Goal: Task Accomplishment & Management: Manage account settings

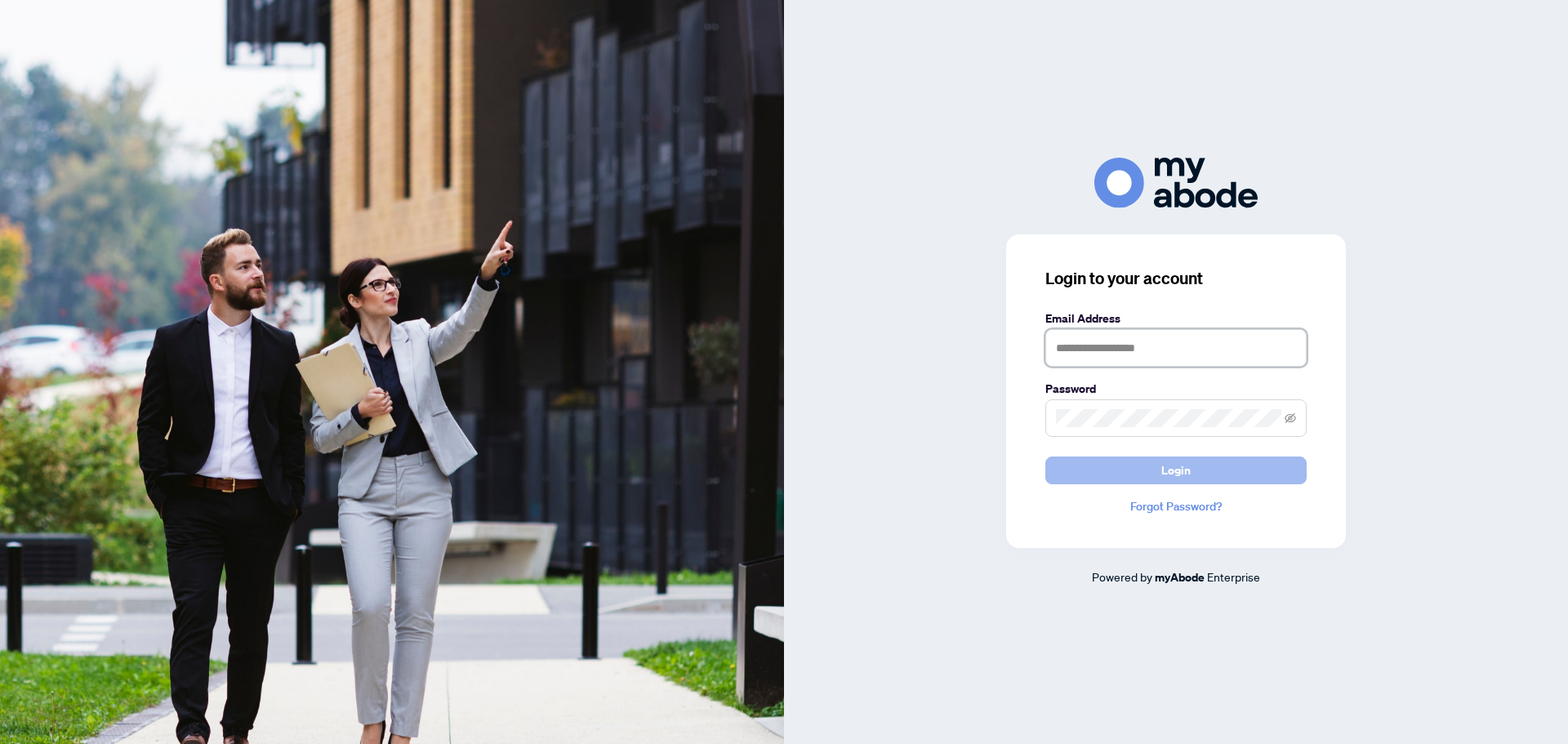
type input "**********"
click at [1262, 471] on button "Login" at bounding box center [1175, 471] width 261 height 28
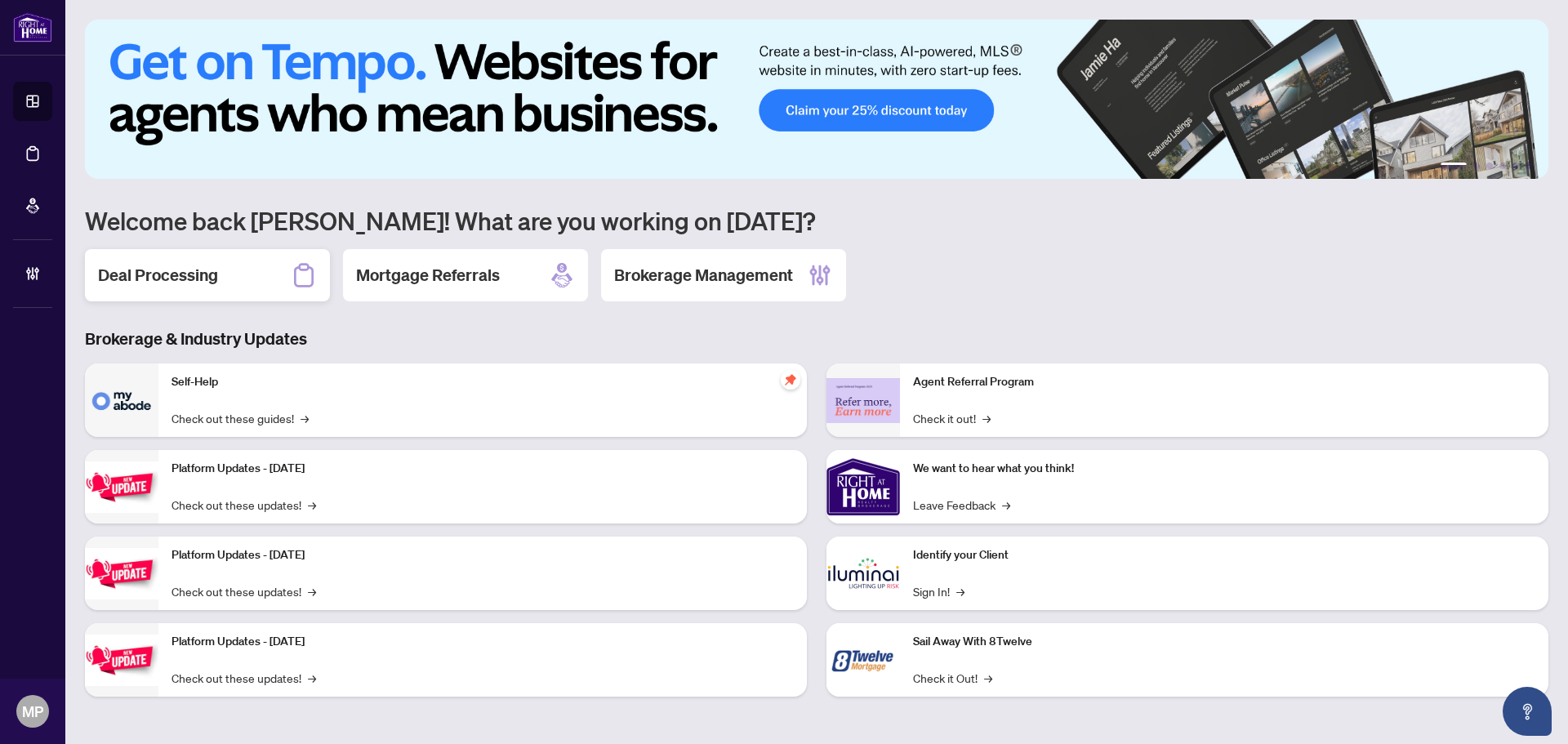
click at [295, 277] on icon at bounding box center [304, 275] width 19 height 24
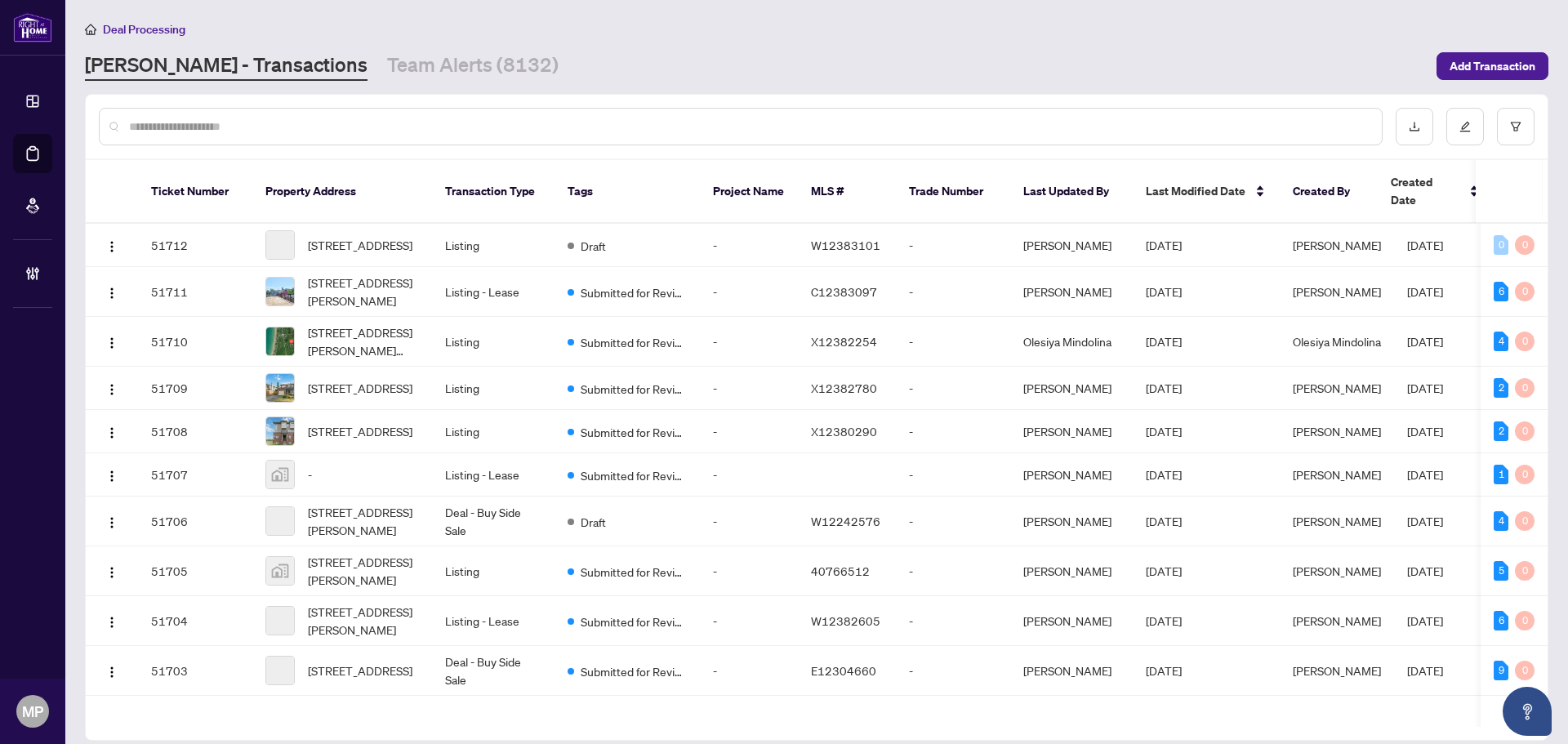
click at [601, 121] on input "text" at bounding box center [748, 126] width 1239 height 18
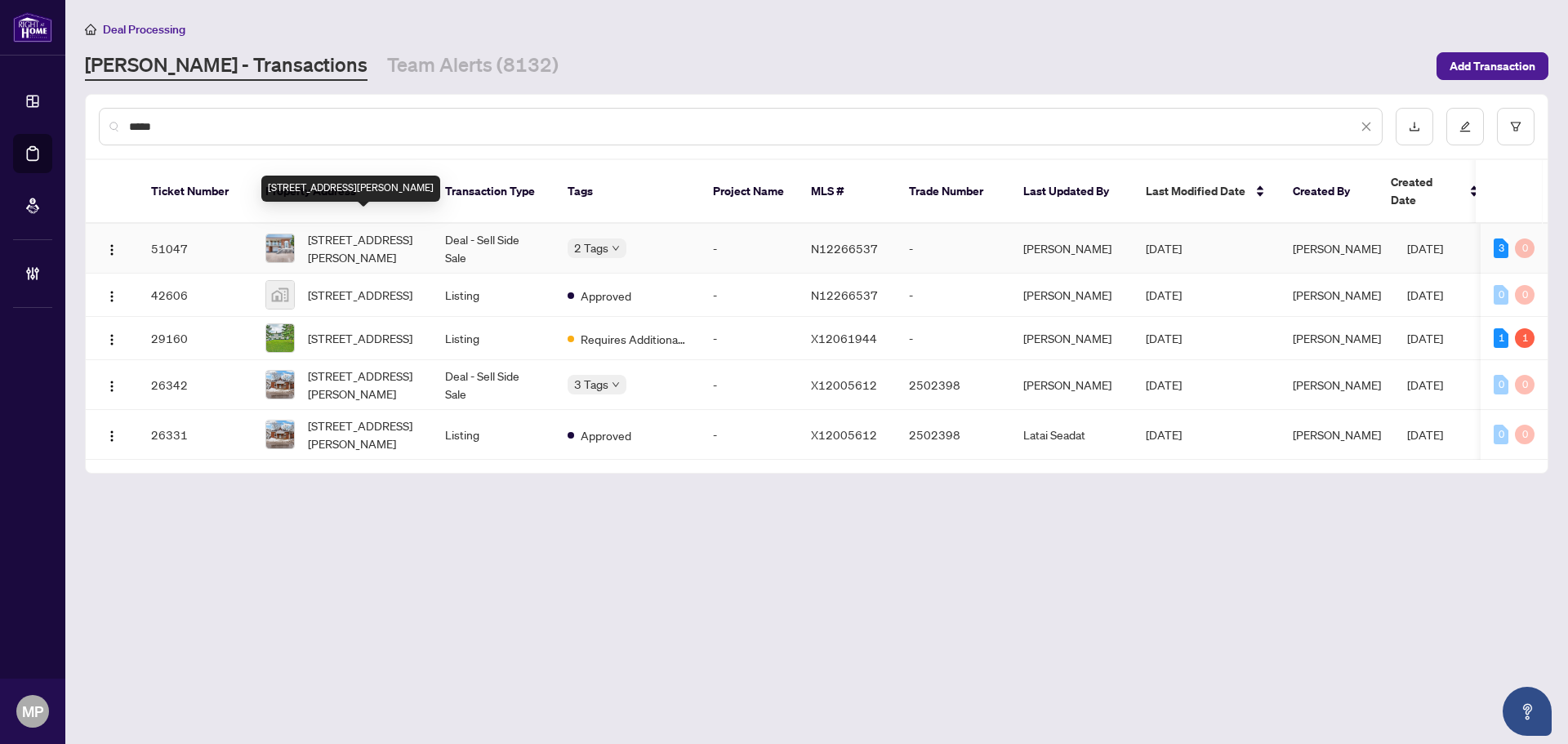
type input "*****"
click at [387, 233] on span "23 North Humber Dr, Vaughan, Ontario L4L 2G5, Canada" at bounding box center [363, 248] width 111 height 36
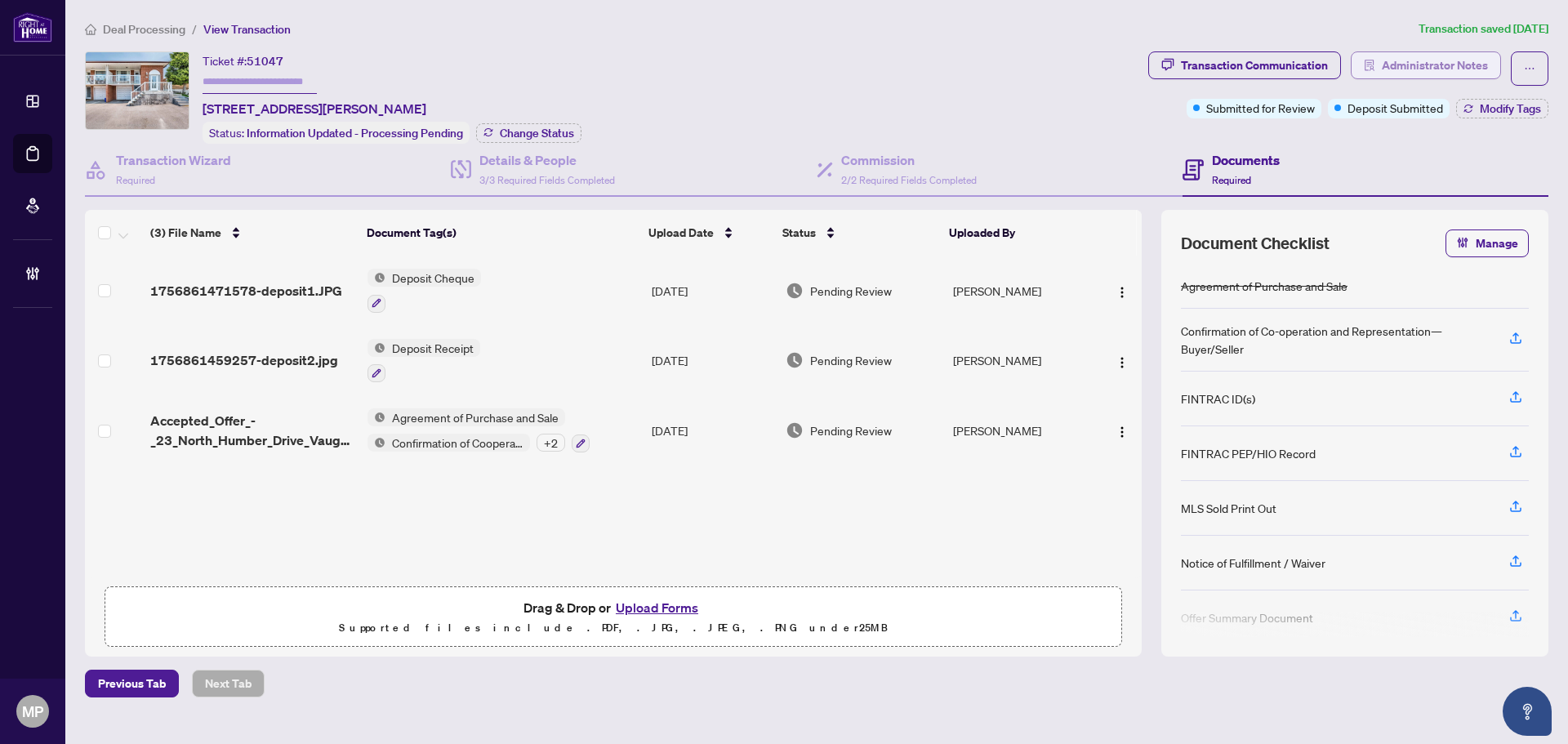
click at [1438, 57] on span "Administrator Notes" at bounding box center [1434, 65] width 106 height 26
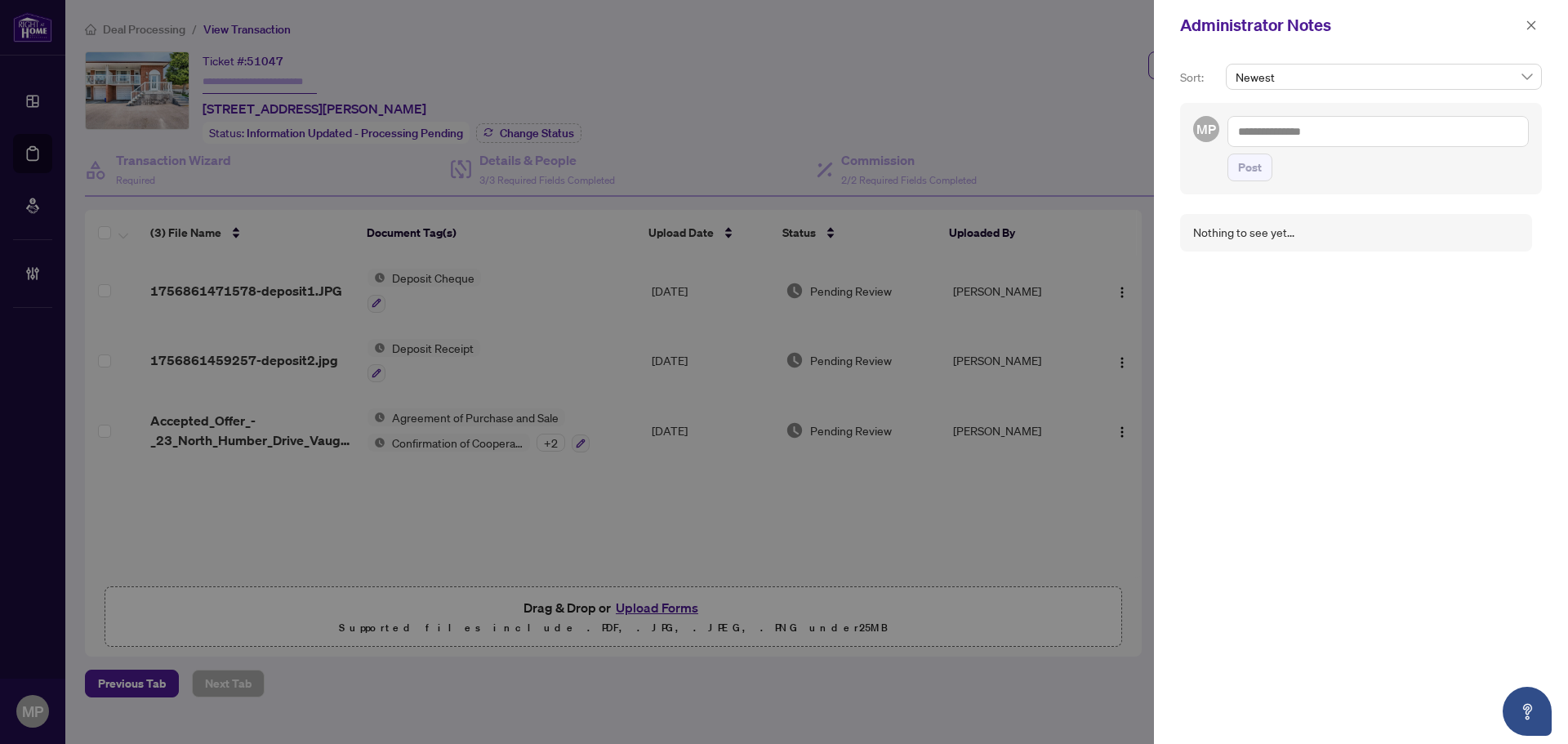
click at [1274, 138] on textarea at bounding box center [1377, 131] width 301 height 31
click at [1319, 149] on span "YuPan Wang" at bounding box center [1340, 142] width 121 height 15
type textarea "**********"
click at [1262, 212] on button "Post" at bounding box center [1249, 217] width 45 height 28
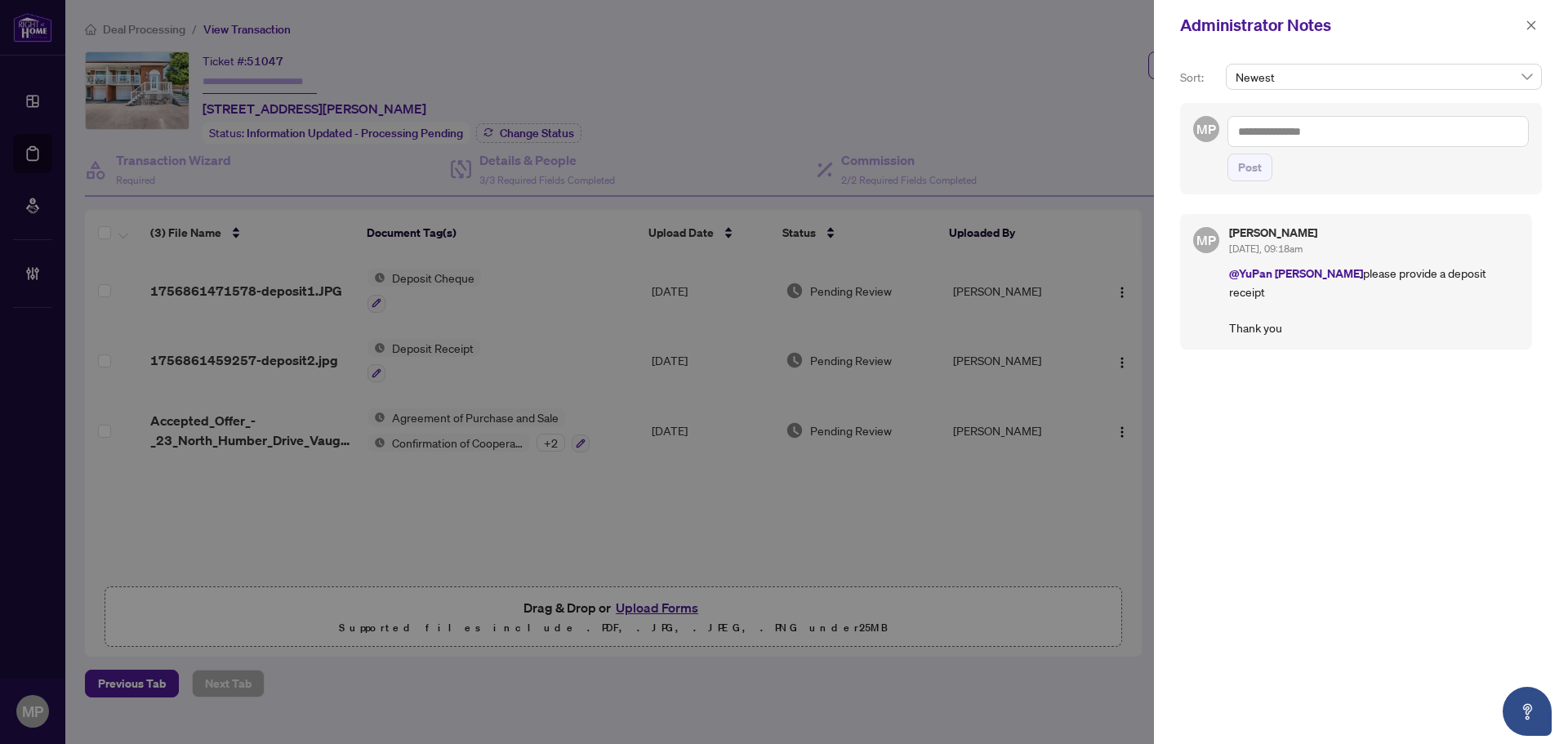
drag, startPoint x: 1538, startPoint y: 23, endPoint x: 712, endPoint y: 100, distance: 829.6
click at [1538, 23] on button "button" at bounding box center [1531, 25] width 21 height 19
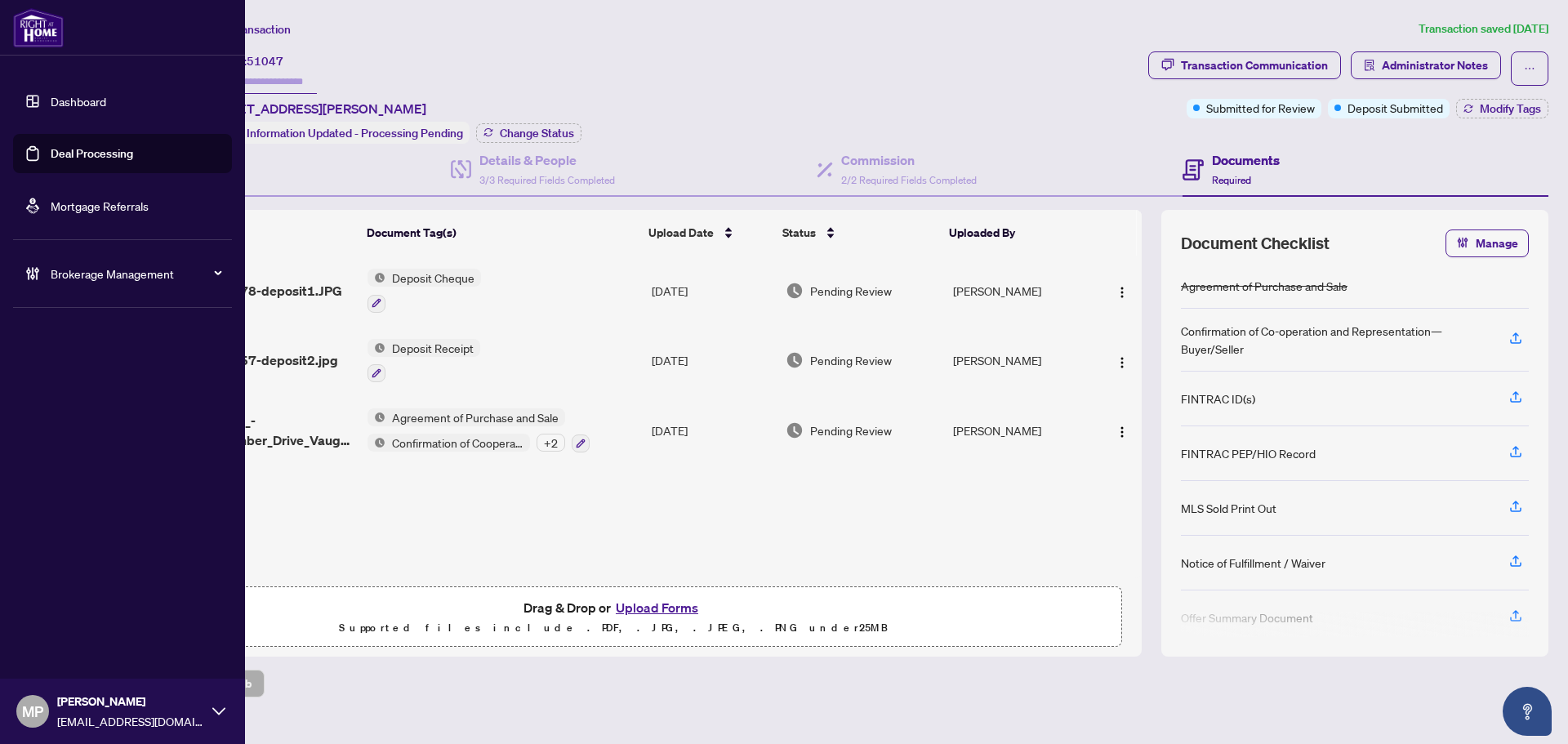
click at [90, 150] on link "Deal Processing" at bounding box center [92, 153] width 83 height 15
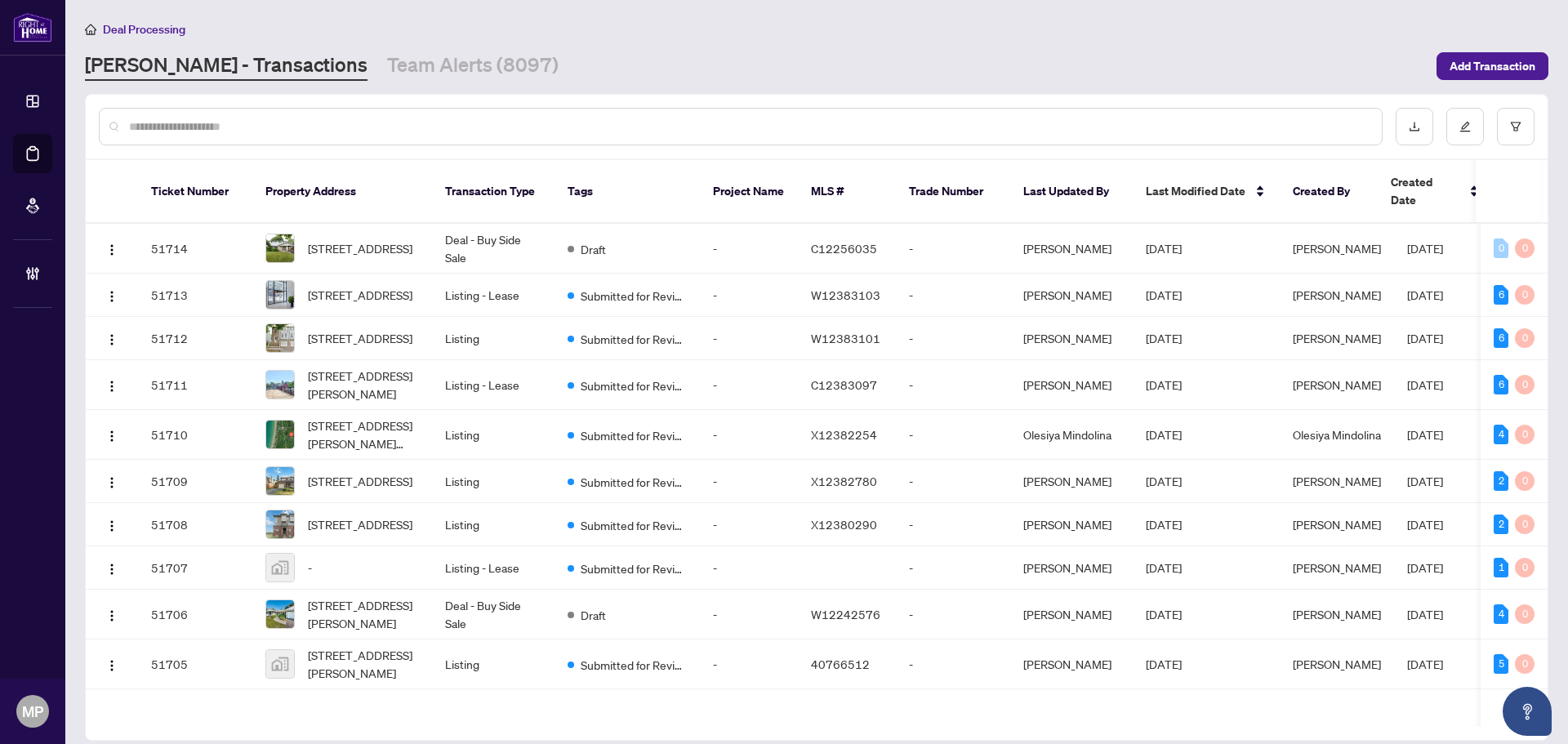
click at [669, 134] on div at bounding box center [740, 126] width 1283 height 38
paste input "**********"
click at [672, 126] on input "text" at bounding box center [748, 126] width 1239 height 18
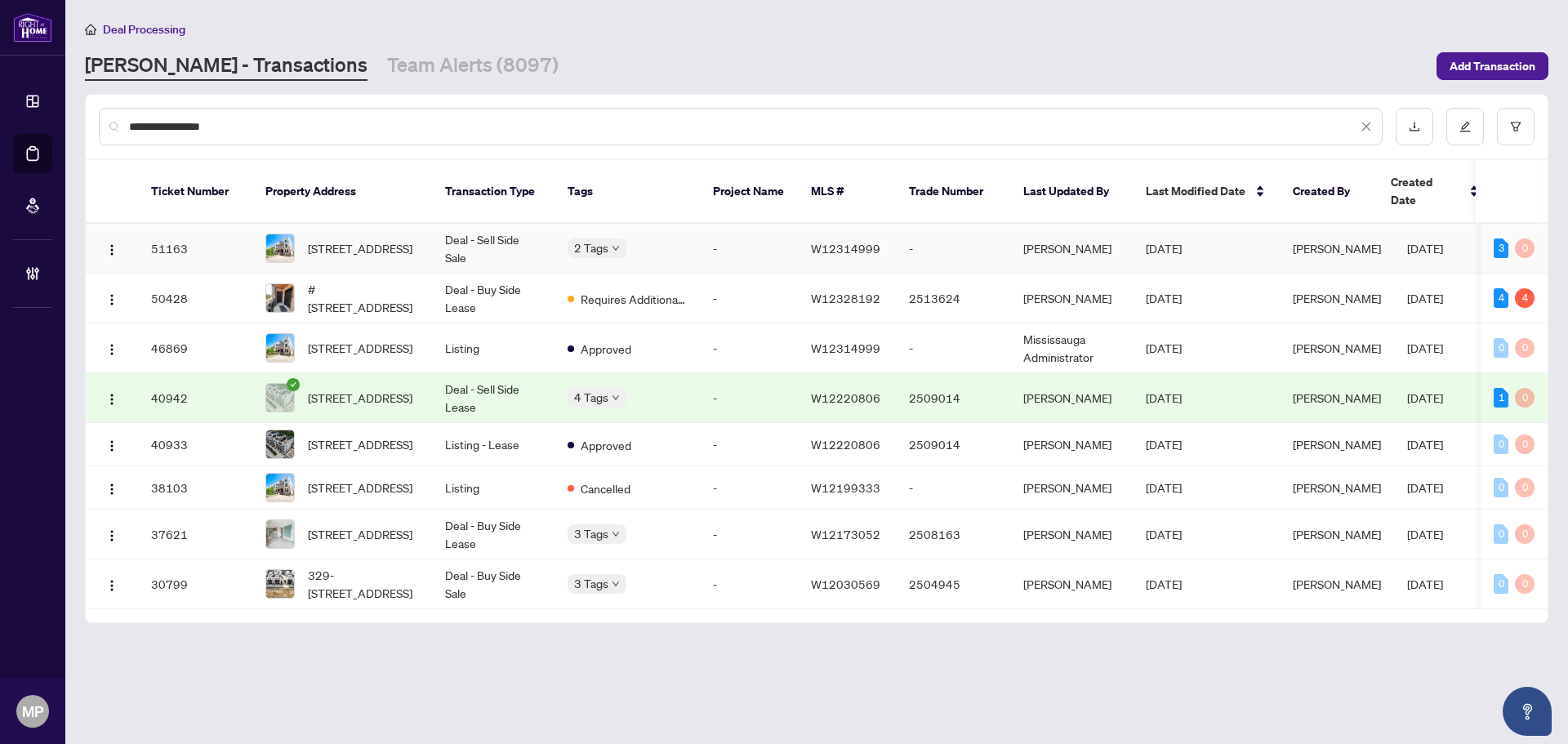
type input "**********"
click at [255, 224] on td "343-349 Wheat Boom Dr, Oakville, Ontario L6H 7X5, Canada" at bounding box center [342, 249] width 179 height 50
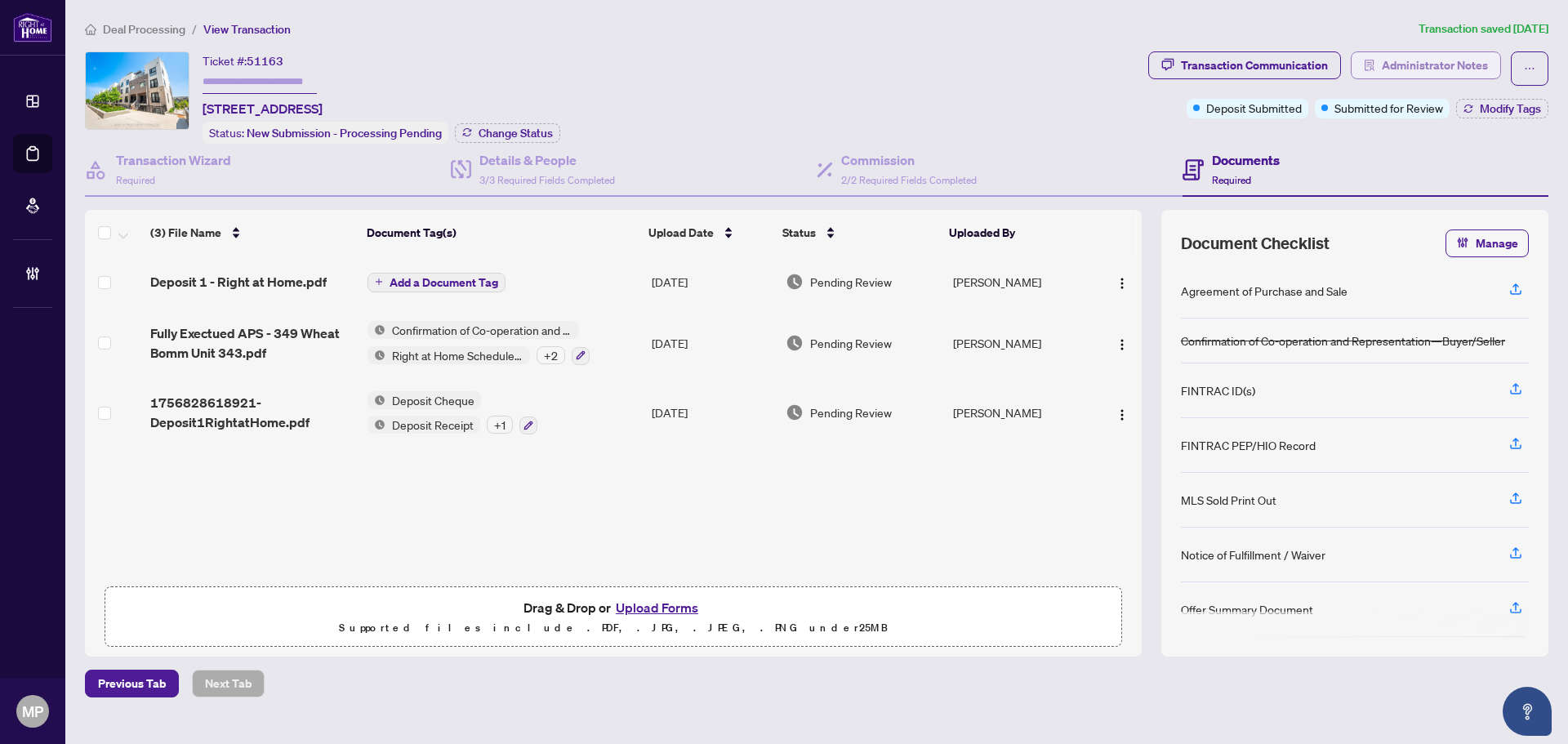
click at [1432, 60] on span "Administrator Notes" at bounding box center [1434, 65] width 106 height 26
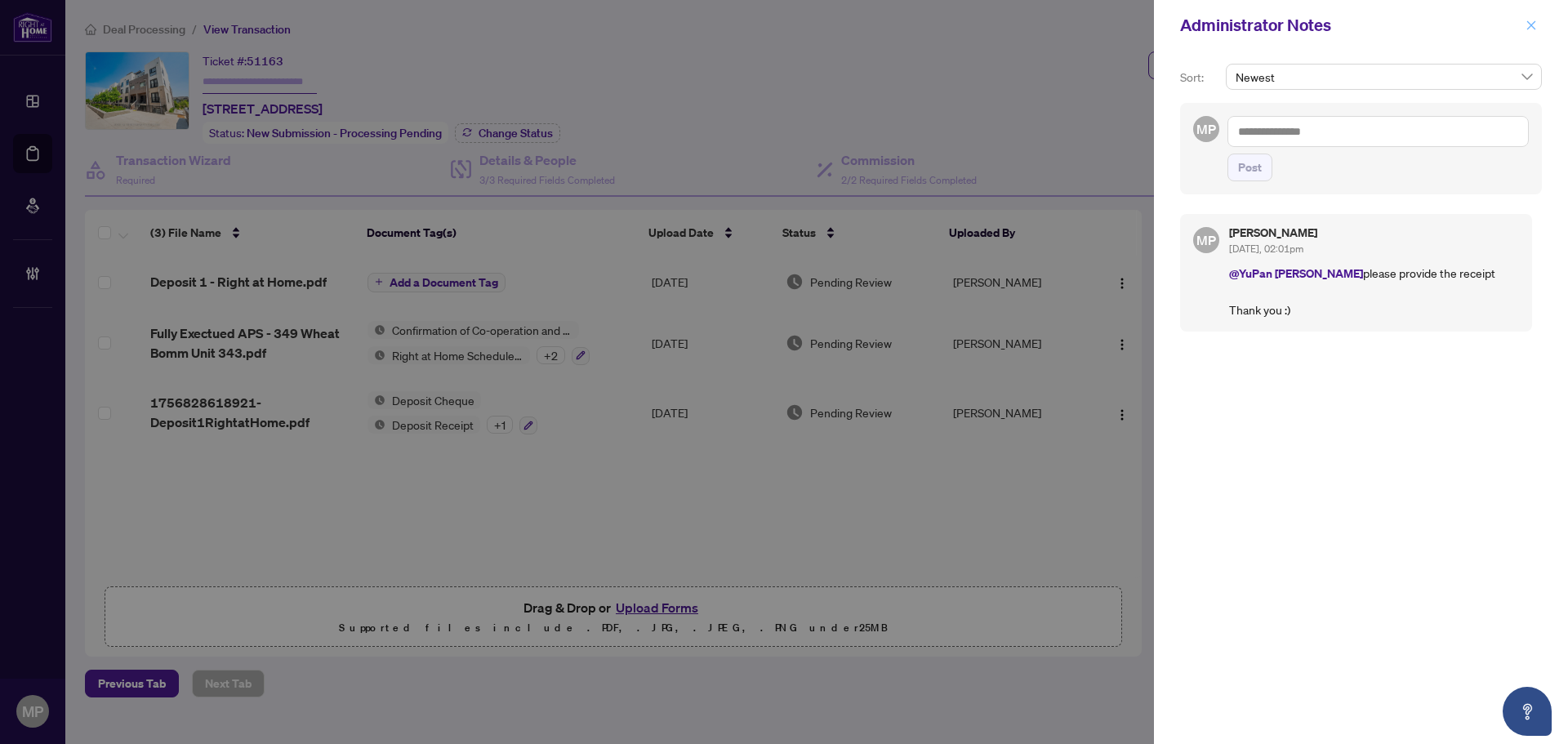
click at [1530, 28] on icon "close" at bounding box center [1530, 25] width 11 height 11
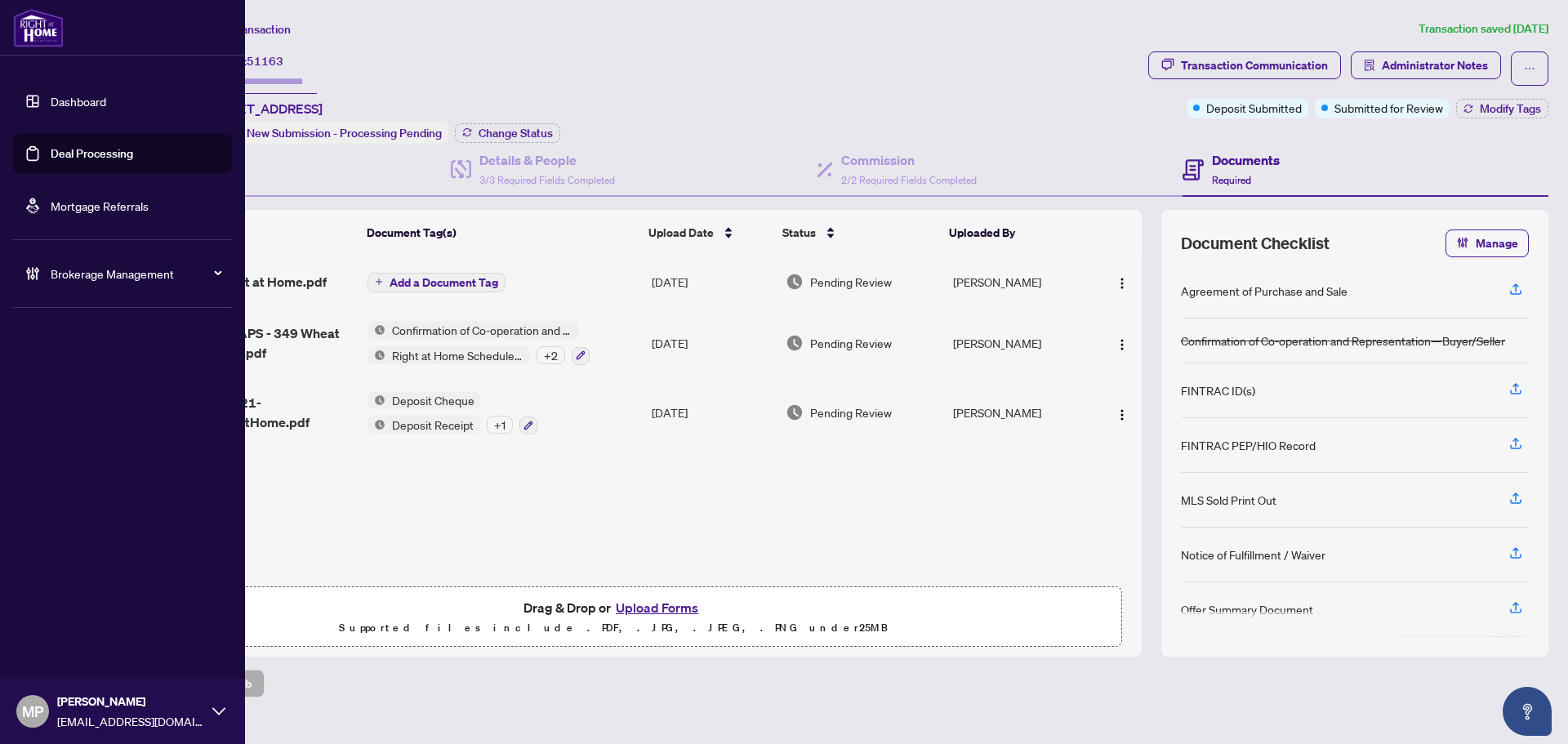
drag, startPoint x: 59, startPoint y: 155, endPoint x: 129, endPoint y: 155, distance: 70.0
click at [59, 155] on link "Deal Processing" at bounding box center [92, 153] width 83 height 15
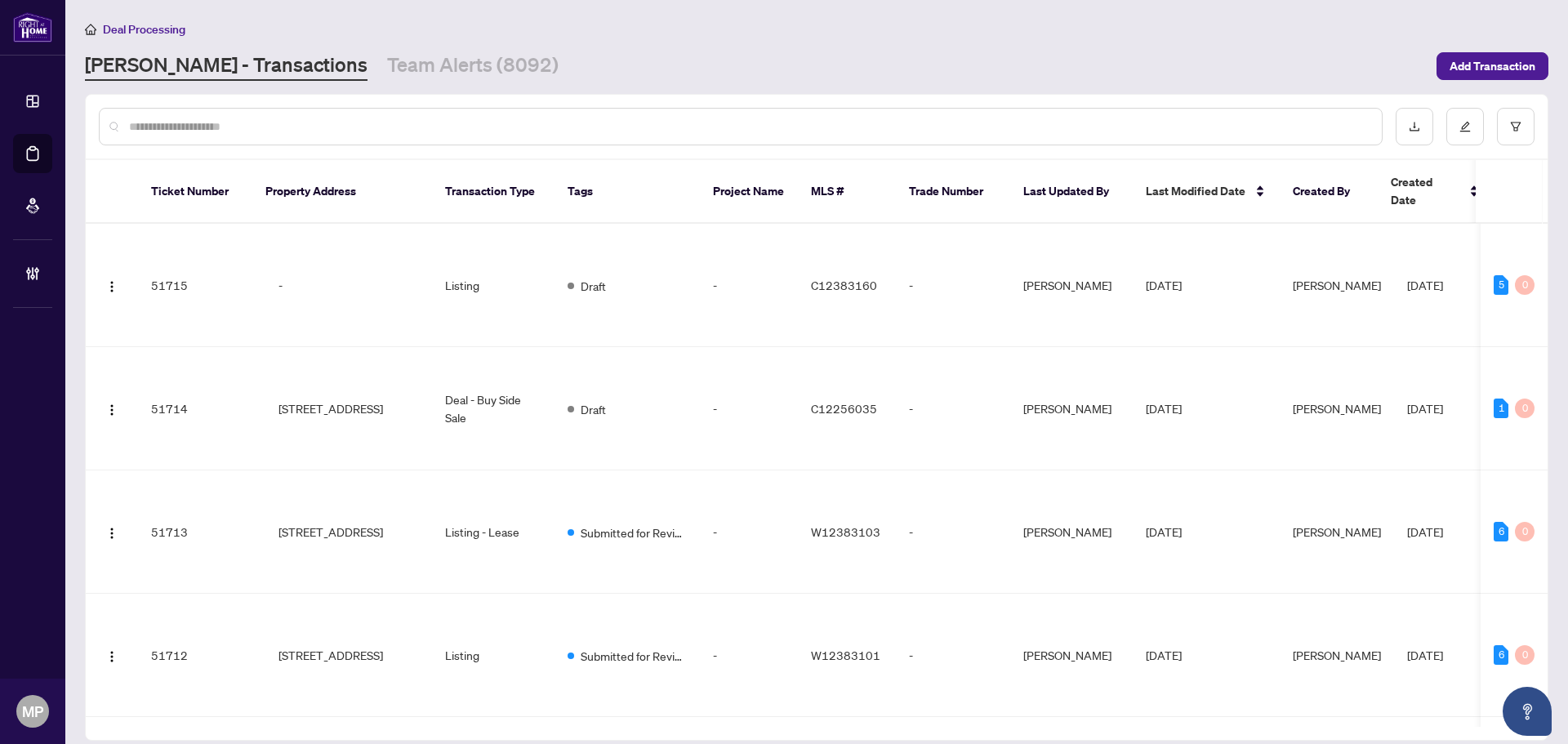
click at [509, 124] on input "text" at bounding box center [748, 126] width 1239 height 18
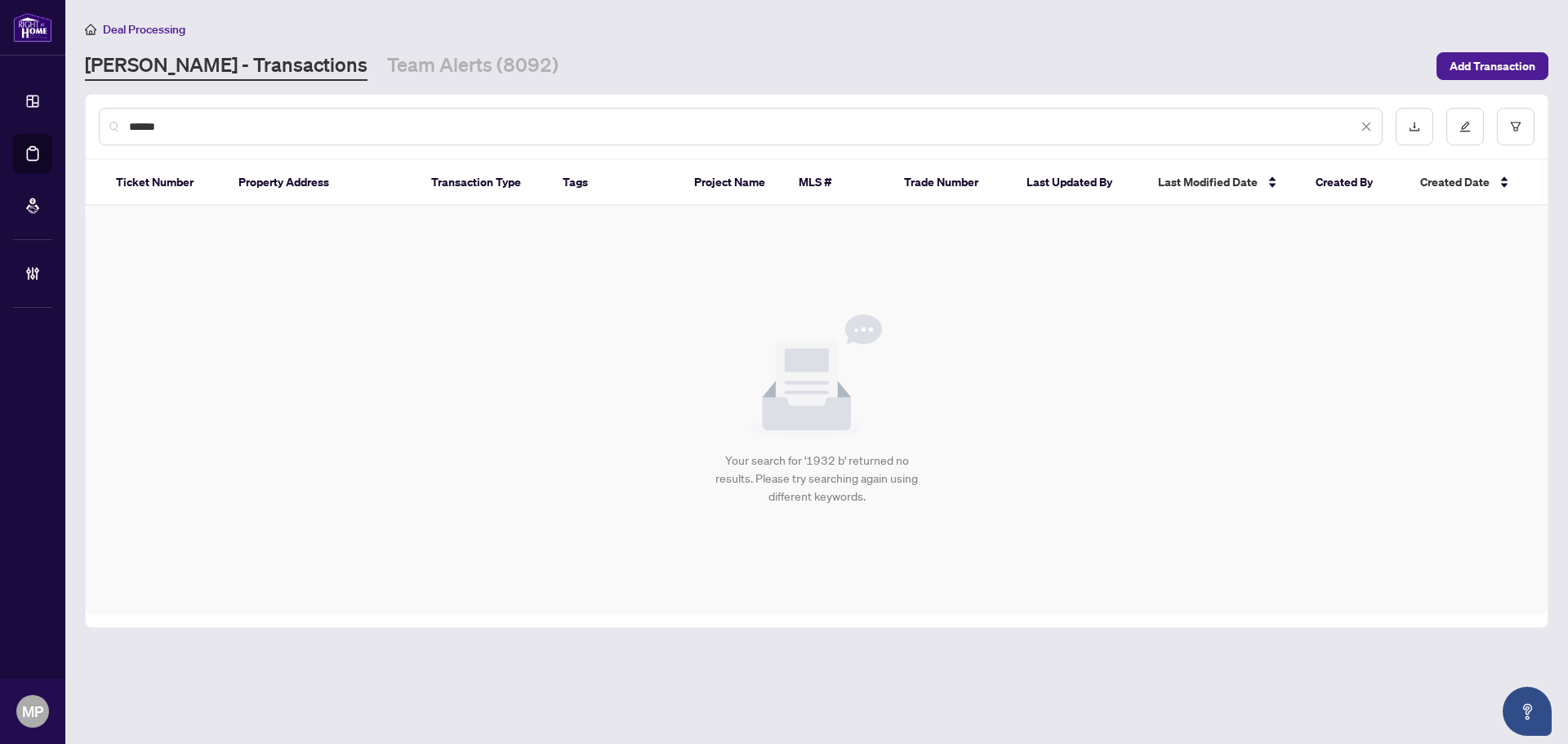
click at [179, 136] on div "******" at bounding box center [740, 126] width 1283 height 38
click at [179, 130] on input "******" at bounding box center [743, 126] width 1228 height 18
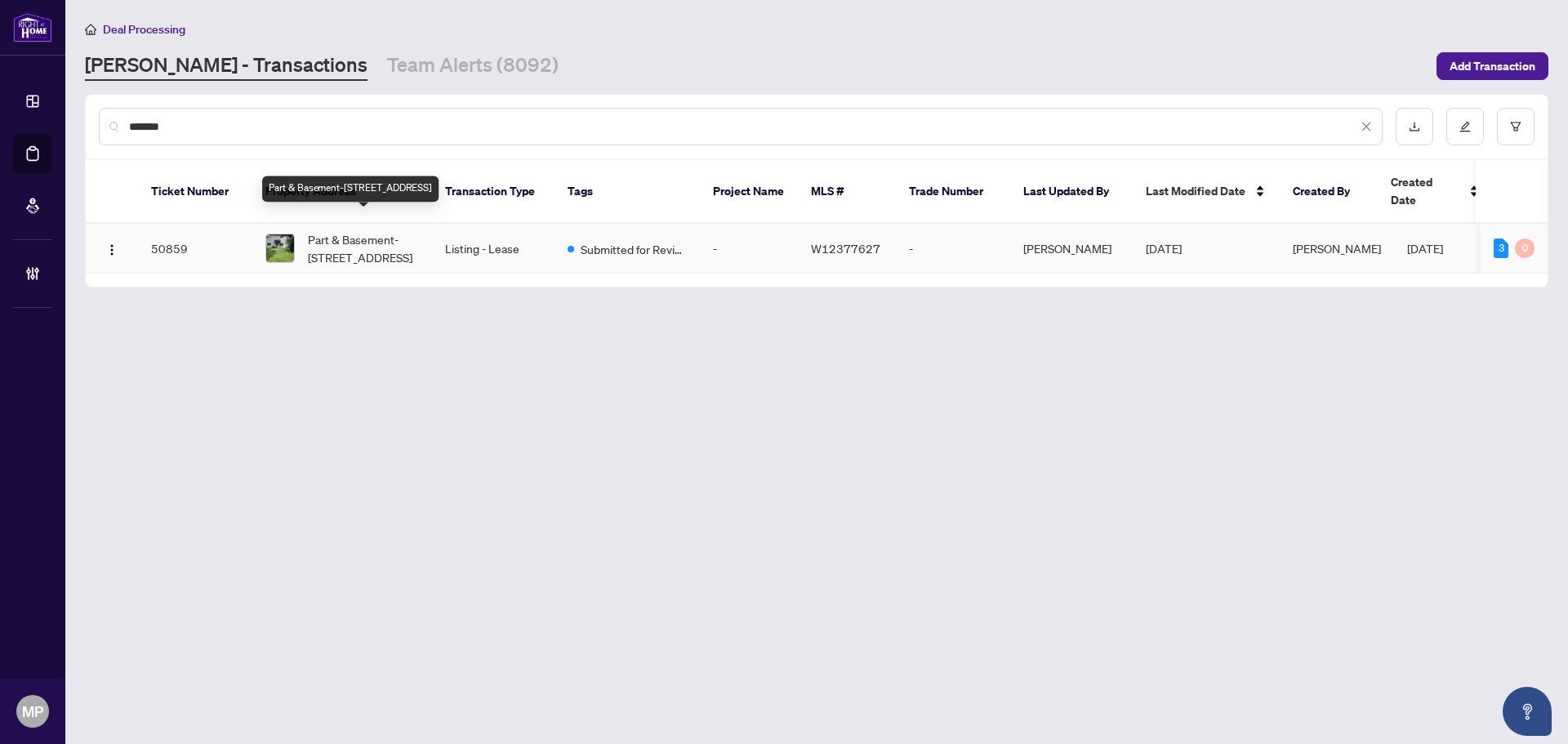
type input "*******"
click at [385, 233] on span "Part & Basement-1932 Barsuda Dr, Mississauga, Ontario L5J 1V5, Canada" at bounding box center [363, 248] width 111 height 36
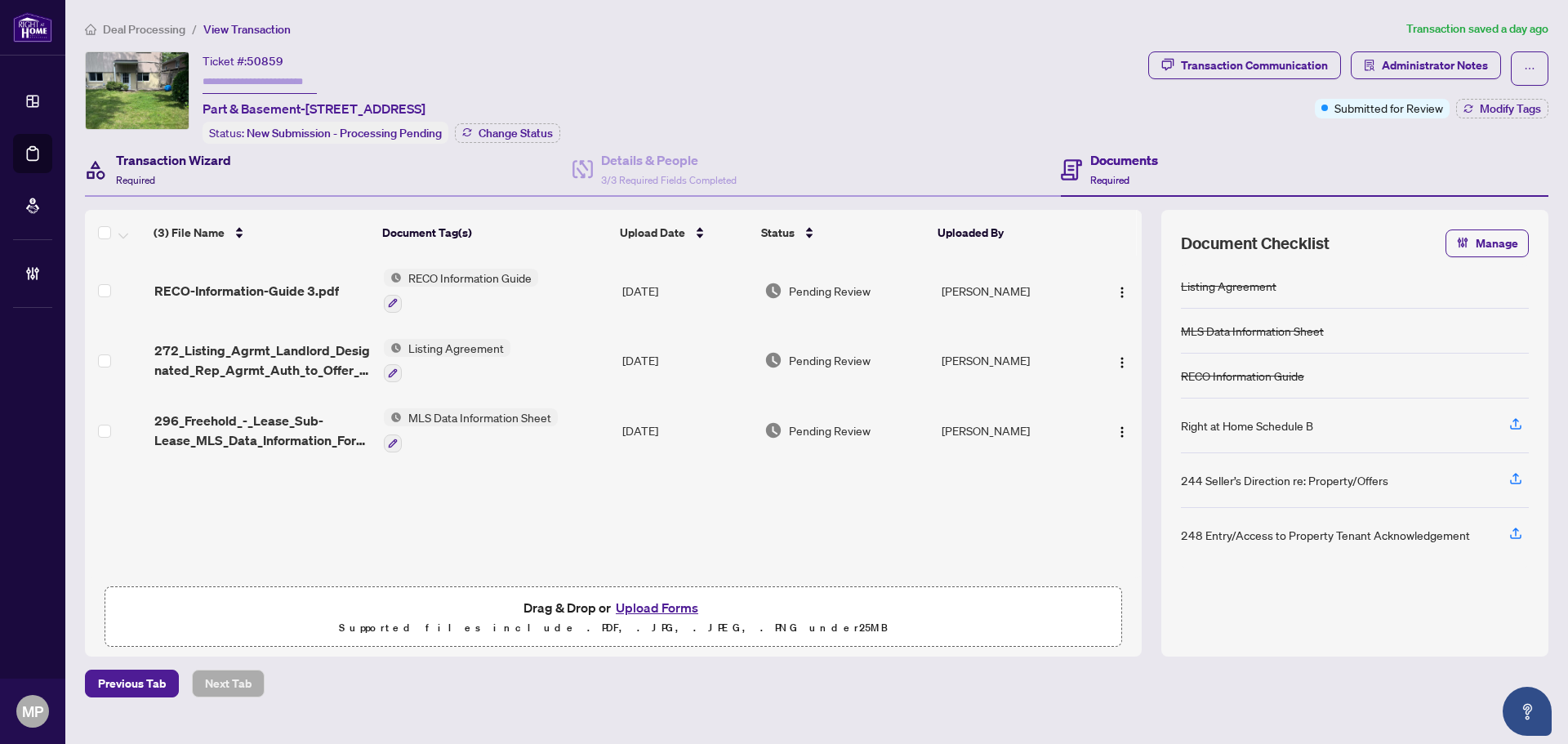
click at [195, 170] on div "Transaction Wizard Required" at bounding box center [173, 170] width 115 height 39
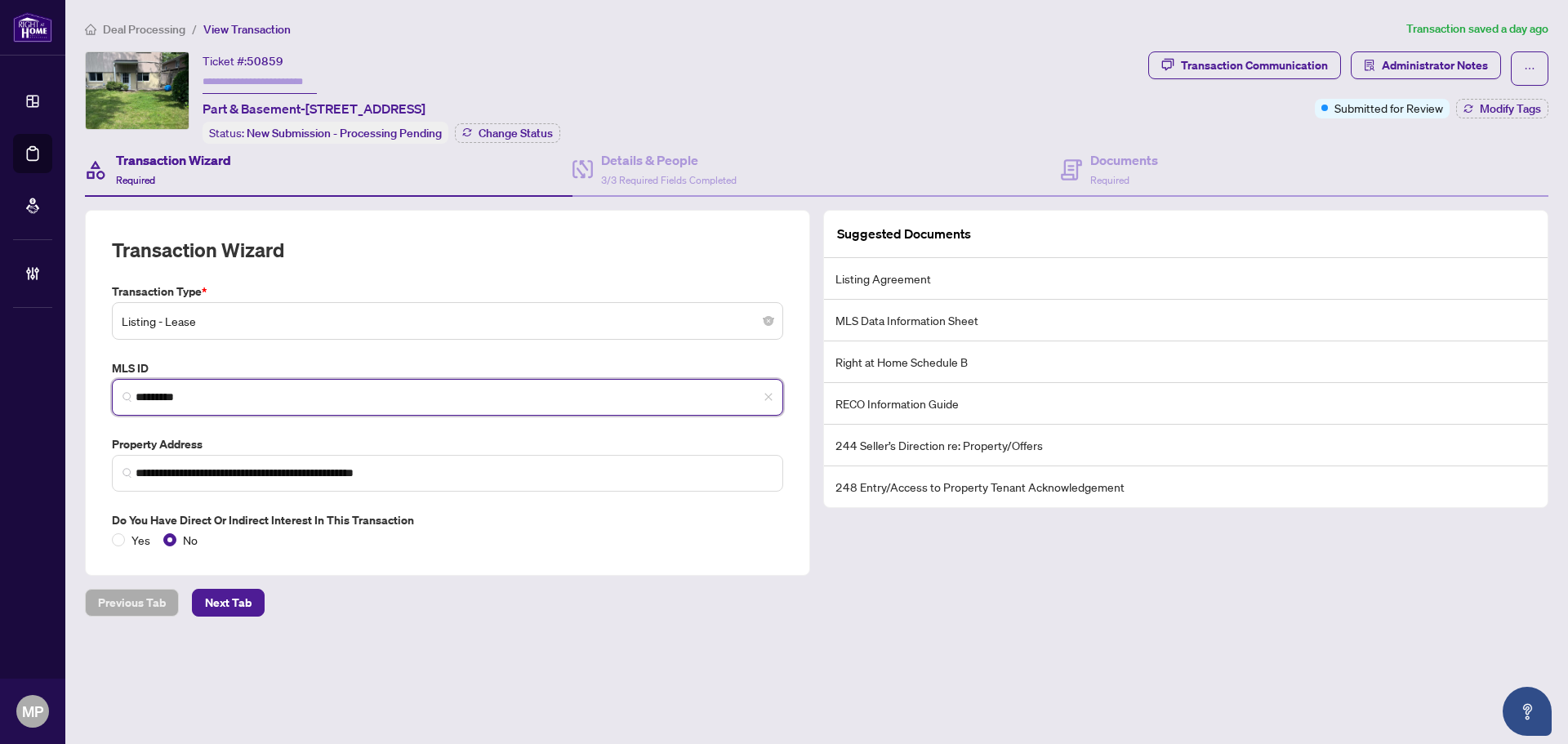
click at [168, 388] on input "*********" at bounding box center [453, 397] width 637 height 18
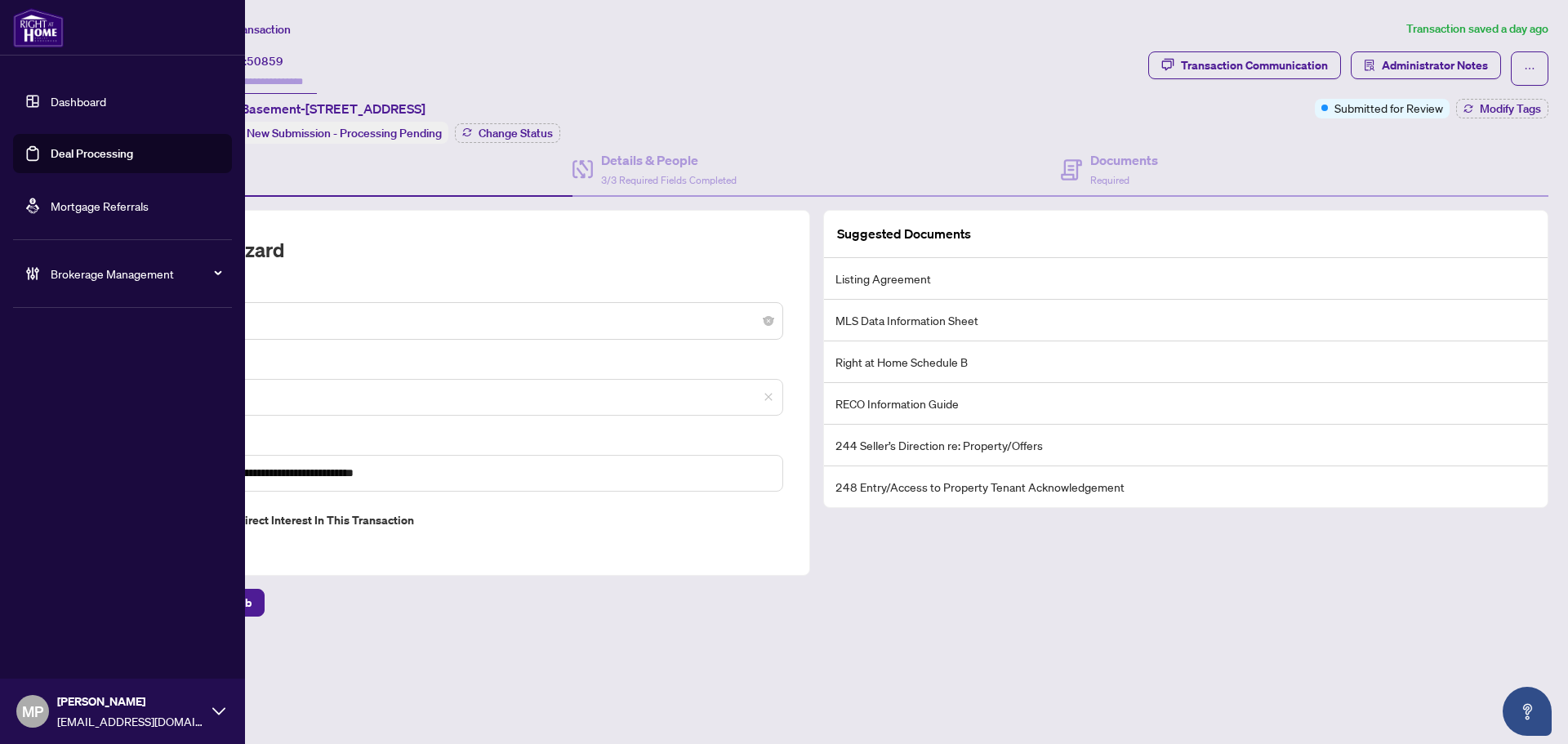
click at [126, 263] on div "Brokerage Management" at bounding box center [122, 273] width 219 height 40
click at [72, 398] on link "Manage Agents" at bounding box center [75, 391] width 81 height 15
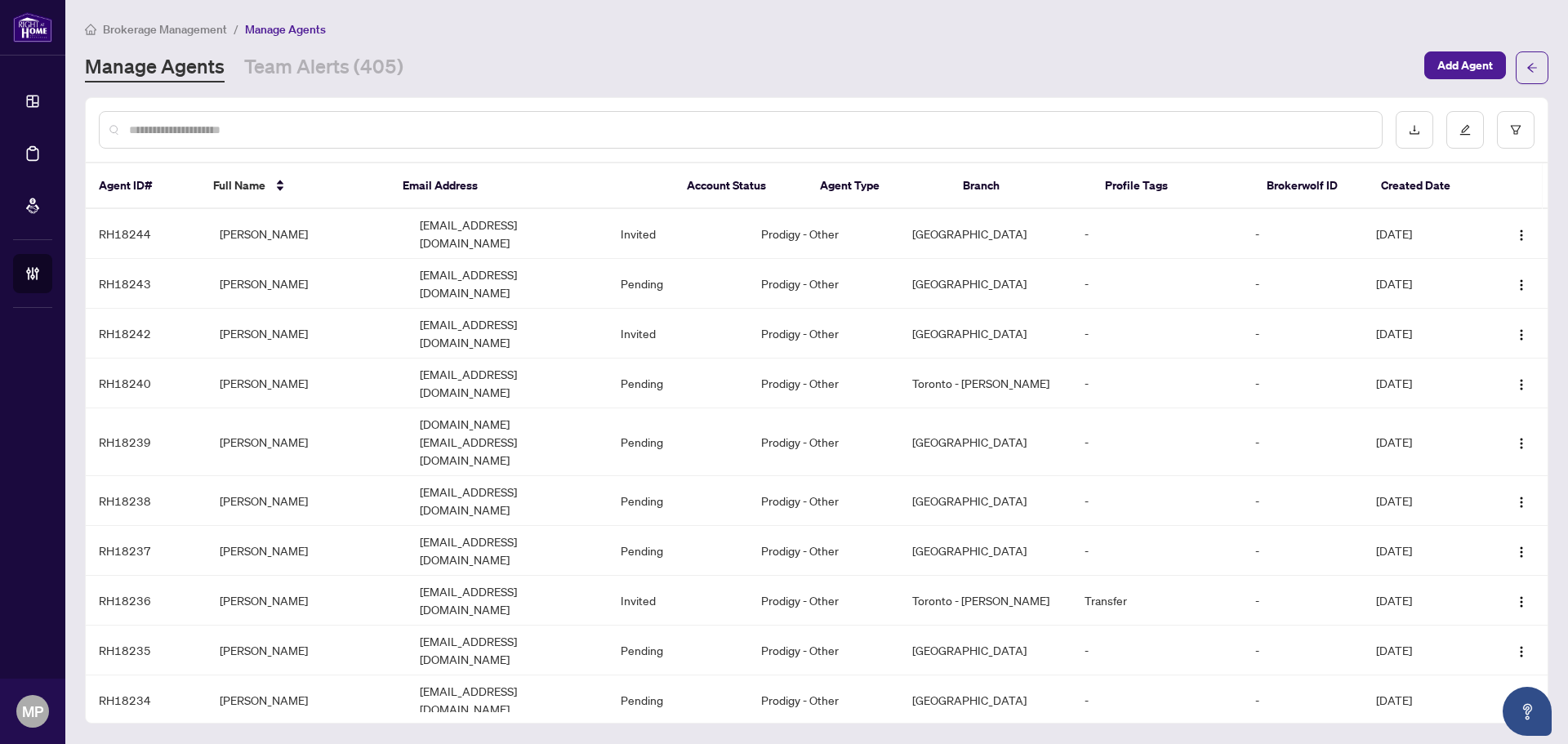
click at [755, 132] on input "text" at bounding box center [748, 130] width 1239 height 18
type input "******"
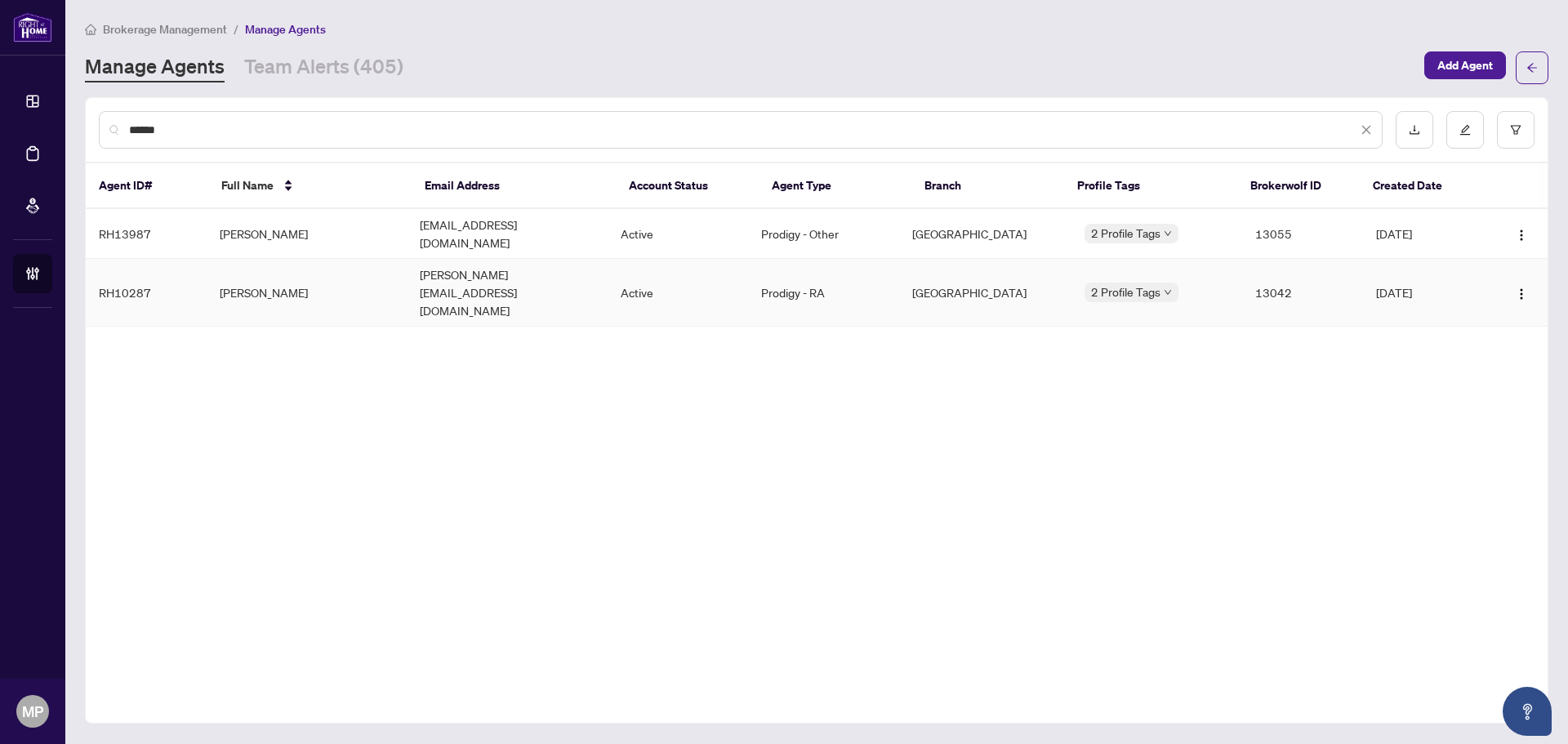
click at [279, 269] on td "Alex Stakic" at bounding box center [307, 293] width 201 height 68
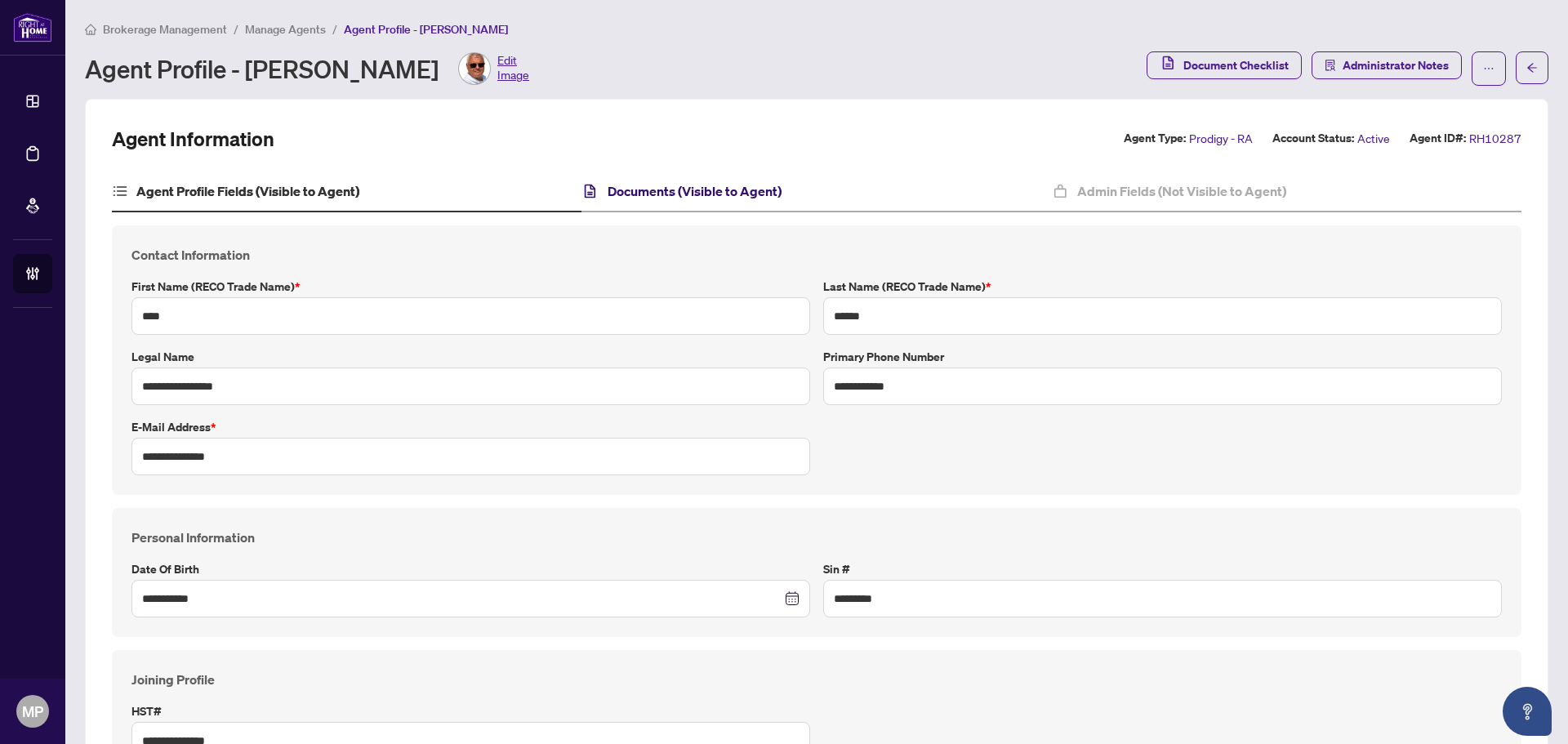
click at [677, 181] on h4 "Documents (Visible to Agent)" at bounding box center [695, 191] width 174 height 19
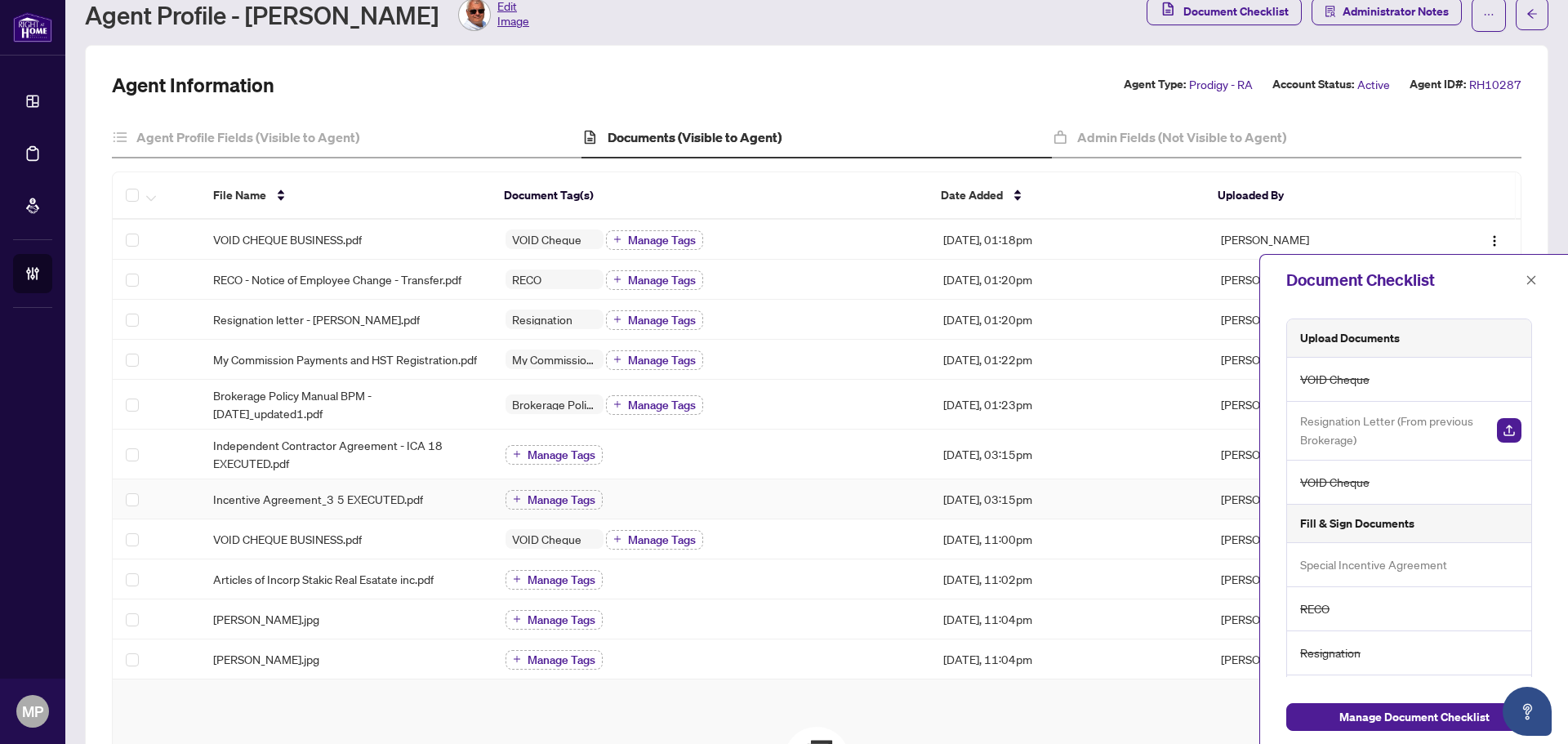
scroll to position [82, 0]
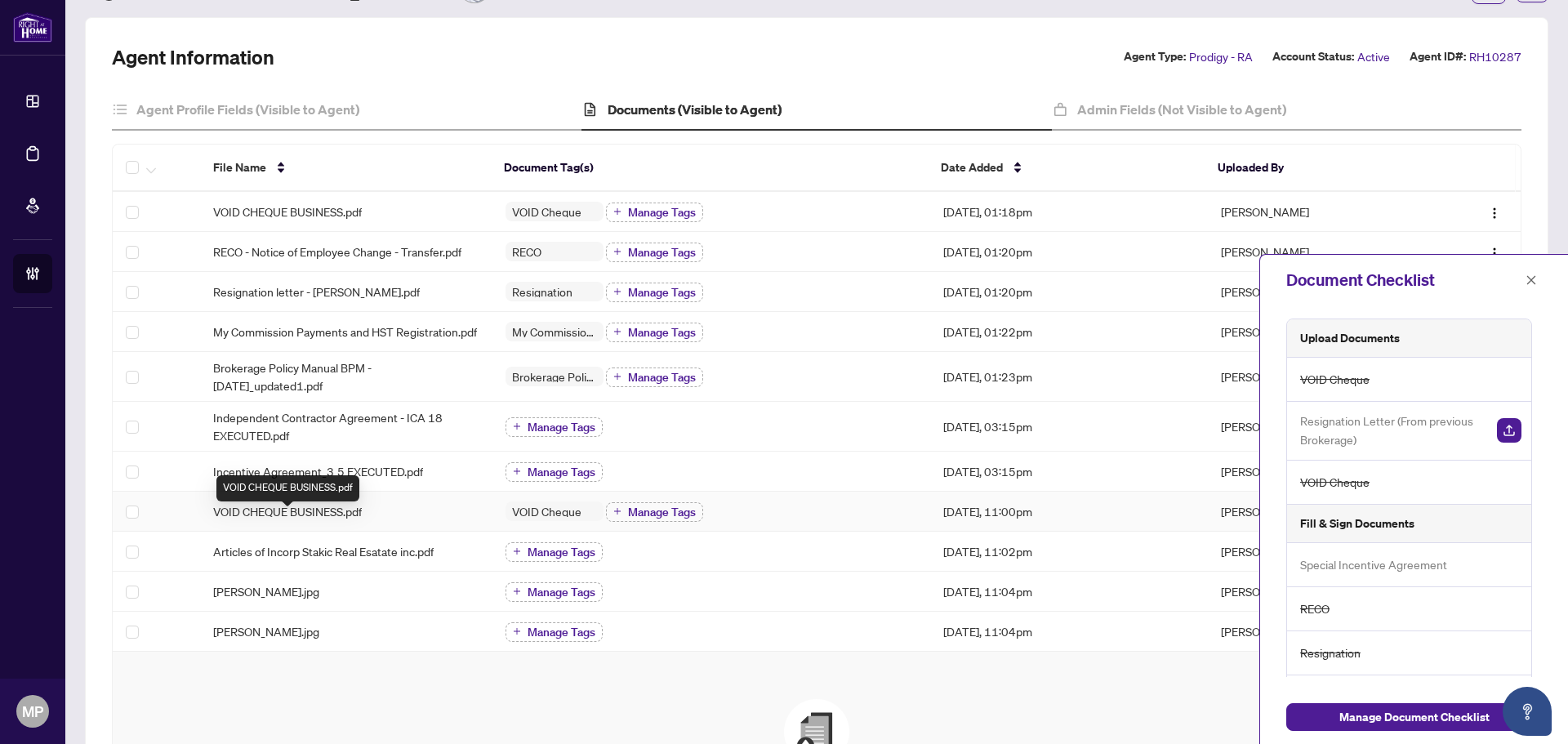
click at [345, 520] on span "VOID CHEQUE BUSINESS.pdf" at bounding box center [287, 511] width 148 height 18
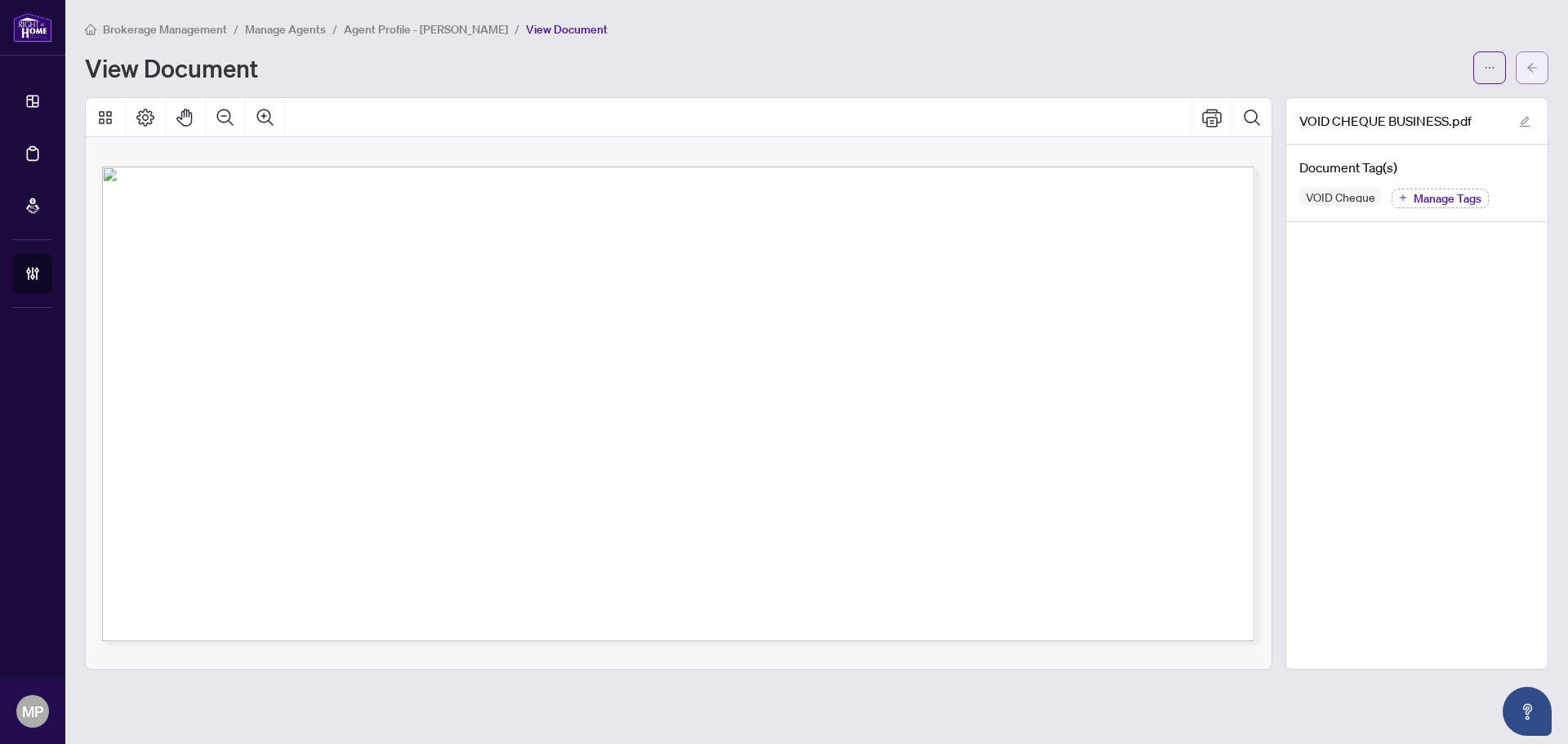
click at [1530, 74] on span "button" at bounding box center [1531, 68] width 11 height 26
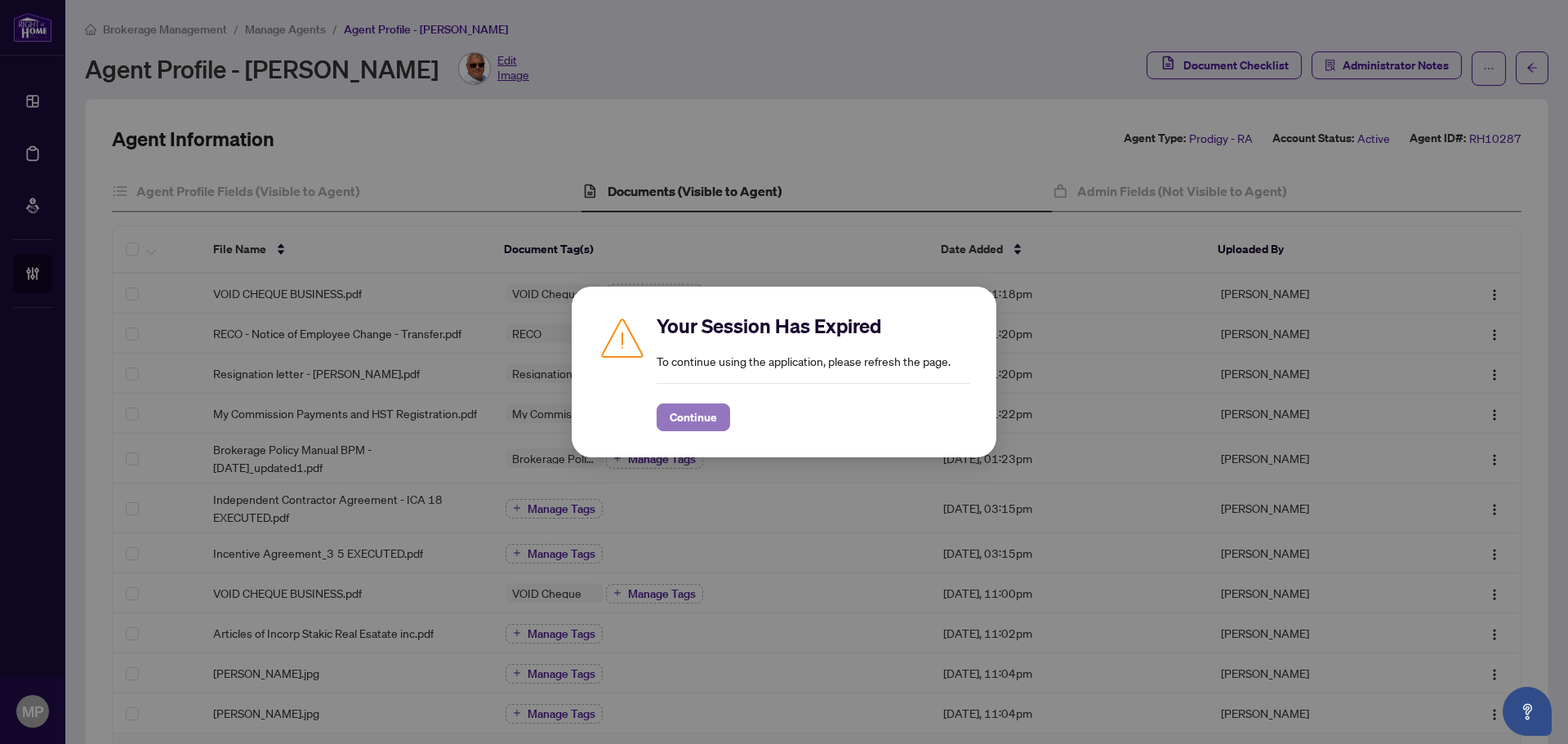
click at [667, 419] on button "Continue" at bounding box center [693, 417] width 74 height 28
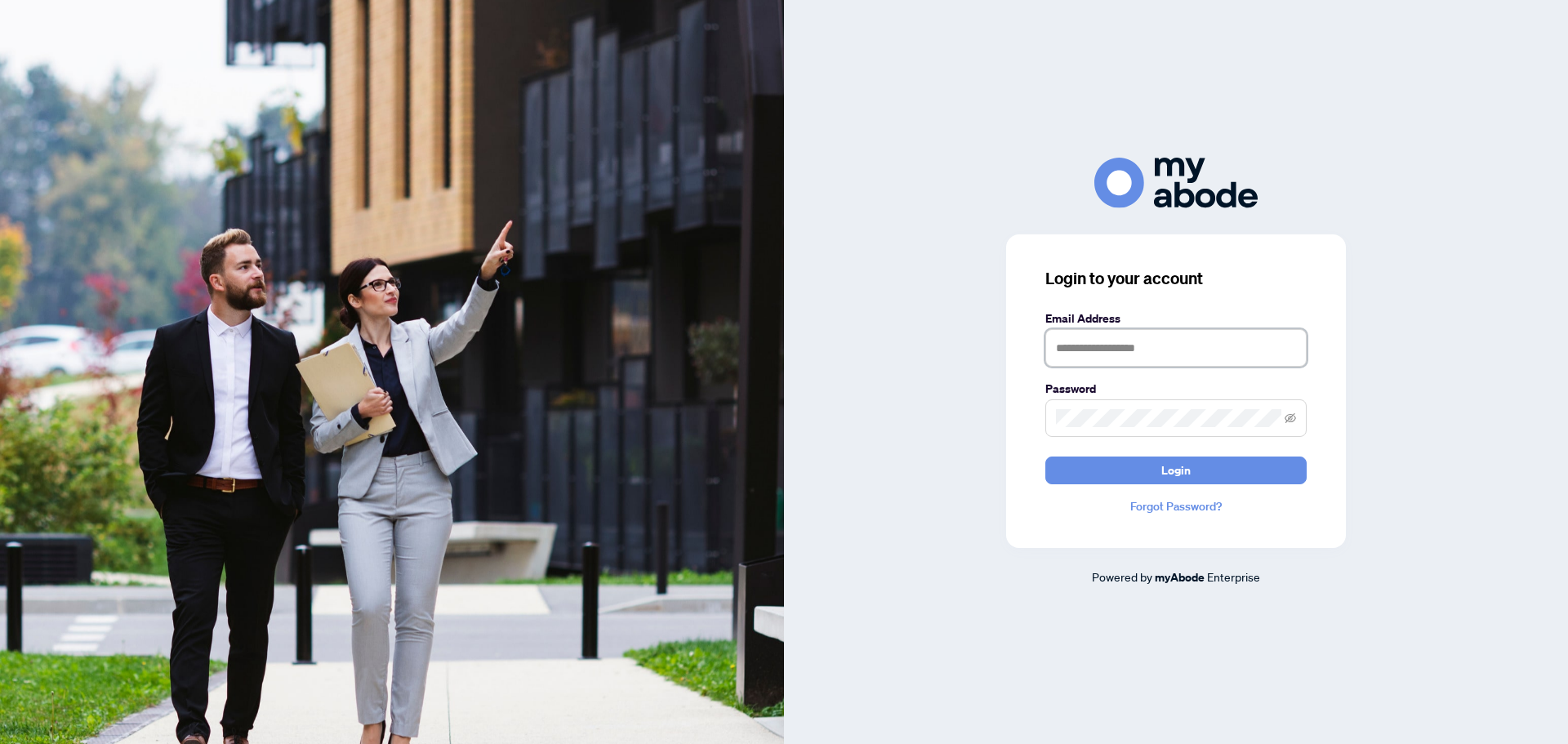
type input "**********"
click at [1127, 446] on form "**********" at bounding box center [1175, 396] width 261 height 175
click at [1124, 465] on button "Login" at bounding box center [1175, 471] width 261 height 28
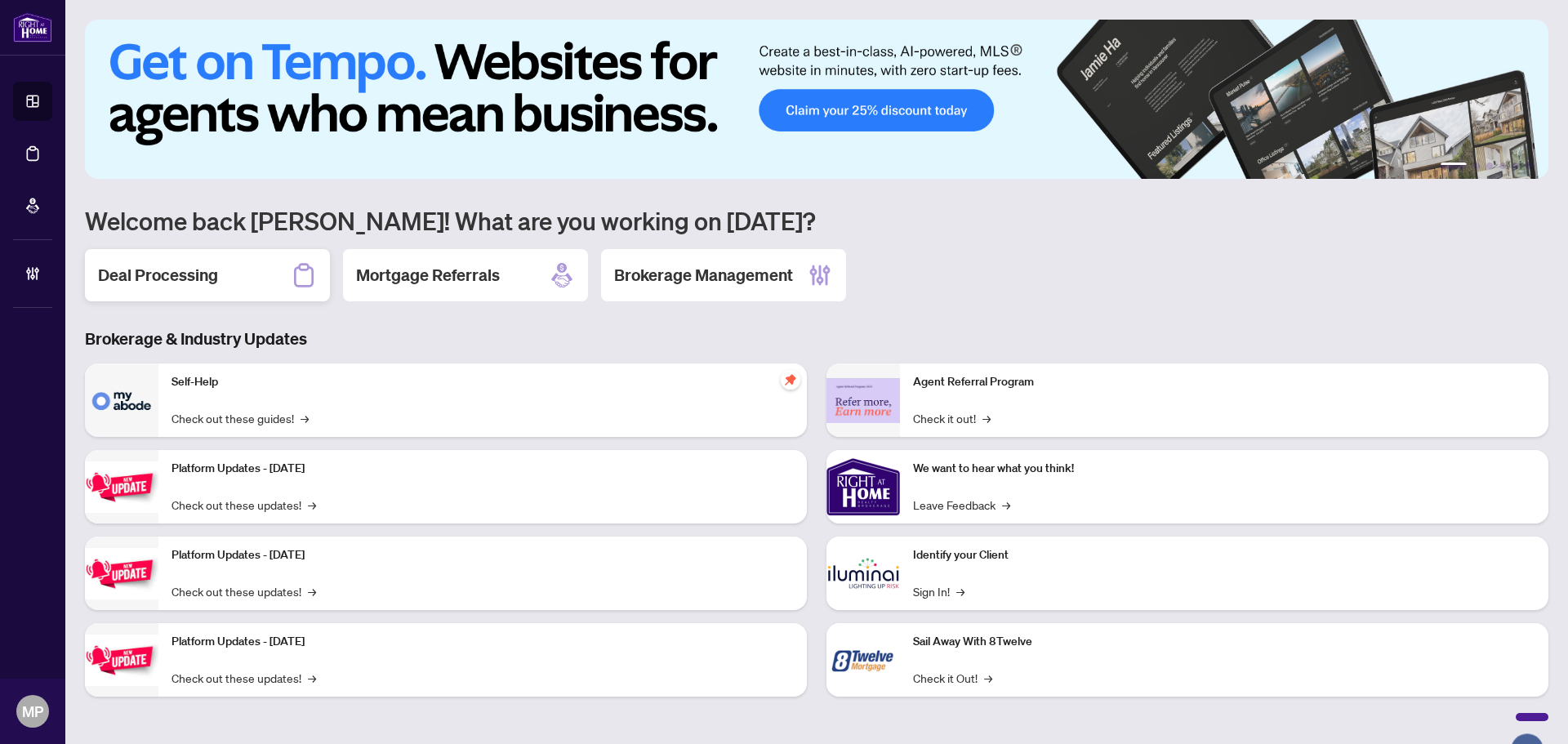
click at [273, 288] on div "Deal Processing" at bounding box center [207, 274] width 245 height 52
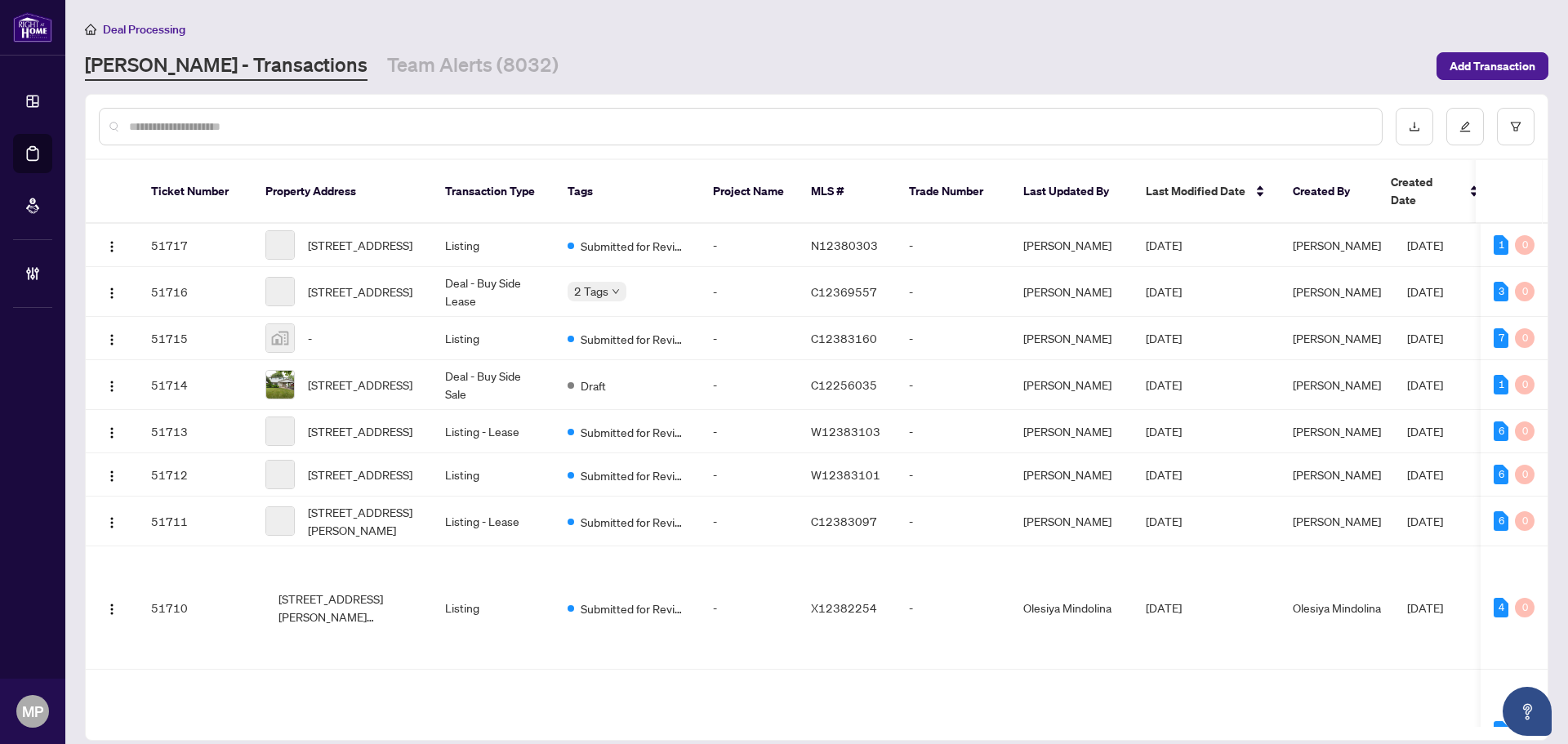
click at [582, 125] on input "text" at bounding box center [748, 126] width 1239 height 18
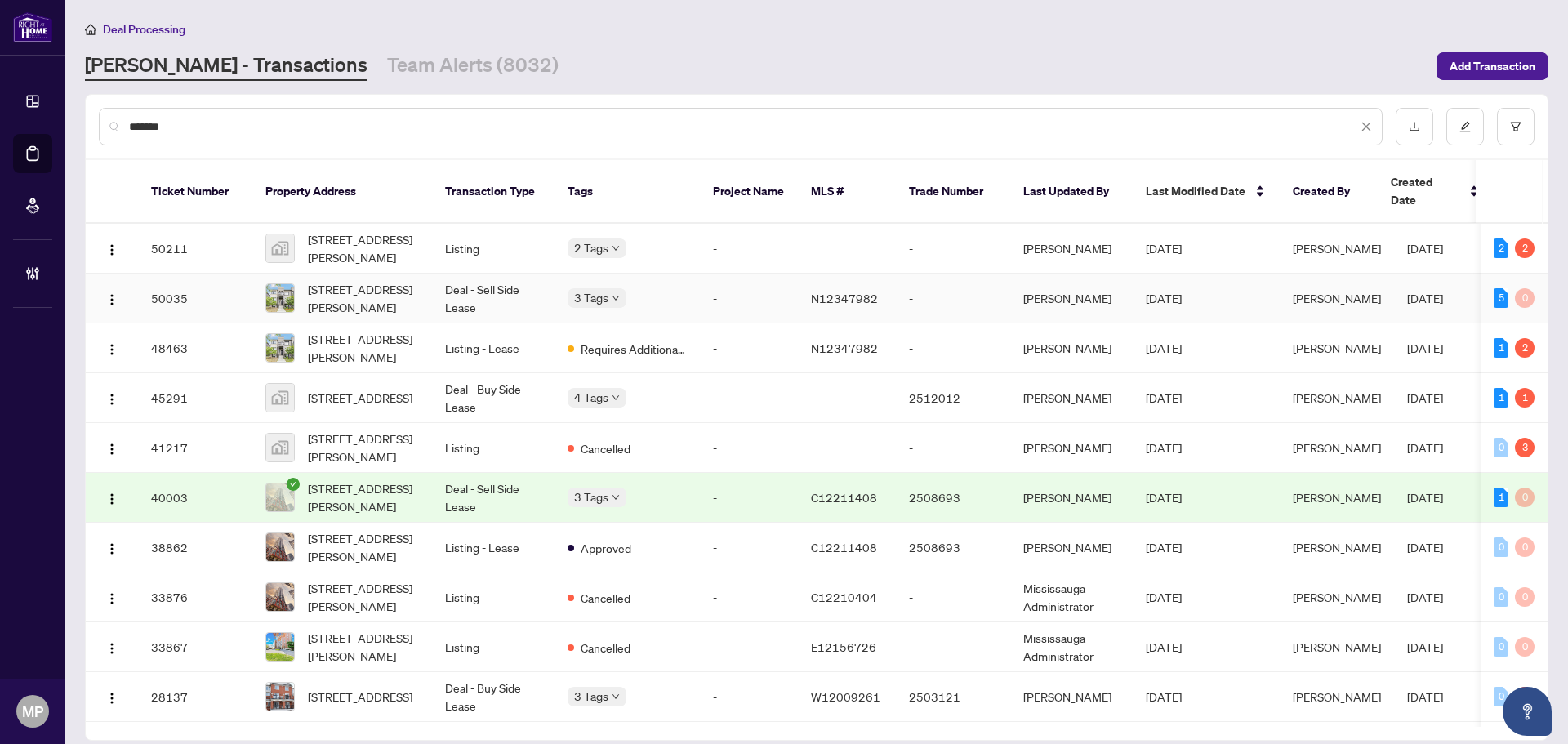
type input "*******"
click at [241, 273] on td "50035" at bounding box center [195, 298] width 114 height 50
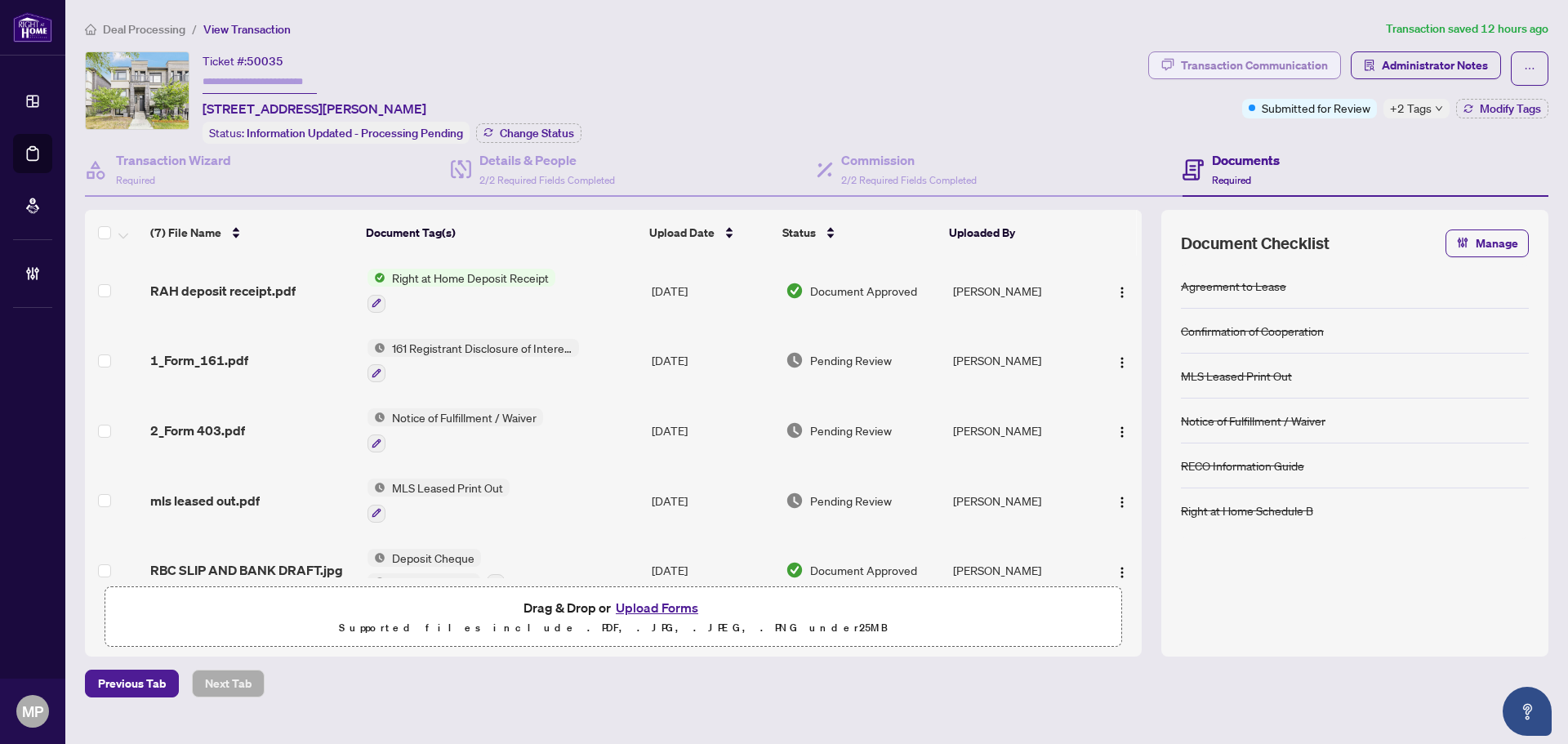
click at [1279, 74] on div "Transaction Communication" at bounding box center [1254, 65] width 147 height 26
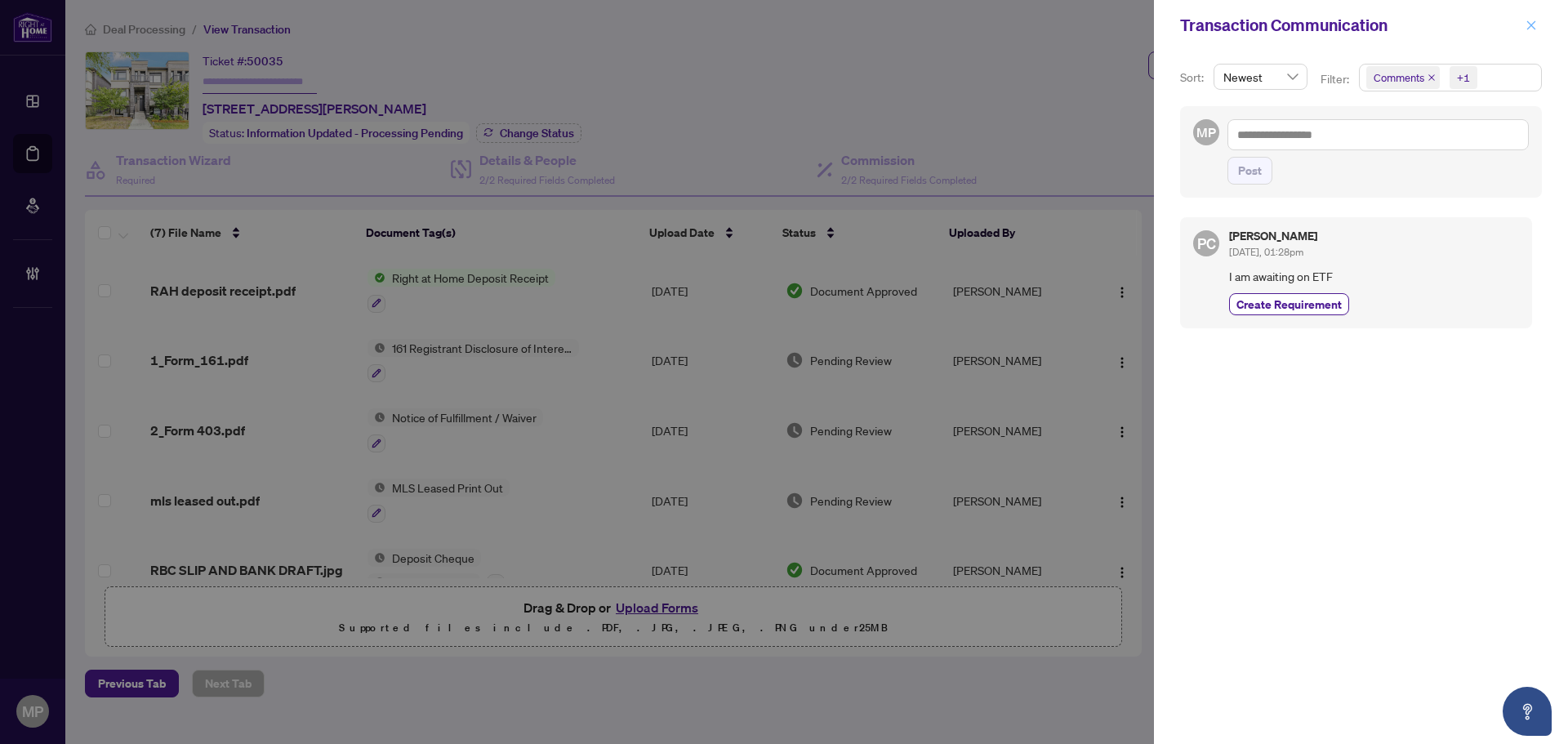
click at [1534, 23] on icon "close" at bounding box center [1531, 25] width 9 height 9
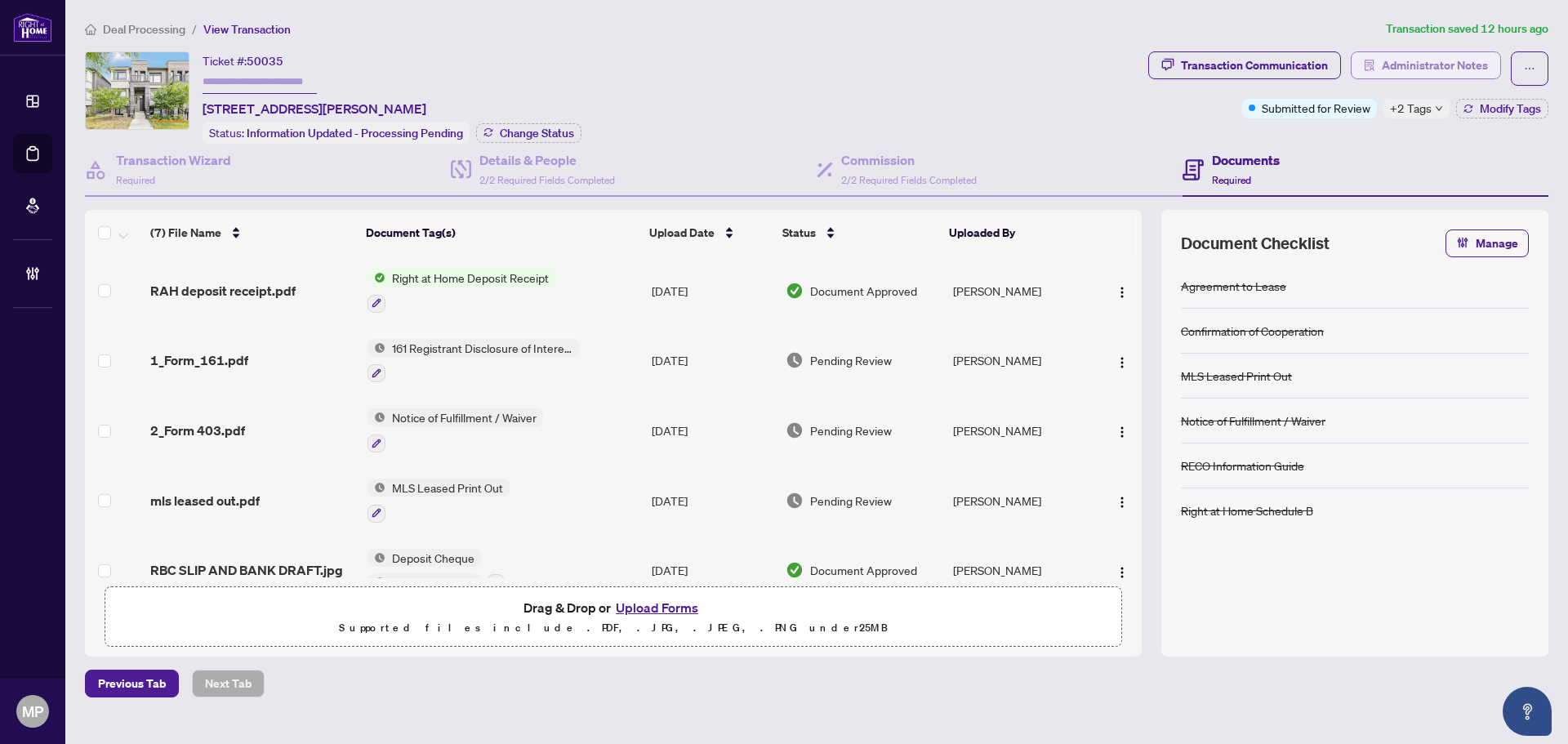
click at [1416, 60] on span "Administrator Notes" at bounding box center [1434, 65] width 106 height 26
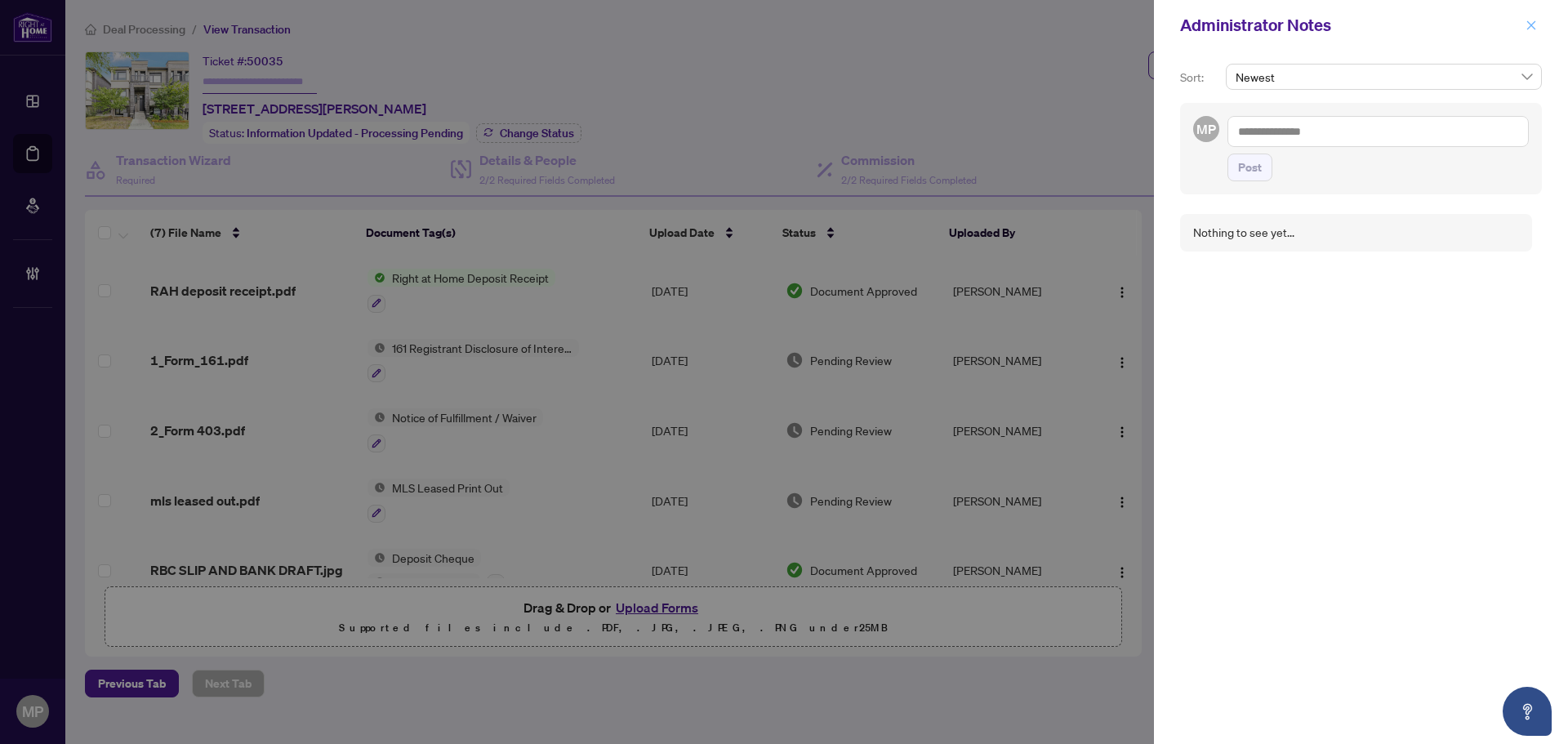
click at [1533, 29] on icon "close" at bounding box center [1530, 25] width 11 height 11
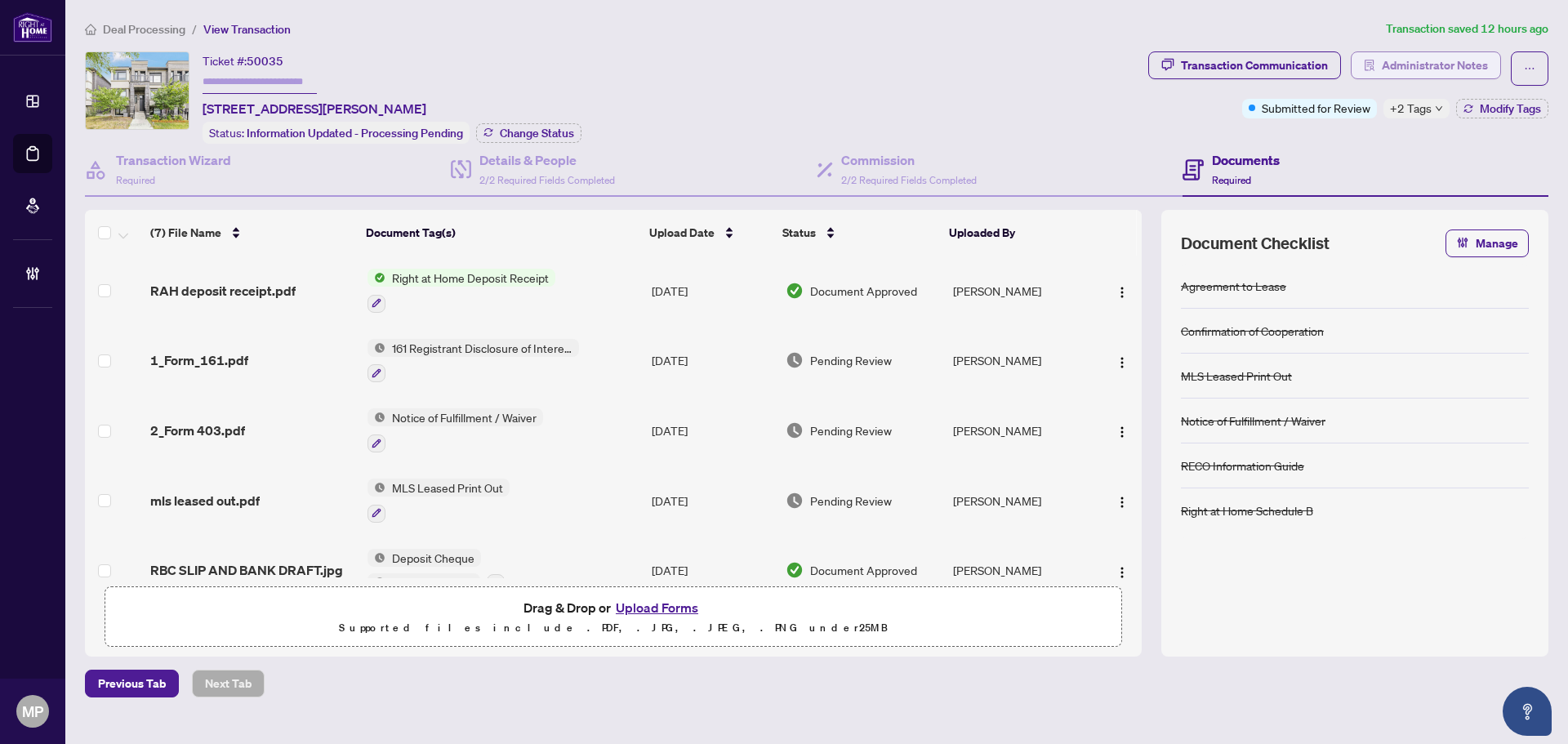
click at [1427, 71] on span "Administrator Notes" at bounding box center [1434, 65] width 106 height 26
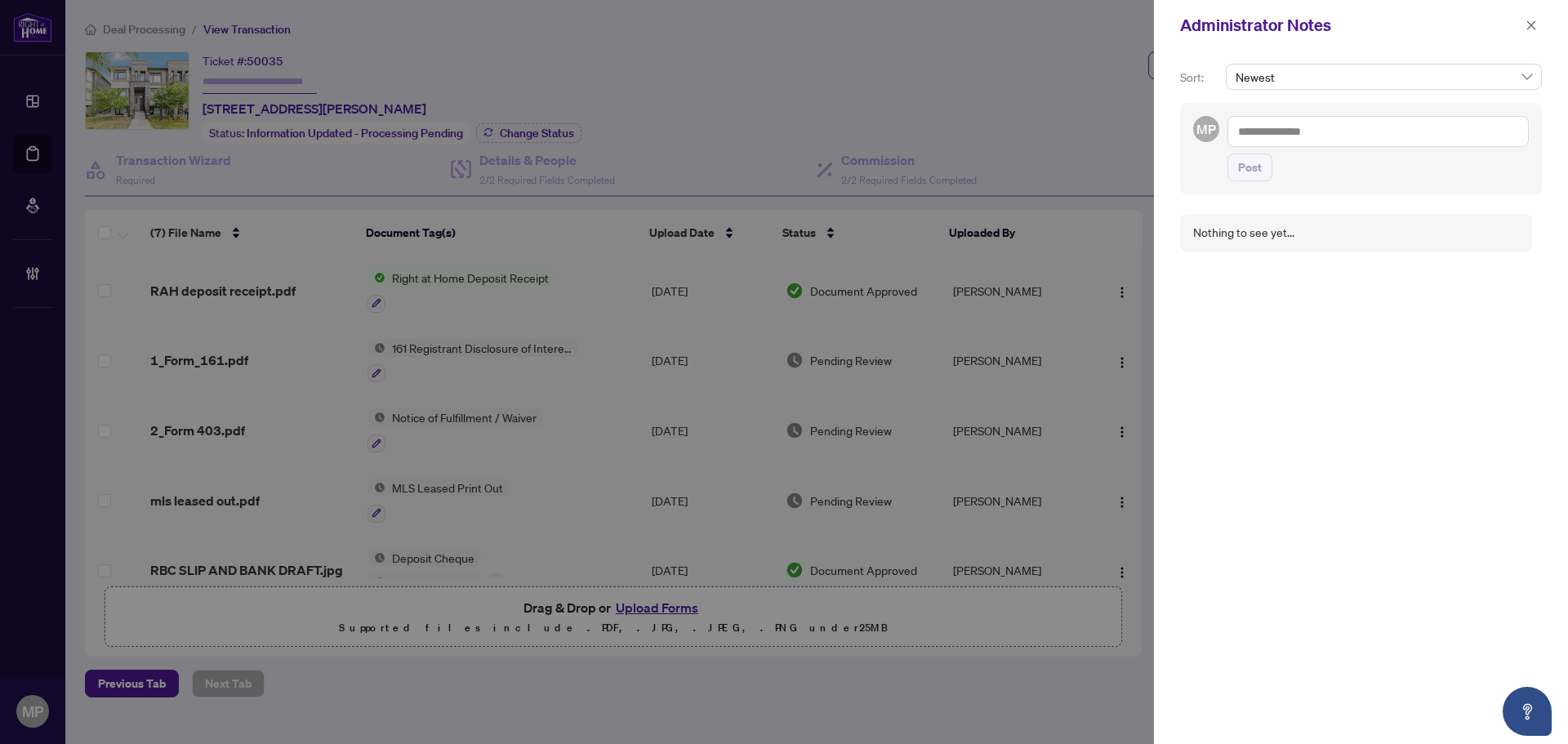
click at [1313, 133] on textarea at bounding box center [1377, 131] width 301 height 31
click at [1303, 220] on b "Deals" at bounding box center [1290, 226] width 29 height 15
type textarea "**********"
click at [1267, 203] on button "Post" at bounding box center [1249, 217] width 45 height 28
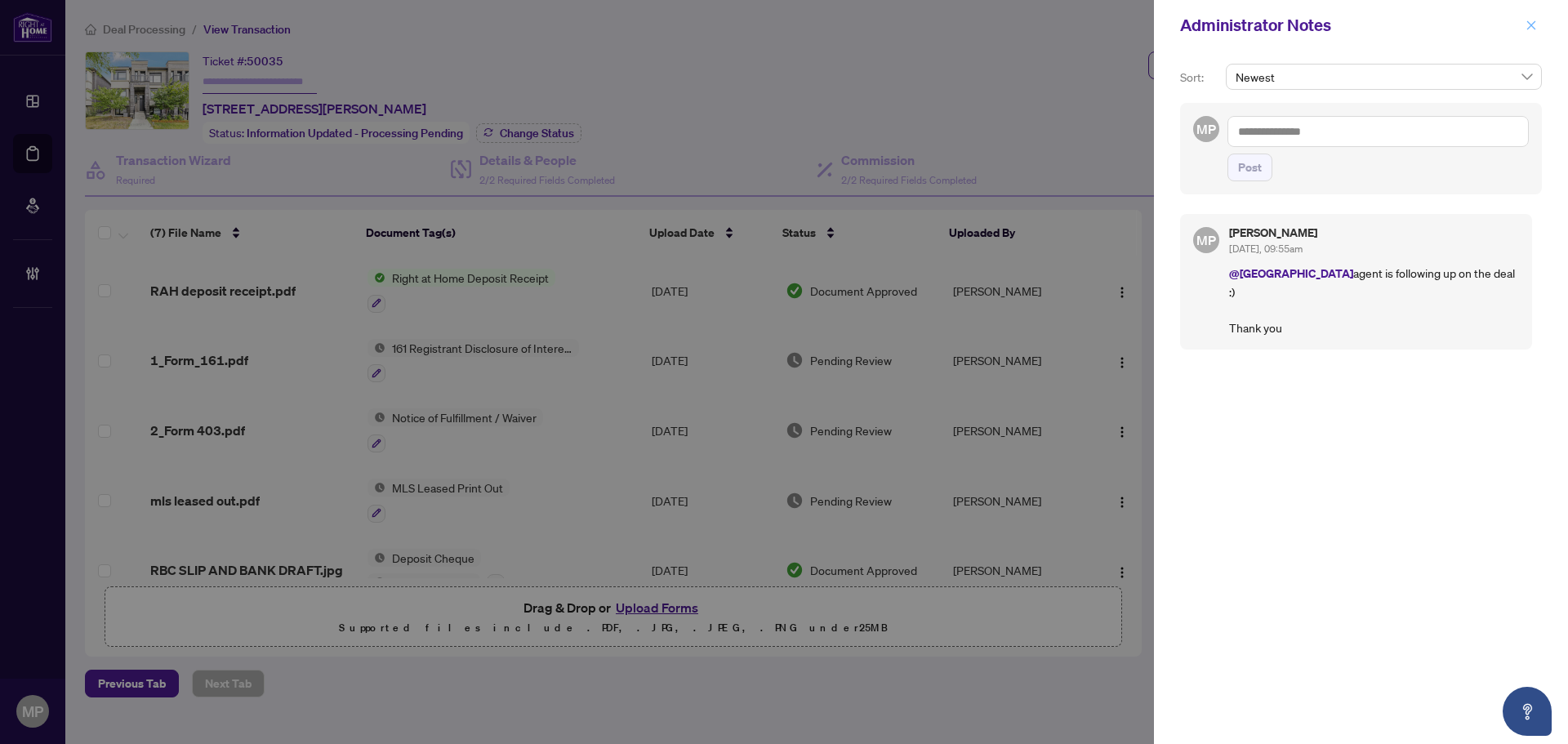
click at [1522, 29] on button "button" at bounding box center [1531, 25] width 21 height 19
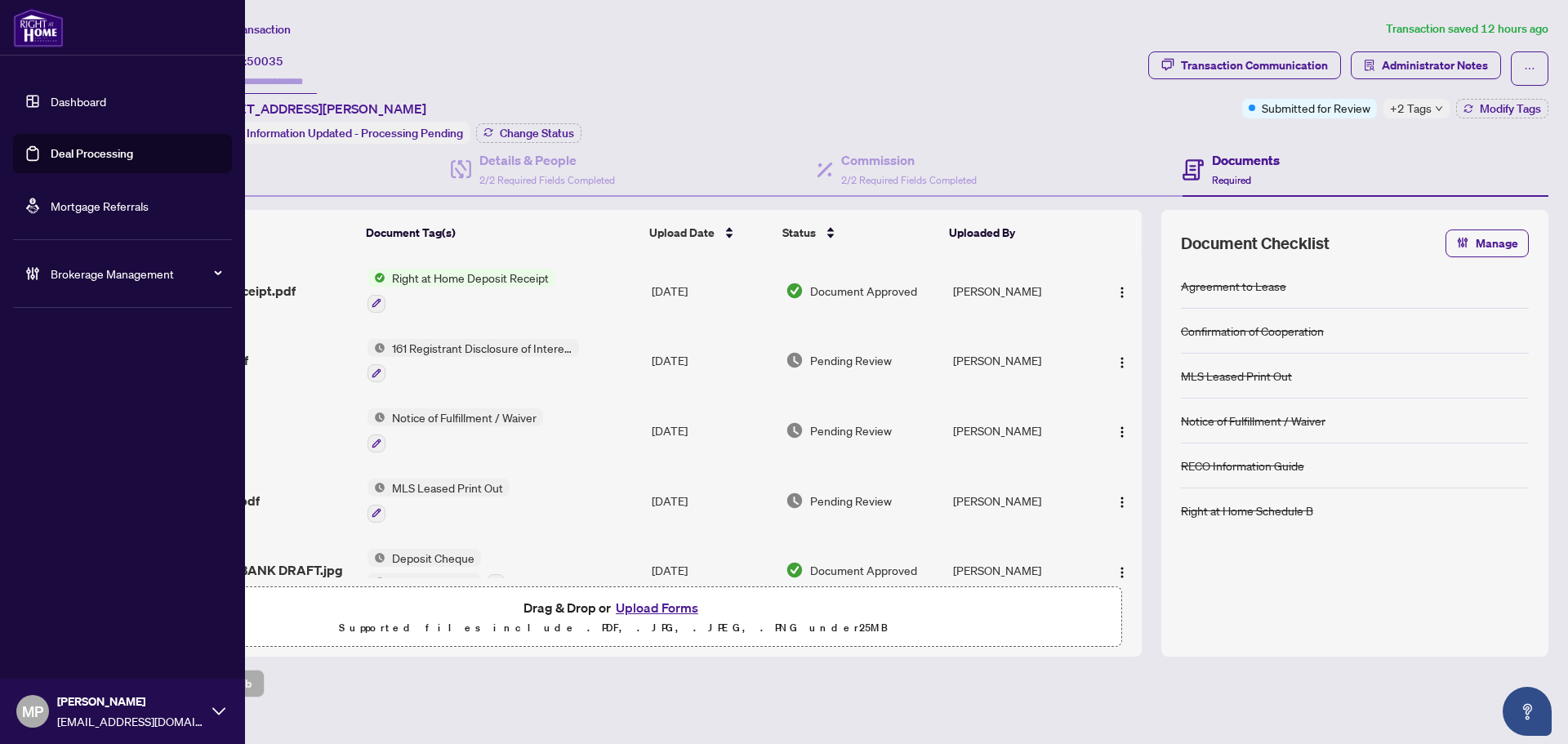
click at [73, 161] on link "Deal Processing" at bounding box center [92, 153] width 83 height 15
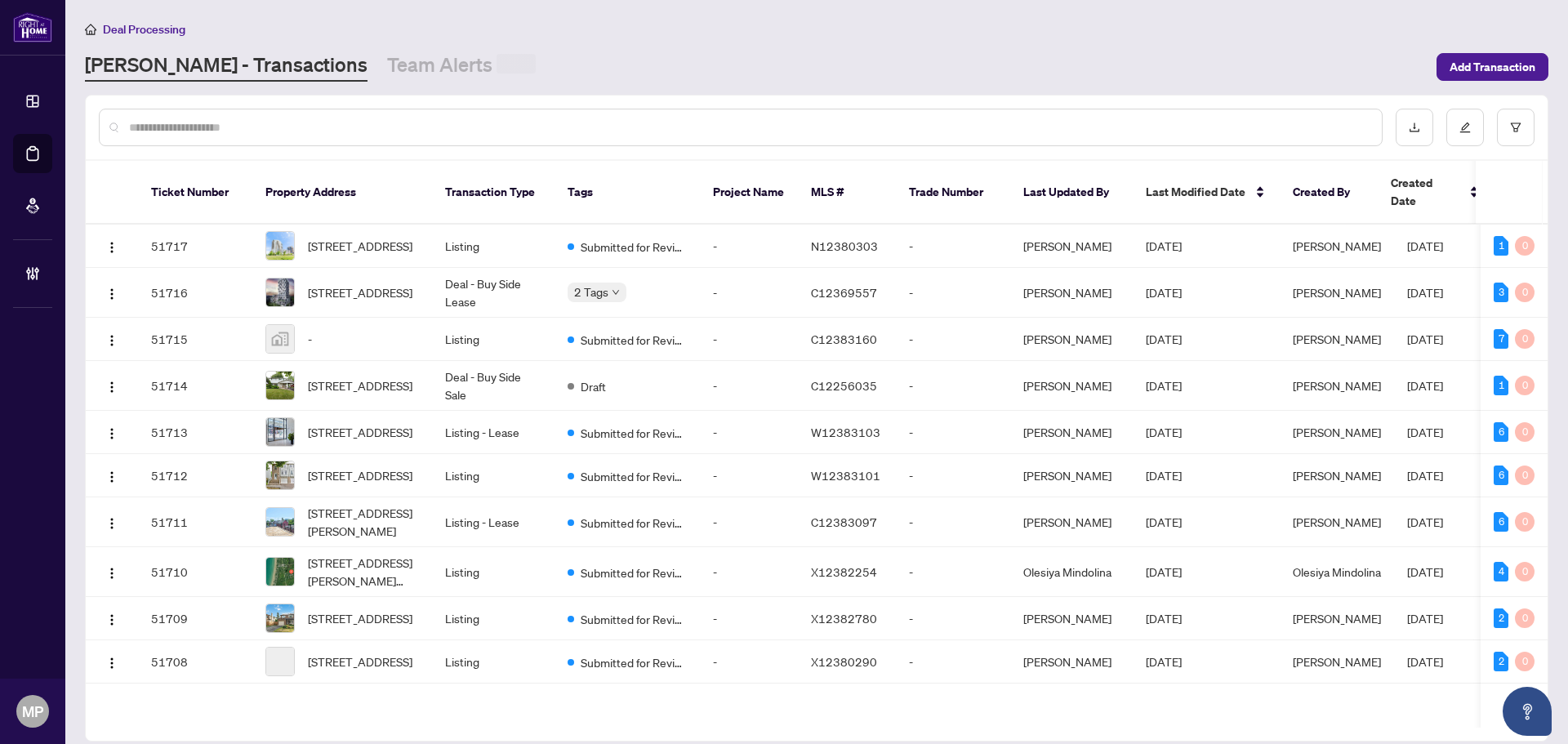
click at [503, 129] on input "text" at bounding box center [748, 127] width 1239 height 18
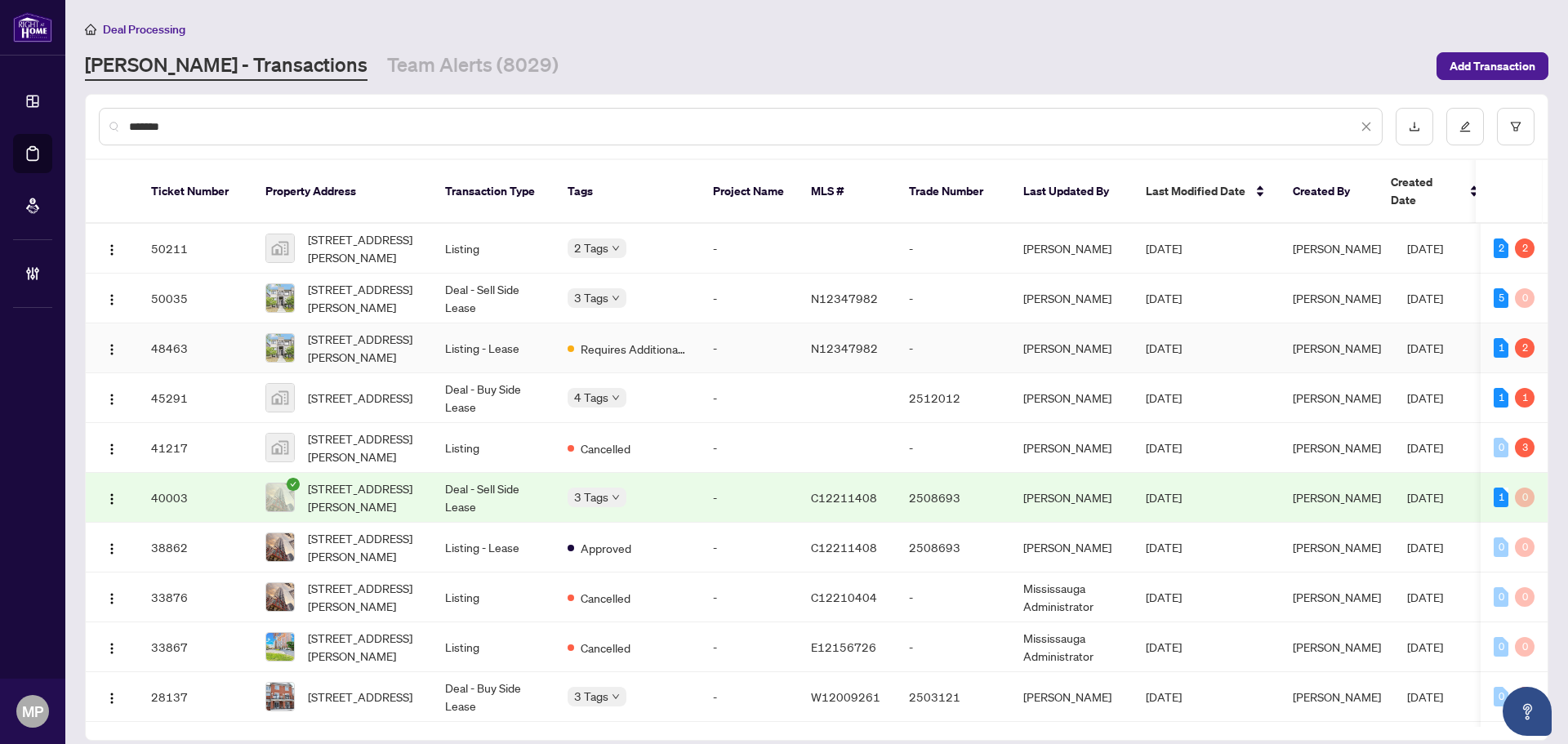
type input "*******"
click at [367, 330] on span "113 Crimson Forest Dr, Vaughan, Ontario L6A 5C4, Canada" at bounding box center [363, 348] width 111 height 36
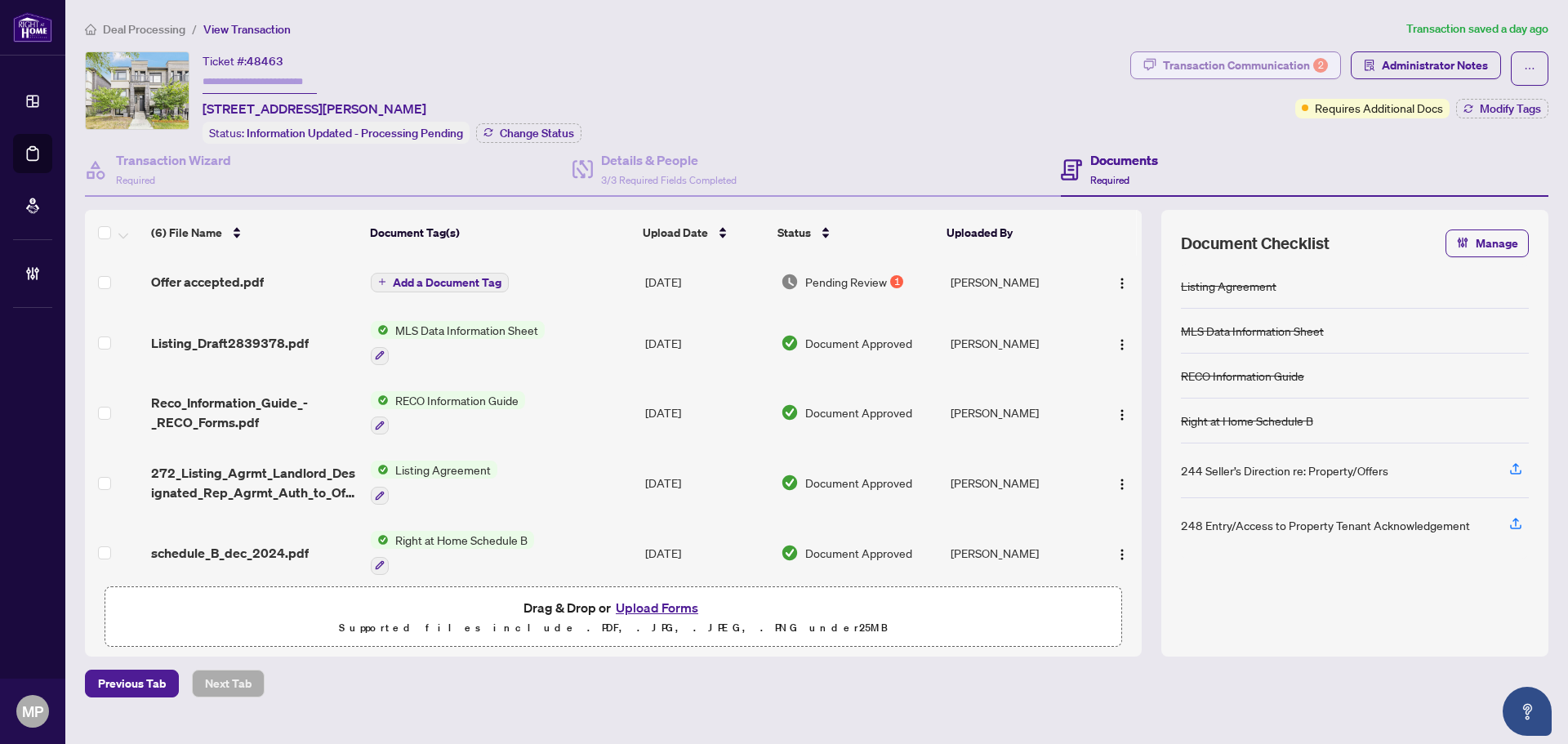
click at [1279, 61] on div "Transaction Communication 2" at bounding box center [1246, 65] width 165 height 26
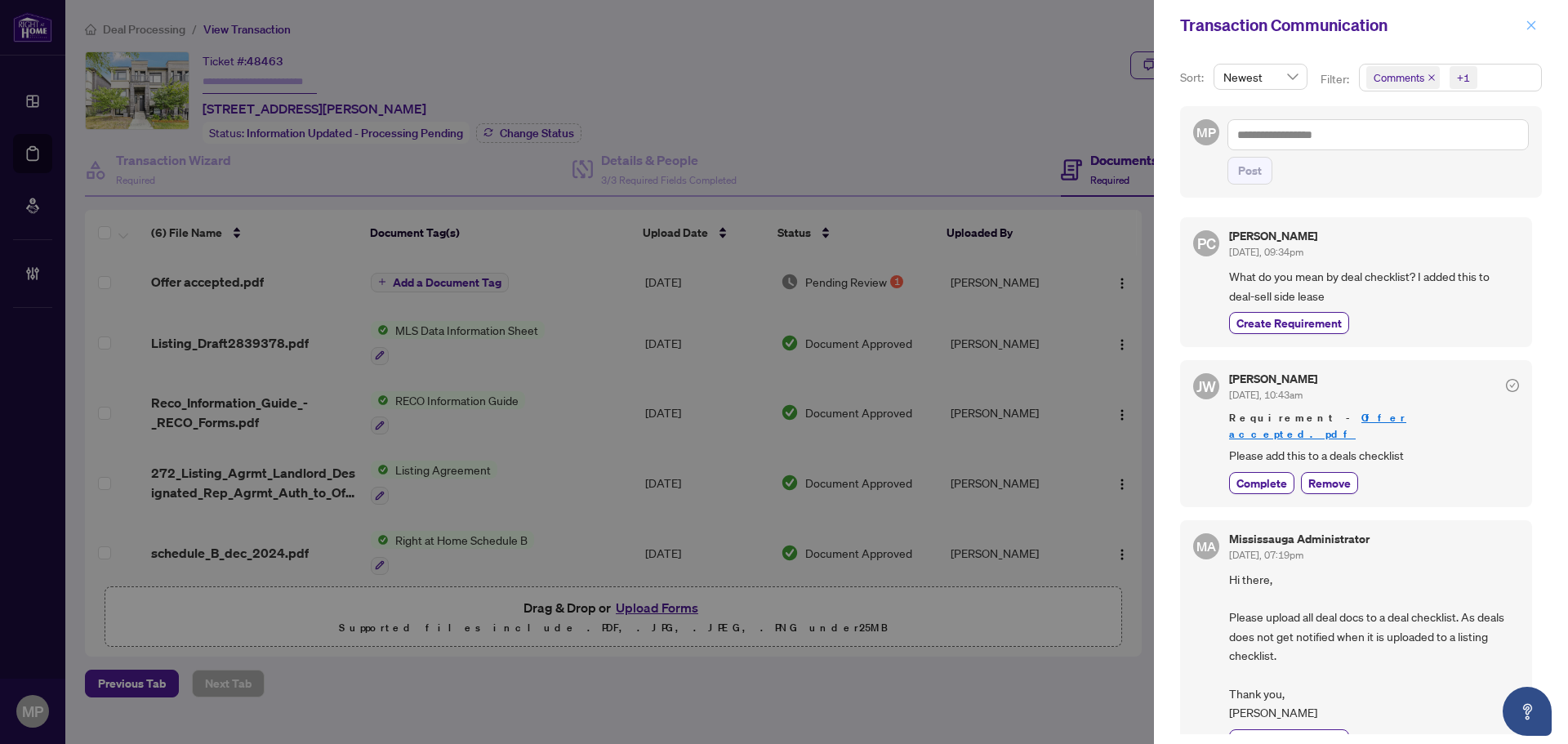
click at [1534, 25] on icon "close" at bounding box center [1530, 25] width 11 height 11
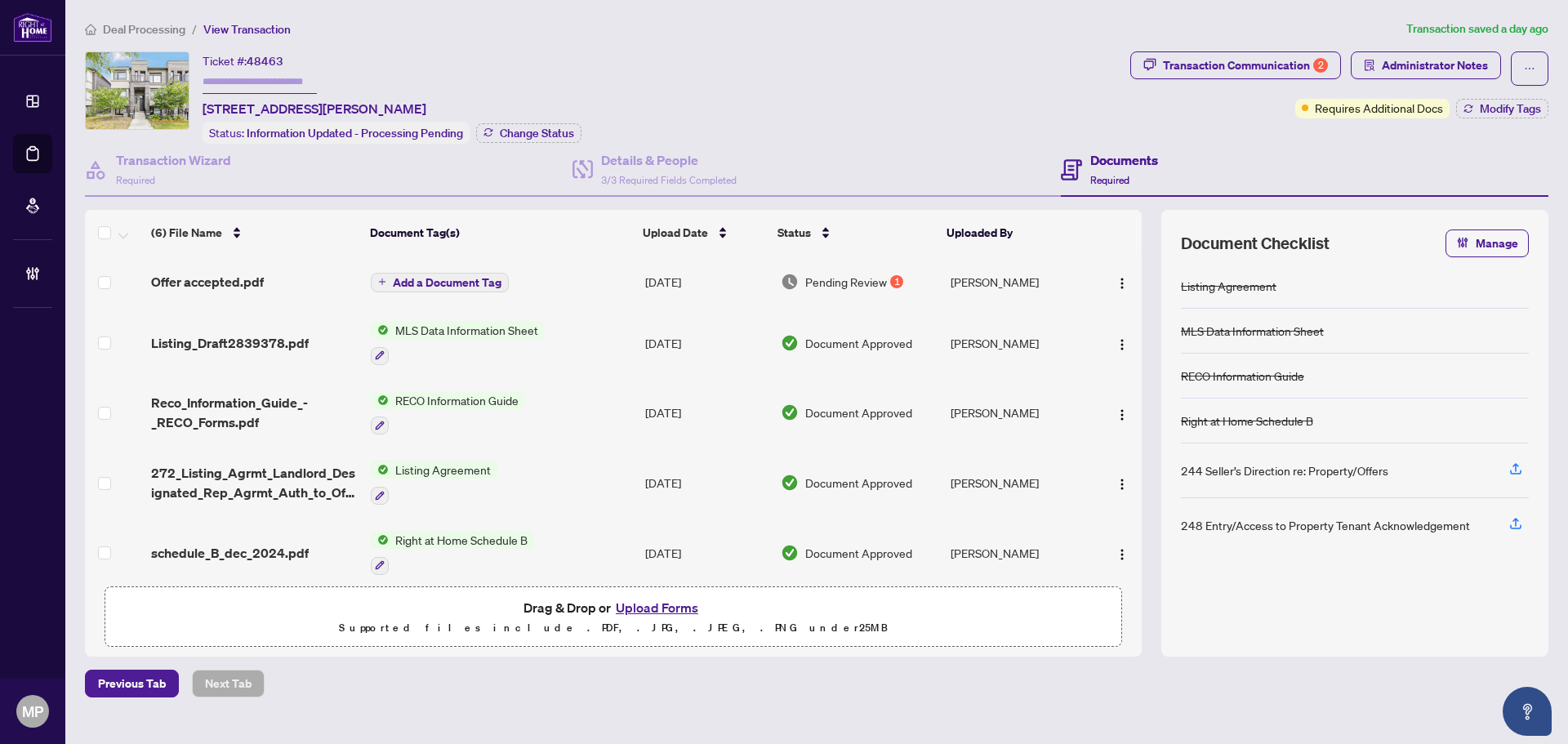
click at [1285, 50] on div "Deal Processing / View Transaction Transaction saved a day ago Ticket #: 48463 …" at bounding box center [816, 358] width 1476 height 677
click at [1270, 61] on div "Transaction Communication 2" at bounding box center [1246, 65] width 165 height 26
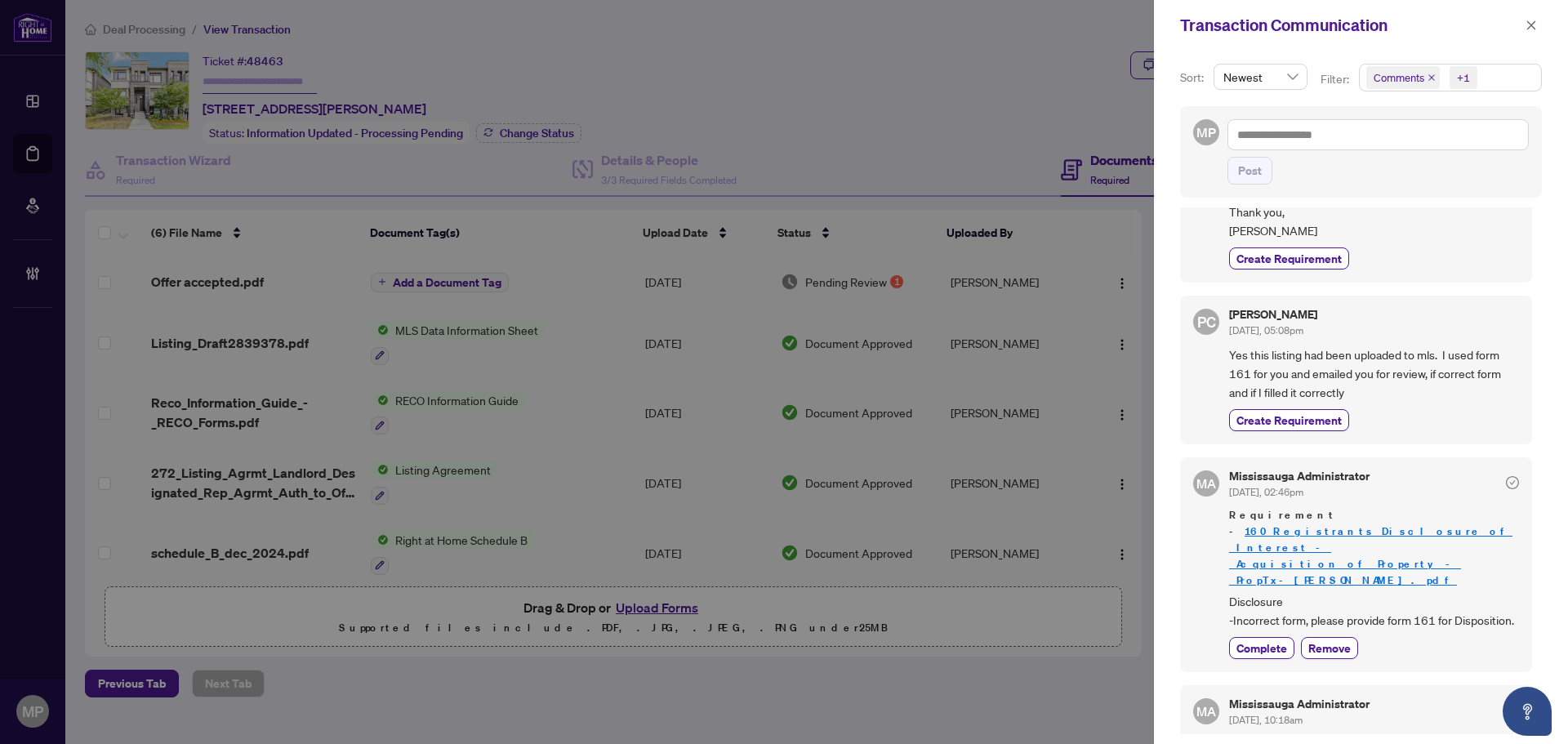
scroll to position [453, 0]
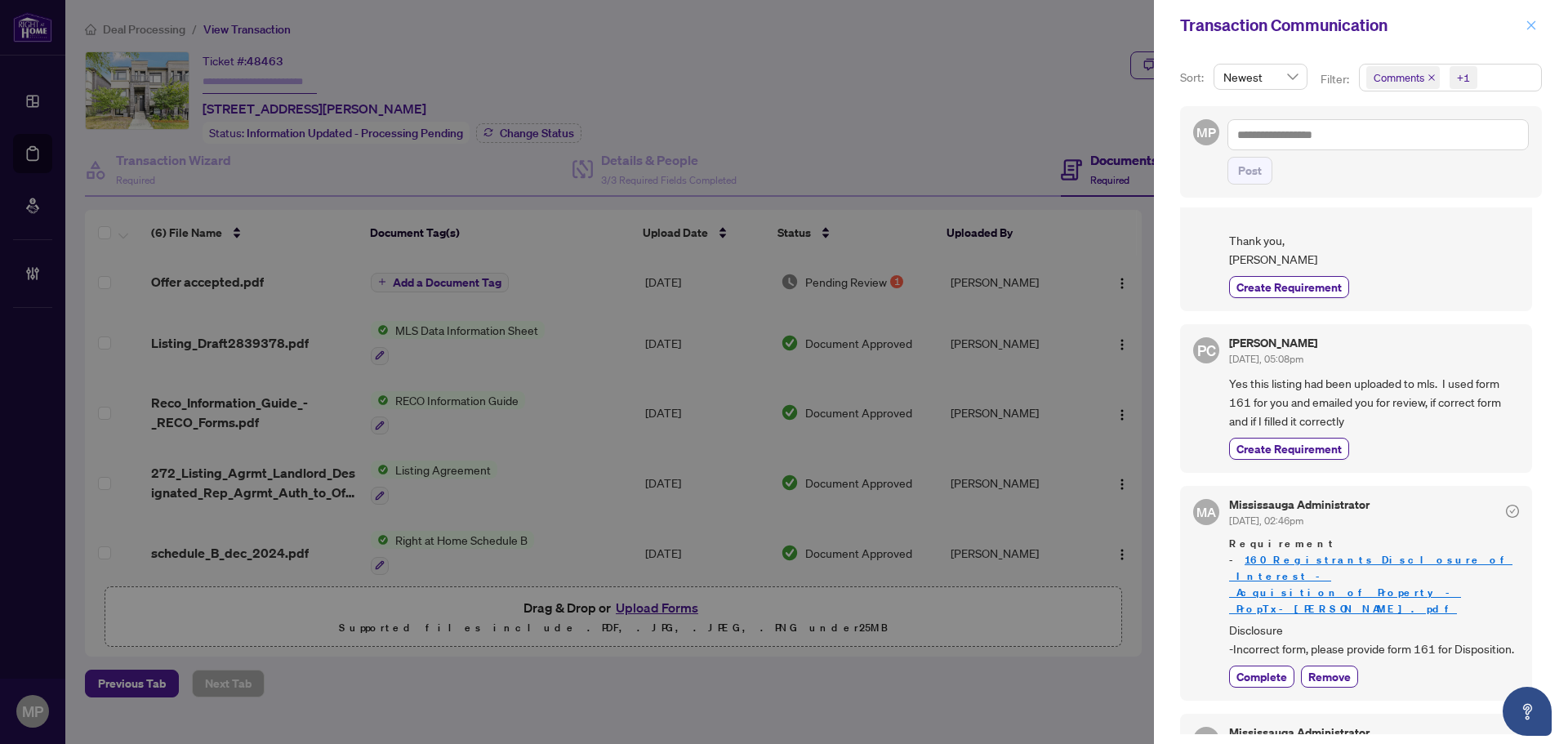
click at [1534, 22] on icon "close" at bounding box center [1531, 25] width 9 height 9
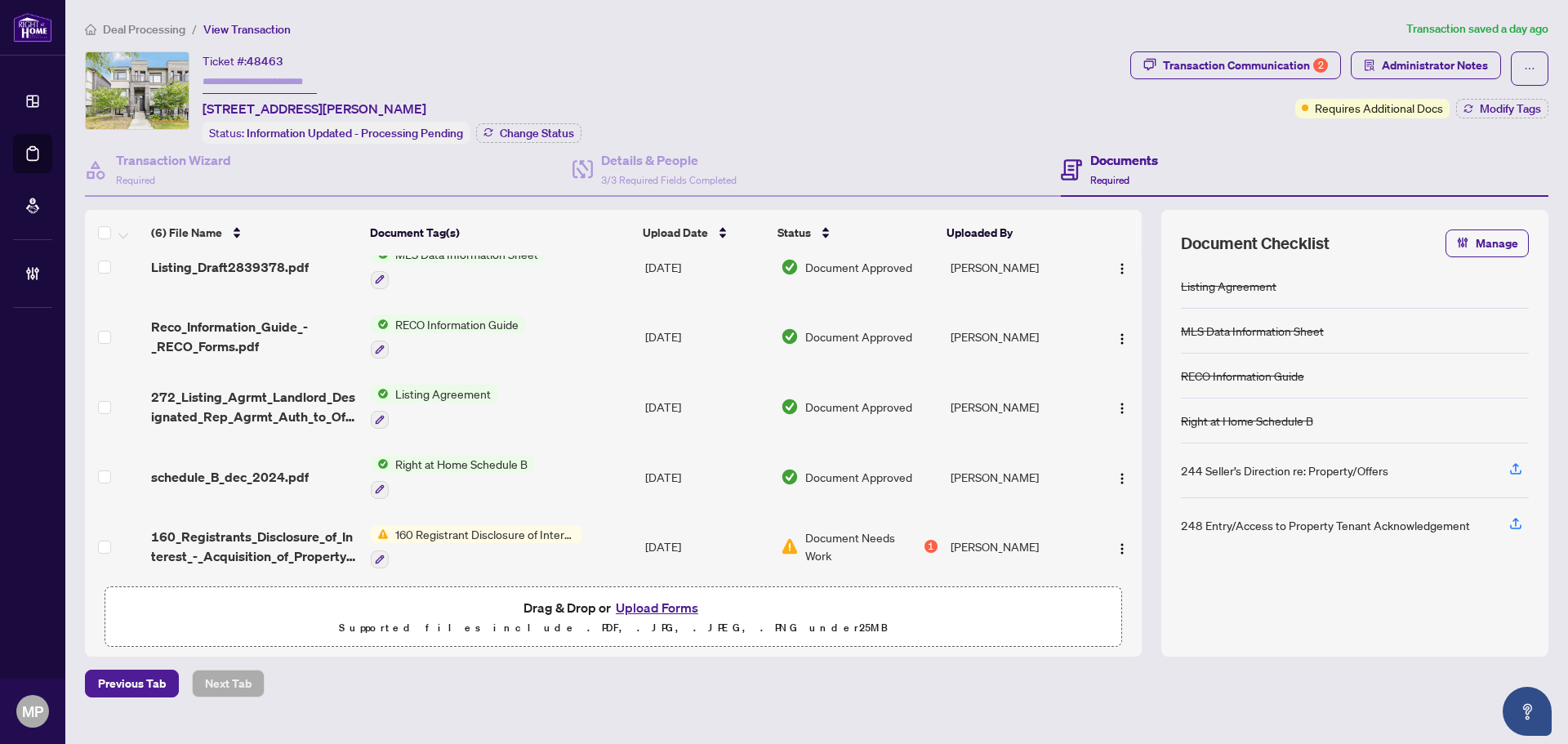
scroll to position [83, 0]
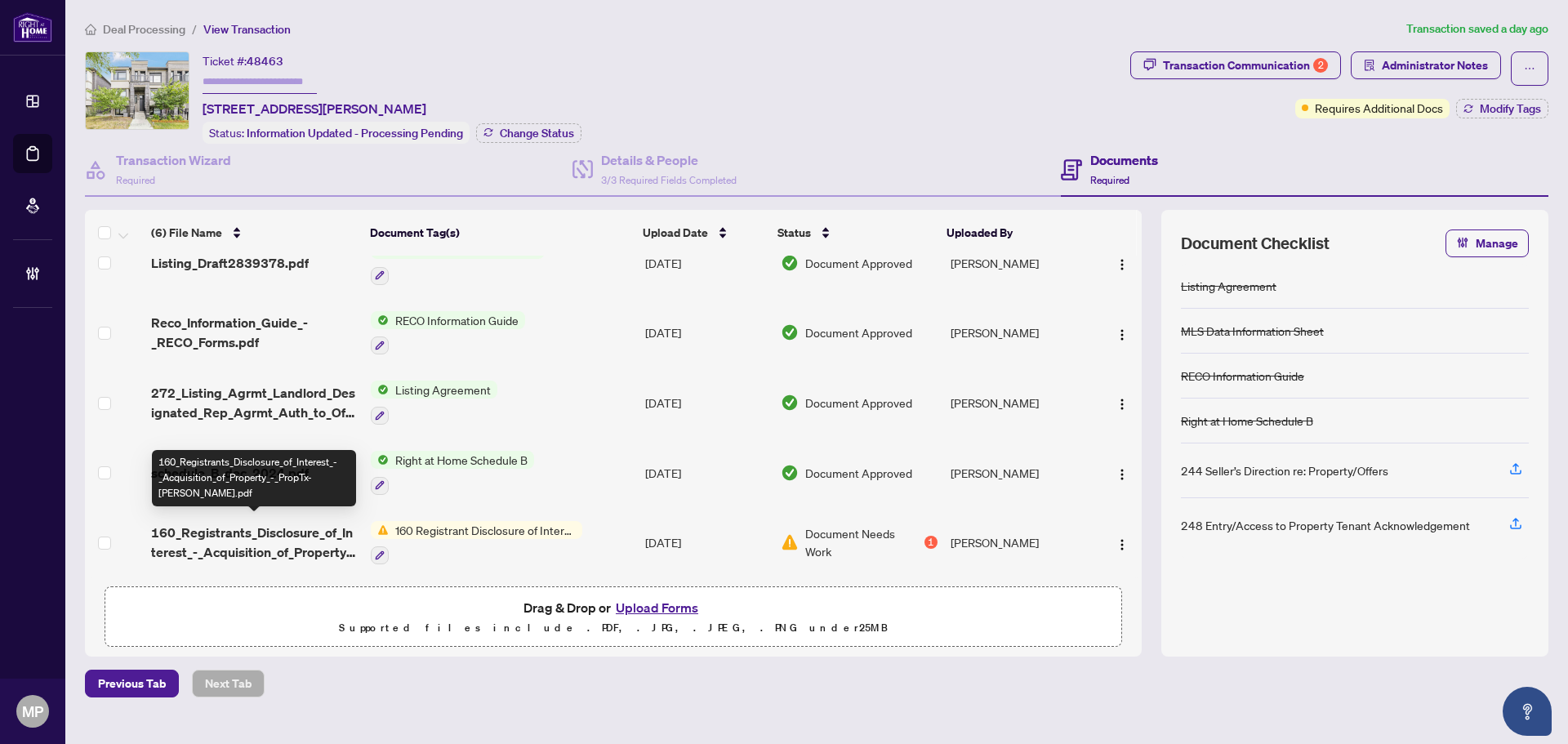
click at [296, 546] on span "160_Registrants_Disclosure_of_Interest_-_Acquisition_of_Property_-_PropTx-OREA.…" at bounding box center [254, 542] width 206 height 40
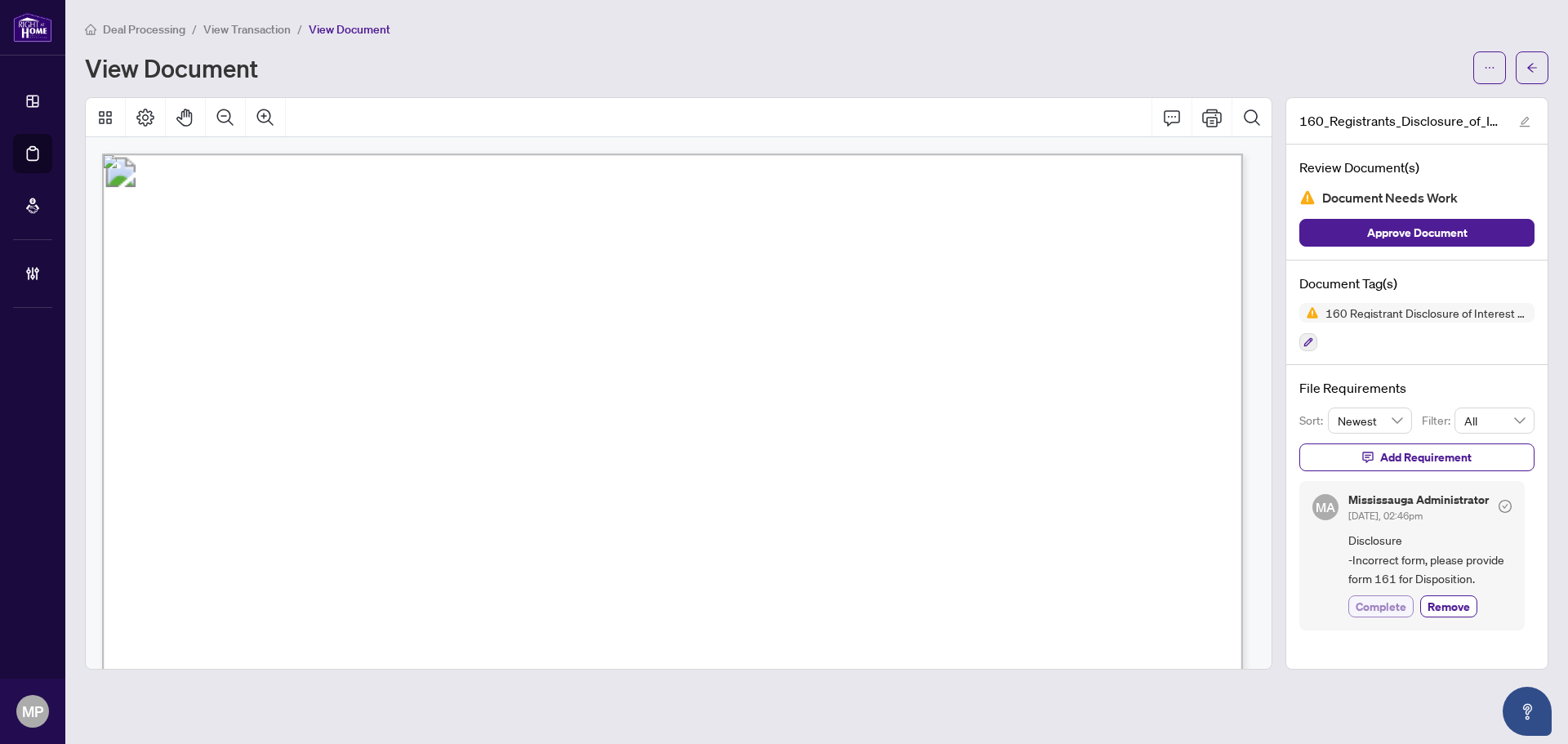
click at [1384, 613] on span "Complete" at bounding box center [1381, 606] width 51 height 18
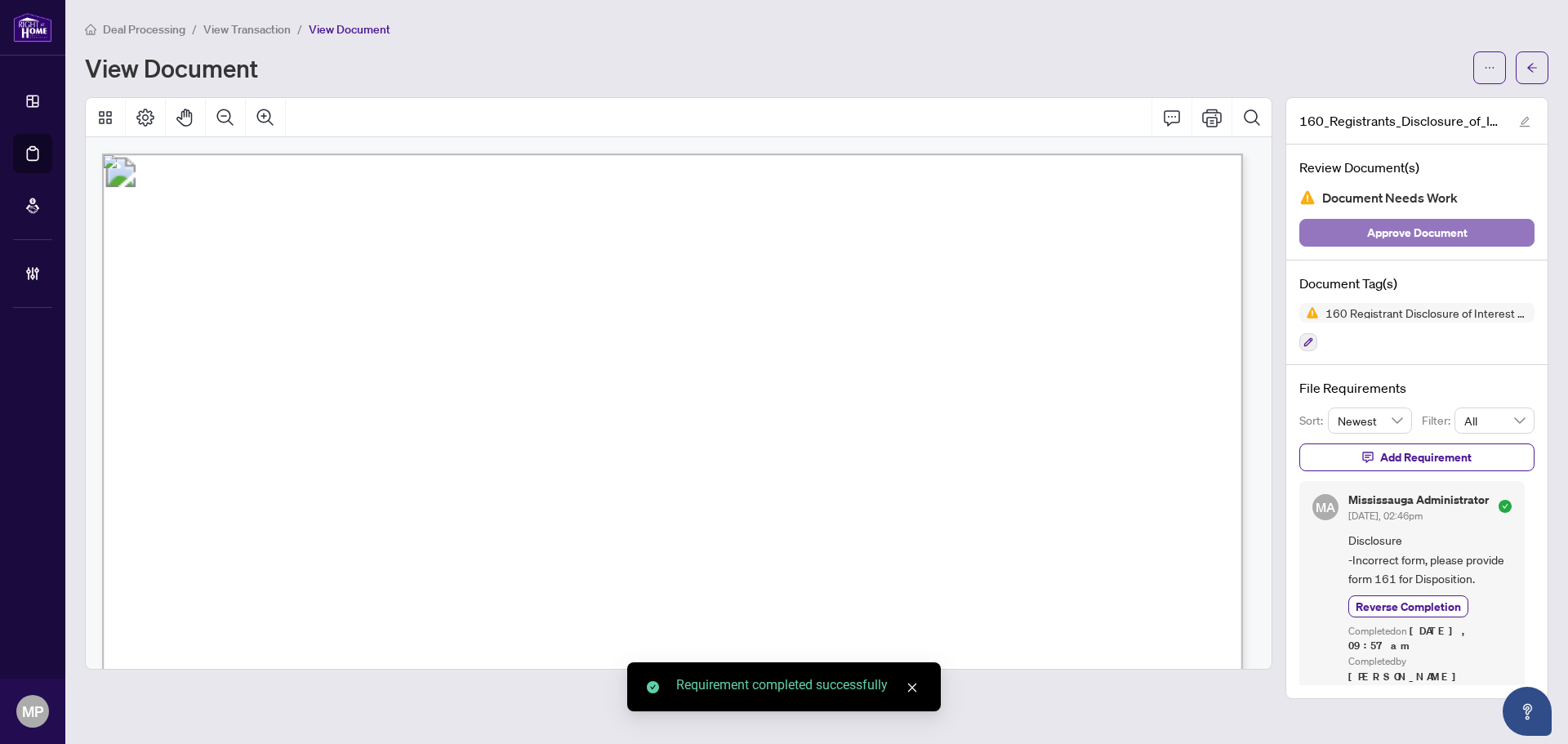
click at [1391, 228] on span "Approve Document" at bounding box center [1417, 233] width 100 height 26
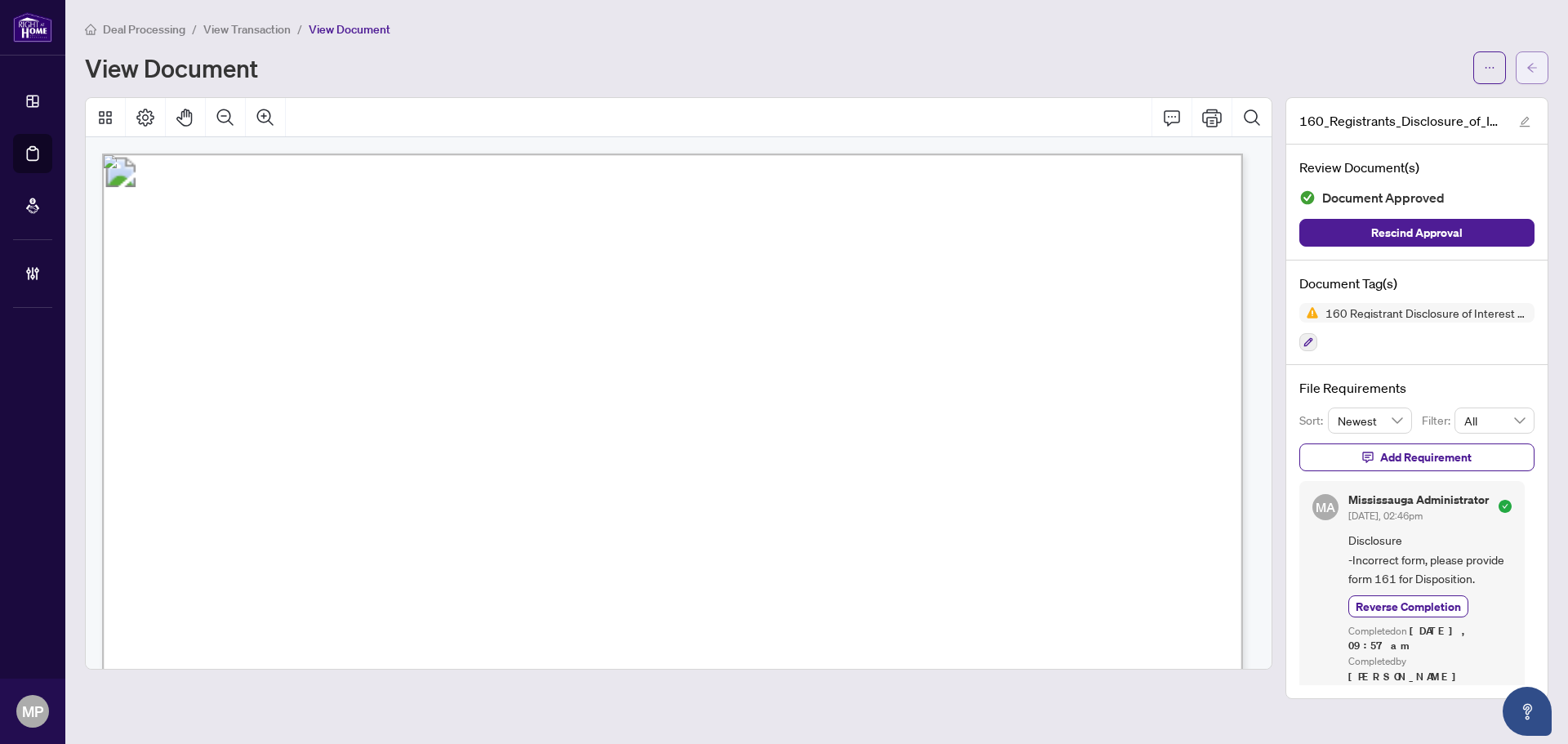
click at [1531, 60] on span "button" at bounding box center [1531, 68] width 11 height 26
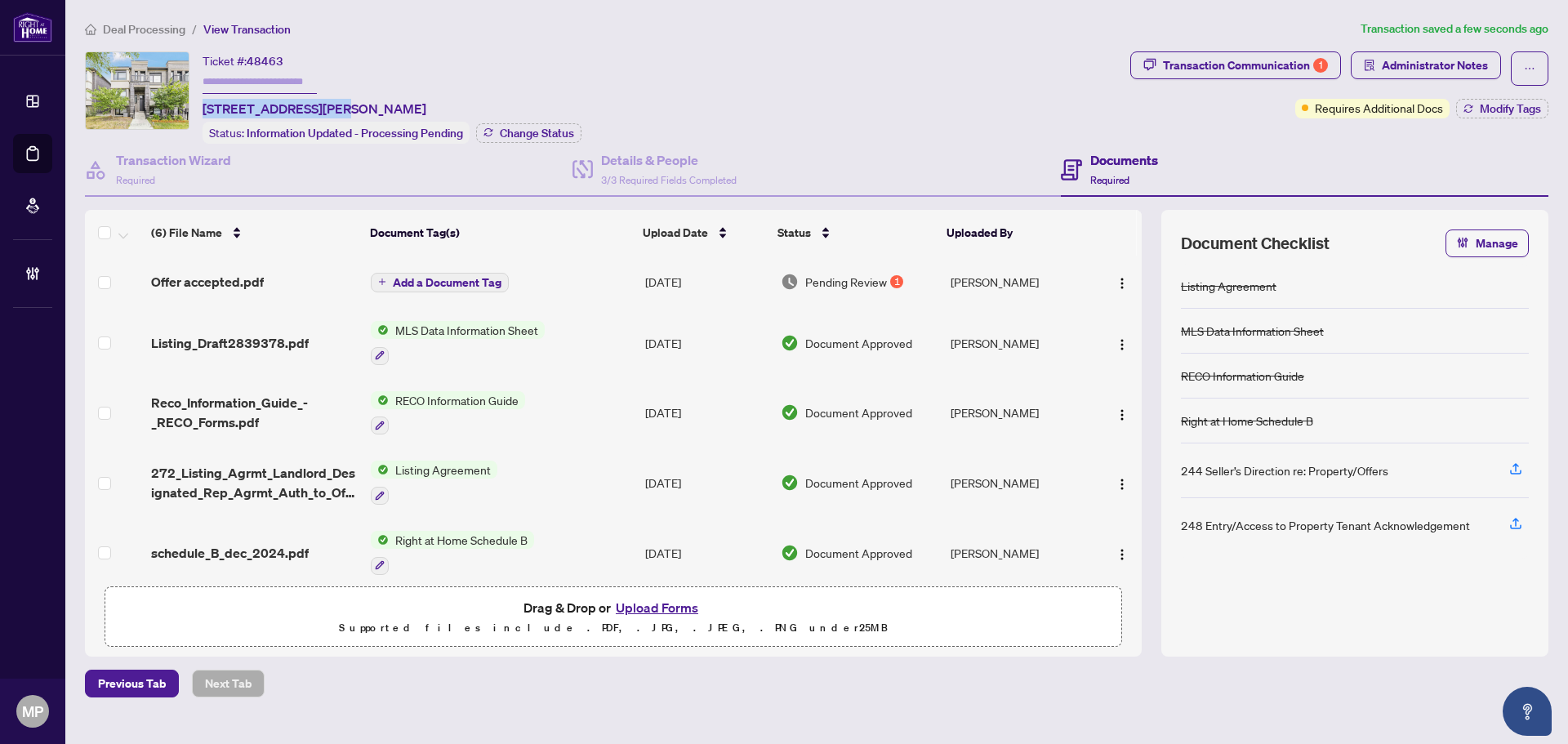
drag, startPoint x: 330, startPoint y: 105, endPoint x: 201, endPoint y: 109, distance: 129.1
click at [201, 109] on div "Ticket #: 48463 113 Crimson Forest Dr, Vaughan, Ontario L6A 5C4, Canada Status:…" at bounding box center [604, 98] width 1038 height 92
copy span "113 Crimson Forest D"
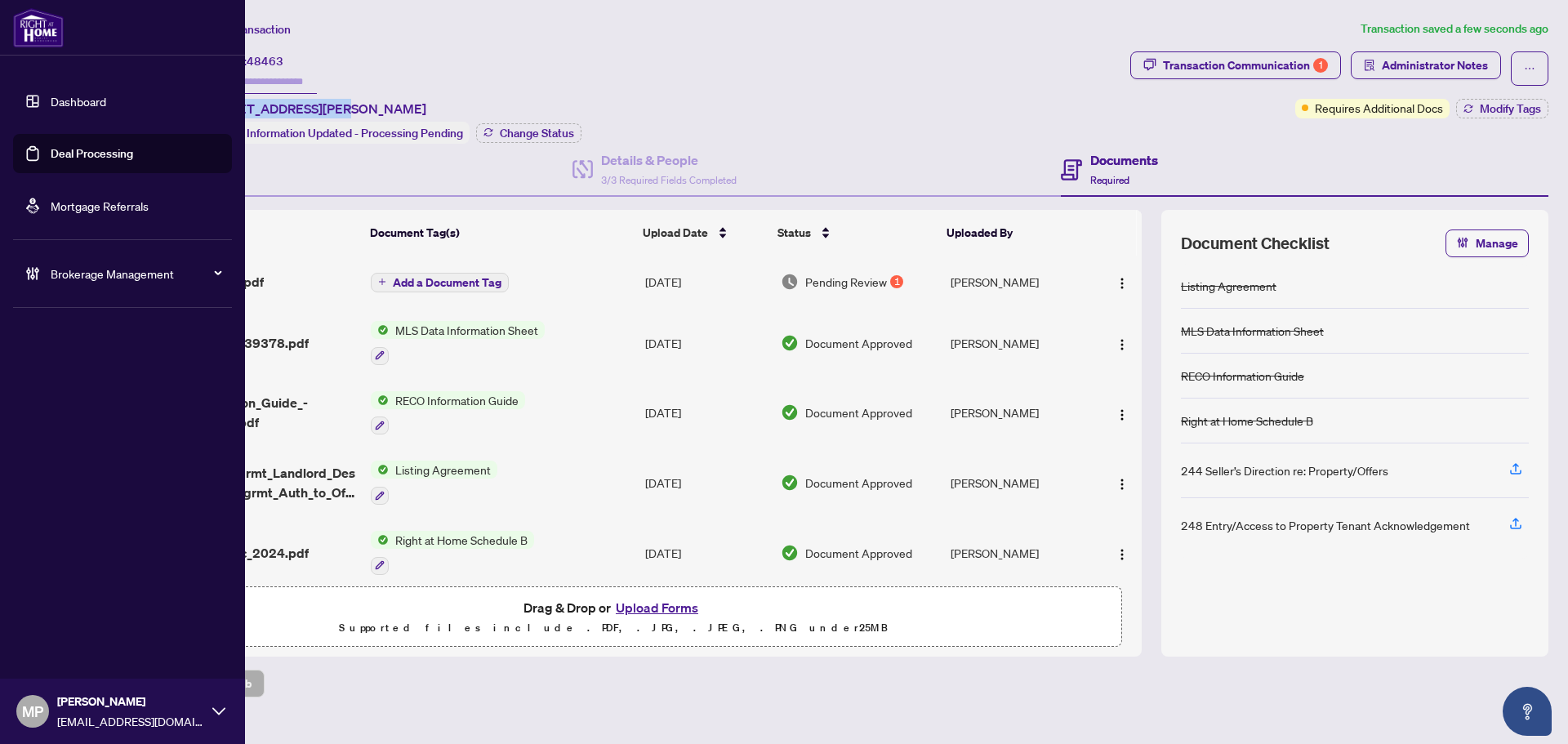
click at [85, 161] on link "Deal Processing" at bounding box center [92, 153] width 83 height 15
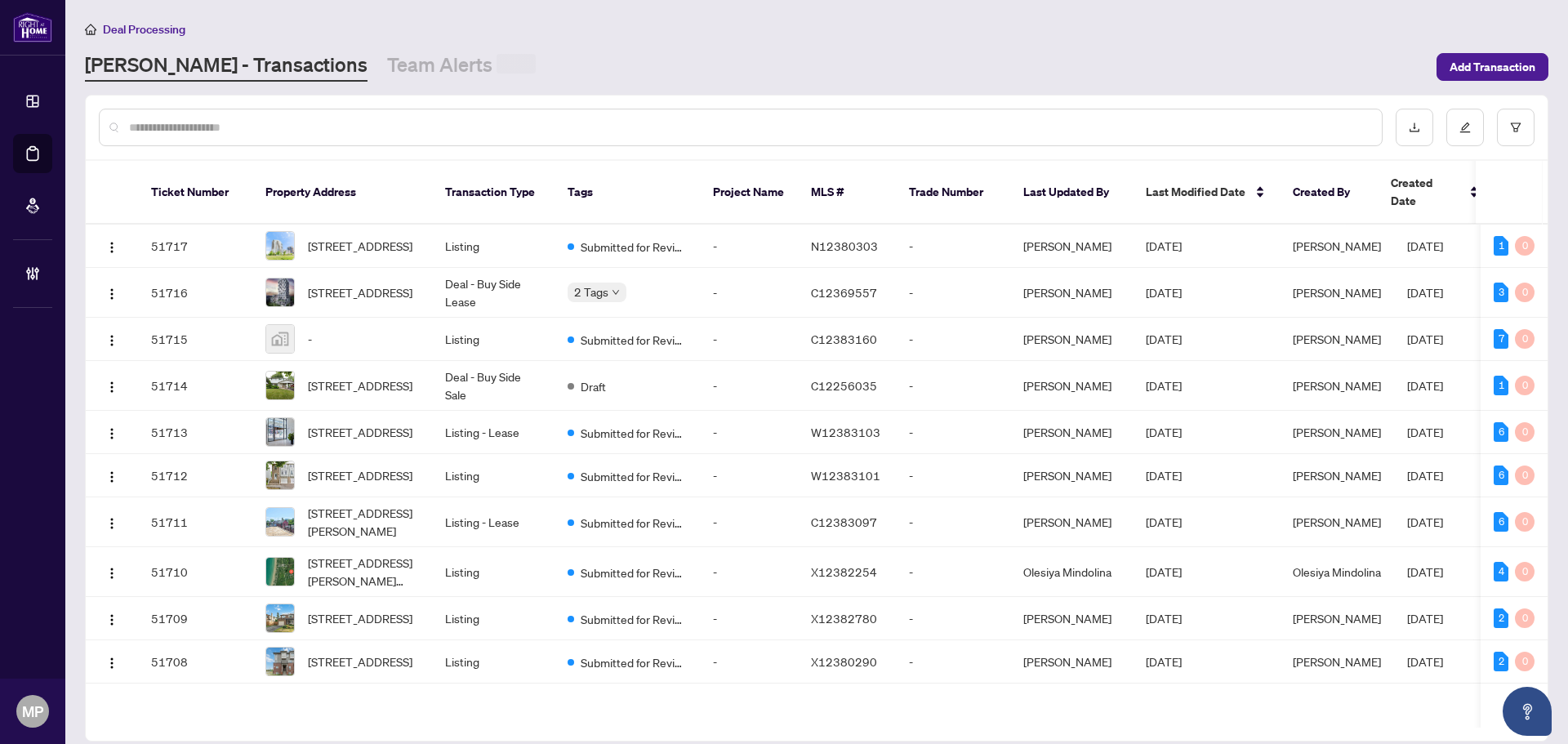
click at [553, 129] on input "text" at bounding box center [748, 127] width 1239 height 18
paste input "**********"
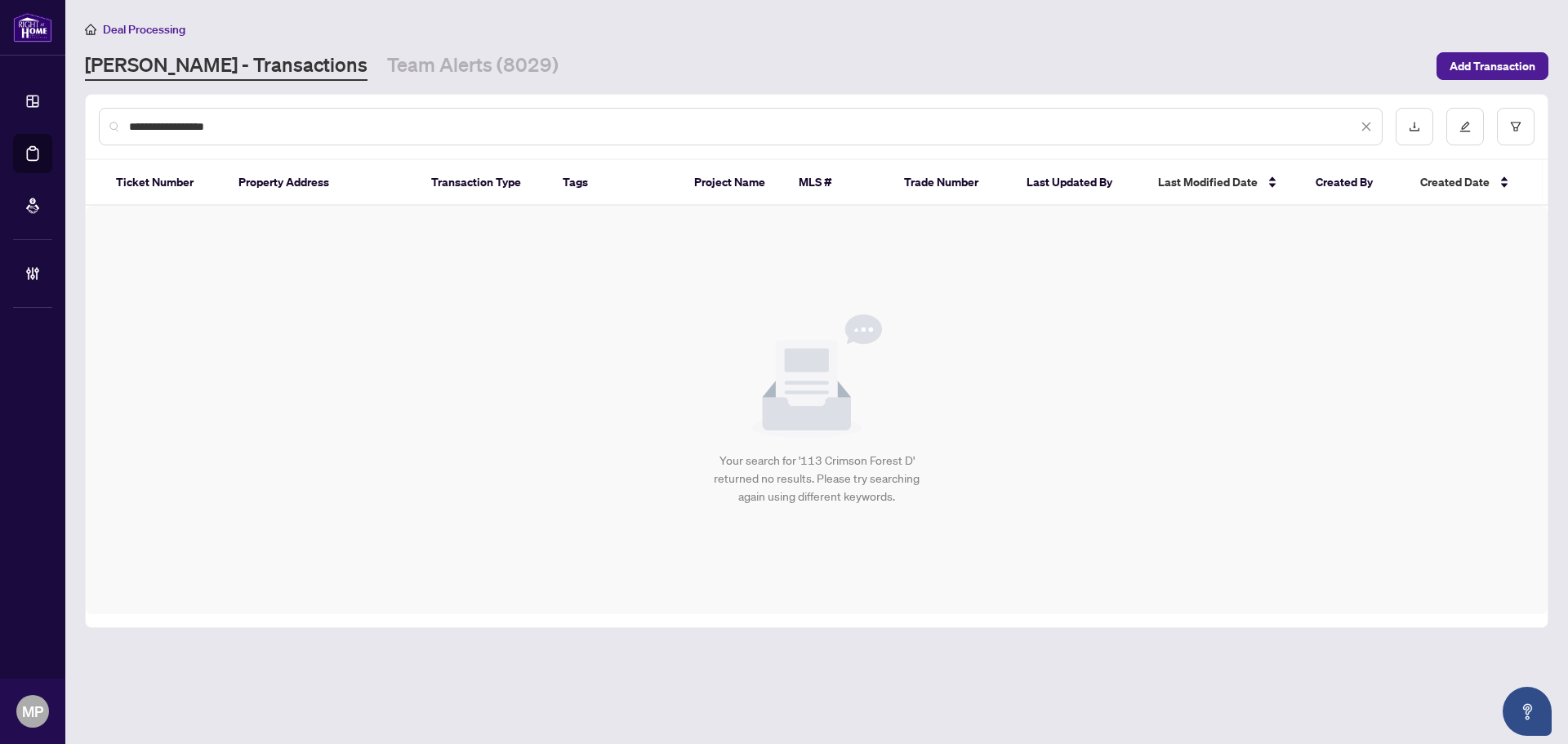
type input "**********"
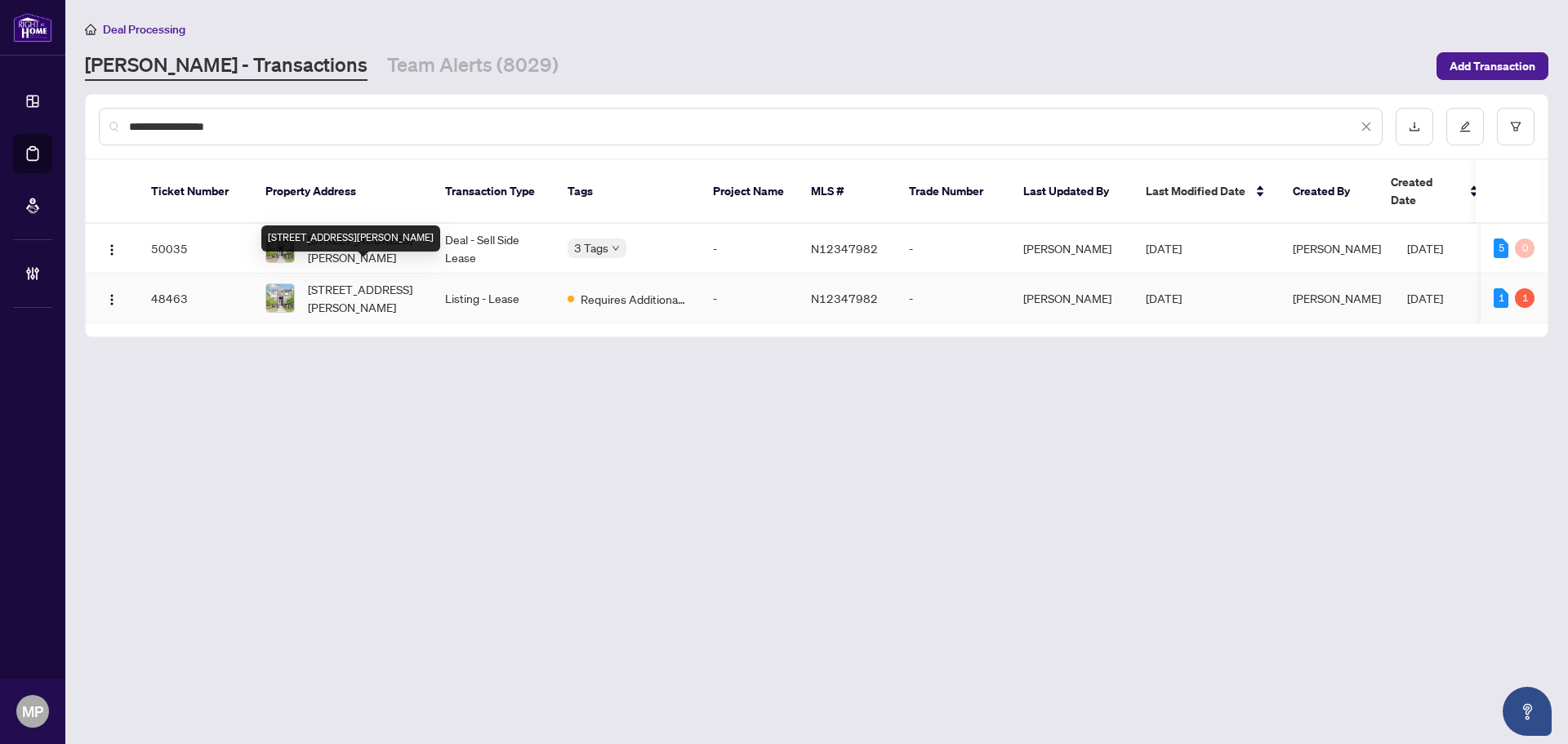
click at [405, 226] on div "113 Crimson Forest Dr, Vaughan, Ontario L6A 5C4, Canada" at bounding box center [350, 239] width 179 height 26
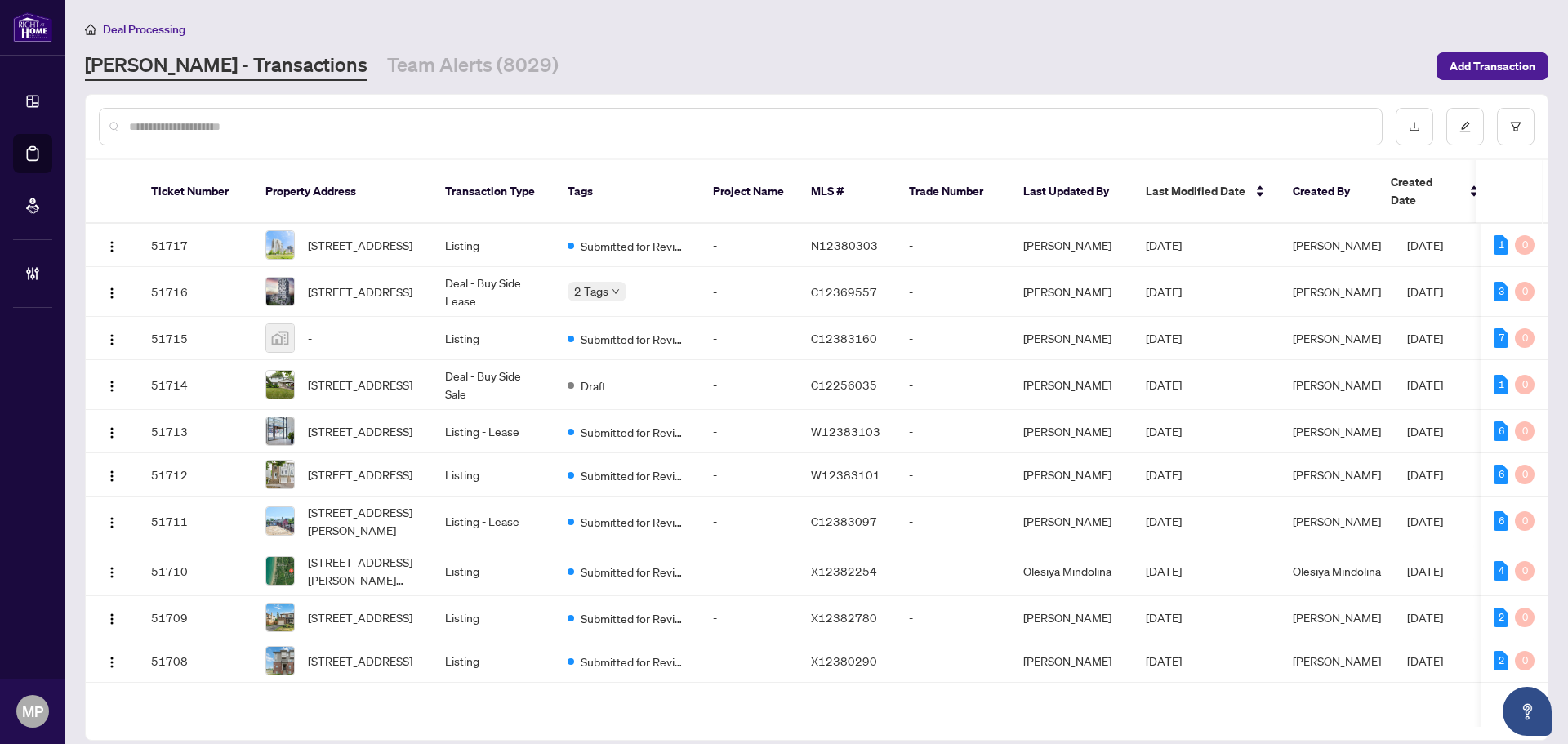
click at [464, 115] on div at bounding box center [740, 126] width 1283 height 38
click at [452, 121] on input "text" at bounding box center [748, 126] width 1239 height 18
paste input "**********"
type input "**********"
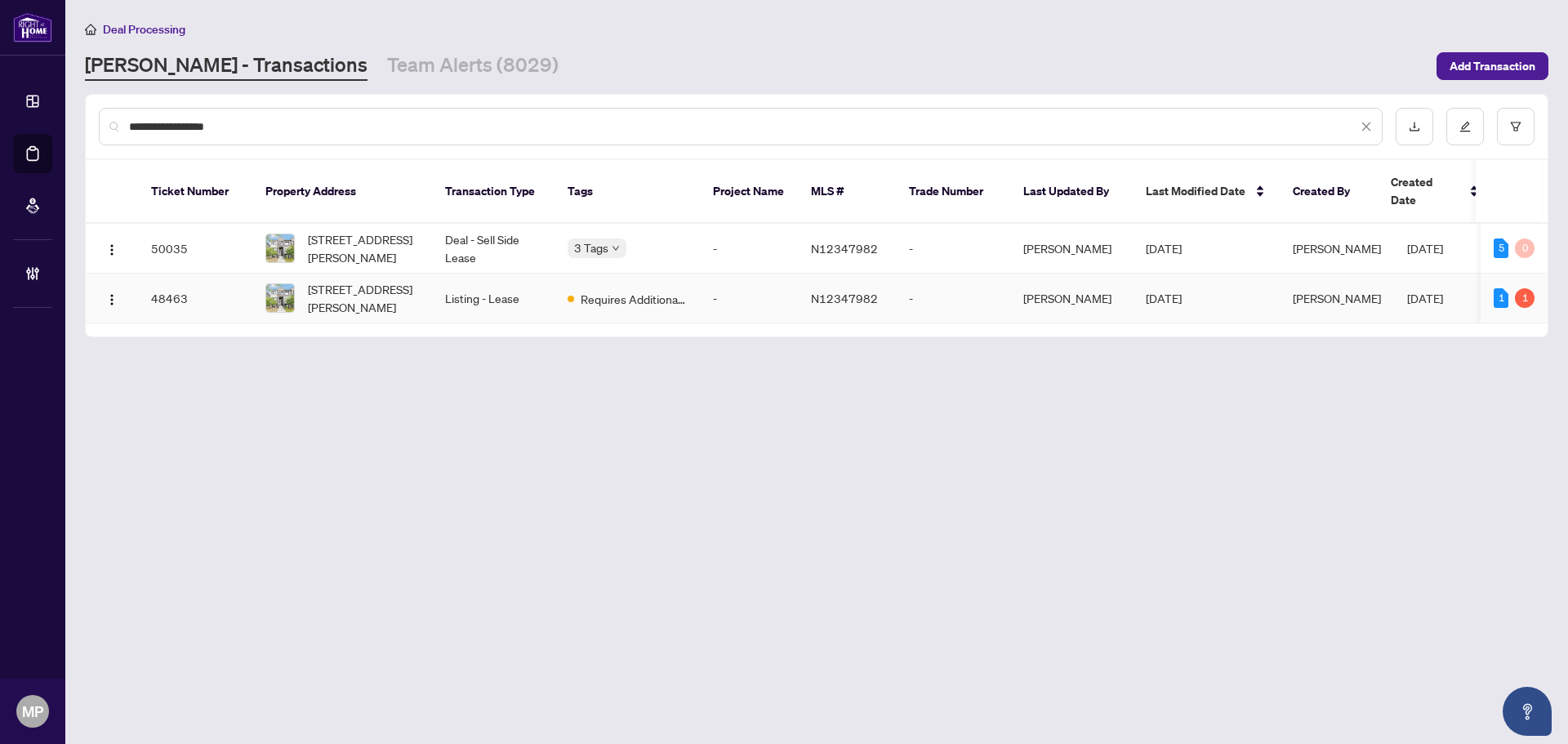
click at [244, 281] on td "48463" at bounding box center [195, 298] width 114 height 50
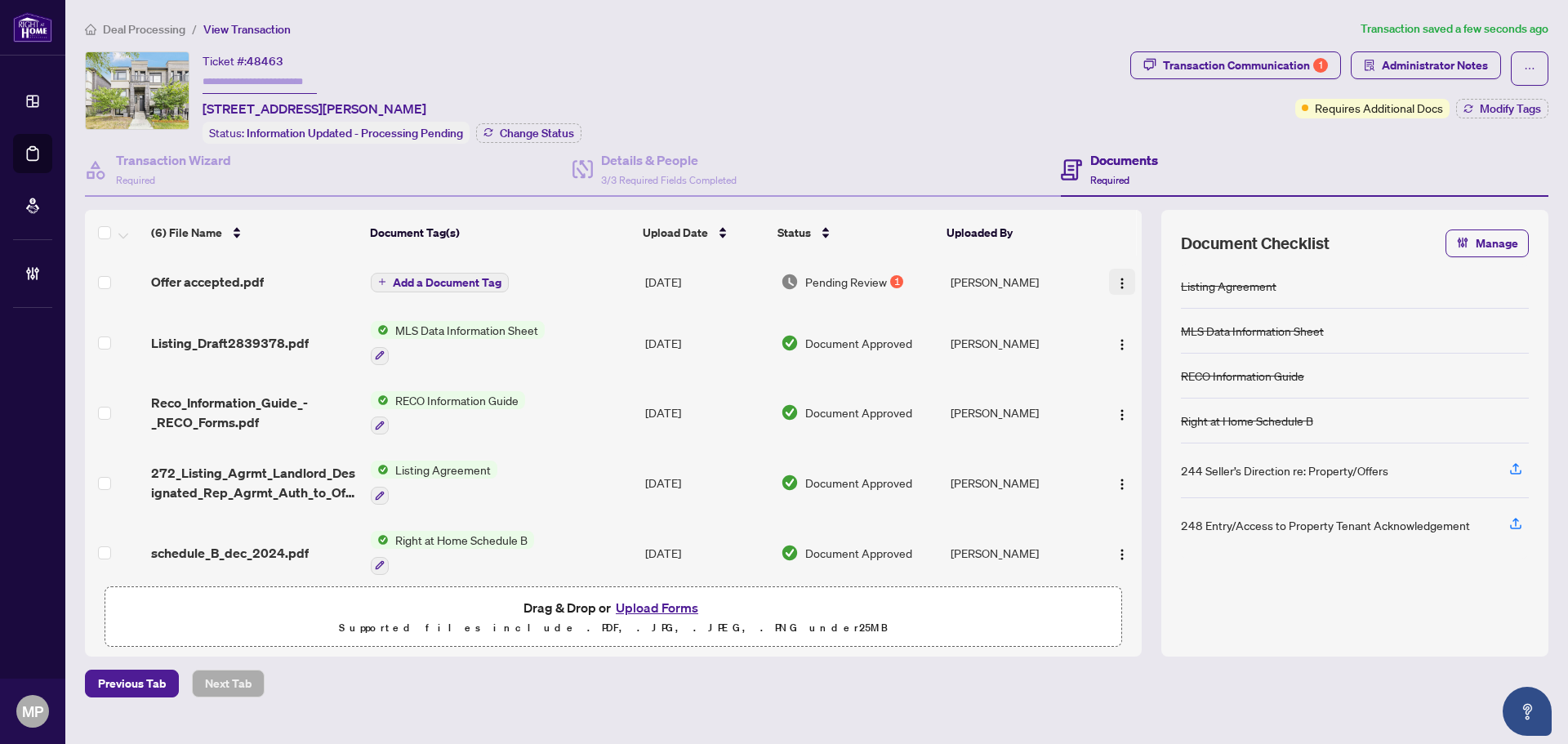
click at [1116, 277] on img "button" at bounding box center [1122, 283] width 13 height 13
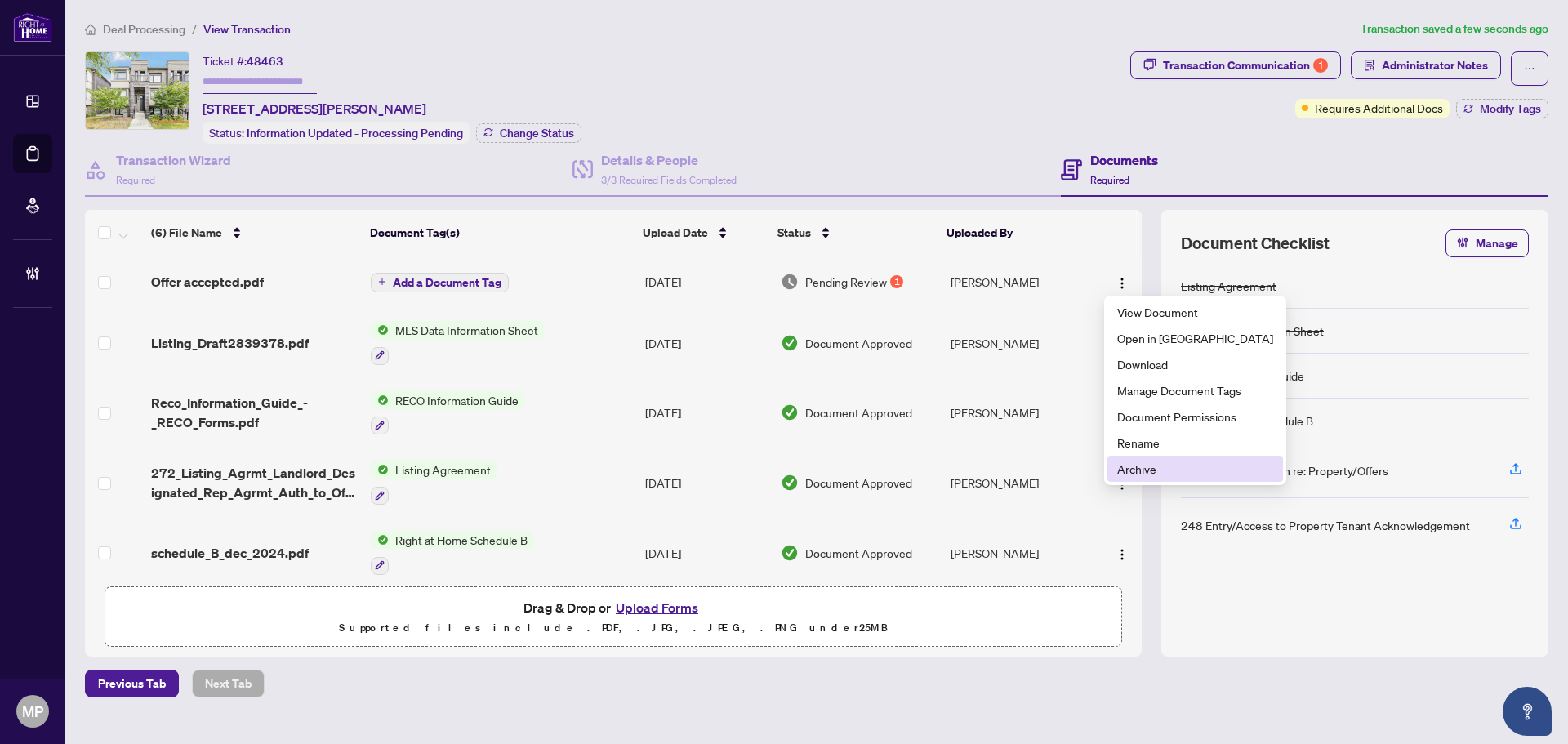
click at [1140, 471] on span "Archive" at bounding box center [1195, 468] width 156 height 18
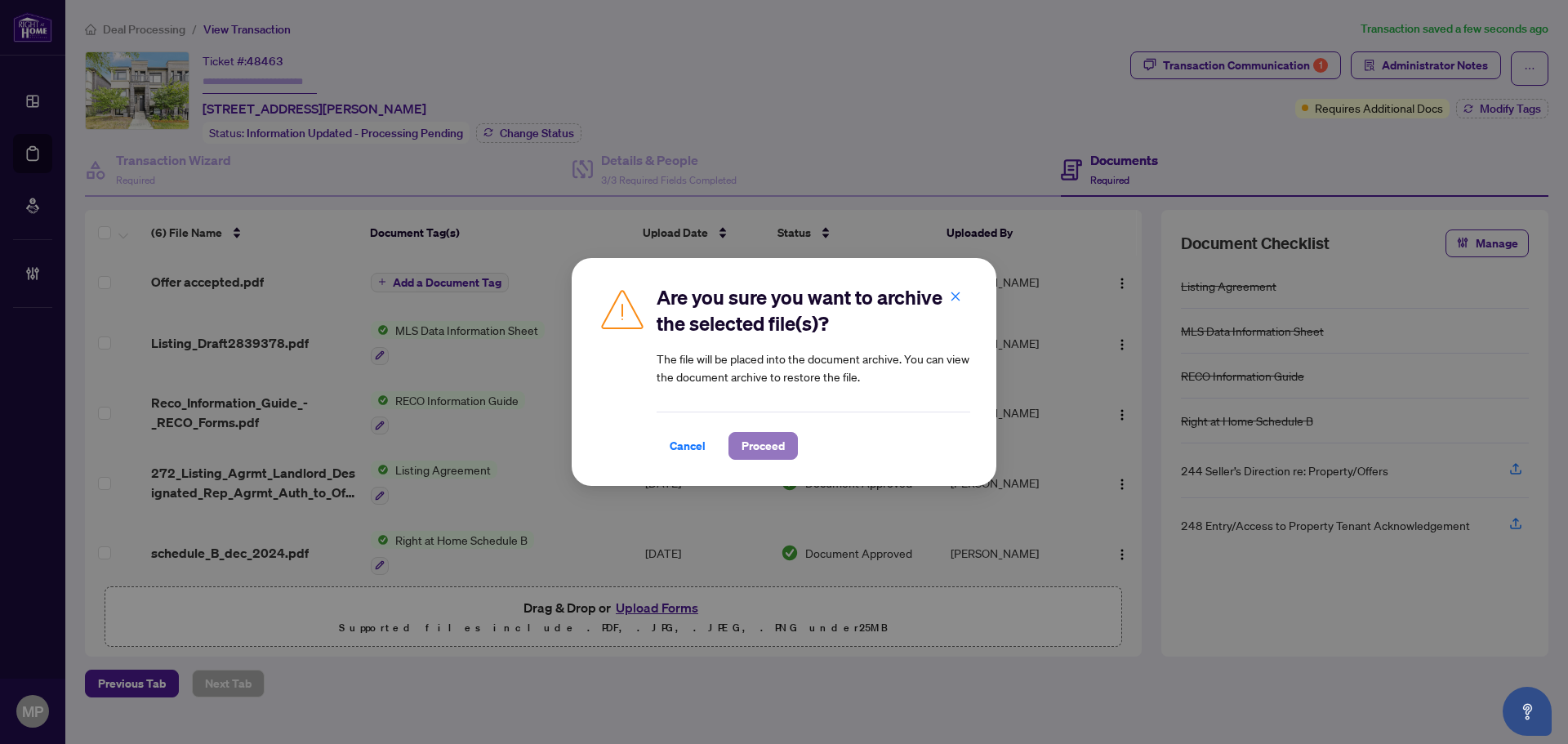
click at [782, 444] on span "Proceed" at bounding box center [762, 446] width 43 height 26
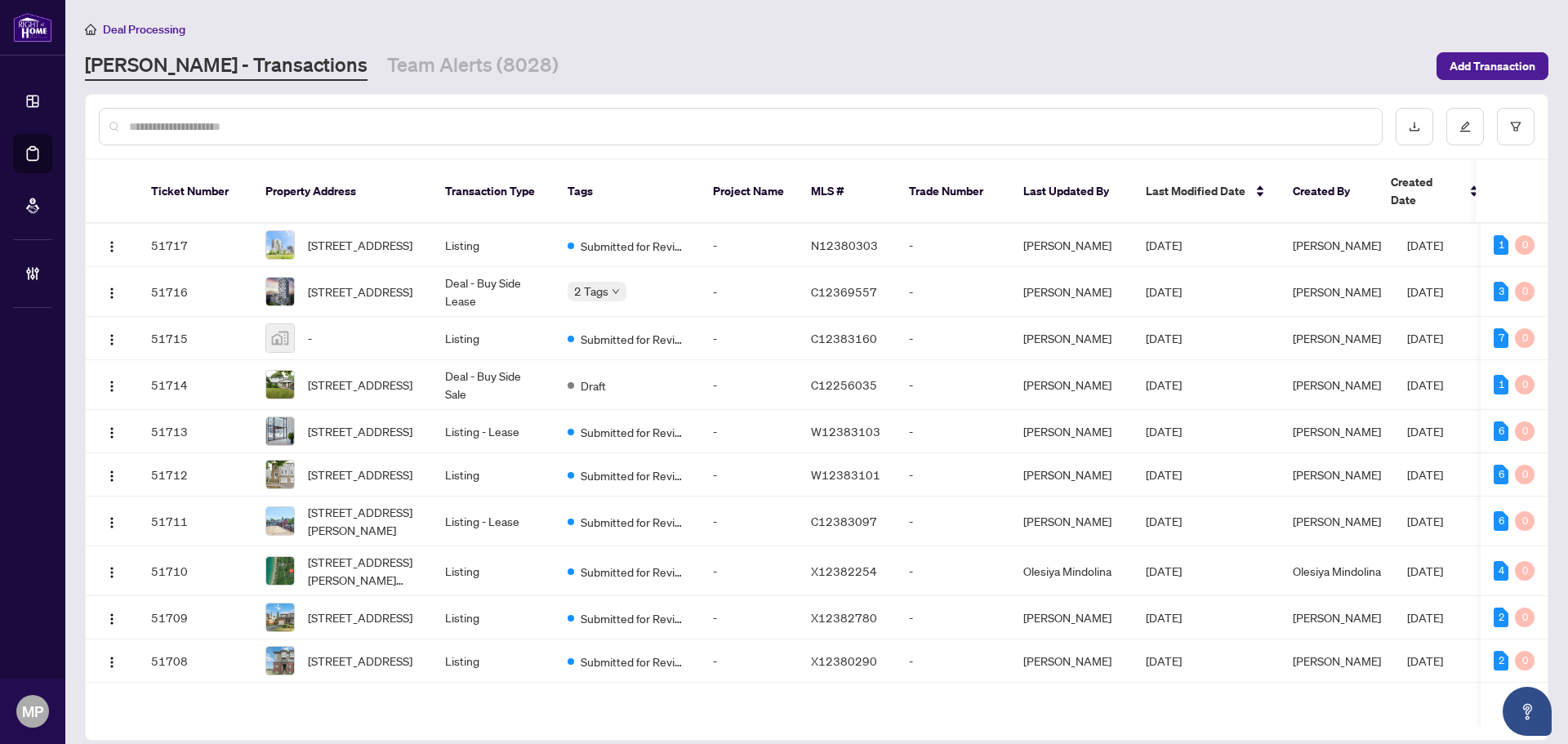
click at [819, 142] on div at bounding box center [740, 126] width 1283 height 38
click at [853, 120] on input "text" at bounding box center [748, 126] width 1239 height 18
paste input "**********"
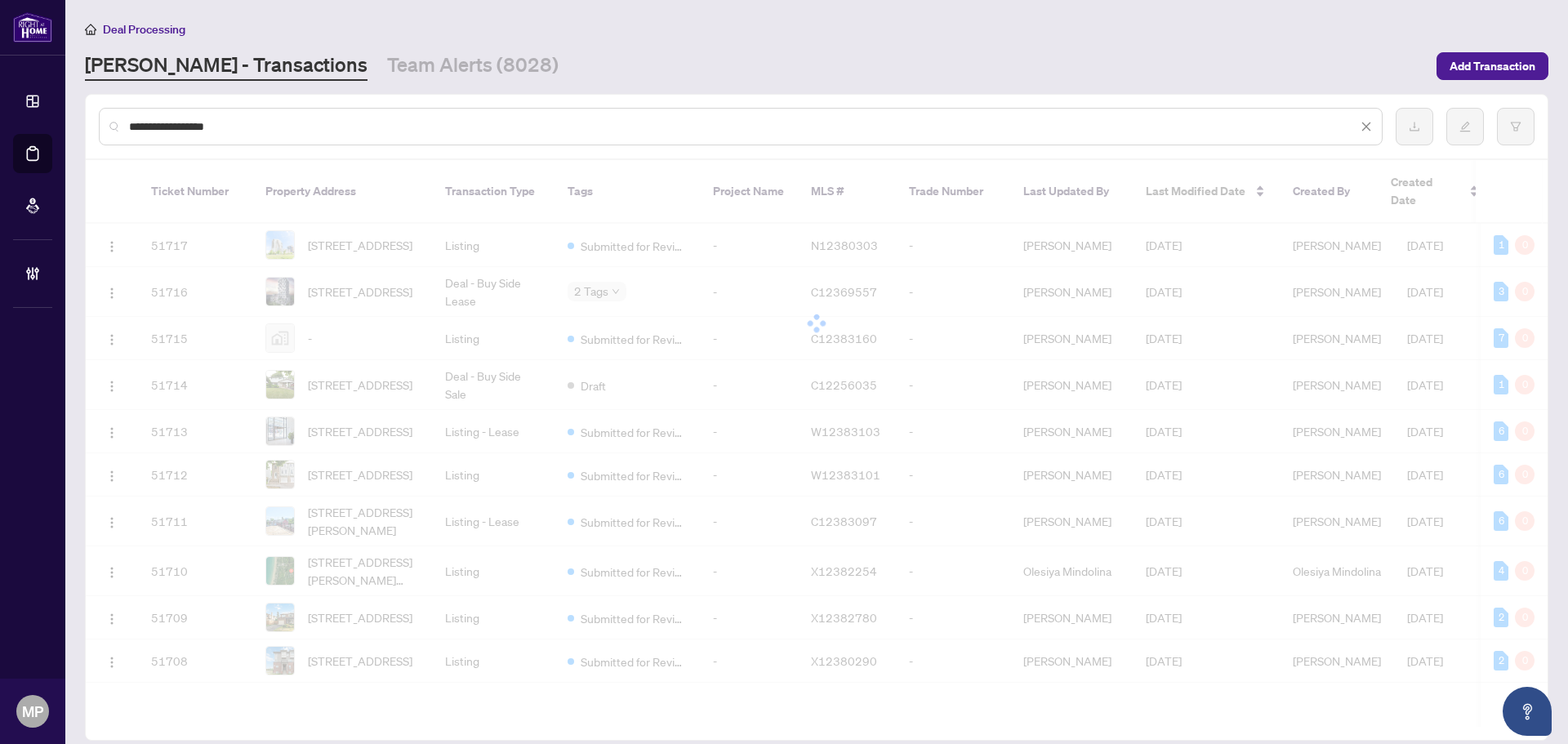
type input "**********"
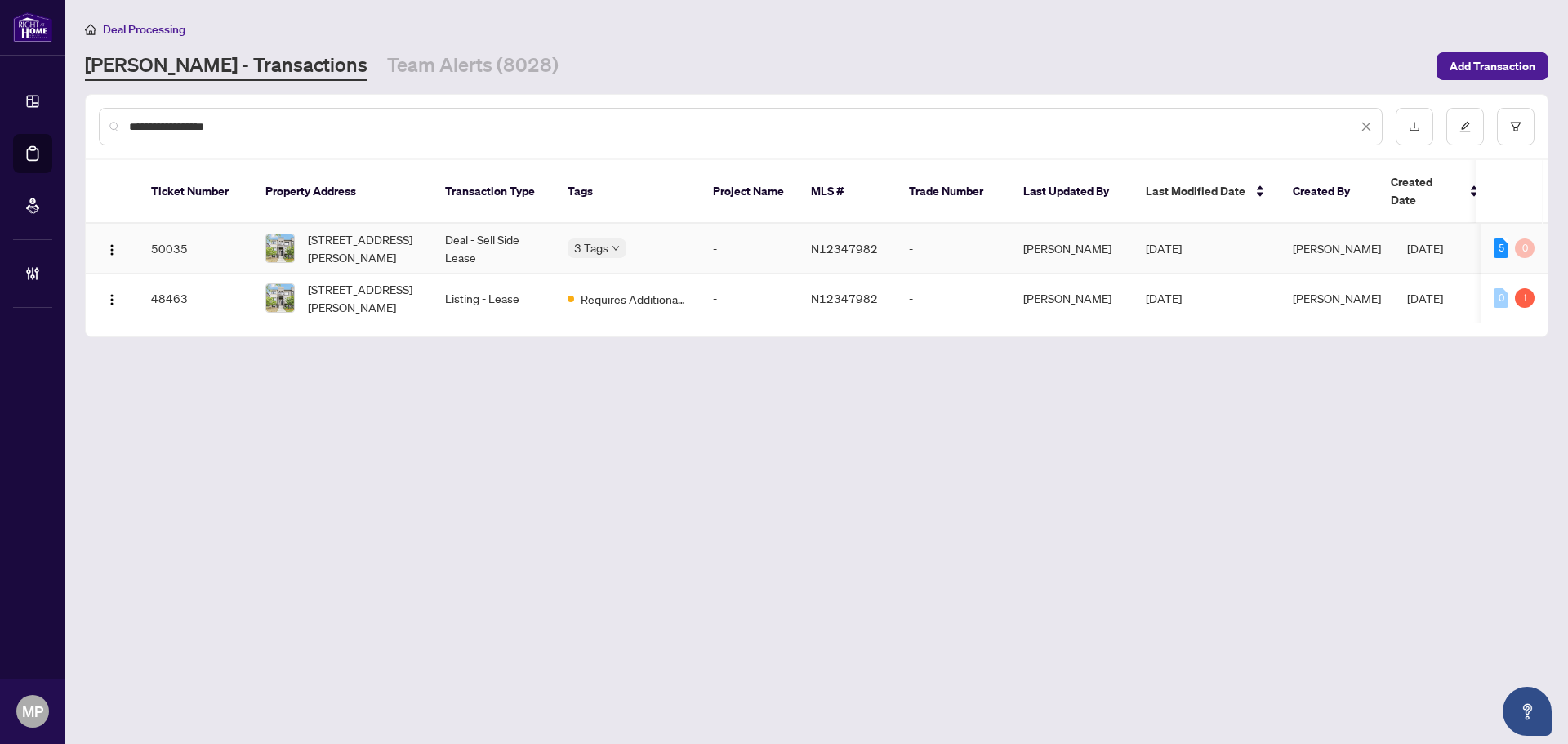
click at [230, 228] on td "50035" at bounding box center [195, 249] width 114 height 50
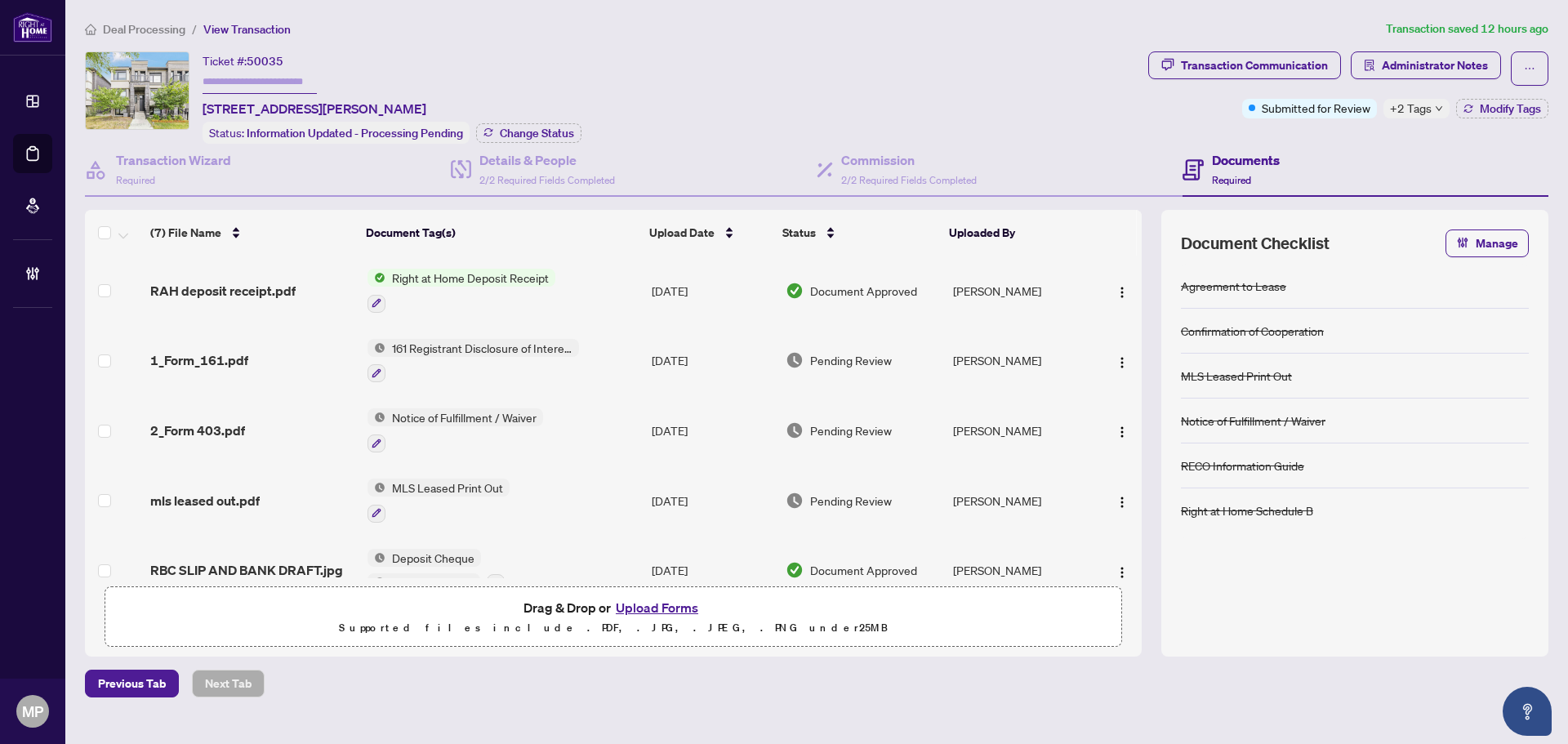
scroll to position [82, 0]
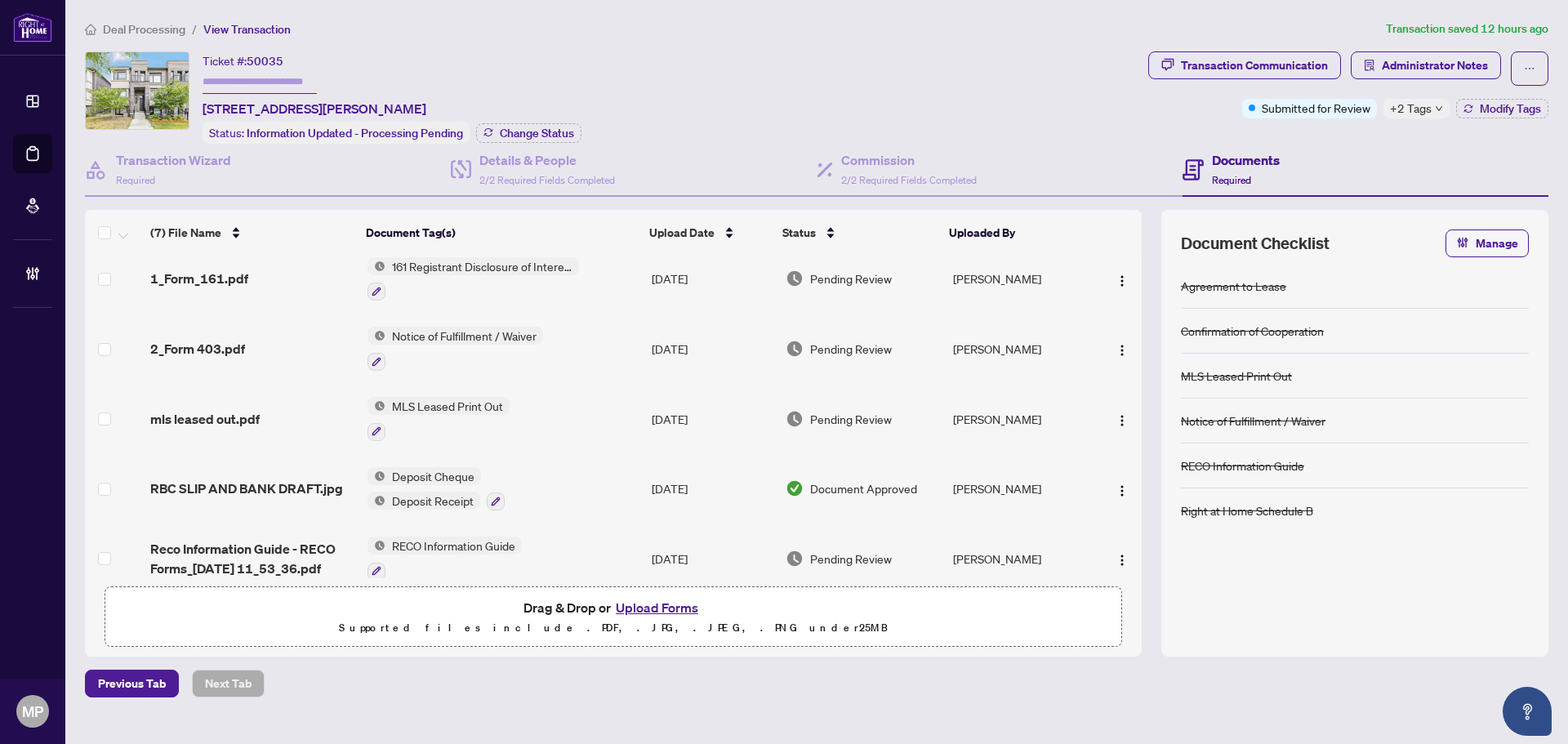
click at [271, 272] on div "1_Form_161.pdf" at bounding box center [252, 278] width 204 height 19
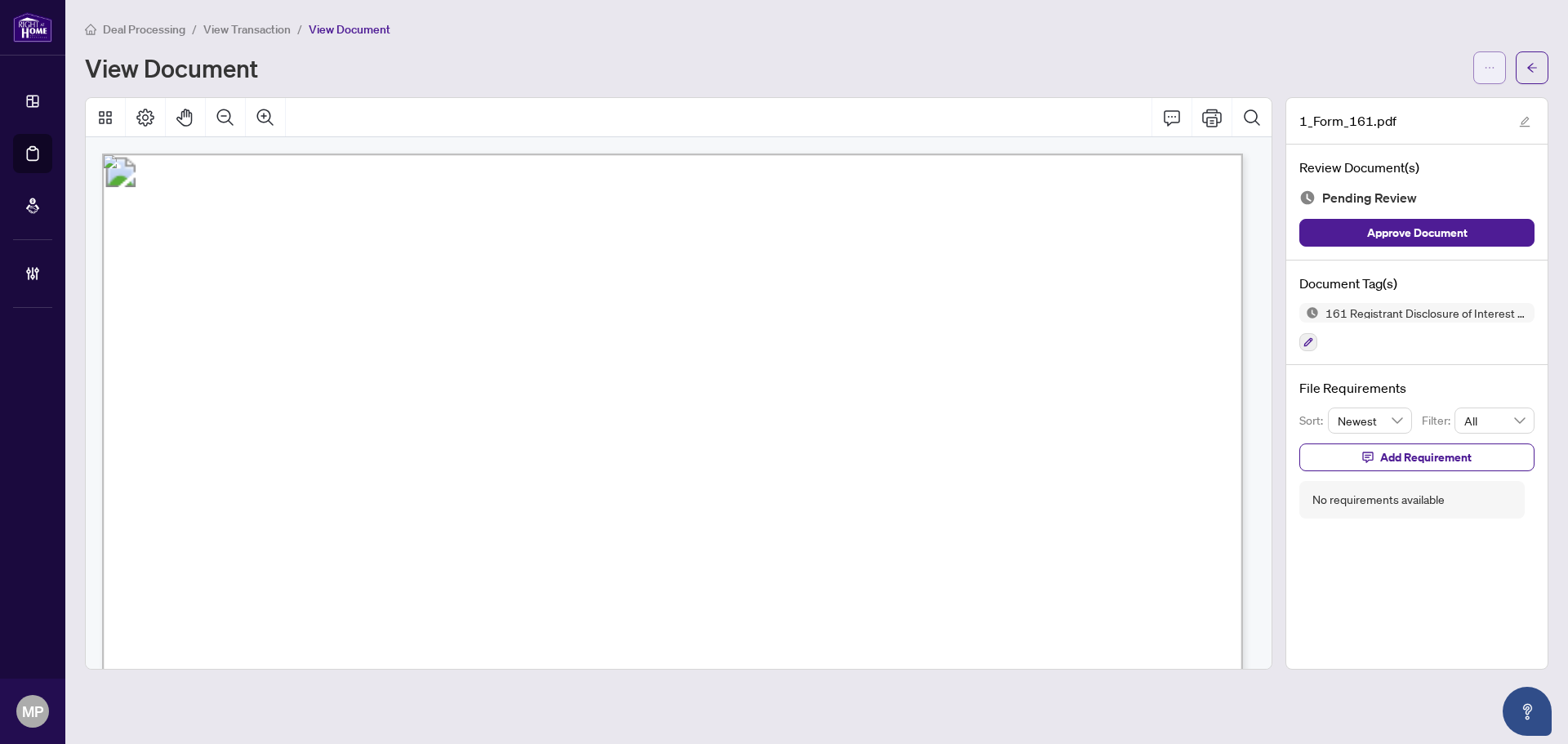
click at [1487, 59] on span "button" at bounding box center [1489, 68] width 11 height 26
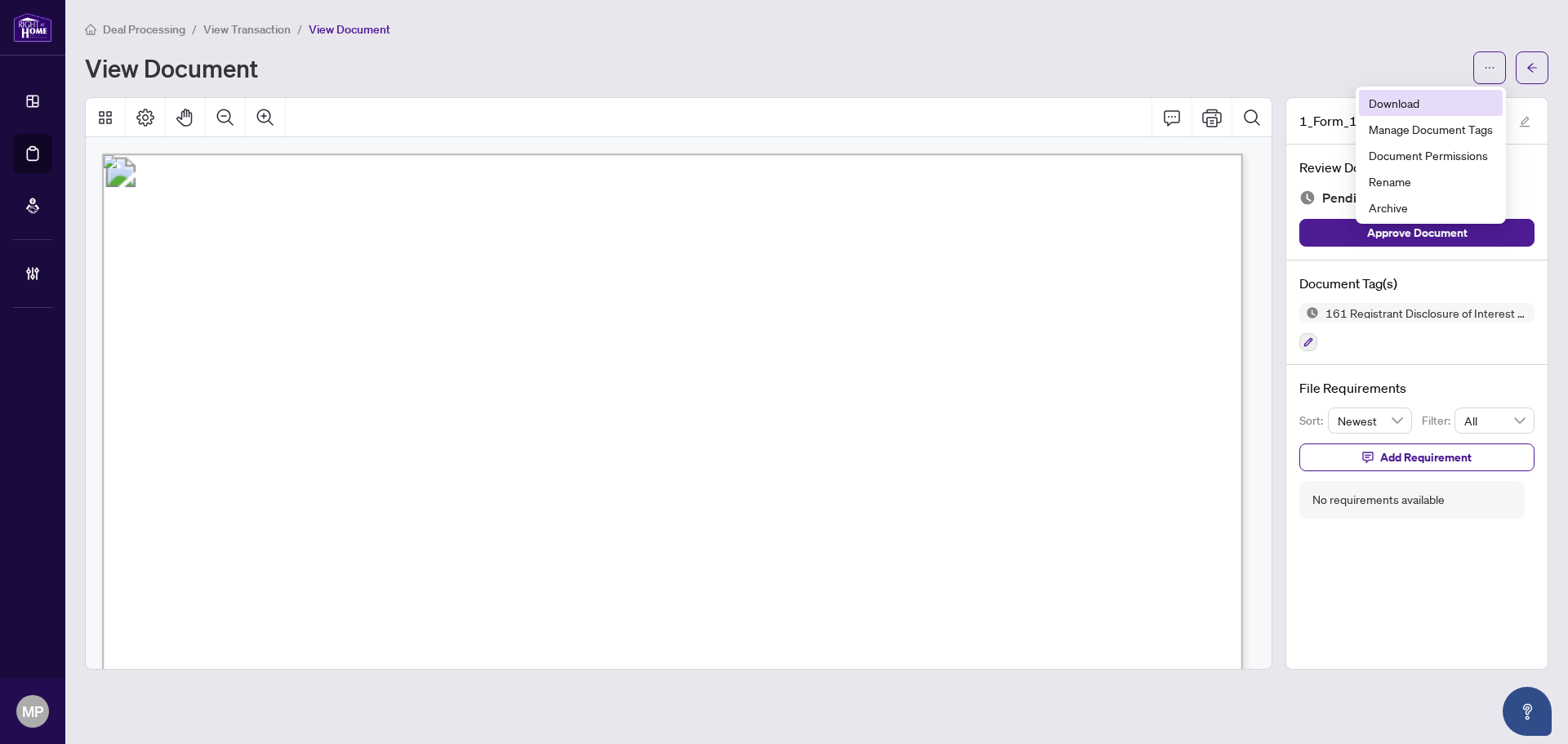
click at [1428, 107] on span "Download" at bounding box center [1430, 103] width 124 height 18
click at [1534, 76] on span "button" at bounding box center [1531, 68] width 11 height 26
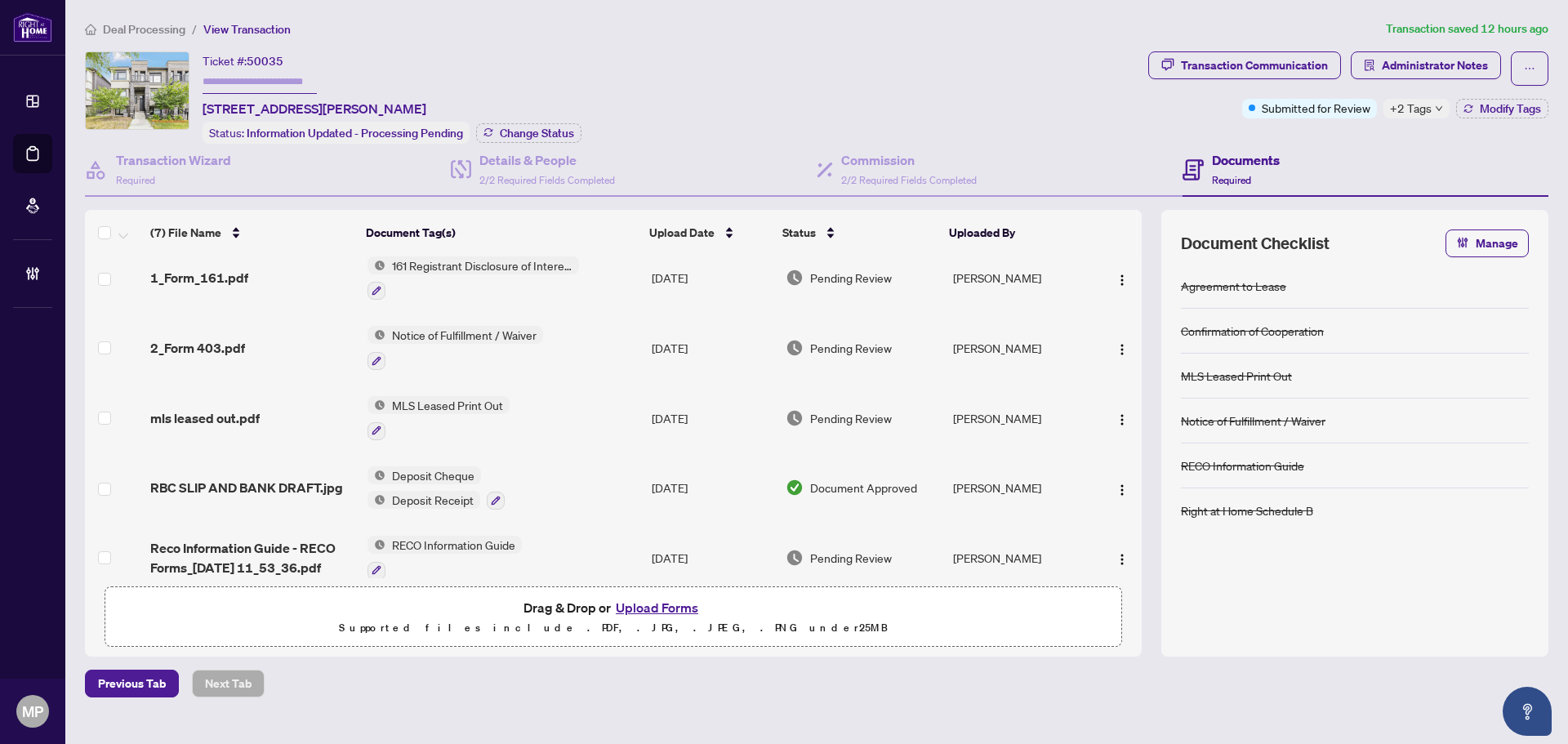
scroll to position [170, 0]
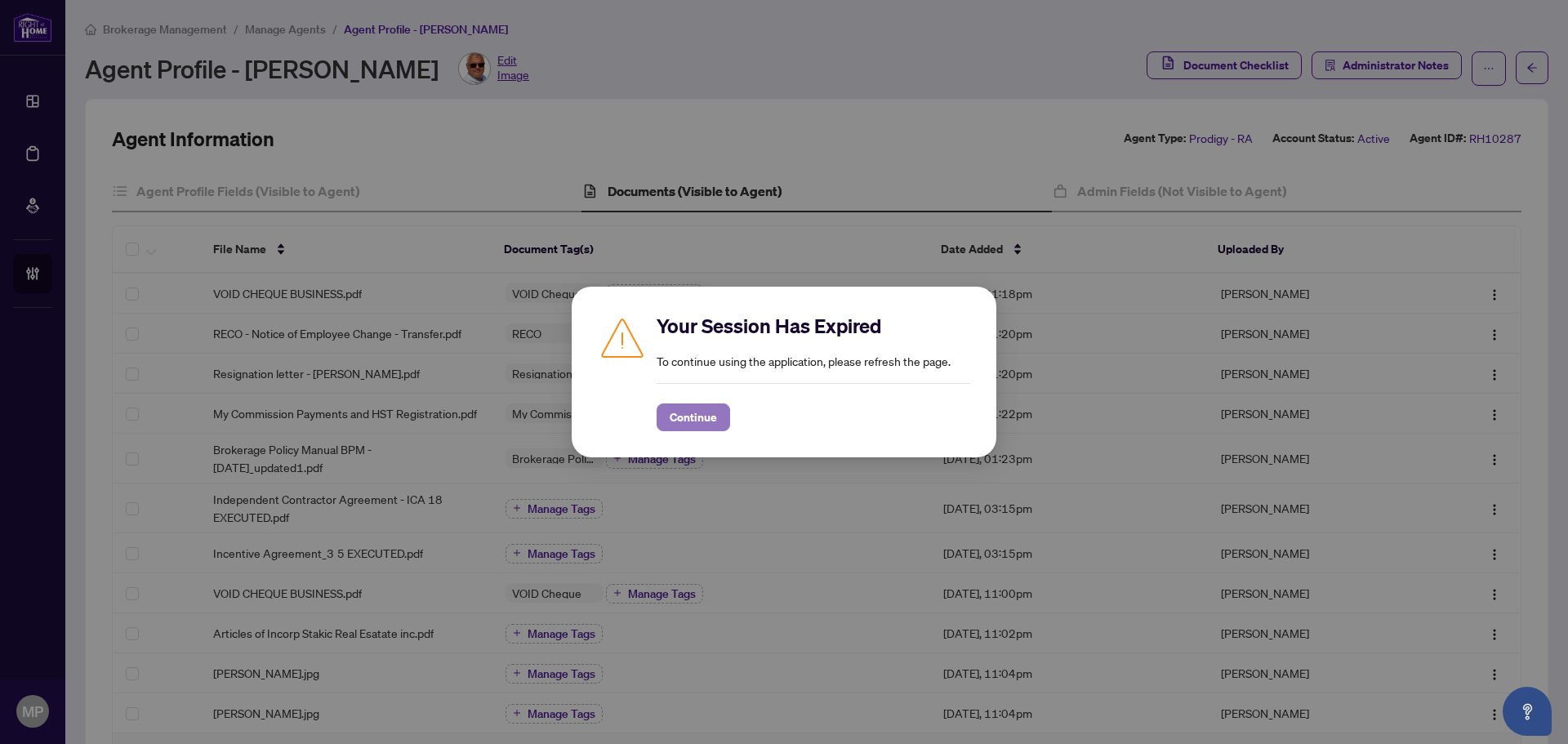
click at [712, 413] on span "Continue" at bounding box center [693, 417] width 47 height 26
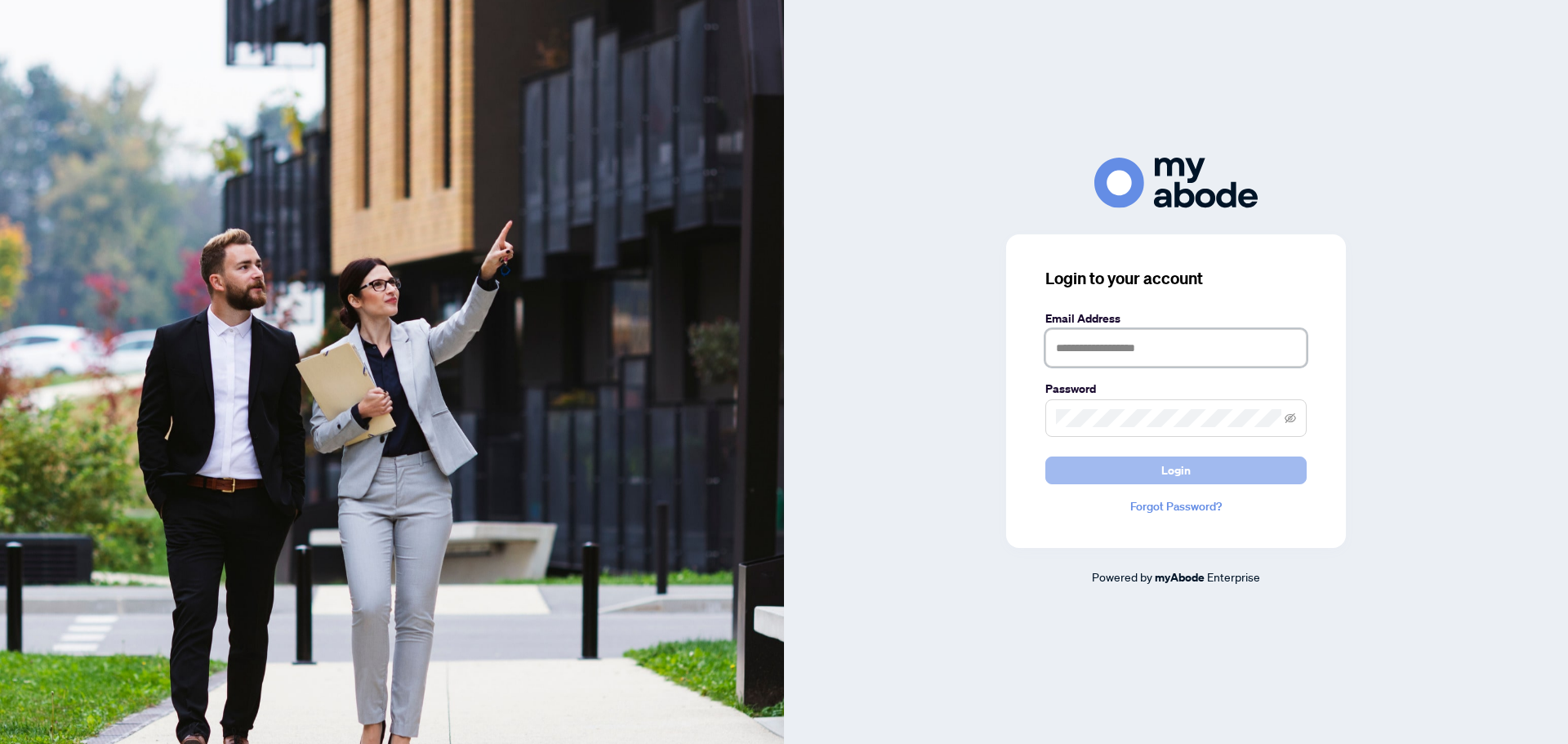
type input "**********"
click at [1196, 471] on button "Login" at bounding box center [1175, 471] width 261 height 28
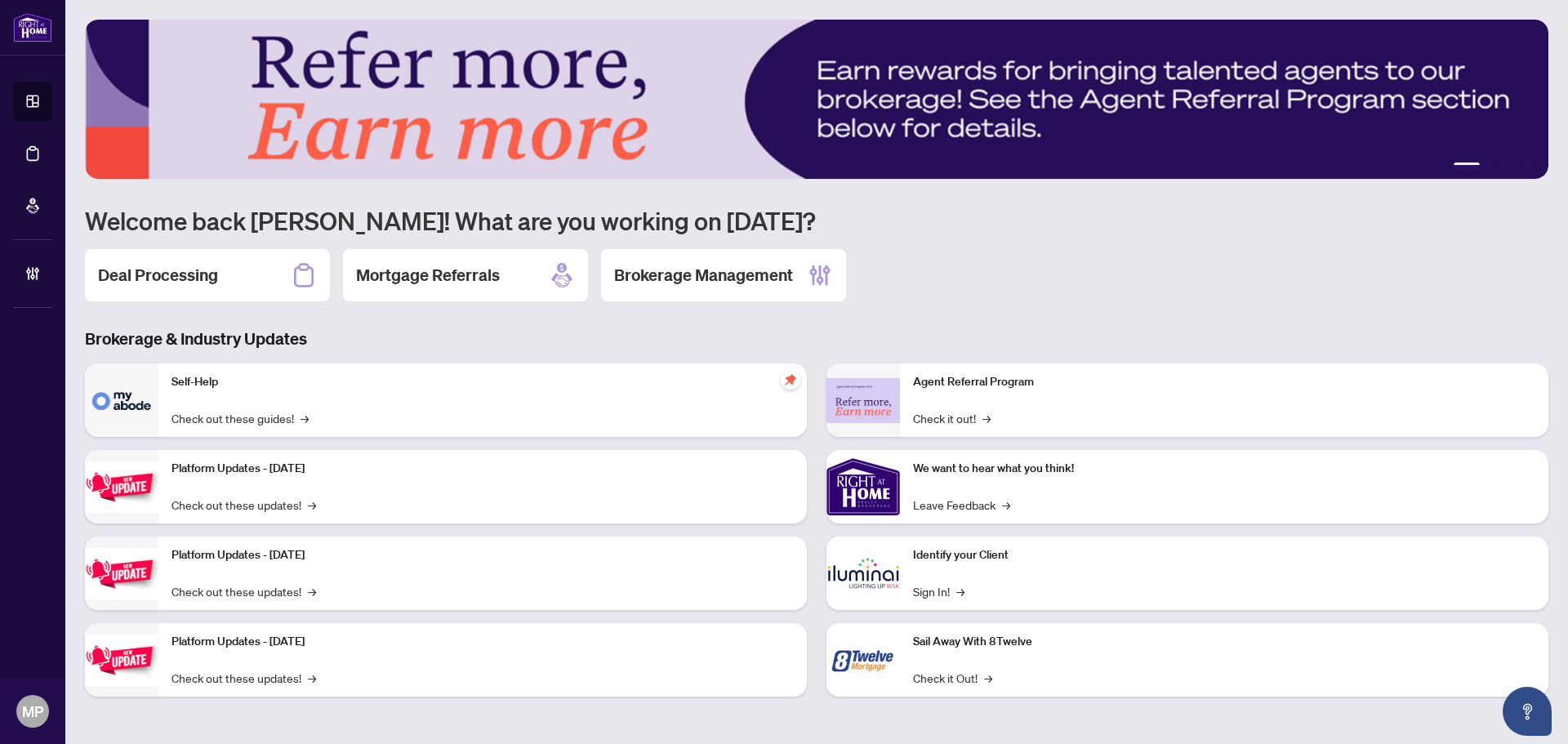
click at [1044, 293] on div "Deal Processing Mortgage Referrals Brokerage Management" at bounding box center [817, 274] width 1463 height 52
click at [231, 281] on div "Deal Processing" at bounding box center [207, 274] width 245 height 52
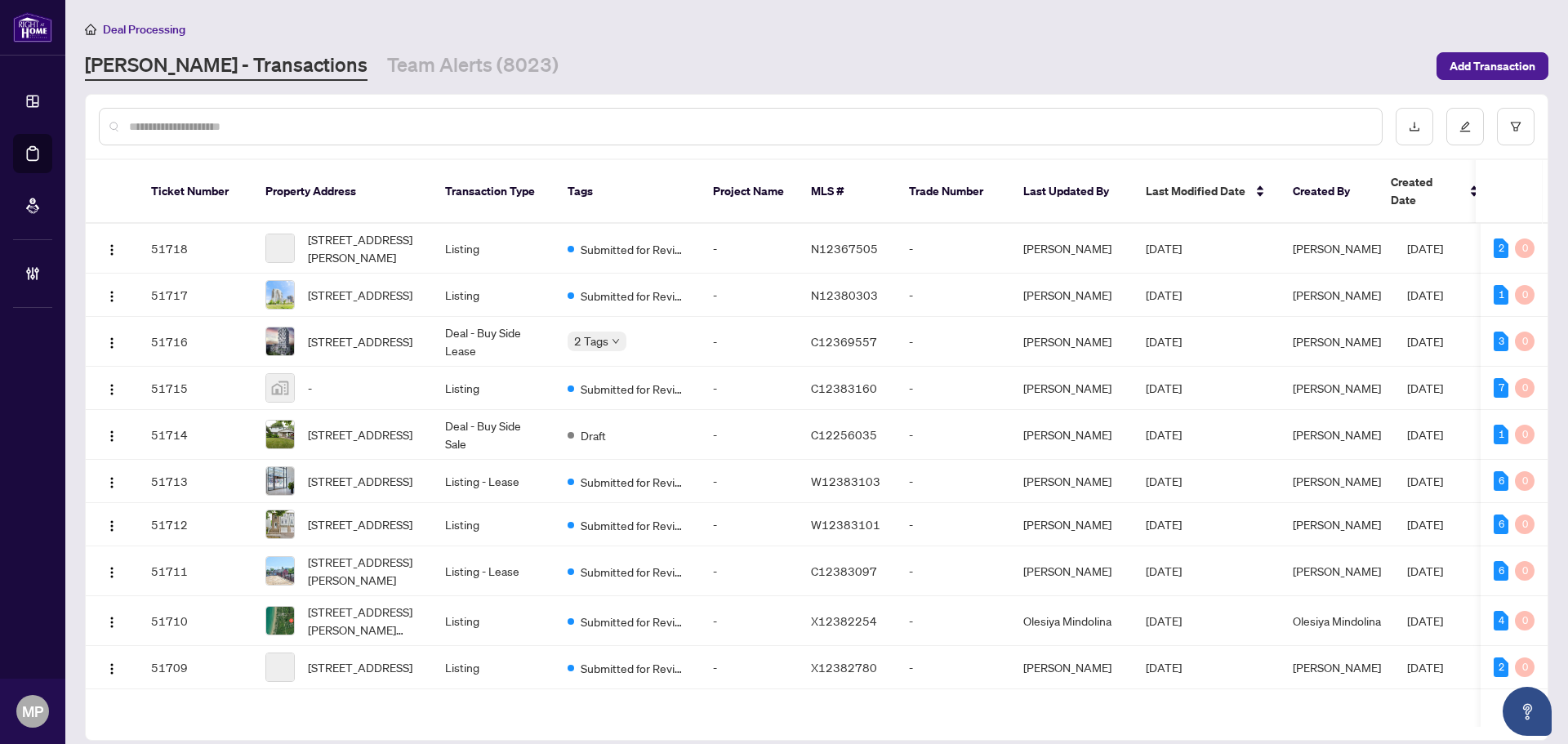
click at [406, 134] on input "text" at bounding box center [748, 126] width 1239 height 18
click at [423, 130] on input "text" at bounding box center [748, 126] width 1239 height 18
type input "**********"
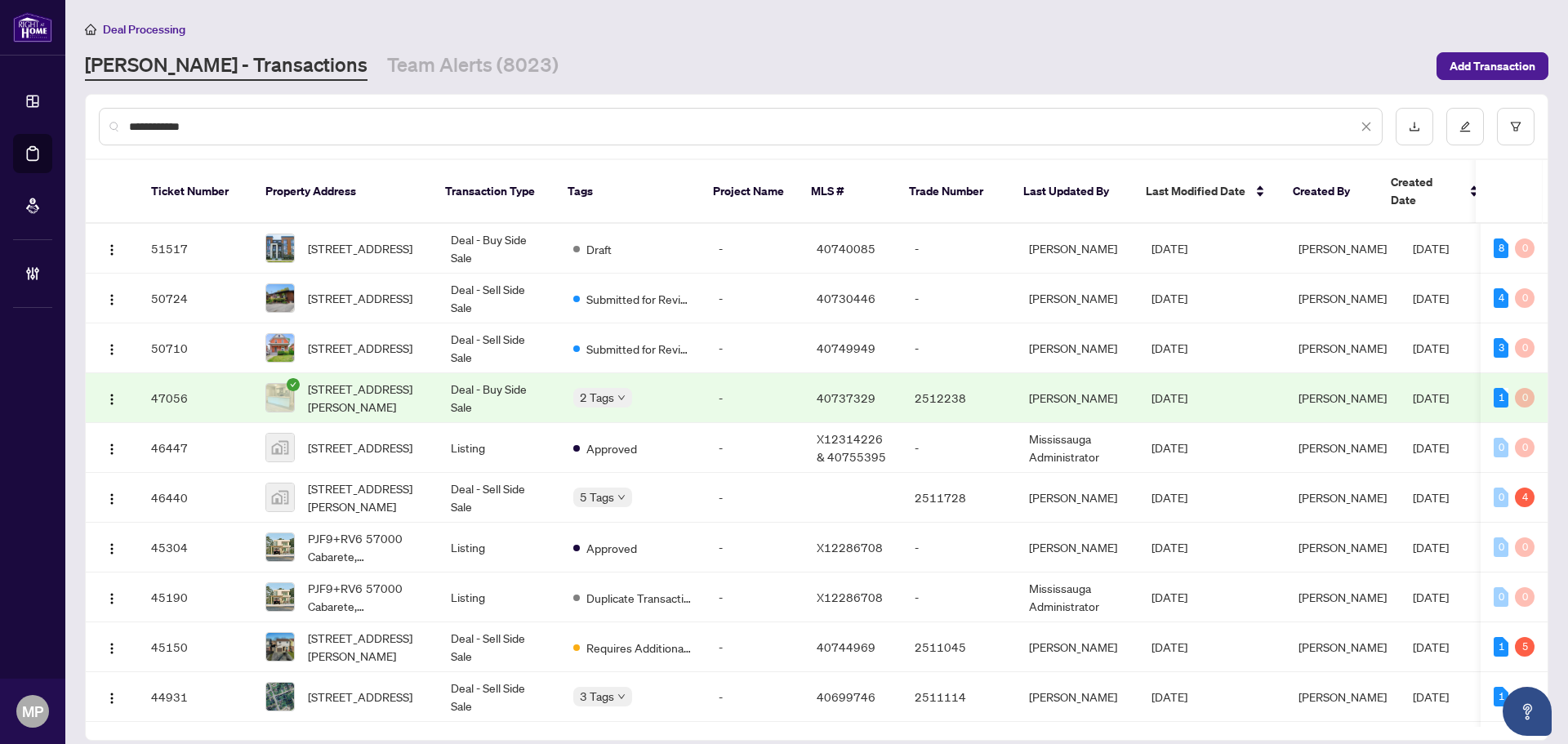
click at [344, 121] on input "**********" at bounding box center [743, 126] width 1228 height 18
click at [384, 239] on span "67-271 Grey Silo Road, Waterloo, ON N2K 0E9, Canada" at bounding box center [359, 248] width 105 height 18
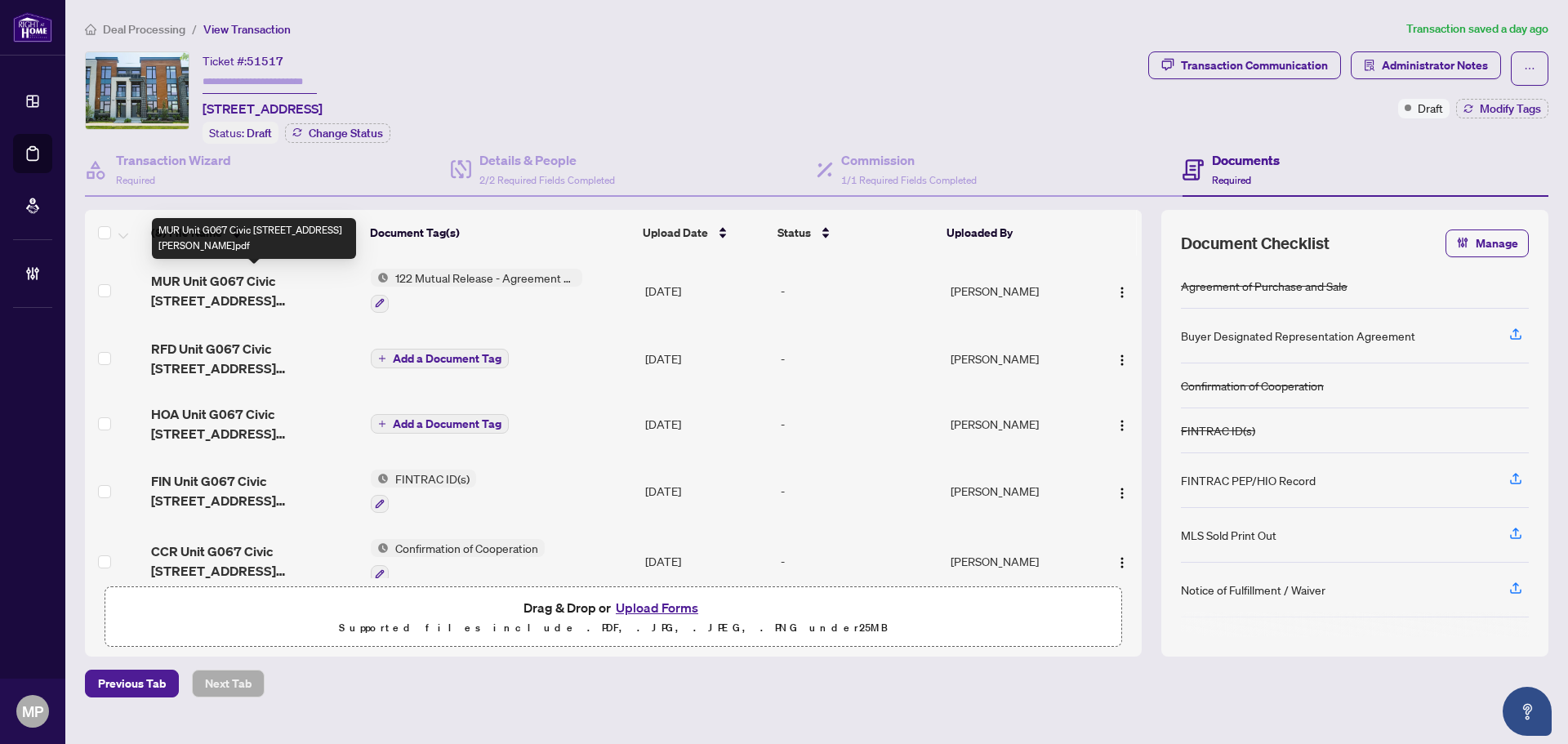
click at [312, 291] on span "MUR Unit G067 Civic 271 Grey Silo Rd Laverde 1.pdf" at bounding box center [254, 291] width 206 height 40
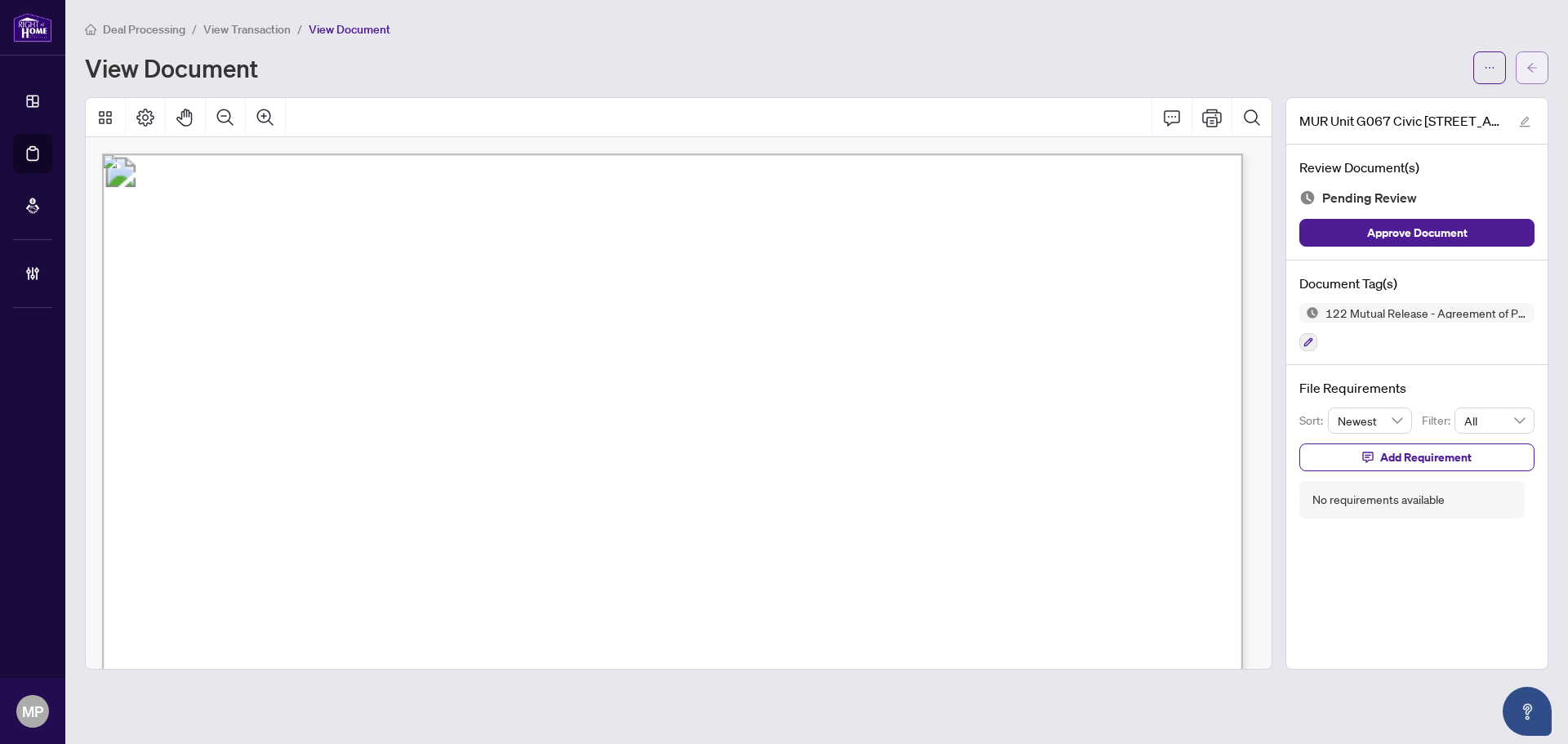
click at [1540, 71] on button "button" at bounding box center [1531, 68] width 33 height 33
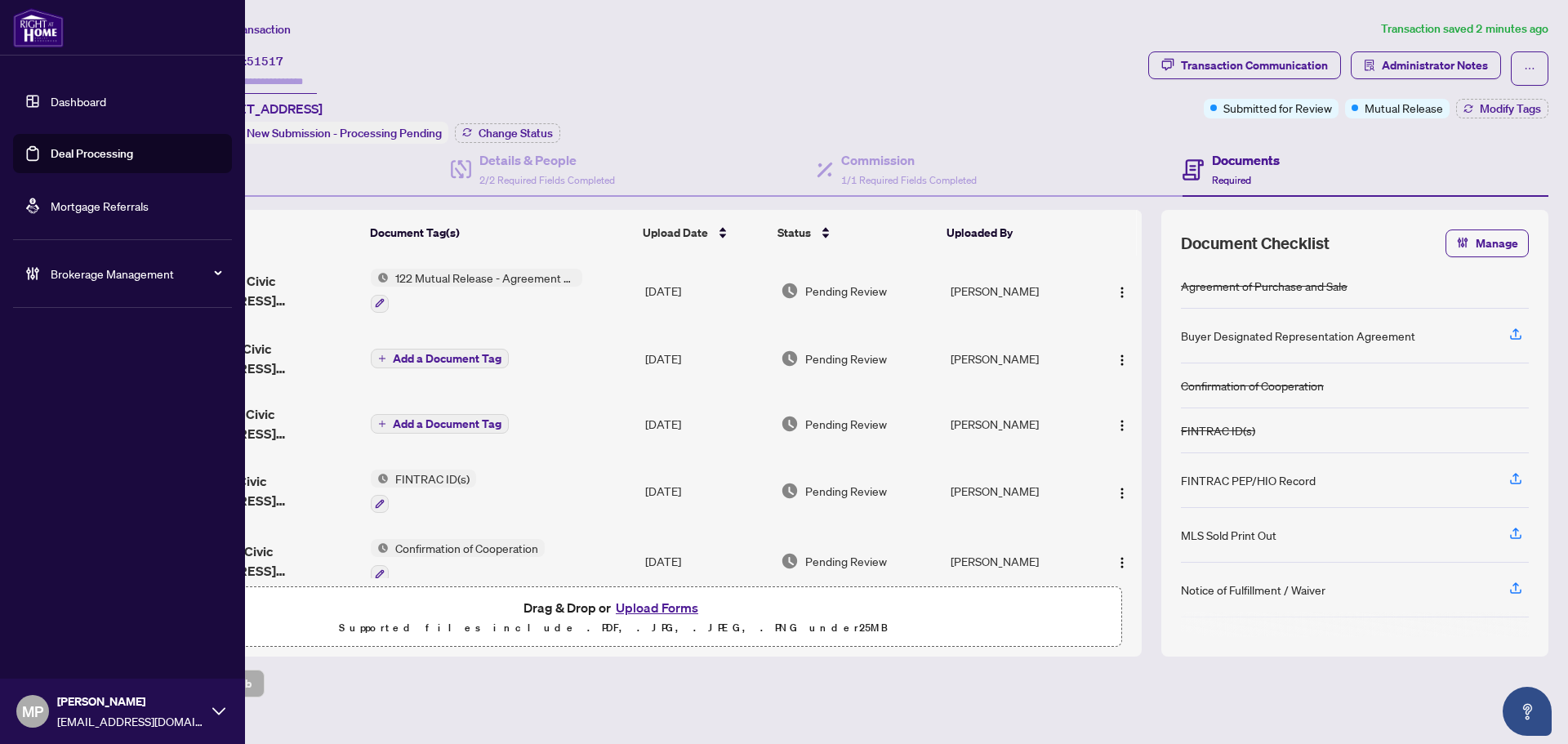
click at [51, 148] on link "Deal Processing" at bounding box center [92, 153] width 83 height 15
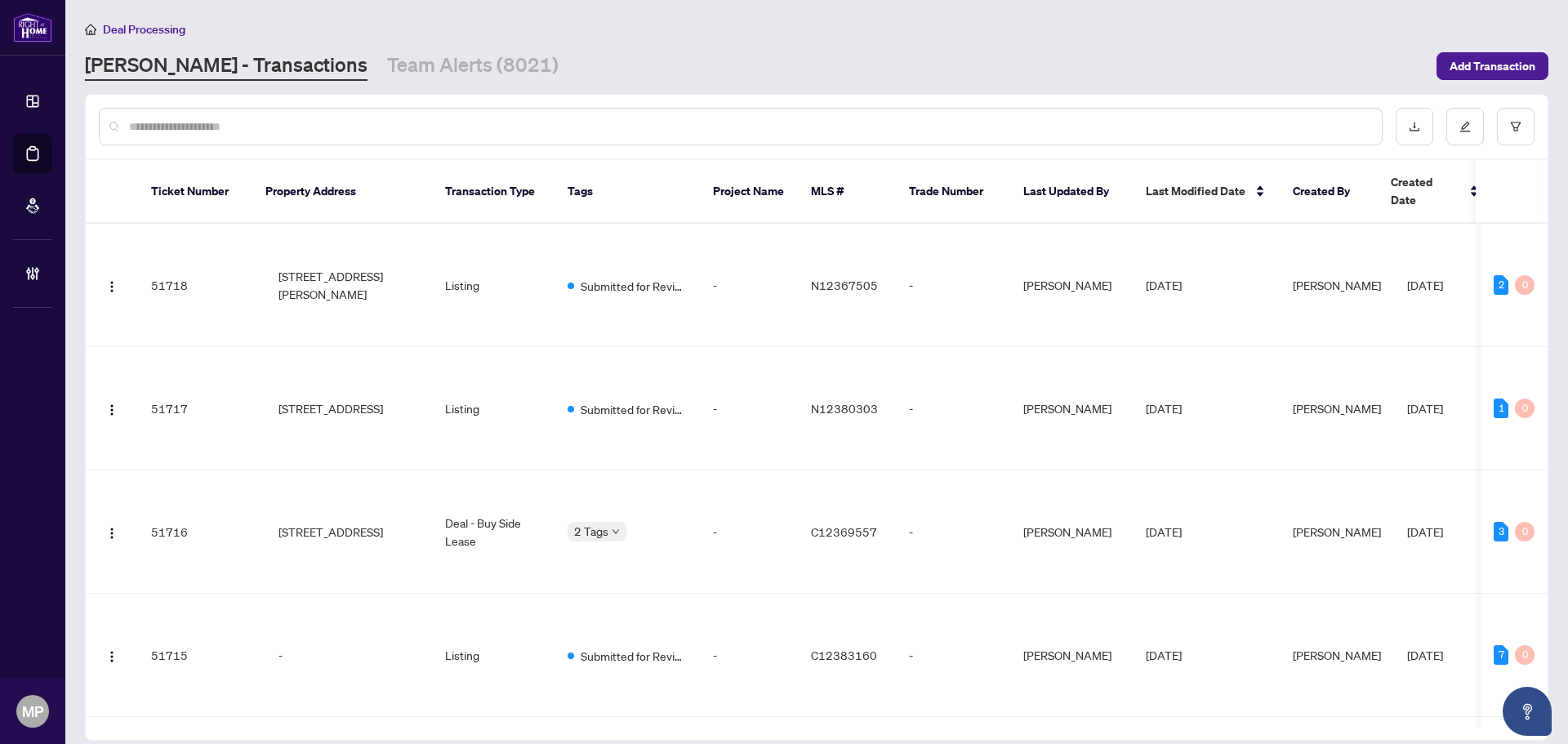
click at [443, 129] on input "text" at bounding box center [748, 126] width 1239 height 18
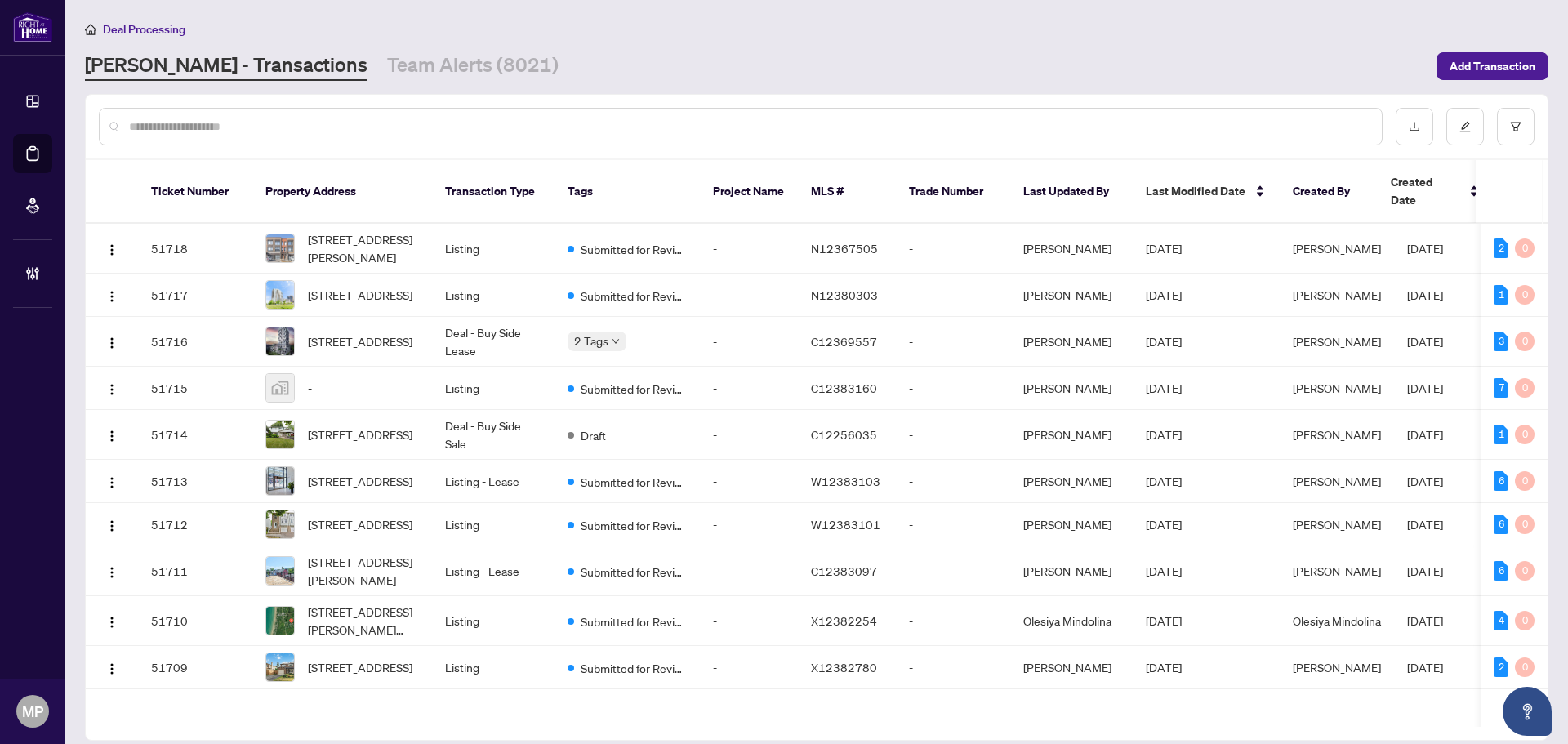
click at [443, 129] on input "text" at bounding box center [748, 126] width 1239 height 18
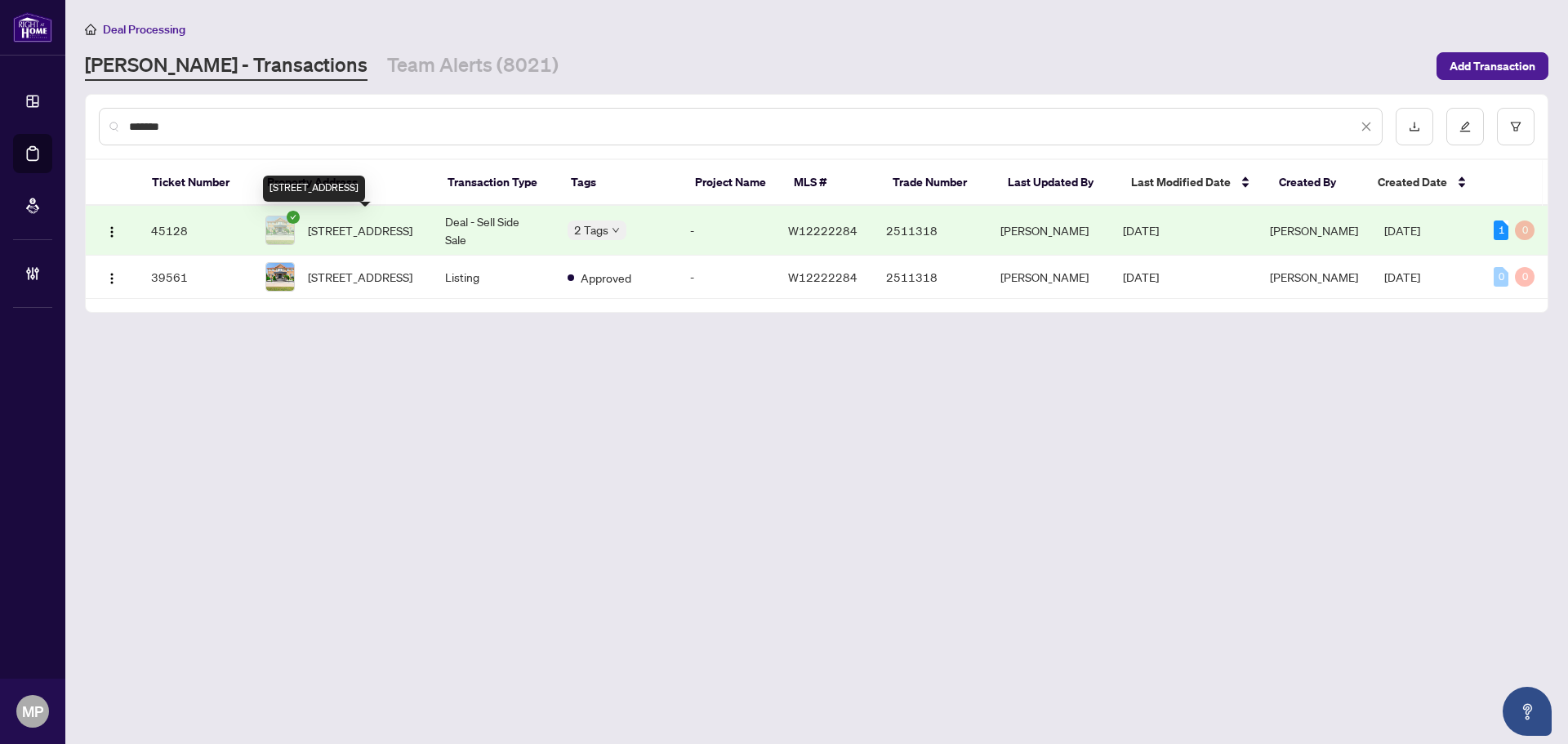
type input "*******"
click at [412, 236] on span "[STREET_ADDRESS]" at bounding box center [359, 230] width 105 height 18
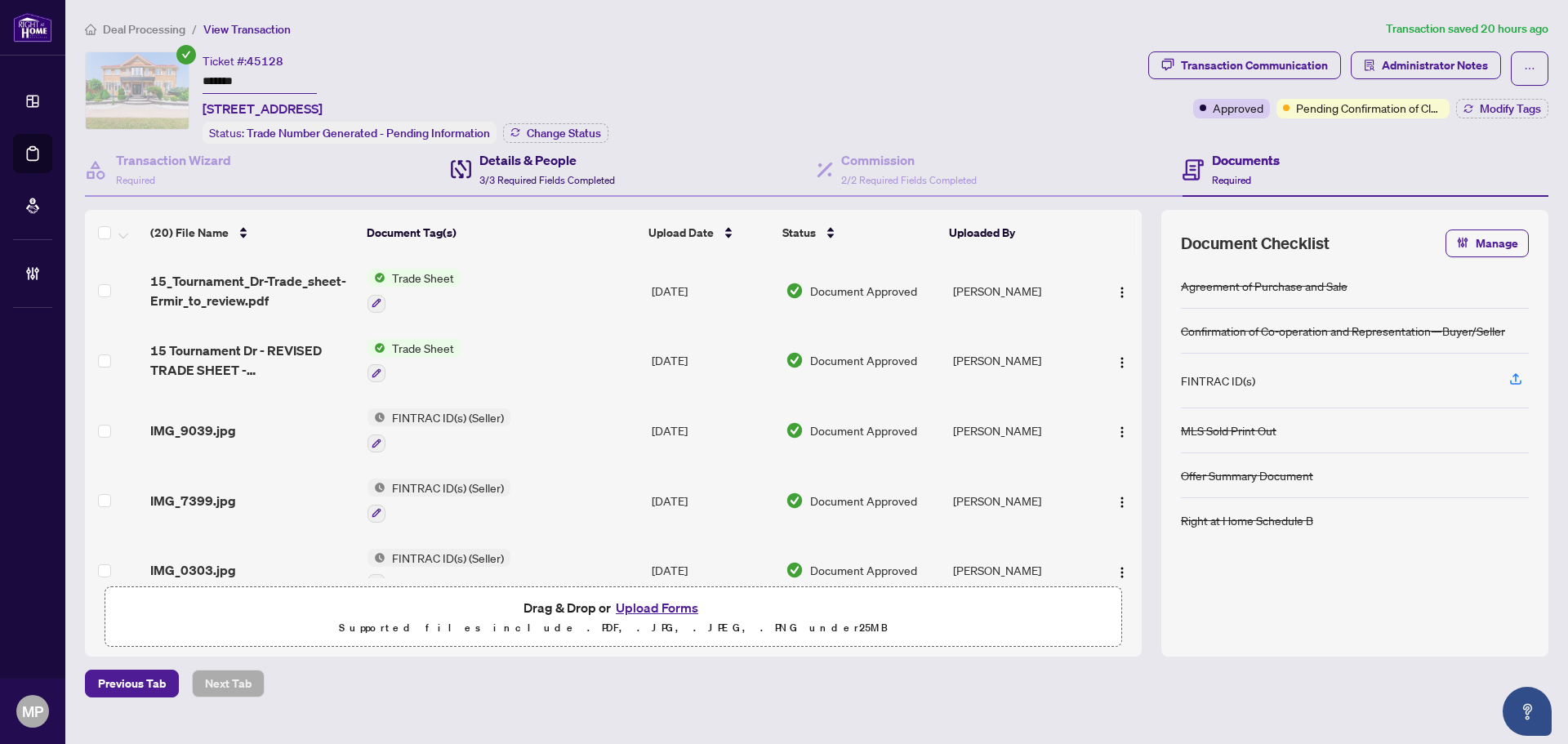
click at [573, 179] on span "3/3 Required Fields Completed" at bounding box center [547, 180] width 135 height 12
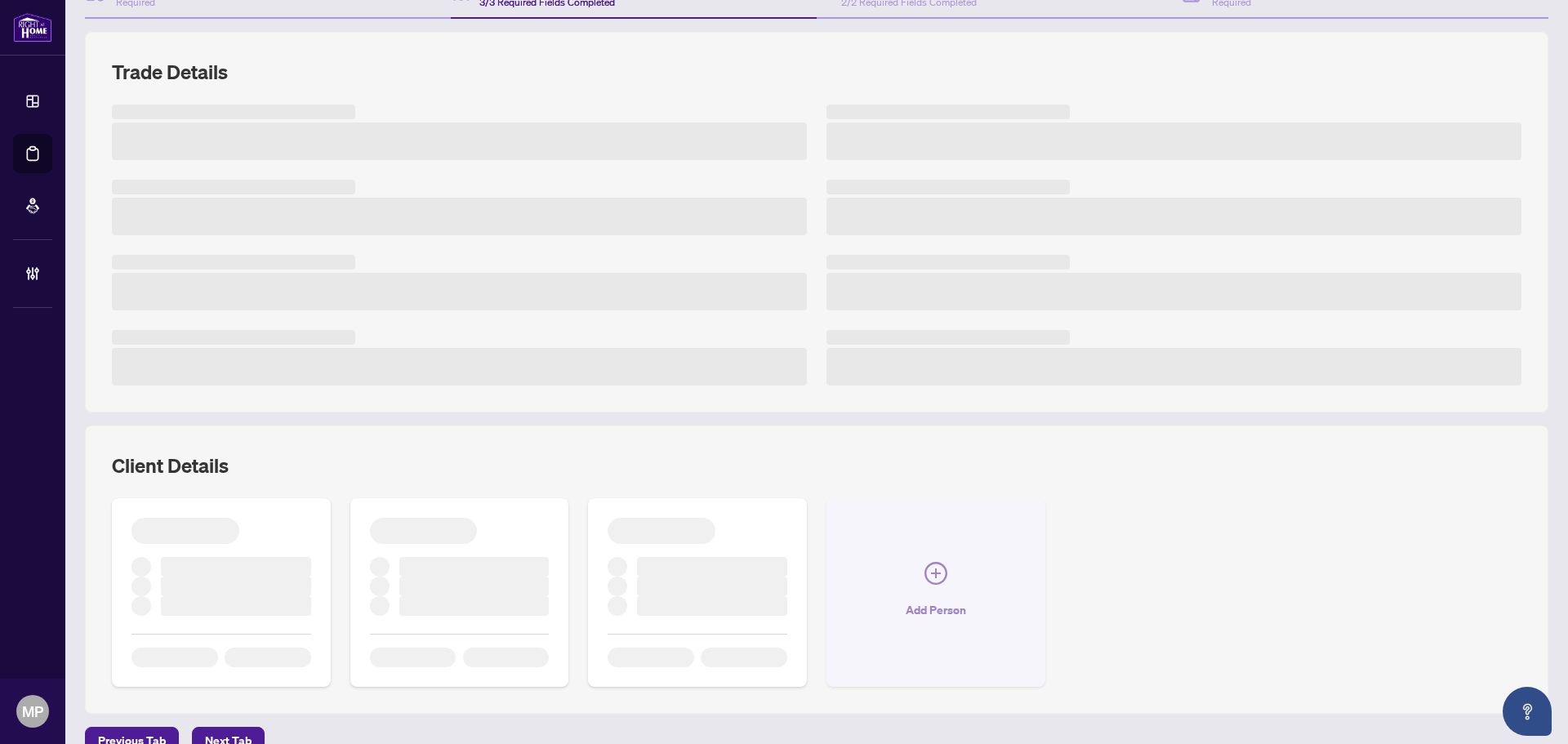
scroll to position [206, 0]
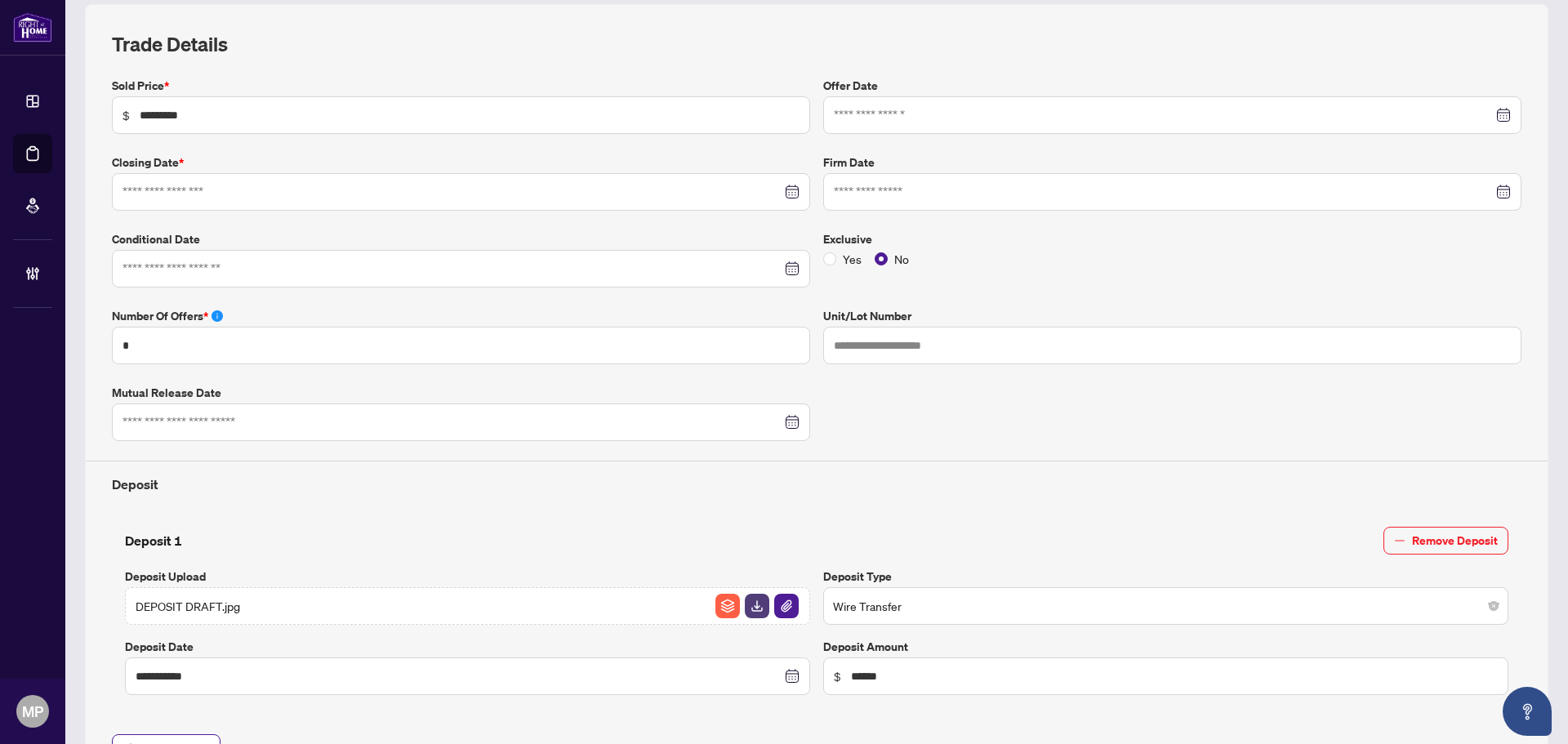
type input "**********"
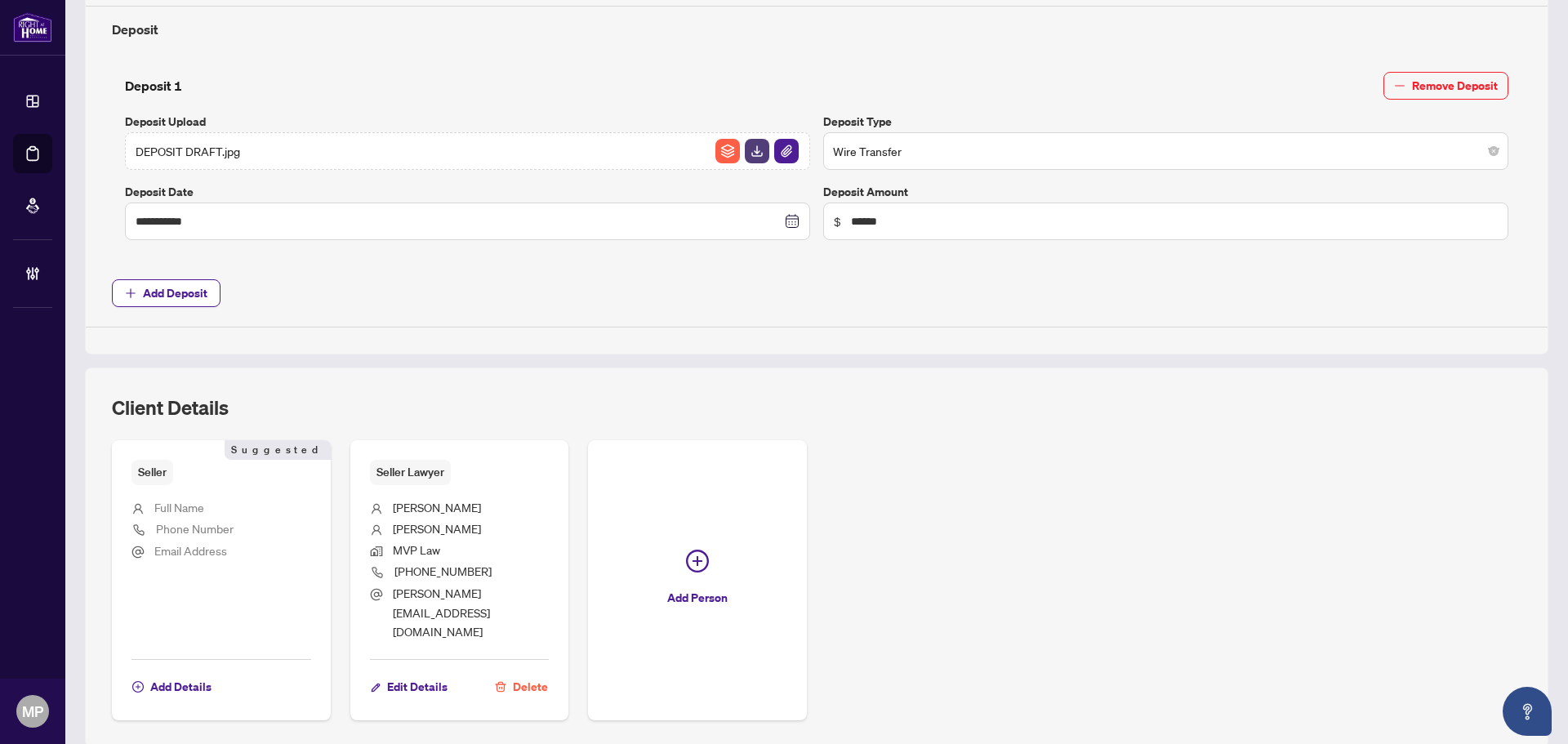
scroll to position [686, 0]
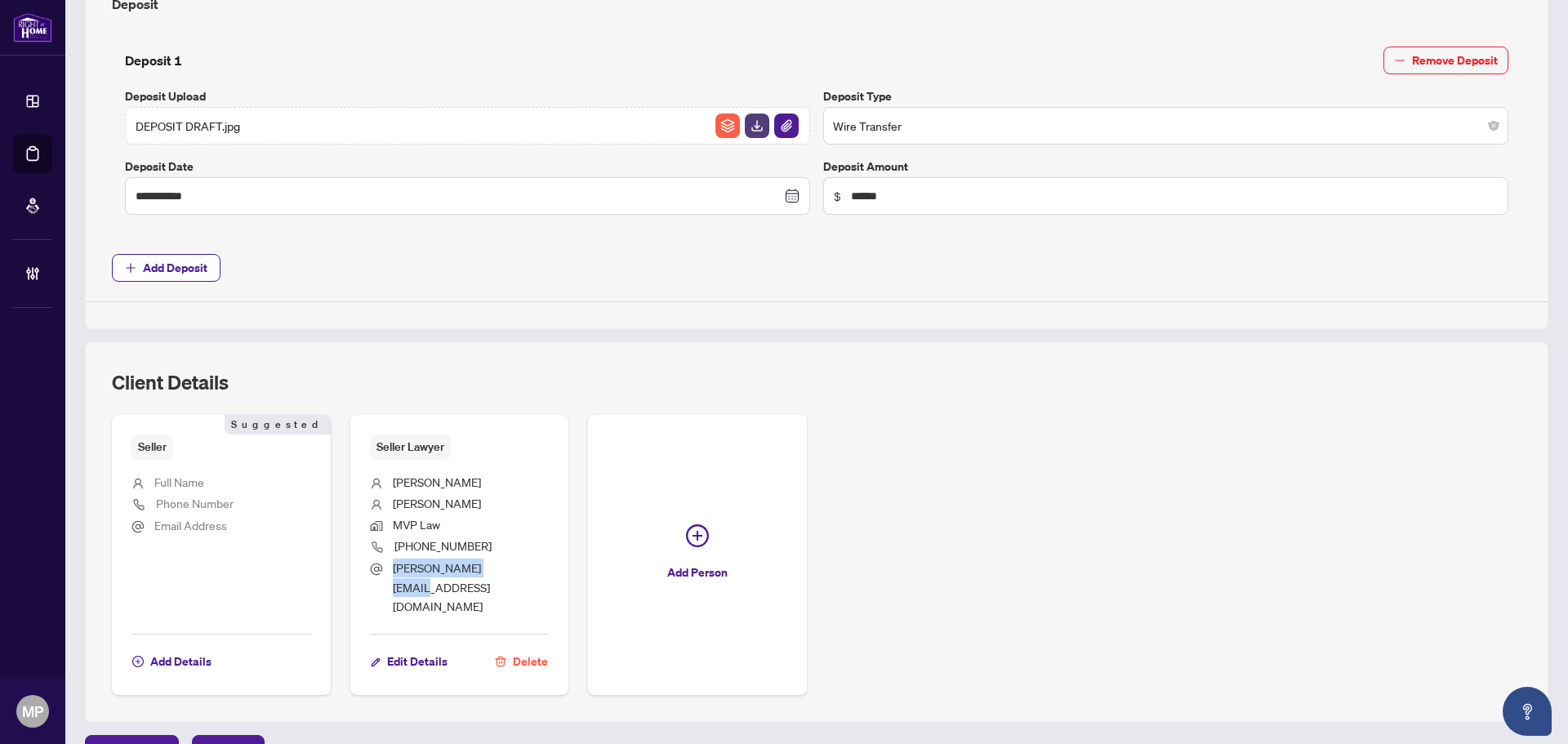
drag, startPoint x: 527, startPoint y: 571, endPoint x: 391, endPoint y: 576, distance: 136.1
click at [391, 576] on li "[PERSON_NAME][EMAIL_ADDRESS][DOMAIN_NAME]" at bounding box center [459, 587] width 179 height 57
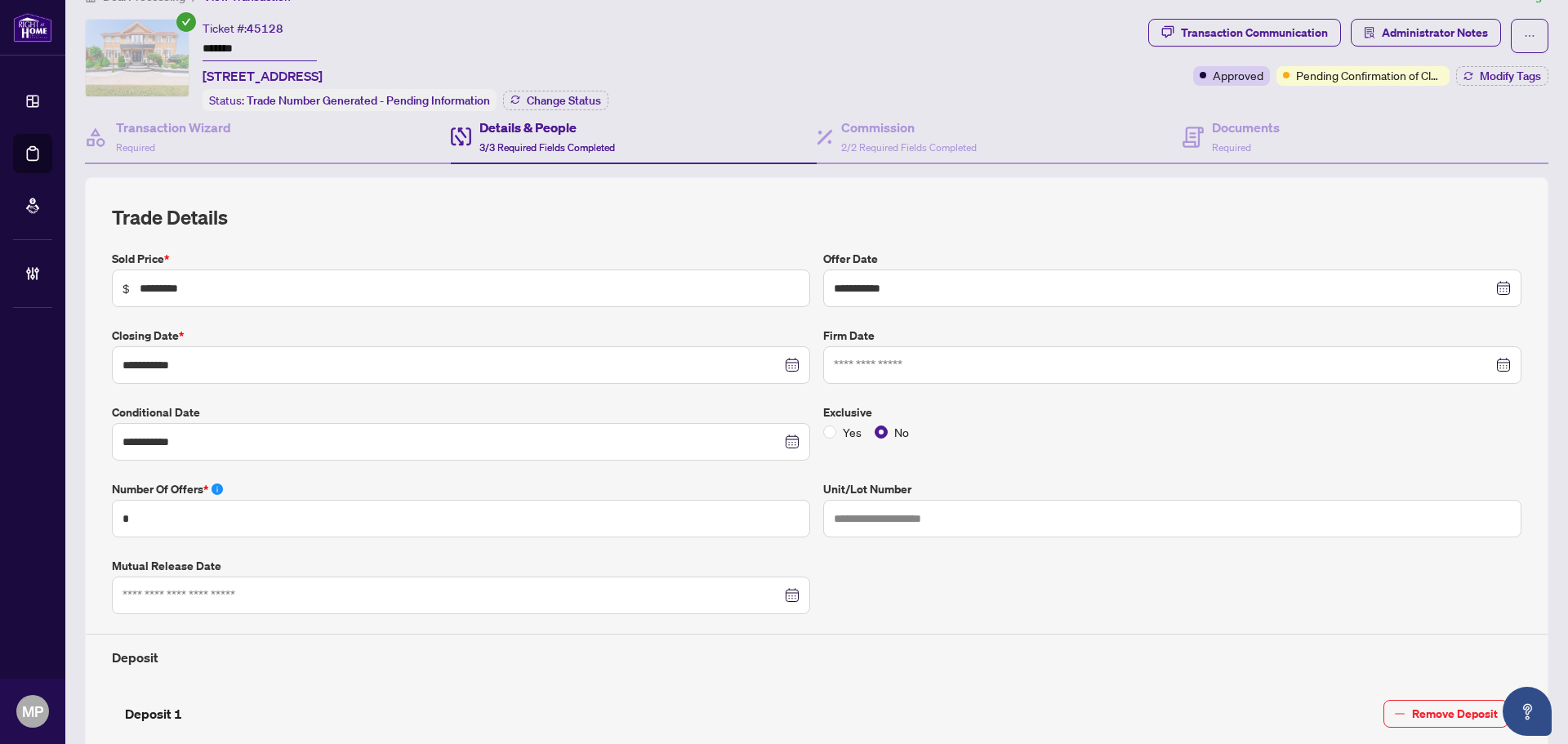
scroll to position [0, 0]
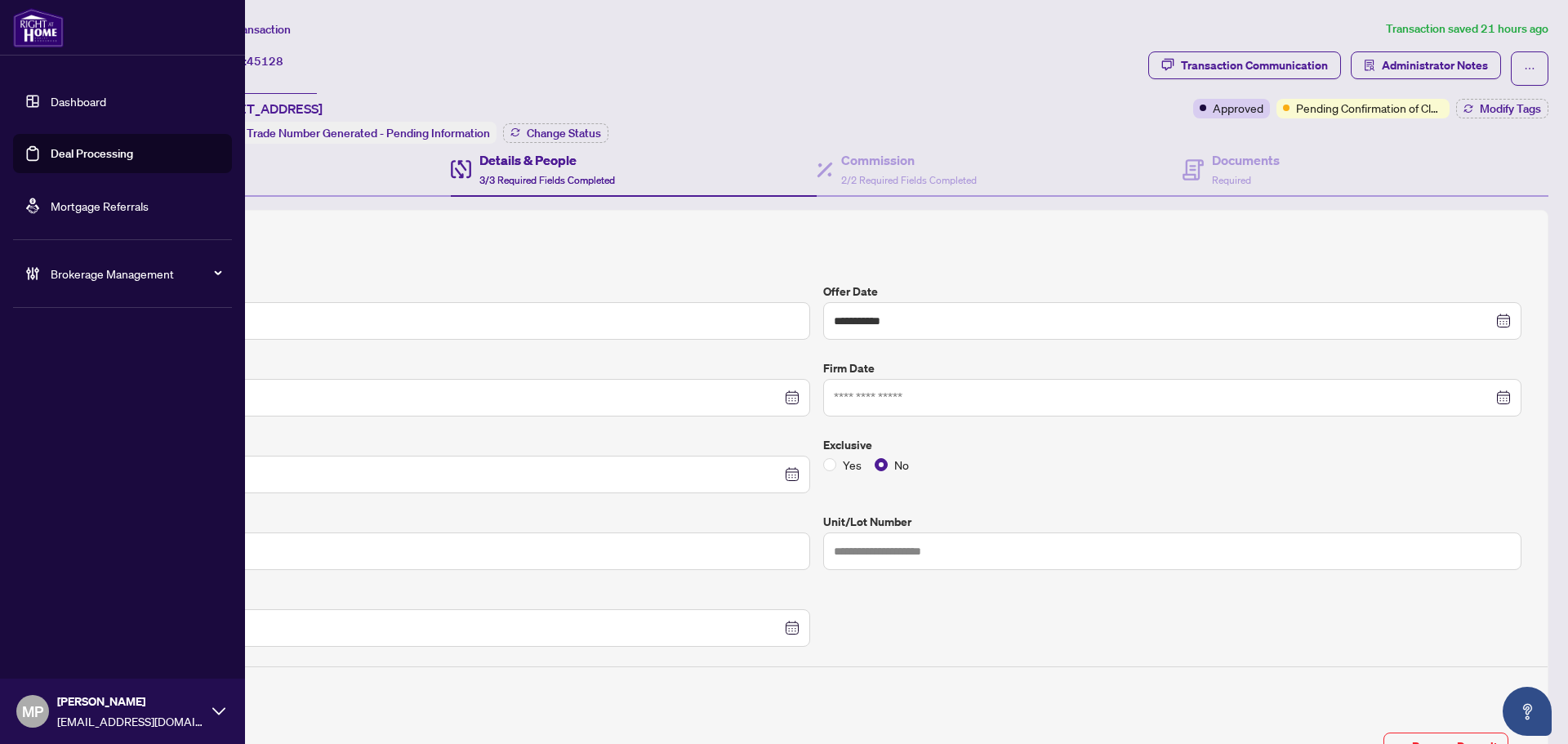
click at [76, 153] on link "Deal Processing" at bounding box center [92, 153] width 83 height 15
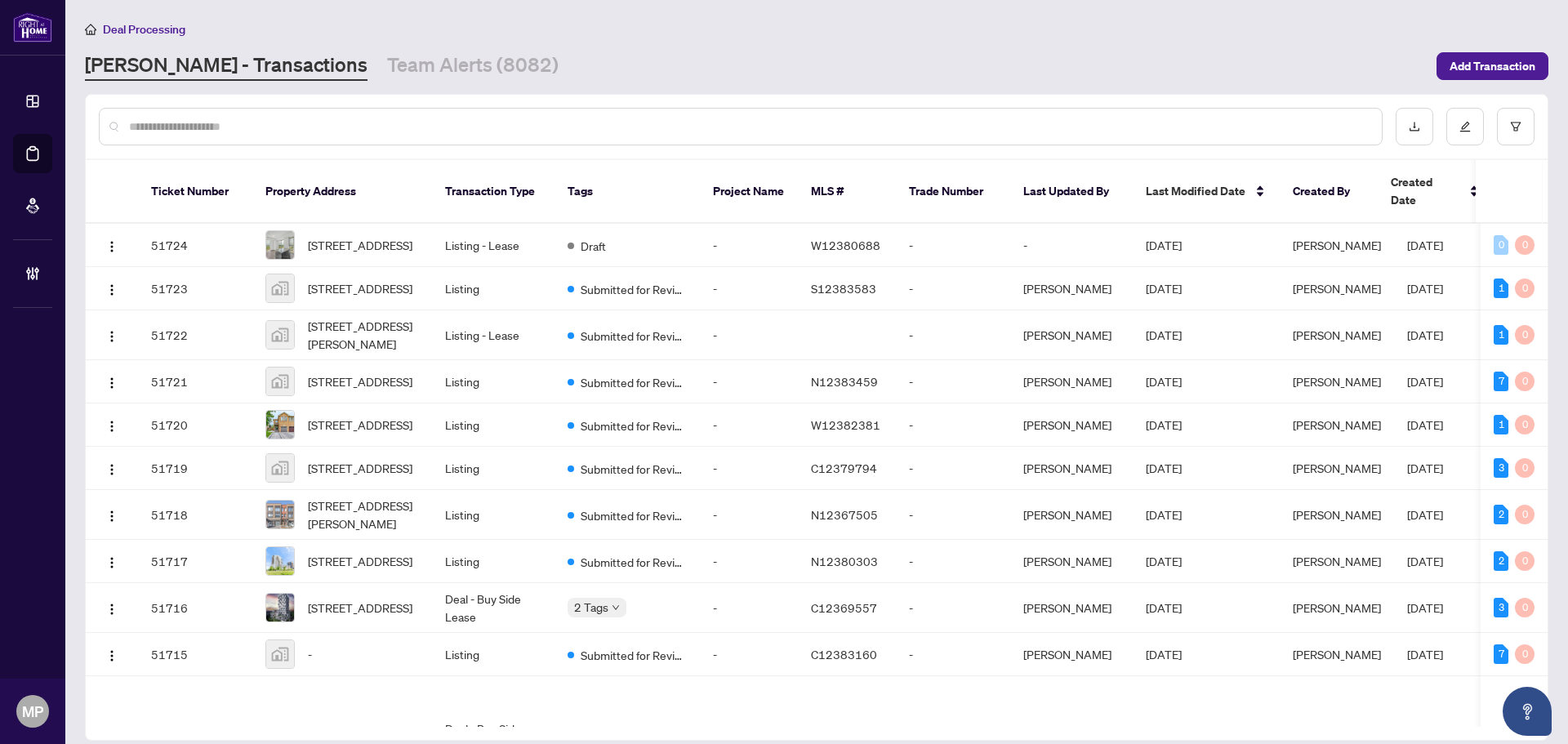
click at [1272, 112] on div at bounding box center [740, 126] width 1283 height 38
click at [1257, 115] on div at bounding box center [740, 126] width 1283 height 38
click at [1257, 118] on input "text" at bounding box center [748, 126] width 1239 height 18
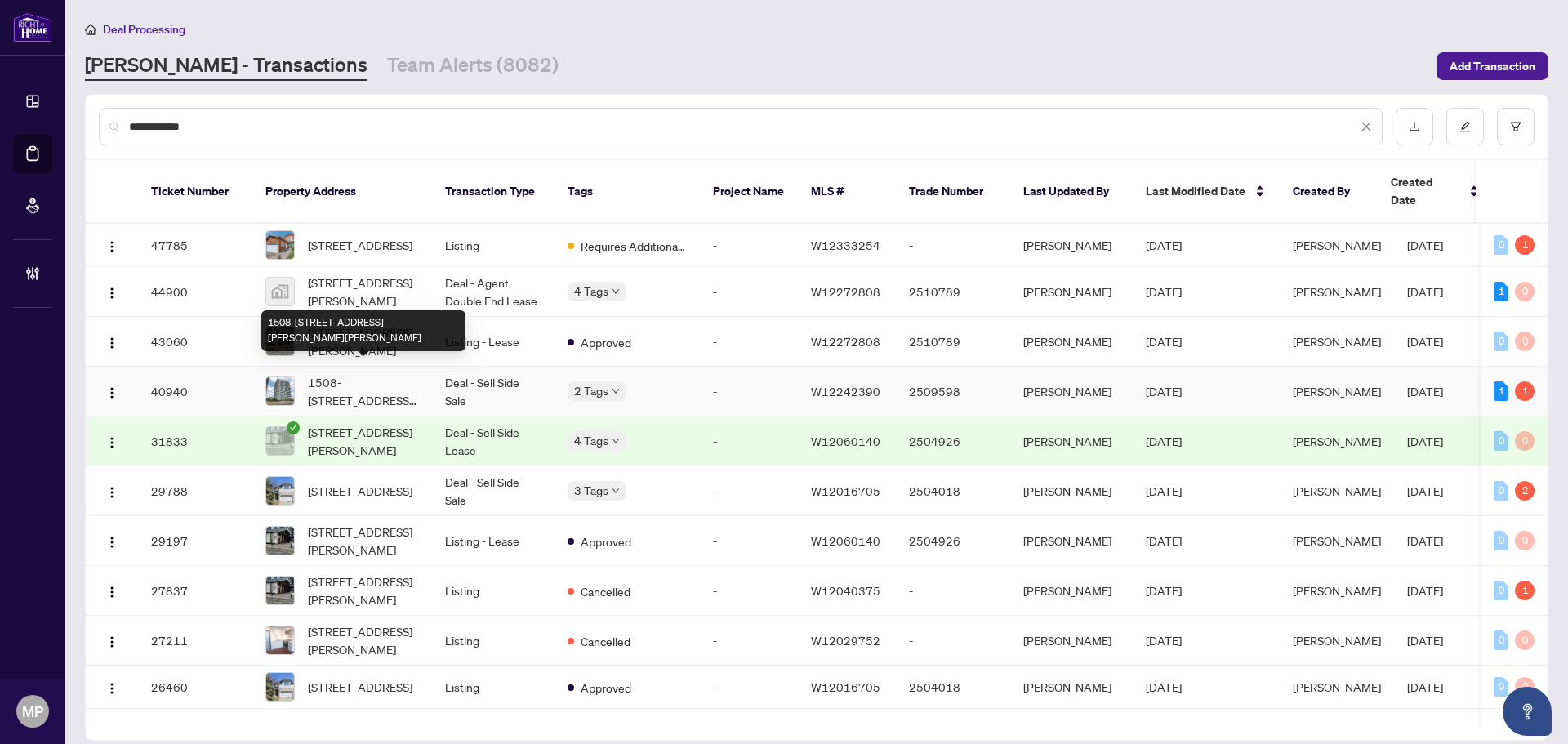
type input "**********"
click at [376, 386] on span "1508-4655 Glen Erin Dr, Mississauga, Ontario L5M 0Z1, Canada" at bounding box center [363, 391] width 111 height 36
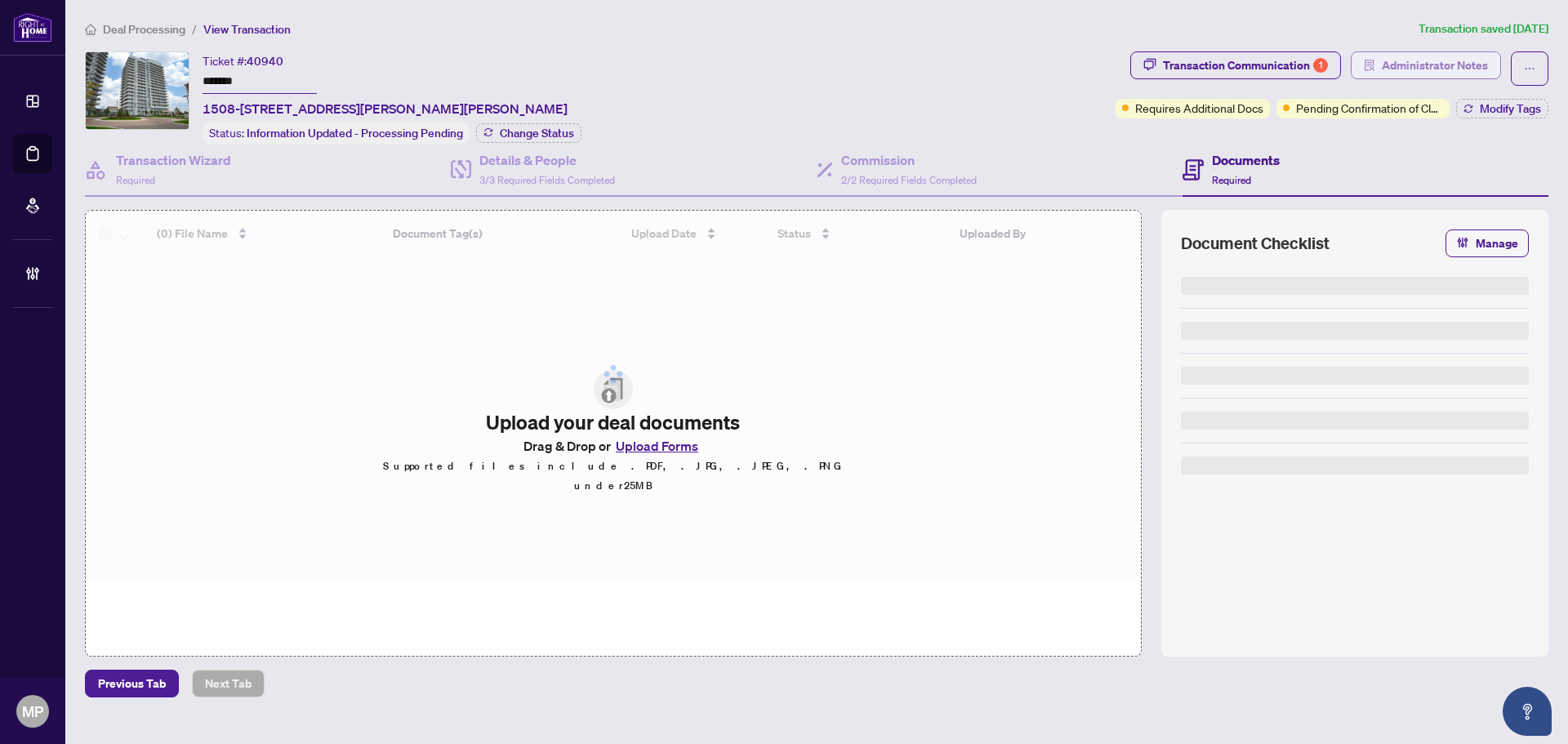
click at [1425, 77] on button "Administrator Notes" at bounding box center [1425, 66] width 150 height 28
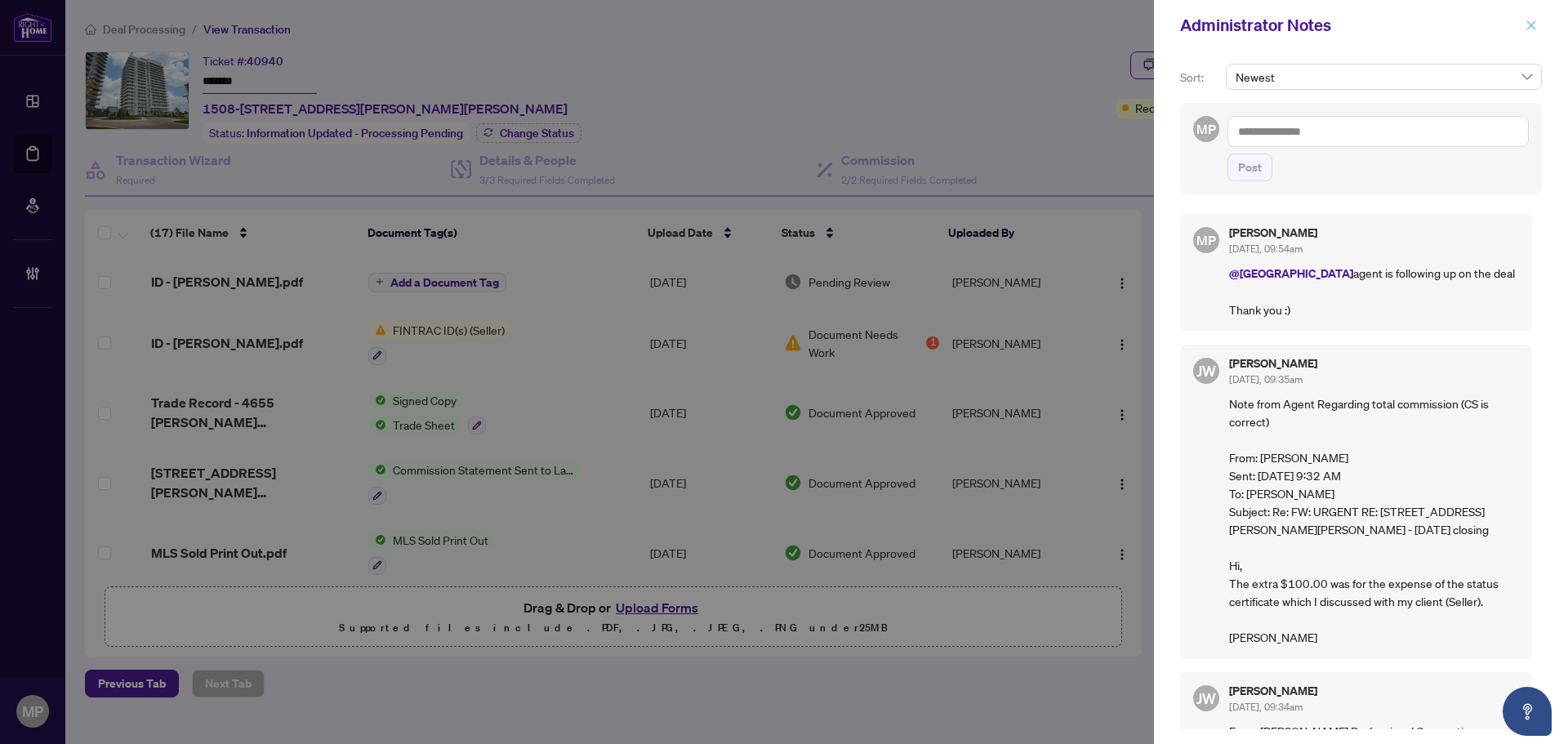
click at [1533, 31] on icon "close" at bounding box center [1530, 25] width 11 height 11
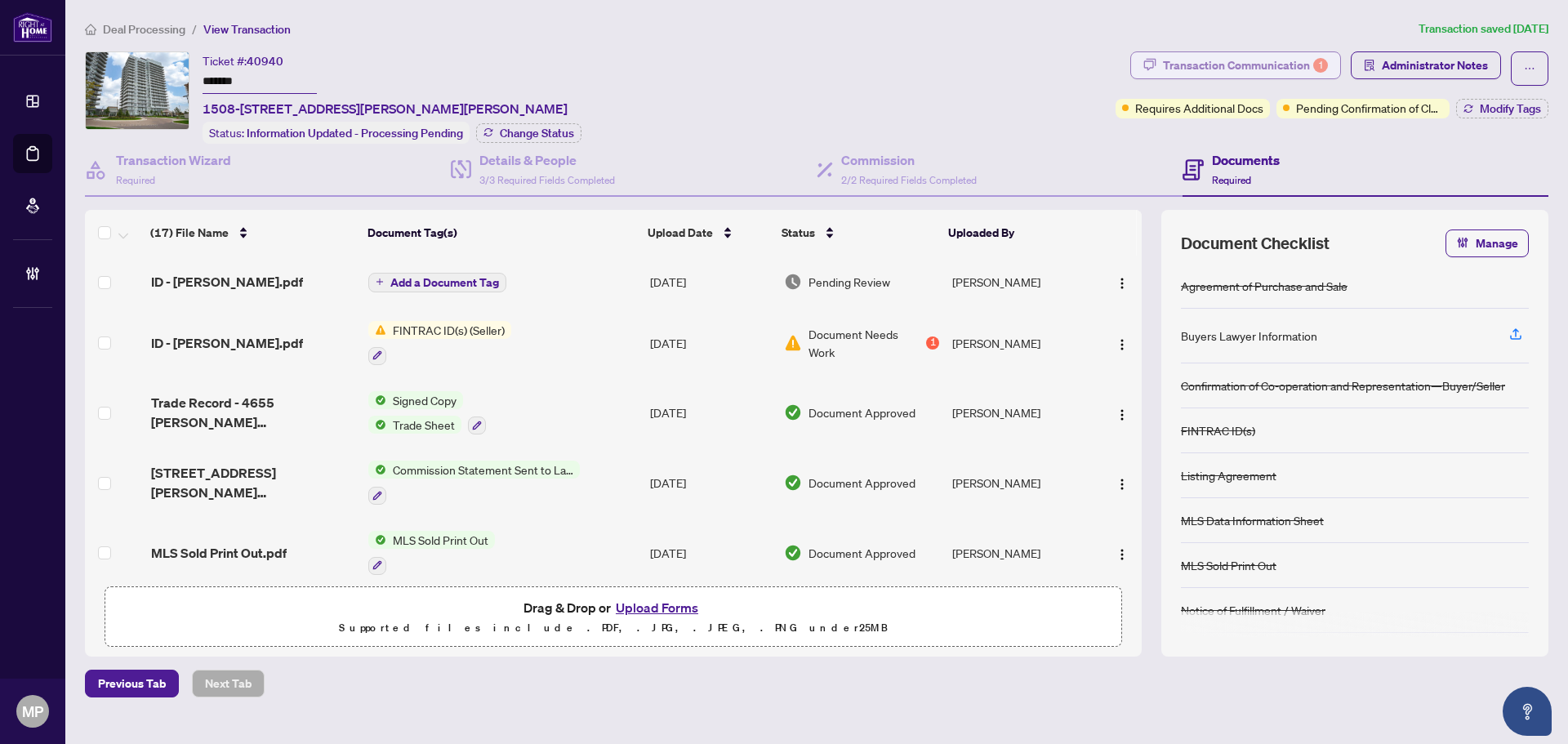
click at [1261, 53] on div "Transaction Communication 1" at bounding box center [1246, 65] width 165 height 26
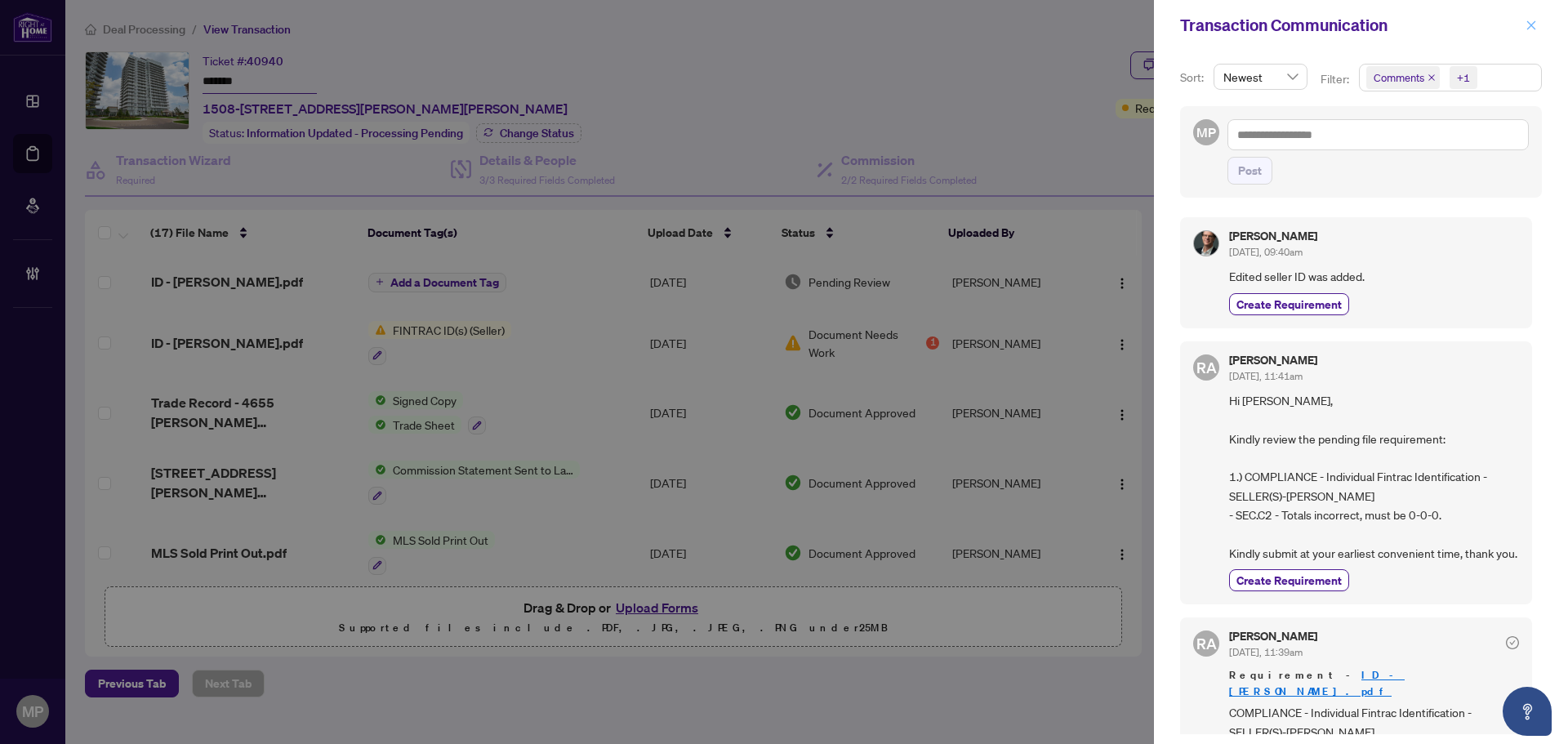
click at [1525, 27] on icon "close" at bounding box center [1530, 25] width 11 height 11
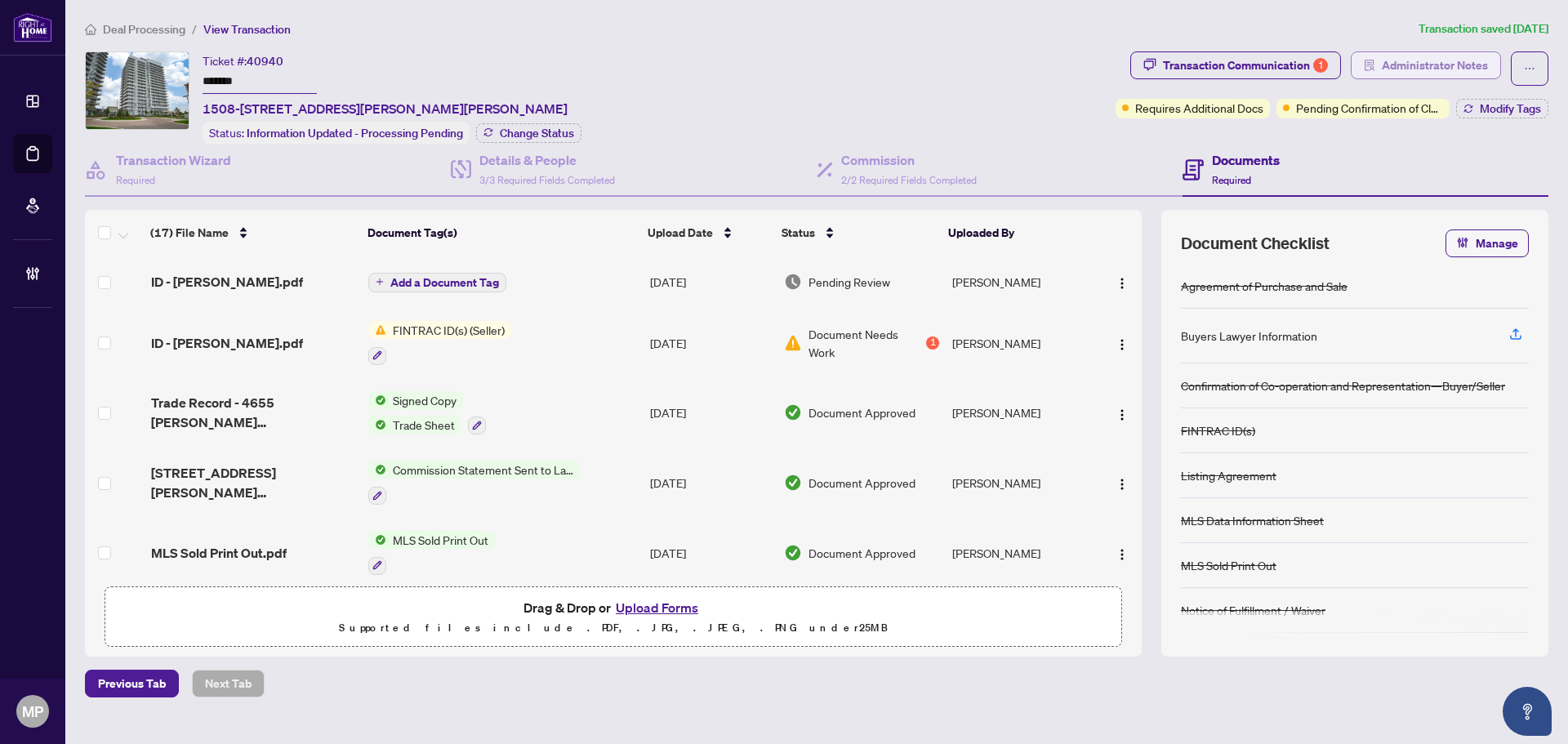
click at [1408, 69] on span "Administrator Notes" at bounding box center [1434, 65] width 106 height 26
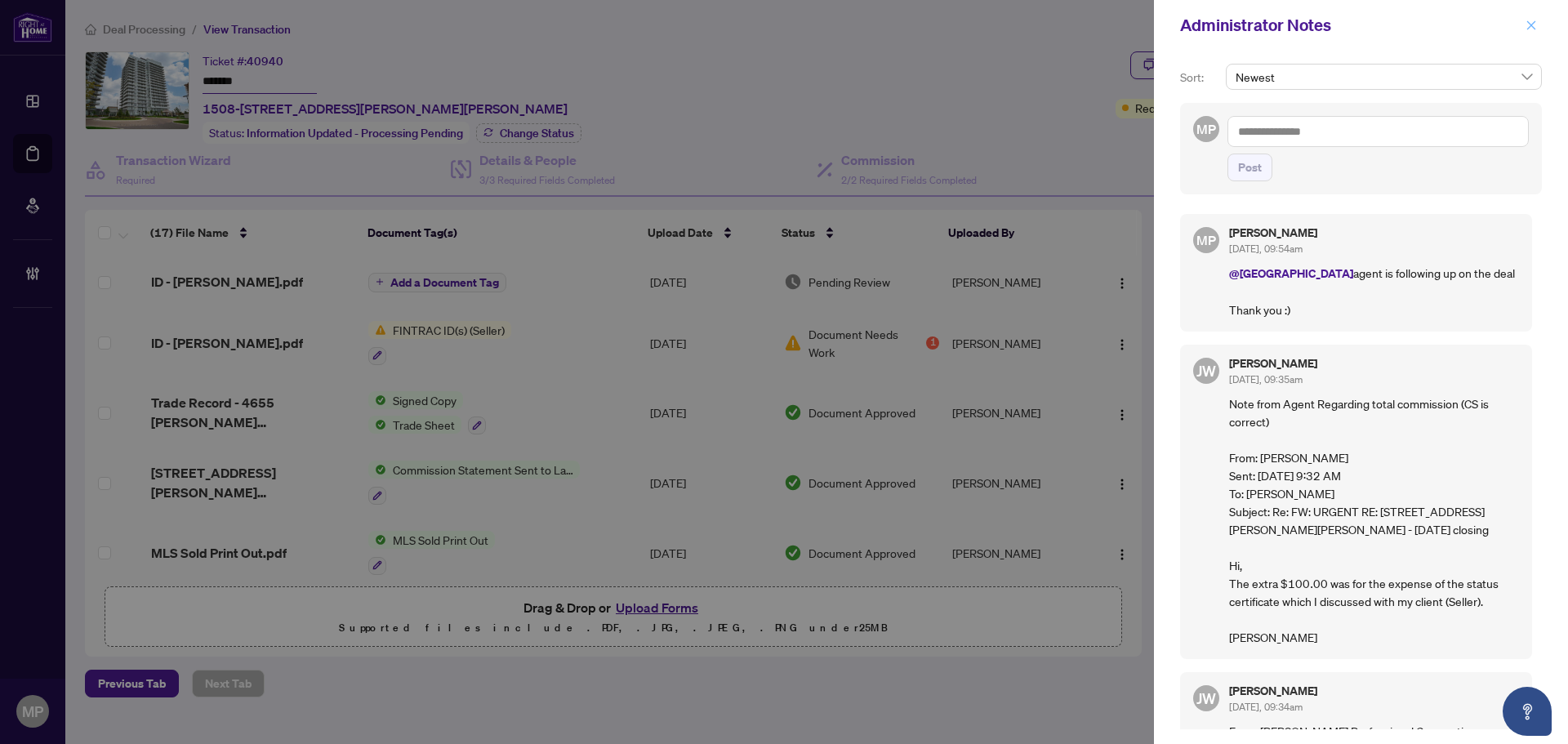
click at [1532, 30] on icon "close" at bounding box center [1530, 25] width 11 height 11
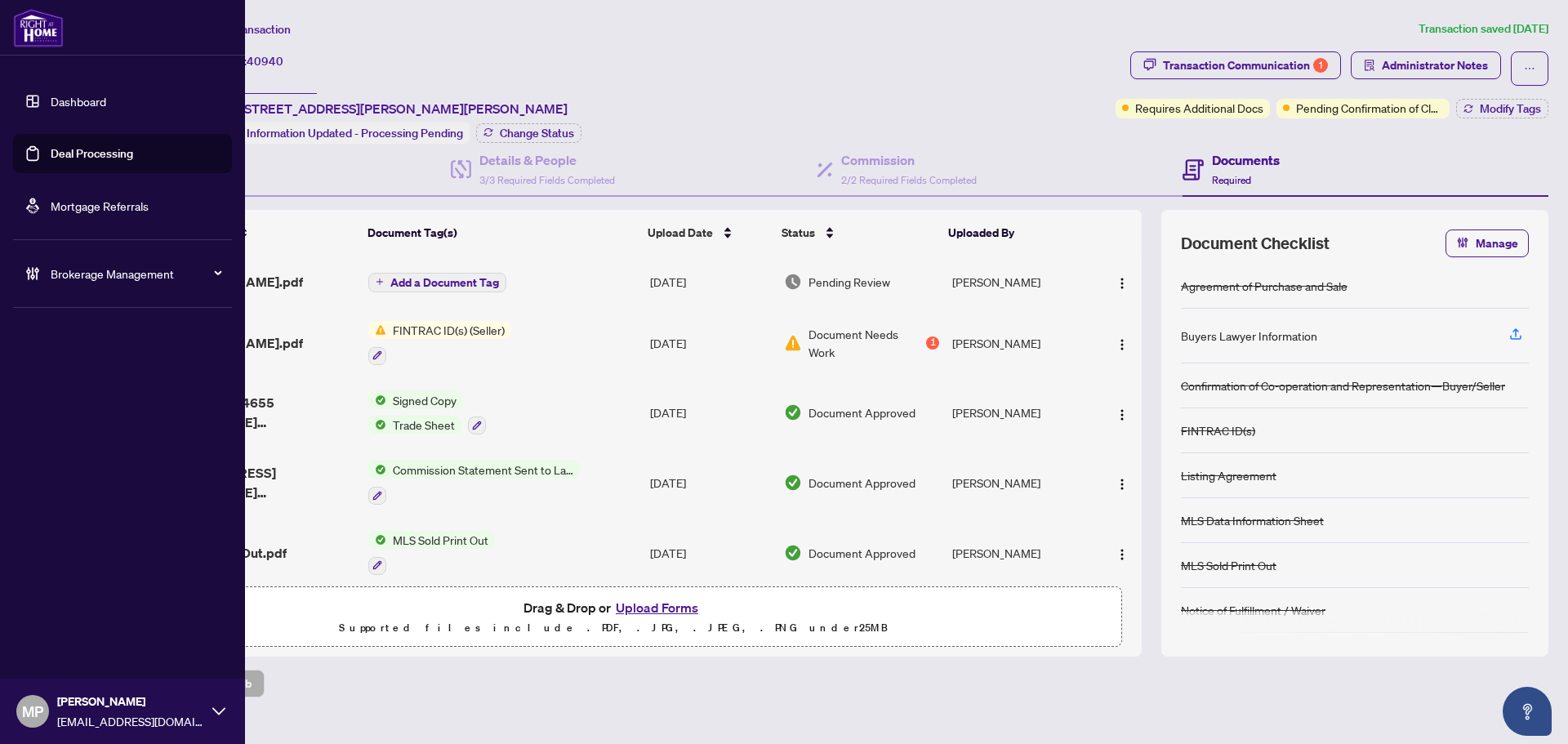
click at [87, 158] on link "Deal Processing" at bounding box center [92, 153] width 83 height 15
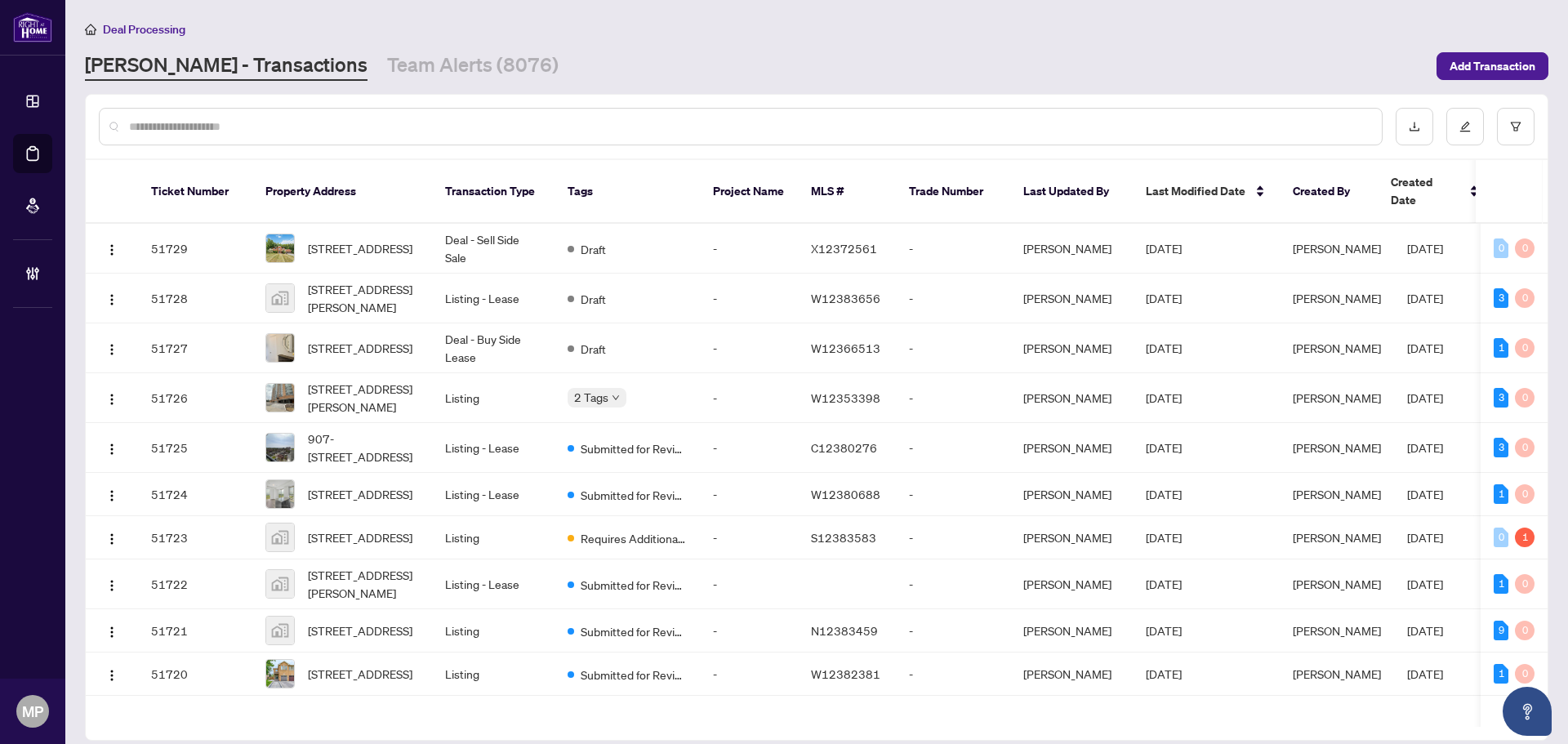
click at [957, 118] on input "text" at bounding box center [748, 126] width 1239 height 18
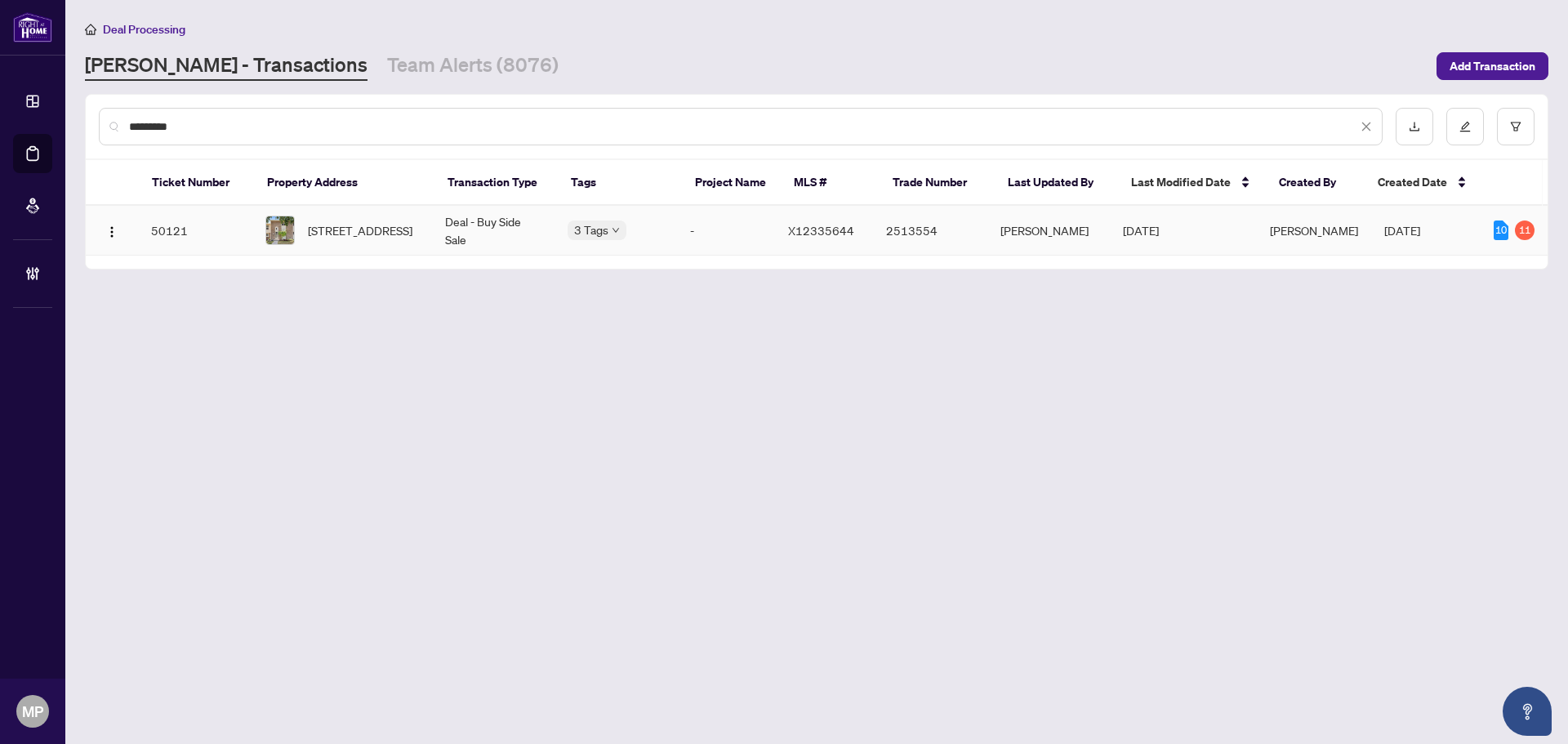
type input "*********"
click at [215, 237] on td "50121" at bounding box center [195, 230] width 114 height 50
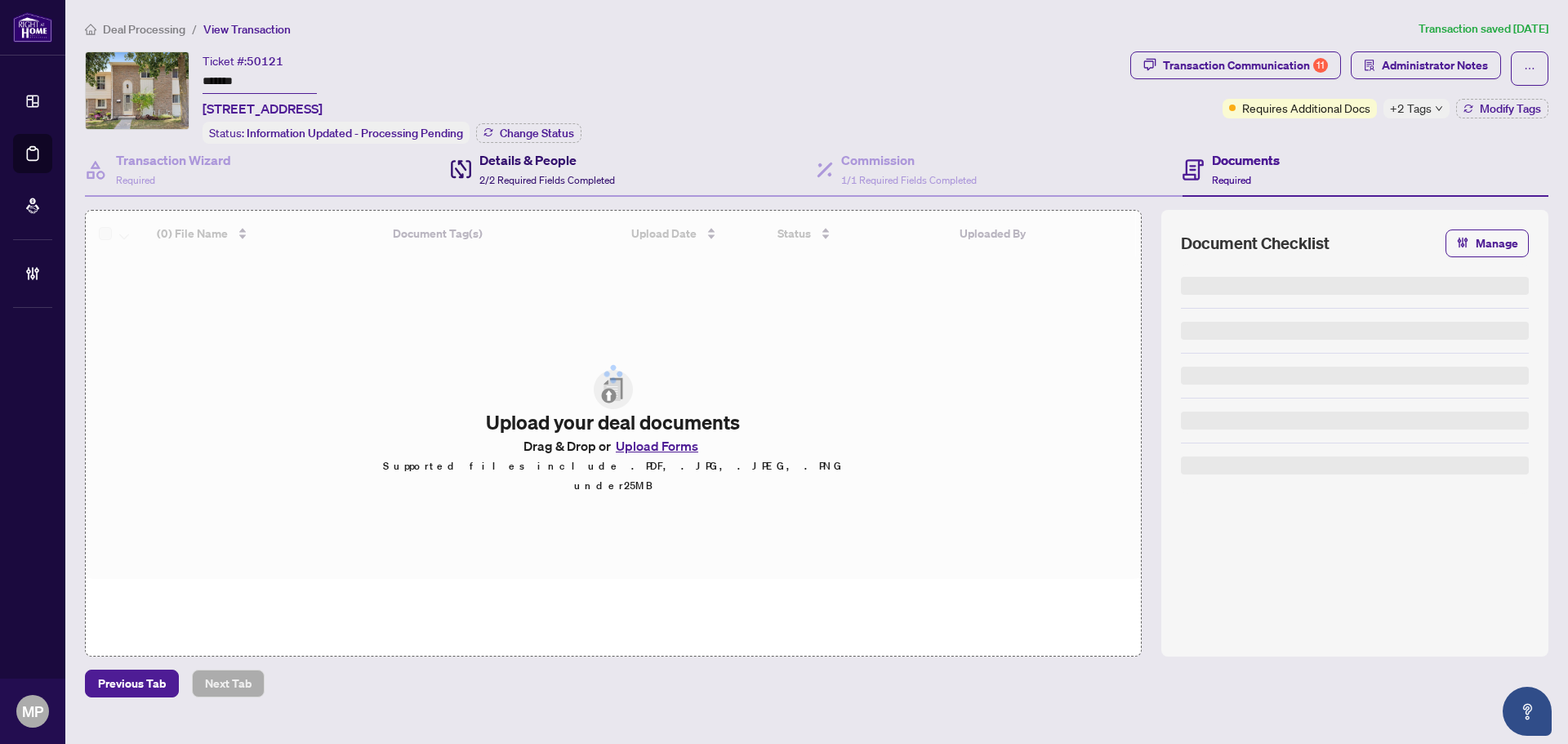
click at [517, 169] on div "Details & People 2/2 Required Fields Completed" at bounding box center [547, 170] width 135 height 39
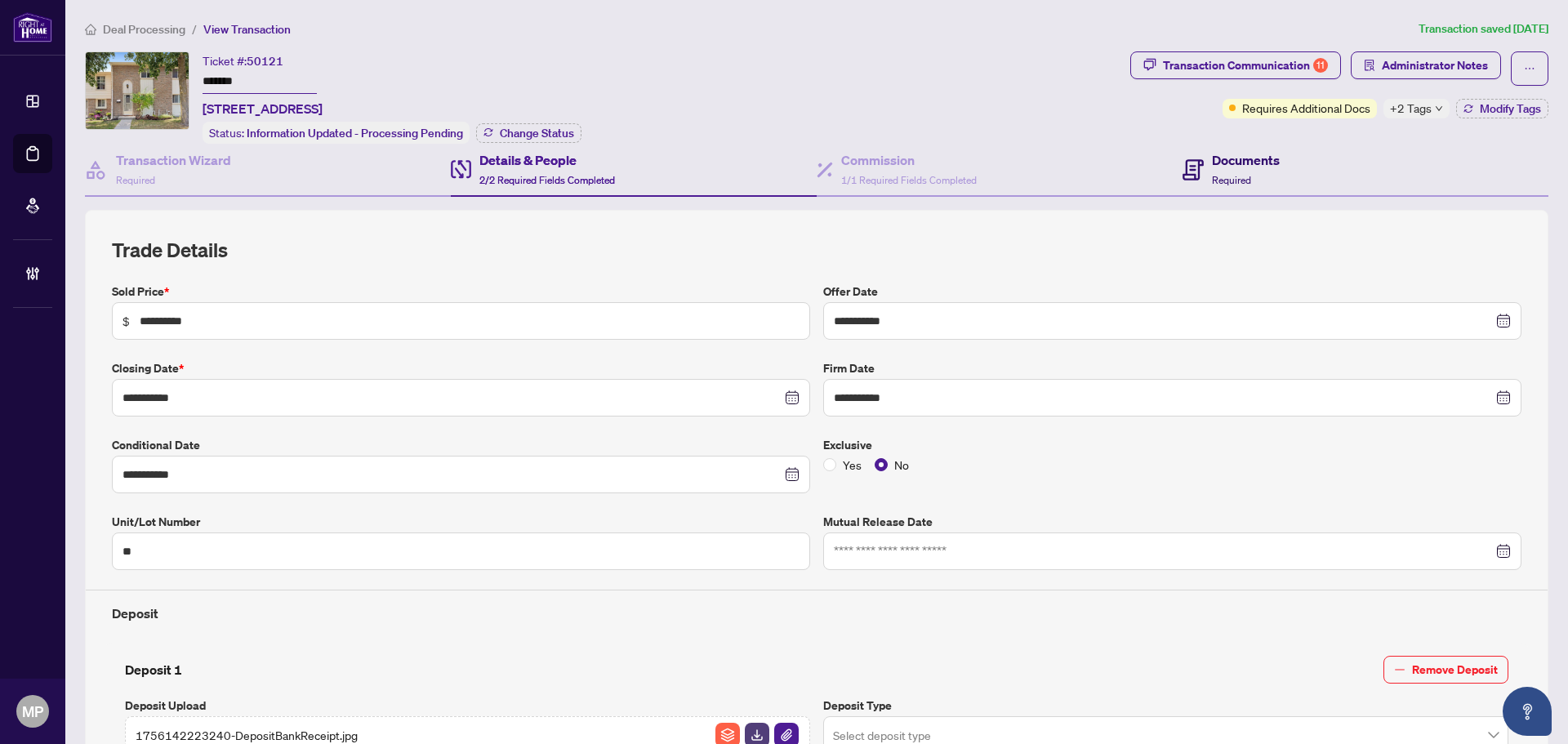
click at [1228, 169] on div "Documents Required" at bounding box center [1245, 170] width 68 height 39
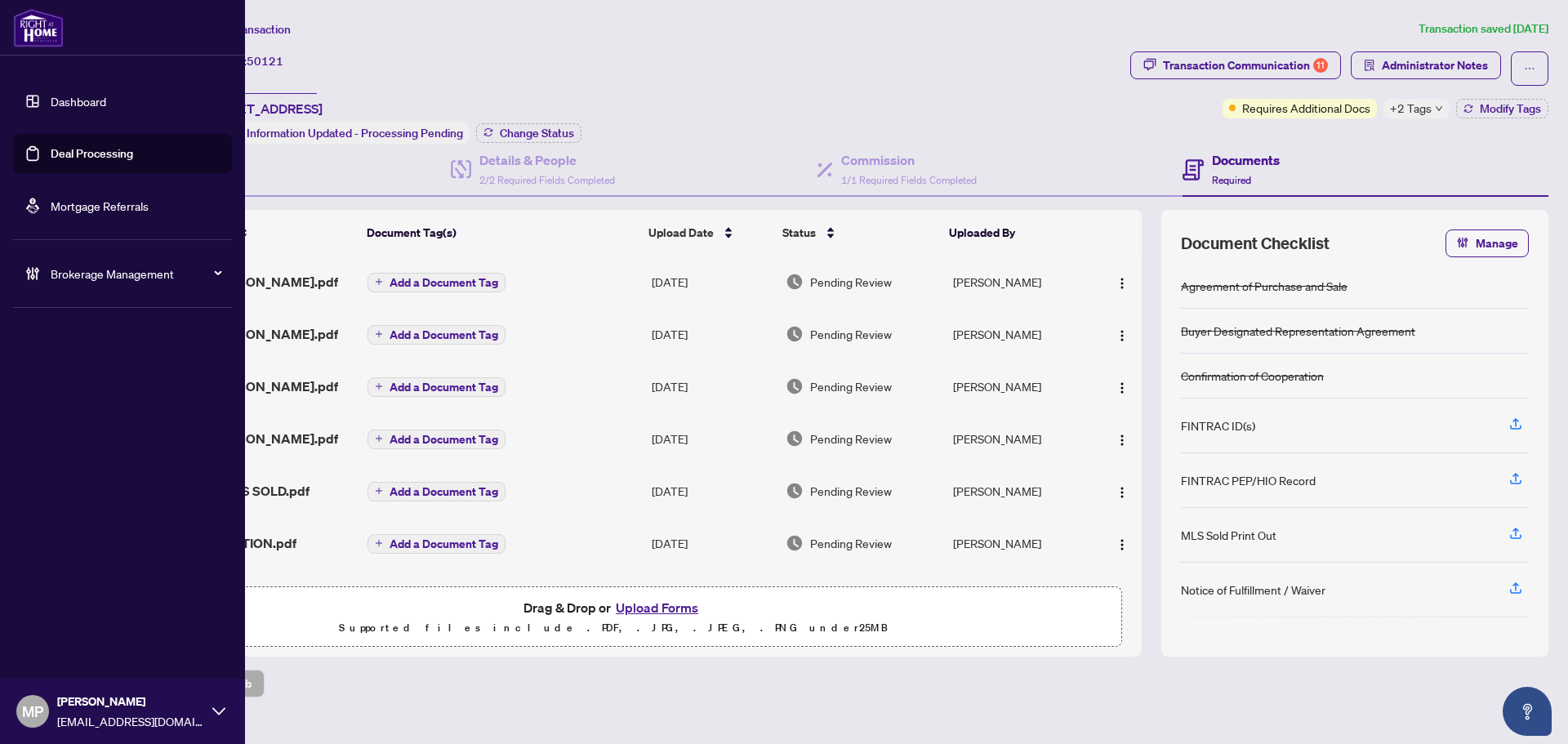
click at [106, 155] on link "Deal Processing" at bounding box center [92, 153] width 83 height 15
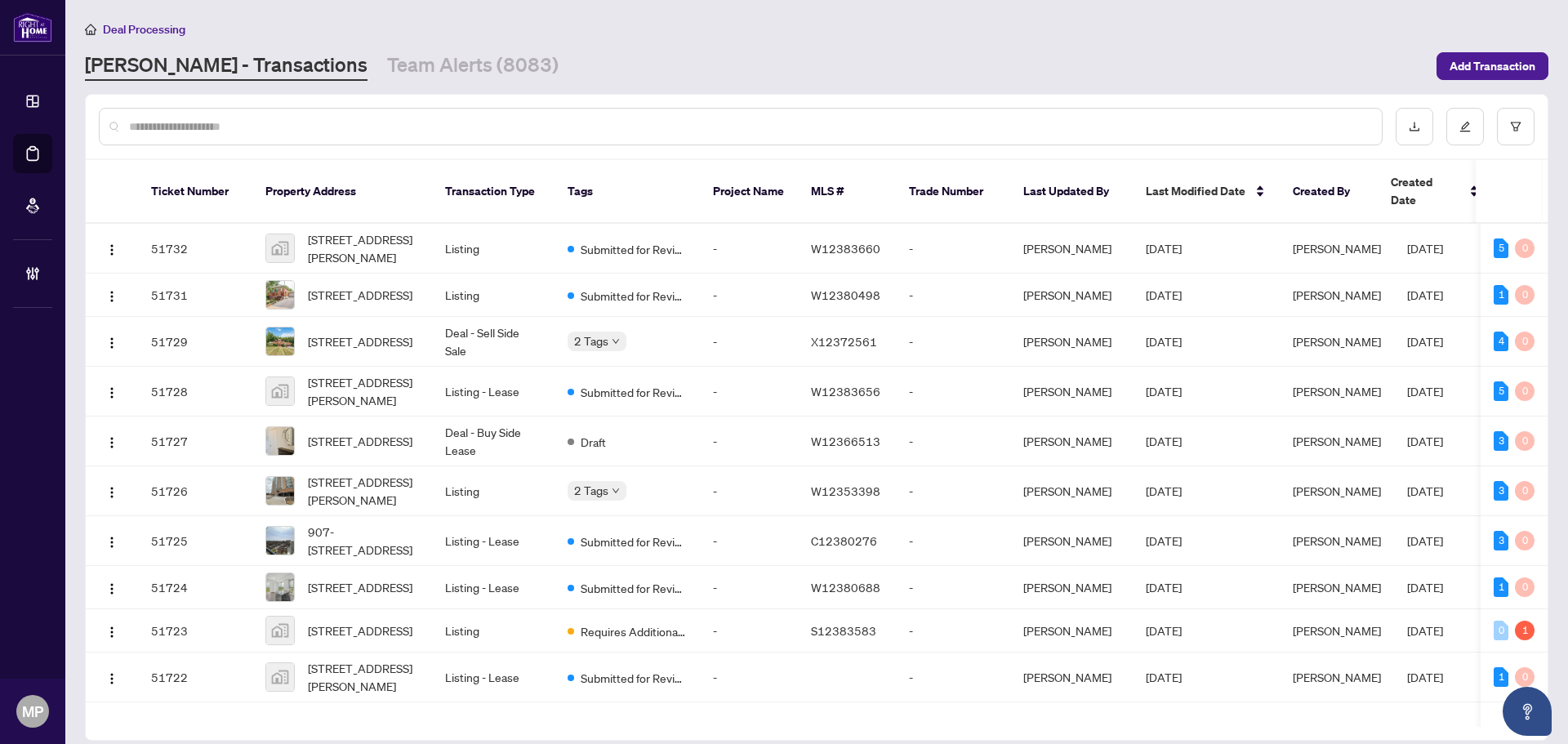
click at [430, 115] on div at bounding box center [740, 126] width 1283 height 38
paste input "*******"
click at [415, 130] on input "text" at bounding box center [748, 126] width 1239 height 18
type input "*******"
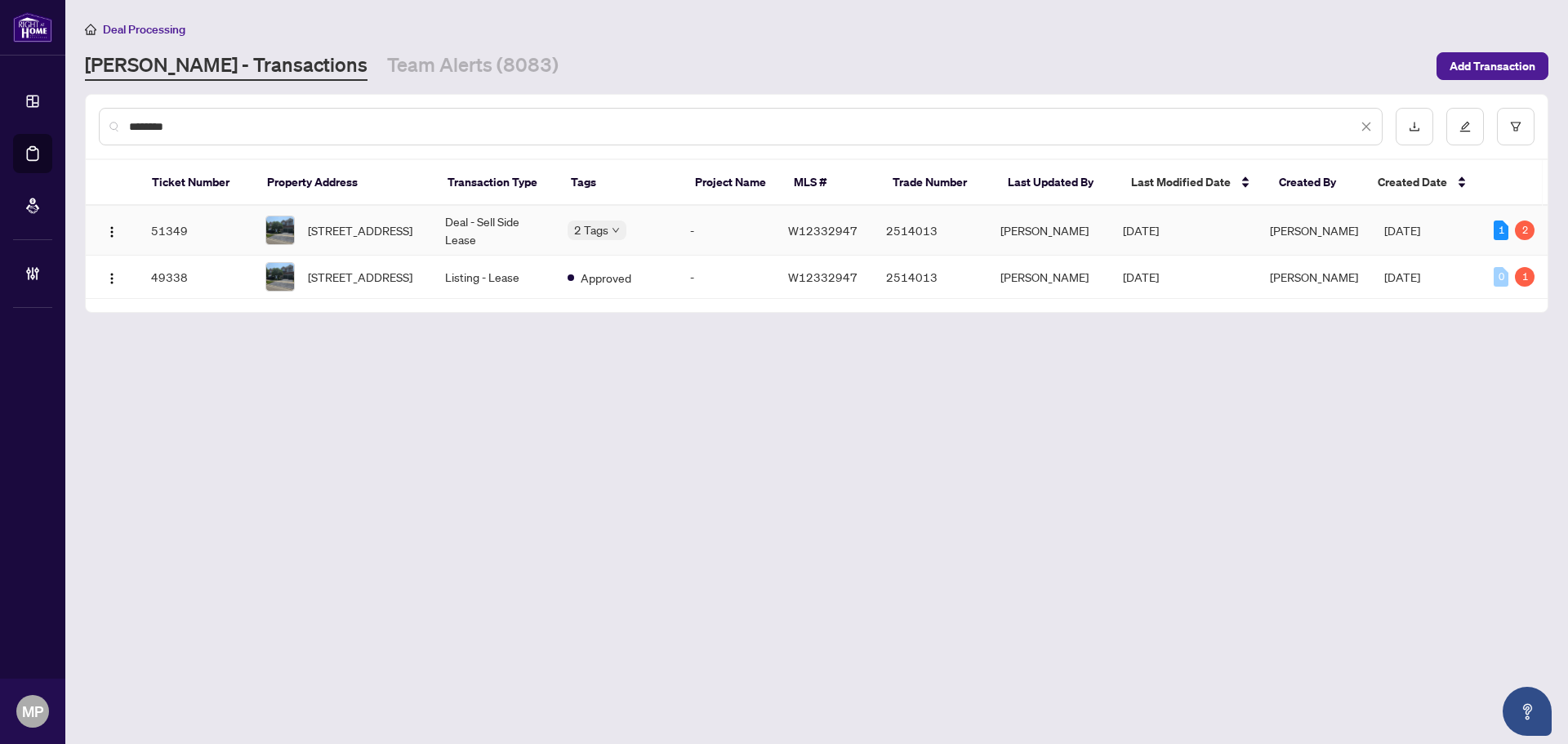
click at [440, 237] on td "Deal - Sell Side Lease" at bounding box center [493, 230] width 122 height 50
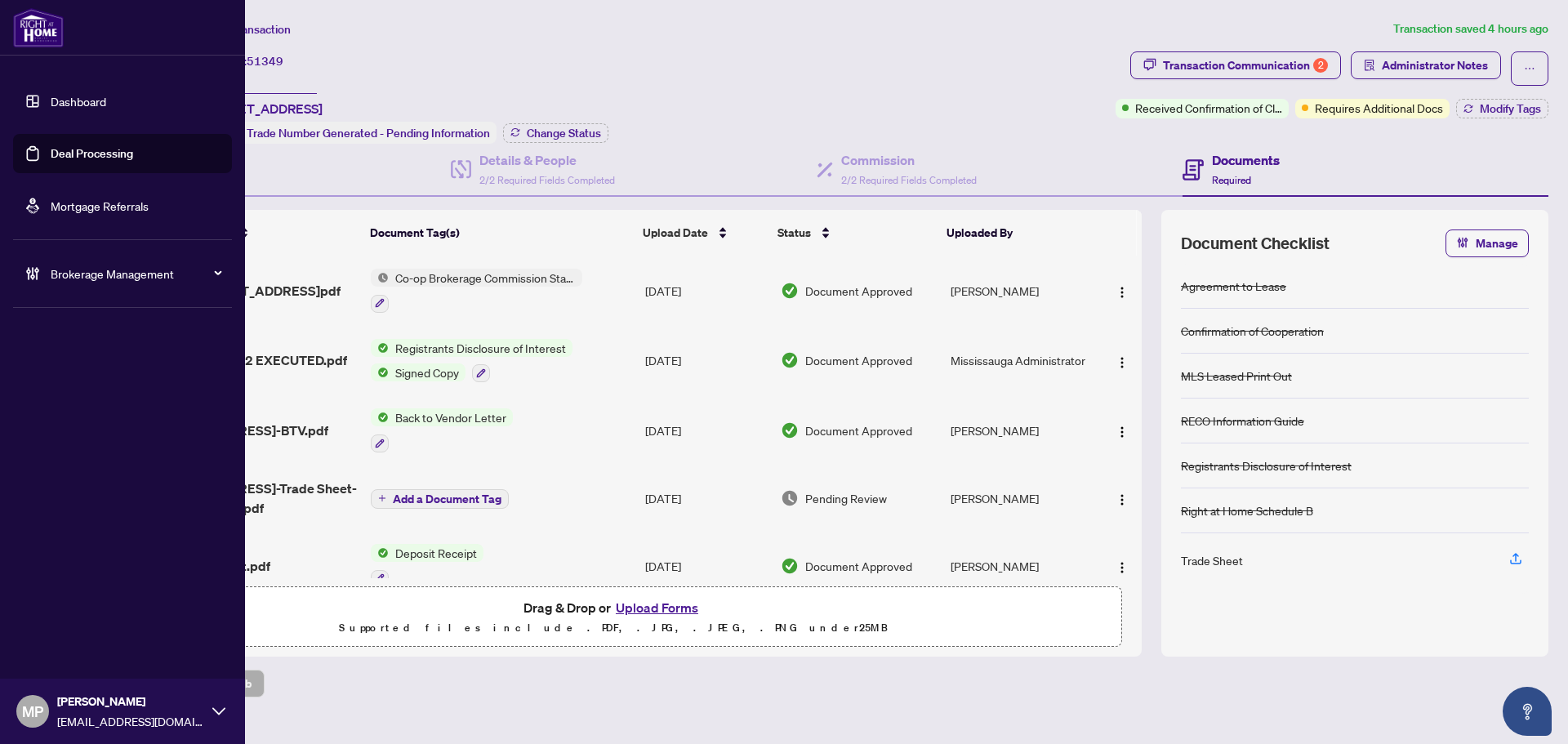
click at [95, 155] on link "Deal Processing" at bounding box center [92, 153] width 83 height 15
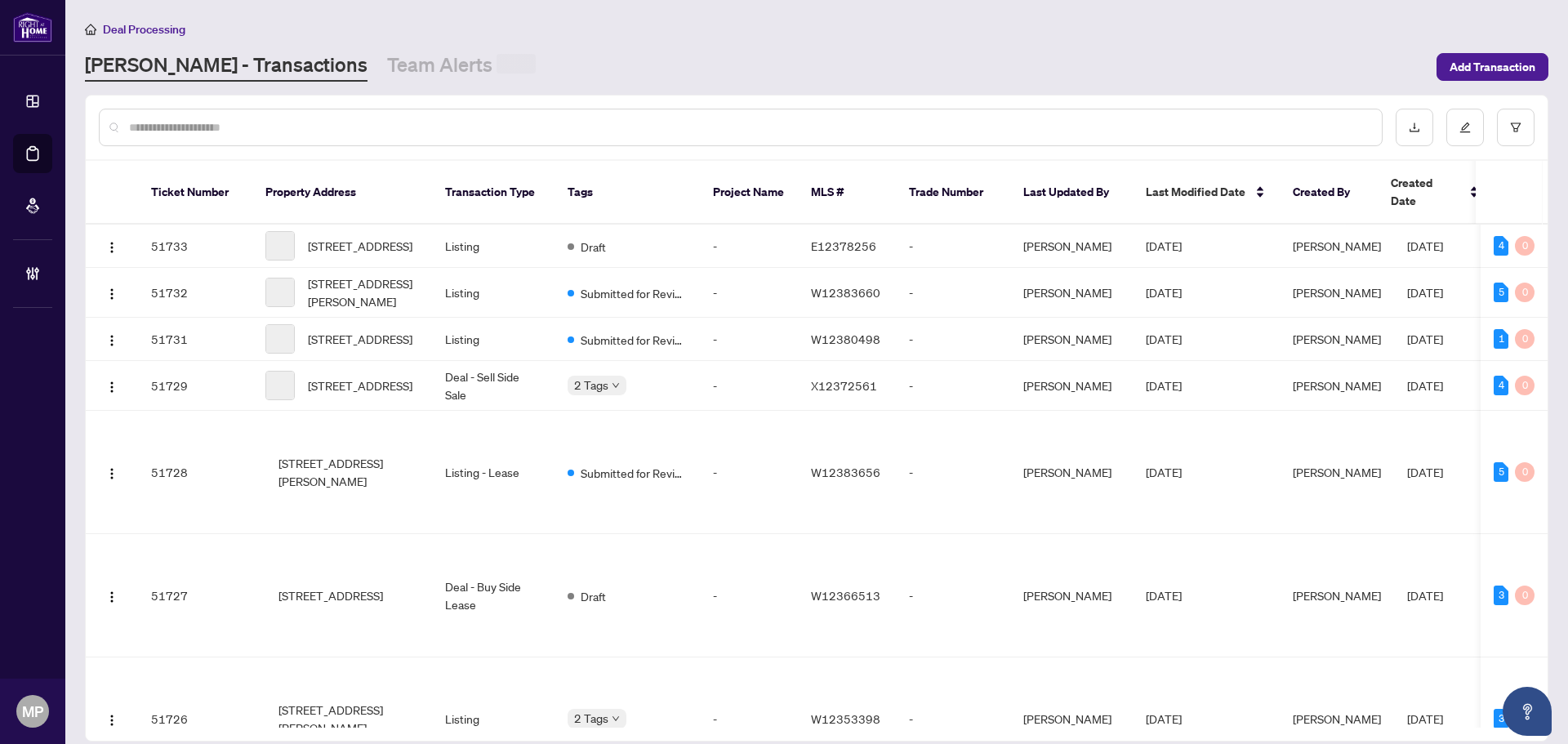
click at [550, 127] on input "text" at bounding box center [748, 127] width 1239 height 18
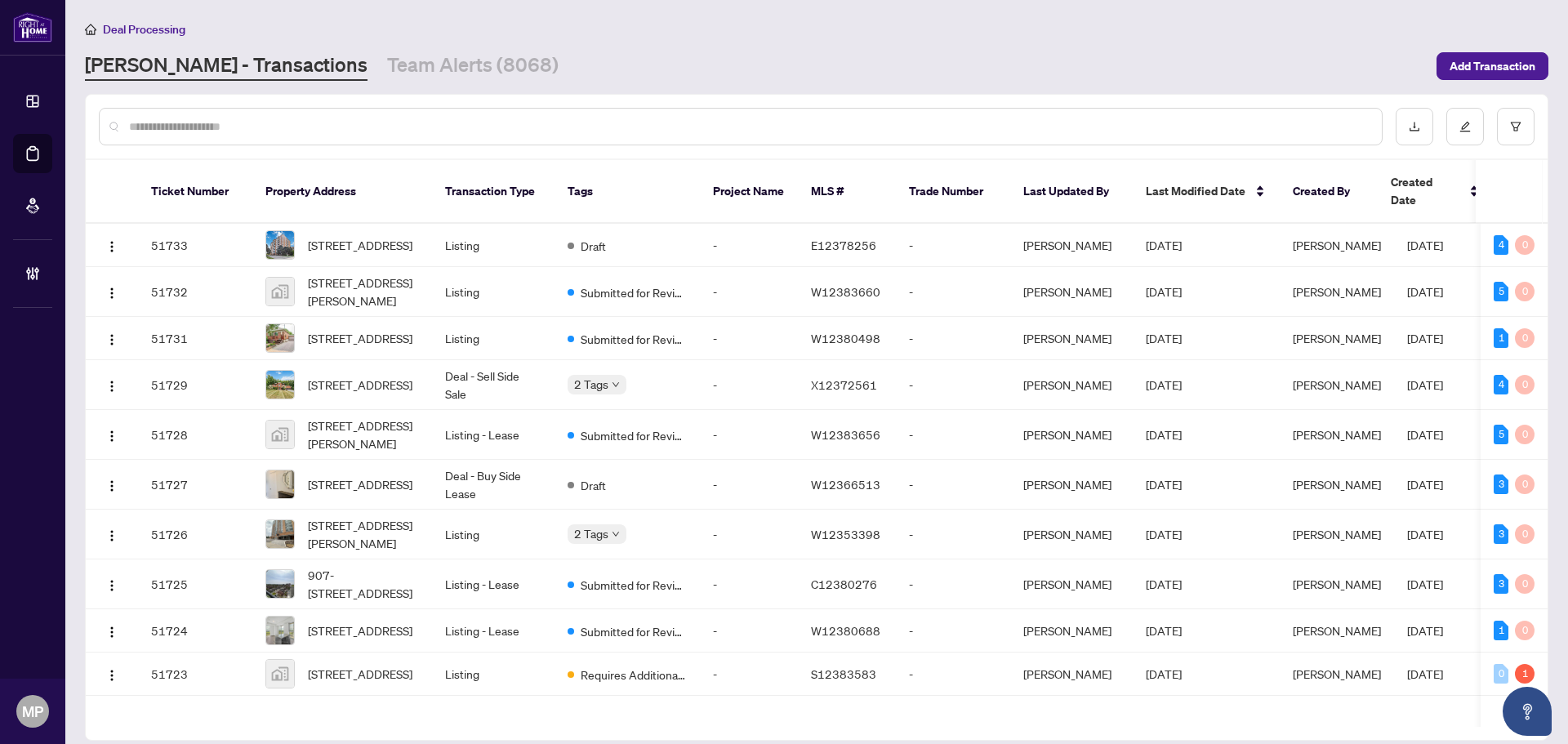
click at [550, 127] on input "text" at bounding box center [748, 126] width 1239 height 18
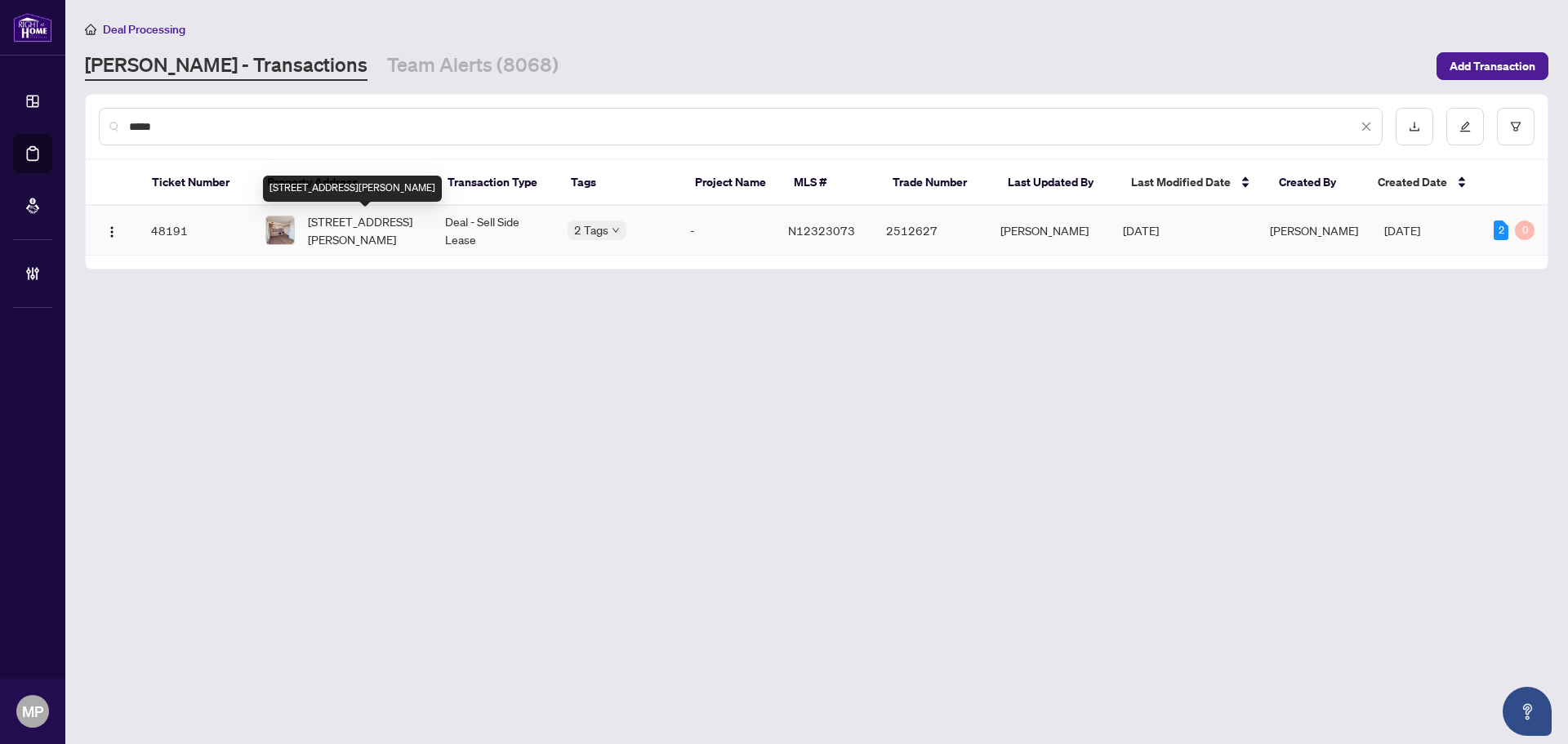
type input "*****"
click at [378, 239] on span "1509-950 Portage Pkwy, Vaughan, Ontario L4K 0J7, Canada" at bounding box center [363, 230] width 111 height 36
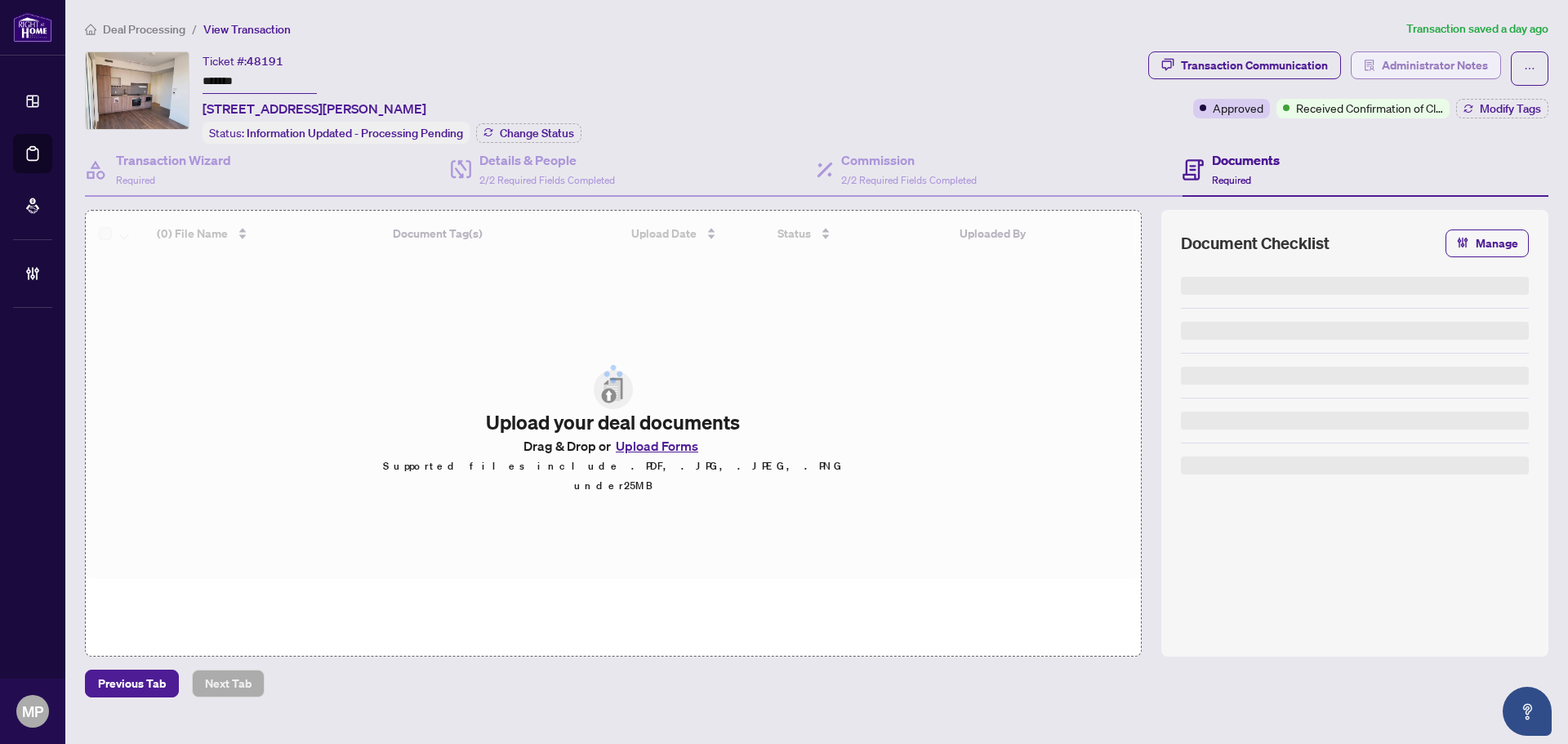
click at [1442, 67] on span "Administrator Notes" at bounding box center [1434, 65] width 106 height 26
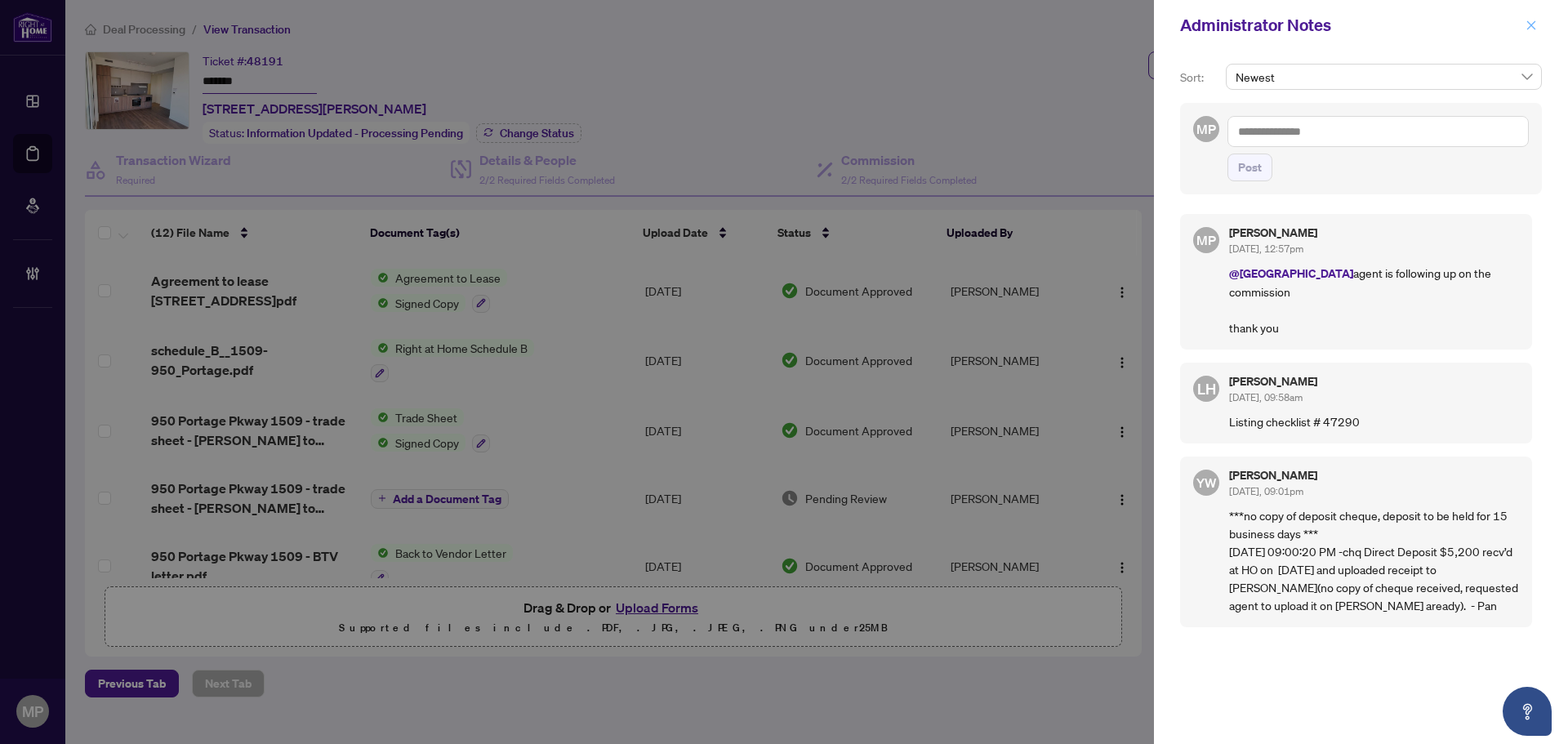
click at [1534, 27] on icon "close" at bounding box center [1530, 25] width 11 height 11
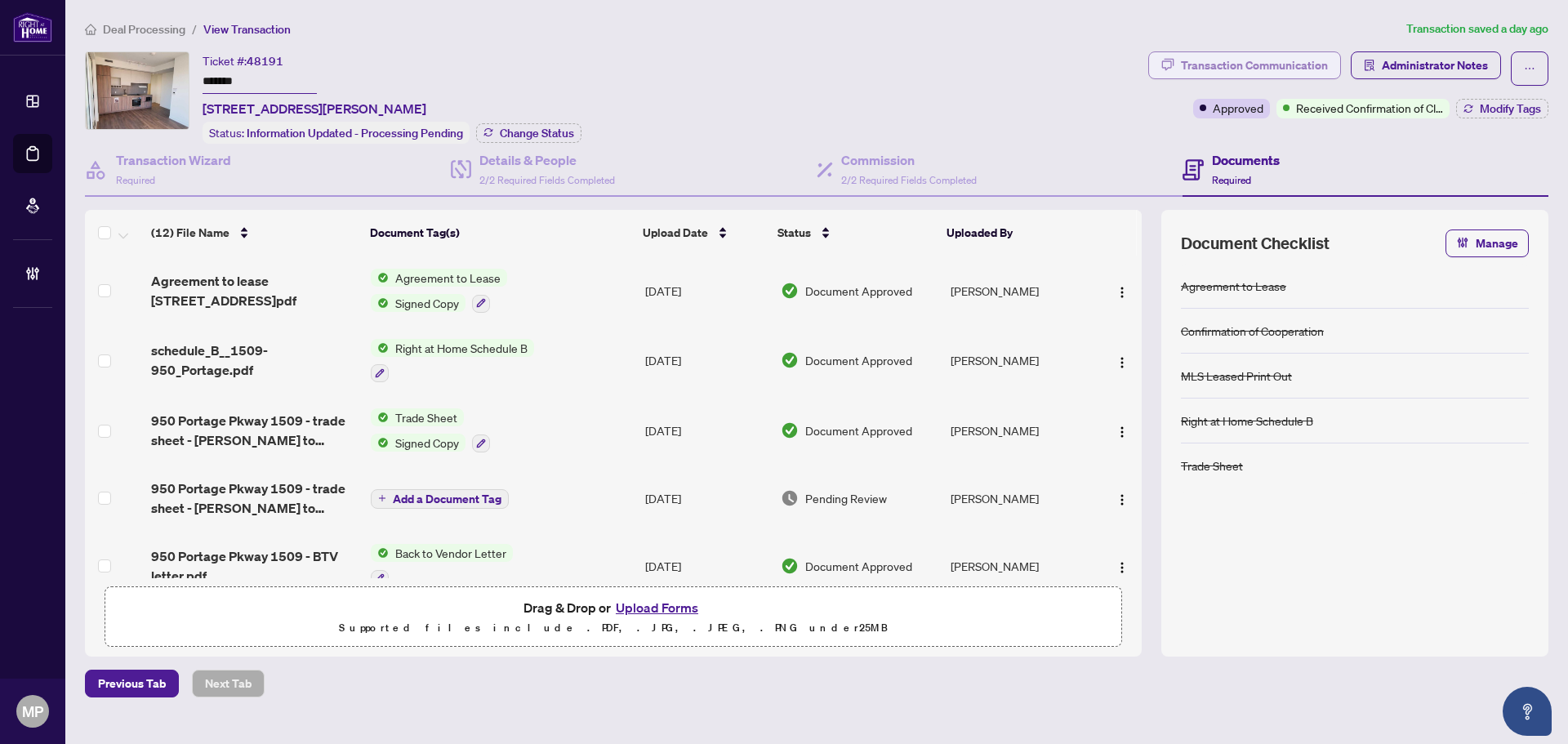
click at [1275, 71] on div "Transaction Communication" at bounding box center [1254, 65] width 147 height 26
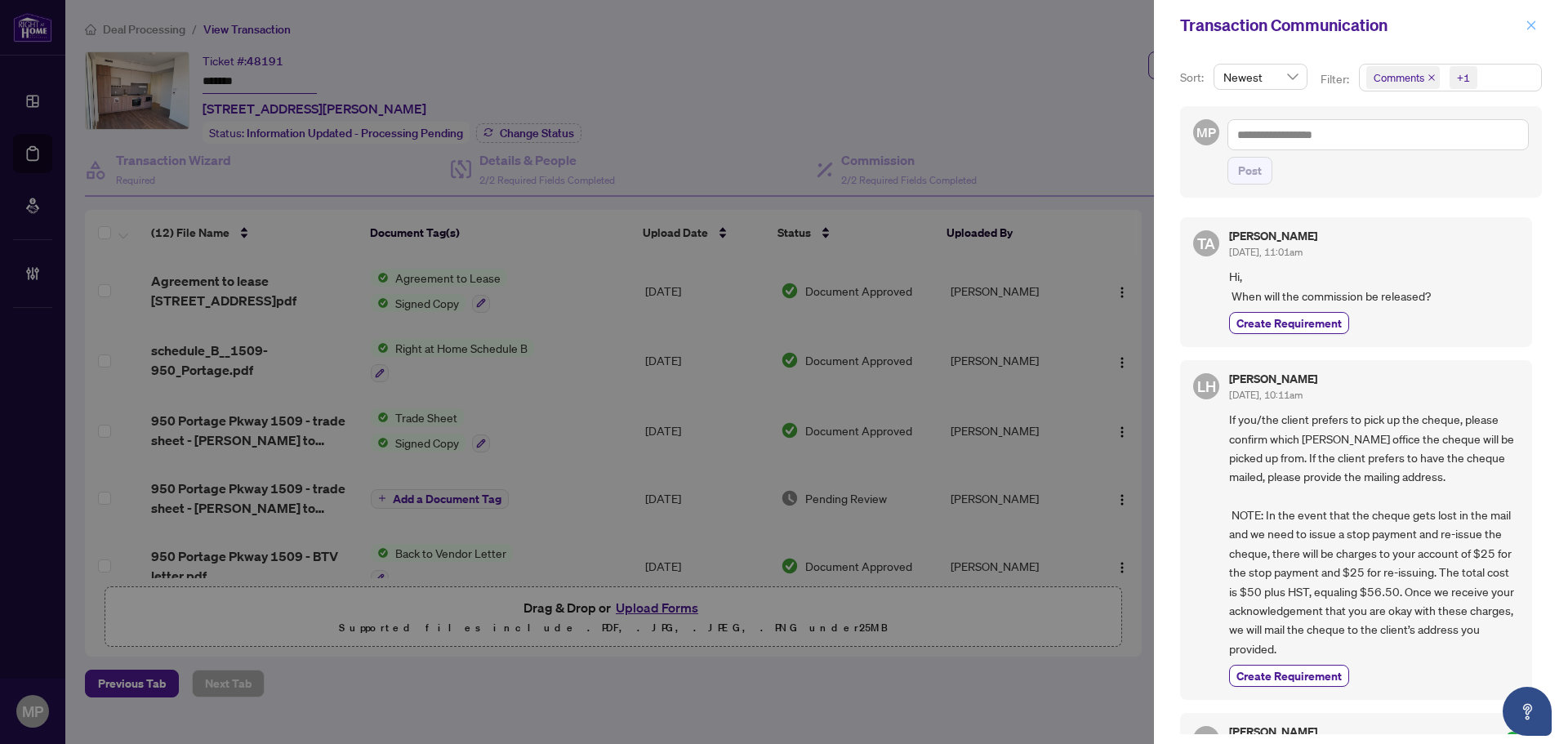
click at [1534, 24] on icon "close" at bounding box center [1531, 25] width 9 height 9
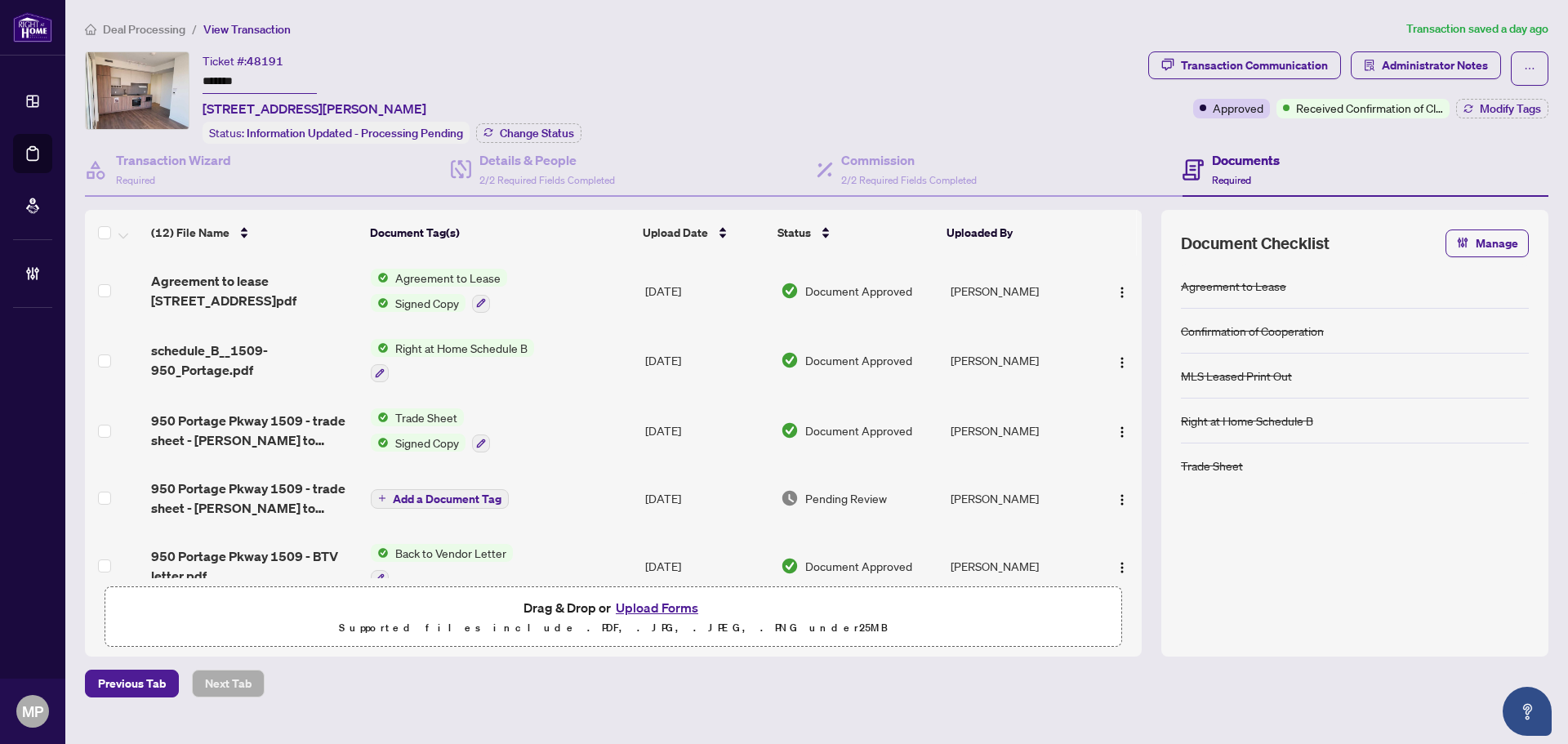
click at [1444, 71] on span "Administrator Notes" at bounding box center [1434, 65] width 106 height 26
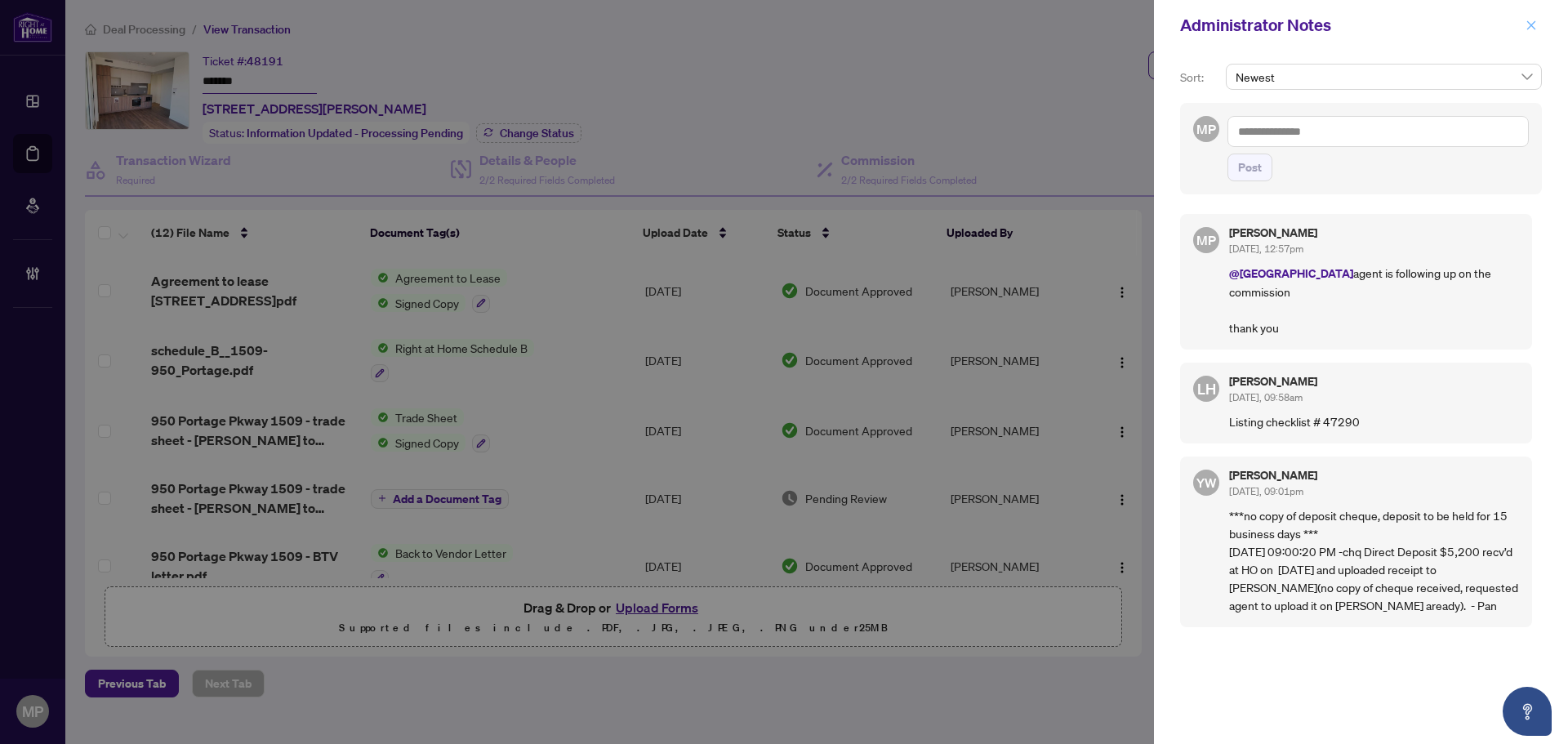
click at [1529, 18] on span "button" at bounding box center [1530, 25] width 11 height 26
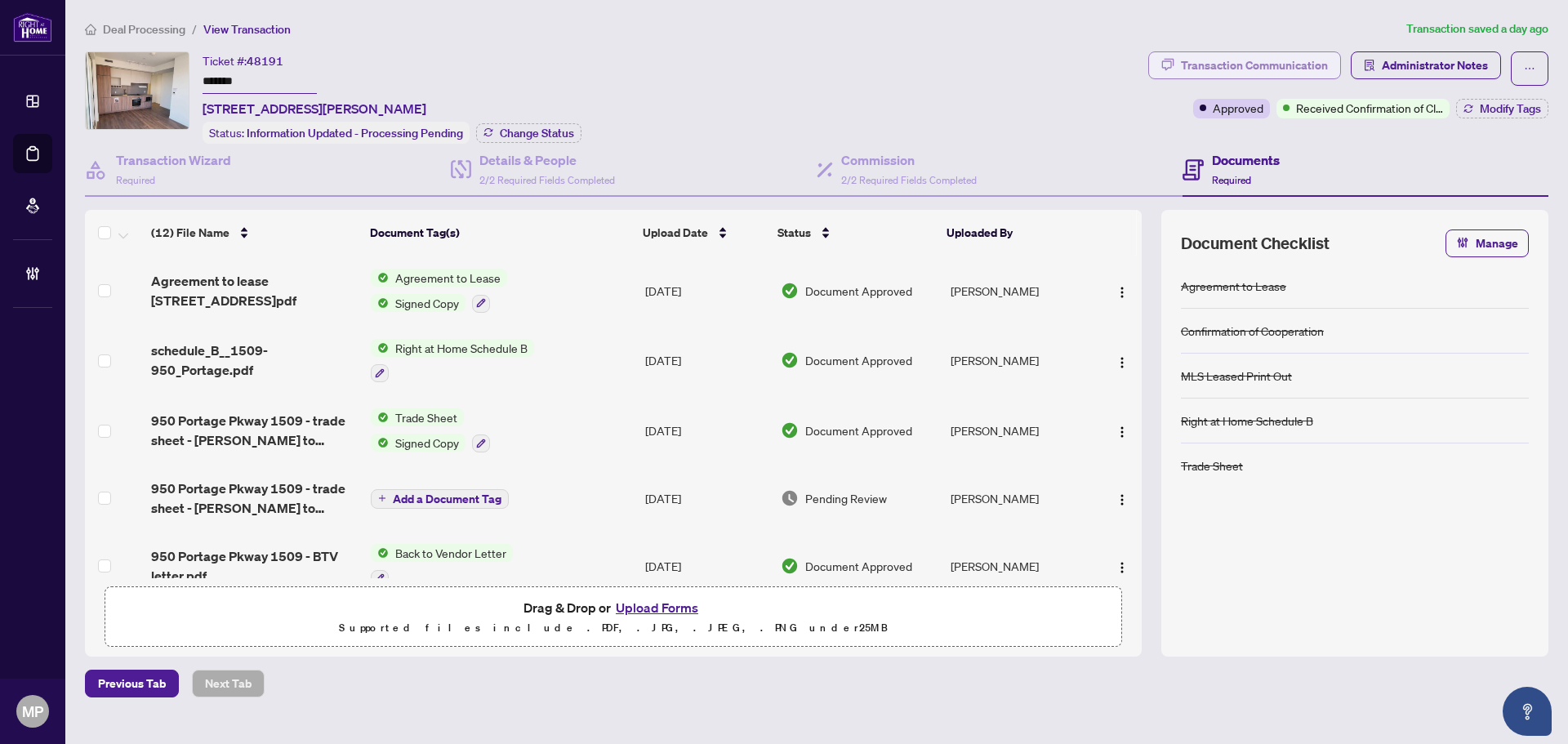
click at [1268, 76] on div "Transaction Communication" at bounding box center [1254, 65] width 147 height 26
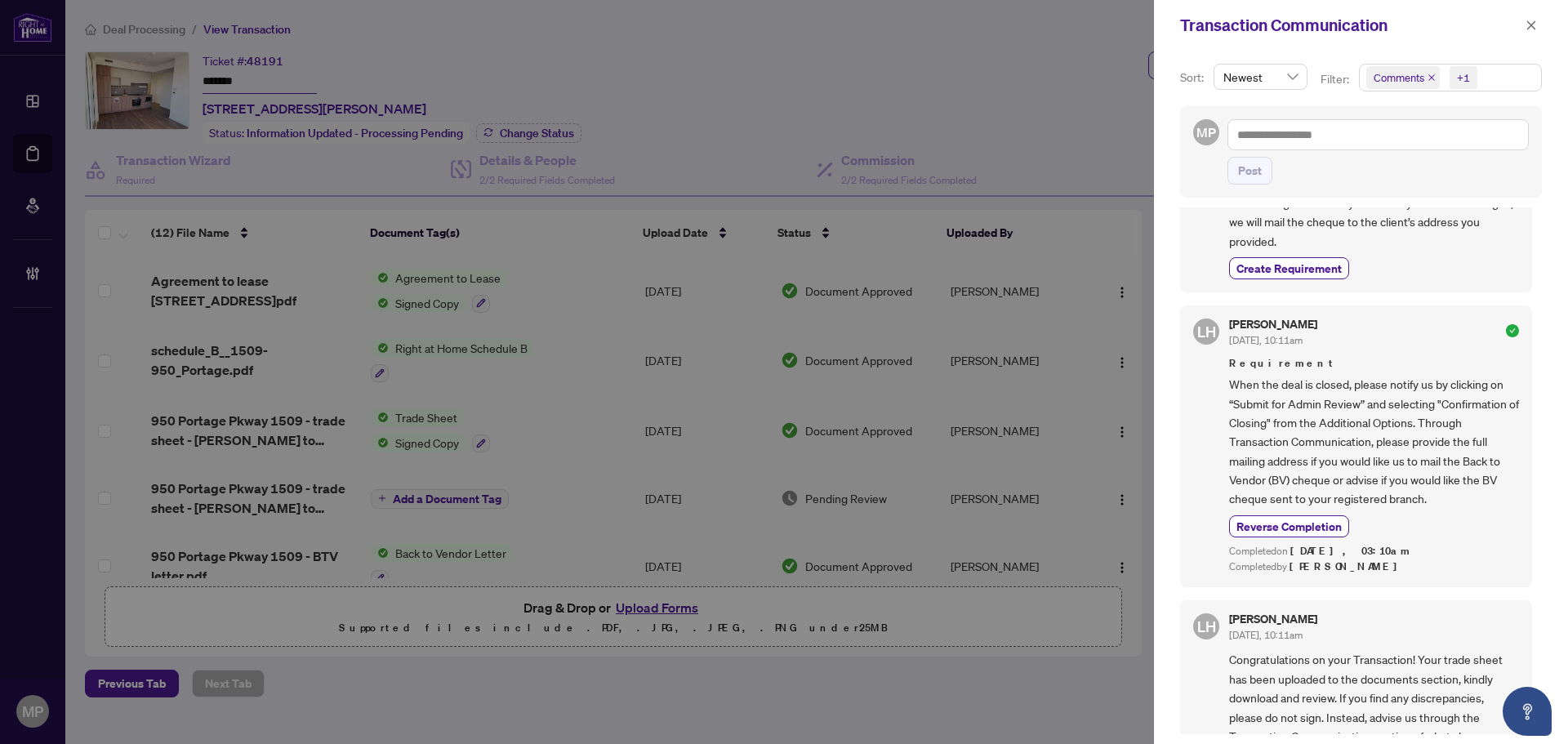
scroll to position [245, 0]
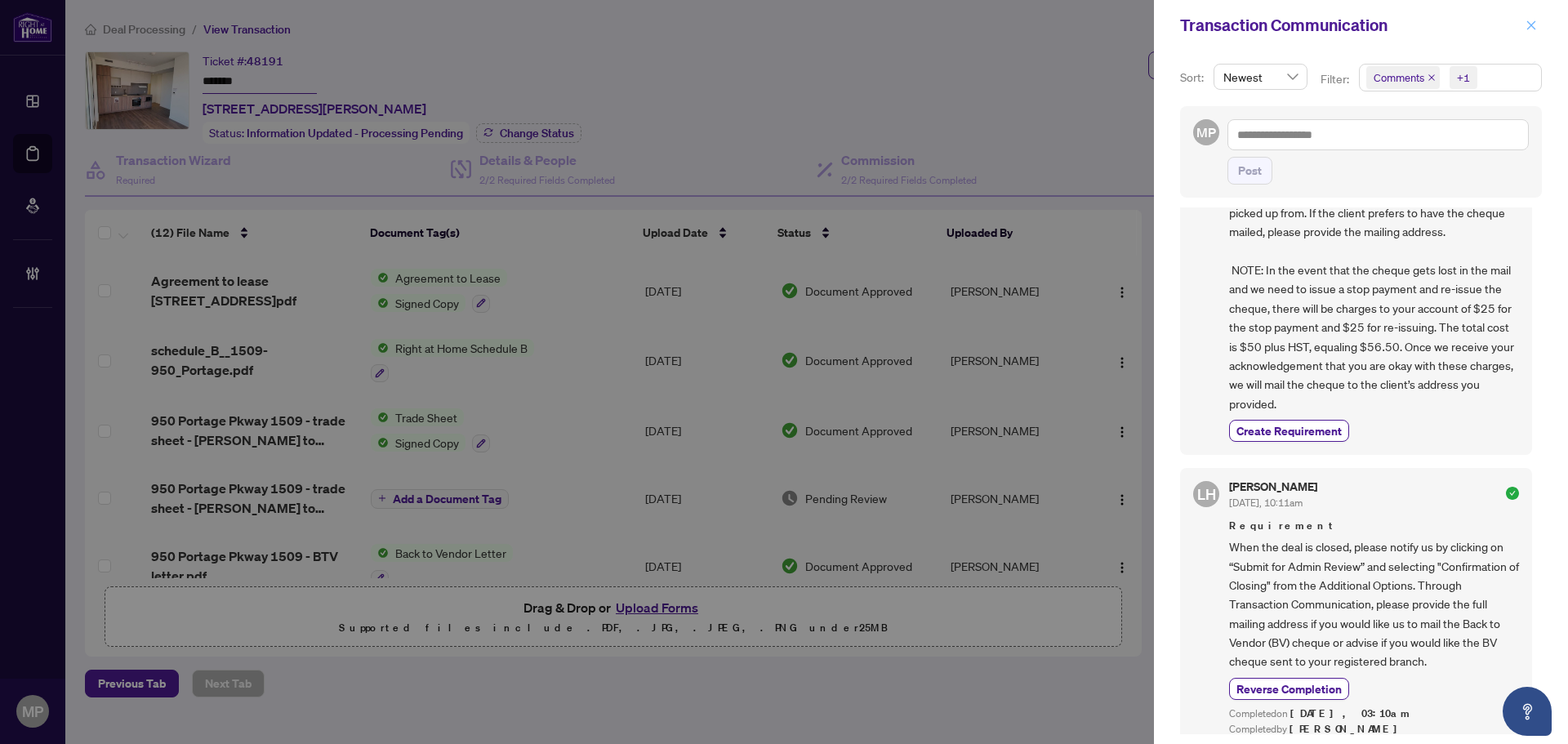
click at [1535, 24] on icon "close" at bounding box center [1530, 25] width 11 height 11
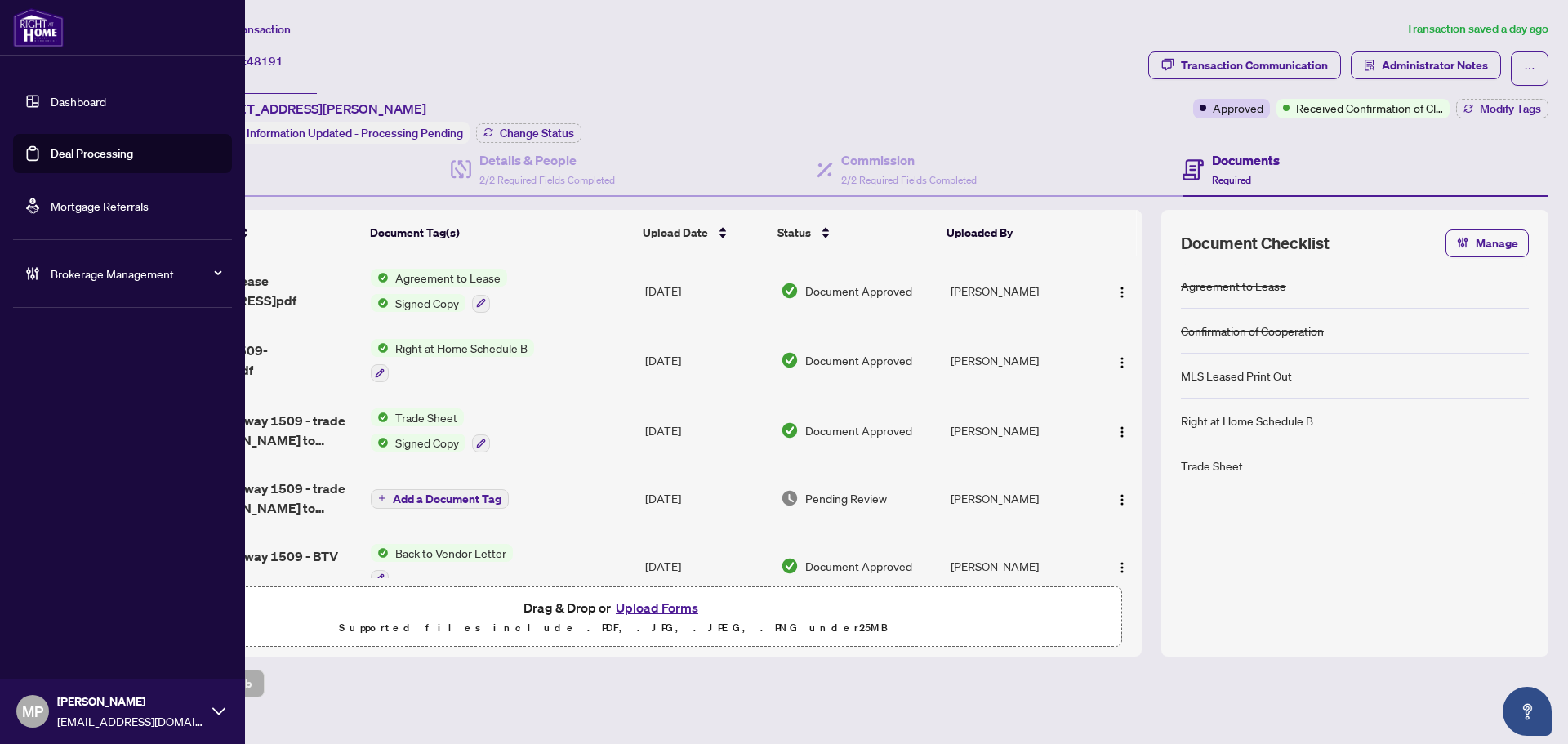
click at [75, 154] on link "Deal Processing" at bounding box center [92, 153] width 83 height 15
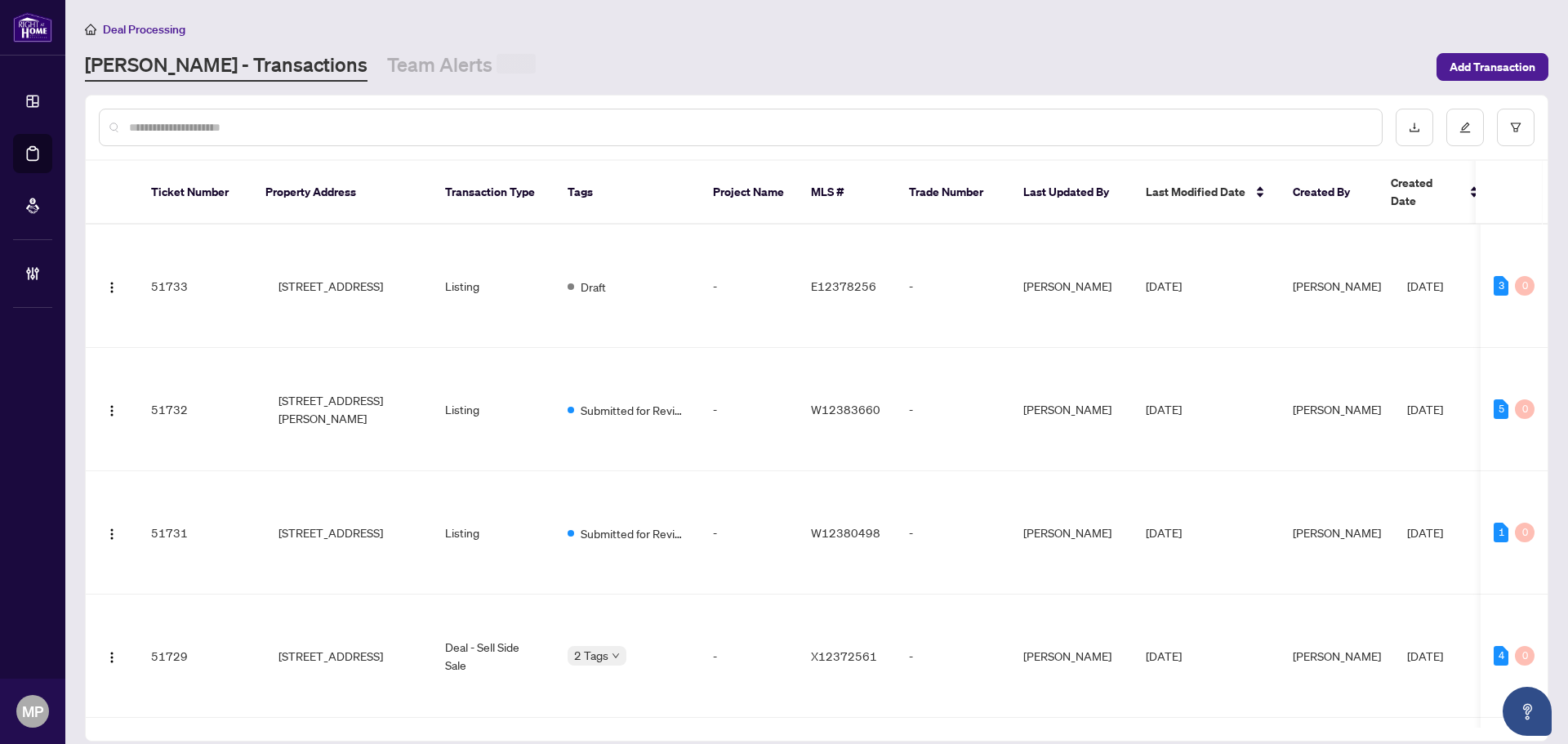
click at [450, 129] on input "text" at bounding box center [748, 127] width 1239 height 18
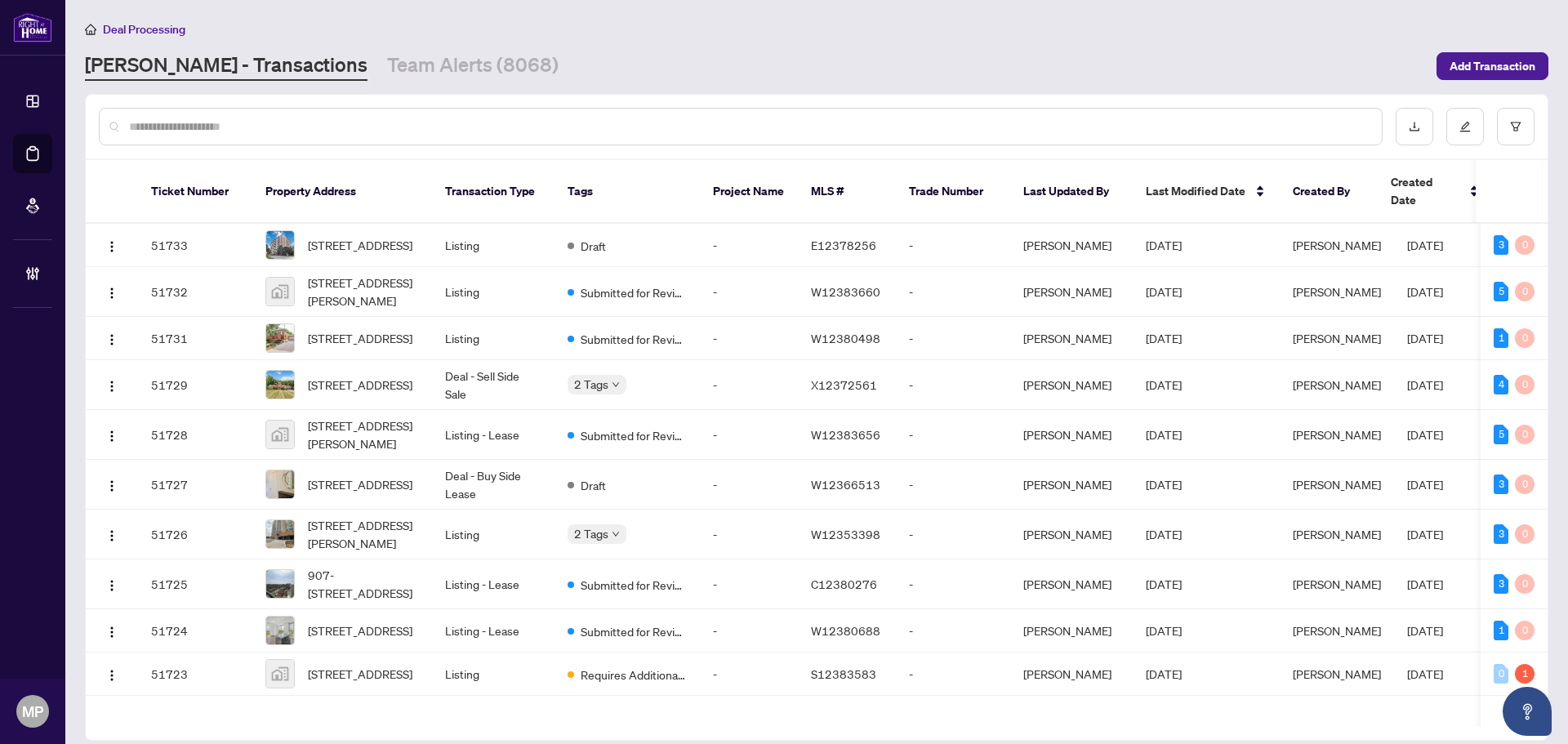
type input "*"
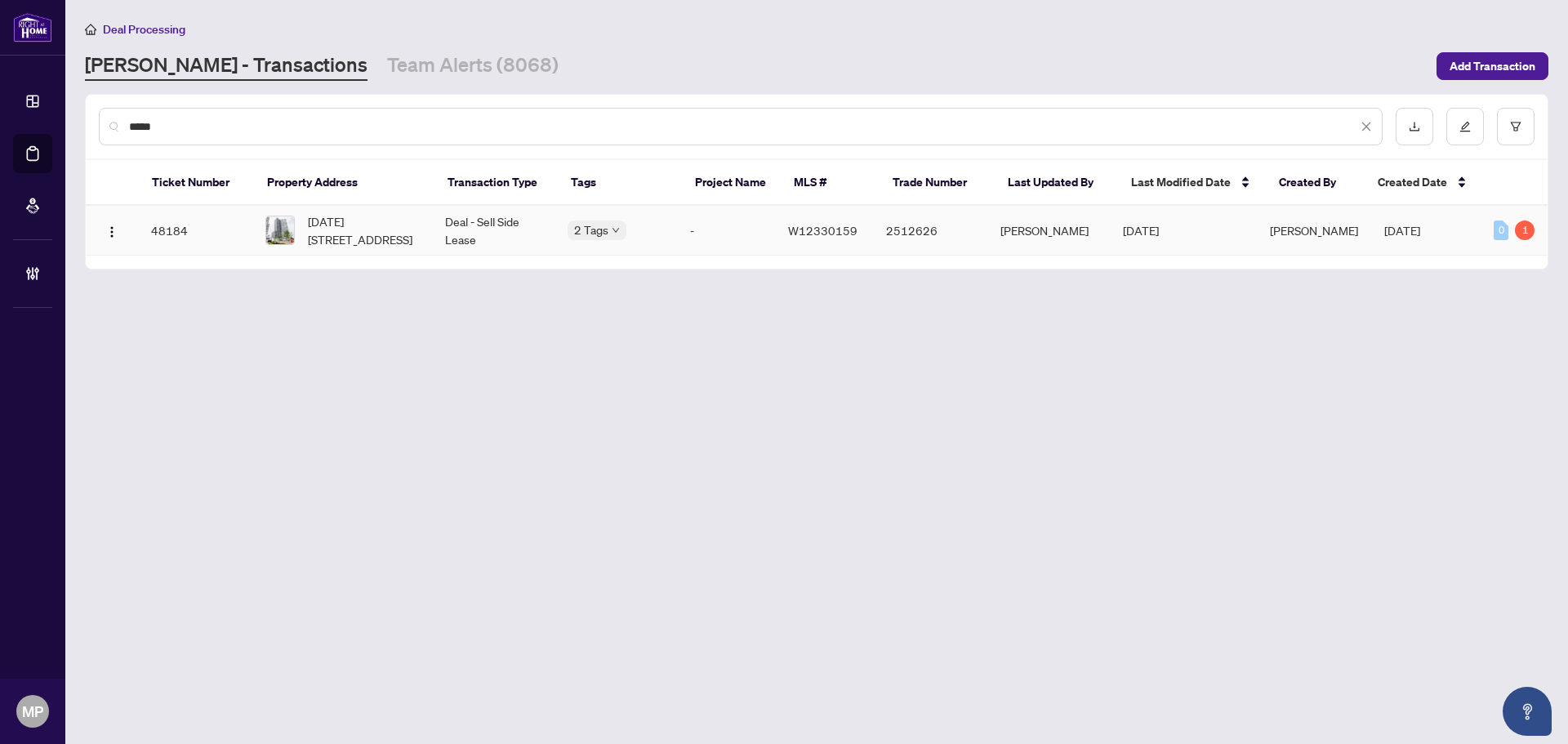
type input "*****"
click at [370, 252] on td "1709-2495 Eglinton Ave, Mississauga, Ontario L5M 2V8, Canada" at bounding box center [342, 230] width 179 height 50
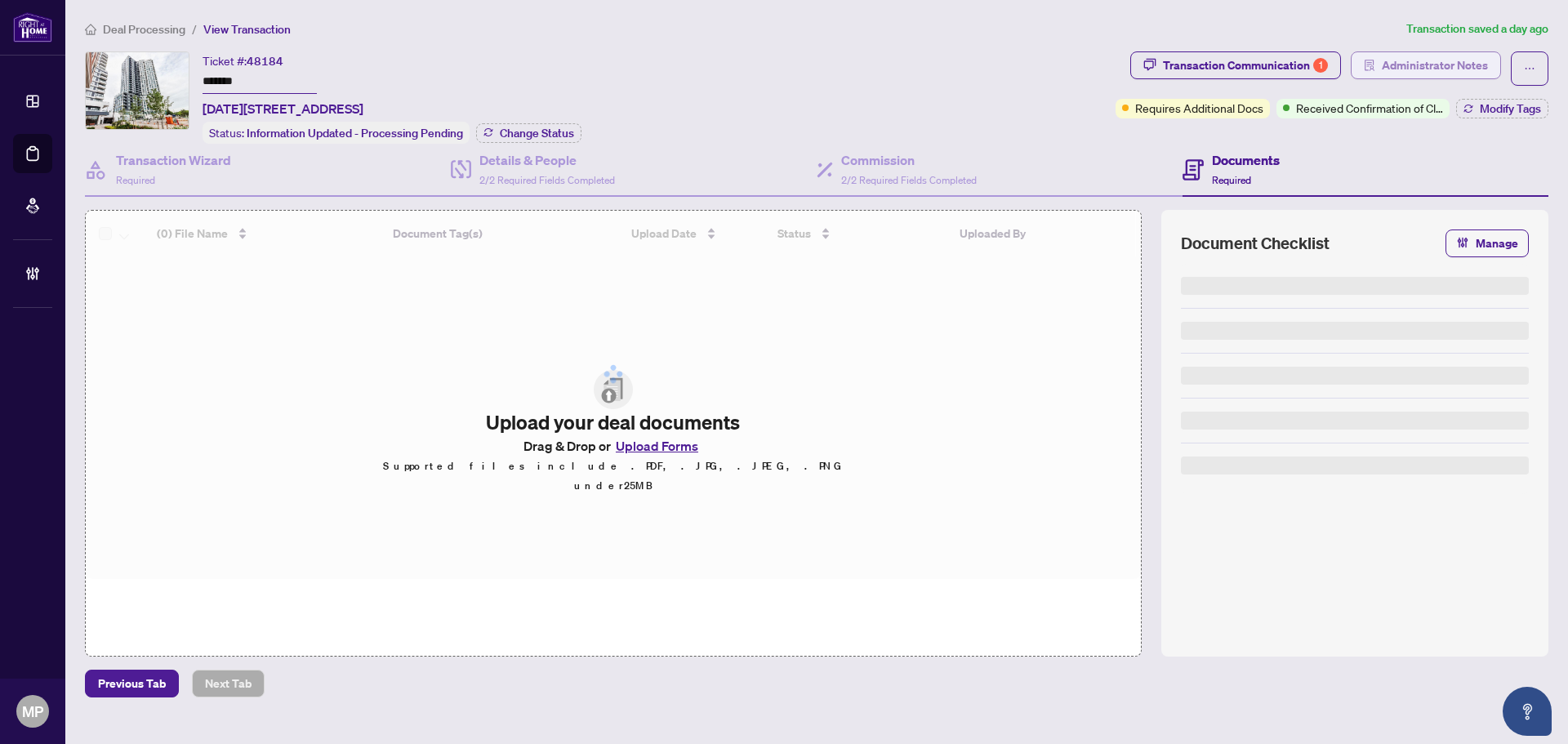
click at [1438, 61] on span "Administrator Notes" at bounding box center [1434, 65] width 106 height 26
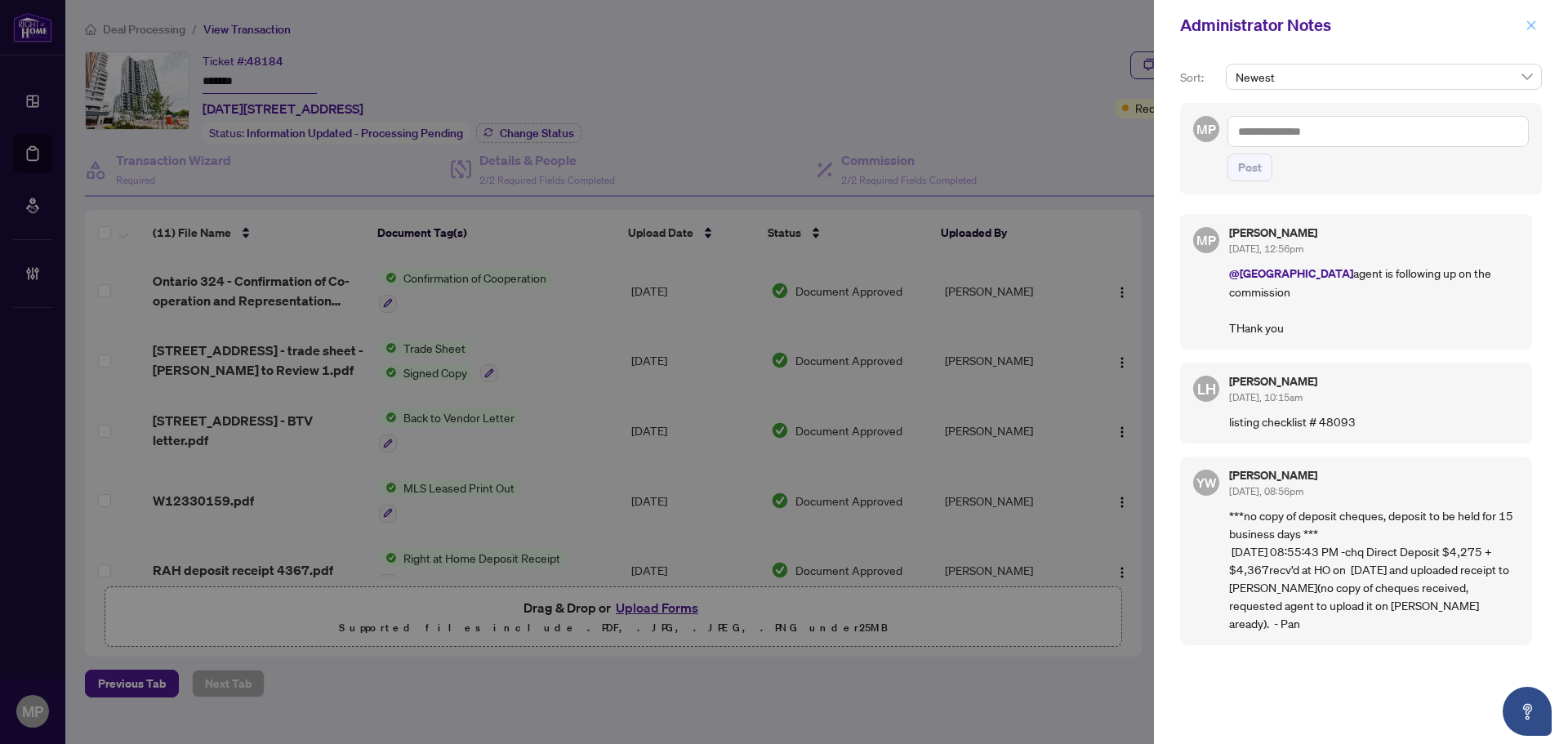
click at [1530, 32] on span "button" at bounding box center [1530, 25] width 11 height 26
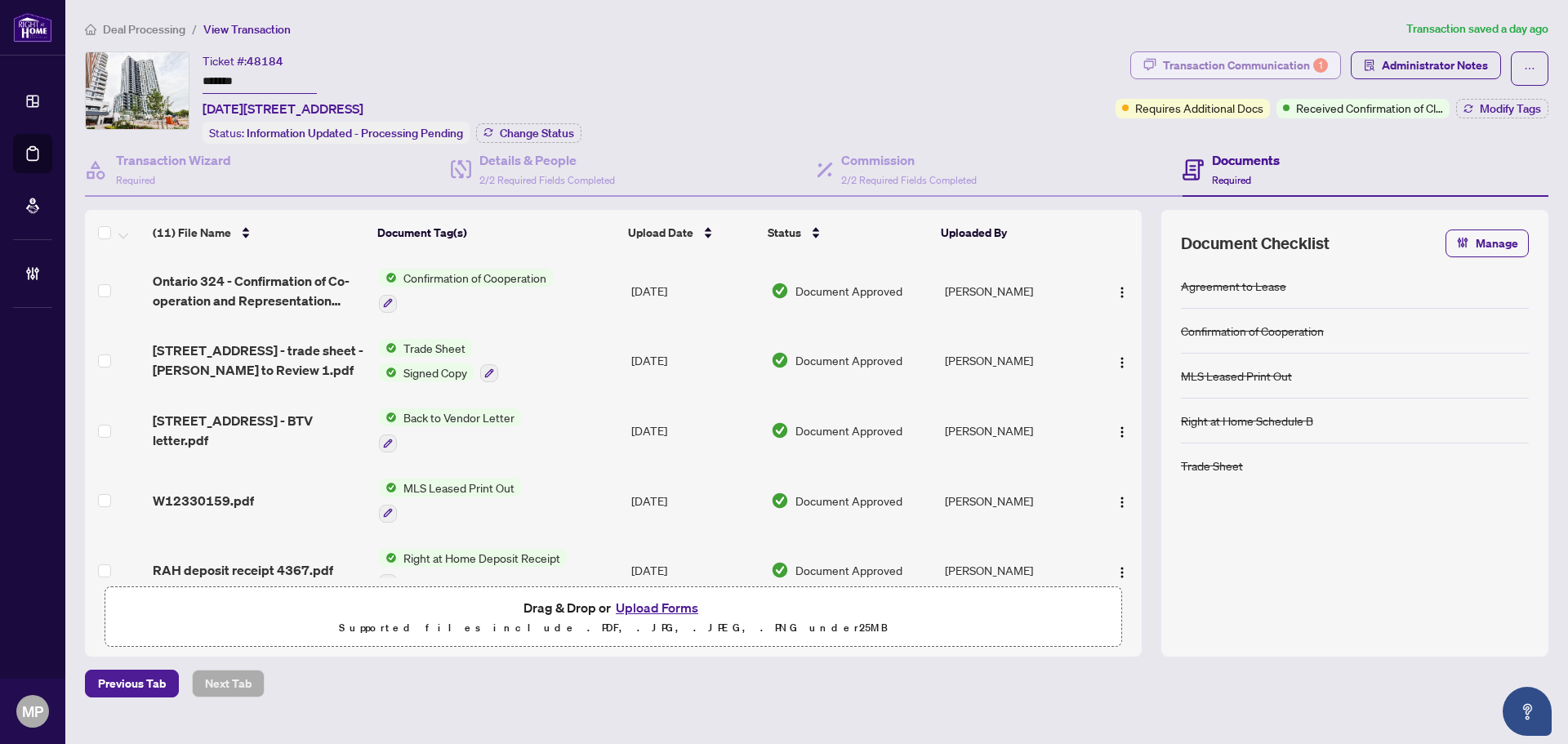
click at [1283, 67] on div "Transaction Communication 1" at bounding box center [1246, 65] width 165 height 26
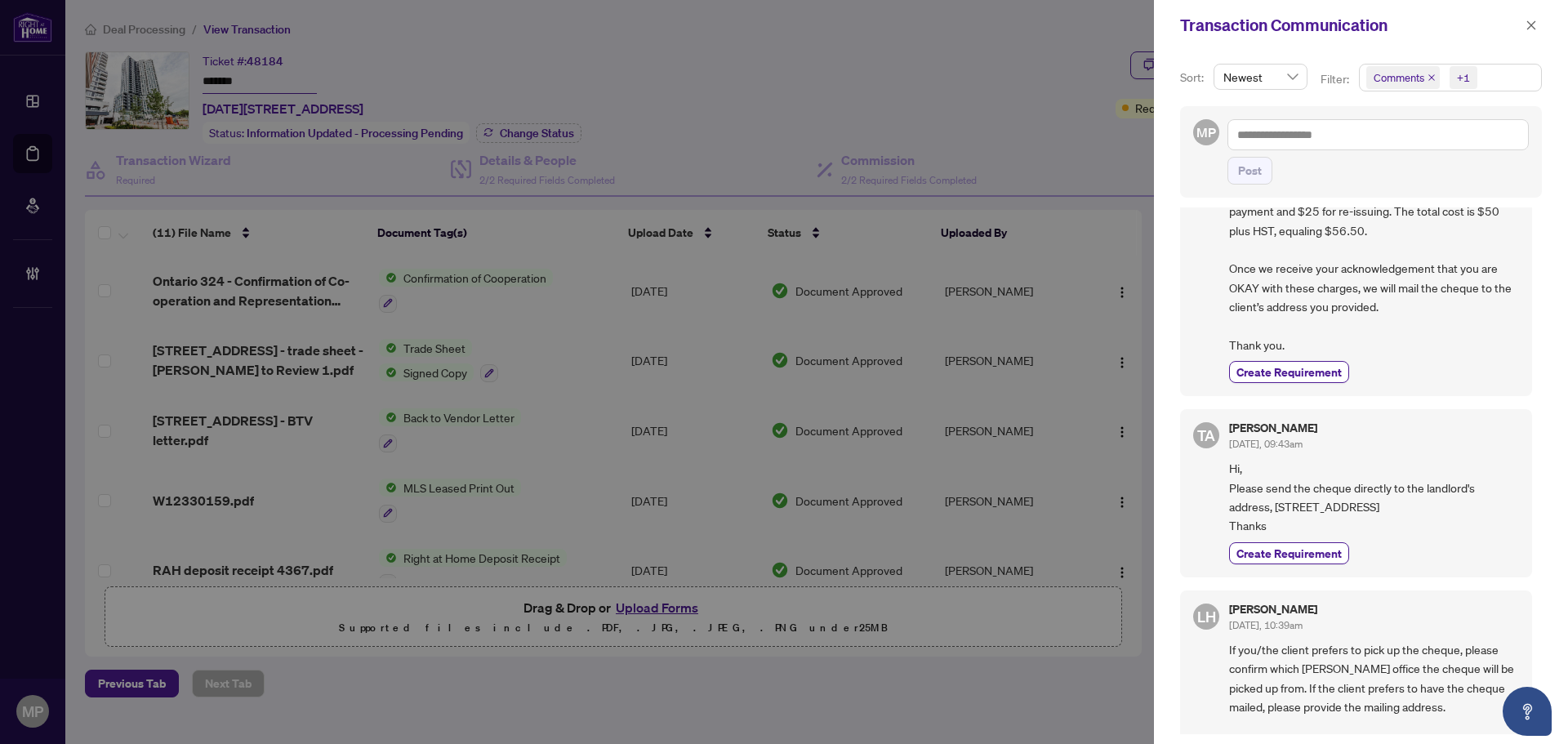
scroll to position [490, 0]
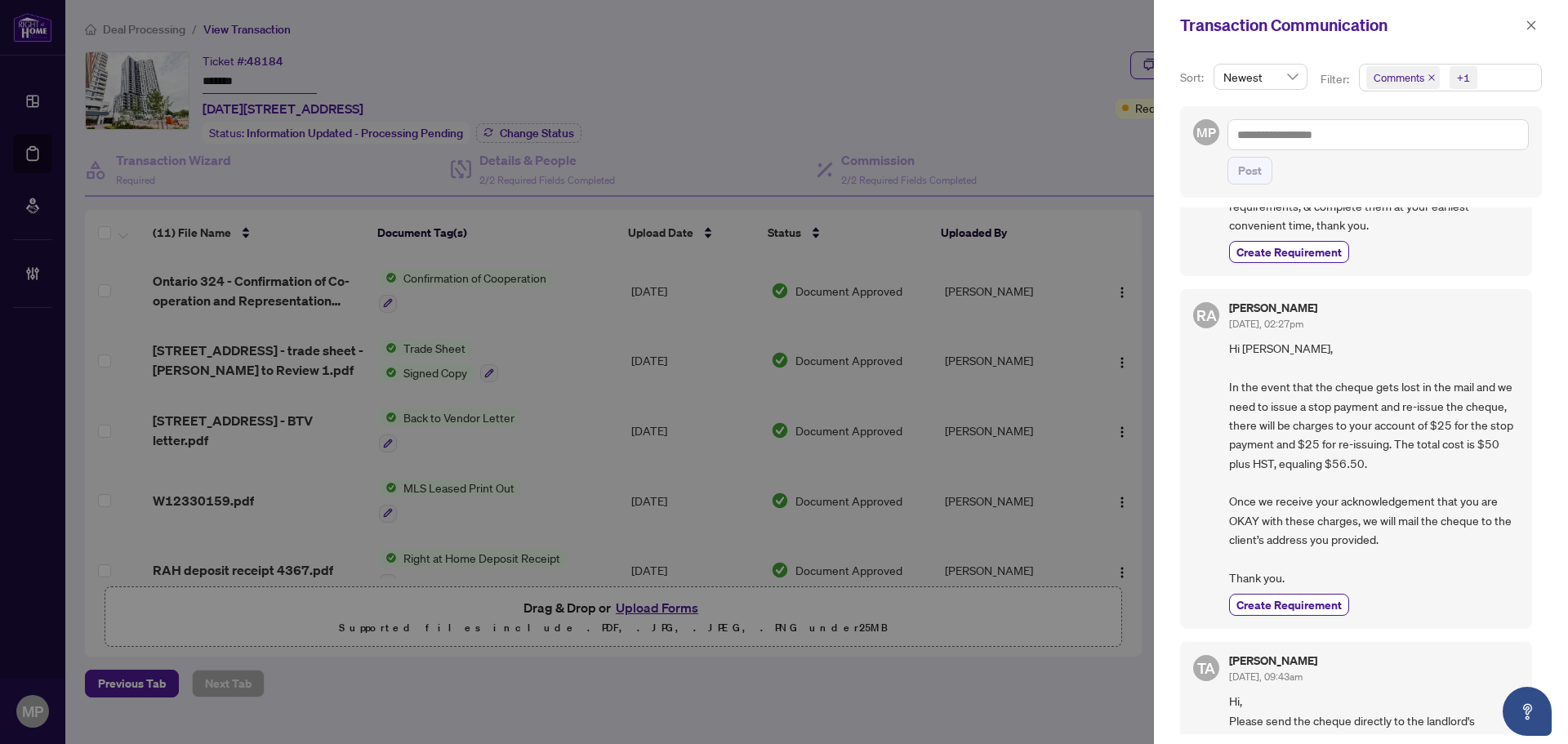
click at [1434, 78] on icon "close" at bounding box center [1431, 77] width 8 height 8
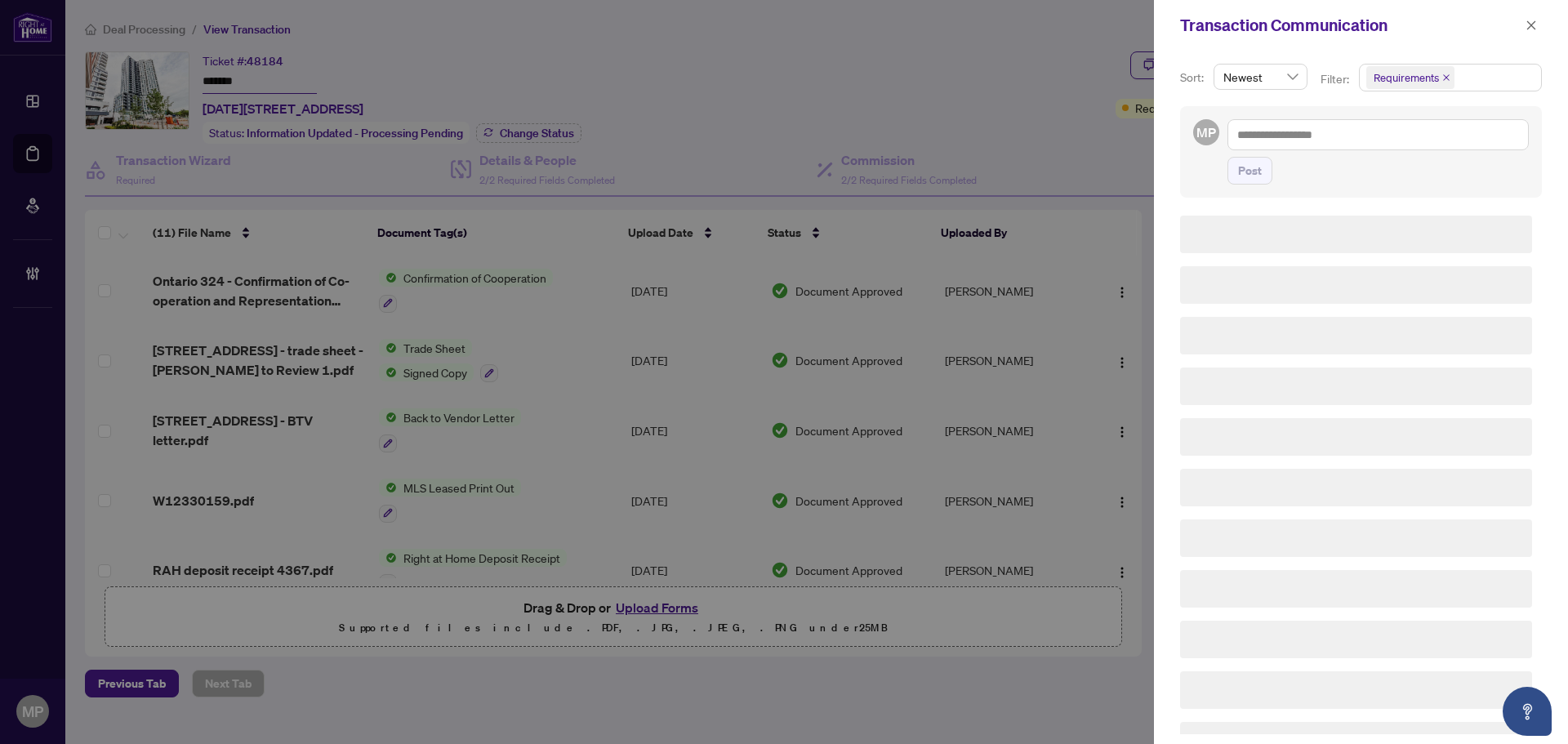
scroll to position [0, 0]
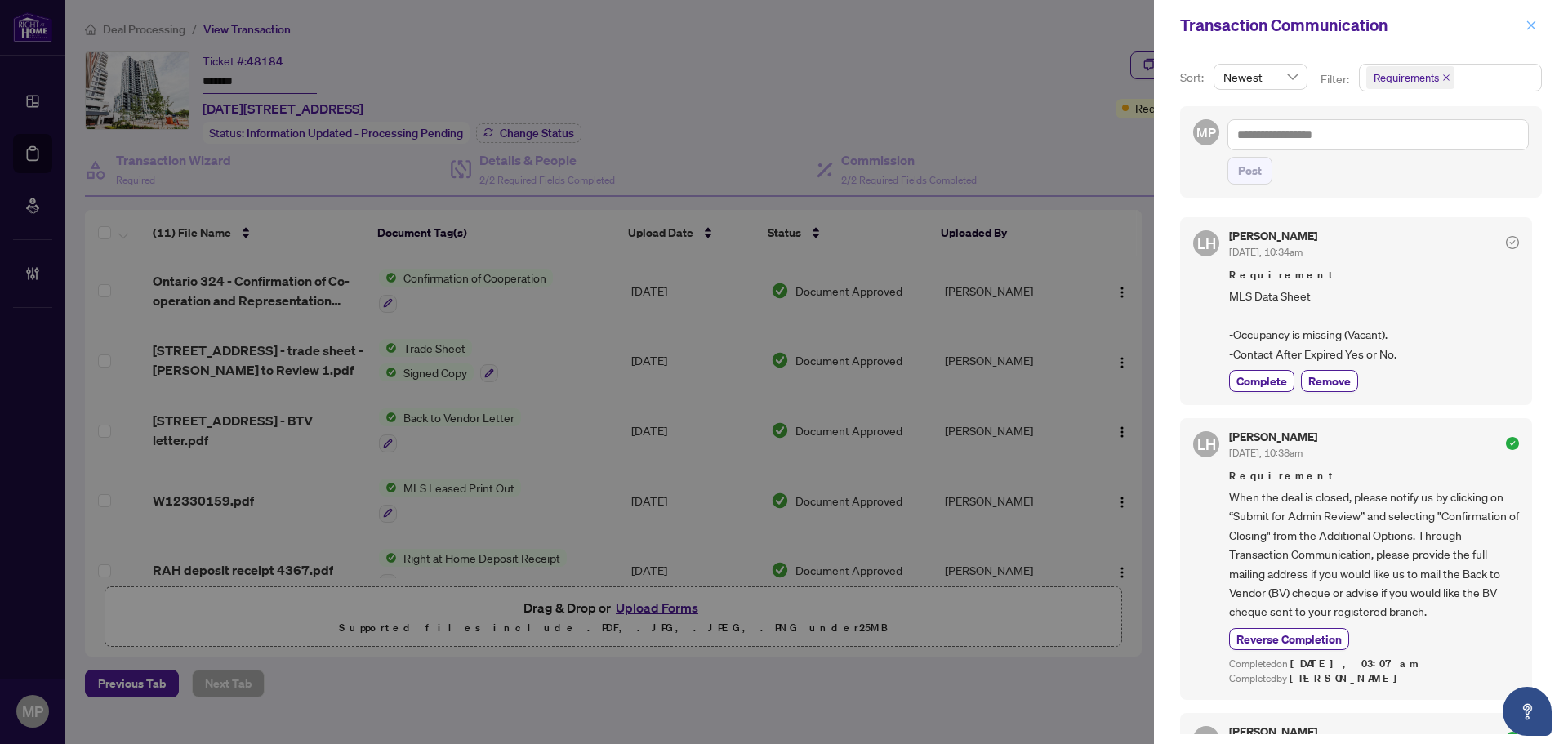
click at [1534, 27] on icon "close" at bounding box center [1530, 25] width 11 height 11
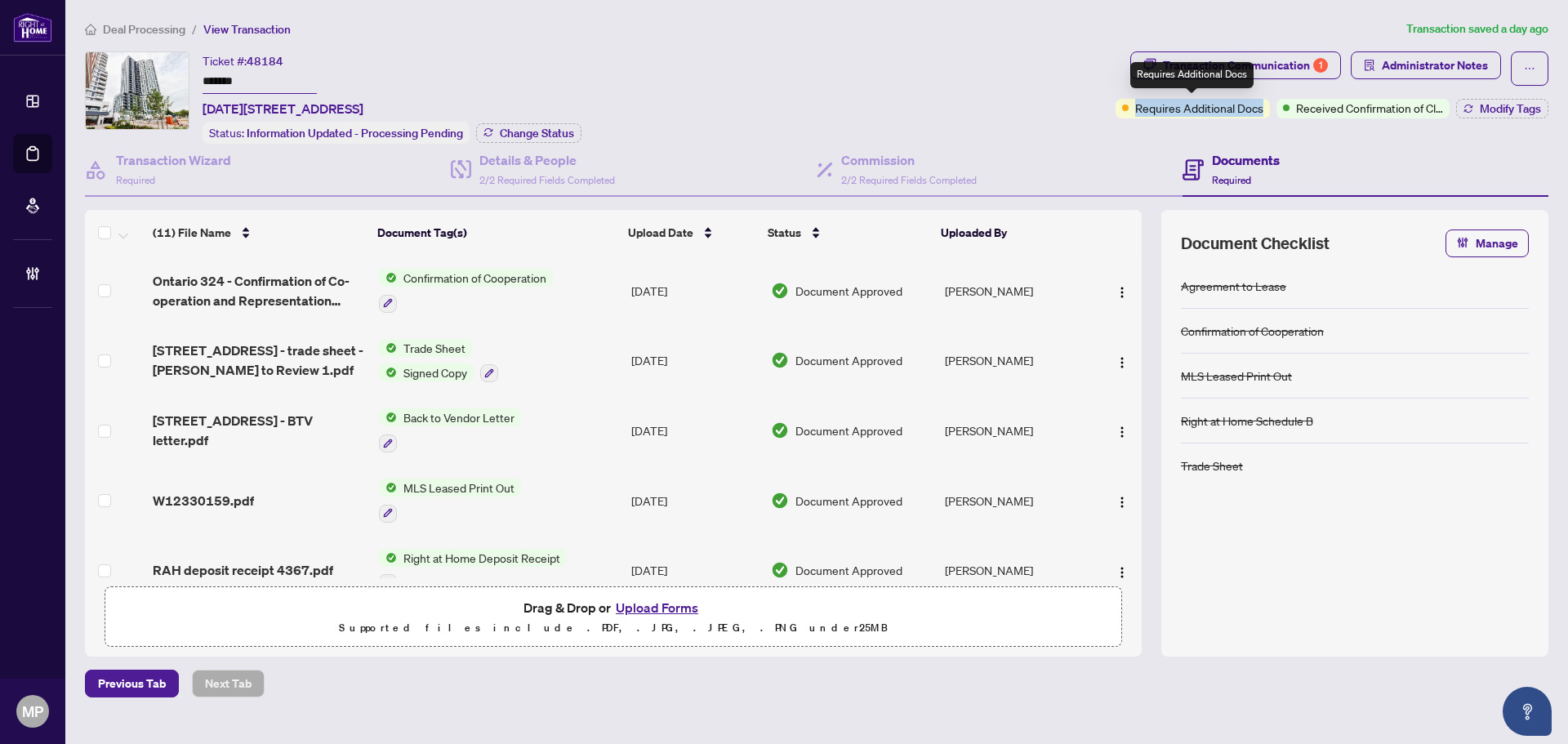
drag, startPoint x: 1279, startPoint y: 108, endPoint x: 1125, endPoint y: 120, distance: 154.5
click at [1125, 120] on div "Transaction Communication 1 Administrator Notes Requires Additional Docs Receiv…" at bounding box center [1332, 98] width 439 height 92
click at [1064, 79] on div "Ticket #: 48184 ******* 1709-2495 Eglinton Ave, Mississauga, Ontario L5M 2V8, C…" at bounding box center [597, 98] width 1024 height 92
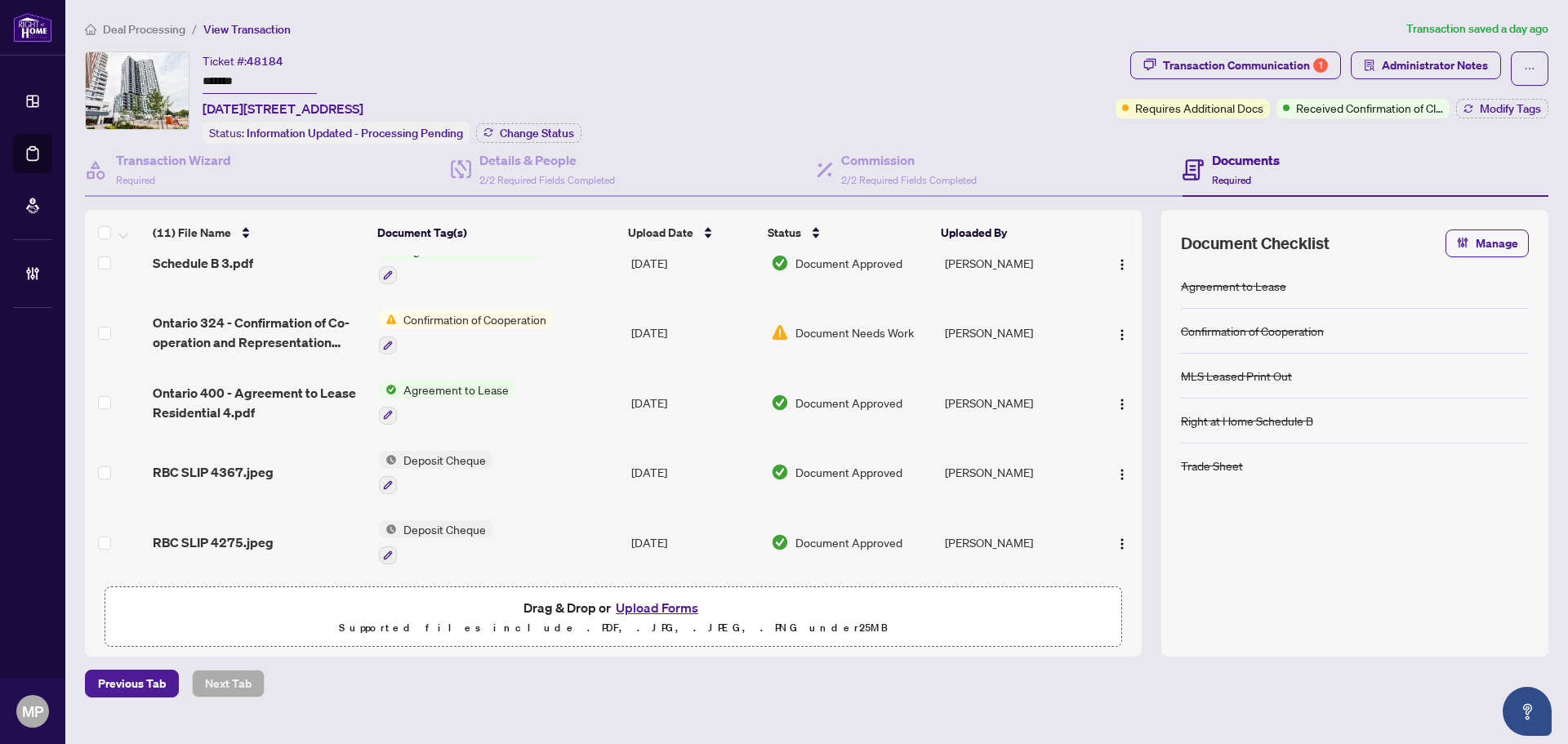
scroll to position [449, 0]
click at [280, 327] on span "Ontario 324 - Confirmation of Co-operation and Representation TenantLandlord 4.…" at bounding box center [259, 332] width 213 height 40
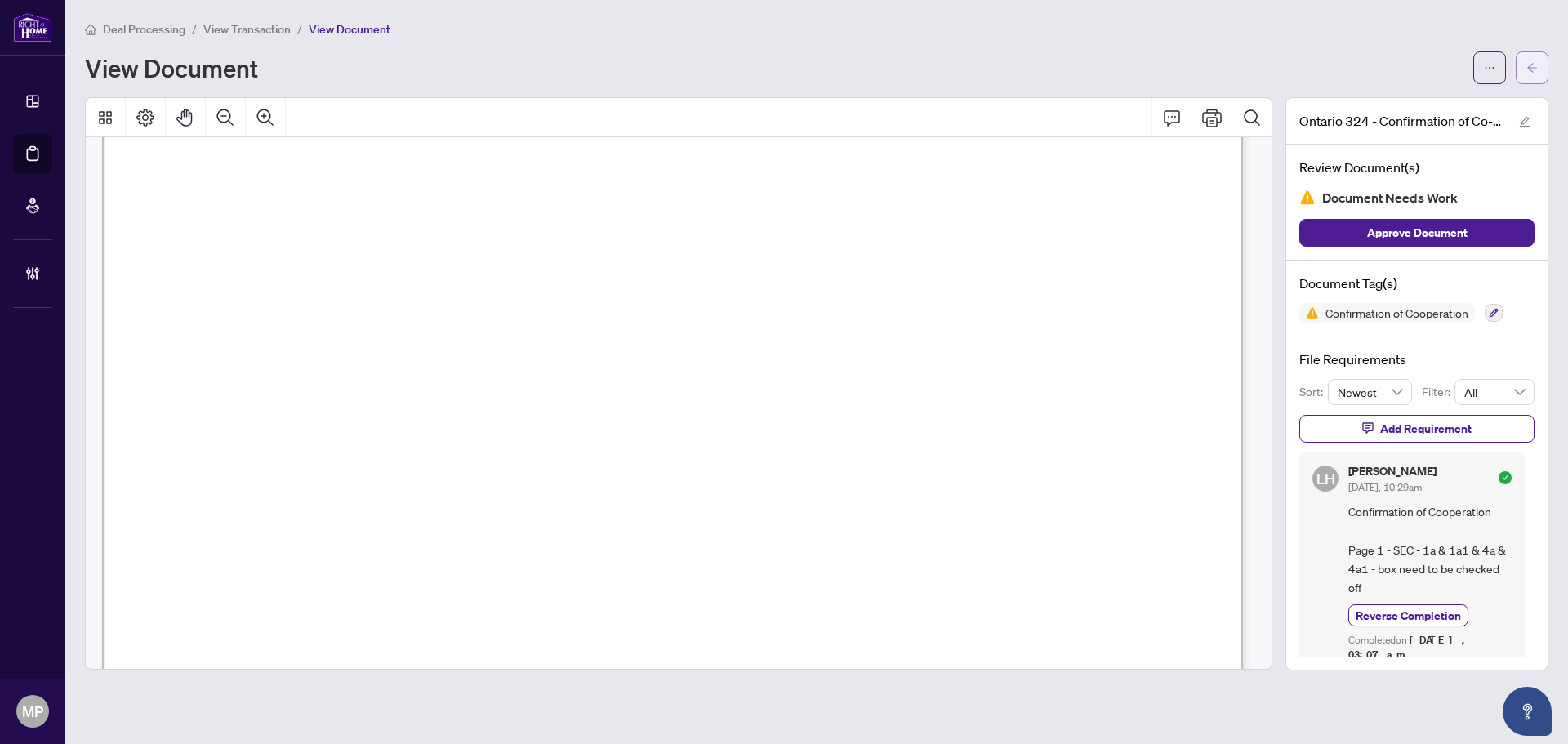
click at [1528, 76] on span "button" at bounding box center [1531, 68] width 11 height 26
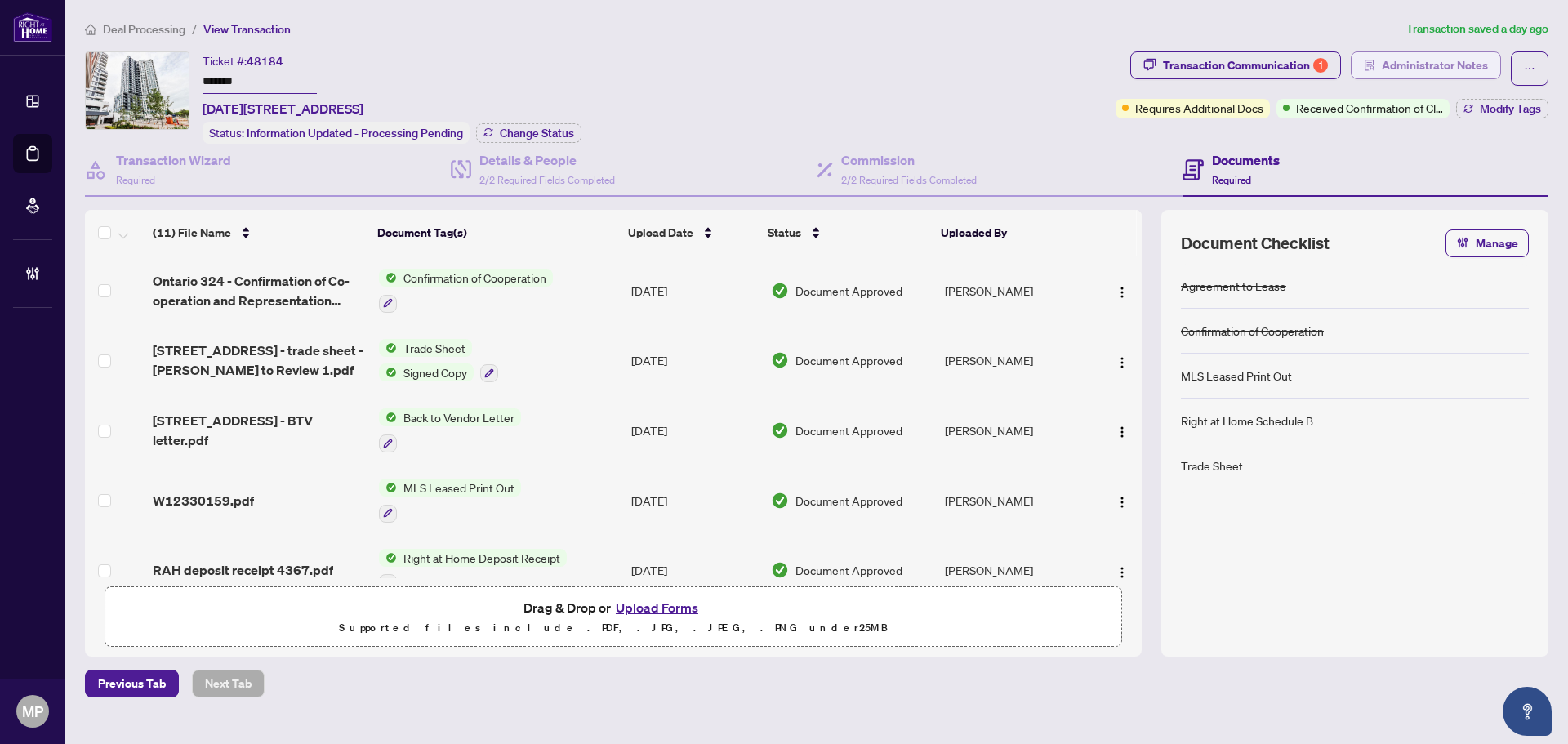
click at [1413, 56] on span "Administrator Notes" at bounding box center [1434, 65] width 106 height 26
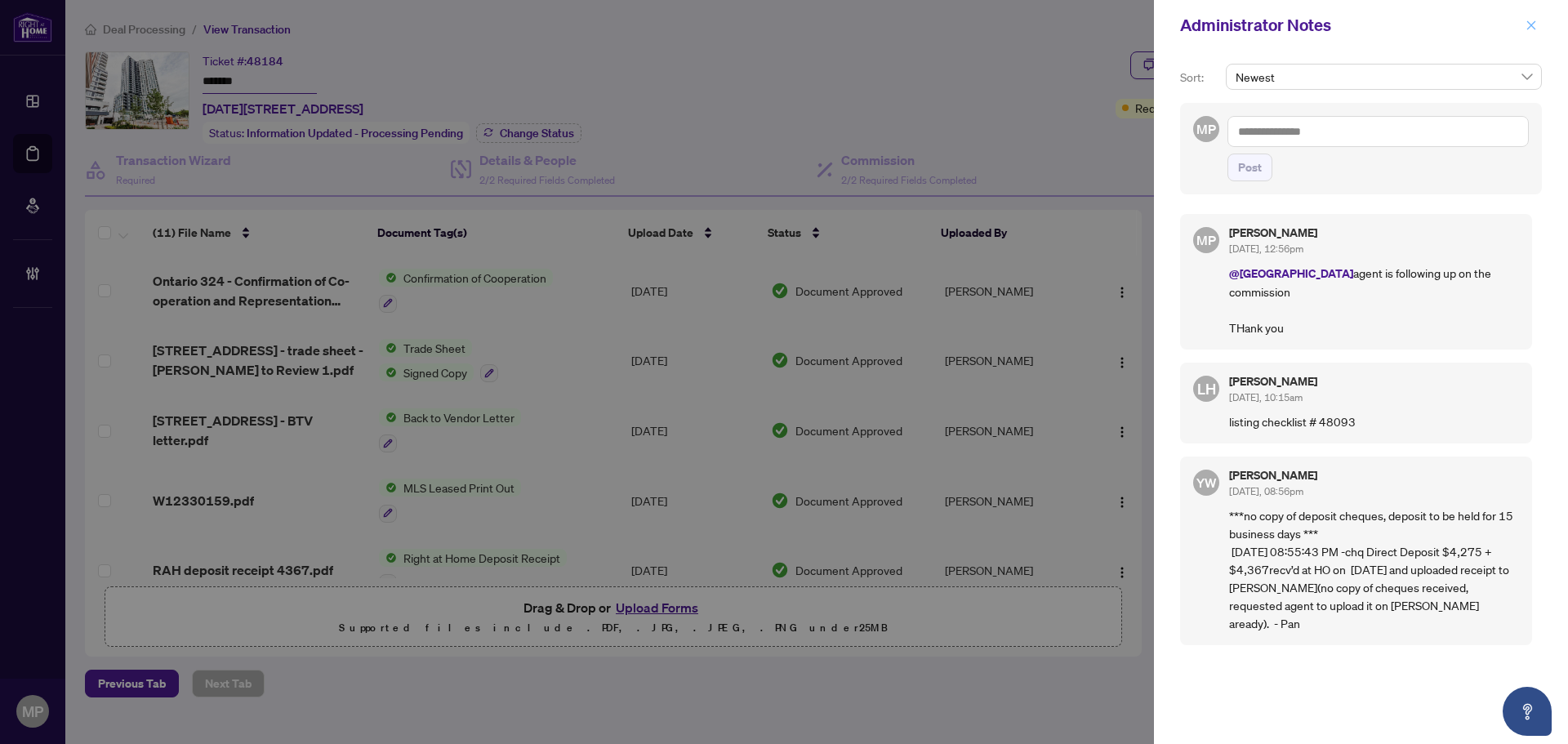
click at [1532, 24] on icon "close" at bounding box center [1530, 25] width 11 height 11
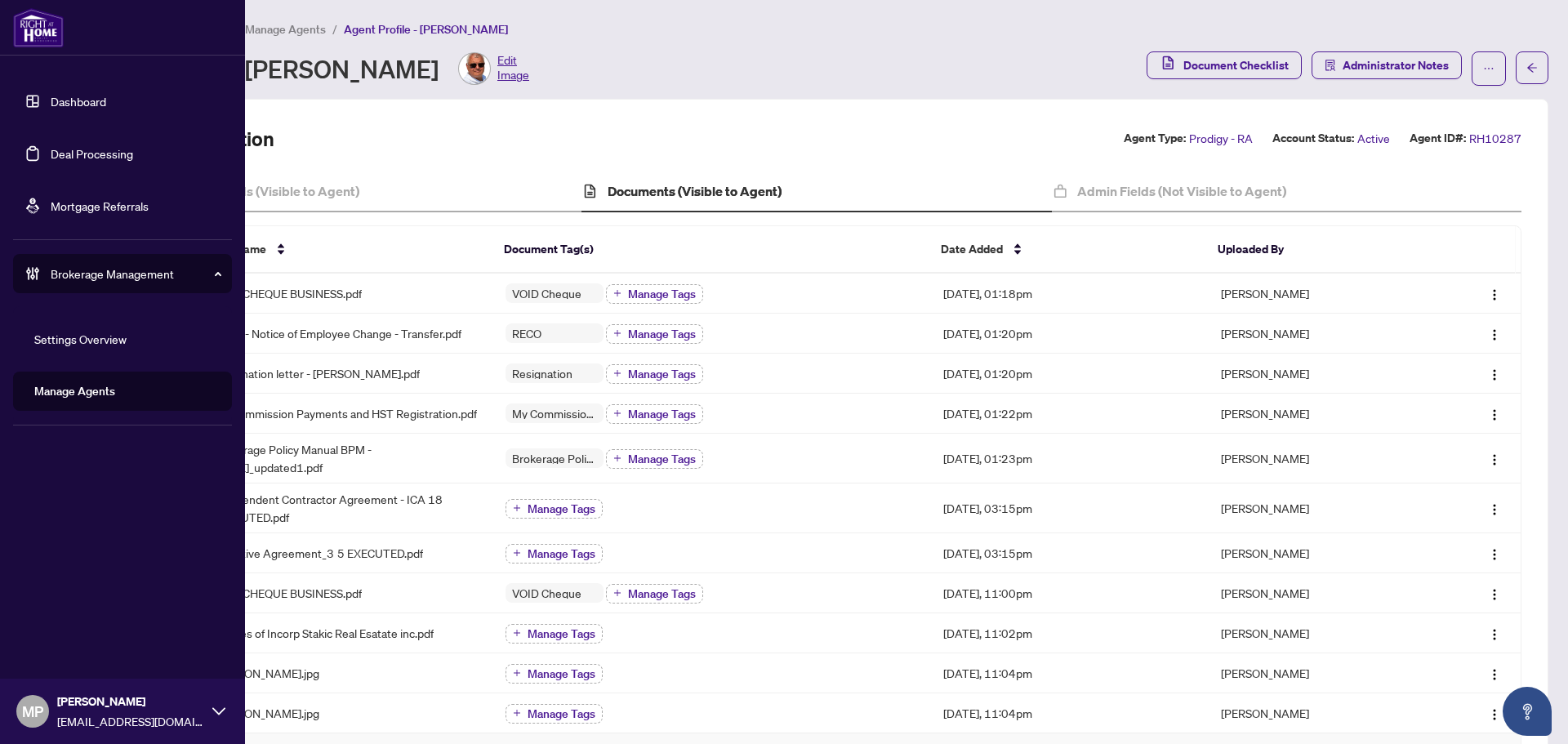
click at [66, 284] on div "Brokerage Management" at bounding box center [122, 273] width 219 height 40
click at [75, 280] on span "Brokerage Management" at bounding box center [135, 273] width 170 height 18
click at [115, 394] on link "Manage Agents" at bounding box center [75, 391] width 81 height 15
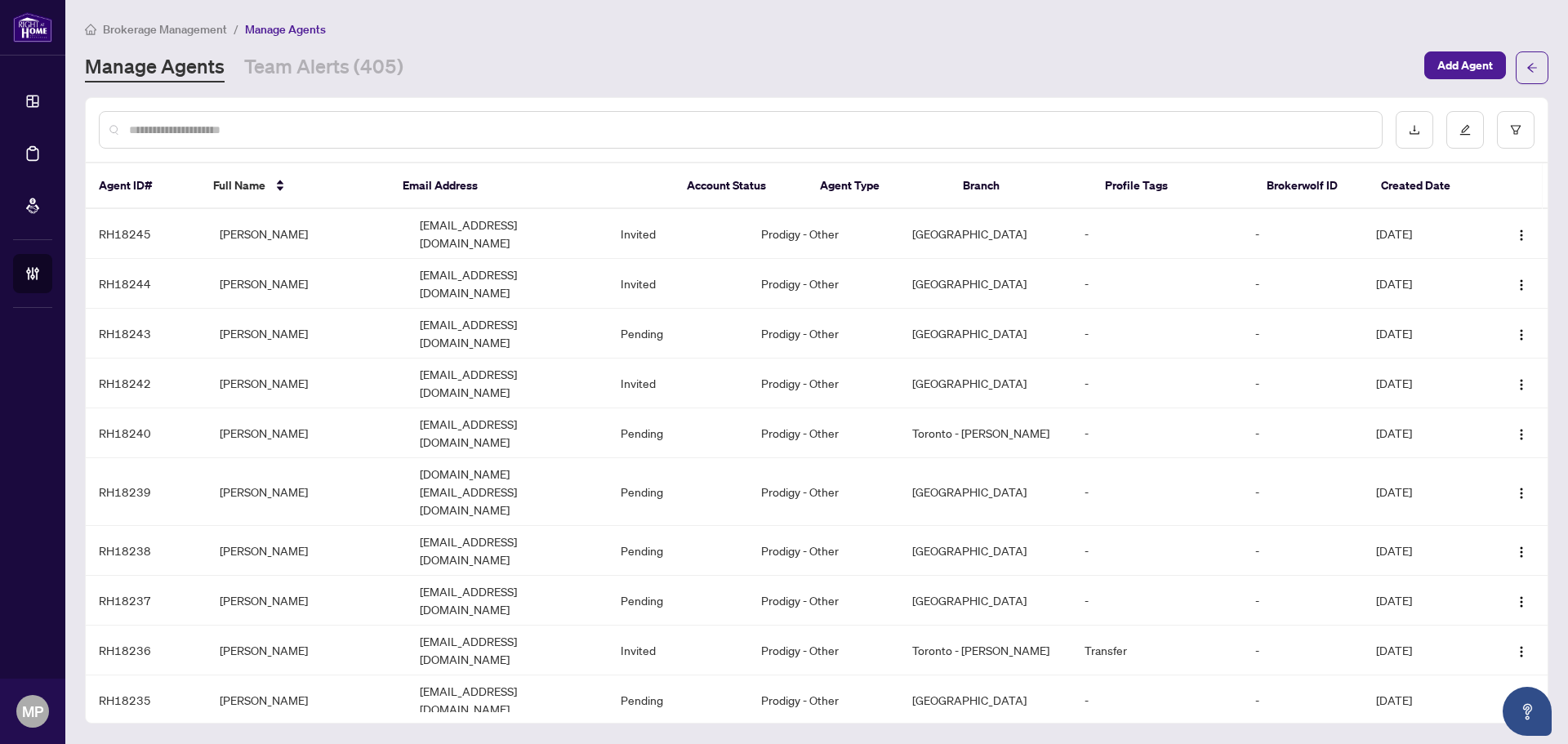
click at [532, 127] on input "text" at bounding box center [748, 130] width 1239 height 18
paste input "**********"
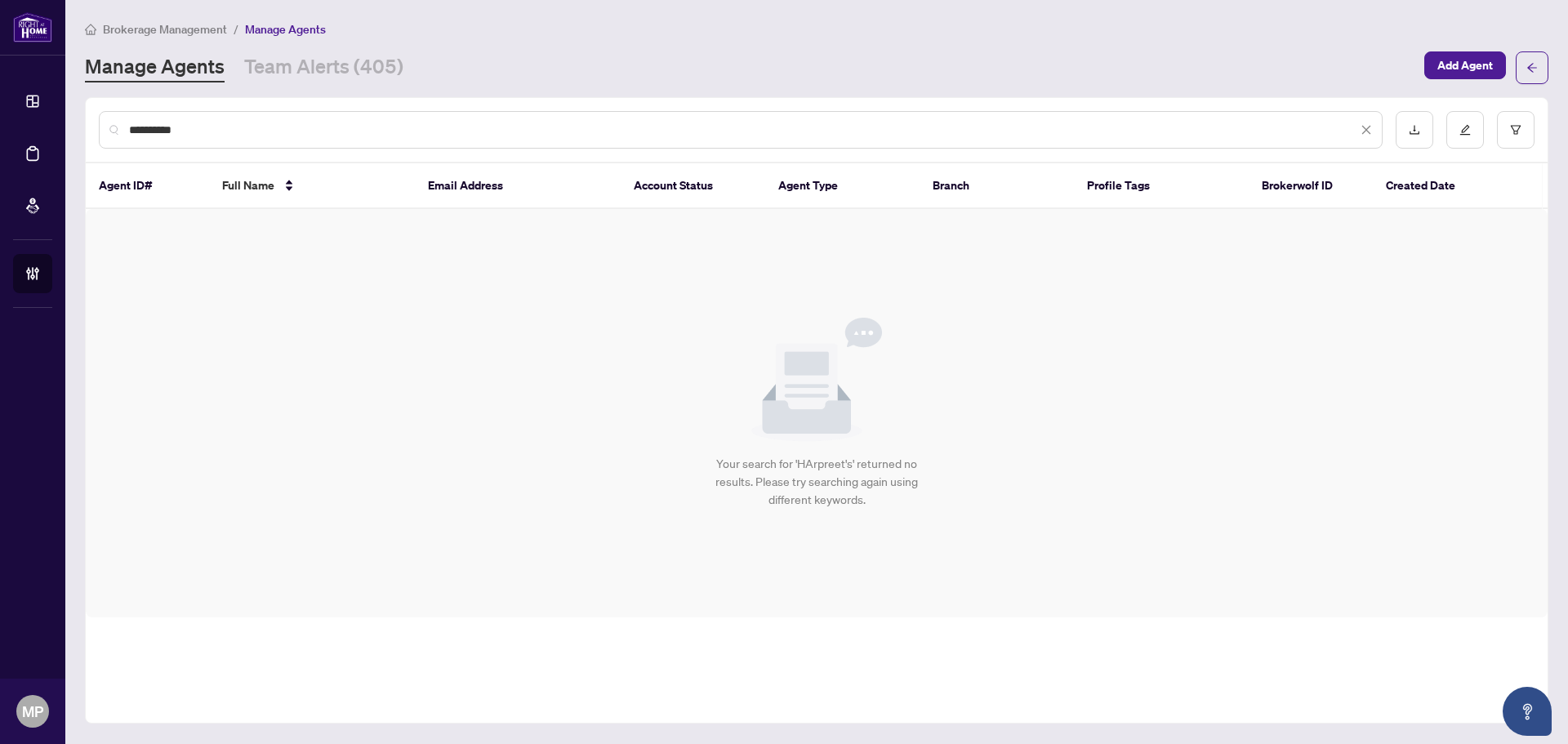
click at [216, 132] on input "**********" at bounding box center [743, 130] width 1228 height 18
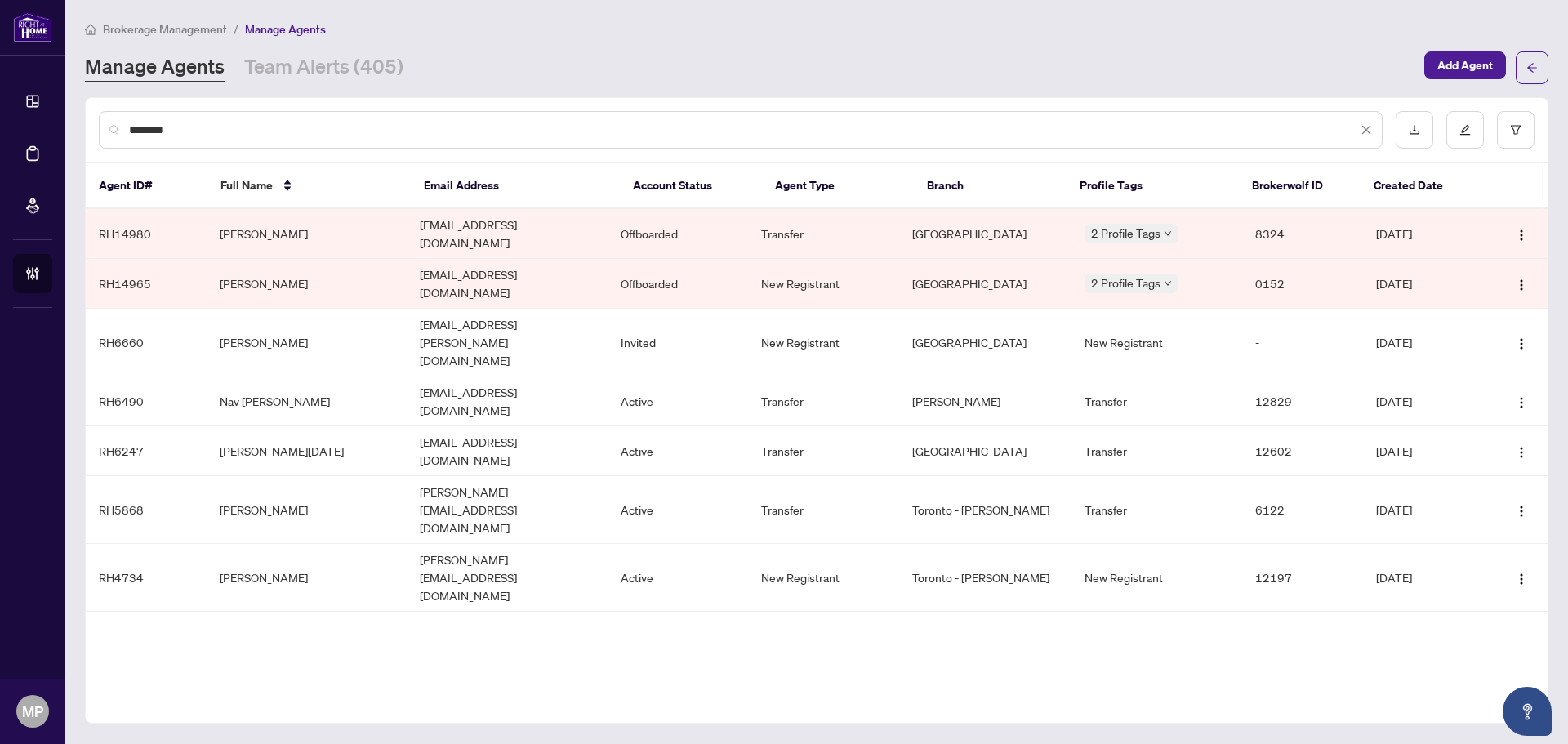
click at [509, 124] on input "********" at bounding box center [743, 130] width 1228 height 18
type input "*****"
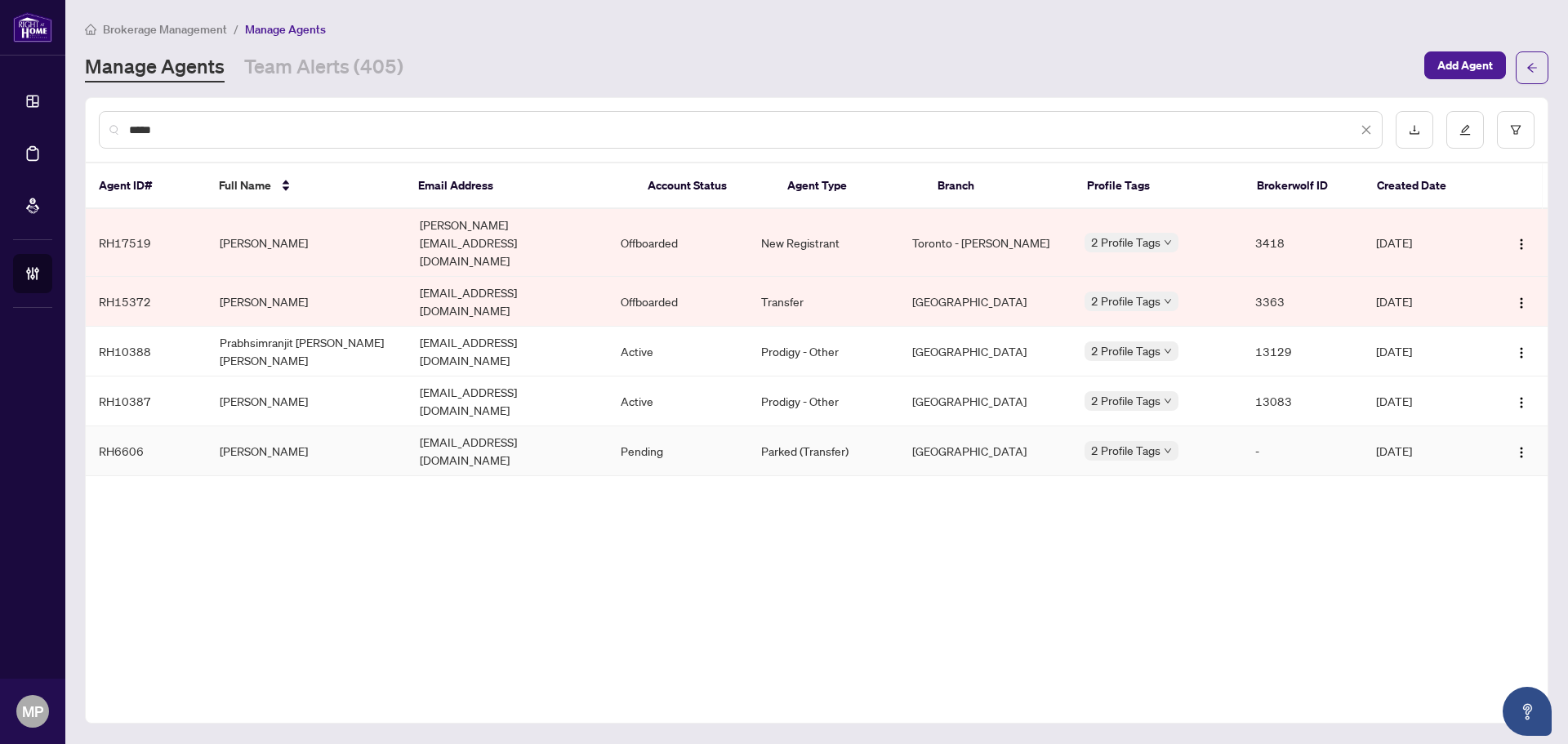
click at [306, 426] on td "Preeti Walia" at bounding box center [307, 451] width 201 height 50
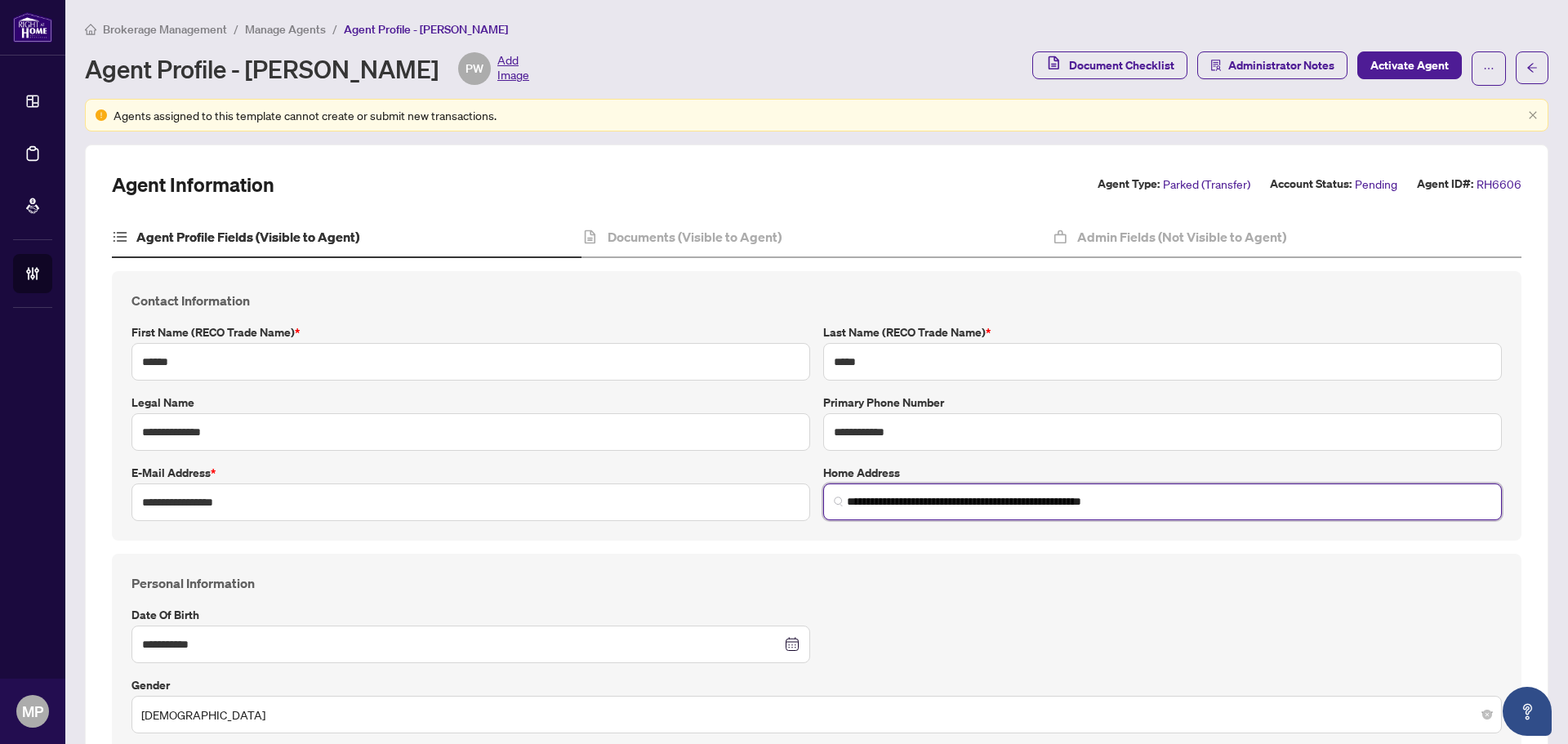
click at [990, 502] on input "**********" at bounding box center [1168, 502] width 644 height 18
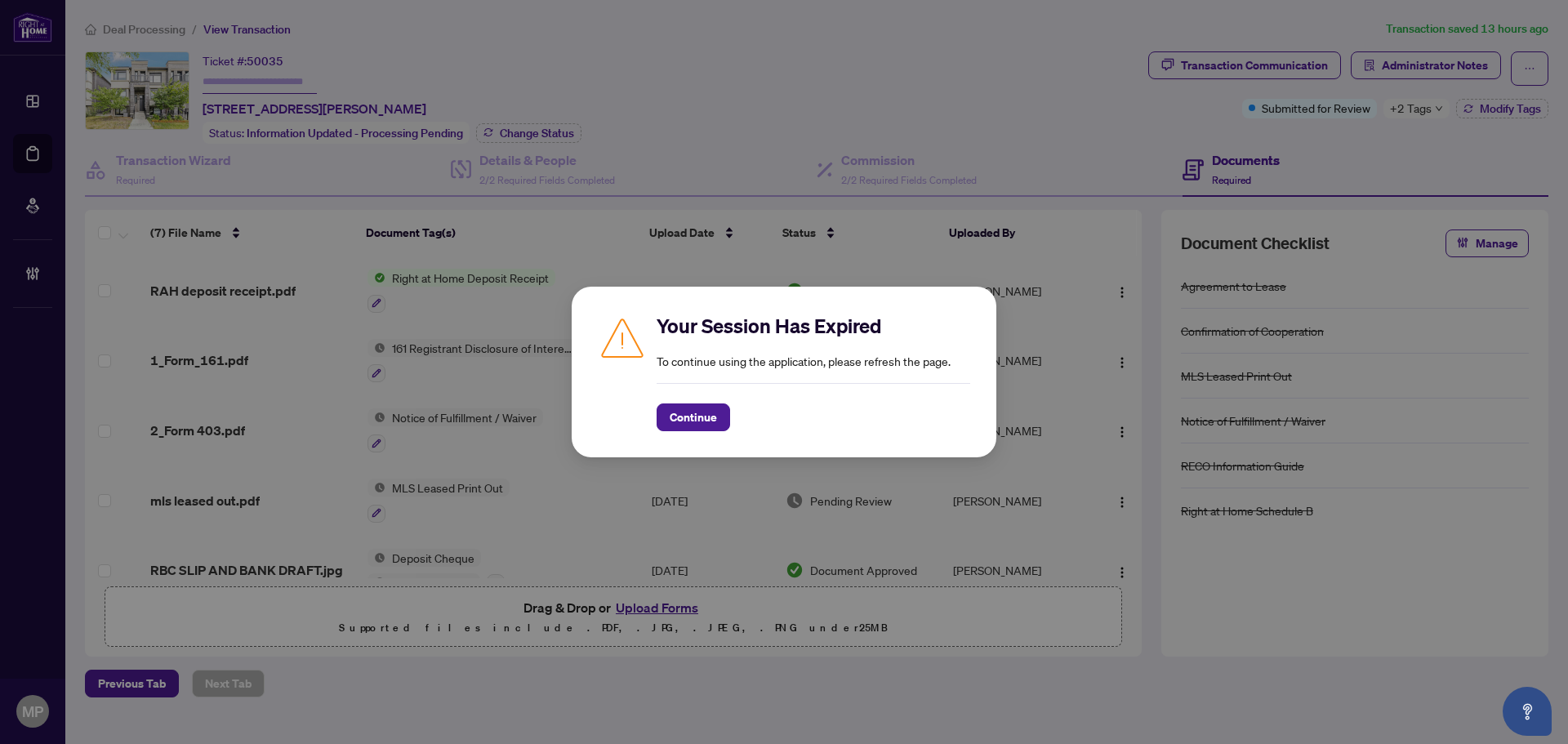
scroll to position [170, 0]
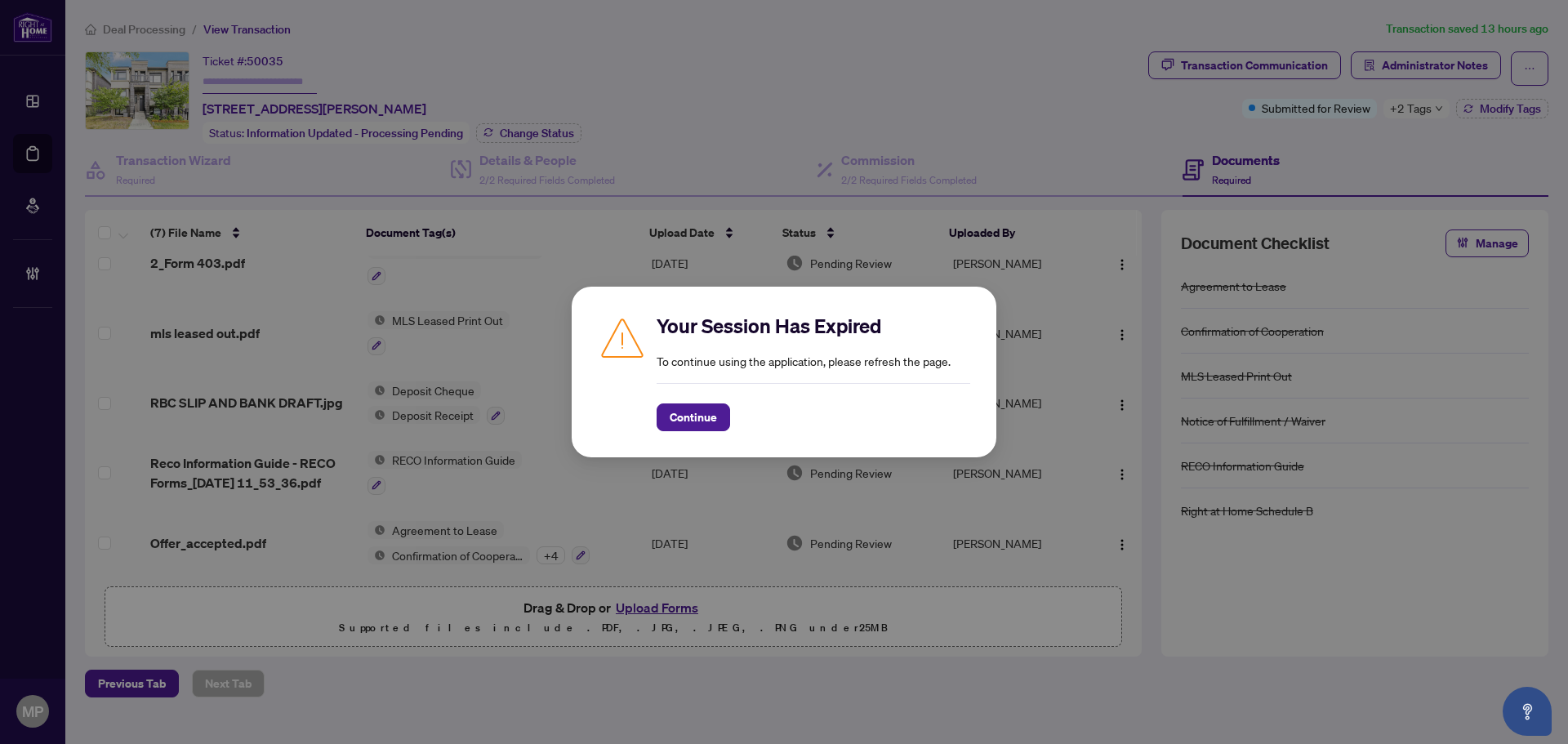
click at [666, 436] on div "Your Session Has Expired To continue using the application, please refresh the …" at bounding box center [784, 372] width 424 height 170
click at [712, 422] on span "Continue" at bounding box center [693, 417] width 47 height 26
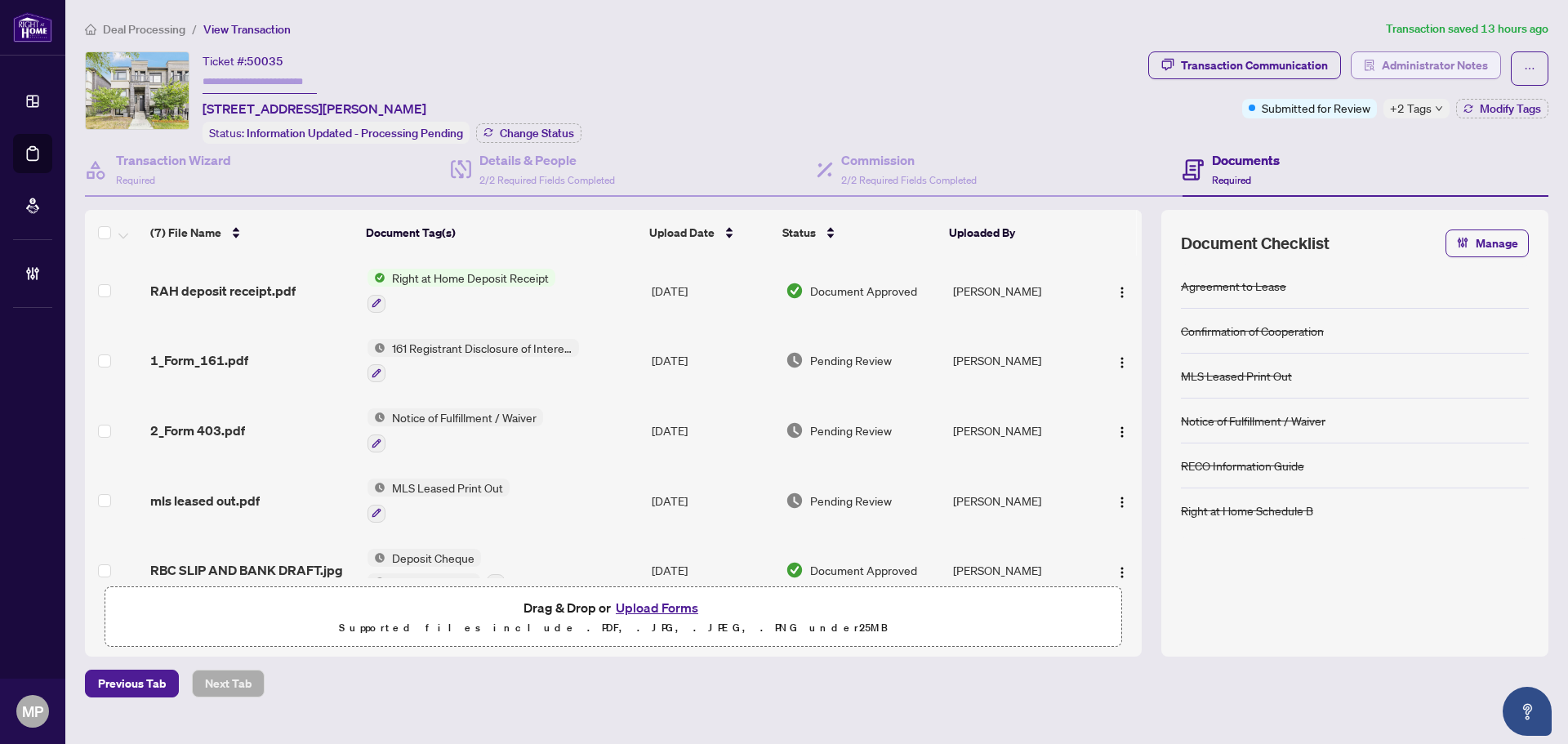
click at [1421, 73] on span "Administrator Notes" at bounding box center [1434, 65] width 106 height 26
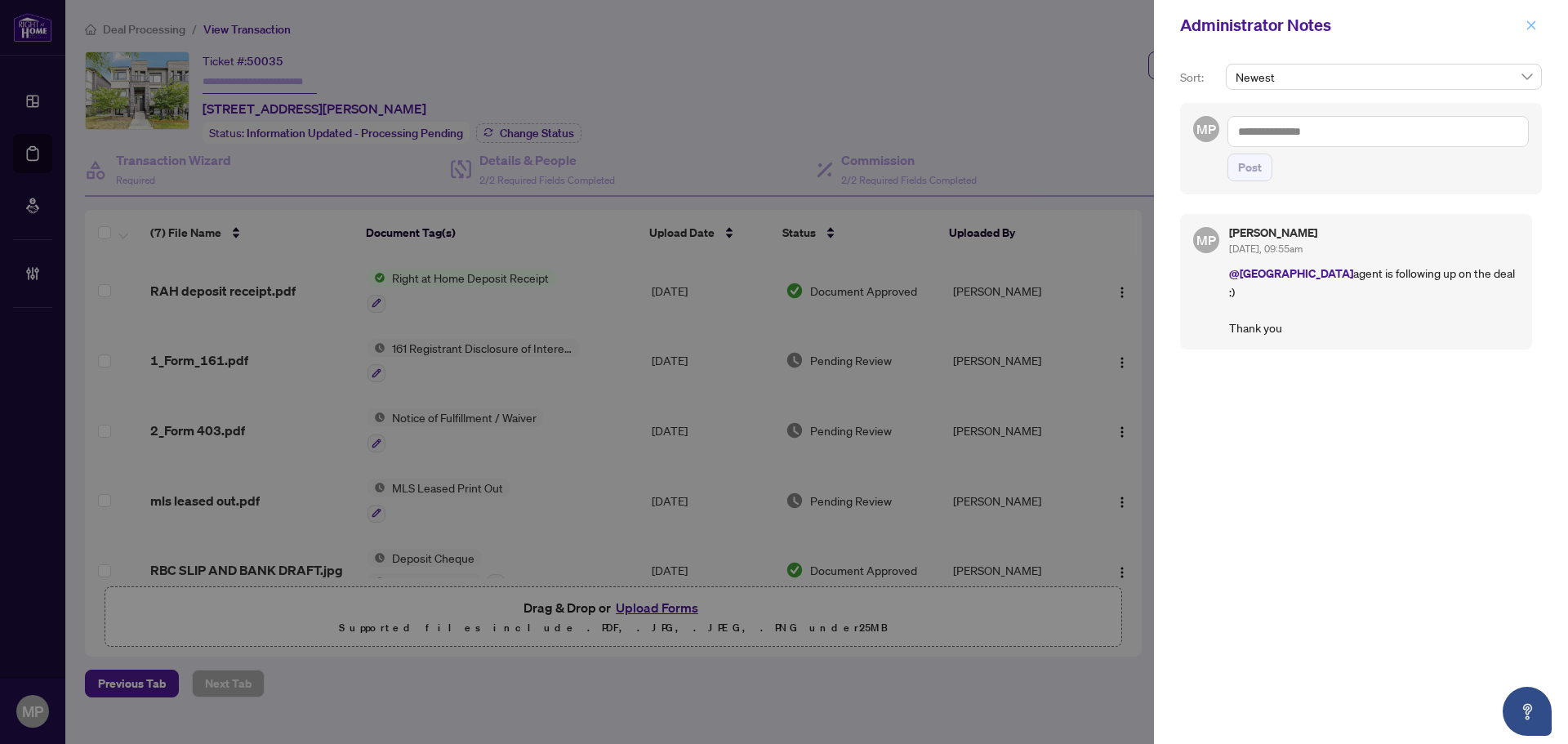
click at [1534, 25] on icon "close" at bounding box center [1530, 25] width 11 height 11
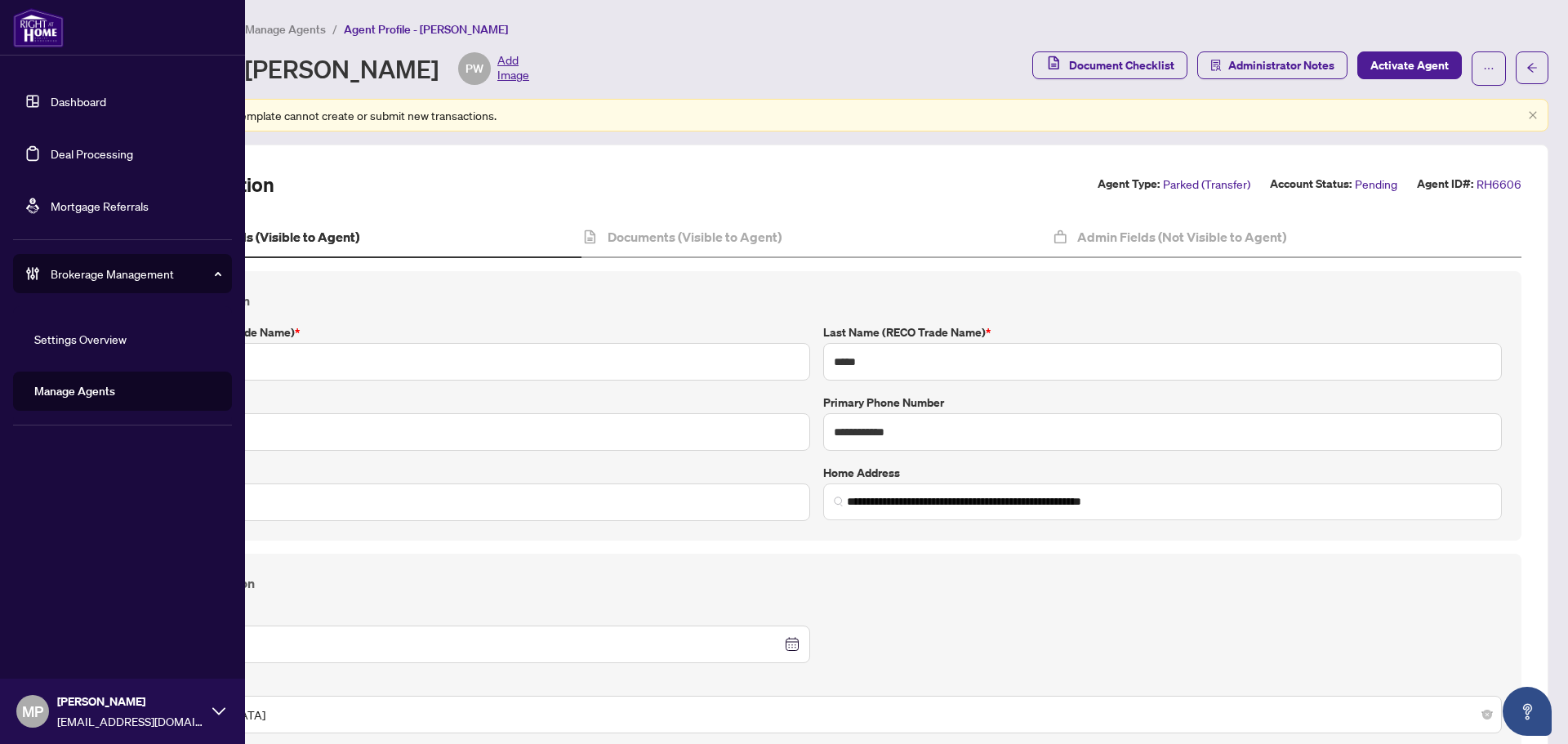
click at [115, 386] on link "Manage Agents" at bounding box center [75, 391] width 81 height 15
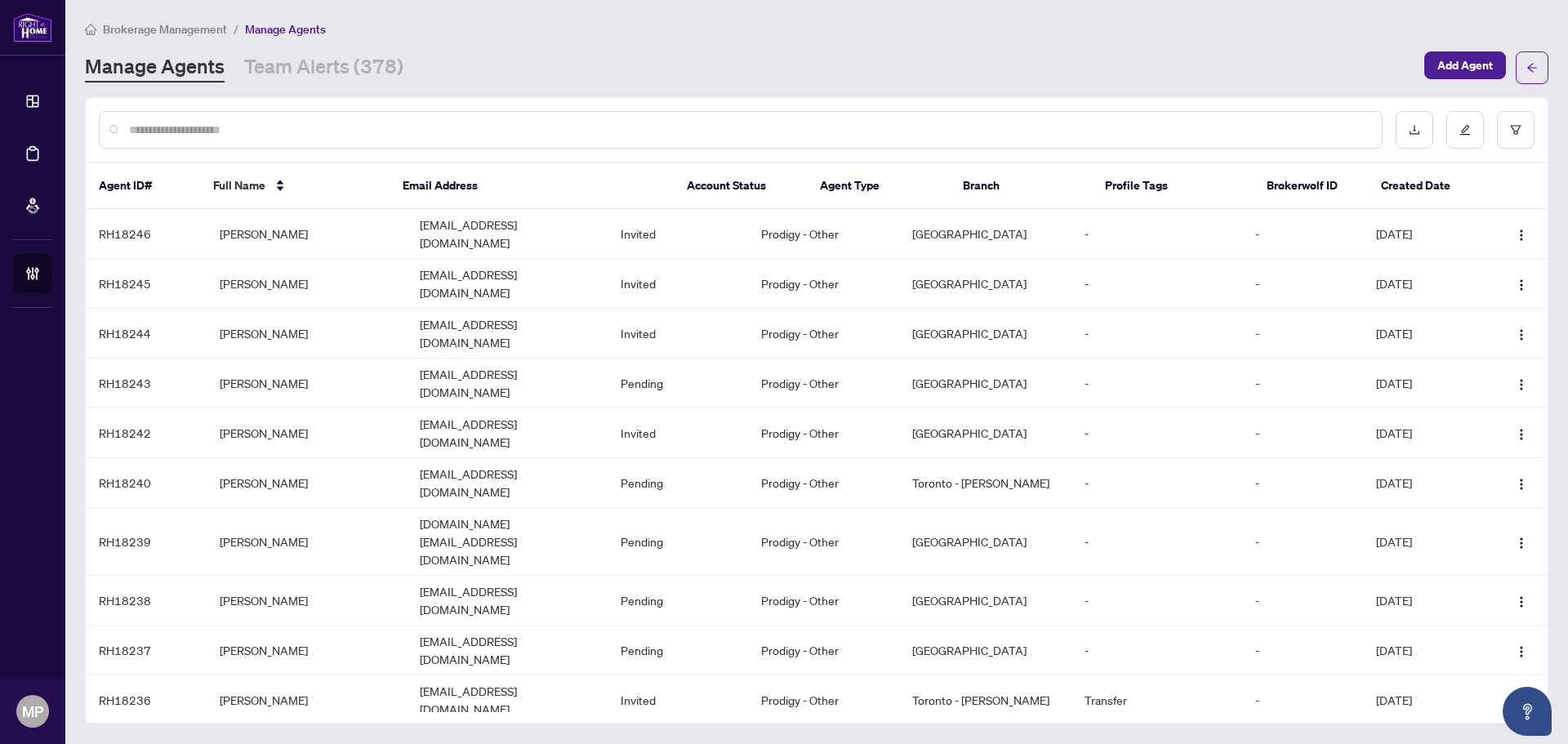
click at [330, 129] on input "text" at bounding box center [748, 130] width 1239 height 18
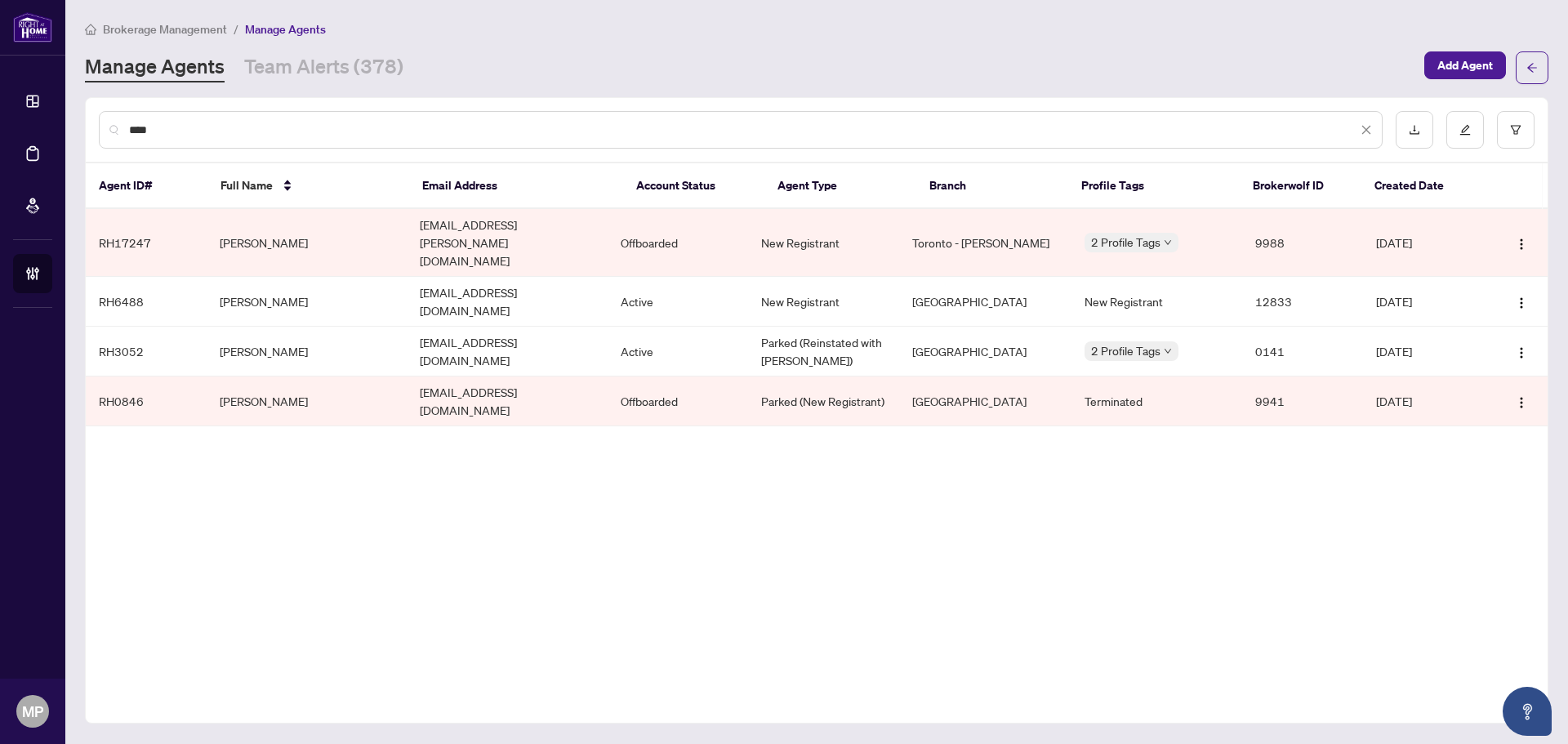
click at [201, 124] on input "****" at bounding box center [743, 130] width 1228 height 18
type input "*******"
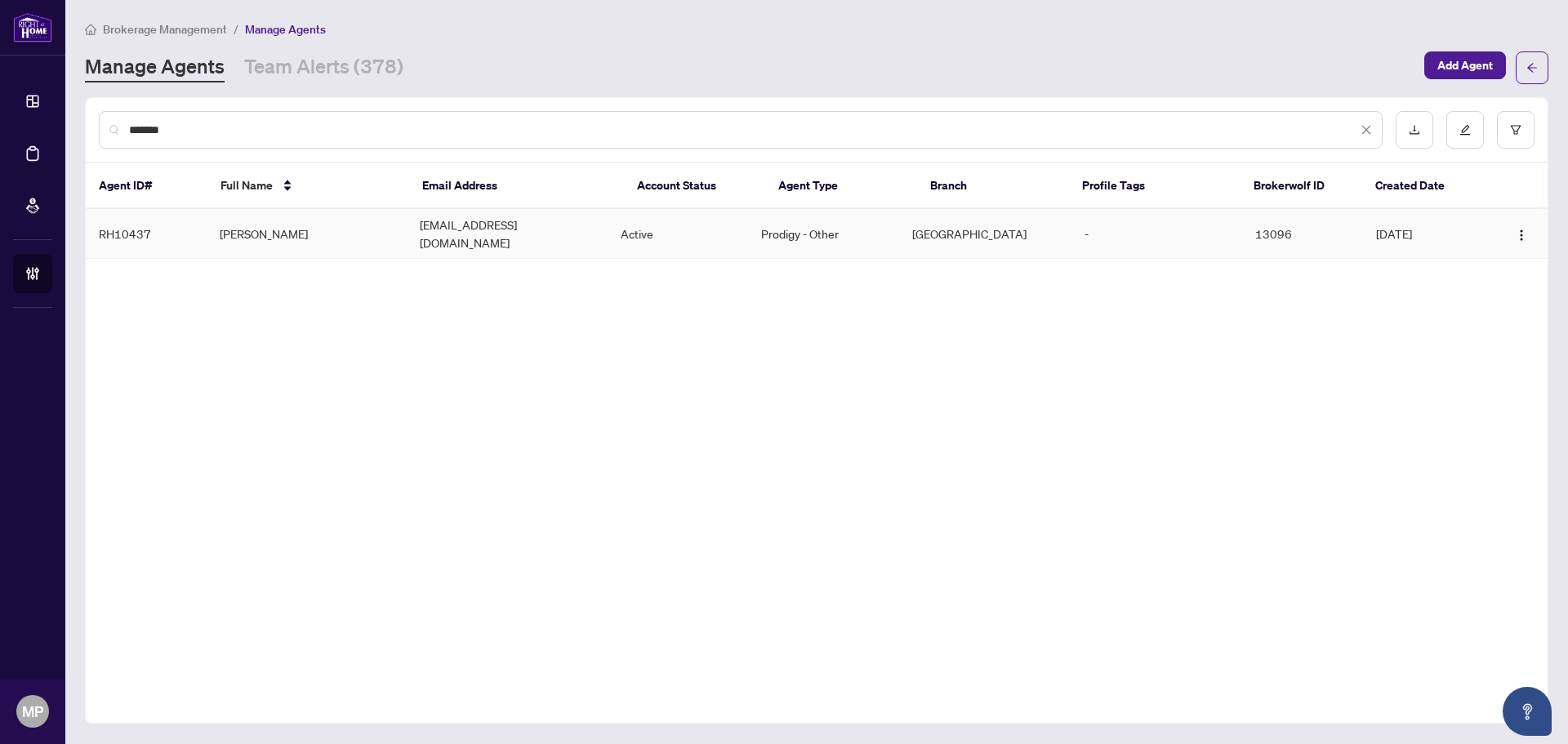
click at [563, 215] on td "[EMAIL_ADDRESS][DOMAIN_NAME]" at bounding box center [507, 234] width 201 height 50
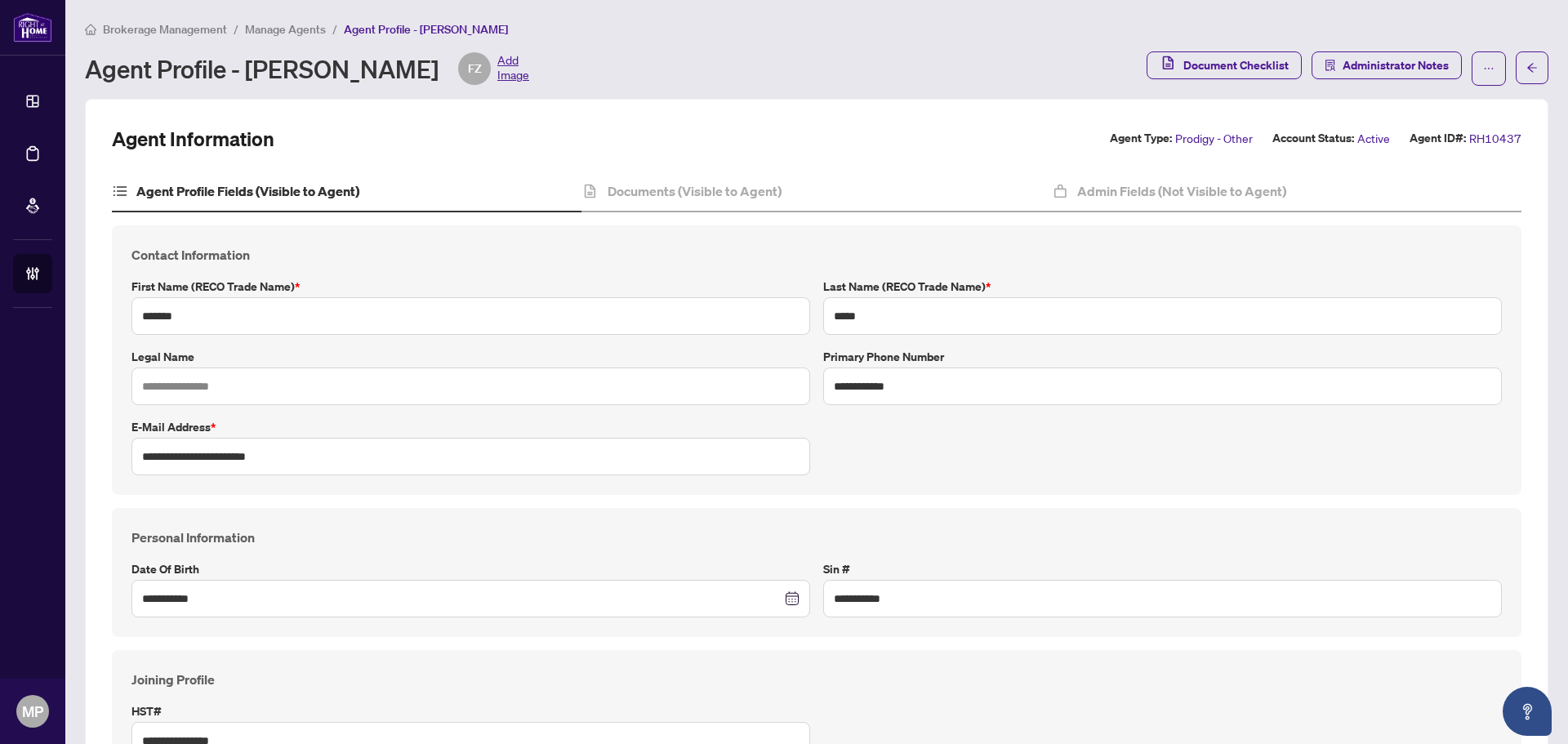
click at [393, 76] on div "Agent Profile - [PERSON_NAME] FZ Add Image" at bounding box center [307, 68] width 444 height 33
click at [399, 61] on div "Agent Profile - [PERSON_NAME] FZ Add Image" at bounding box center [307, 68] width 444 height 33
drag, startPoint x: 397, startPoint y: 70, endPoint x: 250, endPoint y: 63, distance: 147.2
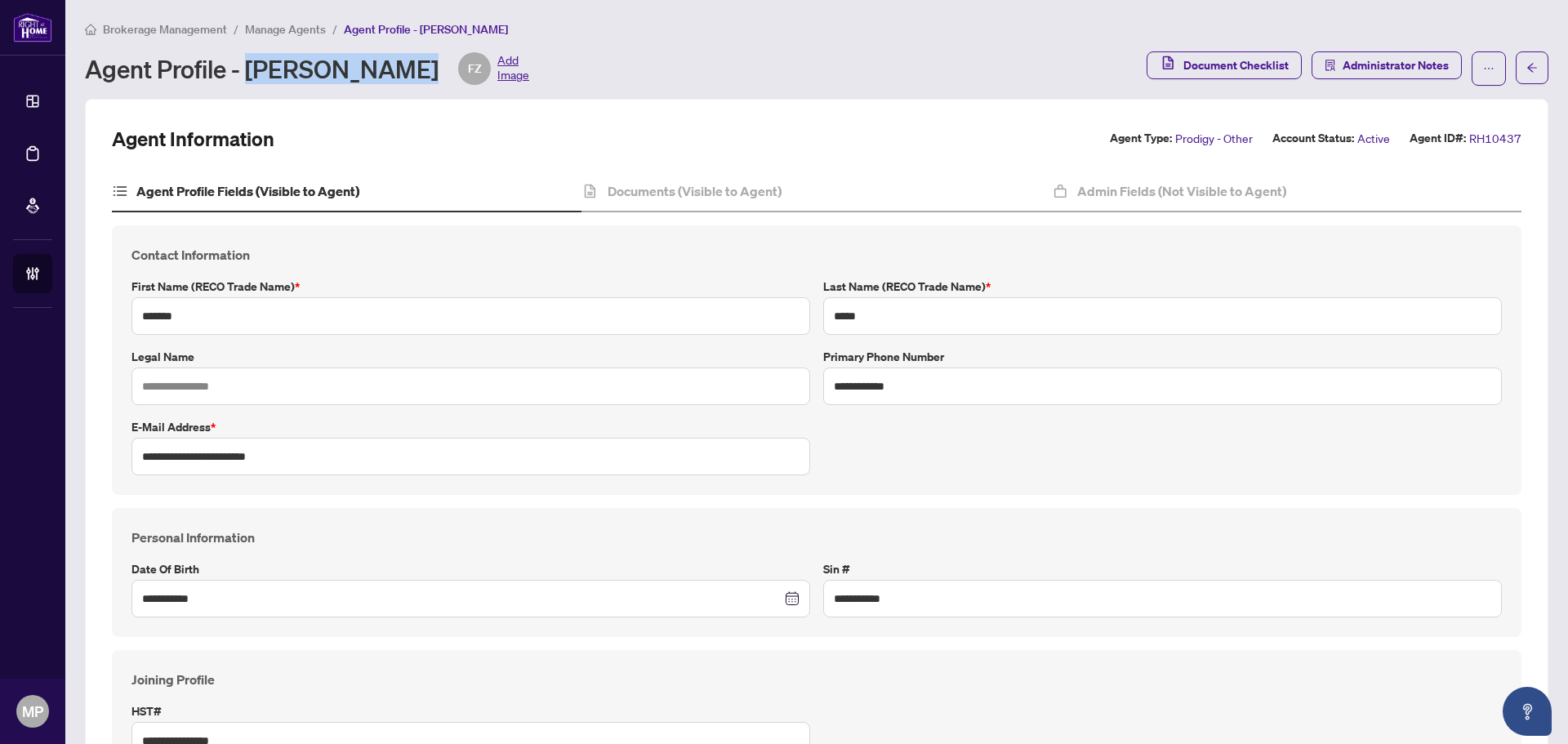
click at [250, 63] on div "Agent Profile - Farhana Zakir FZ Add Image" at bounding box center [307, 68] width 444 height 33
copy div "Farhana Zakir"
click at [1442, 33] on div "Brokerage Management / Manage Agents / Agent Profile - Farhana Zakir" at bounding box center [817, 28] width 1463 height 18
click at [1396, 58] on span "Administrator Notes" at bounding box center [1395, 65] width 106 height 26
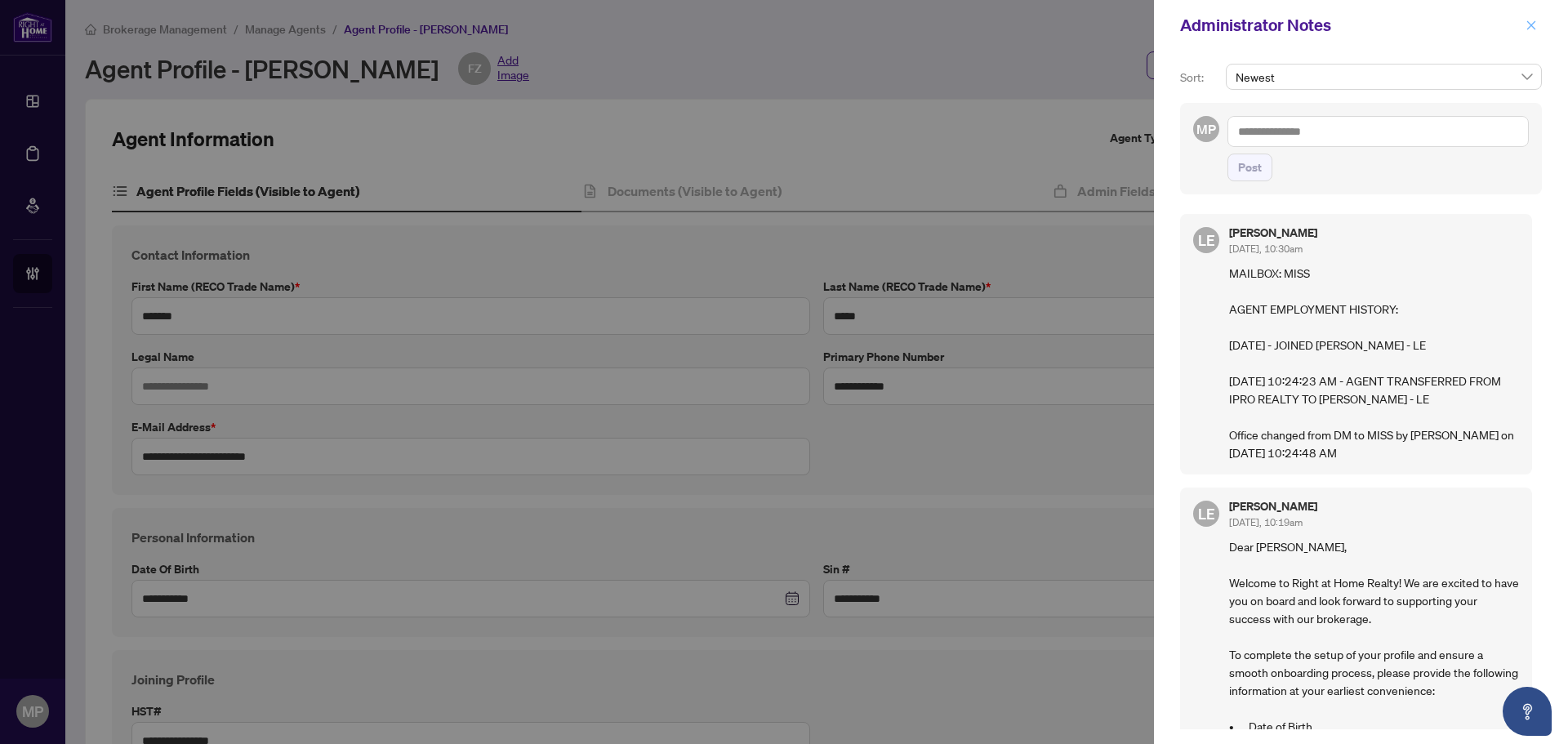
click at [1530, 28] on icon "close" at bounding box center [1530, 25] width 11 height 11
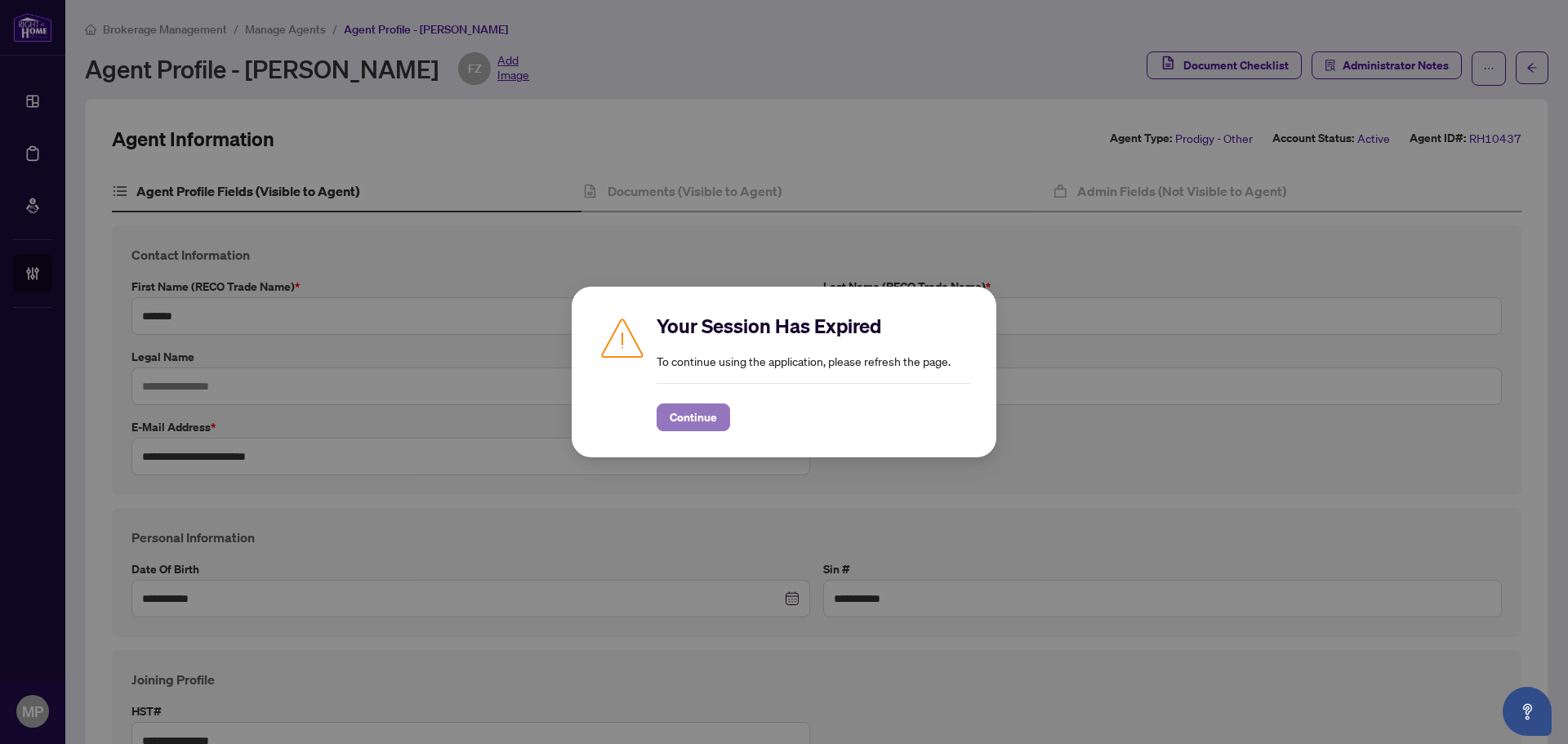
click at [697, 423] on span "Continue" at bounding box center [693, 417] width 47 height 26
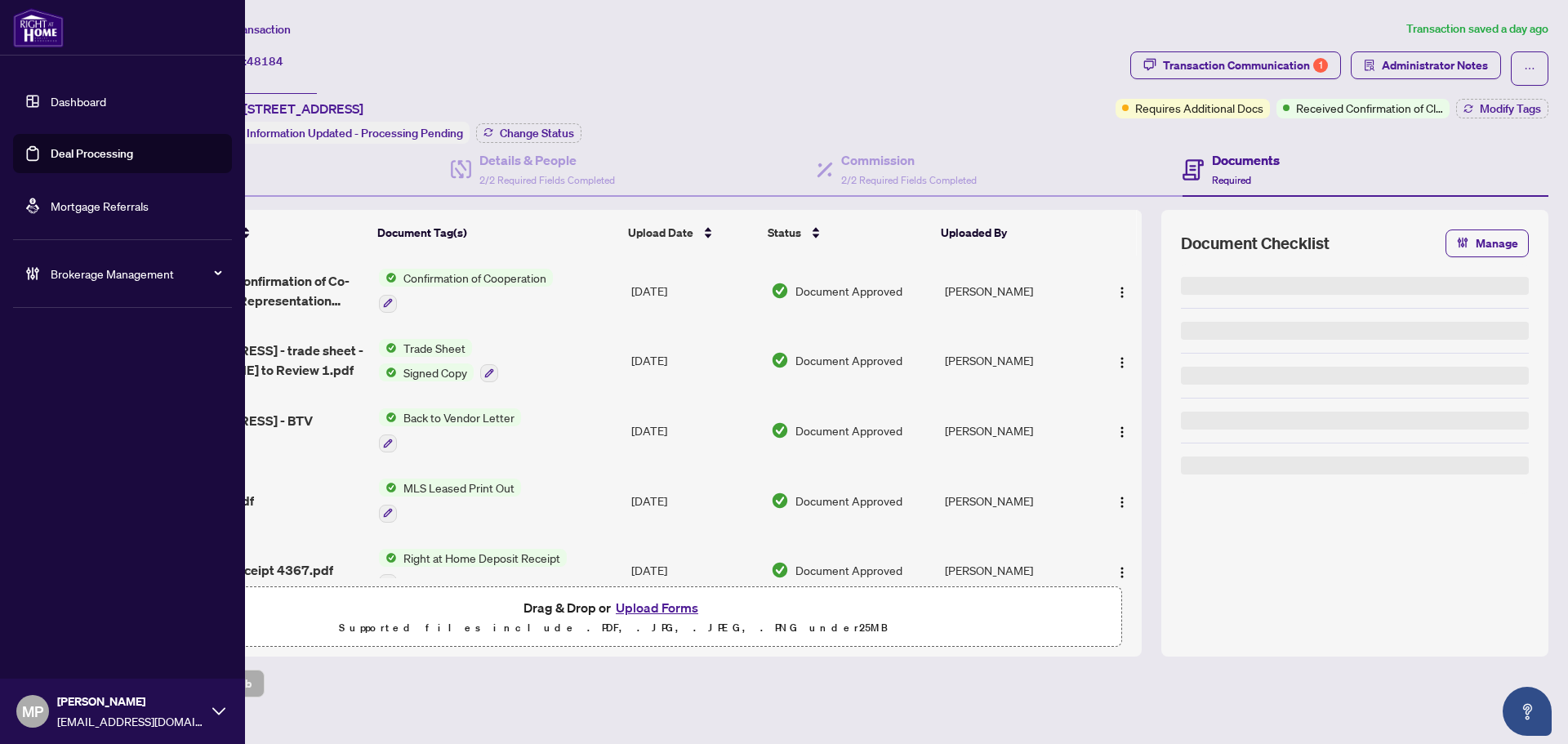
click at [63, 146] on link "Deal Processing" at bounding box center [92, 153] width 83 height 15
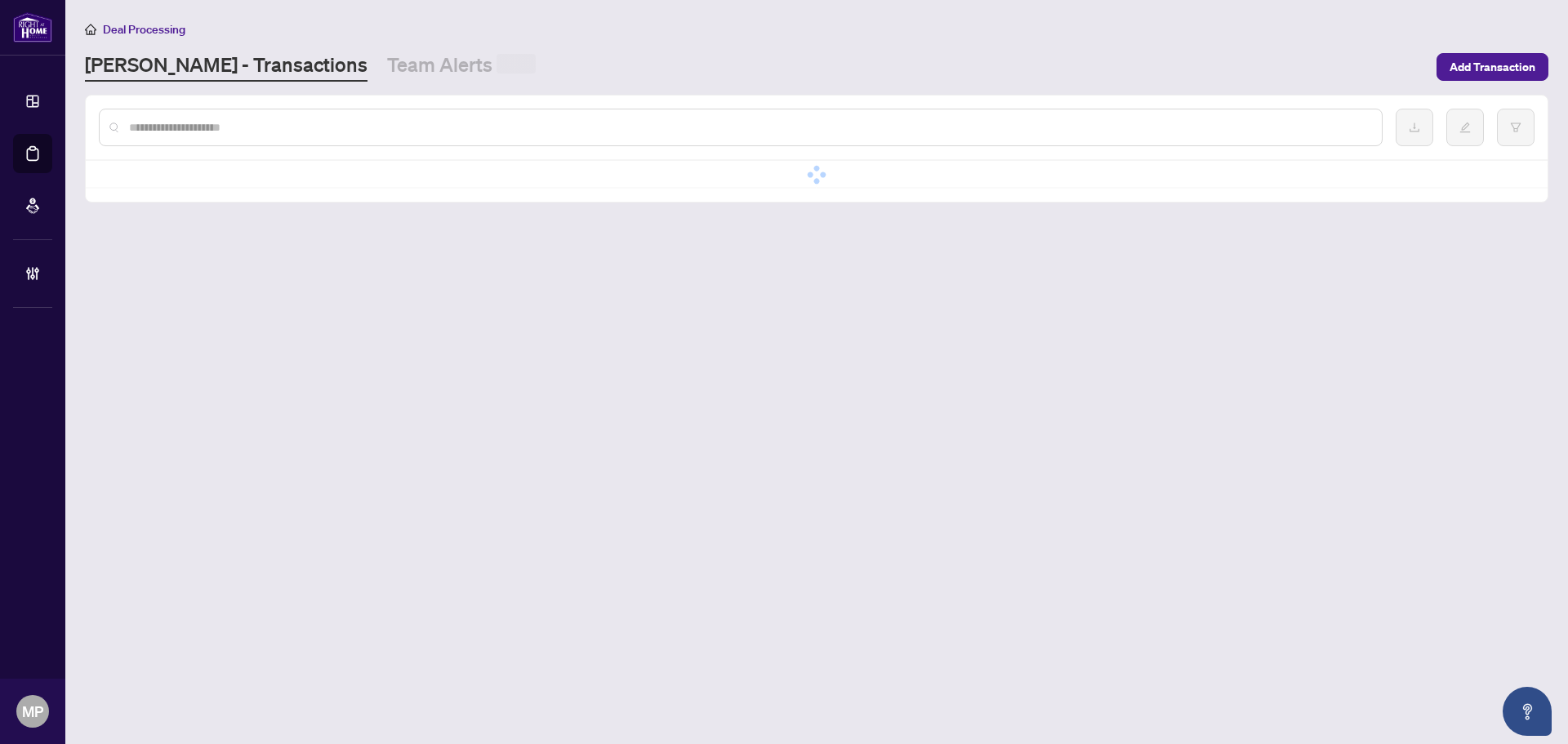
click at [518, 116] on div at bounding box center [740, 127] width 1283 height 38
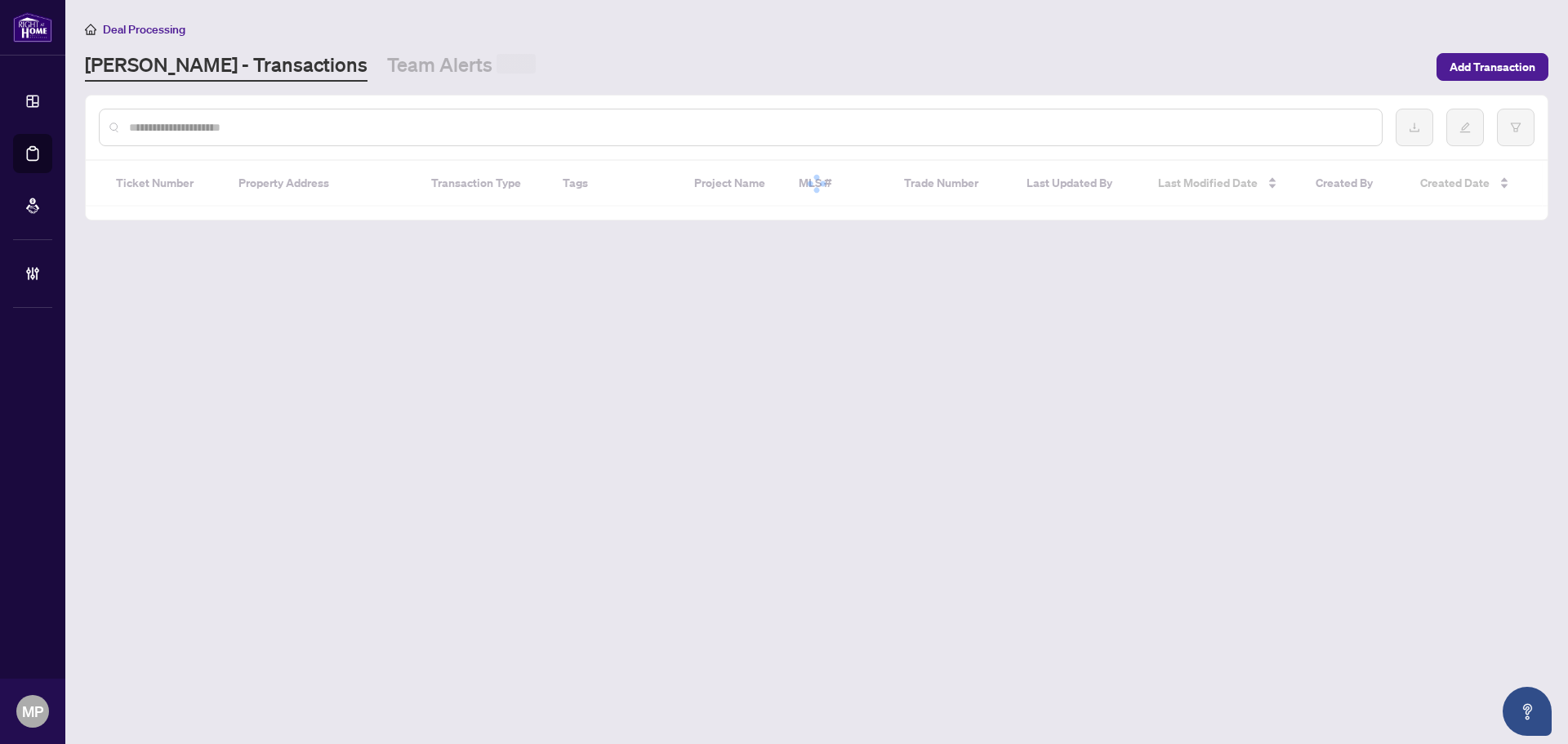
click at [517, 119] on input "text" at bounding box center [748, 127] width 1239 height 18
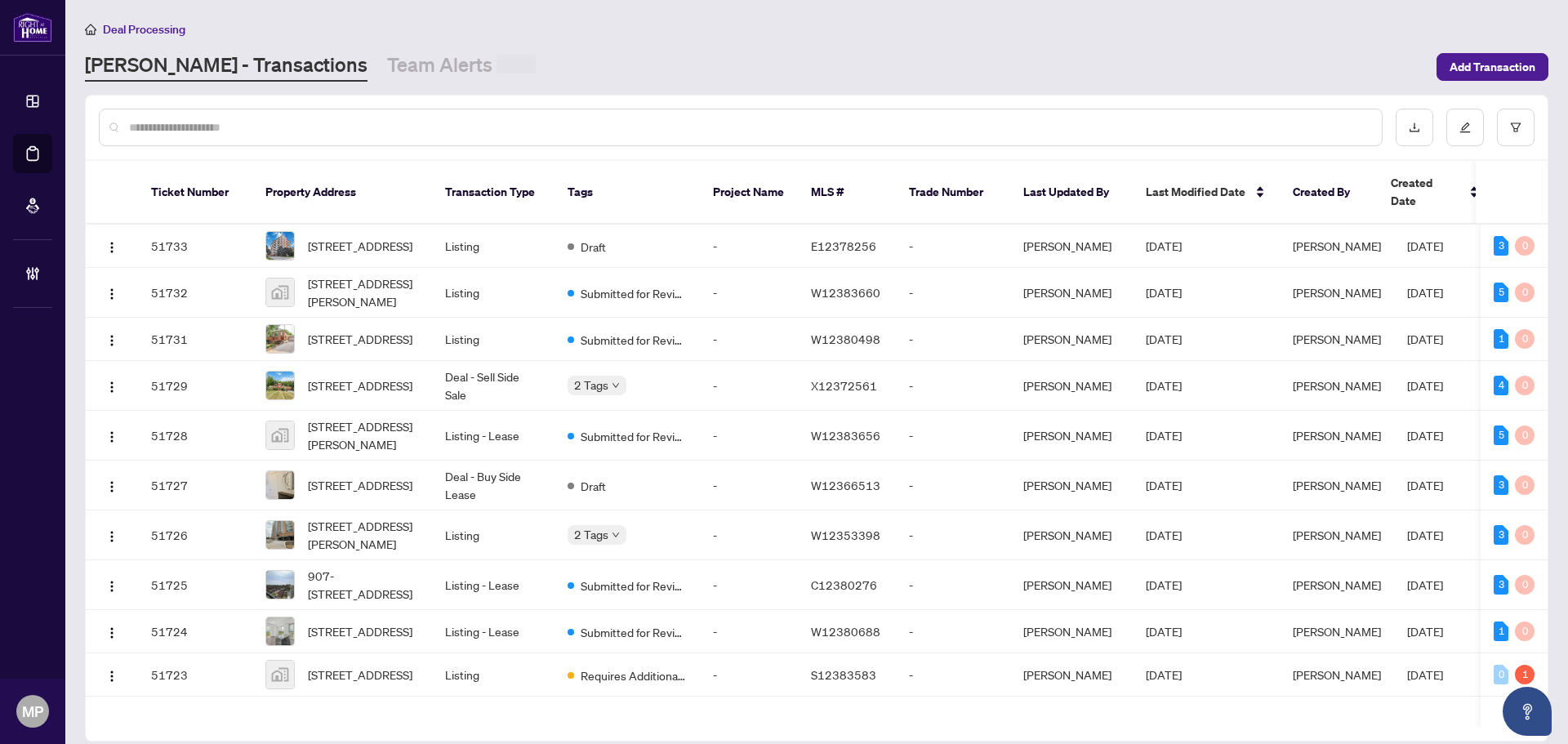
paste input "*****"
type input "*****"
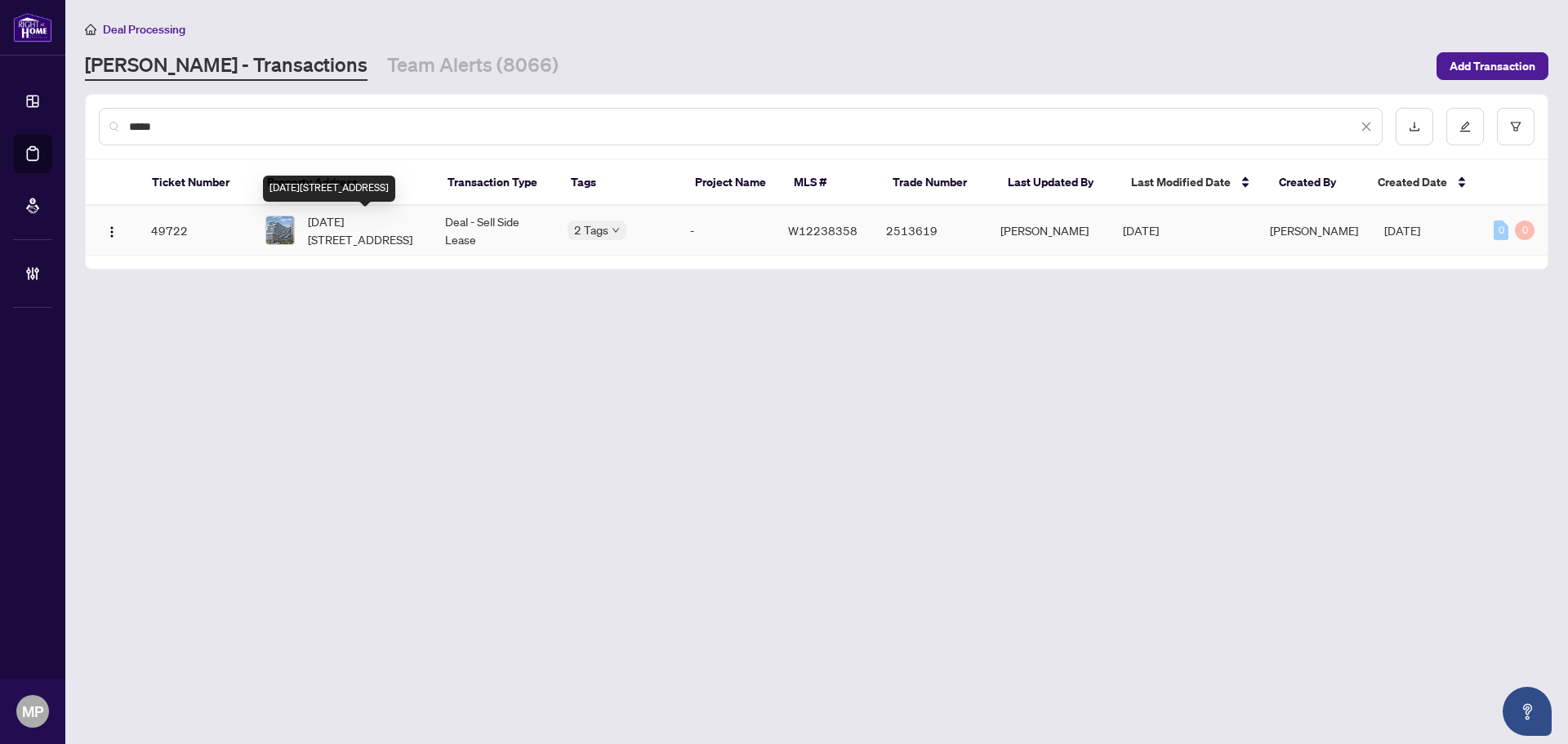
click at [387, 238] on span "1005-2485 Eglinton Ave, Mississauga, Ontario L5M 2T1, Canada" at bounding box center [363, 230] width 111 height 36
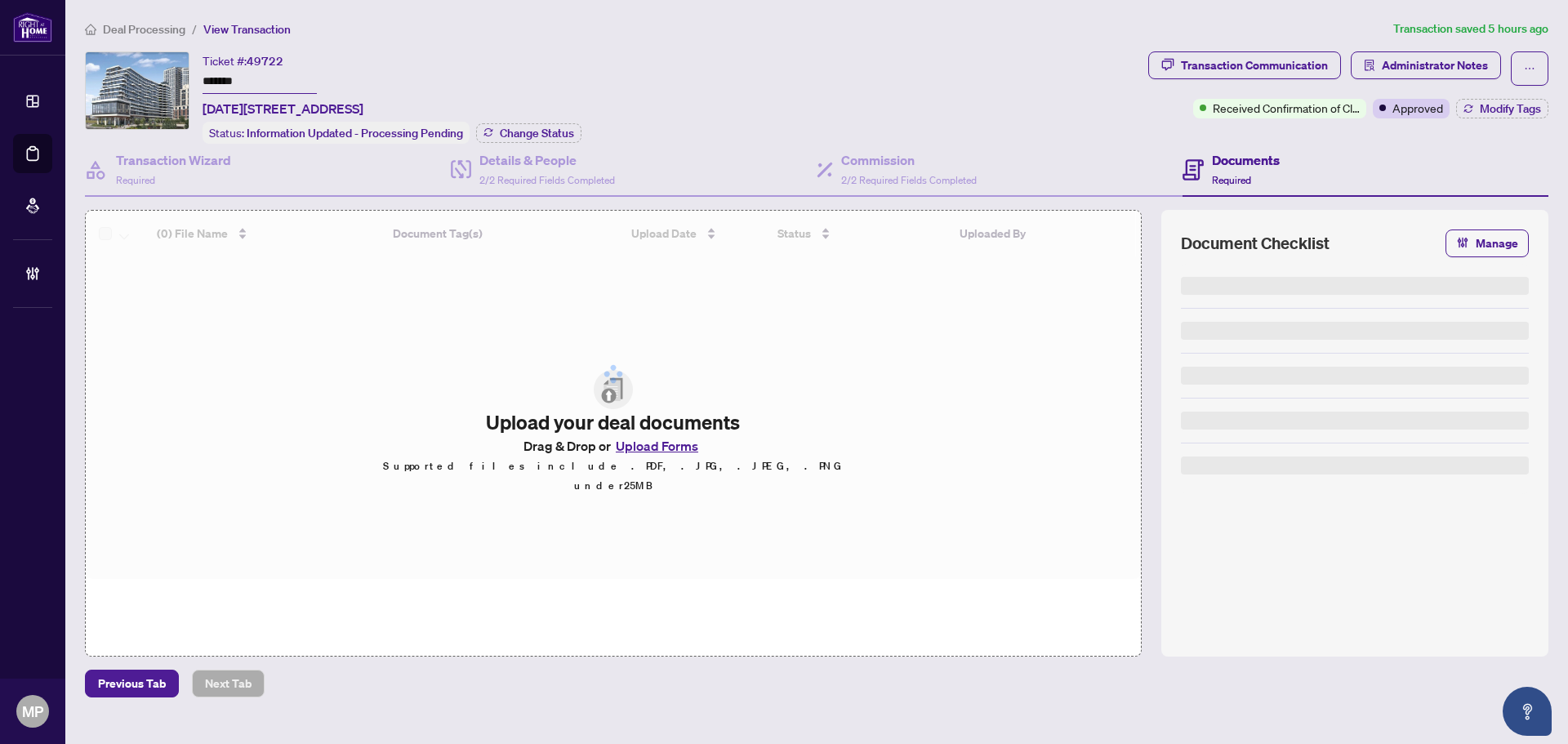
click at [1433, 48] on div "Deal Processing / View Transaction Transaction saved 5 hours ago Ticket #: 4972…" at bounding box center [816, 358] width 1476 height 677
click at [1431, 61] on span "Administrator Notes" at bounding box center [1434, 65] width 106 height 26
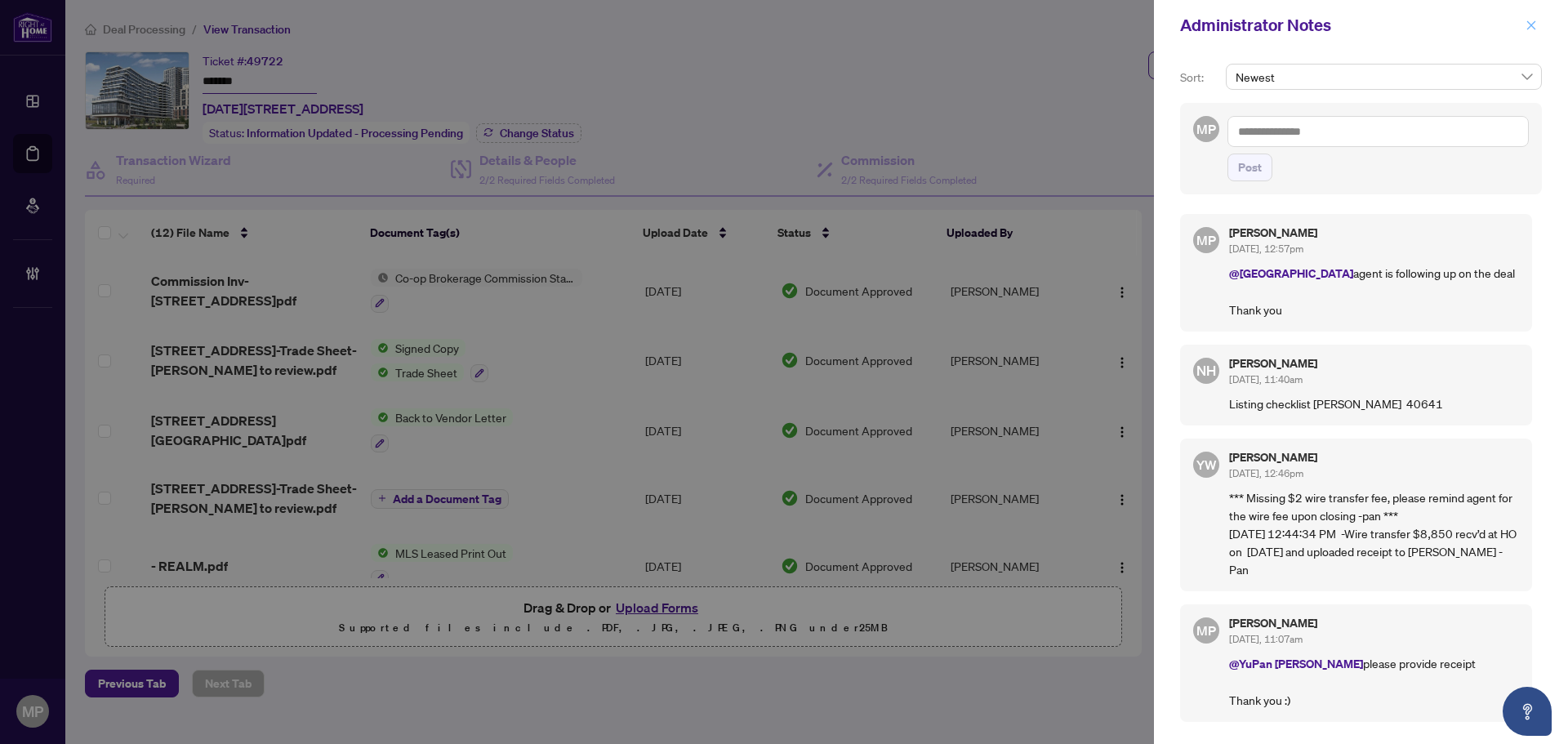
click at [1532, 29] on icon "close" at bounding box center [1530, 25] width 11 height 11
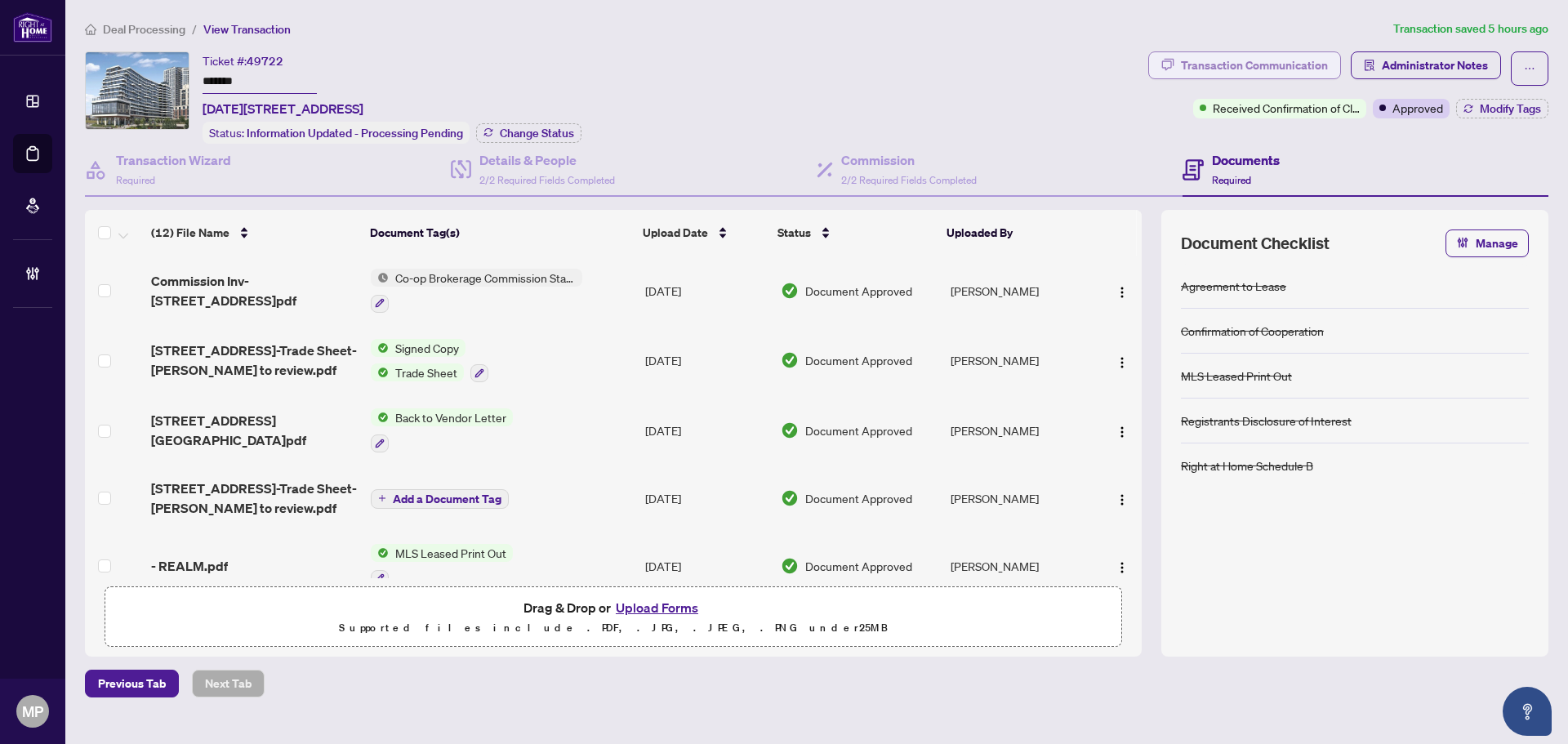
click at [1302, 61] on div "Transaction Communication" at bounding box center [1254, 65] width 147 height 26
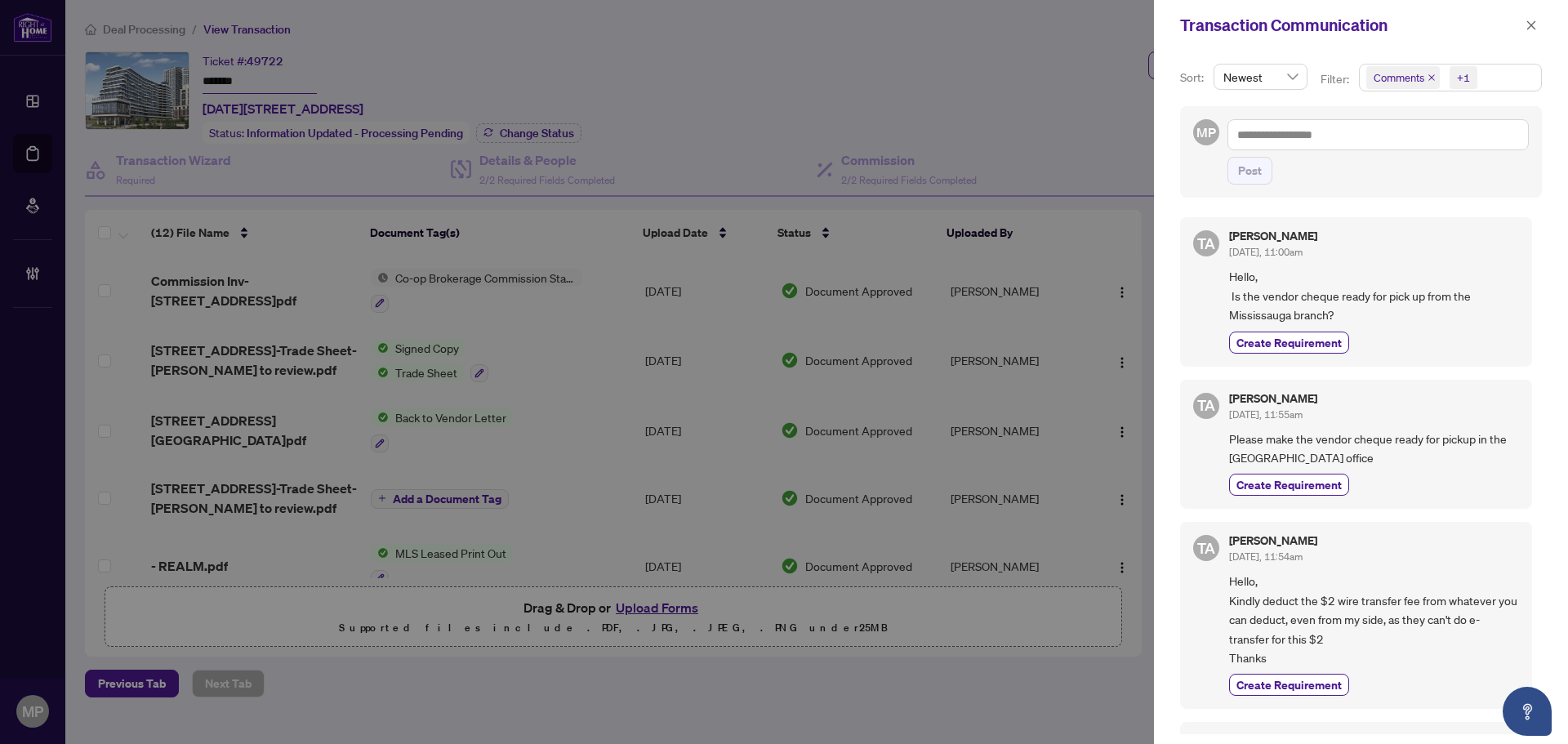
click at [1480, 343] on div "Create Requirement" at bounding box center [1374, 342] width 290 height 22
drag, startPoint x: 1431, startPoint y: 240, endPoint x: 1437, endPoint y: 234, distance: 8.5
click at [1432, 240] on div "Terry Attalla Sep/05/2025, 11:00am" at bounding box center [1374, 245] width 290 height 30
click at [1528, 25] on icon "close" at bounding box center [1530, 25] width 11 height 11
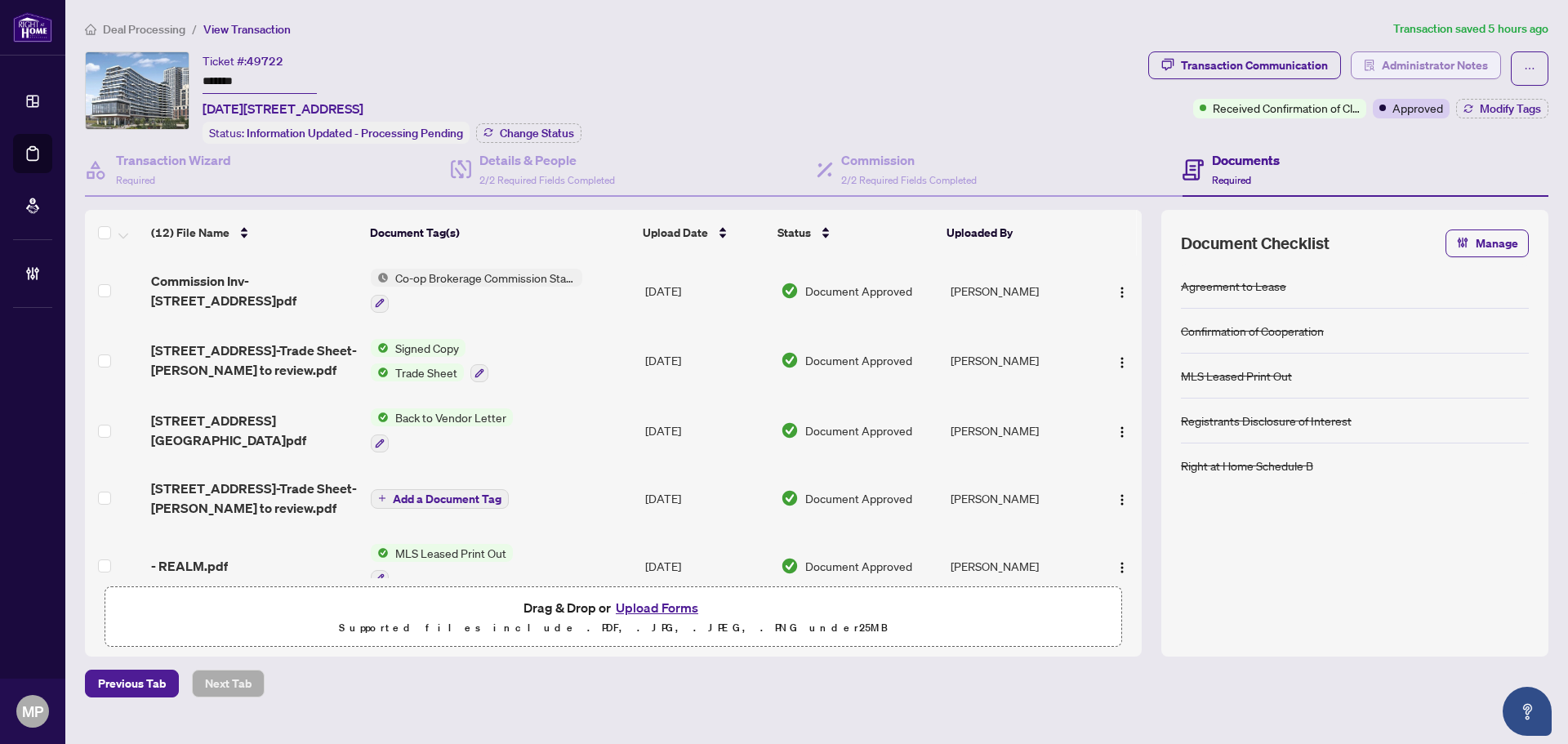
click at [1463, 70] on span "Administrator Notes" at bounding box center [1434, 65] width 106 height 26
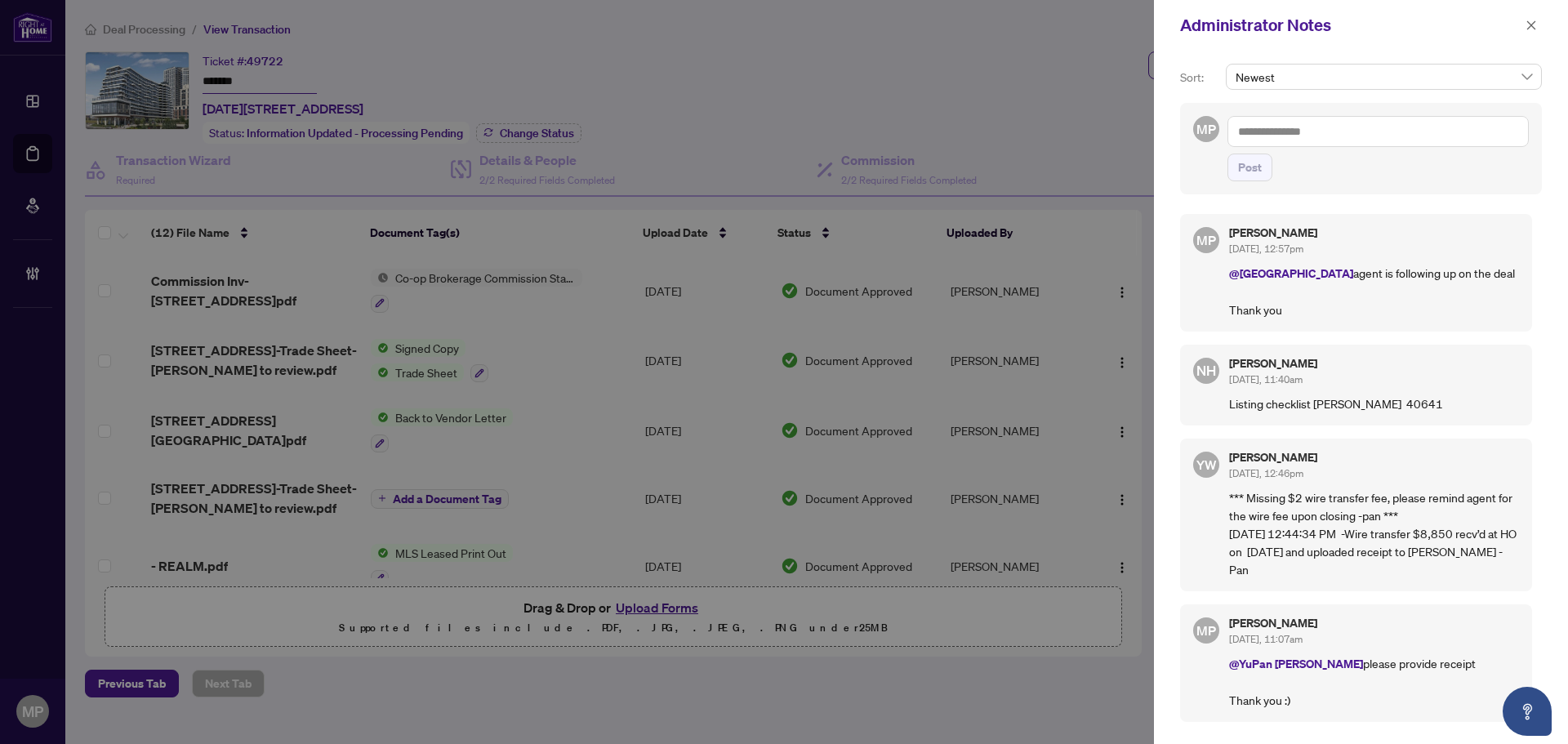
drag, startPoint x: 1535, startPoint y: 24, endPoint x: 1426, endPoint y: 25, distance: 109.0
click at [1535, 24] on icon "close" at bounding box center [1530, 25] width 11 height 11
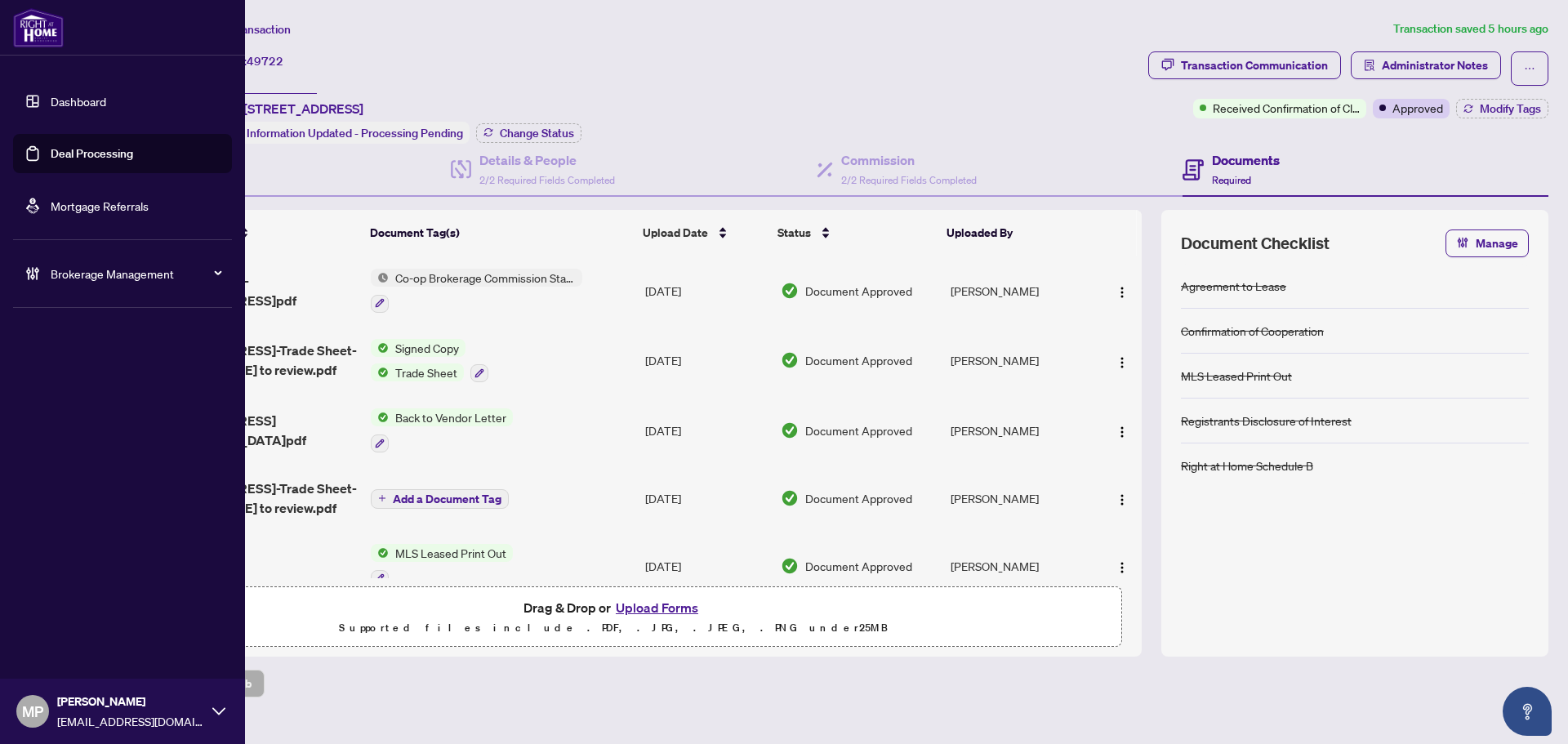
click at [52, 152] on link "Deal Processing" at bounding box center [92, 153] width 83 height 15
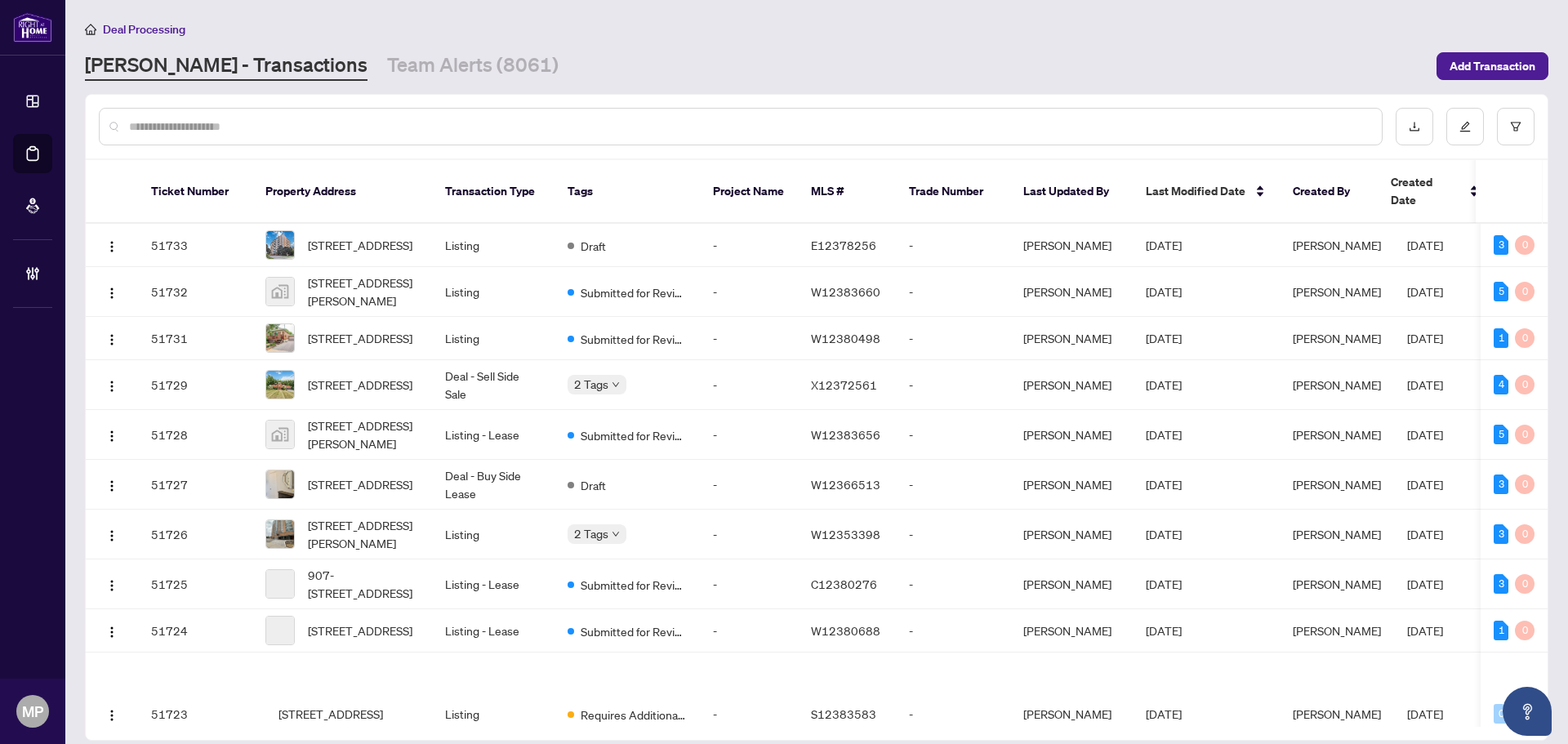
click at [362, 134] on input "text" at bounding box center [748, 126] width 1239 height 18
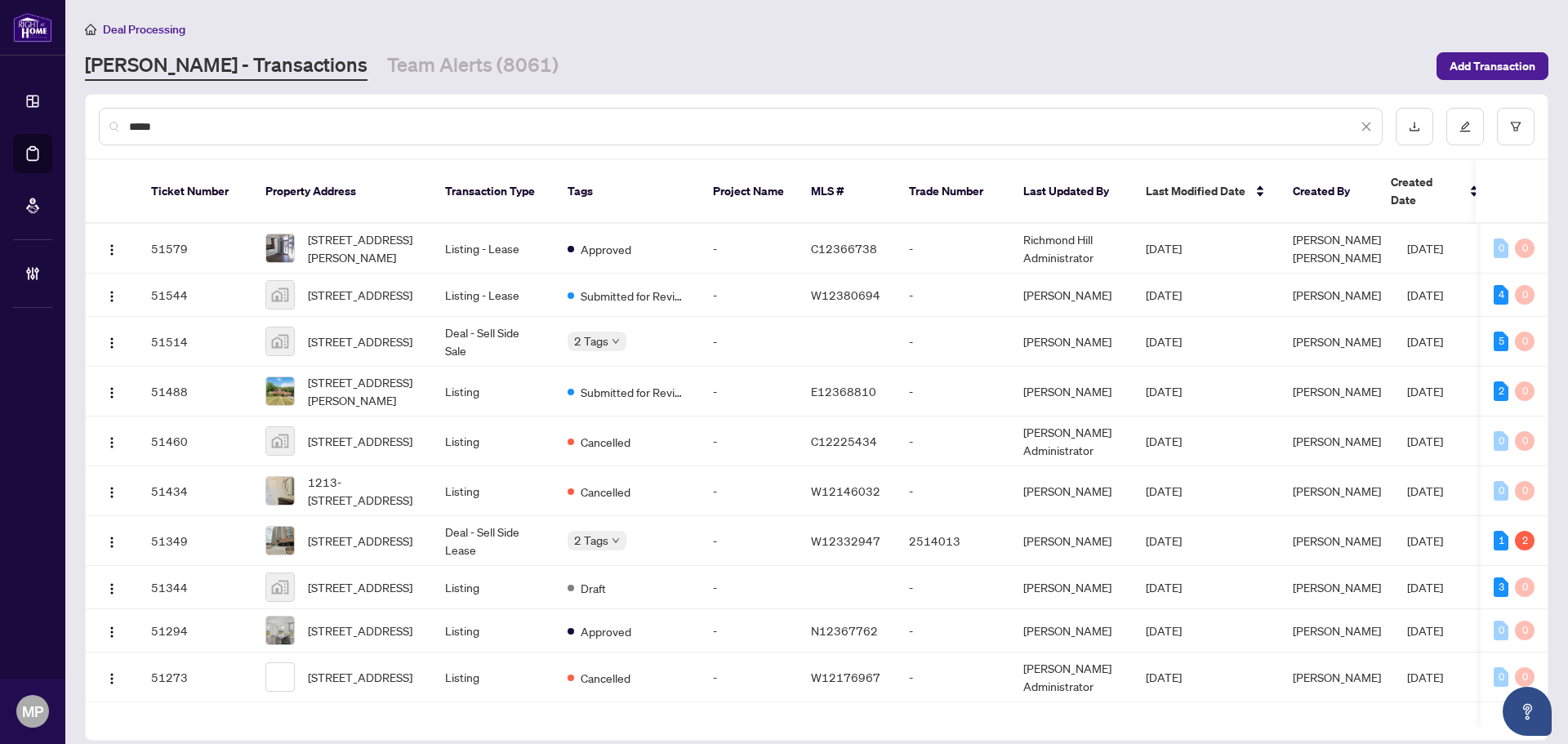
type input "*****"
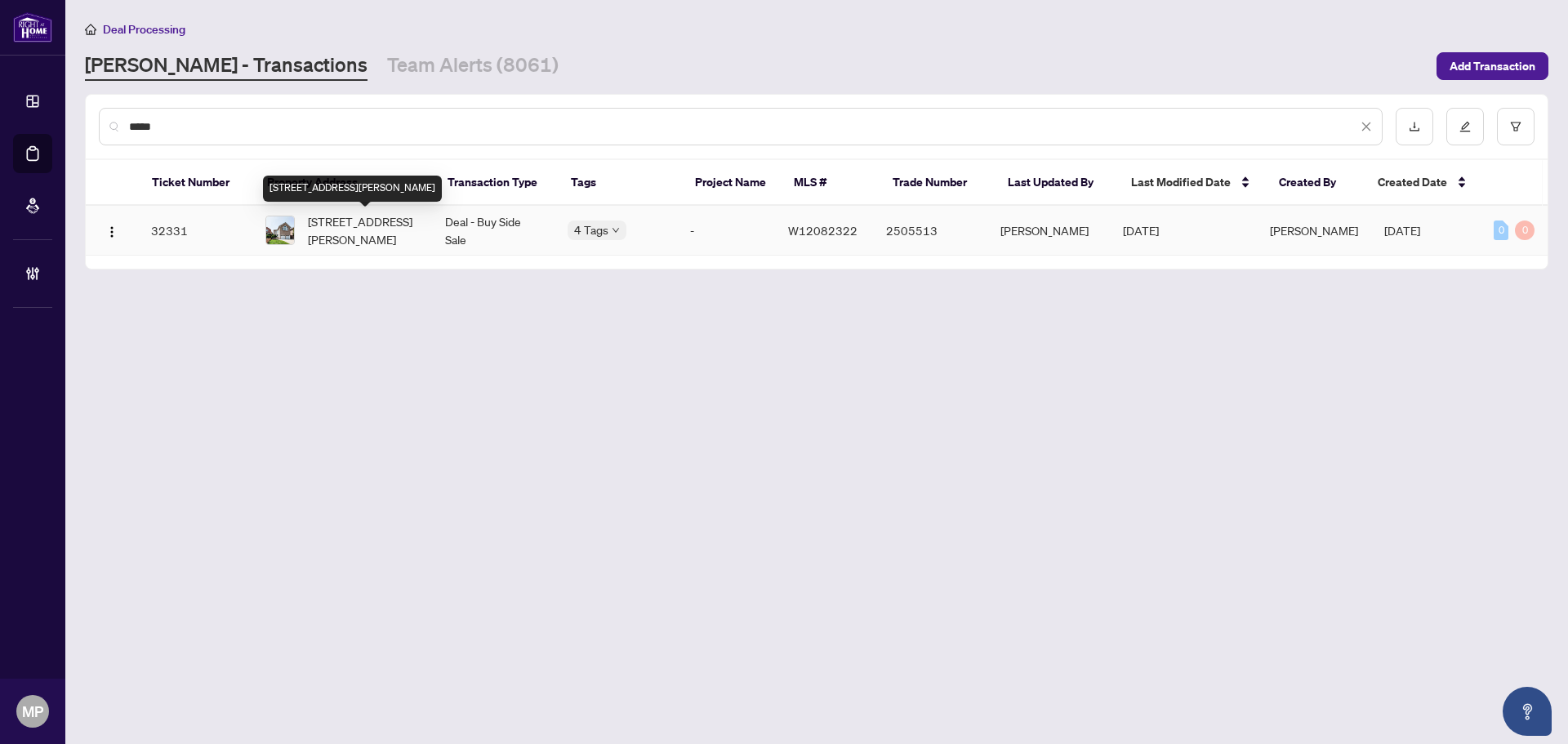
click at [378, 244] on span "5582 Mcfarren Blvd, Mississauga, Ontario L5M 5X8, Canada" at bounding box center [363, 230] width 111 height 36
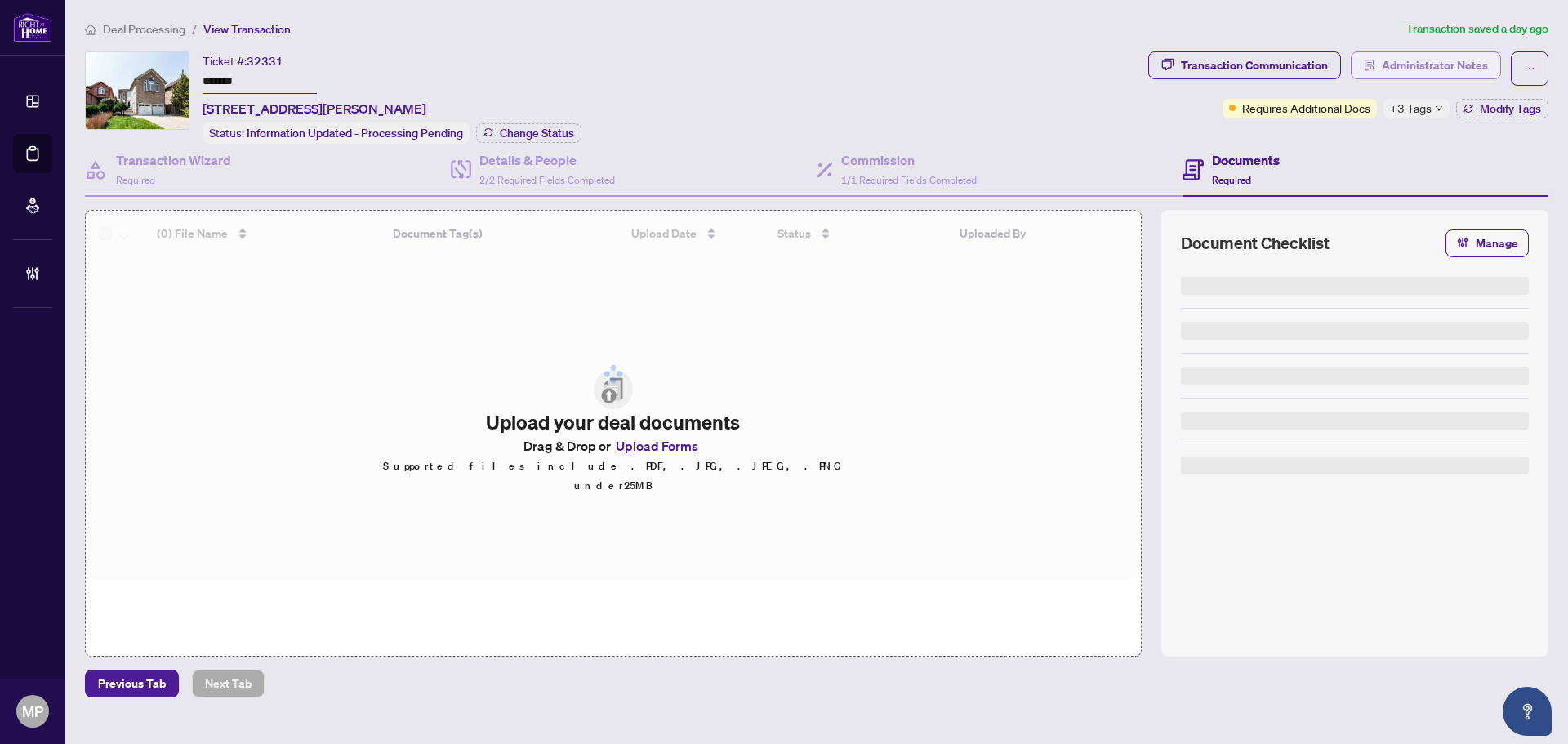
click at [1428, 56] on span "Administrator Notes" at bounding box center [1434, 65] width 106 height 26
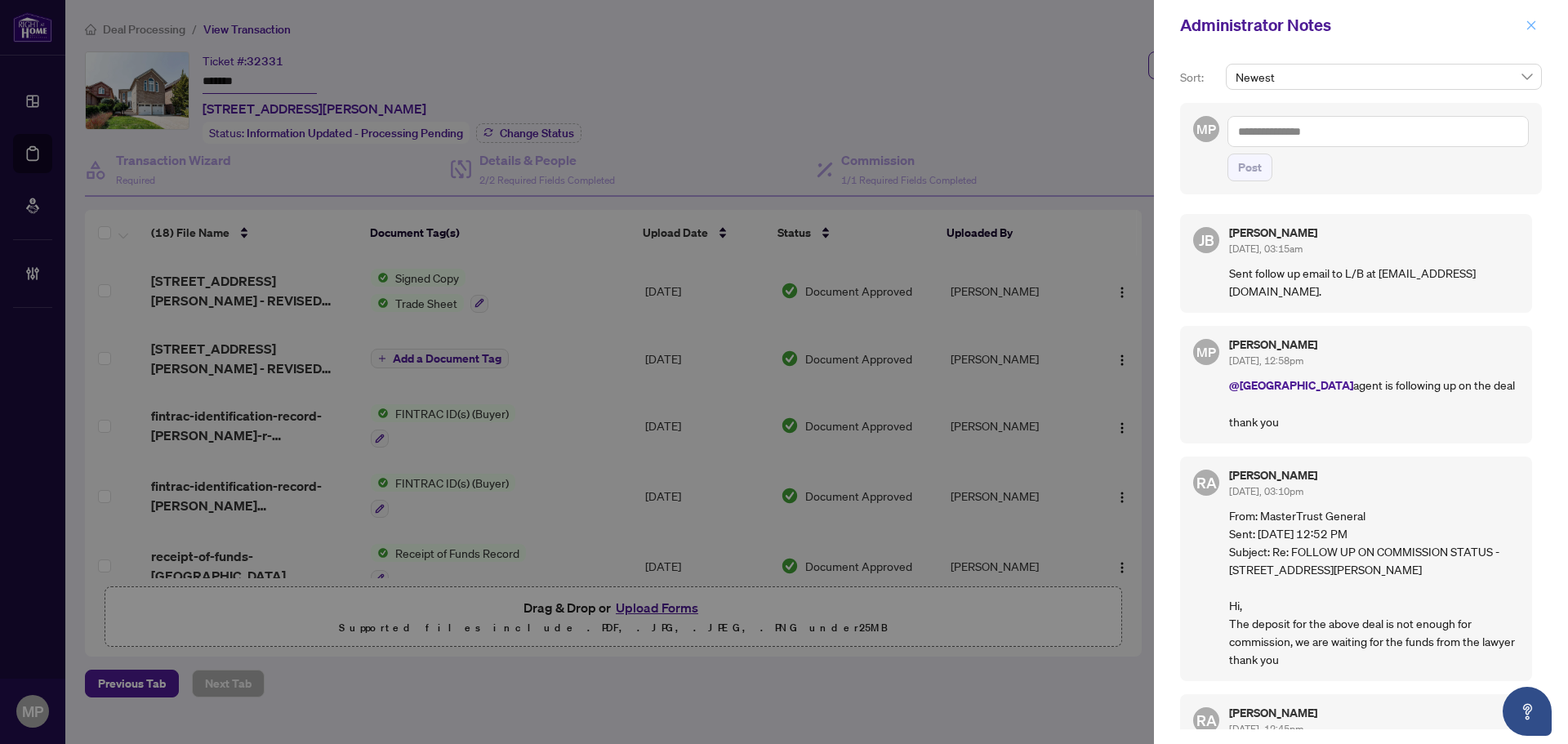
click at [1531, 24] on icon "close" at bounding box center [1530, 25] width 11 height 11
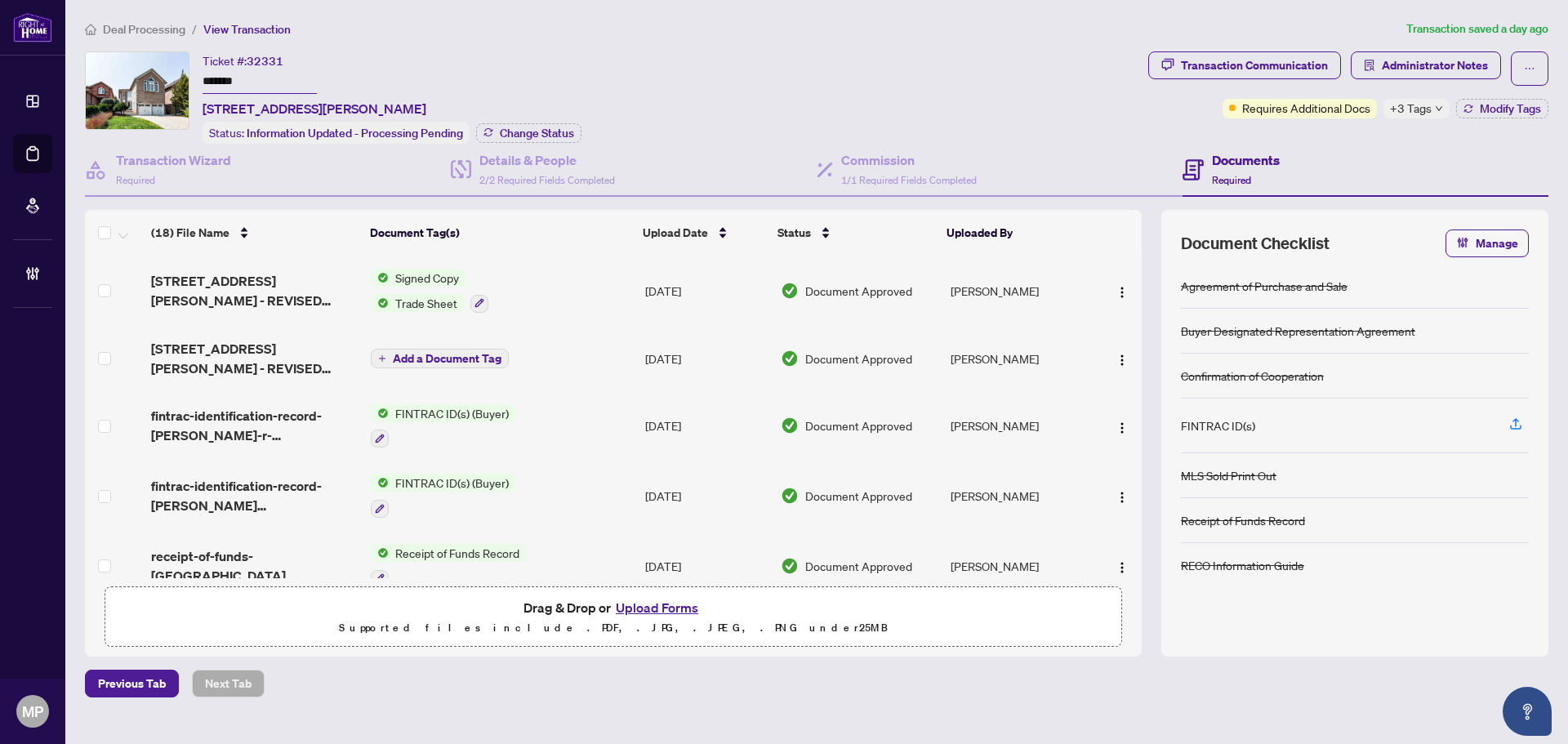
click at [1406, 105] on span "+3 Tags" at bounding box center [1410, 107] width 41 height 18
click at [980, 113] on div "Ticket #: 32331 ******* 5582 Mcfarren Blvd, Mississauga, Ontario L5M 5X8, Canad…" at bounding box center [613, 98] width 1057 height 92
click at [1291, 66] on div "Transaction Communication" at bounding box center [1254, 65] width 147 height 26
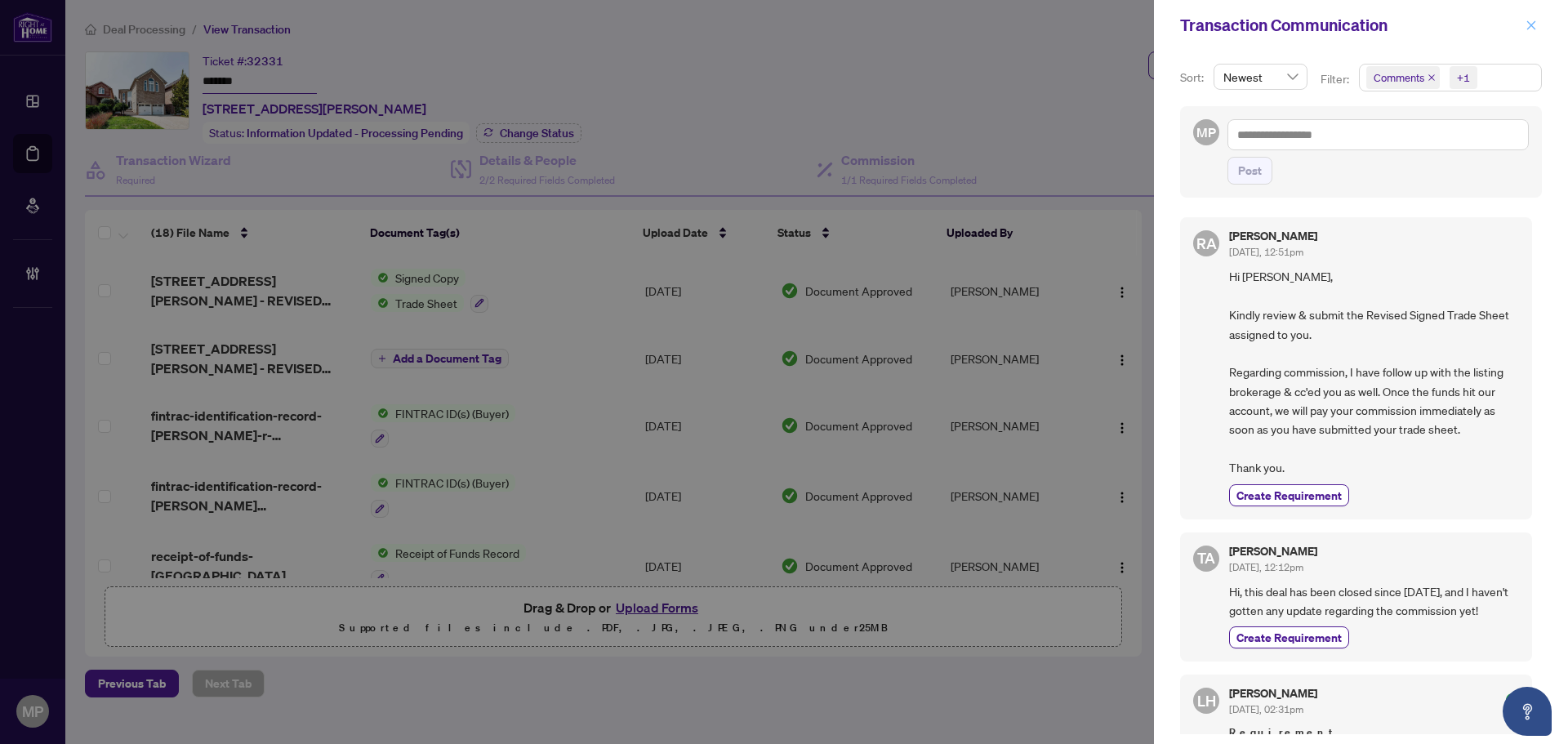
click at [1530, 19] on icon "close" at bounding box center [1530, 25] width 11 height 11
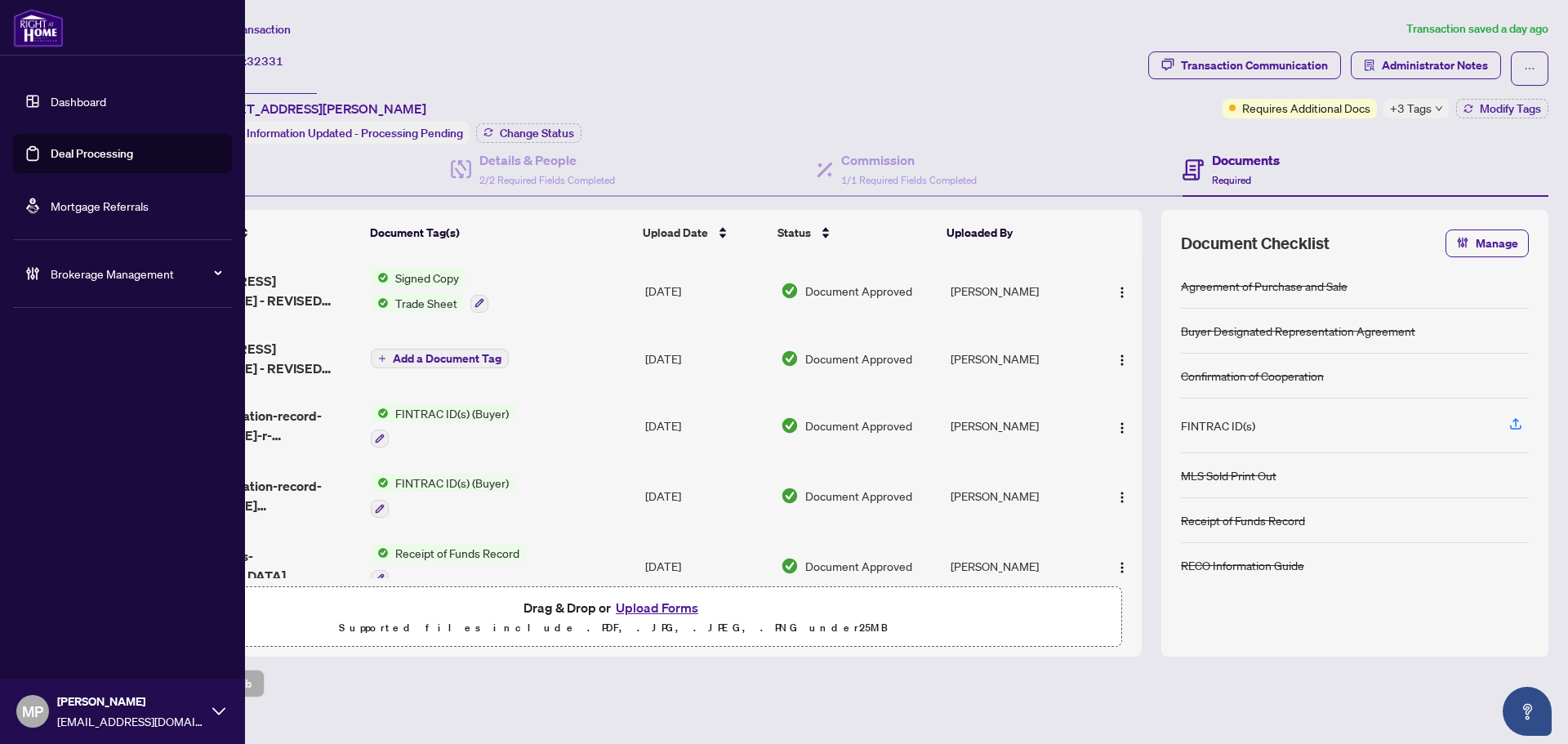
click at [64, 264] on span "Brokerage Management" at bounding box center [135, 273] width 170 height 18
click at [90, 387] on link "Manage Agents" at bounding box center [75, 391] width 81 height 15
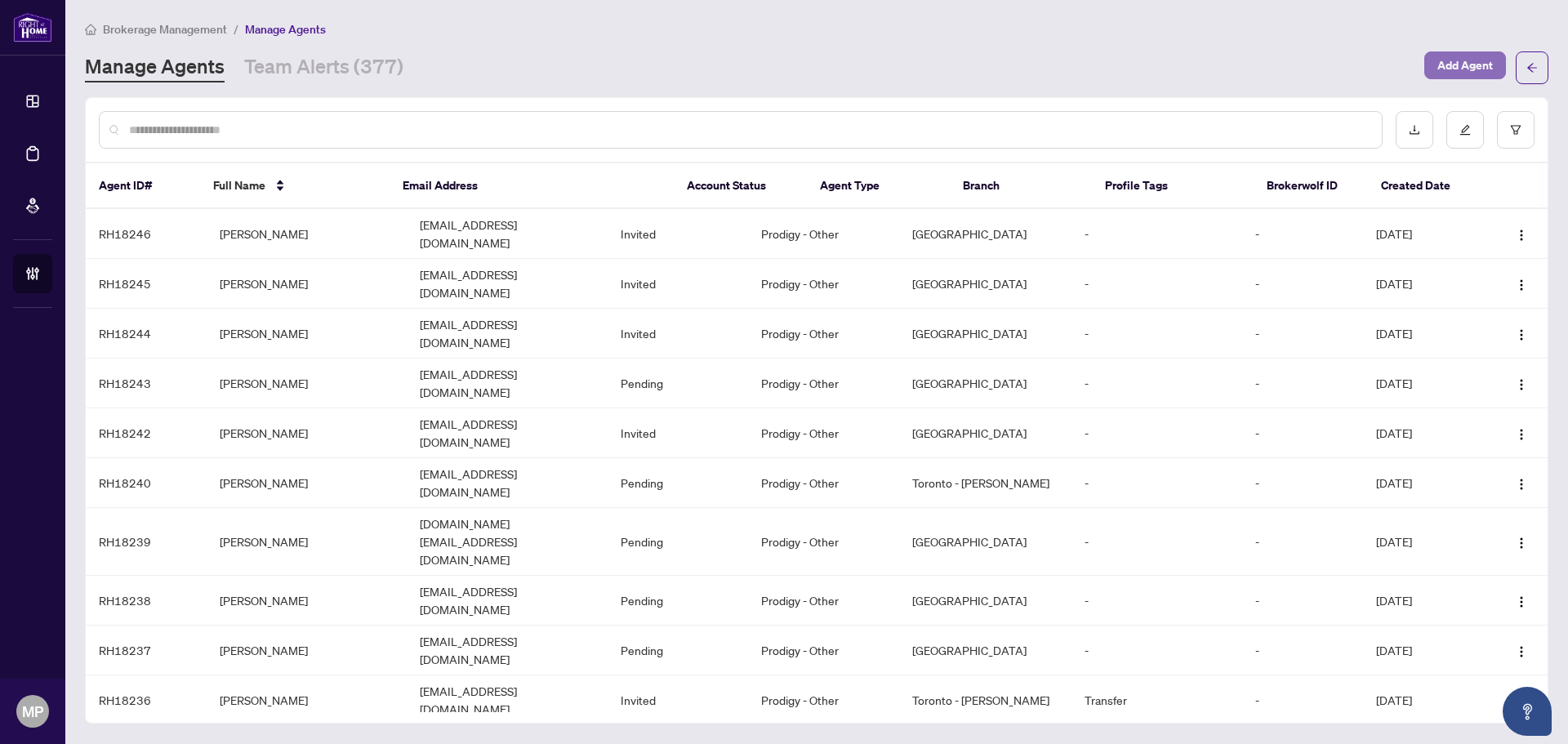
click at [1485, 63] on span "Add Agent" at bounding box center [1464, 65] width 55 height 26
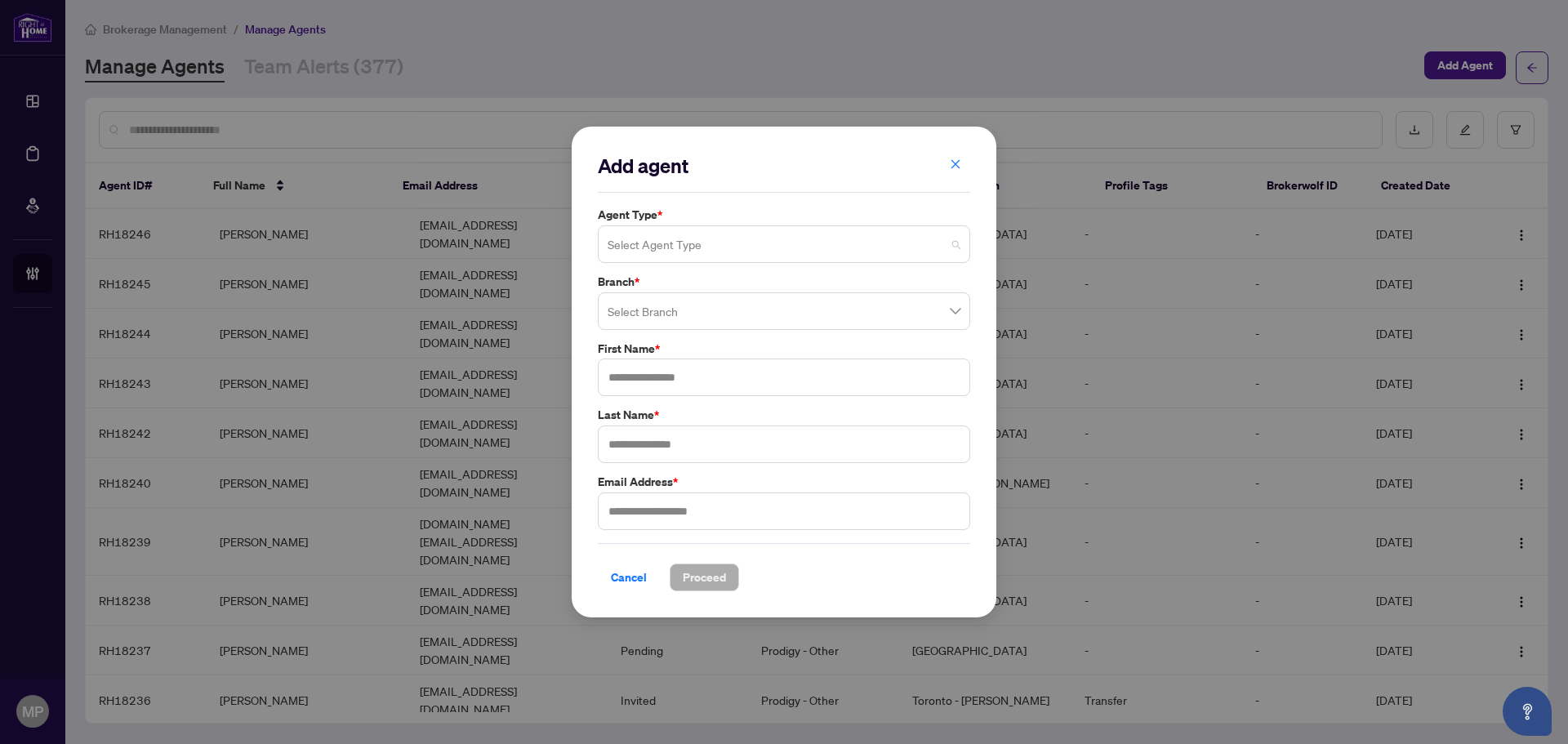
click at [656, 250] on input "search" at bounding box center [777, 246] width 338 height 36
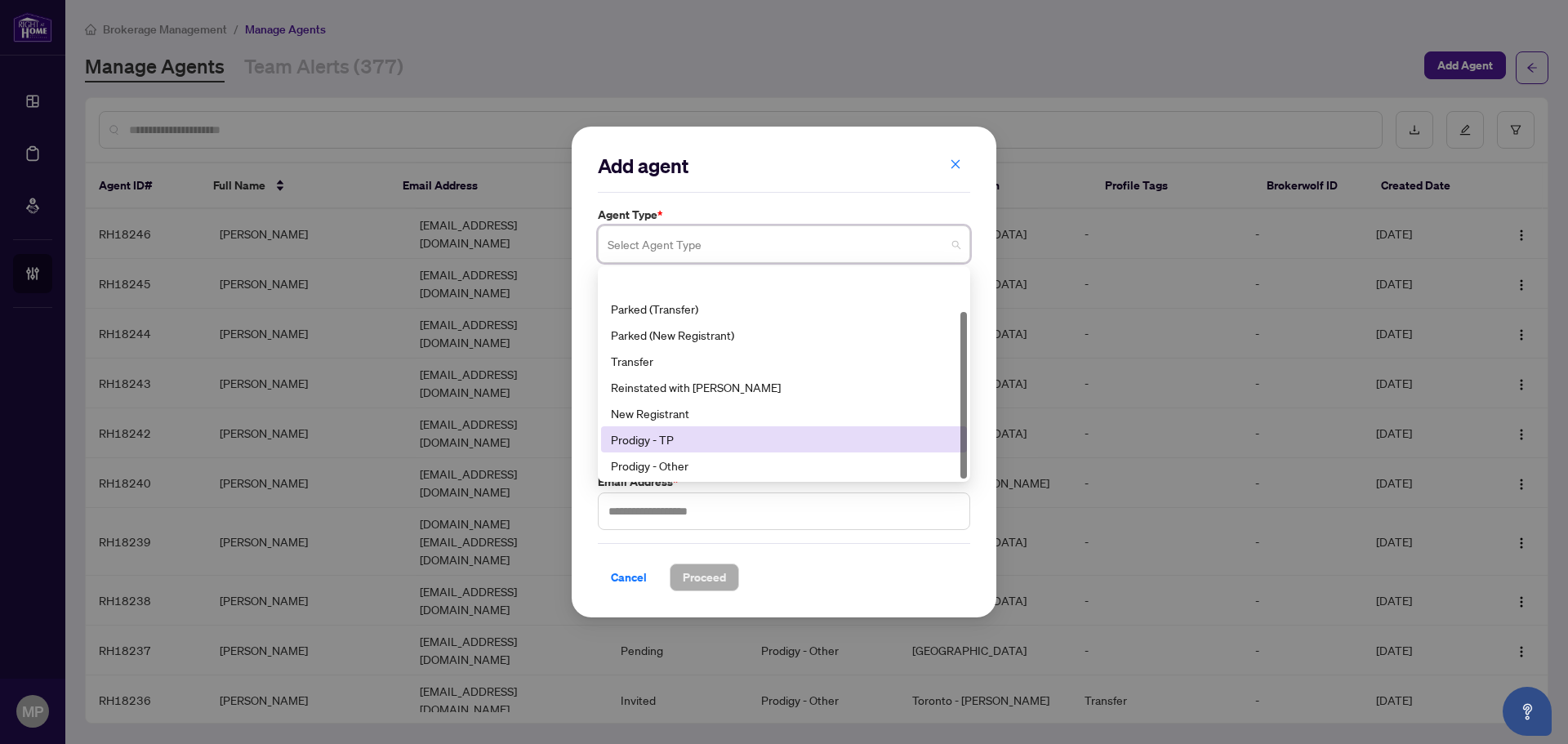
scroll to position [52, 0]
click at [674, 437] on div "Prodigy - RA" at bounding box center [784, 439] width 346 height 18
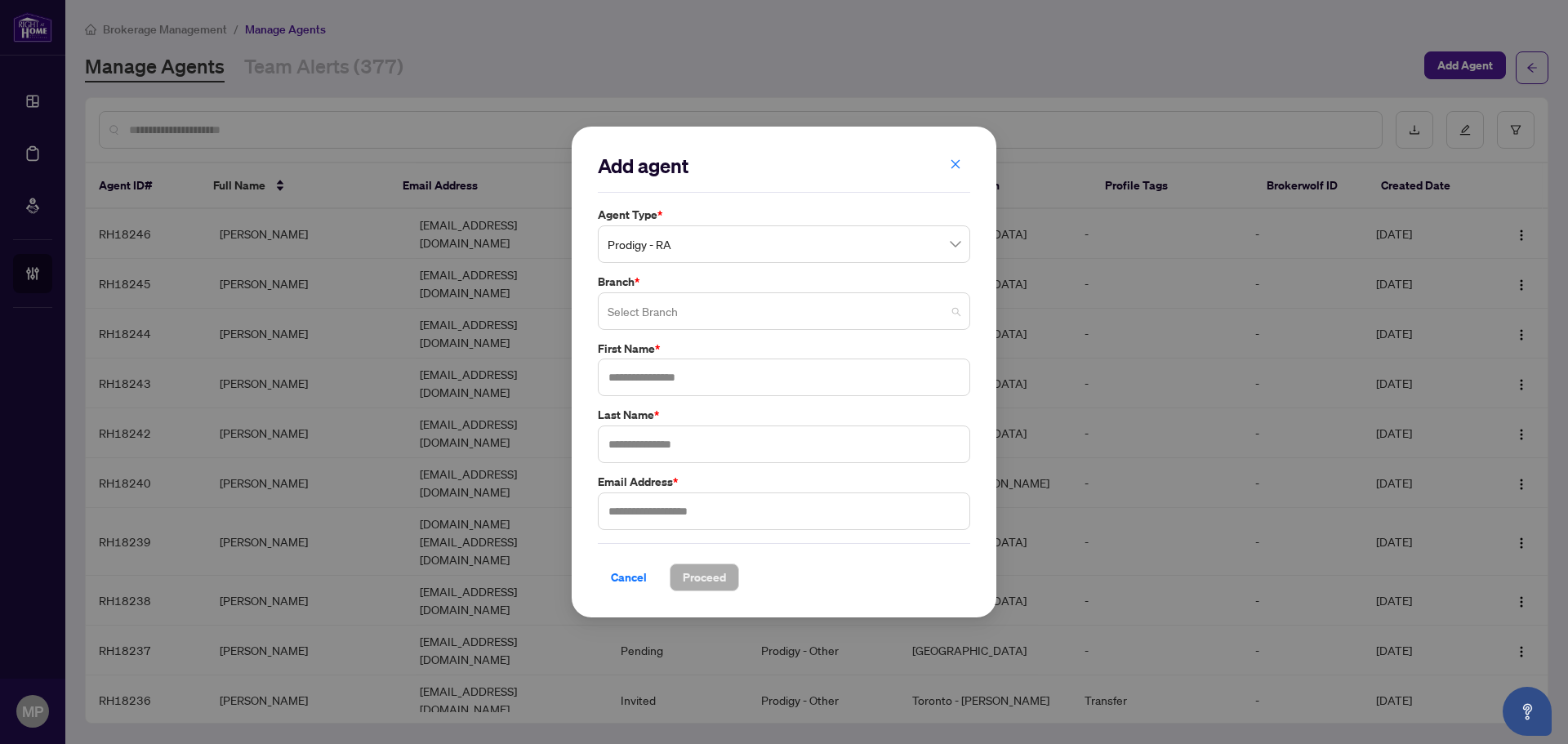
click at [715, 313] on input "search" at bounding box center [777, 313] width 338 height 36
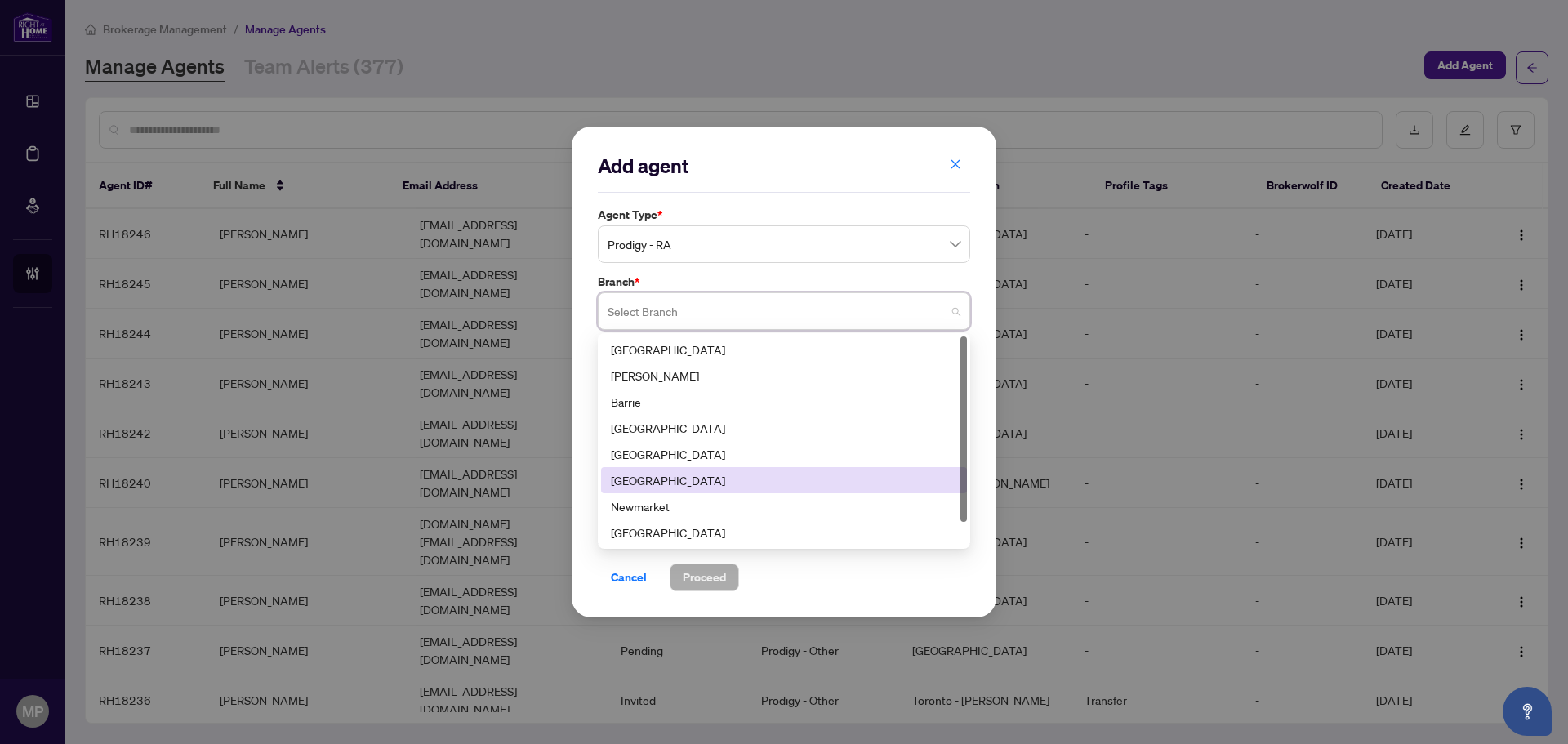
click at [656, 476] on div "[GEOGRAPHIC_DATA]" at bounding box center [784, 480] width 346 height 18
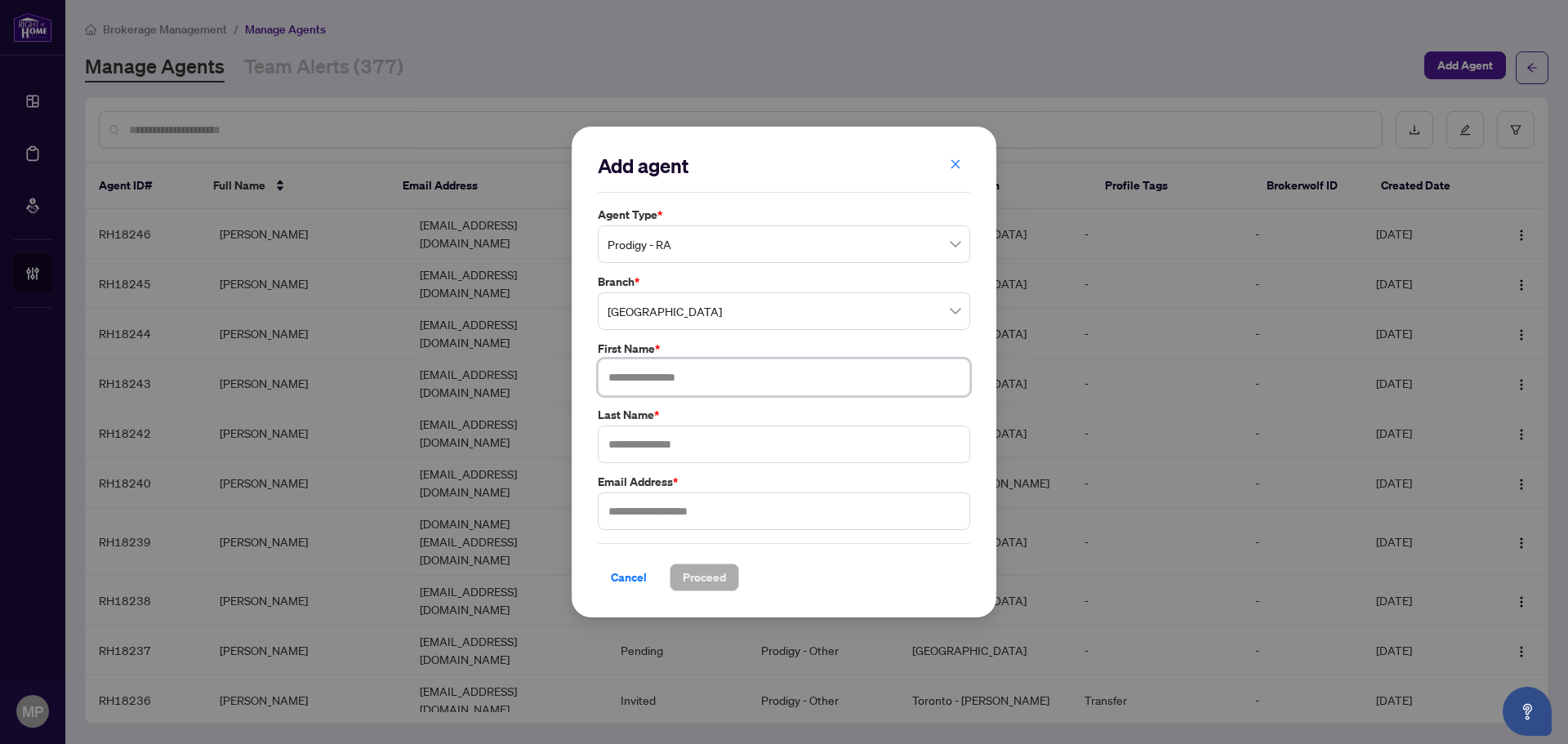
click at [646, 370] on input "text" at bounding box center [784, 377] width 372 height 38
paste input "*******"
click at [660, 384] on input "*******" at bounding box center [784, 377] width 372 height 38
paste input "*********"
click at [698, 376] on input "**********" at bounding box center [784, 377] width 372 height 38
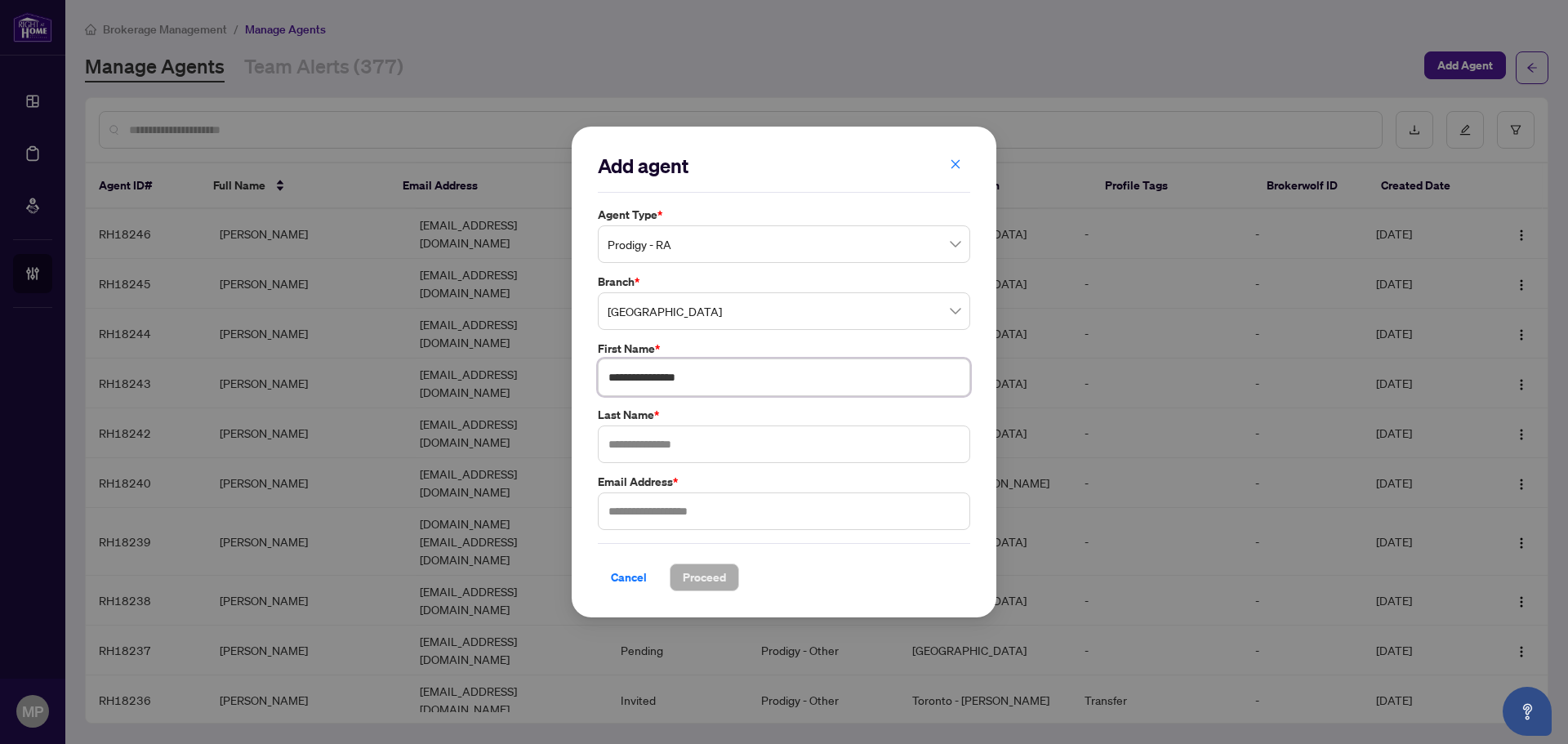
click at [677, 378] on input "**********" at bounding box center [784, 377] width 372 height 38
click at [691, 445] on input "text" at bounding box center [784, 444] width 372 height 38
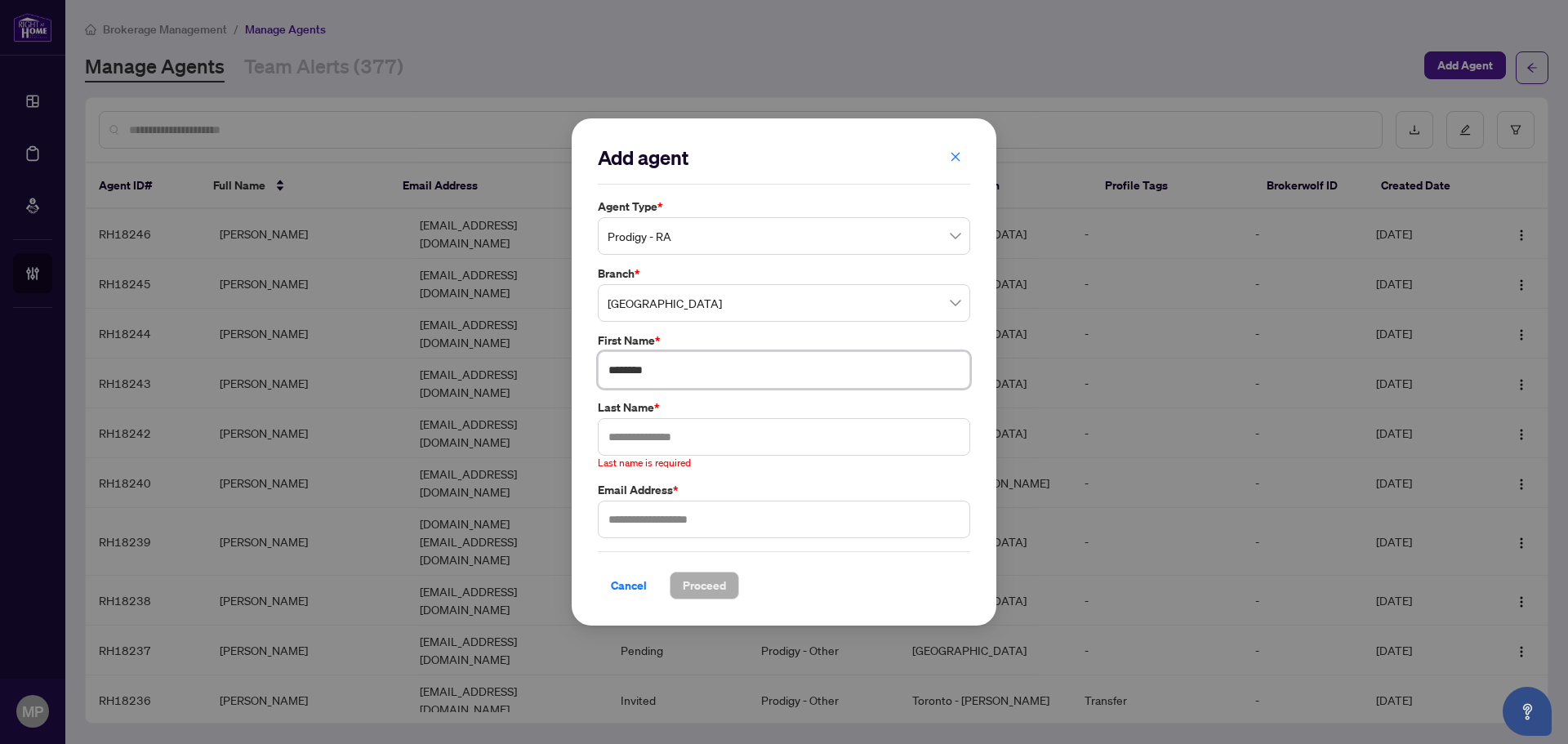
click at [653, 373] on input "*******" at bounding box center [784, 370] width 372 height 38
paste input "********"
type input "**********"
click at [659, 424] on input "text" at bounding box center [784, 437] width 372 height 38
paste input "********"
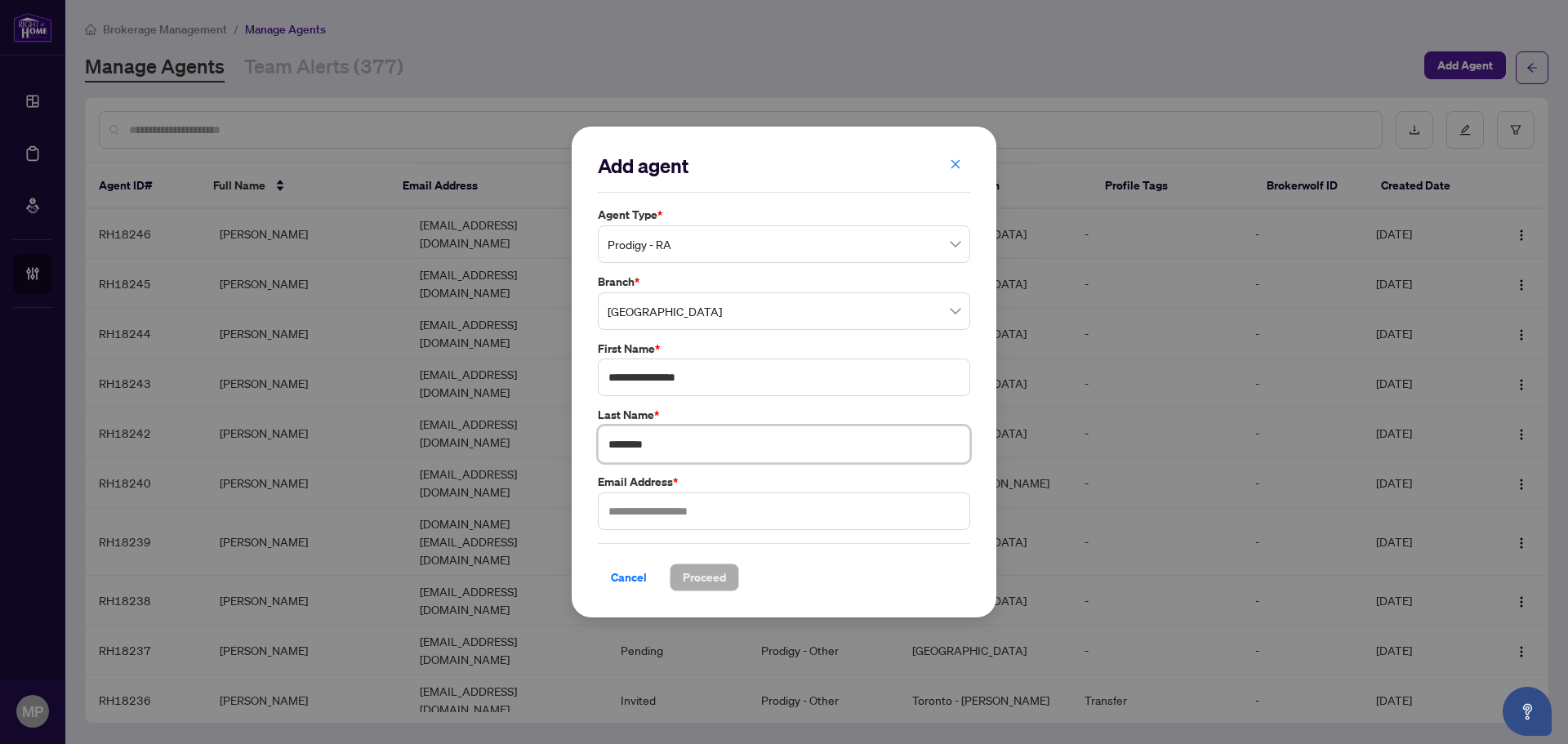
type input "********"
click at [676, 375] on input "**********" at bounding box center [784, 377] width 372 height 38
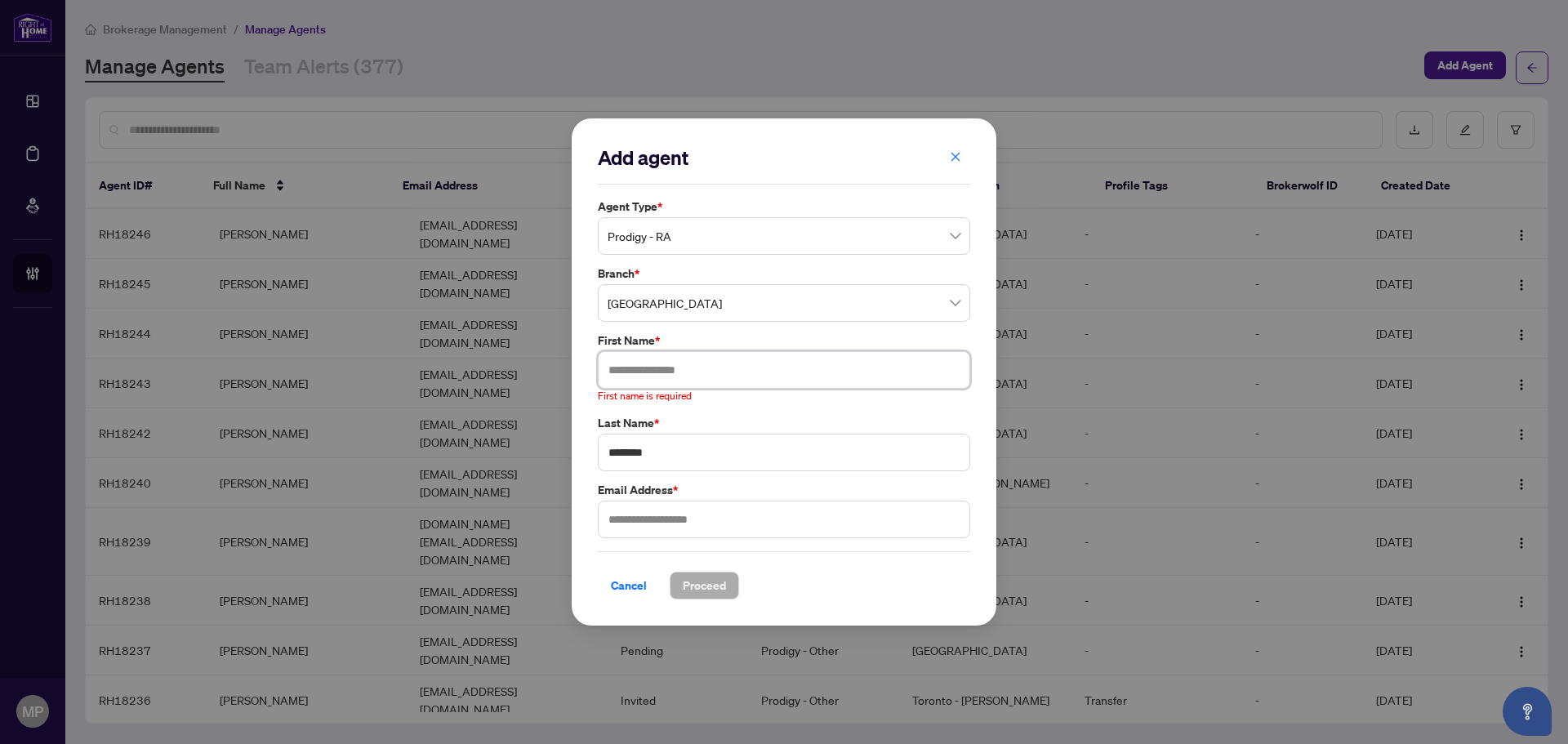
type input "*"
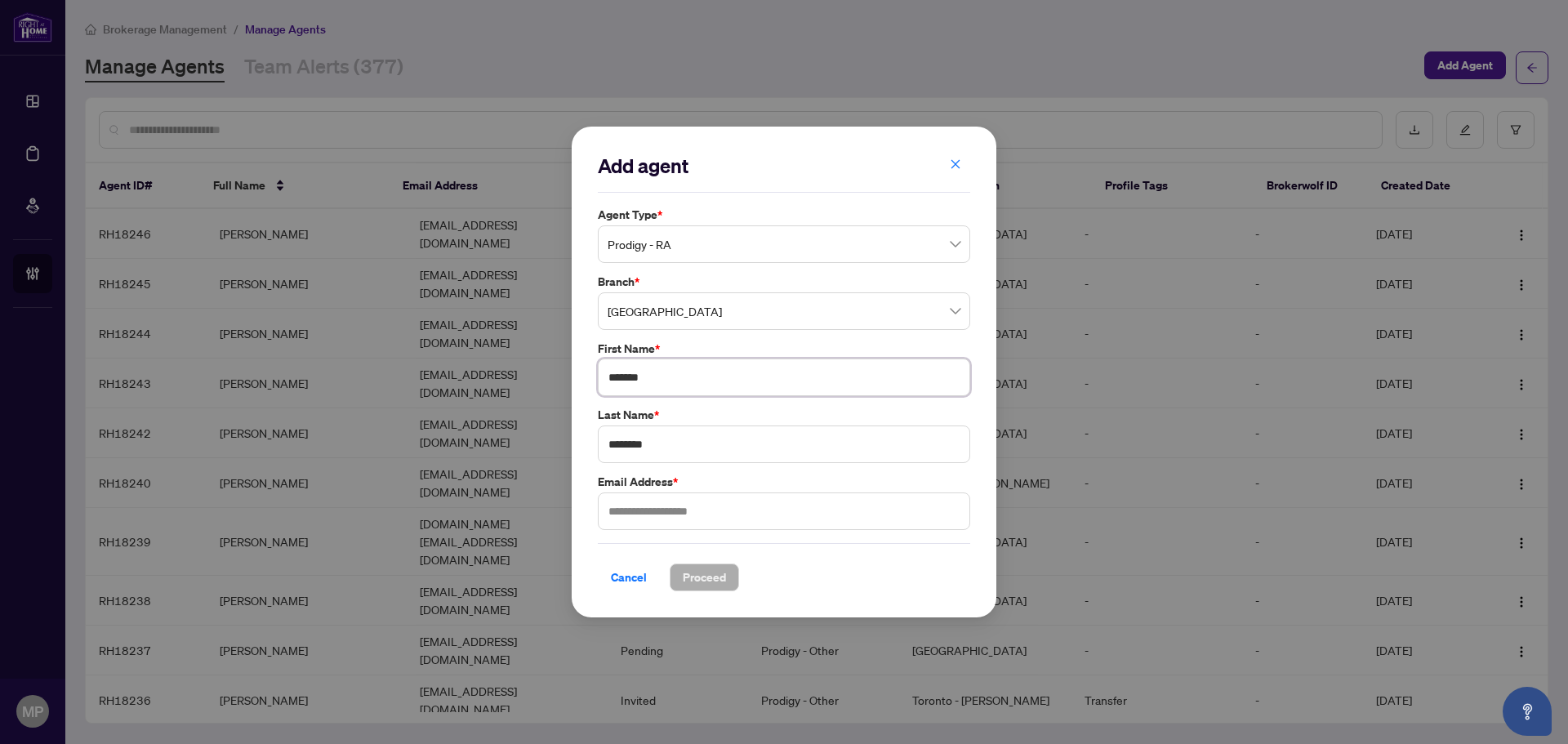
type input "*******"
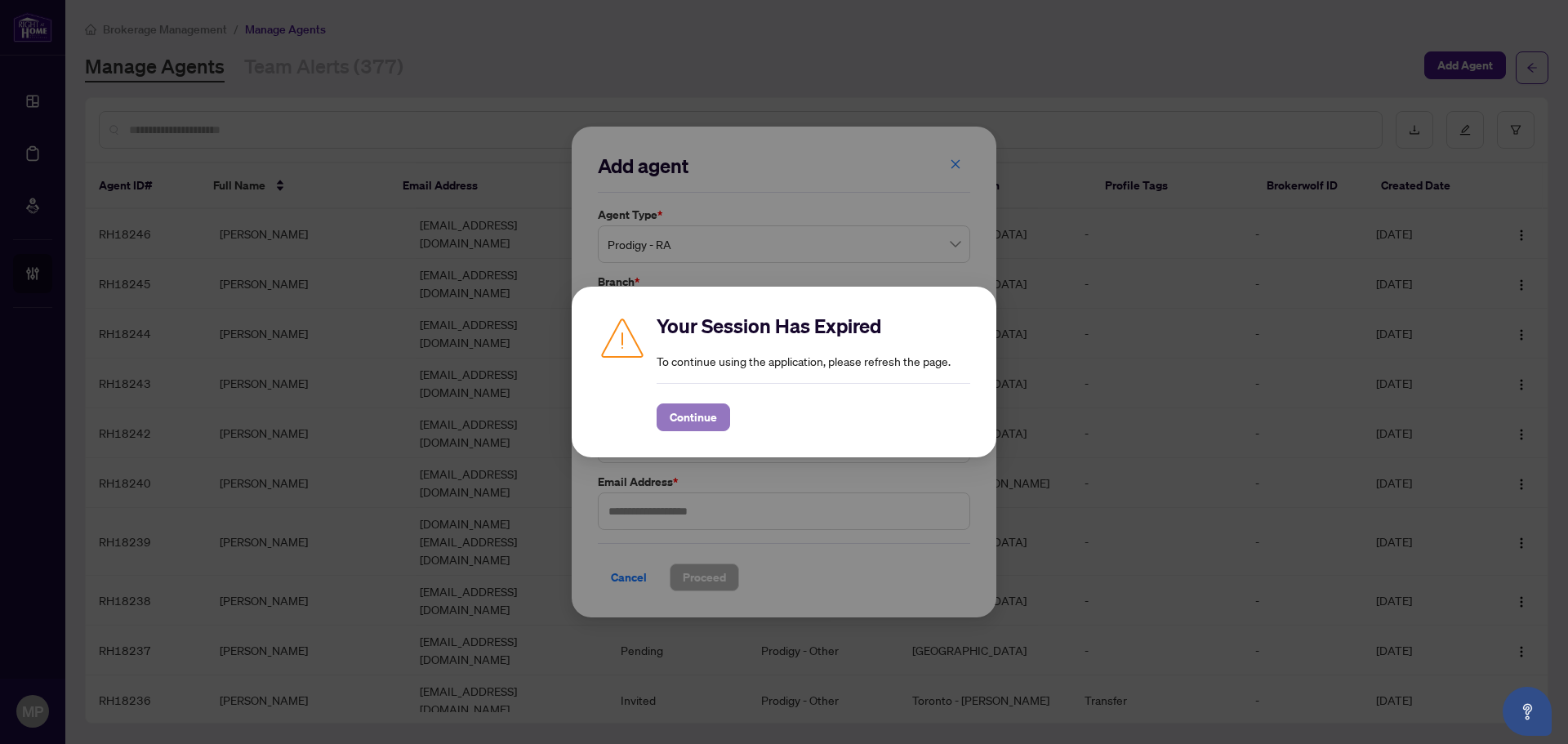
click at [704, 408] on span "Continue" at bounding box center [693, 417] width 47 height 26
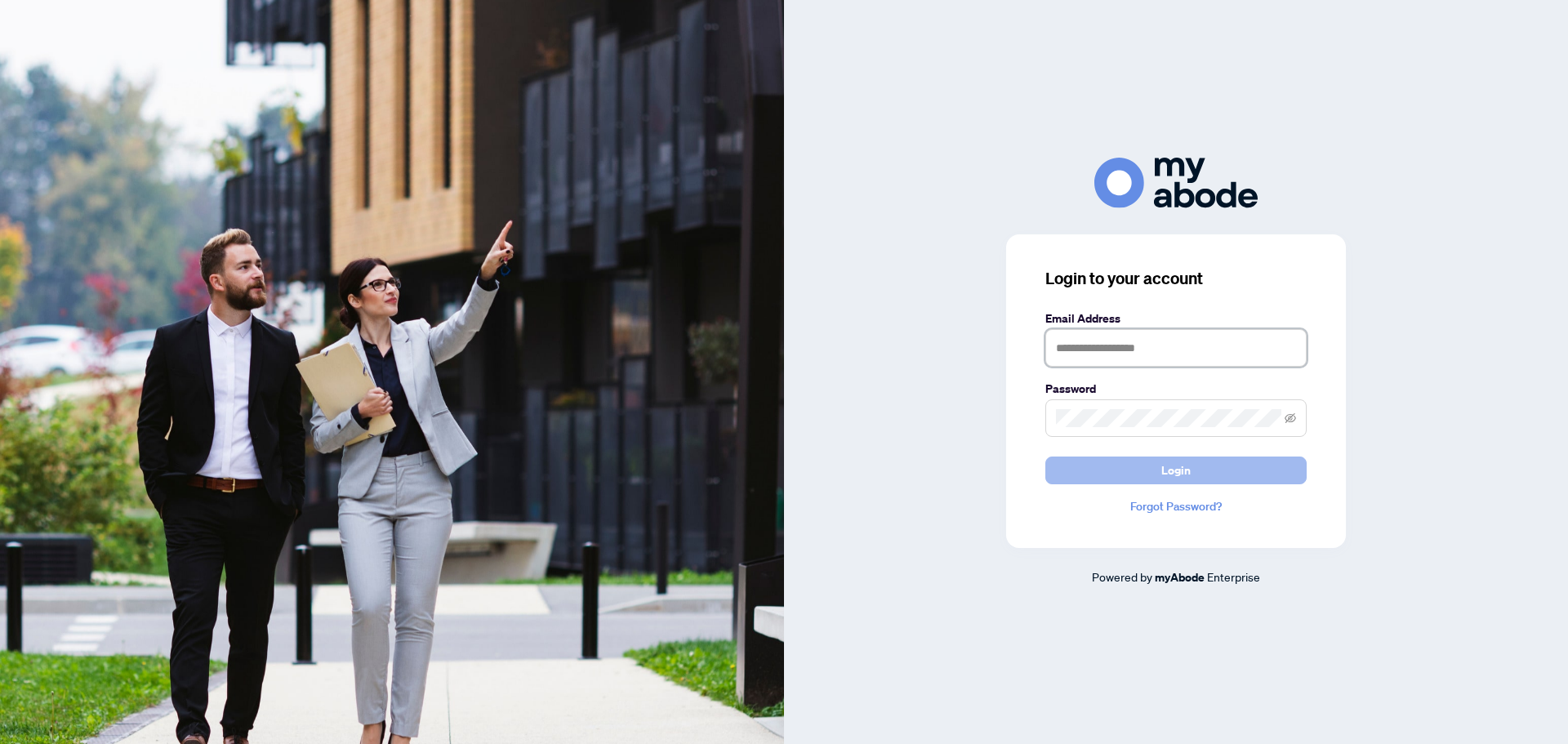
type input "**********"
click at [1151, 478] on button "Login" at bounding box center [1175, 471] width 261 height 28
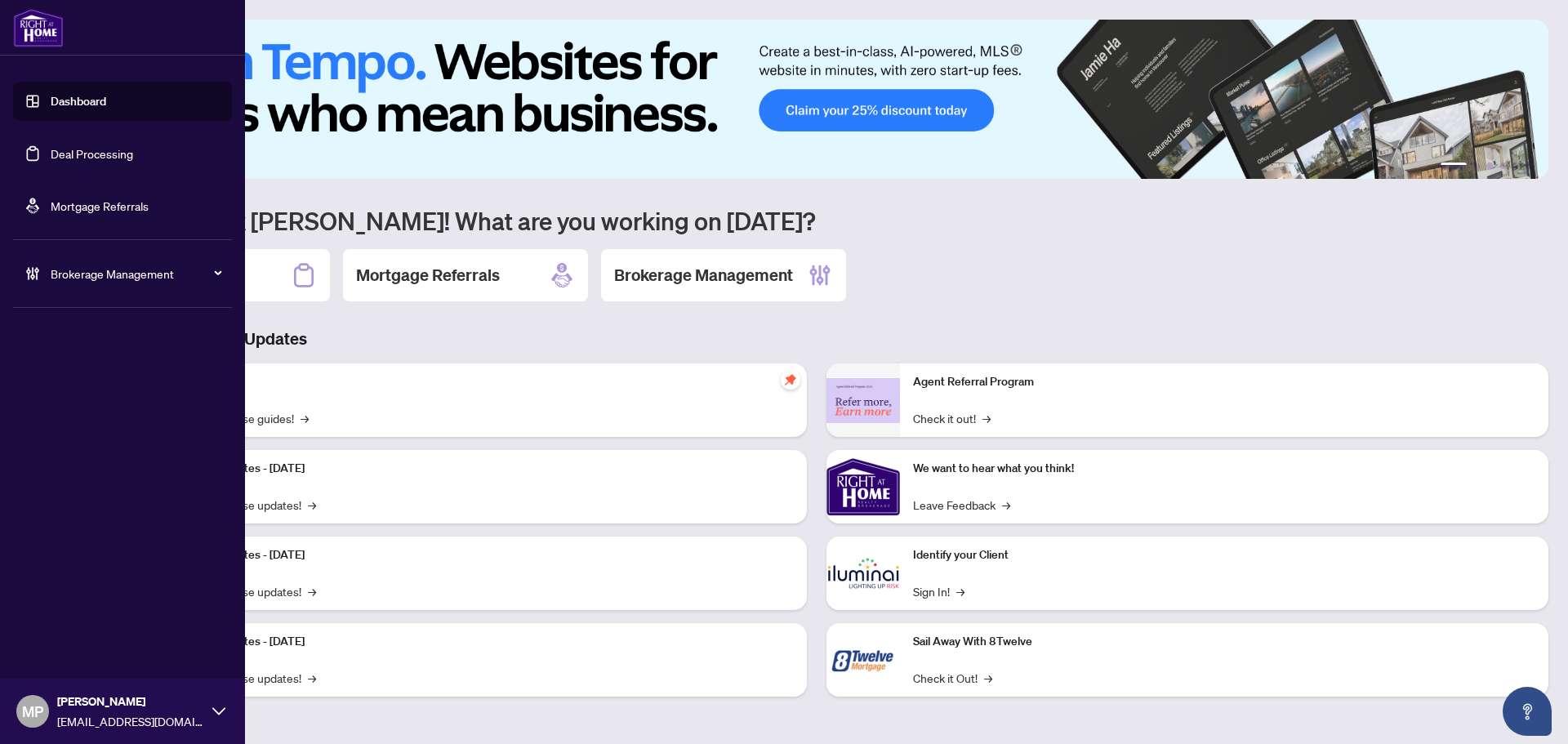
click at [73, 156] on link "Deal Processing" at bounding box center [92, 153] width 83 height 15
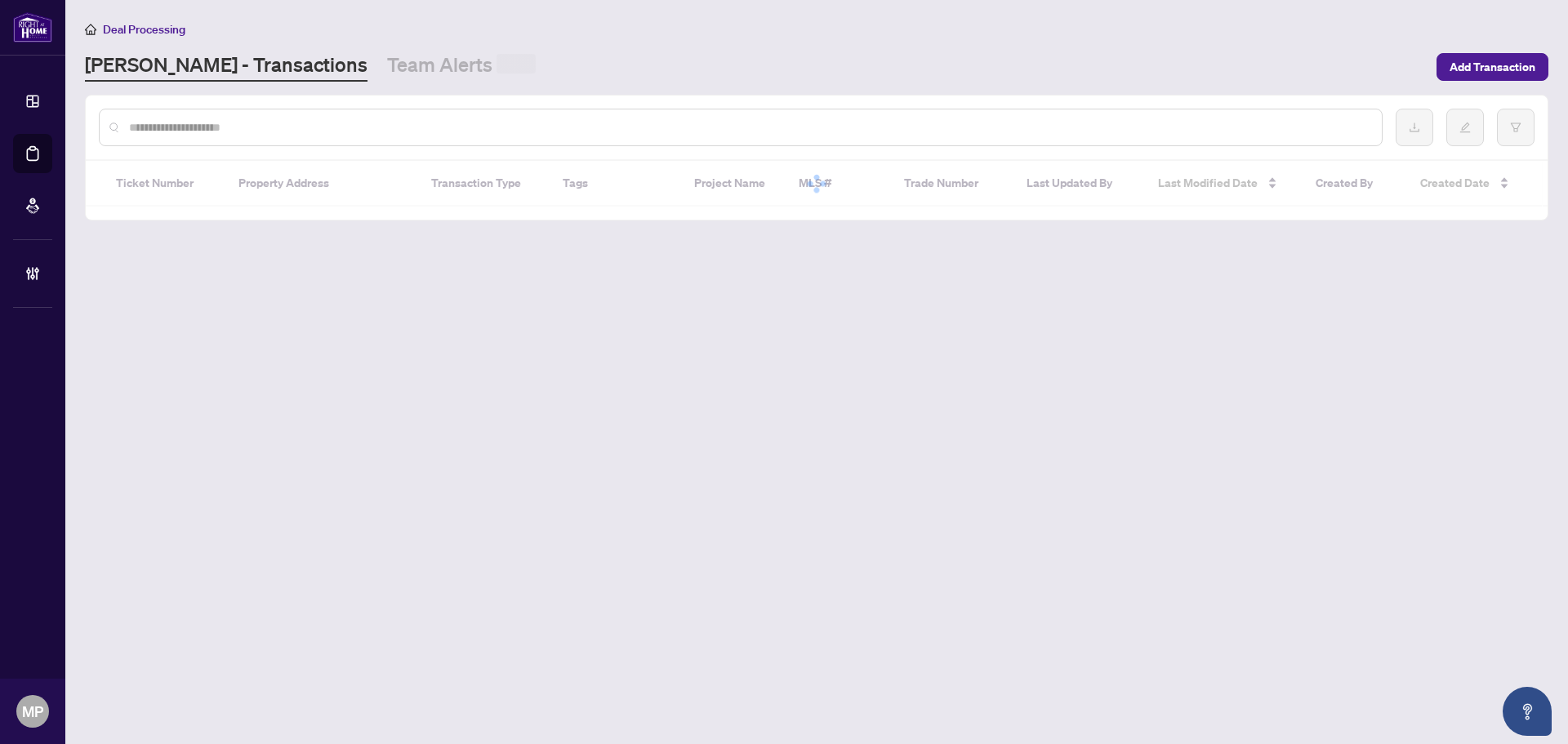
click at [542, 133] on input "text" at bounding box center [748, 127] width 1239 height 18
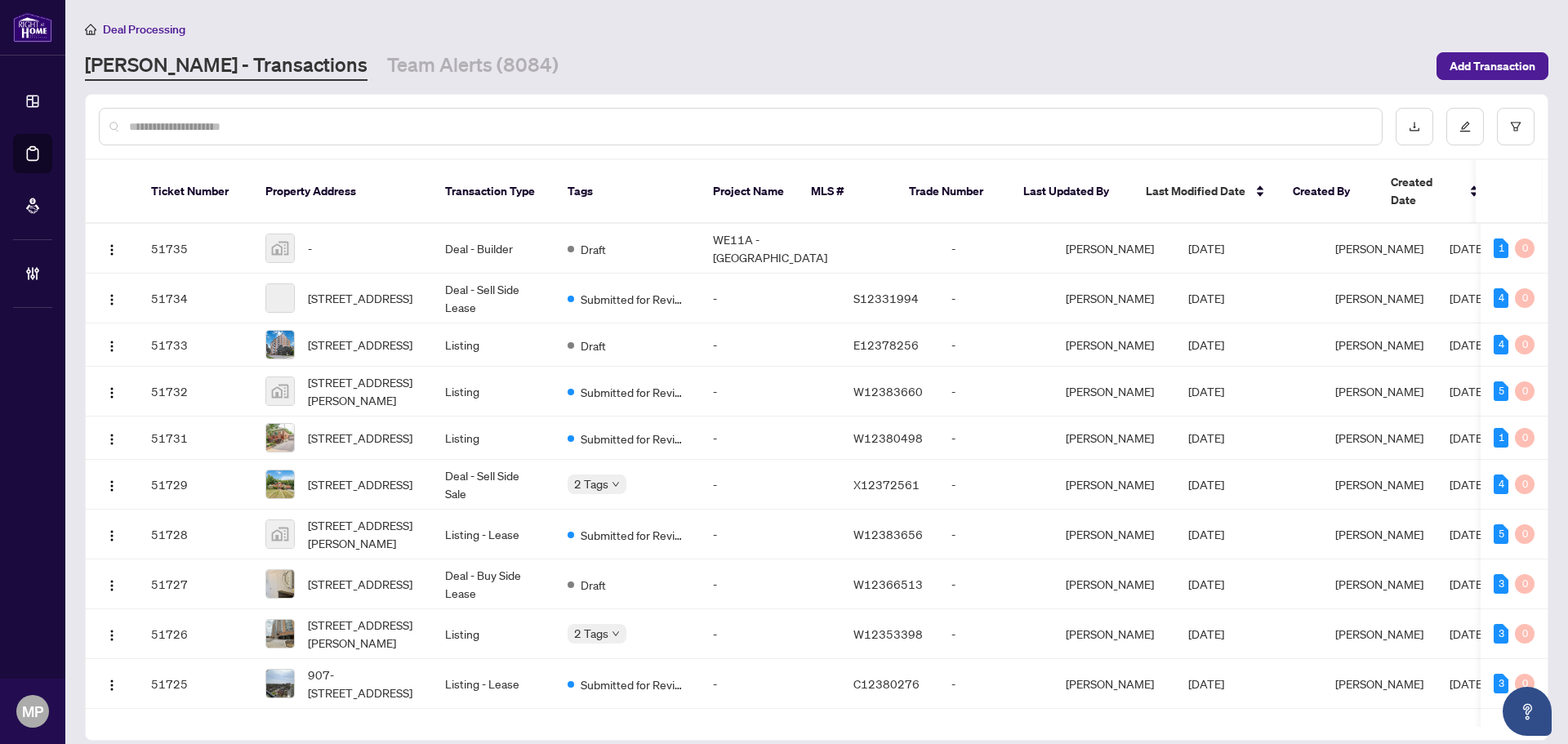
click at [542, 133] on input "text" at bounding box center [748, 126] width 1239 height 18
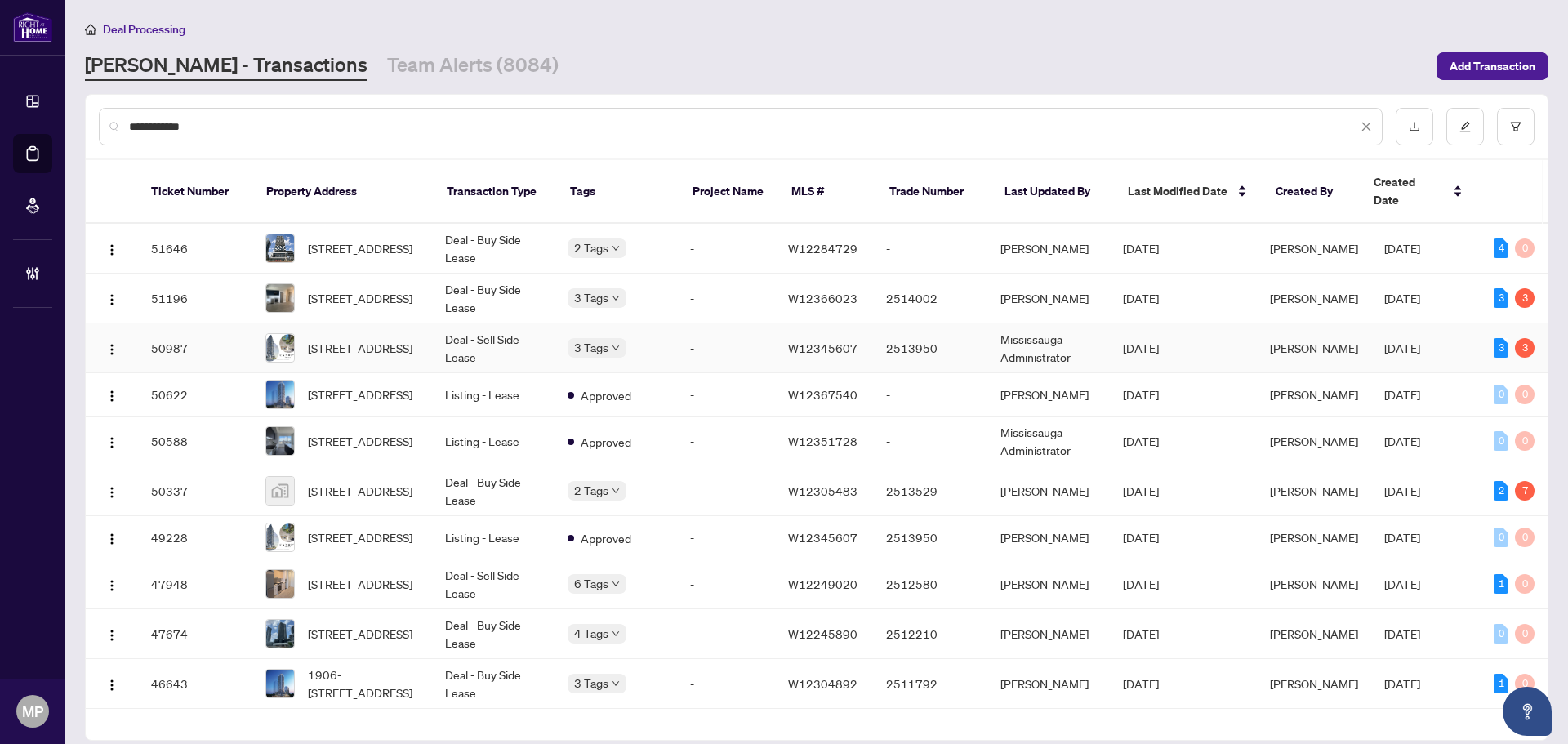
type input "**********"
click at [241, 341] on td "50987" at bounding box center [195, 348] width 114 height 50
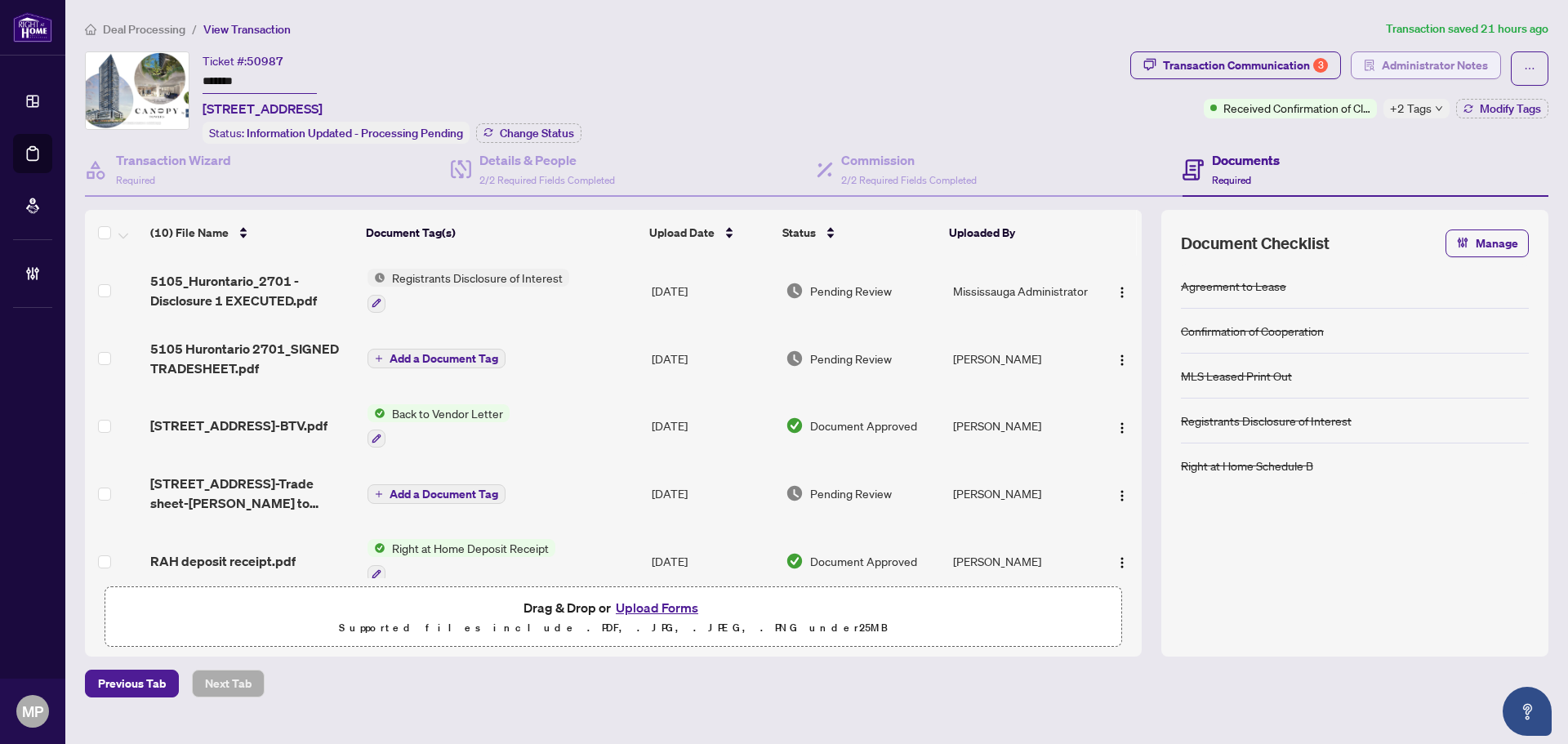
click at [1442, 70] on span "Administrator Notes" at bounding box center [1434, 65] width 106 height 26
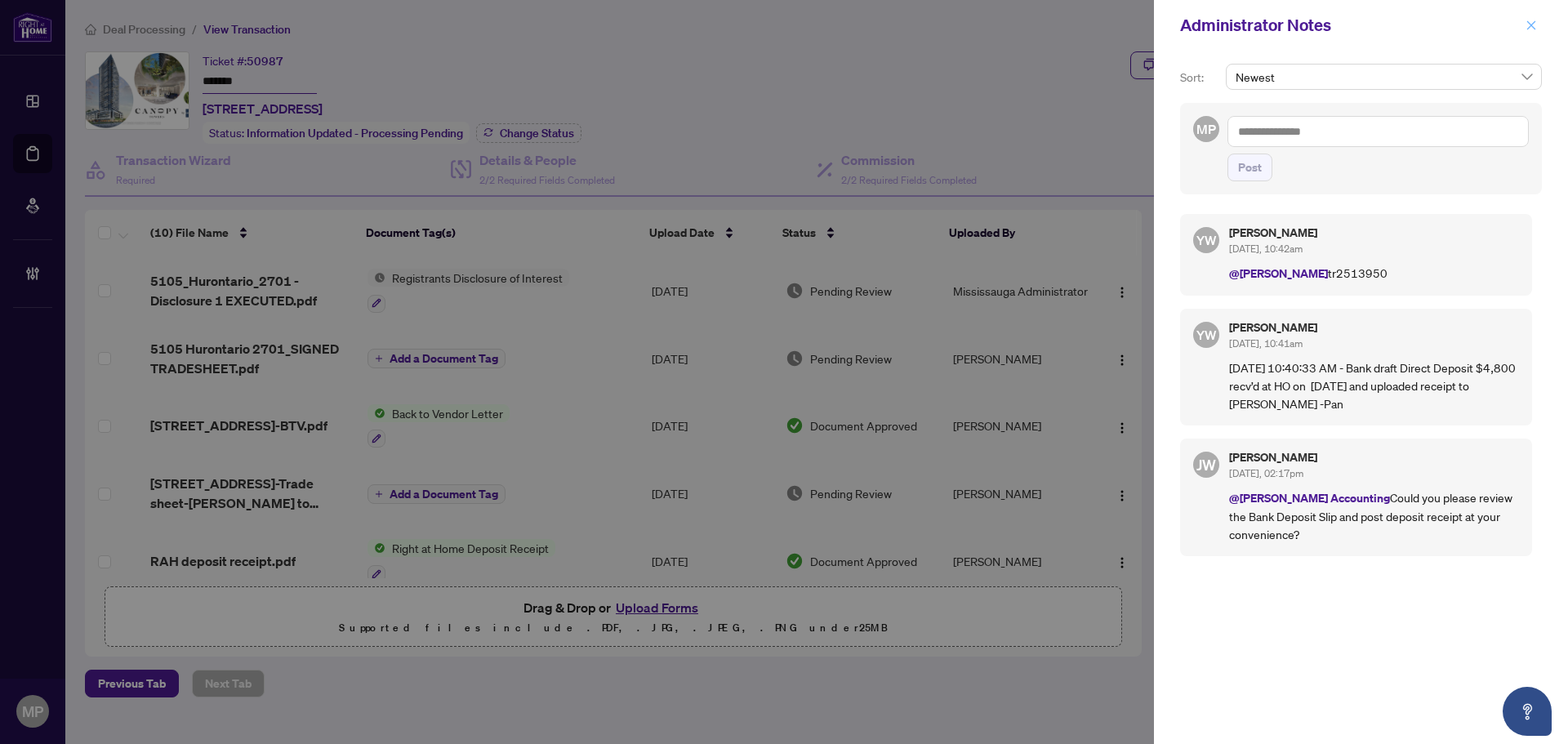
click at [1532, 33] on span "button" at bounding box center [1530, 25] width 11 height 26
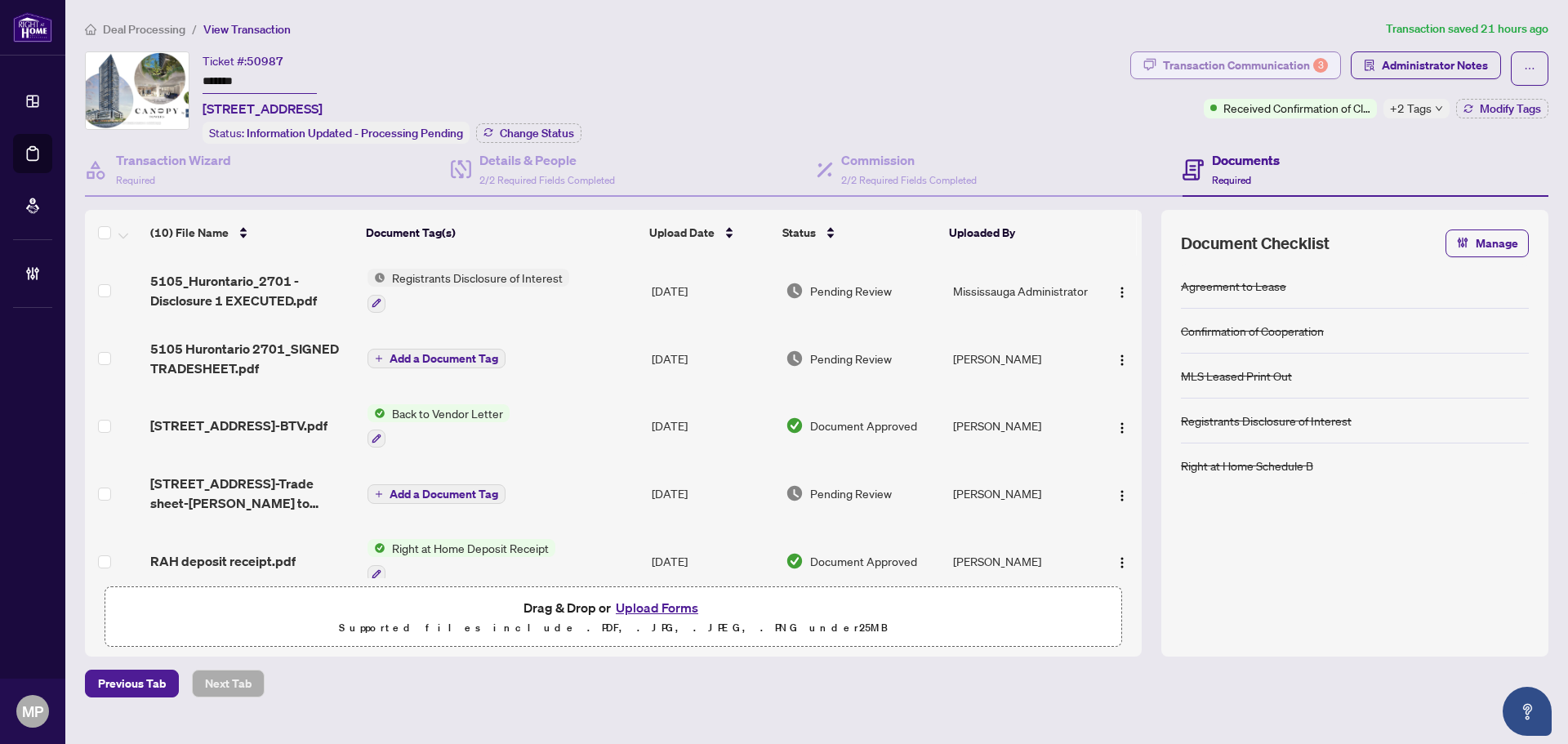
click at [1284, 64] on div "Transaction Communication 3" at bounding box center [1246, 65] width 165 height 26
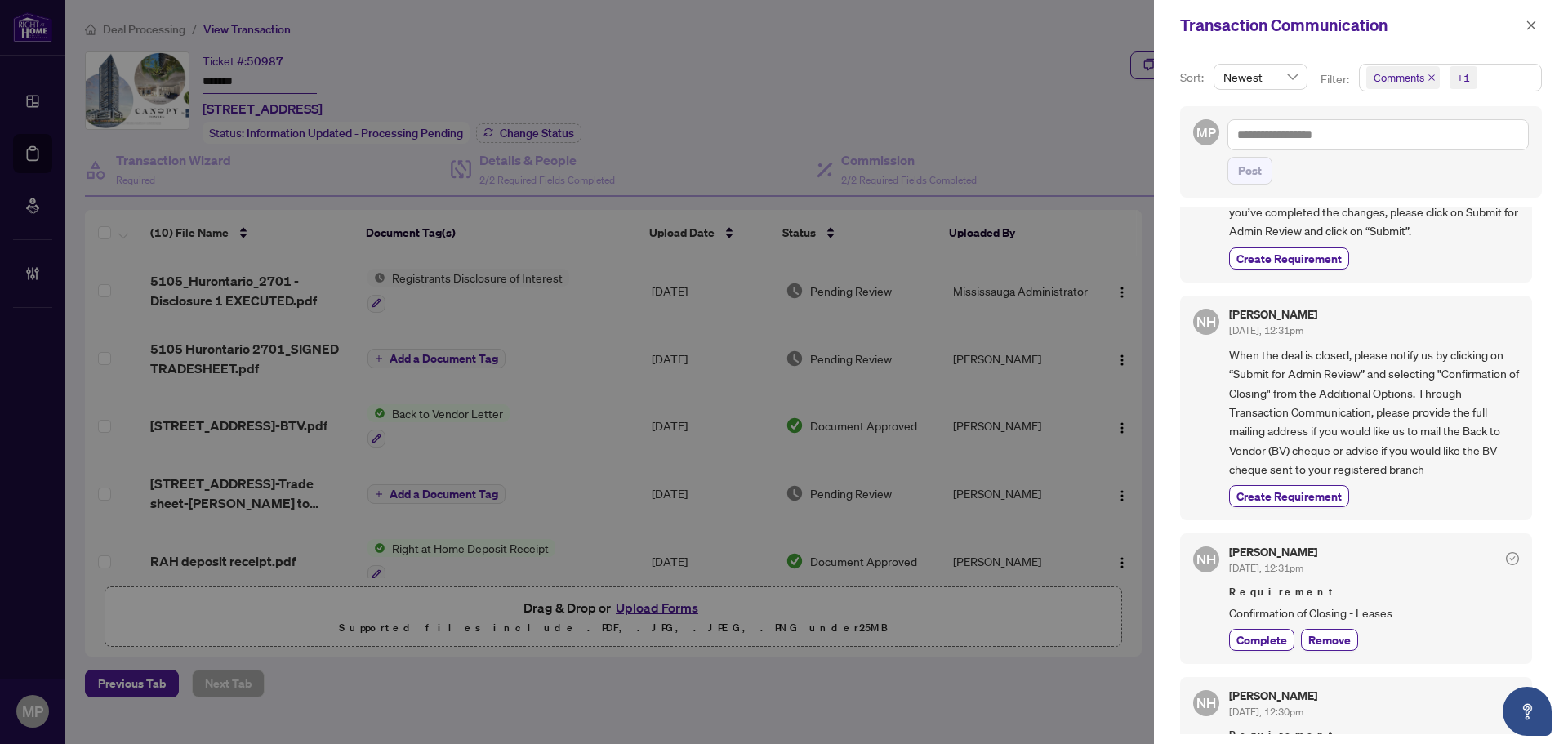
scroll to position [245, 0]
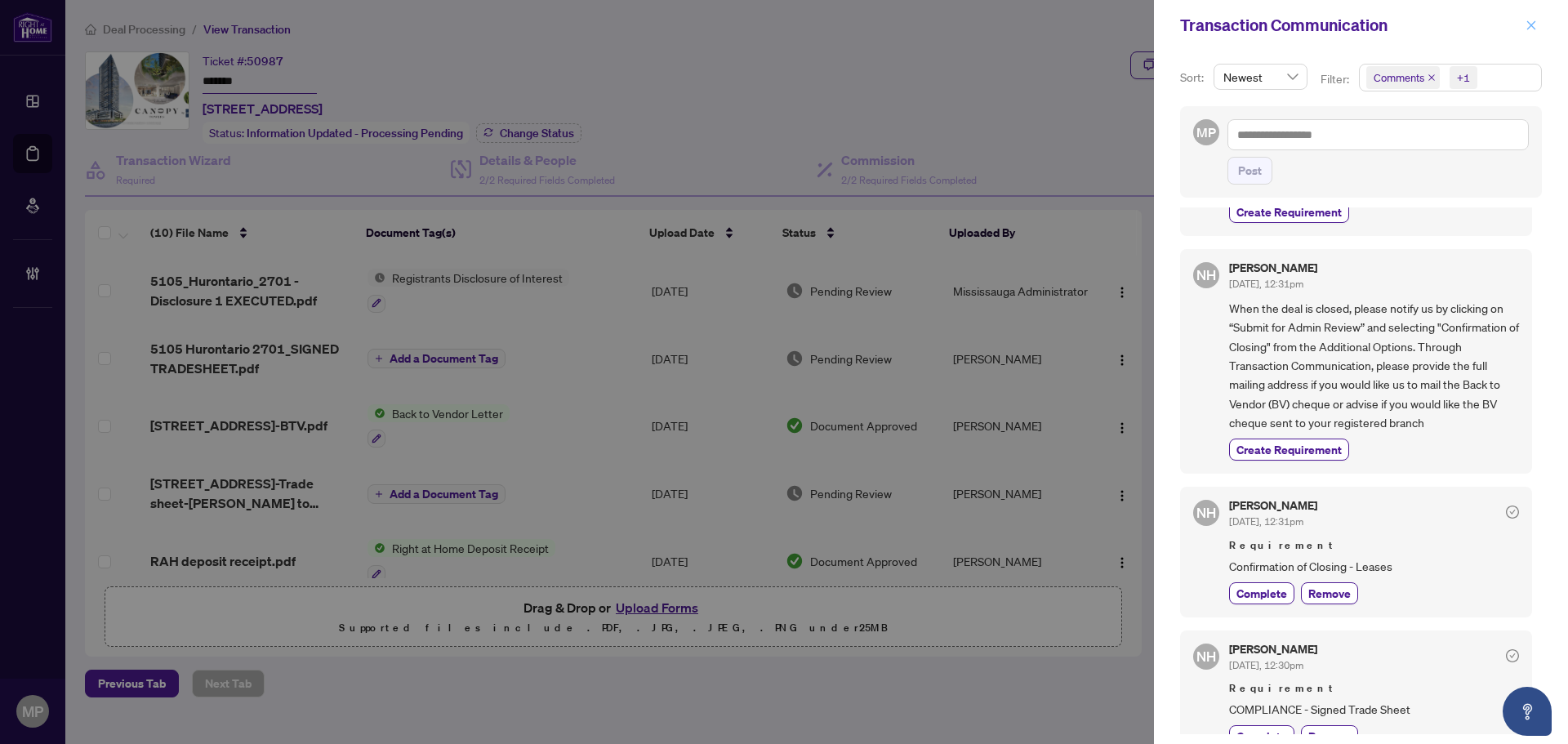
click at [1527, 22] on icon "close" at bounding box center [1531, 25] width 9 height 9
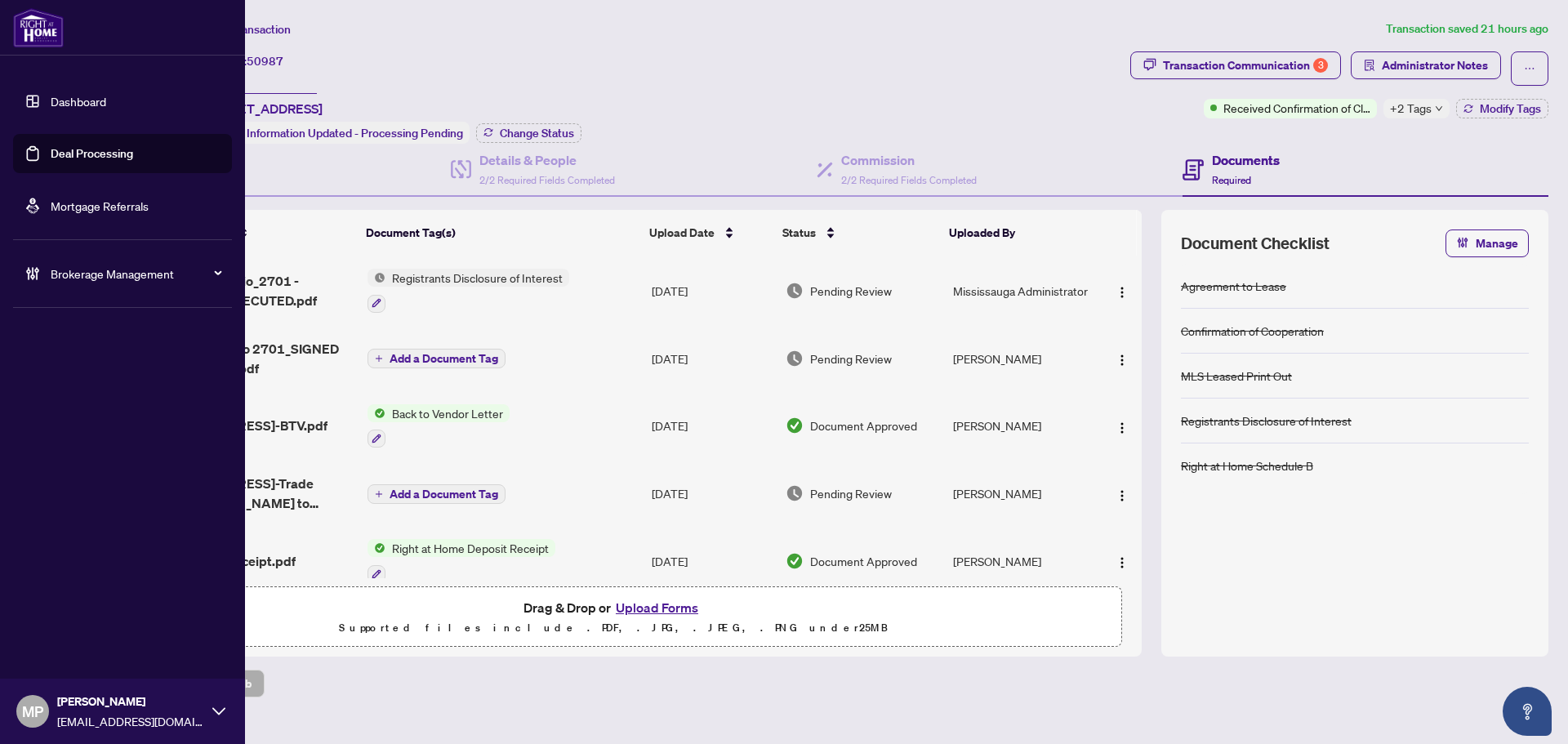
drag, startPoint x: 40, startPoint y: 151, endPoint x: 57, endPoint y: 152, distance: 17.0
click at [51, 151] on link "Deal Processing" at bounding box center [92, 153] width 83 height 15
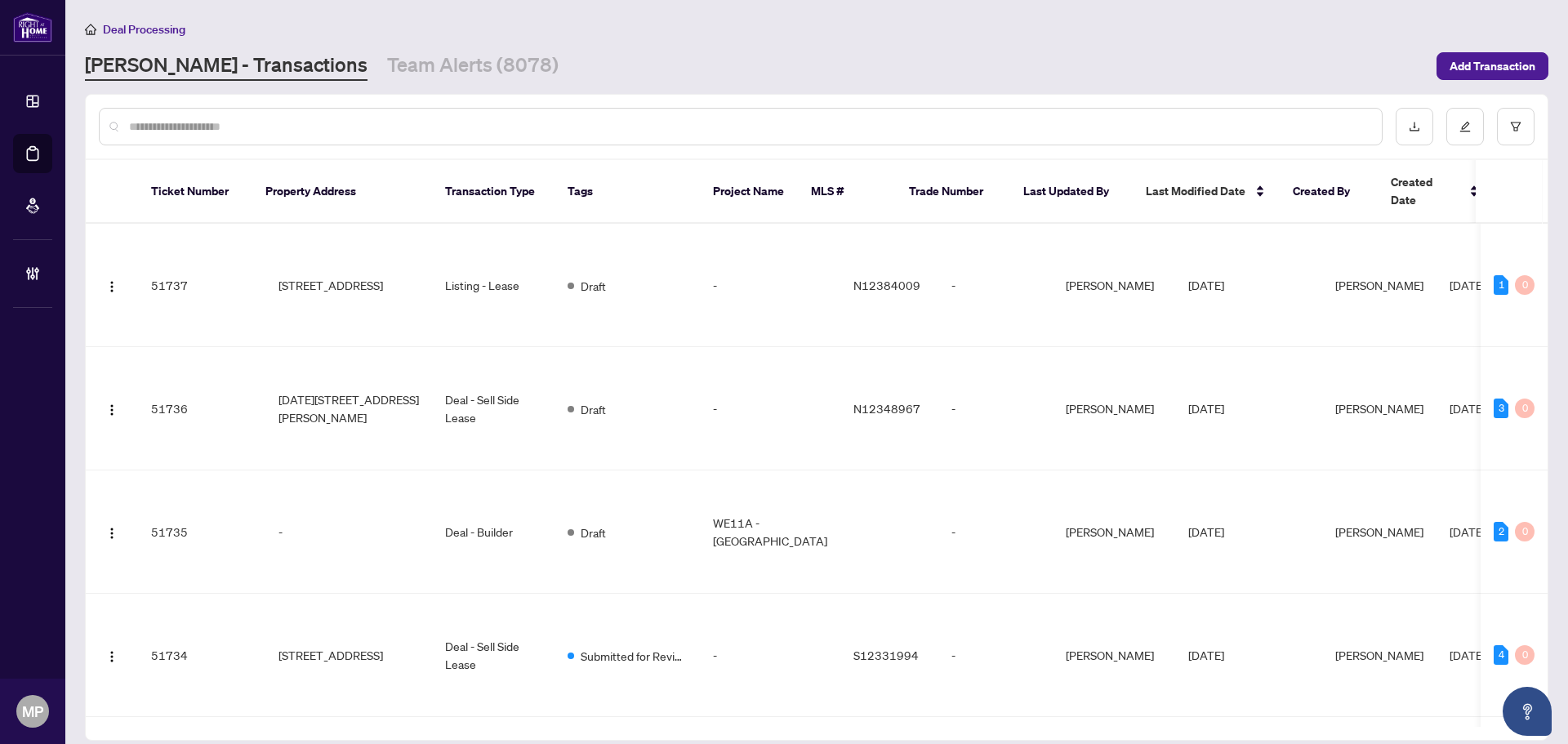
click at [376, 122] on input "text" at bounding box center [748, 126] width 1239 height 18
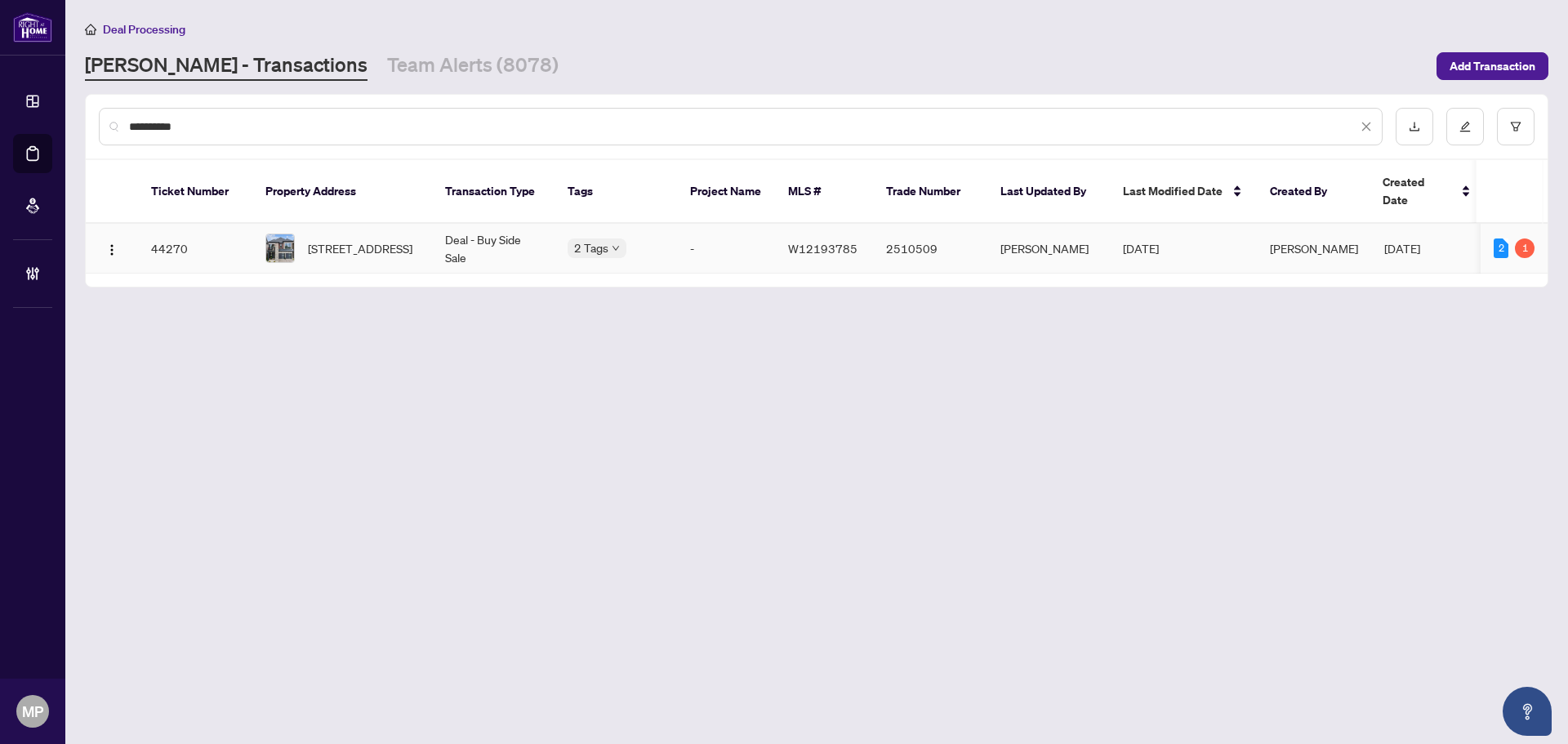
type input "**********"
click at [380, 239] on span "[STREET_ADDRESS]" at bounding box center [359, 248] width 105 height 18
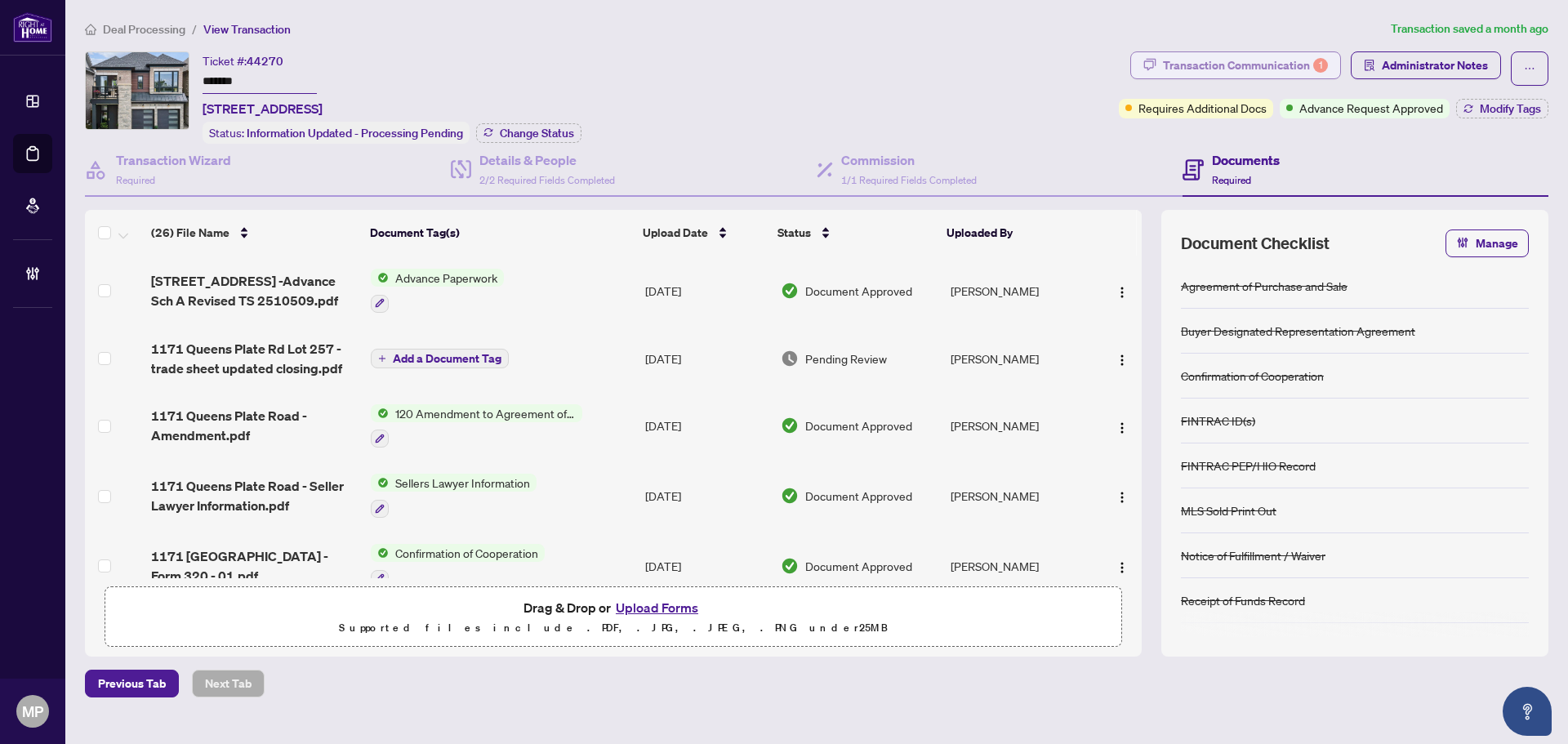
click at [1239, 69] on div "Transaction Communication 1" at bounding box center [1246, 65] width 165 height 26
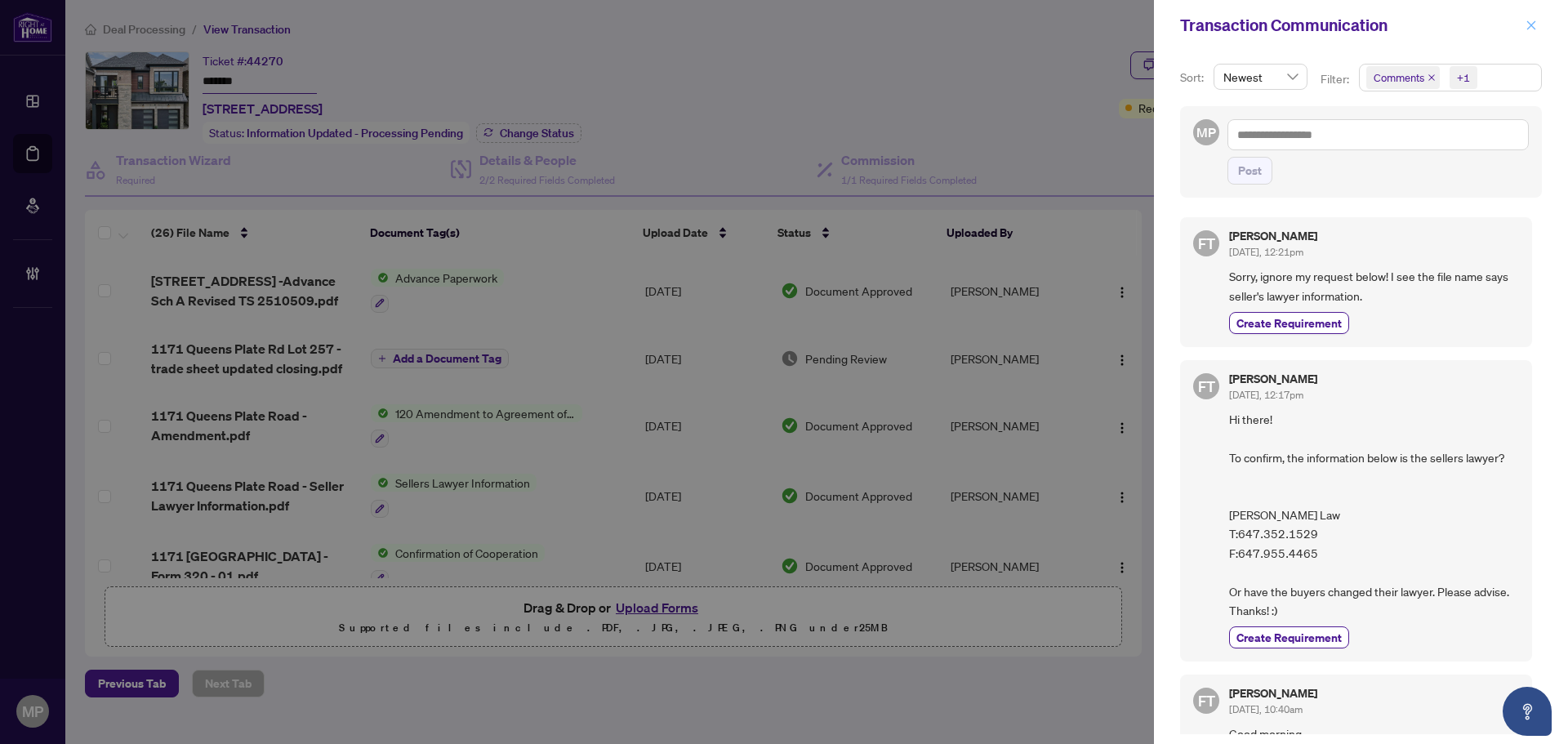
click at [1525, 25] on icon "close" at bounding box center [1530, 25] width 11 height 11
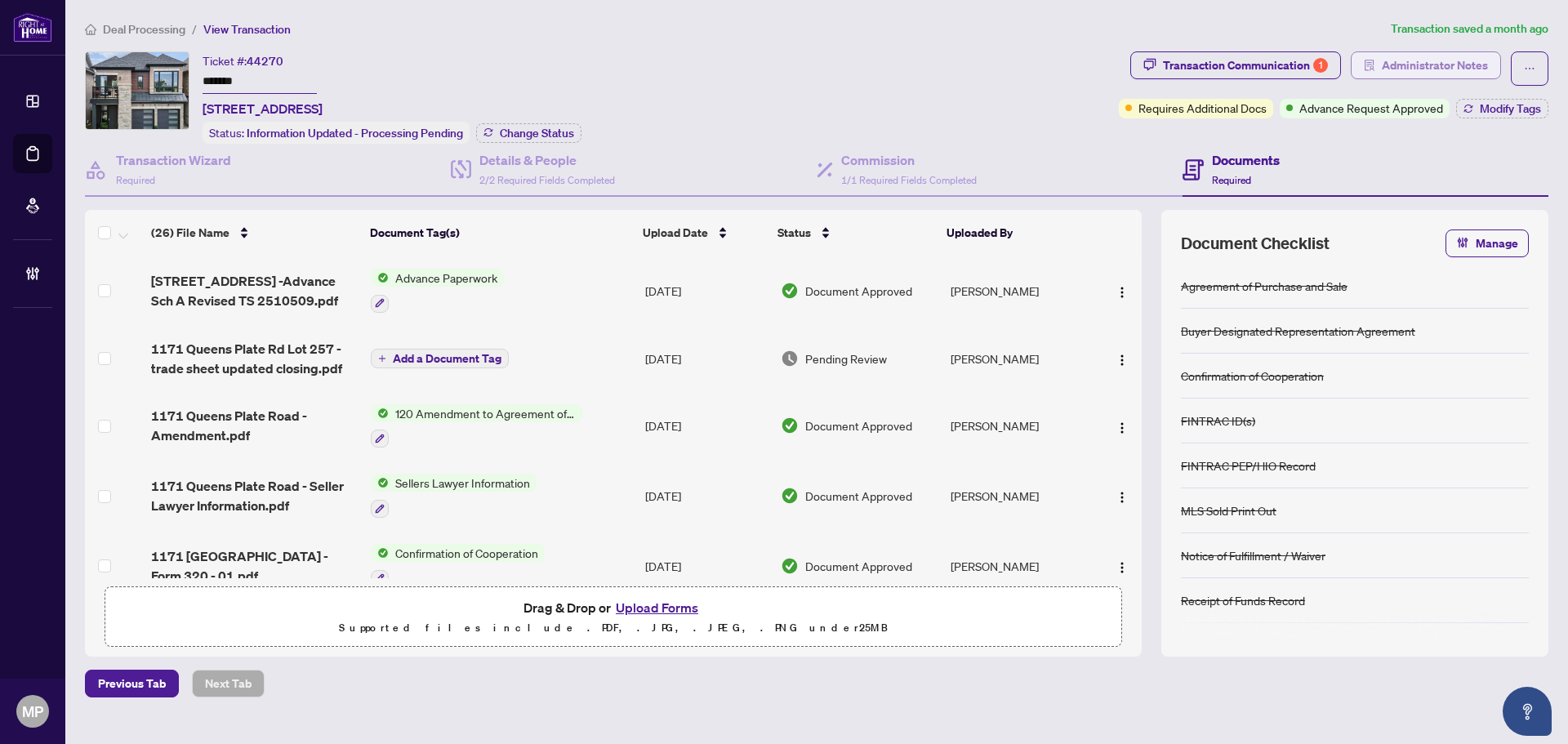
click at [1401, 73] on span "Administrator Notes" at bounding box center [1434, 65] width 106 height 26
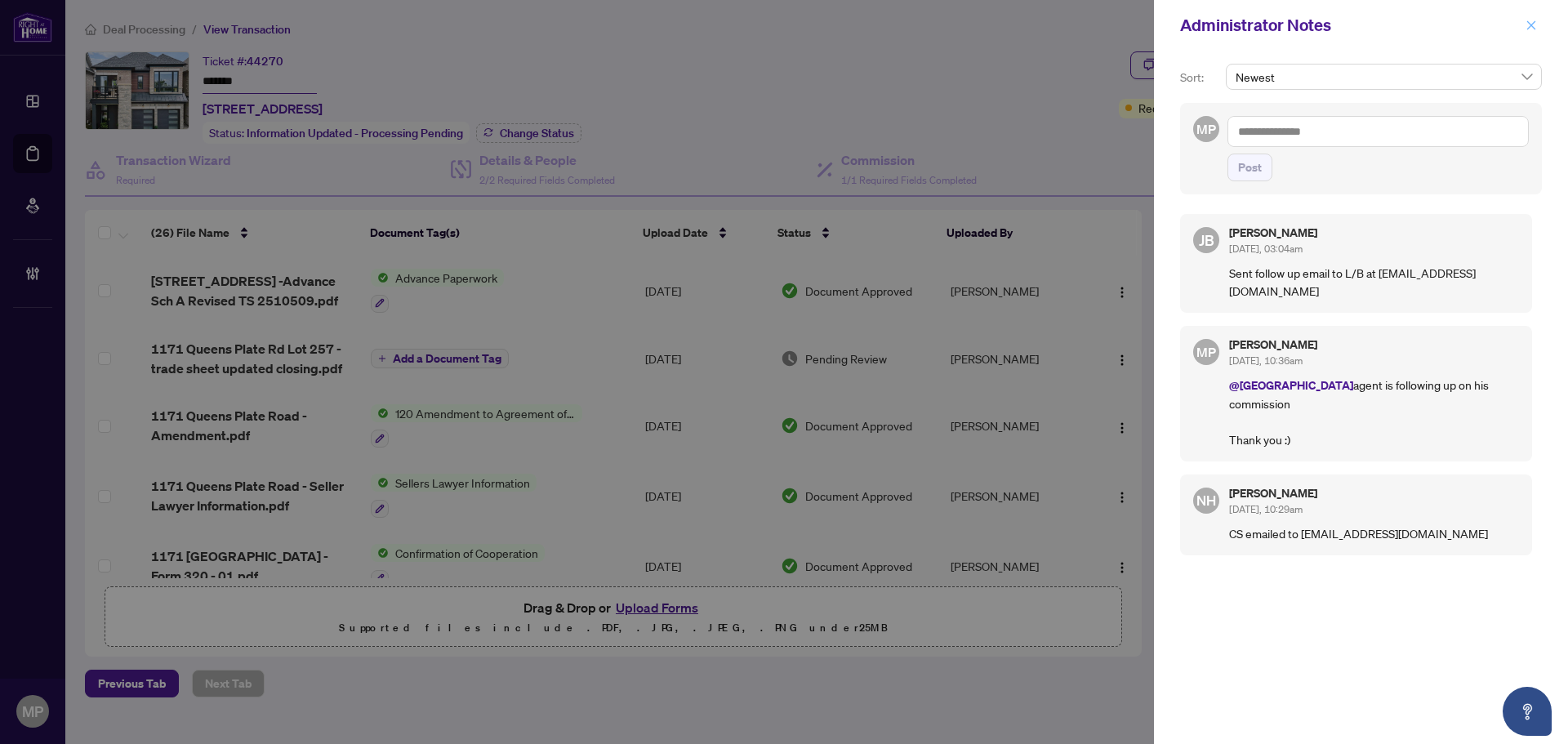
click at [1528, 29] on icon "close" at bounding box center [1530, 25] width 11 height 11
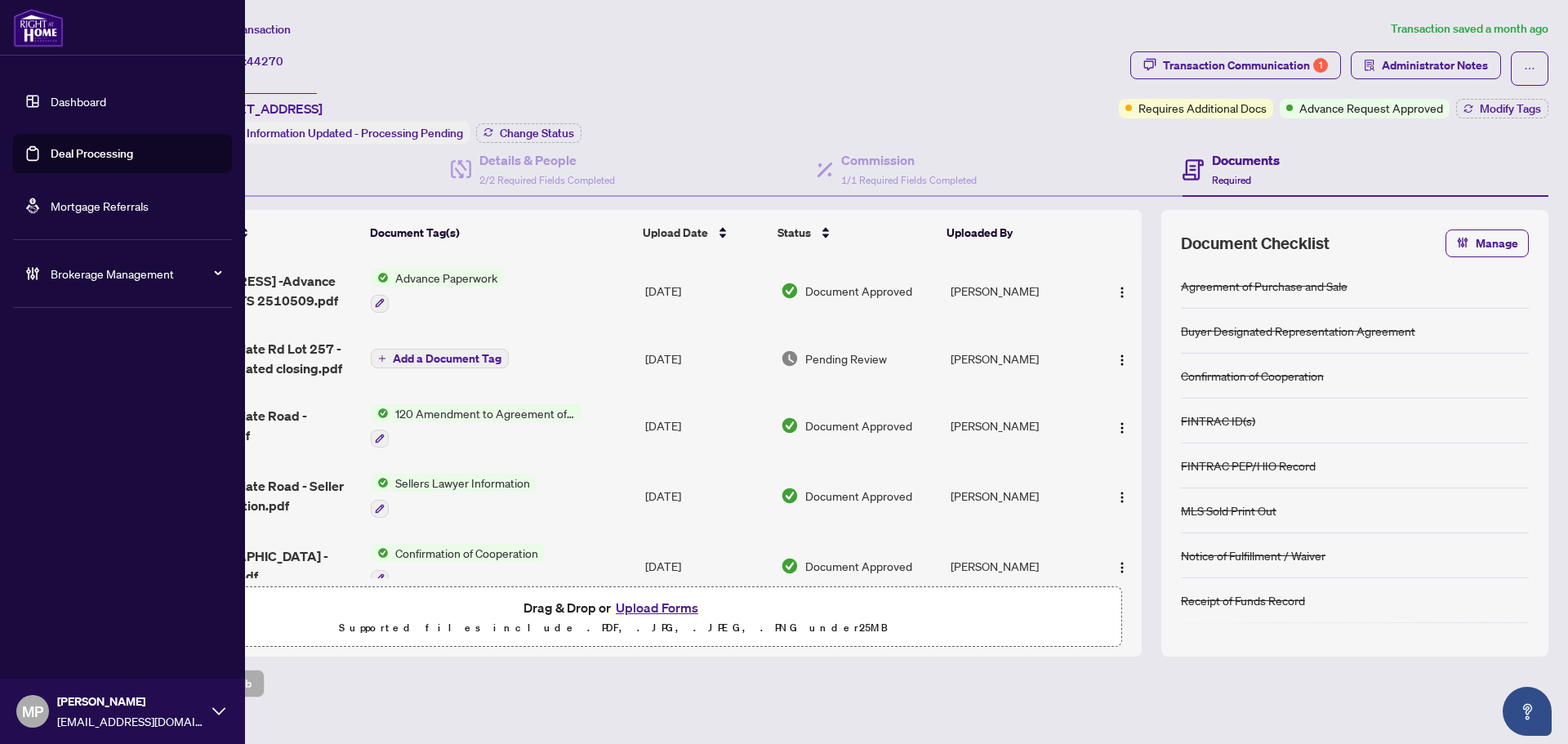
click at [110, 152] on link "Deal Processing" at bounding box center [92, 153] width 83 height 15
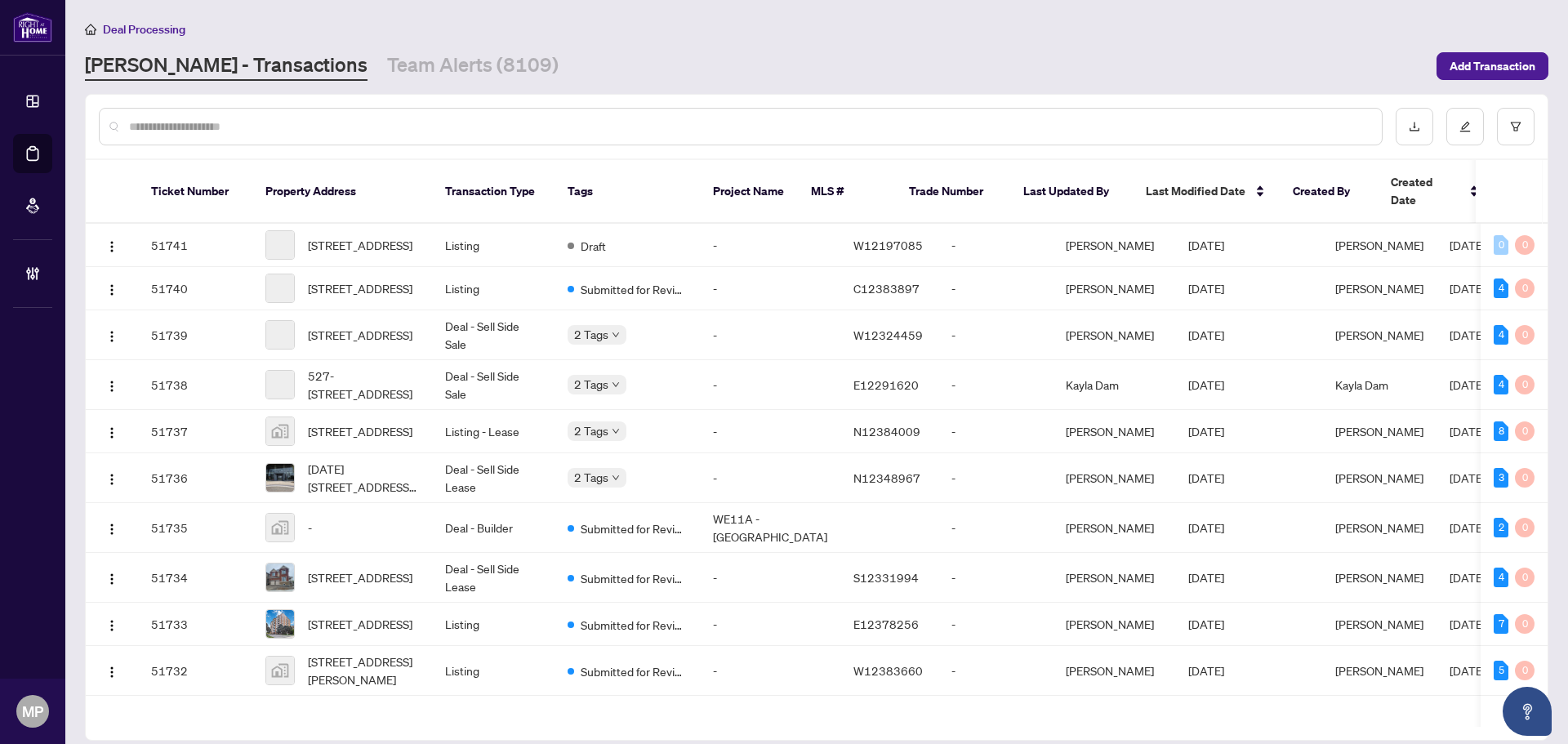
click at [377, 125] on input "text" at bounding box center [748, 126] width 1239 height 18
type input "****"
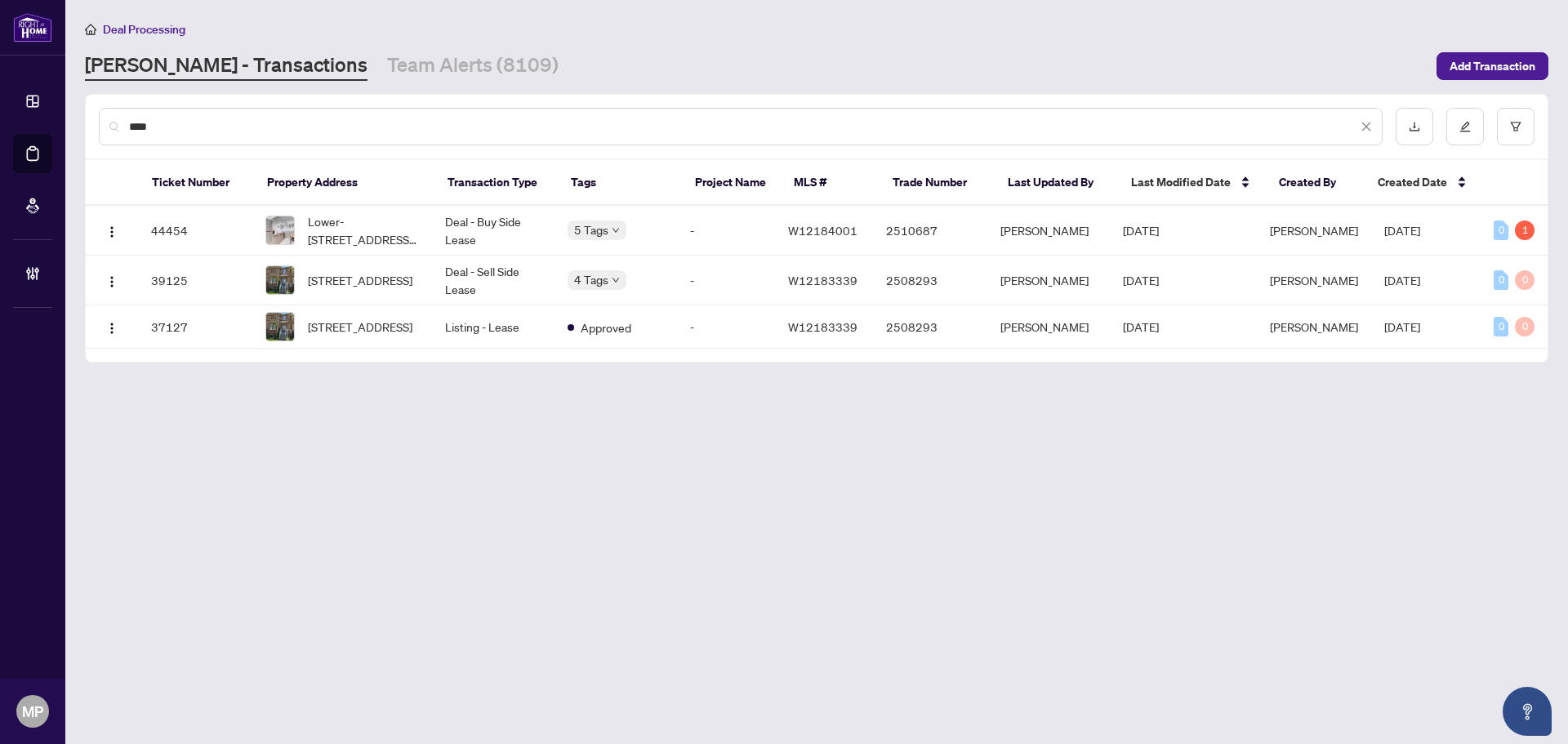
click at [354, 557] on main "Deal Processing RAHR - Transactions Team Alerts (8109) Add Transaction **** Tic…" at bounding box center [816, 372] width 1502 height 744
click at [455, 552] on main "Deal Processing RAHR - Transactions Team Alerts (8109) Add Transaction **** Tic…" at bounding box center [816, 372] width 1502 height 744
click at [1515, 80] on main "Deal Processing RAHR - Transactions Team Alerts (8109) Add Transaction **** Tic…" at bounding box center [816, 372] width 1502 height 744
click at [1515, 74] on span "Add Transaction" at bounding box center [1492, 66] width 86 height 26
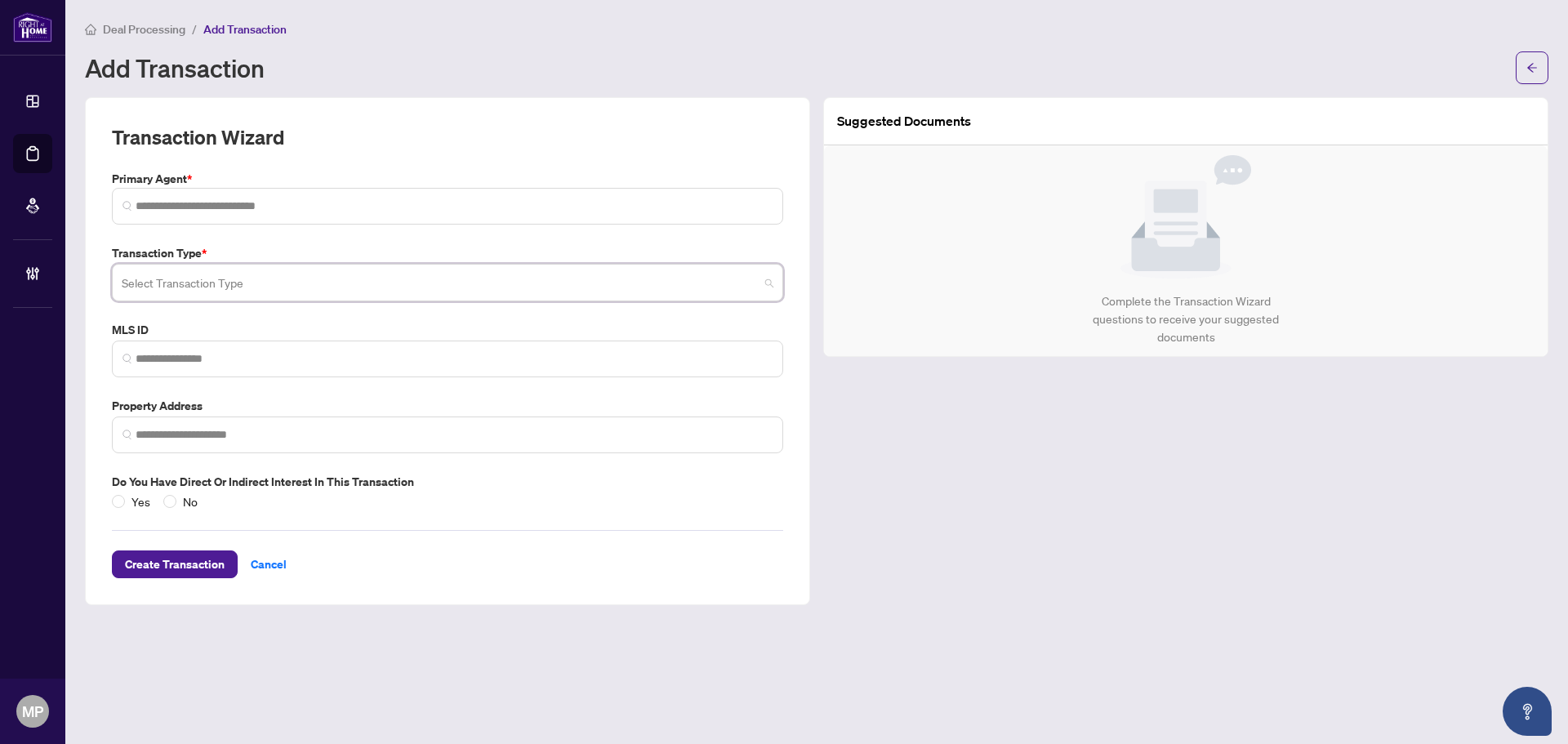
click at [307, 290] on input "search" at bounding box center [439, 285] width 637 height 36
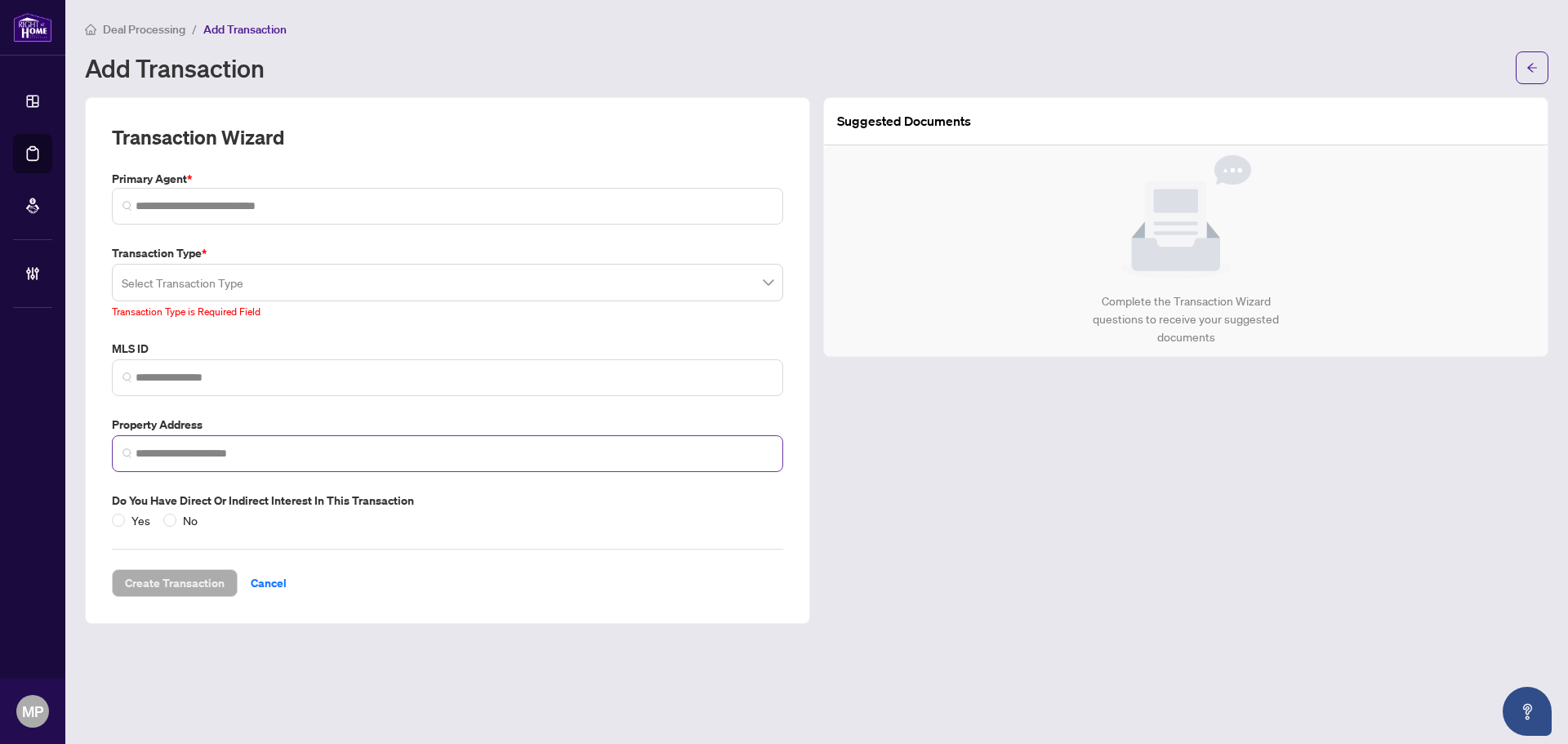
drag, startPoint x: 1132, startPoint y: 621, endPoint x: 737, endPoint y: 459, distance: 426.9
click at [1120, 602] on main "Deal Processing / Add Transaction Add Transaction Transaction Wizard Primary Ag…" at bounding box center [816, 372] width 1502 height 744
click at [234, 294] on input "search" at bounding box center [439, 285] width 637 height 36
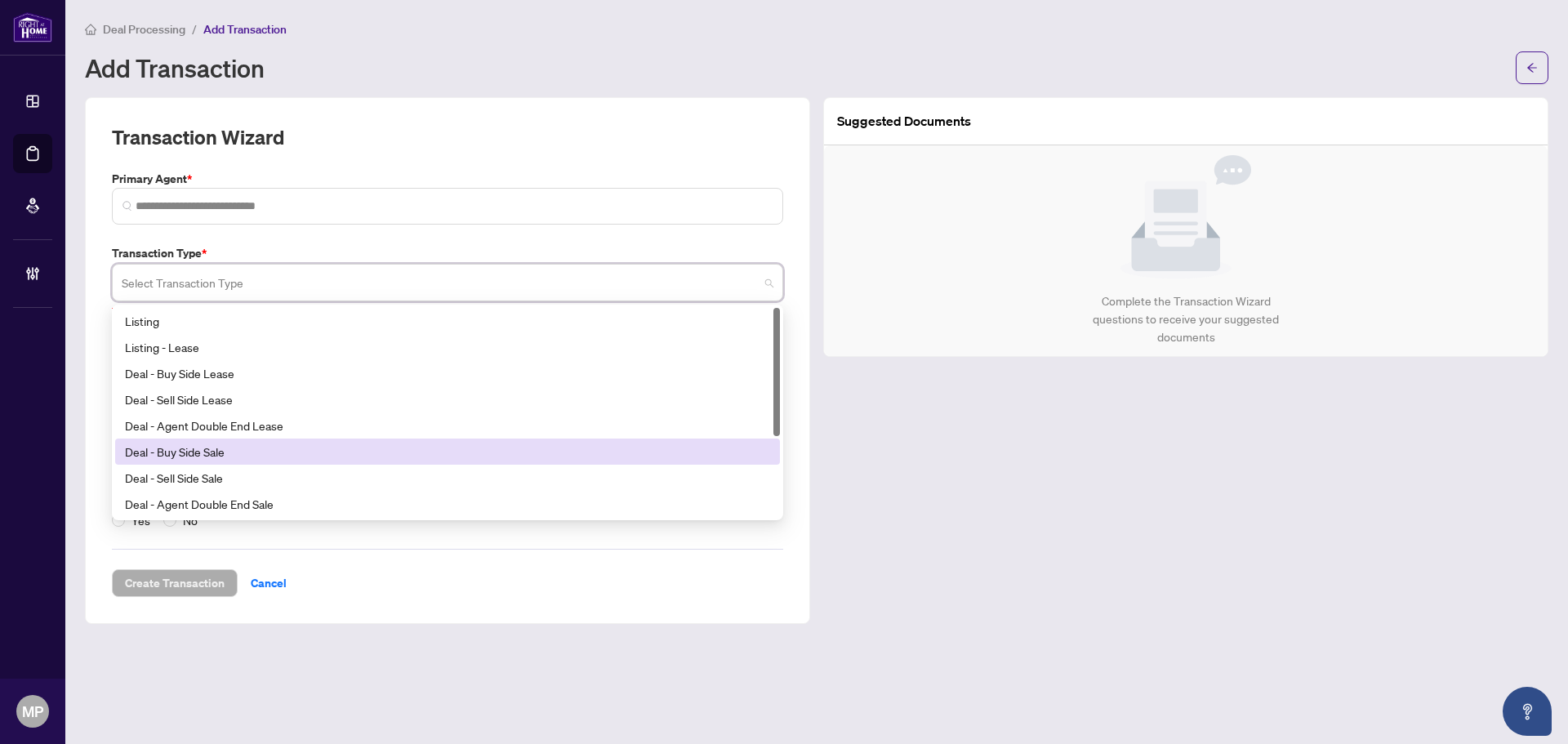
click at [237, 457] on div "Deal - Buy Side Sale" at bounding box center [447, 451] width 645 height 18
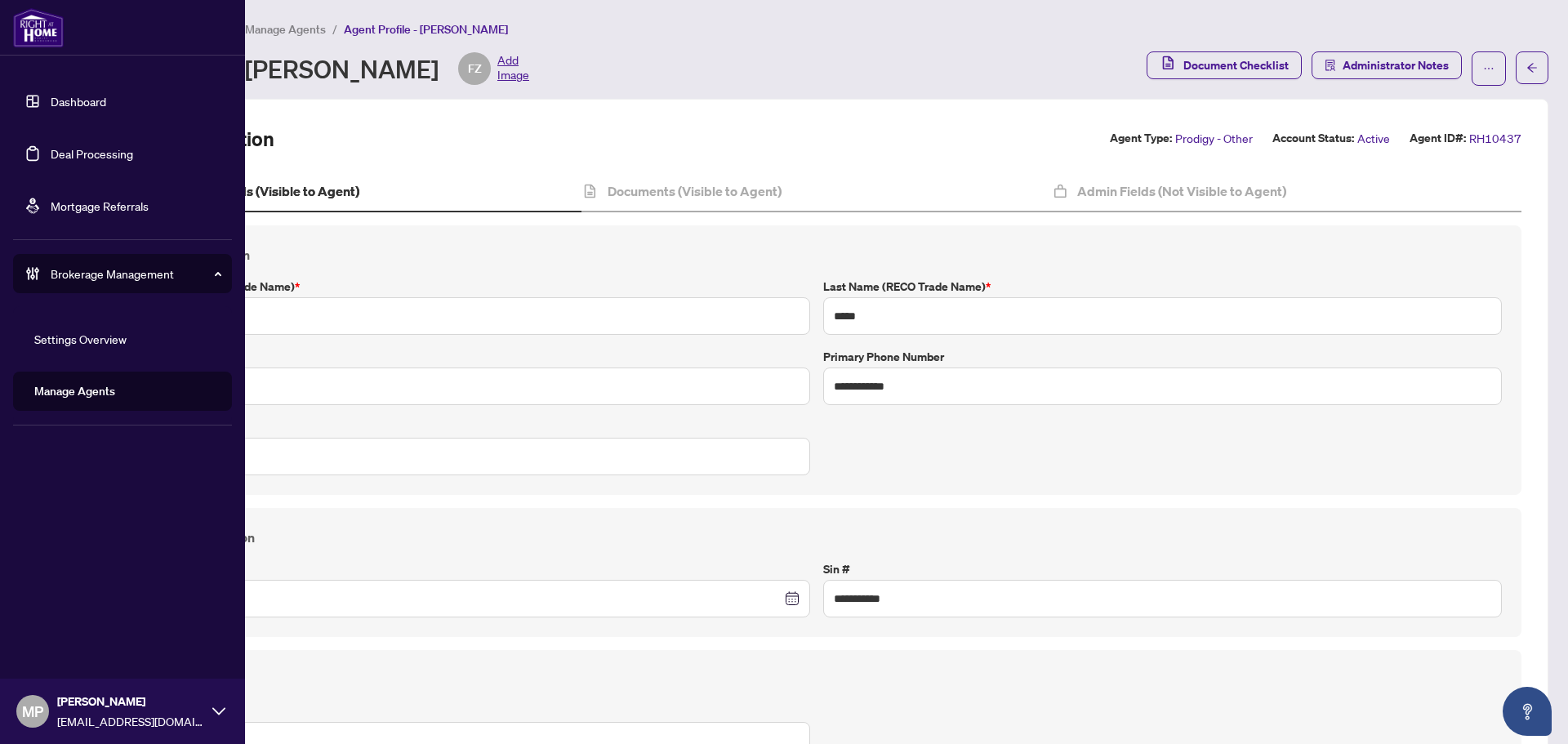
click at [87, 384] on link "Manage Agents" at bounding box center [75, 391] width 81 height 15
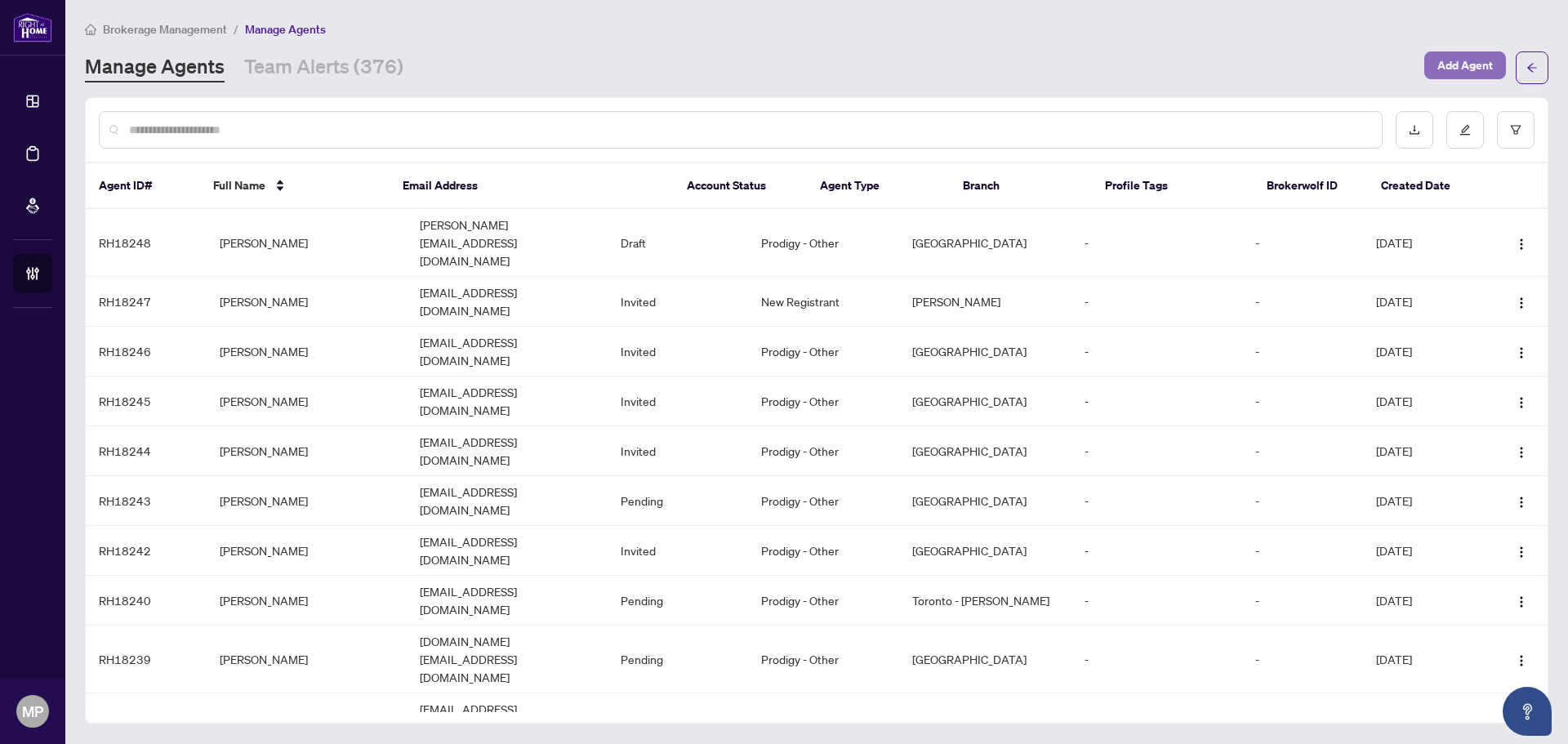
click at [1474, 58] on span "Add Agent" at bounding box center [1464, 65] width 55 height 26
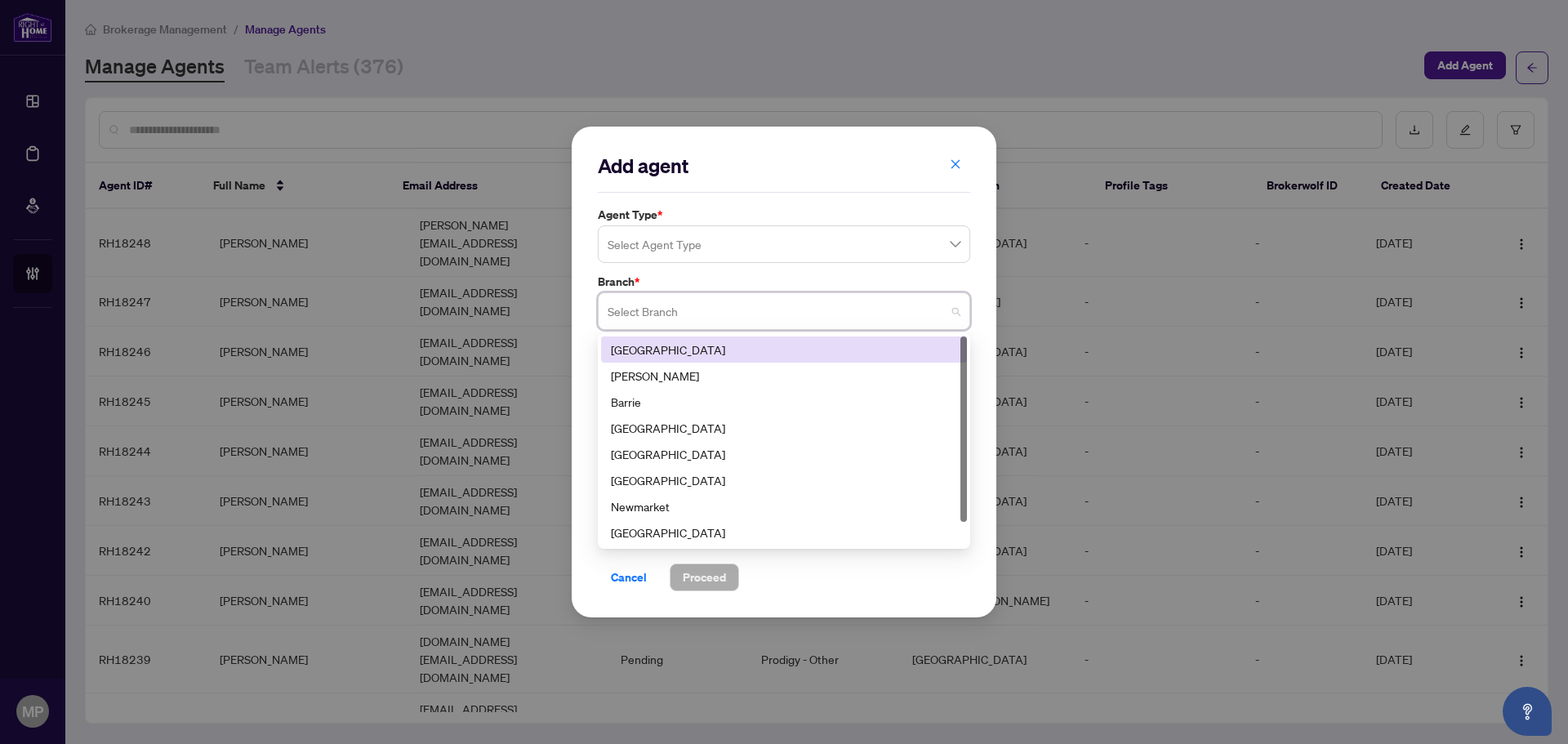
click at [661, 298] on input "search" at bounding box center [777, 313] width 338 height 36
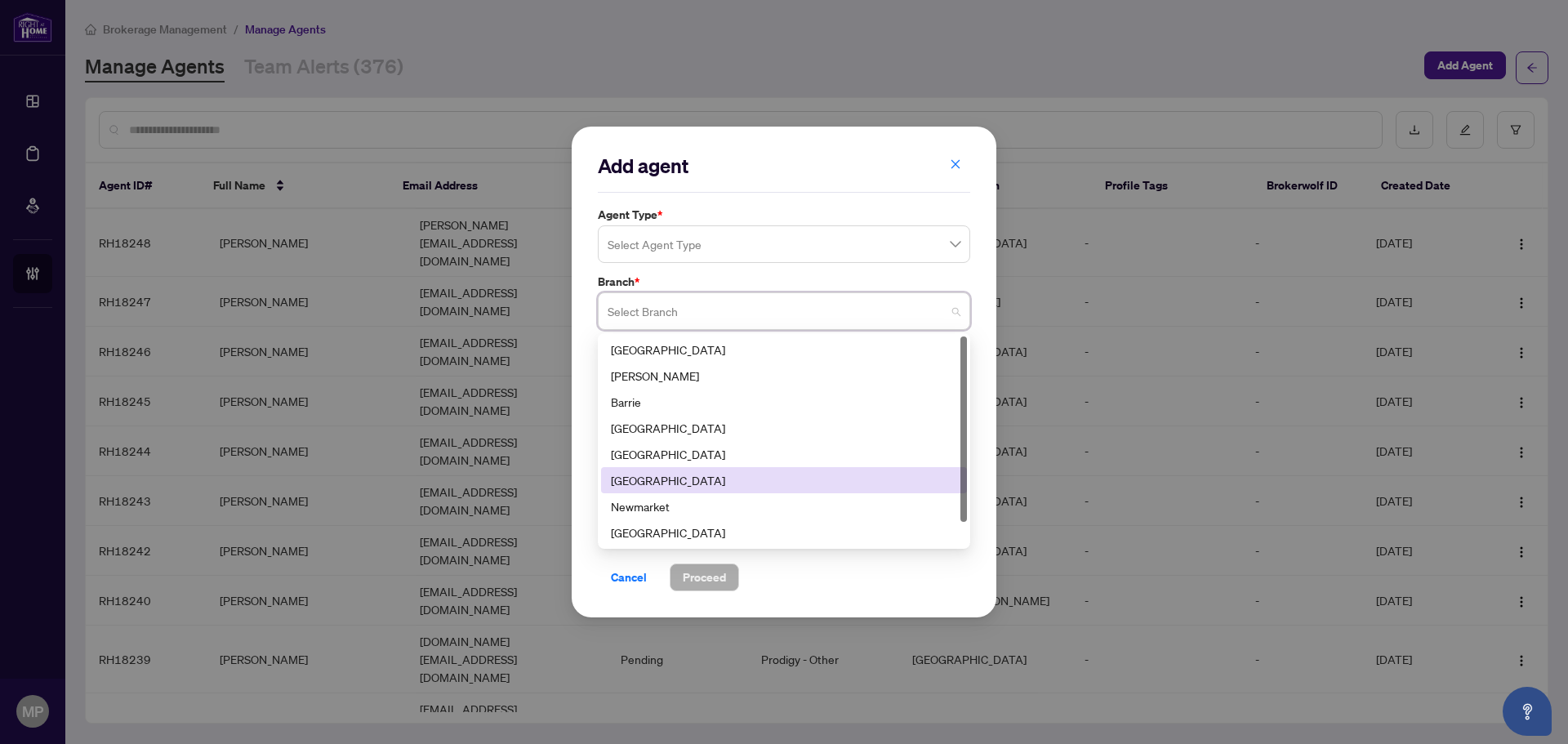
click at [660, 480] on div "[GEOGRAPHIC_DATA]" at bounding box center [784, 480] width 346 height 18
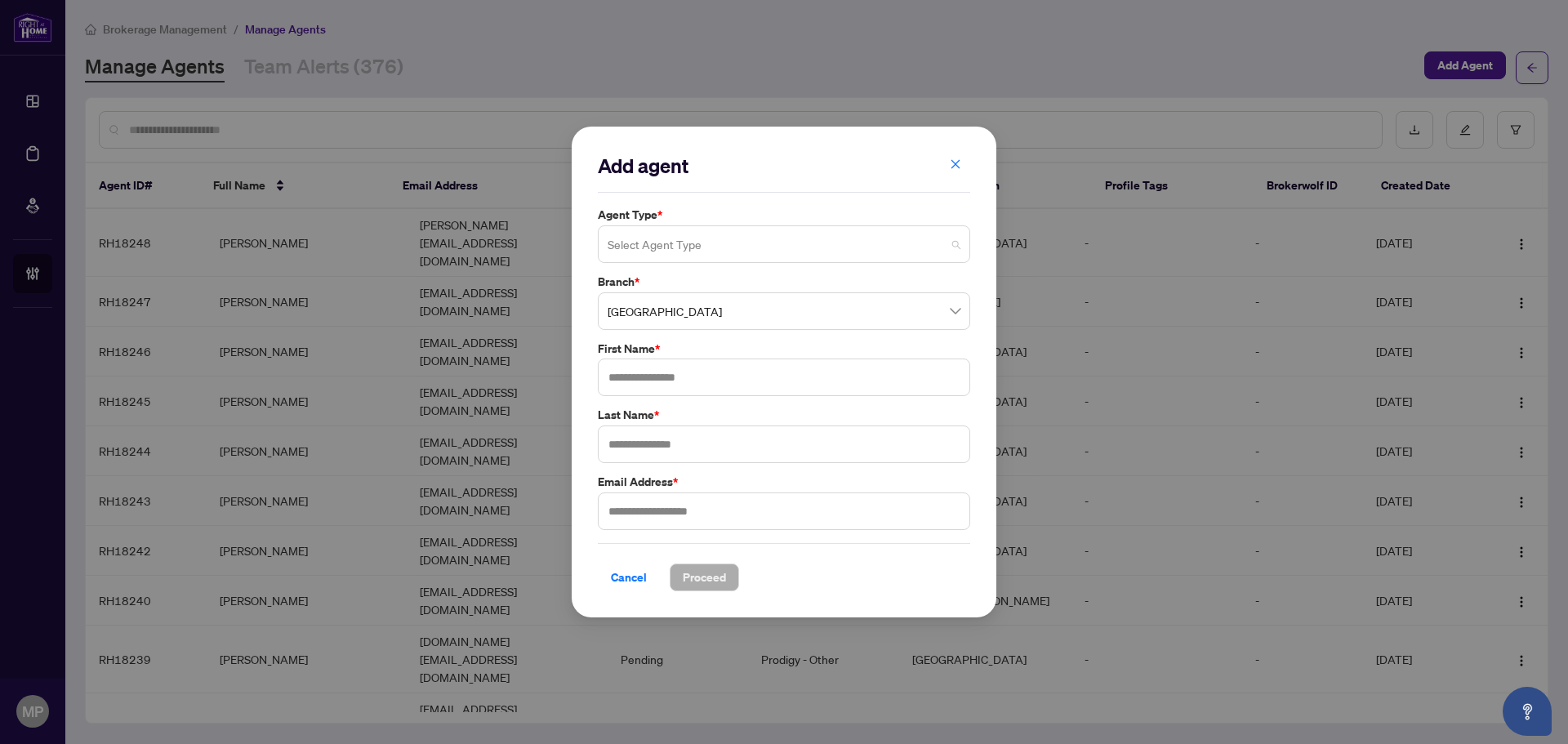
drag, startPoint x: 856, startPoint y: 258, endPoint x: 868, endPoint y: 249, distance: 15.0
click at [859, 257] on input "search" at bounding box center [777, 246] width 338 height 36
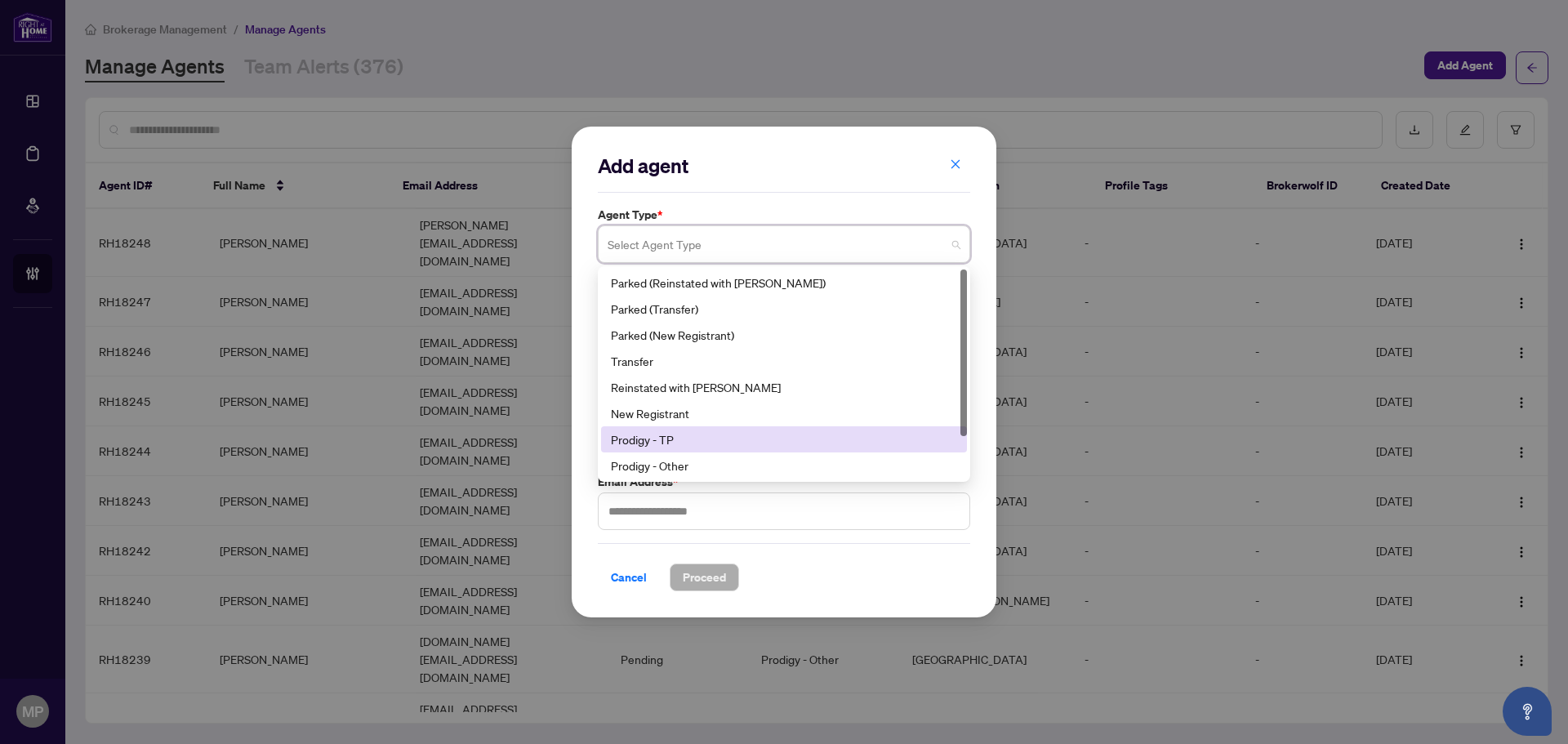
scroll to position [52, 0]
click at [709, 441] on div "Prodigy - RA" at bounding box center [784, 439] width 346 height 18
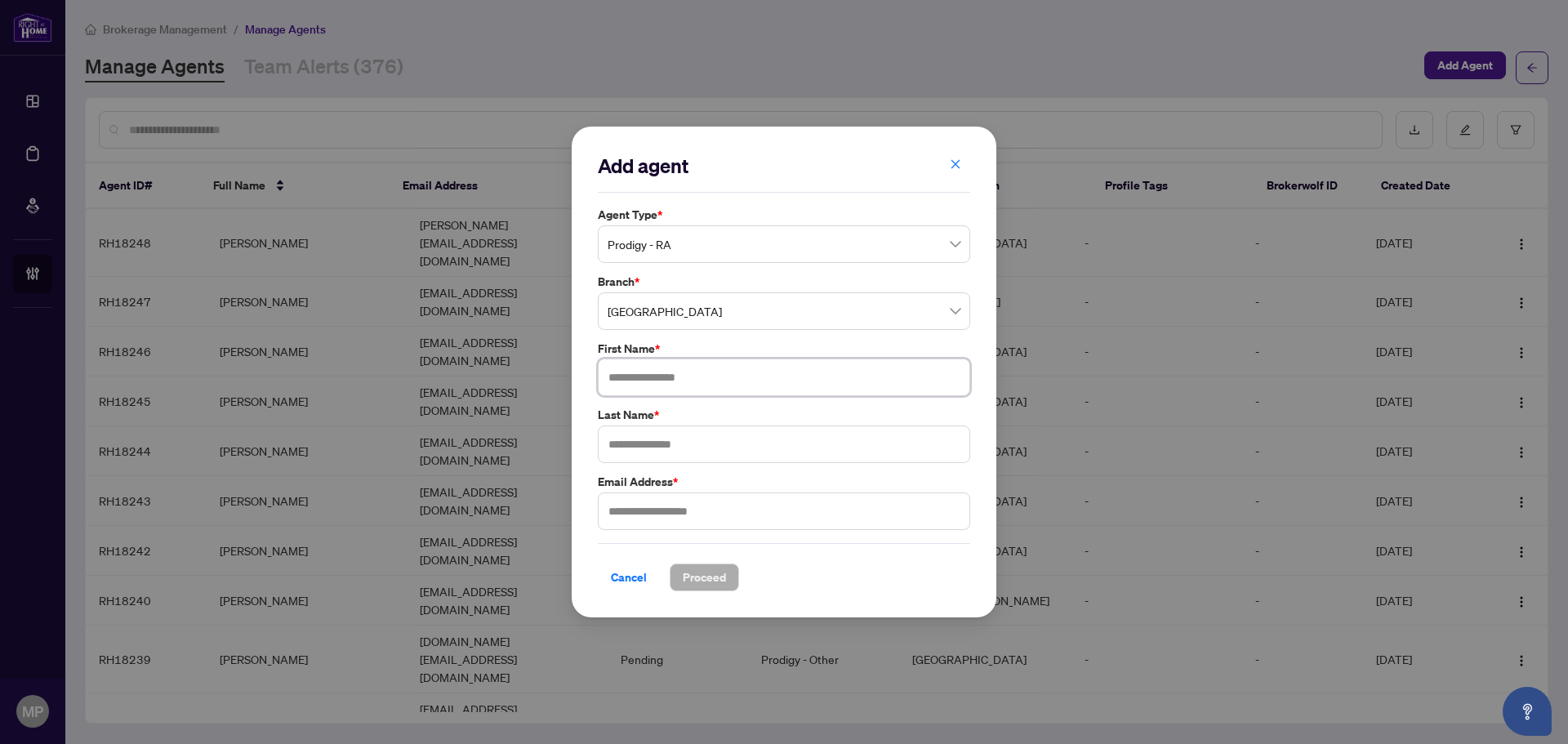
click at [689, 373] on input "text" at bounding box center [784, 377] width 372 height 38
type input "**********"
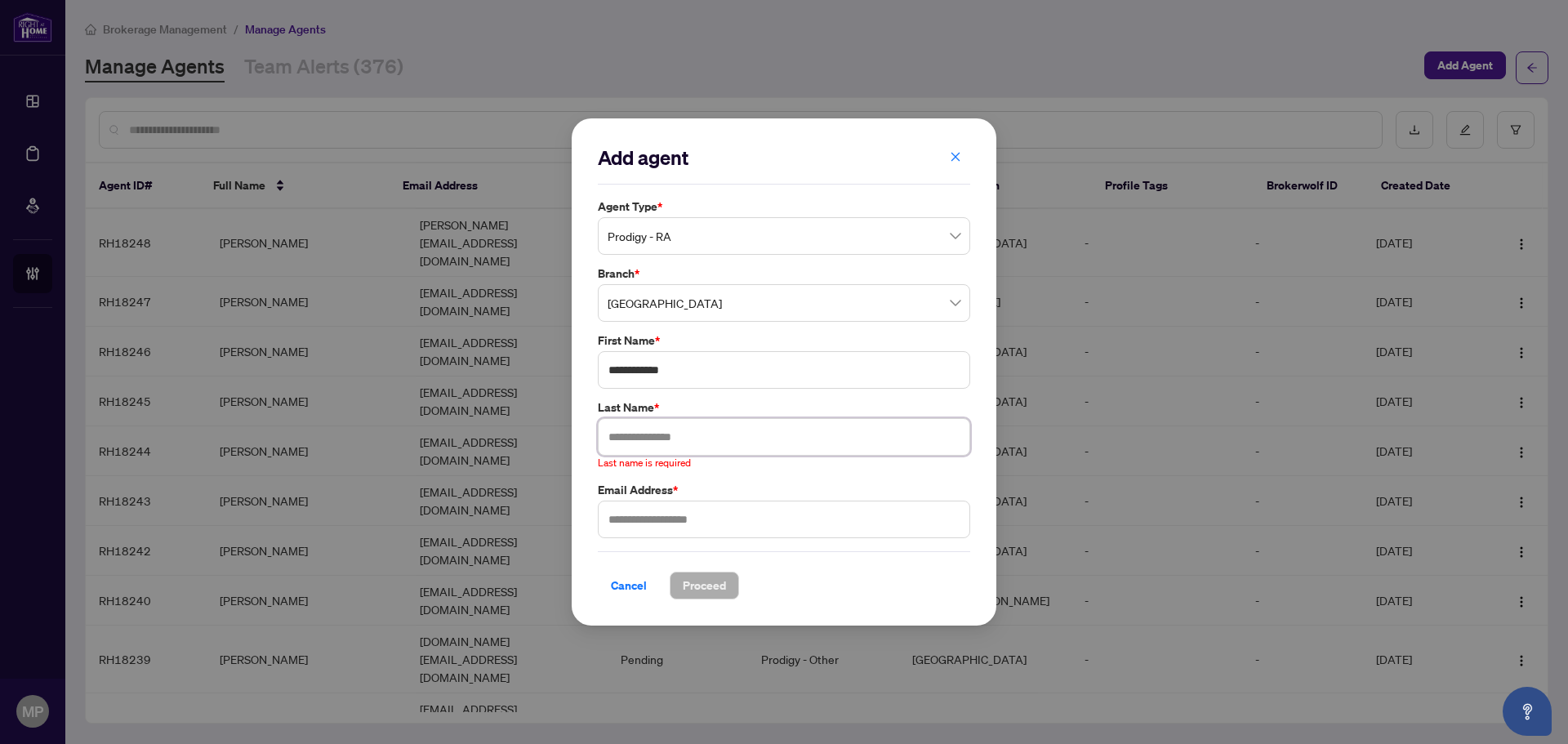
click at [632, 444] on input "text" at bounding box center [784, 437] width 372 height 38
paste input "******"
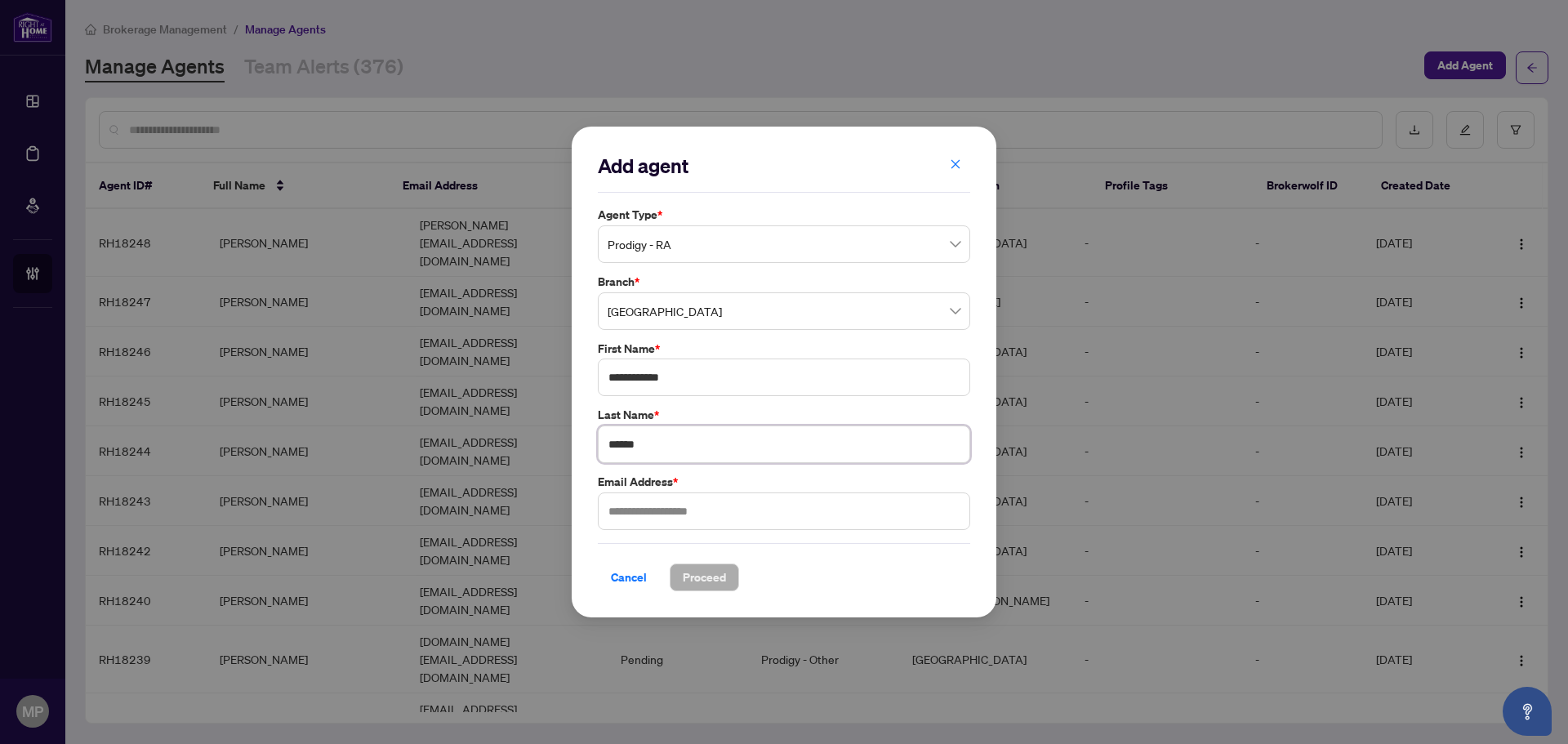
type input "******"
click at [642, 514] on input "text" at bounding box center [784, 510] width 372 height 38
paste input "**********"
click at [700, 368] on input "**********" at bounding box center [784, 377] width 372 height 38
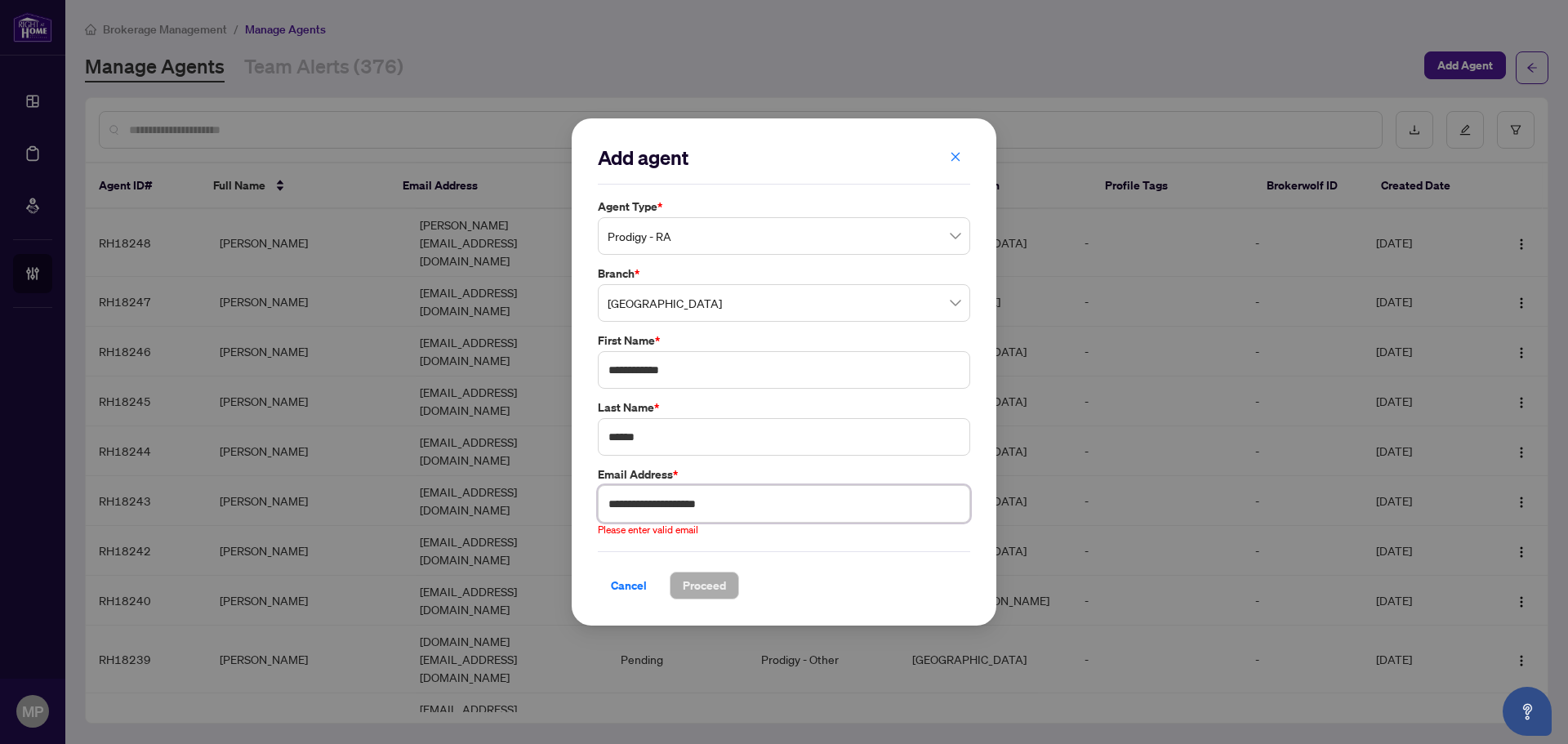
click at [796, 508] on input "**********" at bounding box center [784, 503] width 372 height 38
click at [617, 501] on input "**********" at bounding box center [784, 503] width 372 height 38
click at [615, 510] on input "**********" at bounding box center [784, 503] width 372 height 38
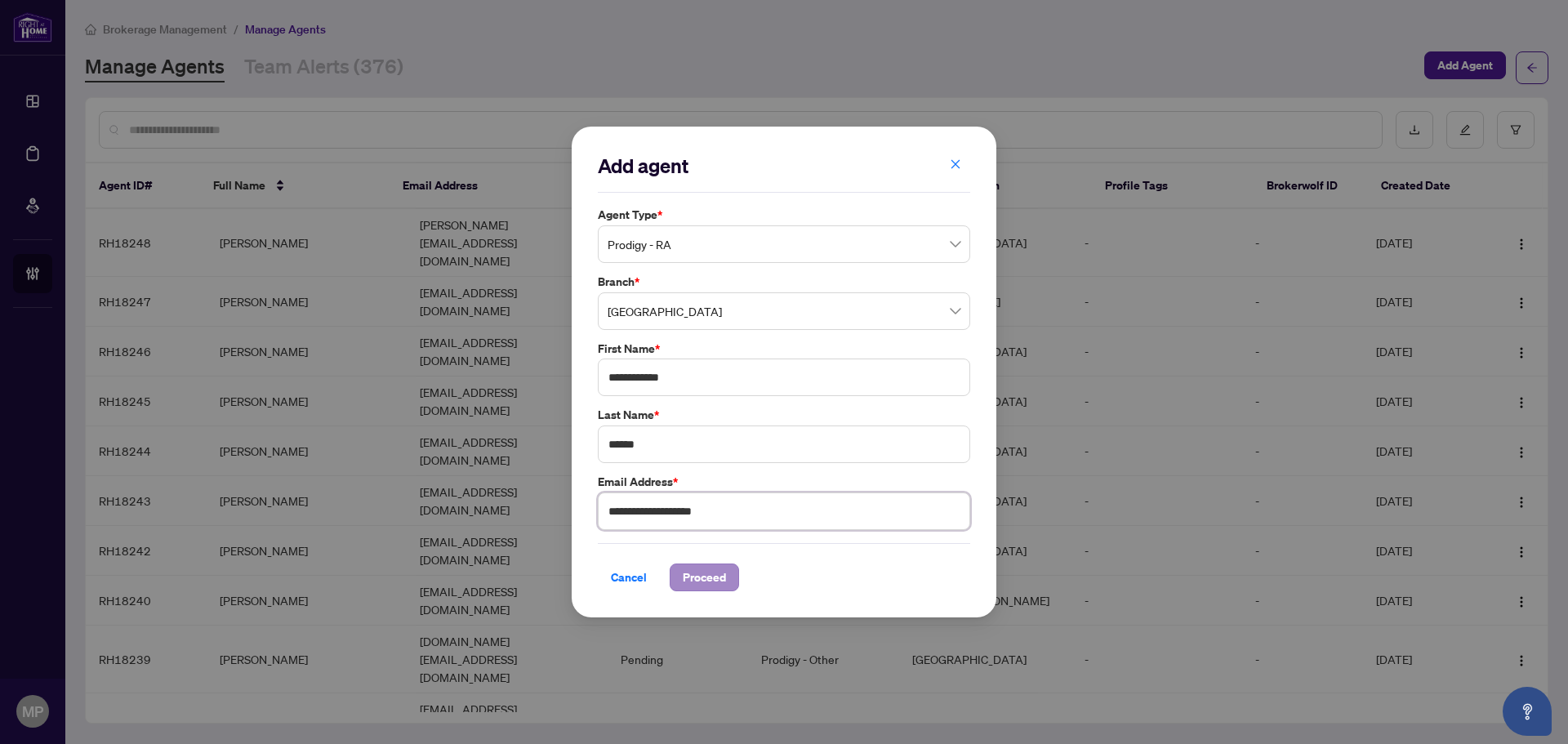
type input "**********"
click at [719, 574] on span "Proceed" at bounding box center [704, 577] width 43 height 26
click at [711, 564] on span "Proceed" at bounding box center [704, 577] width 43 height 26
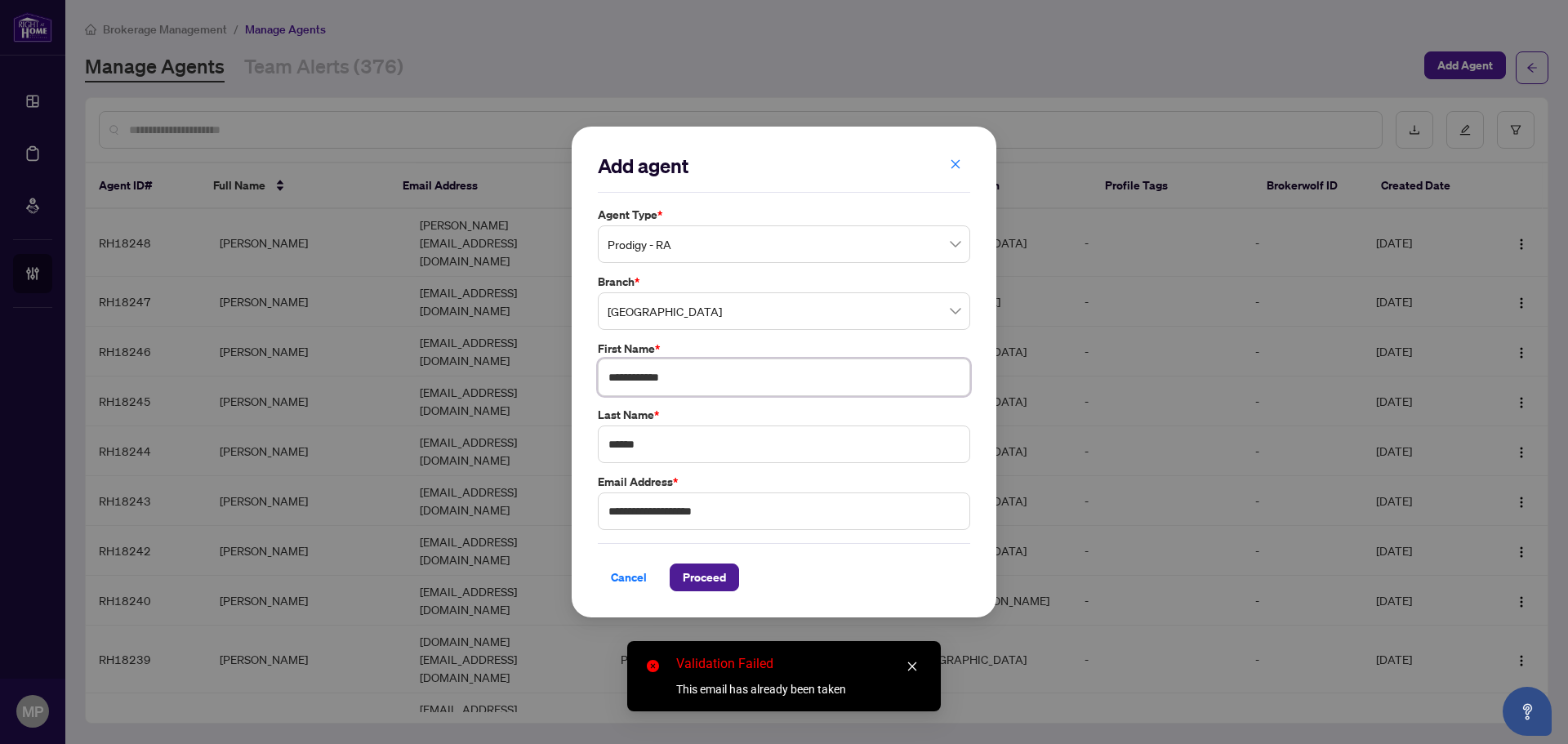
click at [678, 383] on input "**********" at bounding box center [784, 377] width 372 height 38
drag, startPoint x: 722, startPoint y: 557, endPoint x: 689, endPoint y: 589, distance: 46.0
click at [699, 574] on div "Cancel Proceed" at bounding box center [784, 567] width 372 height 48
drag, startPoint x: 688, startPoint y: 589, endPoint x: 823, endPoint y: 576, distance: 135.6
click at [823, 576] on div "Cancel Proceed" at bounding box center [784, 577] width 372 height 28
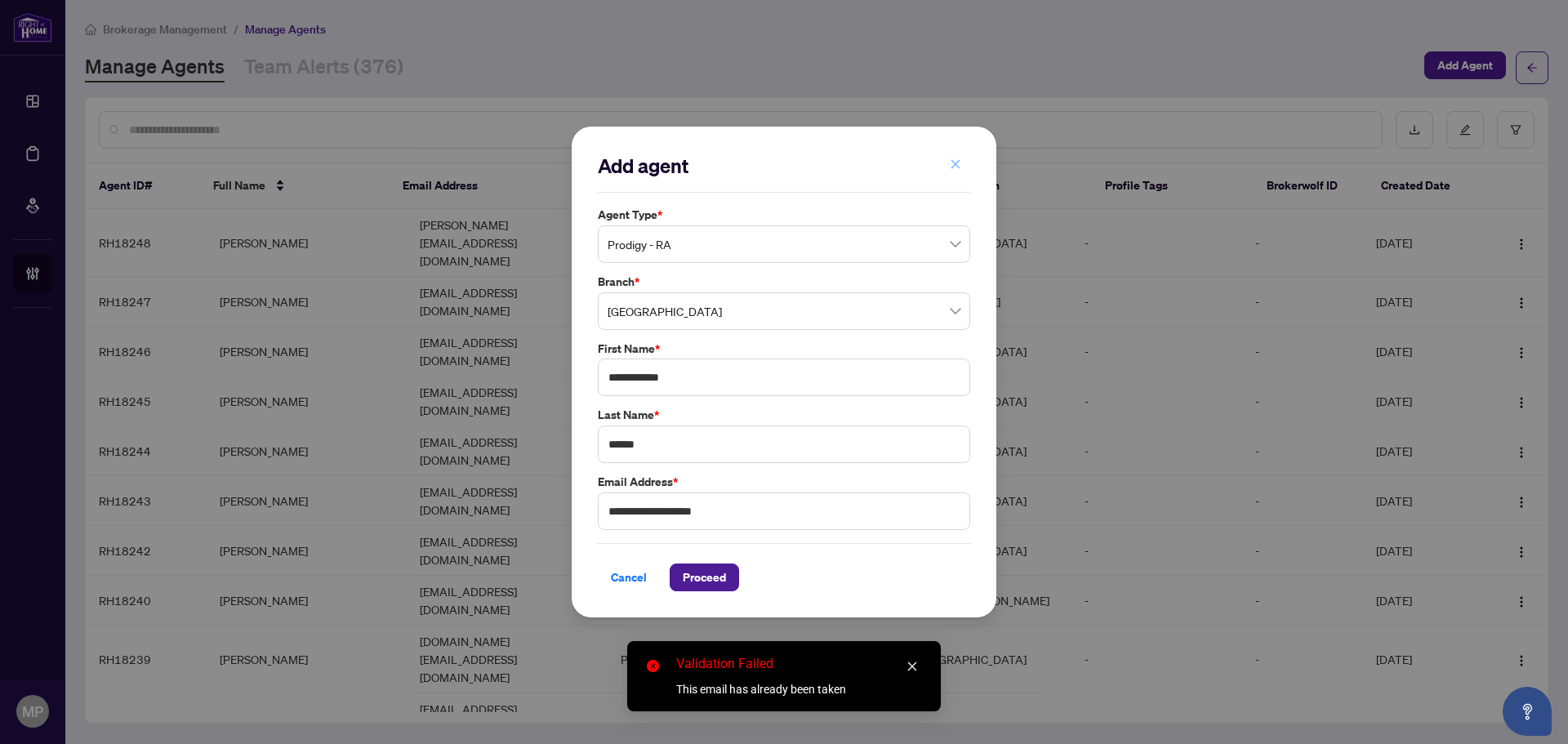
click at [954, 162] on icon "close" at bounding box center [955, 163] width 11 height 11
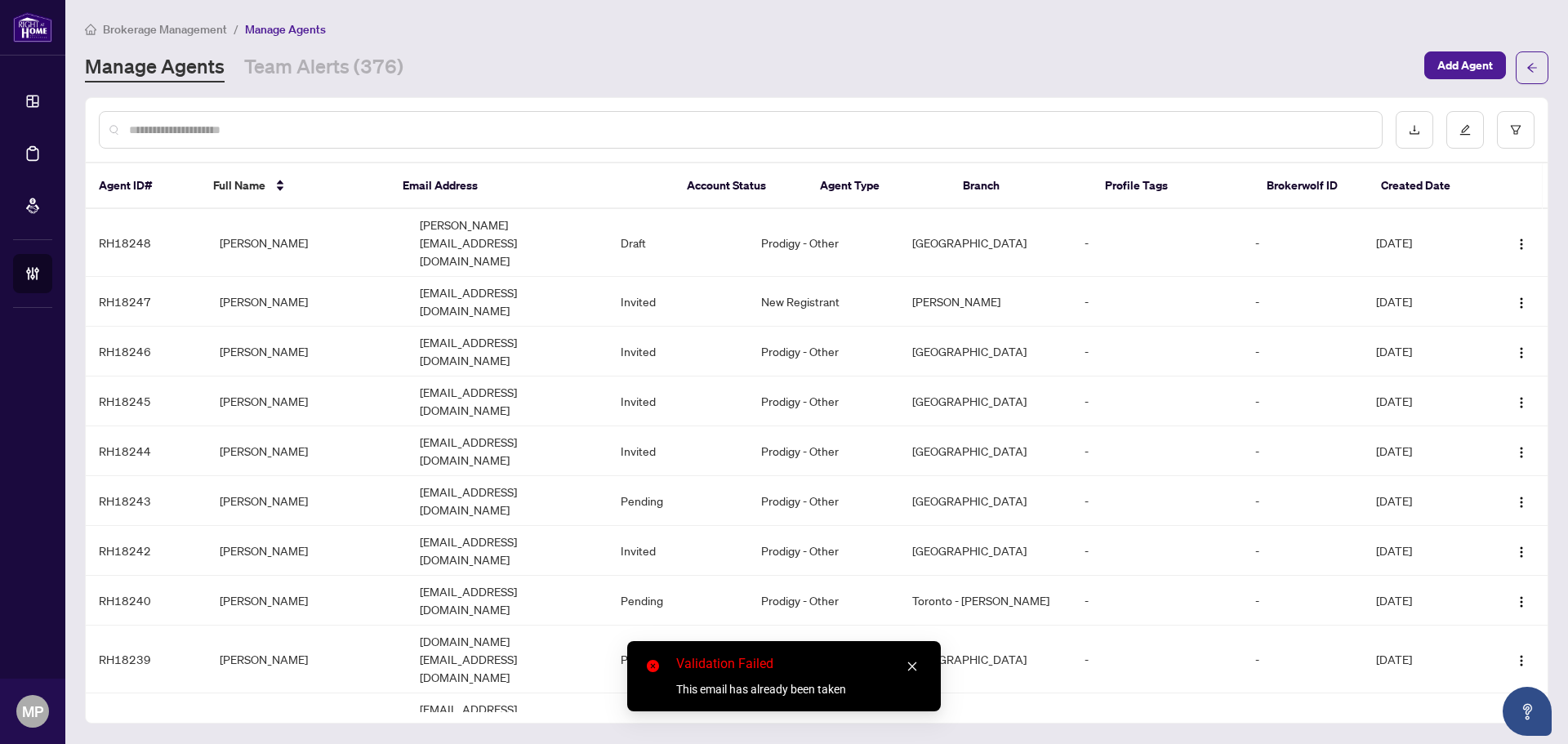
click at [726, 117] on div at bounding box center [740, 129] width 1283 height 38
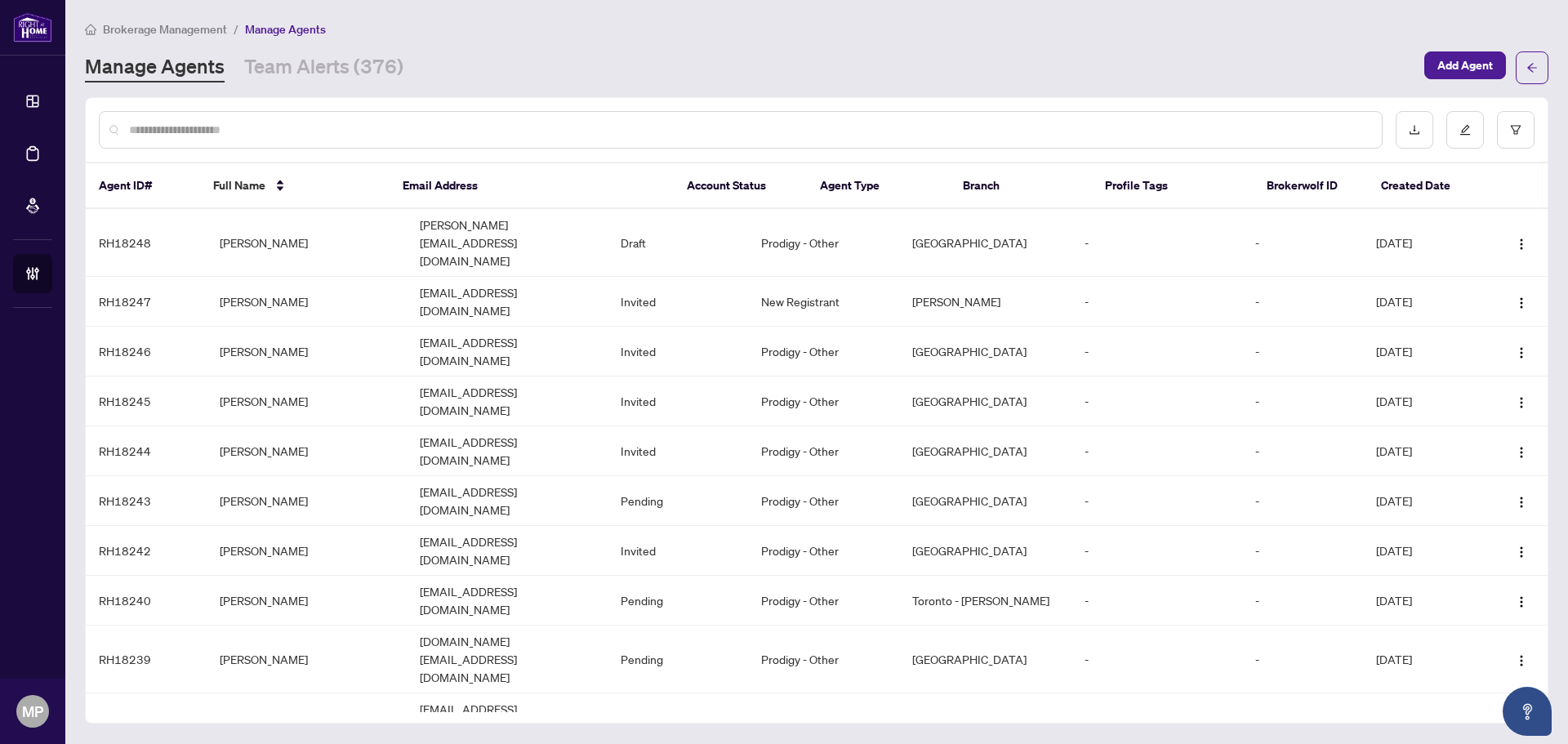
click at [724, 121] on input "text" at bounding box center [748, 130] width 1239 height 18
paste input "**********"
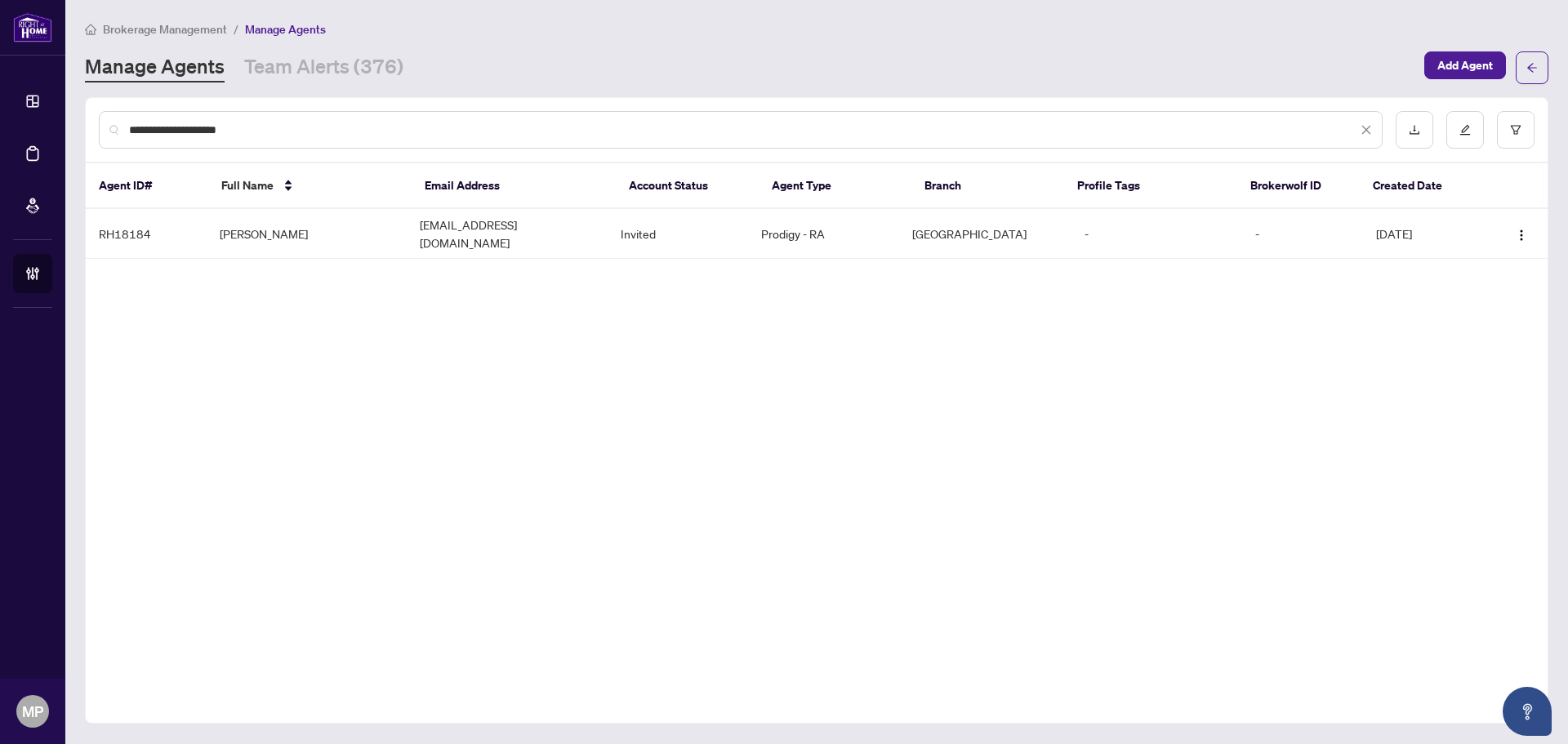
type input "**********"
click at [305, 250] on div "Agent ID# Full Name Email Address Account Status Agent Type Branch Profile Tags…" at bounding box center [817, 218] width 1462 height 109
click at [329, 235] on td "Martha Zuleta" at bounding box center [307, 234] width 201 height 50
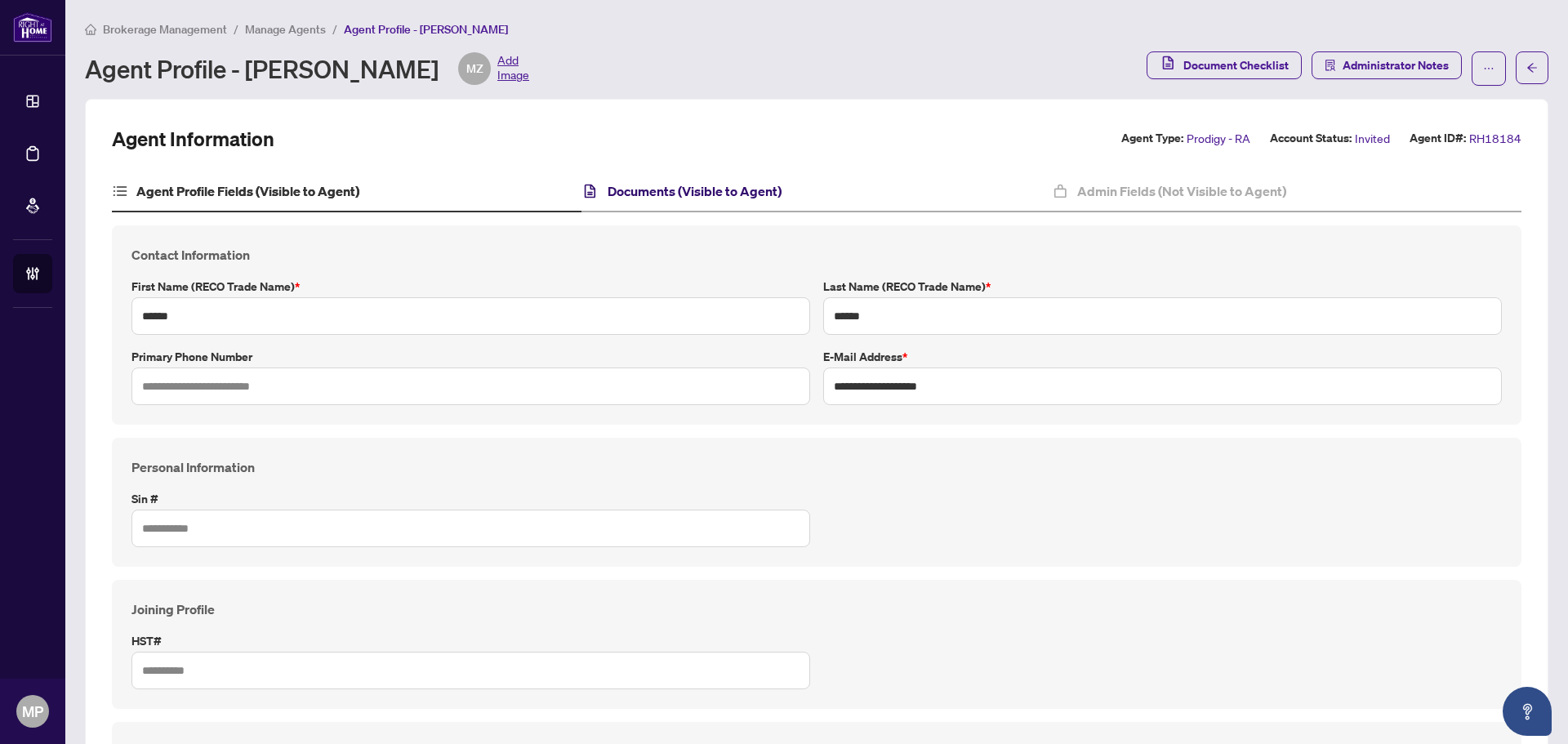
click at [709, 197] on h4 "Documents (Visible to Agent)" at bounding box center [695, 191] width 174 height 19
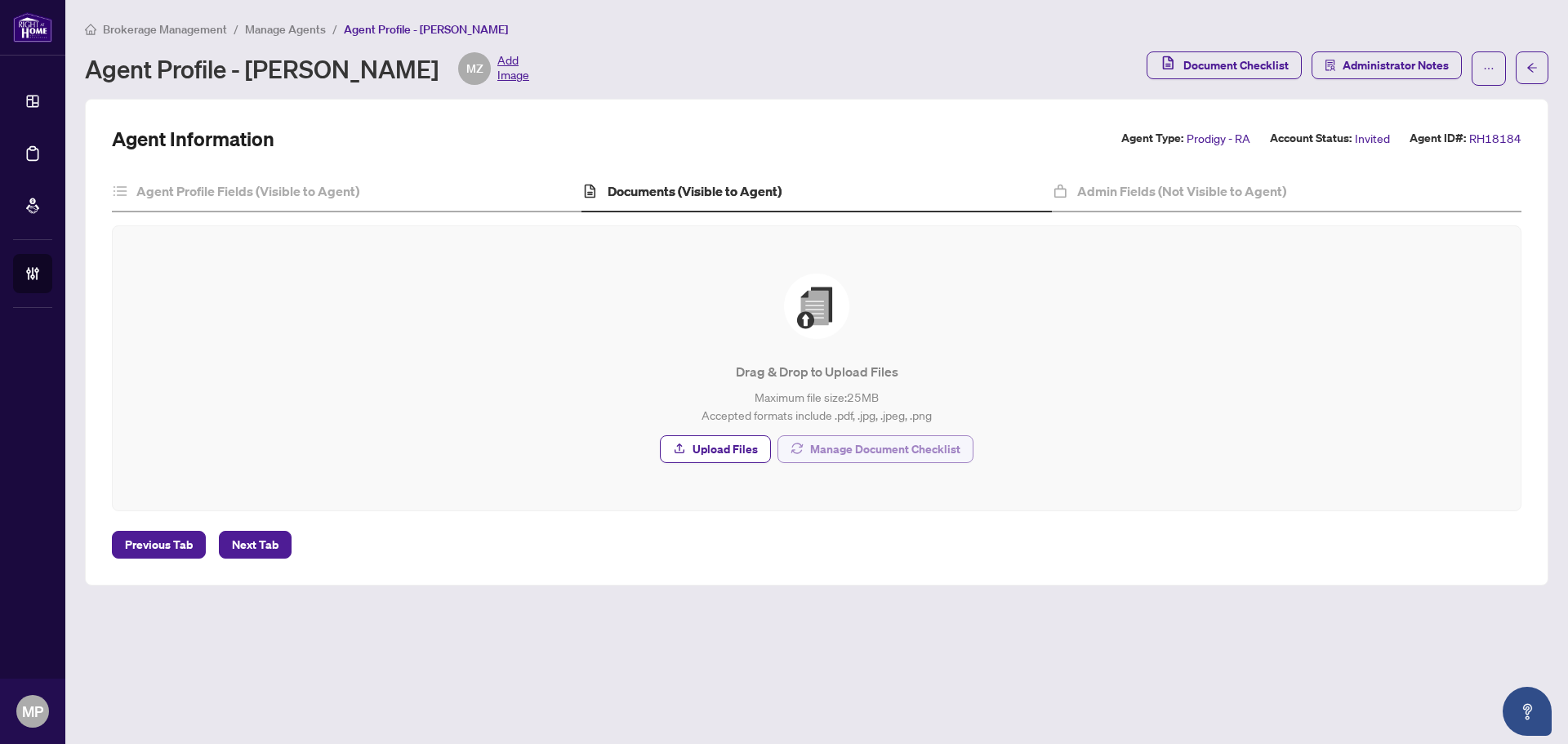
click at [909, 445] on span "Manage Document Checklist" at bounding box center [885, 449] width 150 height 26
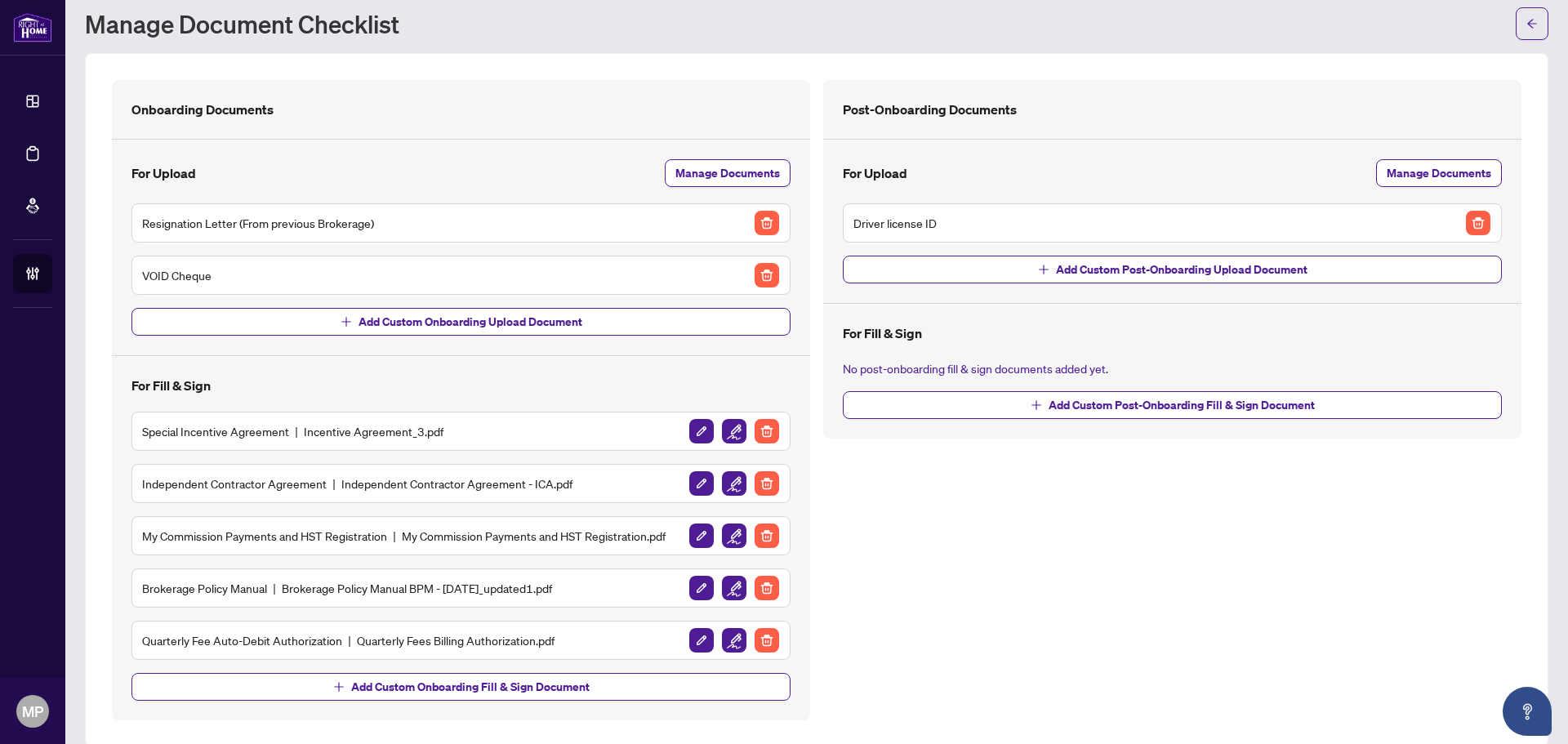
scroll to position [66, 0]
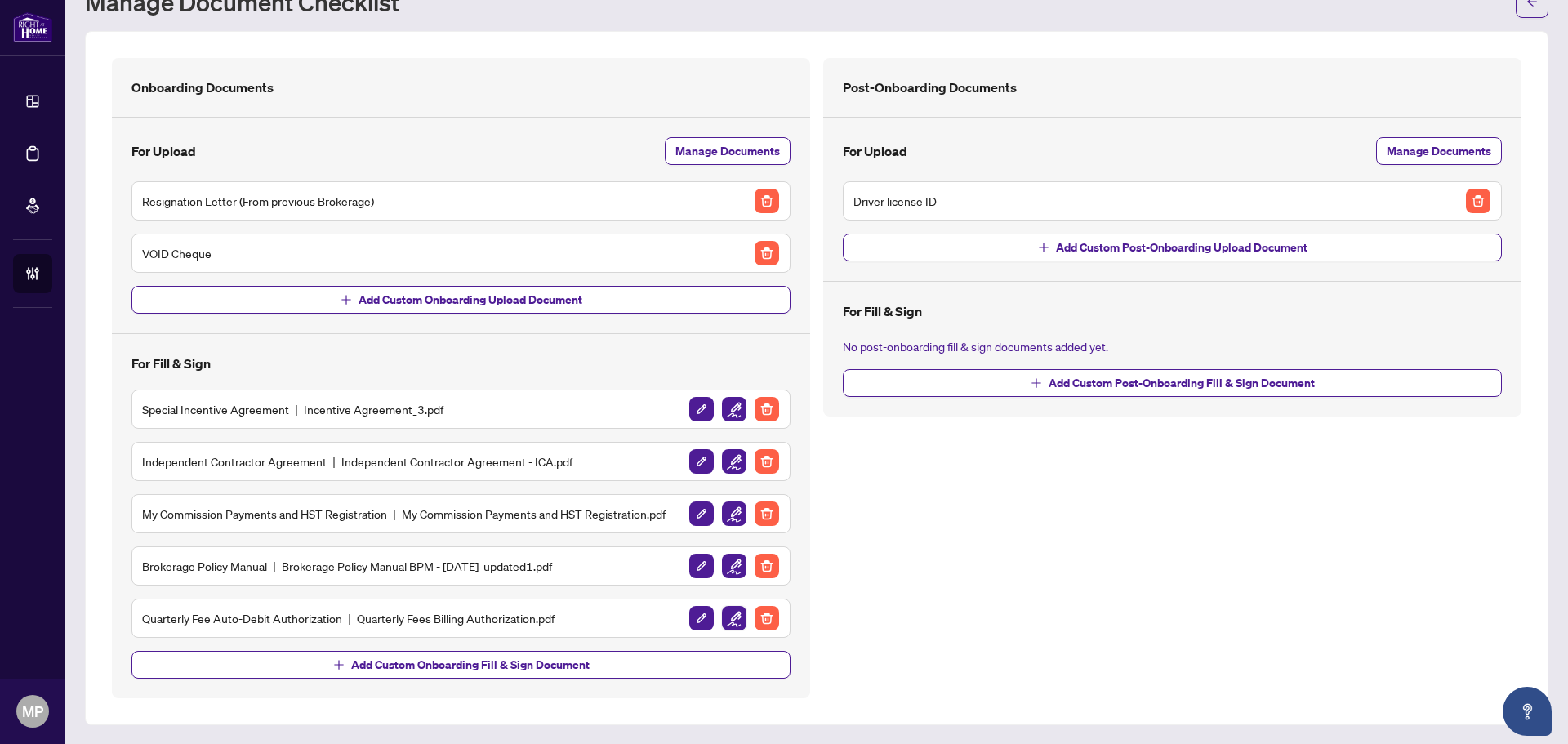
click at [730, 618] on img "button" at bounding box center [734, 618] width 25 height 25
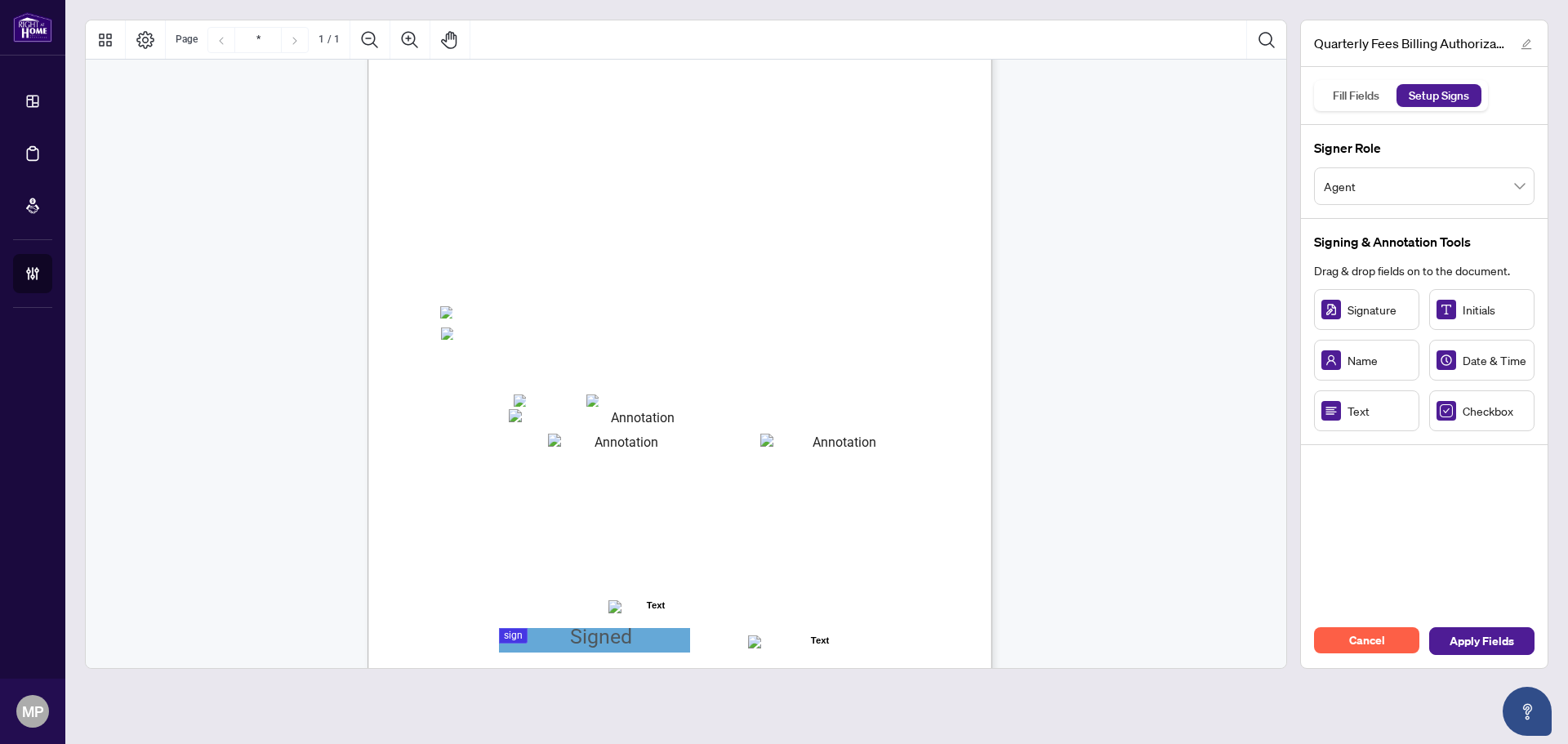
scroll to position [233, 0]
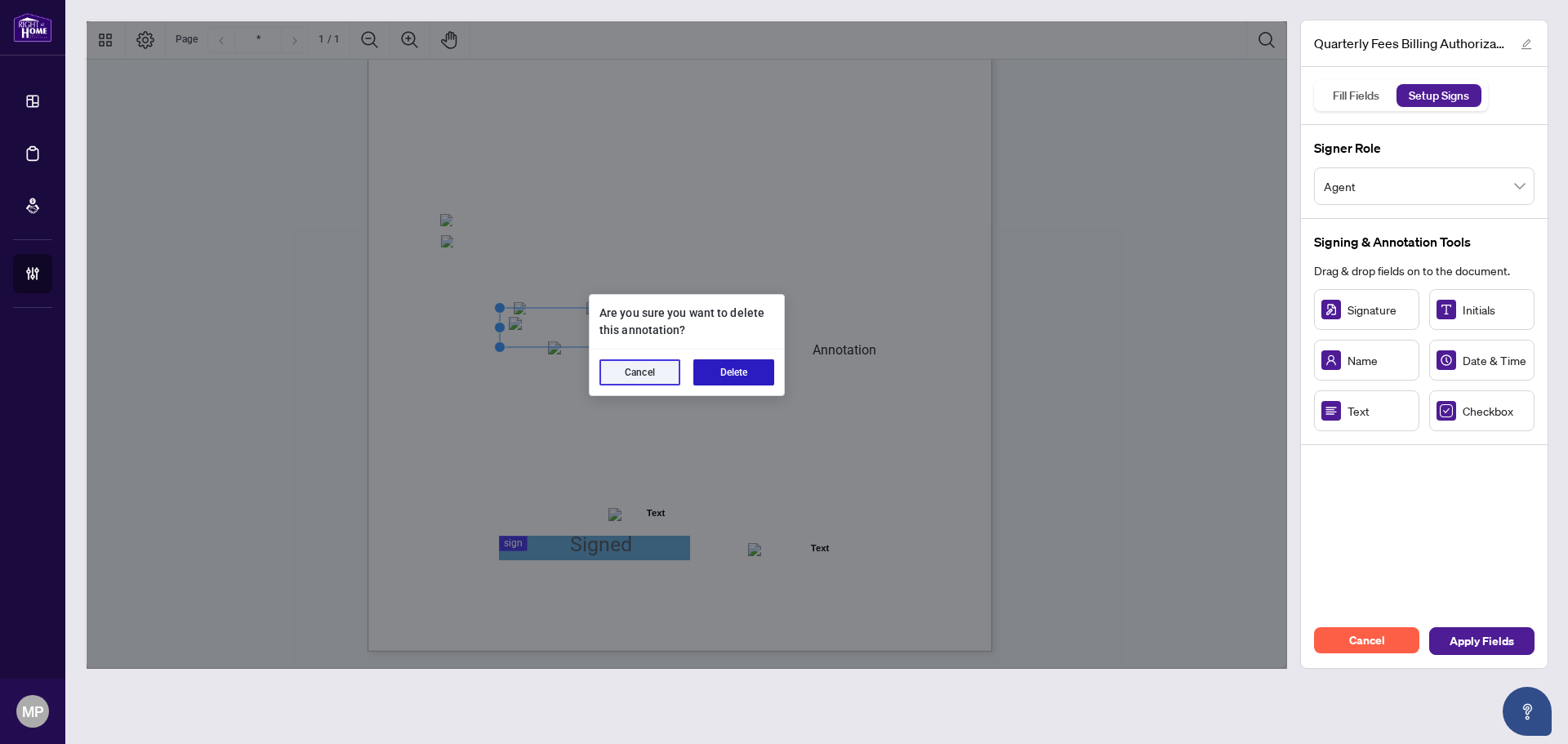
click at [731, 371] on button "Delete" at bounding box center [733, 372] width 81 height 26
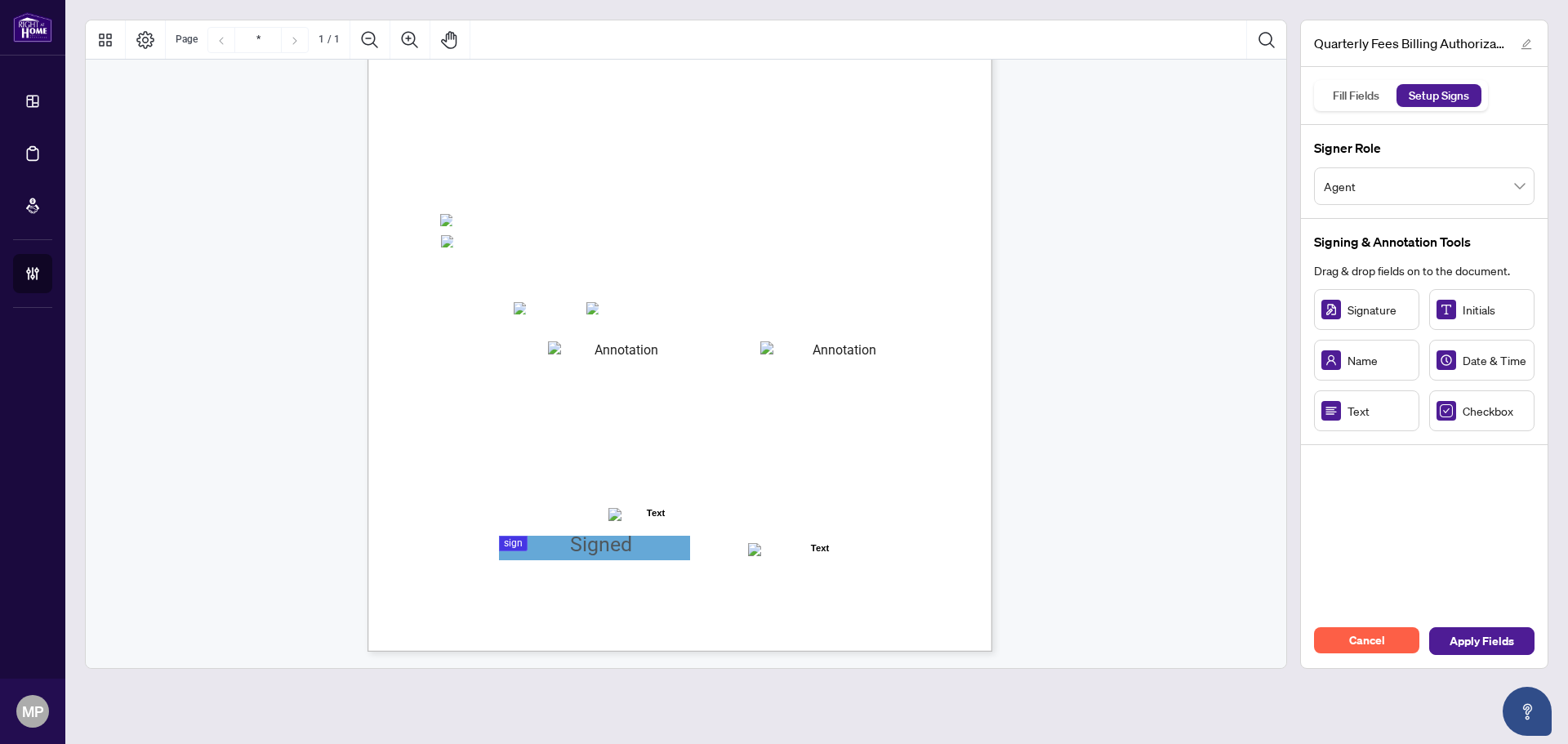
drag, startPoint x: 820, startPoint y: 337, endPoint x: 813, endPoint y: 359, distance: 23.1
click at [812, 350] on div "Right at Home Realty, Brokerage Quarterly Fees Billing Authorization Quarterly …" at bounding box center [679, 248] width 625 height 808
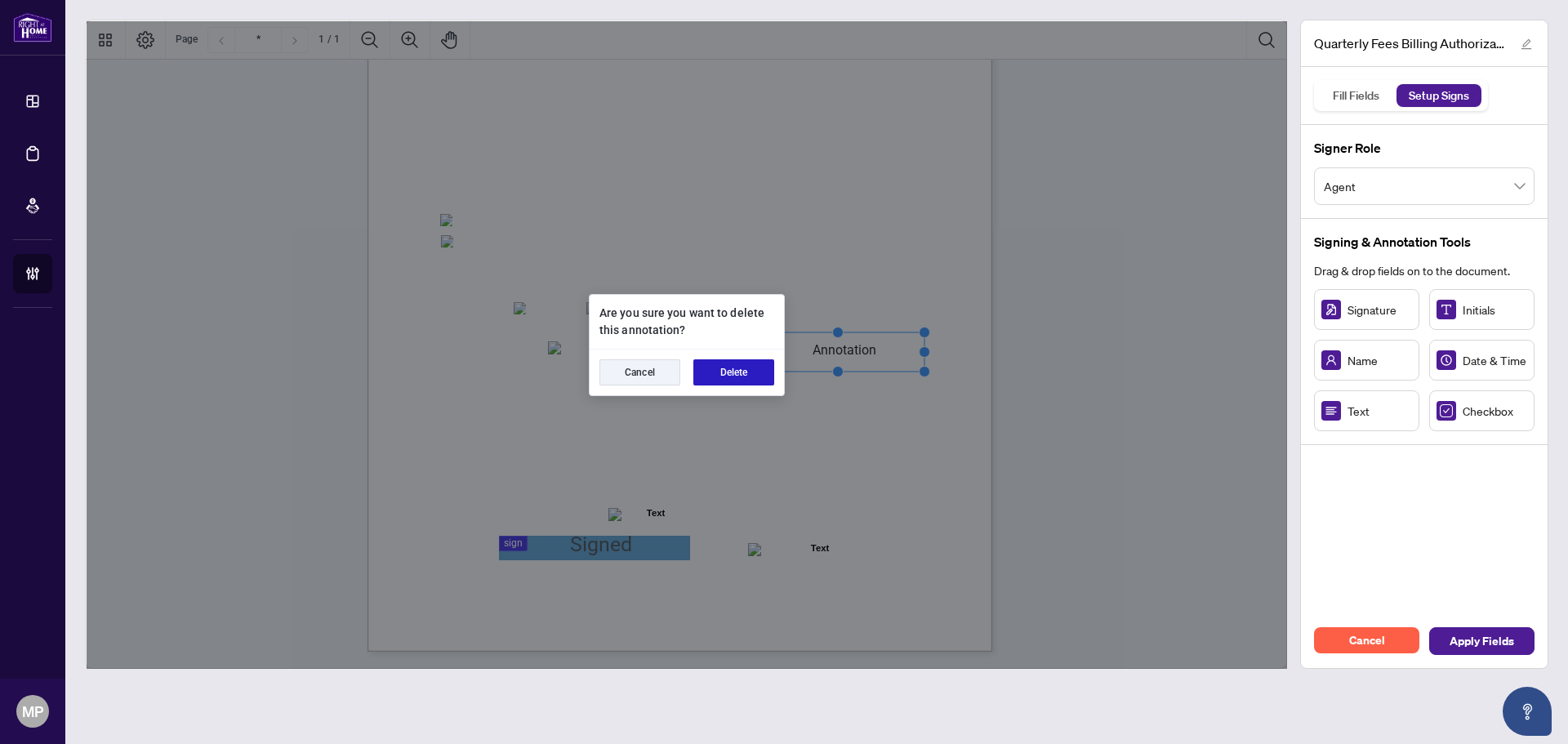
drag, startPoint x: 702, startPoint y: 371, endPoint x: 715, endPoint y: 372, distance: 13.0
click at [704, 371] on button "Delete" at bounding box center [733, 372] width 81 height 26
click at [726, 378] on button "Delete" at bounding box center [733, 372] width 81 height 26
click at [730, 370] on button "Delete" at bounding box center [733, 372] width 81 height 26
click at [723, 367] on button "Delete" at bounding box center [733, 372] width 81 height 26
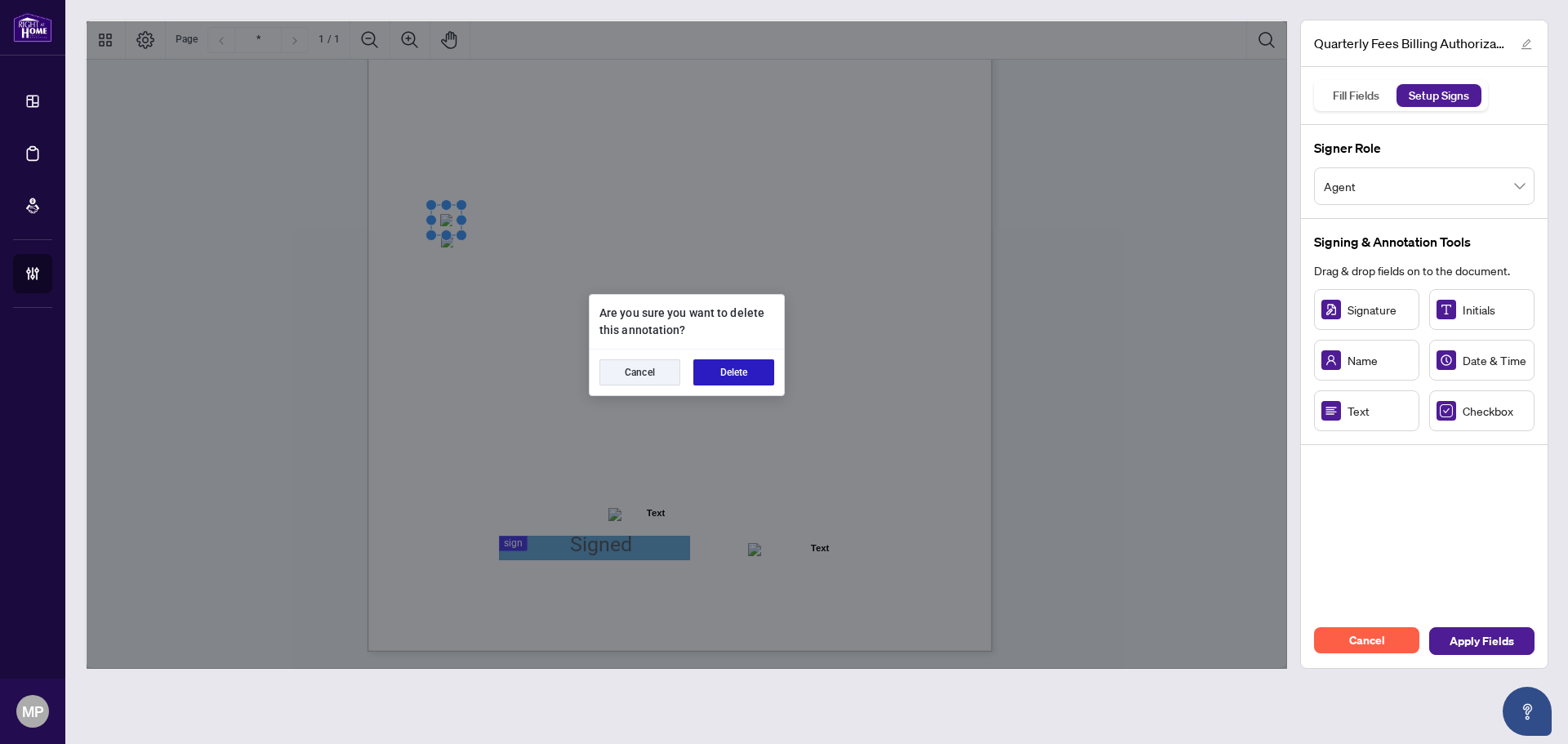
click at [721, 364] on button "Delete" at bounding box center [733, 372] width 81 height 26
click at [743, 387] on div "Cancel Delete" at bounding box center [686, 372] width 194 height 46
click at [735, 390] on div "Are you sure you want to delete this annotation? Cancel Delete Confirm annotati…" at bounding box center [687, 344] width 1200 height 647
click at [744, 380] on button "Delete" at bounding box center [733, 372] width 81 height 26
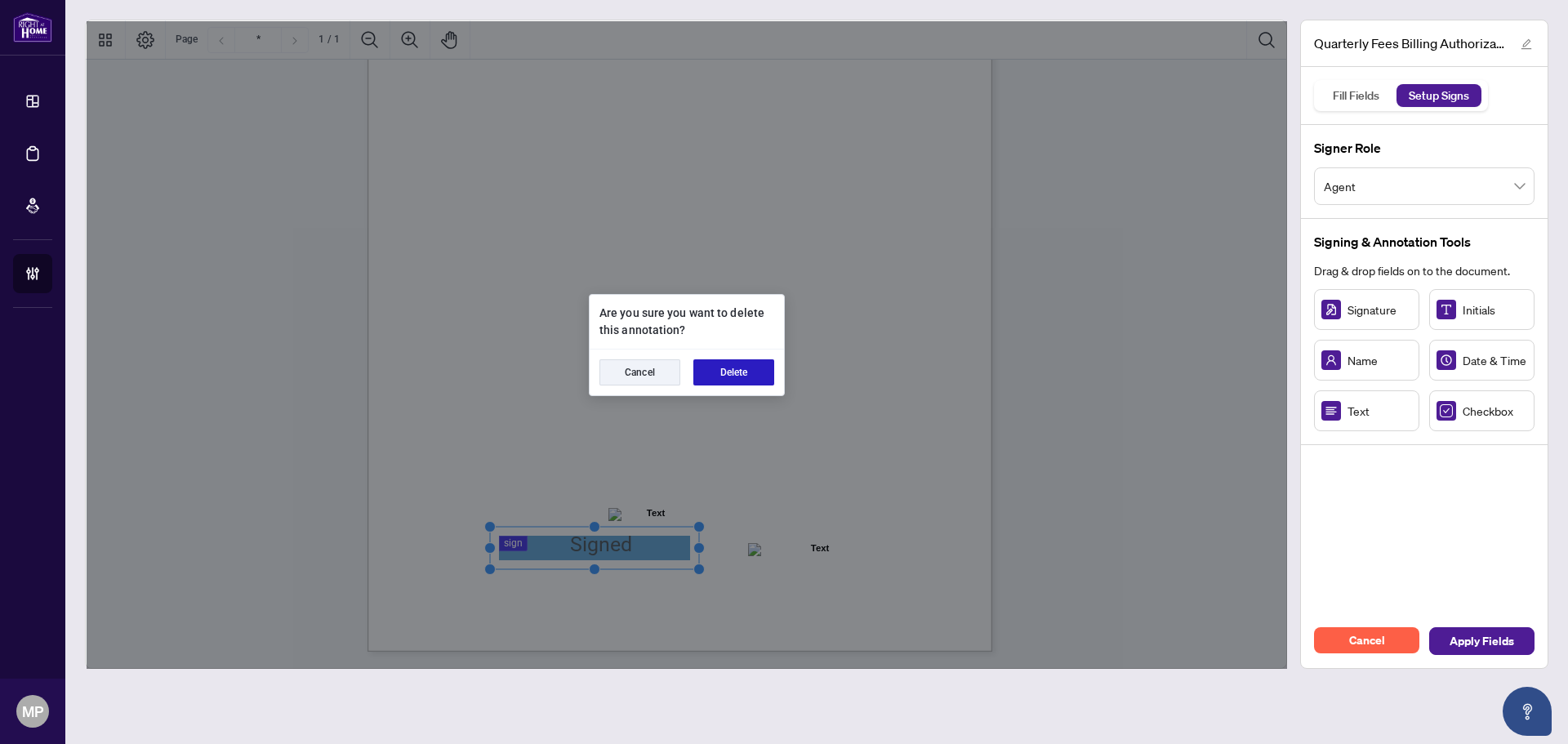
click at [744, 375] on button "Delete" at bounding box center [733, 372] width 81 height 26
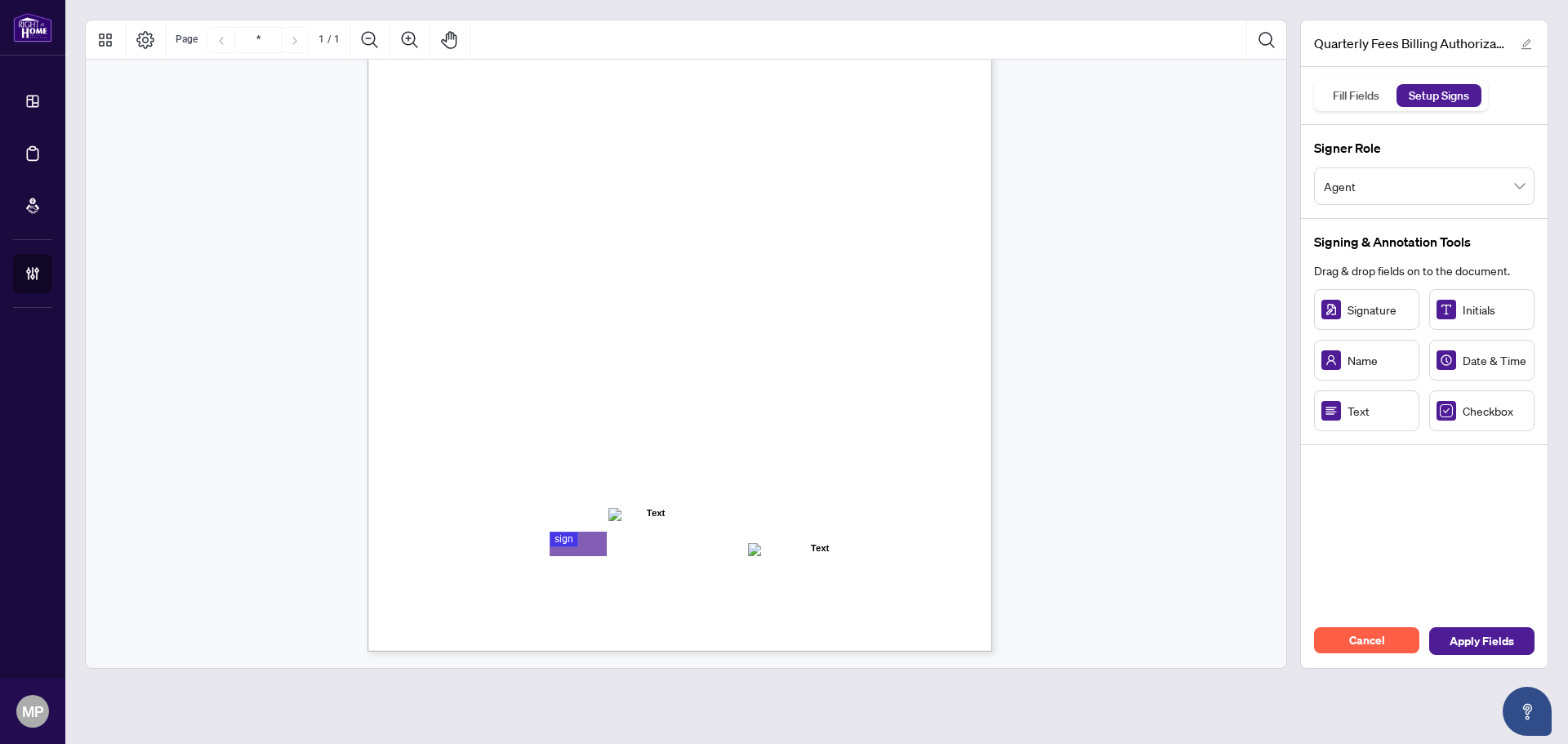
click at [607, 540] on div "Right at Home Realty, Brokerage Quarterly Fees Billing Authorization Quarterly …" at bounding box center [757, 349] width 781 height 1011
drag, startPoint x: 595, startPoint y: 544, endPoint x: 639, endPoint y: 538, distance: 44.4
drag, startPoint x: 616, startPoint y: 542, endPoint x: 702, endPoint y: 540, distance: 86.0
click at [702, 540] on circle "Resize, Right" at bounding box center [703, 544] width 11 height 11
drag, startPoint x: 664, startPoint y: 543, endPoint x: 622, endPoint y: 545, distance: 42.0
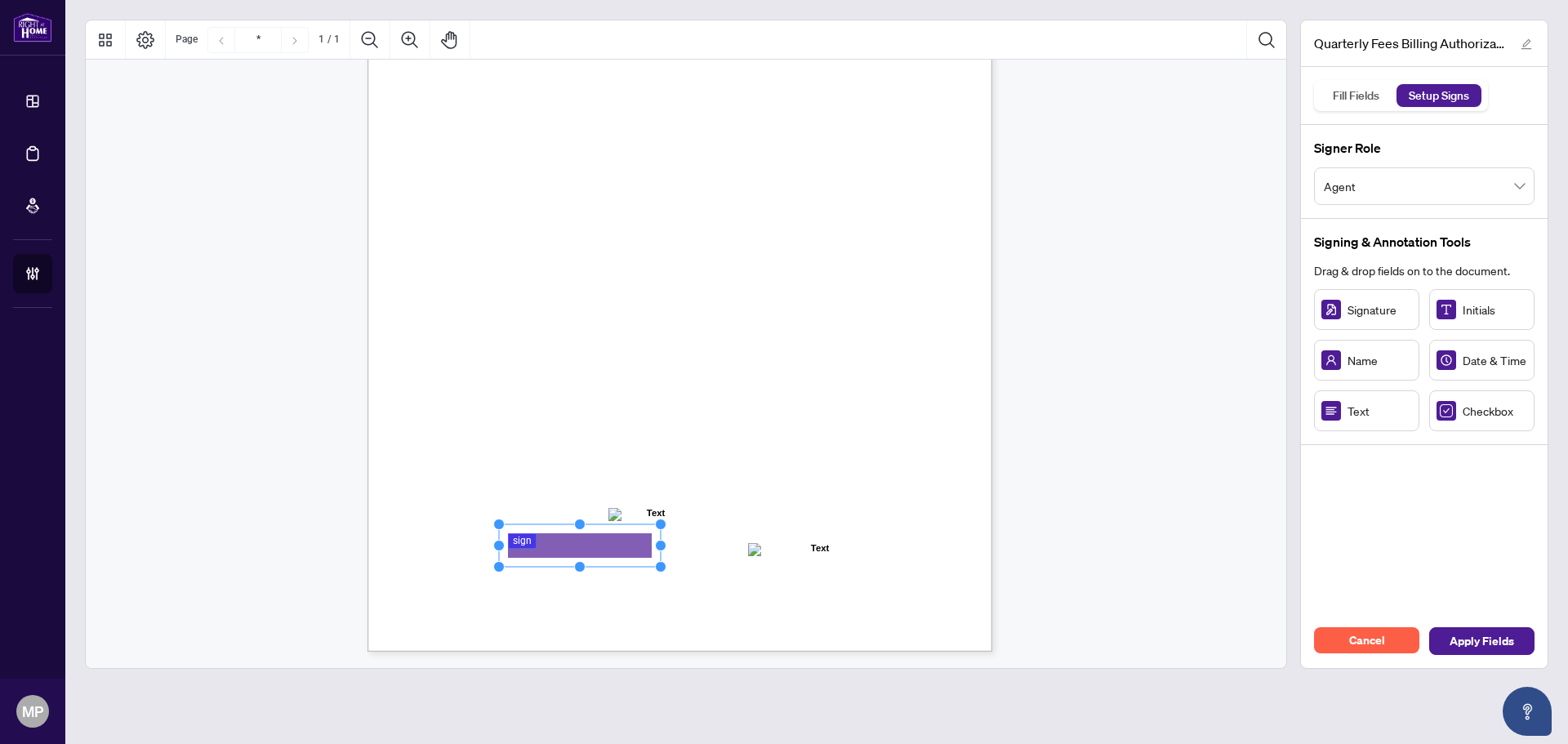
click at [622, 545] on rect "Page 1" at bounding box center [580, 545] width 162 height 42
drag, startPoint x: 623, startPoint y: 350, endPoint x: 604, endPoint y: 352, distance: 19.1
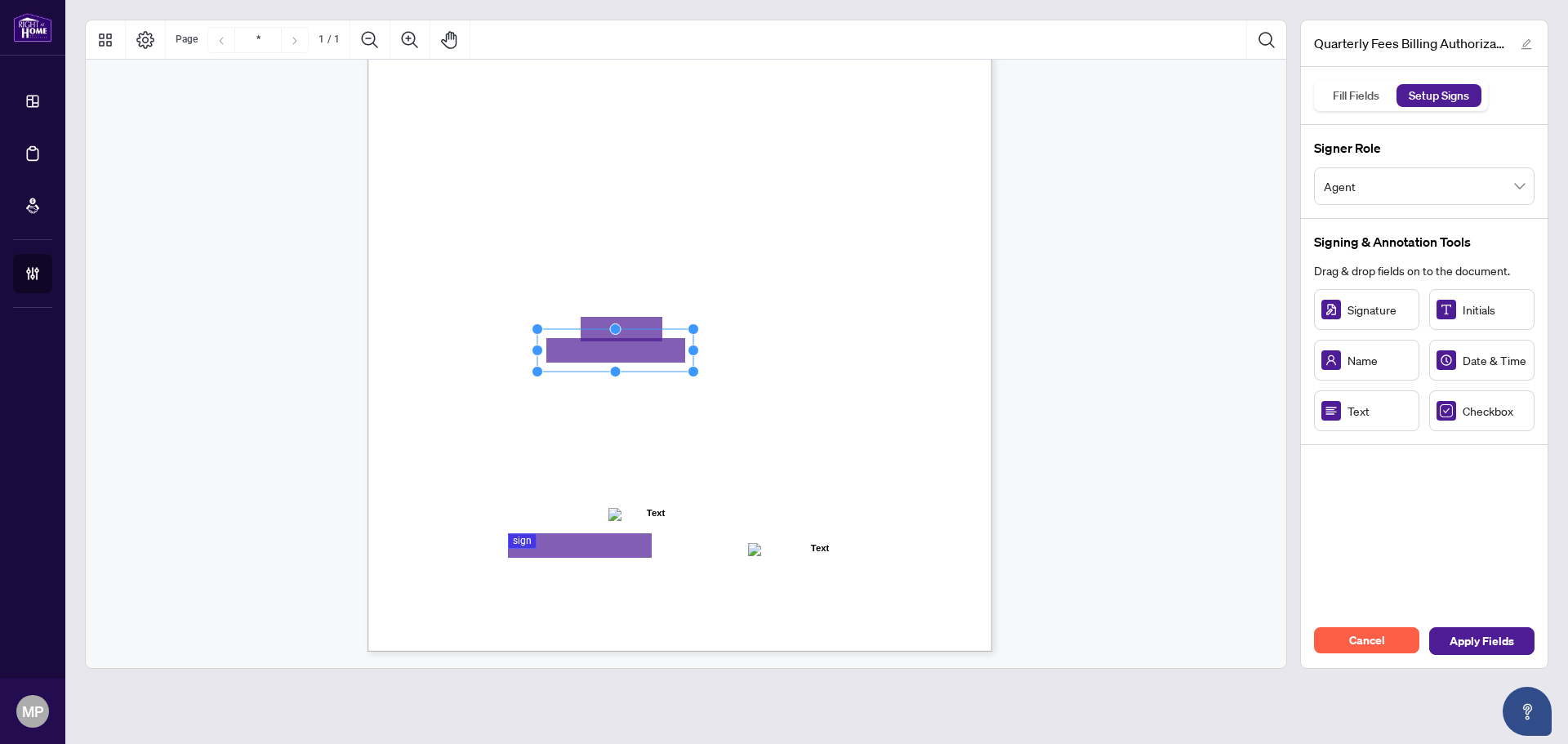
drag, startPoint x: 634, startPoint y: 349, endPoint x: 690, endPoint y: 351, distance: 56.0
click at [690, 351] on circle "Resize, Right" at bounding box center [694, 350] width 11 height 11
click at [750, 353] on span "CVC Code:" at bounding box center [726, 359] width 47 height 12
drag, startPoint x: 852, startPoint y: 350, endPoint x: 911, endPoint y: 350, distance: 59.0
click at [911, 350] on circle "Resize, Right" at bounding box center [910, 352] width 11 height 11
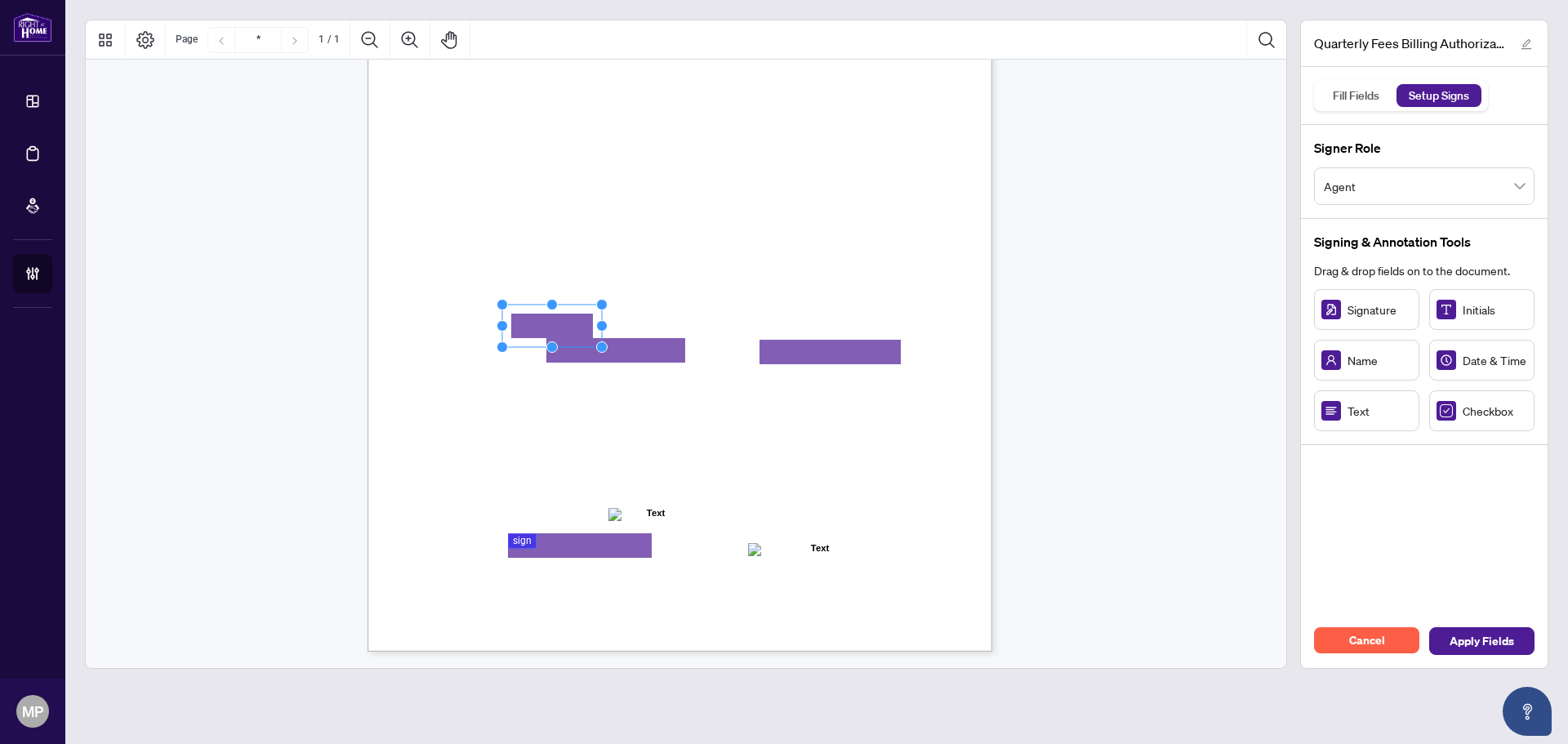
drag, startPoint x: 637, startPoint y: 329, endPoint x: 567, endPoint y: 326, distance: 70.1
drag, startPoint x: 600, startPoint y: 327, endPoint x: 806, endPoint y: 317, distance: 206.2
click at [806, 317] on div "Right at Home Realty, Brokerage Quarterly Fees Billing Authorization Quarterly …" at bounding box center [679, 248] width 625 height 808
drag, startPoint x: 784, startPoint y: 229, endPoint x: 448, endPoint y: 218, distance: 336.2
drag, startPoint x: 643, startPoint y: 263, endPoint x: 445, endPoint y: 243, distance: 199.0
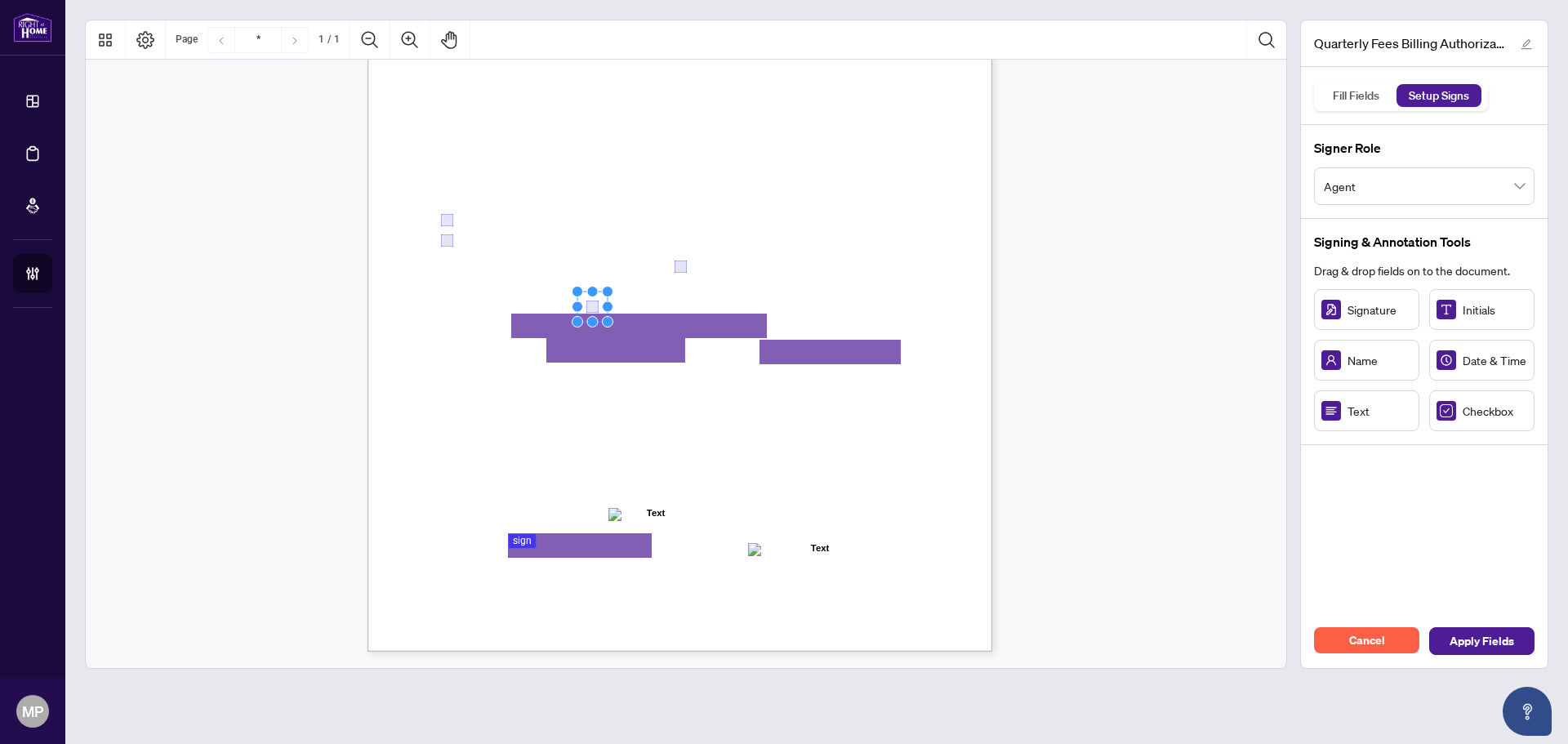
drag, startPoint x: 603, startPoint y: 298, endPoint x: 590, endPoint y: 311, distance: 18.4
drag, startPoint x: 679, startPoint y: 264, endPoint x: 516, endPoint y: 305, distance: 168.1
click at [1499, 634] on span "Apply Fields" at bounding box center [1481, 641] width 64 height 26
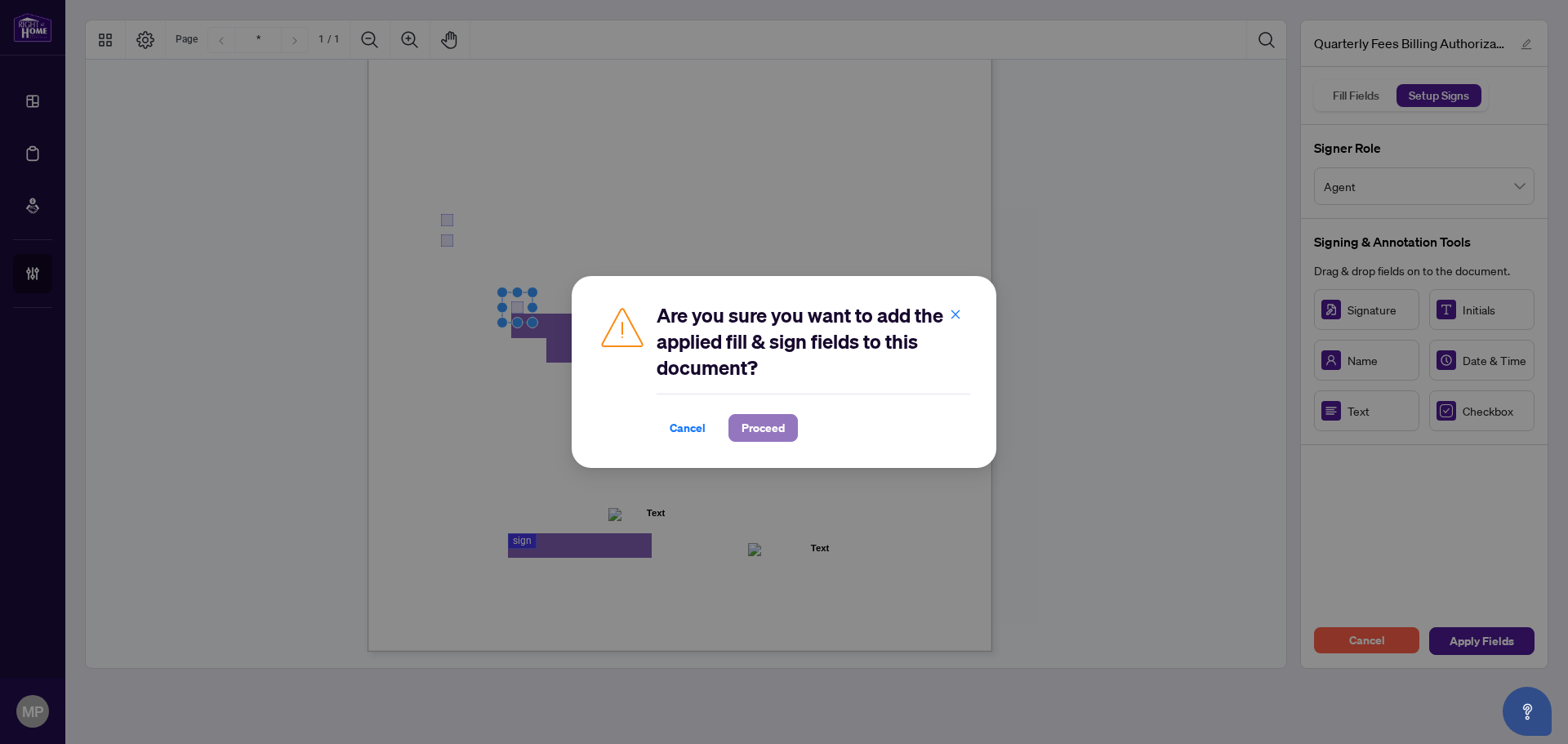
click at [755, 424] on span "Proceed" at bounding box center [762, 428] width 43 height 26
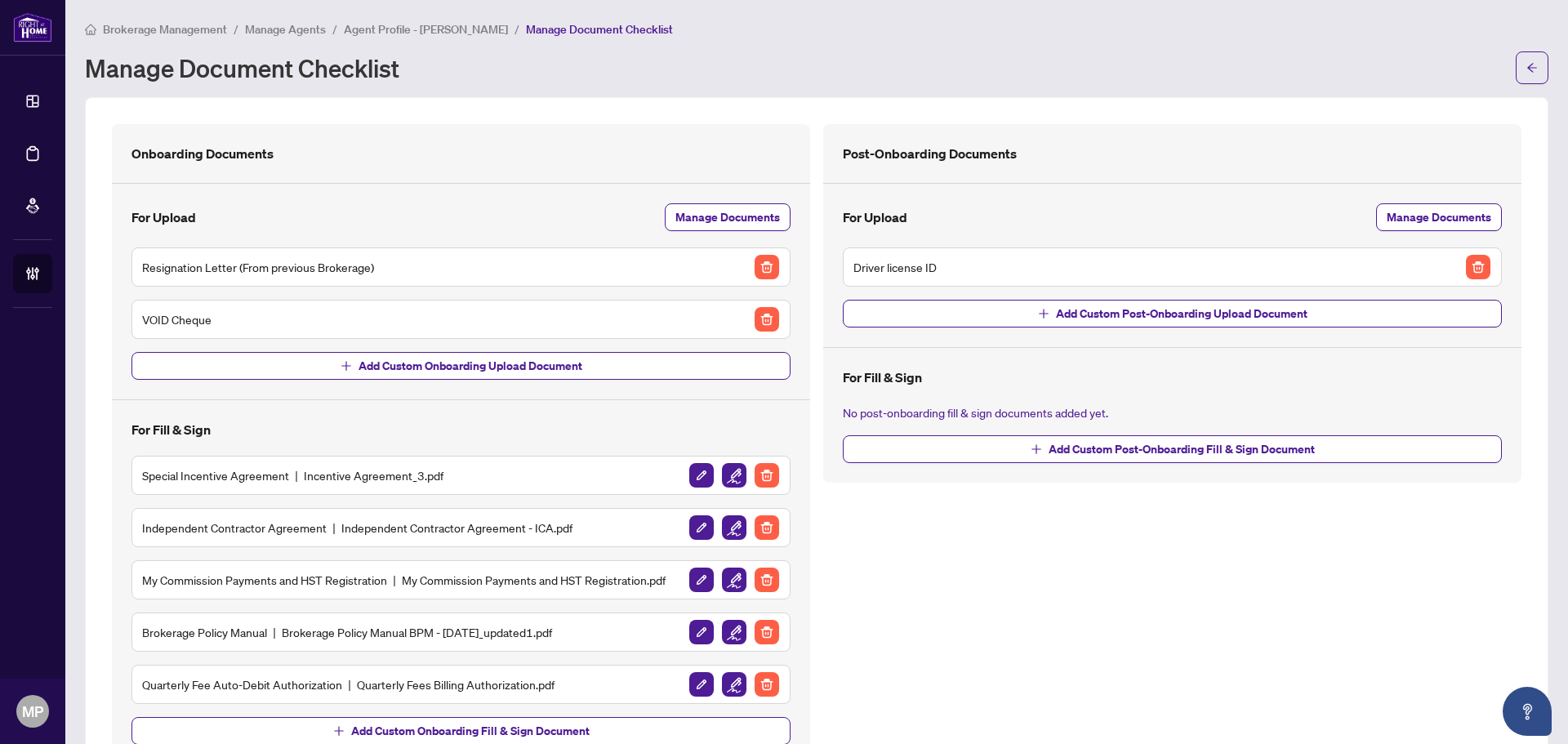
scroll to position [66, 0]
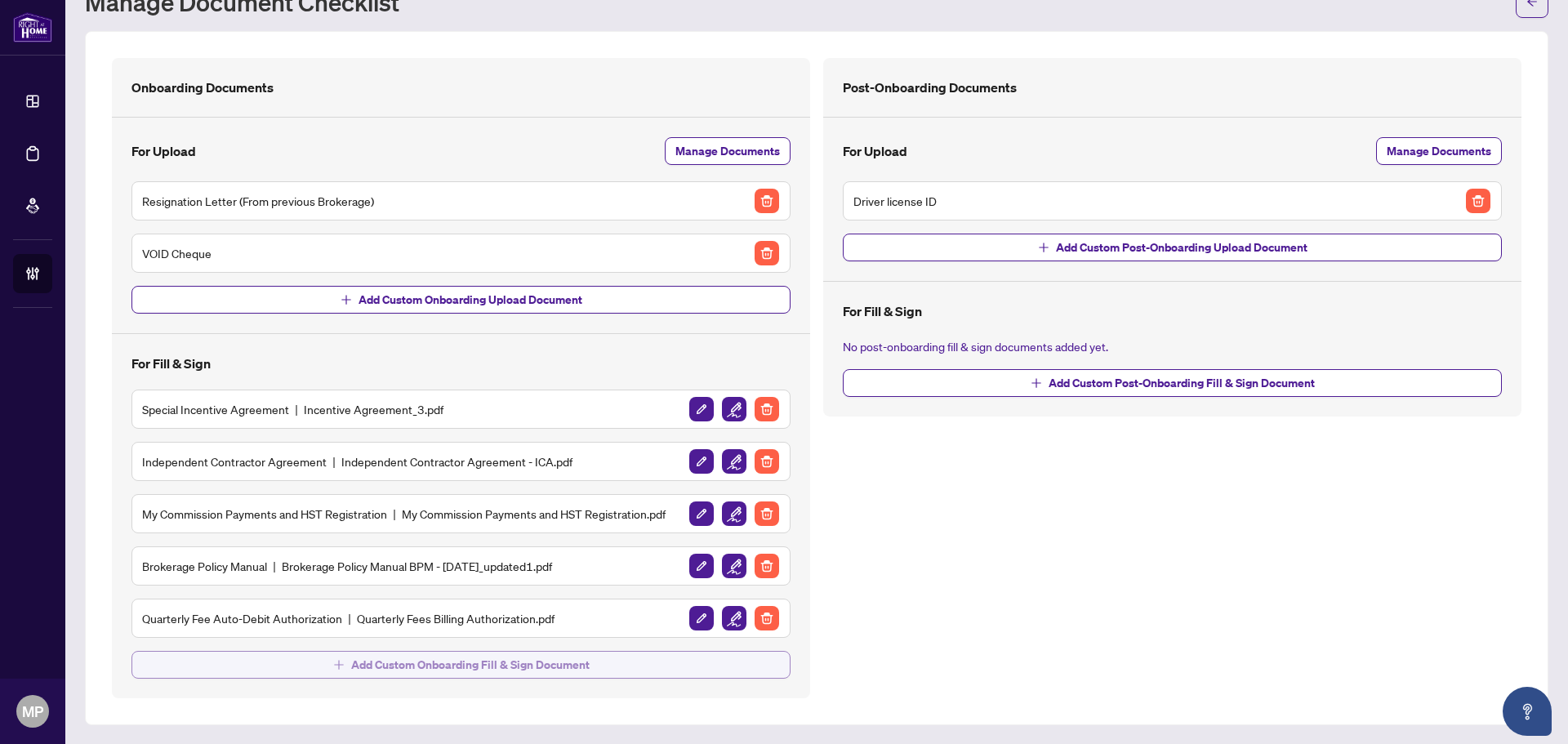
click at [560, 666] on span "Add Custom Onboarding Fill & Sign Document" at bounding box center [470, 665] width 238 height 26
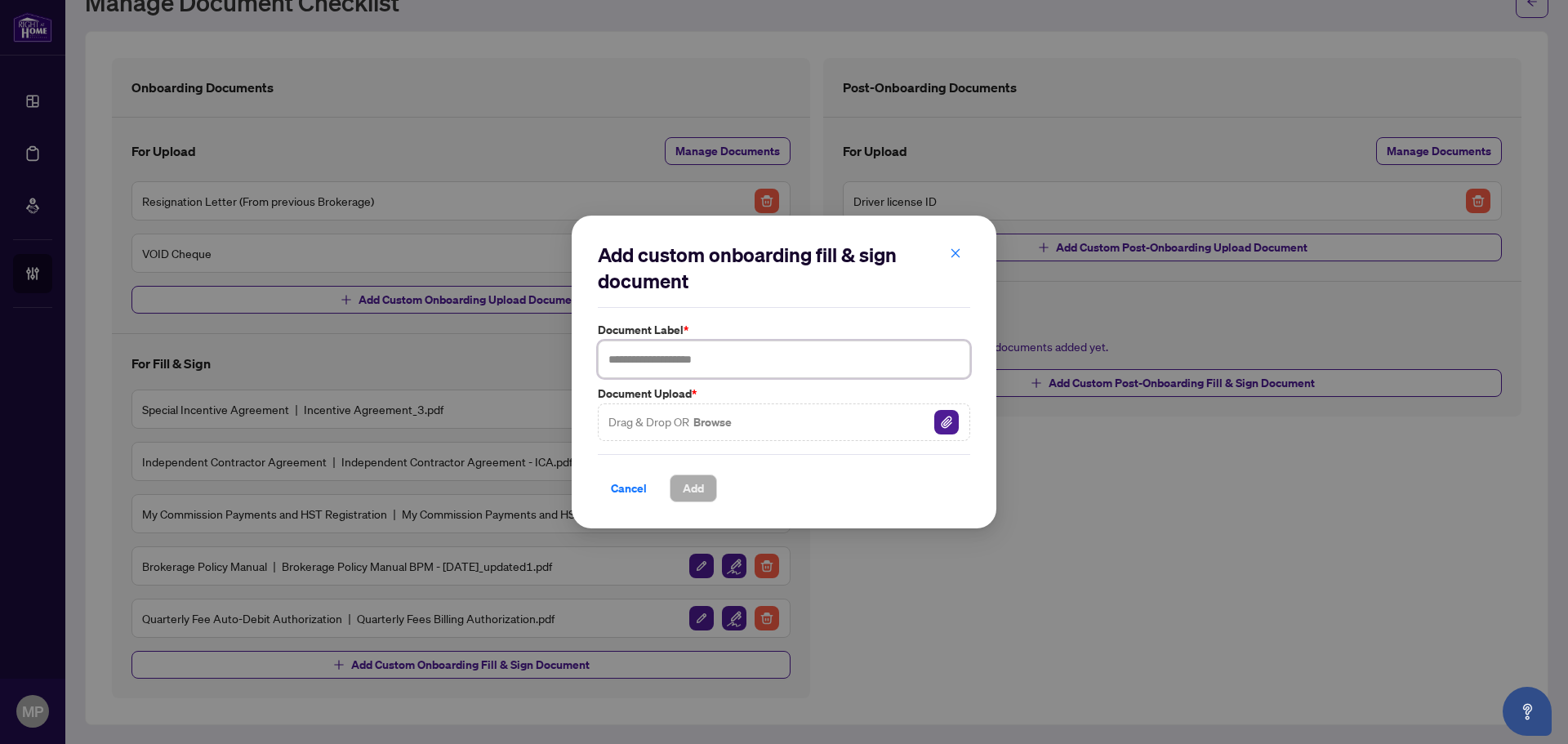
click at [696, 368] on input "text" at bounding box center [784, 359] width 372 height 38
type input "**********"
click at [945, 419] on img "button" at bounding box center [946, 423] width 25 height 25
click at [700, 459] on div "Cancel Add" at bounding box center [784, 478] width 372 height 48
click at [699, 491] on span "Add" at bounding box center [693, 488] width 21 height 26
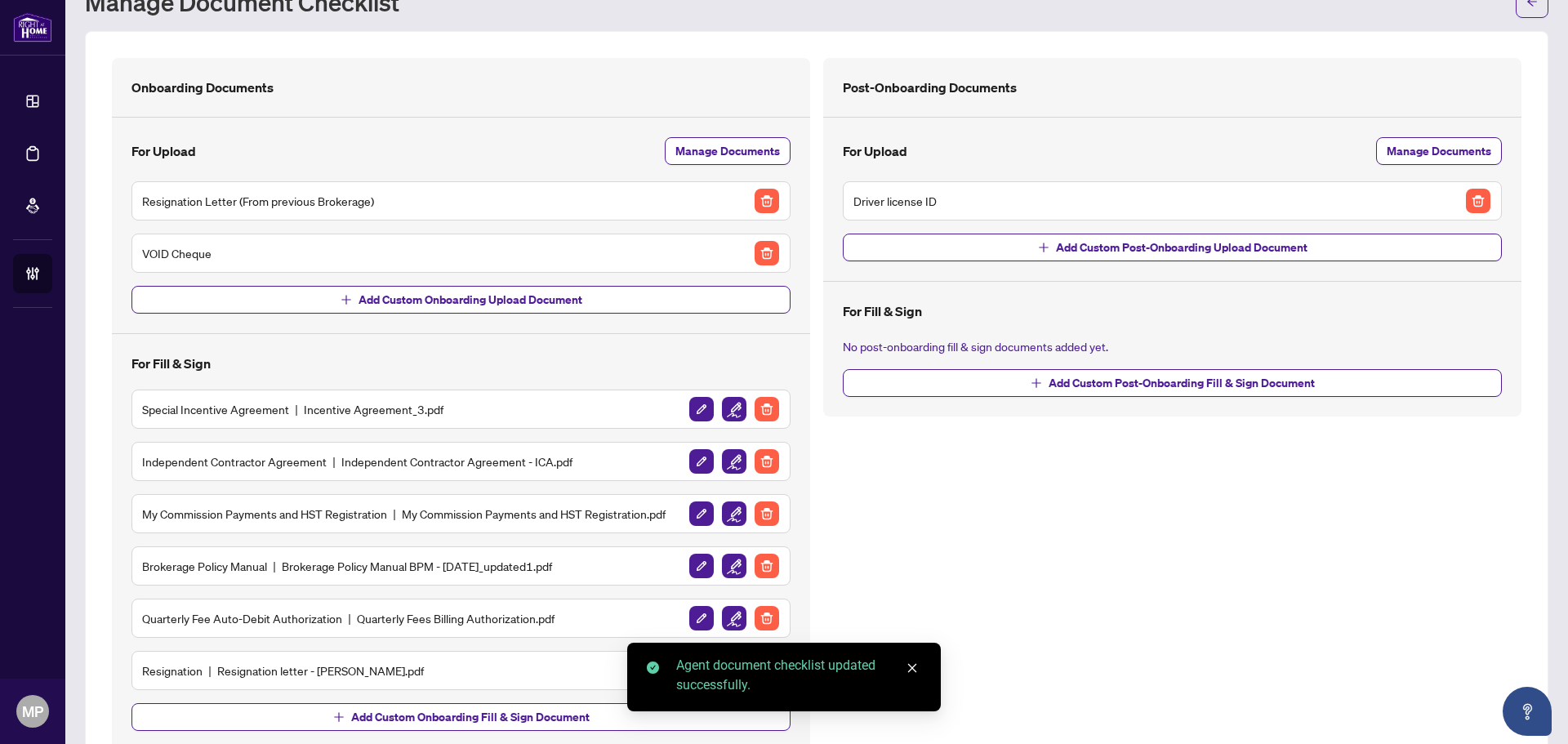
click at [913, 668] on icon "close" at bounding box center [913, 668] width 9 height 9
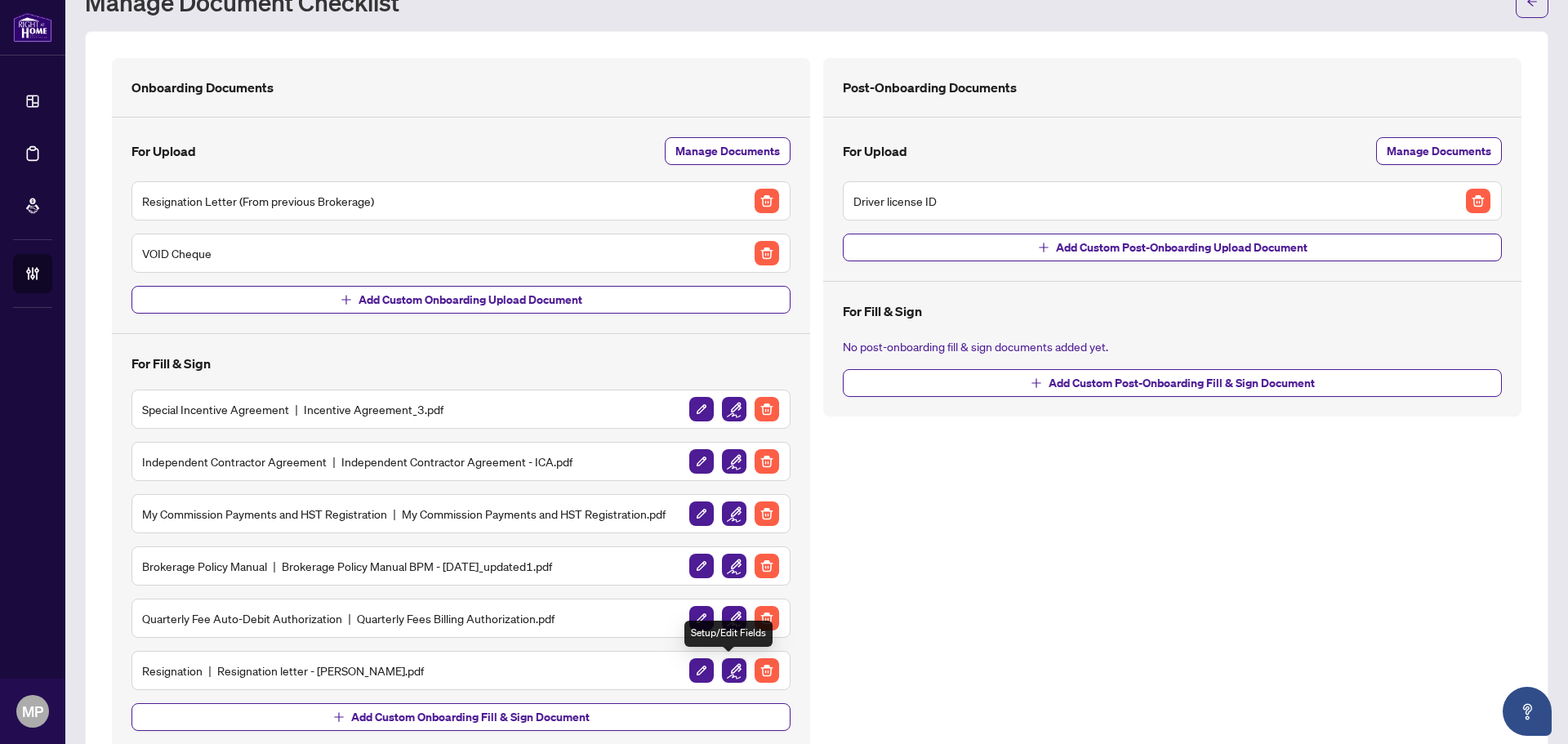
click at [733, 676] on img "button" at bounding box center [734, 670] width 25 height 25
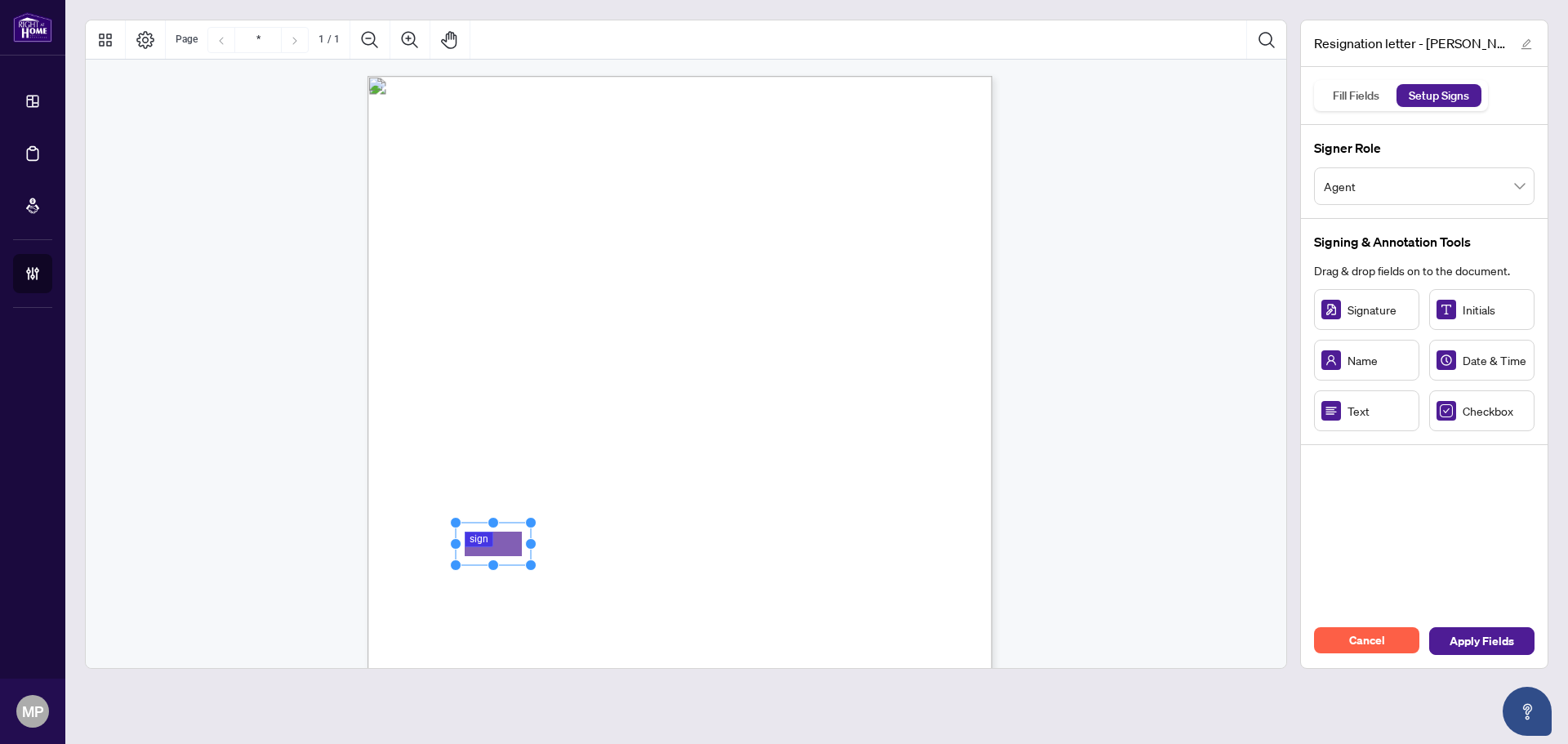
drag, startPoint x: 1378, startPoint y: 315, endPoint x: 494, endPoint y: 544, distance: 913.2
drag, startPoint x: 530, startPoint y: 521, endPoint x: 1201, endPoint y: 394, distance: 682.9
click at [597, 516] on circle "Resize, Top, Right" at bounding box center [597, 518] width 11 height 11
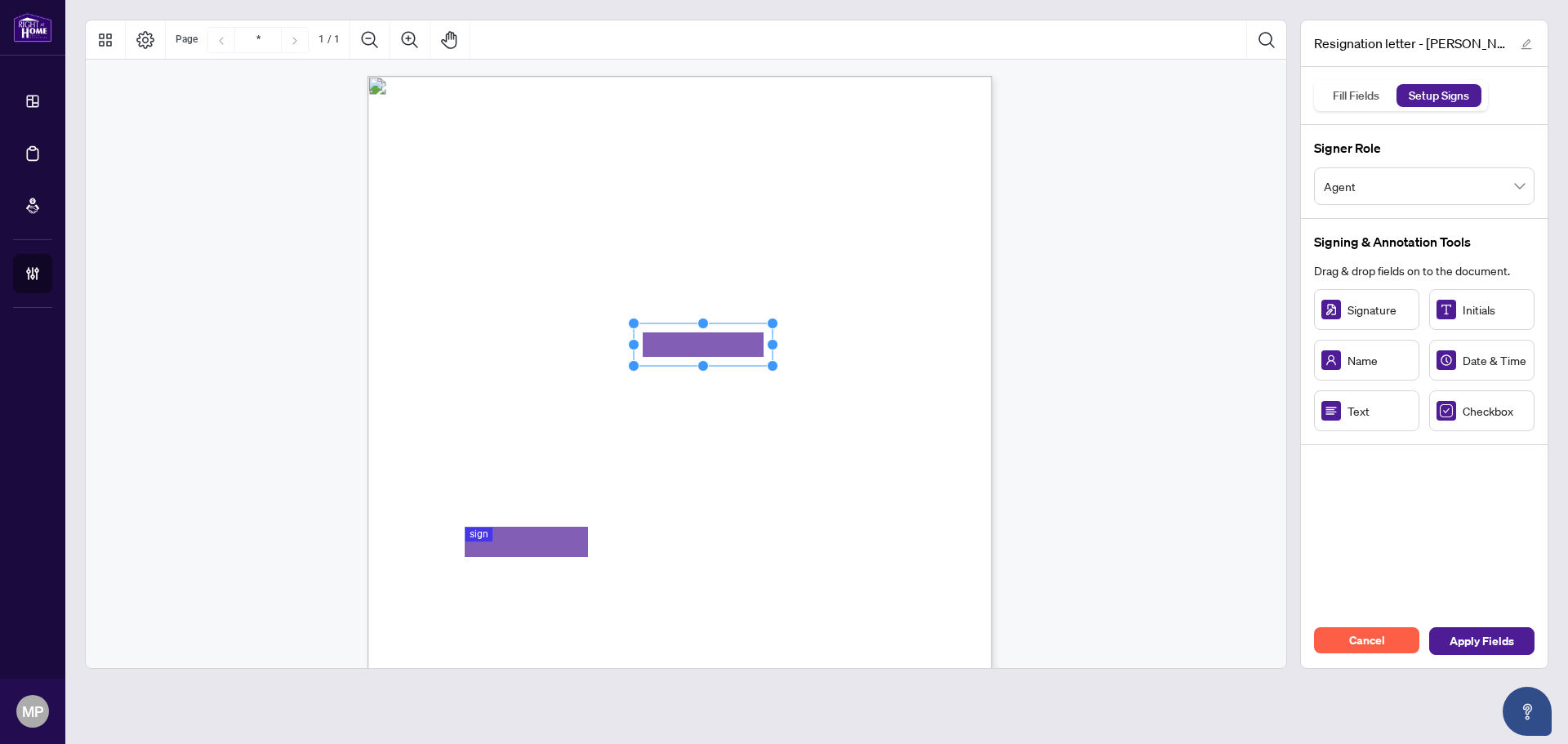
drag, startPoint x: 736, startPoint y: 345, endPoint x: 791, endPoint y: 344, distance: 55.0
click at [778, 344] on circle "Resize, Right" at bounding box center [773, 345] width 11 height 11
click at [1490, 625] on div "Cancel Apply Fields" at bounding box center [1424, 640] width 247 height 54
click at [1489, 630] on button "Apply Fields" at bounding box center [1482, 641] width 105 height 28
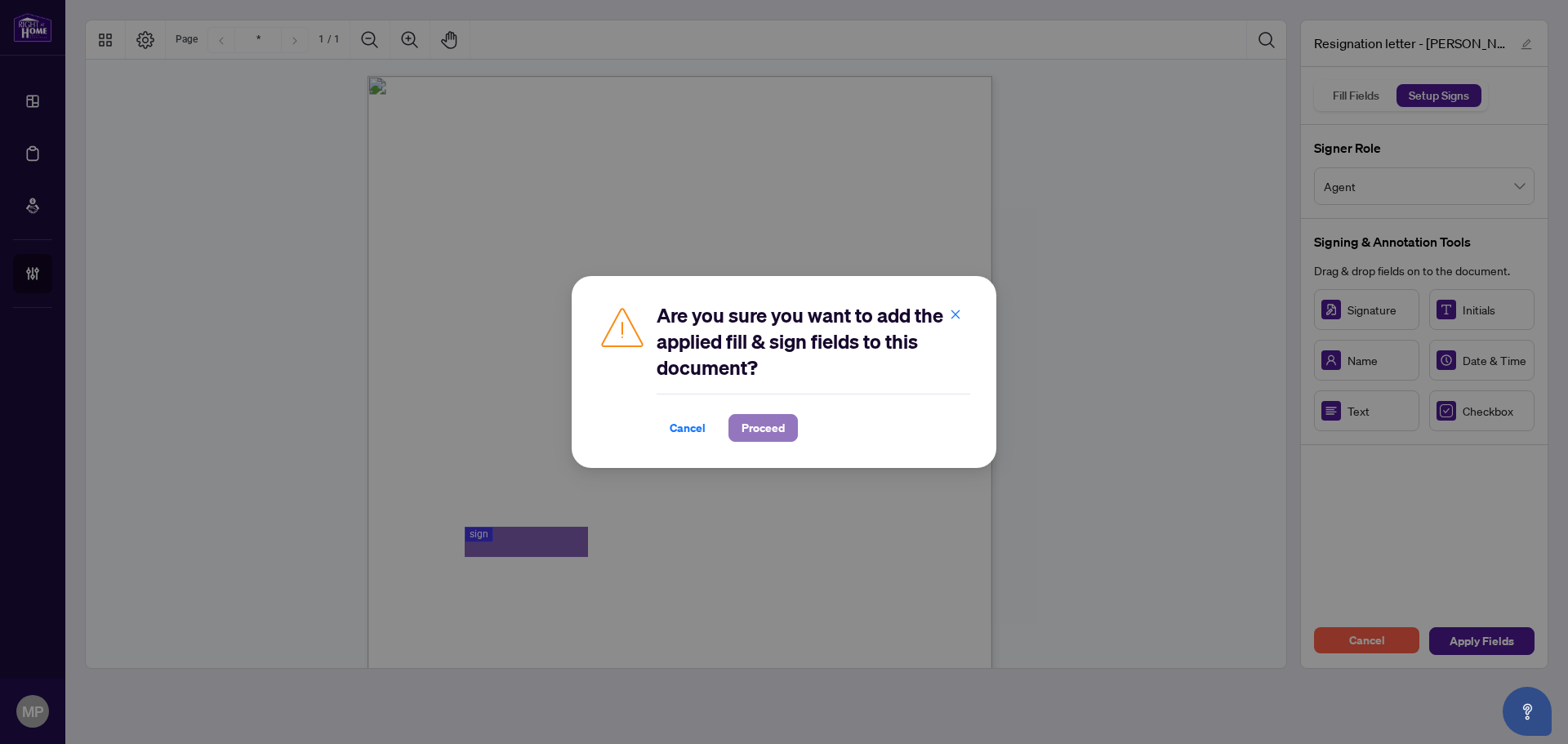
click at [756, 431] on span "Proceed" at bounding box center [762, 428] width 43 height 26
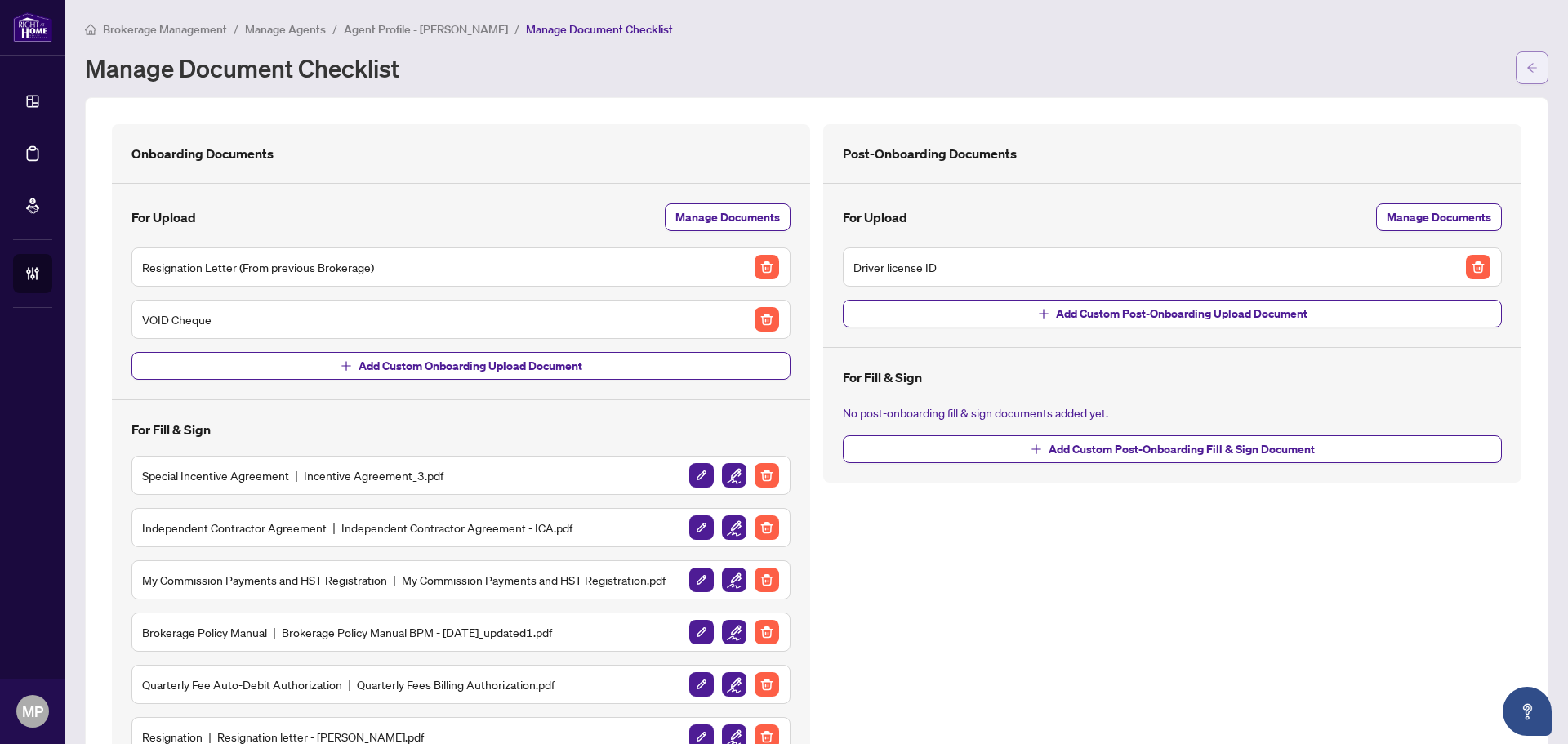
click at [1530, 69] on button "button" at bounding box center [1531, 68] width 33 height 33
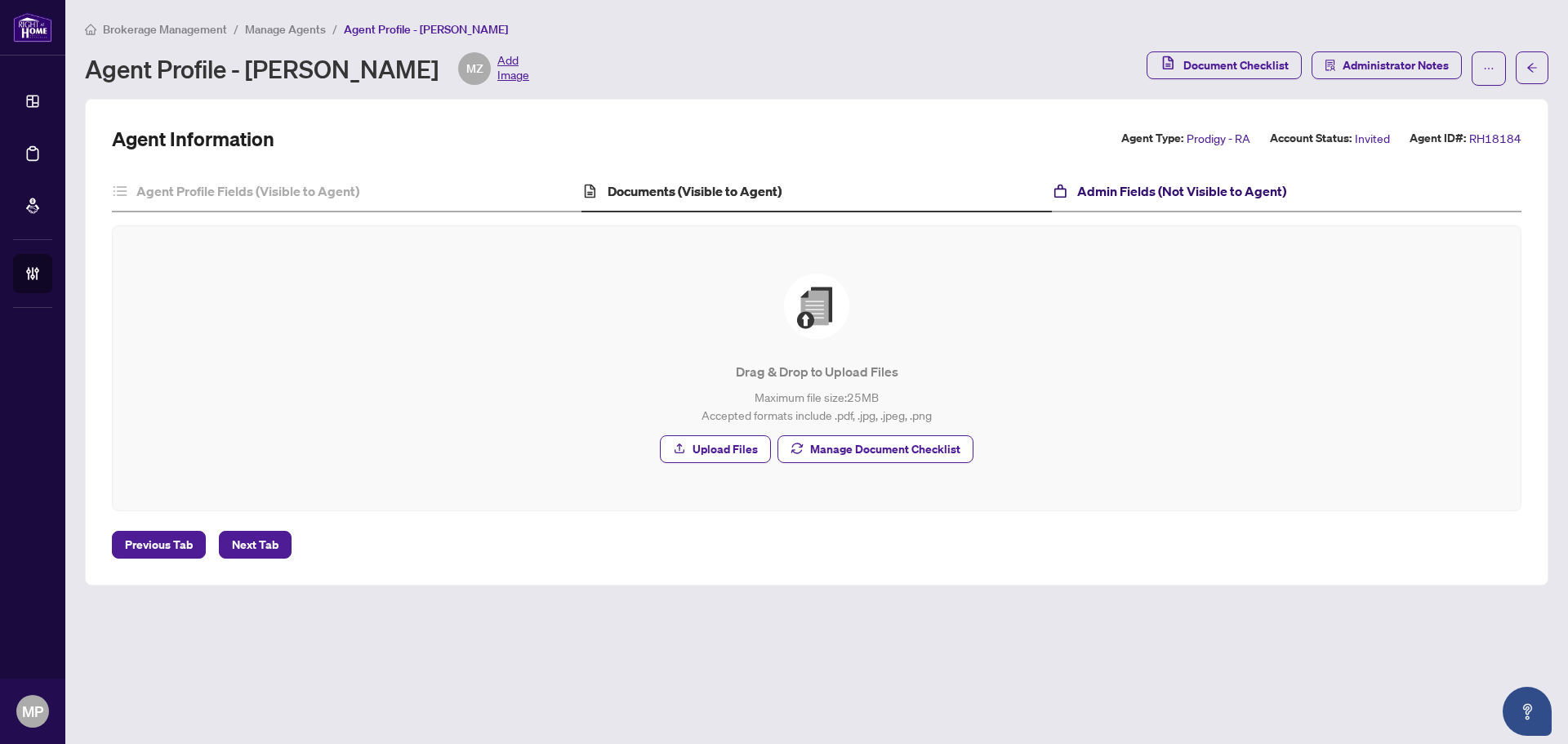
click at [1150, 191] on h4 "Admin Fields (Not Visible to Agent)" at bounding box center [1181, 191] width 209 height 19
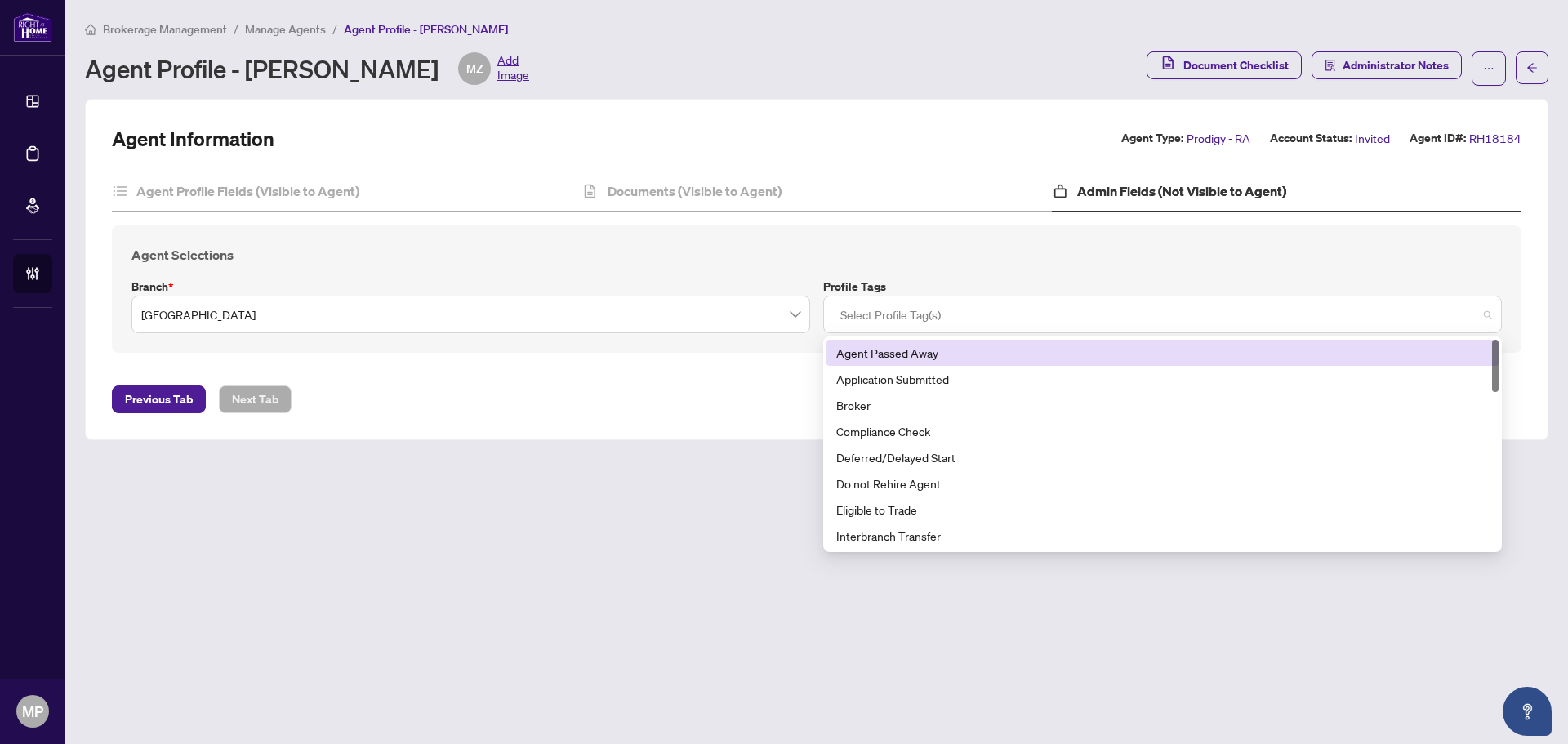
click at [1049, 301] on div at bounding box center [1162, 314] width 657 height 29
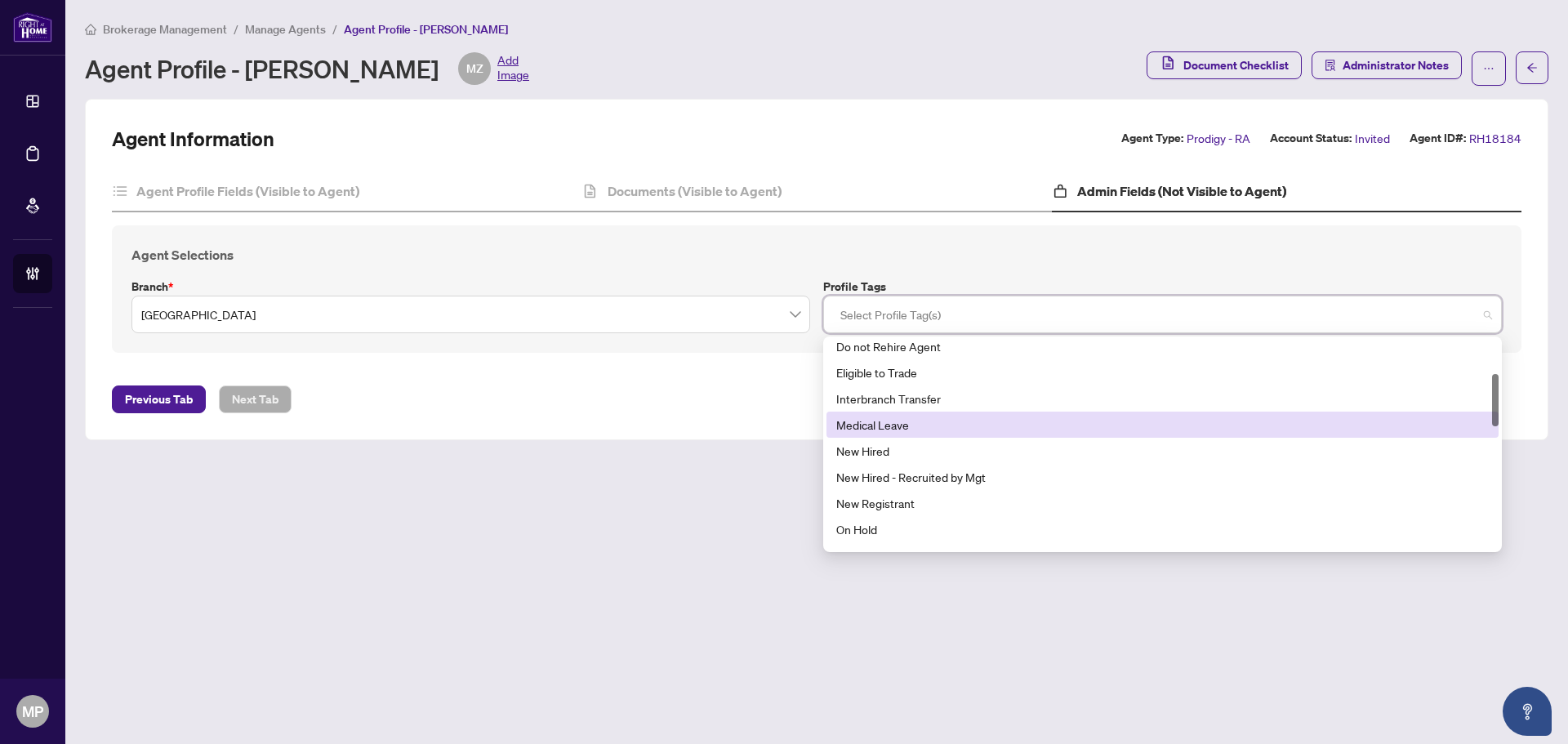
scroll to position [55, 0]
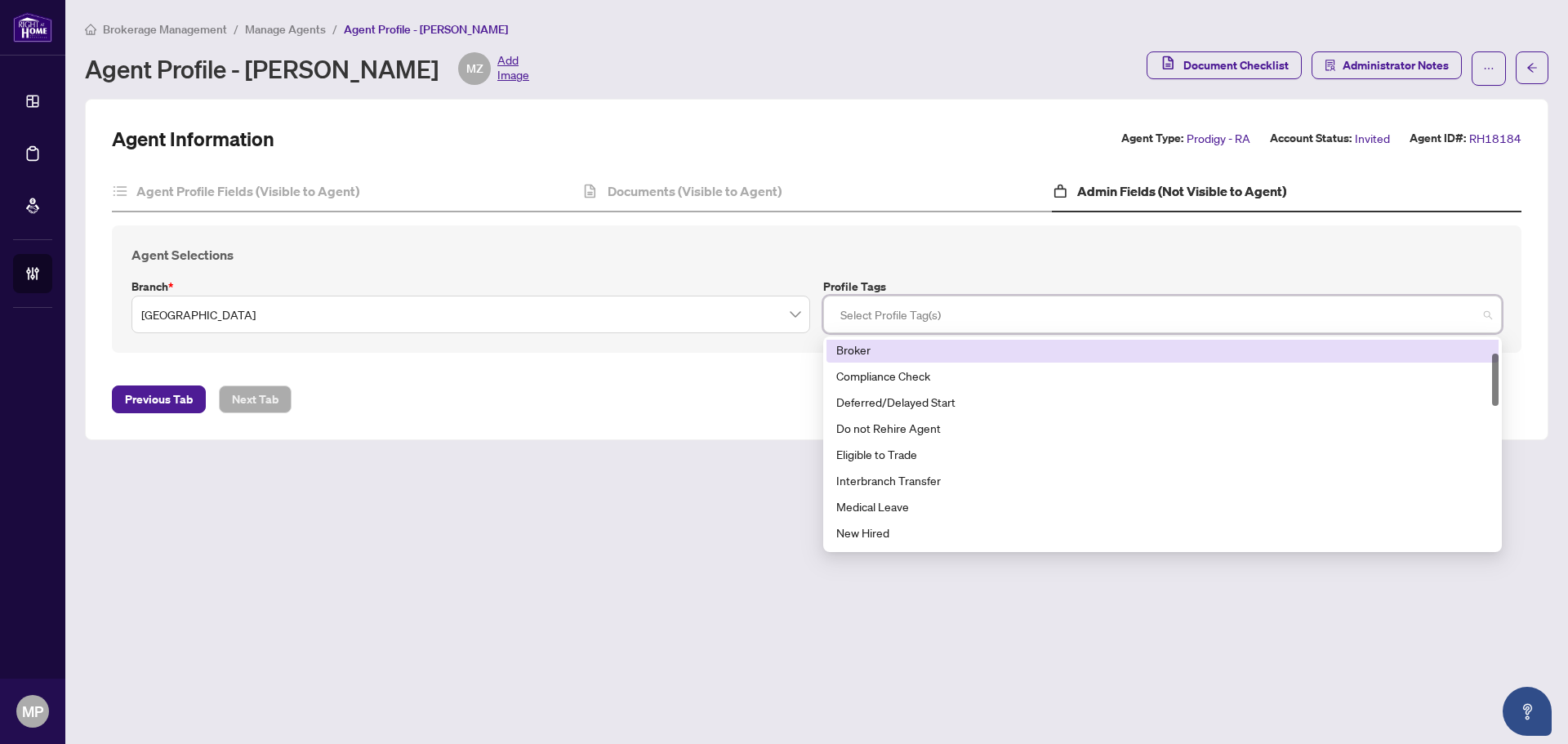
click at [1046, 311] on div at bounding box center [1162, 314] width 657 height 29
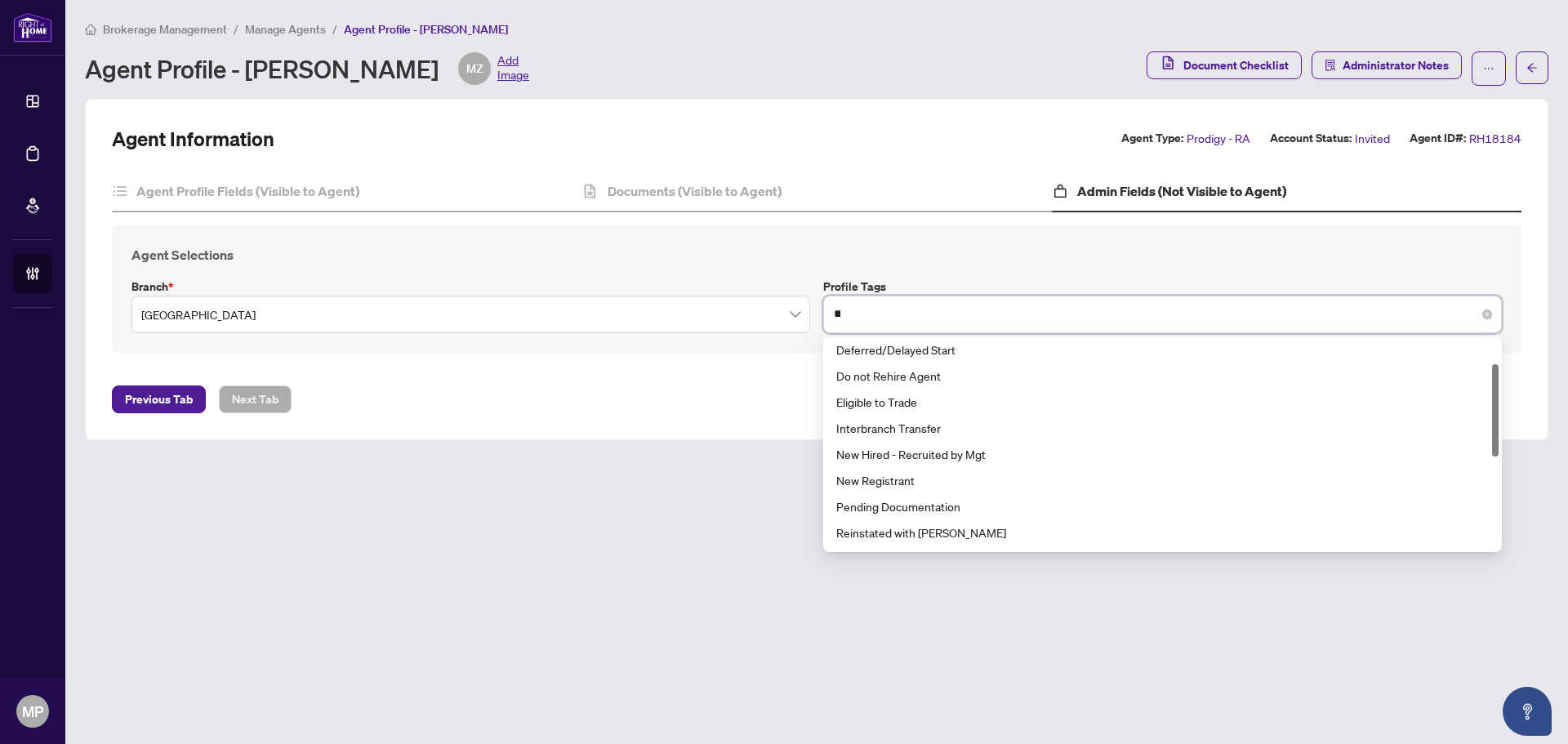
scroll to position [0, 0]
type input "***"
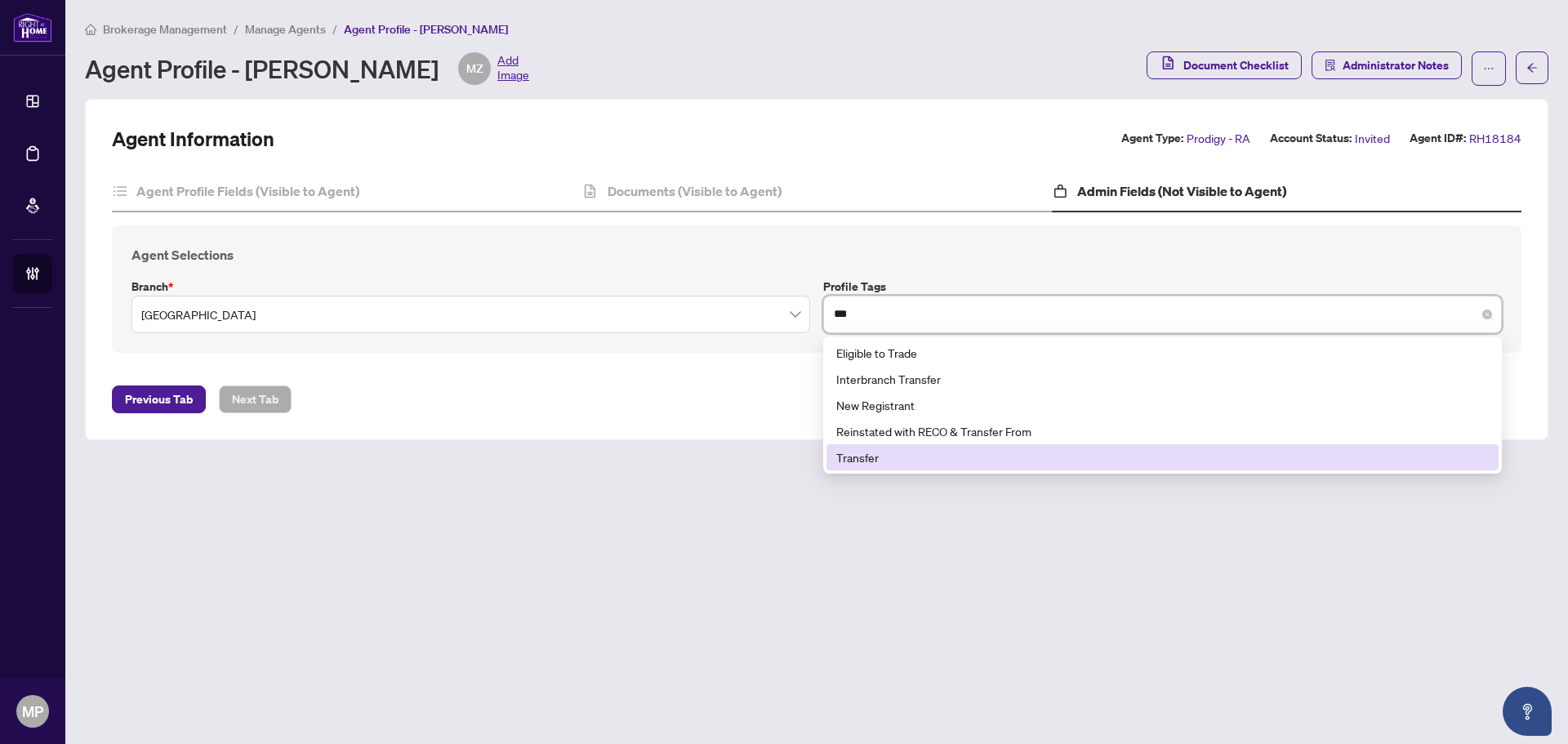
click at [954, 457] on div "Transfer" at bounding box center [1162, 457] width 653 height 18
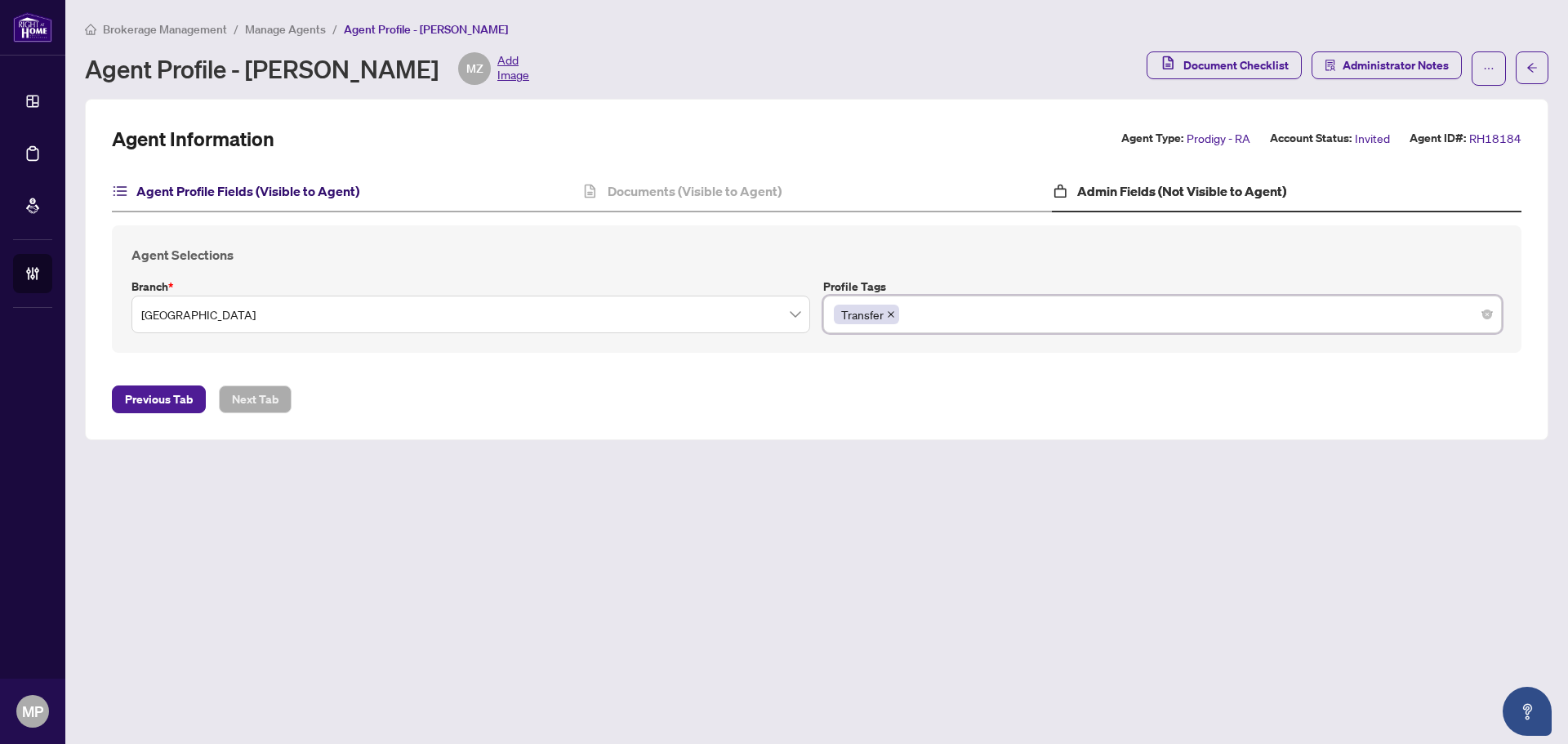
click at [247, 192] on h4 "Agent Profile Fields (Visible to Agent)" at bounding box center [248, 191] width 223 height 19
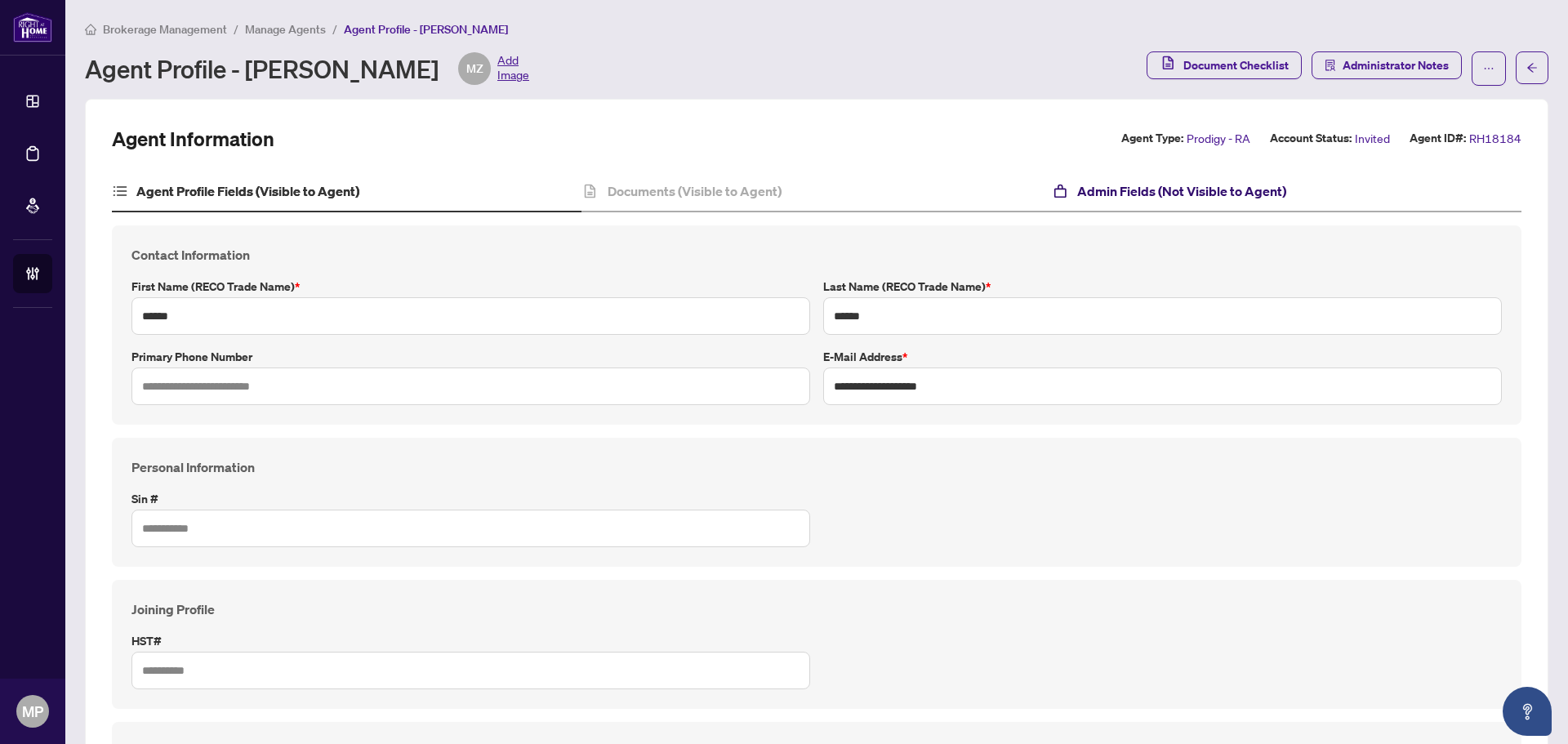
click at [1255, 191] on h4 "Admin Fields (Not Visible to Agent)" at bounding box center [1181, 191] width 209 height 19
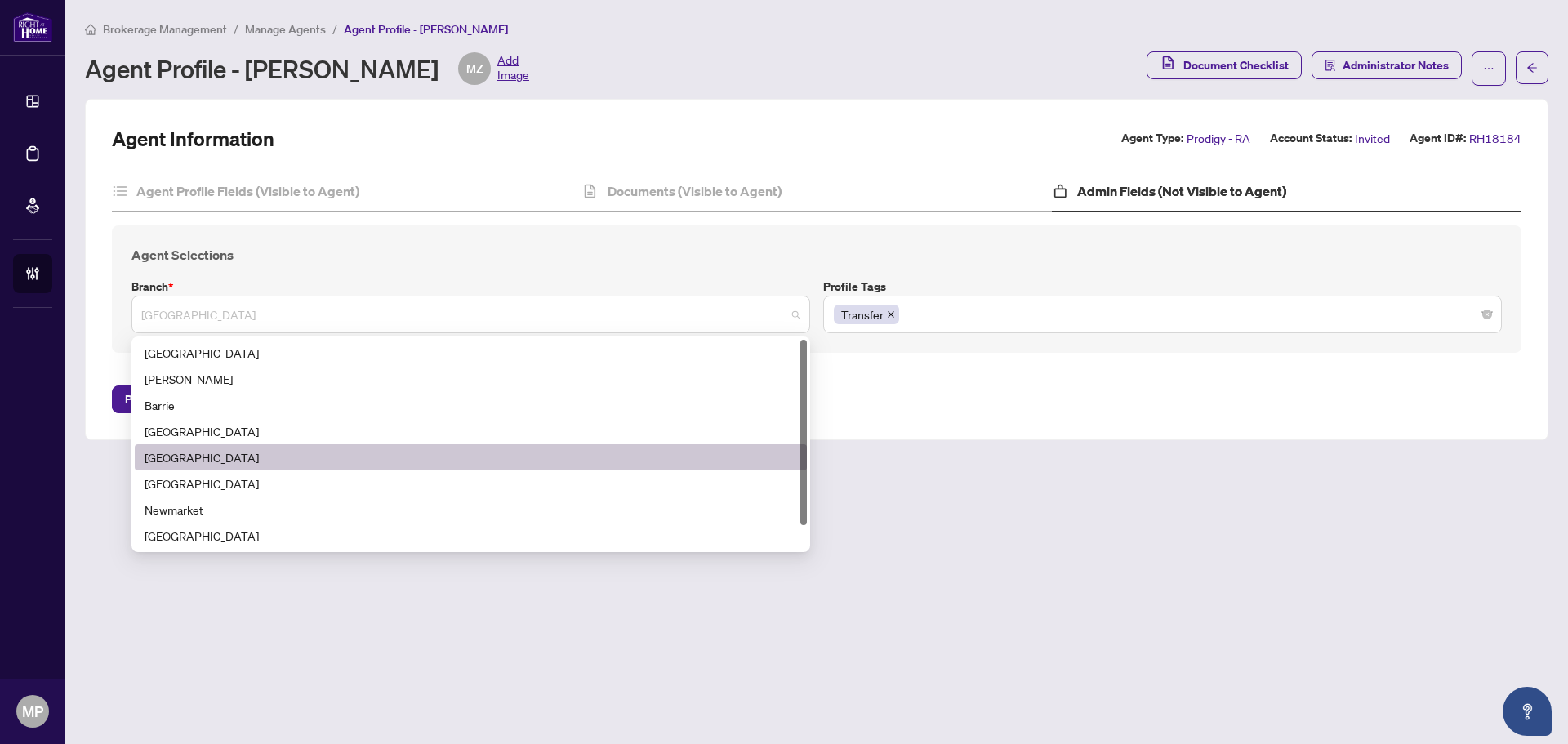
click at [246, 313] on span "[GEOGRAPHIC_DATA]" at bounding box center [471, 314] width 659 height 31
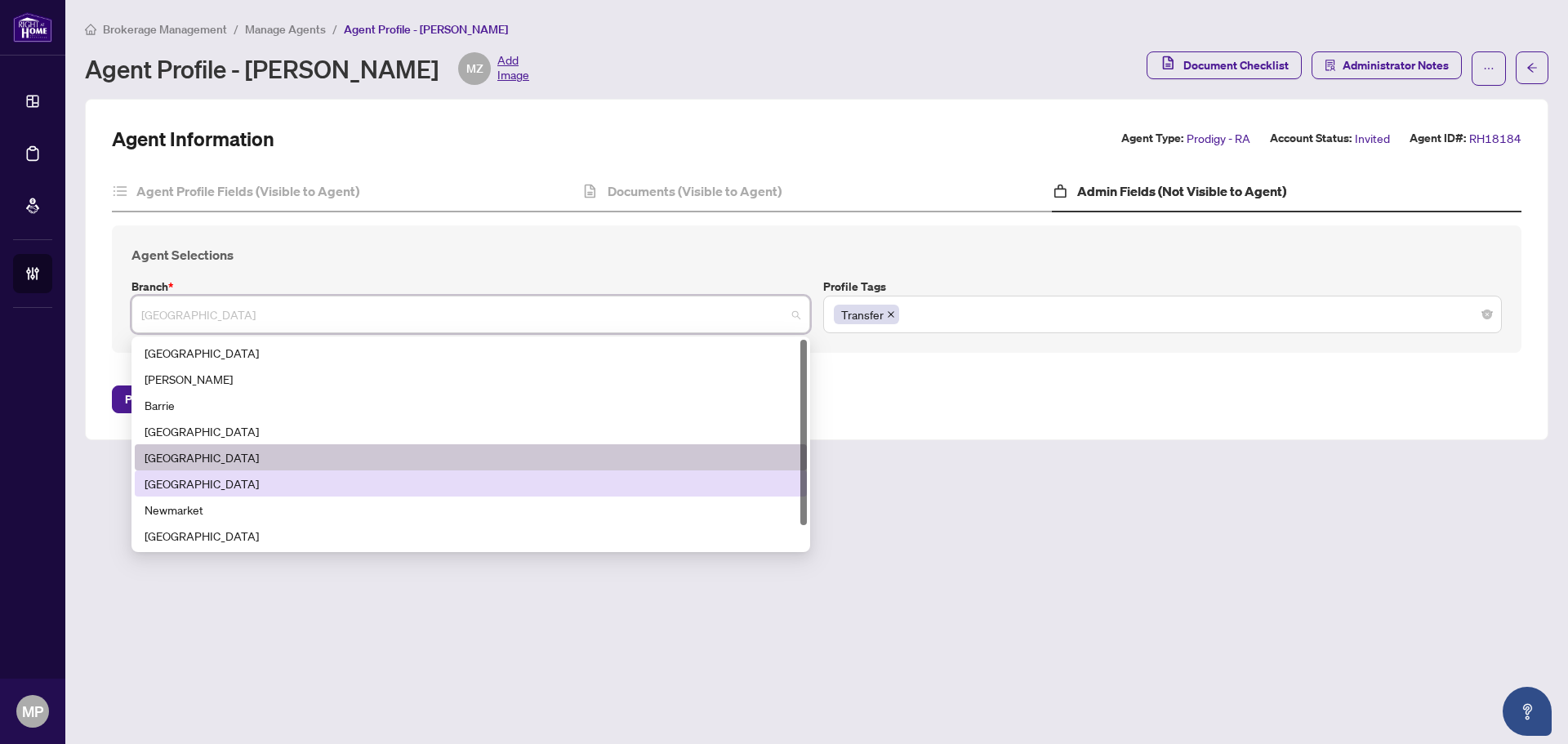
click at [213, 487] on div "[GEOGRAPHIC_DATA]" at bounding box center [471, 483] width 653 height 18
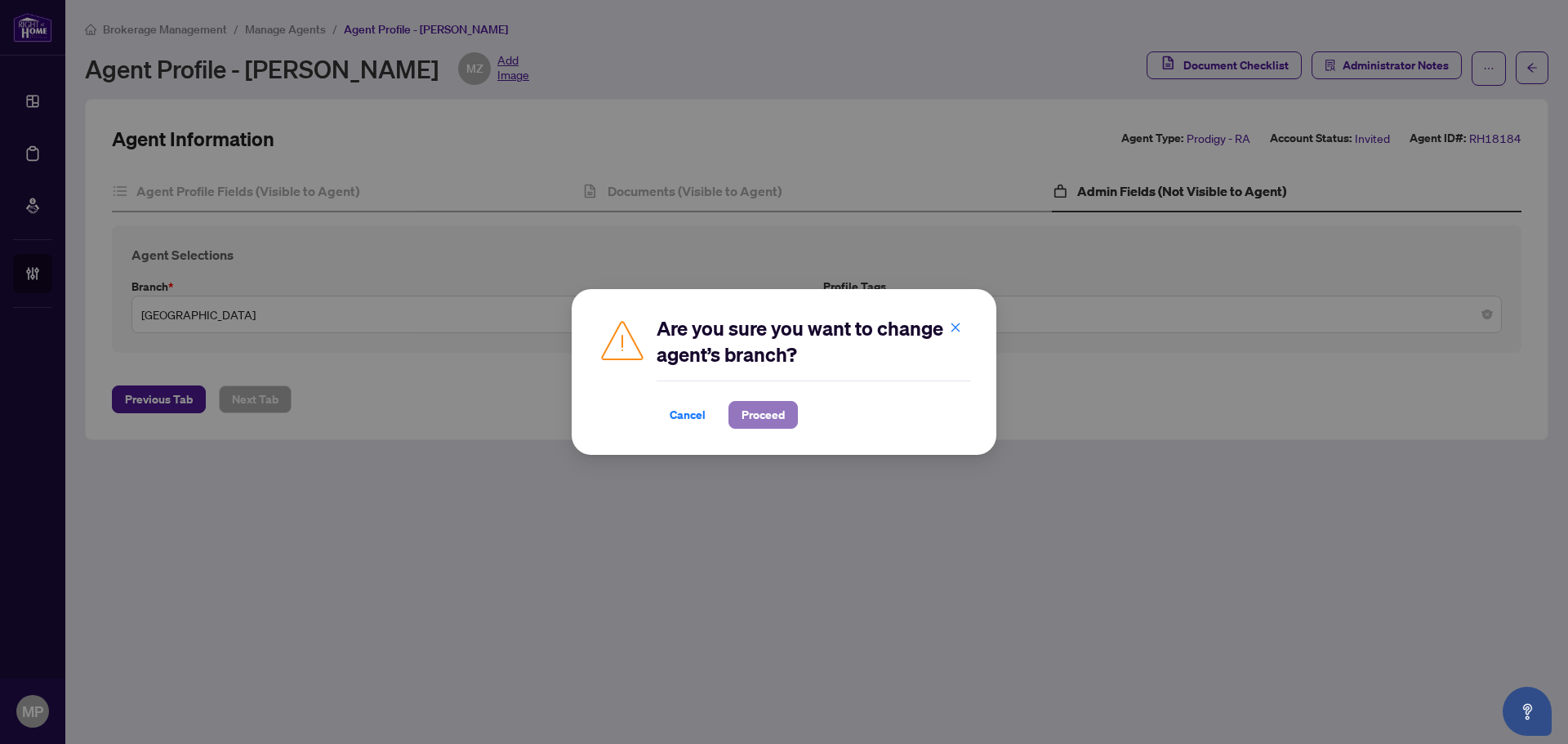
click at [757, 416] on span "Proceed" at bounding box center [762, 415] width 43 height 26
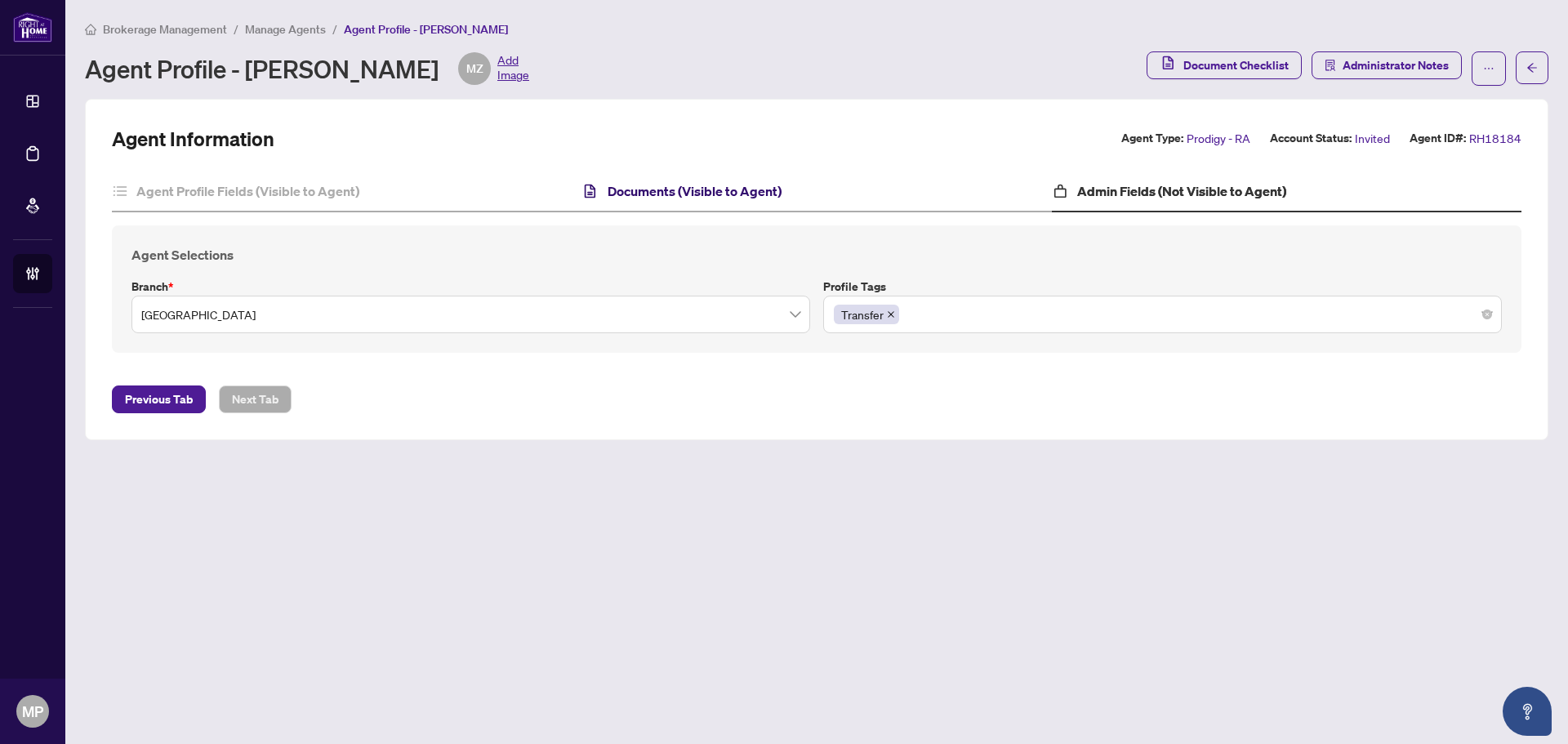
click at [684, 191] on h4 "Documents (Visible to Agent)" at bounding box center [695, 191] width 174 height 19
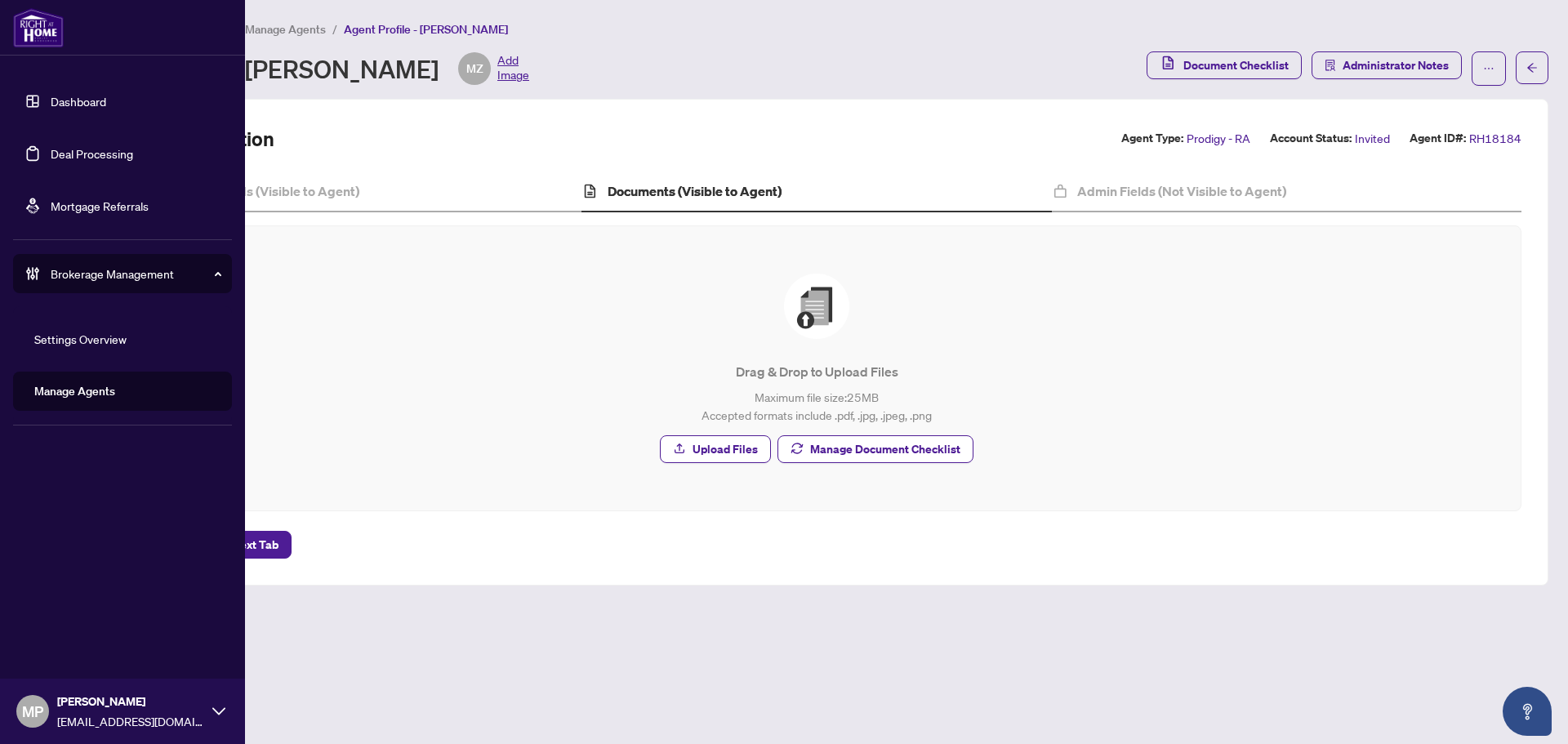
click at [92, 394] on link "Manage Agents" at bounding box center [75, 391] width 81 height 15
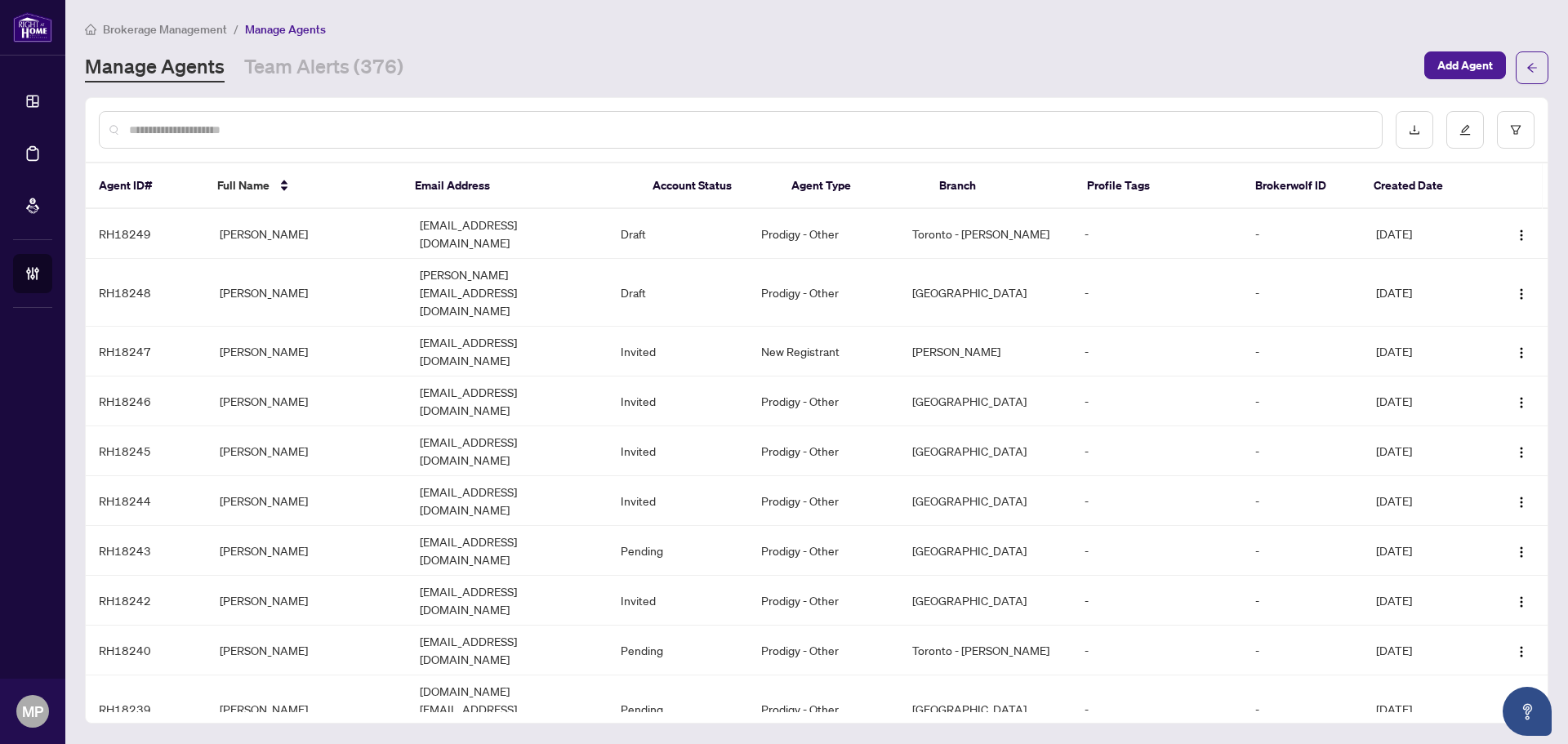
click at [703, 107] on div at bounding box center [817, 130] width 1462 height 63
click at [683, 127] on input "text" at bounding box center [748, 130] width 1239 height 18
type input "*******"
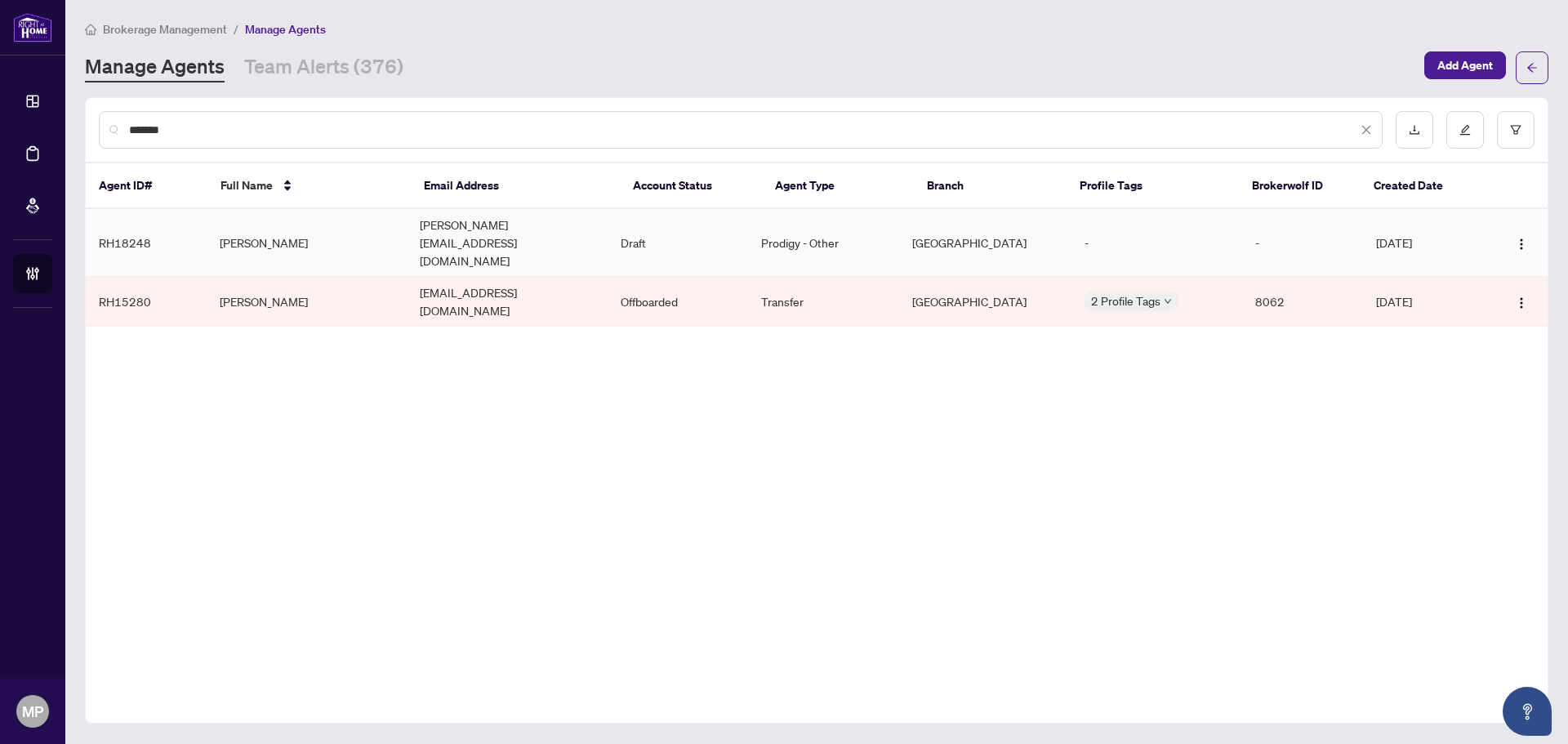
click at [342, 228] on td "[PERSON_NAME]" at bounding box center [307, 242] width 201 height 68
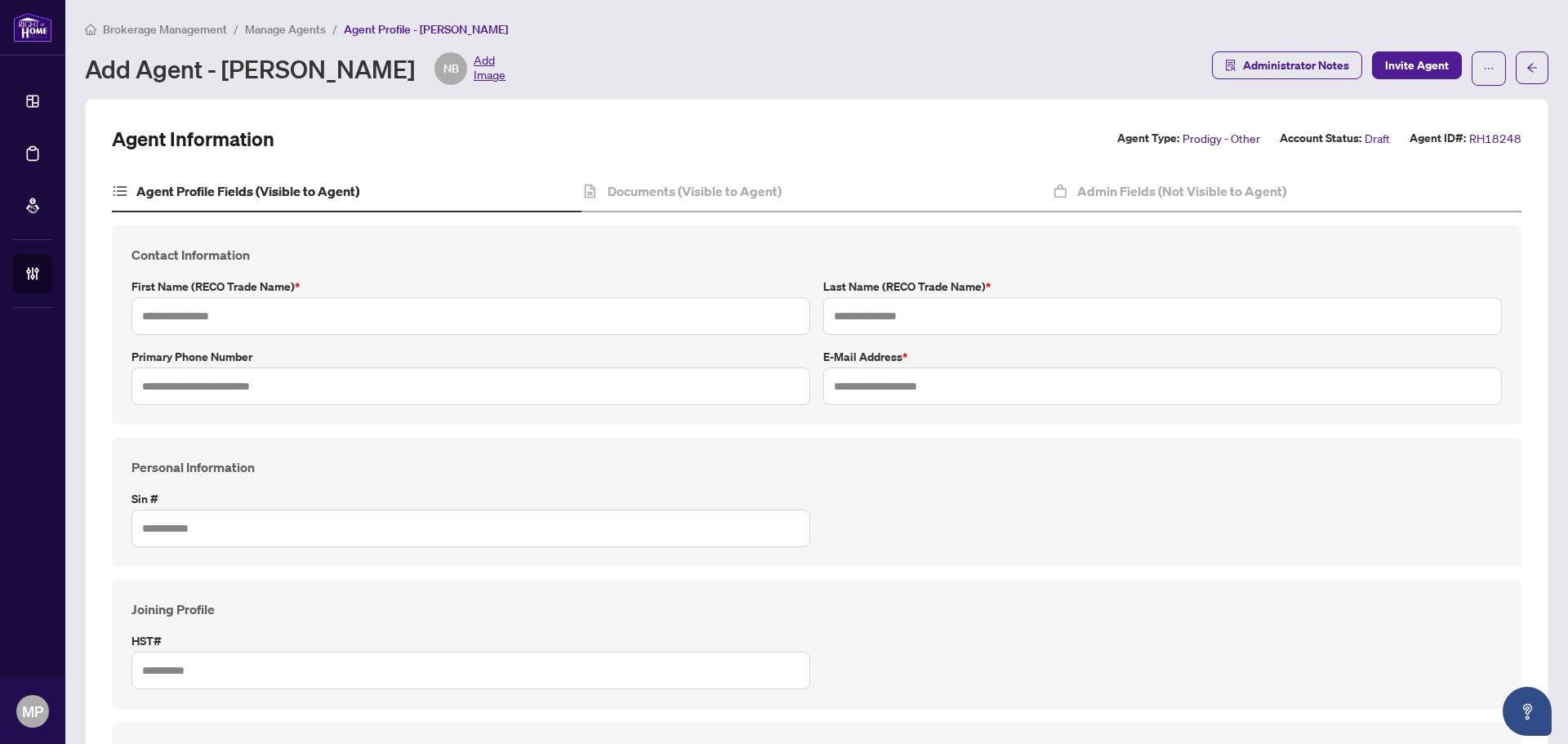
type input "*******"
type input "********"
type input "**********"
click at [654, 198] on h4 "Documents (Visible to Agent)" at bounding box center [695, 191] width 174 height 19
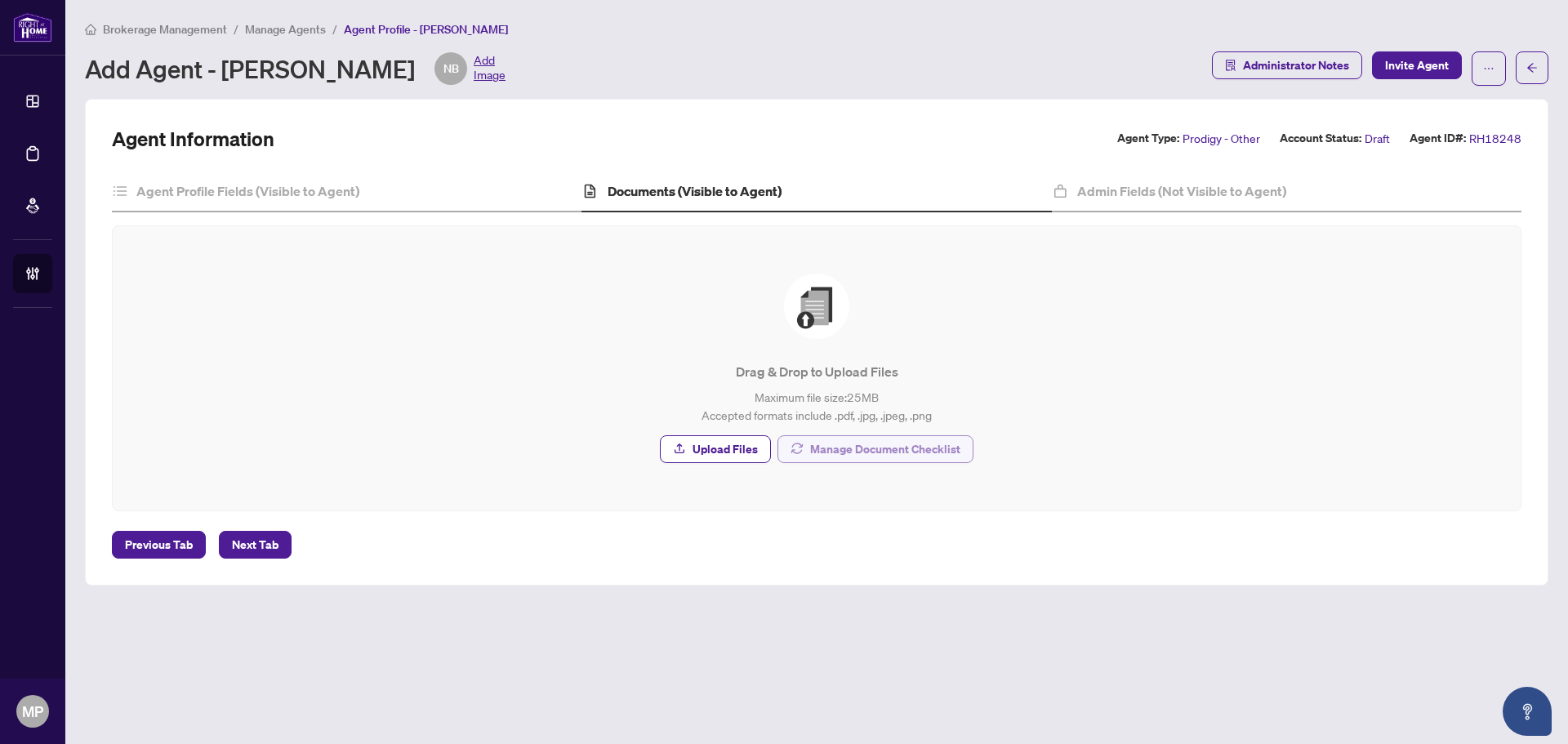
drag, startPoint x: 865, startPoint y: 462, endPoint x: 907, endPoint y: 444, distance: 45.7
click at [865, 461] on div "Drag & Drop to Upload Files Maximum file size: 25 MB Accepted formats include .…" at bounding box center [816, 368] width 1342 height 219
click at [907, 444] on span "Manage Document Checklist" at bounding box center [885, 449] width 150 height 26
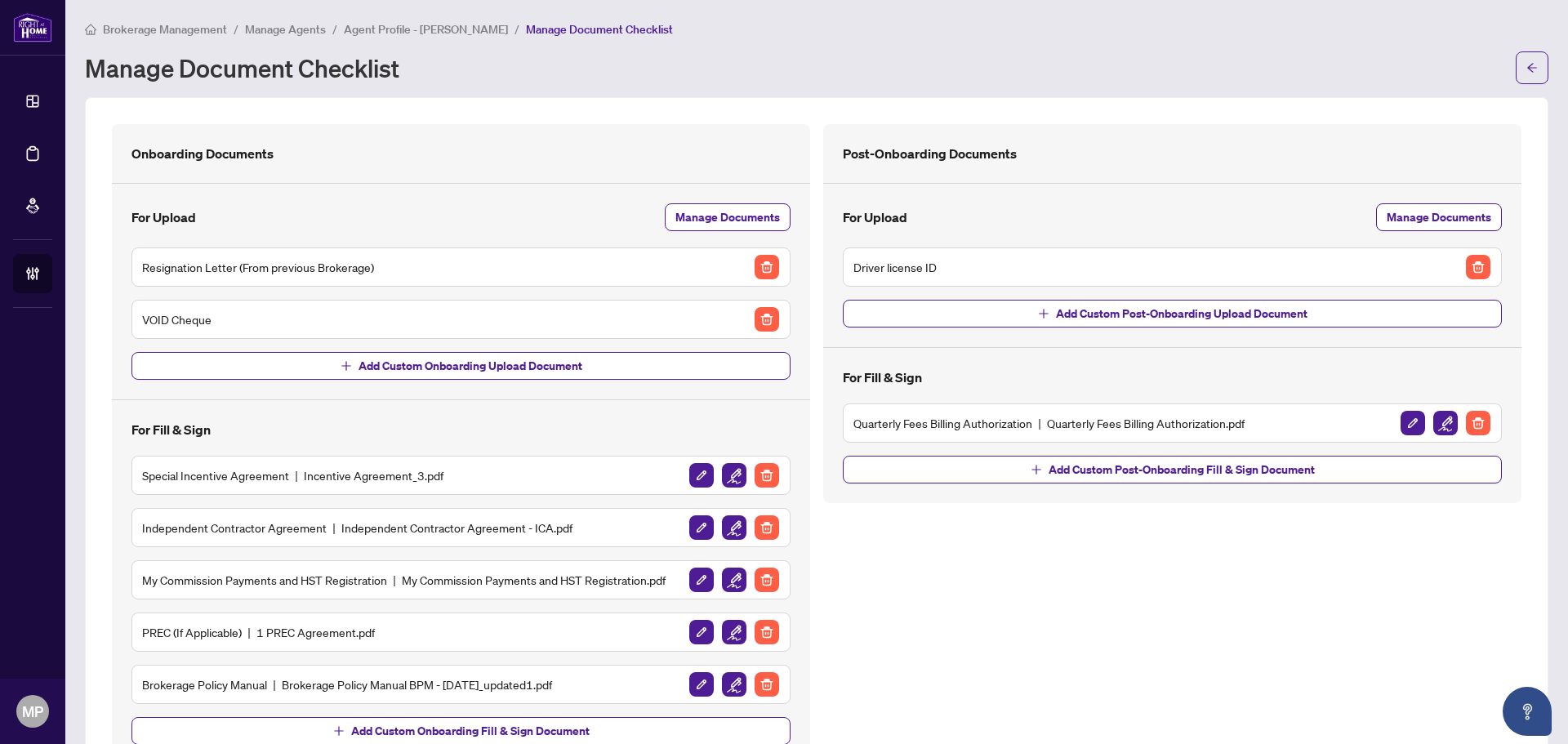
scroll to position [66, 0]
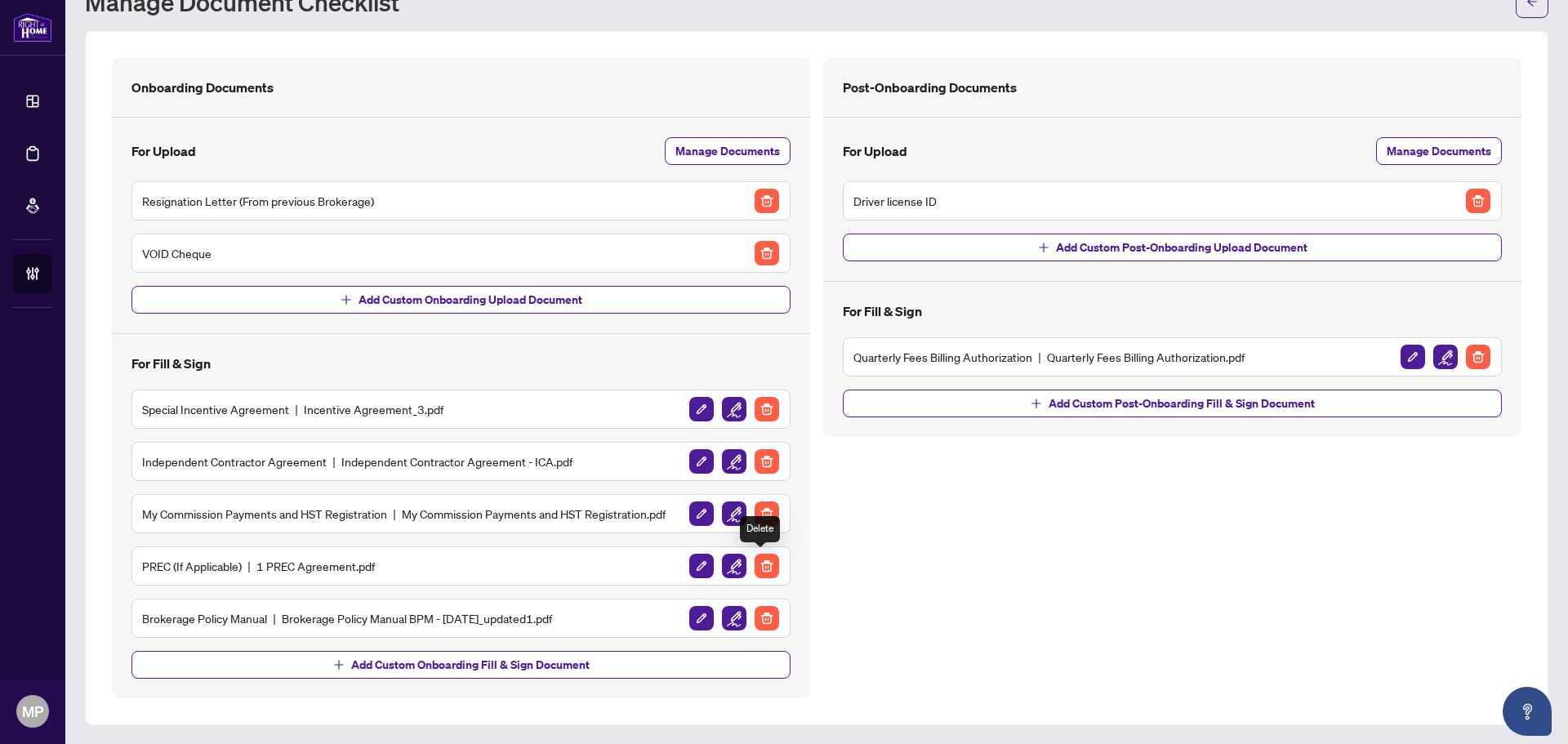
click at [762, 566] on img "button" at bounding box center [767, 566] width 25 height 25
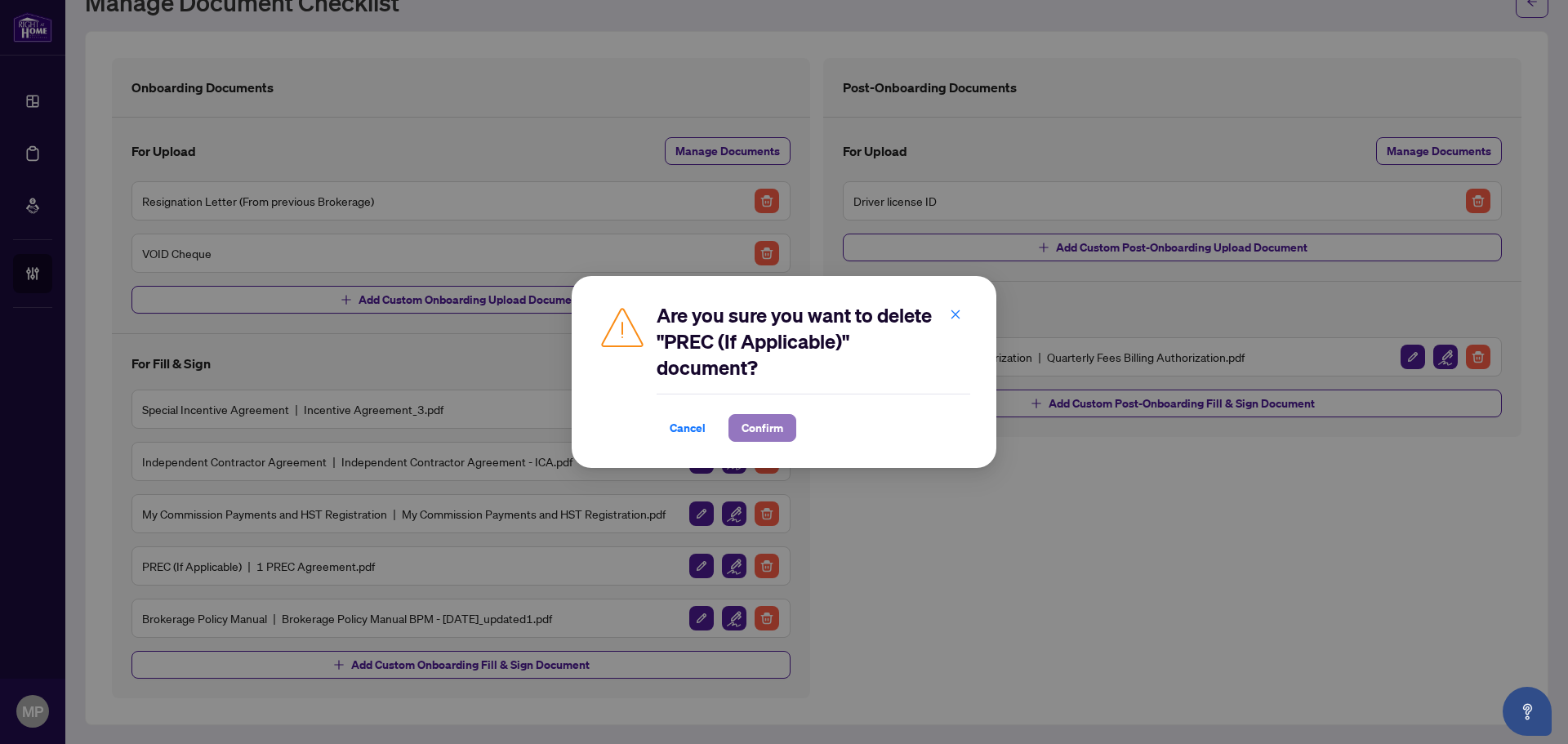
click at [770, 430] on span "Confirm" at bounding box center [762, 428] width 41 height 26
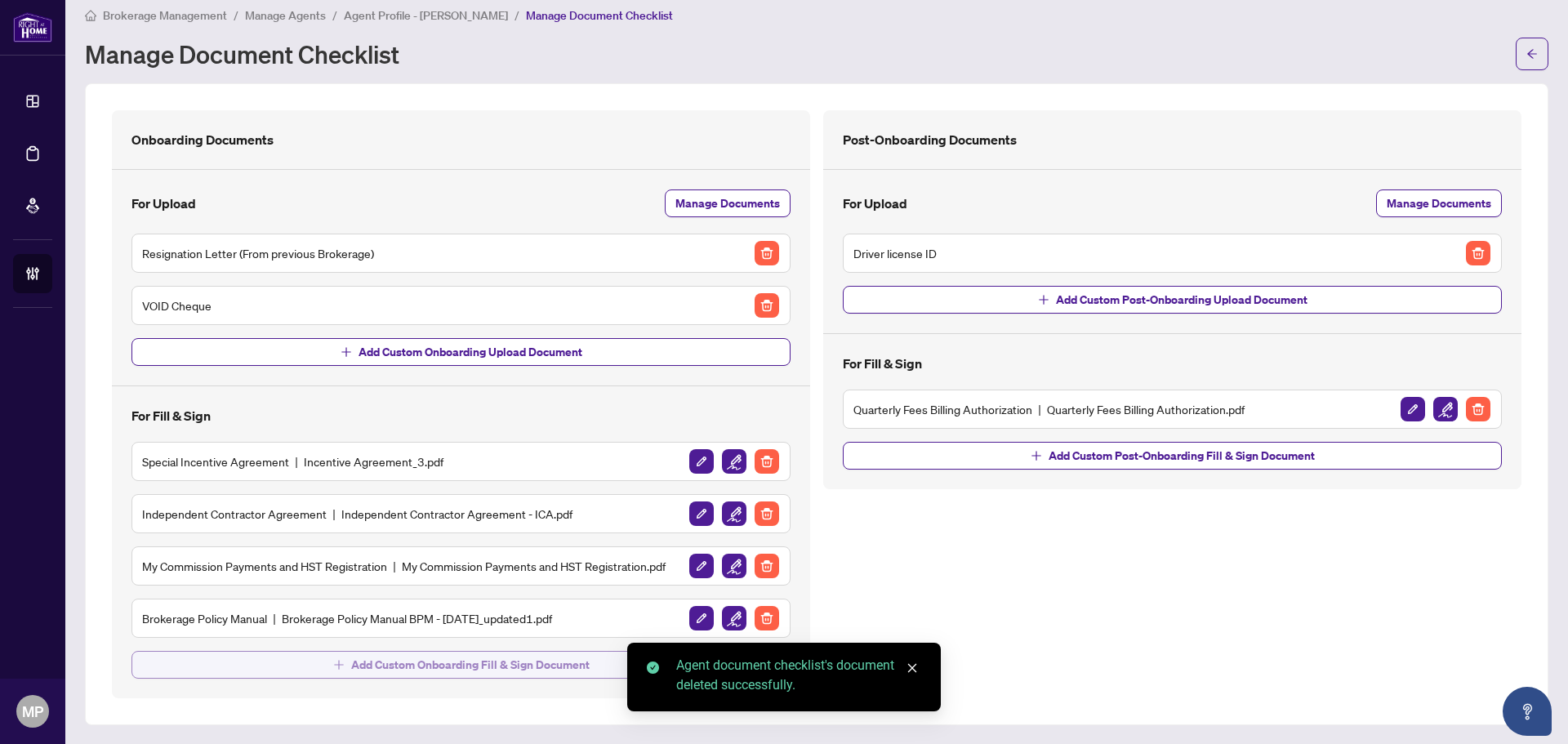
click at [513, 665] on span "Add Custom Onboarding Fill & Sign Document" at bounding box center [470, 665] width 238 height 26
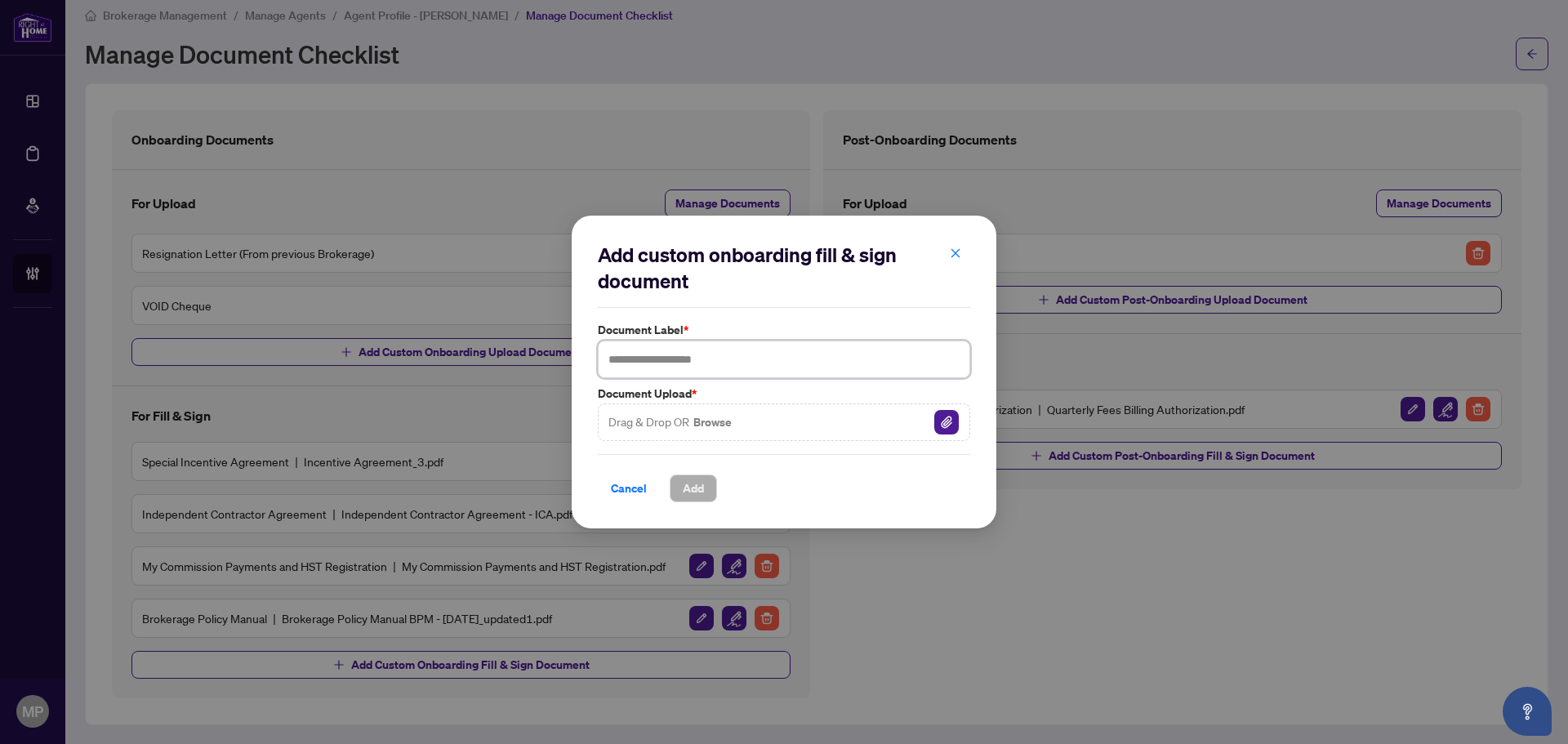
click at [805, 364] on input "text" at bounding box center [784, 359] width 372 height 38
type input "**********"
click at [957, 418] on div "Drag & Drop OR Browse" at bounding box center [784, 422] width 372 height 38
click at [955, 418] on img "button" at bounding box center [946, 423] width 25 height 25
click at [704, 493] on span "Add" at bounding box center [693, 488] width 21 height 26
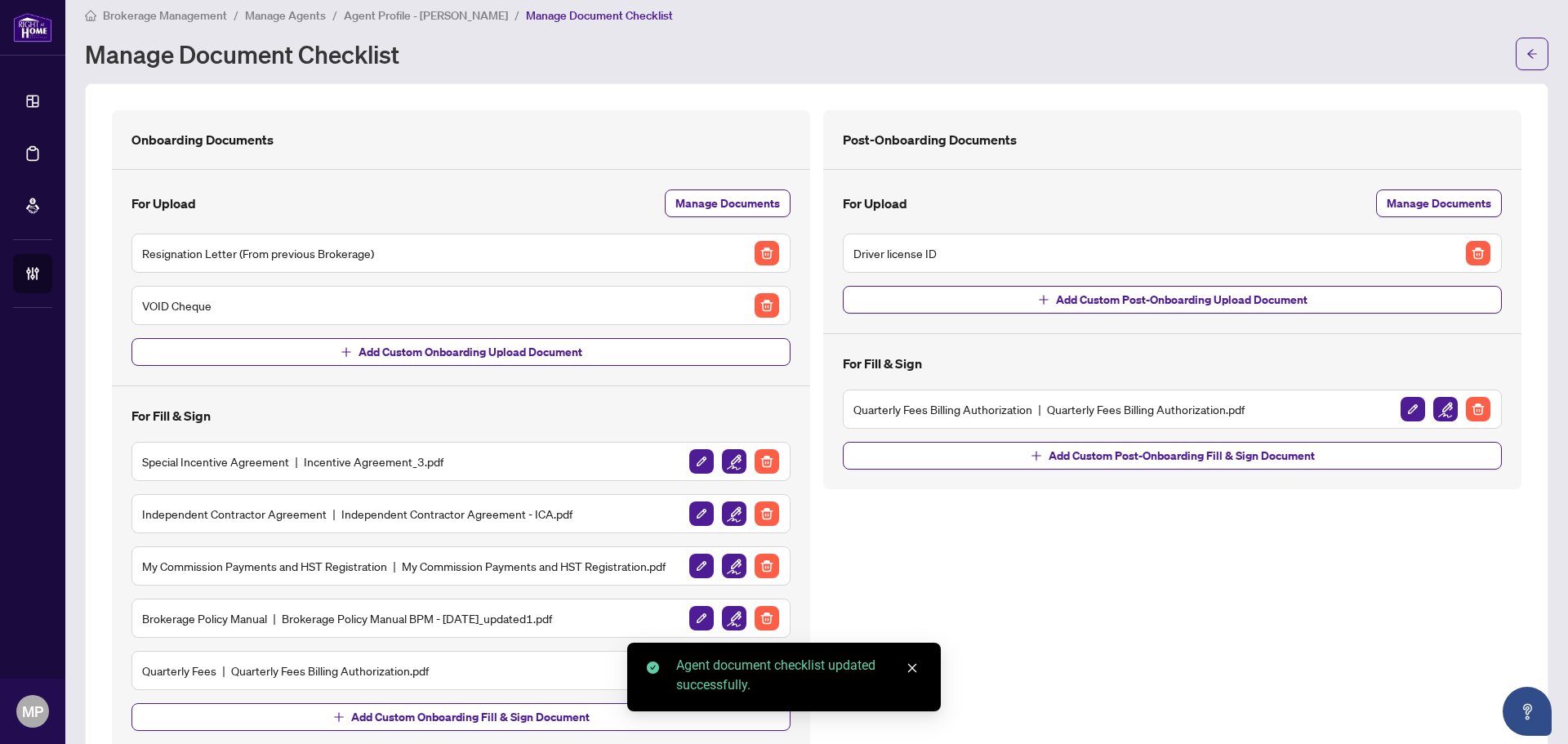
click at [914, 669] on icon "close" at bounding box center [912, 668] width 11 height 11
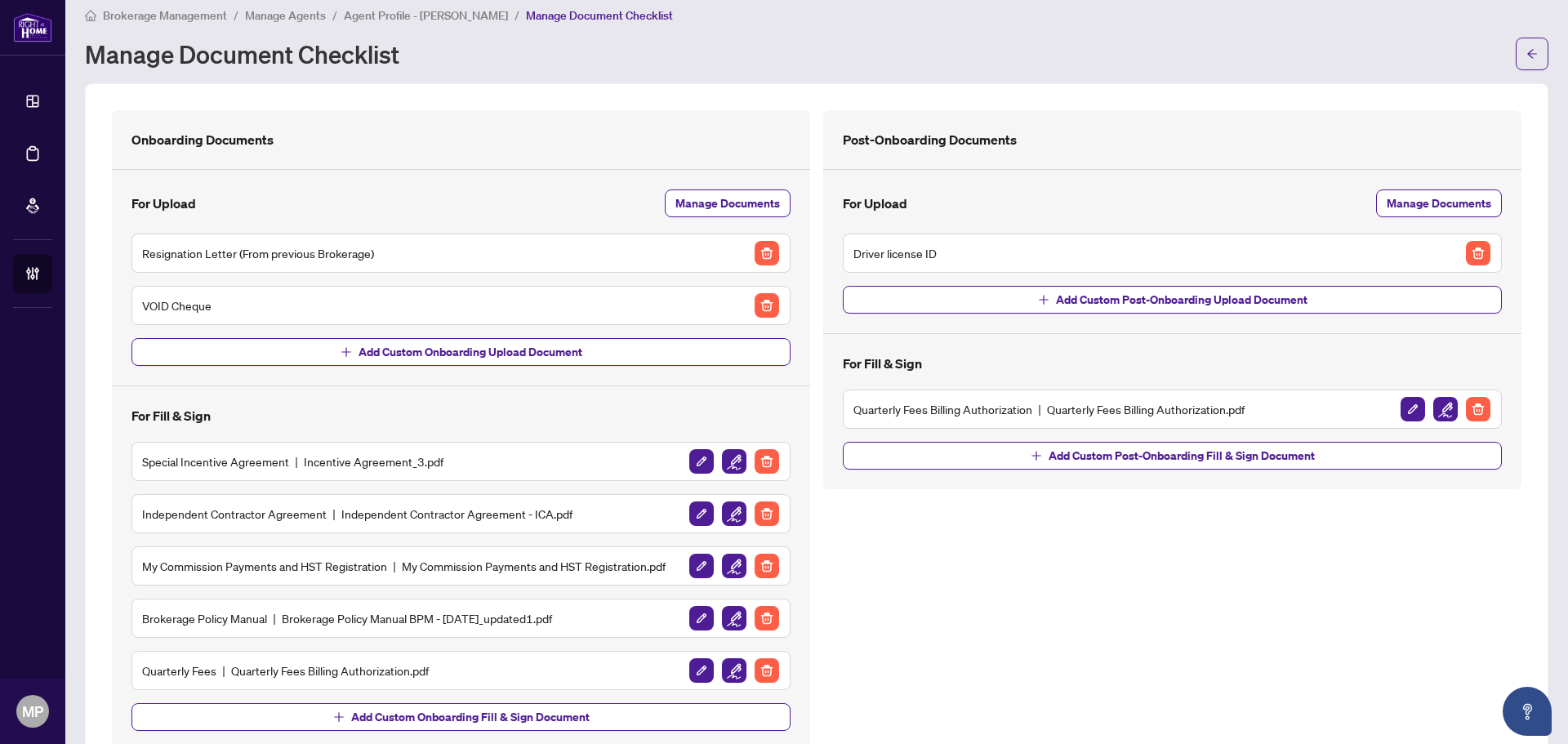
click at [735, 665] on img "button" at bounding box center [734, 670] width 25 height 25
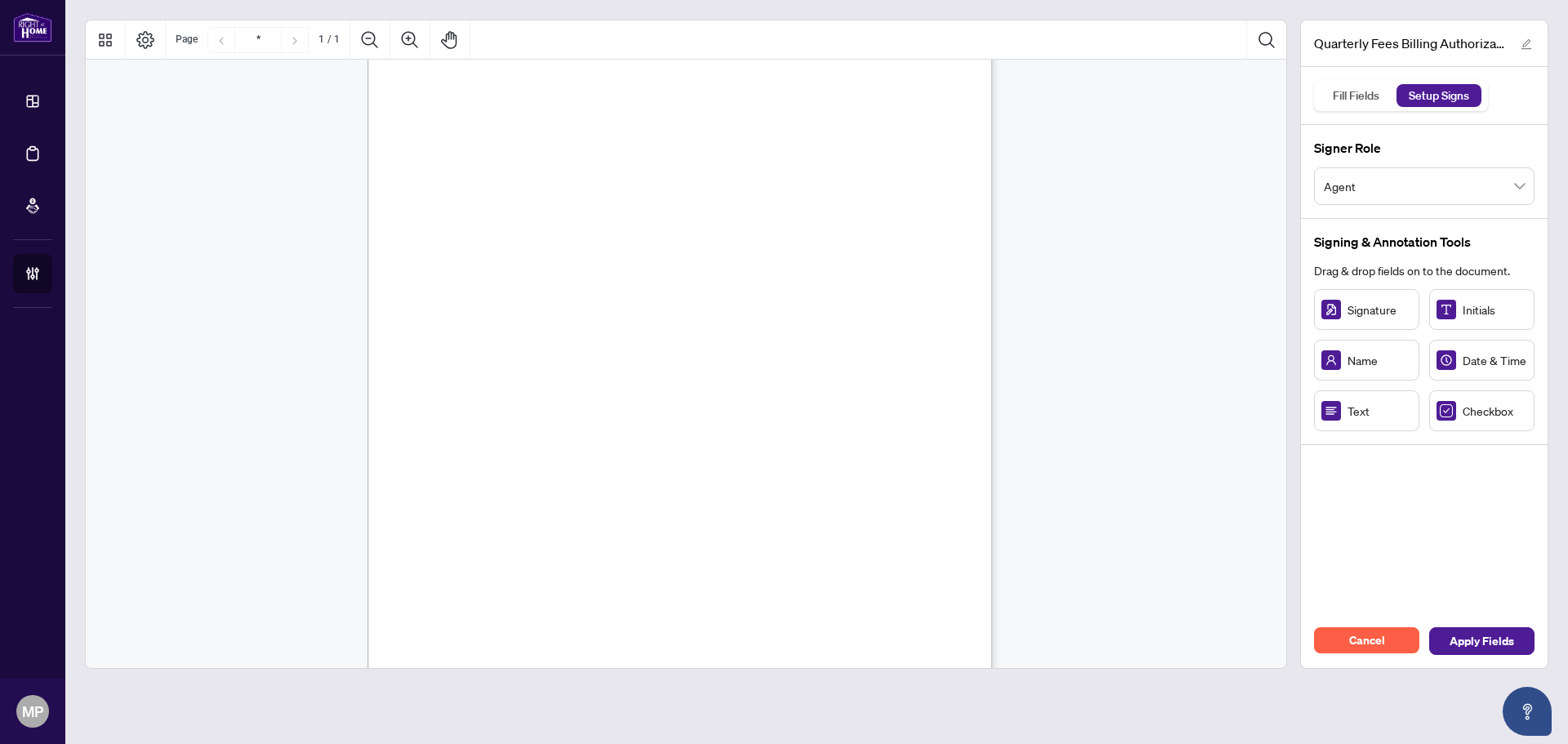
scroll to position [233, 0]
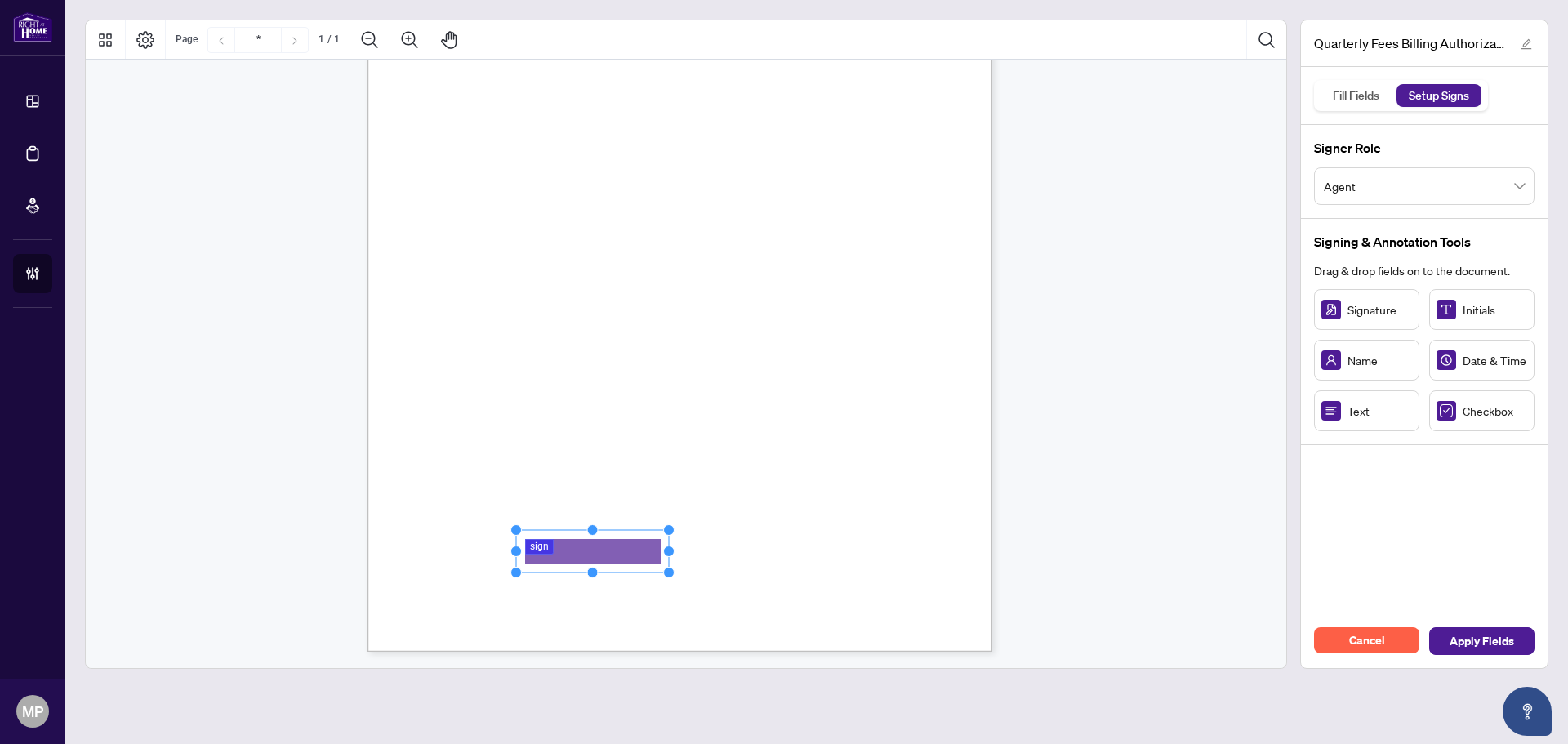
drag, startPoint x: 603, startPoint y: 548, endPoint x: 680, endPoint y: 548, distance: 77.0
click at [680, 548] on div "Right at Home Realty, Brokerage Quarterly Fees Billing Authorization Quarterly …" at bounding box center [679, 248] width 625 height 808
drag, startPoint x: 599, startPoint y: 556, endPoint x: 577, endPoint y: 550, distance: 22.8
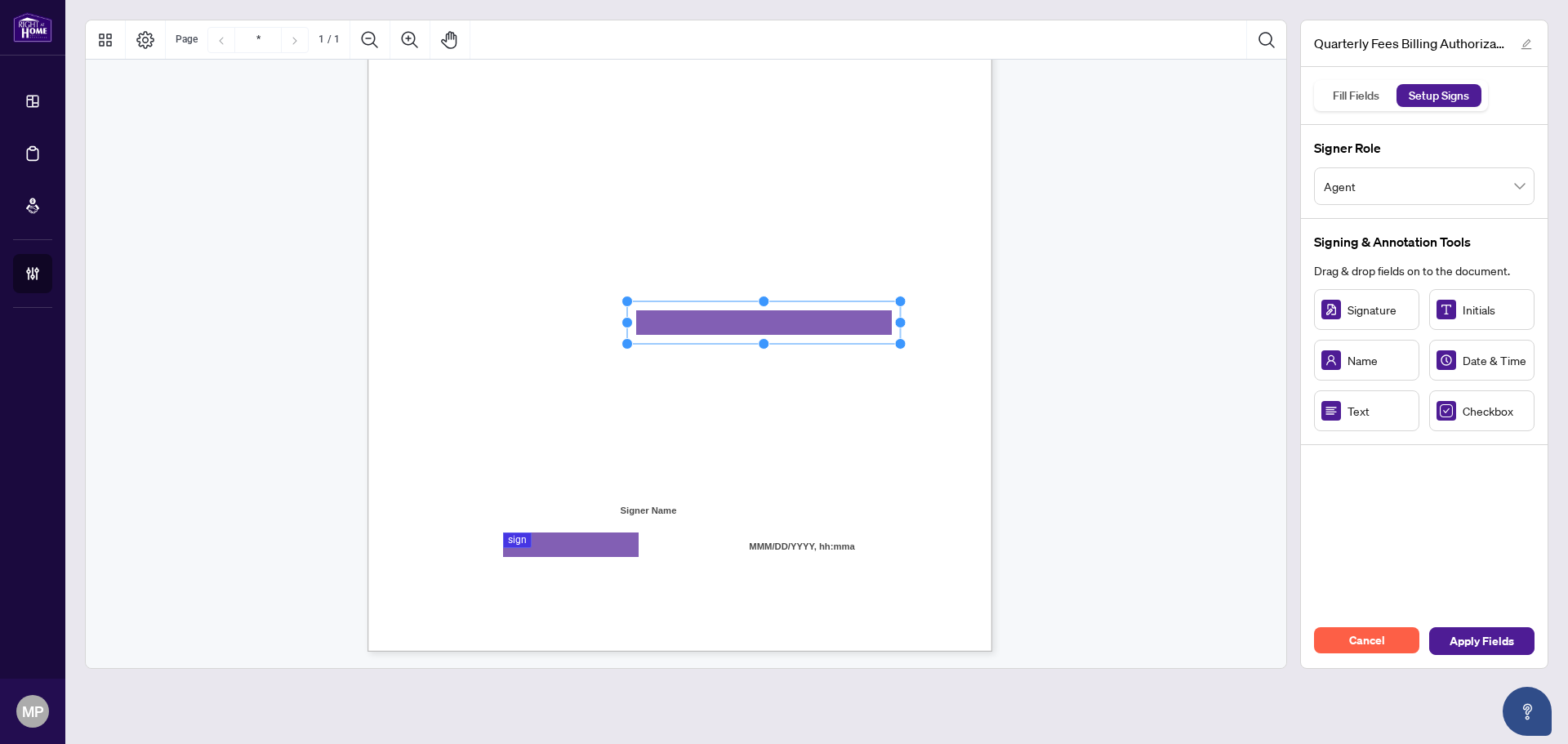
drag, startPoint x: 728, startPoint y: 322, endPoint x: 928, endPoint y: 320, distance: 200.0
click at [928, 320] on div "Right at Home Realty, Brokerage Quarterly Fees Billing Authorization Quarterly …" at bounding box center [679, 248] width 625 height 808
drag, startPoint x: 454, startPoint y: 227, endPoint x: 444, endPoint y: 220, distance: 12.2
drag, startPoint x: 874, startPoint y: 213, endPoint x: 449, endPoint y: 238, distance: 425.7
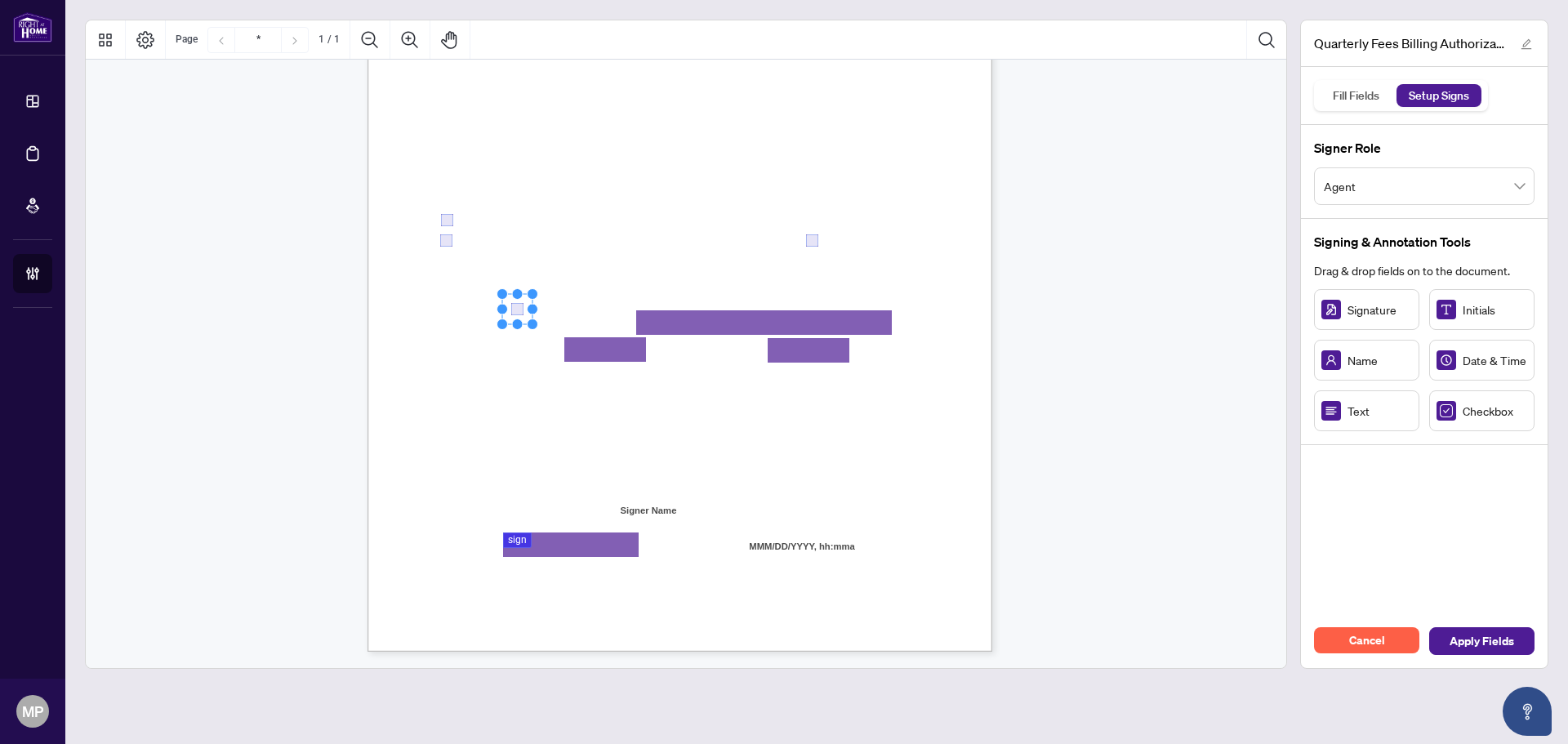
drag, startPoint x: 735, startPoint y: 262, endPoint x: 516, endPoint y: 307, distance: 223.6
drag, startPoint x: 816, startPoint y: 245, endPoint x: 596, endPoint y: 314, distance: 230.6
click at [1472, 636] on span "Apply Fields" at bounding box center [1481, 641] width 64 height 26
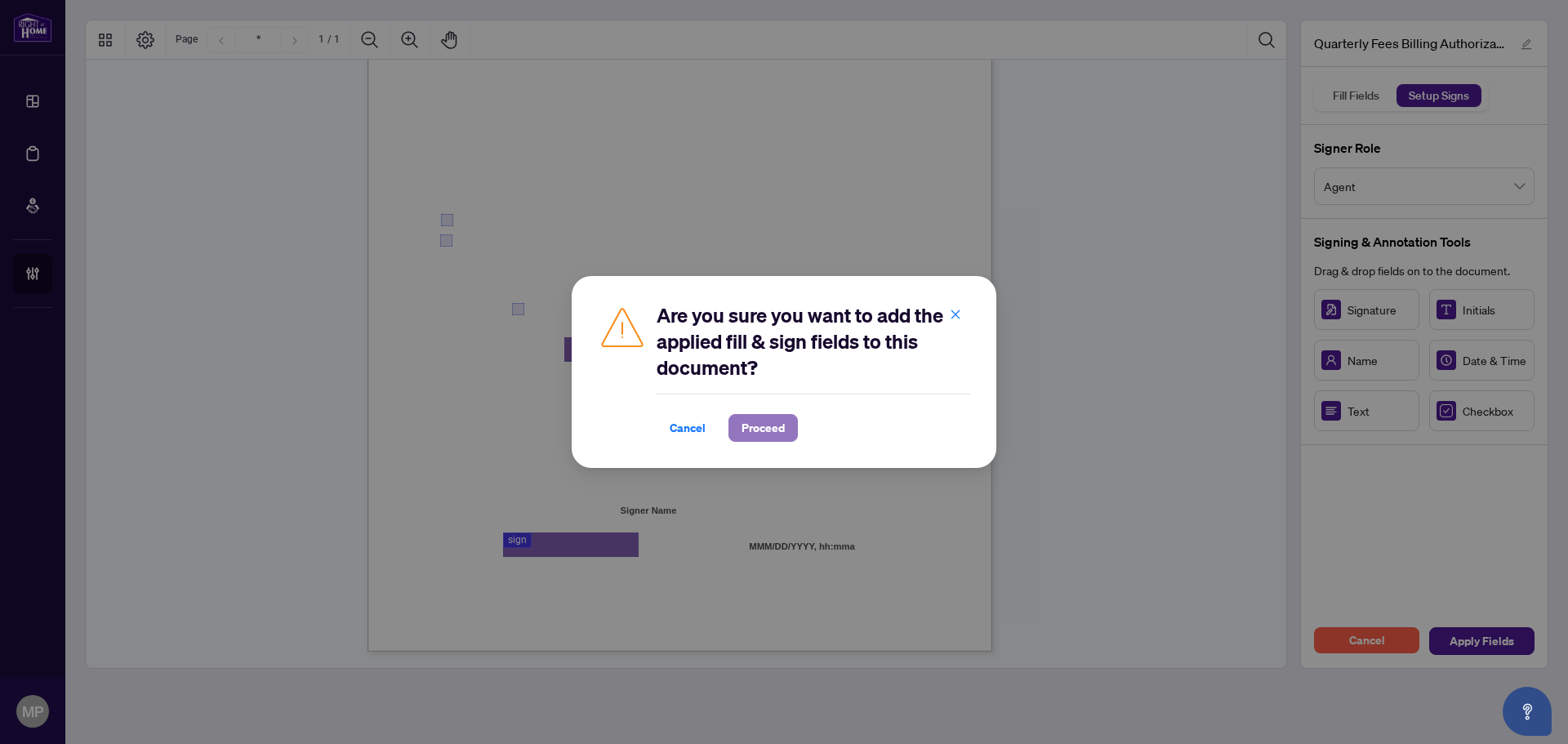
click at [769, 423] on span "Proceed" at bounding box center [762, 428] width 43 height 26
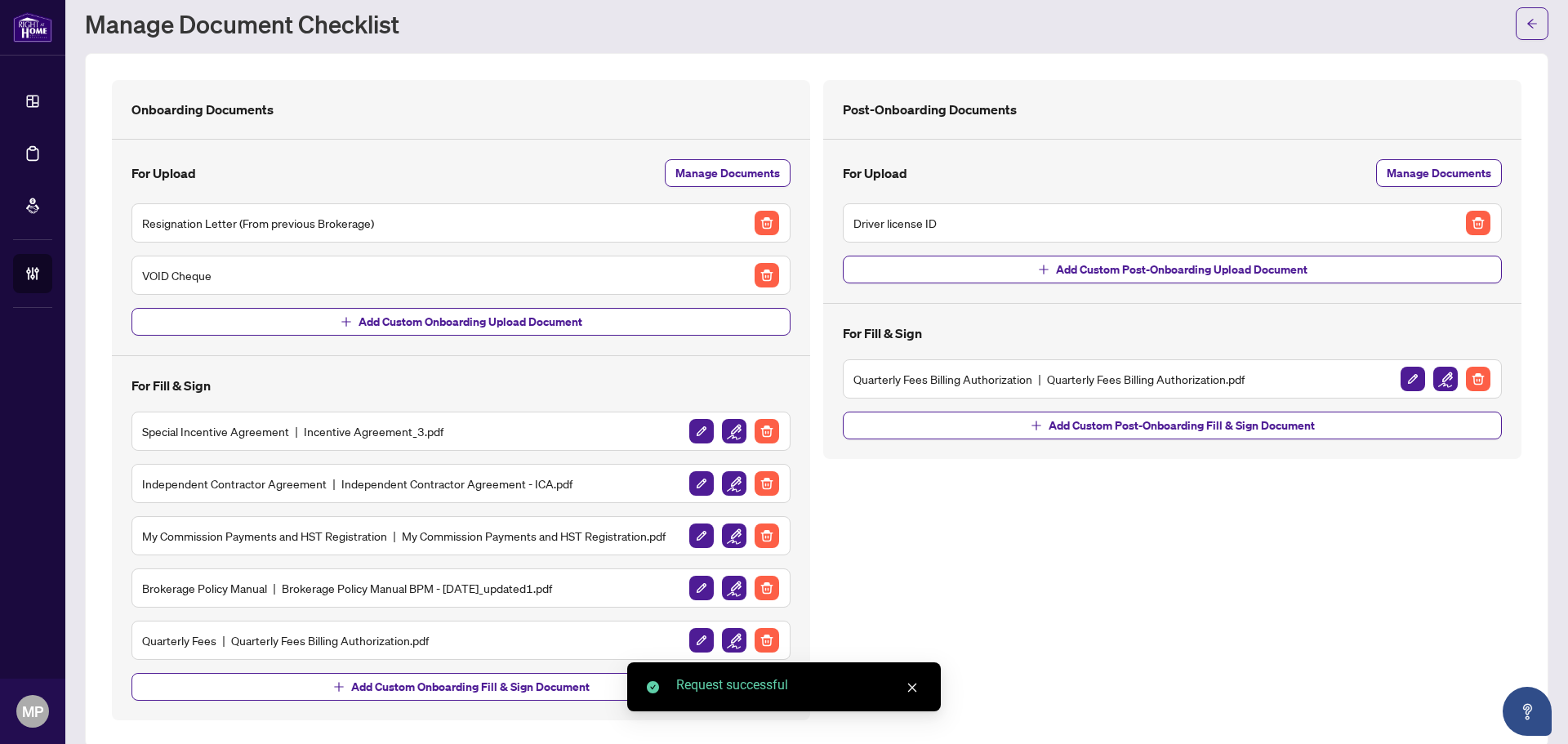
scroll to position [66, 0]
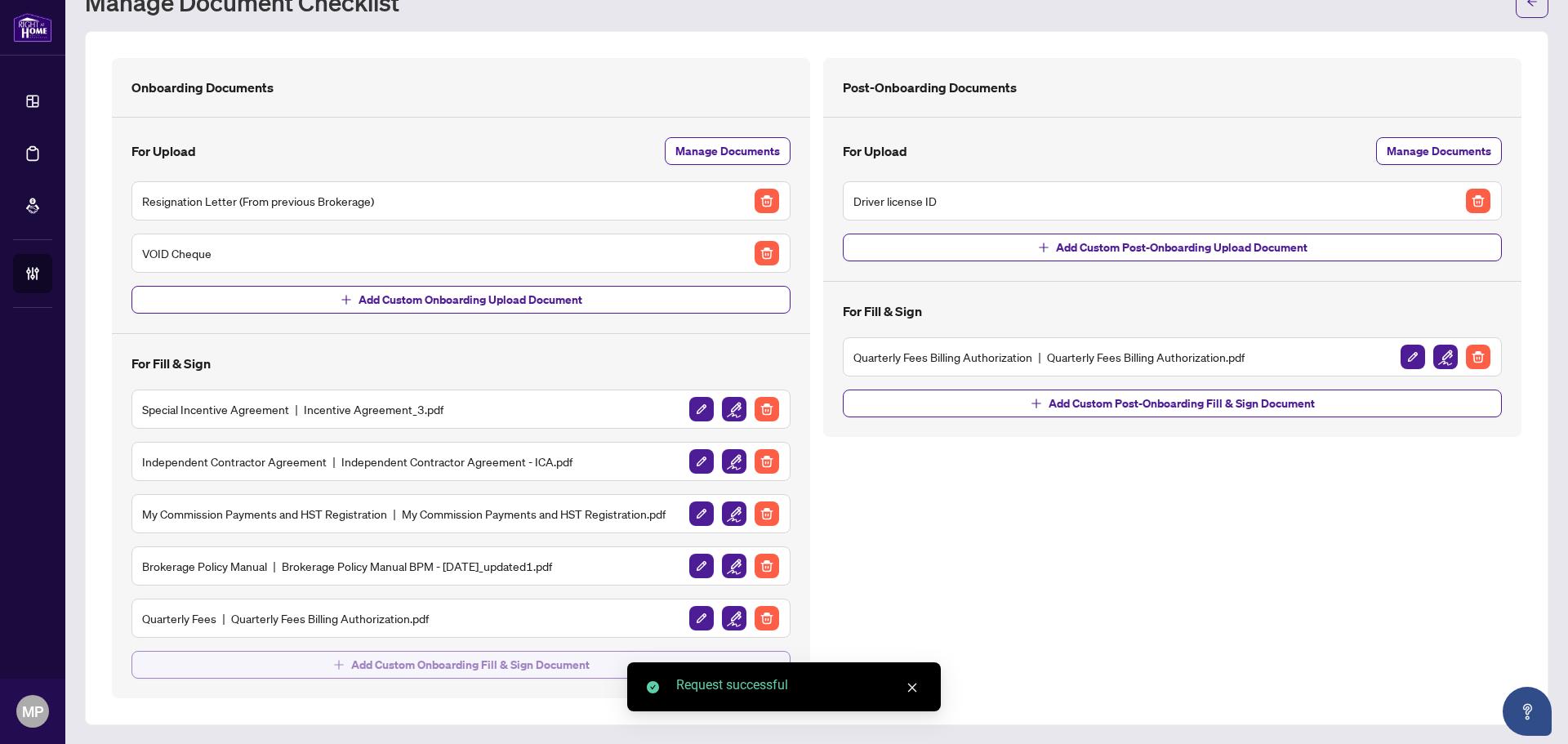
click at [398, 661] on span "Add Custom Onboarding Fill & Sign Document" at bounding box center [470, 665] width 238 height 26
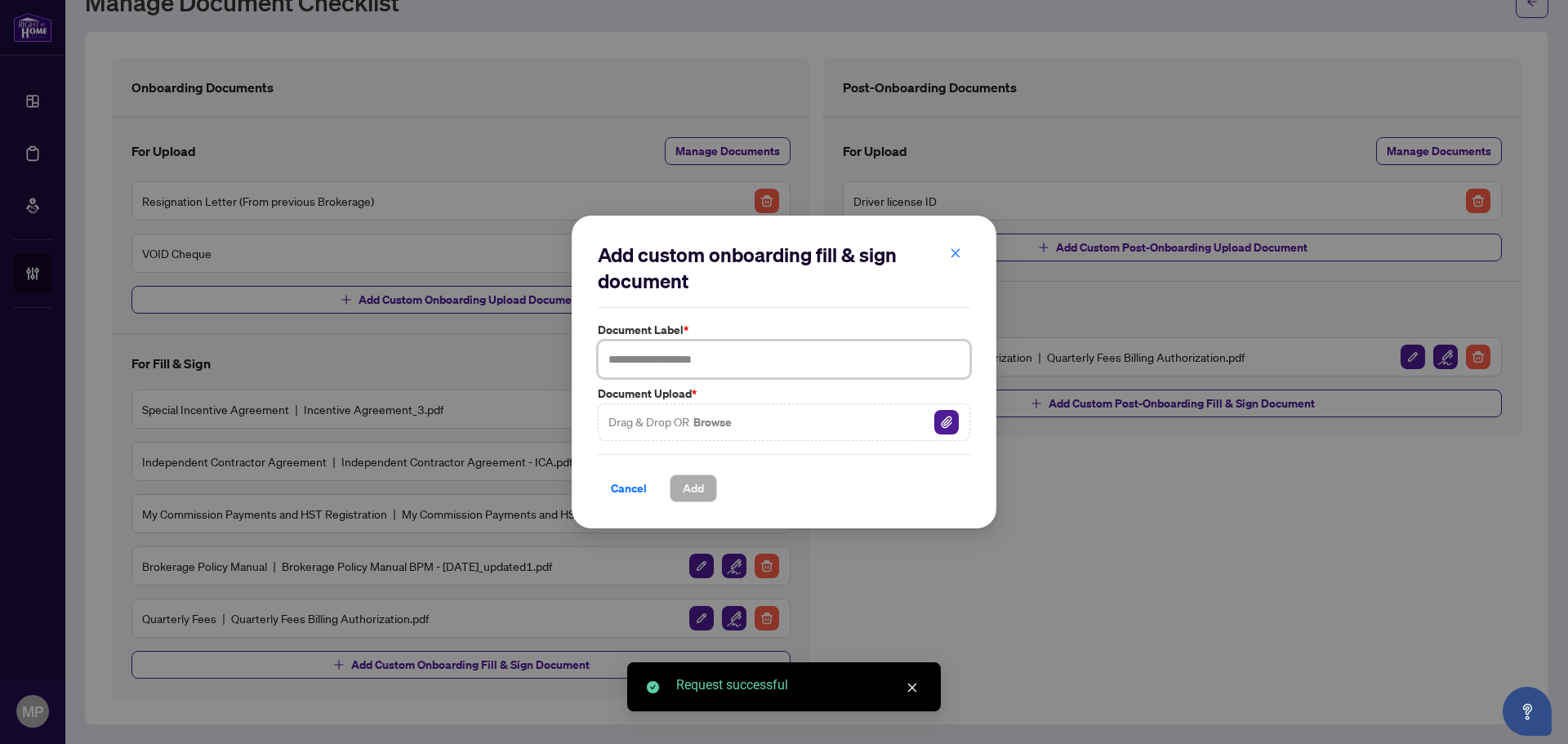
click at [685, 351] on input "text" at bounding box center [784, 359] width 372 height 38
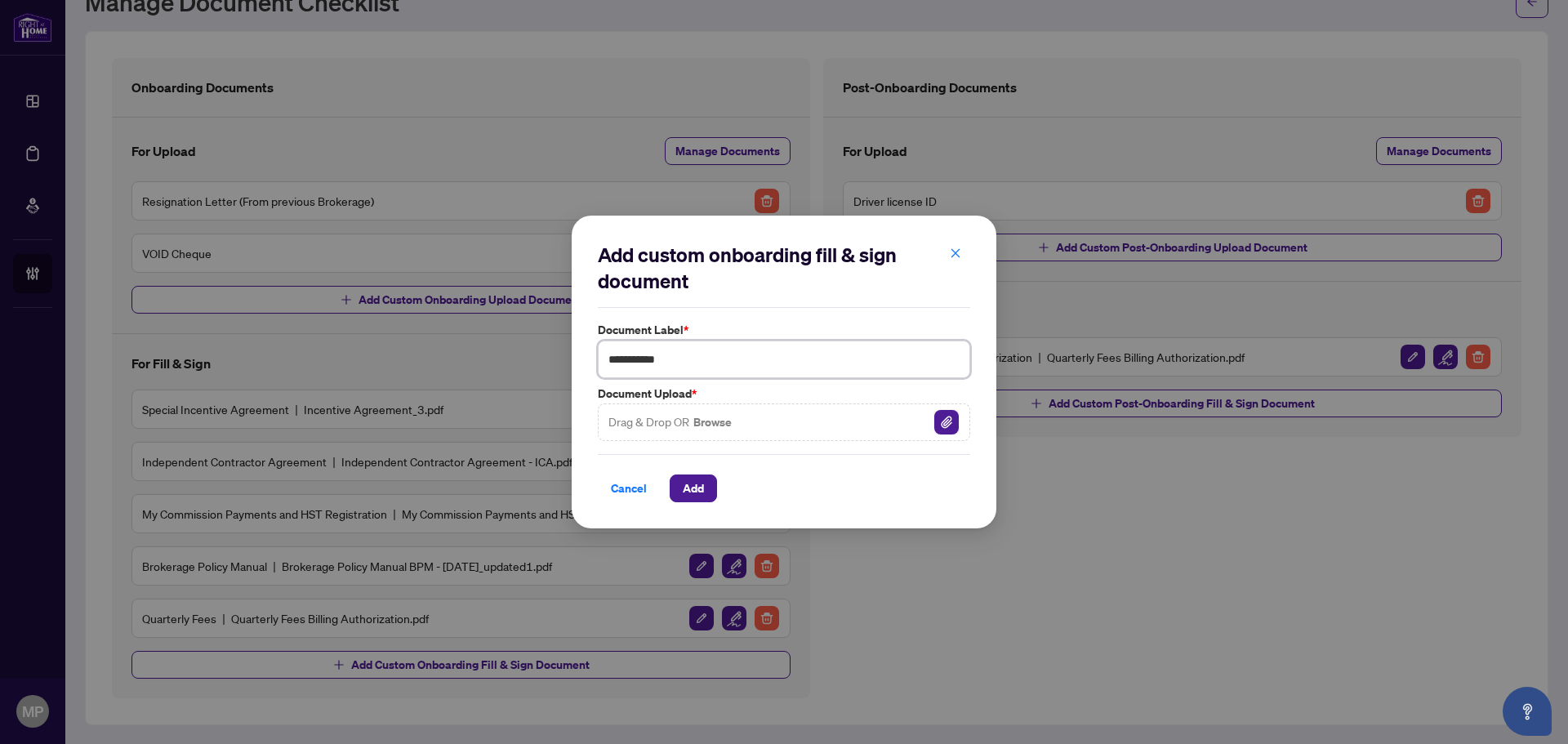
type input "**********"
click at [938, 424] on img "button" at bounding box center [946, 423] width 25 height 25
click at [685, 488] on span "Add" at bounding box center [693, 488] width 21 height 26
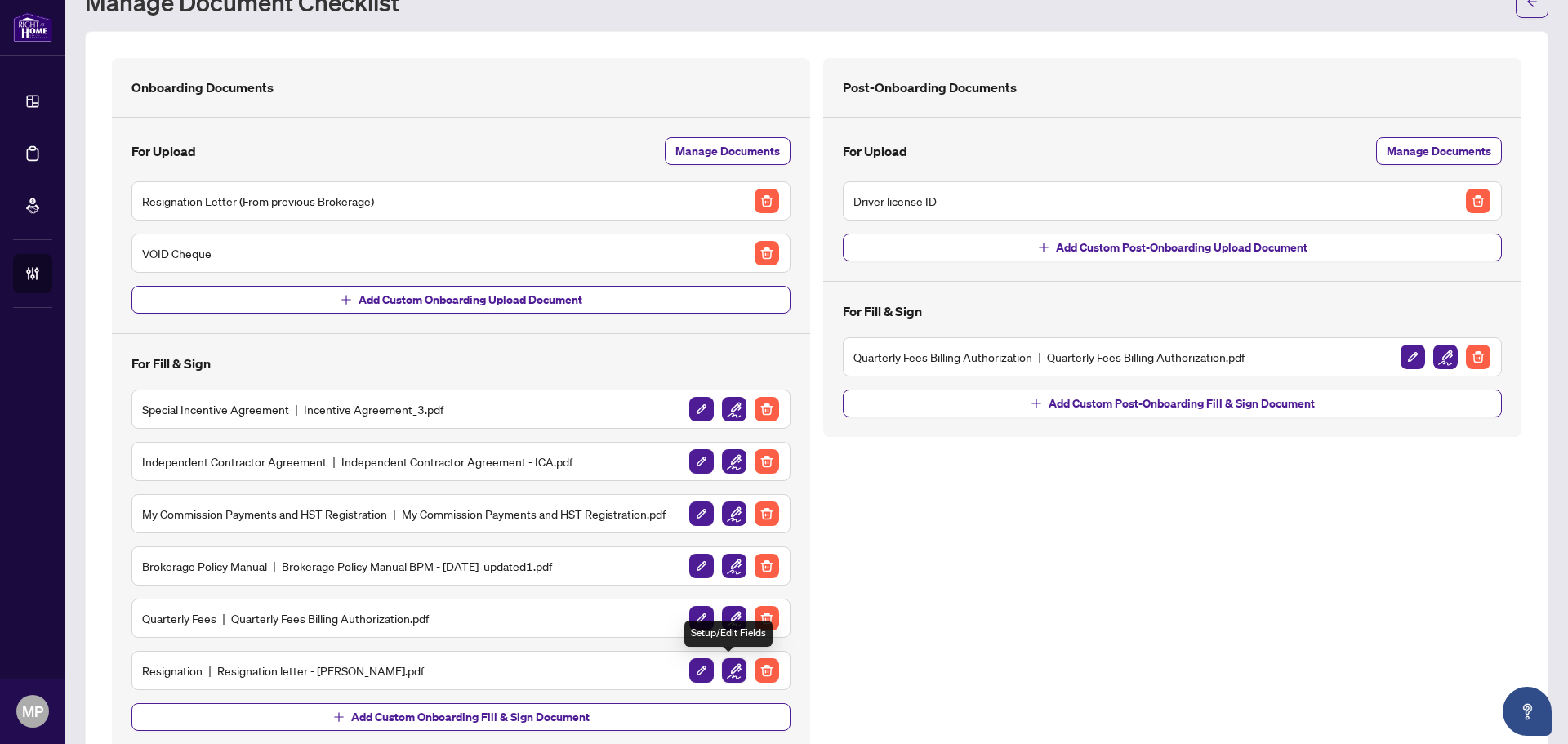
click at [726, 671] on img "button" at bounding box center [734, 670] width 25 height 25
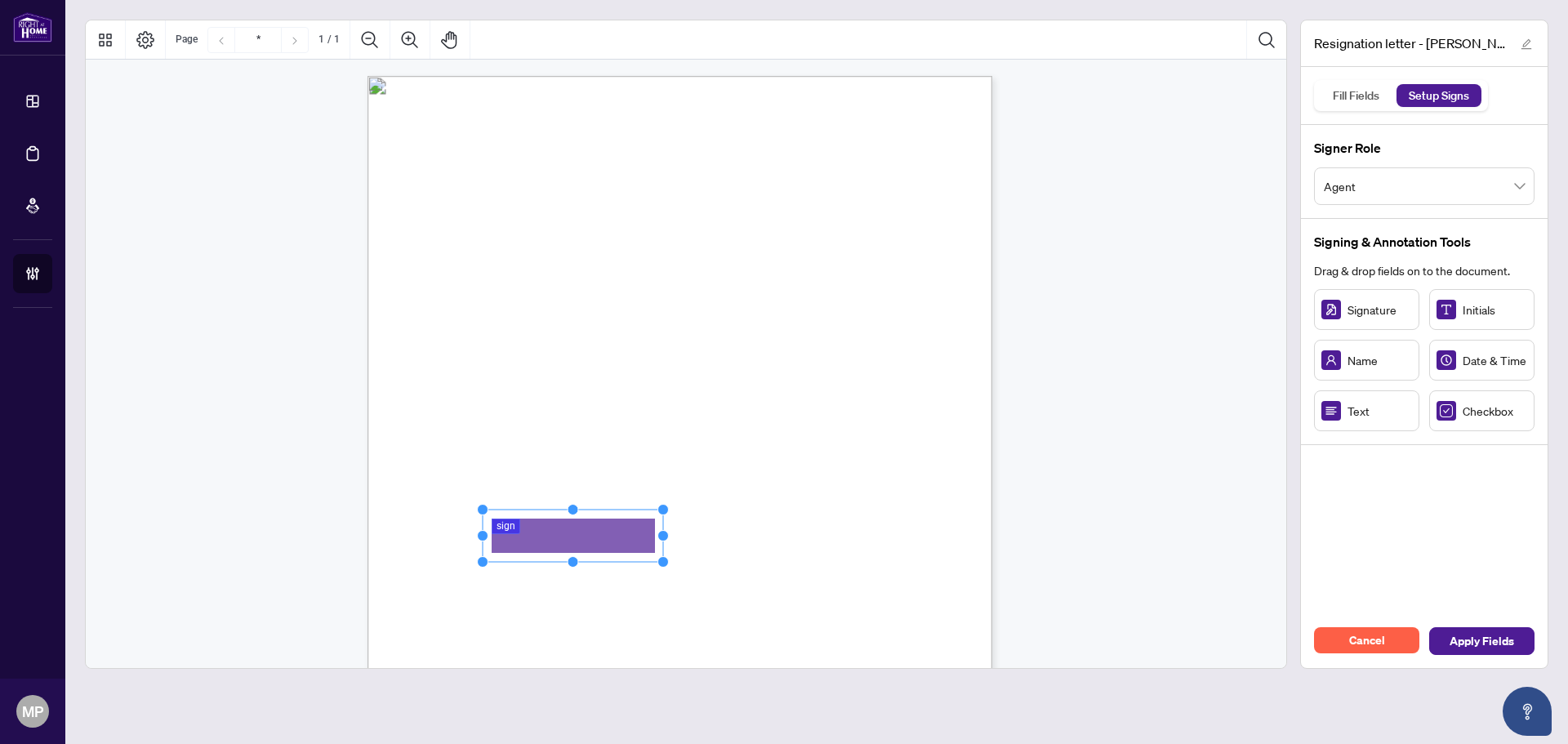
drag, startPoint x: 554, startPoint y: 519, endPoint x: 655, endPoint y: 509, distance: 101.5
click at [658, 509] on circle "Resize, Top, Right" at bounding box center [663, 509] width 11 height 11
drag, startPoint x: 611, startPoint y: 533, endPoint x: 598, endPoint y: 537, distance: 13.6
click at [579, 537] on rect "Page 1" at bounding box center [538, 538] width 177 height 52
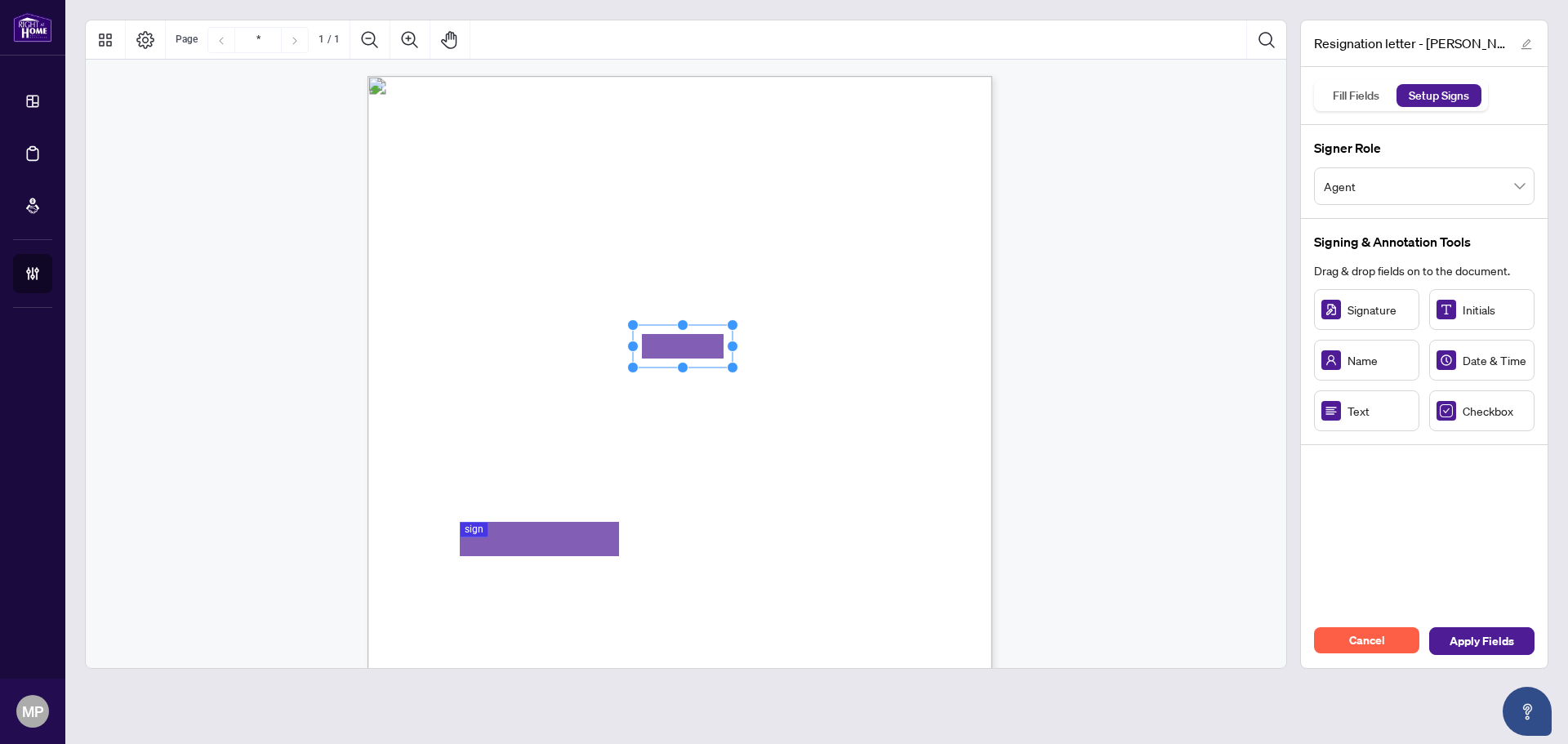
drag, startPoint x: 724, startPoint y: 355, endPoint x: 697, endPoint y: 345, distance: 28.8
drag, startPoint x: 730, startPoint y: 346, endPoint x: 779, endPoint y: 343, distance: 49.1
click at [779, 343] on circle "Resize, Right" at bounding box center [782, 347] width 11 height 11
click at [1470, 635] on span "Apply Fields" at bounding box center [1481, 641] width 64 height 26
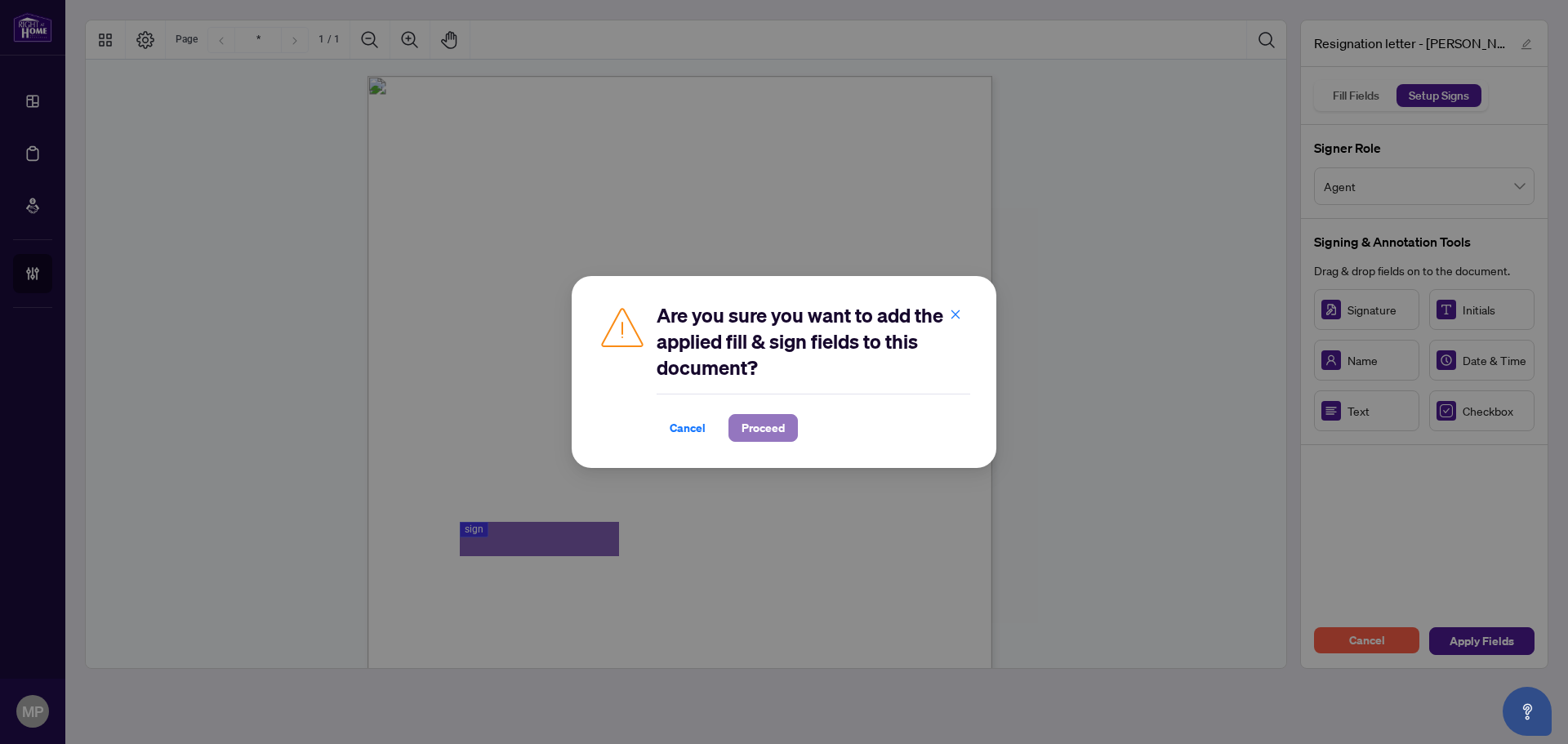
click at [777, 424] on span "Proceed" at bounding box center [762, 428] width 43 height 26
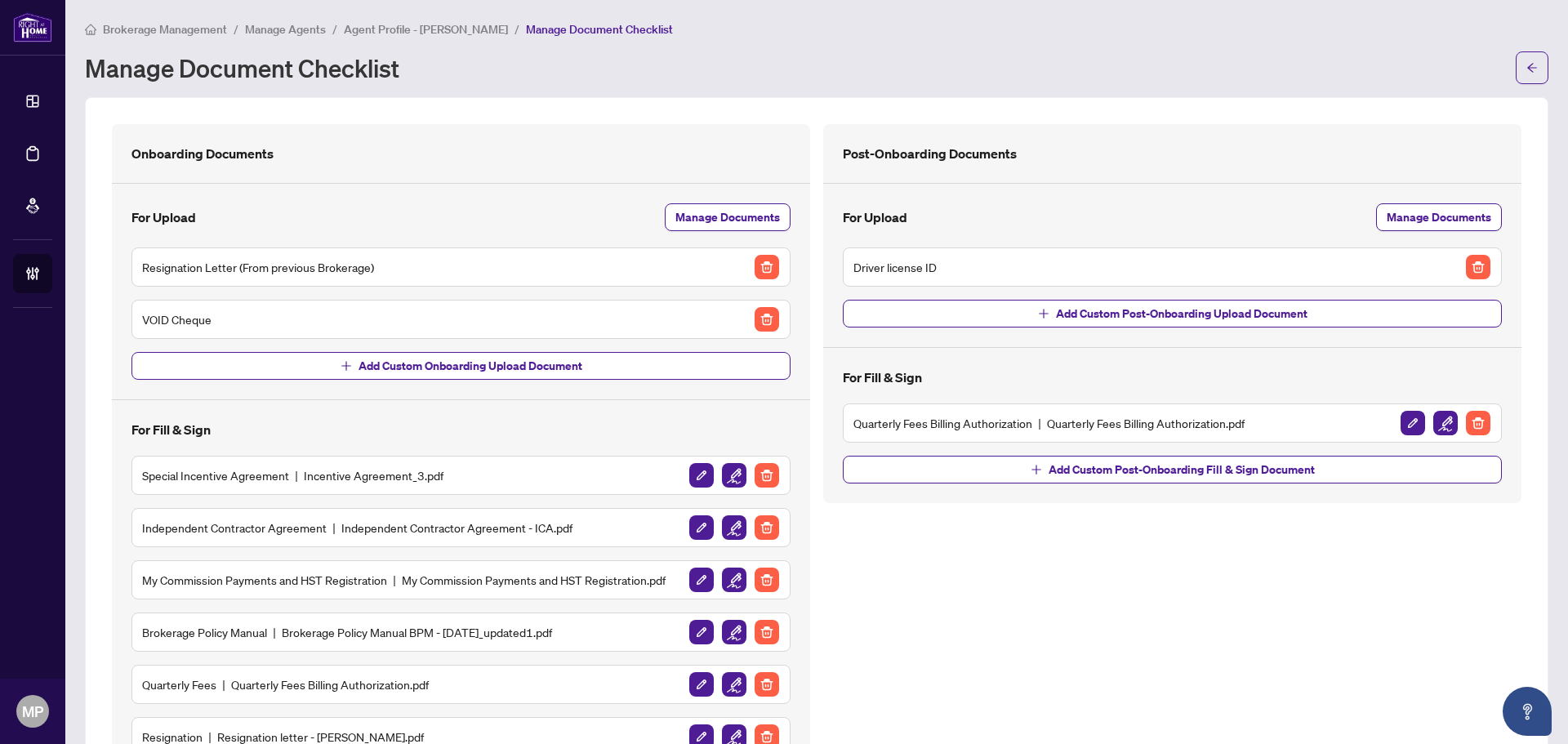
click at [286, 25] on span "Manage Agents" at bounding box center [285, 29] width 81 height 15
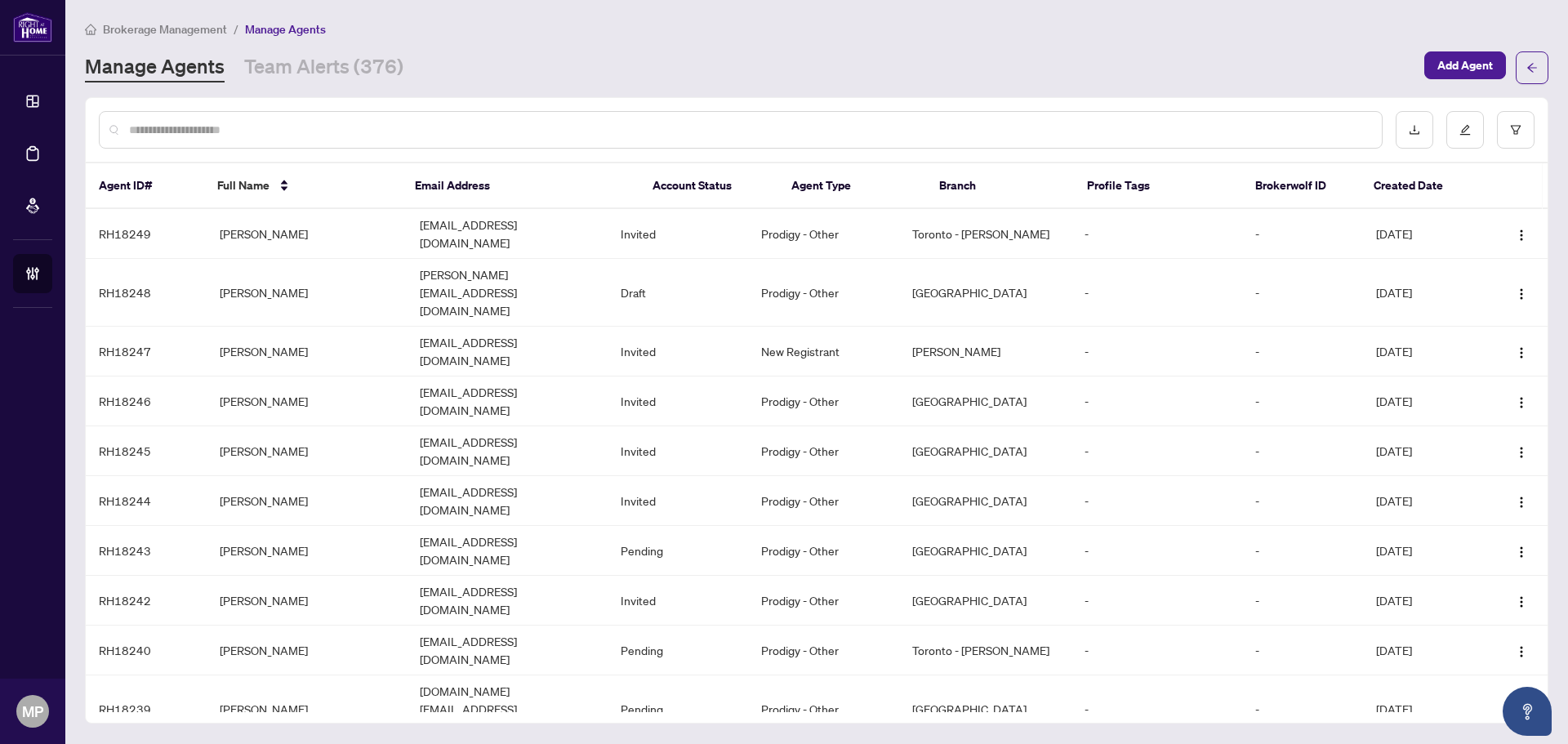
drag, startPoint x: 400, startPoint y: 138, endPoint x: 430, endPoint y: 127, distance: 32.0
click at [401, 137] on div at bounding box center [740, 129] width 1283 height 38
click at [431, 127] on input "text" at bounding box center [748, 130] width 1239 height 18
type input "*"
type input "****"
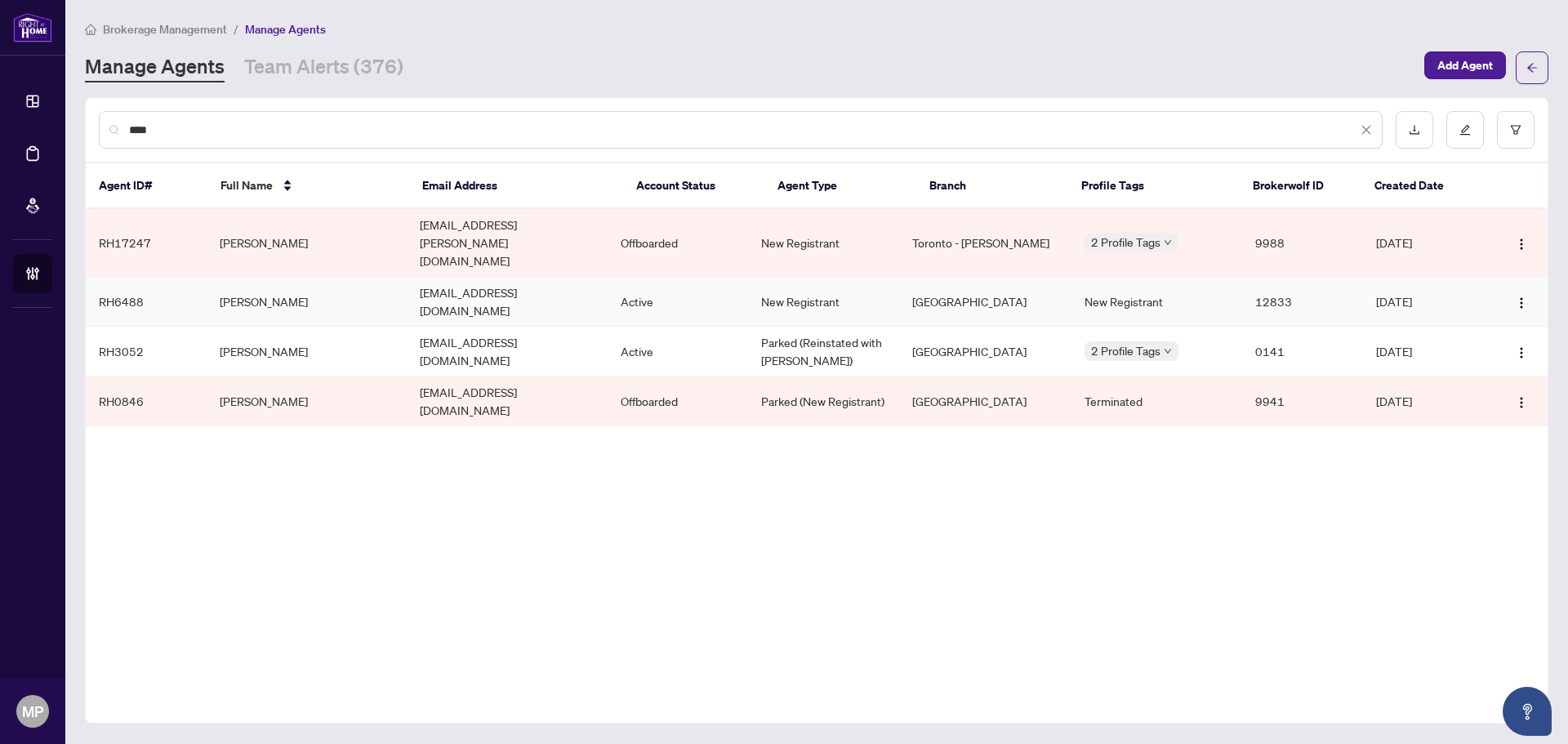
click at [311, 277] on td "[PERSON_NAME]" at bounding box center [307, 301] width 201 height 50
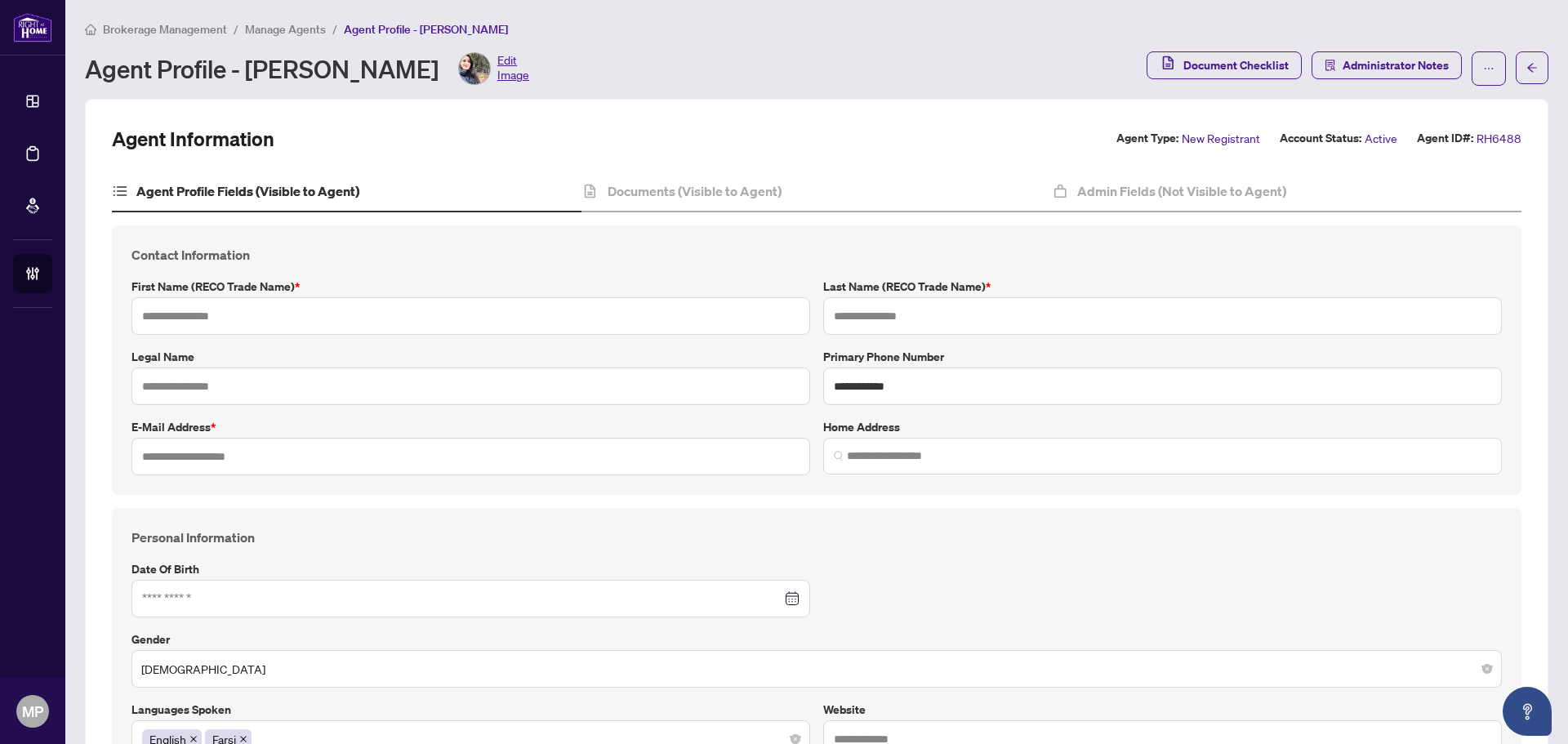
type input "*****"
type input "****"
type input "**********"
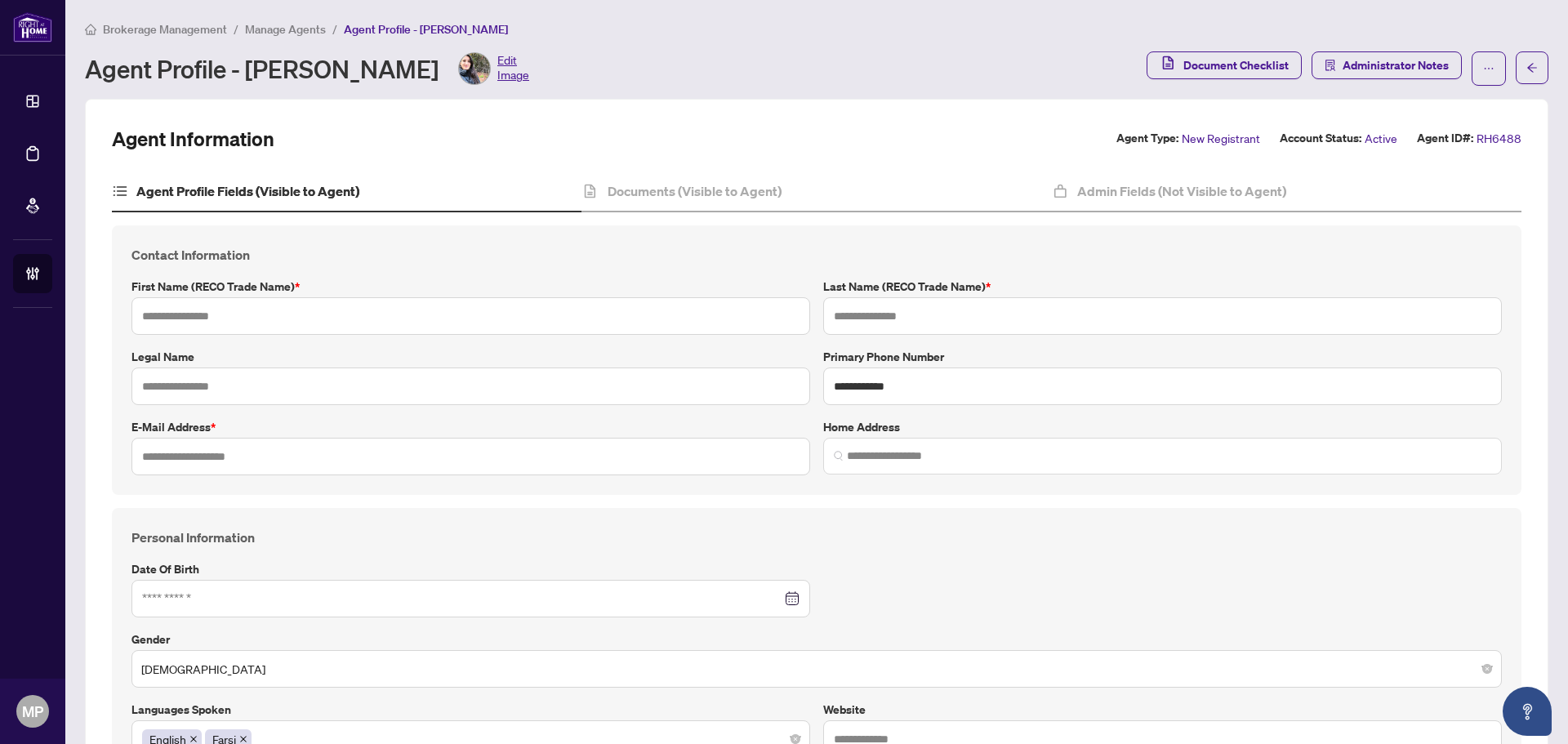
type input "*********"
type input "**********"
type input "******"
type input "**********"
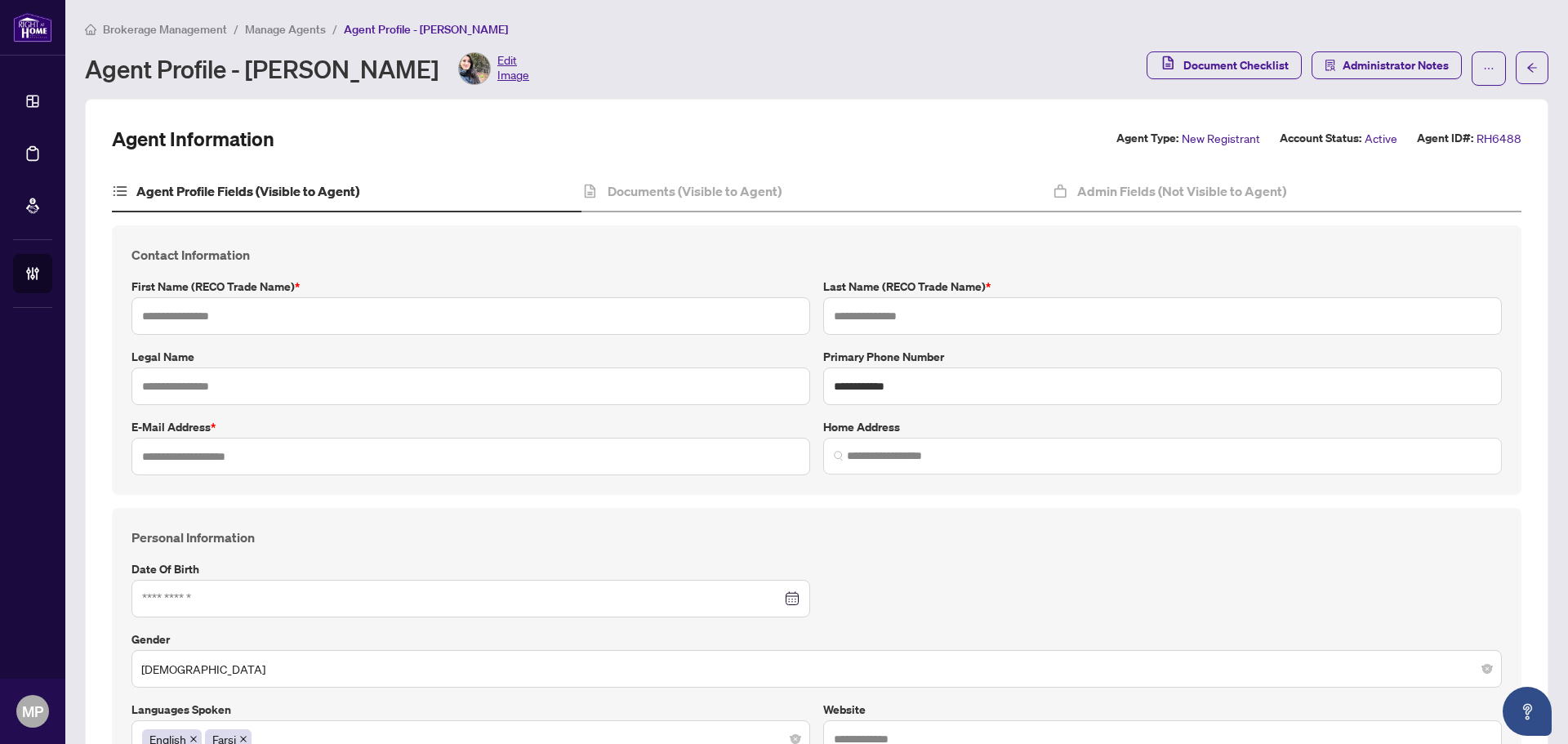
type input "**********"
type input "*"
type input "*******"
type input "**********"
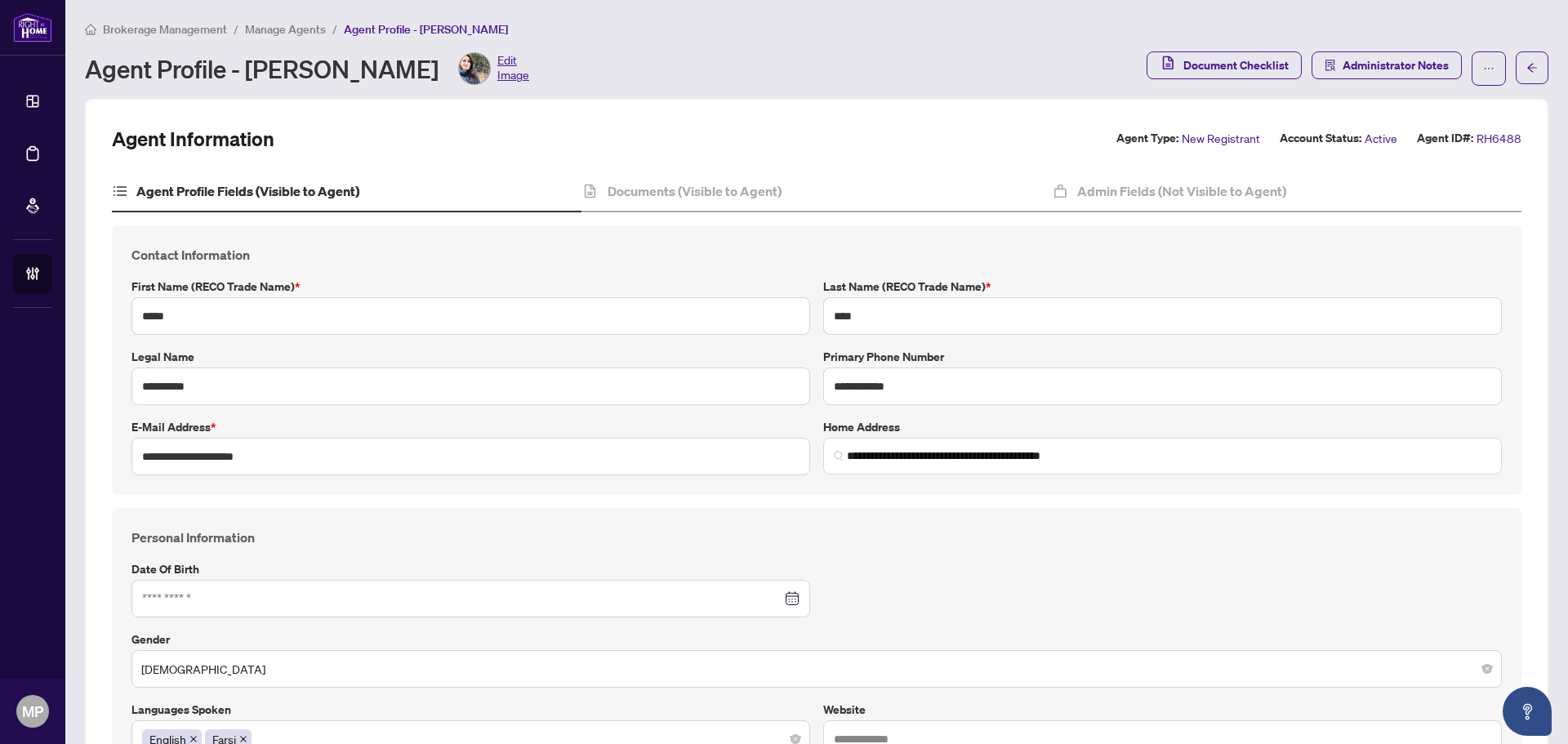
type input "****"
type input "**********"
click at [749, 200] on div "Documents (Visible to Agent)" at bounding box center [816, 191] width 469 height 40
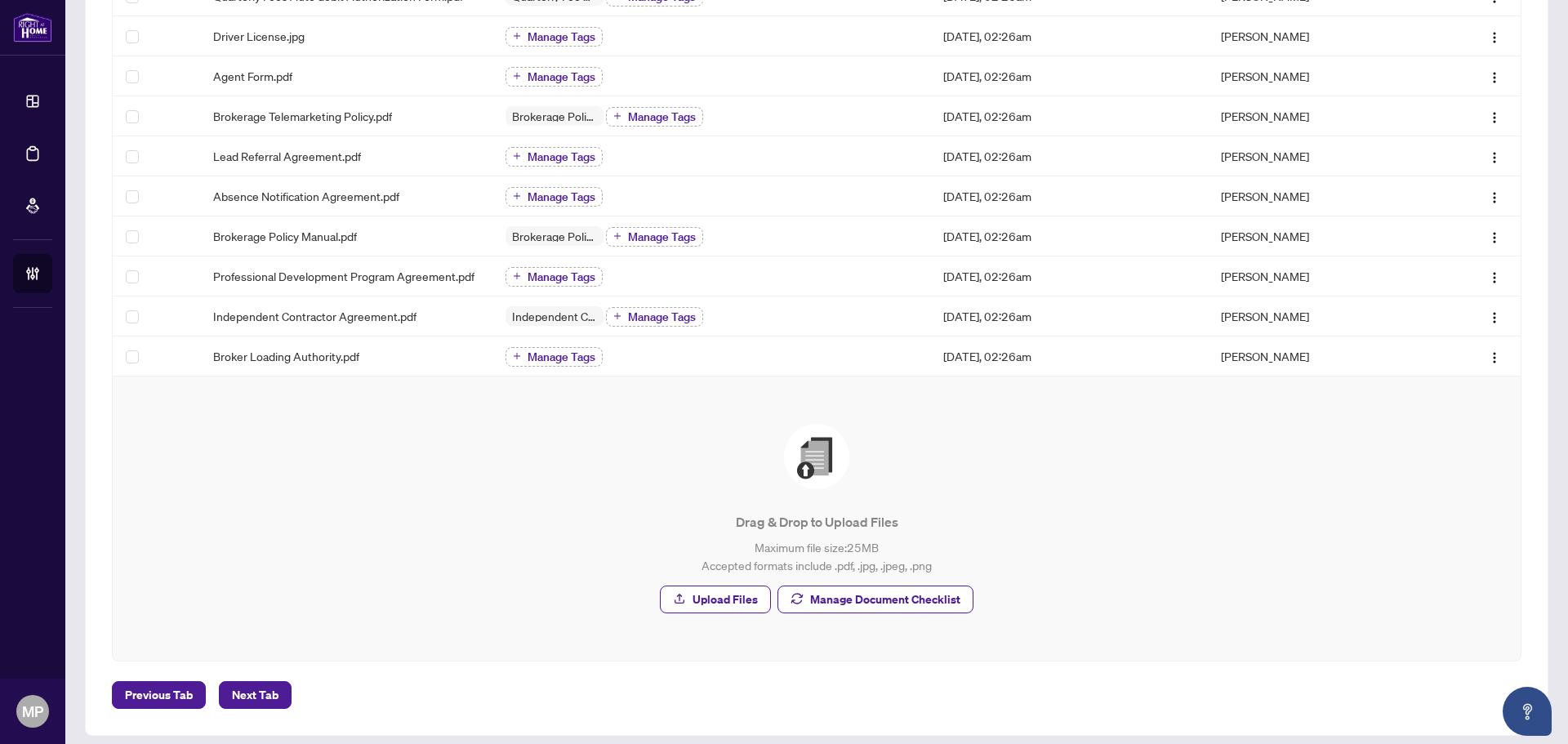
scroll to position [468, 0]
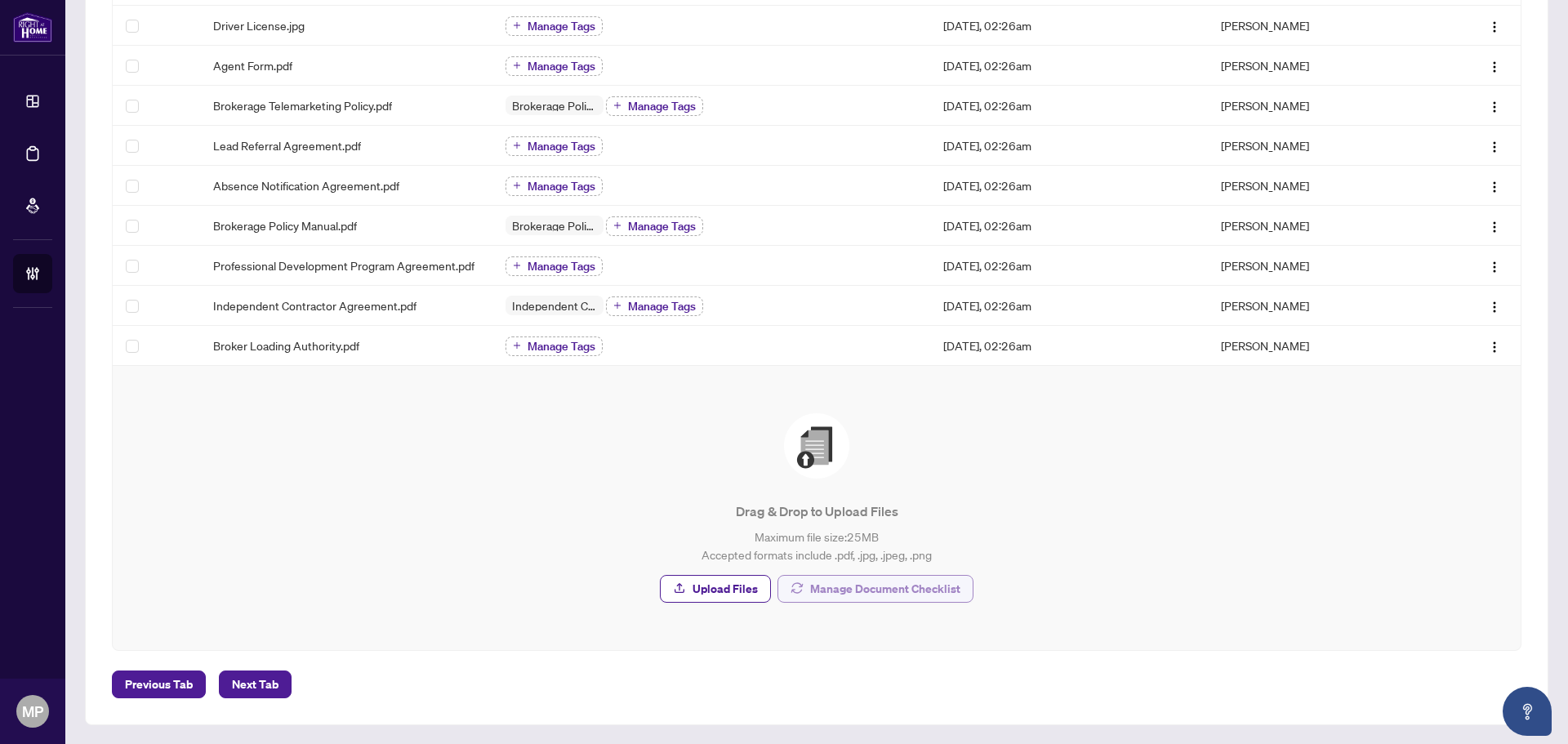
click at [871, 588] on span "Manage Document Checklist" at bounding box center [885, 589] width 150 height 26
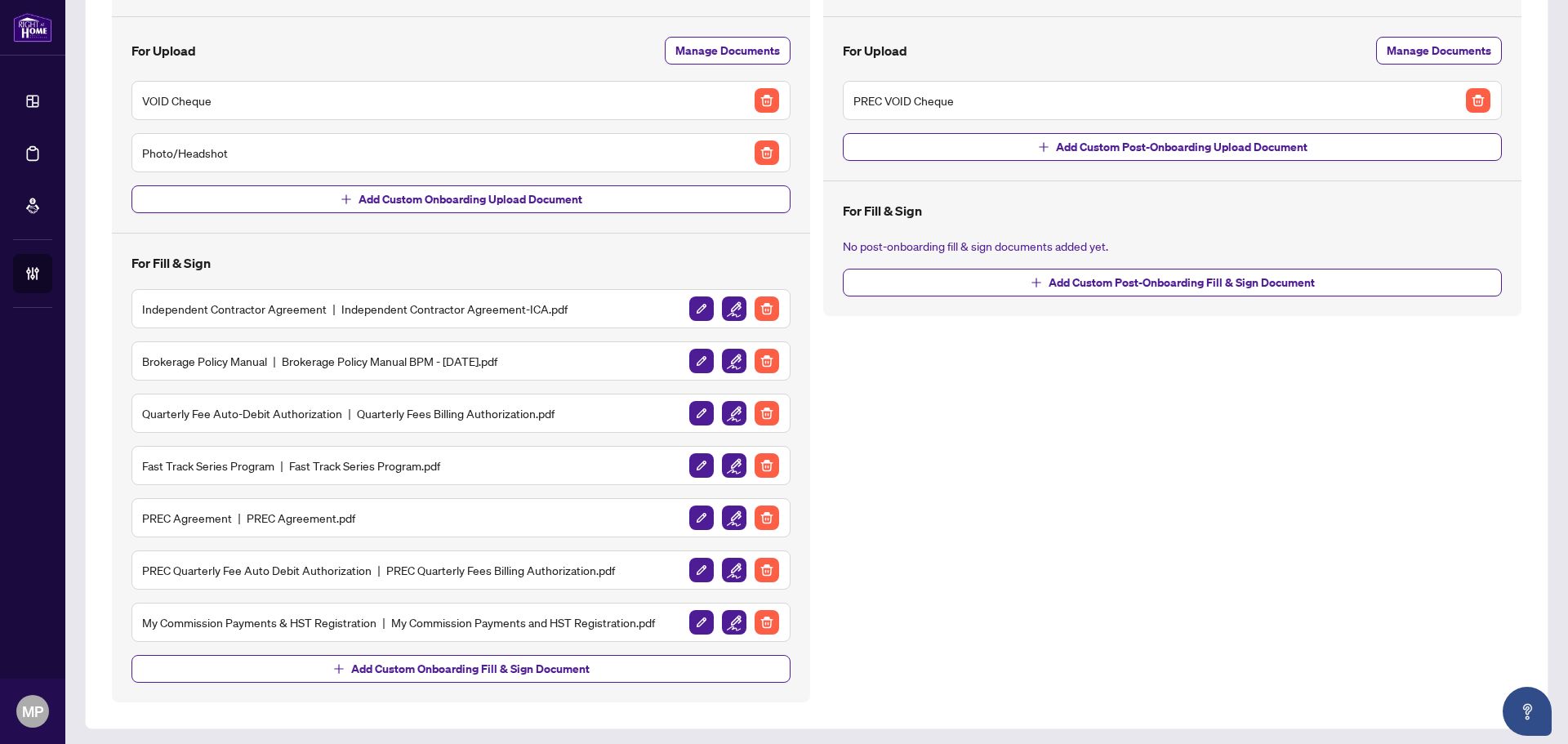
scroll to position [170, 0]
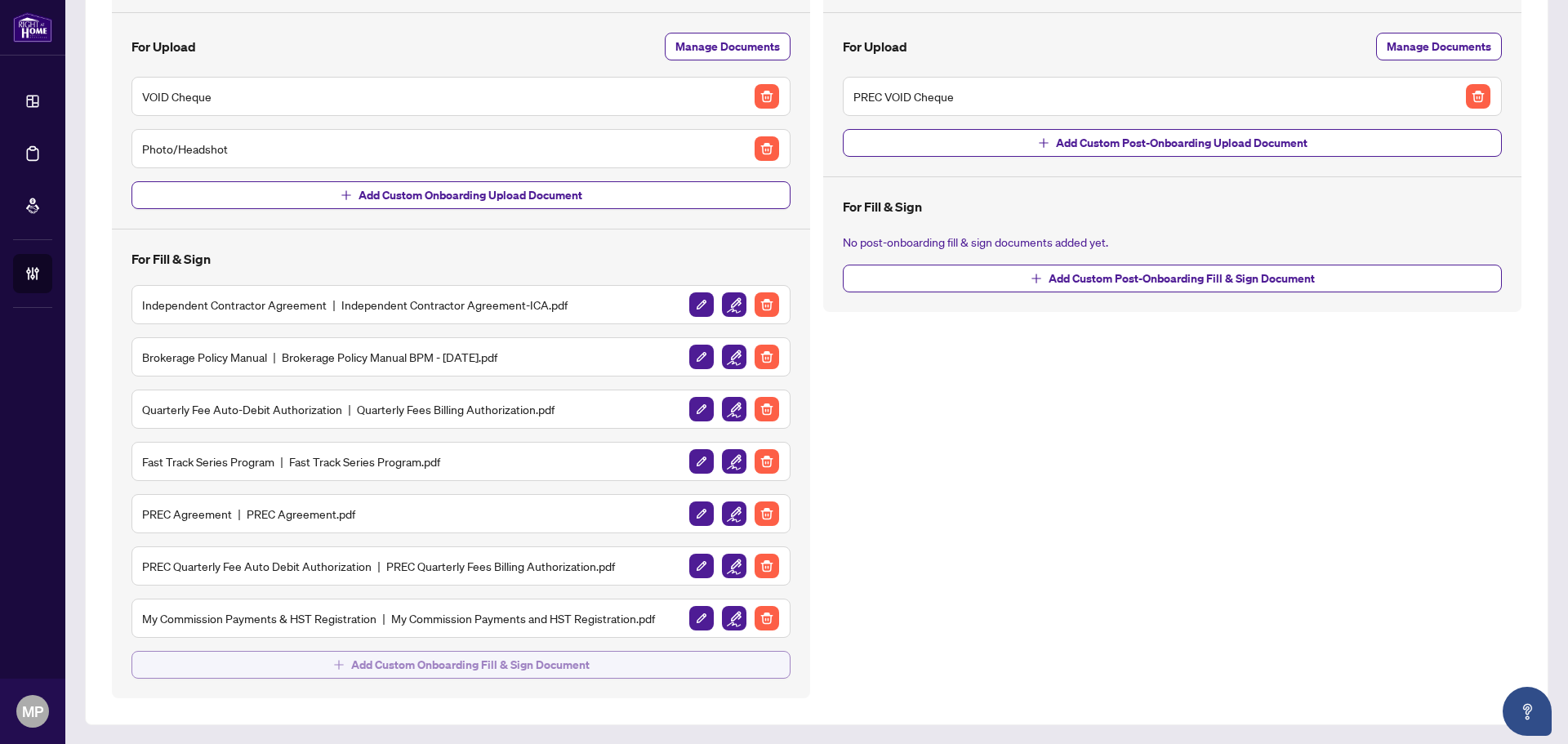
click at [552, 666] on span "Add Custom Onboarding Fill & Sign Document" at bounding box center [470, 665] width 238 height 26
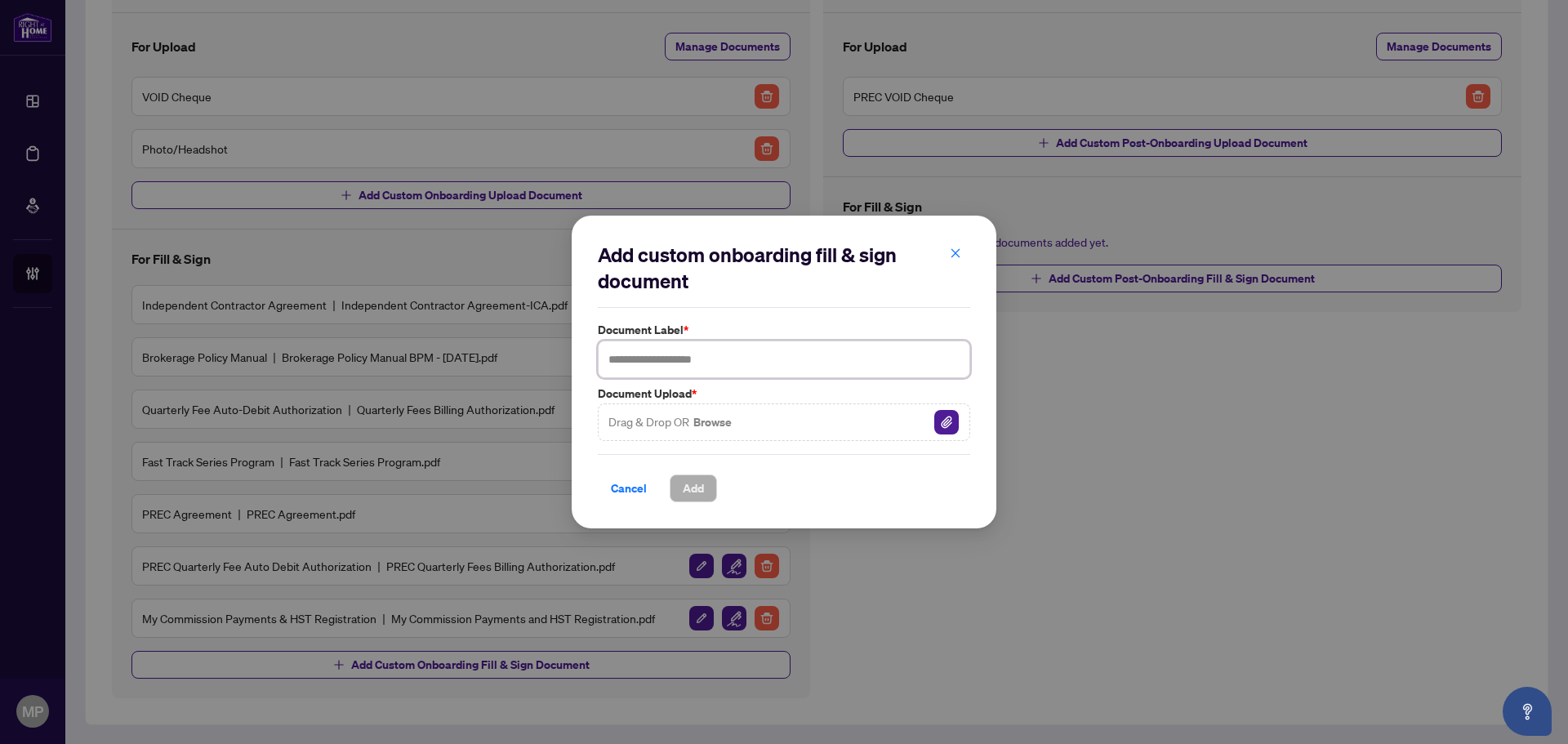
click at [724, 351] on input "text" at bounding box center [784, 359] width 372 height 38
click at [943, 426] on img "button" at bounding box center [946, 423] width 25 height 25
click at [771, 356] on input "*******" at bounding box center [784, 359] width 372 height 38
type input "**********"
click at [685, 483] on span "Add" at bounding box center [693, 488] width 21 height 26
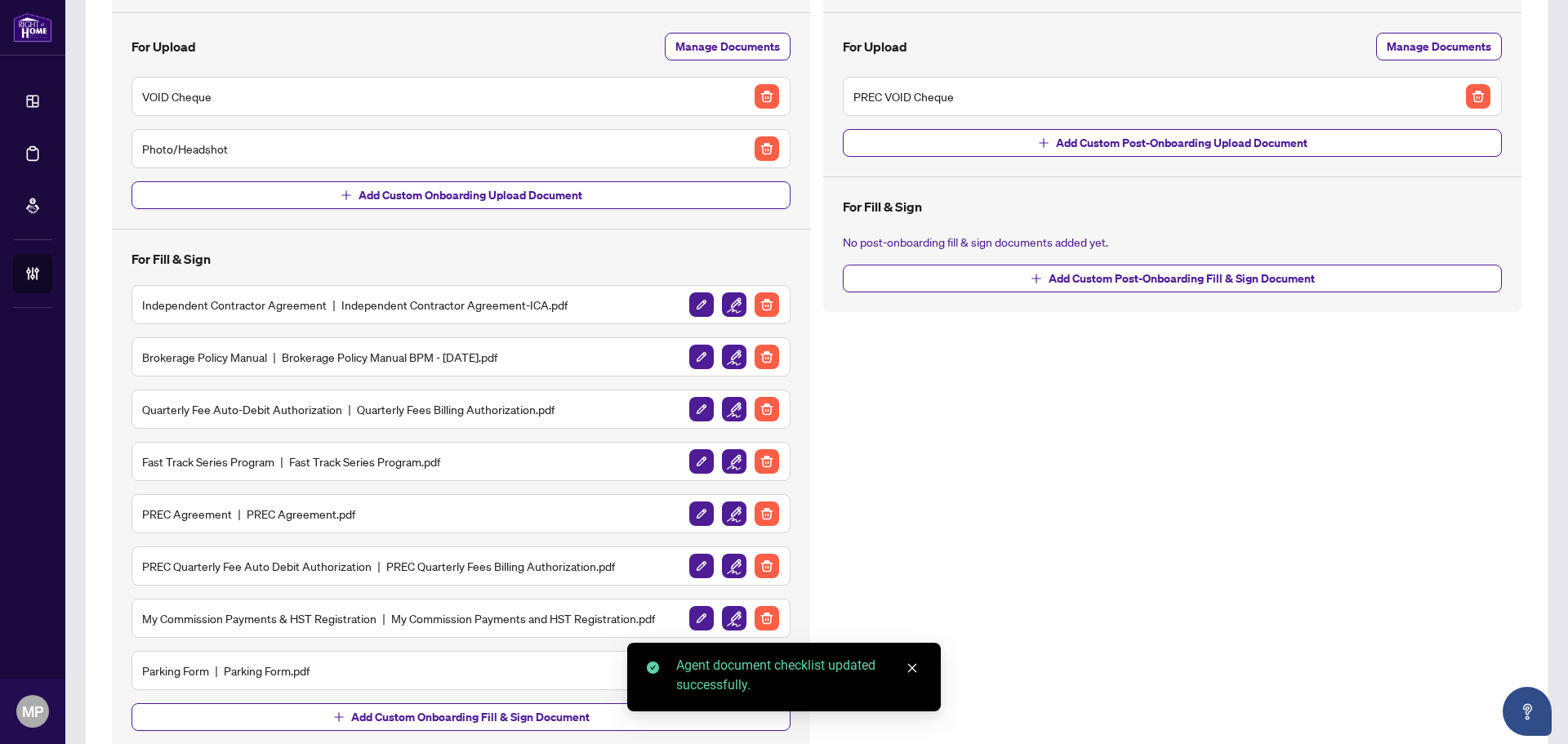
click at [915, 661] on link "Close" at bounding box center [912, 668] width 18 height 18
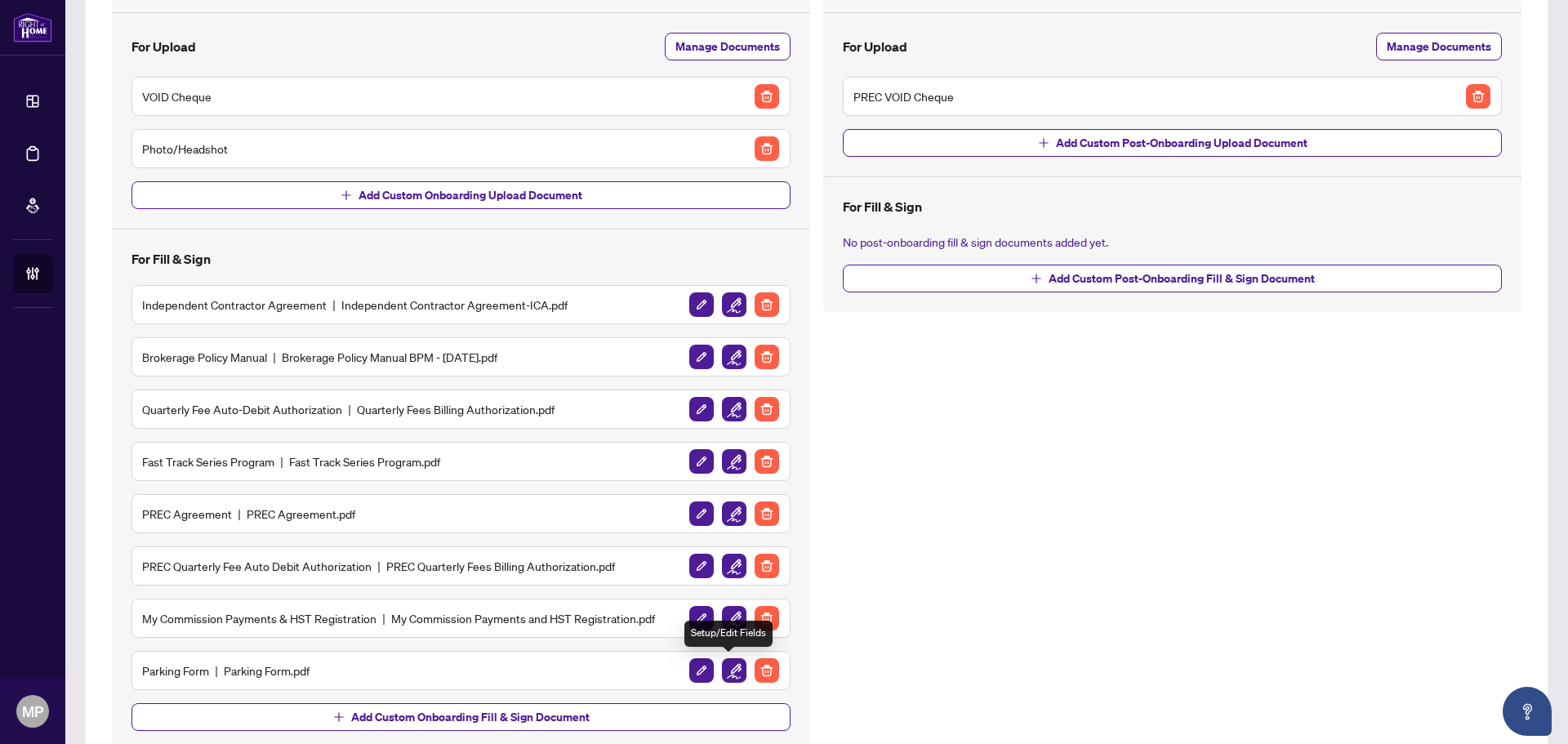
click at [722, 673] on img "button" at bounding box center [734, 670] width 25 height 25
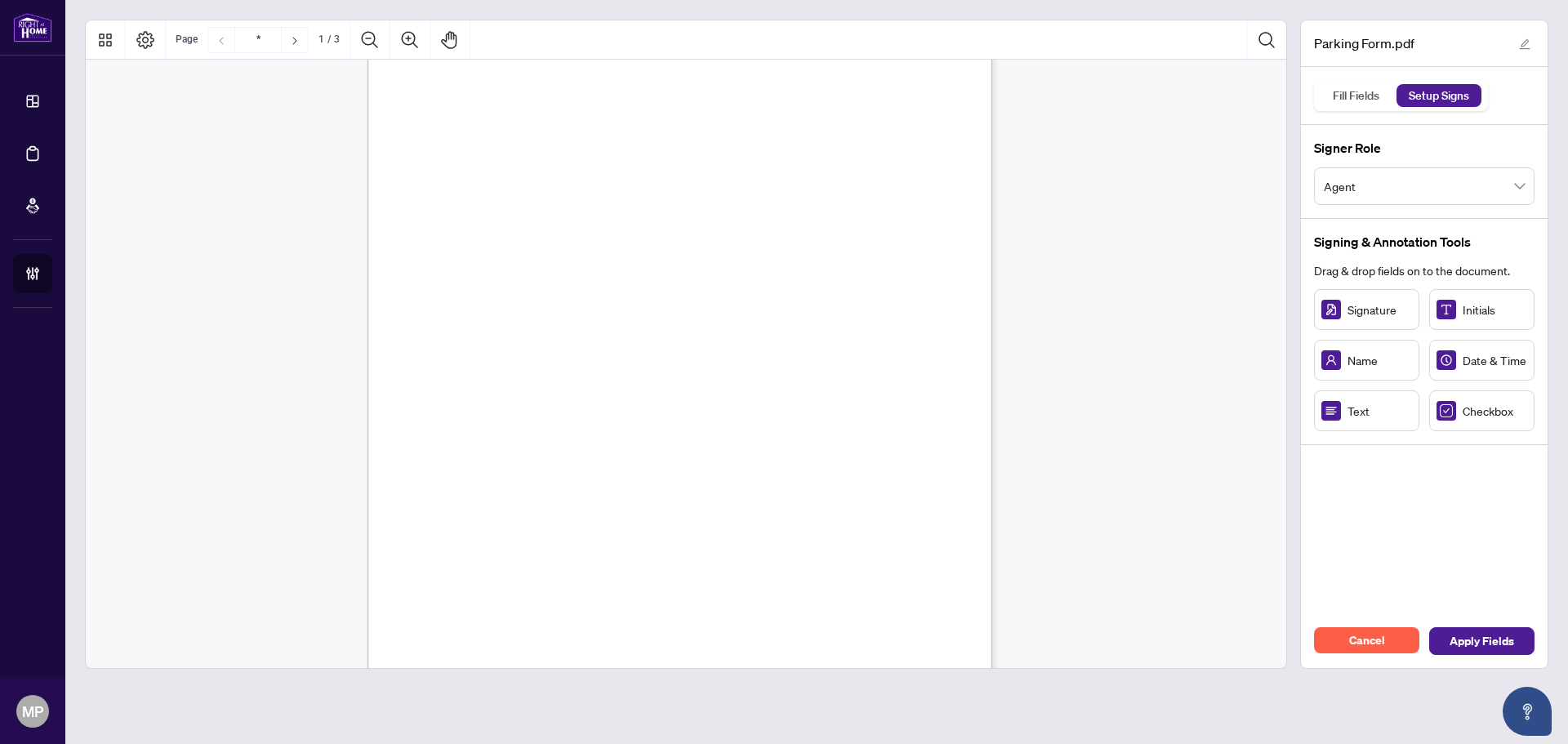
scroll to position [327, 0]
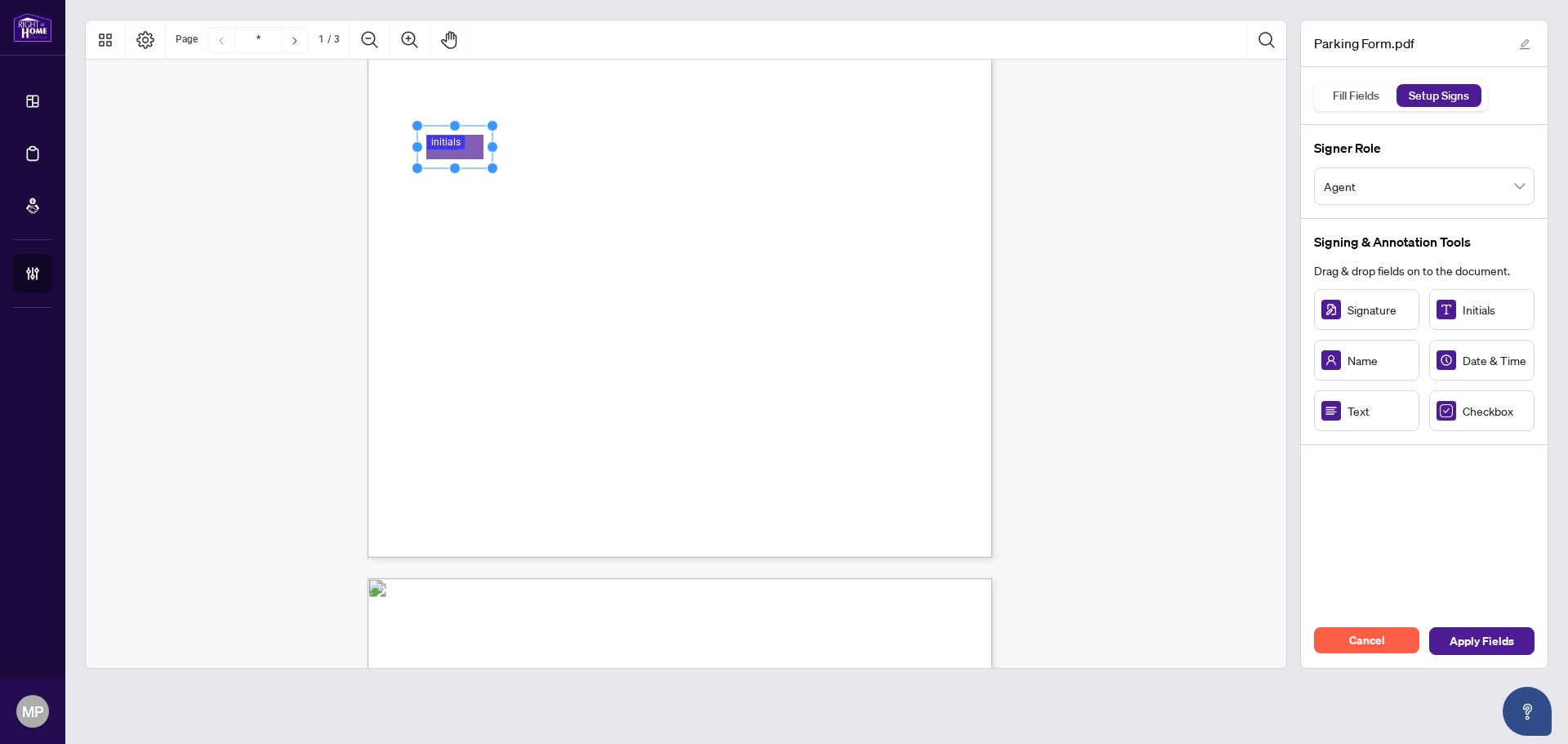
drag, startPoint x: 498, startPoint y: 148, endPoint x: 471, endPoint y: 150, distance: 27.1
drag, startPoint x: 495, startPoint y: 125, endPoint x: 471, endPoint y: 110, distance: 28.3
click at [471, 110] on circle "Resize, Top, Right" at bounding box center [473, 112] width 11 height 11
drag, startPoint x: 452, startPoint y: 155, endPoint x: 461, endPoint y: 163, distance: 12.0
click at [461, 163] on rect "Page 1" at bounding box center [454, 147] width 54 height 57
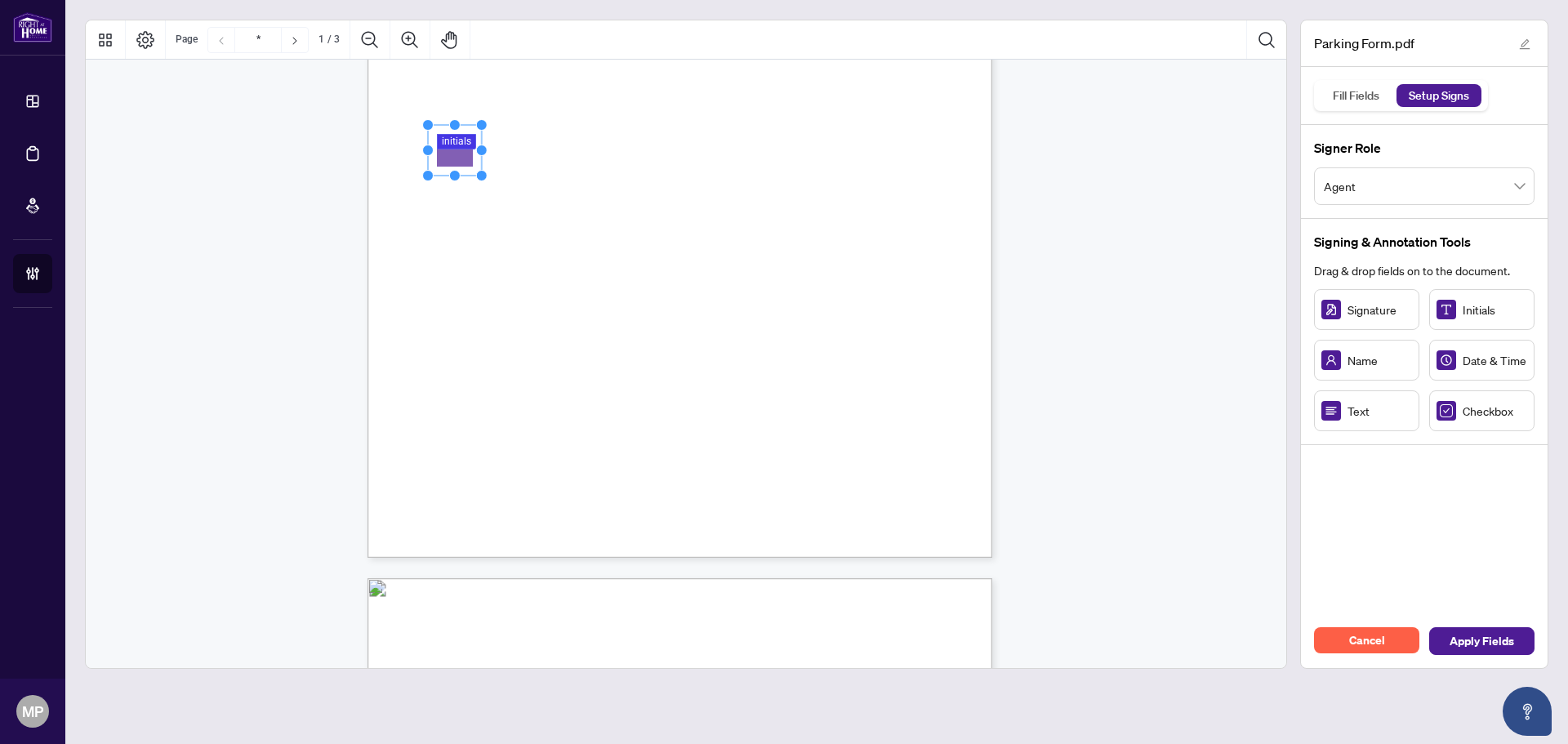
drag, startPoint x: 483, startPoint y: 114, endPoint x: 473, endPoint y: 121, distance: 12.2
click at [473, 121] on div "PARKING YOUR LICENSE AGREEMENT Overview: Parking your license means that your l…" at bounding box center [679, 154] width 625 height 808
click at [469, 153] on rect "Page 1" at bounding box center [456, 148] width 54 height 51
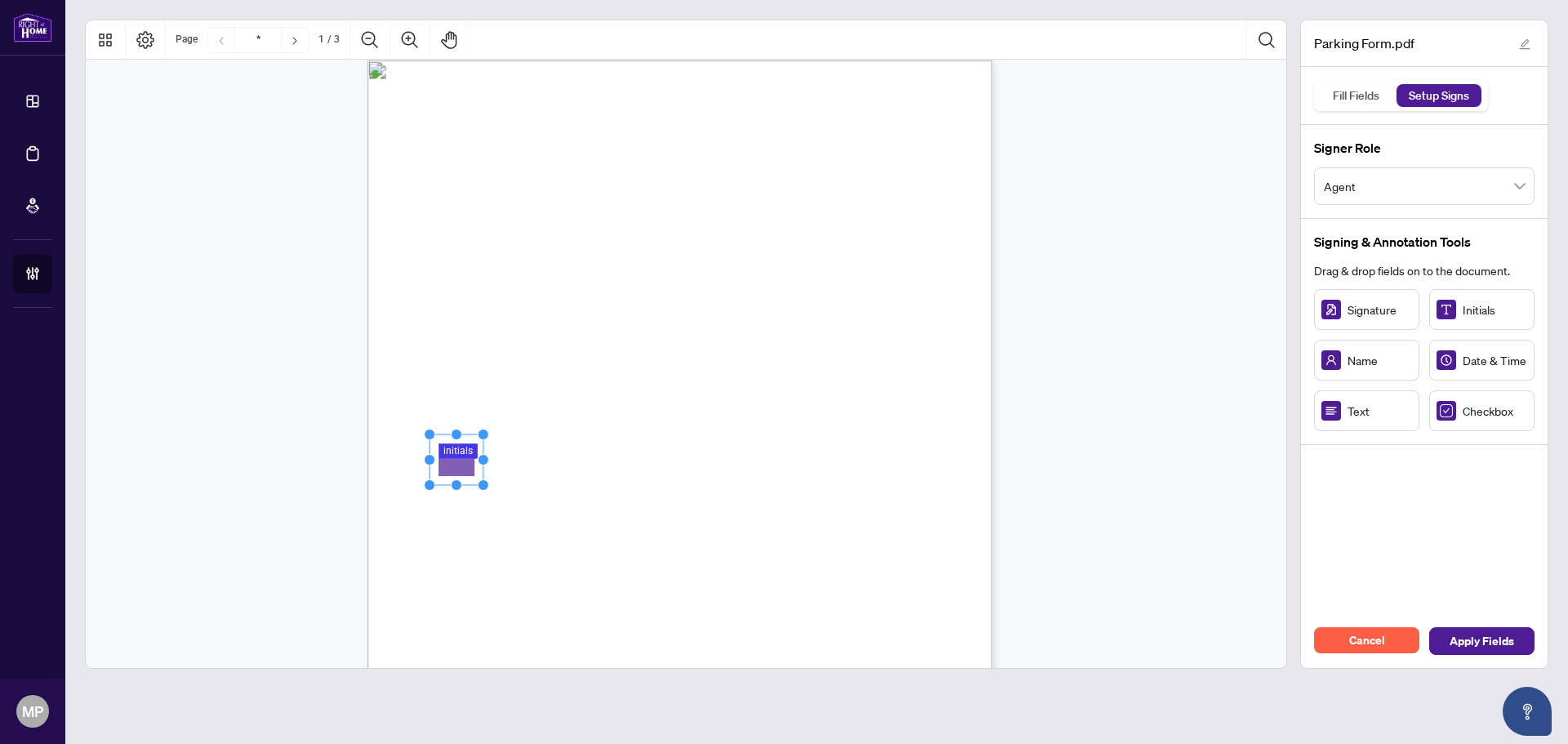
scroll to position [0, 0]
click at [1494, 638] on span "Apply Fields" at bounding box center [1481, 641] width 64 height 26
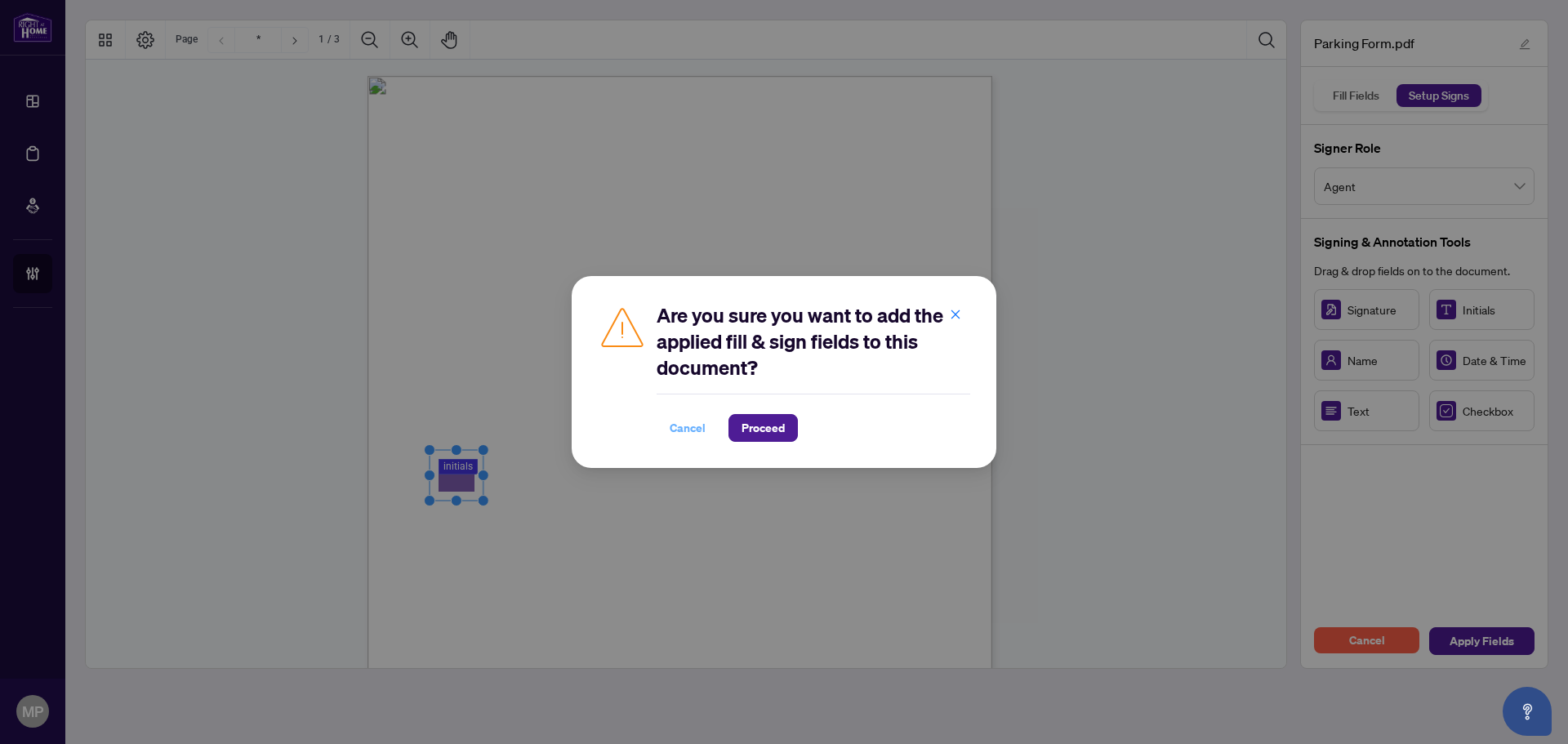
click at [700, 434] on span "Cancel" at bounding box center [687, 428] width 36 height 26
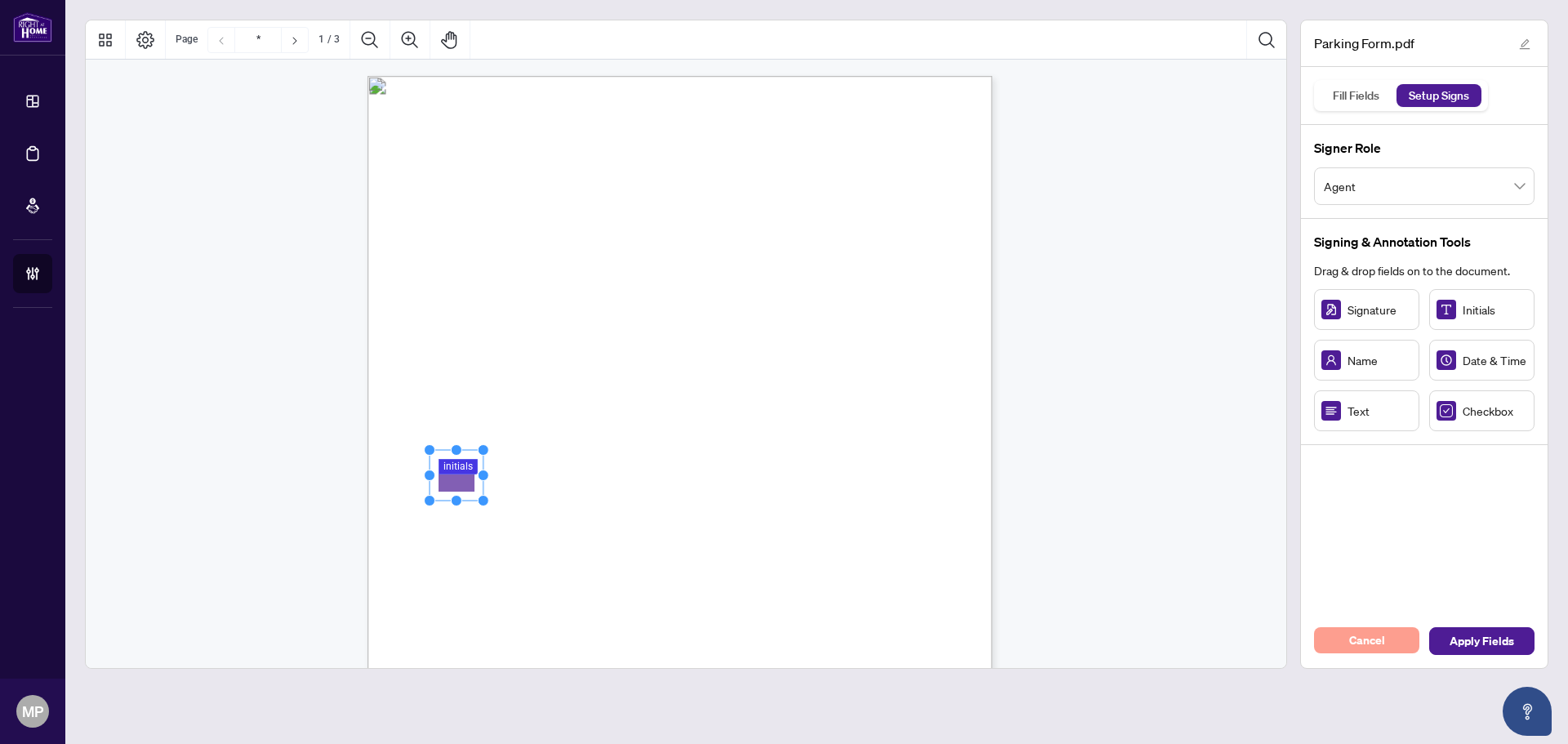
click at [1388, 640] on button "Cancel" at bounding box center [1366, 640] width 105 height 26
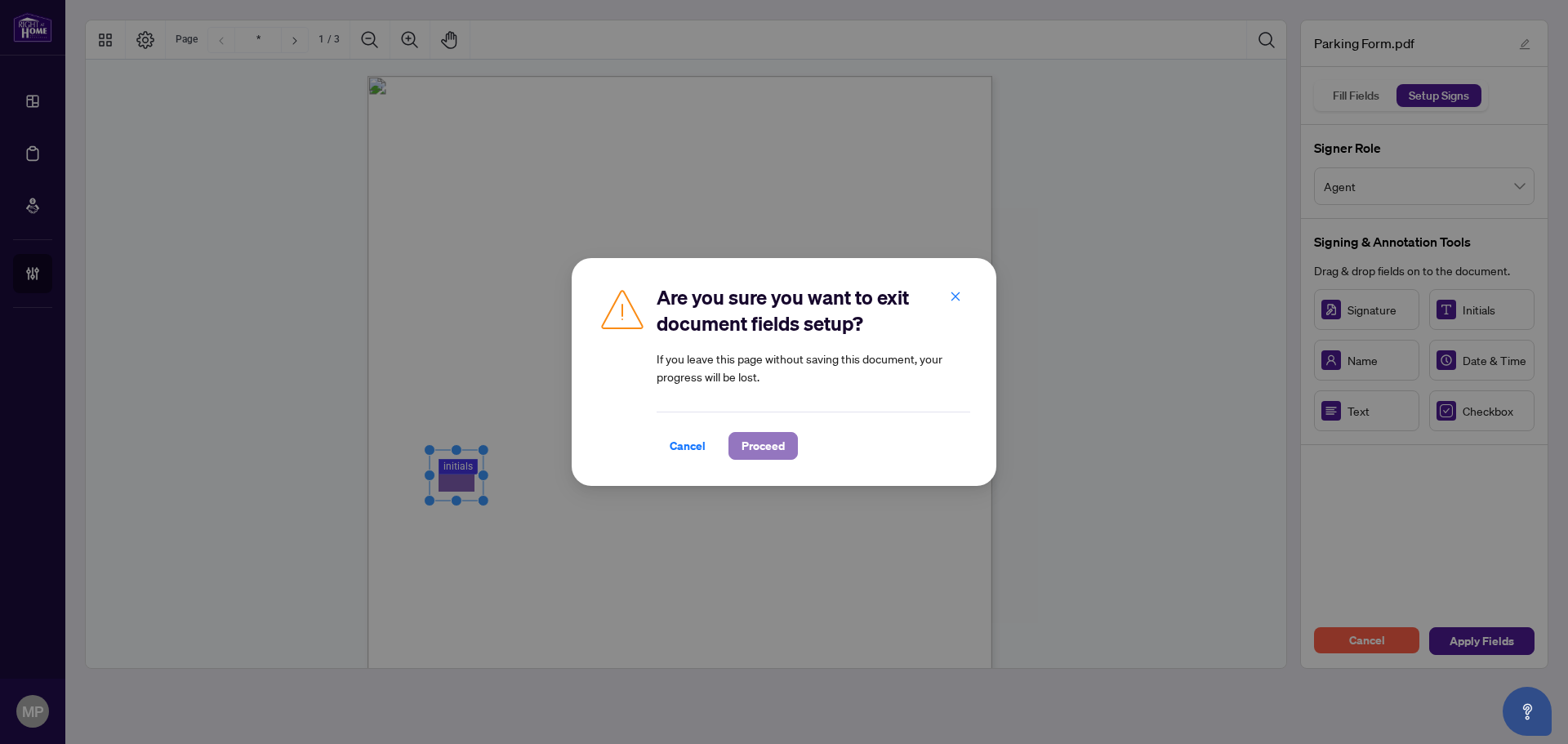
click at [775, 442] on span "Proceed" at bounding box center [762, 446] width 43 height 26
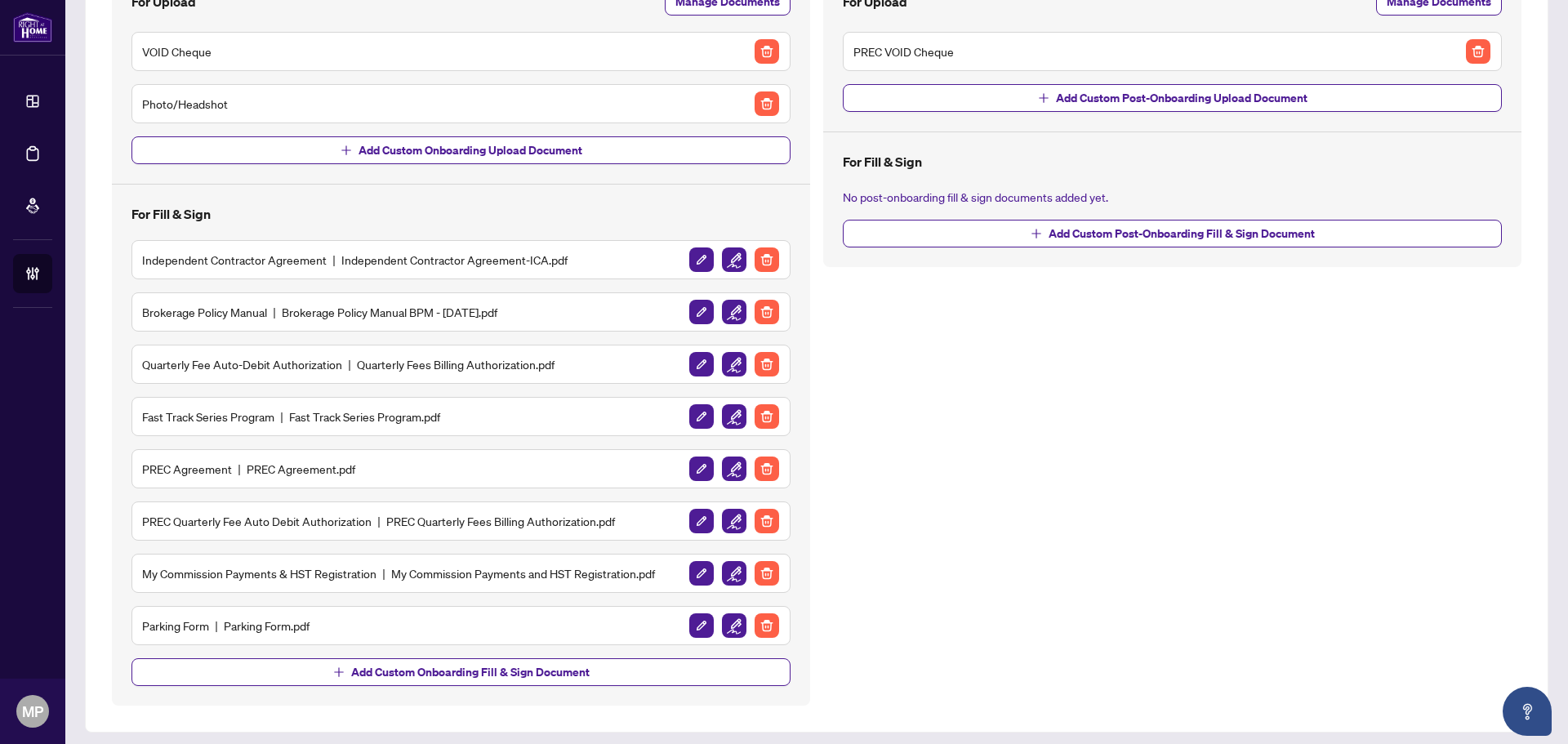
scroll to position [223, 0]
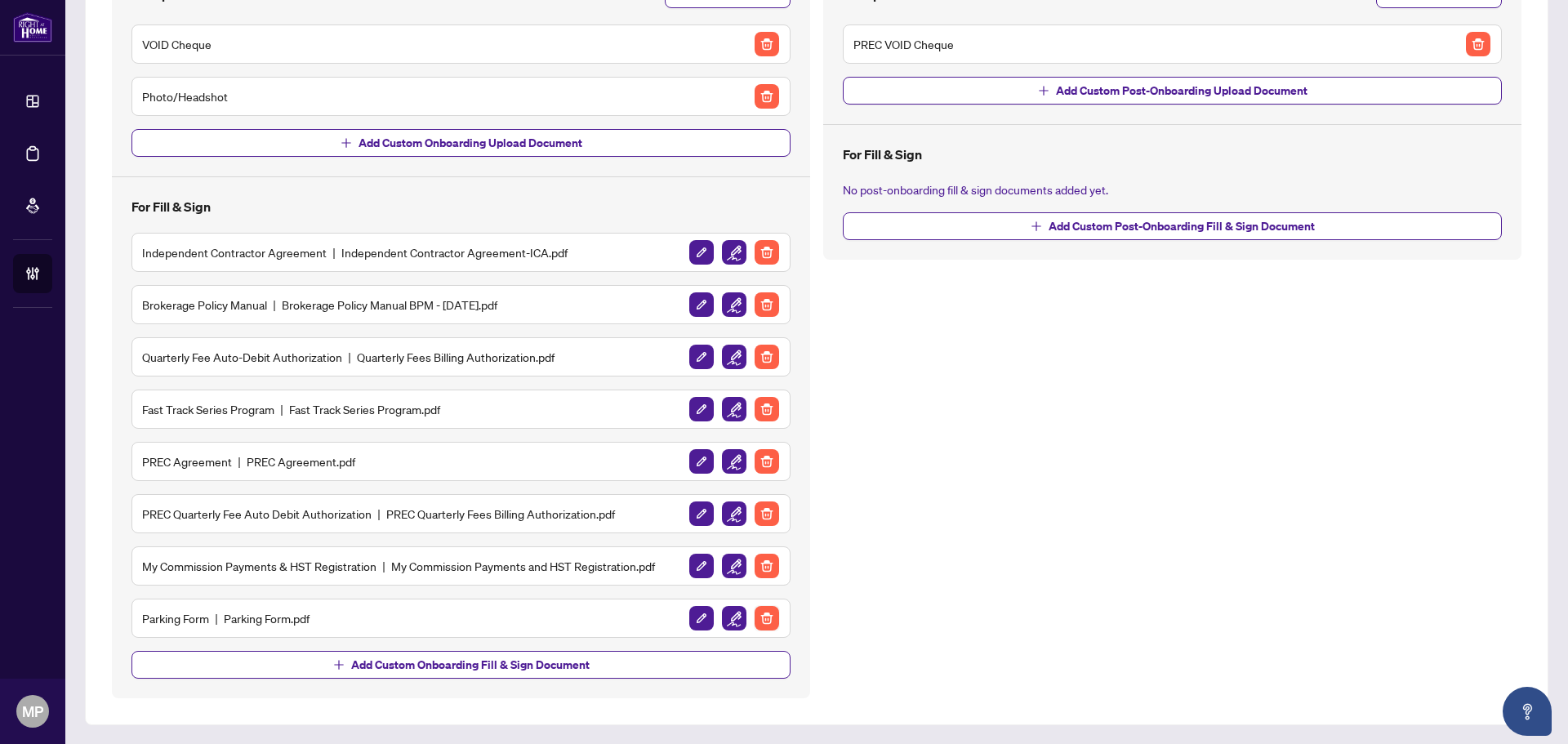
click at [755, 618] on img "button" at bounding box center [767, 618] width 25 height 25
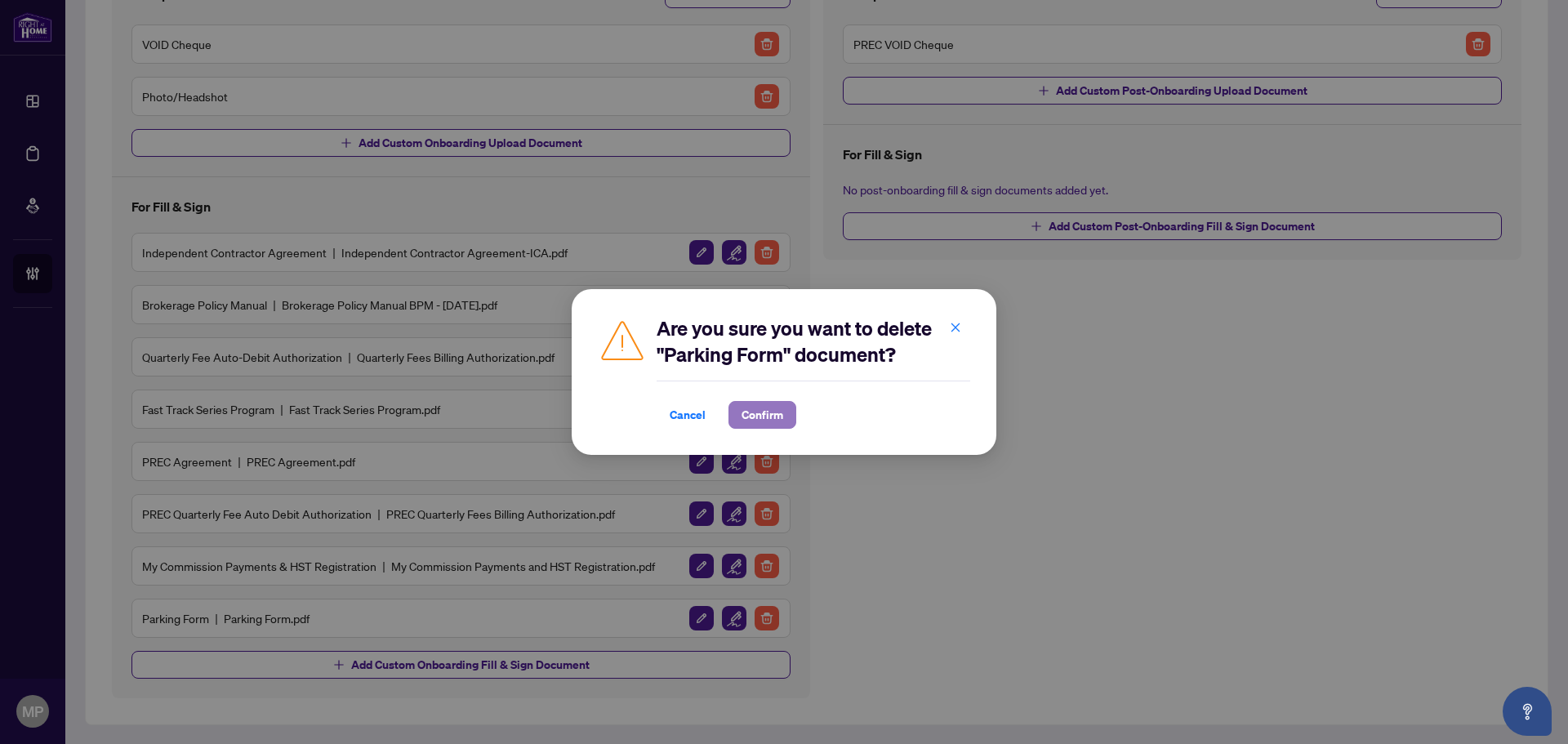
click at [758, 407] on span "Confirm" at bounding box center [762, 415] width 41 height 26
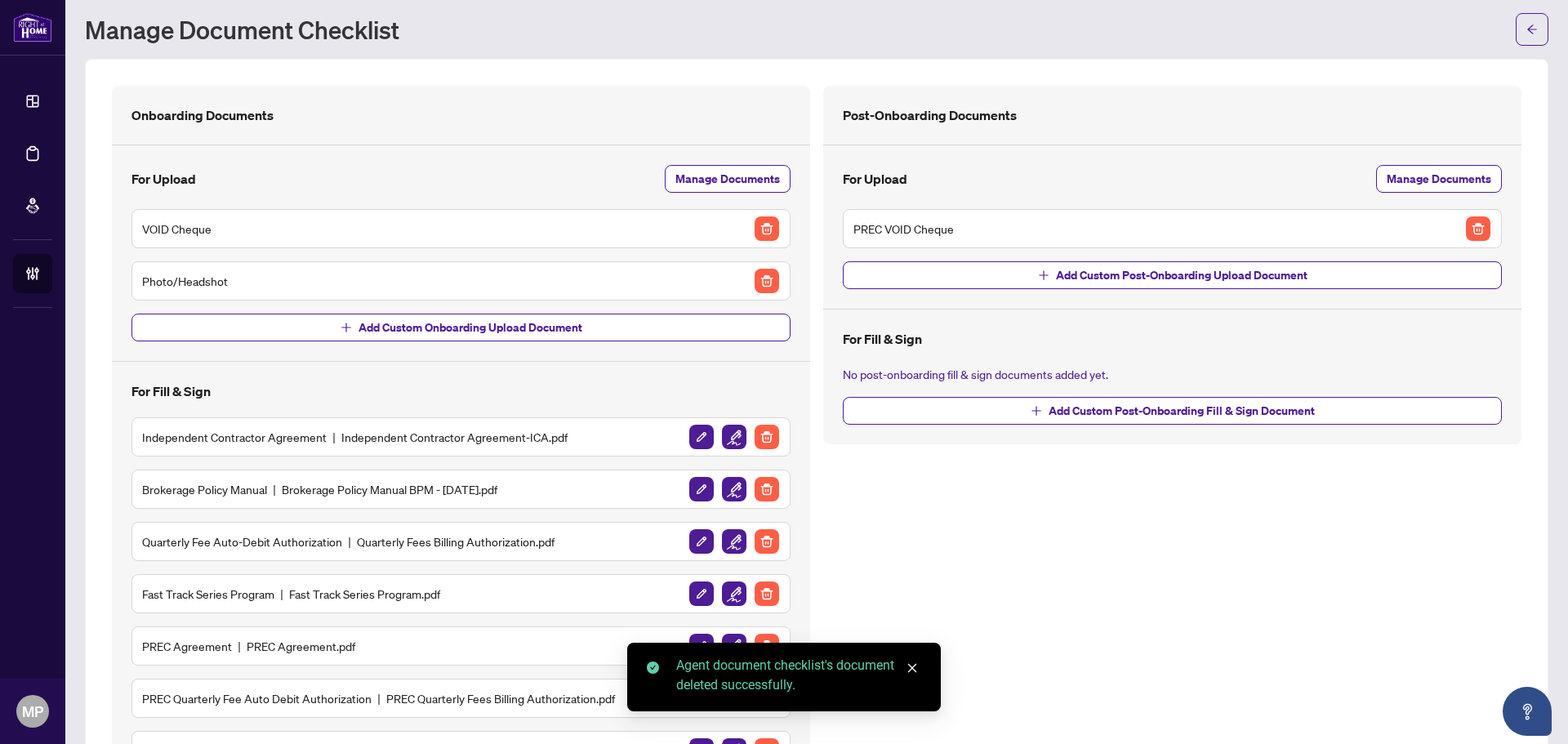
scroll to position [0, 0]
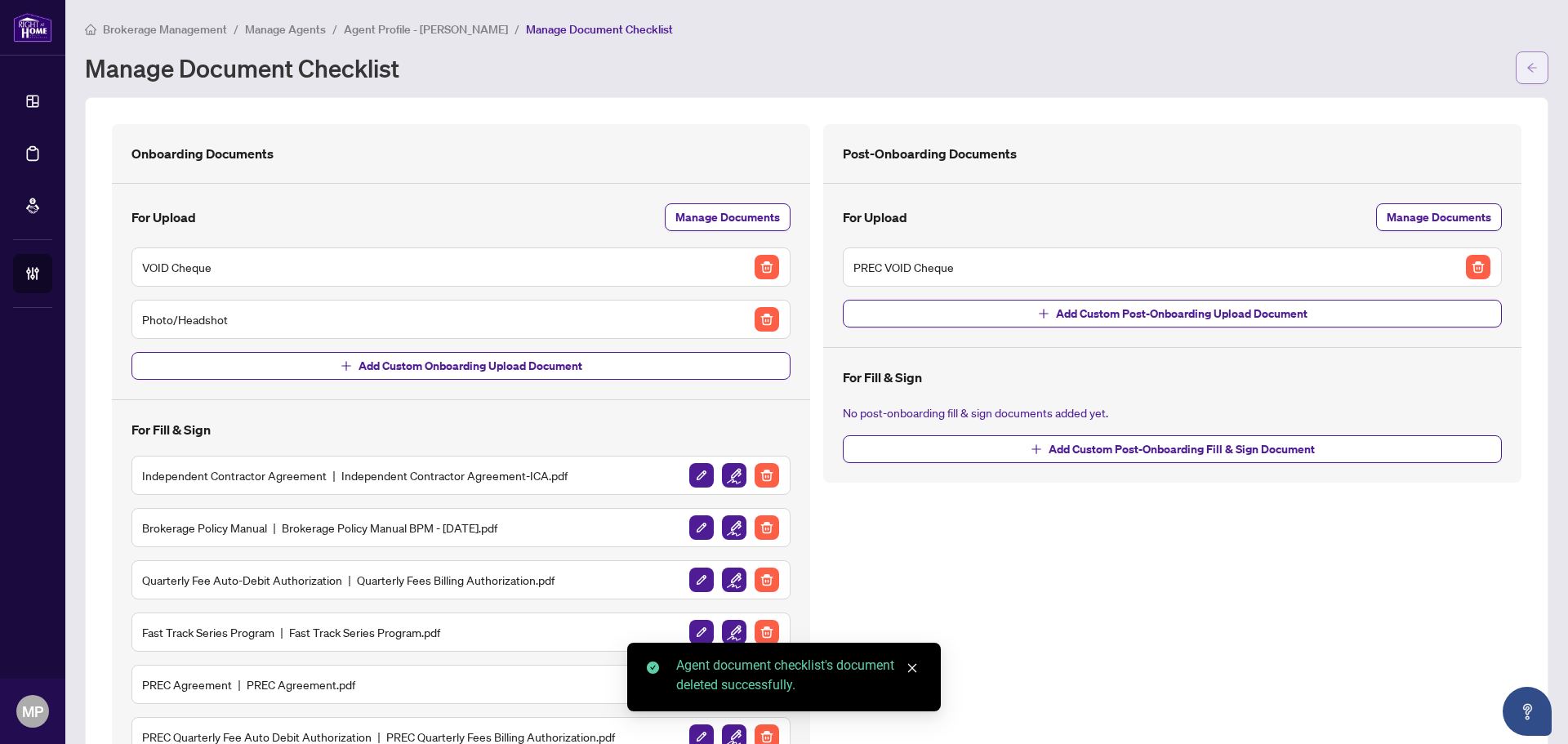
click at [1515, 74] on button "button" at bounding box center [1531, 68] width 33 height 33
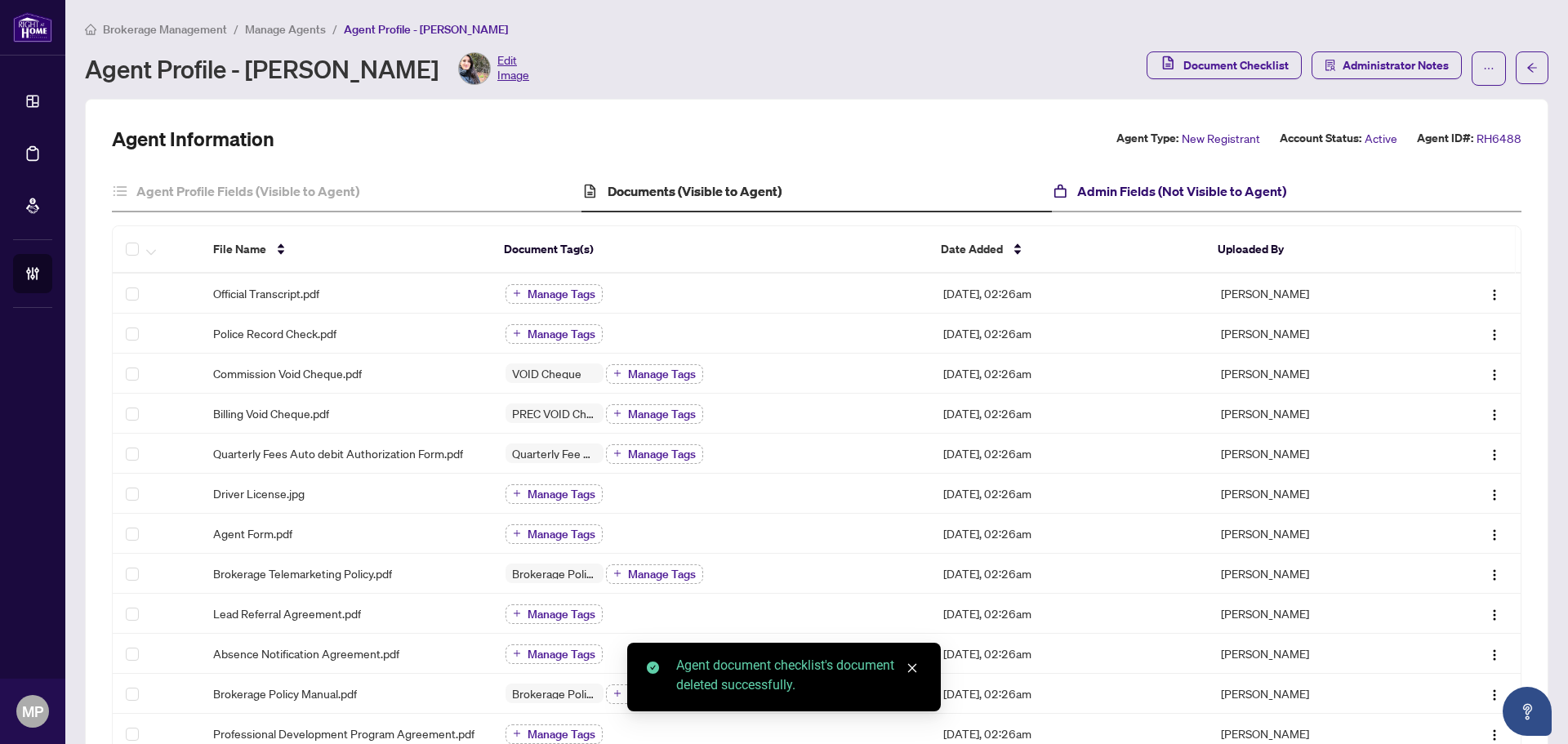
click at [1149, 196] on h4 "Admin Fields (Not Visible to Agent)" at bounding box center [1181, 191] width 209 height 19
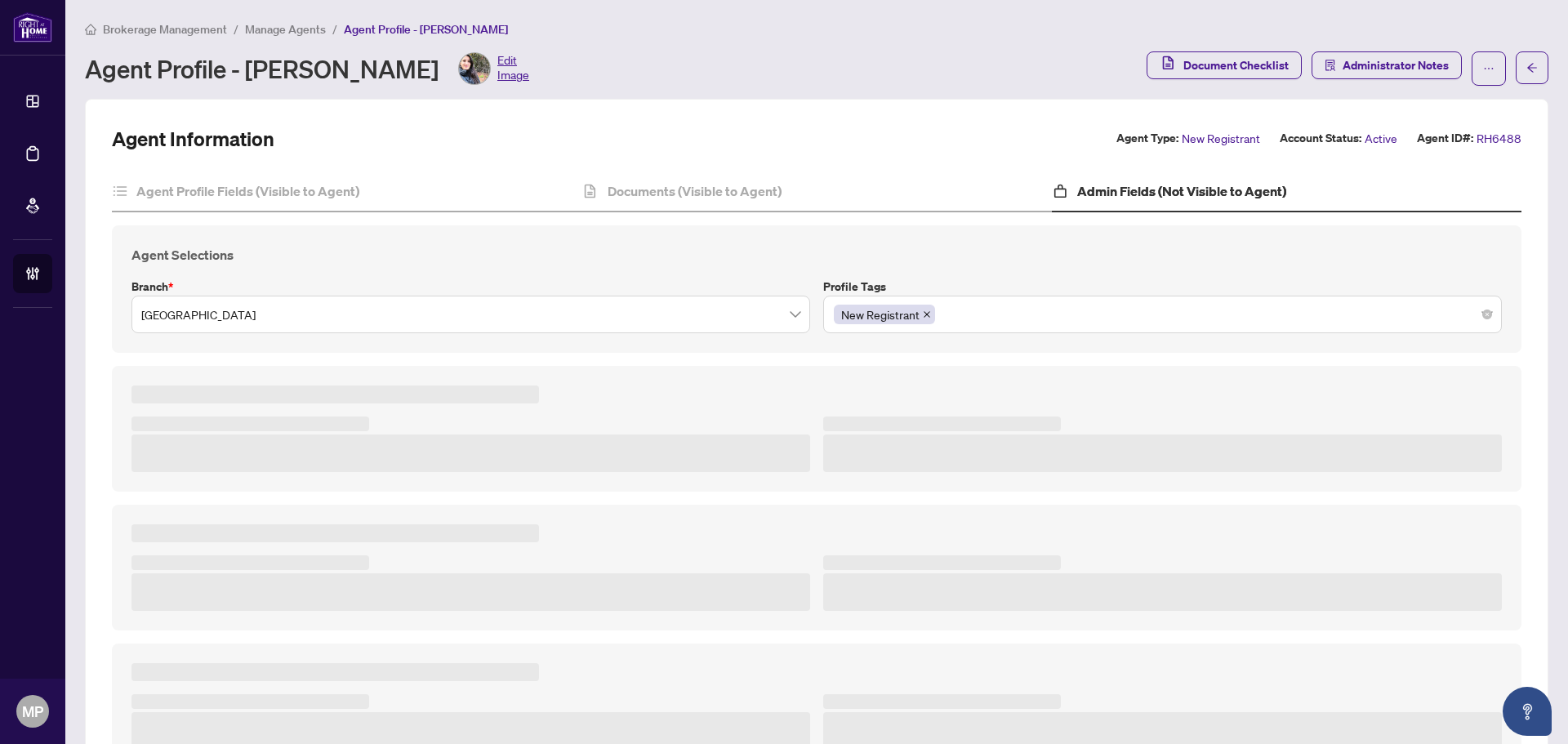
type textarea "***"
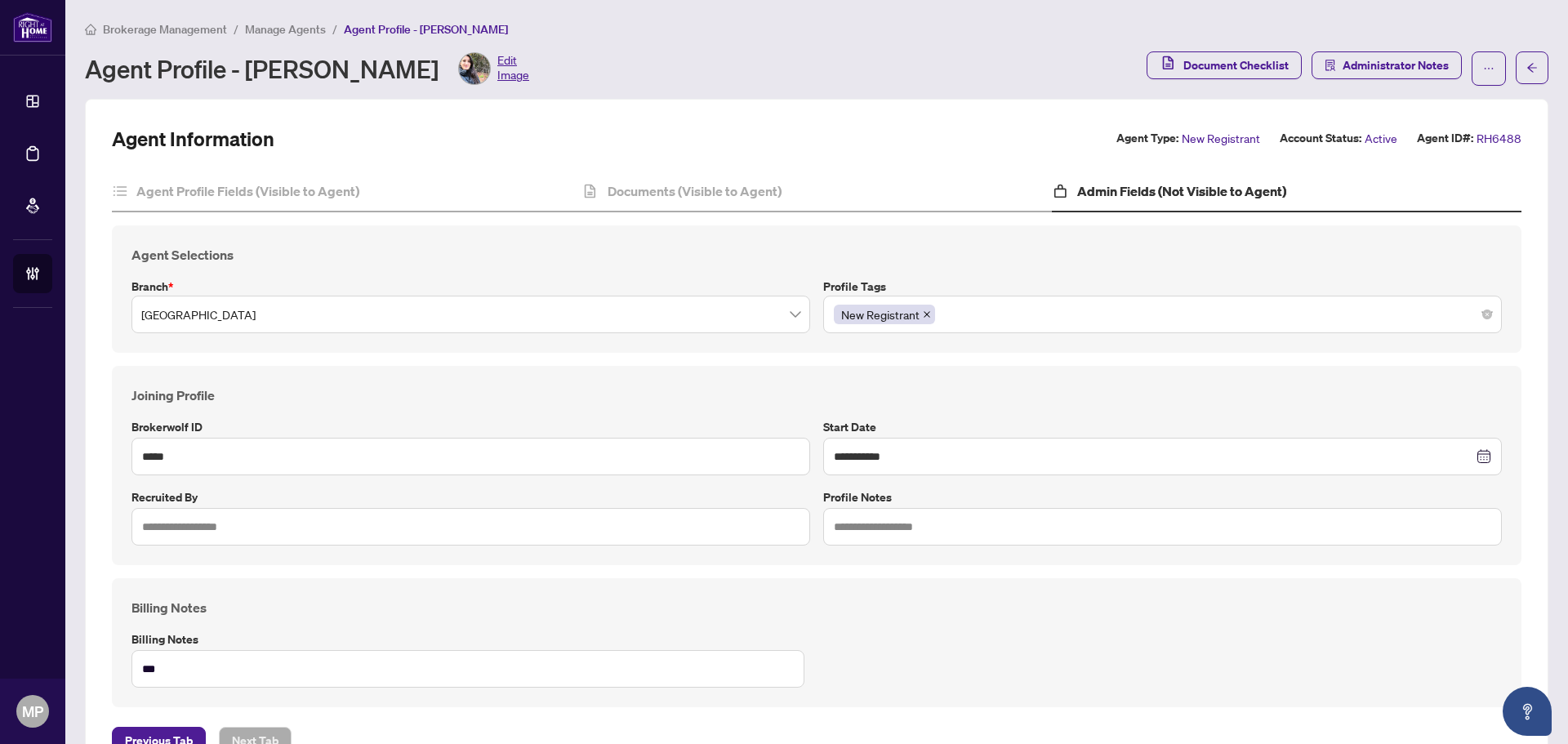
click at [999, 318] on div "New Registrant" at bounding box center [1162, 314] width 657 height 29
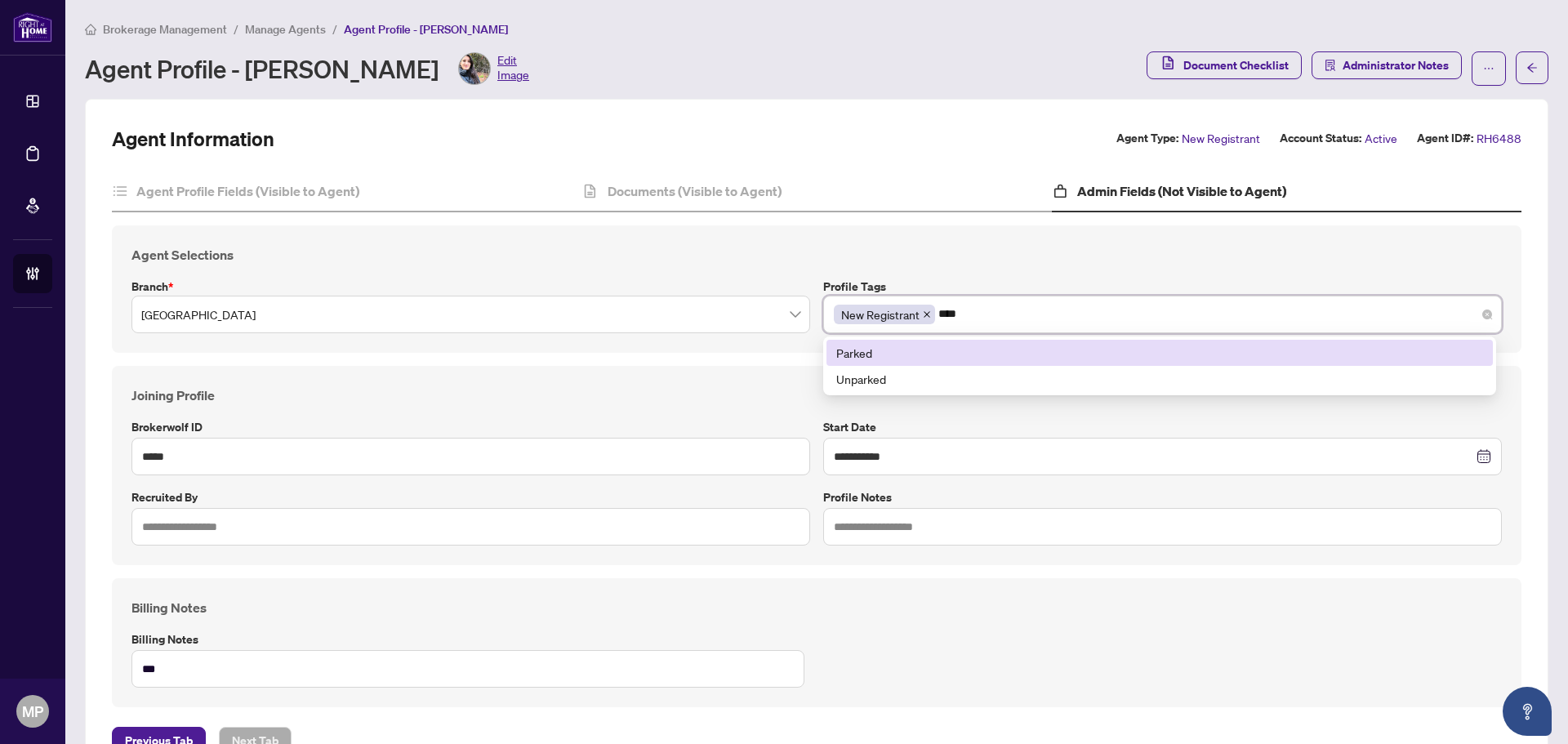
type input "***"
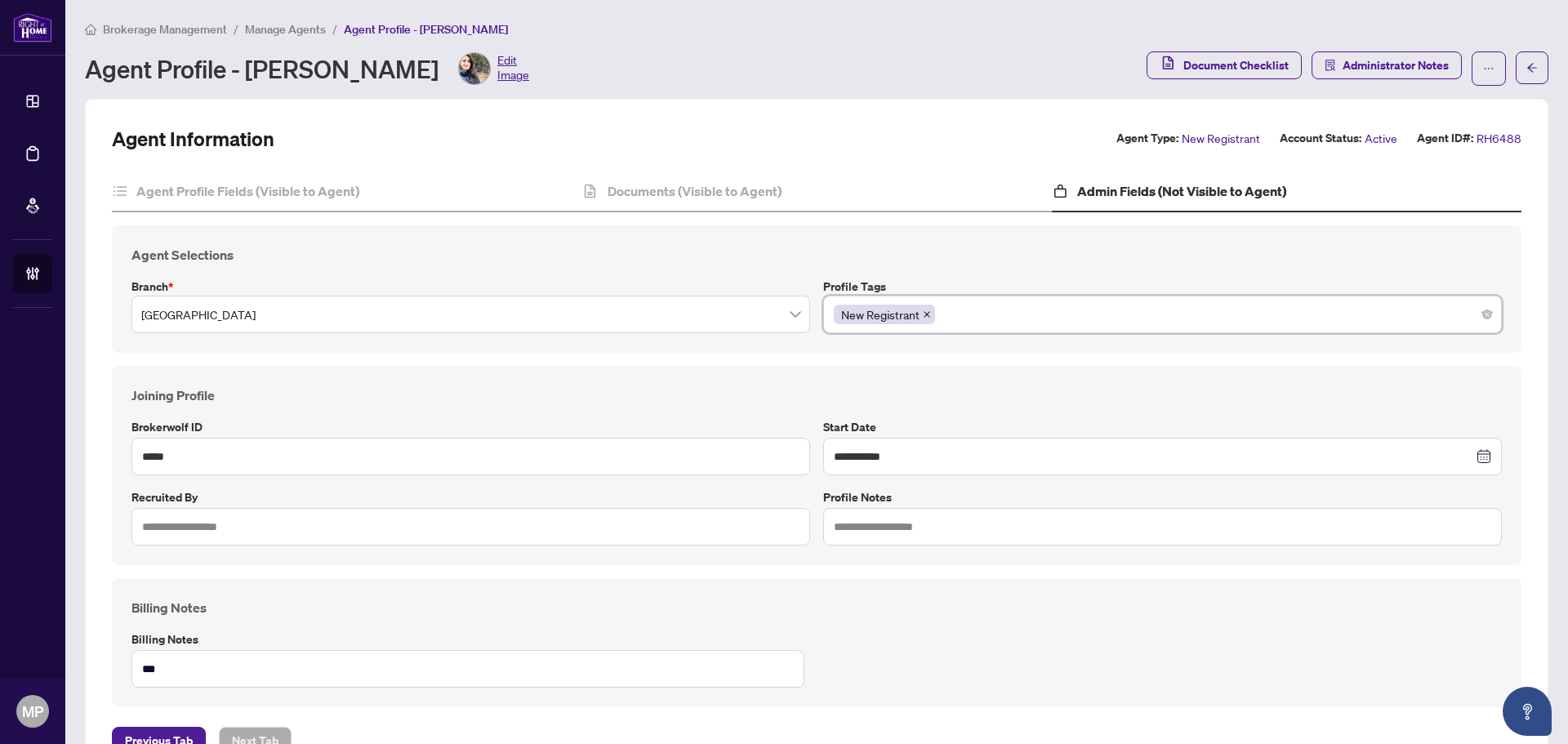
click at [980, 307] on div "New Registrant" at bounding box center [1162, 314] width 657 height 29
click at [960, 317] on div at bounding box center [1162, 314] width 657 height 29
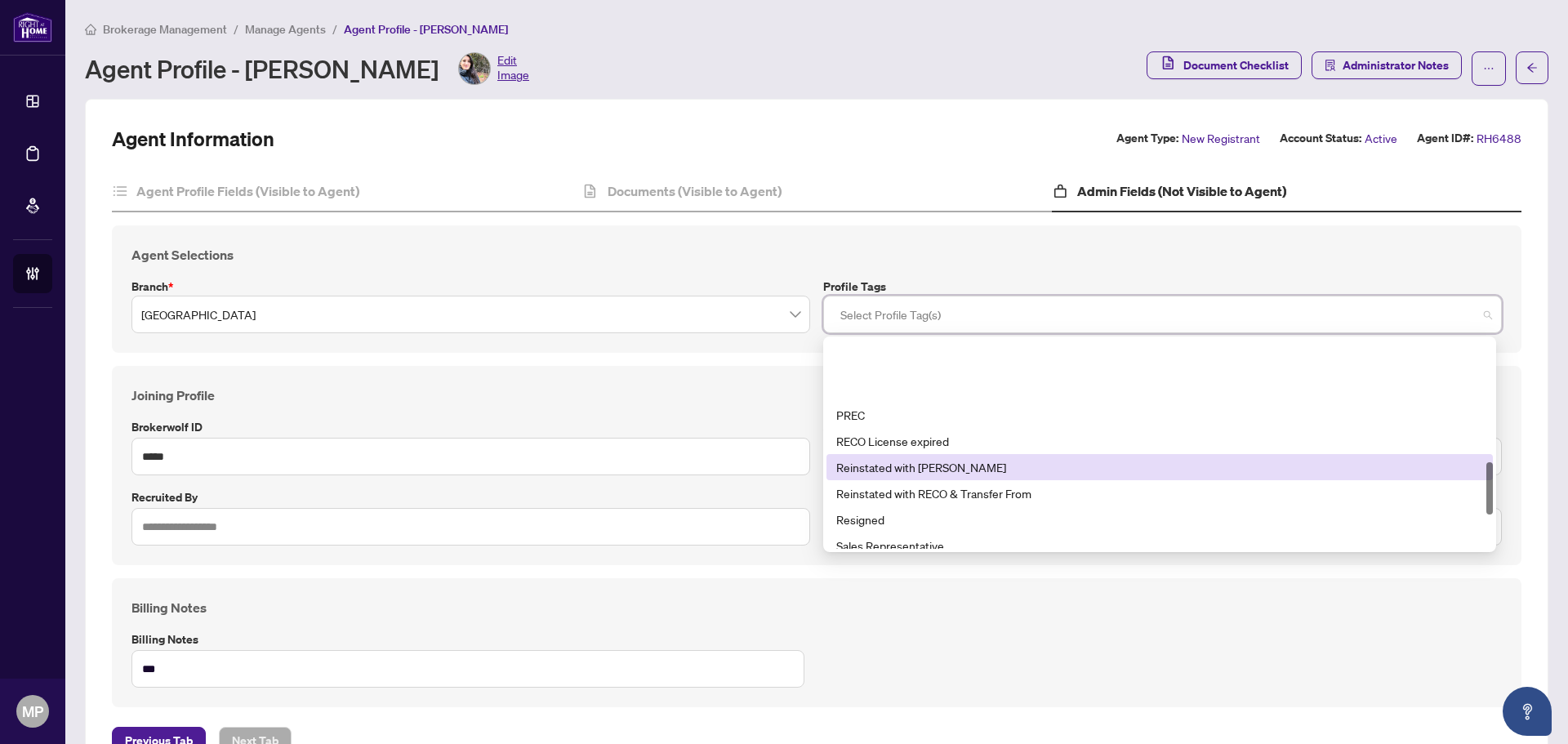
scroll to position [627, 0]
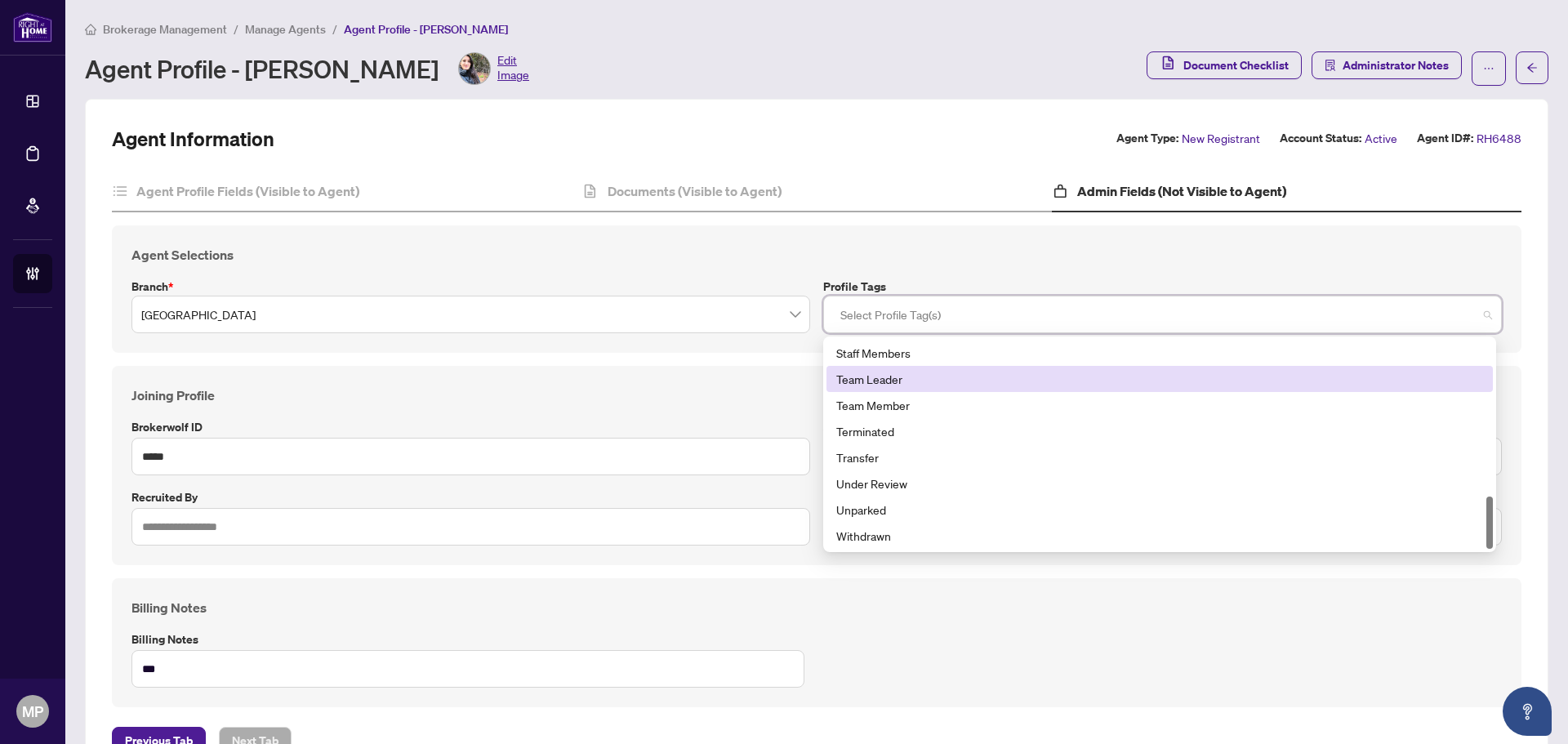
click at [990, 218] on div "**********" at bounding box center [816, 439] width 1409 height 536
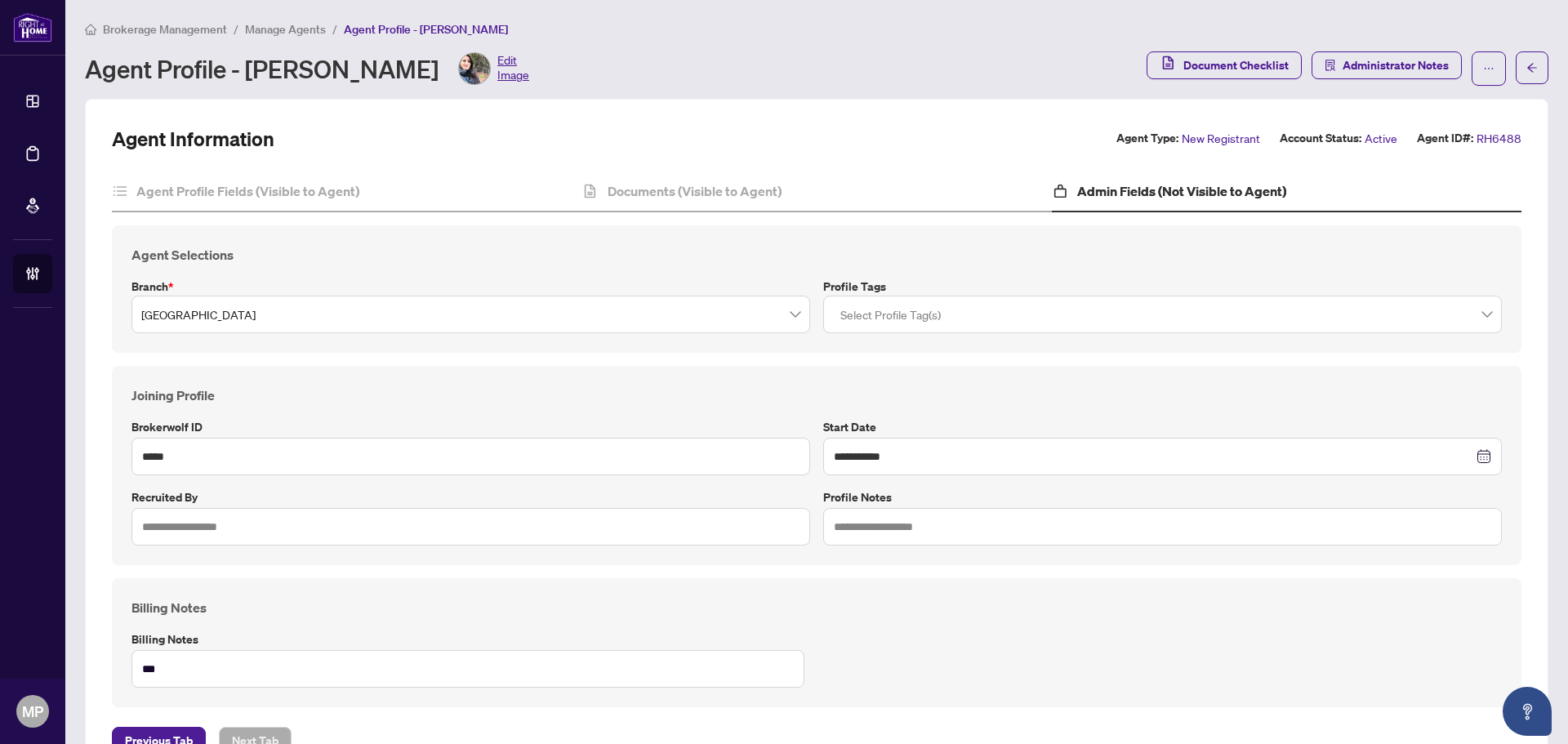
click at [957, 323] on div at bounding box center [1162, 314] width 657 height 29
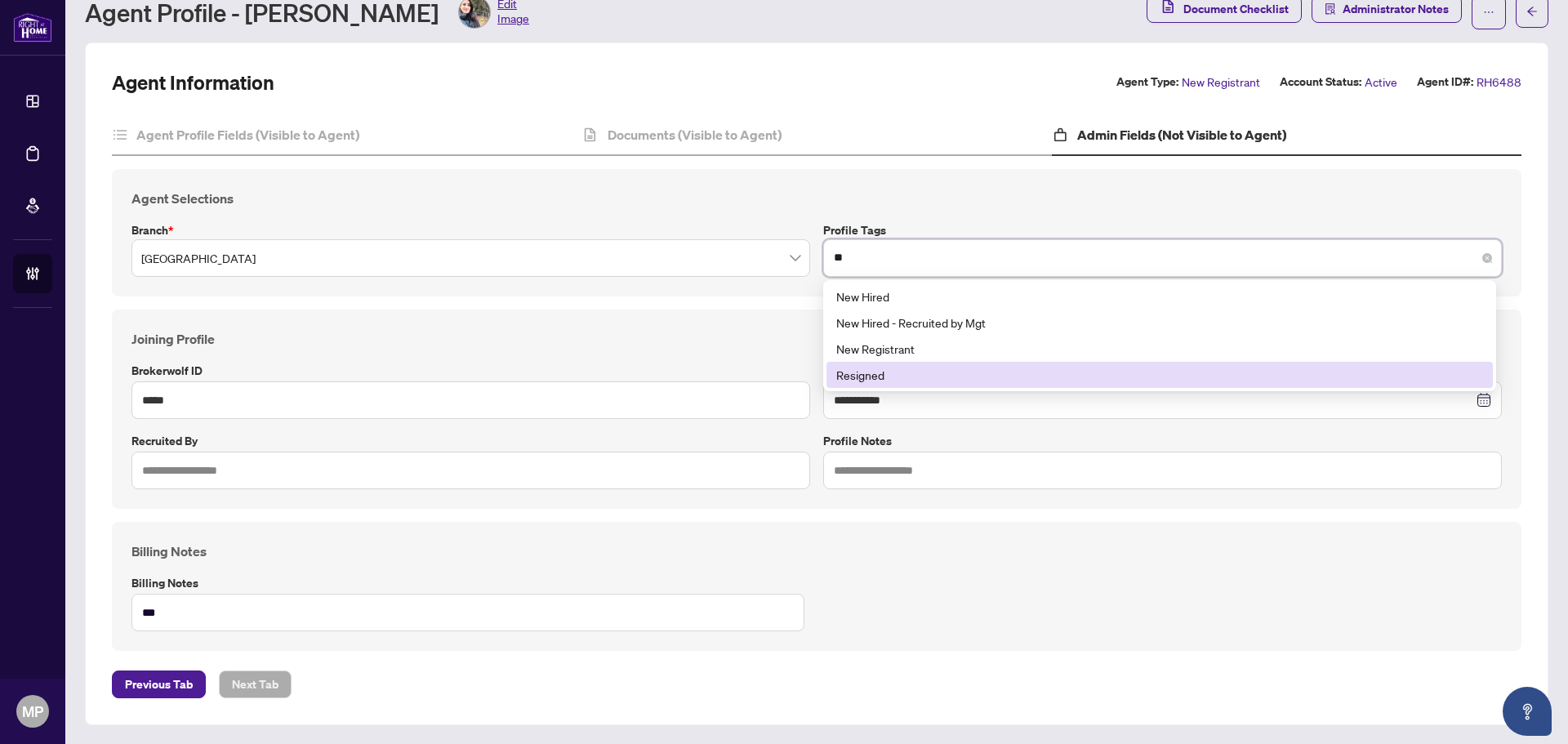
scroll to position [0, 0]
type input "***"
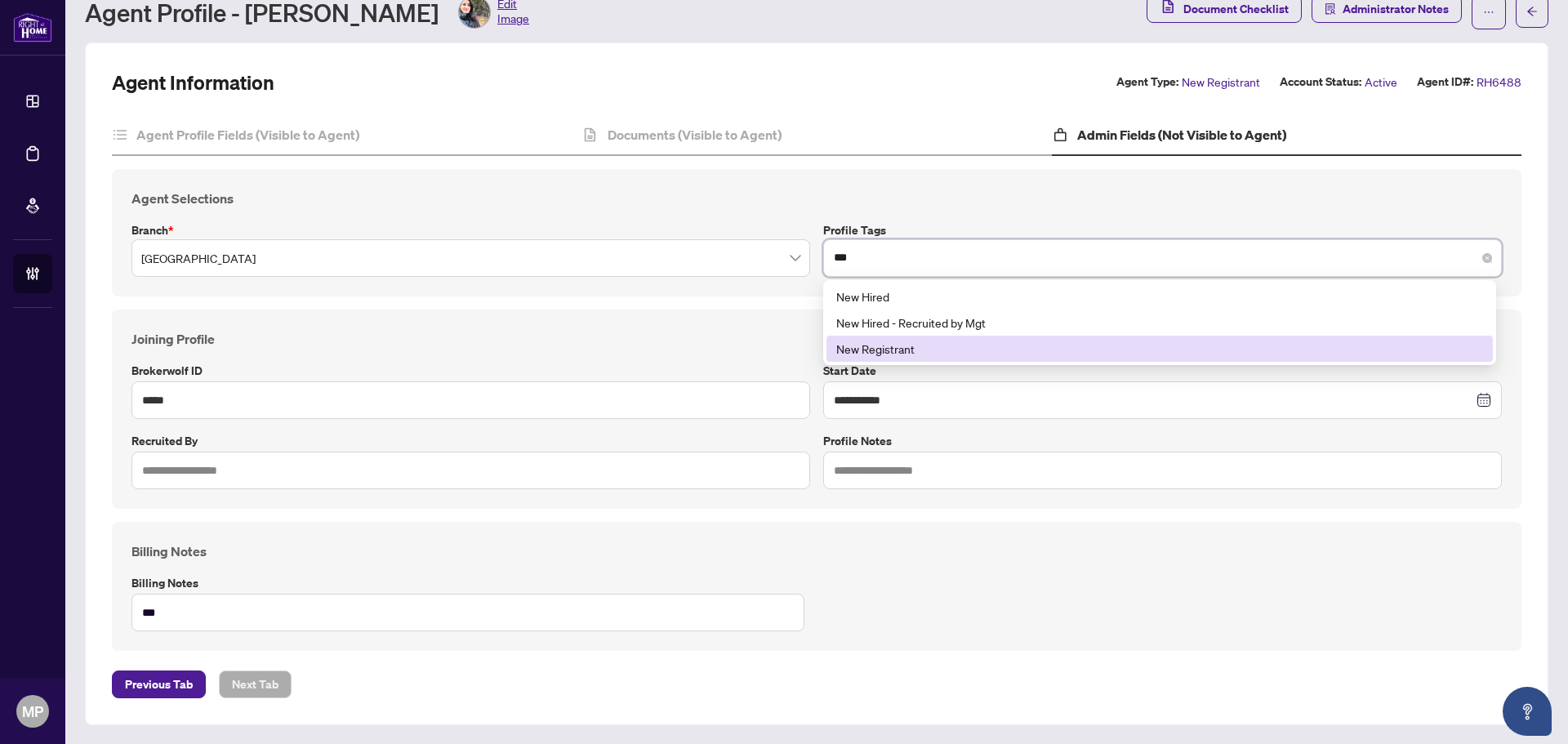
click at [919, 352] on div "New Registrant" at bounding box center [1160, 349] width 647 height 18
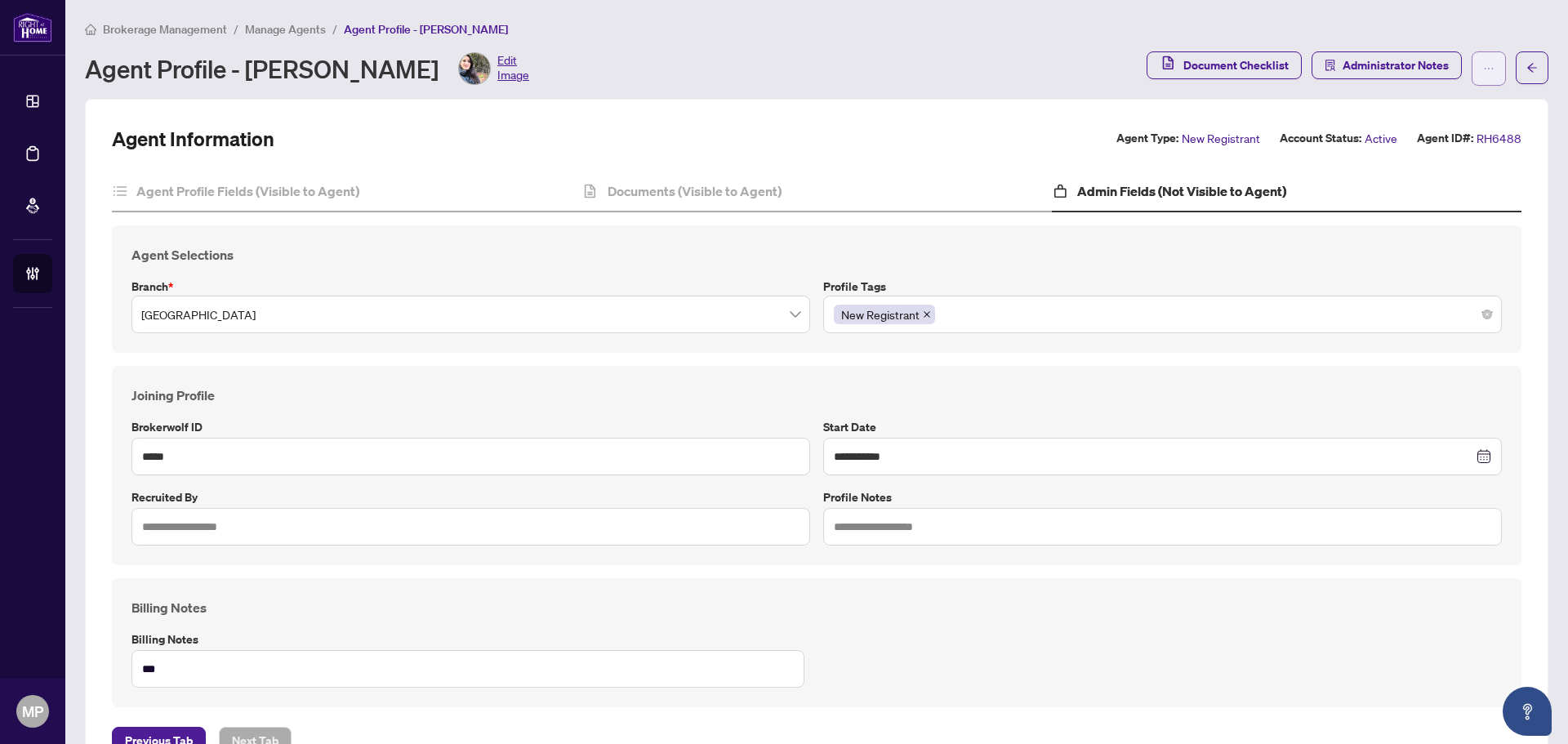
click at [1483, 75] on span "button" at bounding box center [1488, 69] width 11 height 26
click at [1434, 104] on span "Change Agent Type" at bounding box center [1424, 105] width 112 height 18
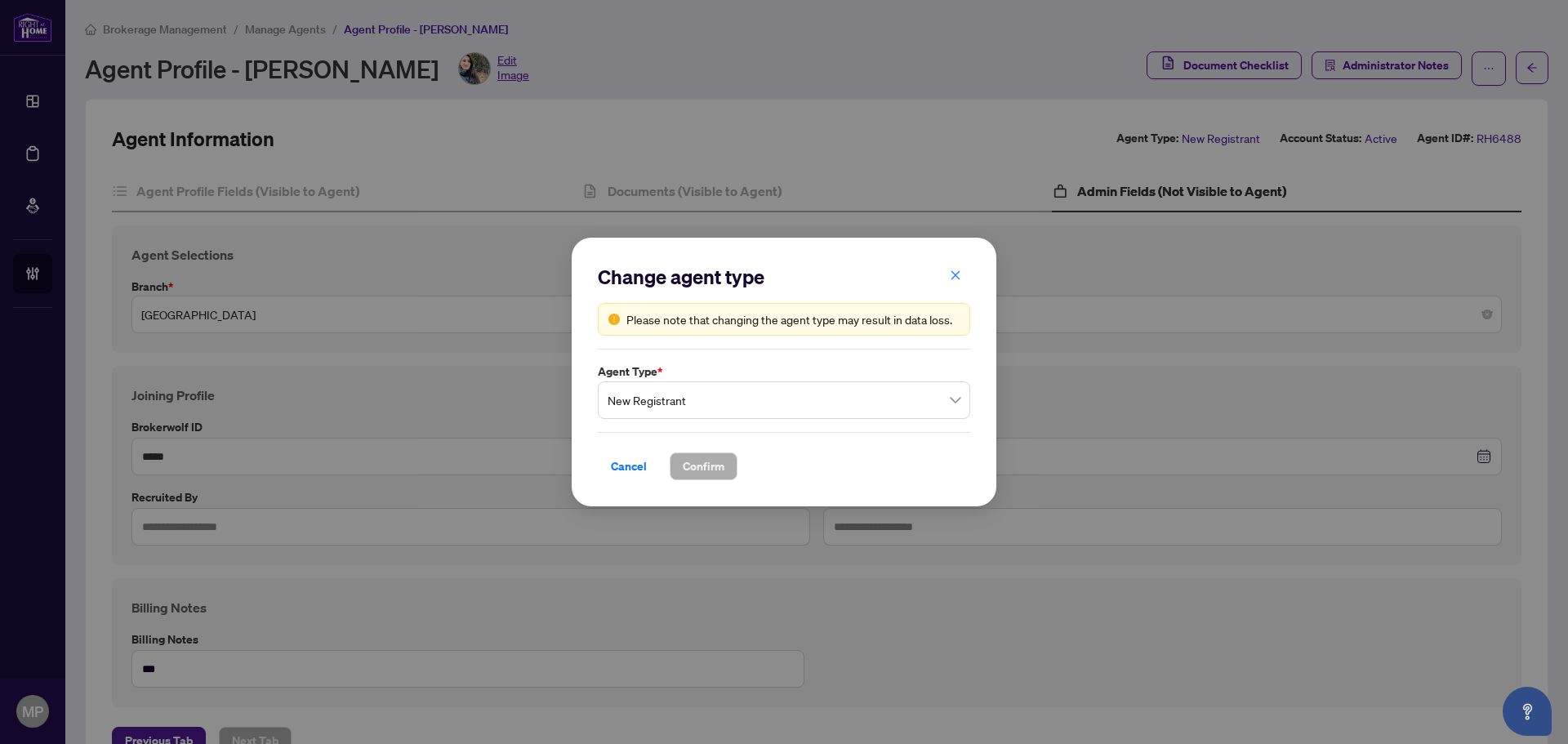
click at [732, 406] on span "New Registrant" at bounding box center [784, 400] width 353 height 31
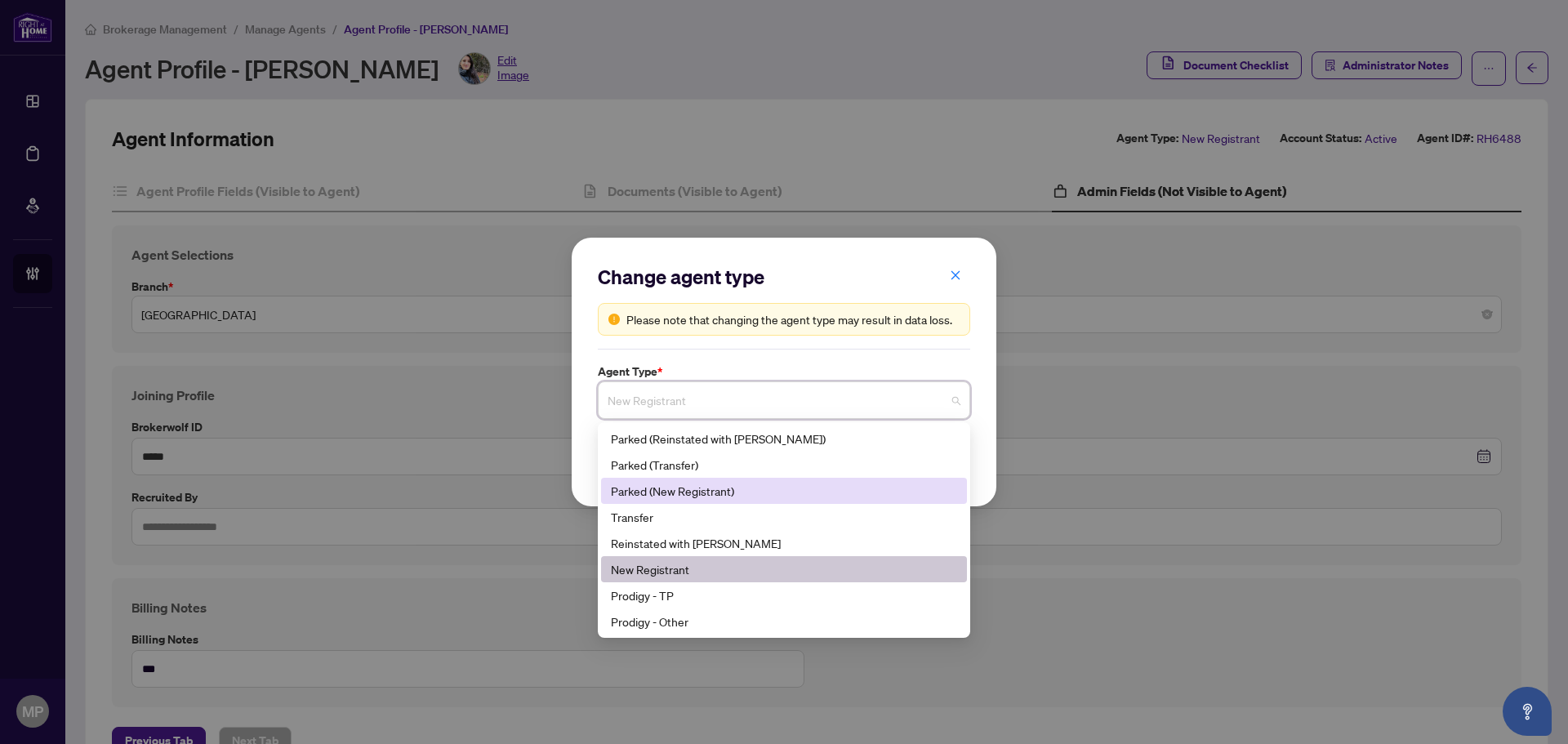
click at [703, 492] on div "Parked (New Registrant)" at bounding box center [784, 490] width 346 height 18
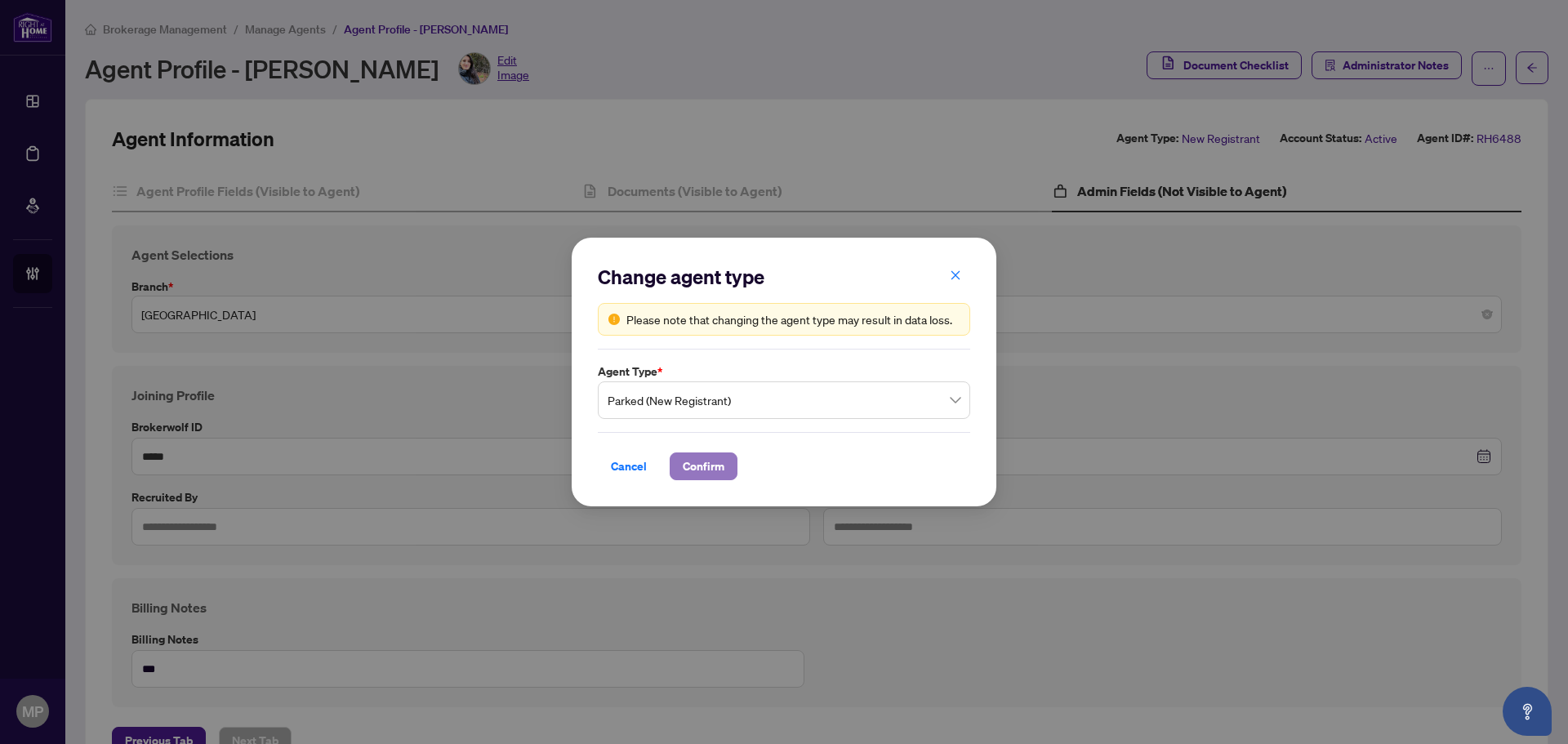
click at [720, 464] on span "Confirm" at bounding box center [703, 466] width 41 height 26
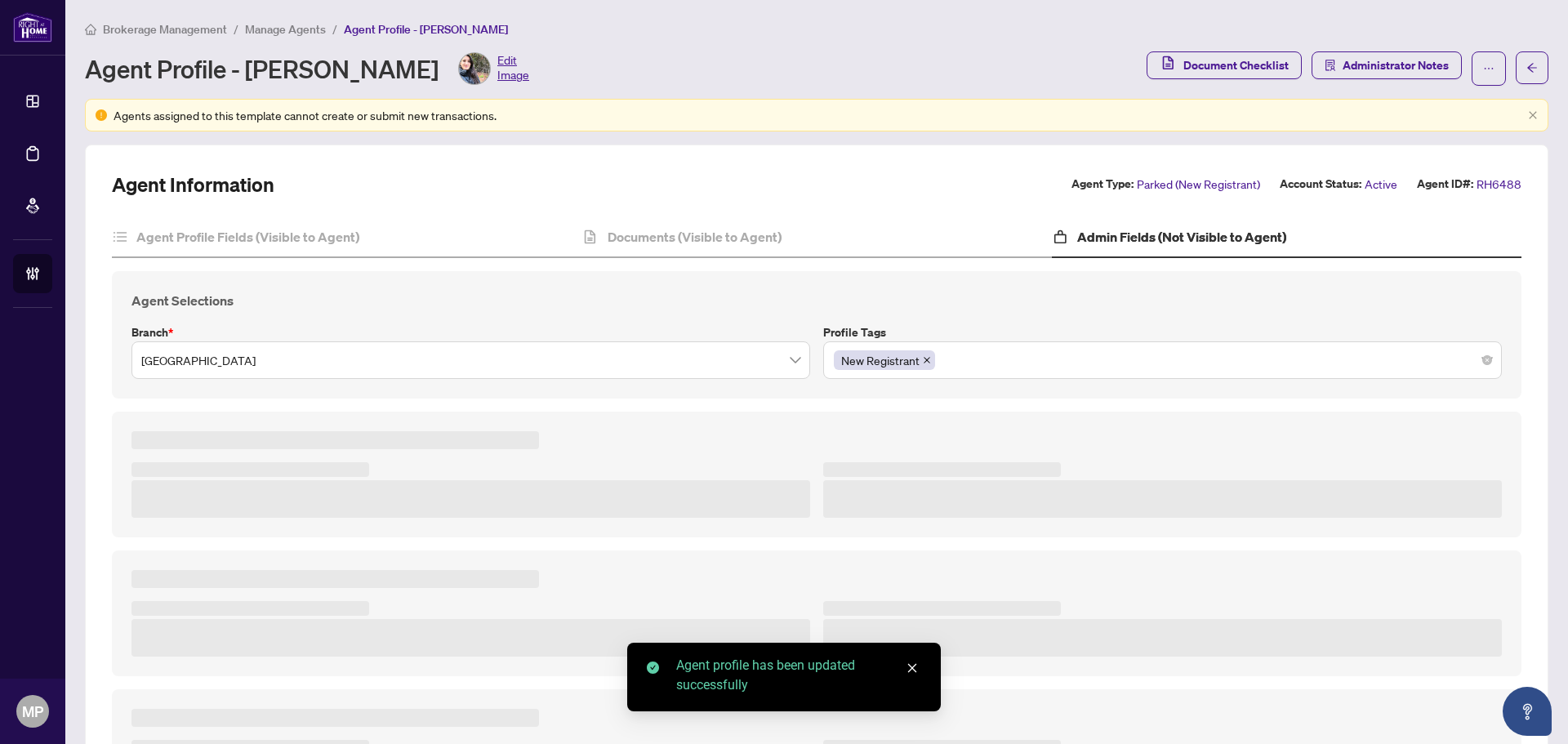
type textarea "***"
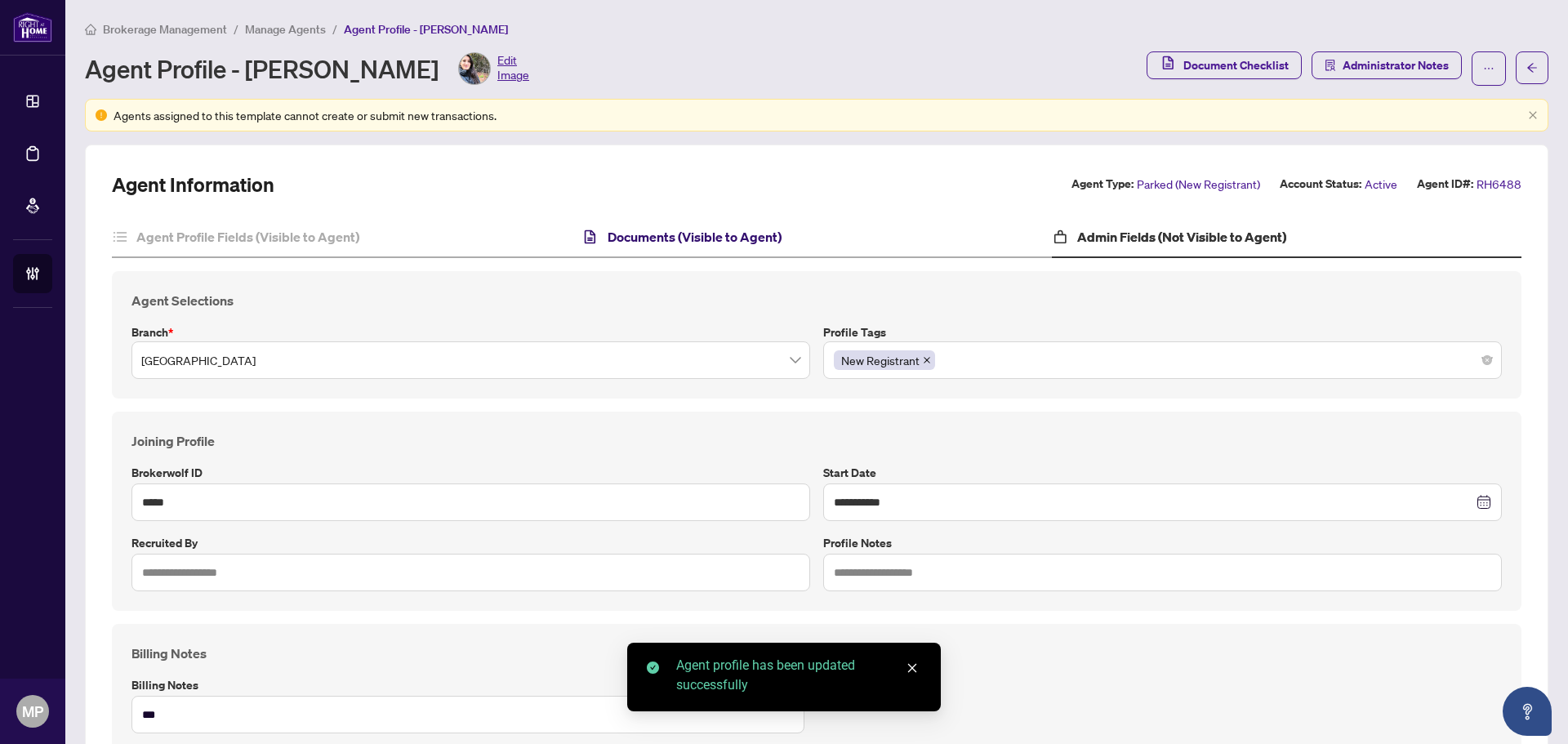
click at [727, 233] on h4 "Documents (Visible to Agent)" at bounding box center [695, 236] width 174 height 19
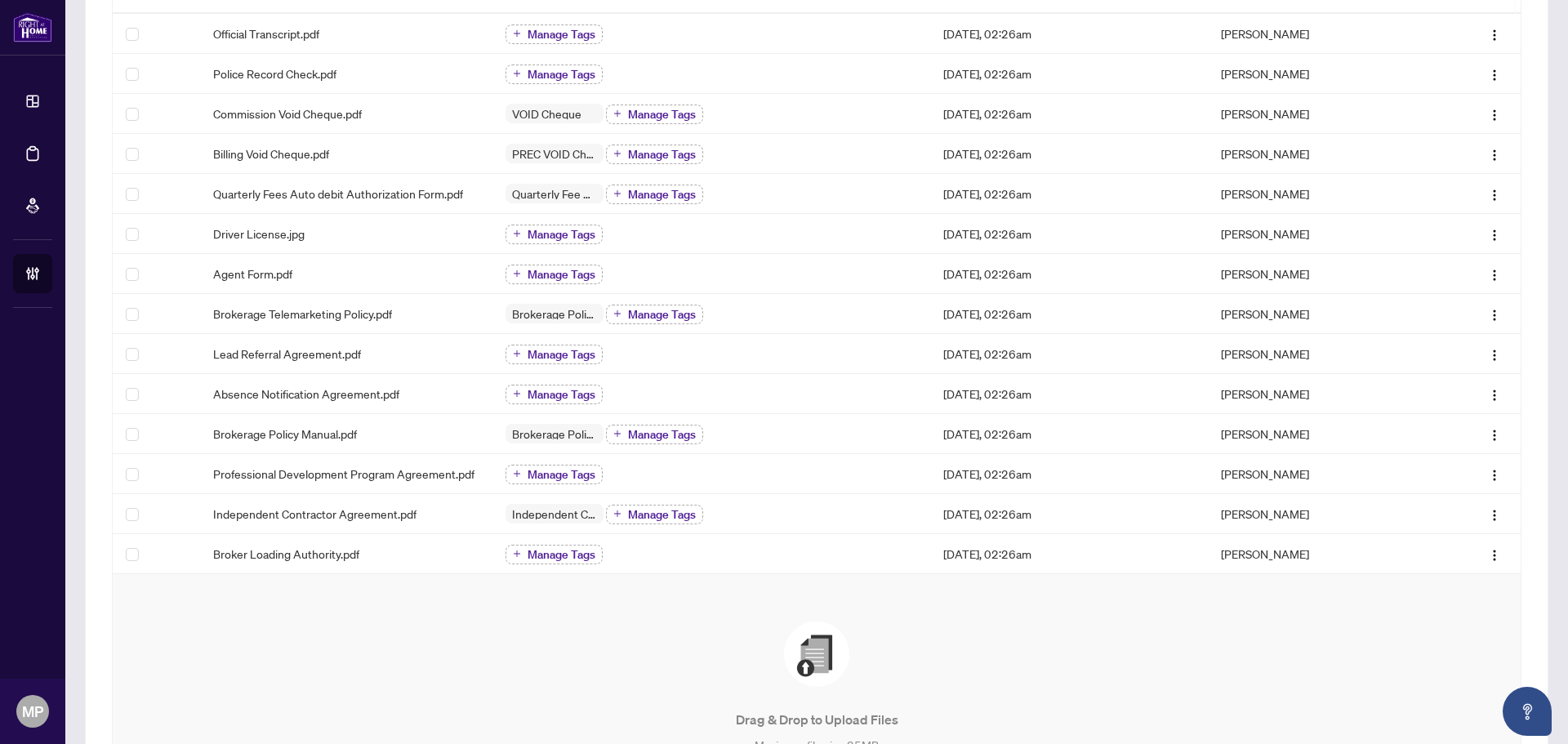
scroll to position [163, 0]
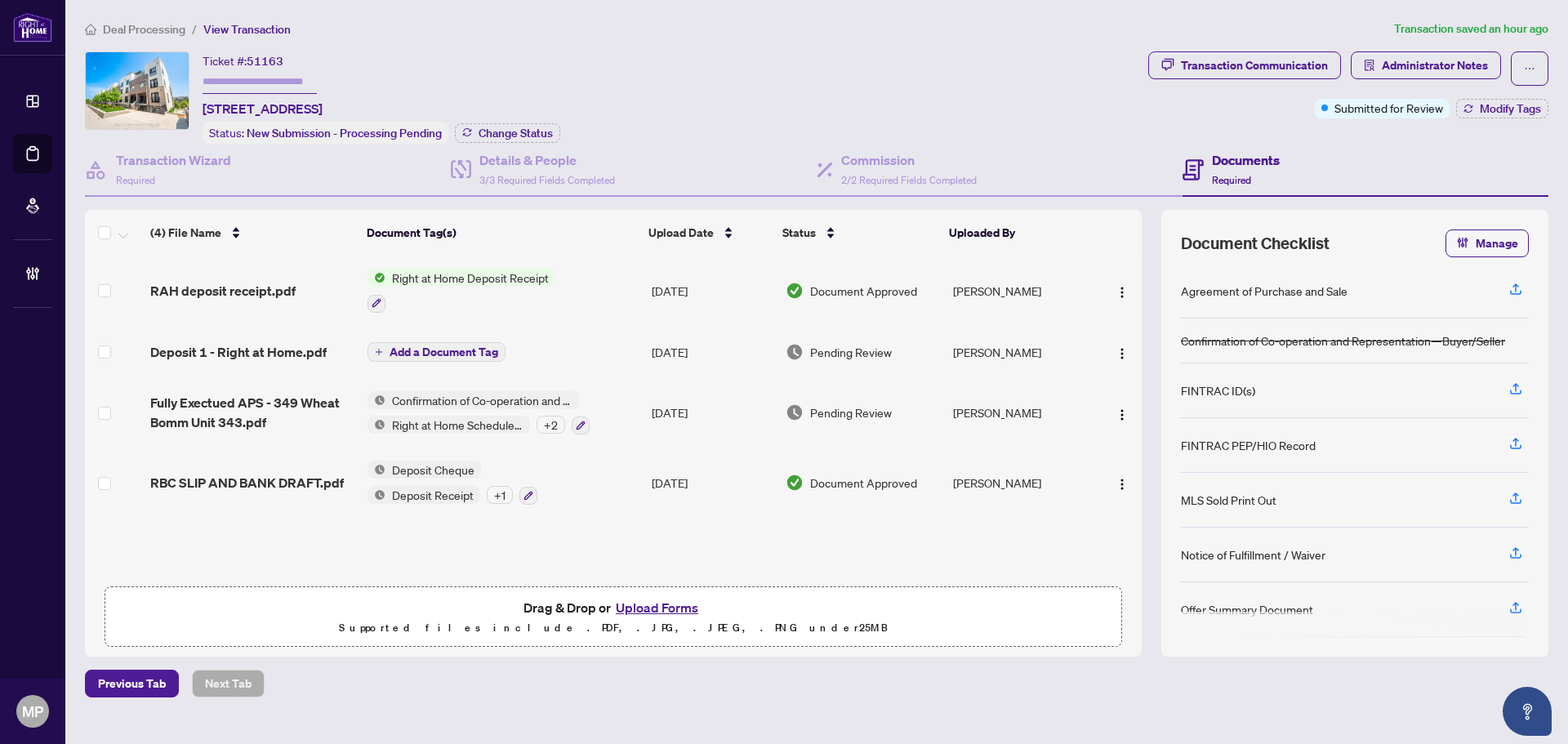
click at [268, 299] on td "RAH deposit receipt.pdf" at bounding box center [252, 291] width 217 height 70
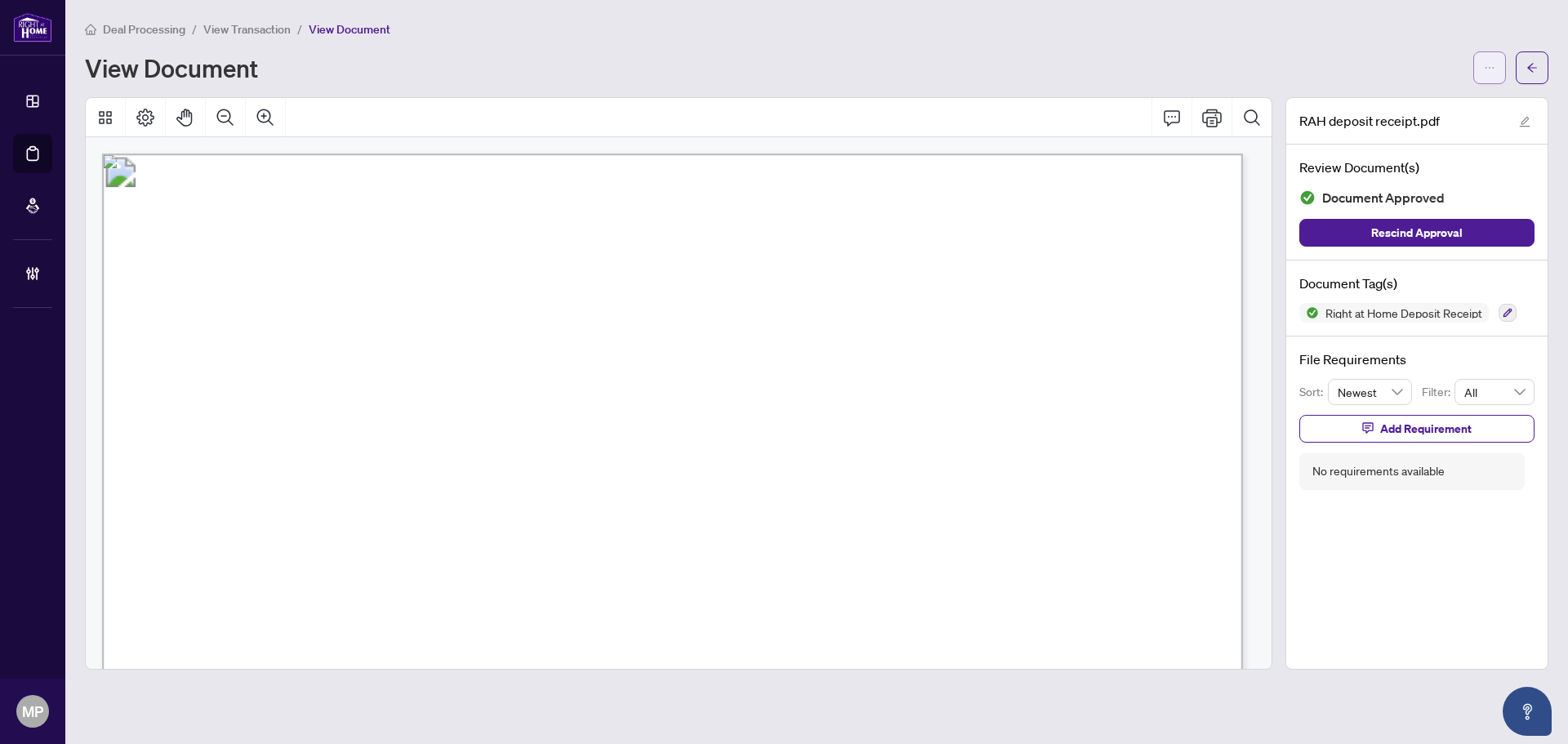
click at [1480, 58] on button "button" at bounding box center [1489, 68] width 33 height 33
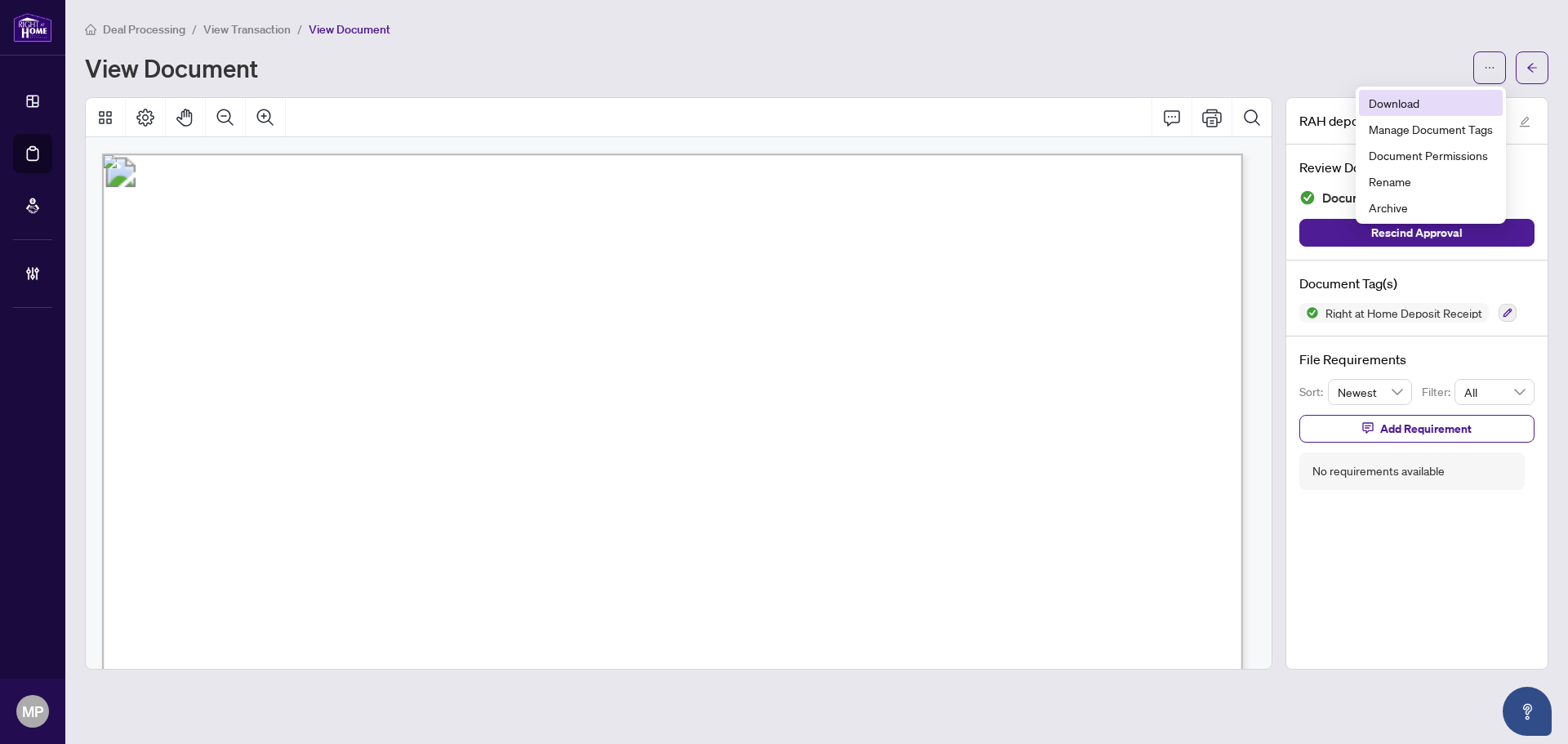
click at [1434, 105] on span "Download" at bounding box center [1430, 103] width 124 height 18
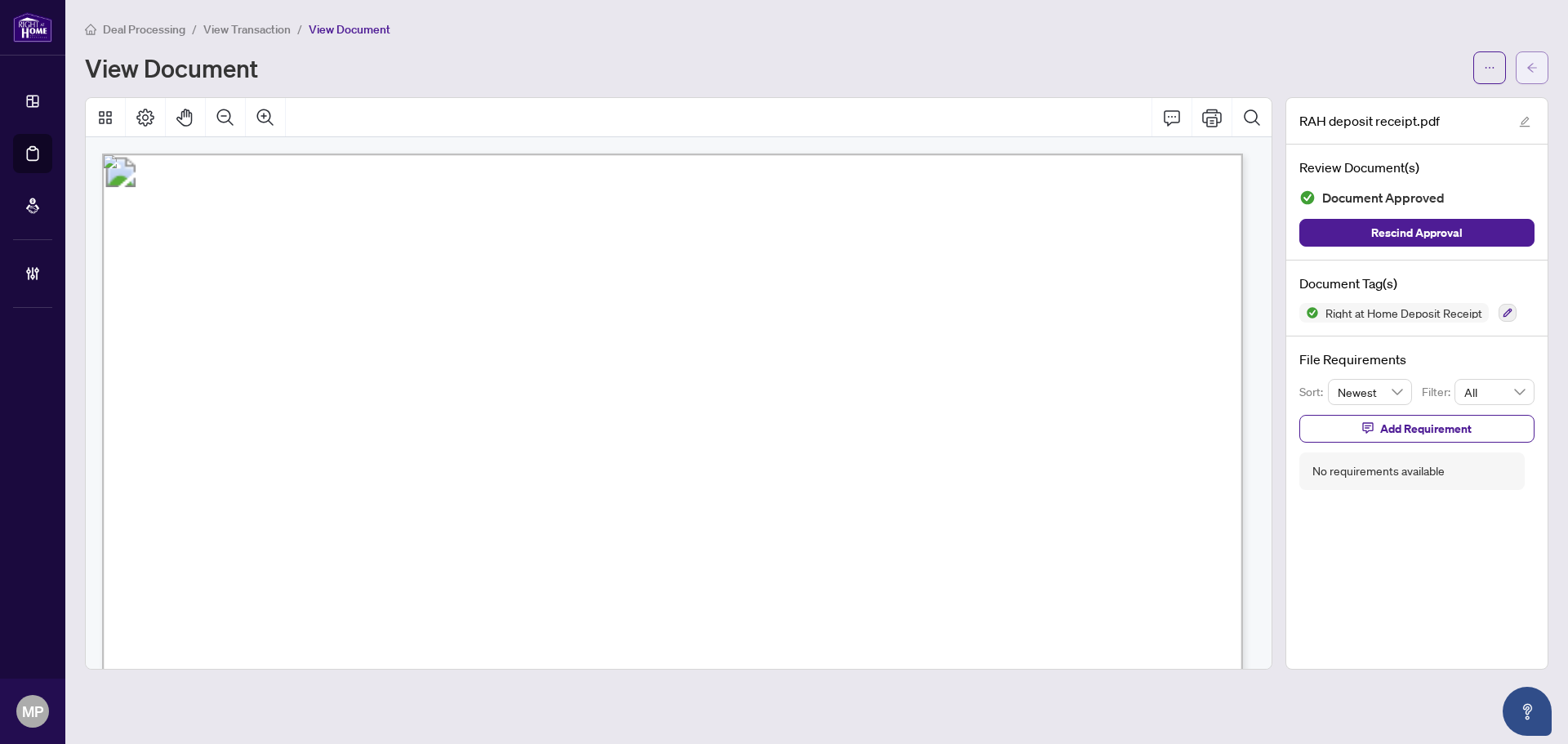
click at [1535, 67] on icon "arrow-left" at bounding box center [1531, 68] width 11 height 11
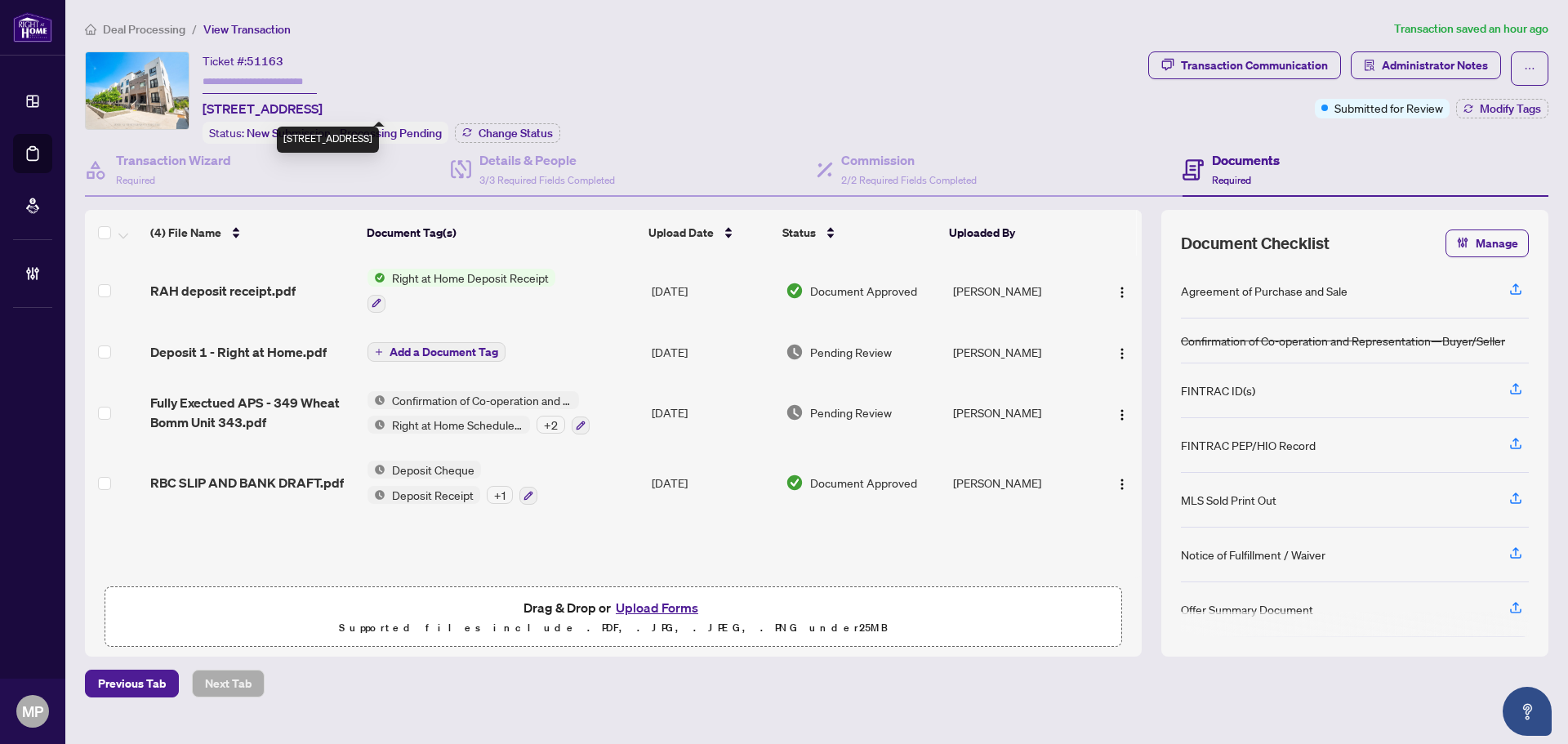
drag, startPoint x: 350, startPoint y: 105, endPoint x: 189, endPoint y: 108, distance: 161.0
click at [189, 108] on div "Ticket #: 51163 343-349 Wheat Boom Dr, Oakville, Ontario L6H 7X5, Canada Status…" at bounding box center [613, 98] width 1057 height 92
click at [322, 103] on span "343-349 Wheat Boom Dr, Oakville, Ontario L6H 7X5, Canada" at bounding box center [263, 108] width 120 height 19
drag, startPoint x: 351, startPoint y: 106, endPoint x: 197, endPoint y: 110, distance: 154.1
click at [197, 110] on div "Ticket #: 51163 343-349 Wheat Boom Dr, Oakville, Ontario L6H 7X5, Canada Status…" at bounding box center [613, 98] width 1057 height 92
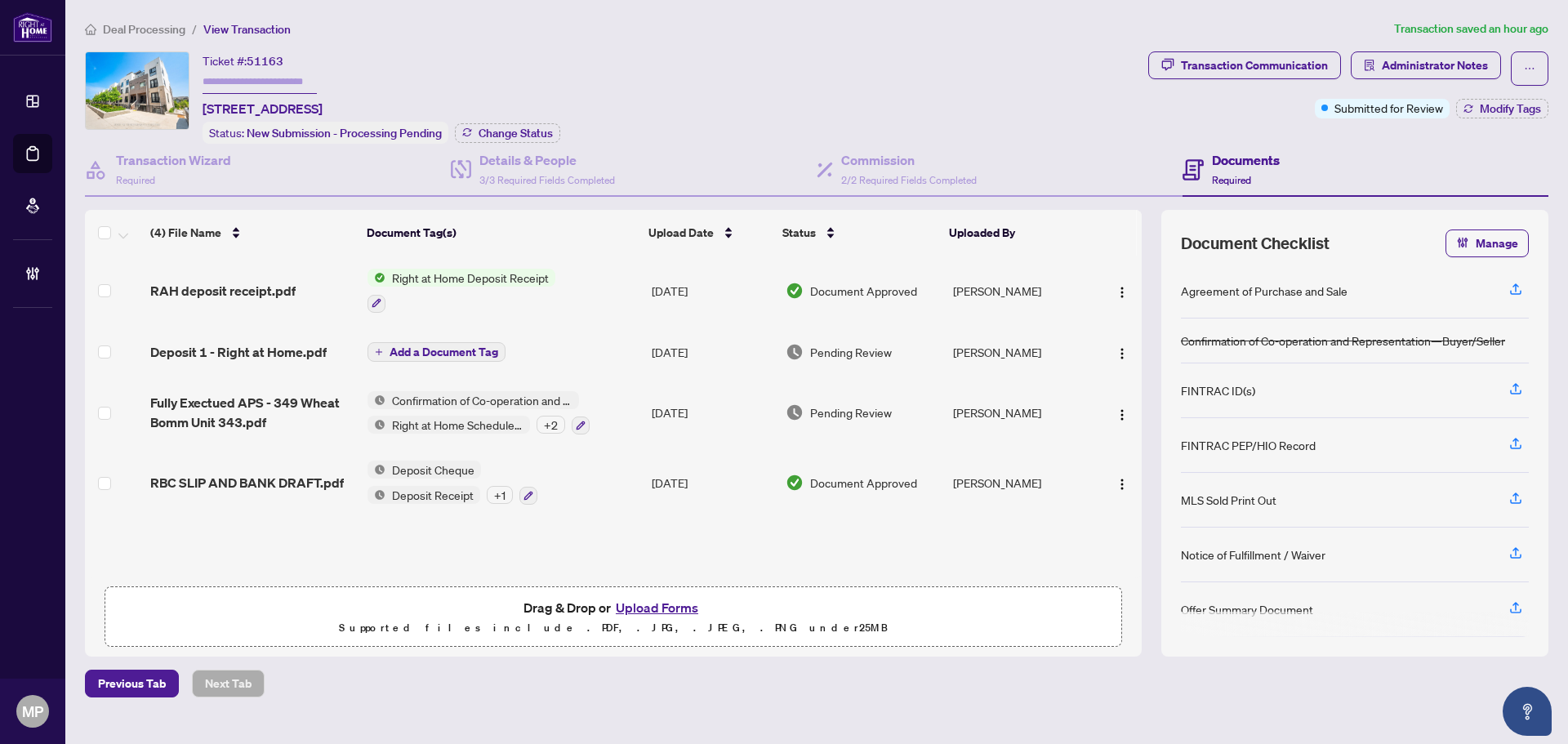
copy span "343-349 Wheat Boom Dr,"
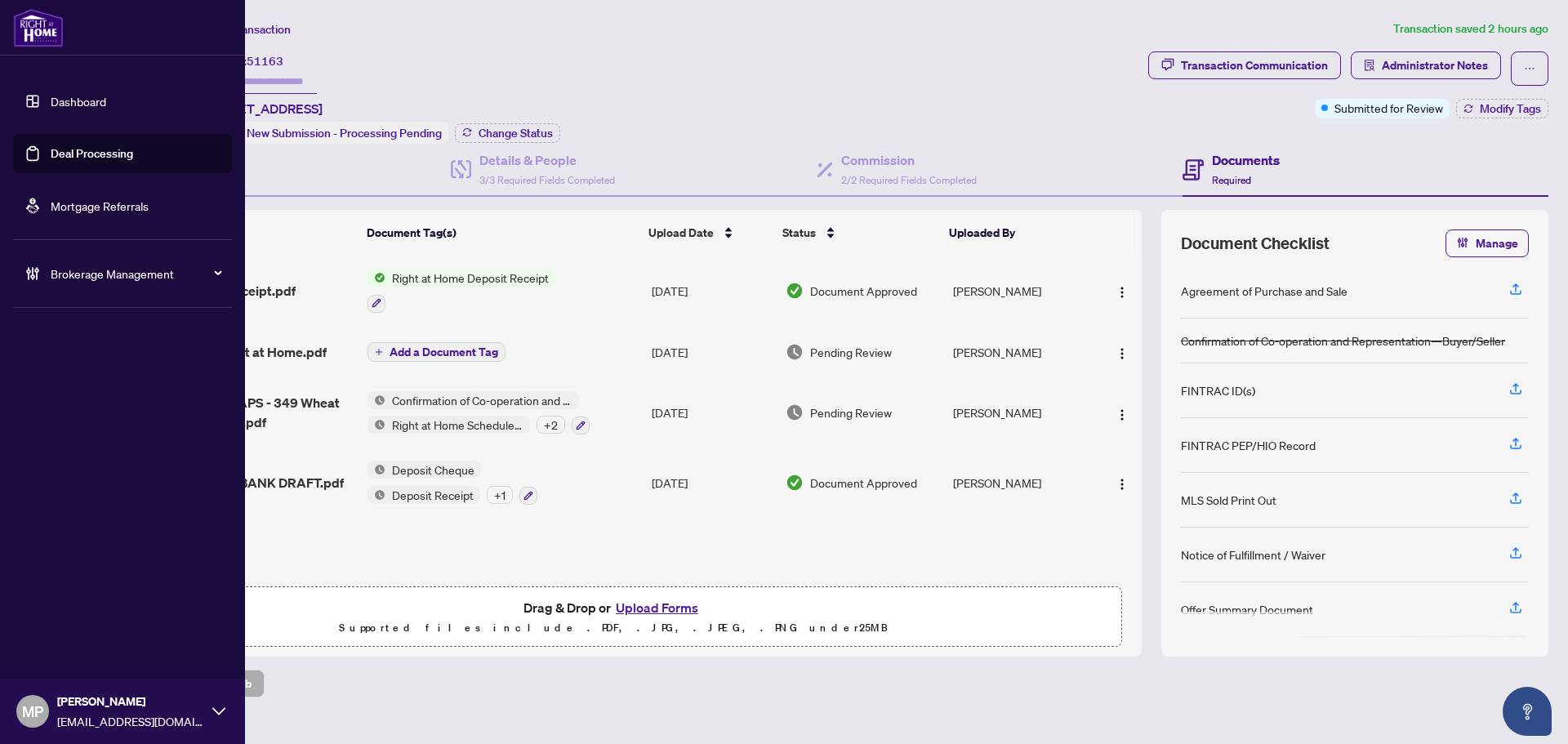
click at [116, 156] on link "Deal Processing" at bounding box center [92, 153] width 83 height 15
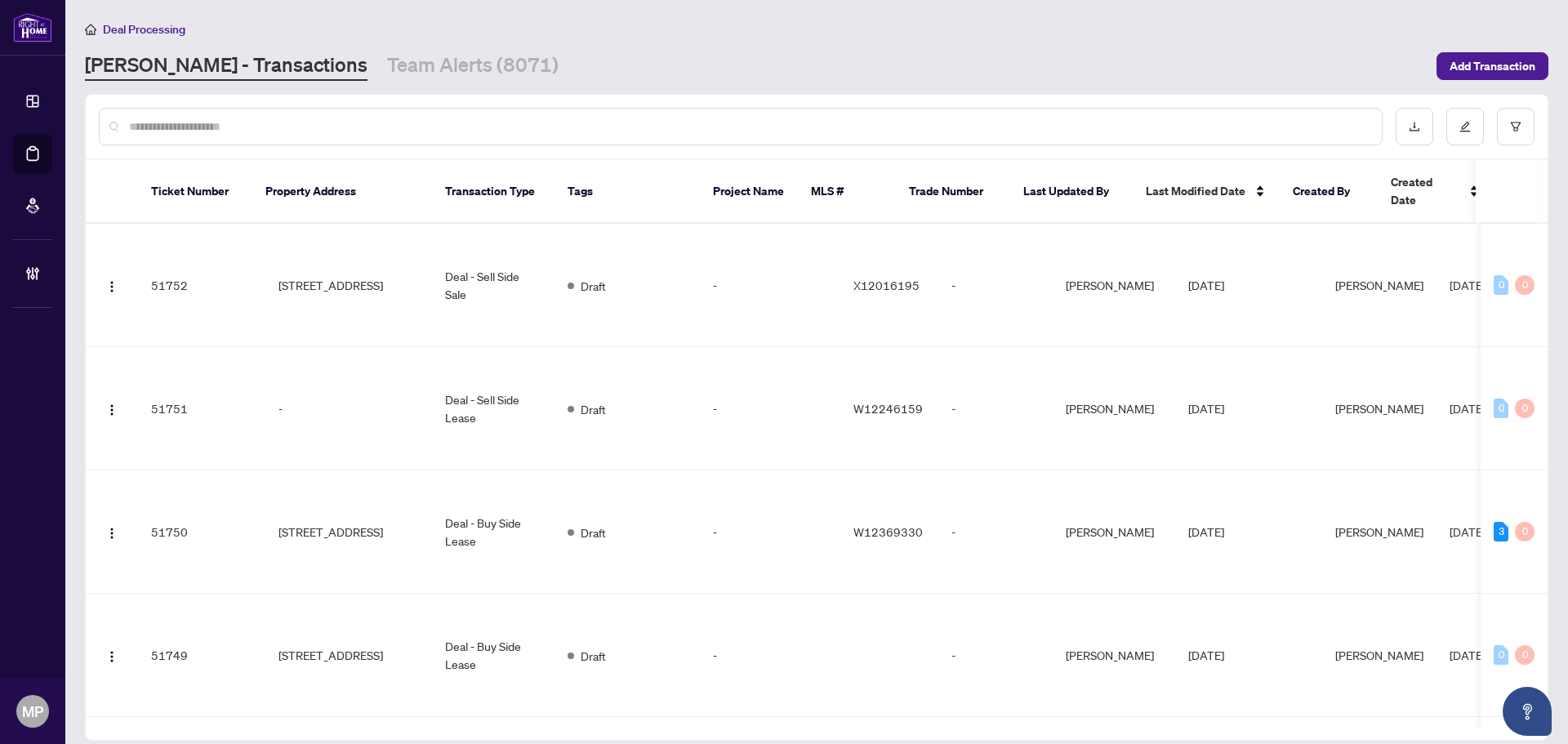
drag, startPoint x: 382, startPoint y: 111, endPoint x: 375, endPoint y: 122, distance: 13.0
click at [378, 119] on div at bounding box center [740, 126] width 1283 height 38
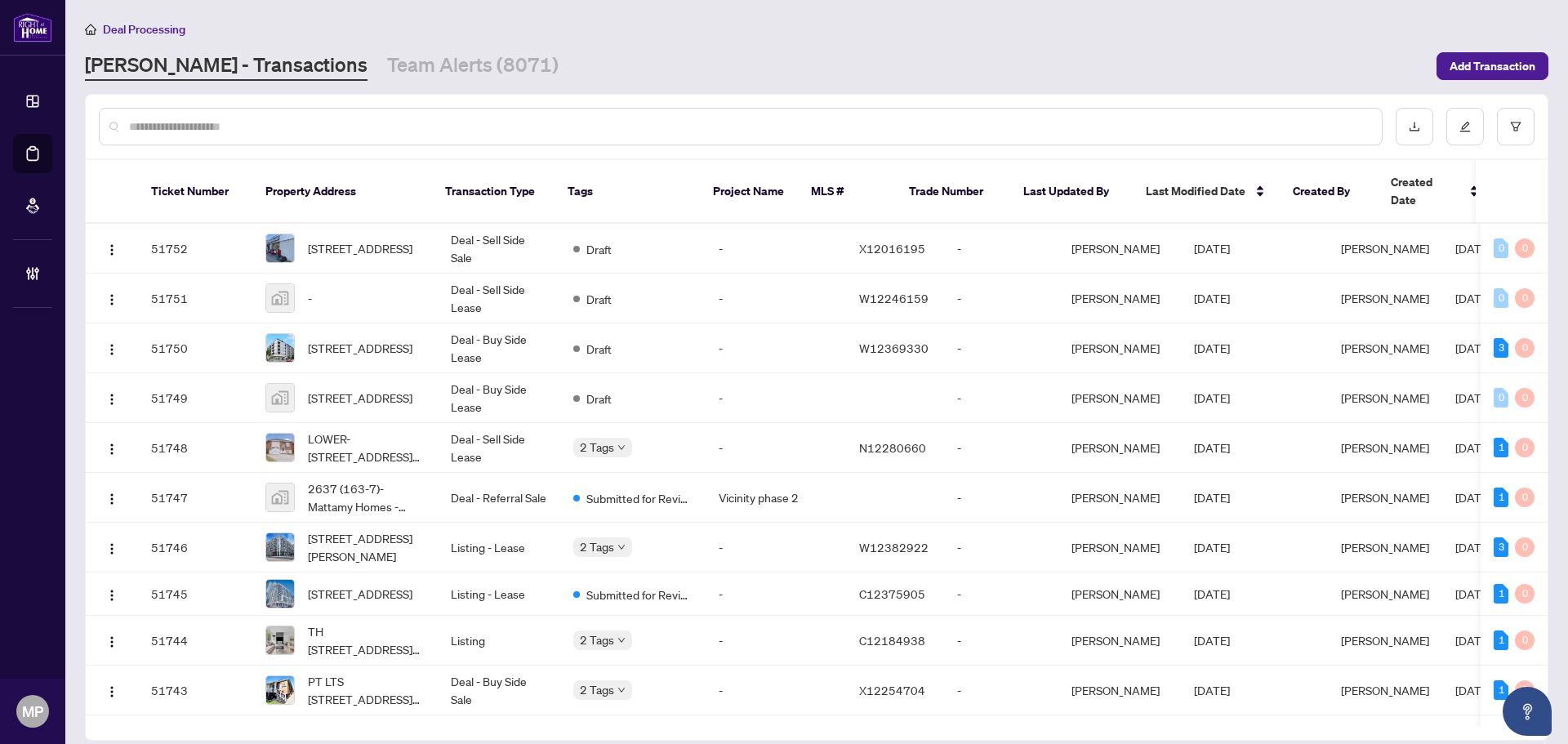
click at [374, 122] on input "text" at bounding box center [748, 126] width 1239 height 18
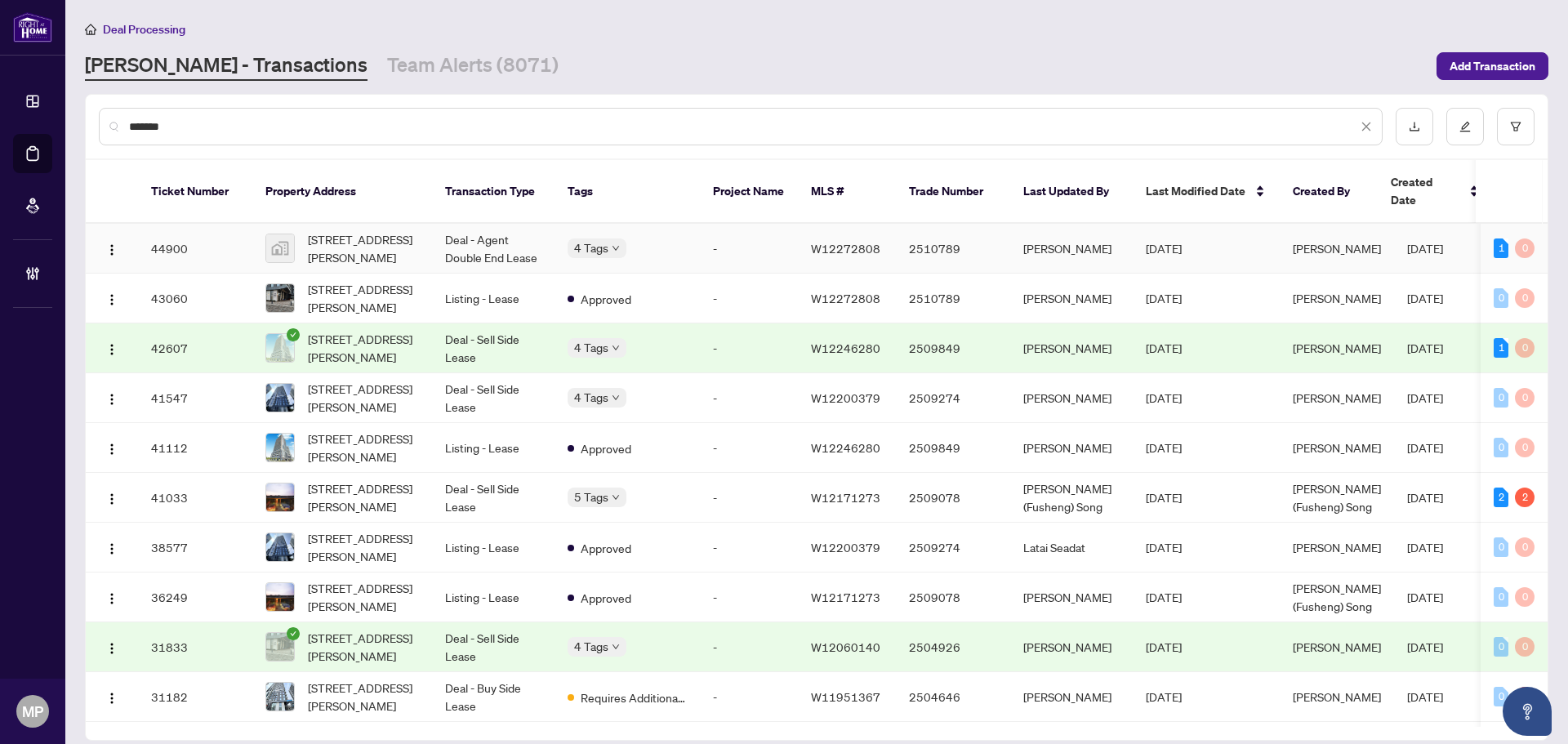
type input "*******"
drag, startPoint x: 235, startPoint y: 225, endPoint x: 244, endPoint y: 225, distance: 9.0
click at [244, 225] on td "44900" at bounding box center [195, 249] width 114 height 50
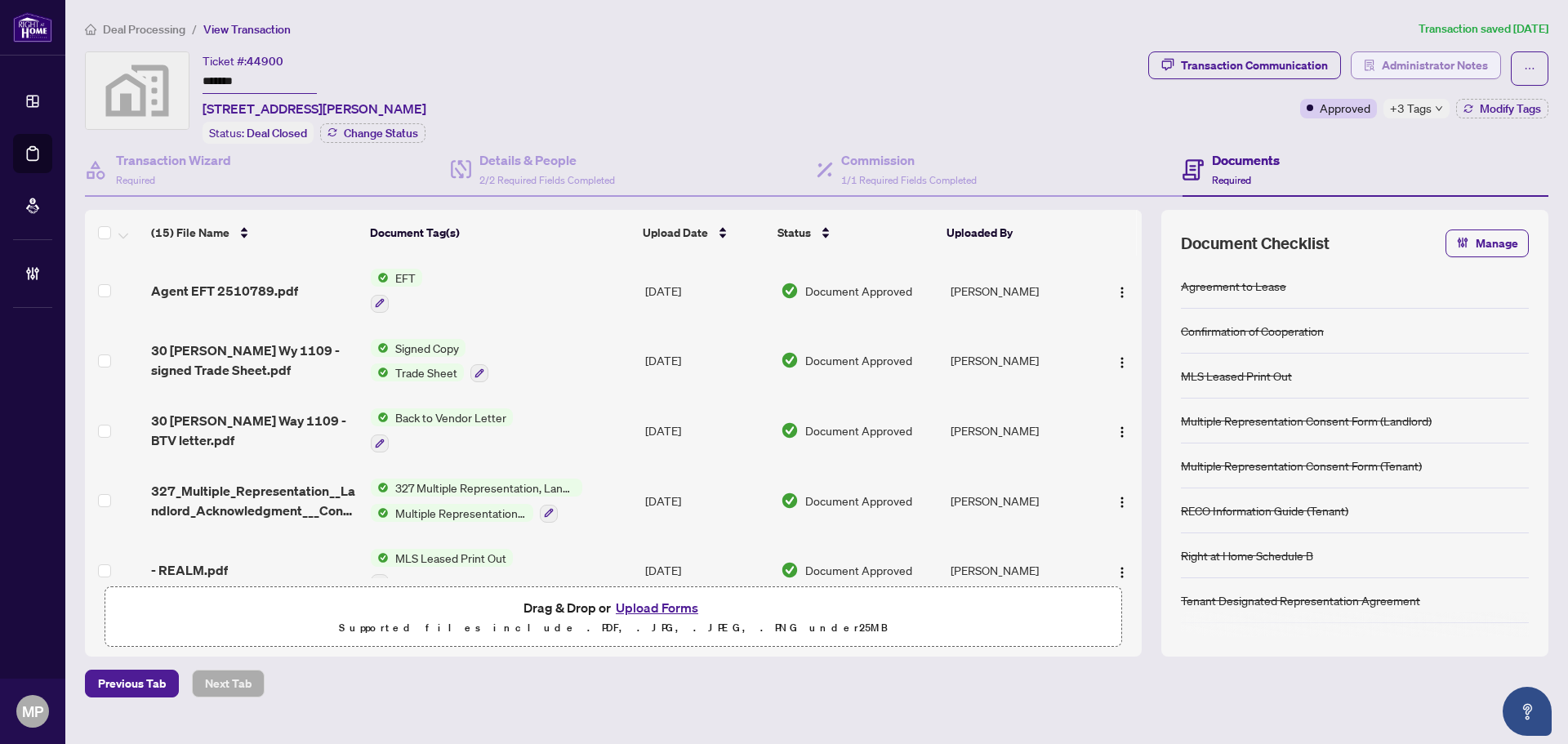
click at [1412, 68] on span "Administrator Notes" at bounding box center [1434, 65] width 106 height 26
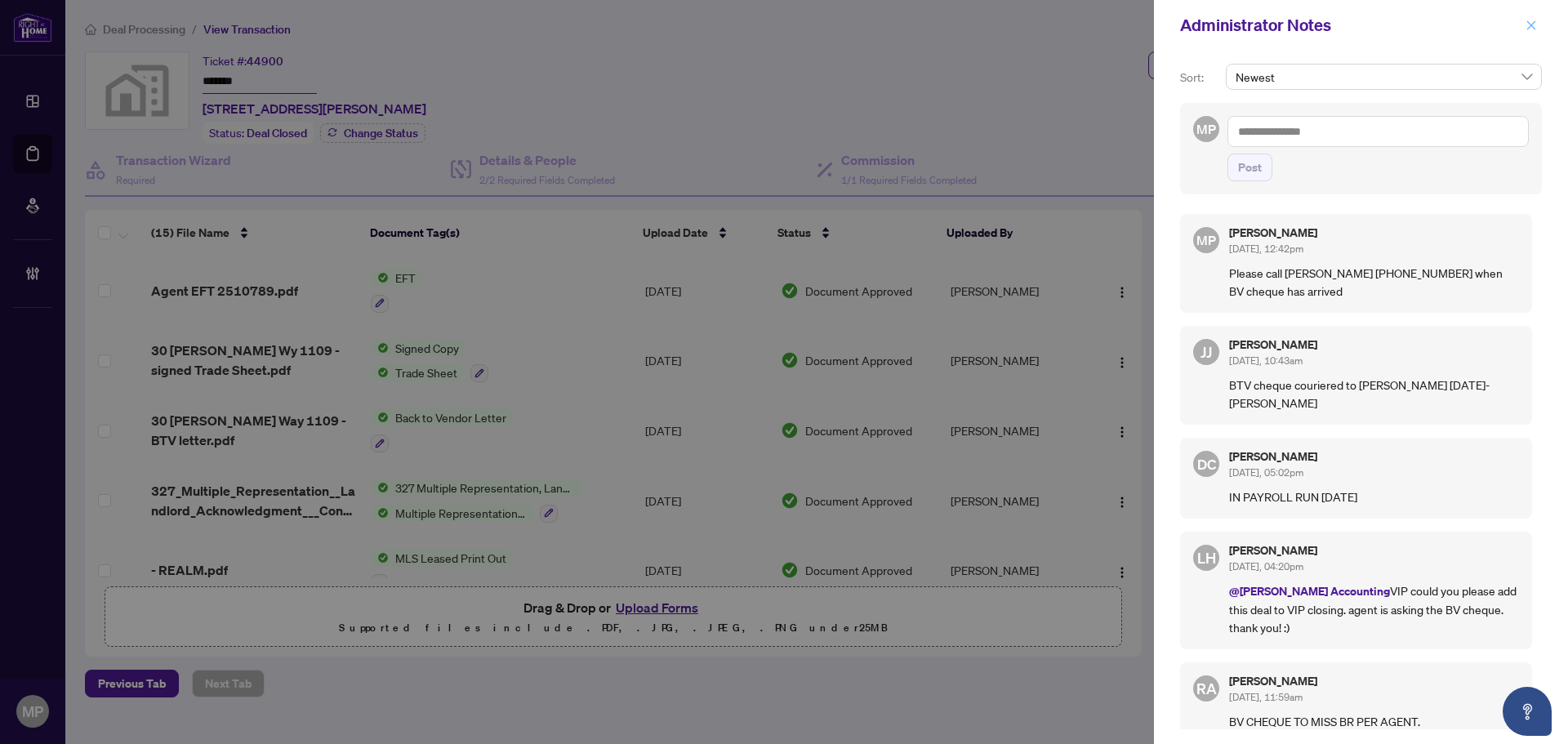
click at [1537, 29] on button "button" at bounding box center [1531, 25] width 21 height 19
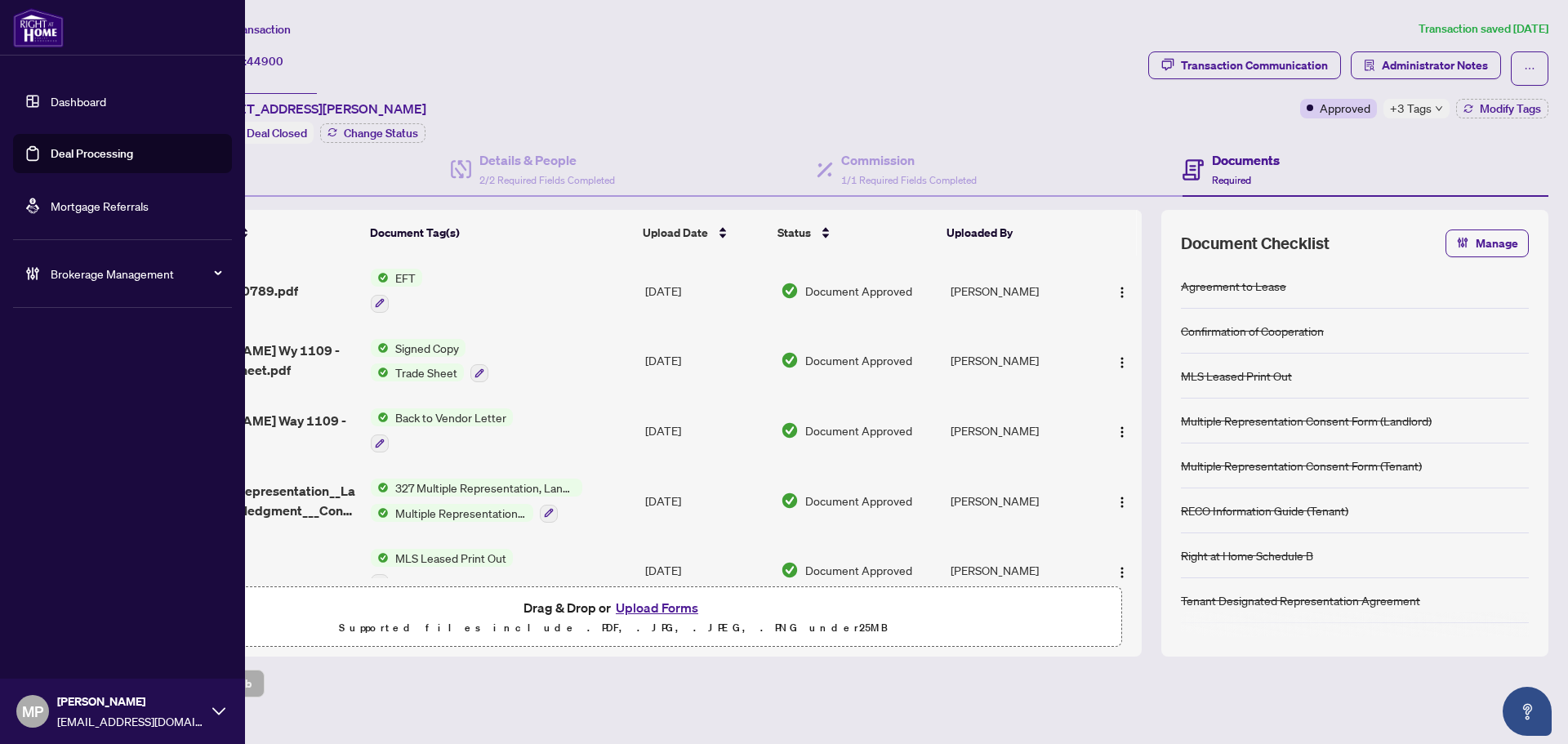
drag, startPoint x: 85, startPoint y: 157, endPoint x: 98, endPoint y: 157, distance: 13.0
click at [85, 157] on link "Deal Processing" at bounding box center [92, 153] width 83 height 15
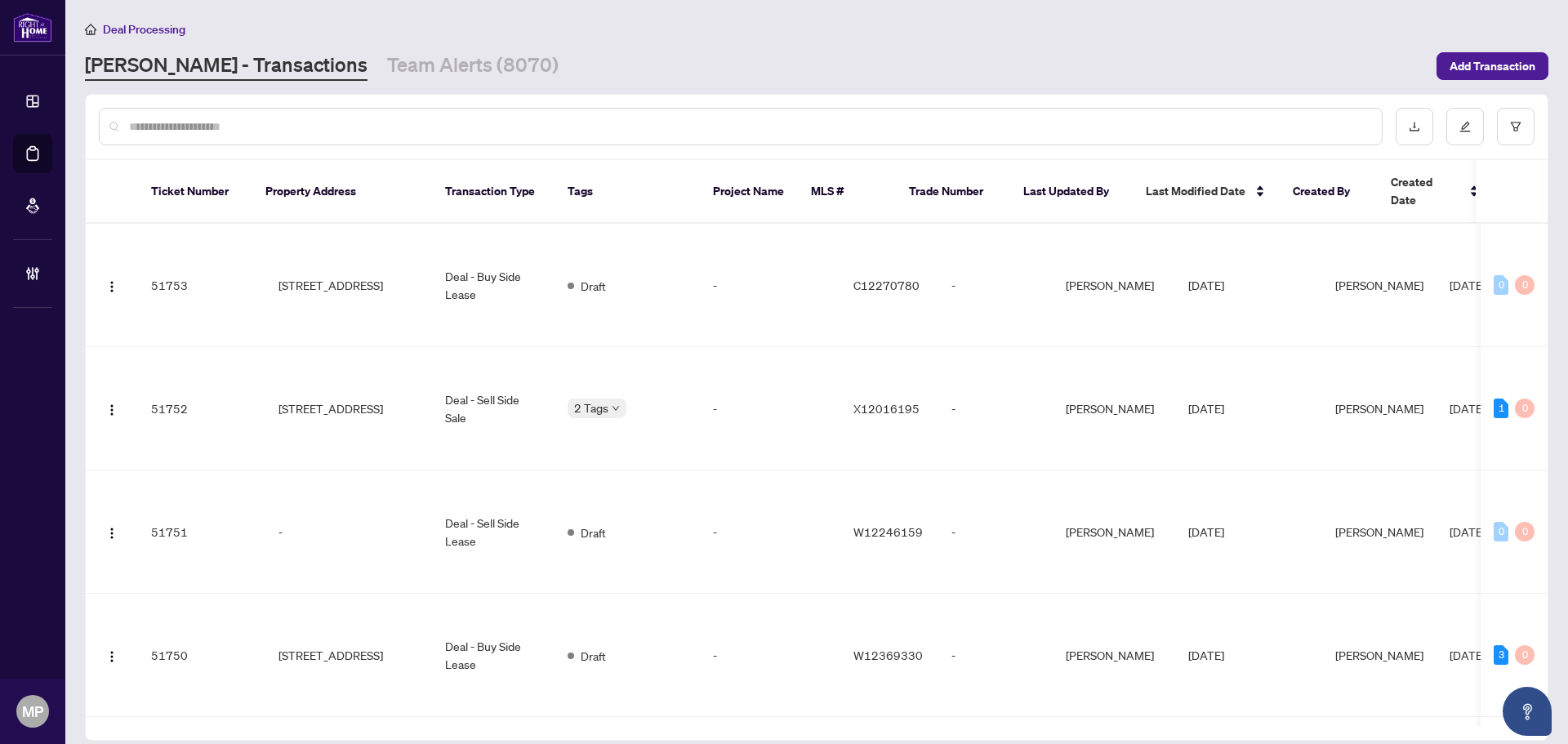
click at [592, 119] on input "text" at bounding box center [748, 126] width 1239 height 18
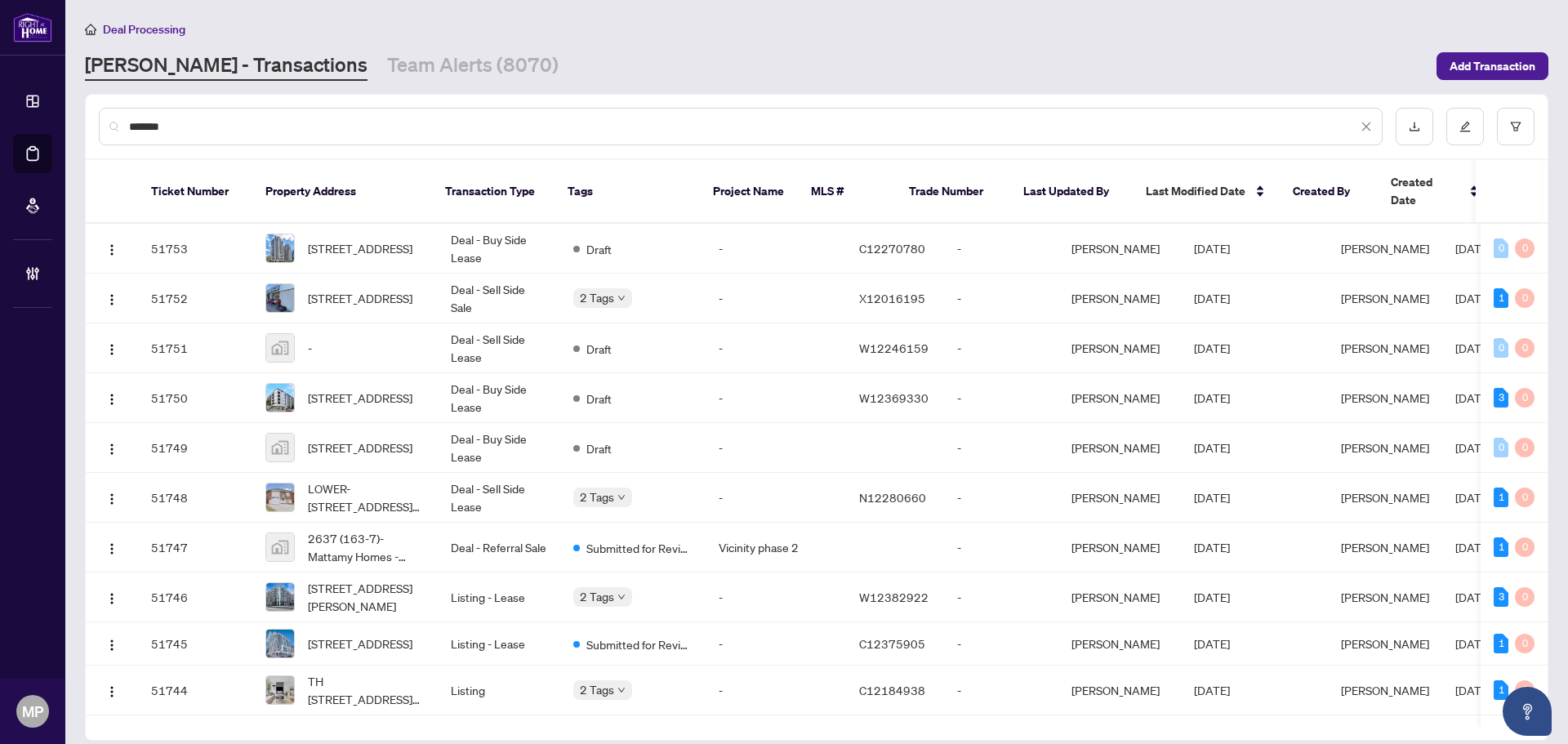
type input "*******"
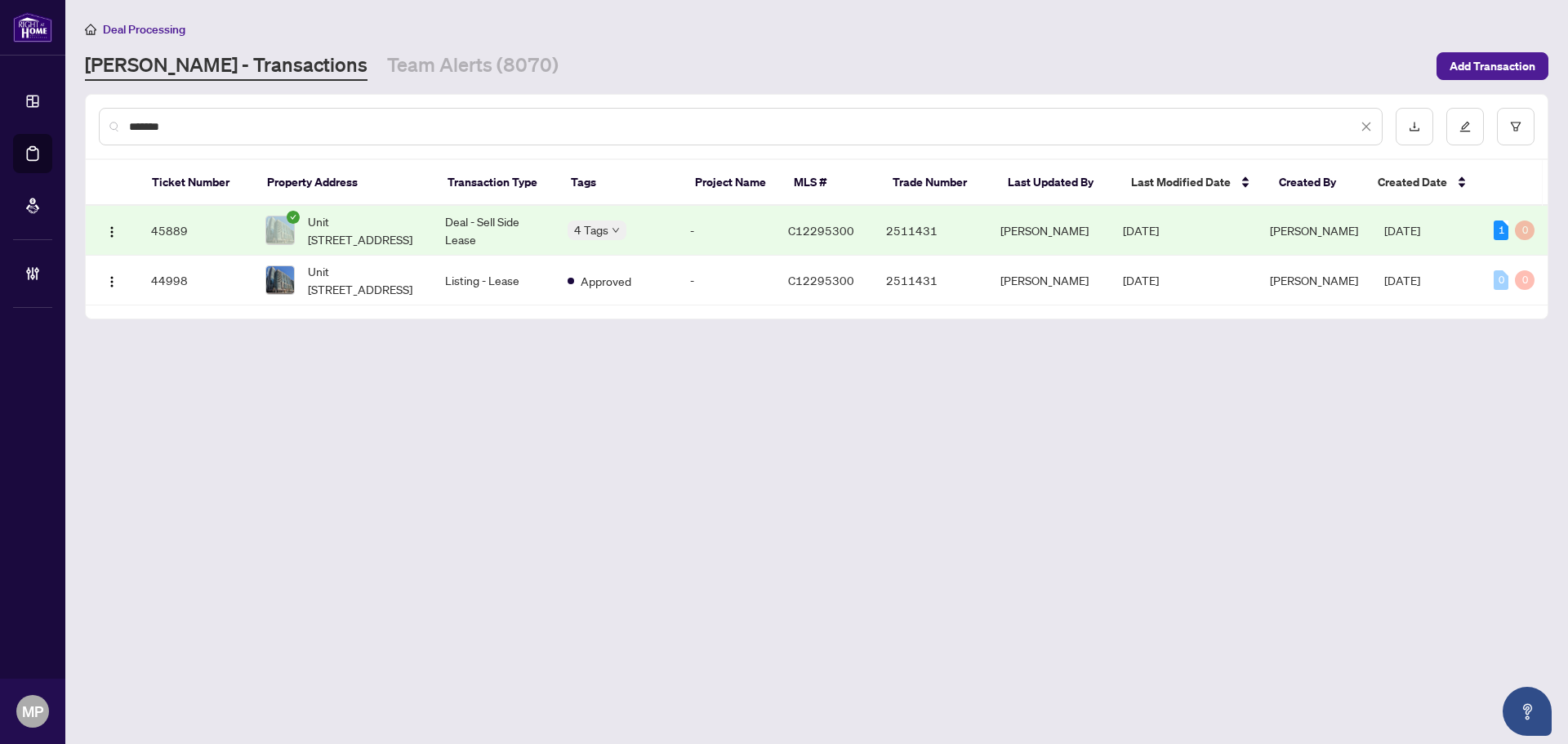
click at [886, 234] on td "2511431" at bounding box center [930, 230] width 114 height 50
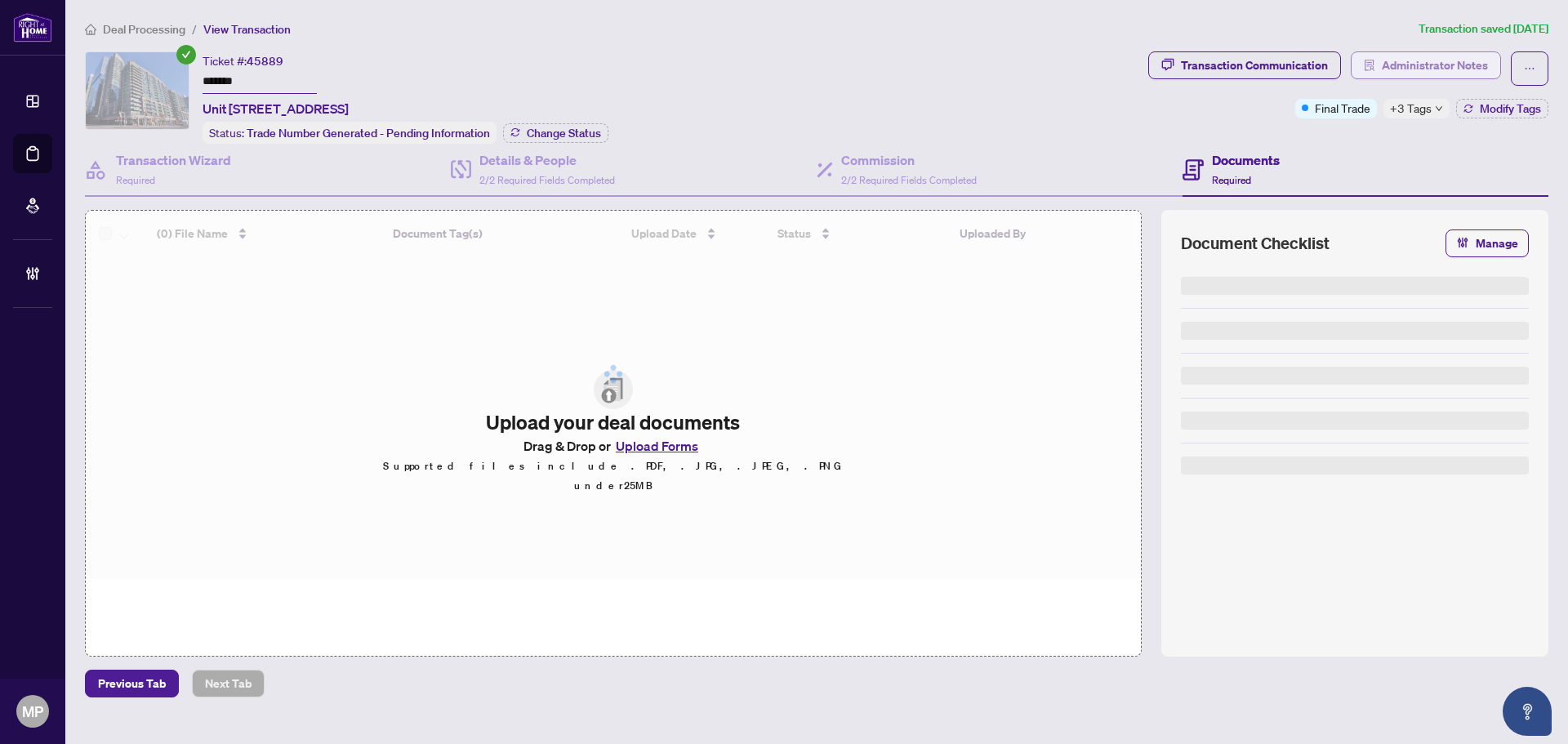
click at [1463, 64] on span "Administrator Notes" at bounding box center [1434, 65] width 106 height 26
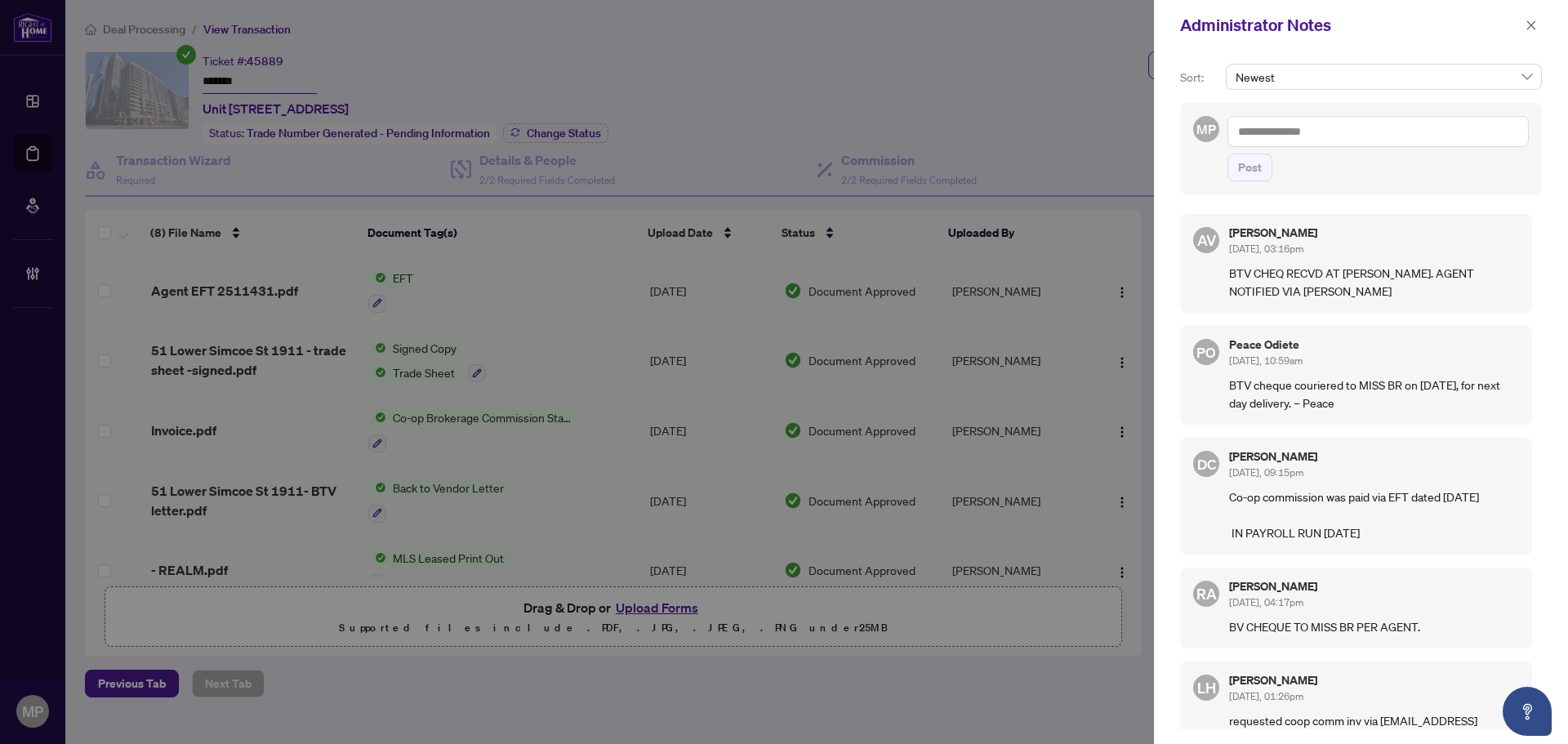
click at [1371, 126] on textarea at bounding box center [1377, 131] width 301 height 31
paste textarea "**********"
type textarea "**********"
click at [1263, 158] on button "Post" at bounding box center [1249, 168] width 45 height 28
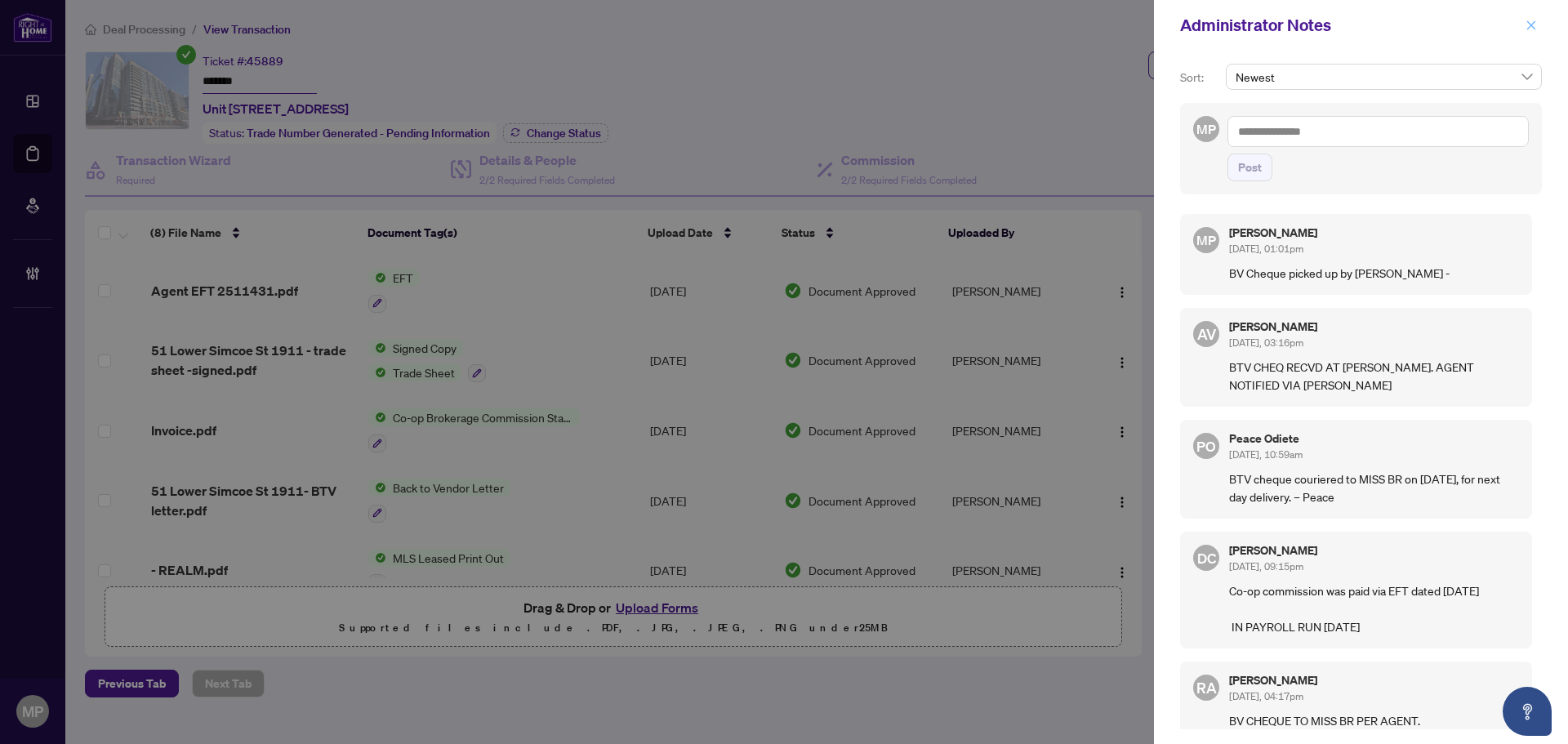
click at [1532, 30] on icon "close" at bounding box center [1530, 25] width 11 height 11
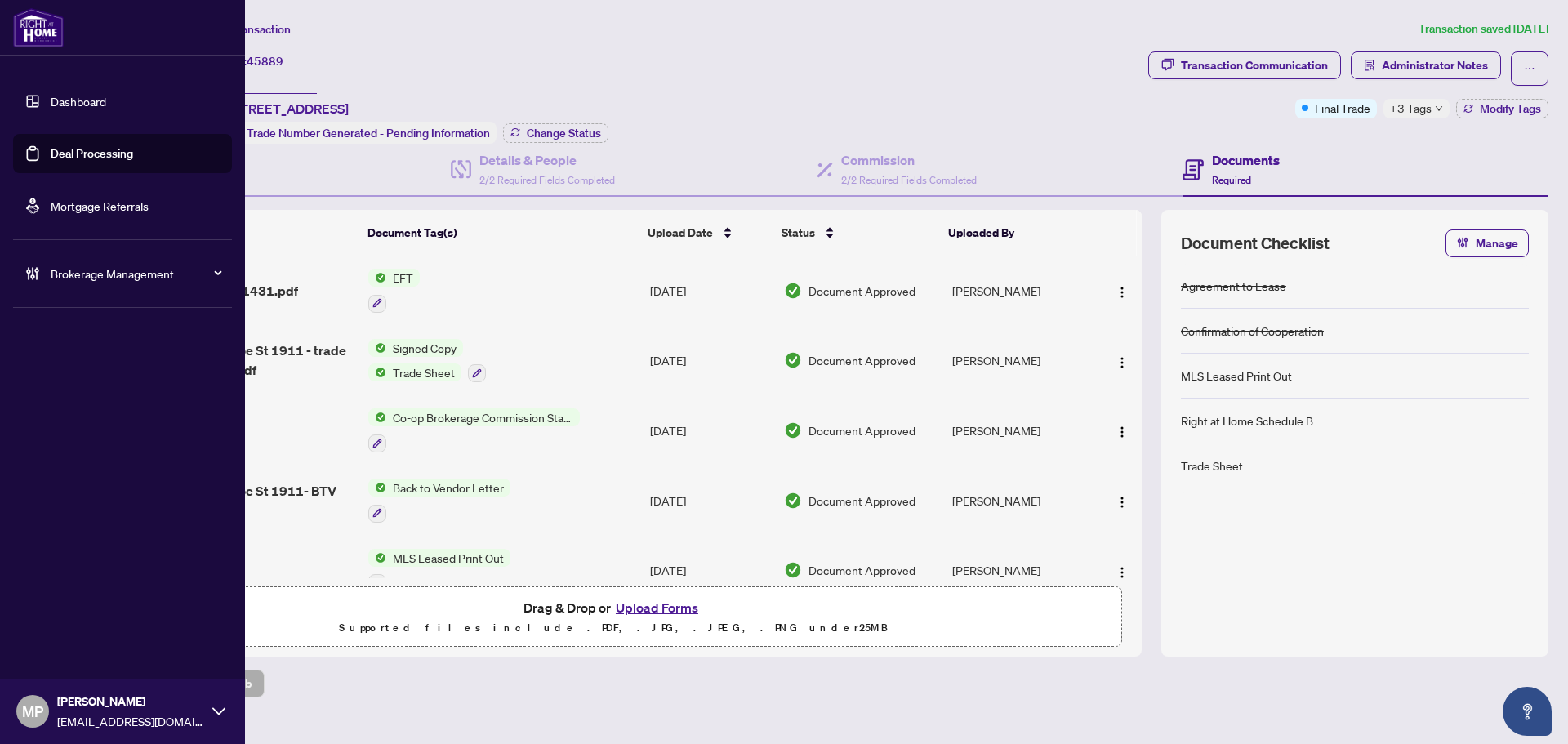
click at [59, 161] on link "Deal Processing" at bounding box center [92, 153] width 83 height 15
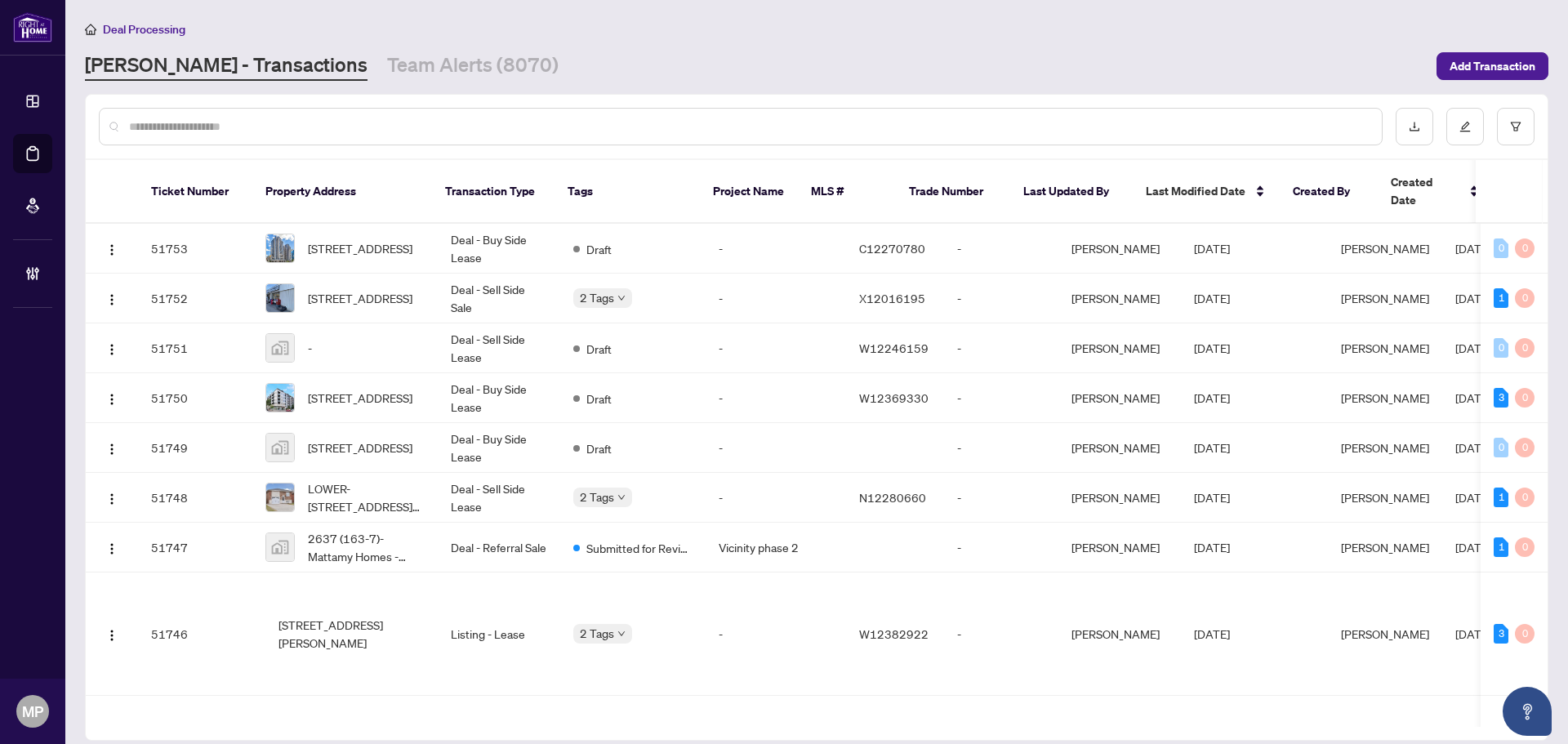
drag, startPoint x: 306, startPoint y: 132, endPoint x: 358, endPoint y: 132, distance: 52.0
click at [306, 132] on input "text" at bounding box center [748, 126] width 1239 height 18
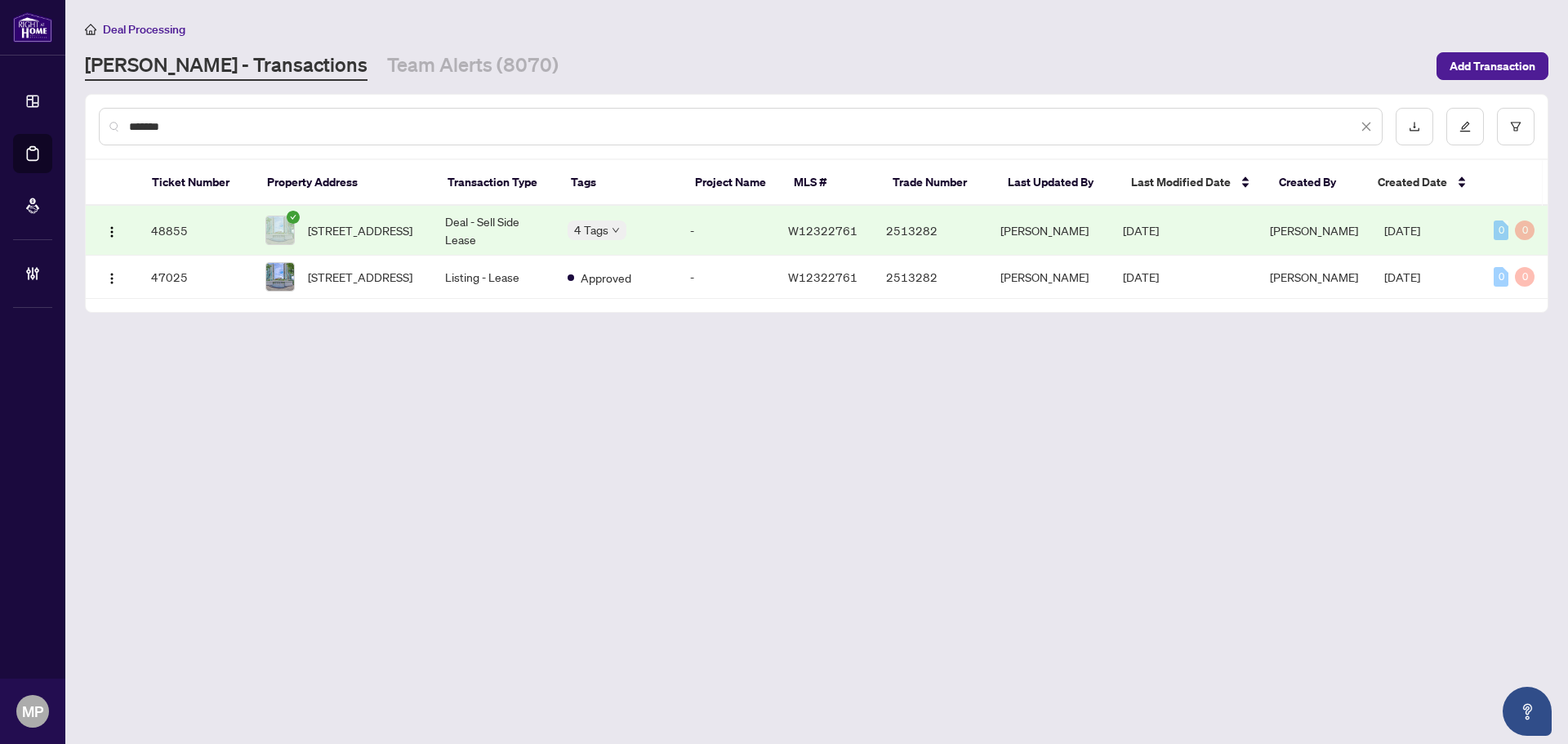
type input "*******"
click at [522, 228] on td "Deal - Sell Side Lease" at bounding box center [493, 230] width 122 height 50
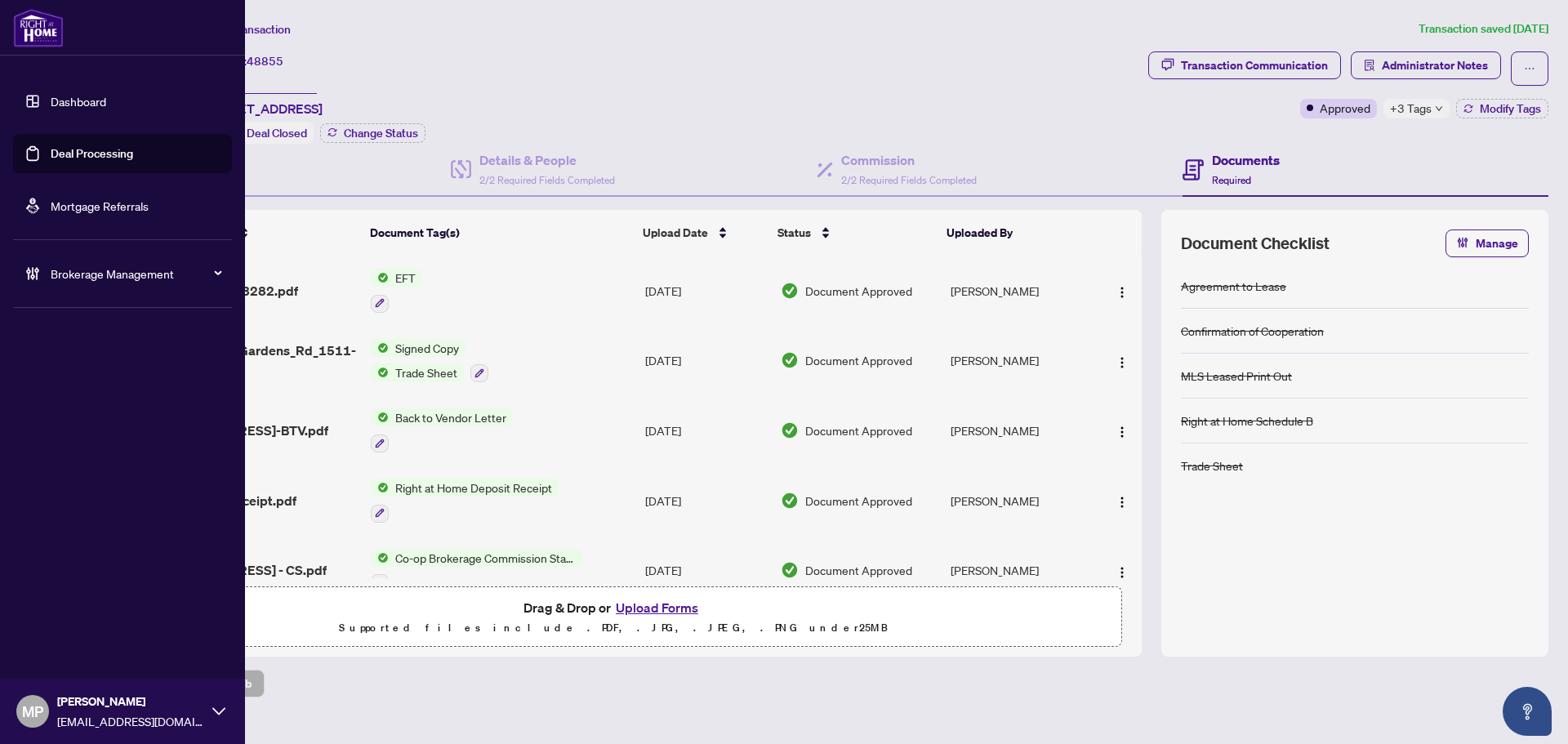
click at [58, 151] on link "Deal Processing" at bounding box center [92, 153] width 83 height 15
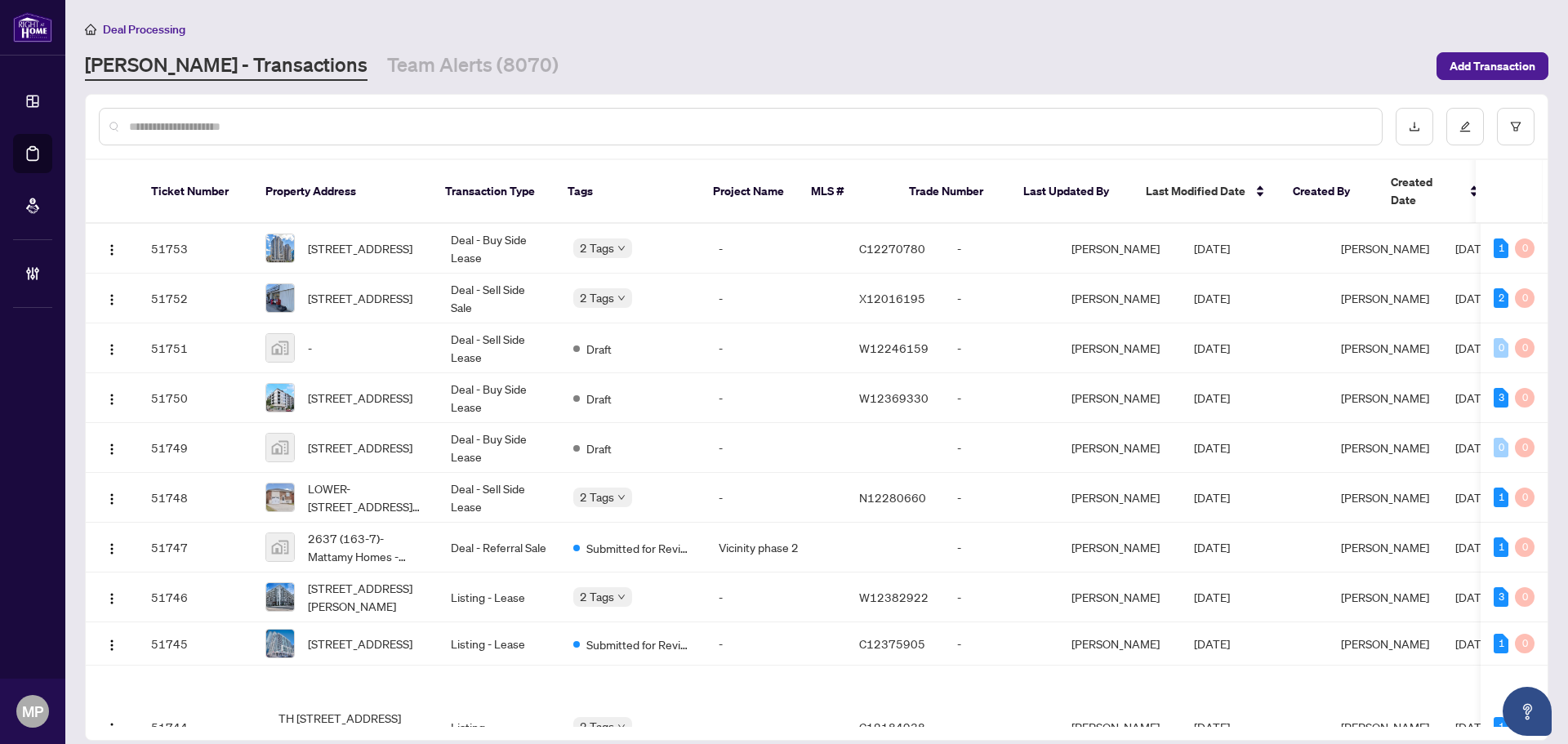
click at [320, 131] on input "text" at bounding box center [748, 126] width 1239 height 18
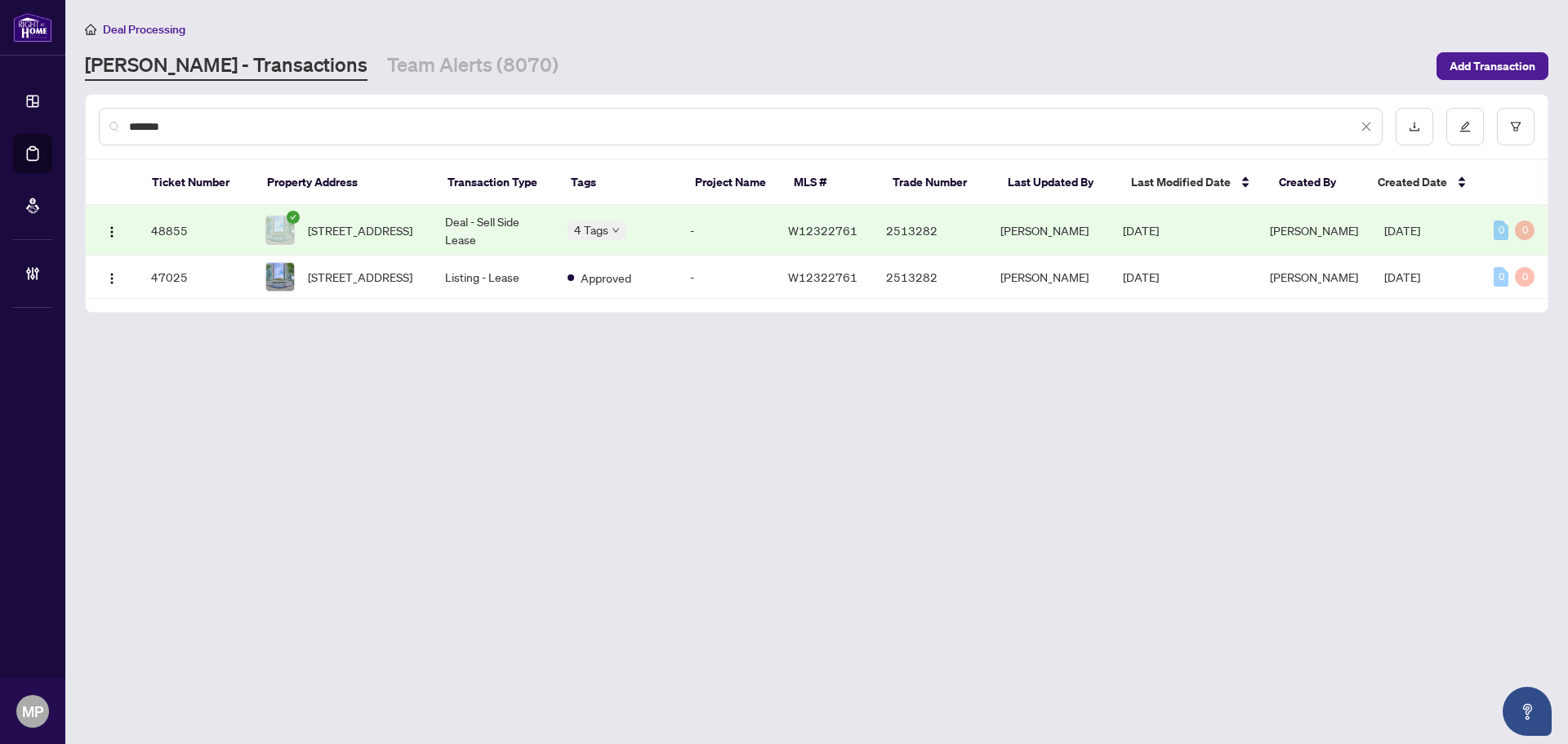
type input "*******"
click at [523, 235] on td "Deal - Sell Side Lease" at bounding box center [493, 230] width 122 height 50
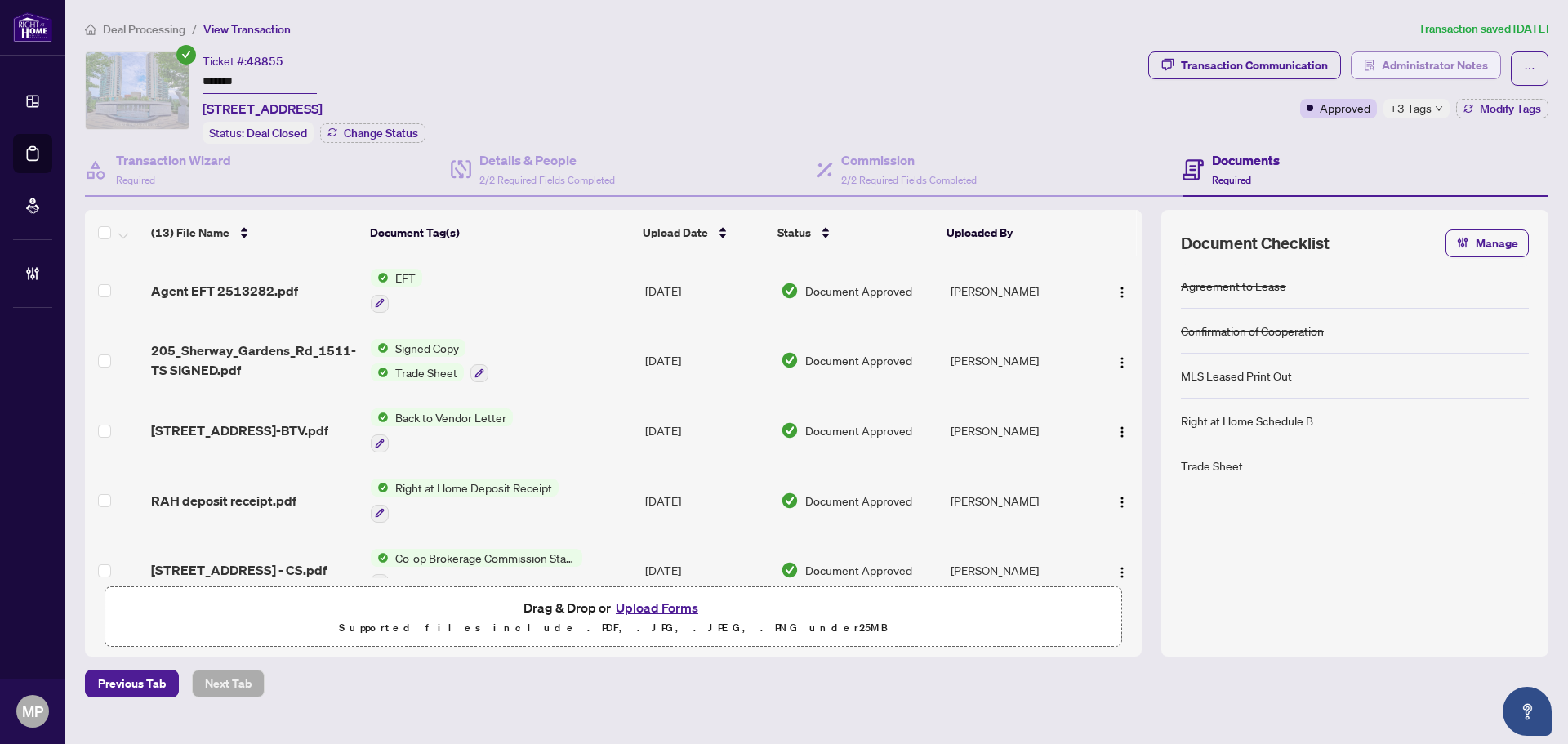
click at [1428, 55] on span "Administrator Notes" at bounding box center [1434, 65] width 106 height 26
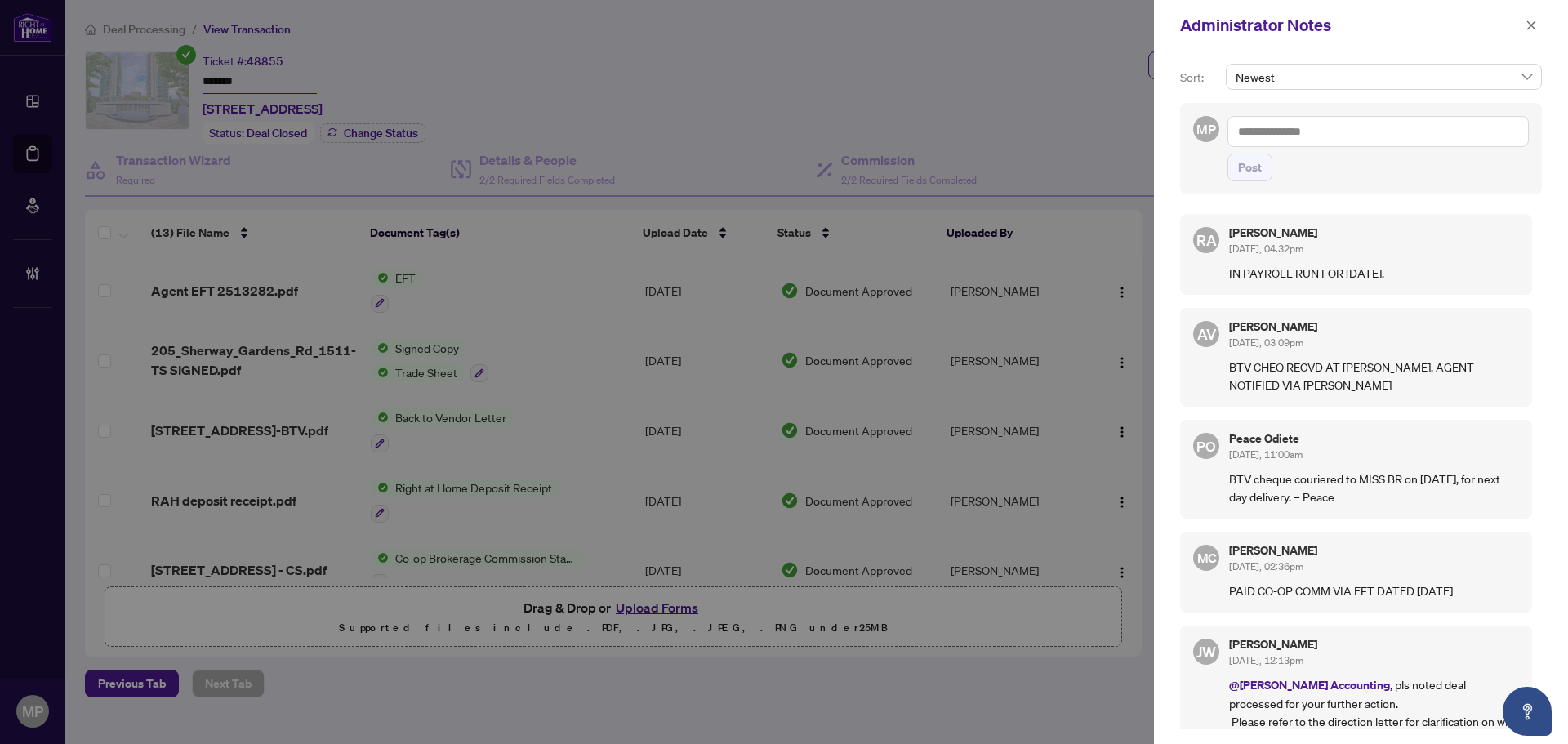
drag, startPoint x: 1409, startPoint y: 145, endPoint x: 1423, endPoint y: 143, distance: 14.1
click at [1422, 143] on textarea at bounding box center [1377, 131] width 301 height 31
paste textarea "**********"
type textarea "**********"
click at [1256, 167] on span "Post" at bounding box center [1249, 168] width 24 height 26
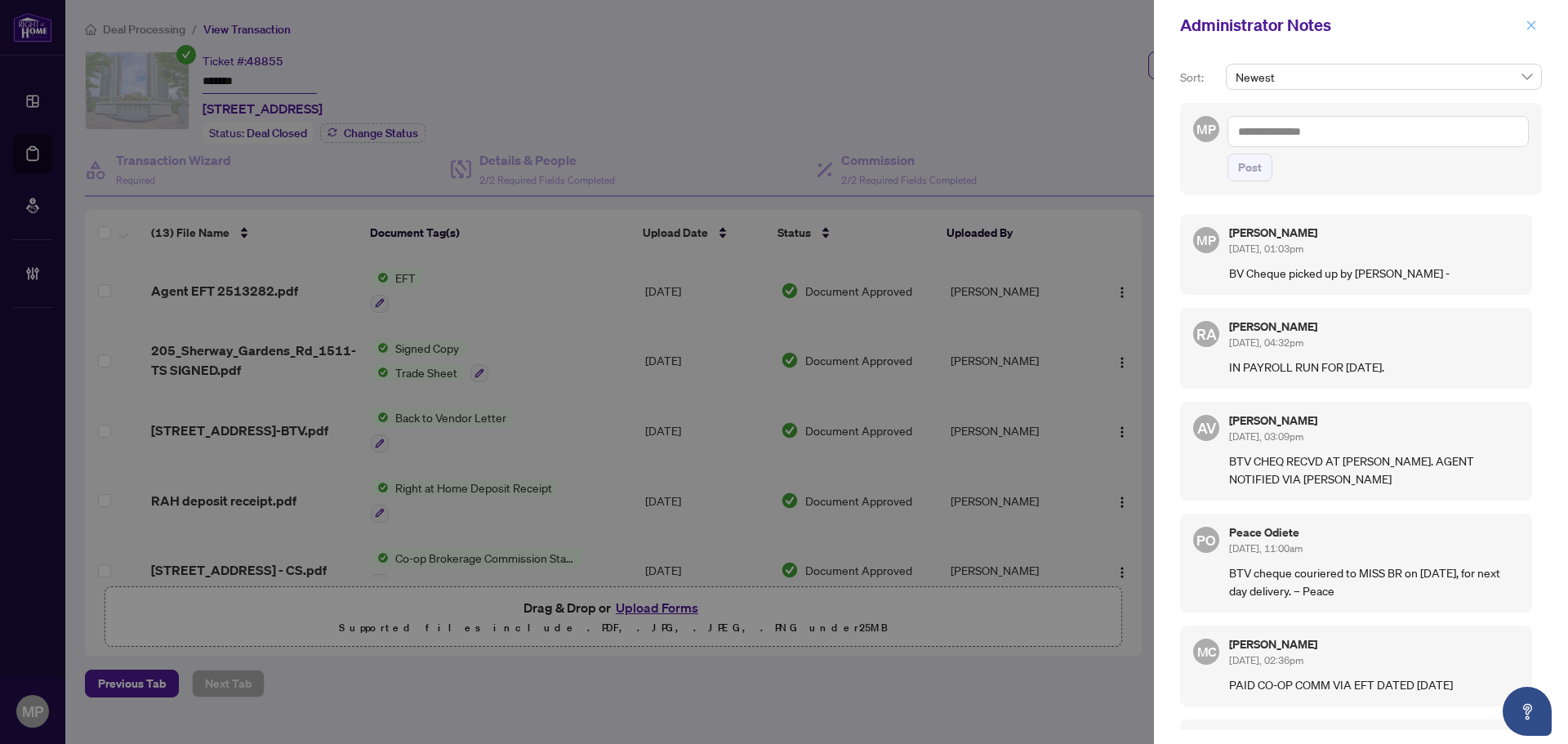
click at [1528, 25] on icon "close" at bounding box center [1530, 25] width 11 height 11
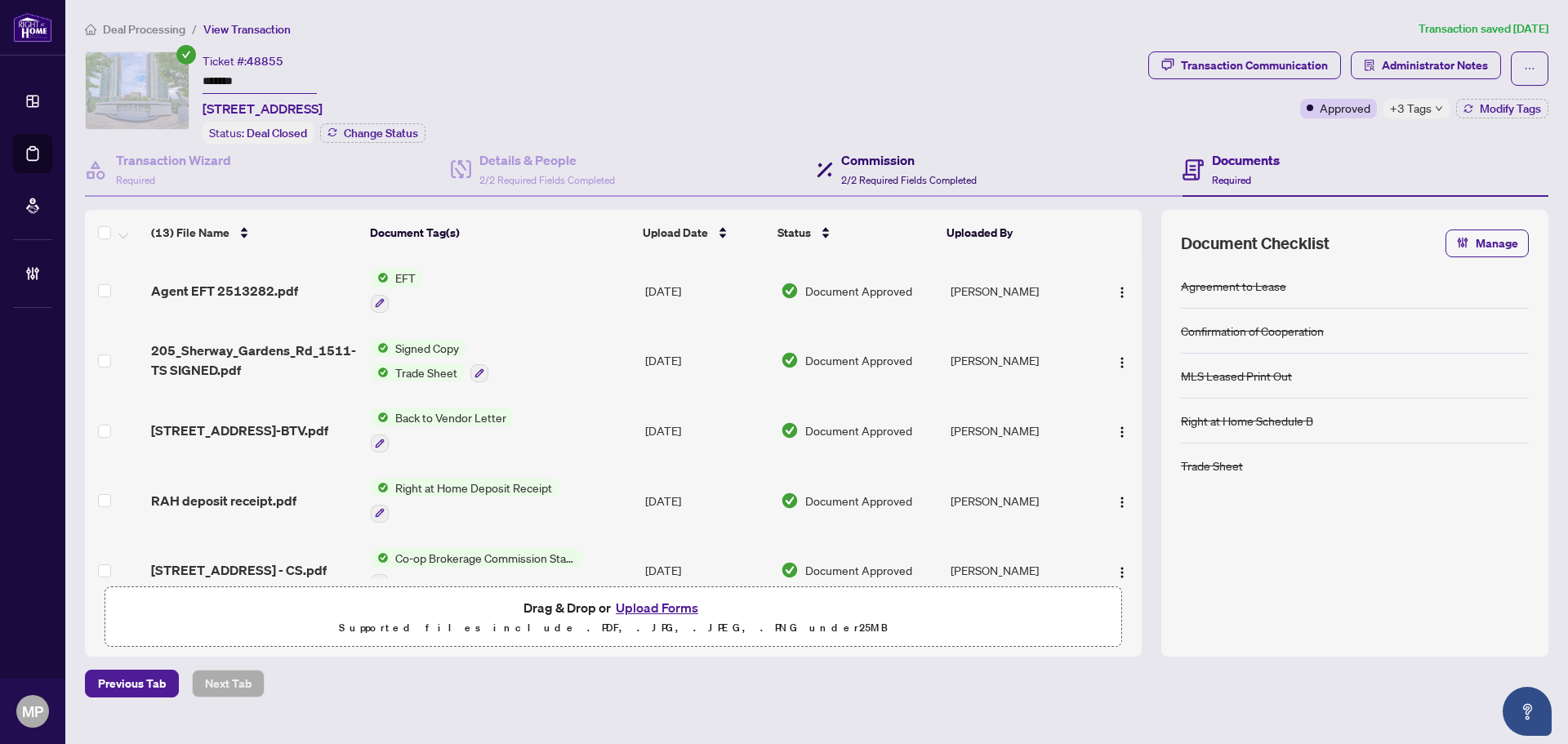
click at [874, 174] on span "2/2 Required Fields Completed" at bounding box center [908, 180] width 135 height 12
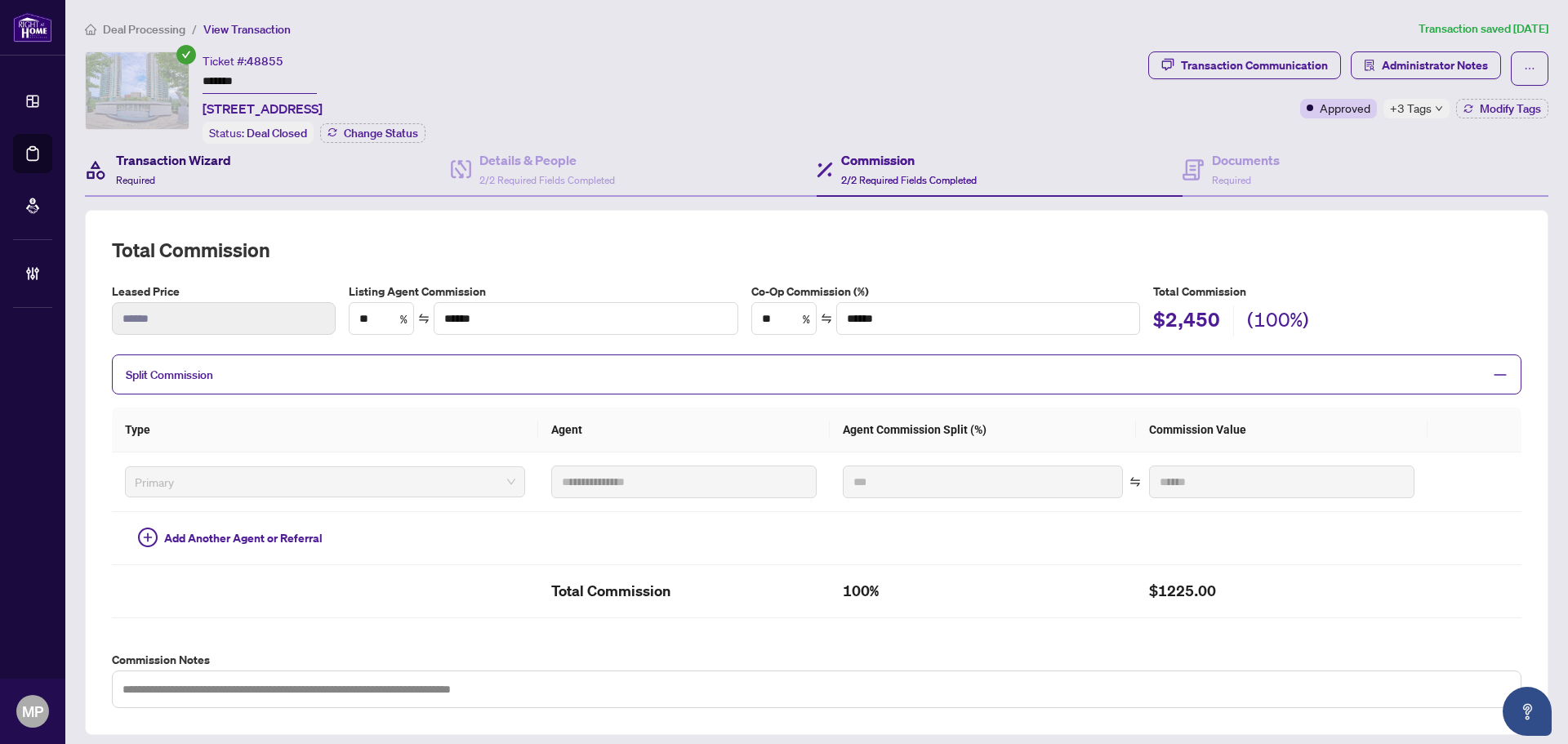
click at [208, 168] on div "Transaction Wizard Required" at bounding box center [173, 170] width 115 height 39
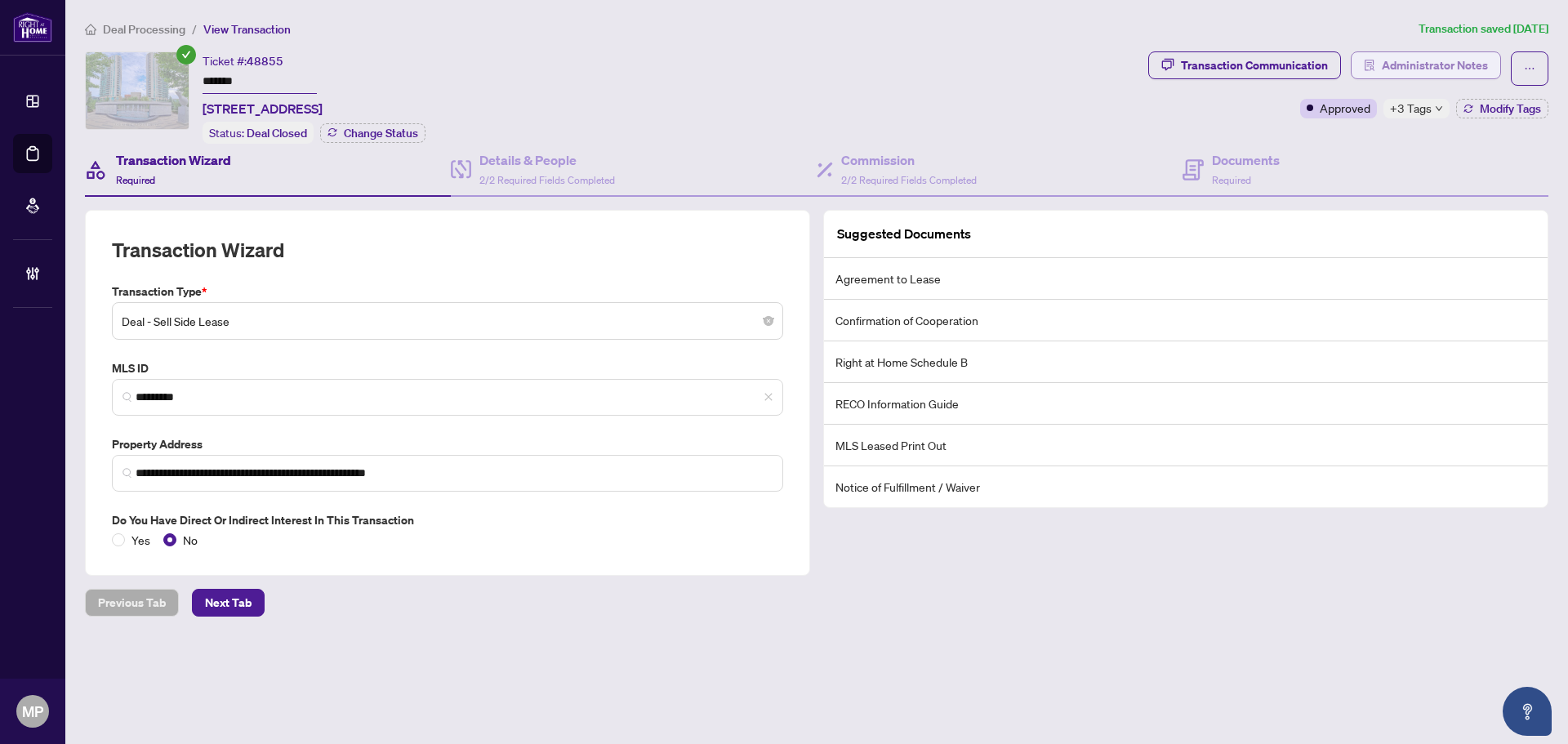
click at [1434, 65] on span "Administrator Notes" at bounding box center [1434, 65] width 106 height 26
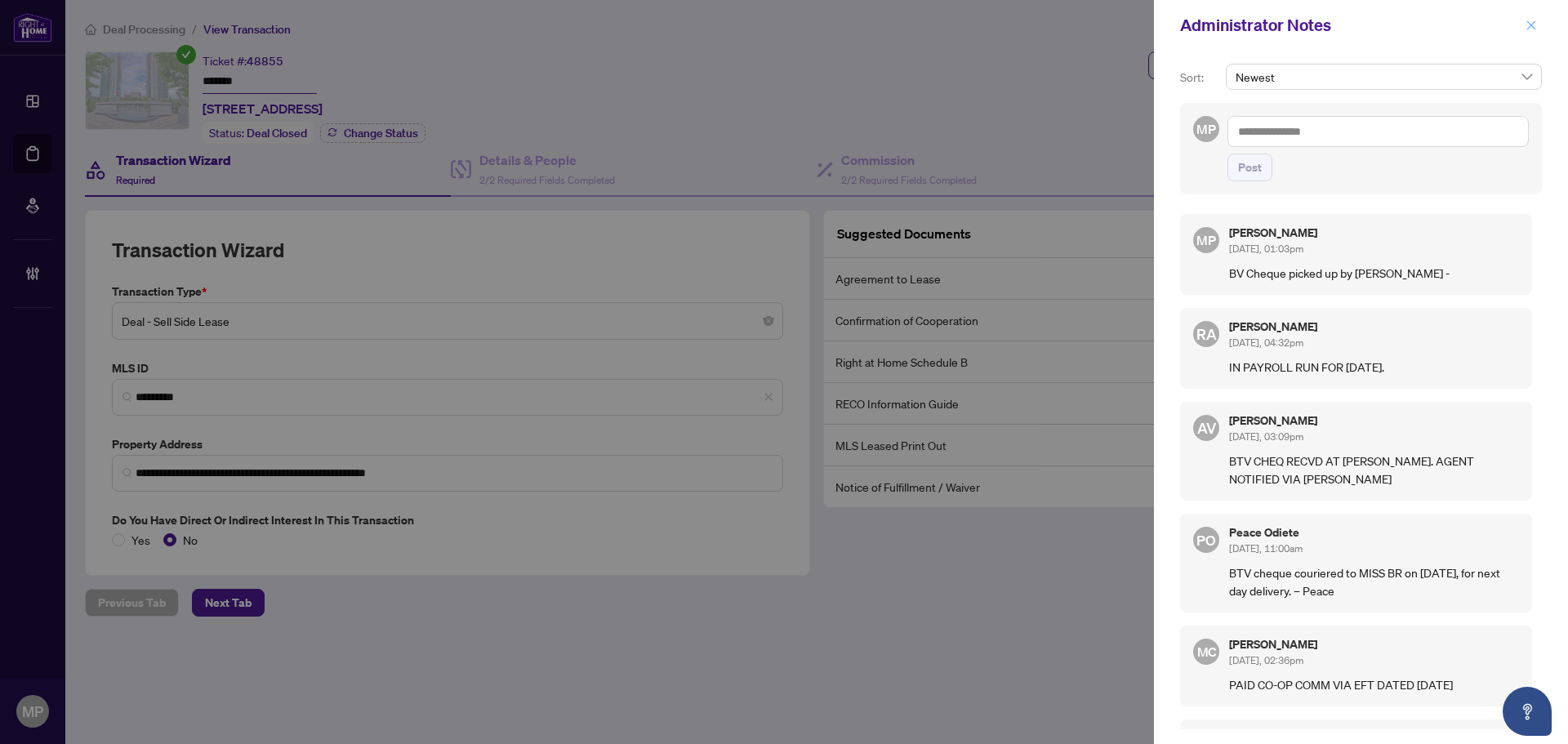
click at [1540, 30] on button "button" at bounding box center [1531, 25] width 21 height 19
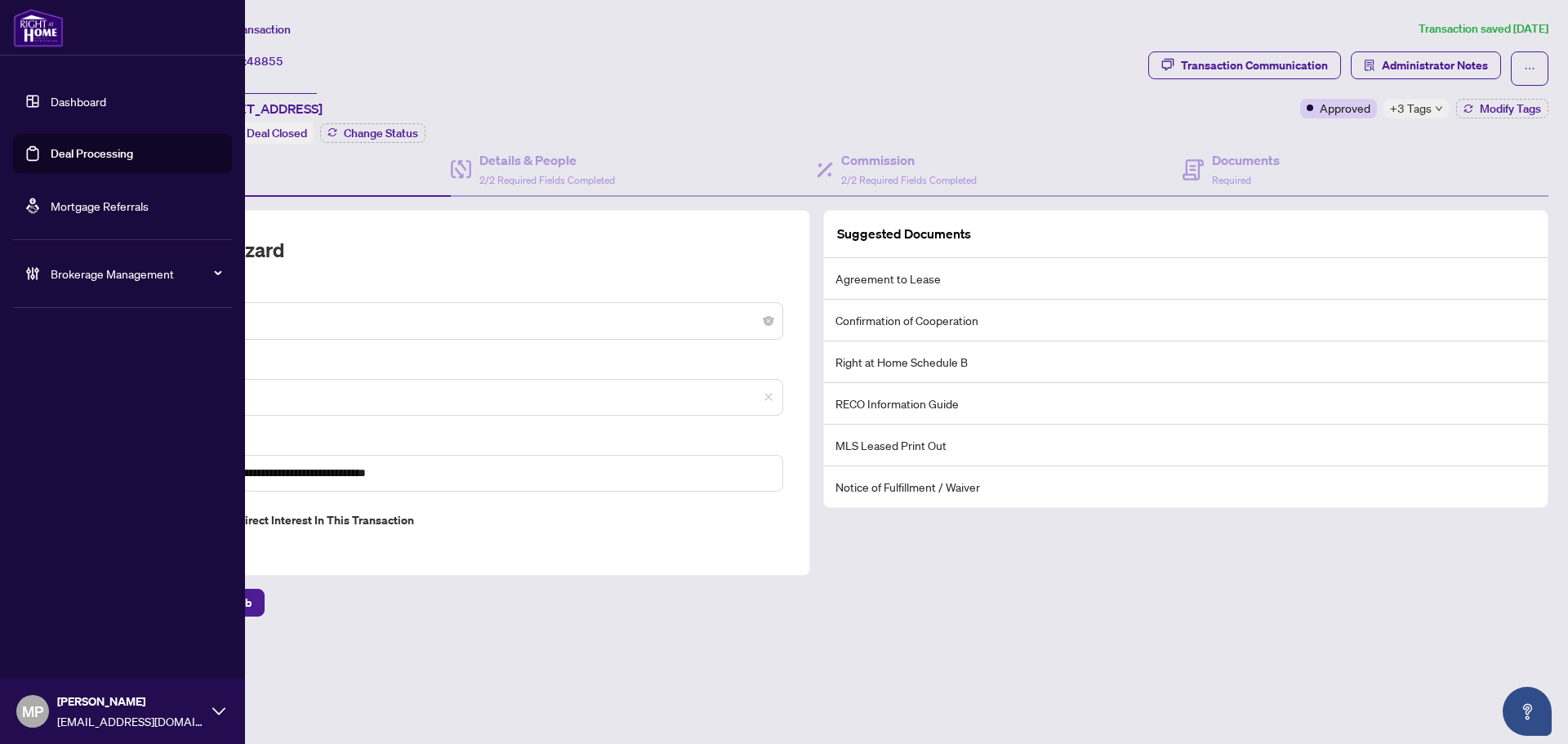
click at [102, 146] on link "Deal Processing" at bounding box center [92, 153] width 83 height 15
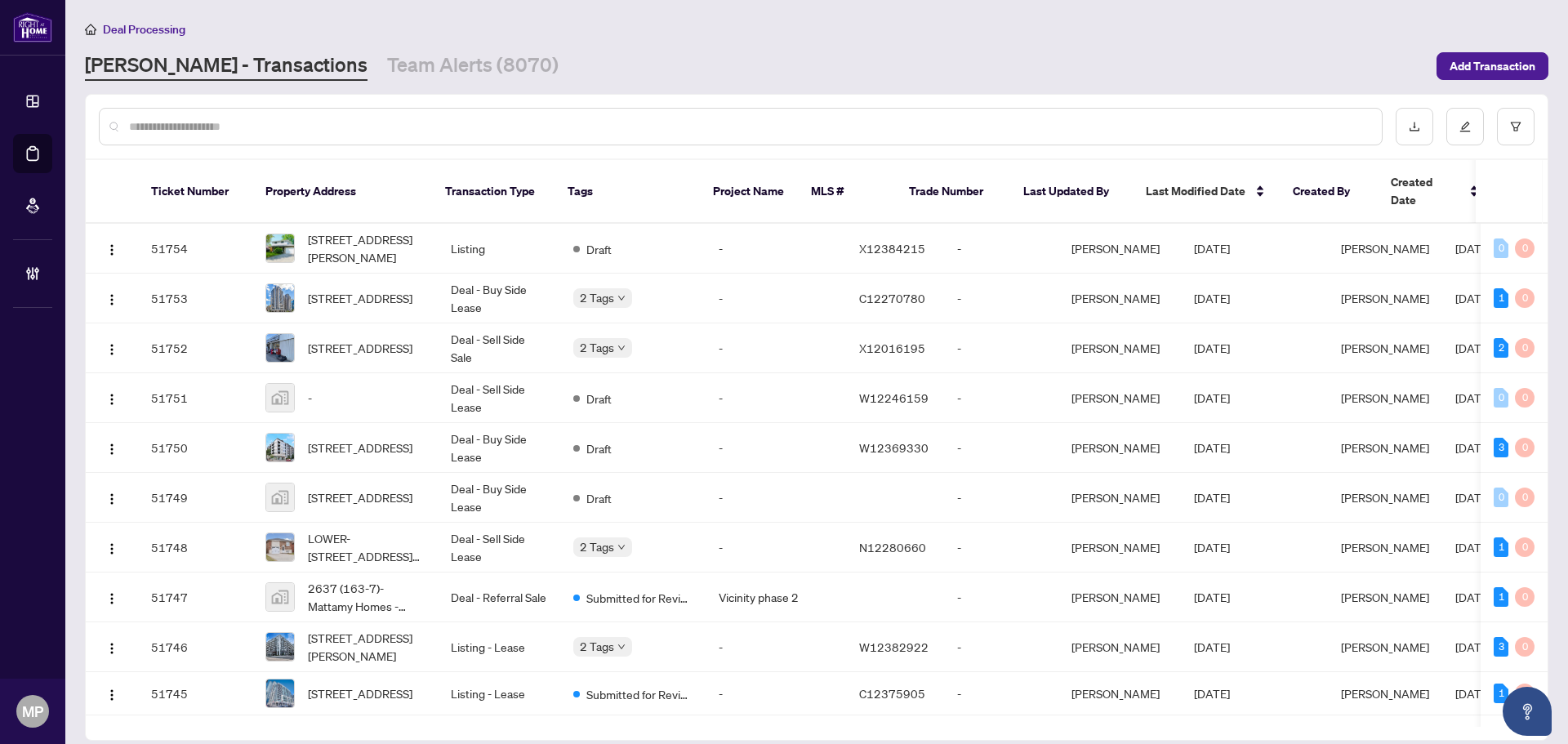
click at [359, 139] on div at bounding box center [740, 126] width 1283 height 38
click at [396, 125] on input "text" at bounding box center [748, 126] width 1239 height 18
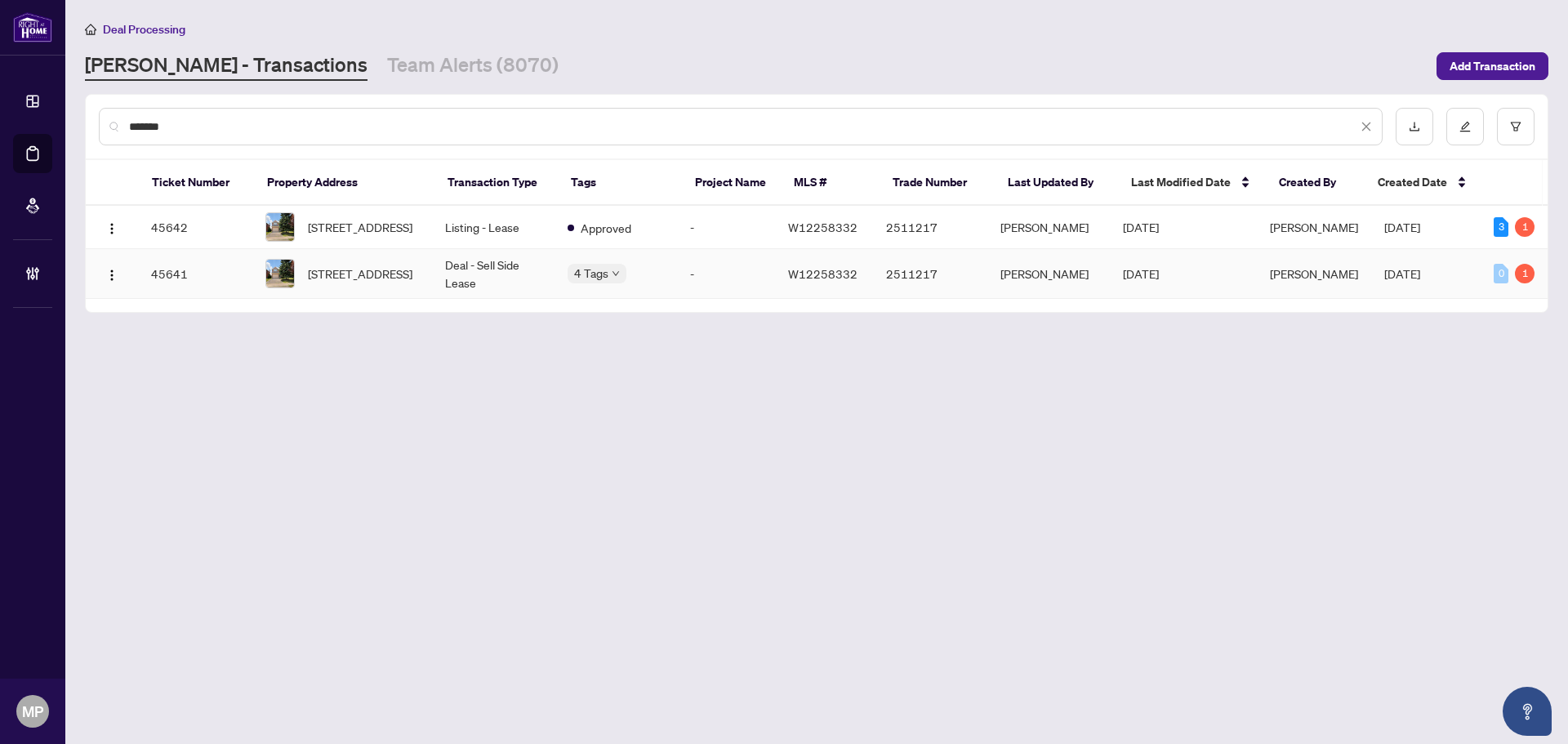
type input "*******"
click at [237, 279] on td "45641" at bounding box center [195, 273] width 114 height 50
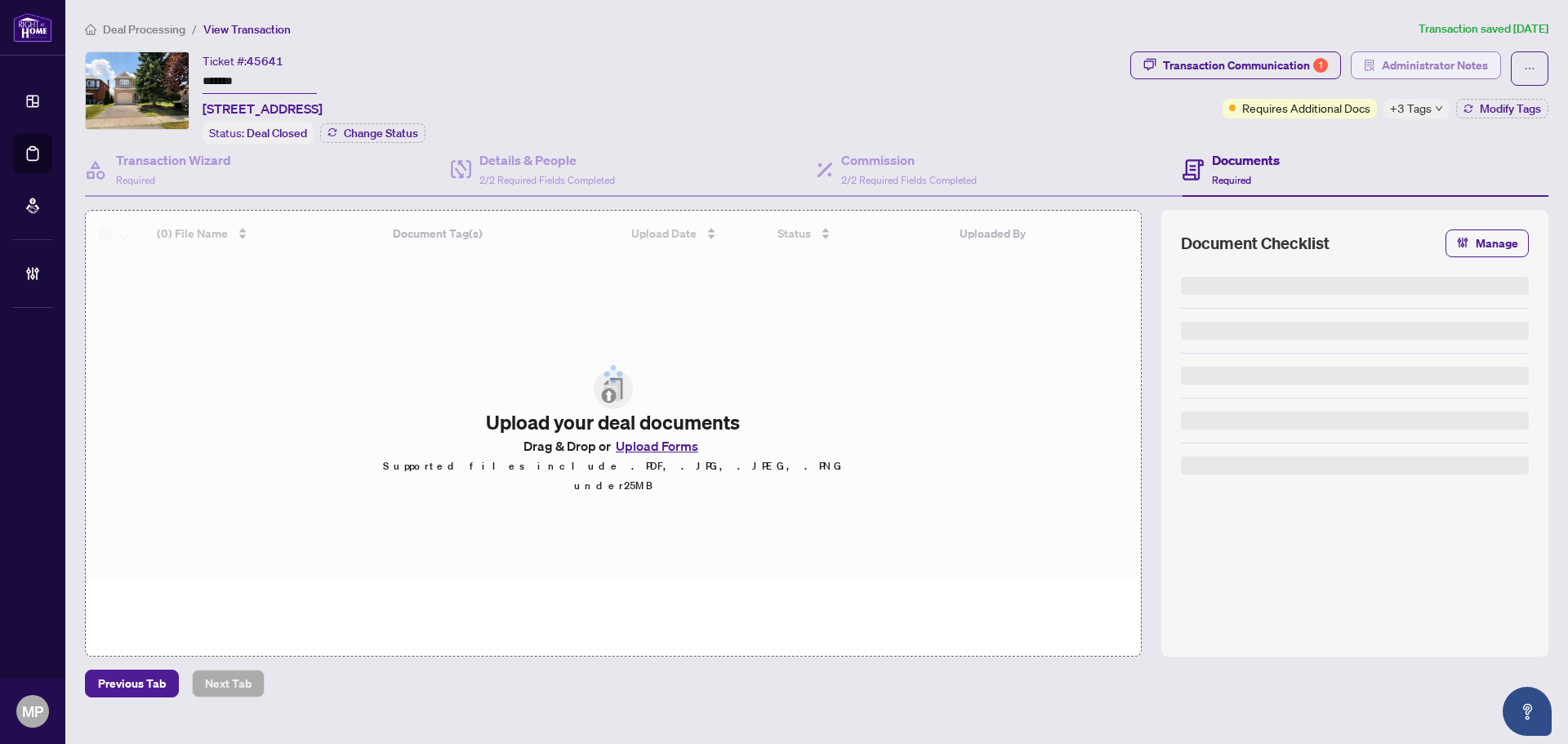
click at [1413, 57] on span "Administrator Notes" at bounding box center [1434, 65] width 106 height 26
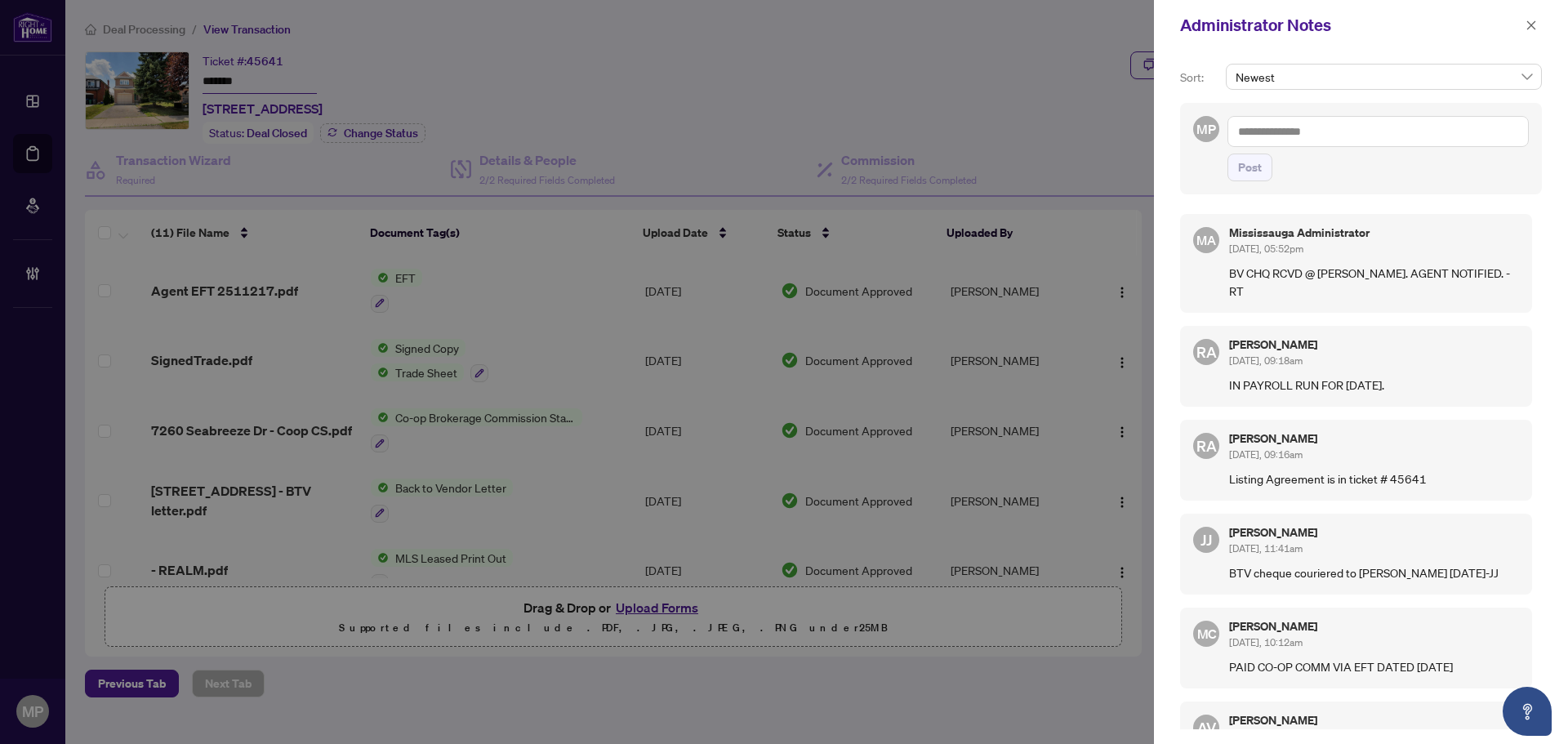
click at [1370, 136] on textarea at bounding box center [1377, 131] width 301 height 31
paste textarea "**********"
type textarea "**********"
click at [1244, 171] on span "Post" at bounding box center [1249, 168] width 24 height 26
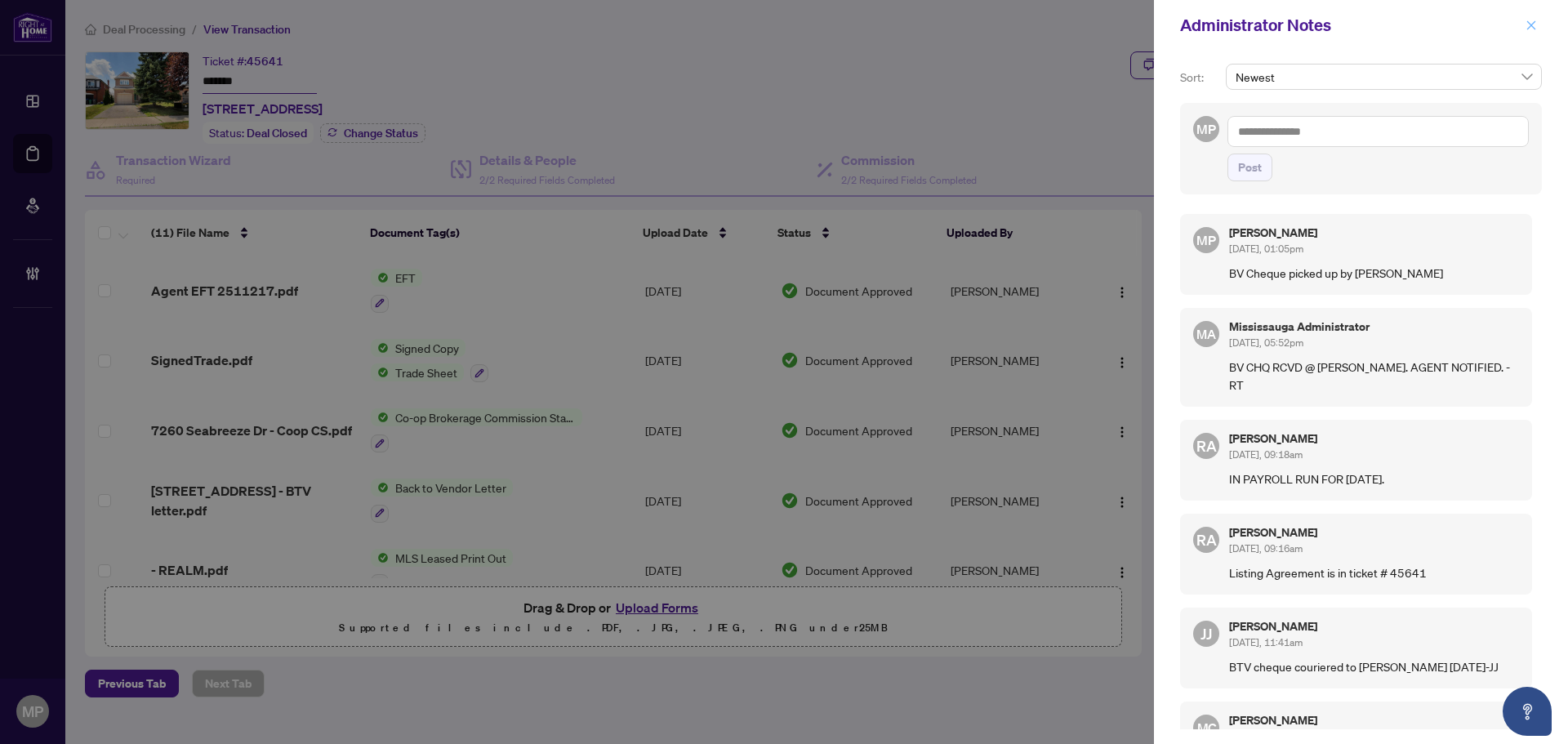
click at [1528, 29] on icon "close" at bounding box center [1531, 25] width 9 height 9
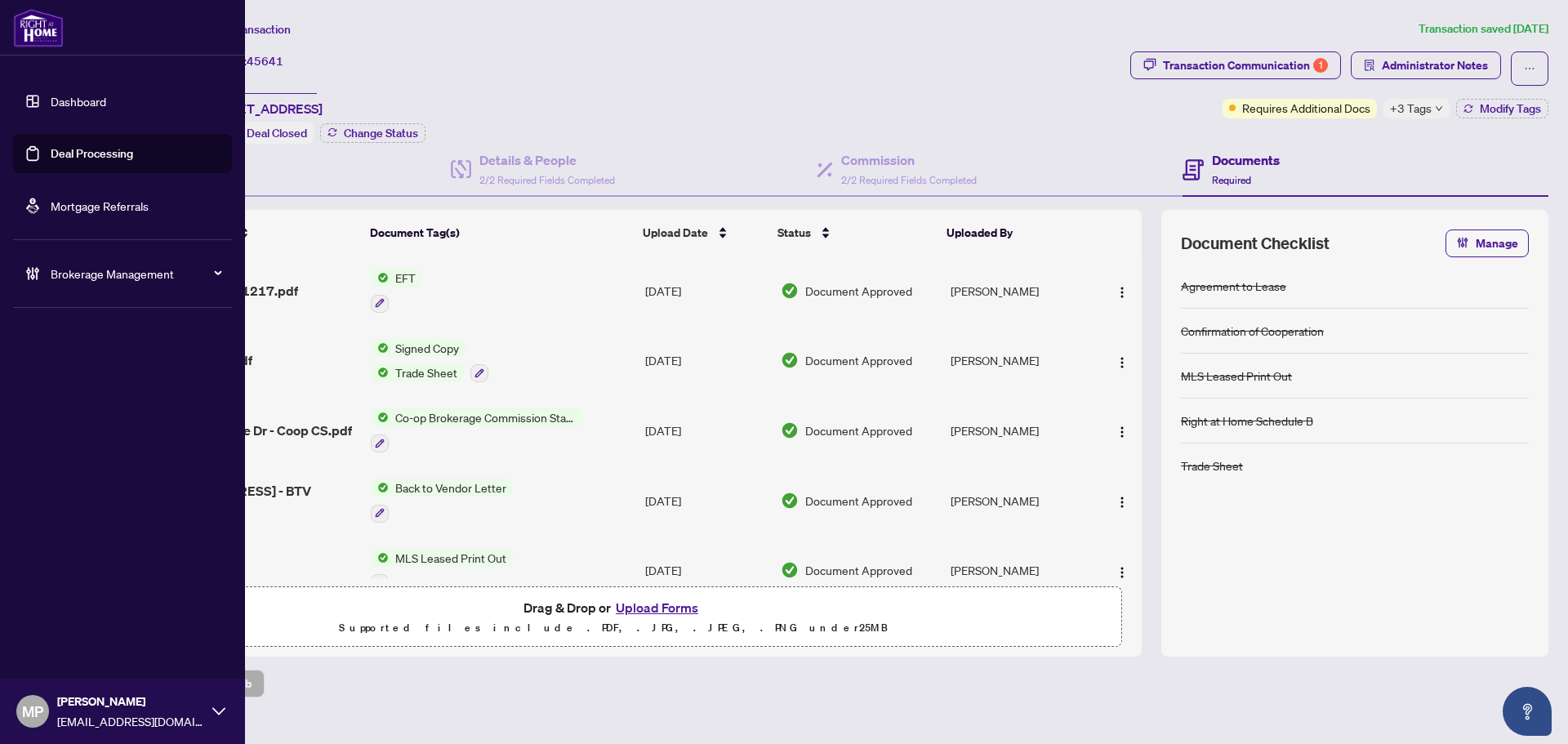
click at [163, 278] on span "Brokerage Management" at bounding box center [135, 273] width 170 height 18
click at [98, 157] on link "Deal Processing" at bounding box center [92, 153] width 83 height 15
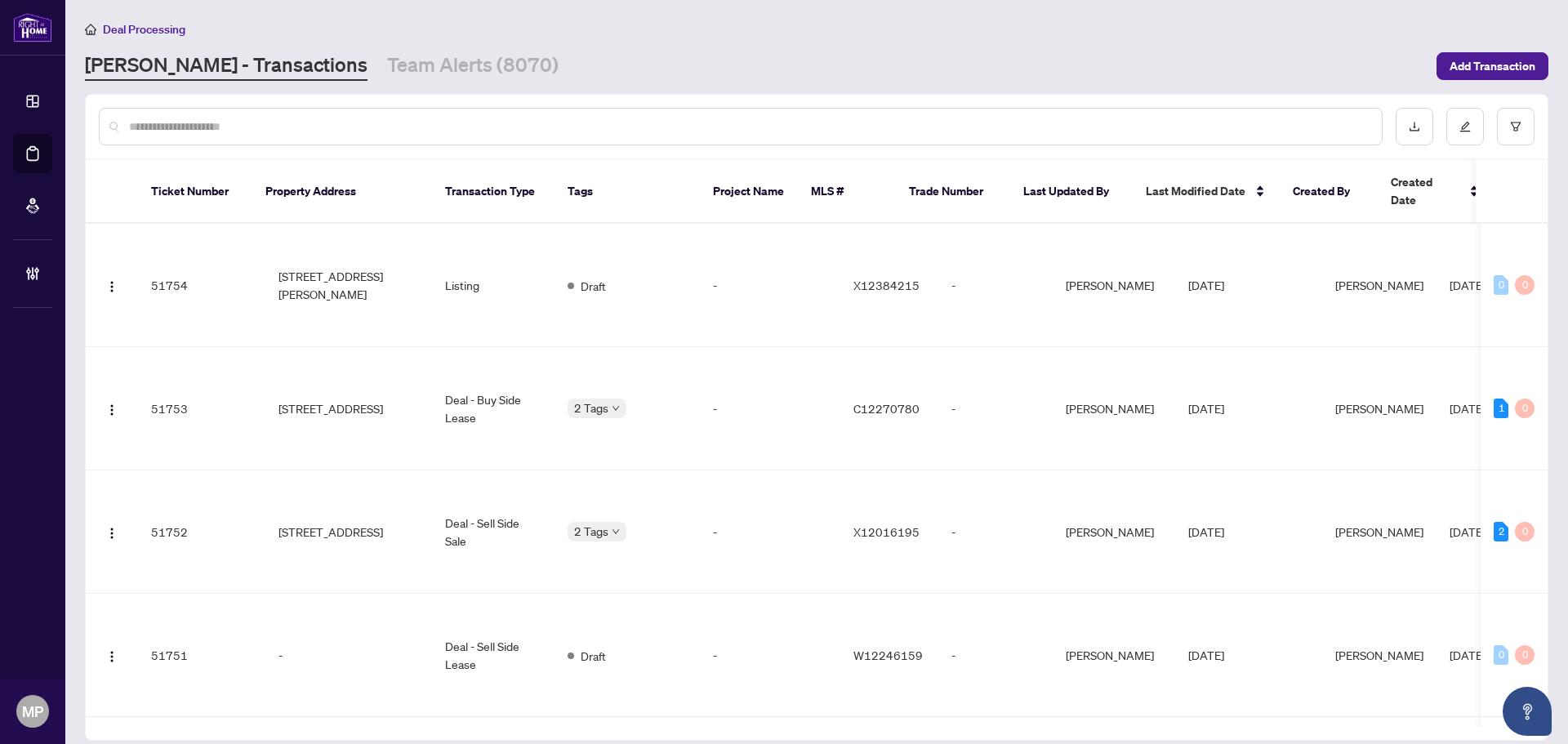
click at [657, 120] on input "text" at bounding box center [748, 126] width 1239 height 18
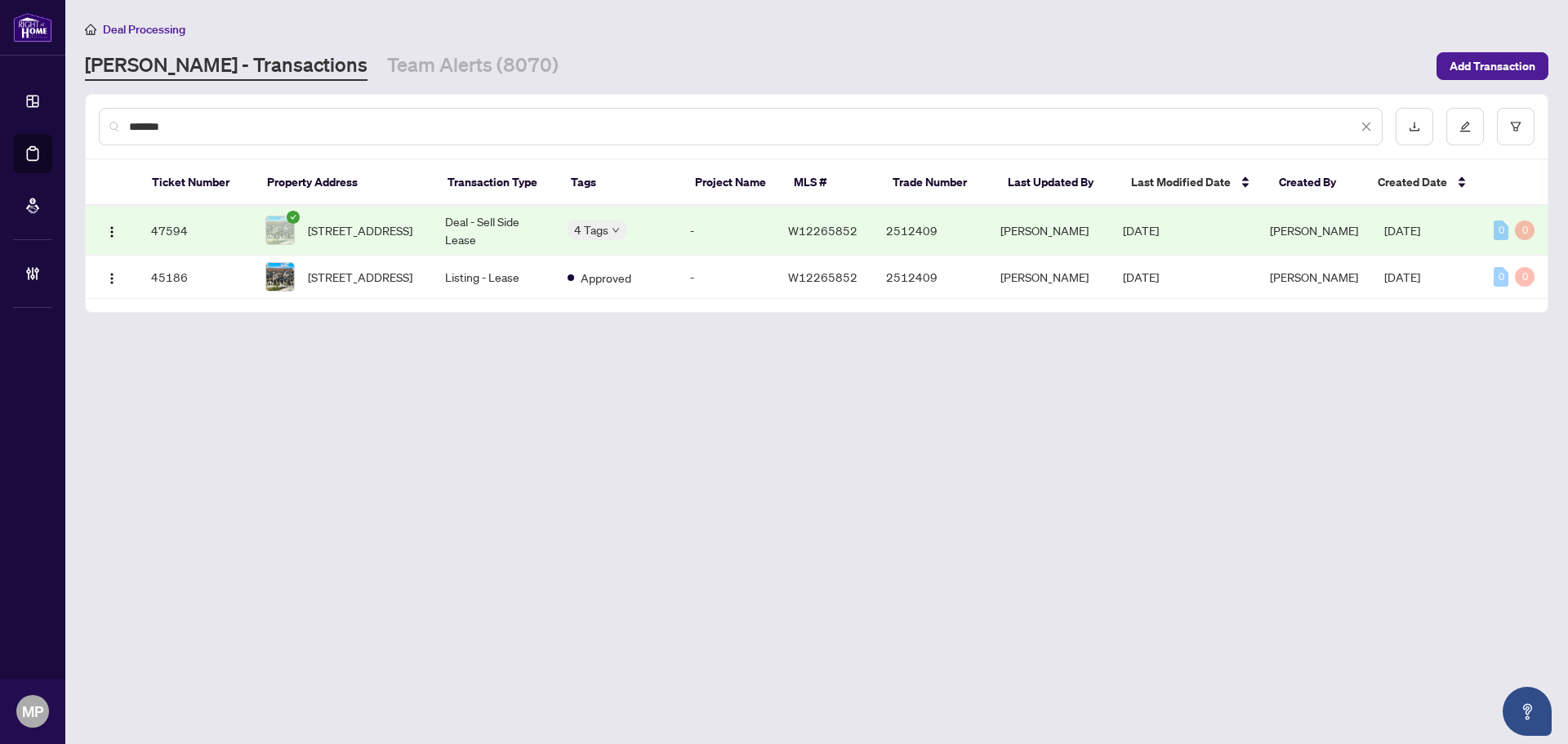
type input "*******"
click at [695, 226] on td "-" at bounding box center [726, 230] width 98 height 50
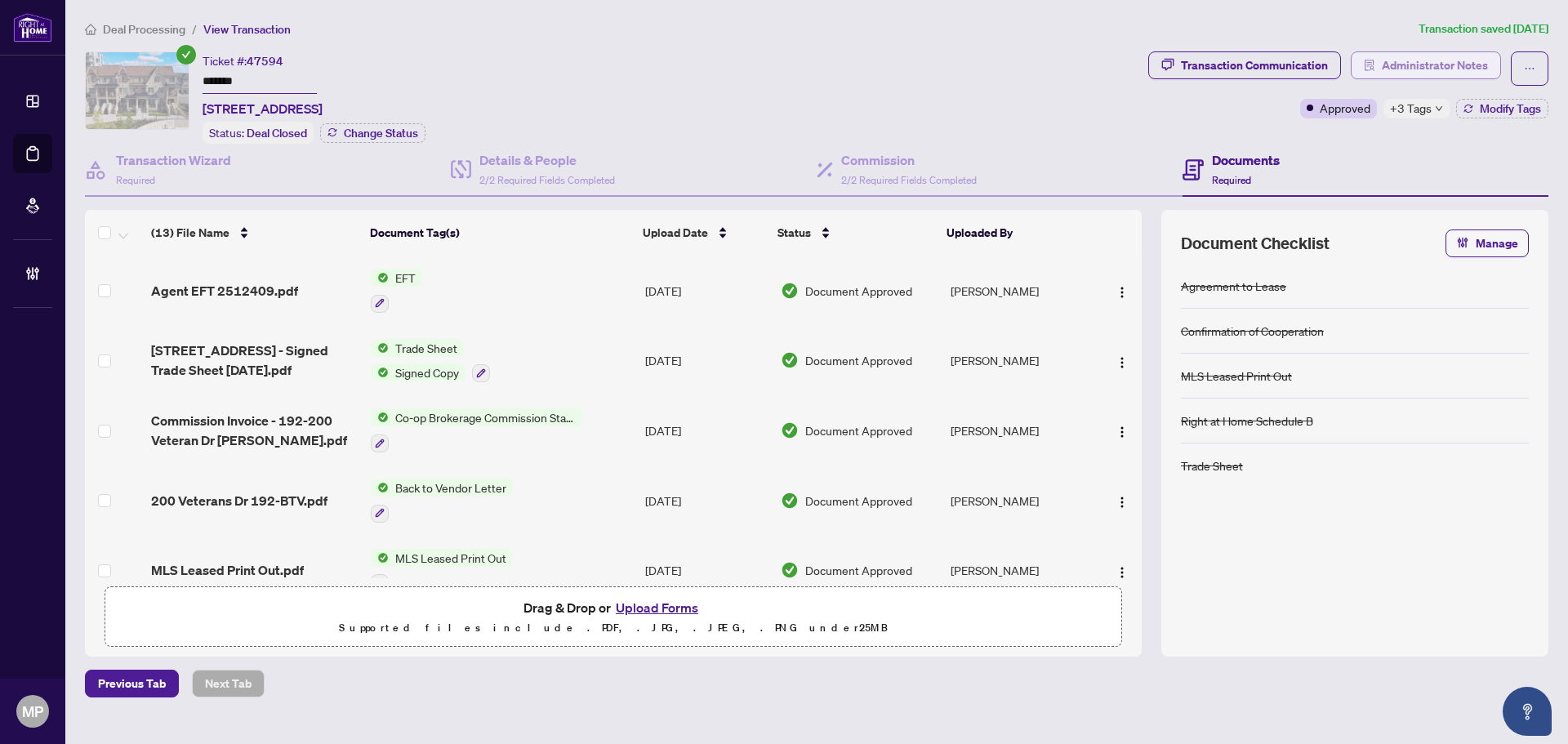
click at [1398, 69] on span "Administrator Notes" at bounding box center [1434, 65] width 106 height 26
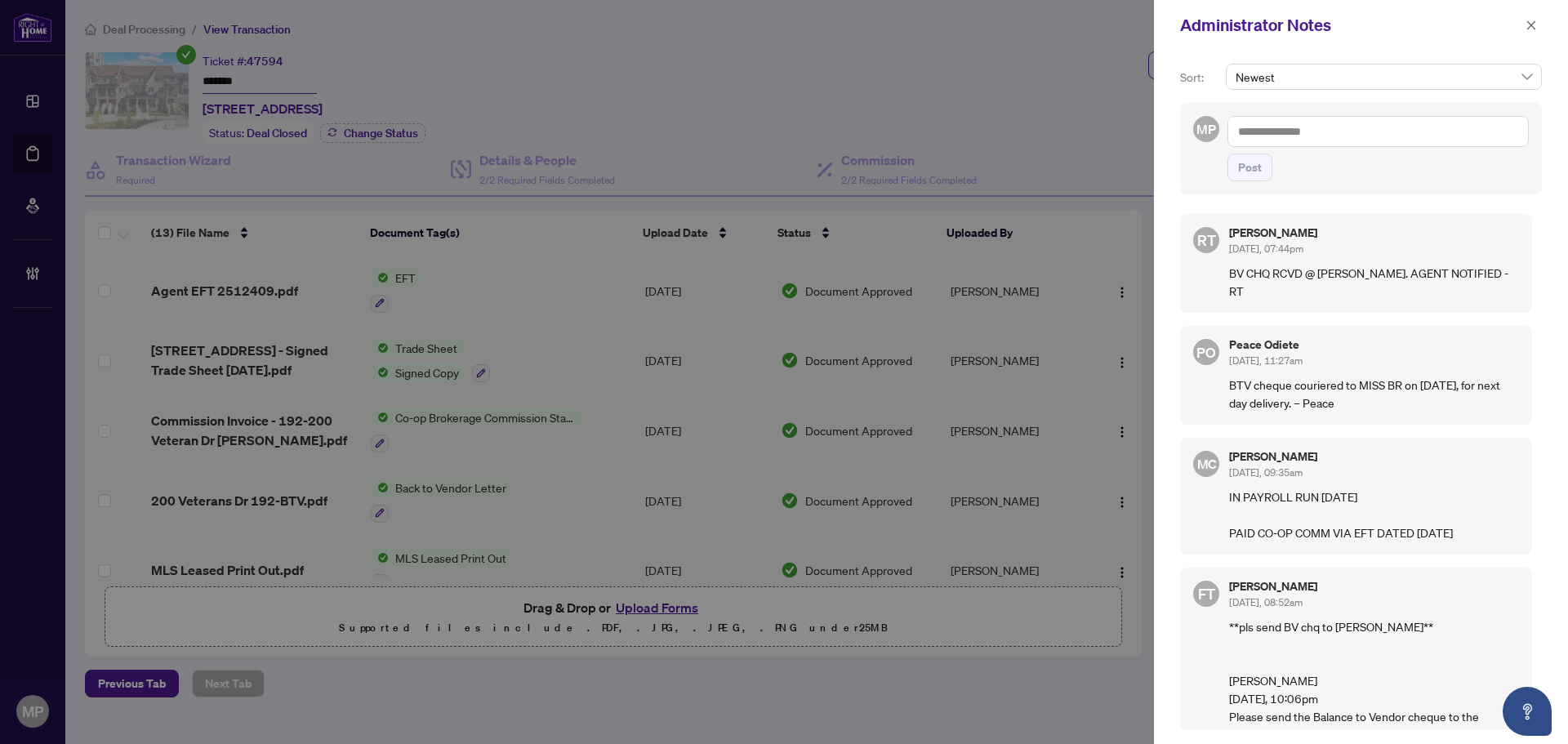
click at [1325, 126] on textarea at bounding box center [1377, 131] width 301 height 31
type textarea "**"
paste textarea "**********"
drag, startPoint x: 1504, startPoint y: 128, endPoint x: 1367, endPoint y: 134, distance: 137.1
click at [1367, 134] on textarea "**********" at bounding box center [1377, 131] width 301 height 31
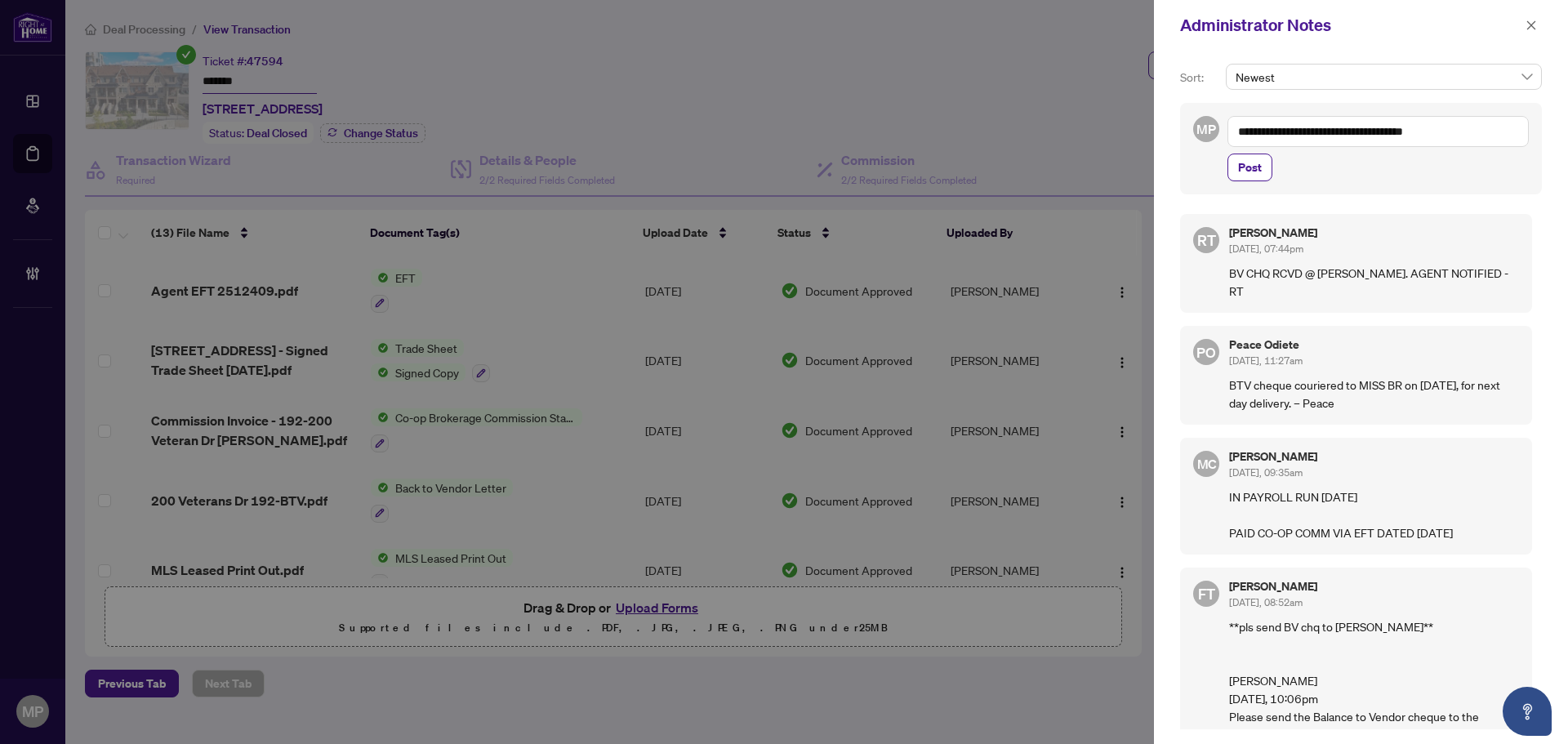
click at [1367, 134] on textarea "**********" at bounding box center [1377, 131] width 301 height 31
type textarea "**********"
click at [1242, 163] on span "Post" at bounding box center [1249, 168] width 24 height 26
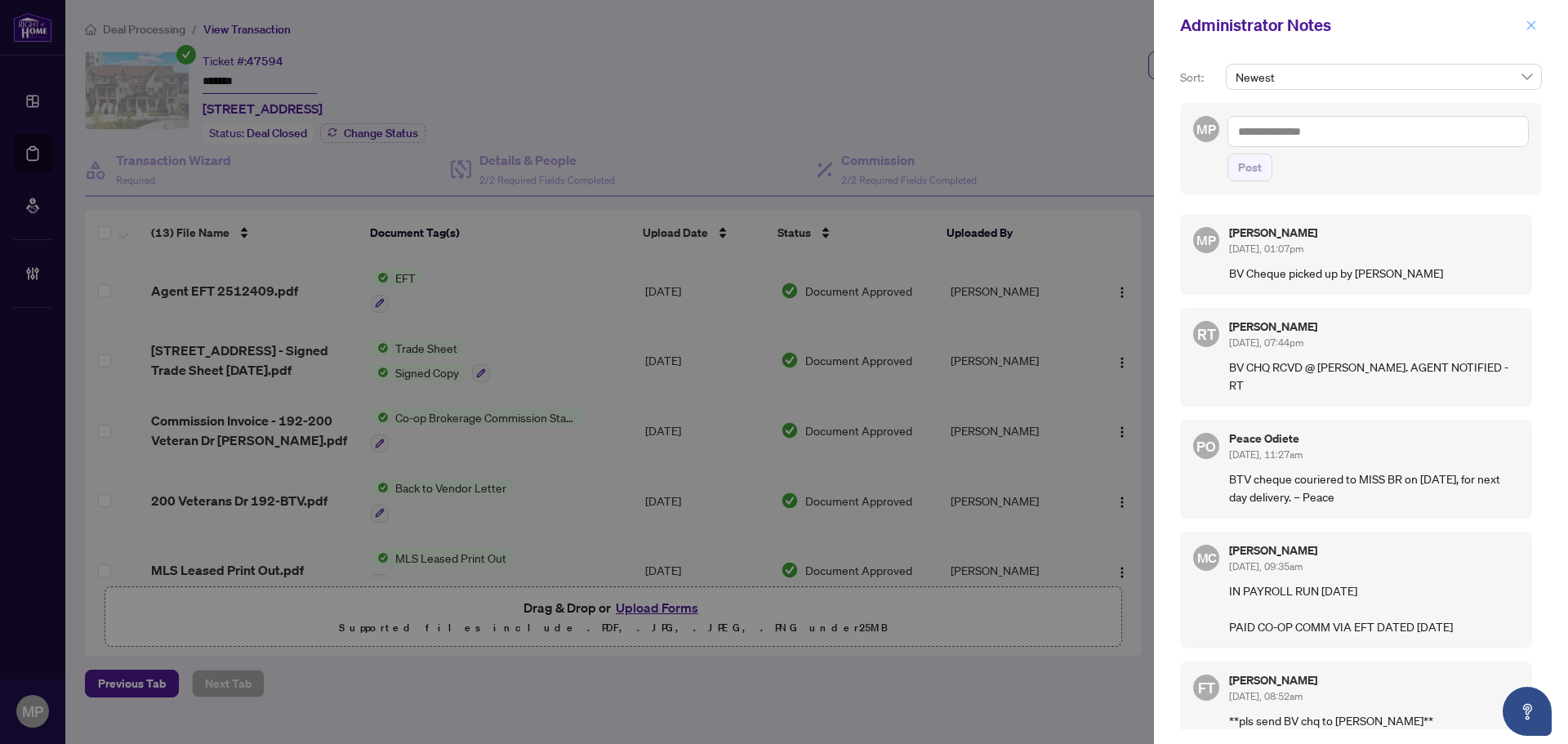
click at [1530, 29] on icon "close" at bounding box center [1530, 25] width 11 height 11
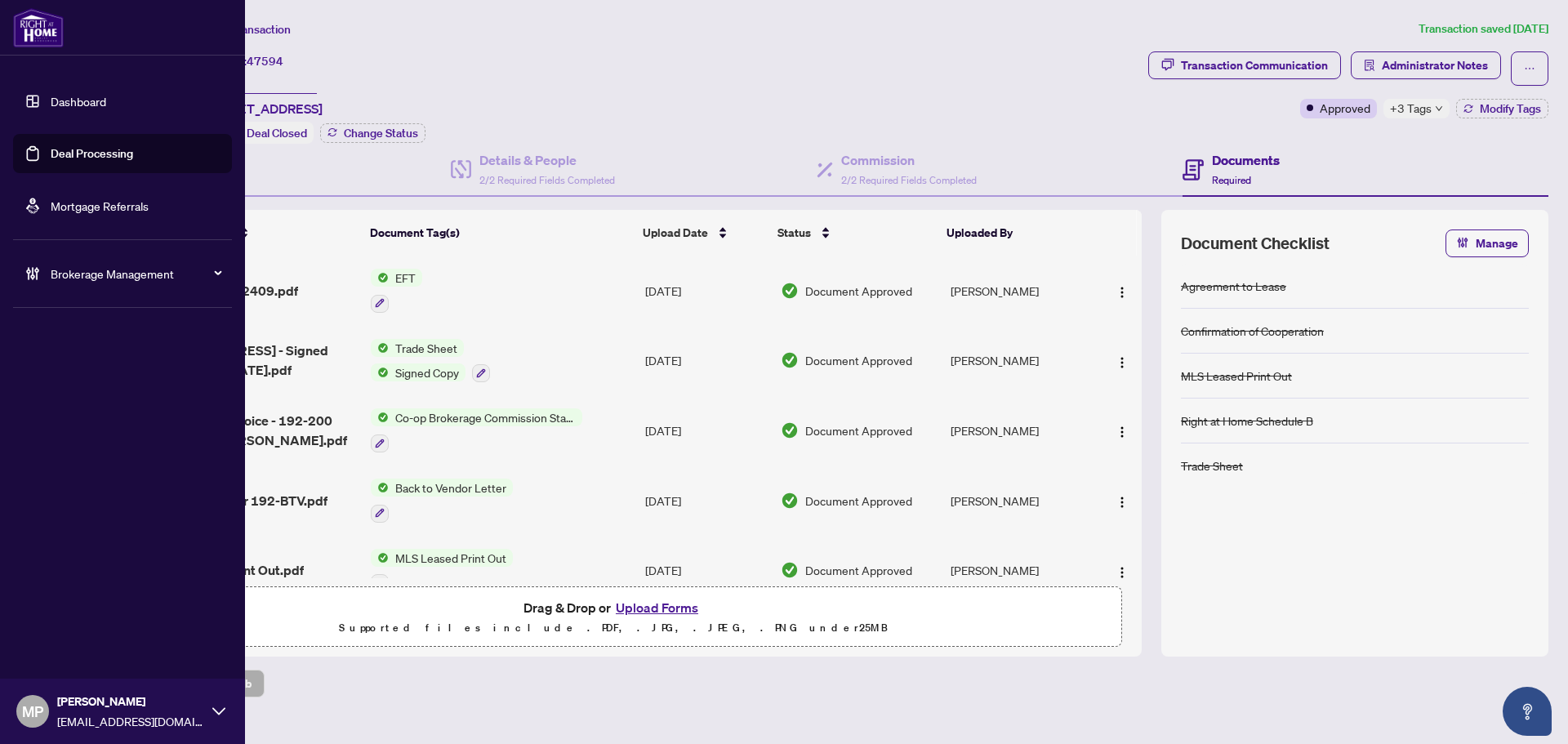
drag, startPoint x: 105, startPoint y: 159, endPoint x: 203, endPoint y: 167, distance: 98.3
click at [107, 159] on link "Deal Processing" at bounding box center [92, 153] width 83 height 15
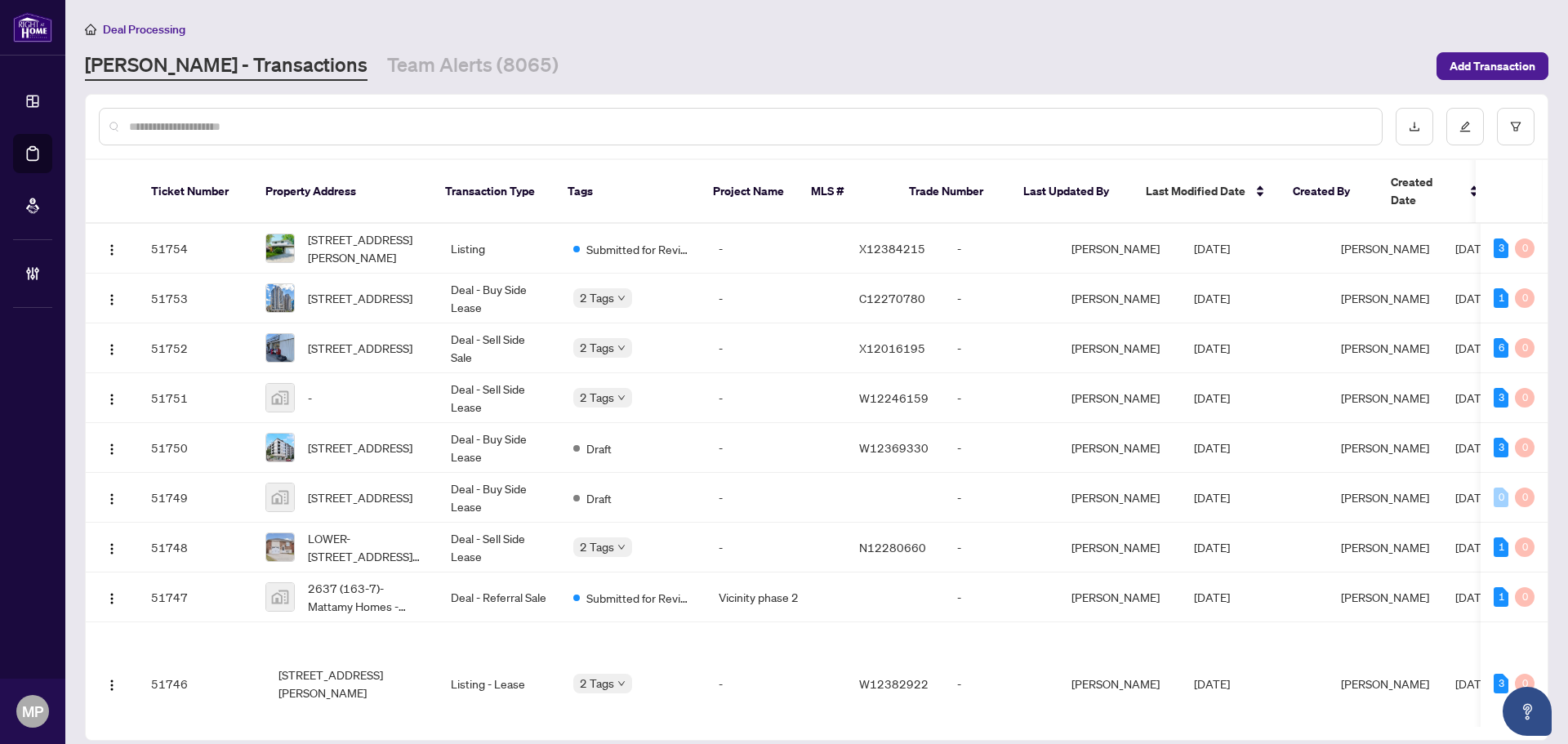
click at [477, 129] on input "text" at bounding box center [748, 126] width 1239 height 18
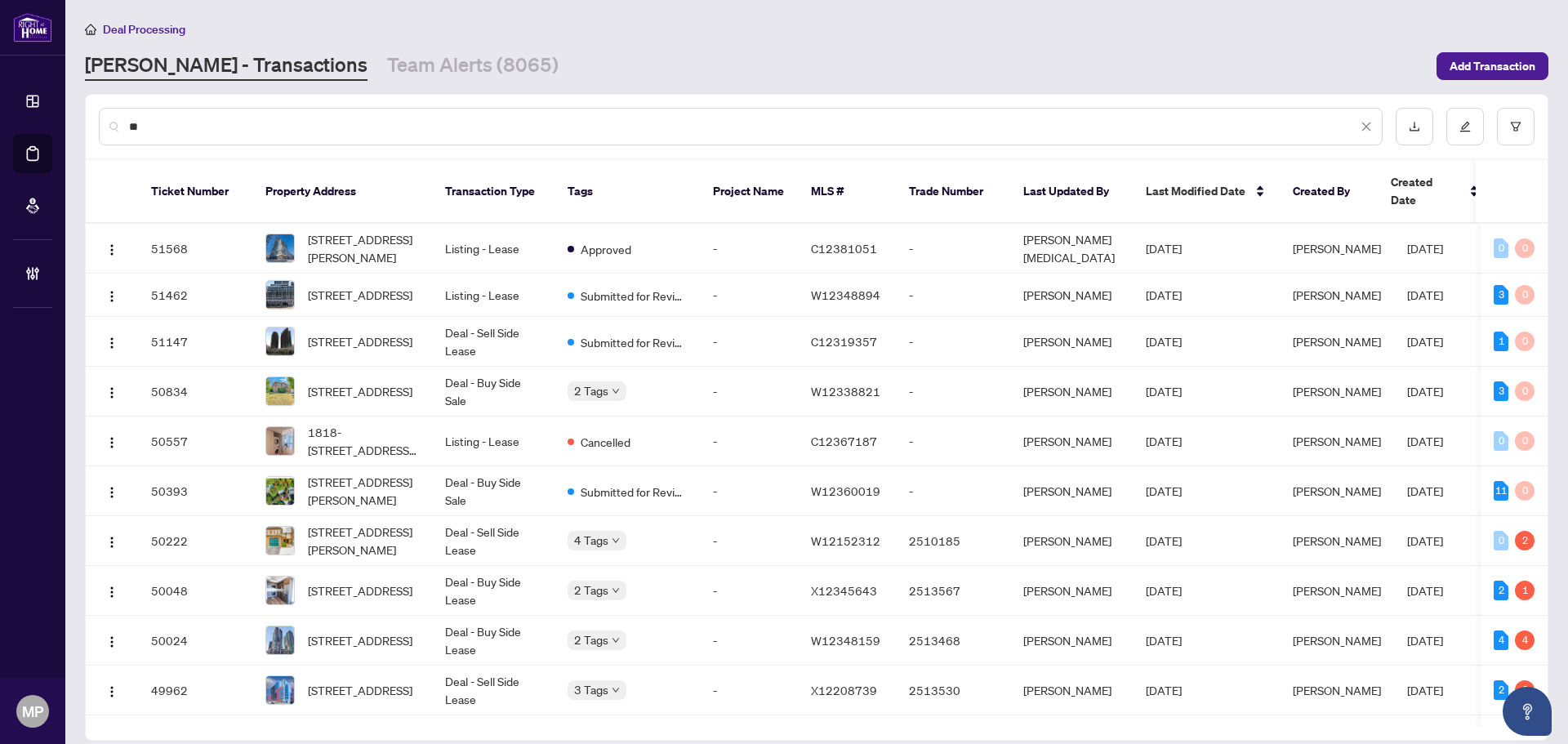
type input "*"
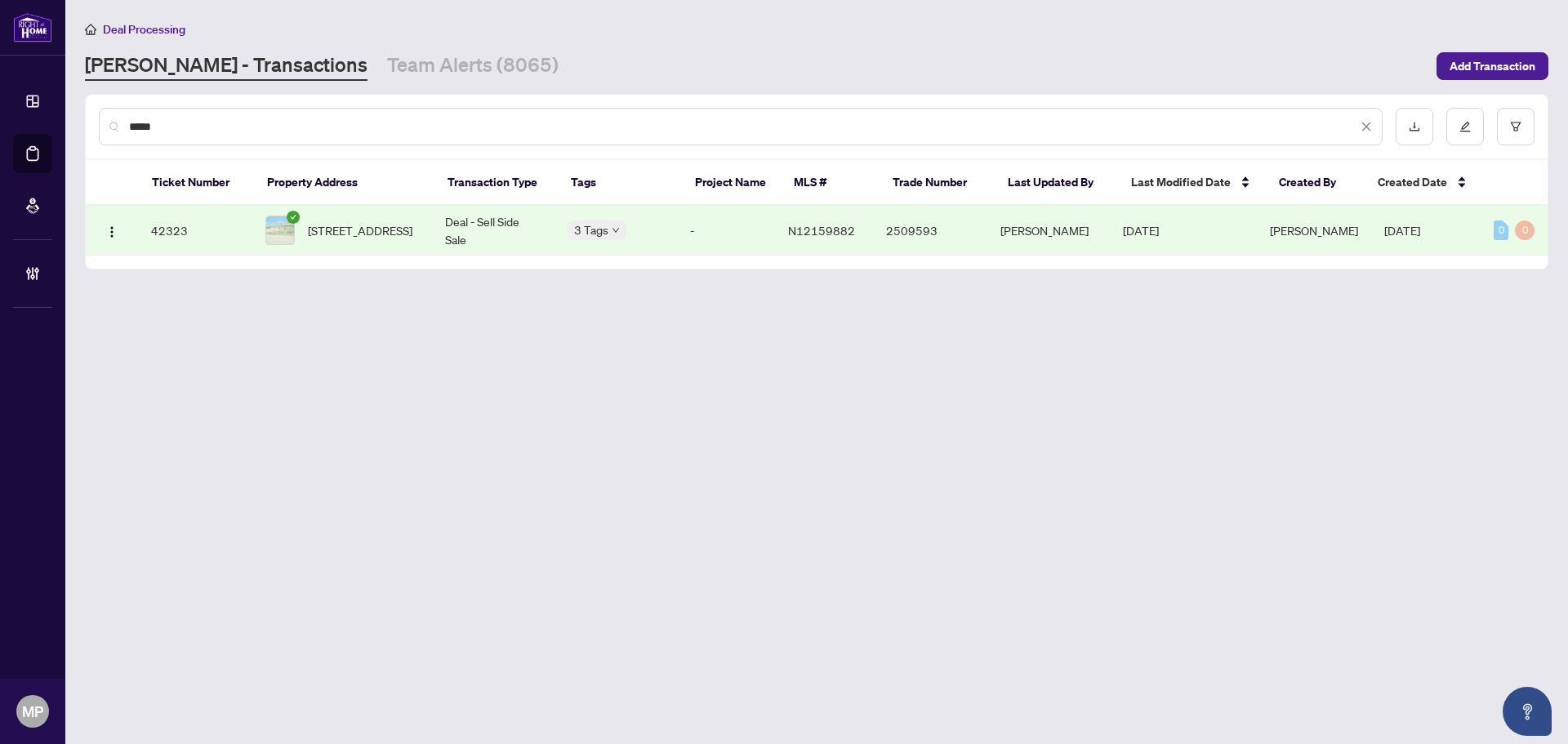
type input "*****"
click at [523, 235] on td "Deal - Sell Side Sale" at bounding box center [493, 230] width 122 height 50
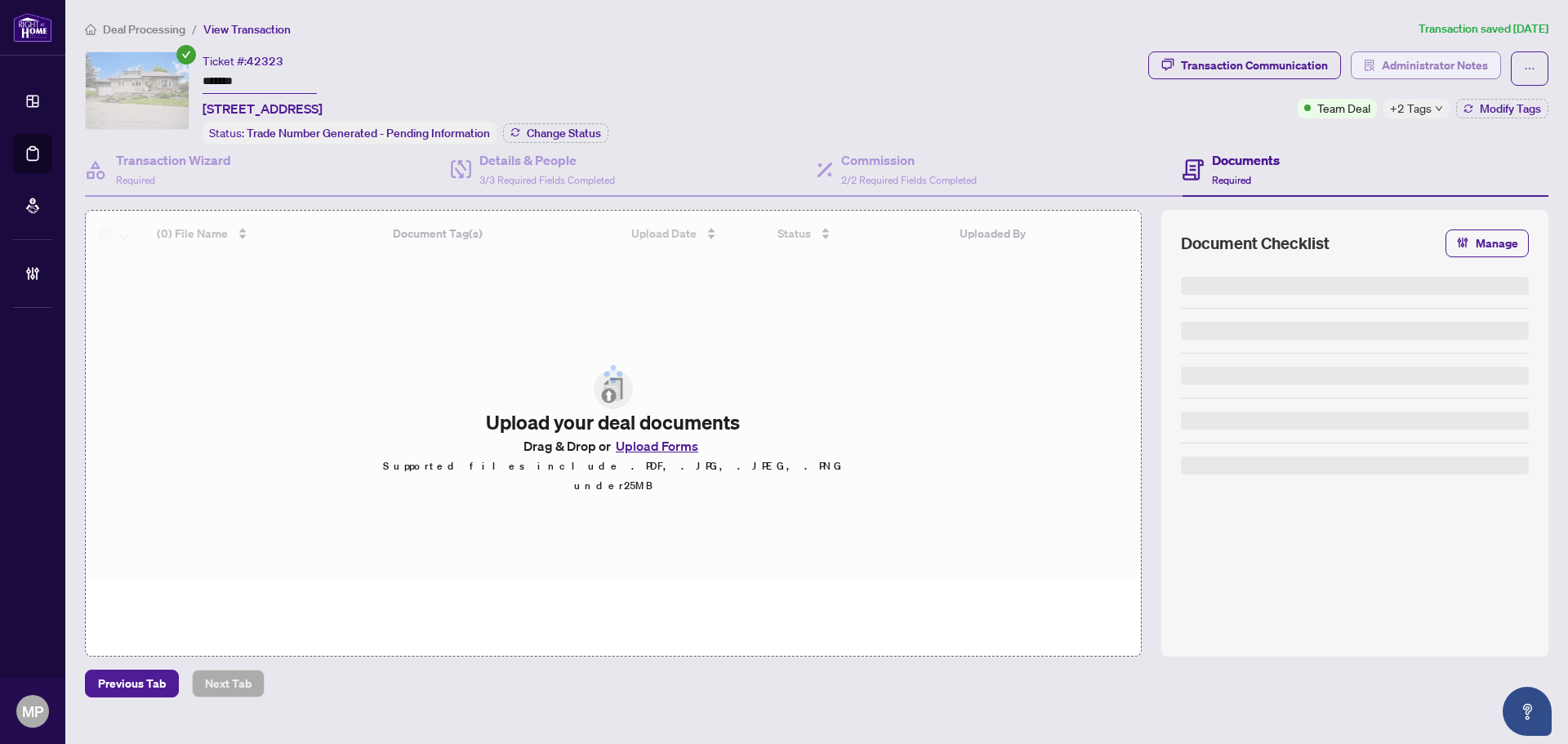
click at [1411, 69] on span "Administrator Notes" at bounding box center [1434, 65] width 106 height 26
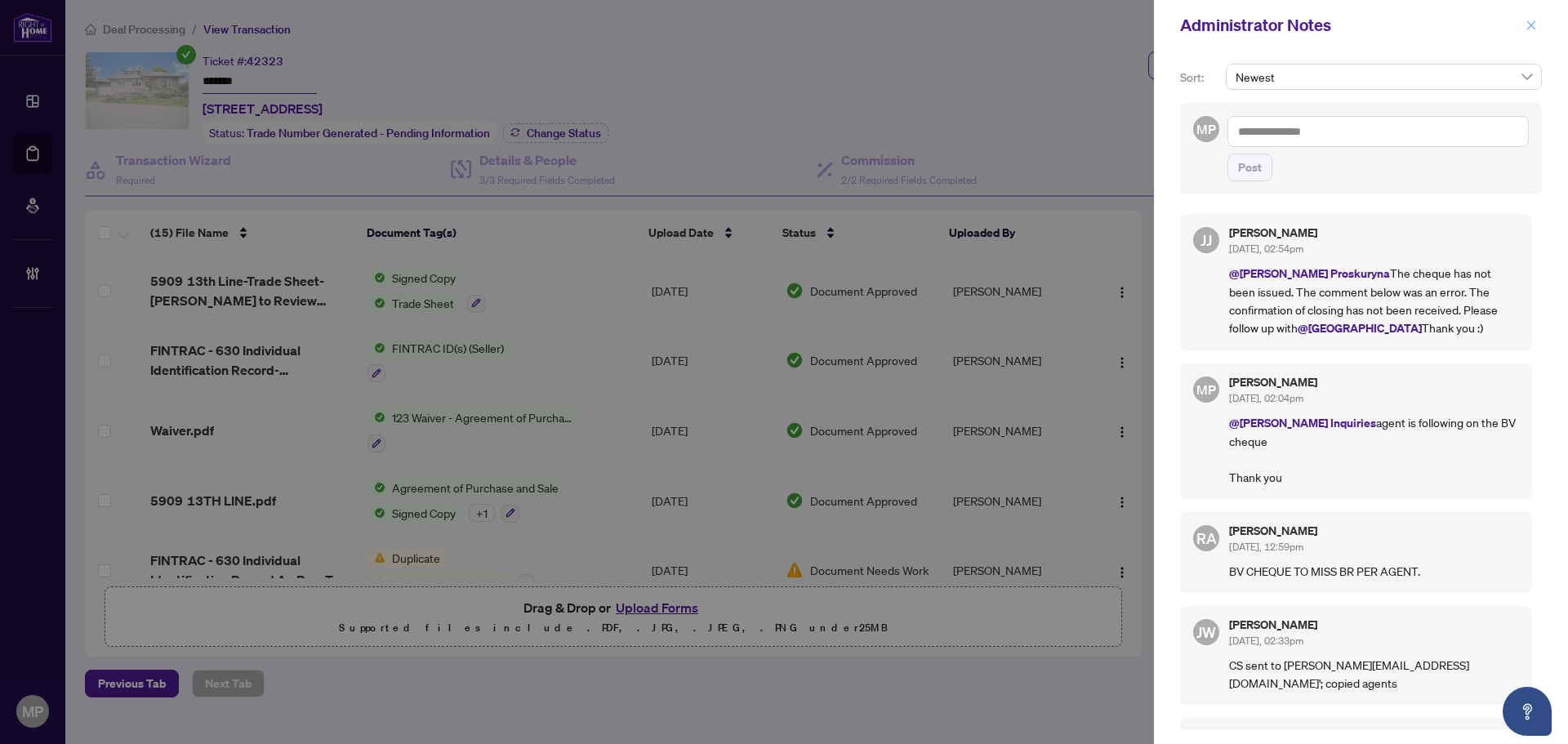
click at [1534, 29] on icon "close" at bounding box center [1531, 25] width 9 height 9
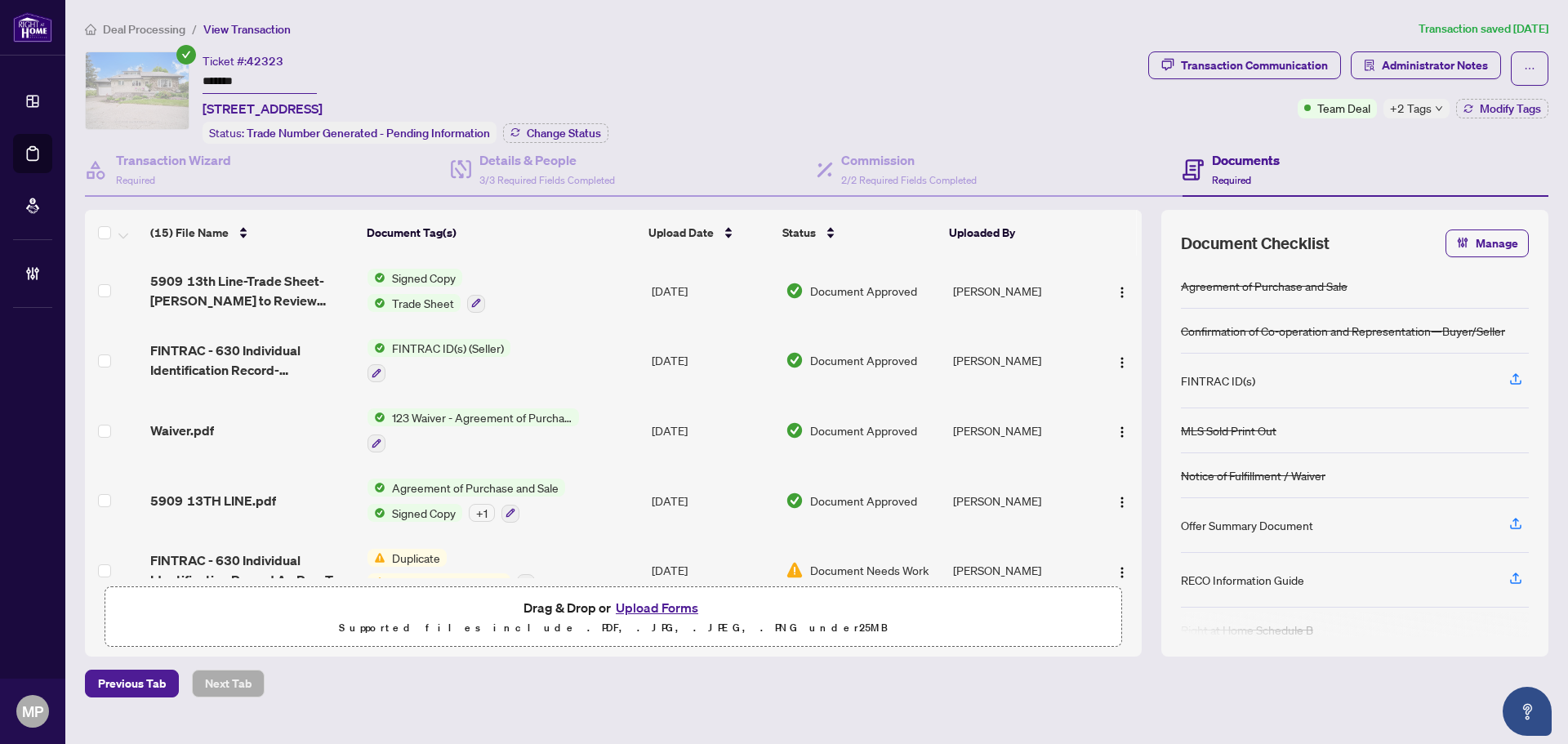
click at [1403, 92] on div "Transaction Communication Administrator Notes Team Deal +2 Tags Modify Tags" at bounding box center [1348, 85] width 400 height 67
click at [1414, 106] on span "+2 Tags" at bounding box center [1410, 107] width 41 height 18
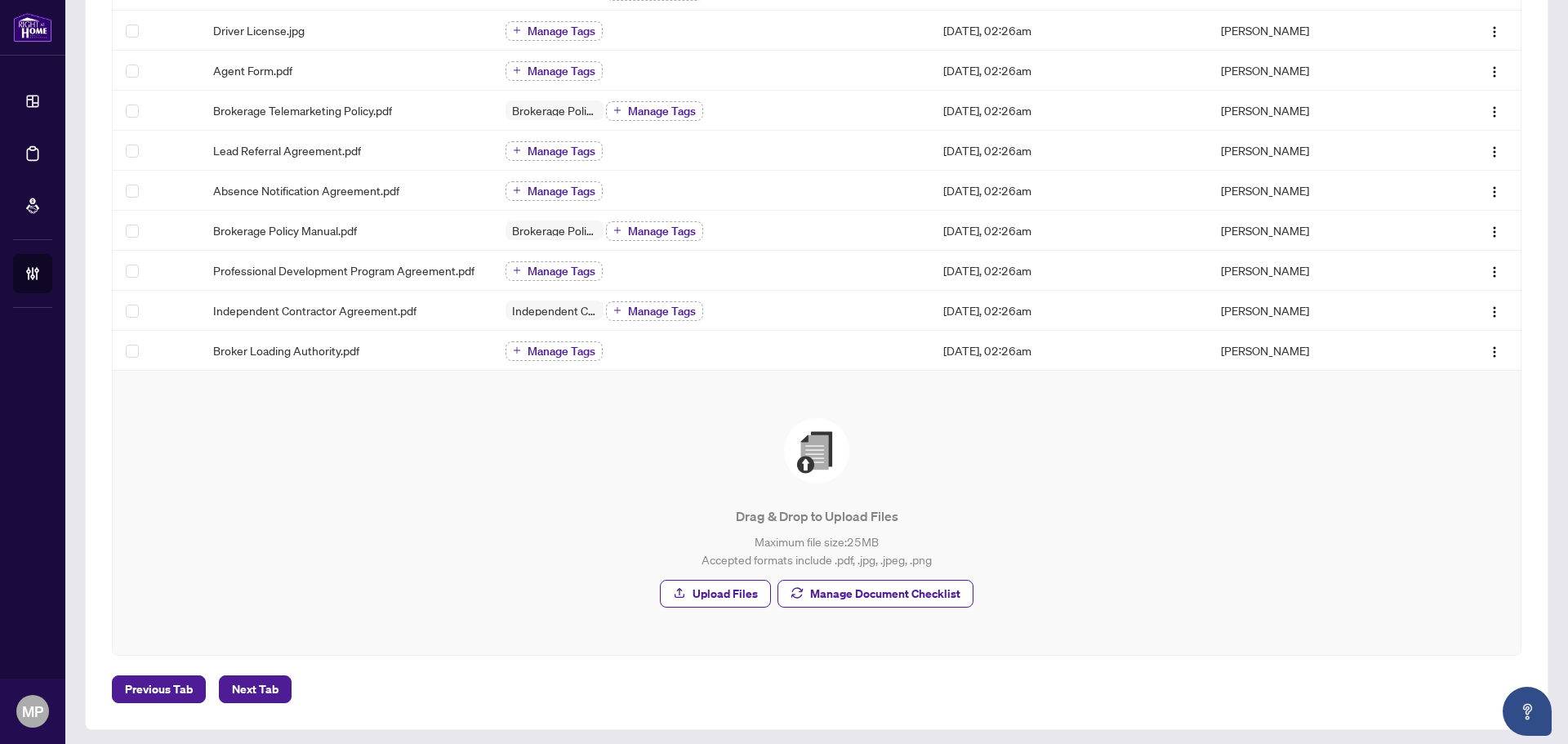
scroll to position [514, 0]
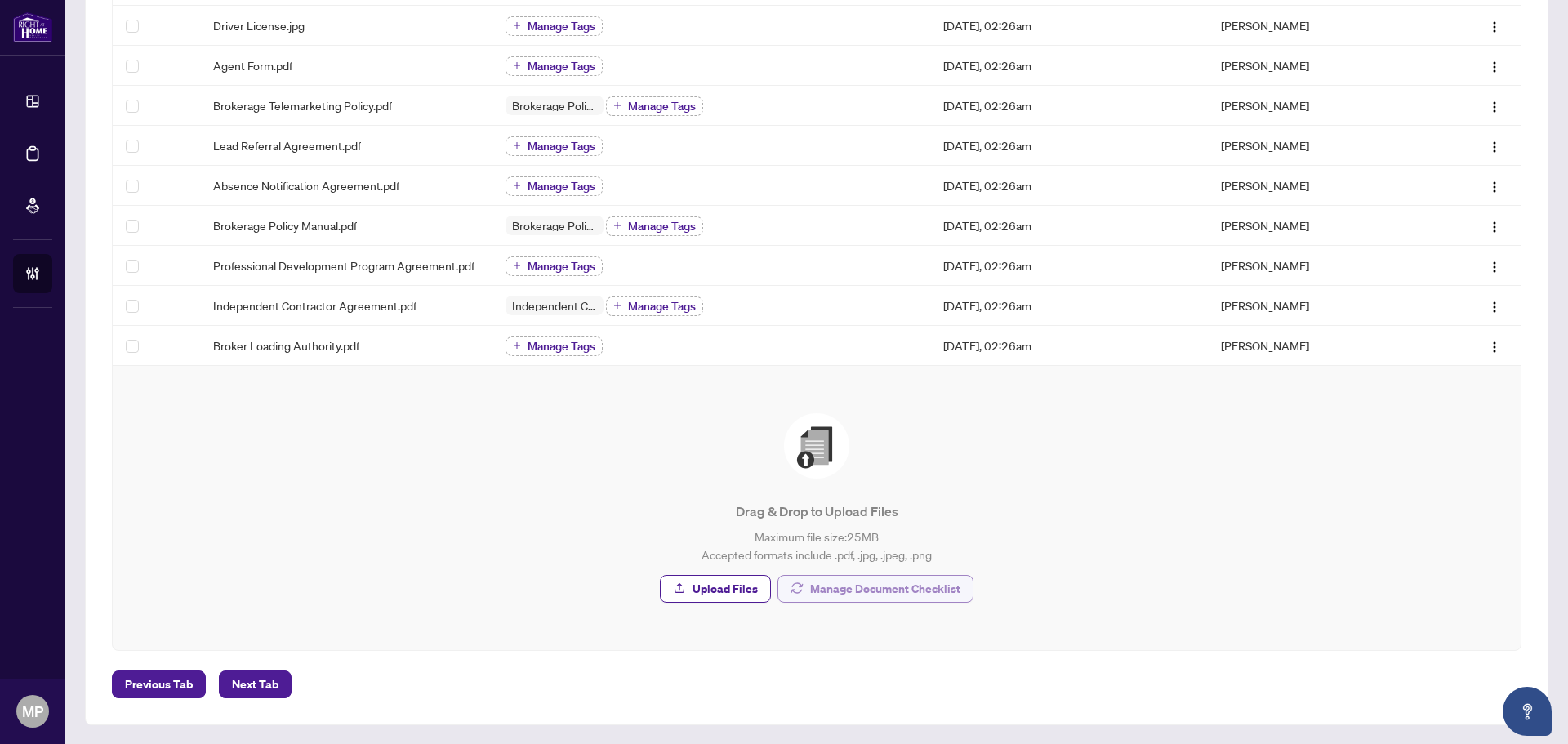
drag, startPoint x: 872, startPoint y: 566, endPoint x: 872, endPoint y: 577, distance: 11.0
click at [872, 567] on div "Drag & Drop to Upload Files Maximum file size: 25 MB Accepted formats include .…" at bounding box center [816, 508] width 1342 height 190
click at [871, 578] on span "Manage Document Checklist" at bounding box center [885, 589] width 150 height 26
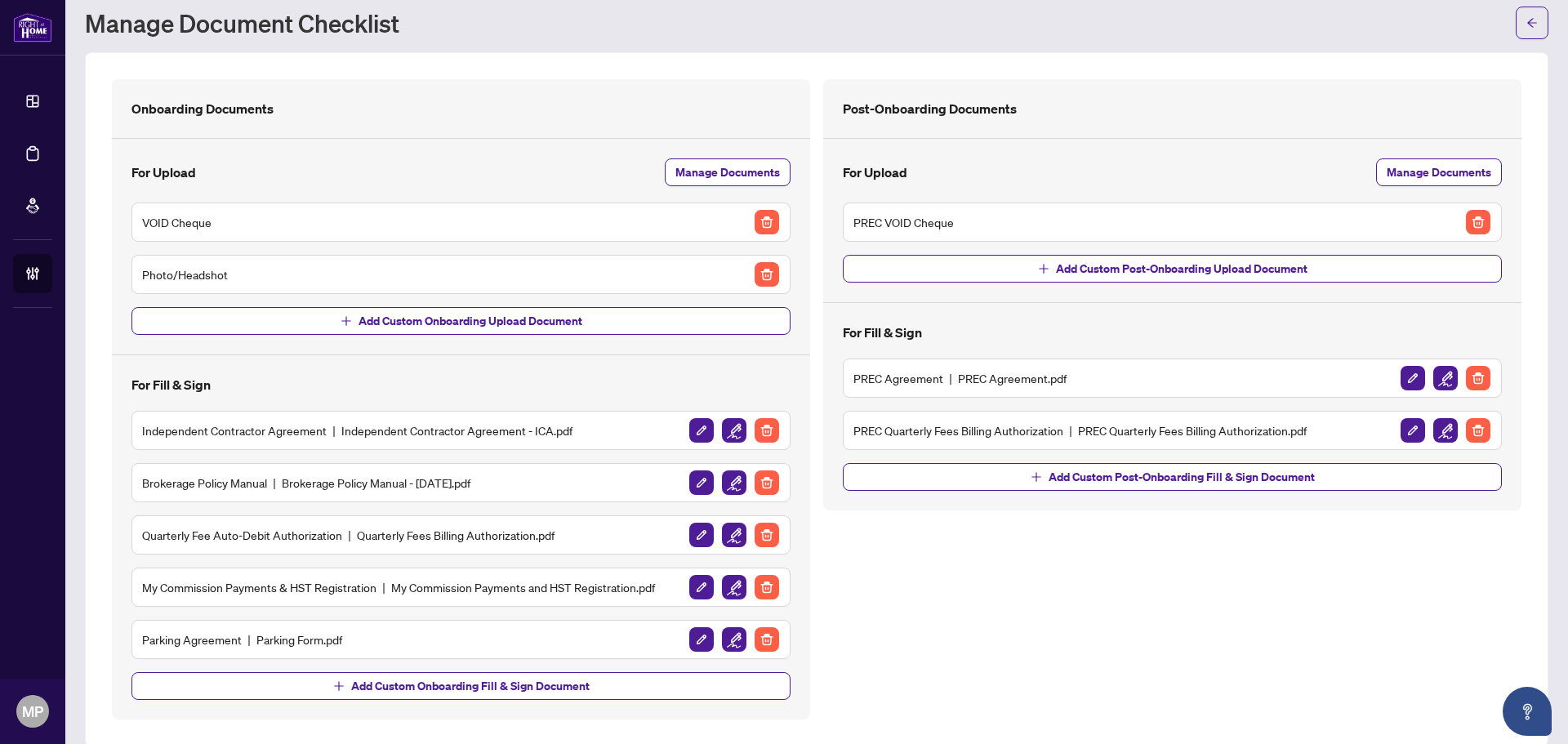
scroll to position [66, 0]
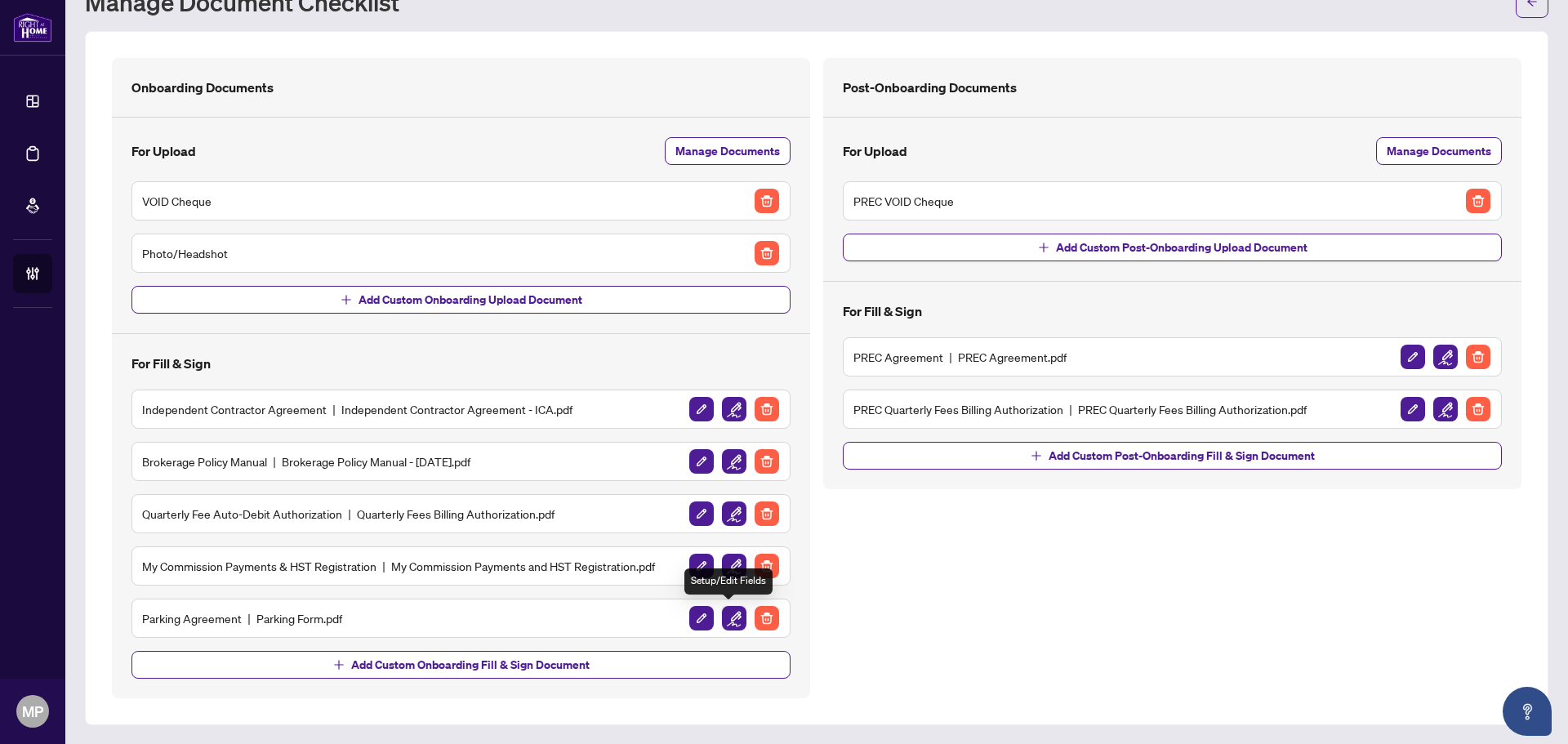
click at [726, 618] on img "button" at bounding box center [734, 618] width 25 height 25
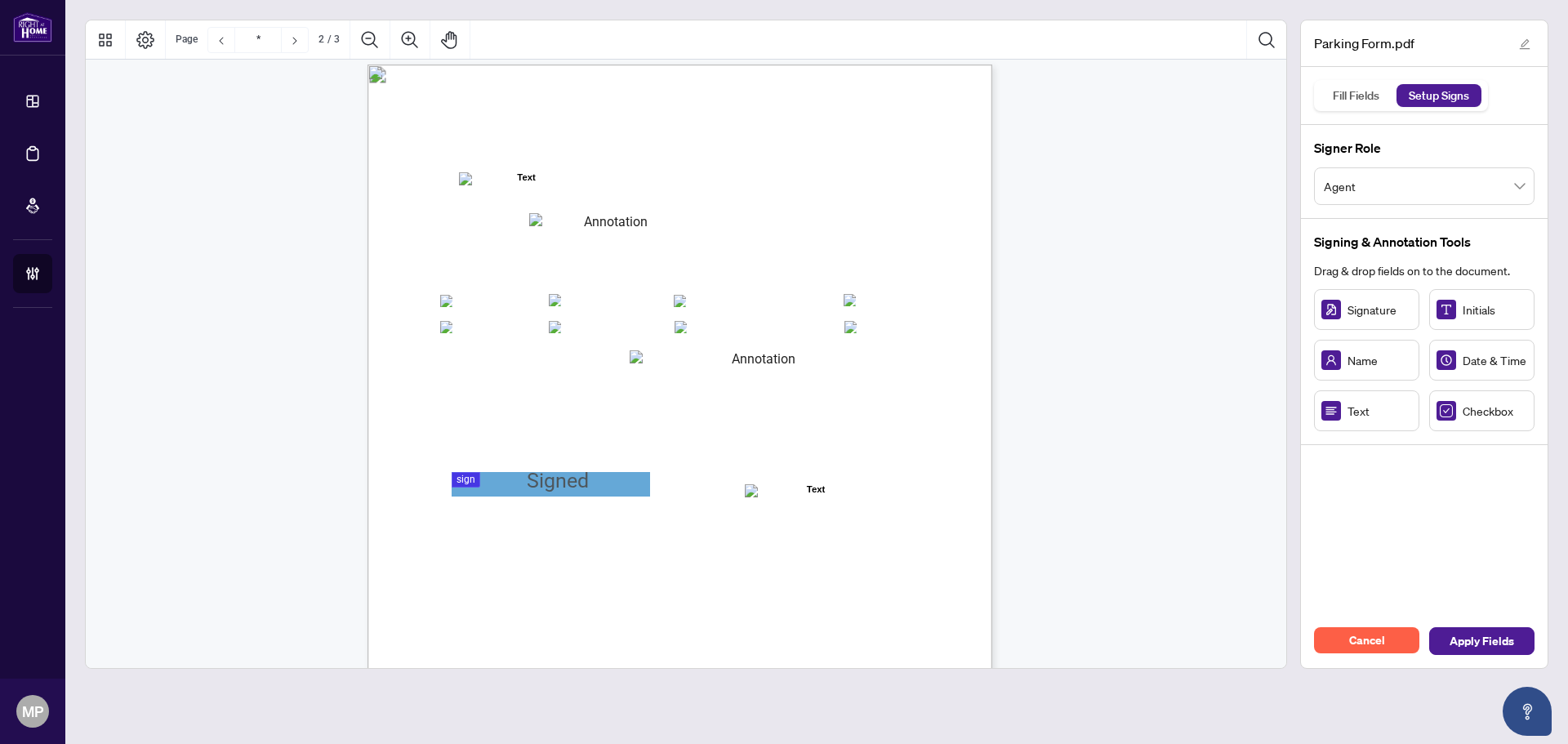
type input "*"
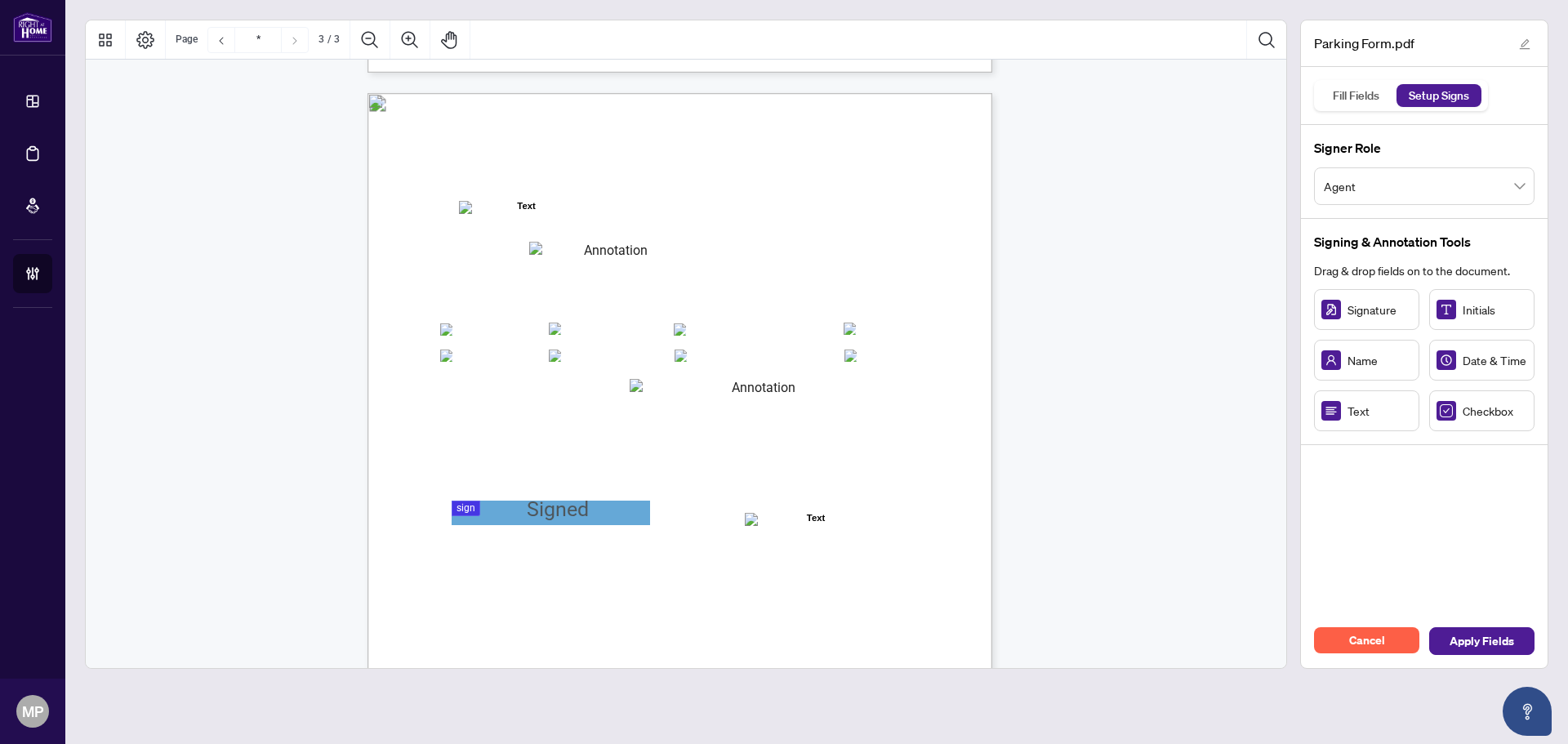
scroll to position [1633, 0]
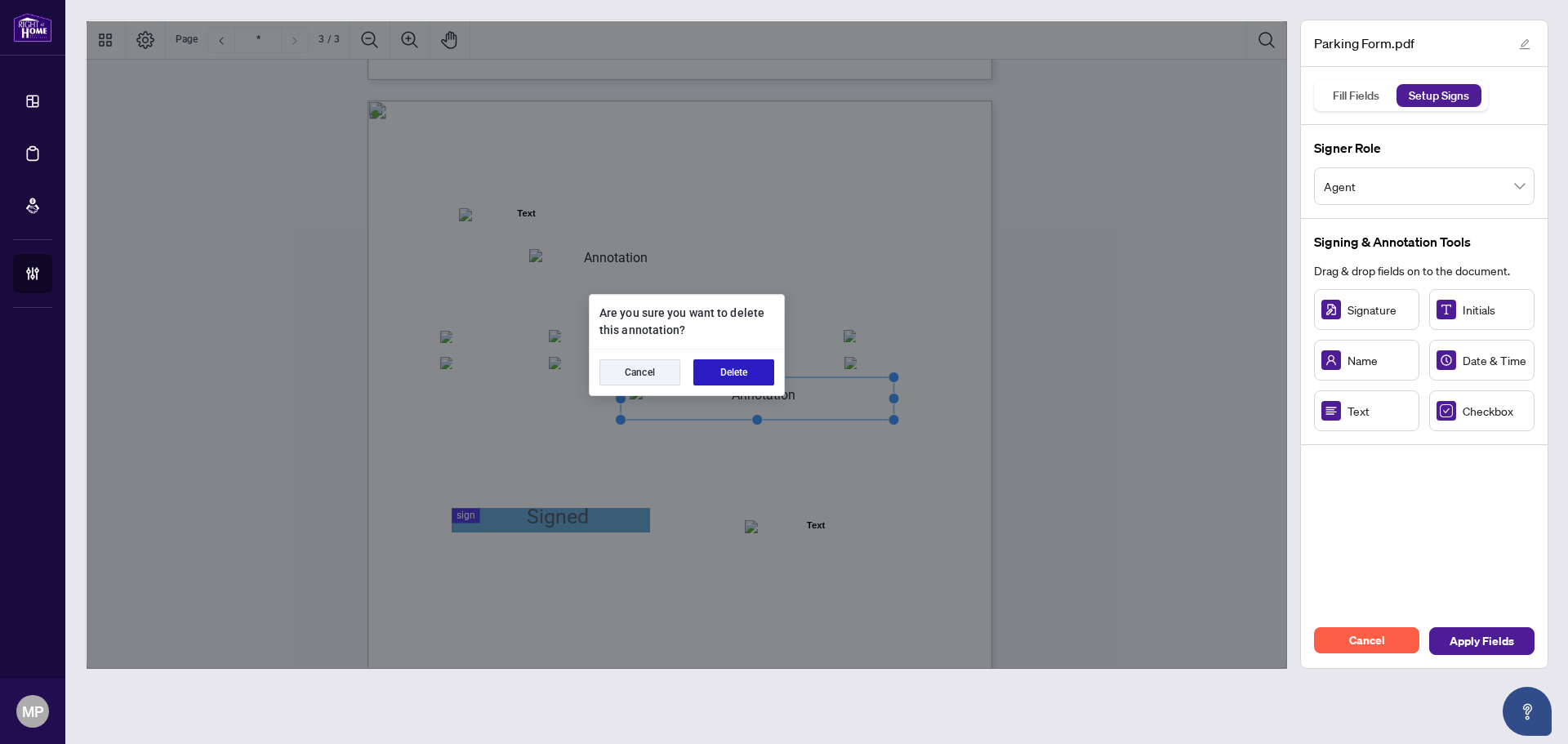
click at [733, 376] on button "Delete" at bounding box center [733, 372] width 81 height 26
click at [727, 365] on button "Delete" at bounding box center [733, 372] width 81 height 26
drag, startPoint x: 735, startPoint y: 364, endPoint x: 619, endPoint y: 353, distance: 116.5
click at [729, 364] on button "Delete" at bounding box center [733, 372] width 81 height 26
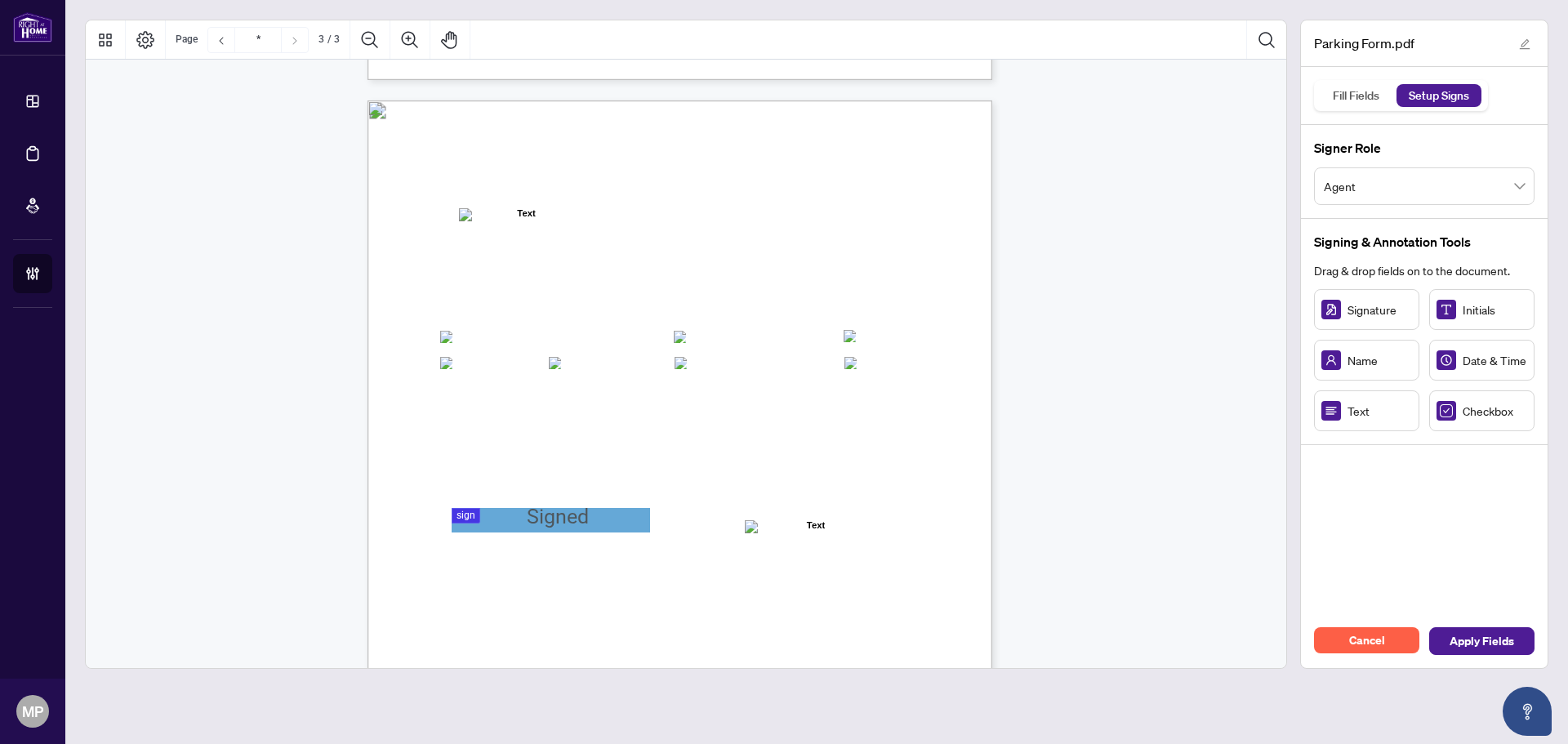
click at [562, 359] on span "□ OREB" at bounding box center [572, 363] width 44 height 16
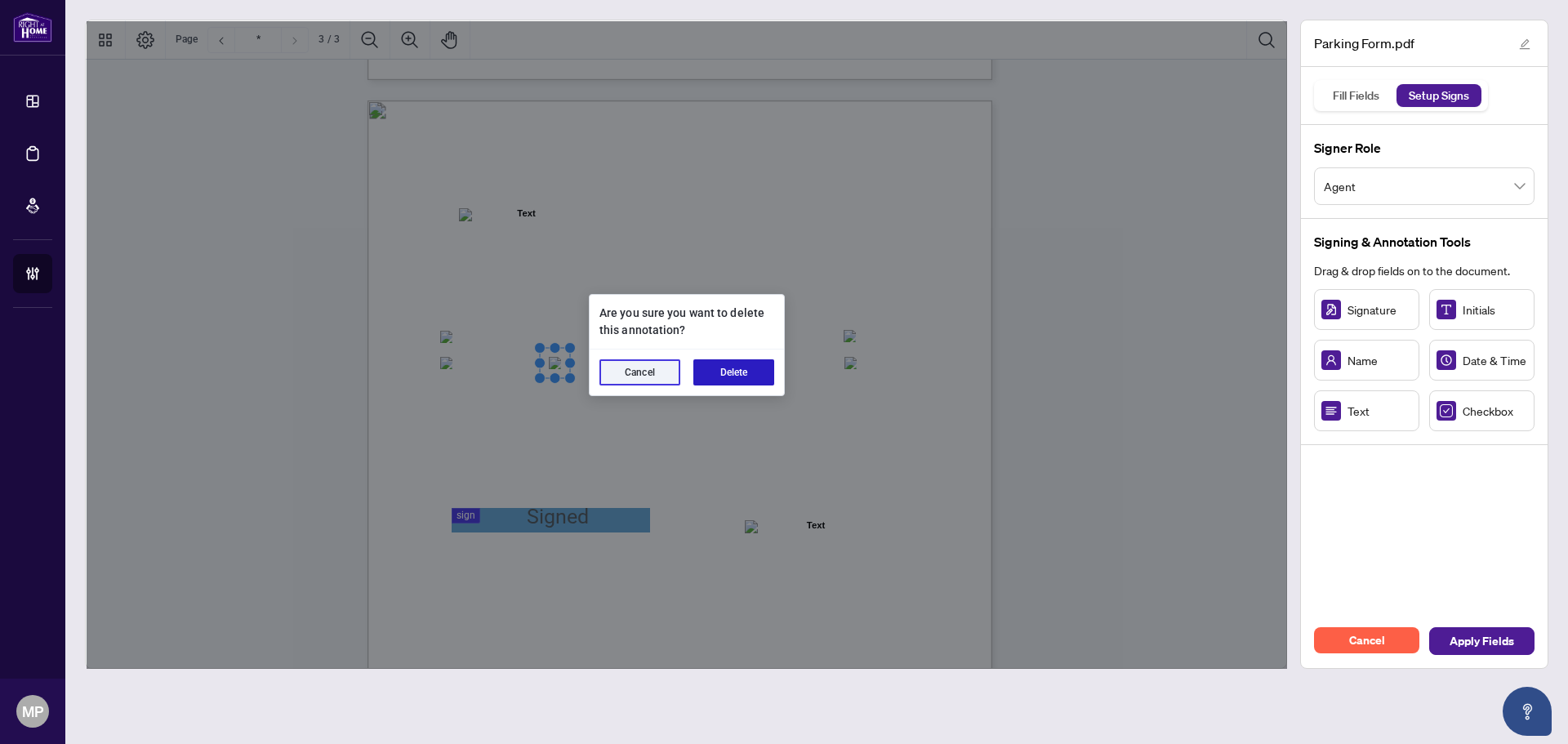
click at [730, 368] on button "Delete" at bounding box center [733, 372] width 81 height 26
click at [716, 371] on button "Delete" at bounding box center [733, 372] width 81 height 26
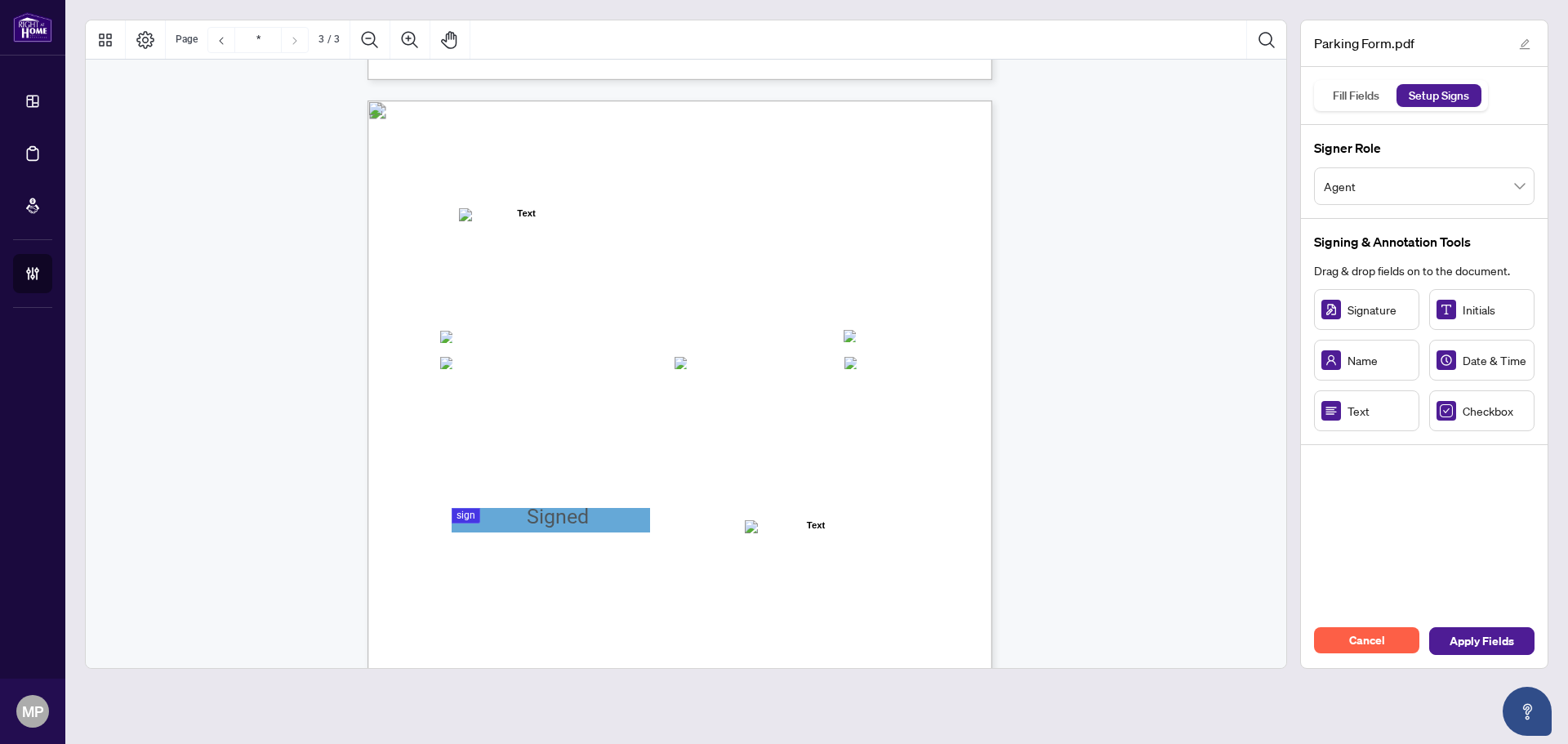
click at [682, 370] on span "□" at bounding box center [680, 363] width 7 height 16
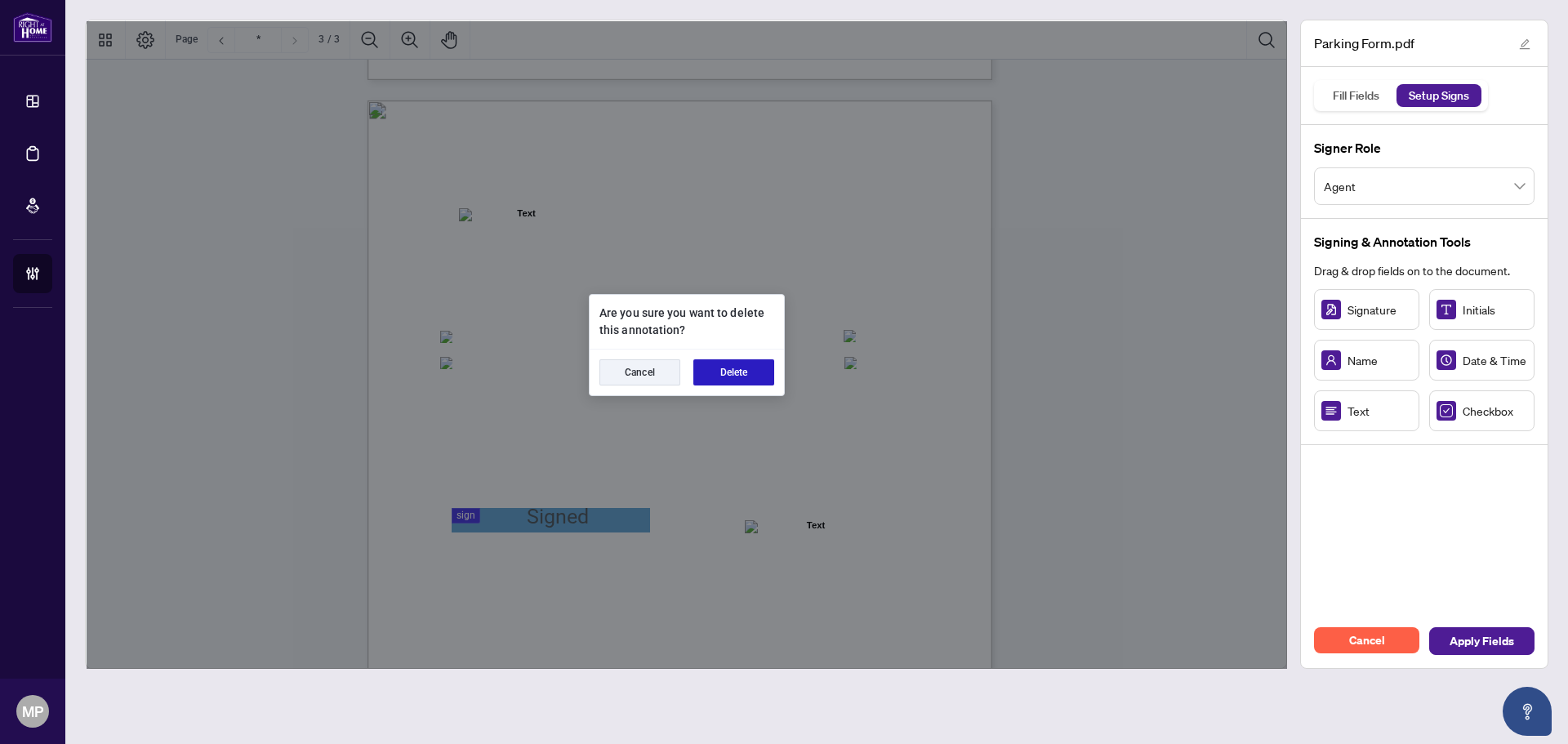
click at [766, 371] on button "Delete" at bounding box center [733, 372] width 81 height 26
drag, startPoint x: 740, startPoint y: 367, endPoint x: 859, endPoint y: 365, distance: 119.0
click at [748, 367] on button "Delete" at bounding box center [733, 372] width 81 height 26
click at [741, 368] on button "Delete" at bounding box center [733, 372] width 81 height 26
click at [717, 369] on button "Delete" at bounding box center [733, 372] width 81 height 26
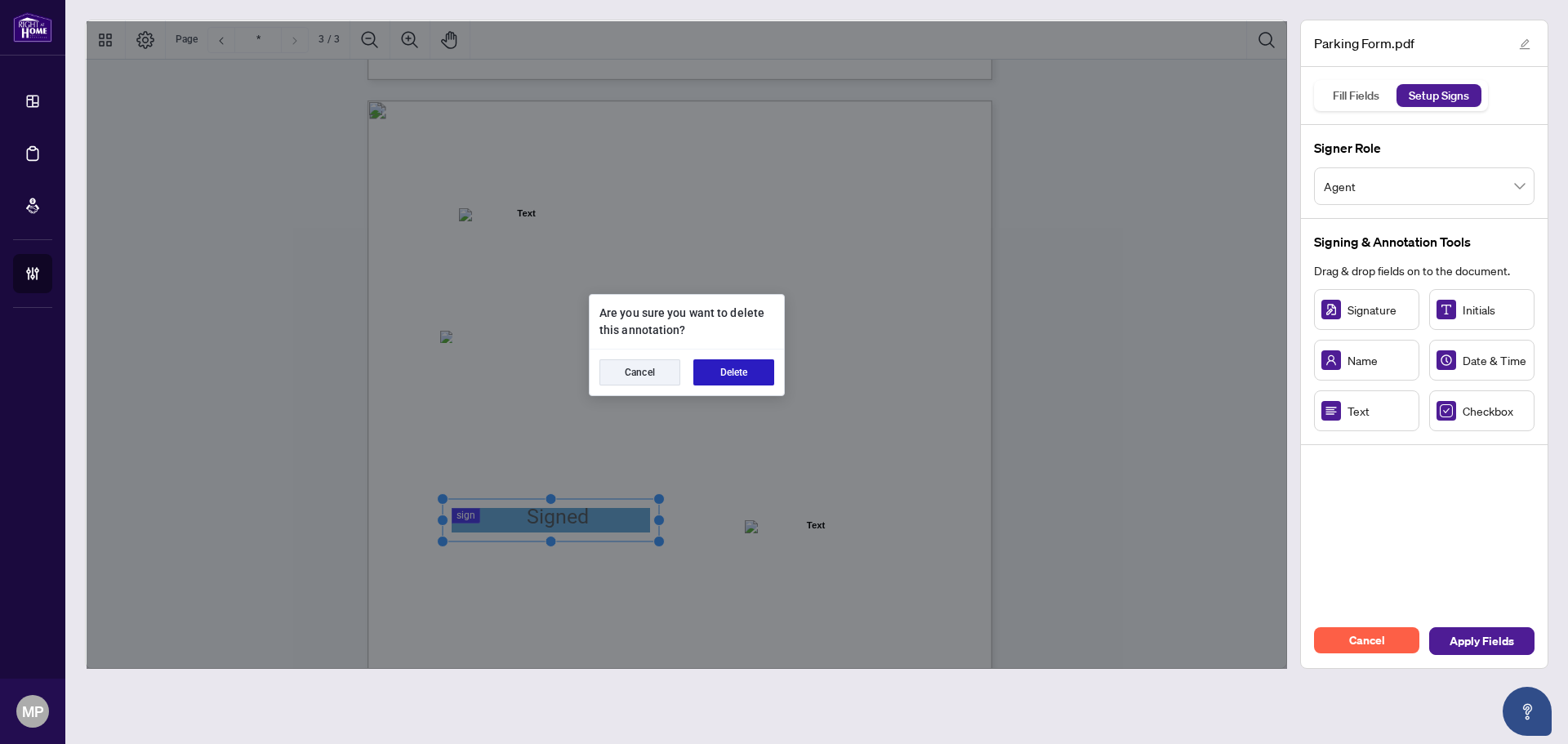
click at [736, 368] on button "Delete" at bounding box center [733, 372] width 81 height 26
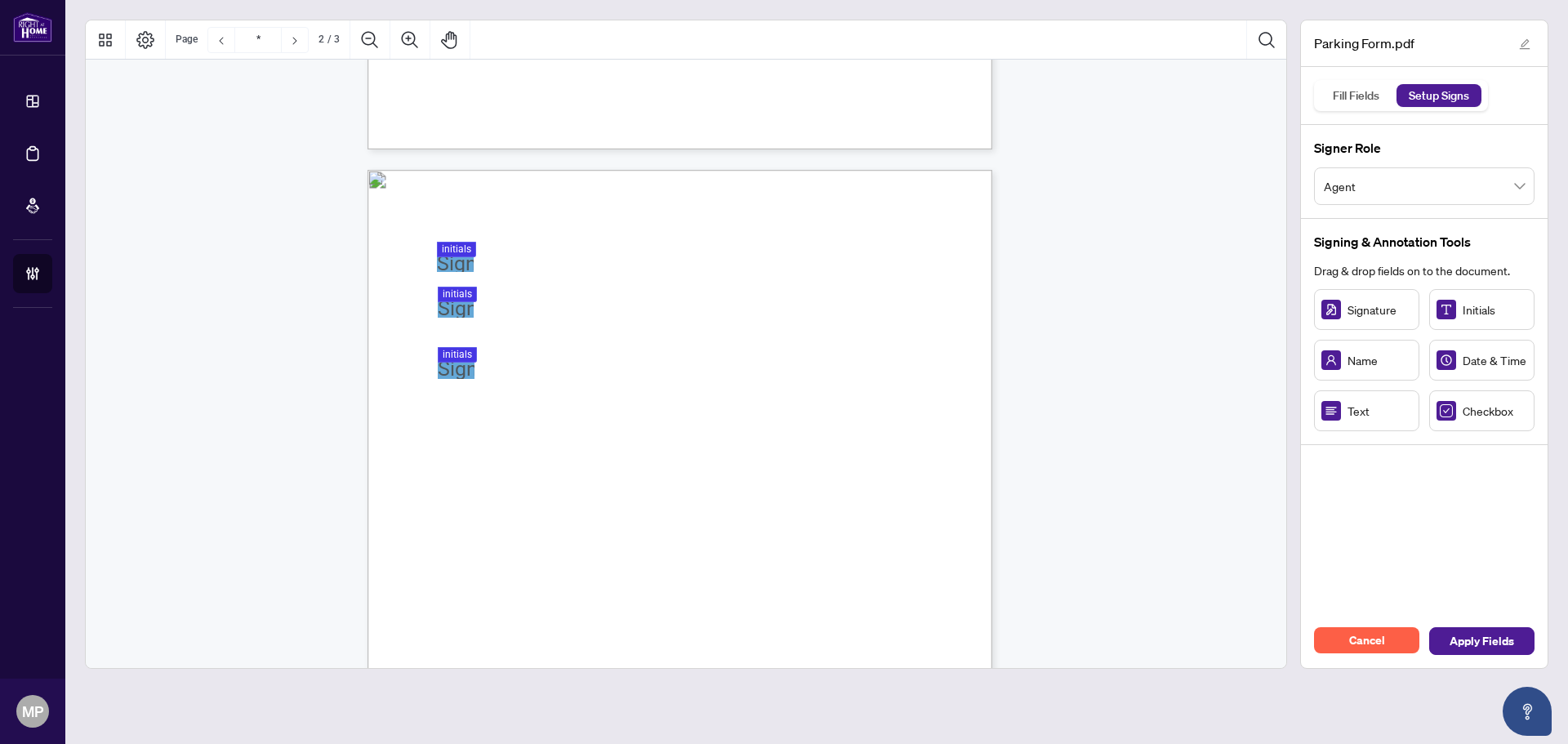
scroll to position [490, 0]
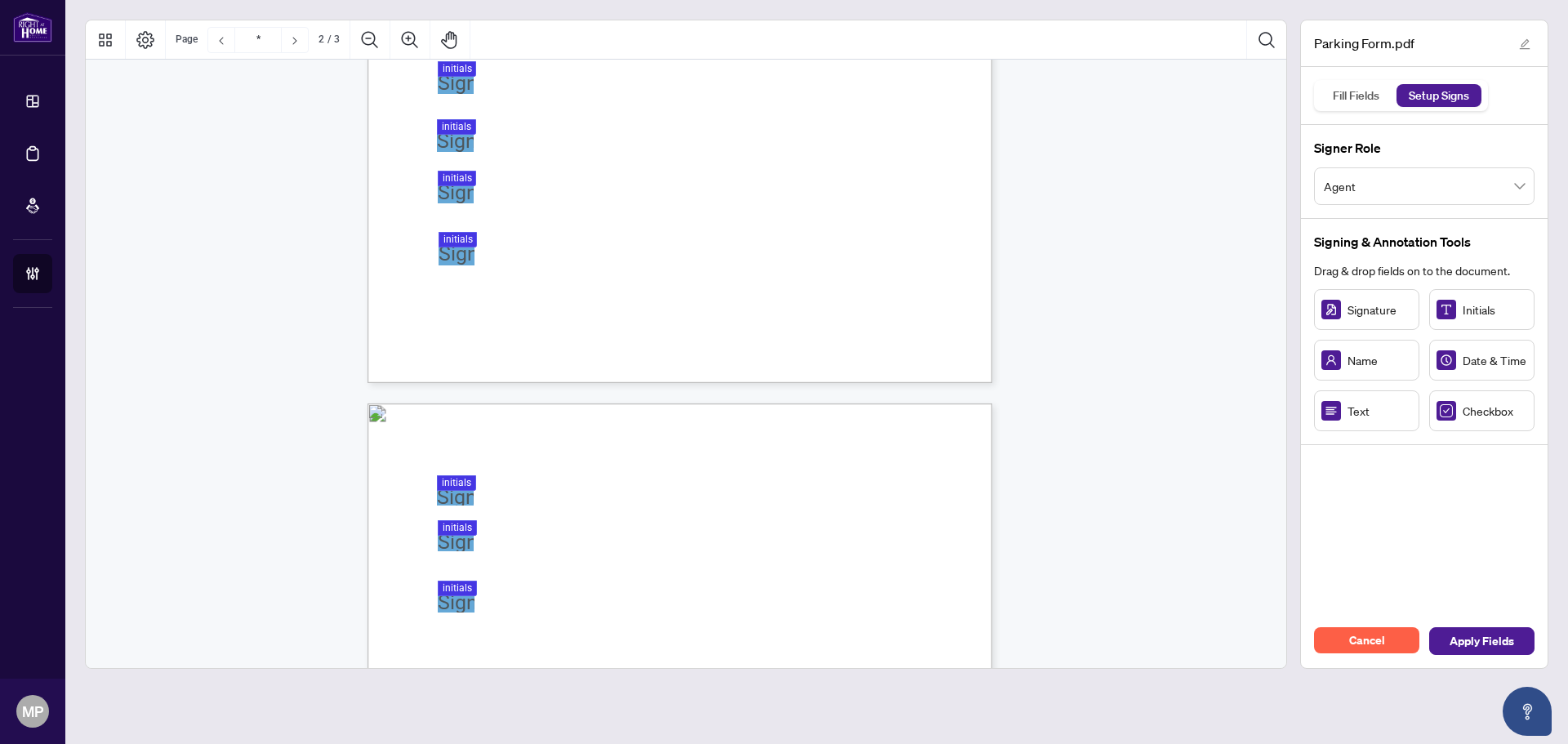
type input "*"
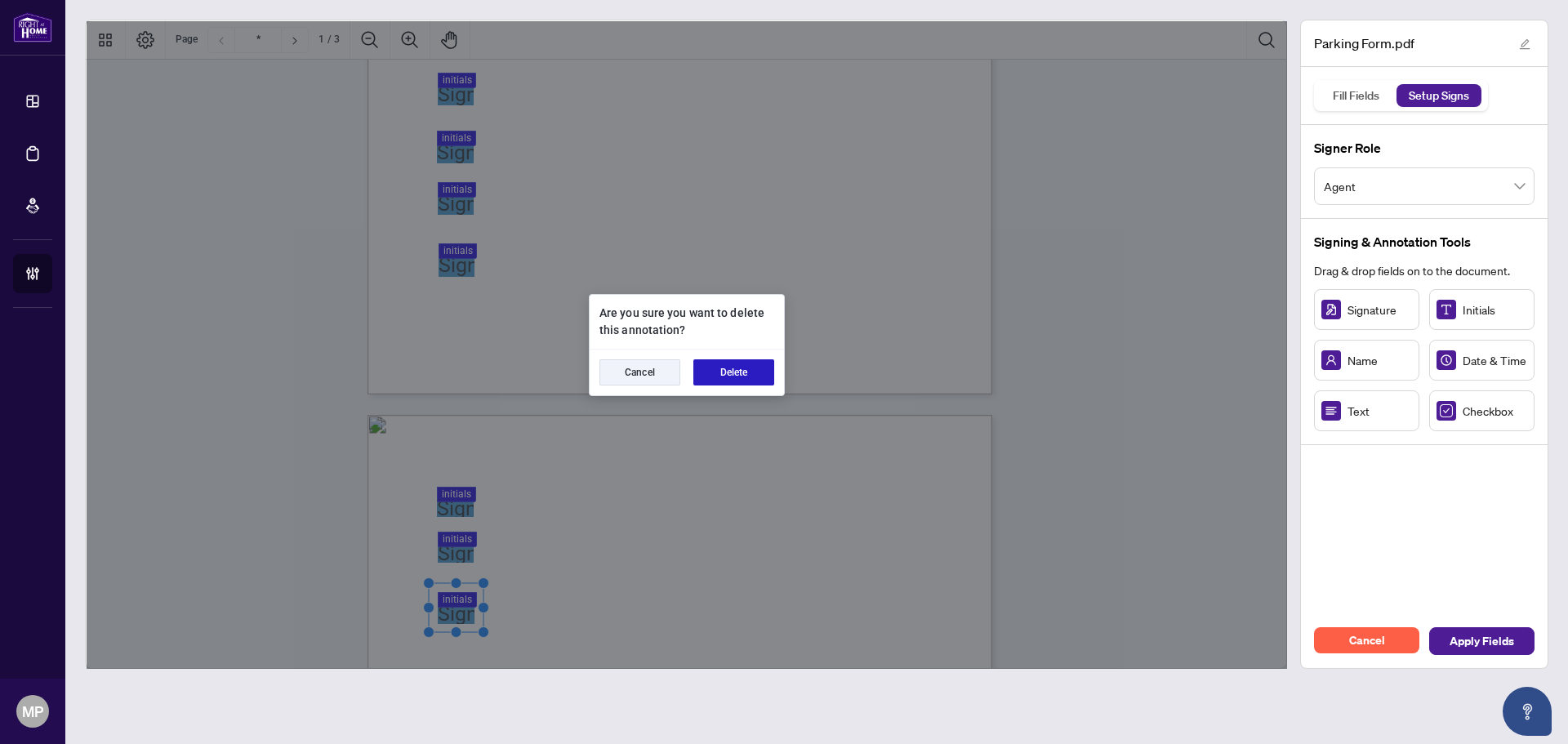
drag, startPoint x: 753, startPoint y: 379, endPoint x: 385, endPoint y: 550, distance: 405.8
click at [711, 389] on div "Cancel Delete" at bounding box center [686, 372] width 194 height 46
click at [740, 365] on button "Delete" at bounding box center [733, 372] width 81 height 26
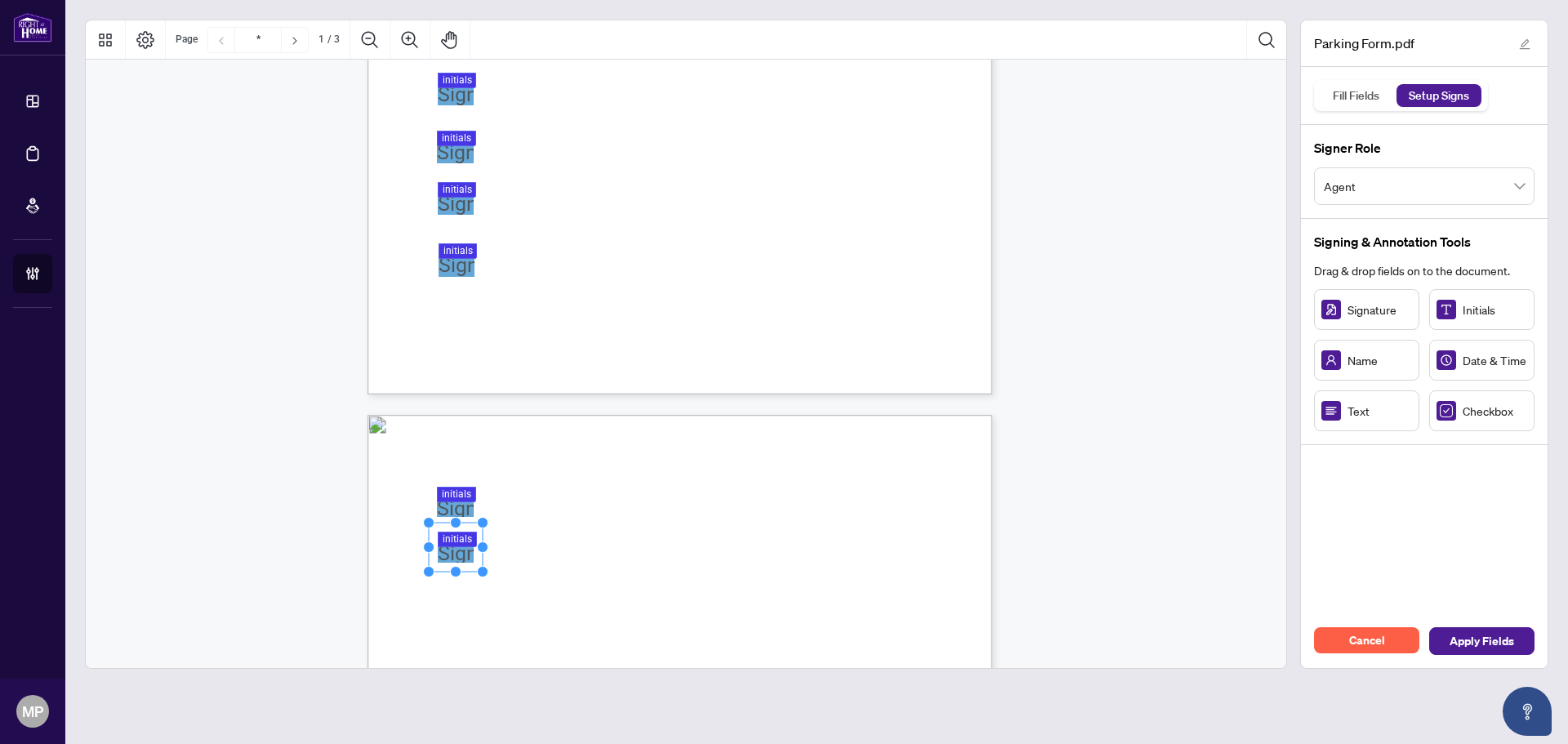
drag, startPoint x: 473, startPoint y: 176, endPoint x: 462, endPoint y: 202, distance: 28.2
click at [472, 177] on div "PARKING YOUR LICENSE AGREEMENT Overview: Parking your license means that your l…" at bounding box center [757, 91] width 781 height 1011
click at [462, 202] on div "Sign 01JYSVG5YSMGAEFKAZ1CE0BSN0, Sign" at bounding box center [455, 198] width 36 height 33
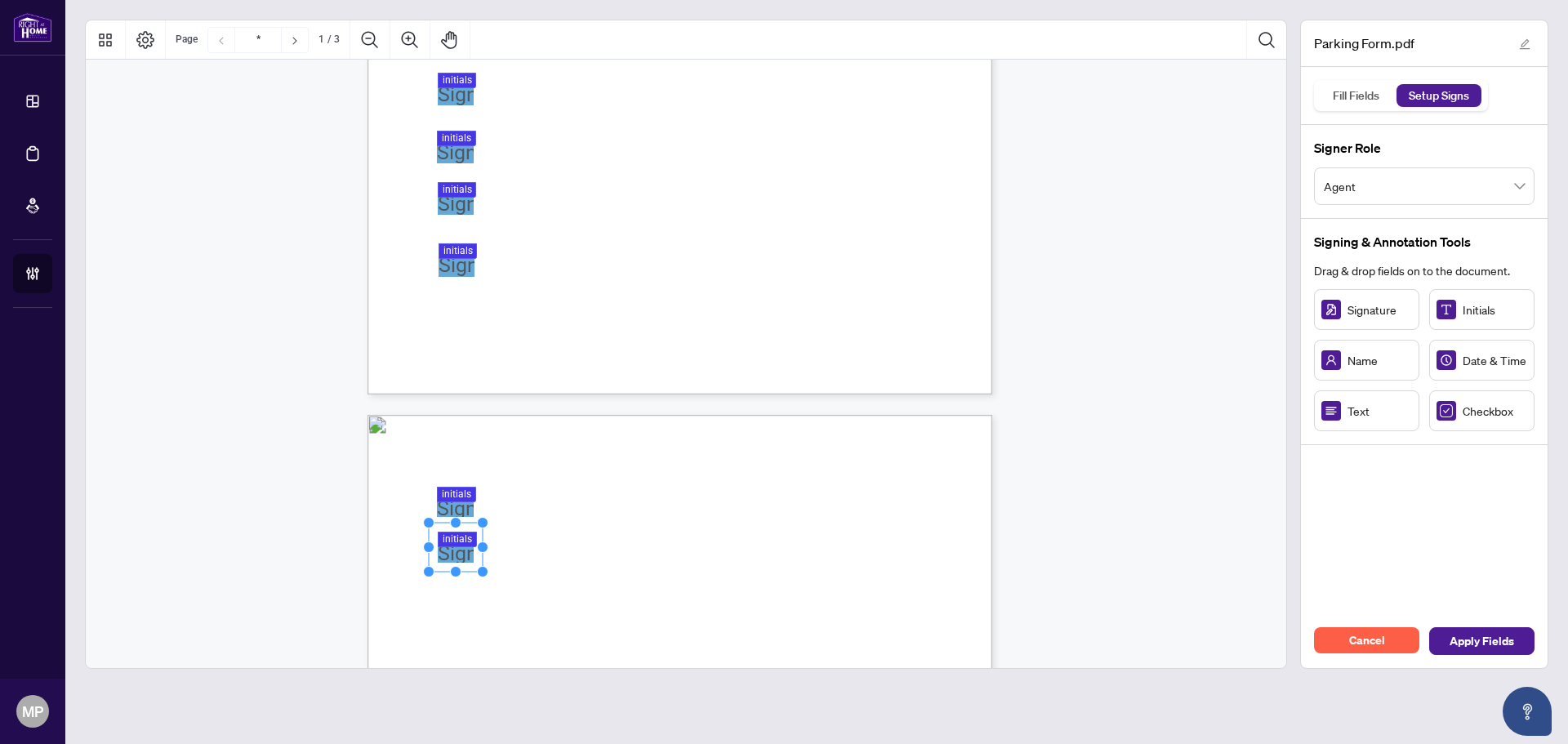
drag, startPoint x: 461, startPoint y: 539, endPoint x: 812, endPoint y: 511, distance: 352.1
click at [634, 511] on span "deadline date provided by RECO." at bounding box center [557, 510] width 156 height 16
drag, startPoint x: 473, startPoint y: 494, endPoint x: 458, endPoint y: 499, distance: 15.8
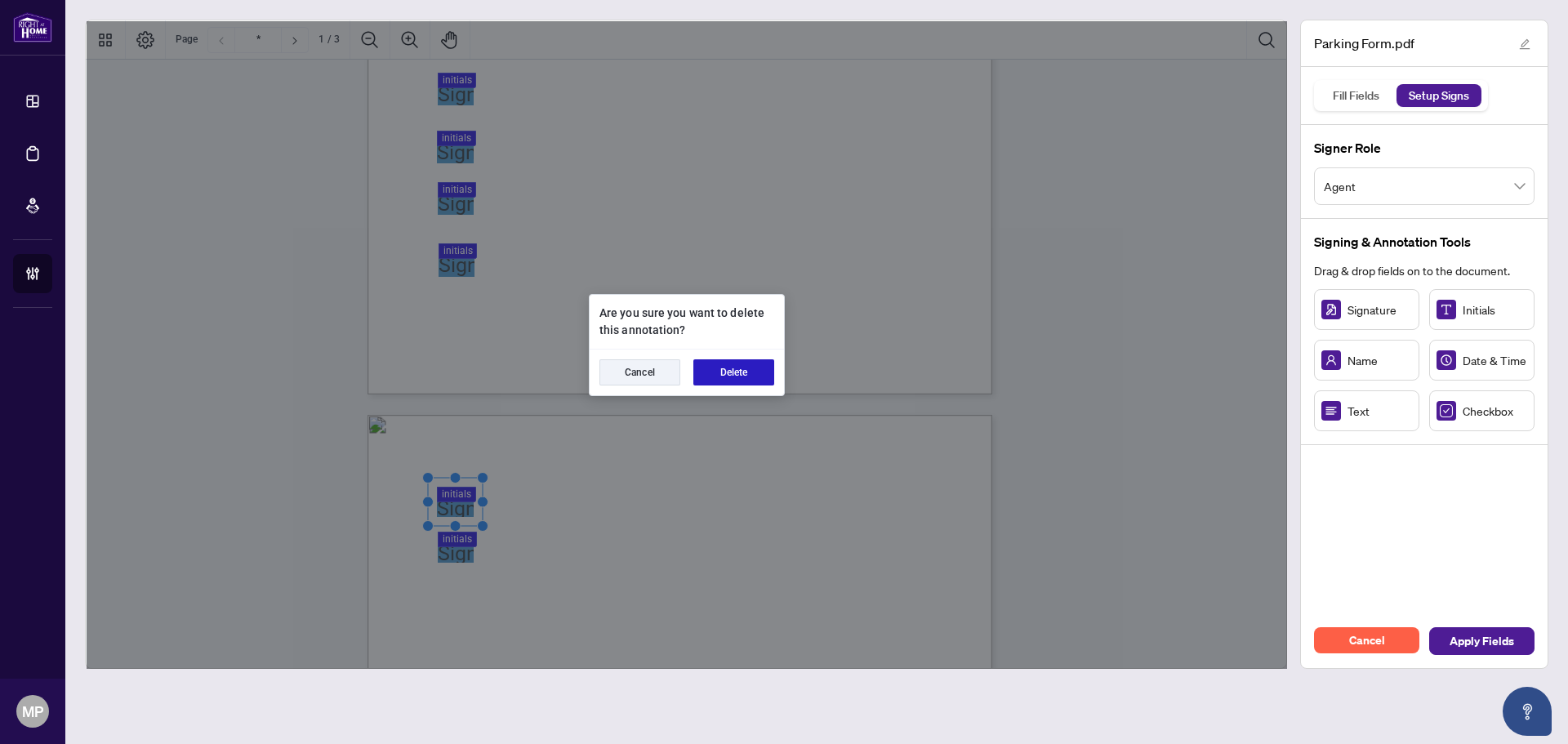
click at [731, 376] on button "Delete" at bounding box center [733, 372] width 81 height 26
click at [739, 367] on button "Delete" at bounding box center [733, 372] width 81 height 26
click at [720, 365] on button "Delete" at bounding box center [733, 372] width 81 height 26
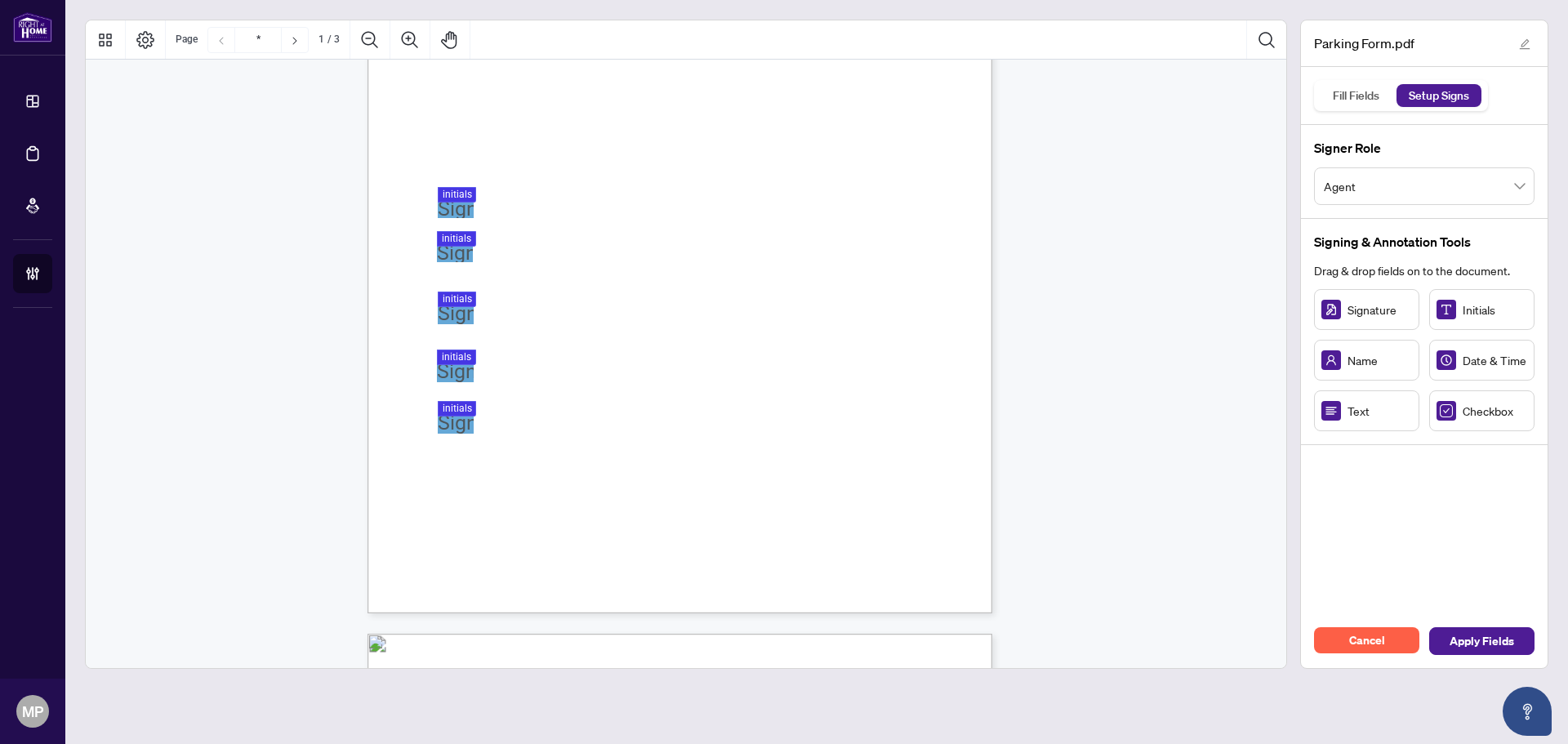
scroll to position [163, 0]
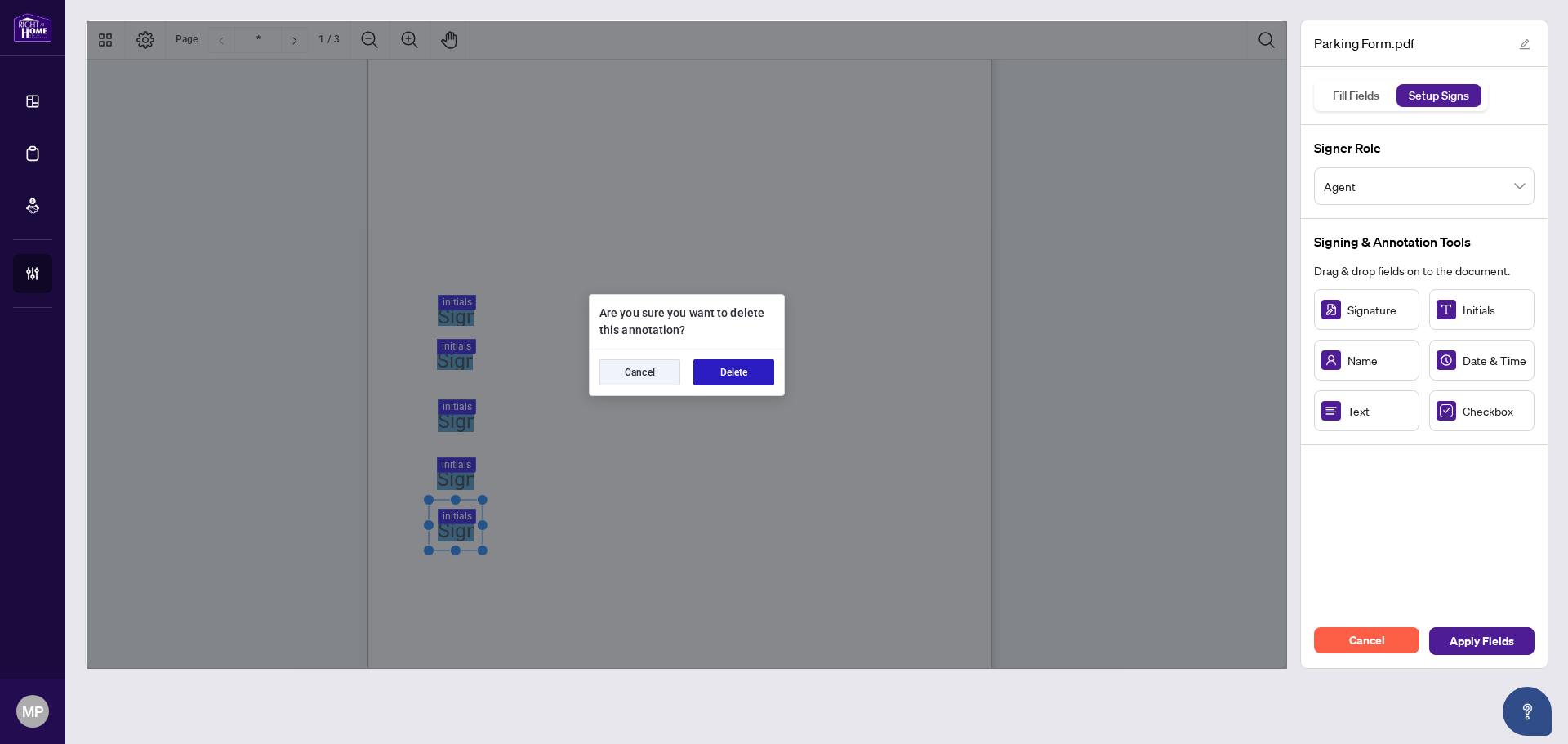
click at [733, 382] on button "Delete" at bounding box center [733, 372] width 81 height 26
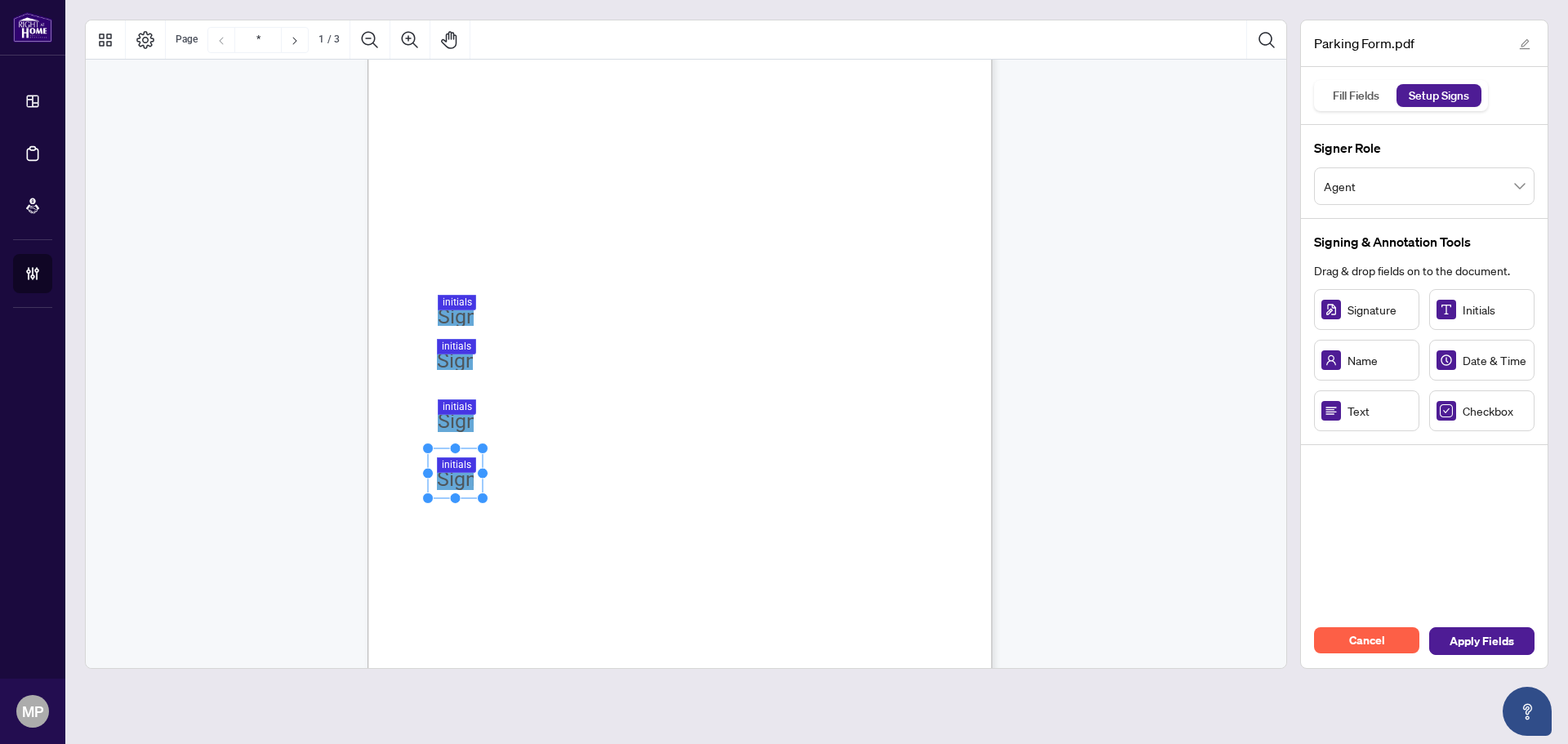
click at [748, 372] on span "example, [GEOGRAPHIC_DATA] or [GEOGRAPHIC_DATA]) then you may refer them to a n…" at bounding box center [732, 373] width 506 height 16
drag, startPoint x: 426, startPoint y: 421, endPoint x: 447, endPoint y: 421, distance: 21.0
click at [439, 421] on div "PARKING YOUR LICENSE AGREEMENT Overview: Parking your license means that your l…" at bounding box center [679, 317] width 625 height 808
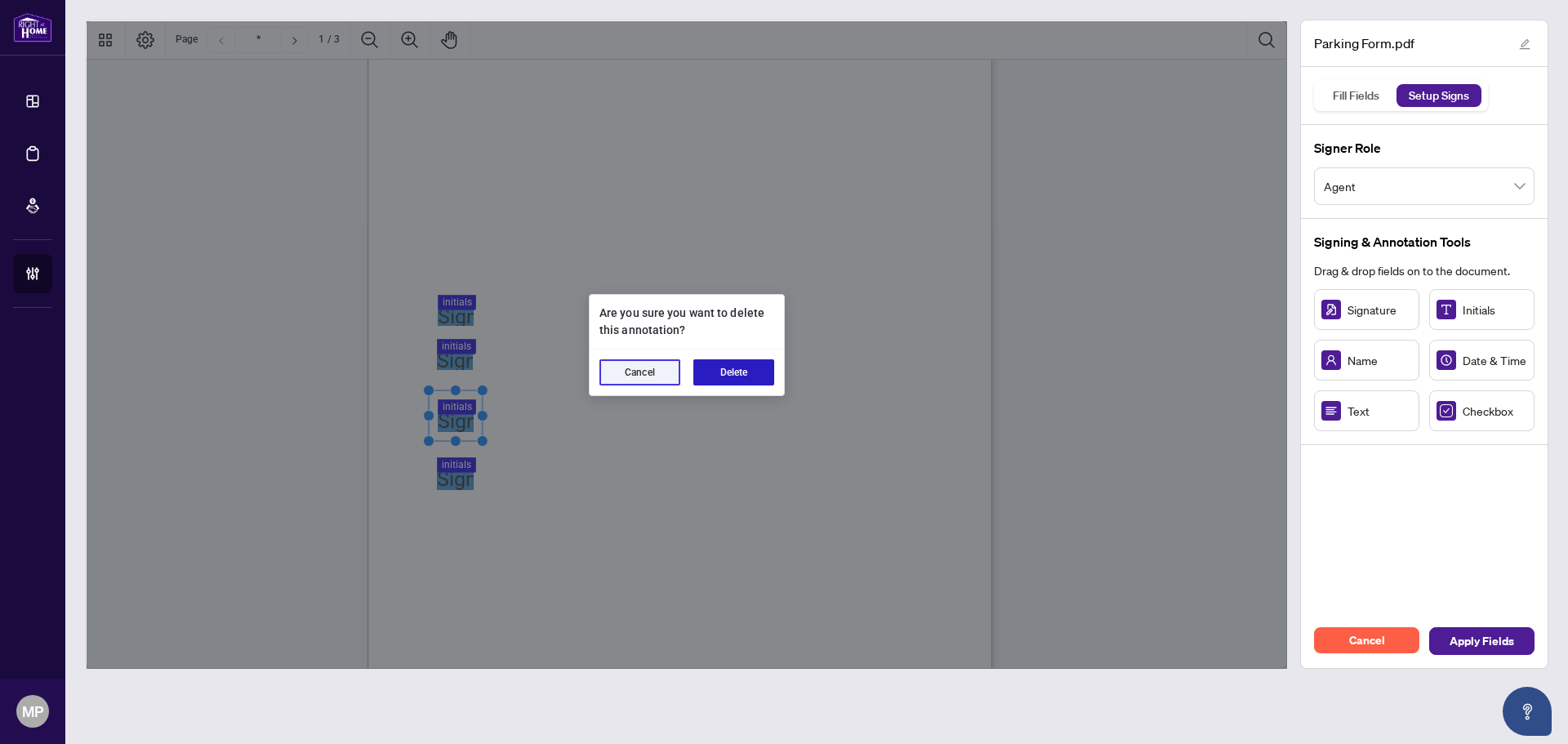
click at [741, 371] on button "Delete" at bounding box center [733, 372] width 81 height 26
drag, startPoint x: 727, startPoint y: 373, endPoint x: 654, endPoint y: 370, distance: 73.1
click at [728, 374] on button "Delete" at bounding box center [733, 372] width 81 height 26
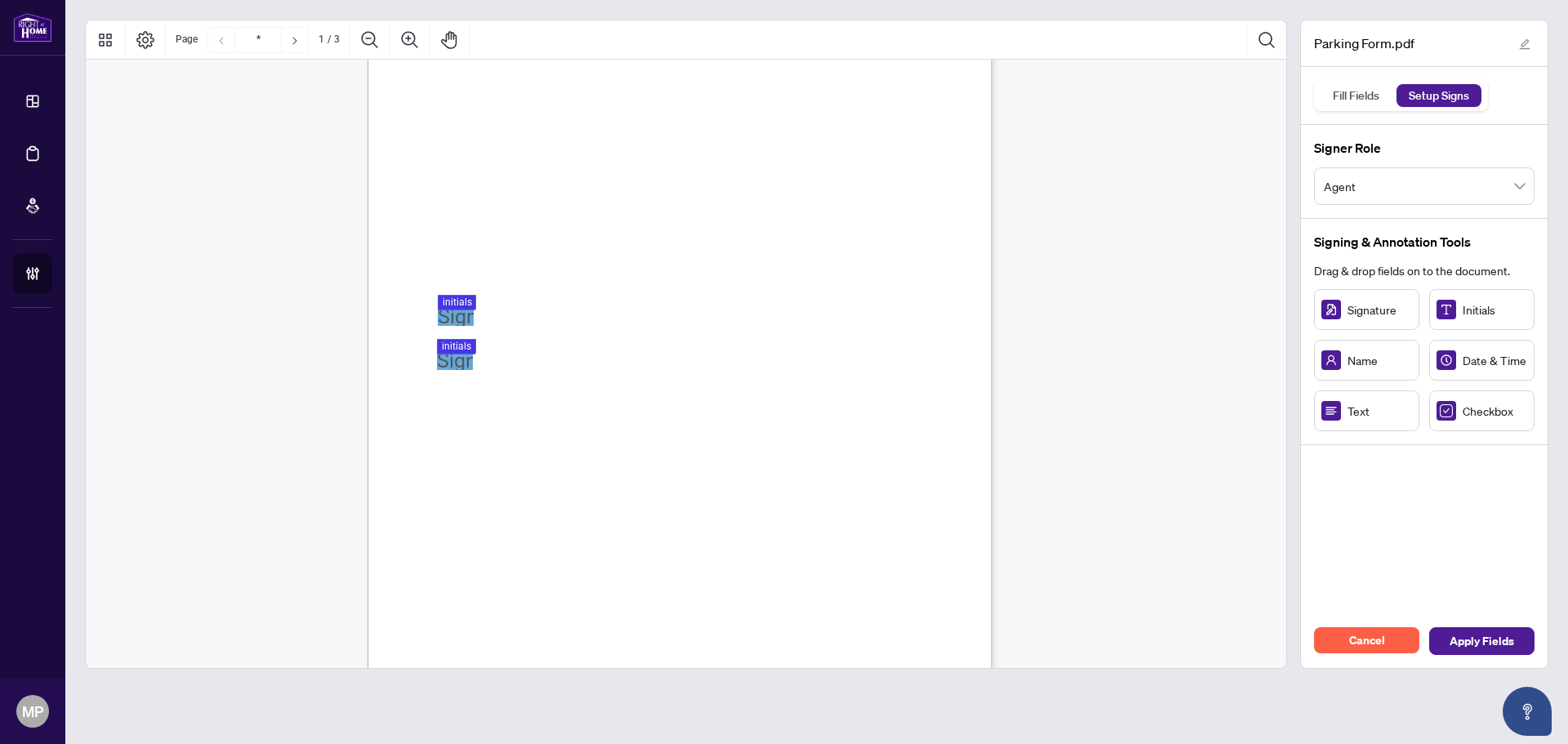
click at [428, 365] on div "PARKING YOUR LICENSE AGREEMENT Overview: Parking your license means that your l…" at bounding box center [757, 418] width 781 height 1011
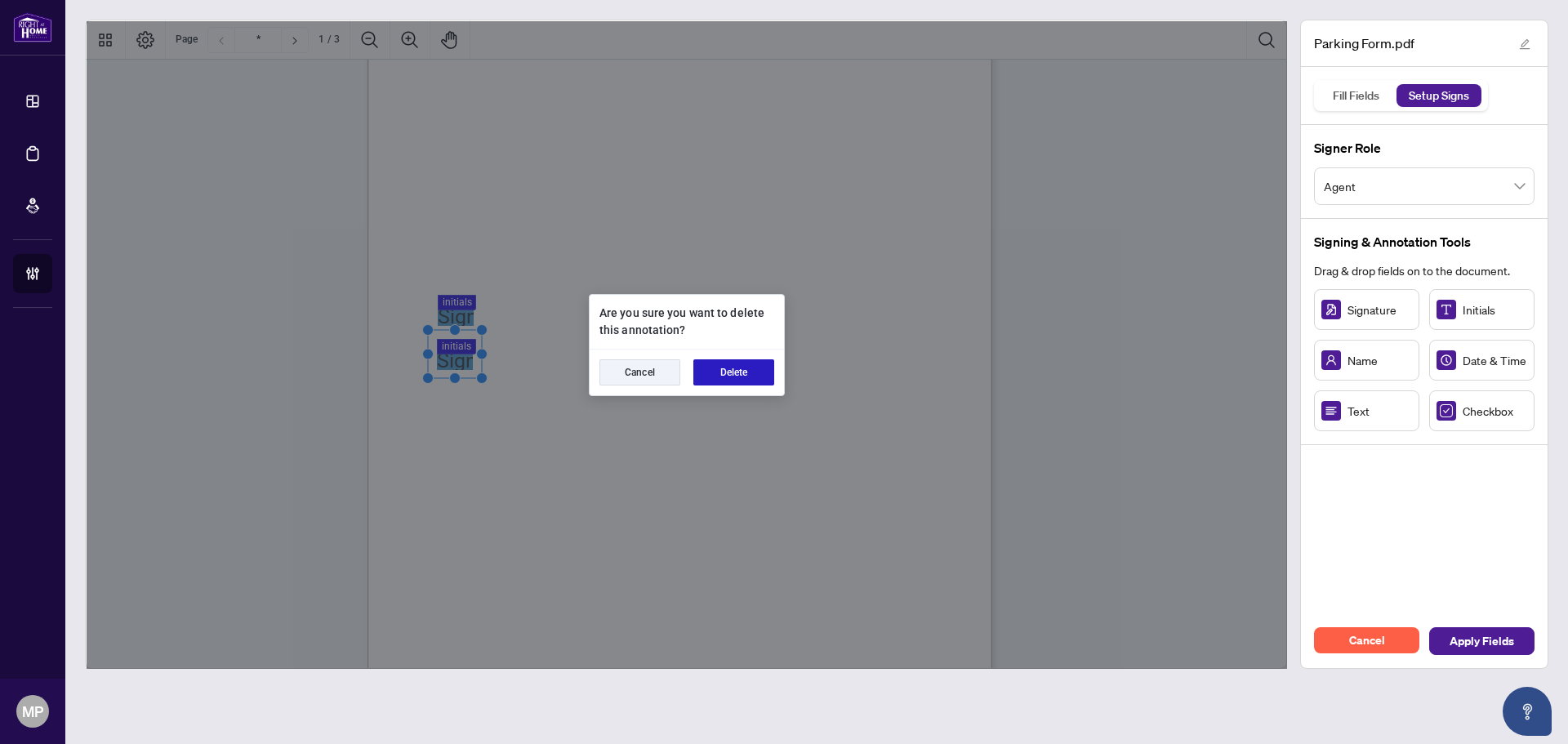
click at [716, 373] on button "Delete" at bounding box center [733, 372] width 81 height 26
click at [705, 353] on div "Cancel Delete" at bounding box center [686, 372] width 194 height 46
click at [734, 372] on button "Delete" at bounding box center [733, 372] width 81 height 26
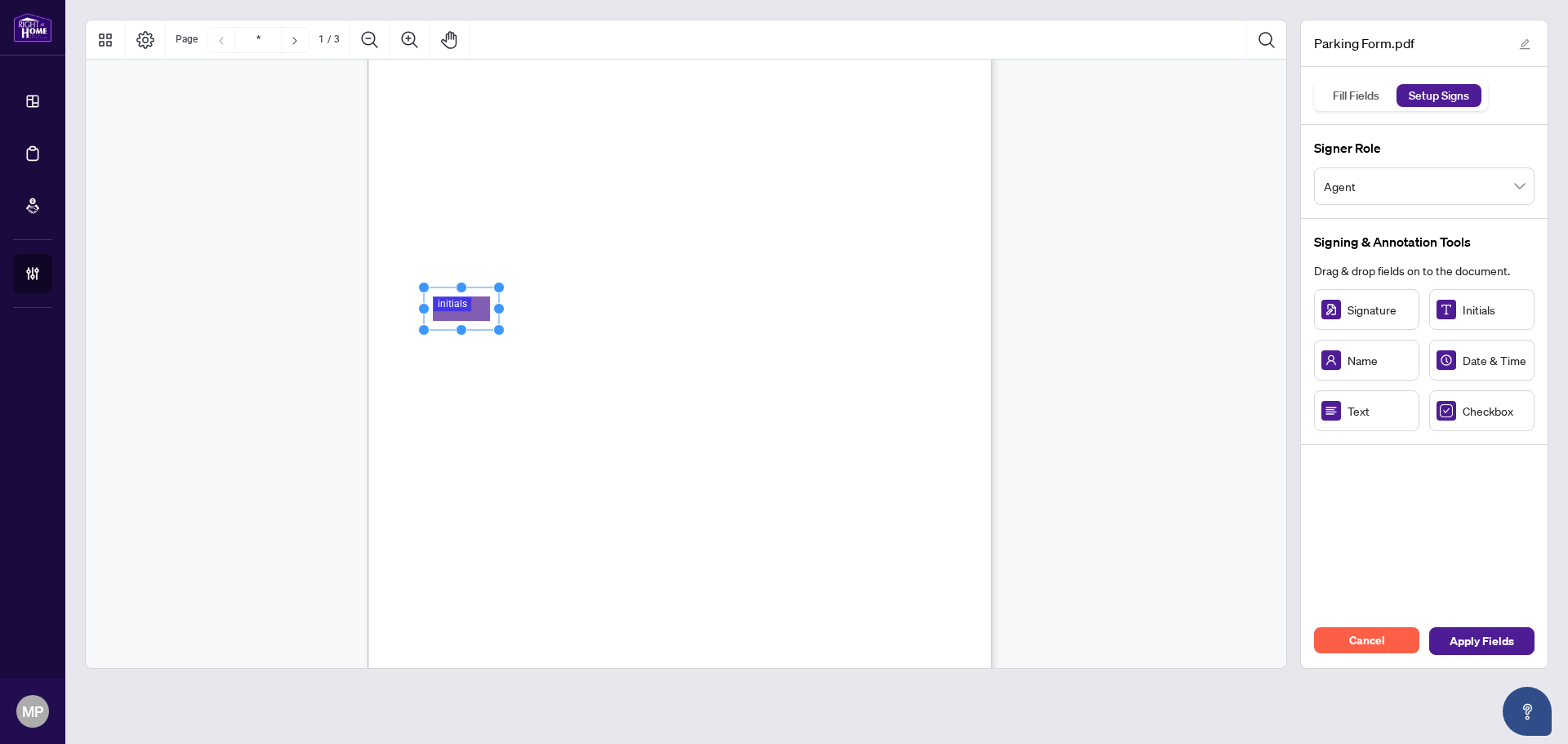
drag, startPoint x: 475, startPoint y: 313, endPoint x: 461, endPoint y: 313, distance: 14.0
click at [480, 337] on circle "Resize, Bottom, Right" at bounding box center [480, 336] width 11 height 11
click at [459, 301] on rect "Page 1" at bounding box center [455, 311] width 55 height 48
drag, startPoint x: 493, startPoint y: 334, endPoint x: 469, endPoint y: 325, distance: 25.6
click at [469, 325] on circle "Resize, Top, Right" at bounding box center [472, 326] width 11 height 11
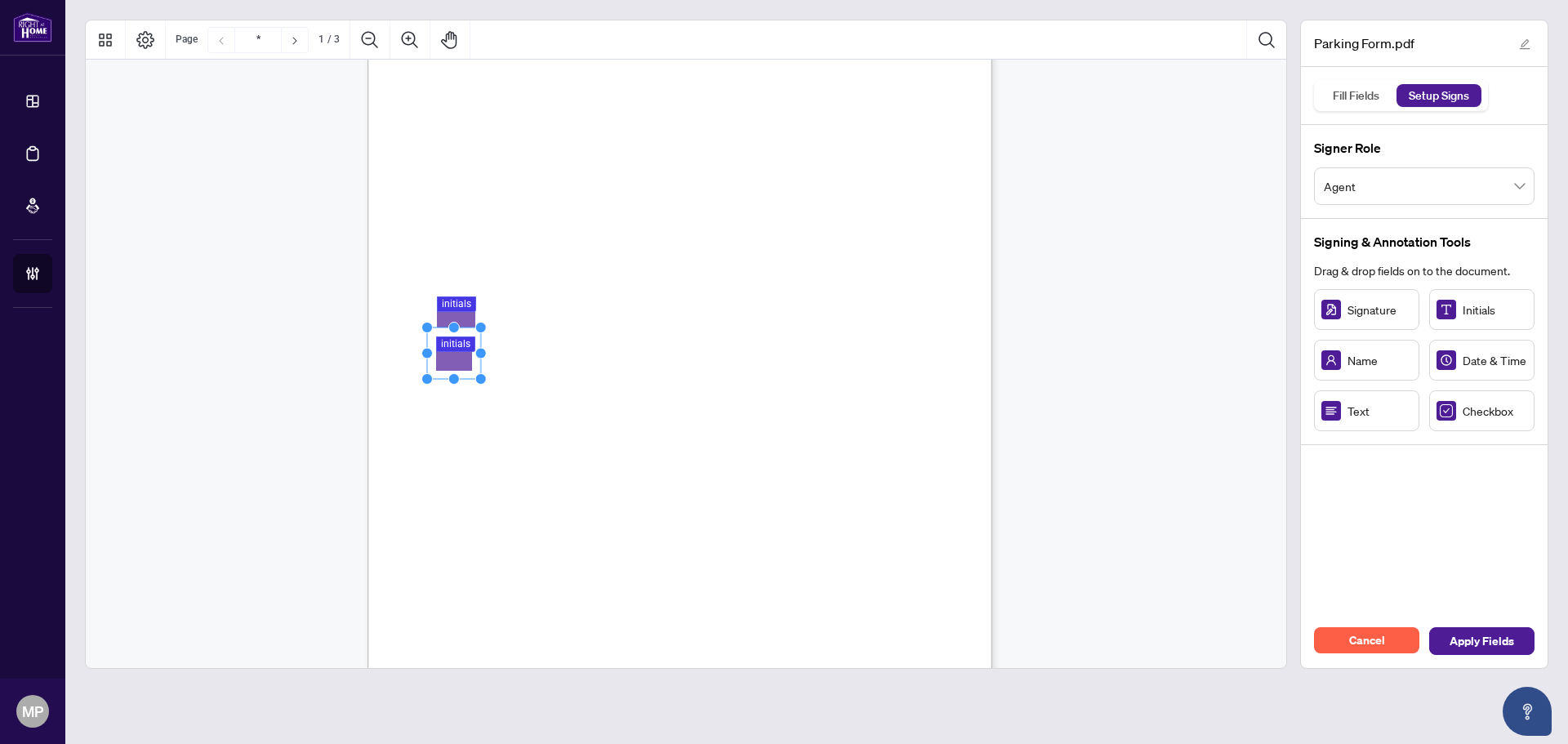
drag, startPoint x: 439, startPoint y: 359, endPoint x: 448, endPoint y: 361, distance: 9.2
click at [448, 361] on rect "Page 1" at bounding box center [453, 353] width 54 height 52
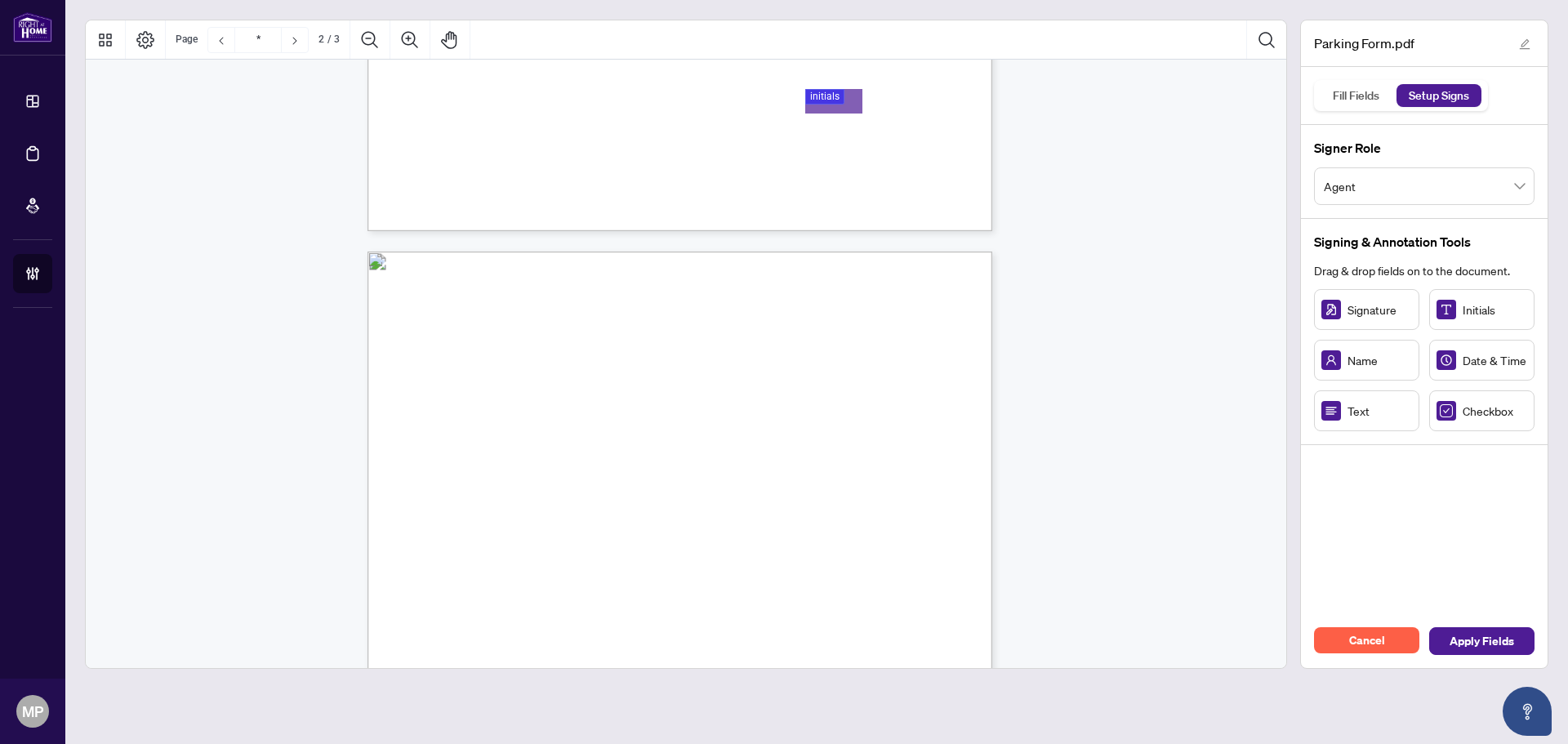
scroll to position [735, 0]
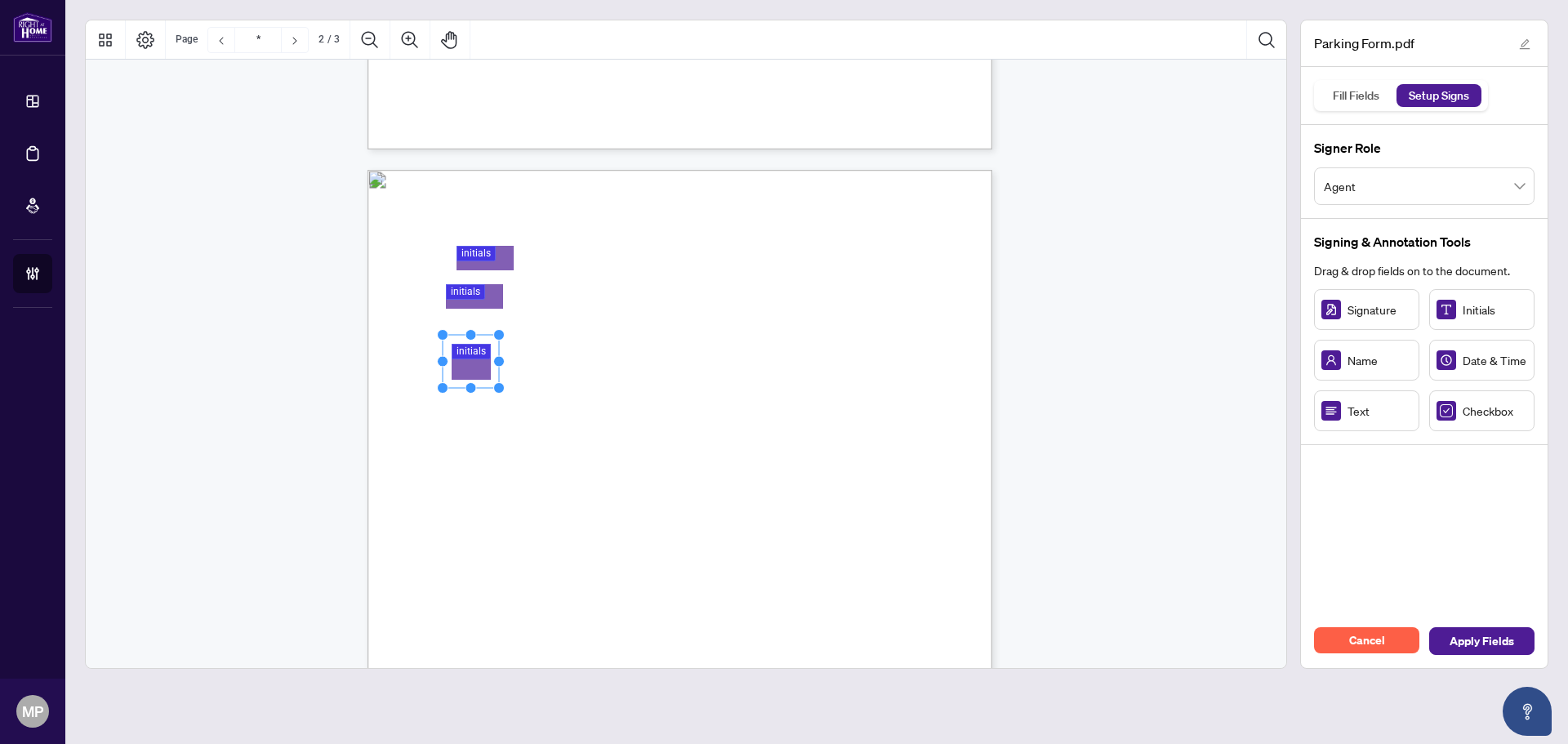
drag, startPoint x: 520, startPoint y: 342, endPoint x: 502, endPoint y: 330, distance: 21.6
click at [502, 330] on circle "Resize, Top, Right" at bounding box center [499, 336] width 11 height 11
drag, startPoint x: 495, startPoint y: 345, endPoint x: 480, endPoint y: 345, distance: 15.0
click at [480, 345] on rect "Page 2" at bounding box center [455, 361] width 56 height 53
drag, startPoint x: 495, startPoint y: 295, endPoint x: 473, endPoint y: 296, distance: 22.0
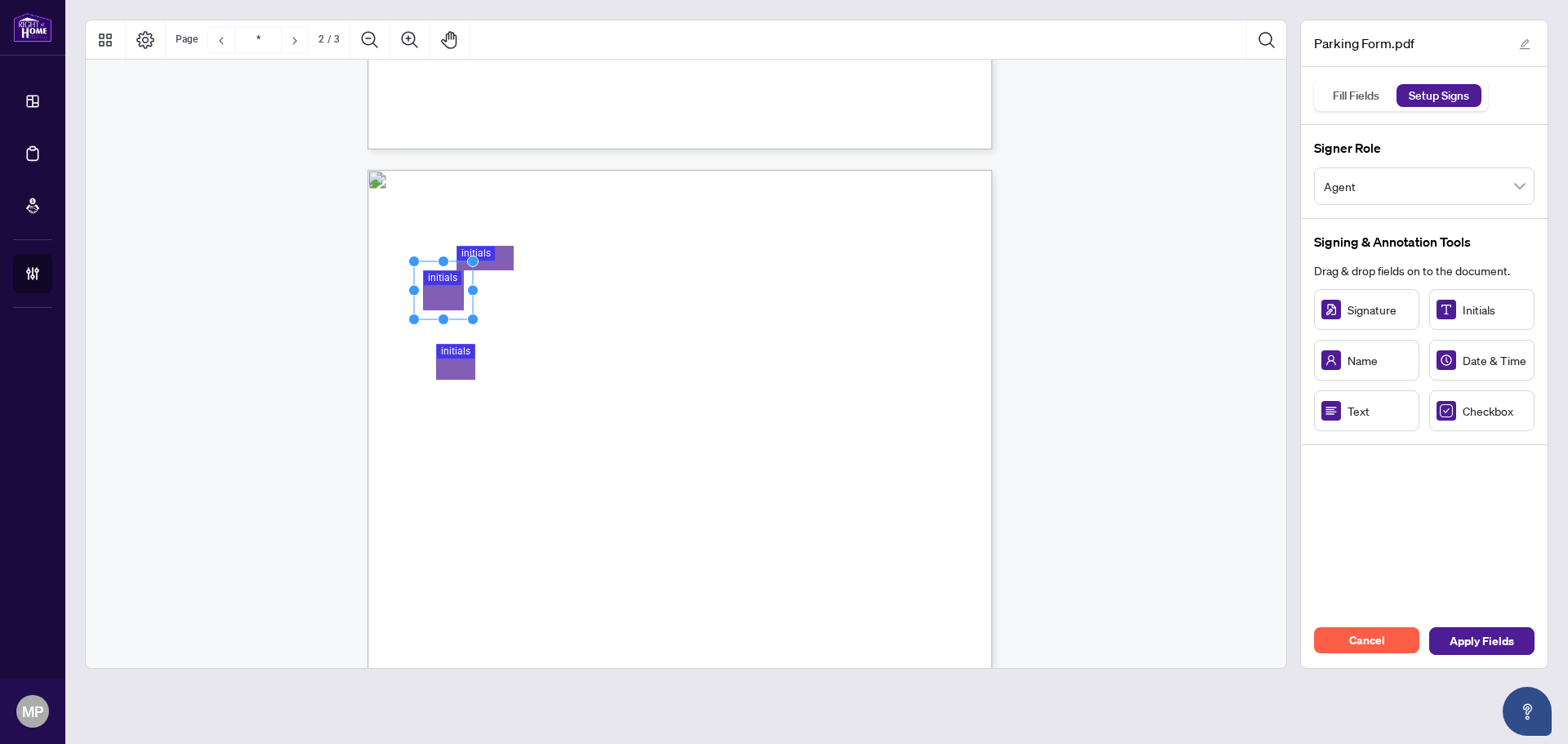
drag, startPoint x: 486, startPoint y: 278, endPoint x: 469, endPoint y: 263, distance: 22.7
click at [469, 263] on circle "Resize, Top, Right" at bounding box center [473, 262] width 11 height 11
drag, startPoint x: 453, startPoint y: 278, endPoint x: 466, endPoint y: 289, distance: 17.0
click at [466, 289] on rect "Page 2" at bounding box center [456, 301] width 59 height 58
drag, startPoint x: 503, startPoint y: 257, endPoint x: 477, endPoint y: 245, distance: 28.6
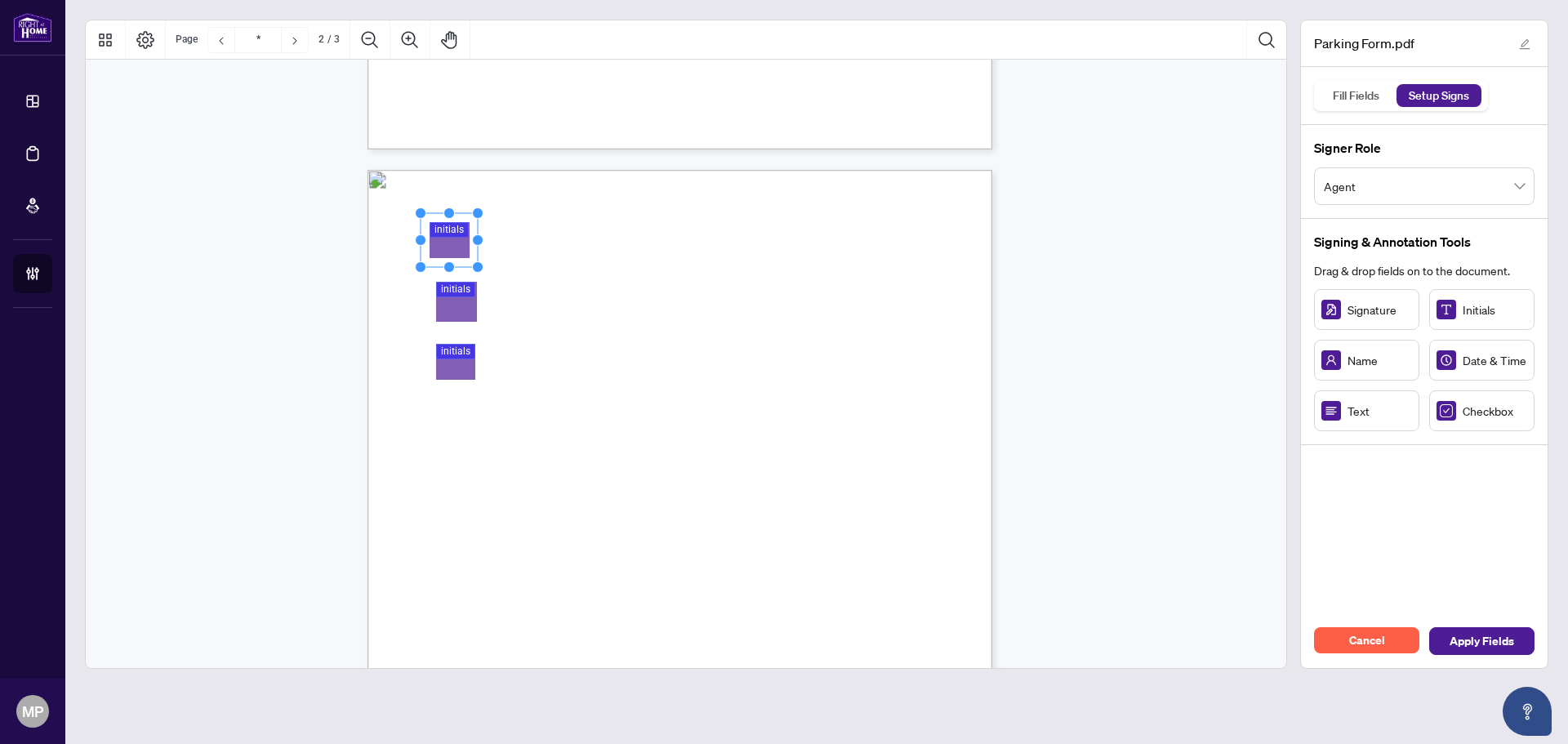
drag, startPoint x: 494, startPoint y: 221, endPoint x: 476, endPoint y: 210, distance: 21.1
click at [476, 210] on circle "Resize, Top, Right" at bounding box center [478, 213] width 11 height 11
drag, startPoint x: 452, startPoint y: 246, endPoint x: 460, endPoint y: 260, distance: 16.1
click at [460, 260] on rect "Page 2" at bounding box center [457, 254] width 57 height 54
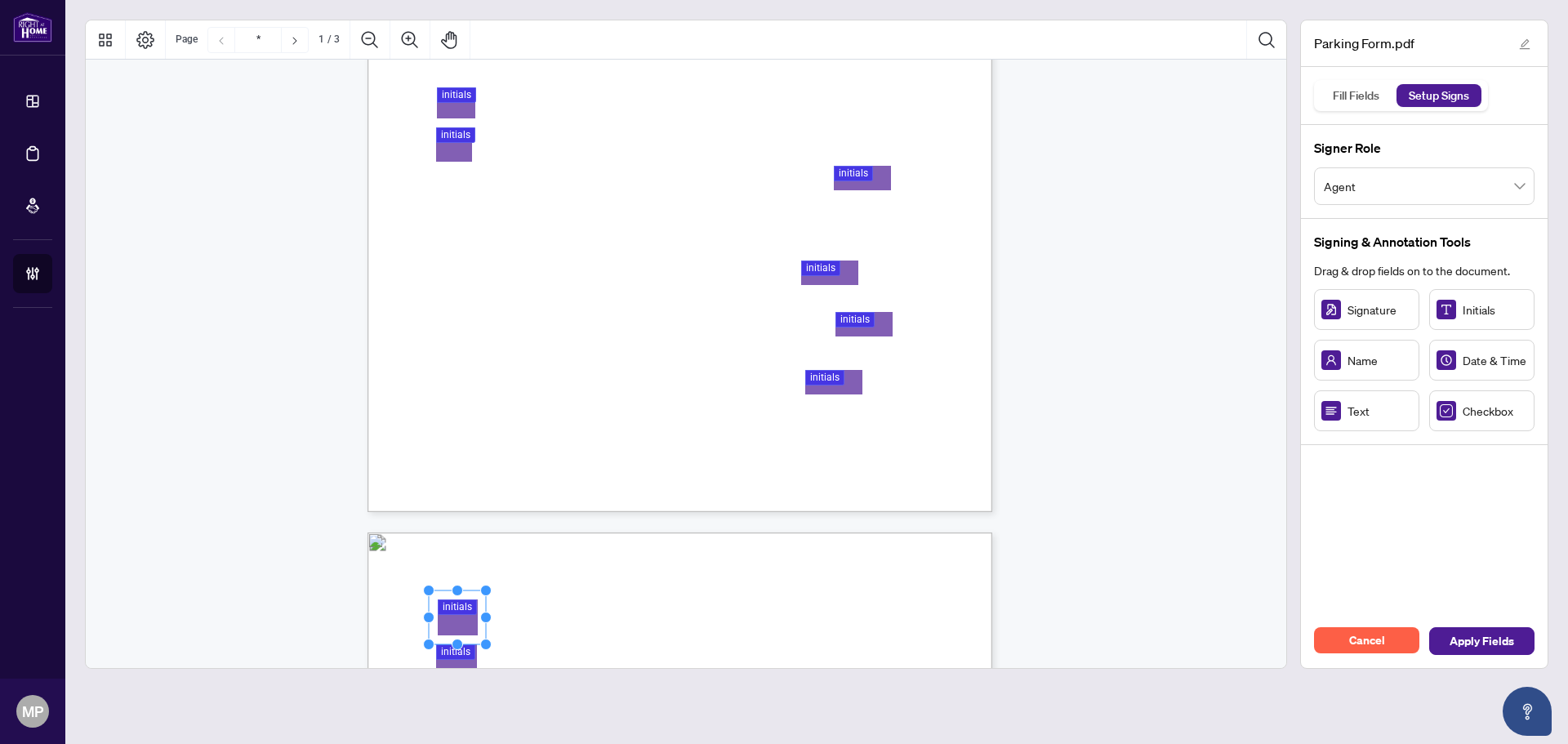
scroll to position [163, 0]
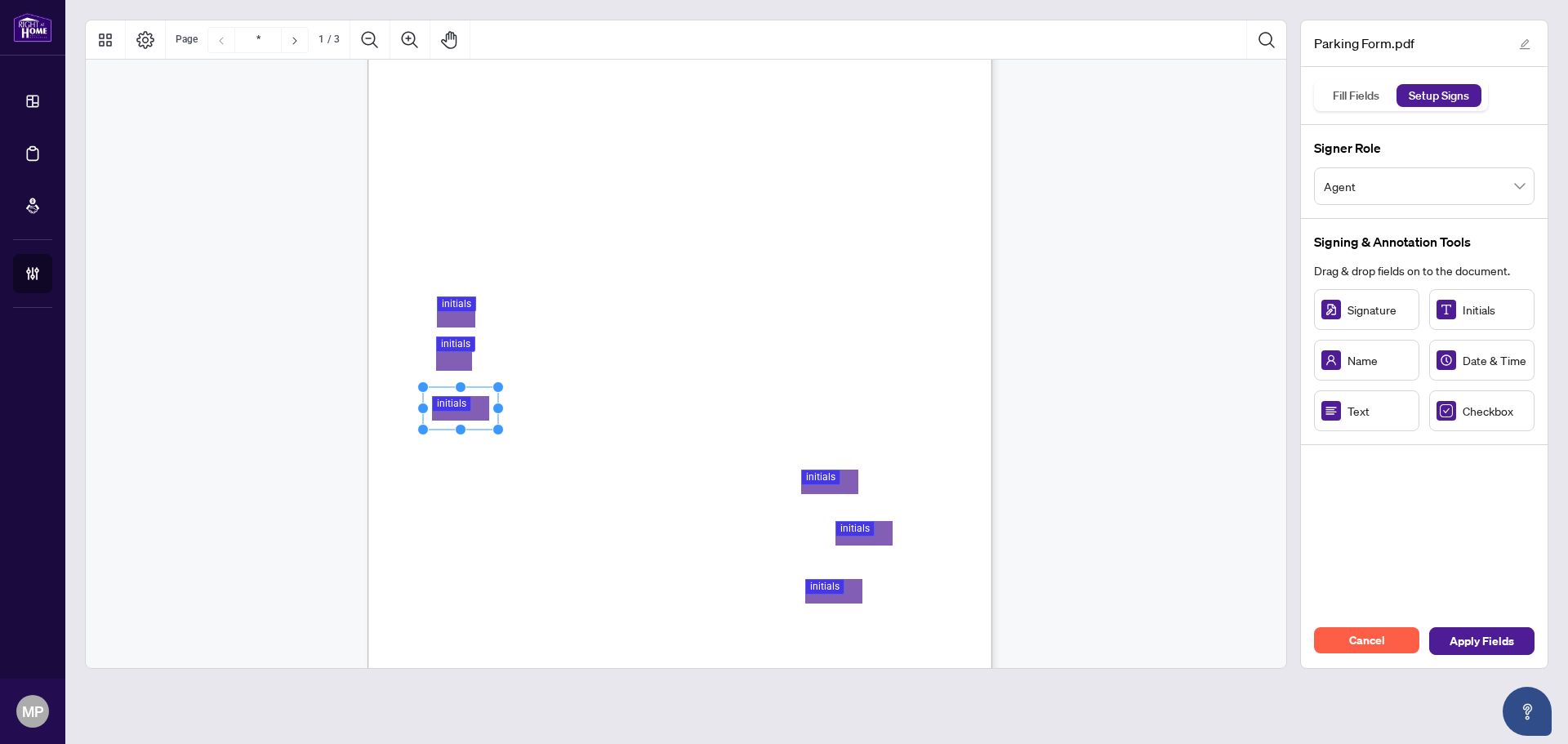
drag, startPoint x: 856, startPoint y: 394, endPoint x: 454, endPoint y: 415, distance: 402.5
click at [473, 374] on circle "Resize, Top, Right" at bounding box center [476, 378] width 11 height 11
drag, startPoint x: 455, startPoint y: 402, endPoint x: 458, endPoint y: 412, distance: 10.4
click at [458, 412] on rect "Page 1" at bounding box center [452, 413] width 54 height 52
drag, startPoint x: 825, startPoint y: 485, endPoint x: 461, endPoint y: 473, distance: 364.2
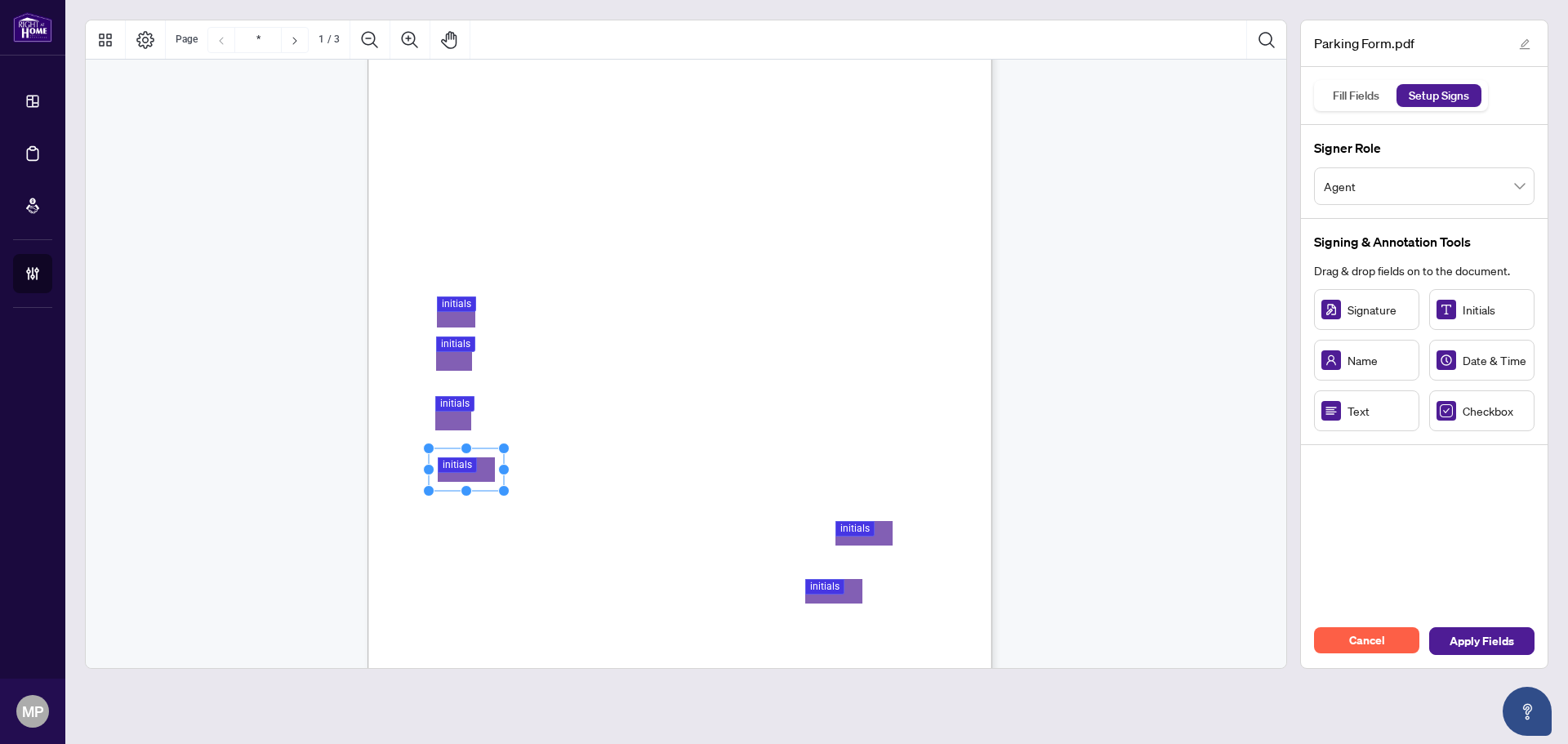
click at [498, 448] on rect "Page 1" at bounding box center [466, 469] width 76 height 42
drag, startPoint x: 503, startPoint y: 447, endPoint x: 481, endPoint y: 441, distance: 22.8
click at [481, 441] on circle "Resize, Top, Right" at bounding box center [482, 442] width 11 height 11
click at [467, 458] on rect "Page 1" at bounding box center [455, 472] width 54 height 49
drag, startPoint x: 903, startPoint y: 511, endPoint x: 885, endPoint y: 500, distance: 21.1
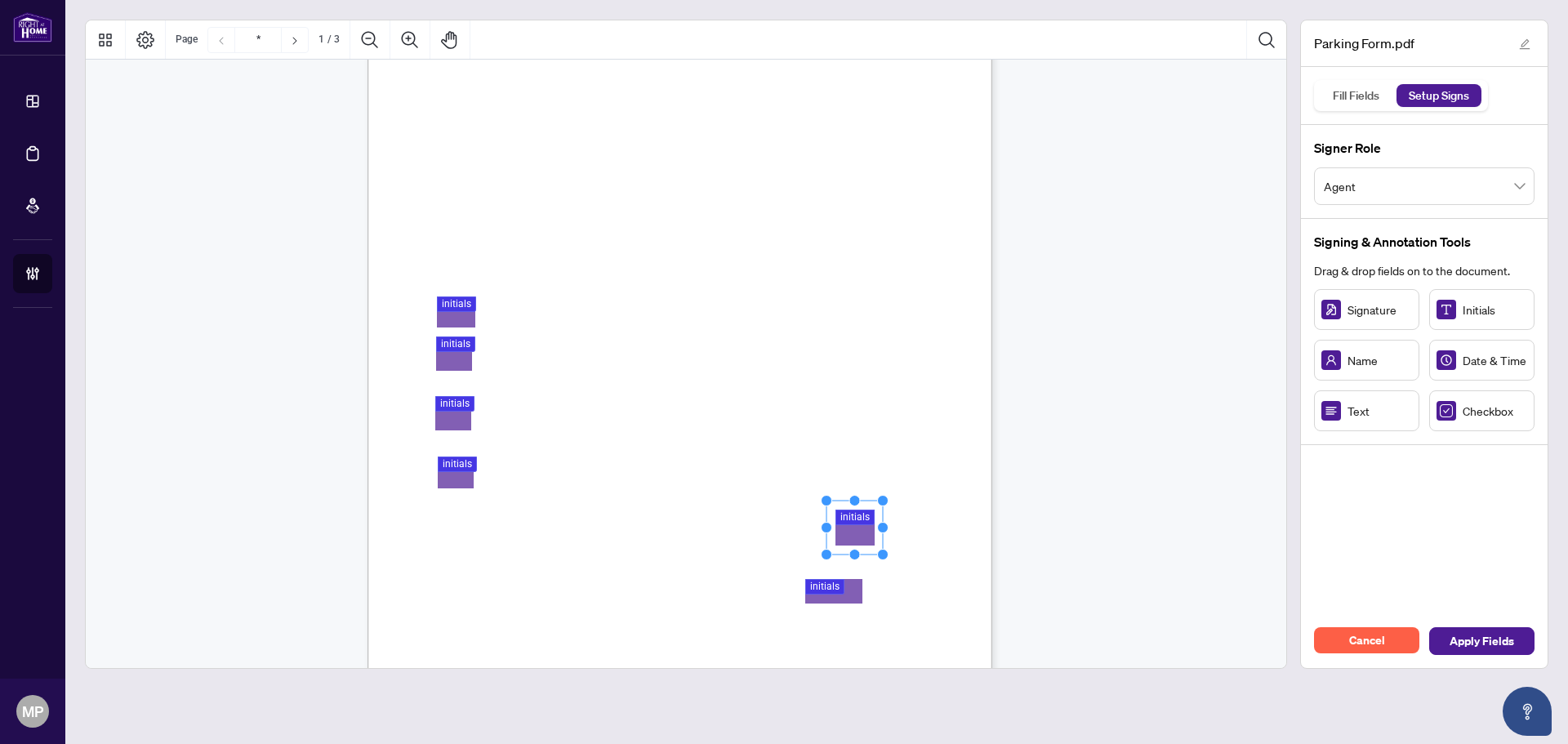
click at [885, 500] on circle "Resize, Top, Right" at bounding box center [883, 501] width 11 height 11
drag, startPoint x: 865, startPoint y: 524, endPoint x: 467, endPoint y: 518, distance: 398.0
click at [467, 518] on rect "Page 1" at bounding box center [456, 522] width 56 height 54
drag, startPoint x: 870, startPoint y: 570, endPoint x: 854, endPoint y: 558, distance: 20.0
click at [854, 558] on circle "Resize, Top, Right" at bounding box center [856, 558] width 11 height 11
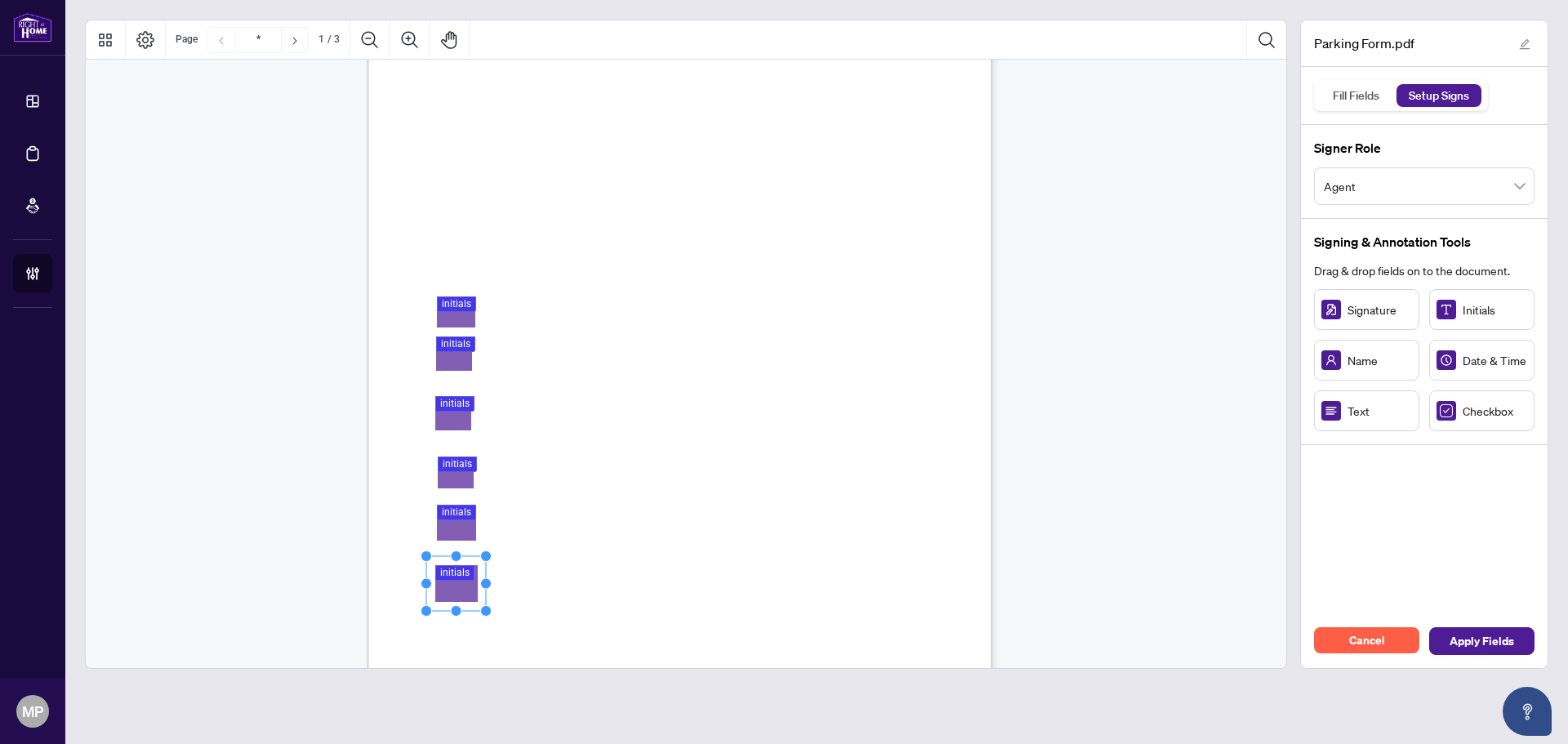
drag, startPoint x: 846, startPoint y: 567, endPoint x: 476, endPoint y: 566, distance: 370.0
click at [476, 566] on rect "Page 1" at bounding box center [456, 583] width 60 height 54
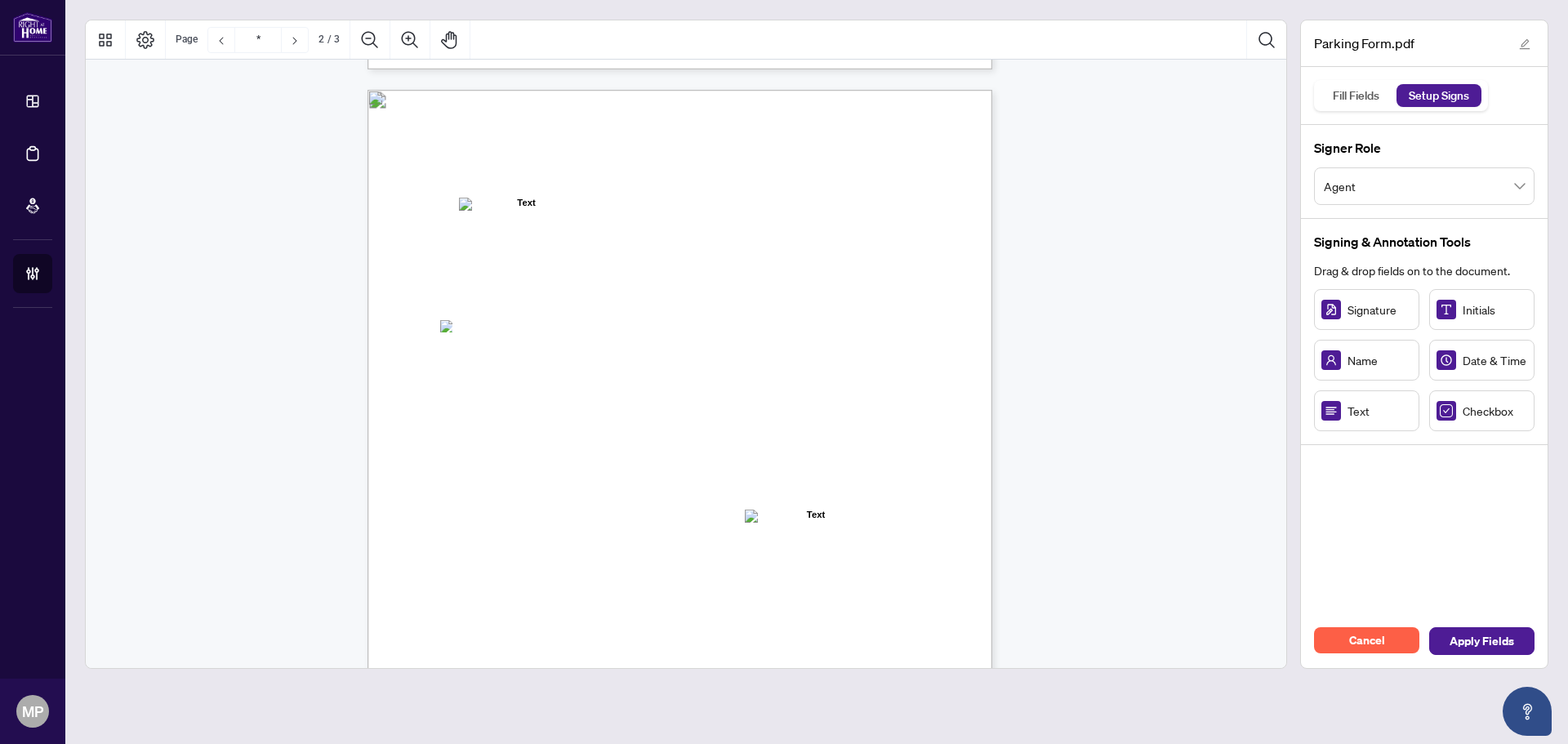
type input "*"
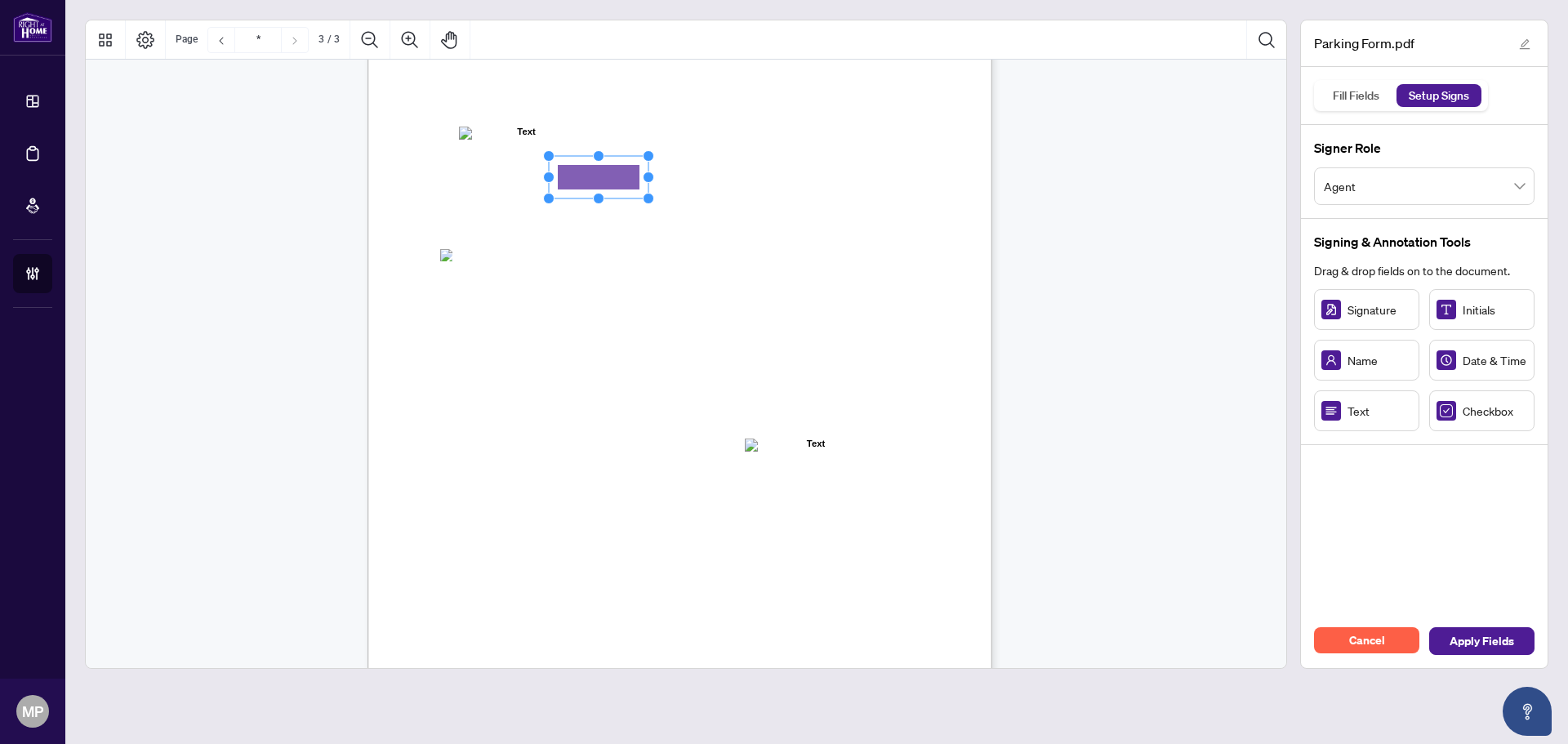
drag, startPoint x: 619, startPoint y: 179, endPoint x: 654, endPoint y: 179, distance: 35.0
drag, startPoint x: 654, startPoint y: 179, endPoint x: 712, endPoint y: 178, distance: 58.0
click at [712, 178] on div "Agent Information: (Name of Salesperson) Home Branch: Registered Boards (please…" at bounding box center [679, 423] width 625 height 808
drag, startPoint x: 727, startPoint y: 320, endPoint x: 712, endPoint y: 307, distance: 19.8
drag, startPoint x: 737, startPoint y: 308, endPoint x: 763, endPoint y: 310, distance: 26.1
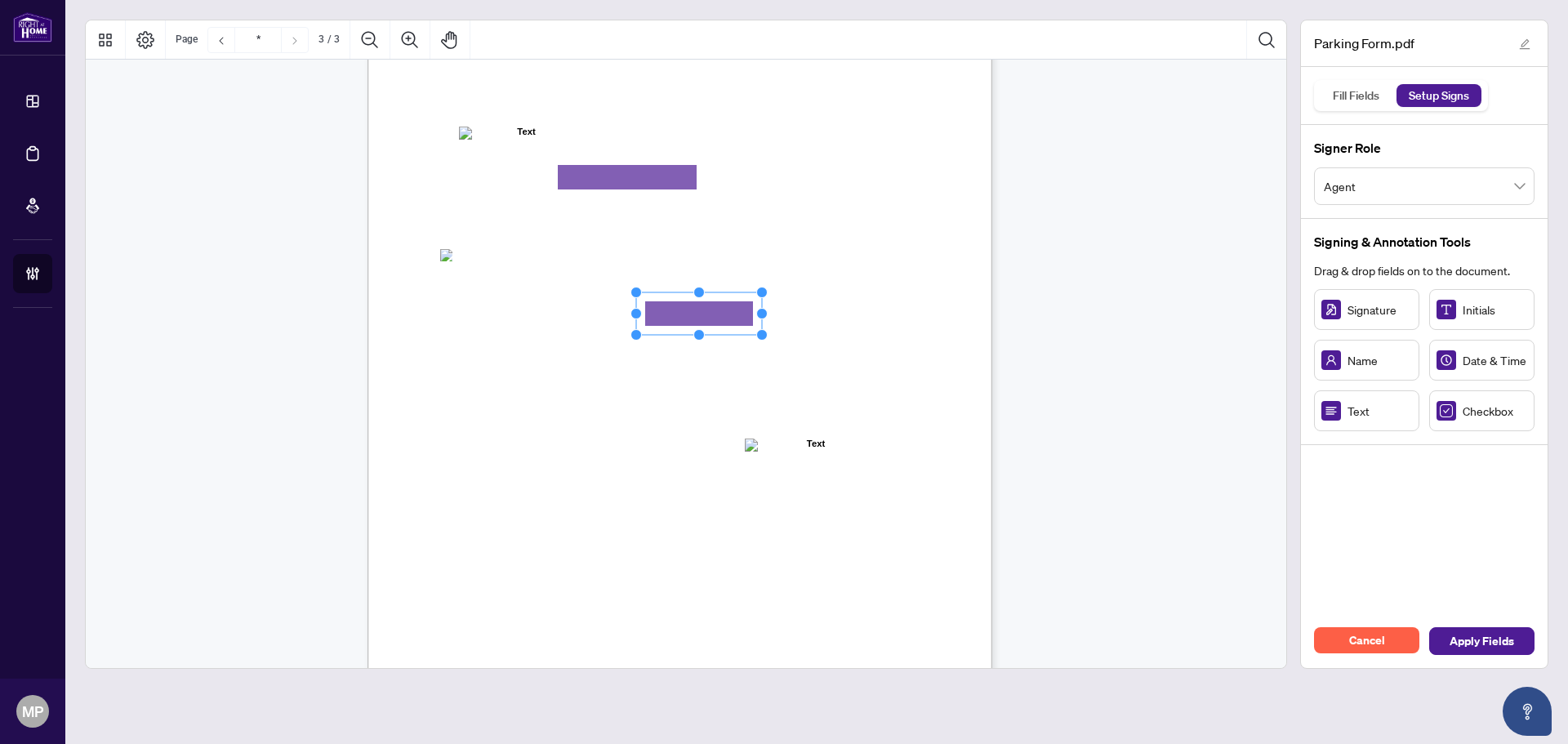
click at [763, 310] on circle "Resize, Right" at bounding box center [762, 314] width 11 height 11
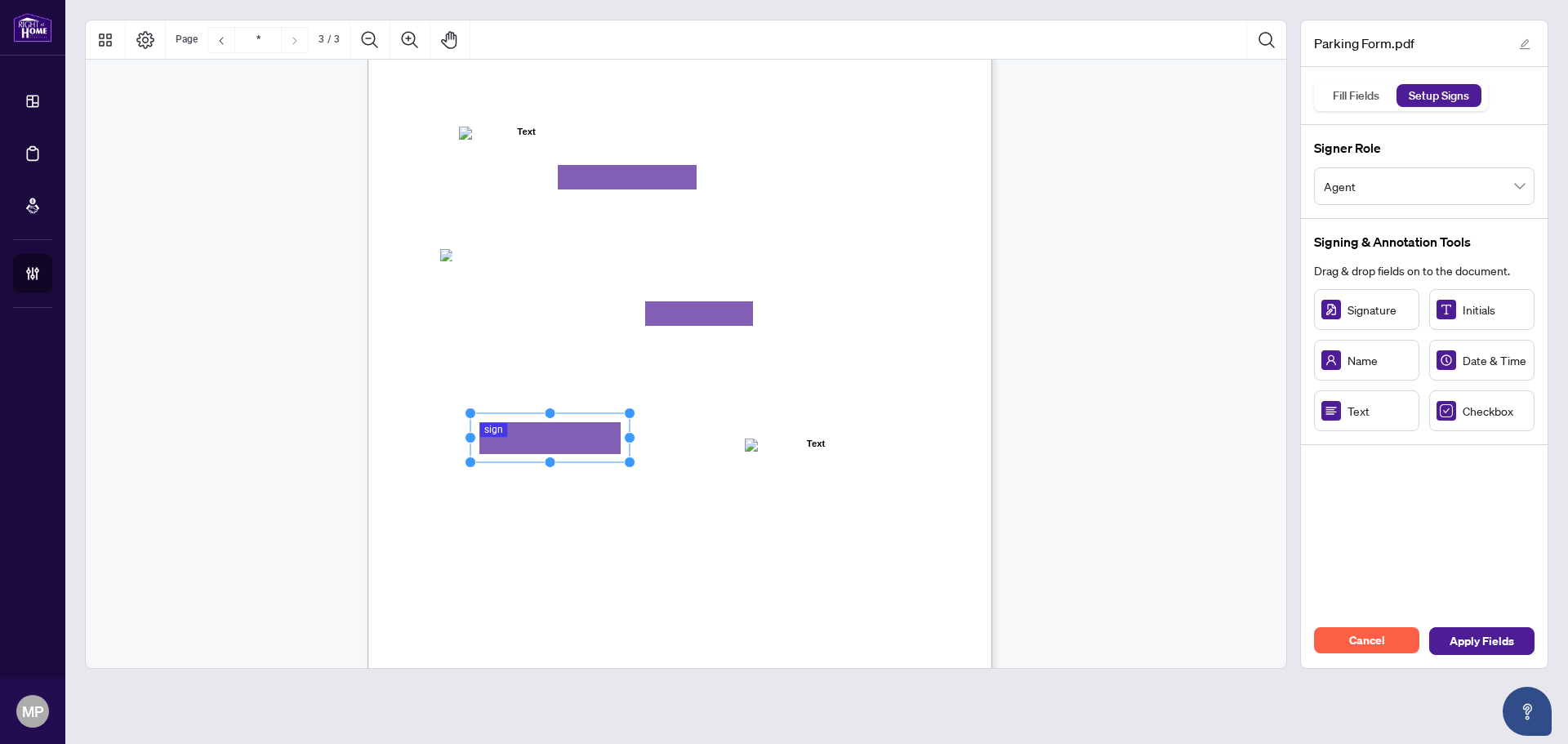
drag, startPoint x: 545, startPoint y: 419, endPoint x: 629, endPoint y: 412, distance: 84.3
click at [629, 412] on circle "Resize, Top, Right" at bounding box center [630, 414] width 11 height 11
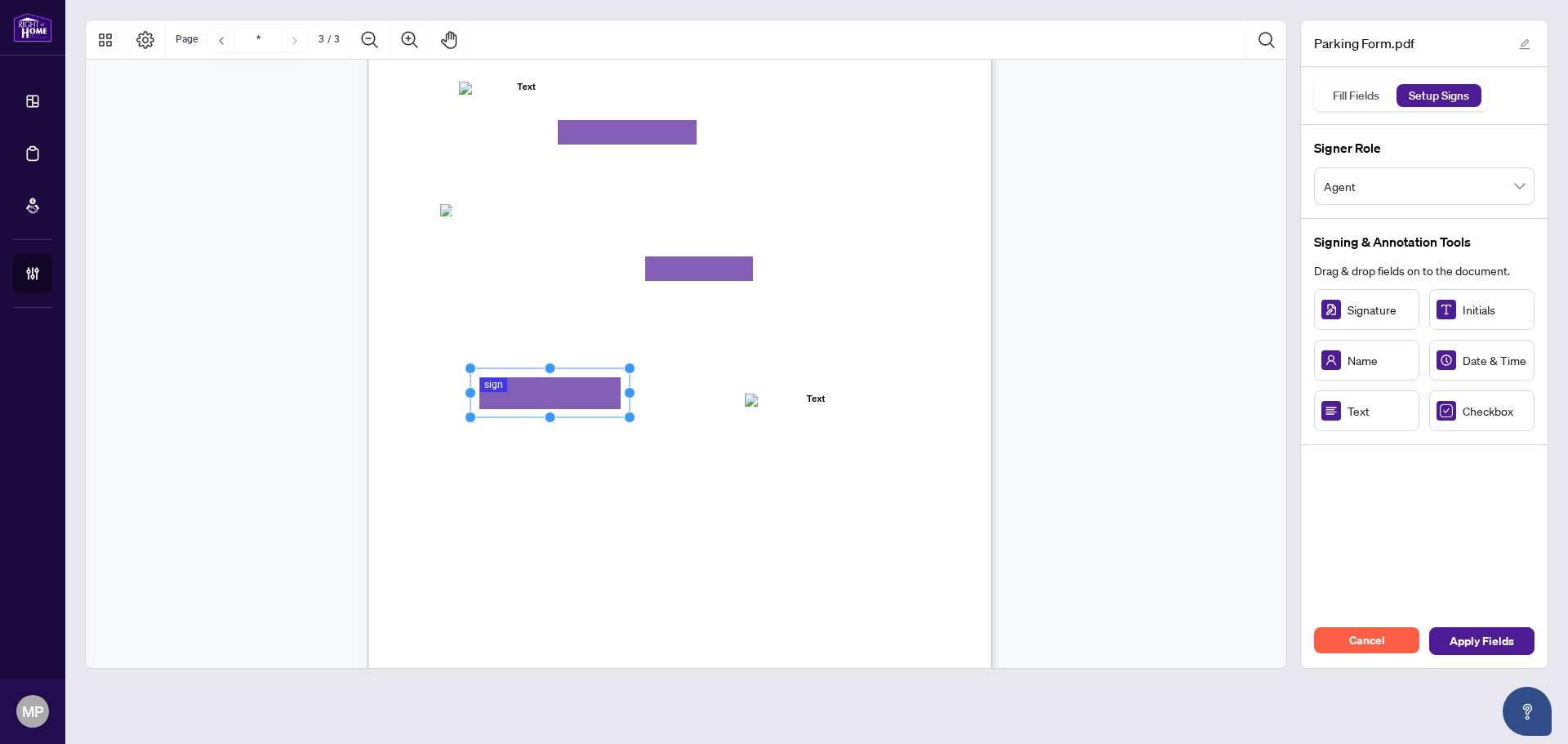
scroll to position [1645, 0]
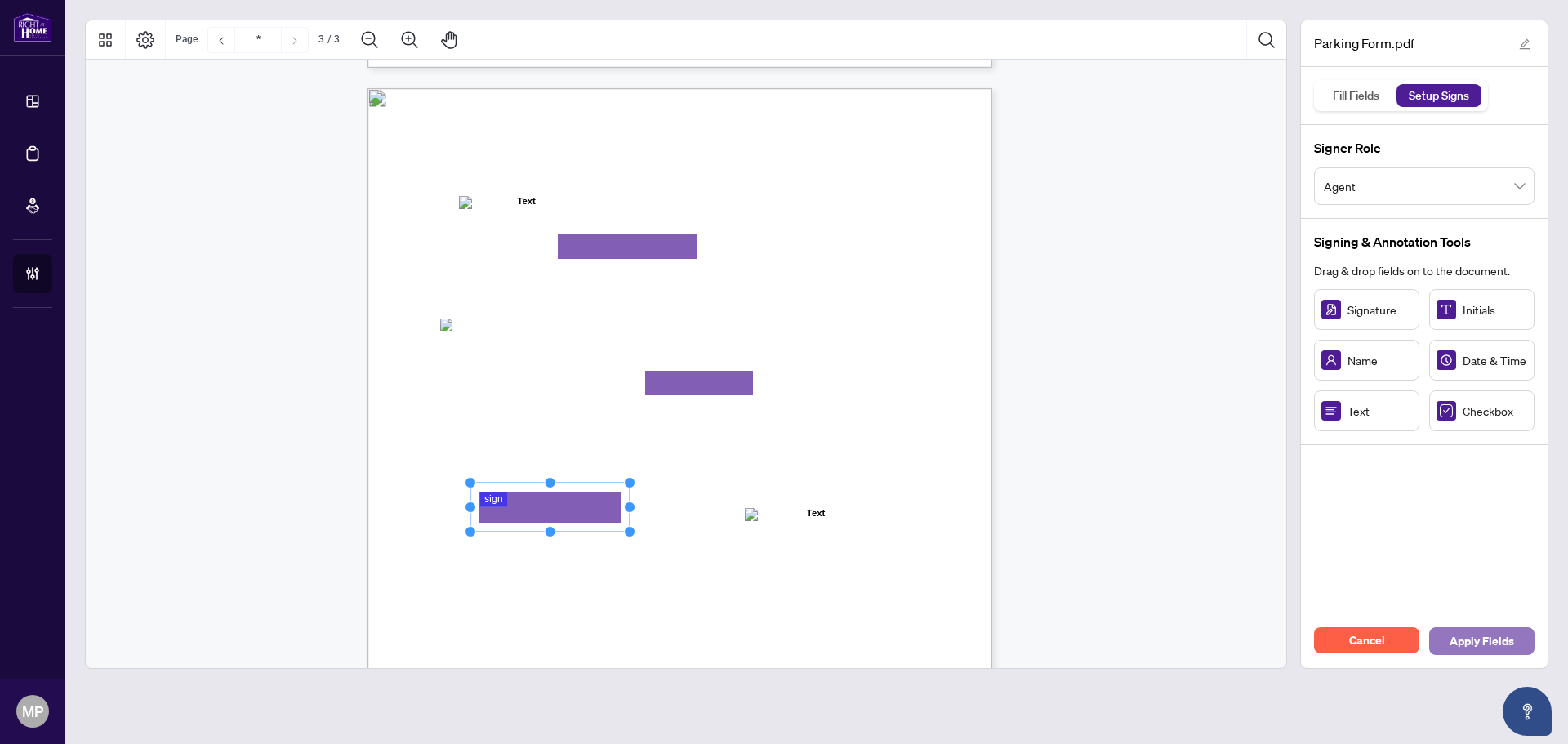
click at [1511, 649] on span "Apply Fields" at bounding box center [1481, 641] width 64 height 26
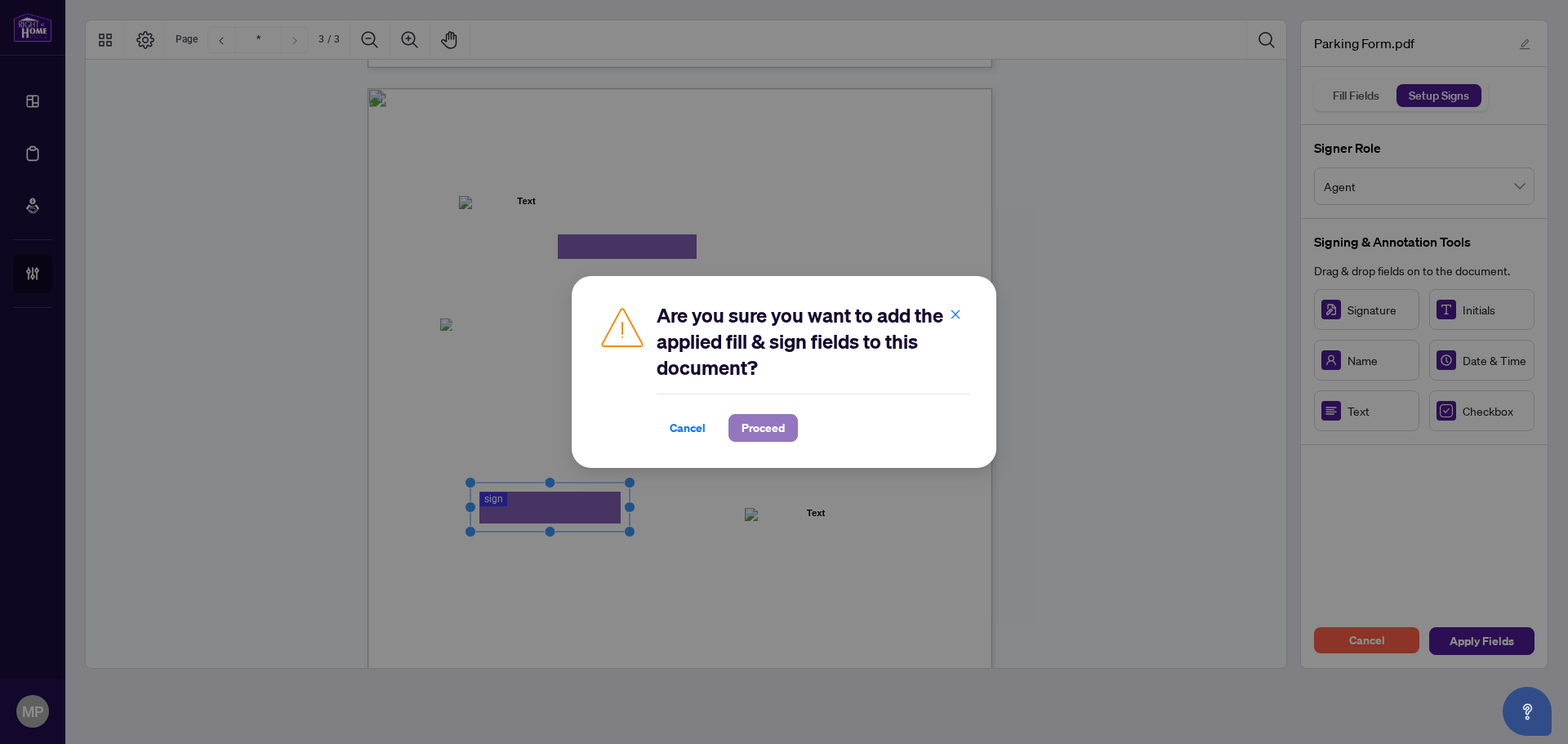
click at [774, 435] on span "Proceed" at bounding box center [762, 428] width 43 height 26
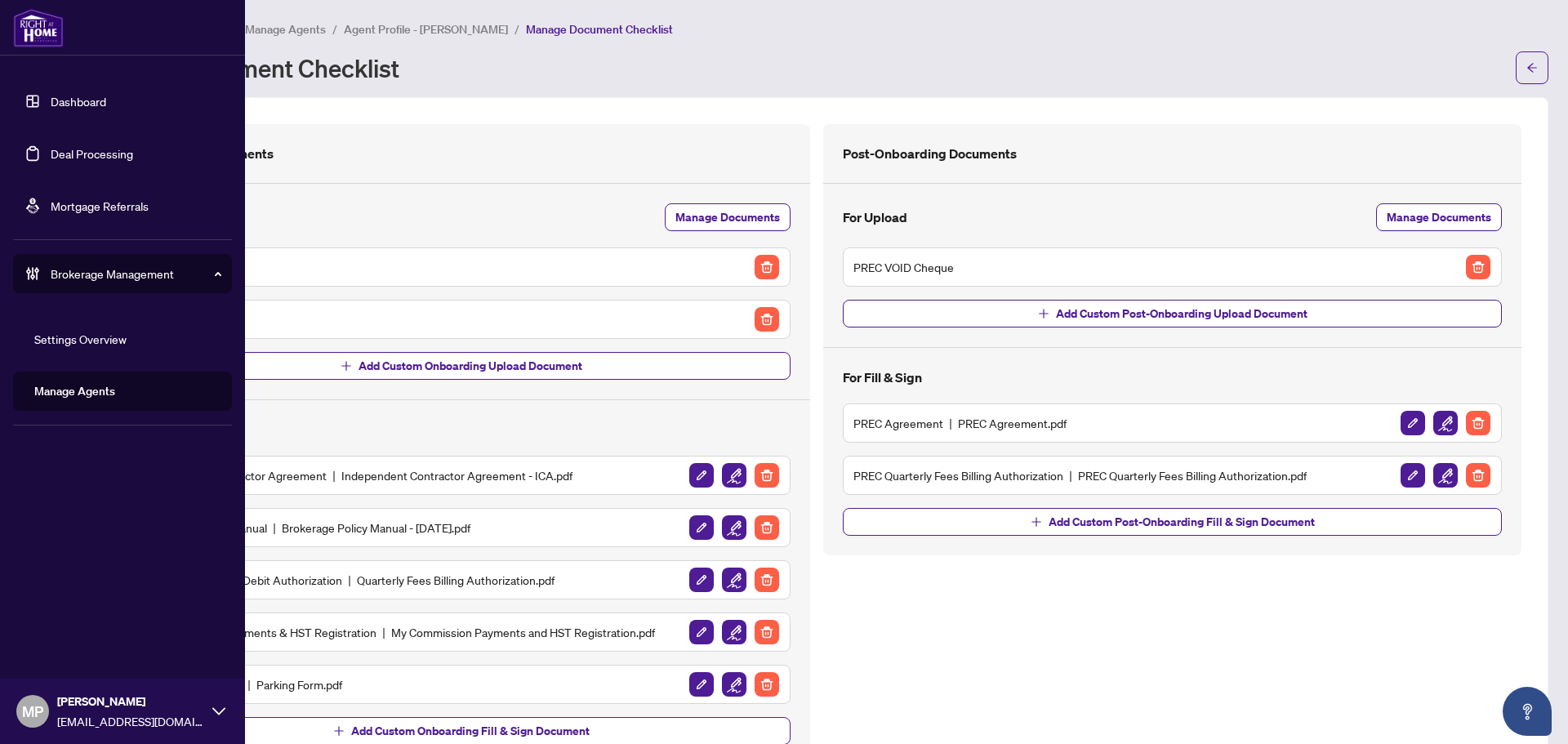
click at [110, 392] on link "Manage Agents" at bounding box center [75, 391] width 81 height 15
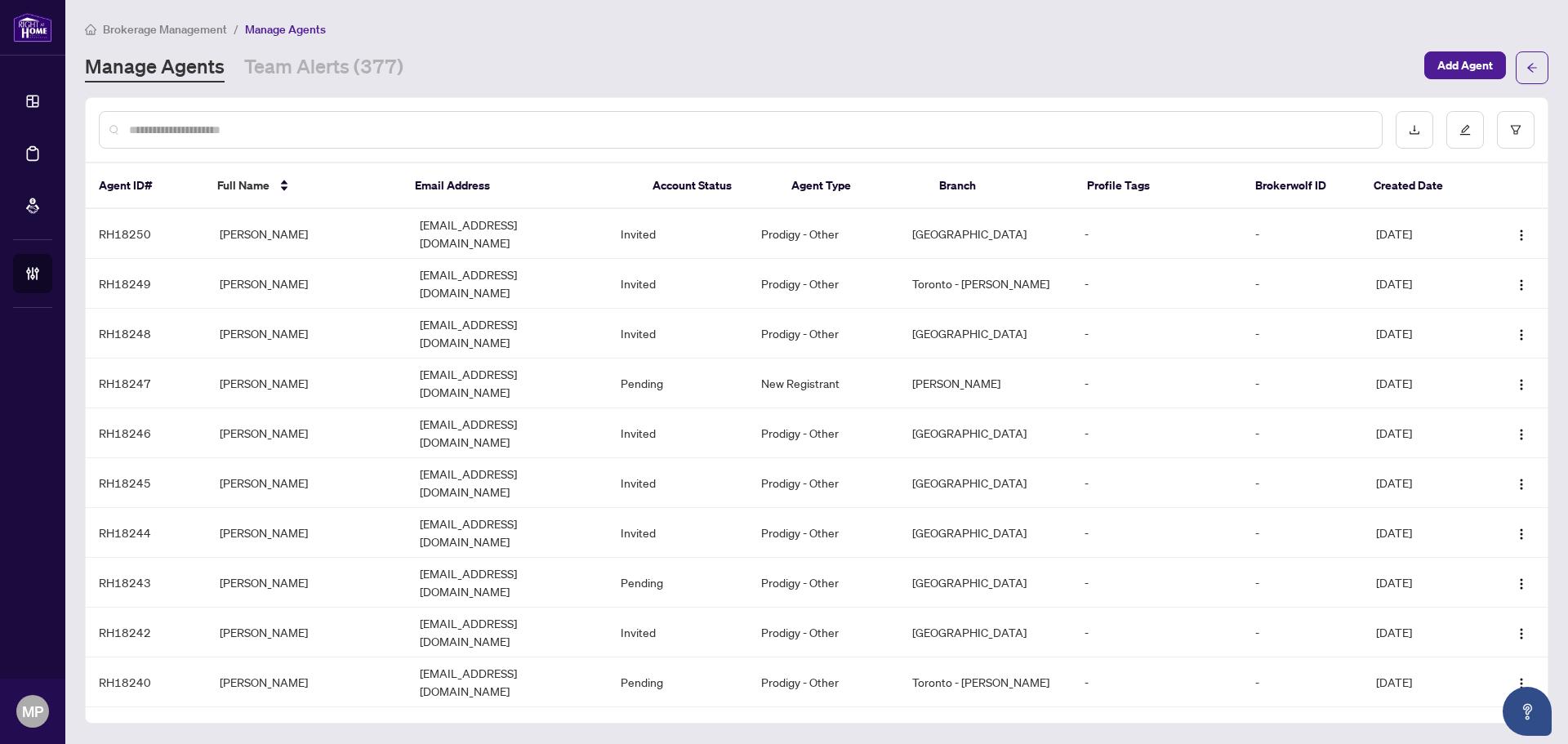
click at [758, 137] on input "text" at bounding box center [748, 130] width 1239 height 18
type input "**********"
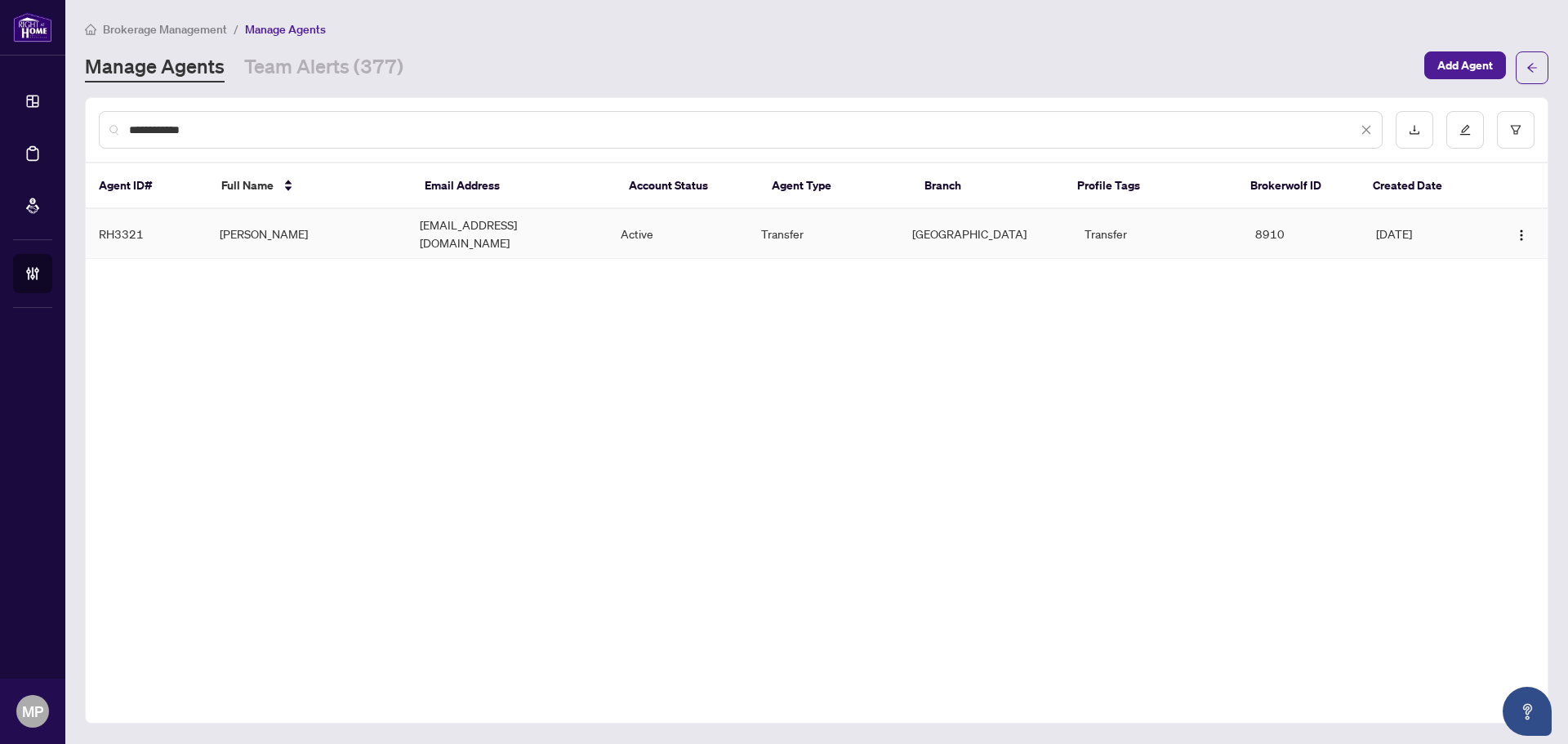
click at [425, 228] on td "[EMAIL_ADDRESS][DOMAIN_NAME]" at bounding box center [507, 234] width 201 height 50
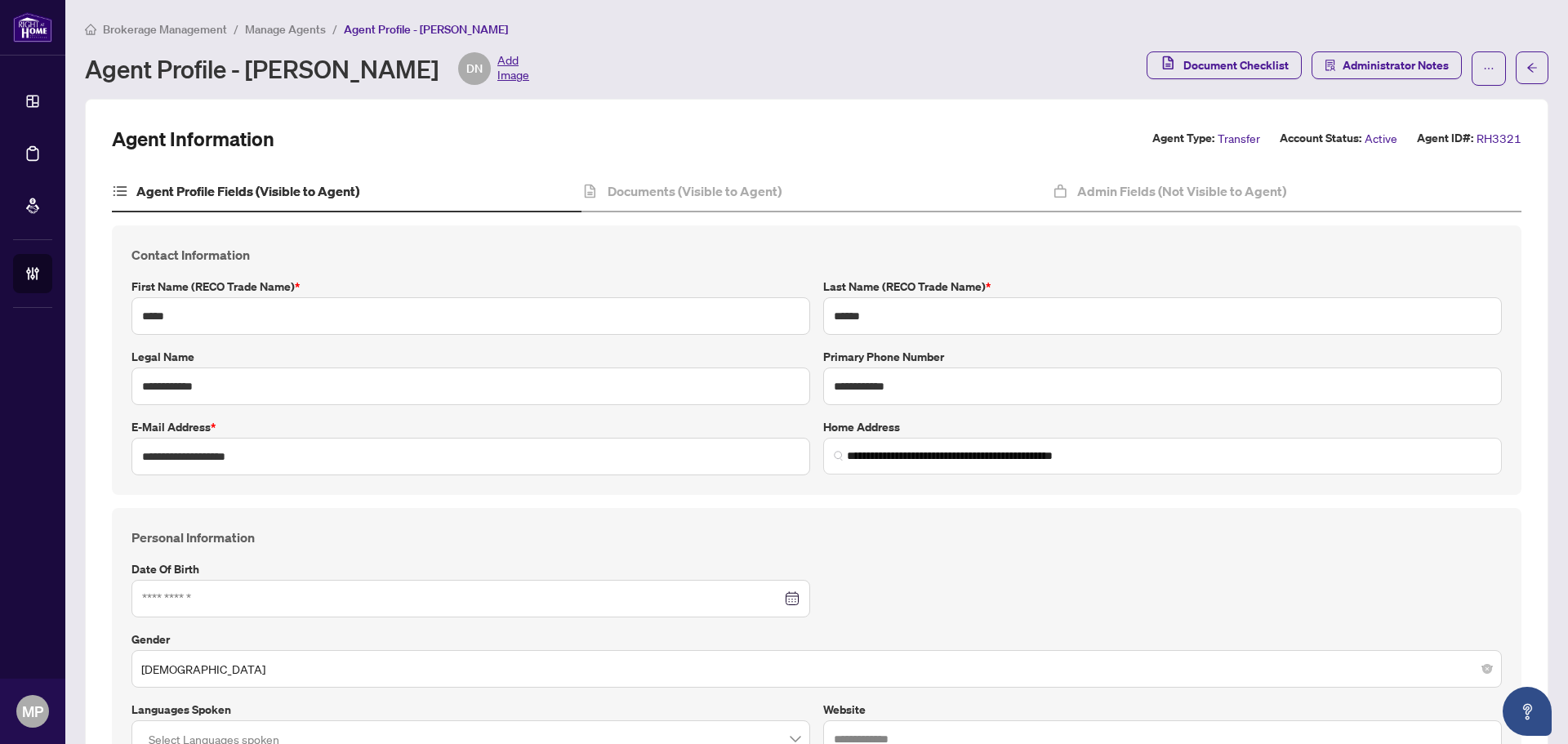
type input "**********"
type input "****"
type input "**********"
click at [1488, 70] on button "button" at bounding box center [1488, 69] width 34 height 34
click at [1449, 106] on span "Change Agent Type" at bounding box center [1424, 105] width 112 height 18
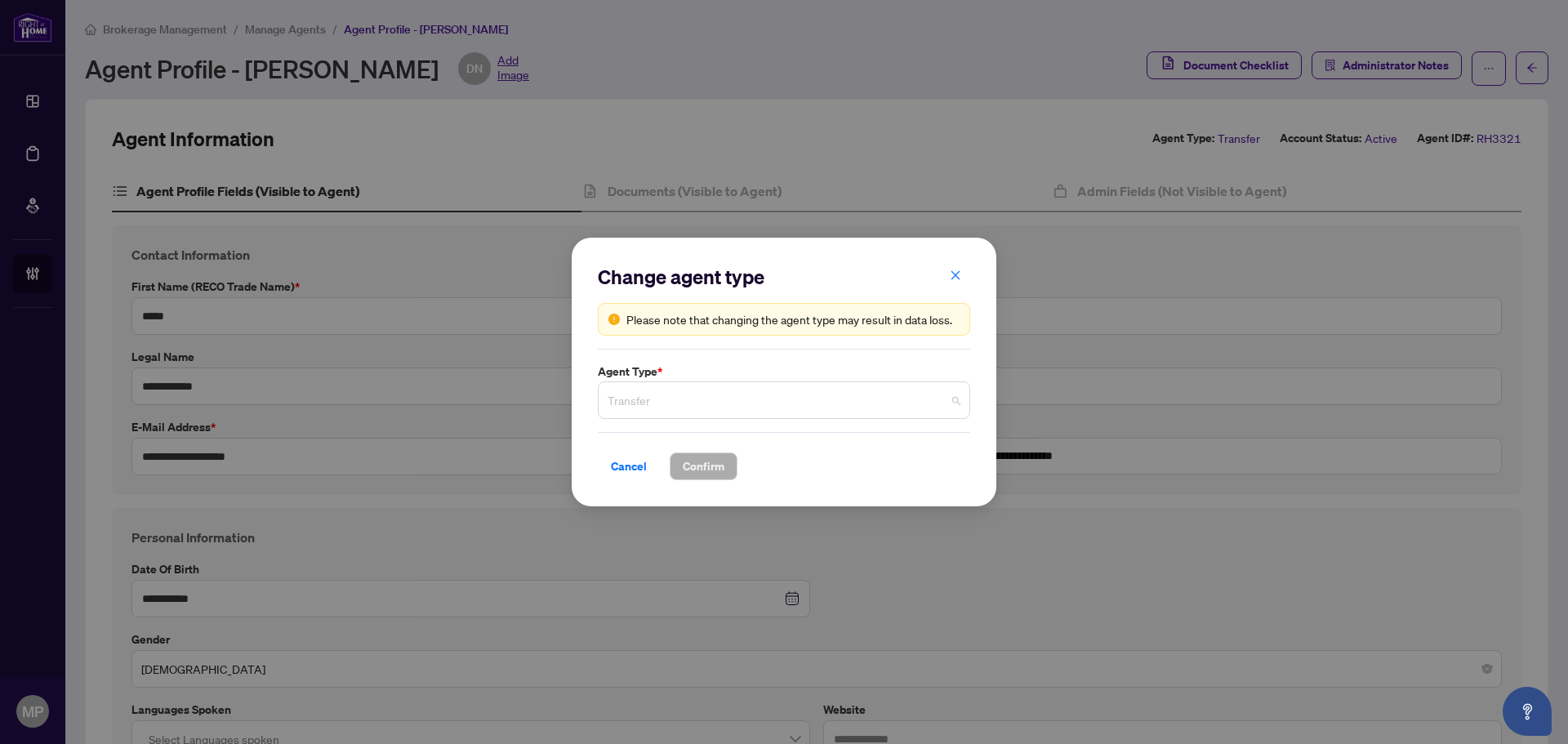
click at [787, 395] on span "Transfer" at bounding box center [784, 400] width 353 height 31
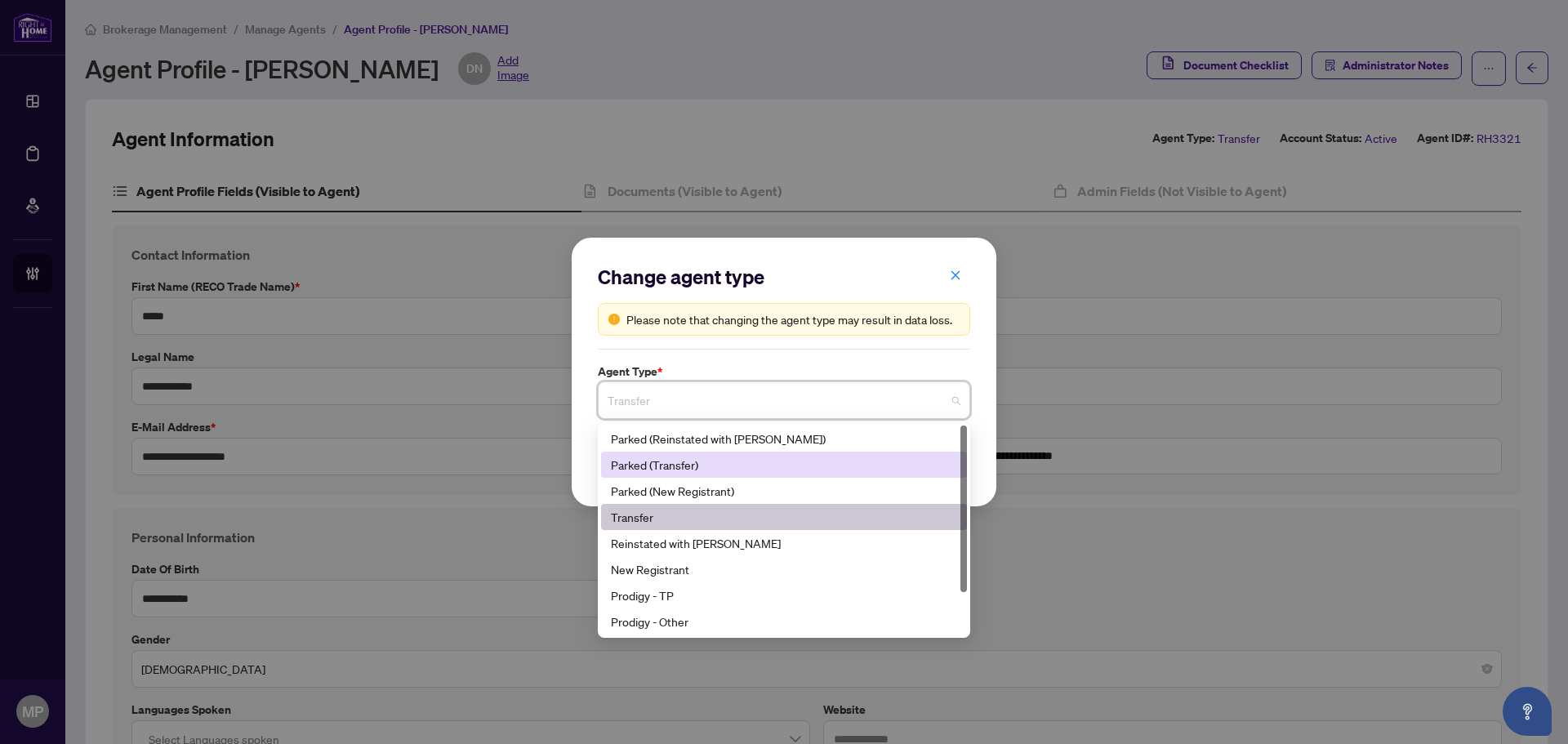
click at [771, 466] on div "Parked (Transfer)" at bounding box center [784, 465] width 346 height 18
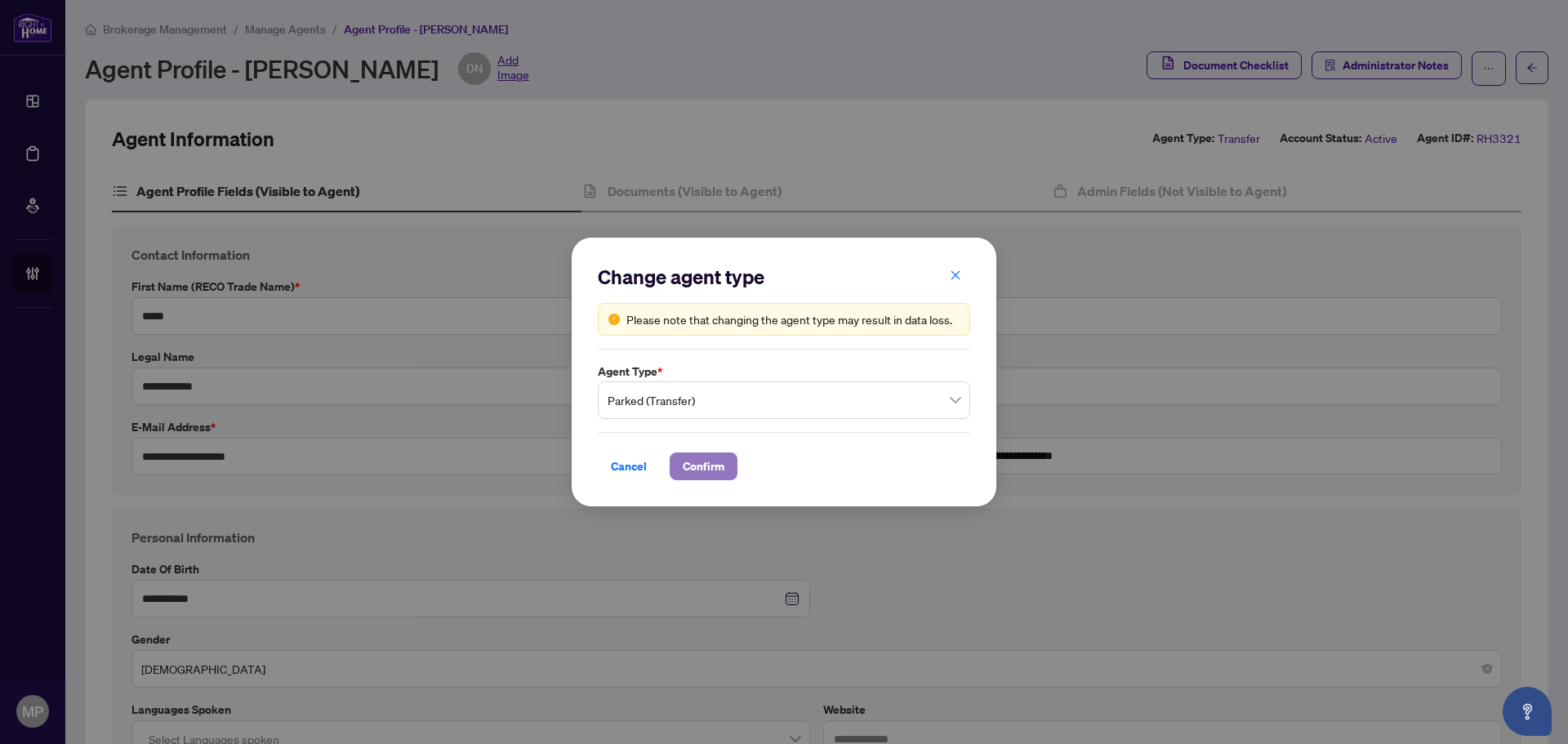
click at [707, 466] on span "Confirm" at bounding box center [703, 466] width 41 height 26
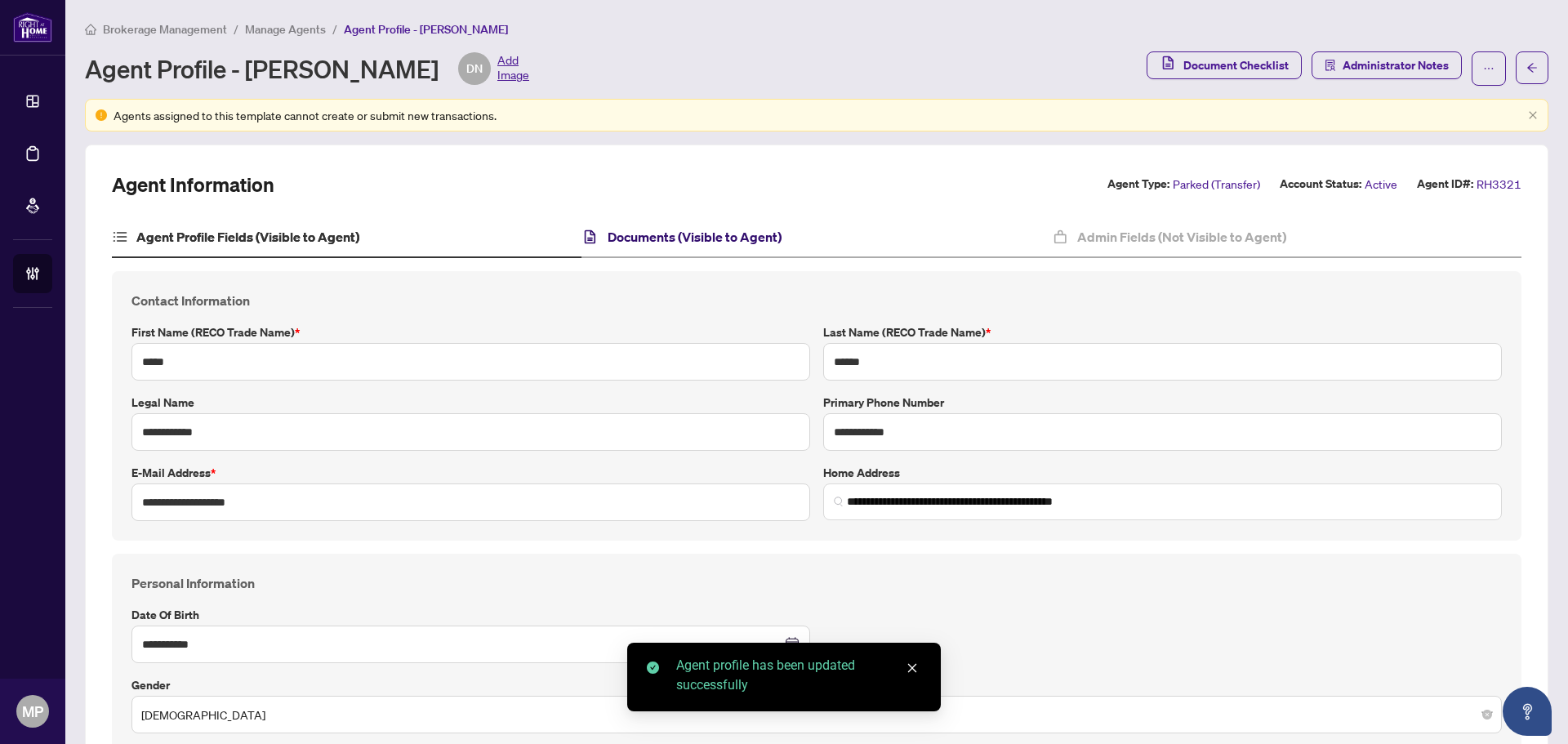
click at [690, 240] on h4 "Documents (Visible to Agent)" at bounding box center [695, 236] width 174 height 19
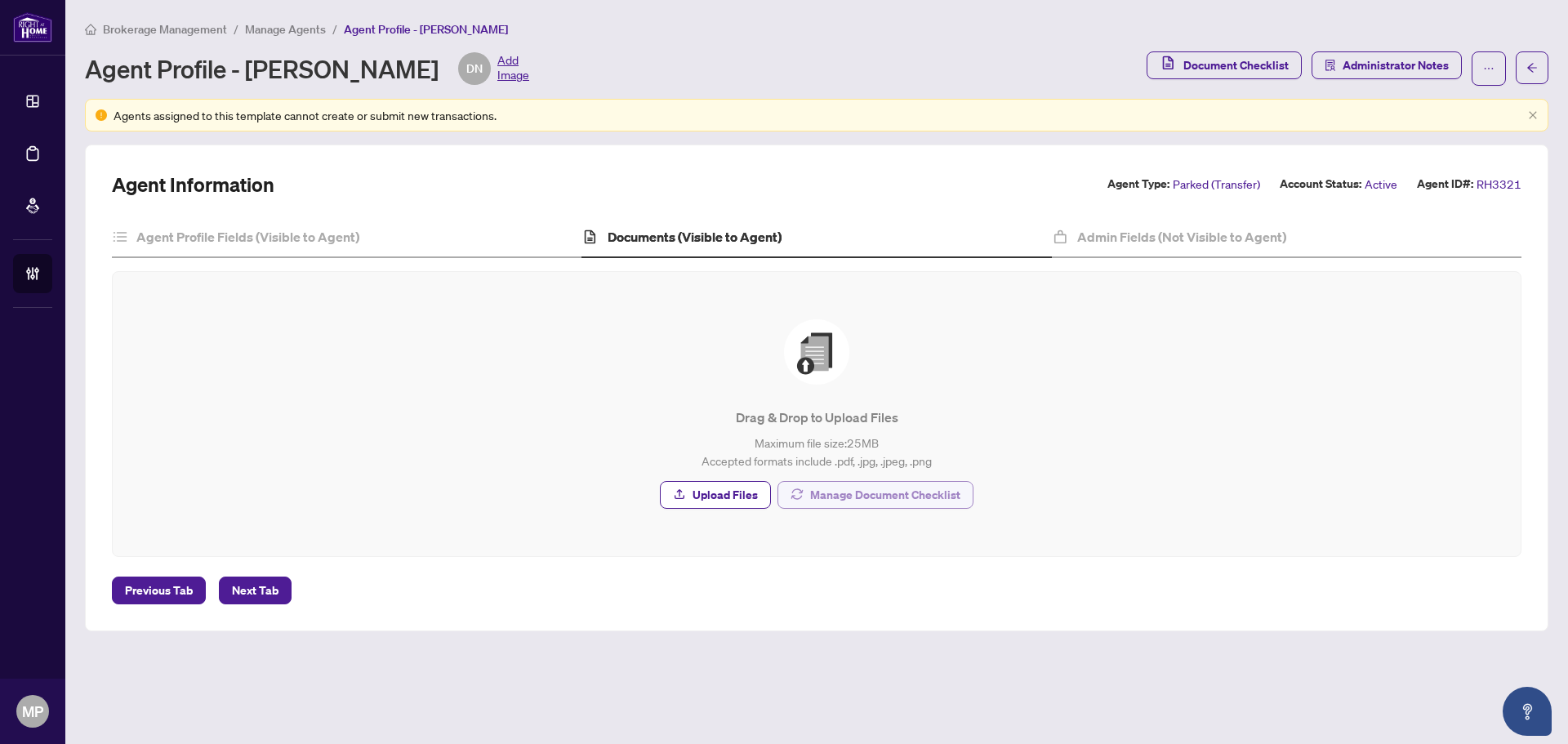
click at [885, 495] on span "Manage Document Checklist" at bounding box center [885, 495] width 150 height 26
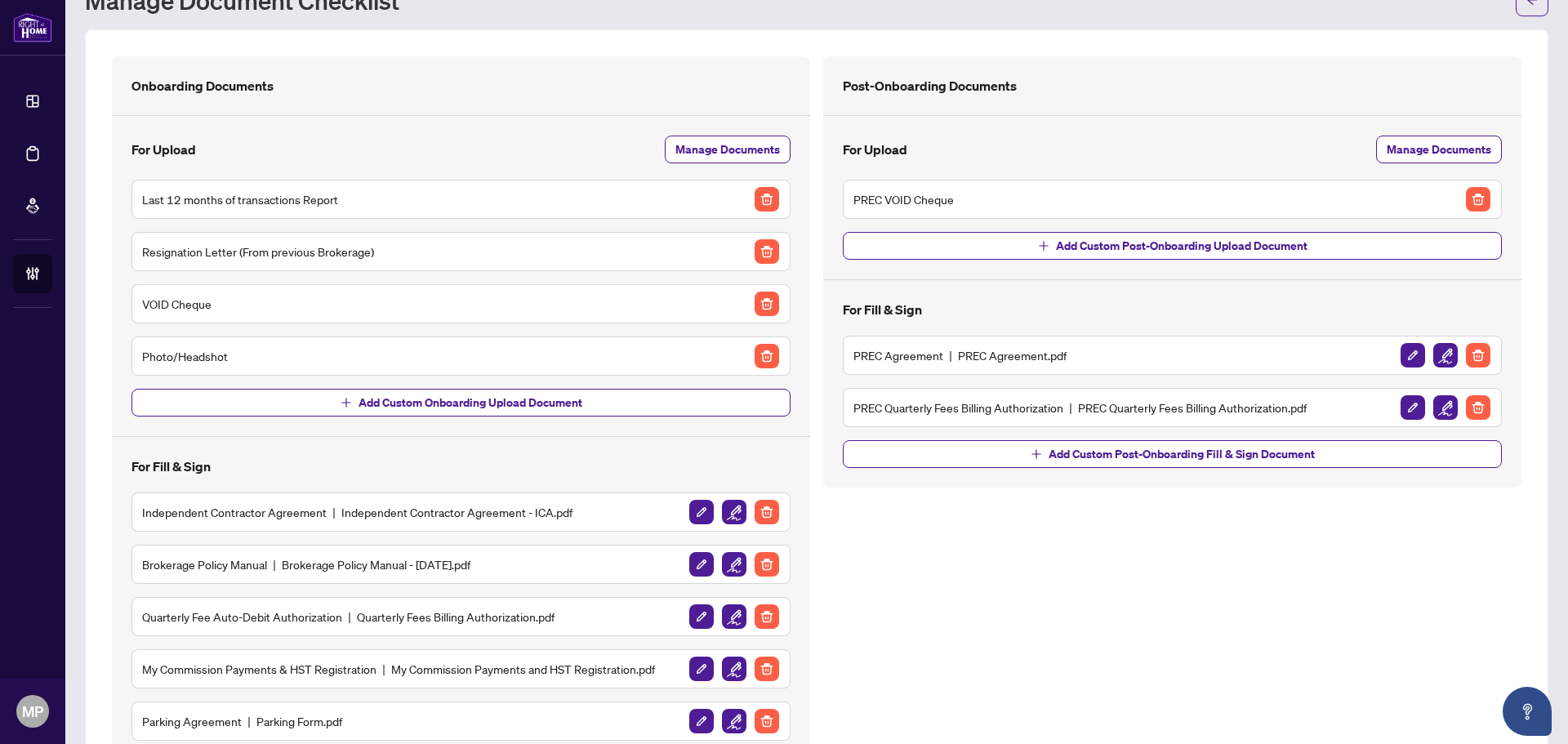
scroll to position [170, 0]
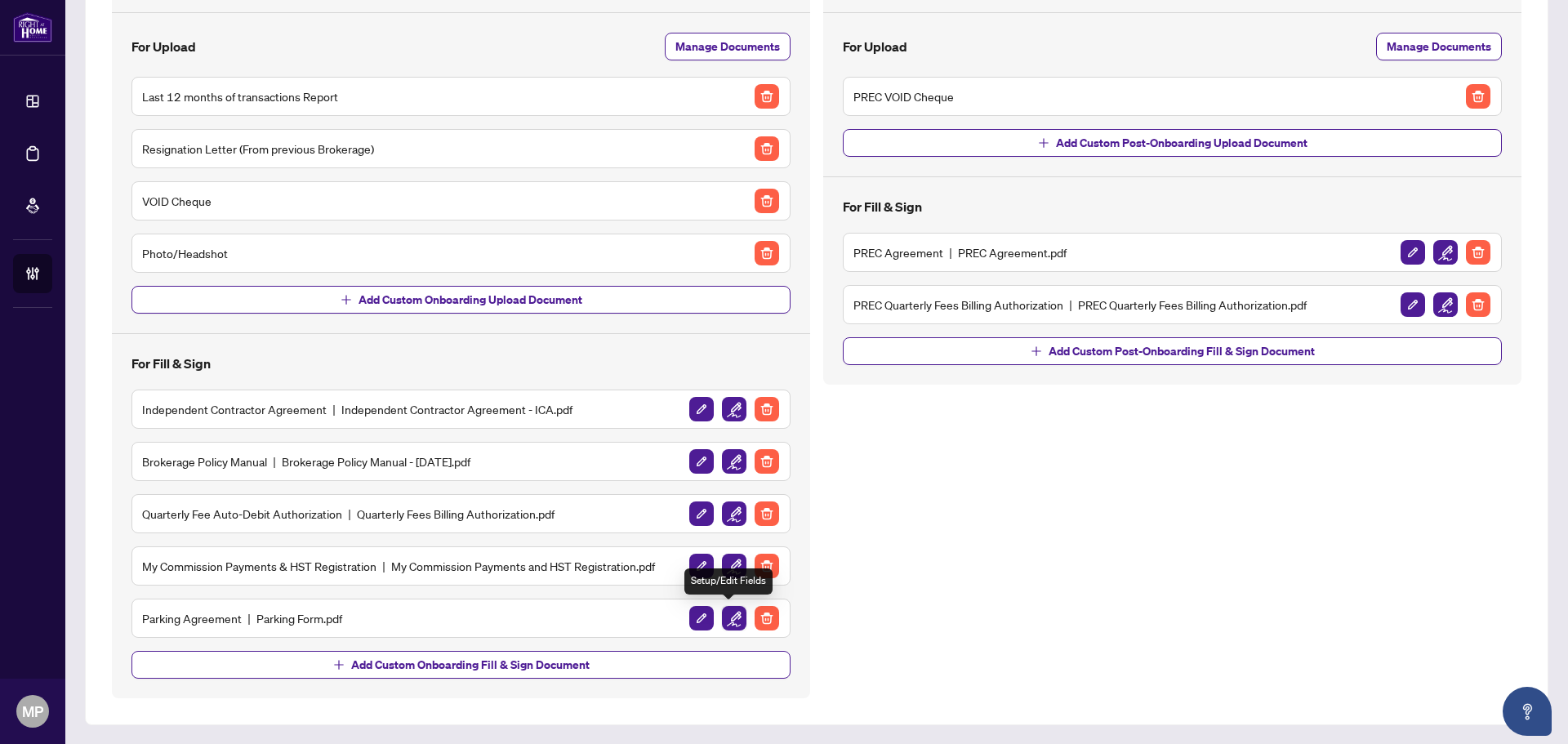
click at [724, 614] on img "button" at bounding box center [734, 618] width 25 height 25
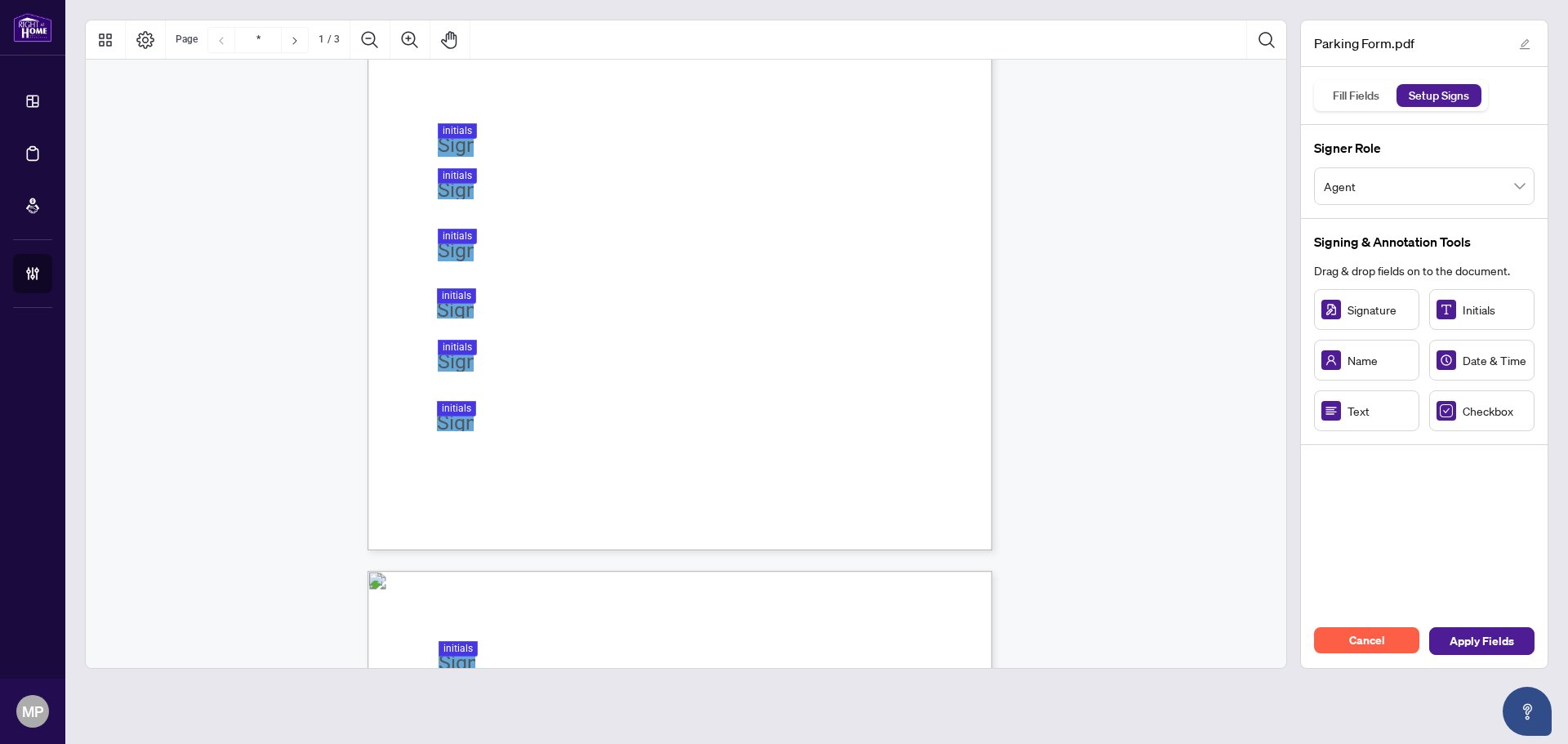
scroll to position [245, 0]
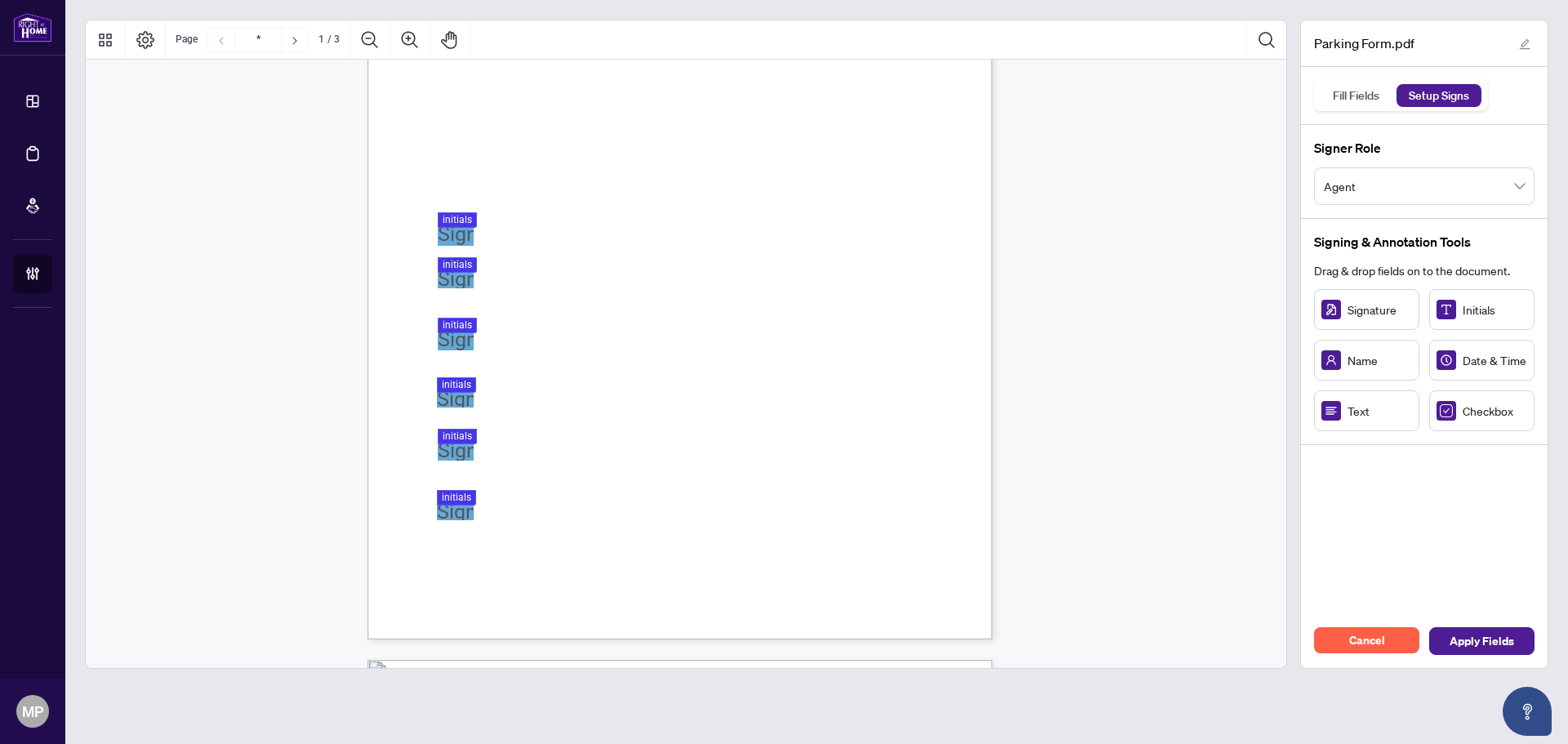
drag, startPoint x: 459, startPoint y: 210, endPoint x: 462, endPoint y: 224, distance: 14.3
click at [459, 215] on div "PARKING YOUR LICENSE AGREEMENT Overview: Parking your license means that your l…" at bounding box center [679, 235] width 625 height 808
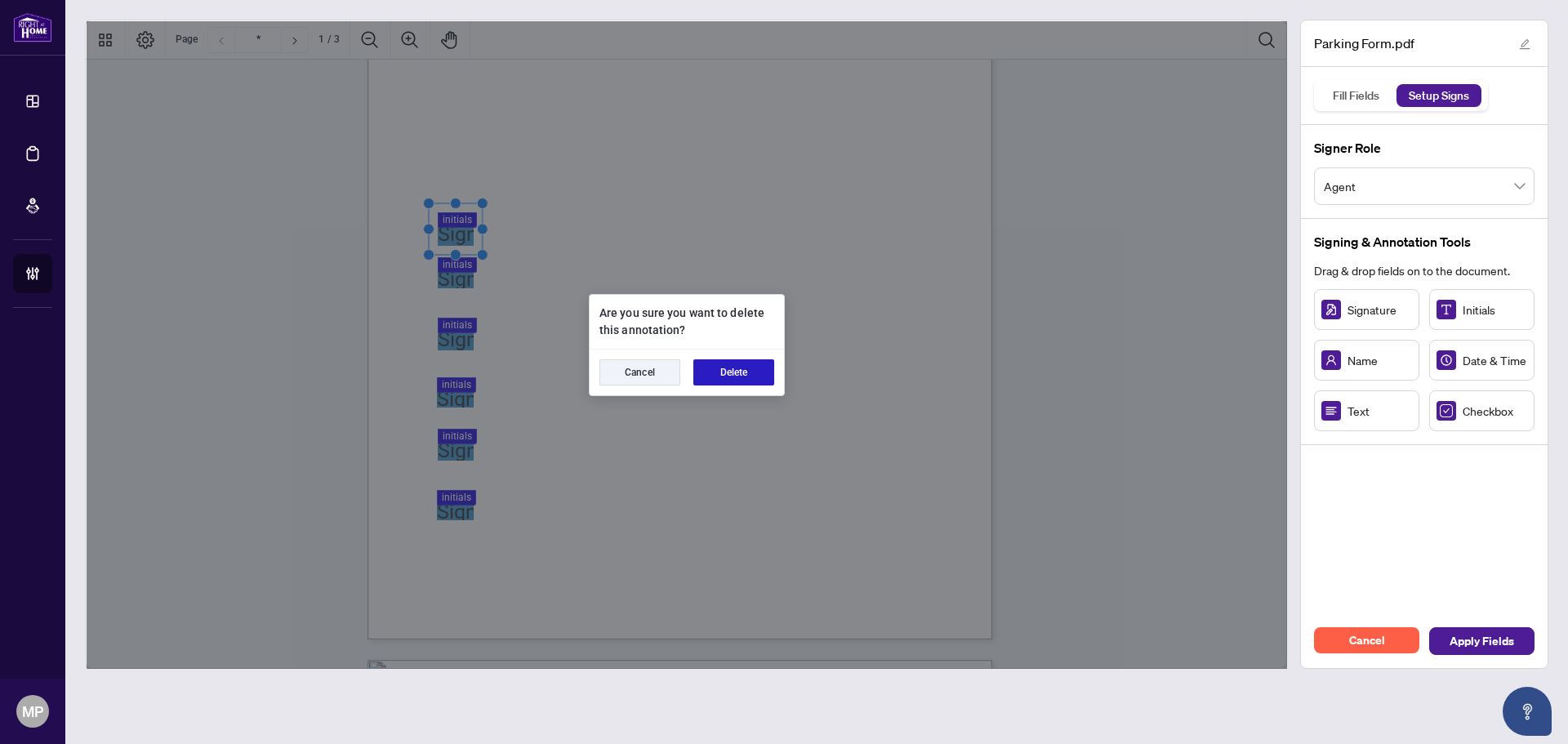
click at [750, 375] on button "Delete" at bounding box center [733, 372] width 81 height 26
click at [753, 369] on button "Delete" at bounding box center [733, 372] width 81 height 26
click at [760, 364] on button "Delete" at bounding box center [733, 372] width 81 height 26
click at [740, 372] on button "Delete" at bounding box center [733, 372] width 81 height 26
click at [746, 372] on button "Delete" at bounding box center [733, 372] width 81 height 26
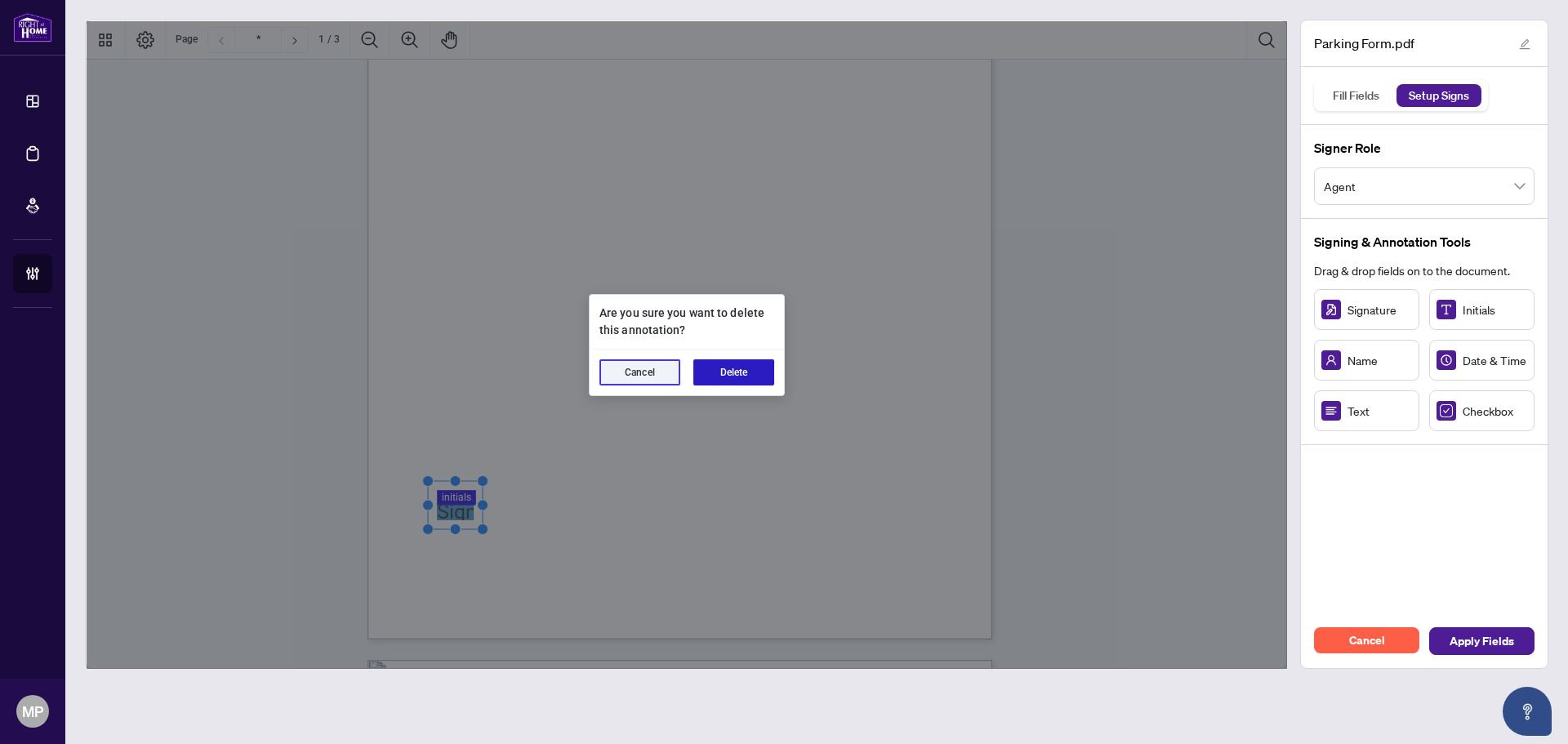
click at [719, 370] on button "Delete" at bounding box center [733, 372] width 81 height 26
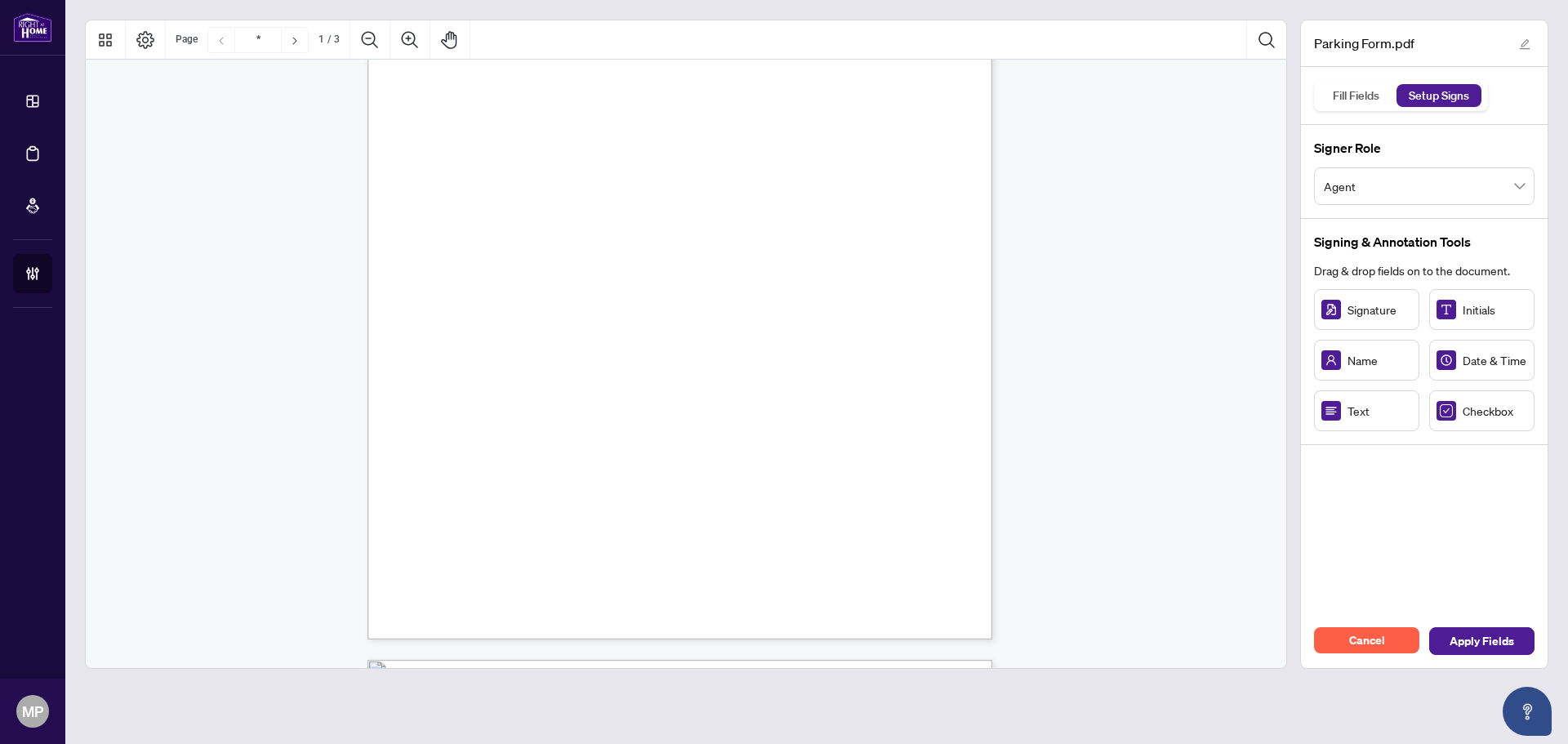
scroll to position [816, 0]
type input "*"
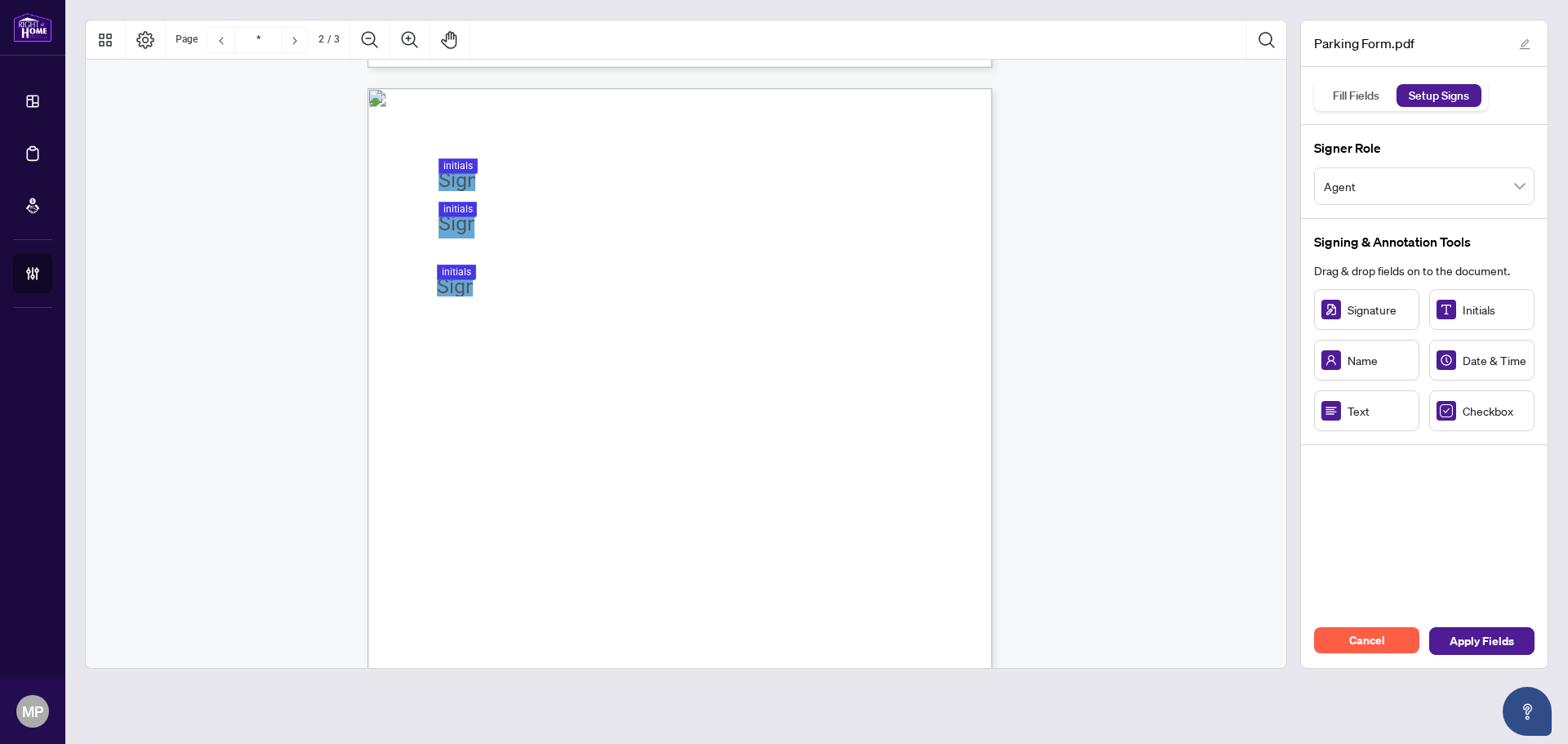
click at [454, 191] on div "You must renew your RECO Errors and Omissions Insurance every year prior to the…" at bounding box center [757, 593] width 781 height 1011
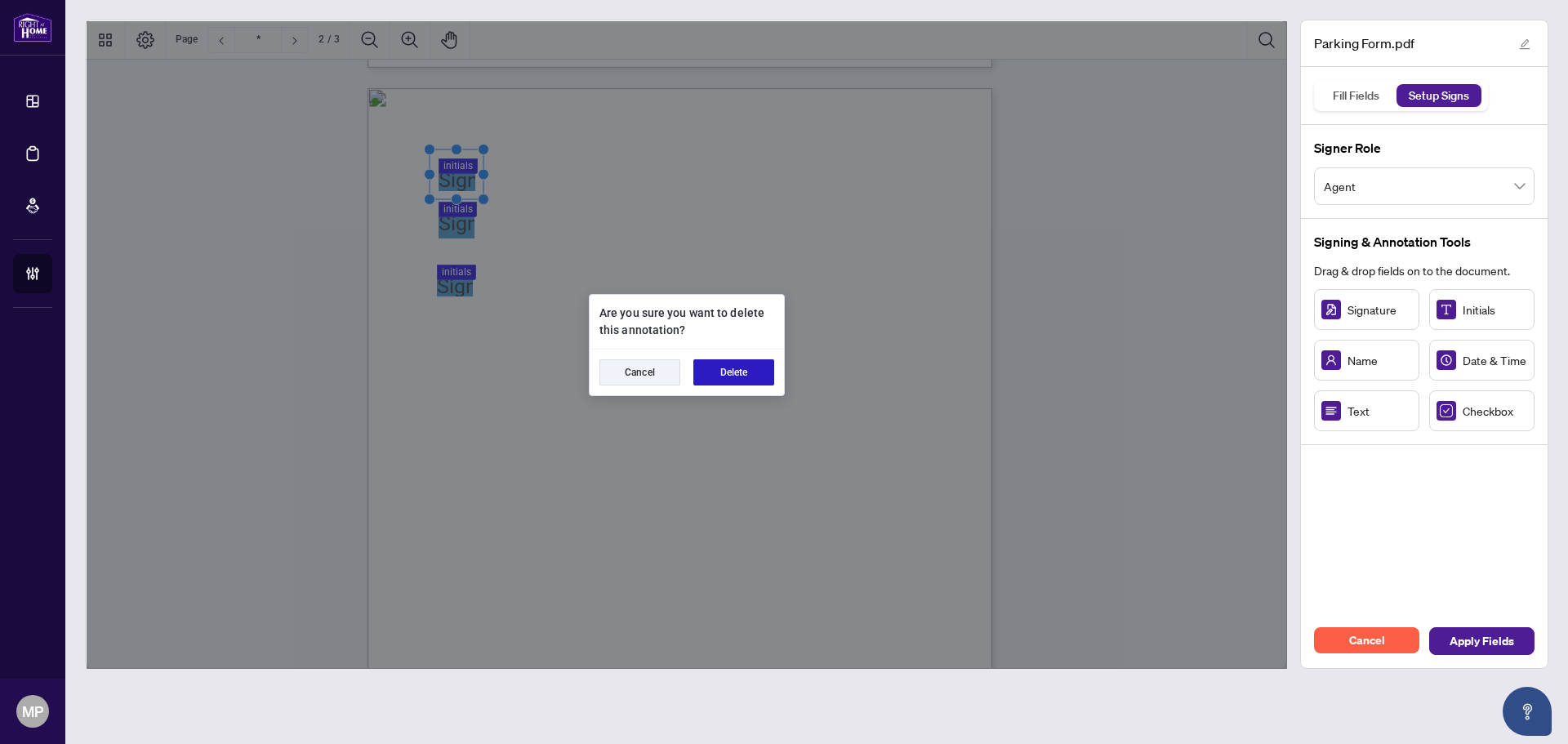
click at [737, 380] on button "Delete" at bounding box center [733, 372] width 81 height 26
click at [723, 373] on button "Delete" at bounding box center [733, 372] width 81 height 26
click at [754, 376] on button "Delete" at bounding box center [733, 372] width 81 height 26
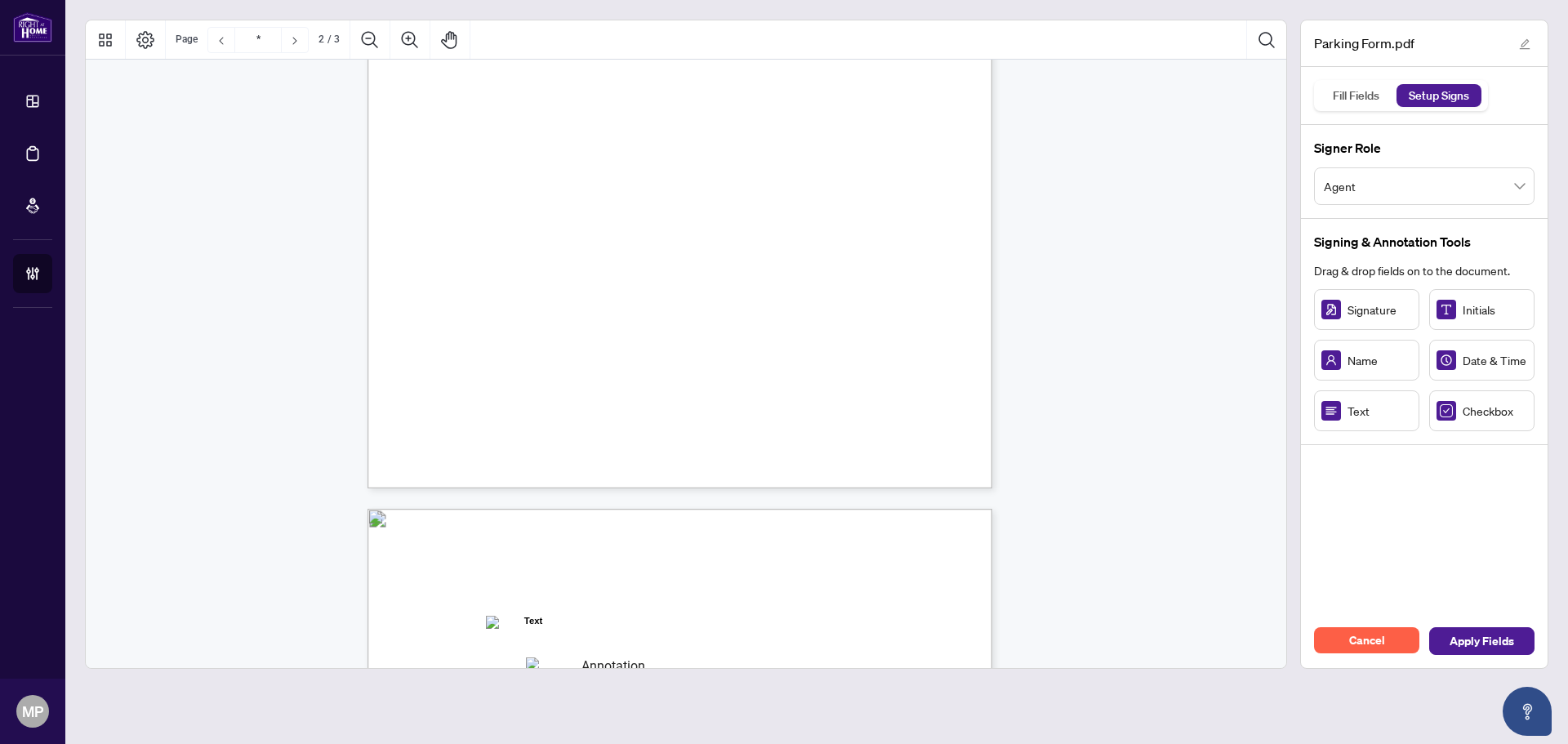
scroll to position [1551, 0]
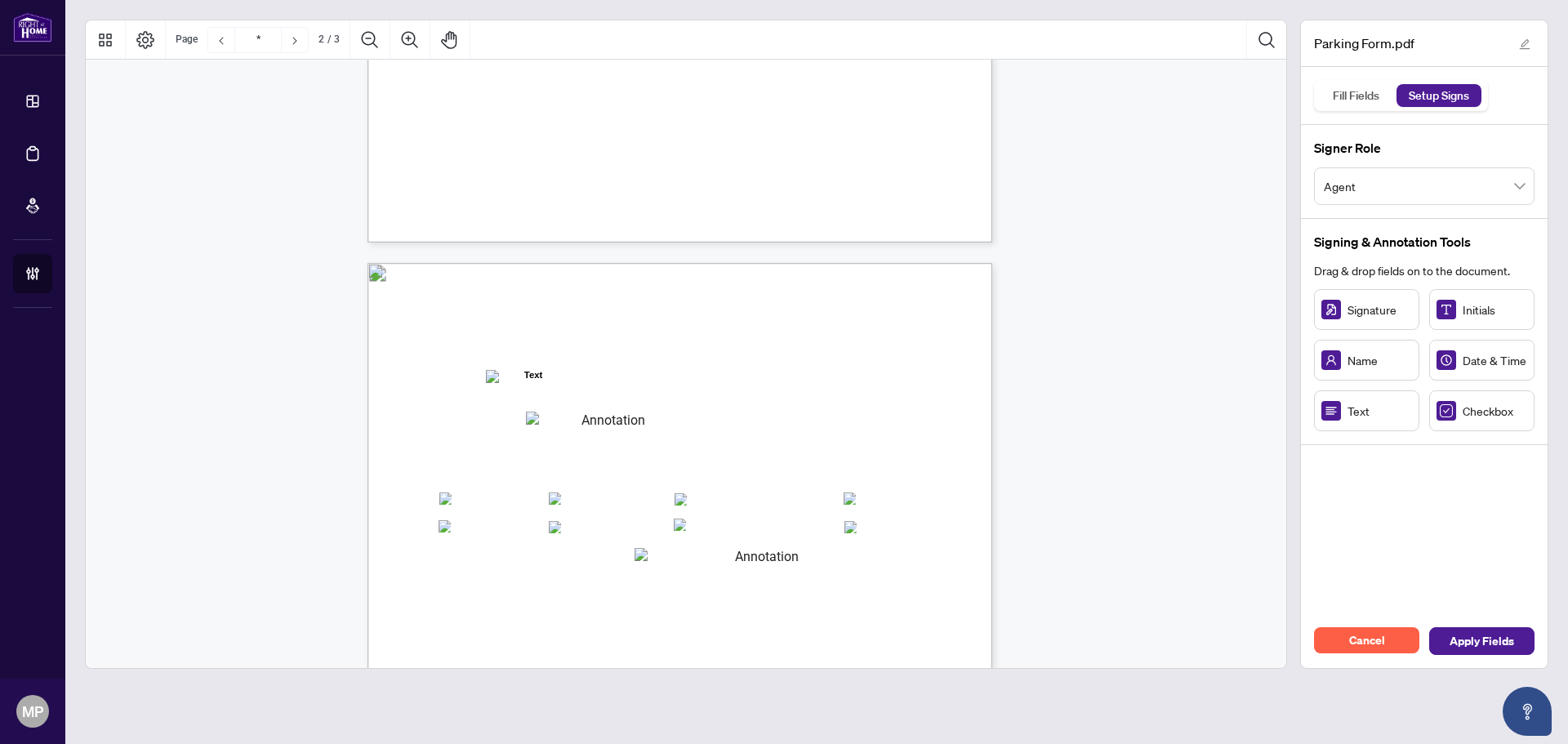
type input "*"
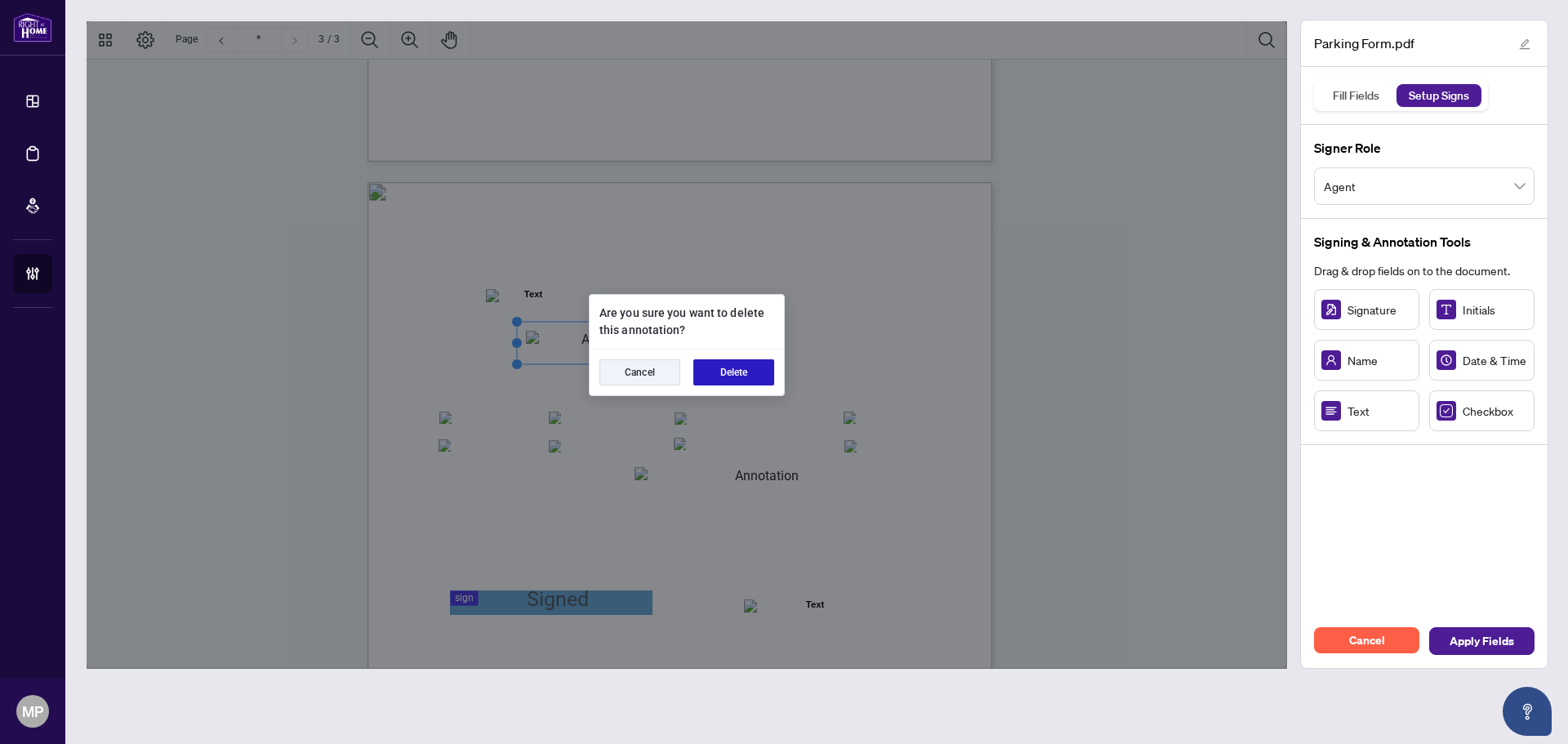
click at [729, 376] on button "Delete" at bounding box center [733, 372] width 81 height 26
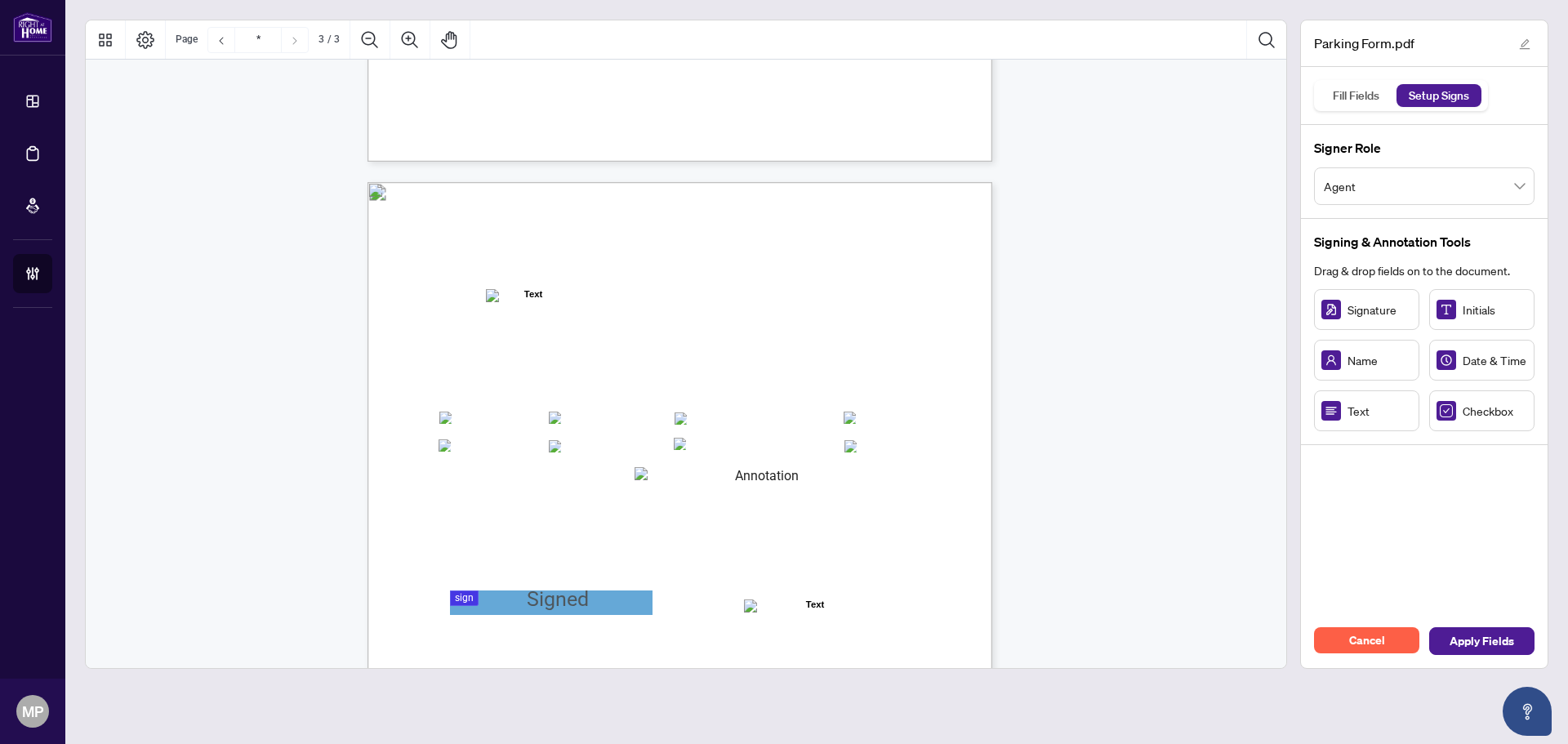
click at [758, 182] on span "□ TRREB □ CLAR □ [GEOGRAPHIC_DATA] - MREB □ [GEOGRAPHIC_DATA]" at bounding box center [758, 182] width 0 height 0
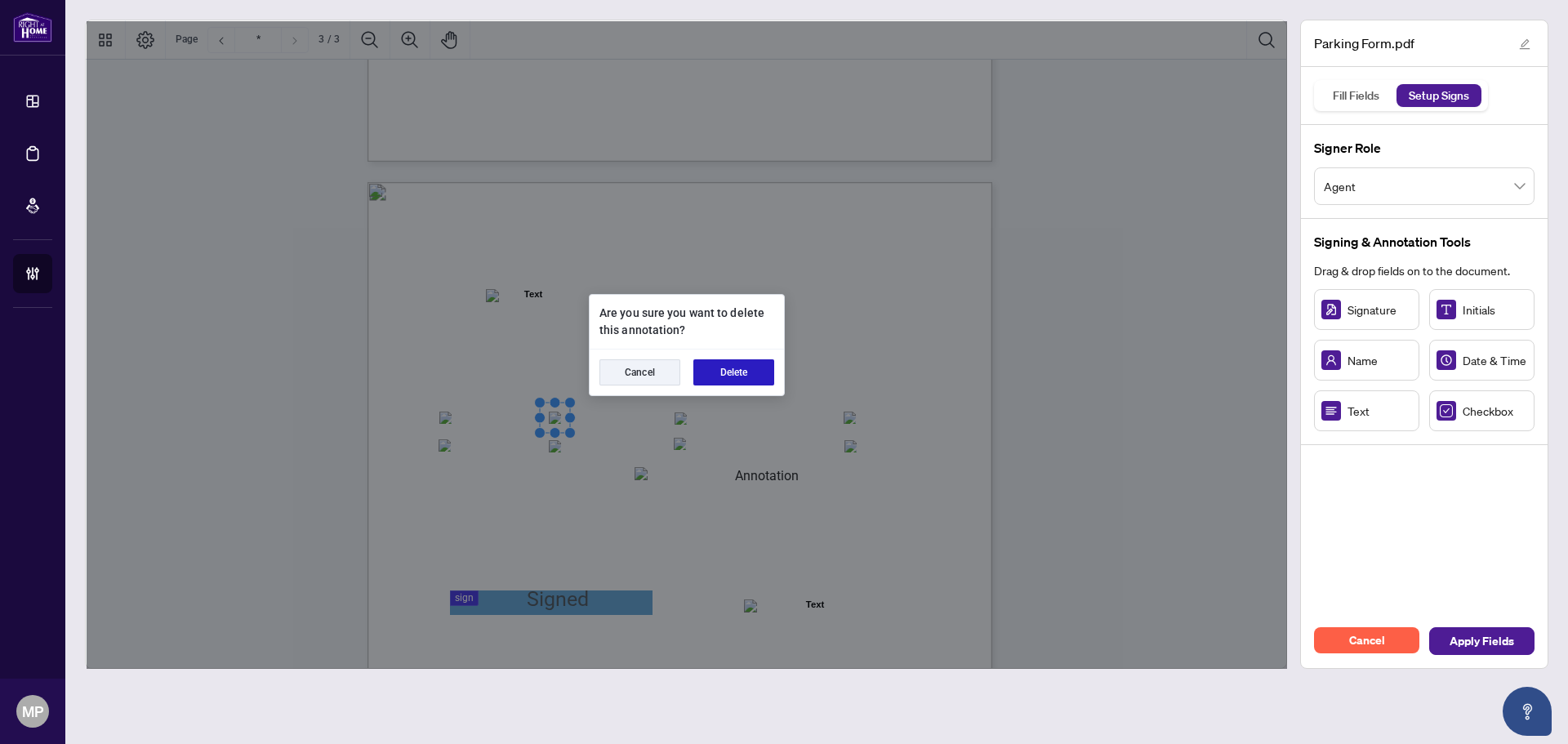
click at [739, 372] on button "Delete" at bounding box center [733, 372] width 81 height 26
click at [743, 374] on button "Delete" at bounding box center [733, 372] width 81 height 26
click at [731, 383] on button "Delete" at bounding box center [733, 372] width 81 height 26
drag, startPoint x: 747, startPoint y: 365, endPoint x: 836, endPoint y: 429, distance: 109.6
click at [749, 365] on button "Delete" at bounding box center [733, 372] width 81 height 26
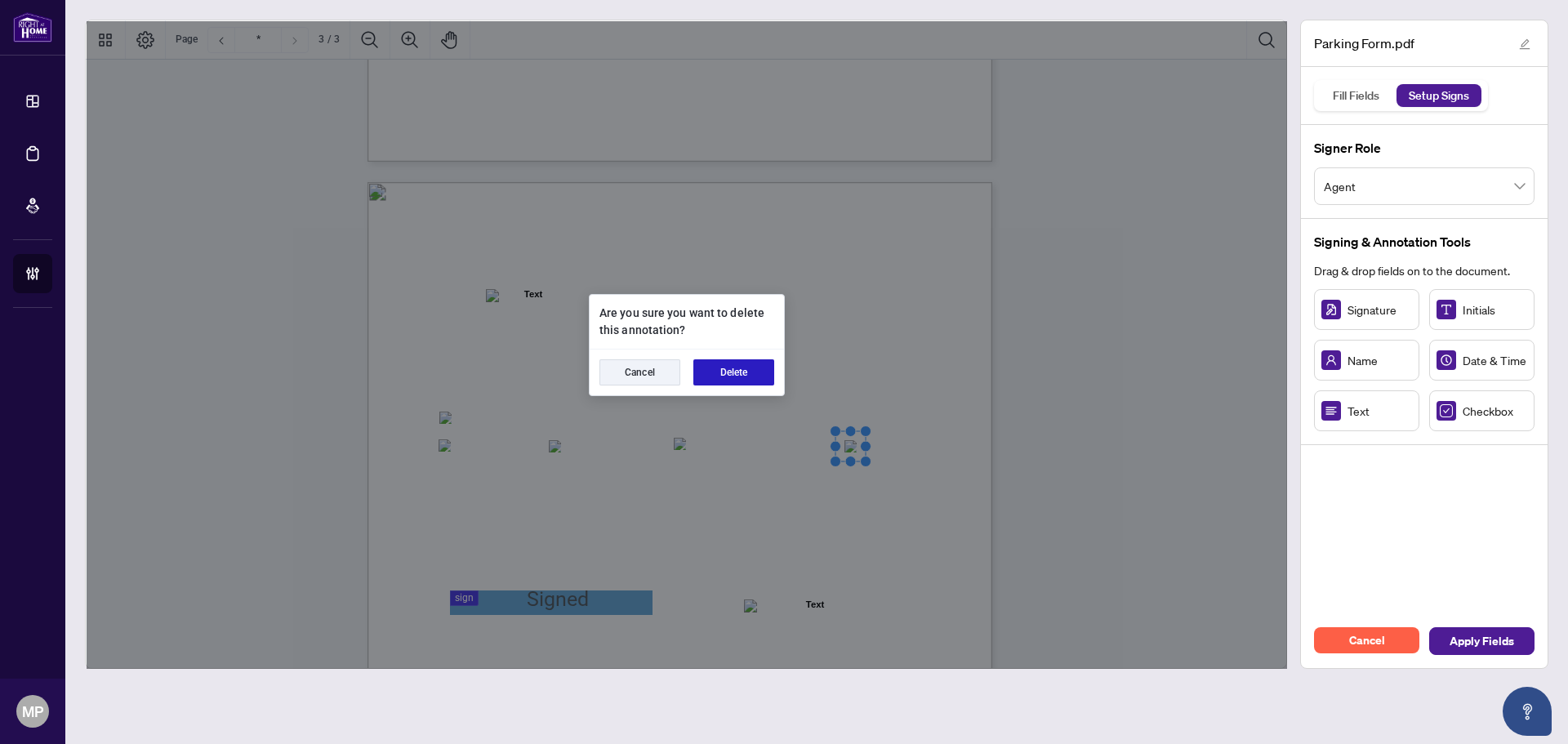
drag, startPoint x: 744, startPoint y: 373, endPoint x: 781, endPoint y: 436, distance: 73.1
click at [745, 373] on button "Delete" at bounding box center [733, 372] width 81 height 26
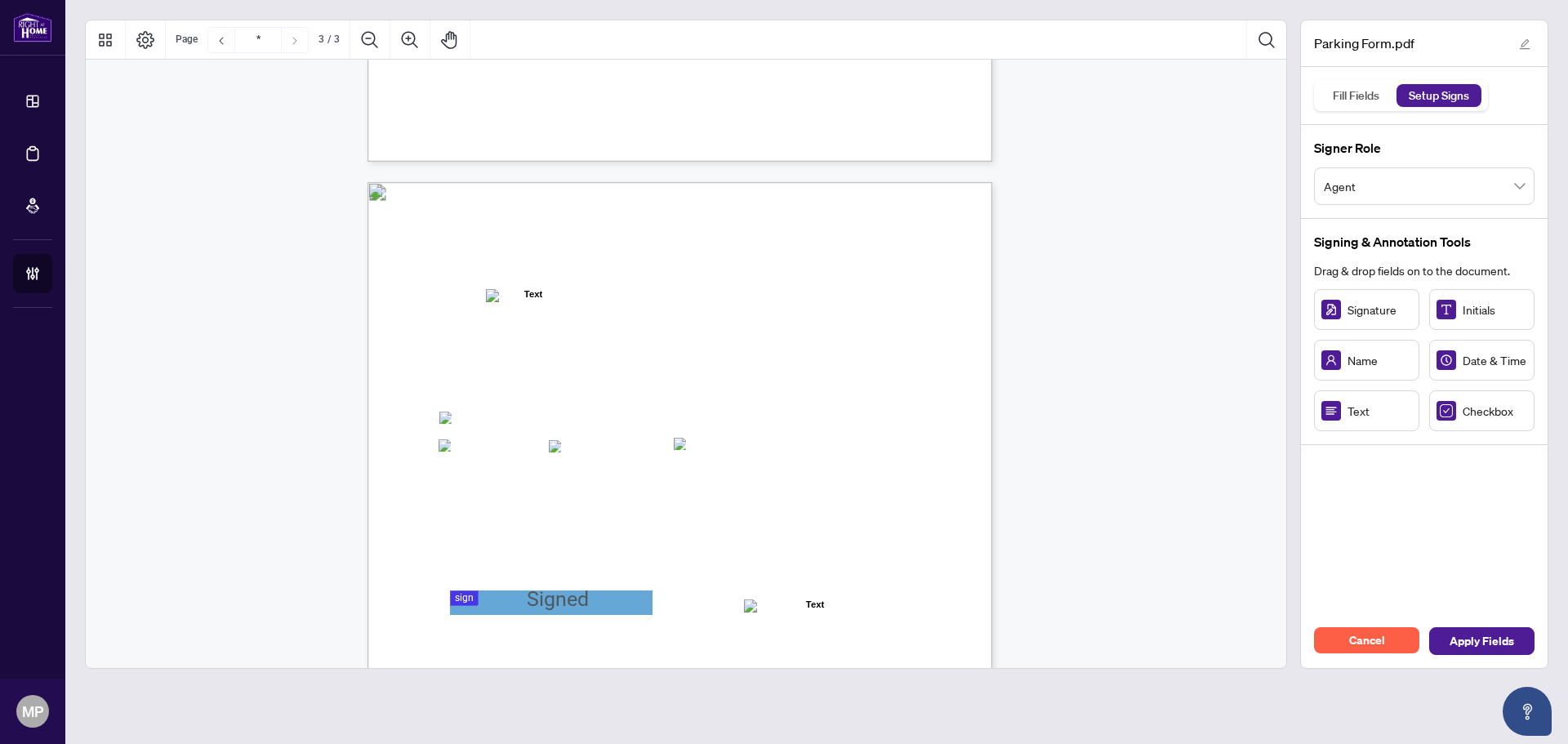
click at [683, 451] on span "□" at bounding box center [680, 444] width 7 height 16
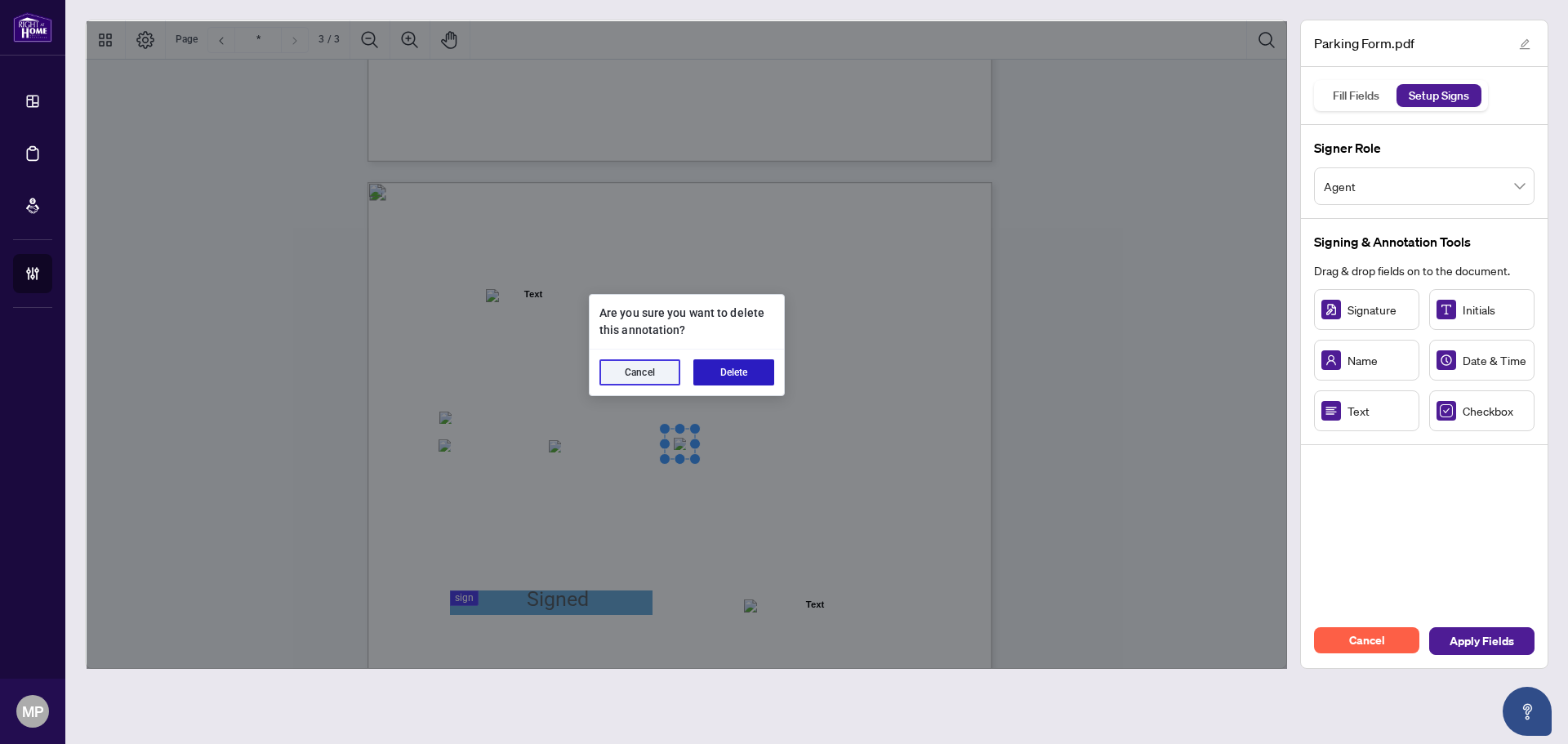
click at [737, 368] on button "Delete" at bounding box center [733, 372] width 81 height 26
click at [729, 372] on button "Delete" at bounding box center [733, 372] width 81 height 26
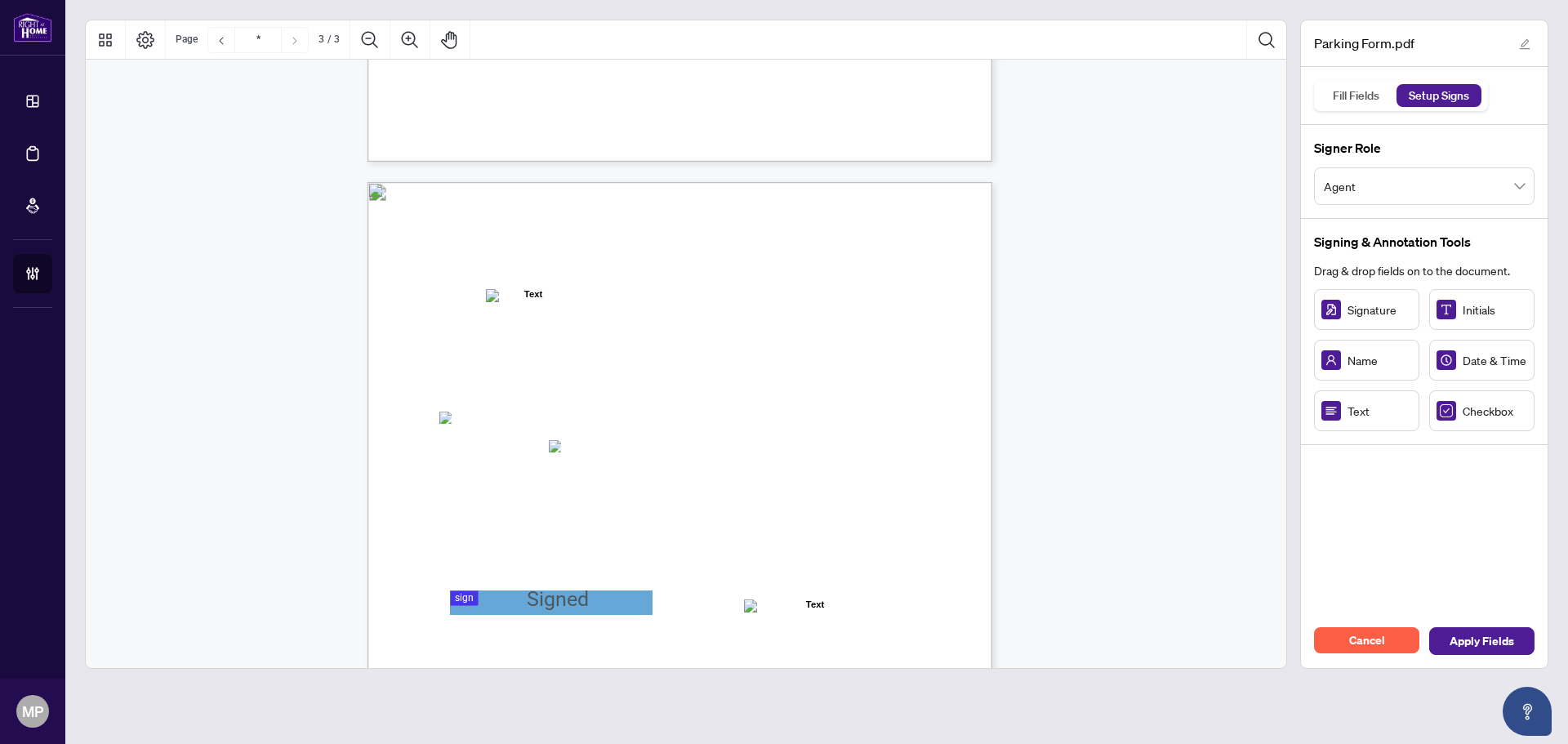
click at [552, 451] on div "Agent Information: (Name of Salesperson) Home Branch: Registered Boards (please…" at bounding box center [679, 586] width 625 height 808
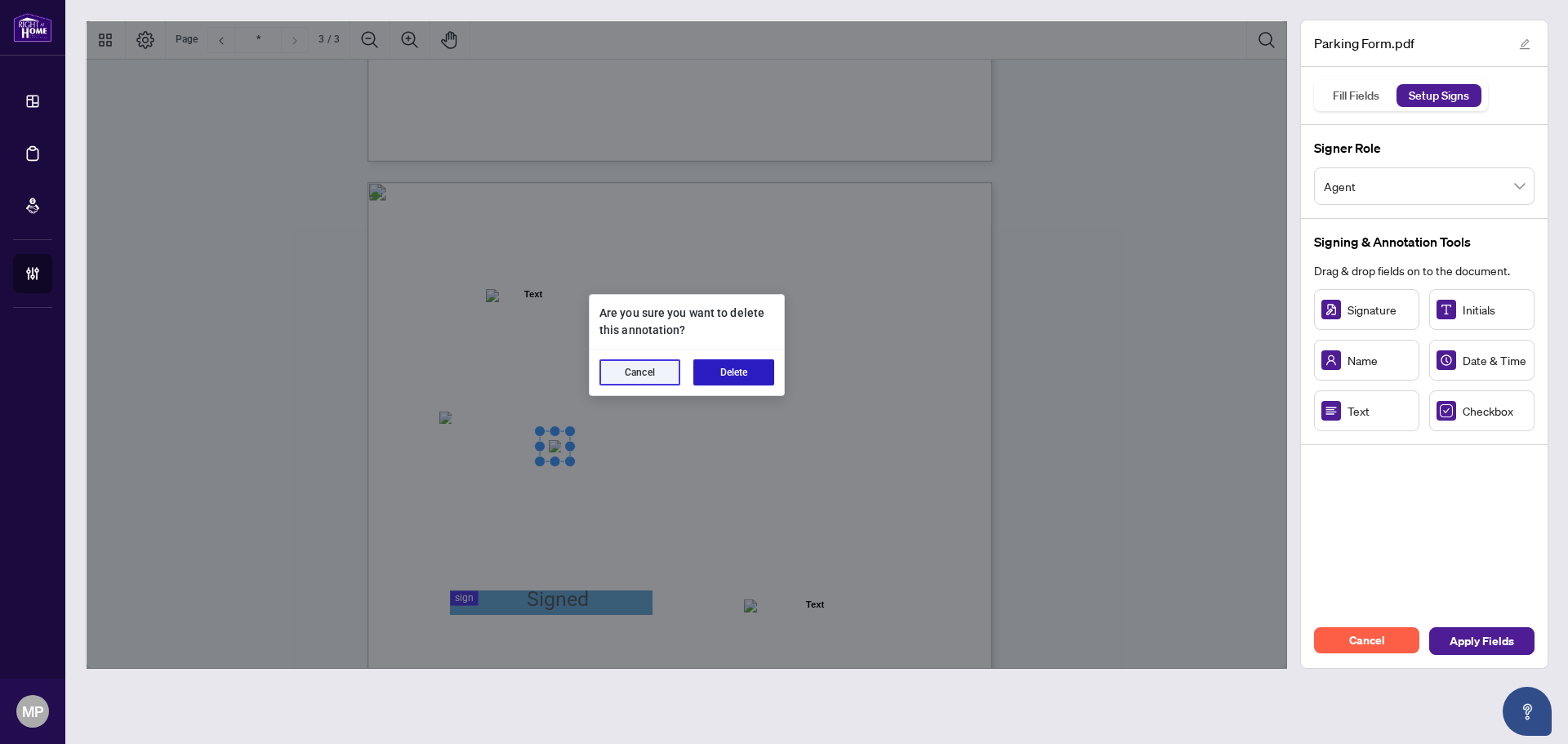
click at [733, 369] on button "Delete" at bounding box center [733, 372] width 81 height 26
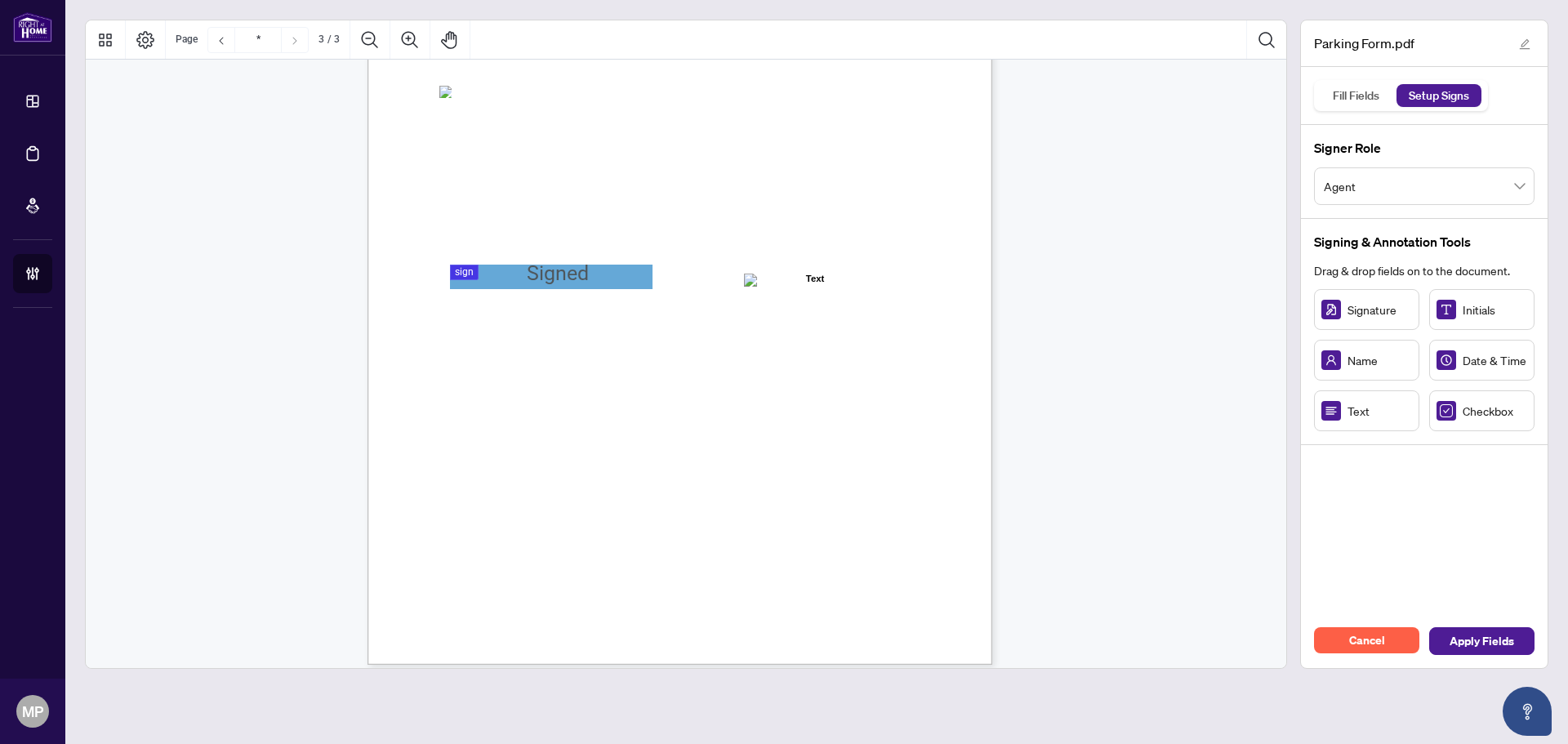
scroll to position [1878, 0]
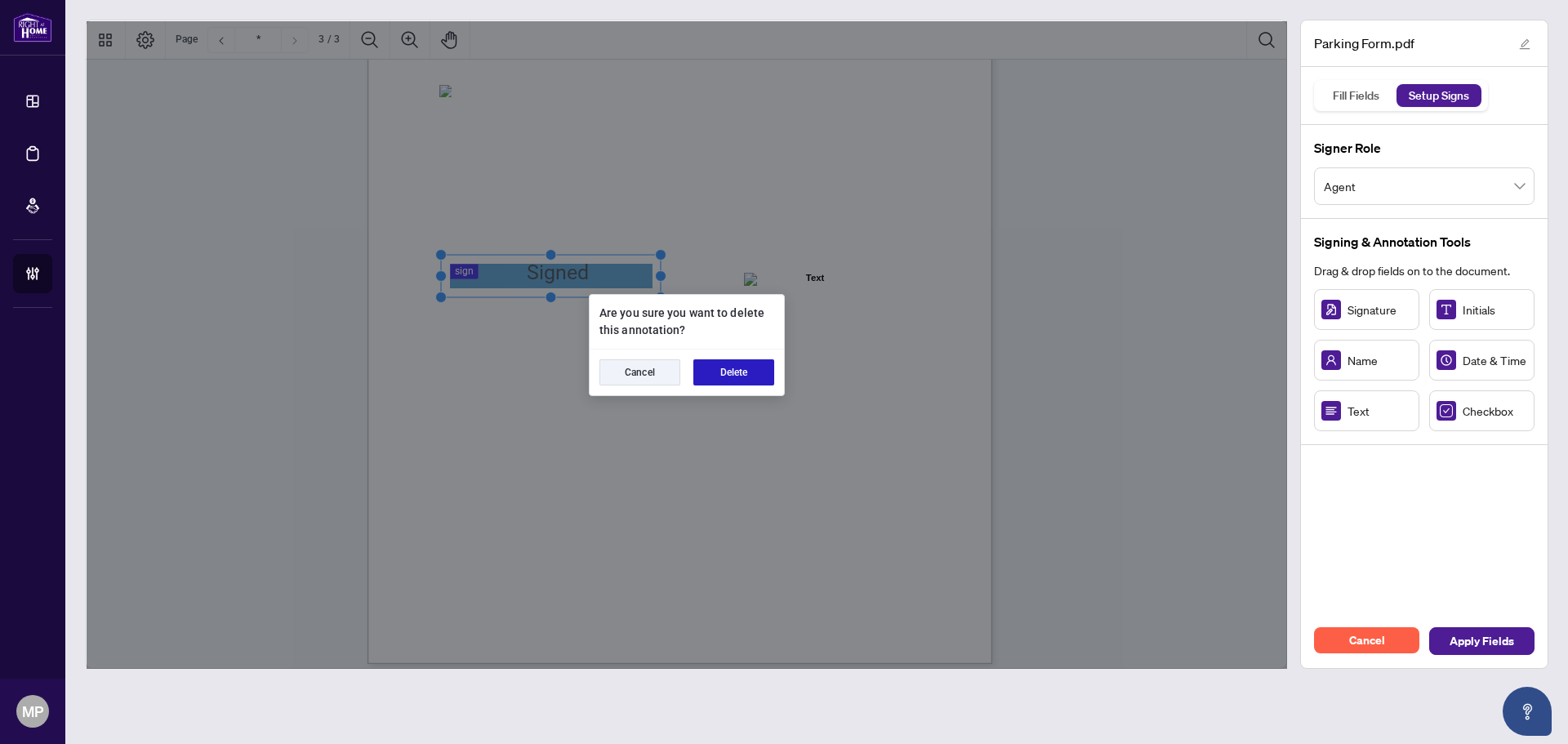
click at [747, 374] on button "Delete" at bounding box center [733, 372] width 81 height 26
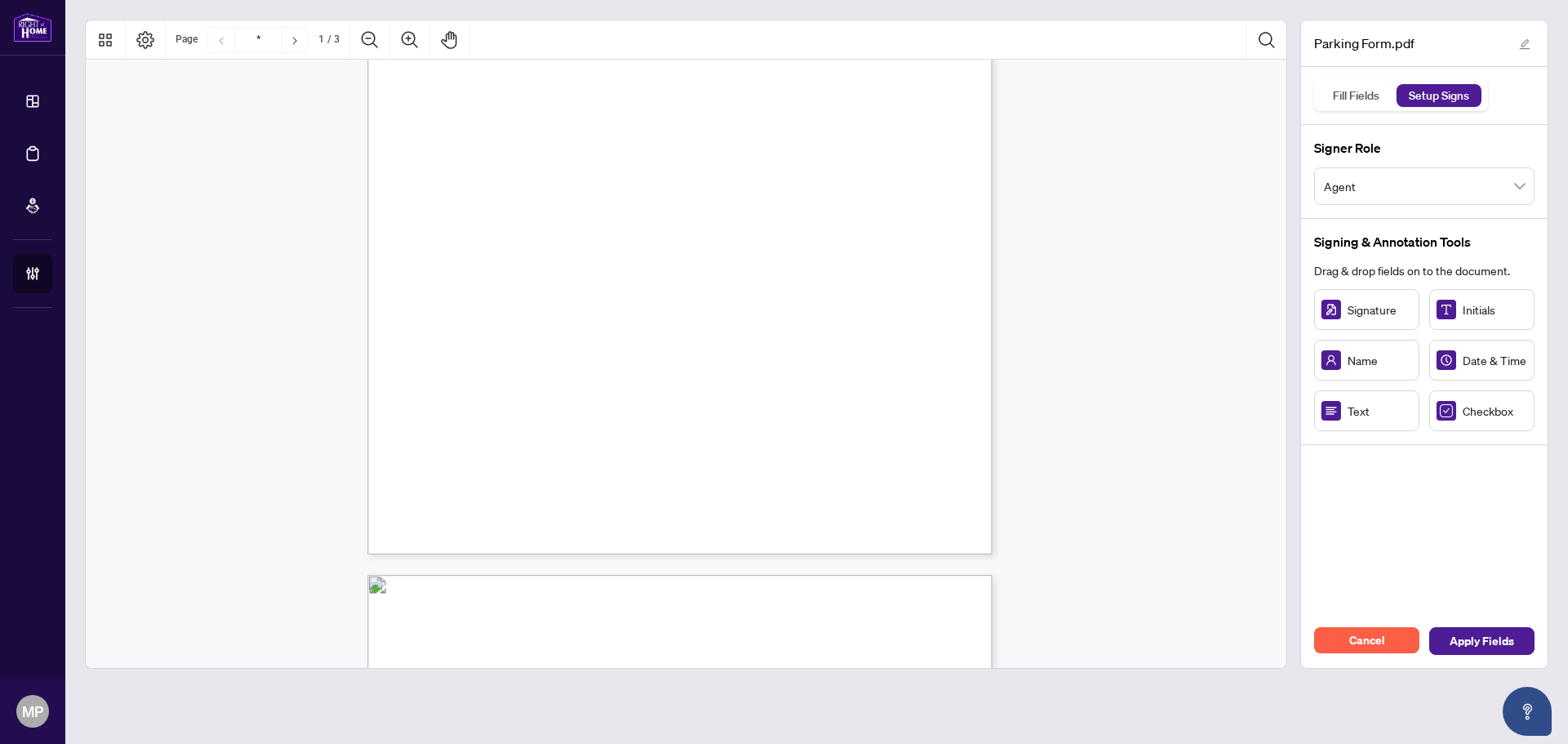
scroll to position [245, 0]
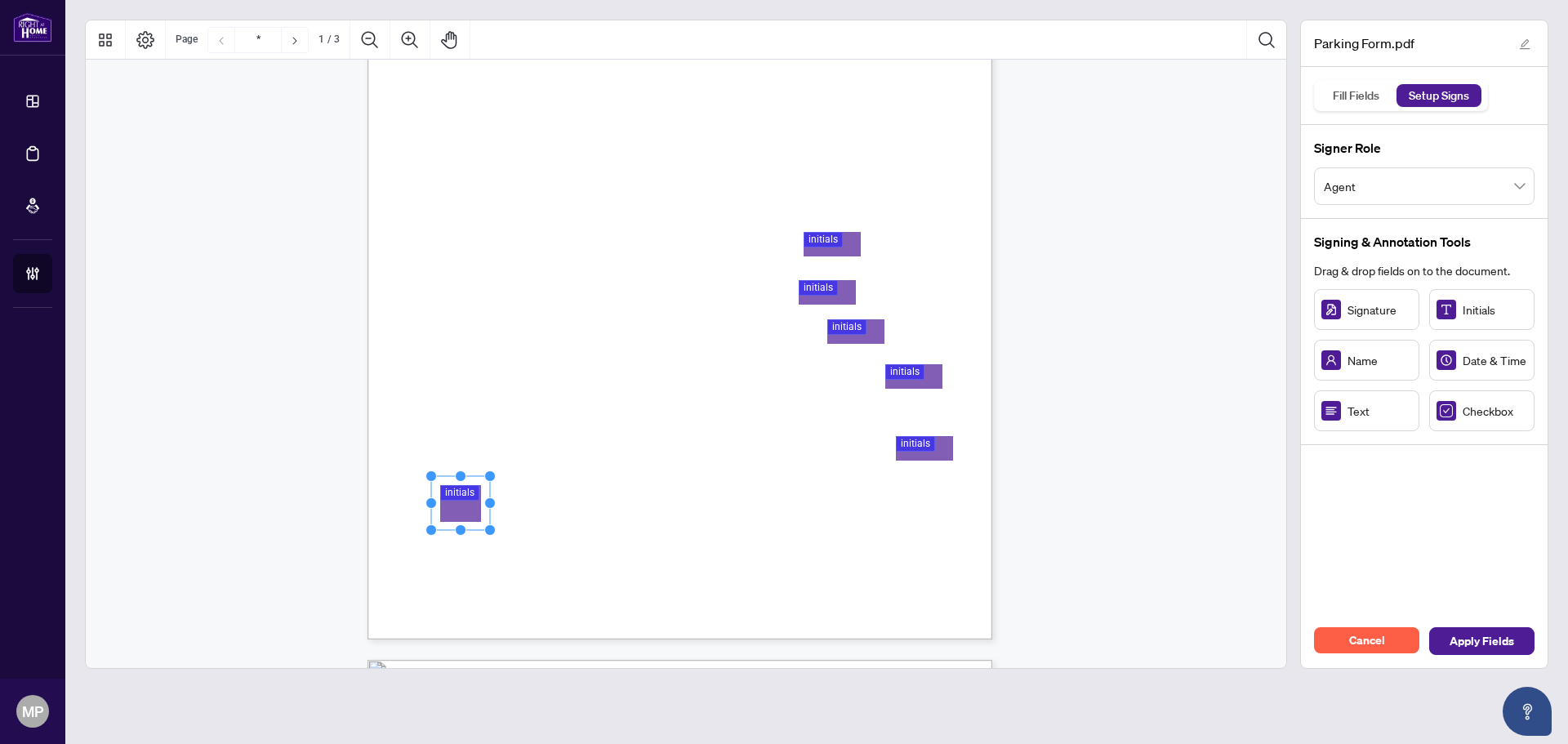
drag, startPoint x: 508, startPoint y: 485, endPoint x: 492, endPoint y: 473, distance: 20.0
click at [492, 473] on circle "Resize, Top, Right" at bounding box center [490, 476] width 11 height 11
click at [449, 510] on rect "Page 1" at bounding box center [454, 503] width 59 height 54
drag, startPoint x: 927, startPoint y: 449, endPoint x: 472, endPoint y: 440, distance: 455.1
drag, startPoint x: 502, startPoint y: 414, endPoint x: 451, endPoint y: 446, distance: 60.2
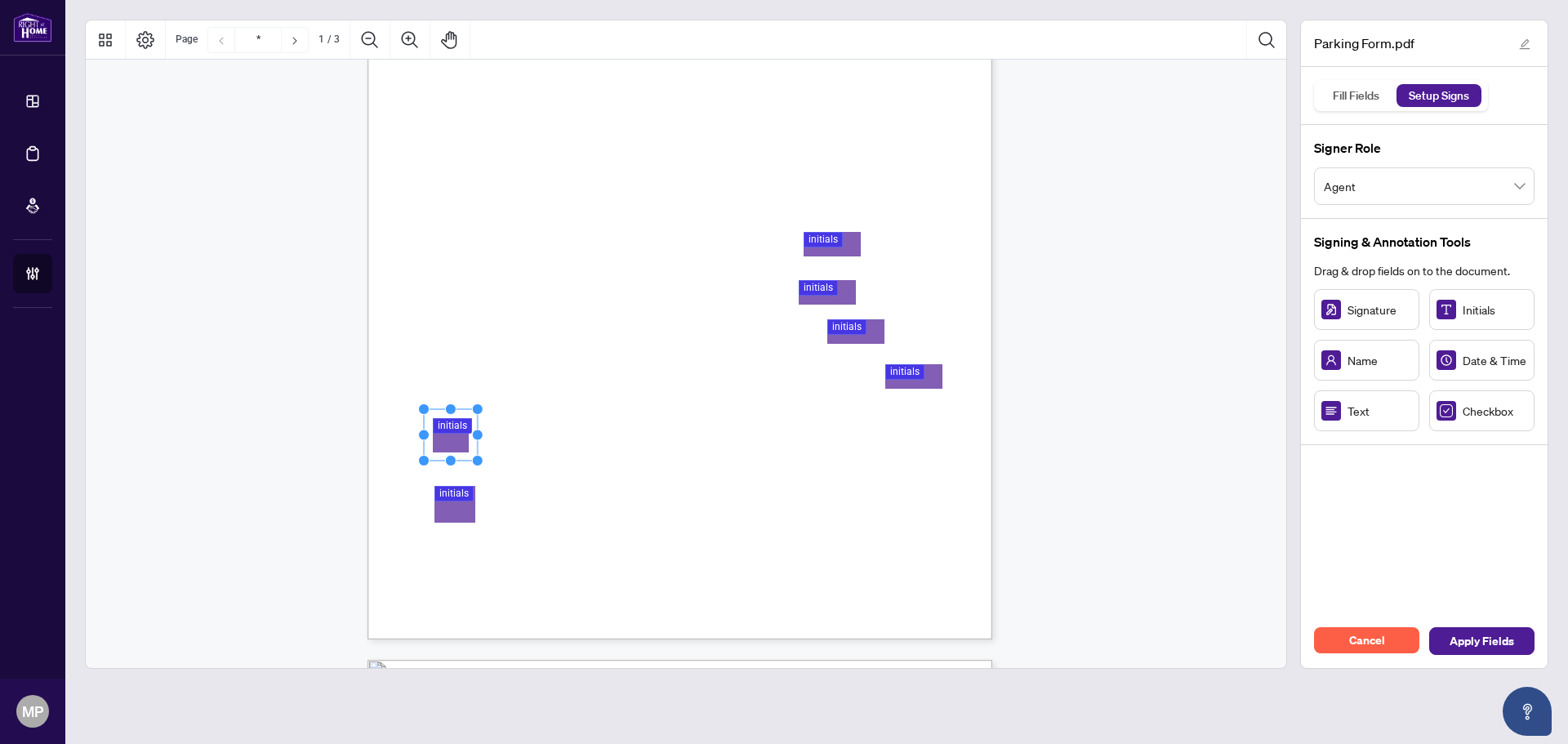
click at [474, 408] on circle "Resize, Top, Right" at bounding box center [477, 409] width 11 height 11
drag, startPoint x: 449, startPoint y: 448, endPoint x: 453, endPoint y: 459, distance: 11.7
click at [453, 459] on rect "Page 1" at bounding box center [454, 446] width 54 height 51
drag, startPoint x: 920, startPoint y: 365, endPoint x: 473, endPoint y: 375, distance: 447.1
drag, startPoint x: 508, startPoint y: 361, endPoint x: 489, endPoint y: 347, distance: 23.6
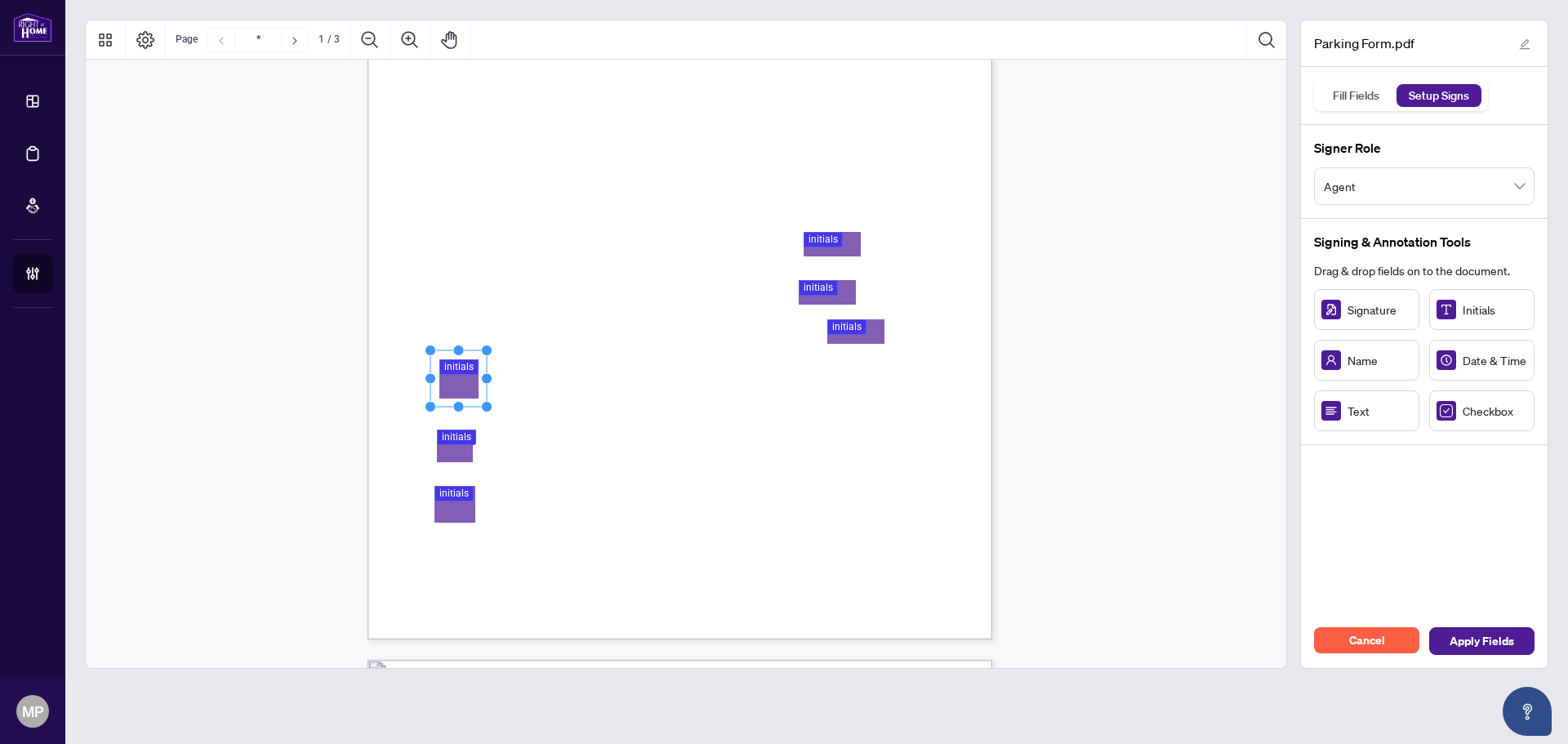
click at [489, 347] on circle "Resize, Top, Right" at bounding box center [487, 350] width 11 height 11
click at [452, 397] on rect "Page 1" at bounding box center [454, 390] width 56 height 56
drag, startPoint x: 843, startPoint y: 327, endPoint x: 435, endPoint y: 320, distance: 408.1
drag, startPoint x: 484, startPoint y: 343, endPoint x: 465, endPoint y: 358, distance: 24.2
click at [465, 358] on circle "Resize, Bottom, Right" at bounding box center [466, 361] width 11 height 11
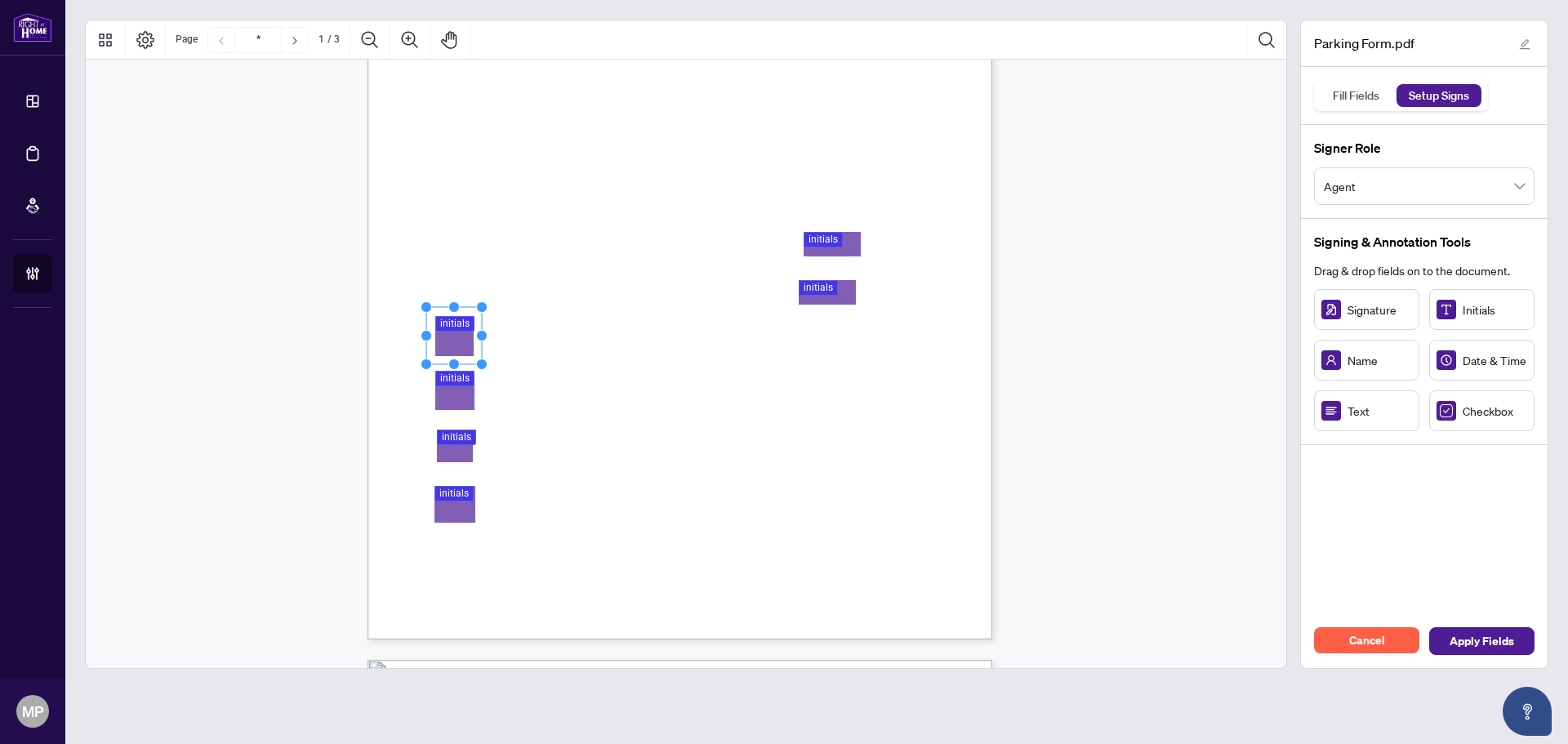
drag, startPoint x: 424, startPoint y: 329, endPoint x: 441, endPoint y: 331, distance: 17.1
click at [441, 331] on rect "Page 1" at bounding box center [453, 335] width 55 height 57
click at [861, 314] on rect "Page 1" at bounding box center [825, 298] width 76 height 42
drag, startPoint x: 861, startPoint y: 318, endPoint x: 849, endPoint y: 332, distance: 18.4
click at [849, 332] on circle "Resize, Bottom, Right" at bounding box center [851, 335] width 11 height 11
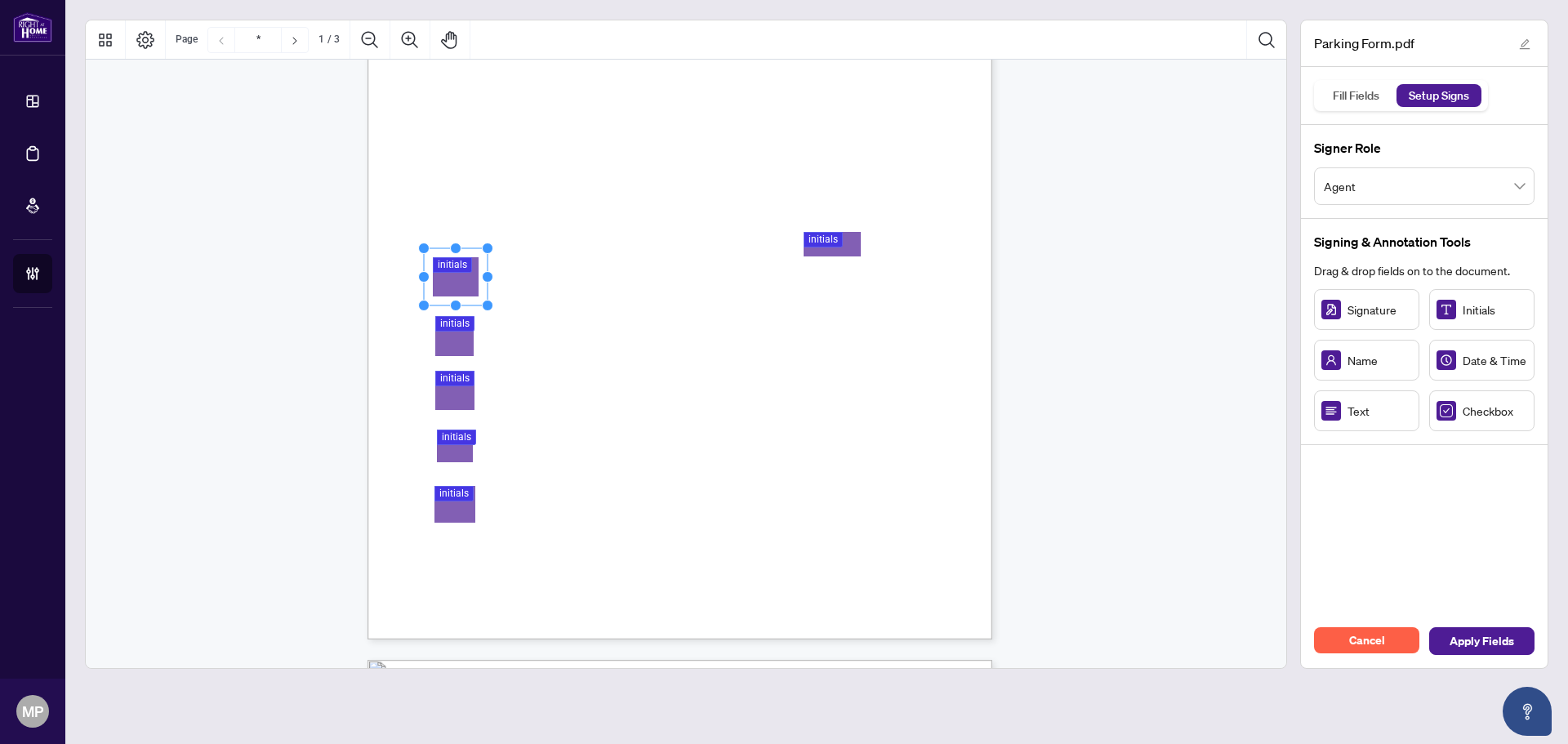
drag, startPoint x: 822, startPoint y: 314, endPoint x: 459, endPoint y: 285, distance: 364.2
click at [459, 285] on rect "Page 1" at bounding box center [455, 277] width 63 height 57
drag, startPoint x: 869, startPoint y: 269, endPoint x: 856, endPoint y: 288, distance: 23.0
click at [856, 288] on circle "Resize, Bottom, Right" at bounding box center [857, 285] width 11 height 11
drag, startPoint x: 820, startPoint y: 258, endPoint x: 462, endPoint y: 237, distance: 358.6
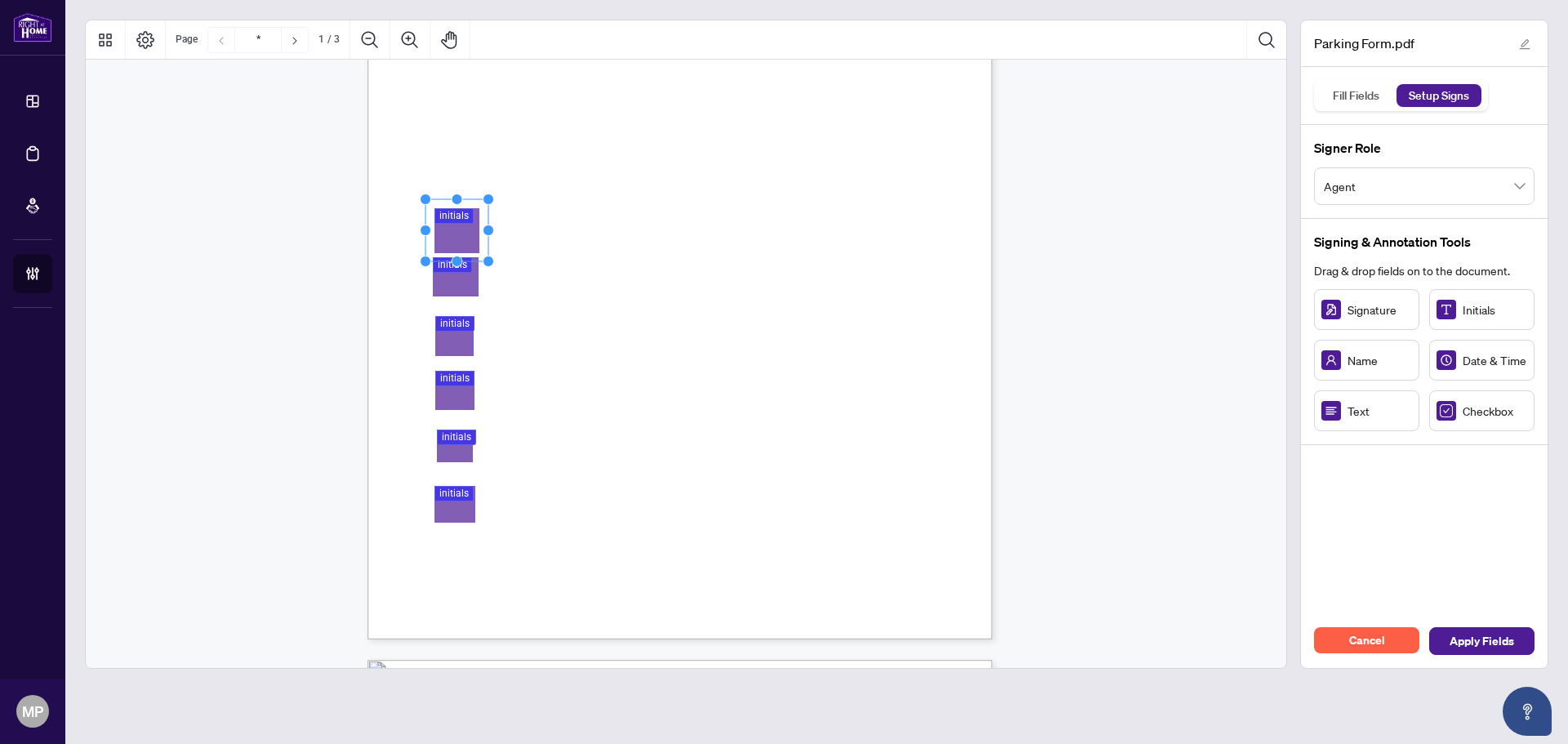
click at [462, 237] on rect "Page 1" at bounding box center [457, 230] width 63 height 62
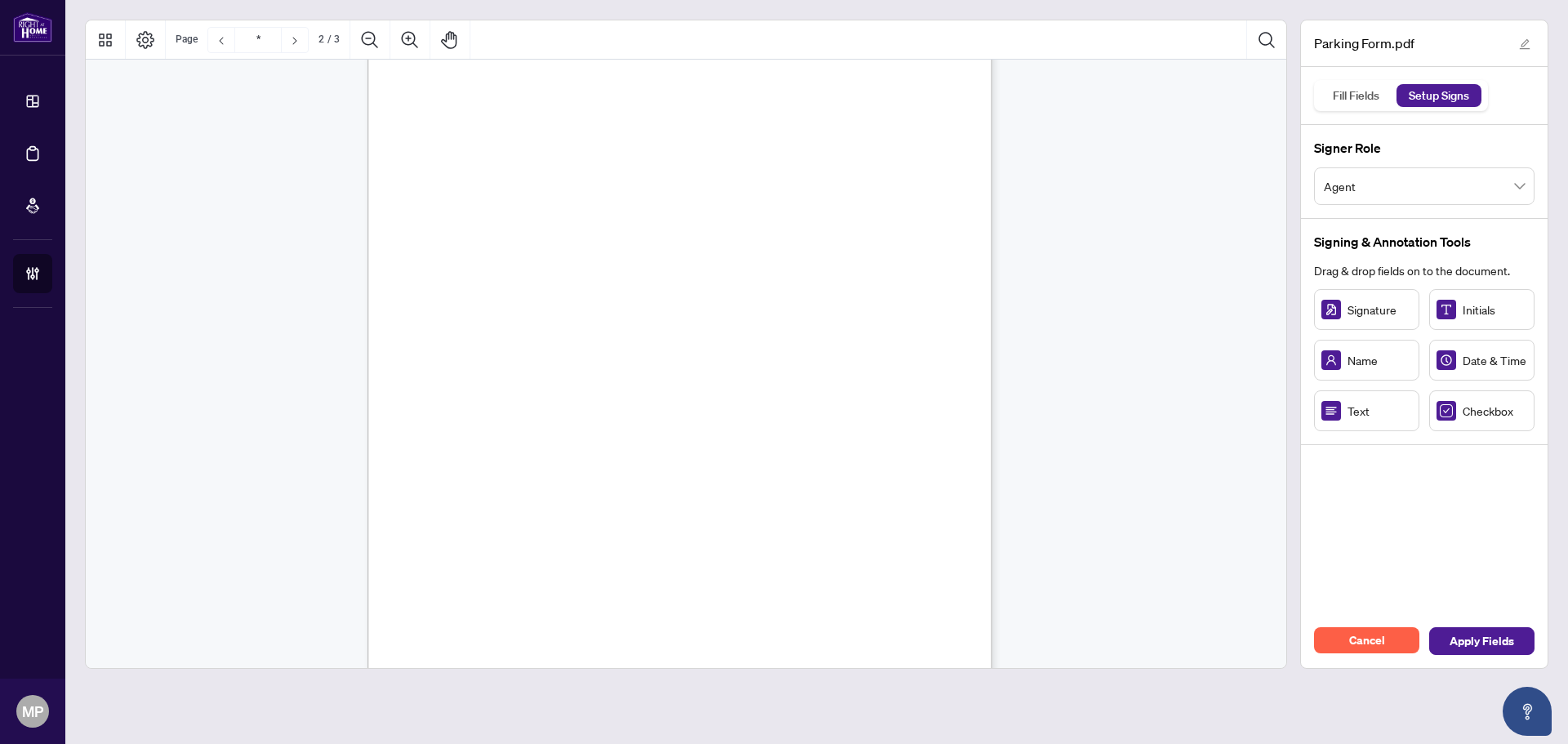
scroll to position [816, 0]
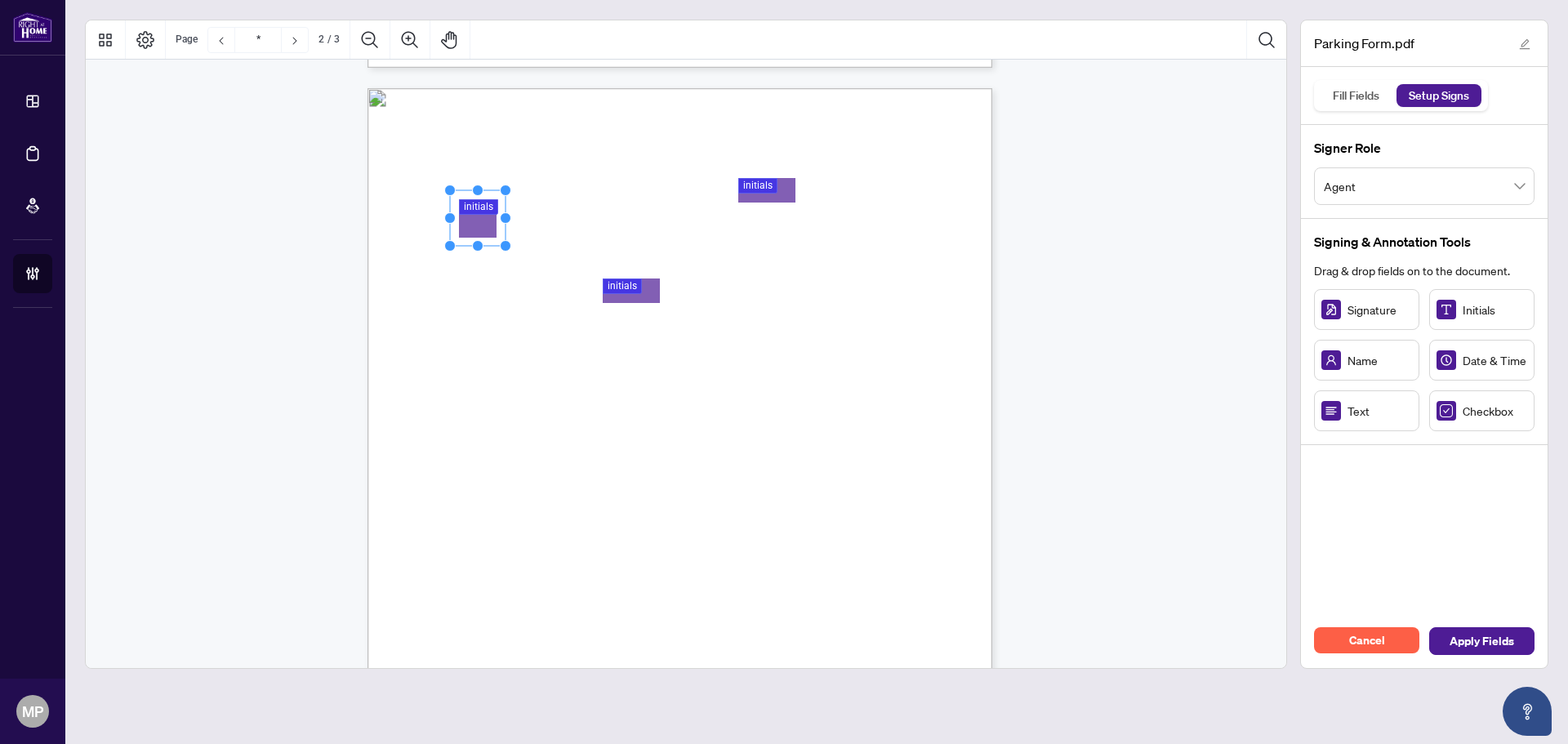
drag, startPoint x: 526, startPoint y: 202, endPoint x: 508, endPoint y: 189, distance: 22.2
click at [508, 189] on circle "Resize, Top, Right" at bounding box center [506, 191] width 11 height 11
drag, startPoint x: 489, startPoint y: 204, endPoint x: 473, endPoint y: 210, distance: 17.1
click at [469, 210] on rect "Page 2" at bounding box center [457, 222] width 57 height 55
drag, startPoint x: 770, startPoint y: 197, endPoint x: 502, endPoint y: 168, distance: 269.6
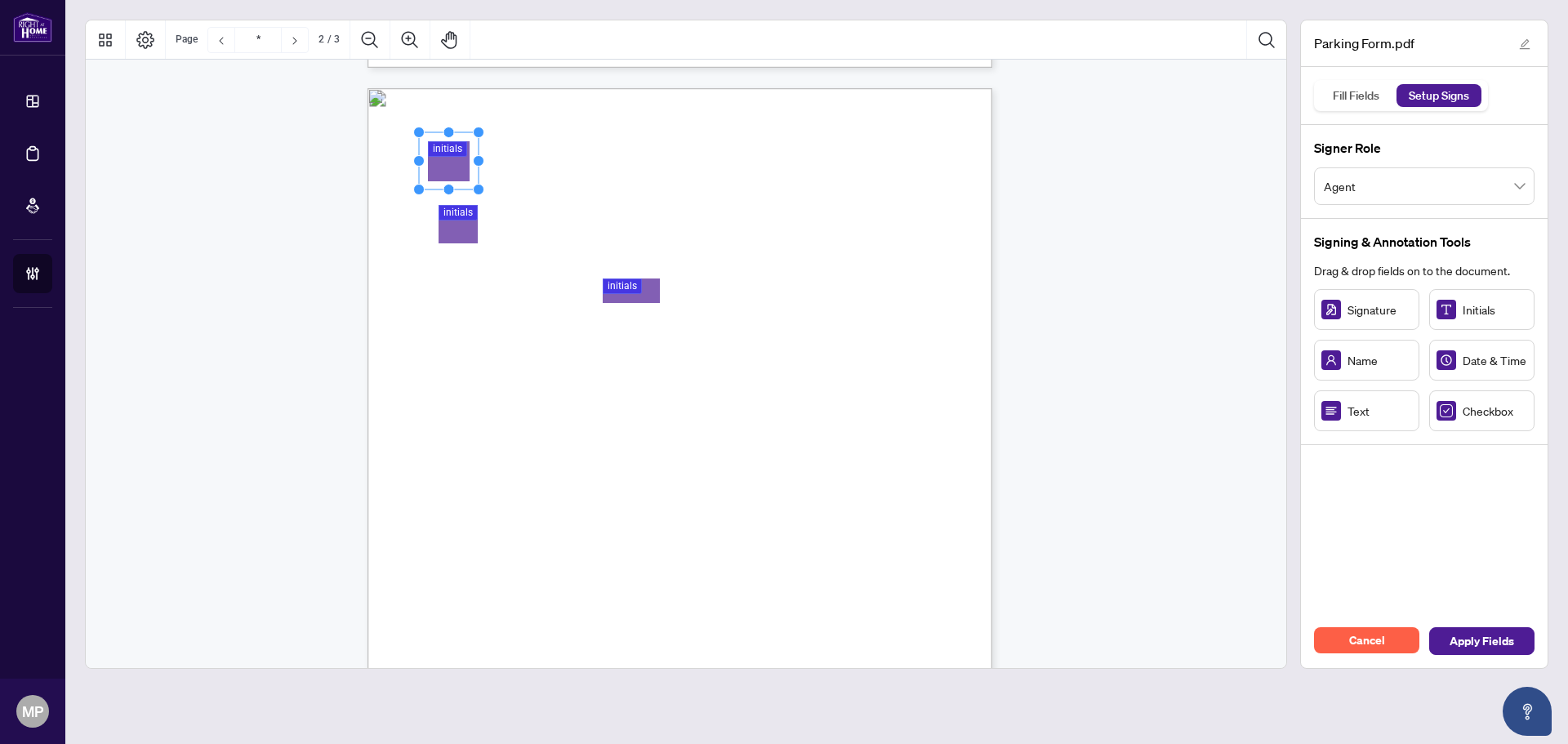
drag, startPoint x: 497, startPoint y: 146, endPoint x: 481, endPoint y: 132, distance: 21.3
click at [481, 132] on circle "Resize, Top, Right" at bounding box center [479, 133] width 11 height 11
drag, startPoint x: 451, startPoint y: 171, endPoint x: 668, endPoint y: 308, distance: 256.6
click at [459, 188] on rect "Page 2" at bounding box center [458, 174] width 60 height 57
drag, startPoint x: 668, startPoint y: 271, endPoint x: 649, endPoint y: 266, distance: 19.6
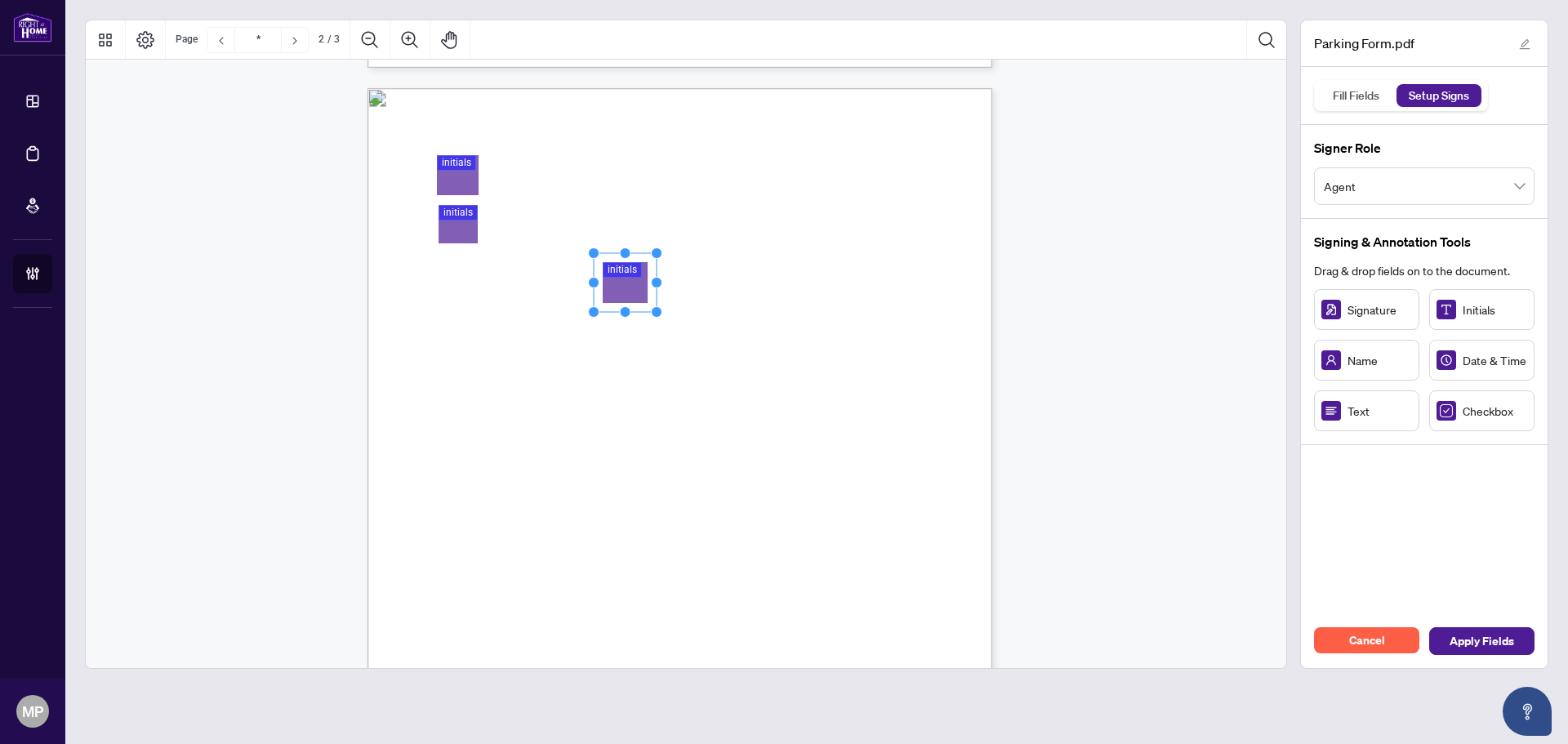
click at [655, 255] on circle "Resize, Top, Right" at bounding box center [657, 254] width 11 height 11
drag, startPoint x: 642, startPoint y: 276, endPoint x: 472, endPoint y: 271, distance: 170.1
click at [472, 271] on rect "Page 2" at bounding box center [455, 277] width 63 height 59
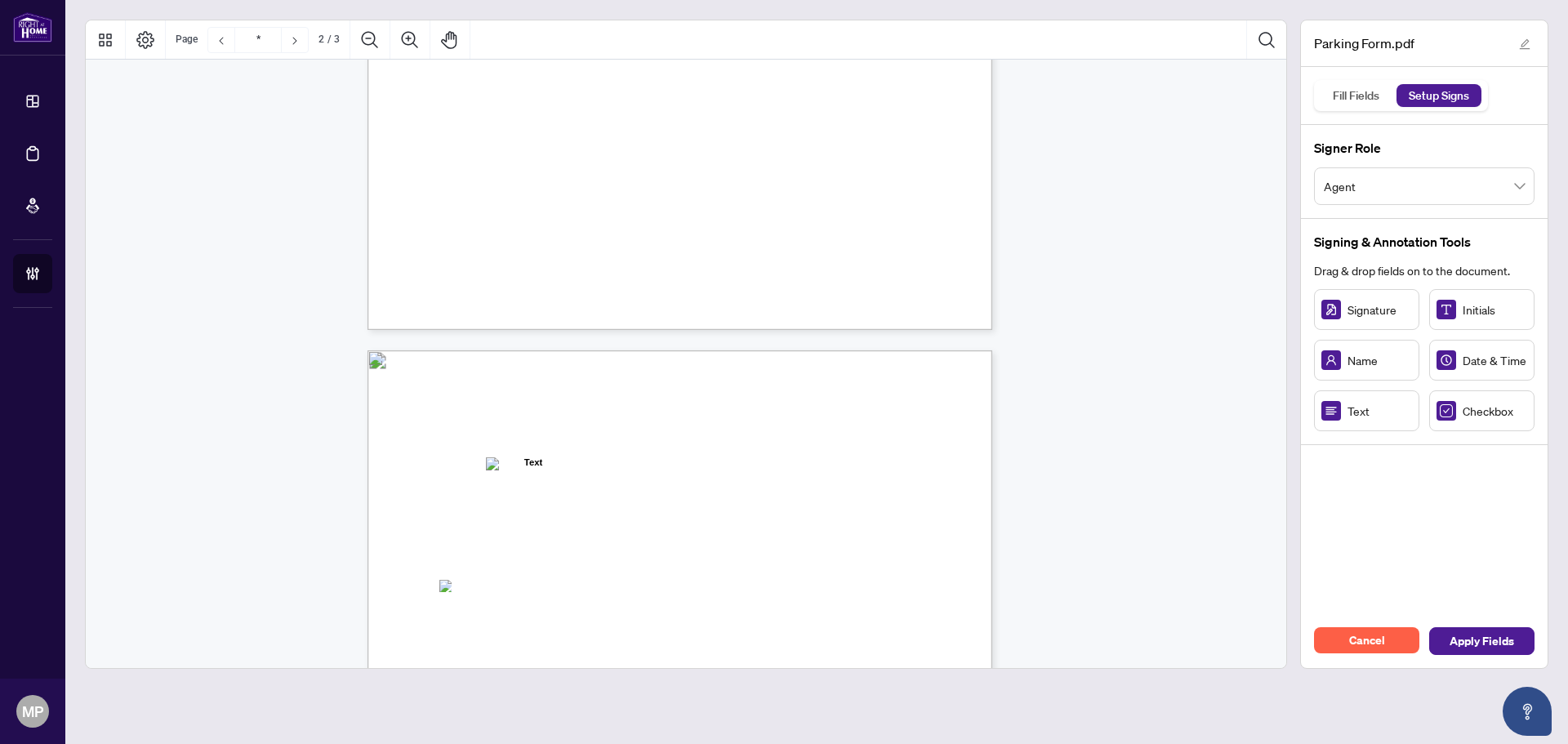
type input "*"
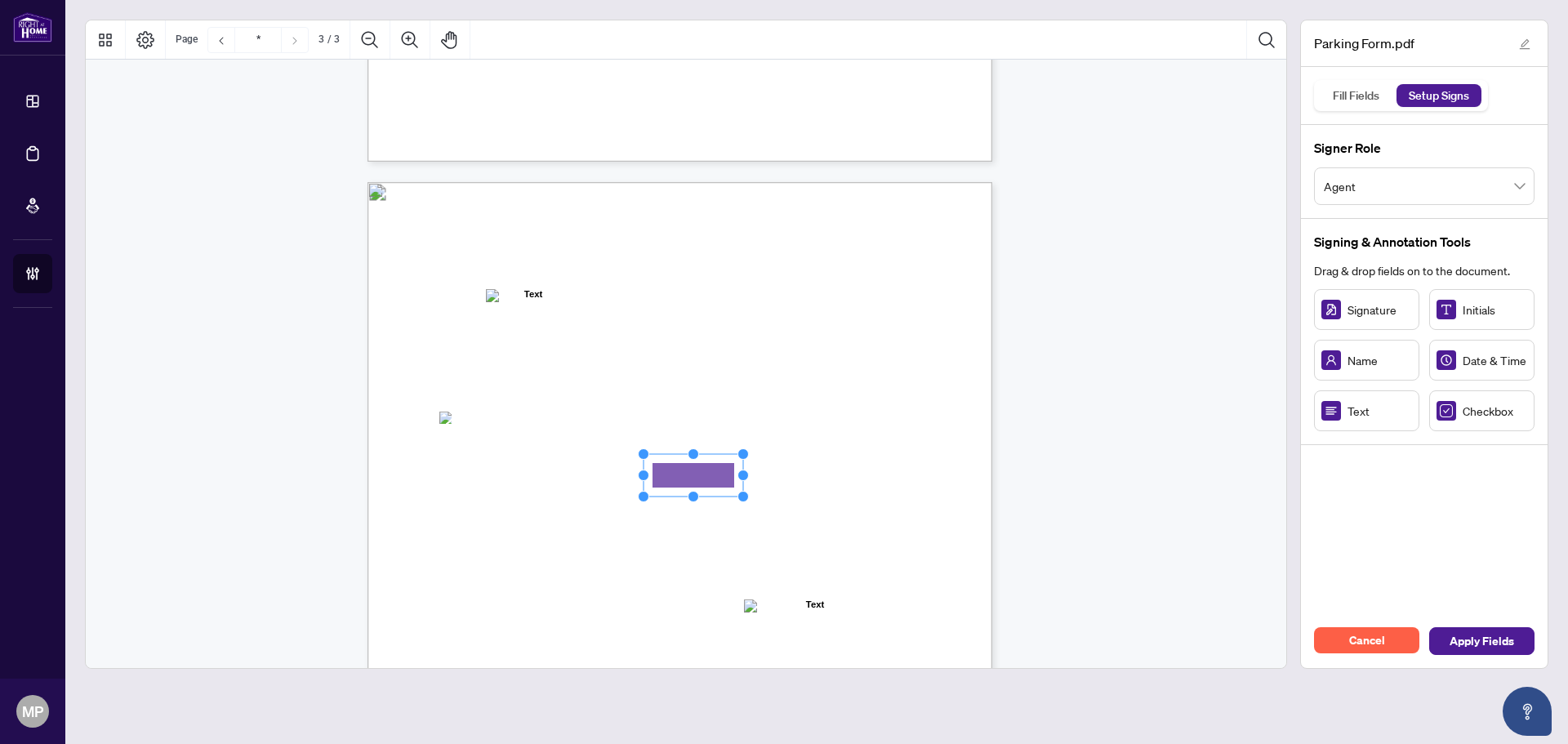
drag, startPoint x: 712, startPoint y: 474, endPoint x: 725, endPoint y: 474, distance: 13.0
drag, startPoint x: 747, startPoint y: 476, endPoint x: 838, endPoint y: 480, distance: 91.1
click at [833, 480] on div "Agent Information: (Name of Salesperson) Home Branch: Registered Boards (please…" at bounding box center [679, 586] width 625 height 808
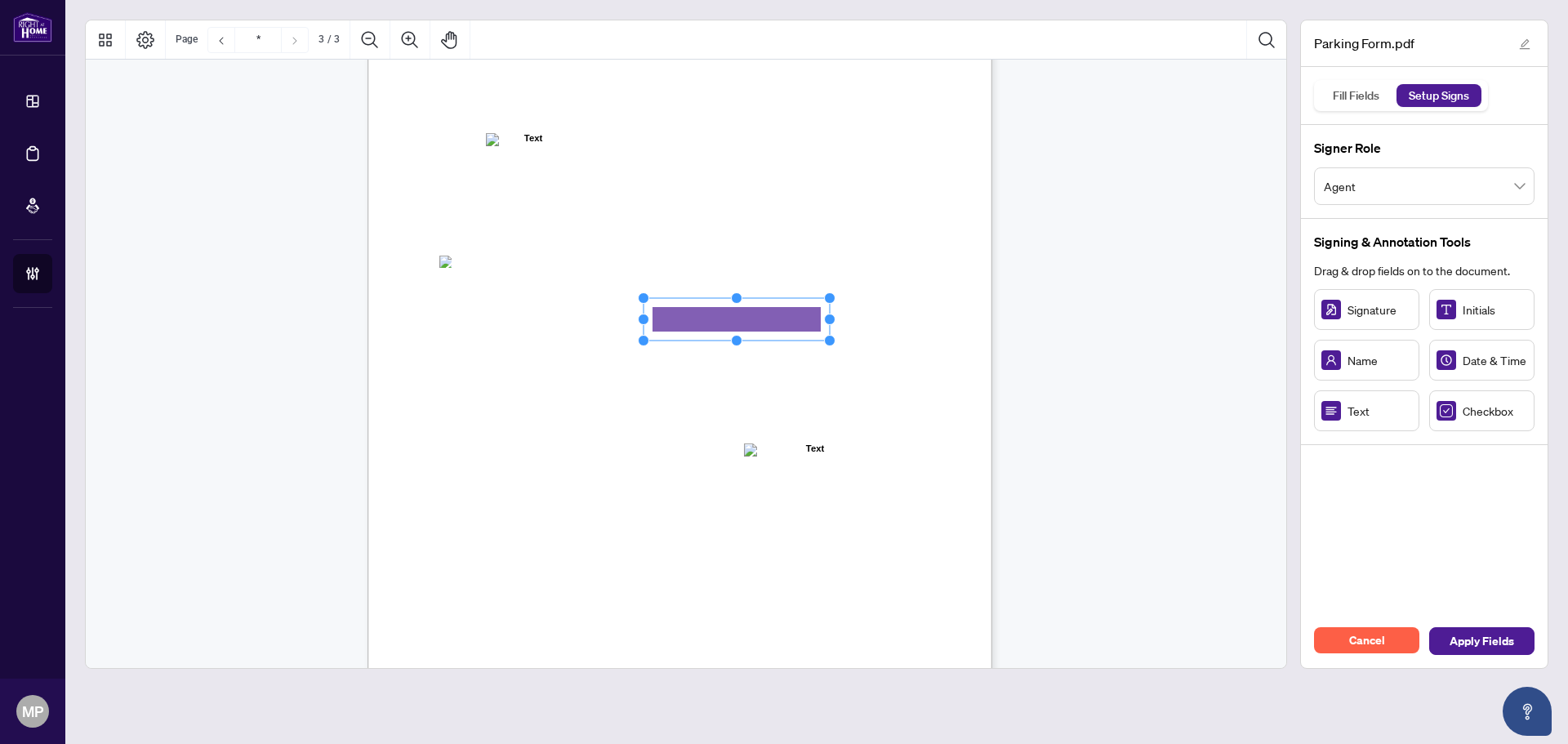
scroll to position [1715, 0]
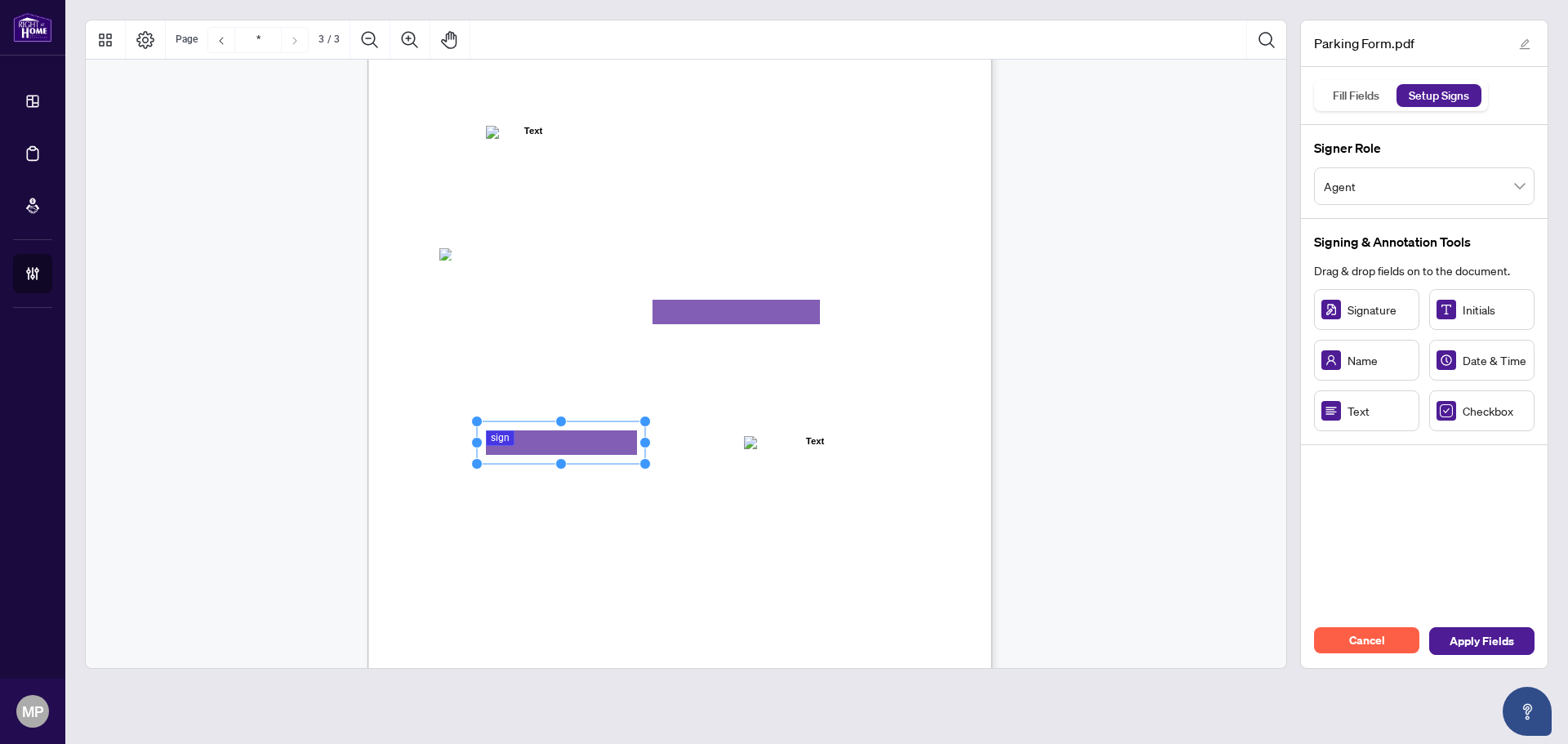
drag, startPoint x: 550, startPoint y: 440, endPoint x: 643, endPoint y: 441, distance: 93.0
click at [643, 441] on circle "Resize, Right" at bounding box center [646, 443] width 11 height 11
drag, startPoint x: 596, startPoint y: 444, endPoint x: 572, endPoint y: 439, distance: 24.5
click at [569, 439] on rect "Page 3" at bounding box center [531, 437] width 168 height 42
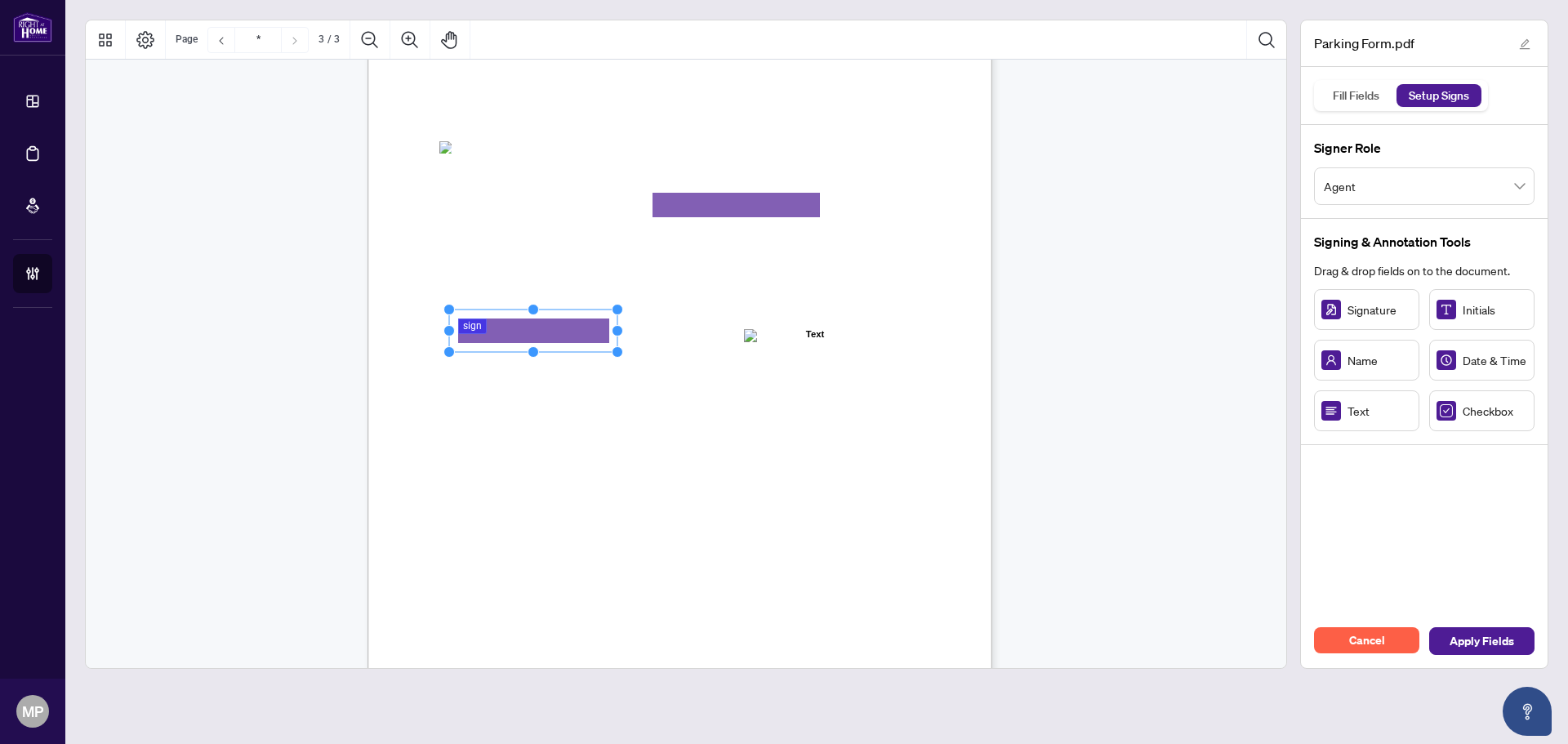
scroll to position [1890, 0]
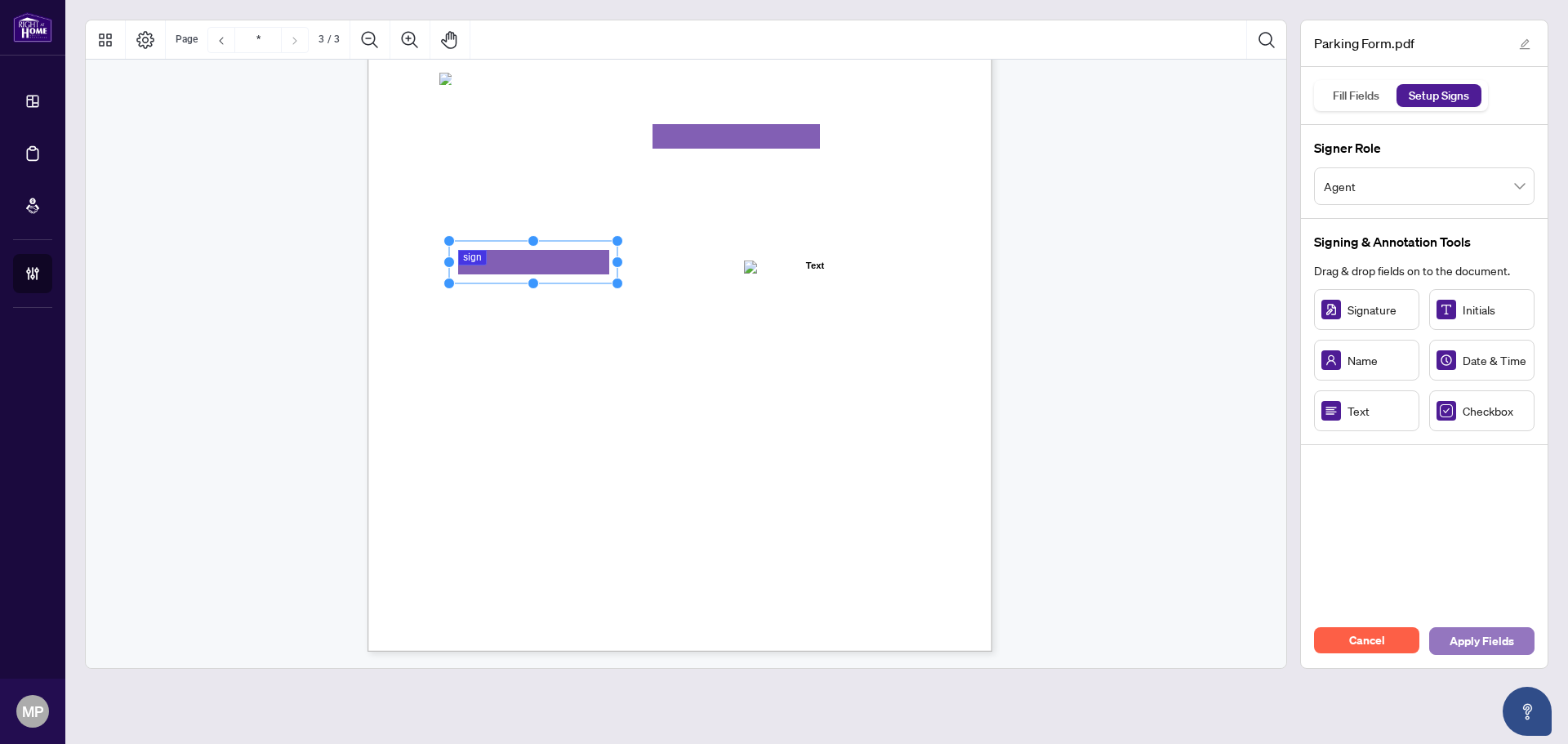
click at [1471, 639] on span "Apply Fields" at bounding box center [1481, 641] width 64 height 26
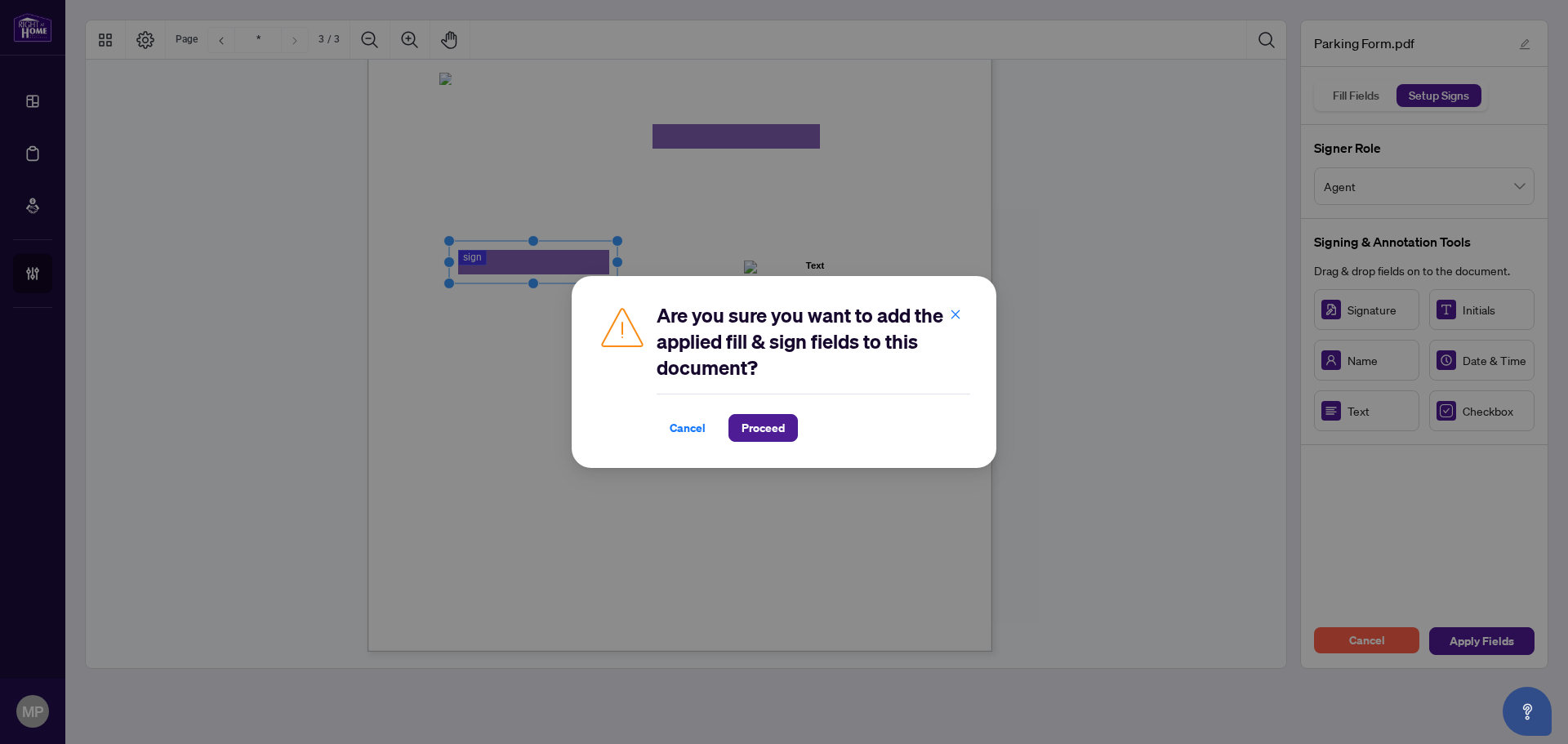
click at [765, 410] on div "Cancel Proceed" at bounding box center [813, 417] width 314 height 48
click at [775, 401] on div "Cancel Proceed" at bounding box center [813, 417] width 314 height 48
click at [770, 416] on span "Proceed" at bounding box center [762, 428] width 43 height 26
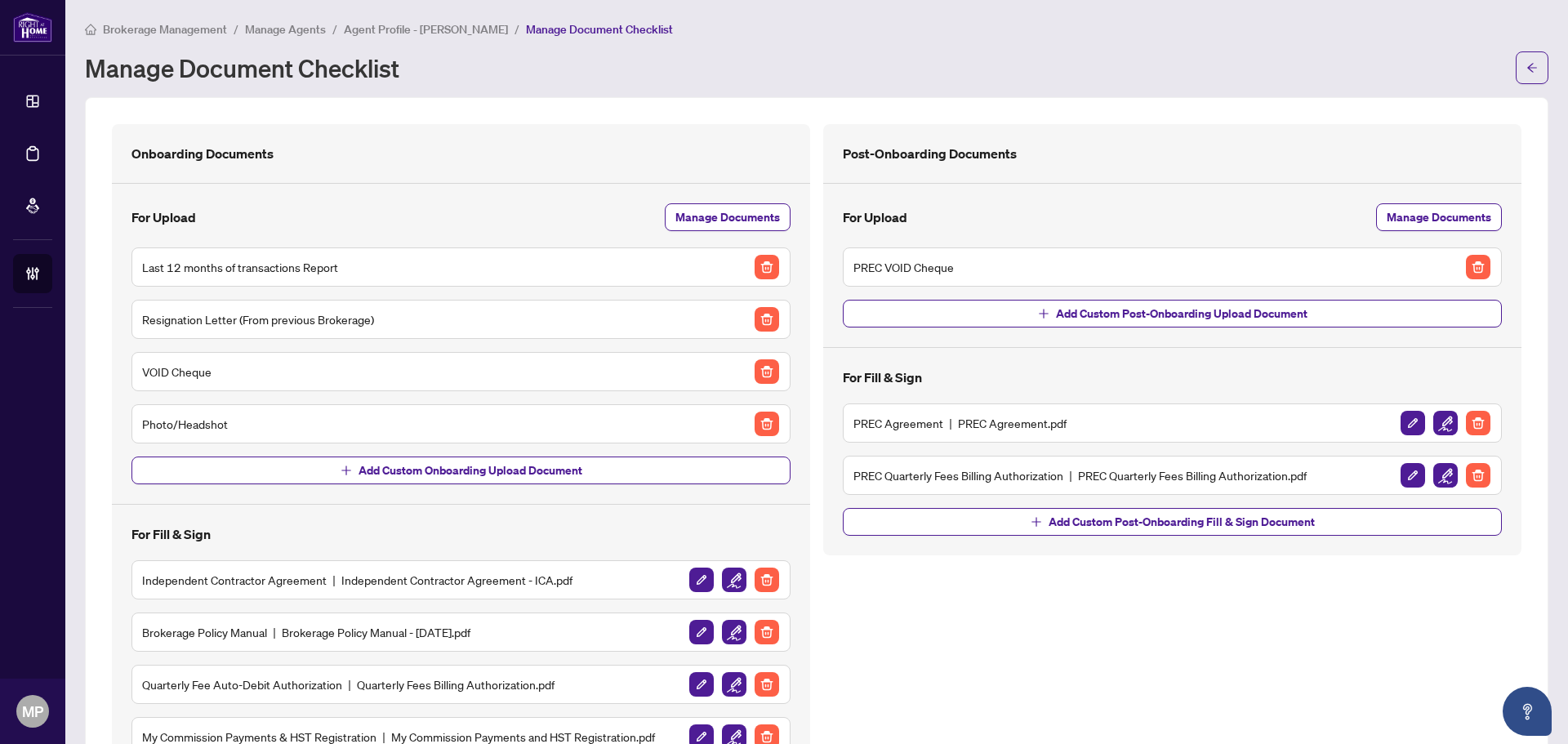
click at [280, 24] on span "Manage Agents" at bounding box center [285, 29] width 81 height 15
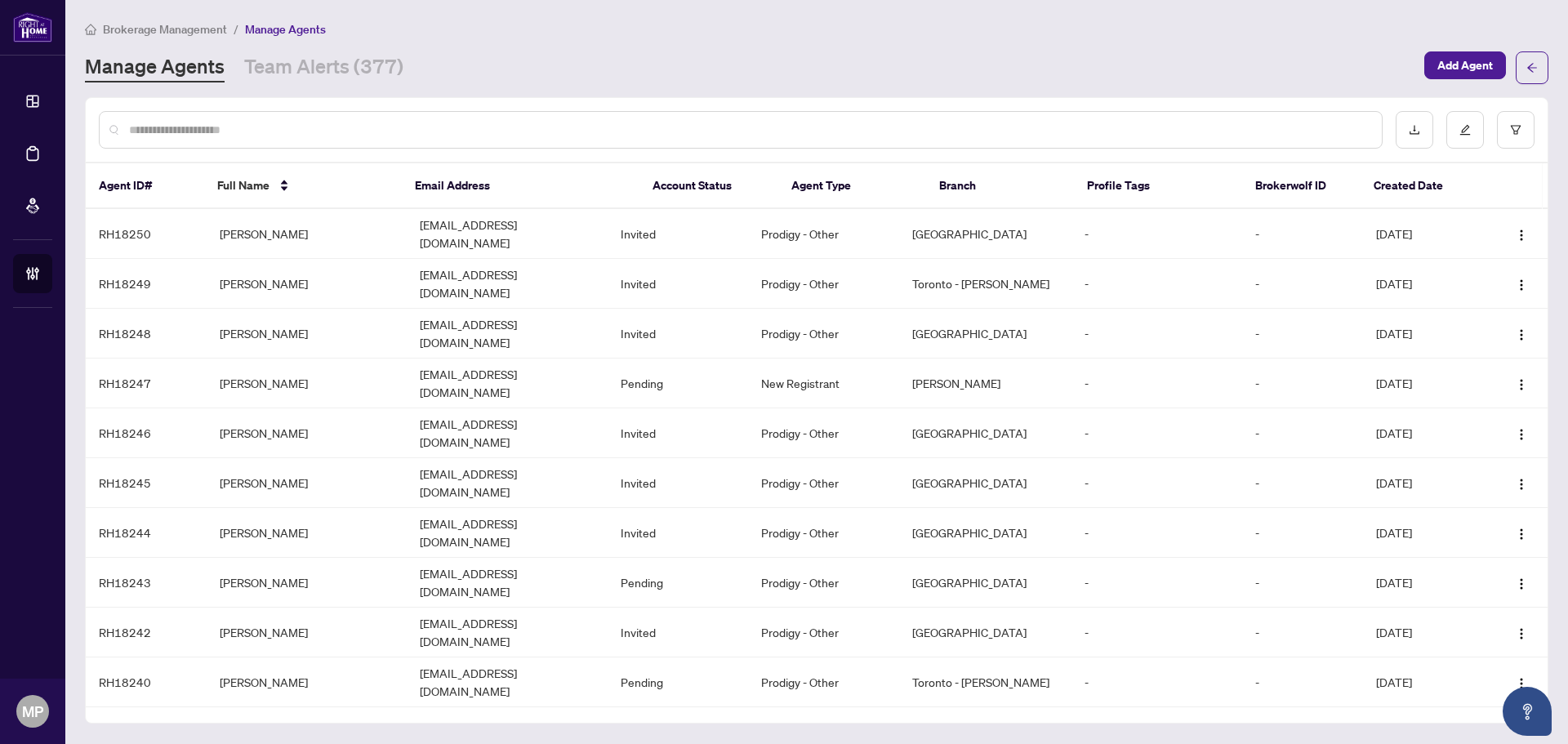
drag, startPoint x: 300, startPoint y: 142, endPoint x: 329, endPoint y: 128, distance: 32.2
click at [320, 134] on div at bounding box center [740, 129] width 1283 height 38
click at [349, 116] on div at bounding box center [740, 129] width 1283 height 38
click at [333, 121] on input "text" at bounding box center [748, 130] width 1239 height 18
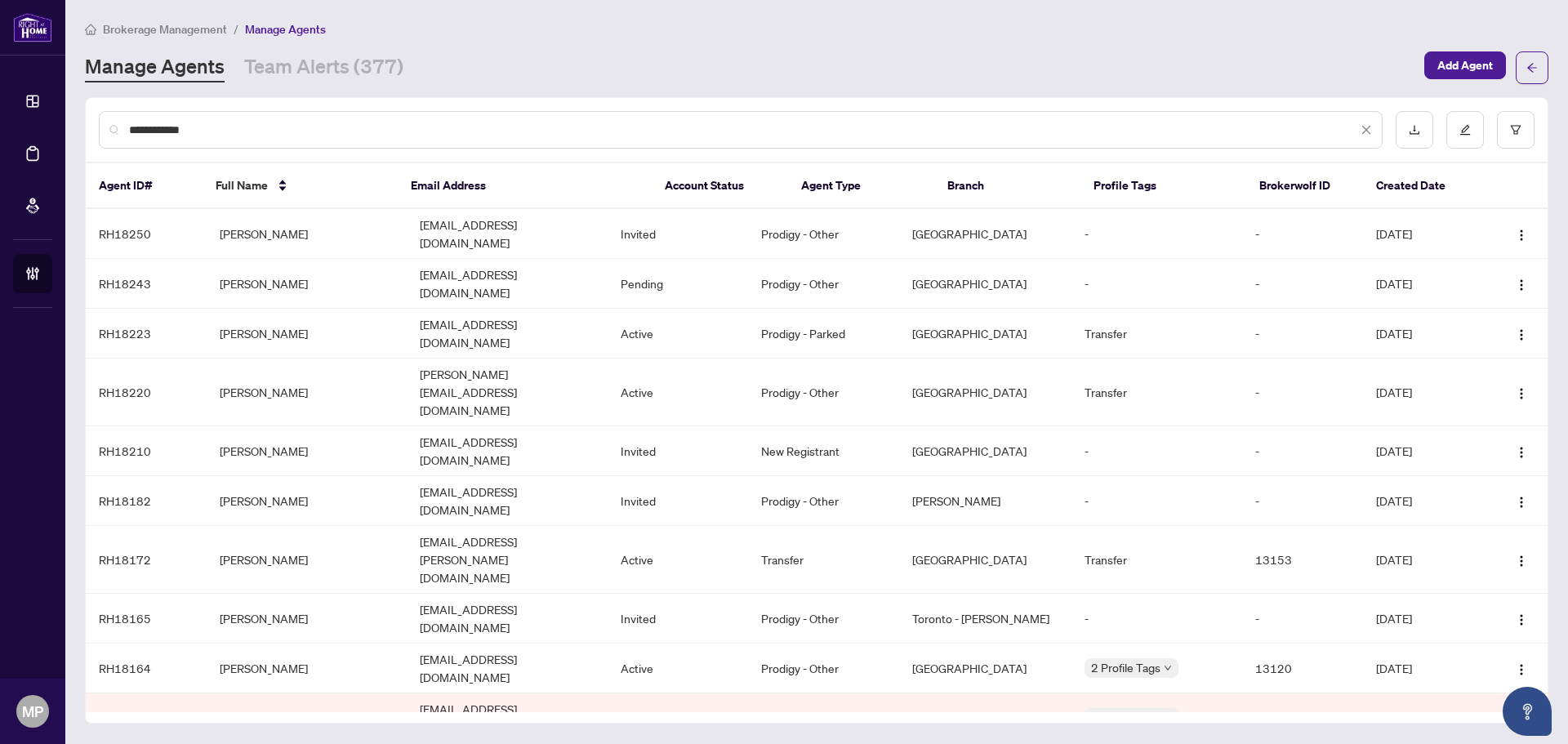
type input "**********"
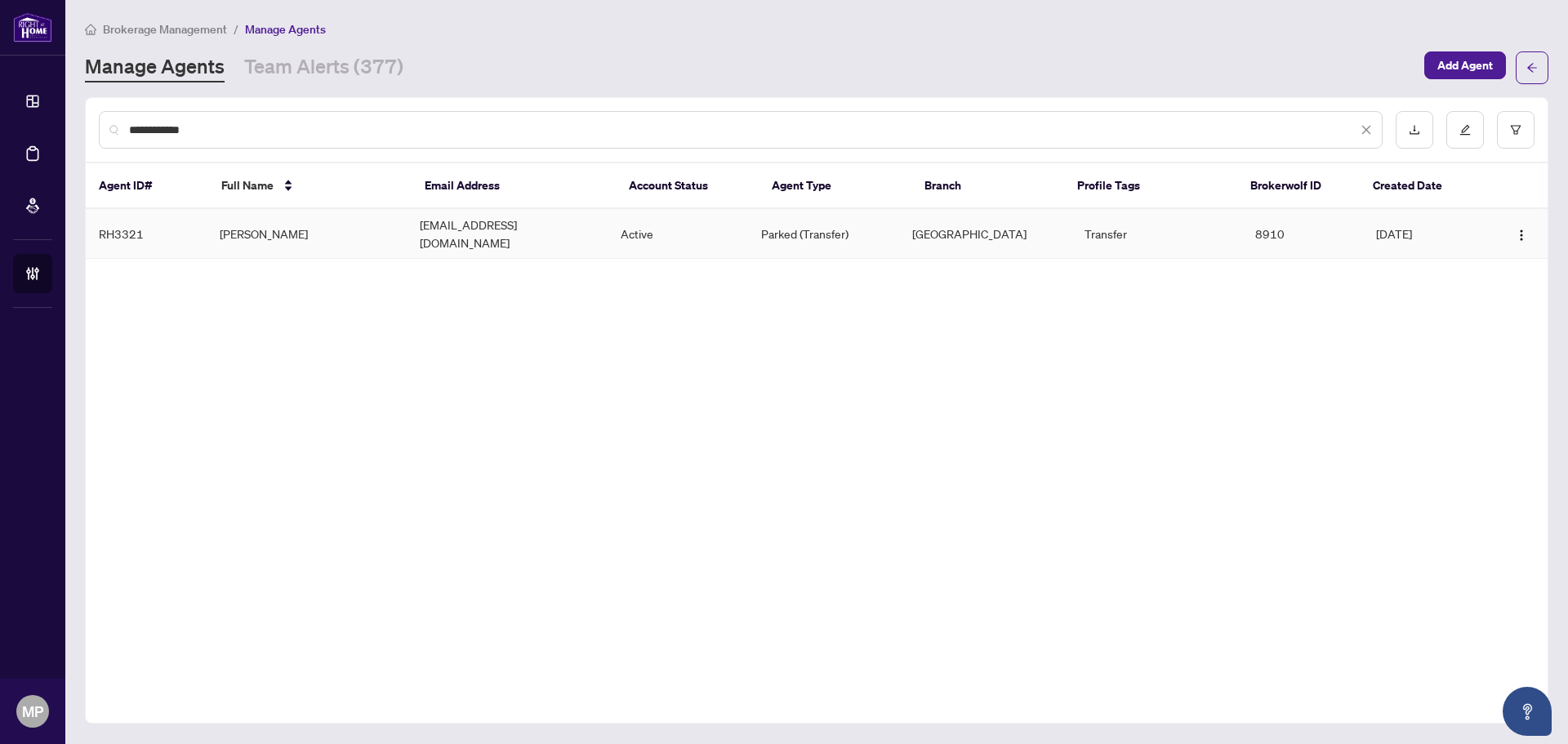
click at [350, 232] on td "[PERSON_NAME]" at bounding box center [307, 234] width 201 height 50
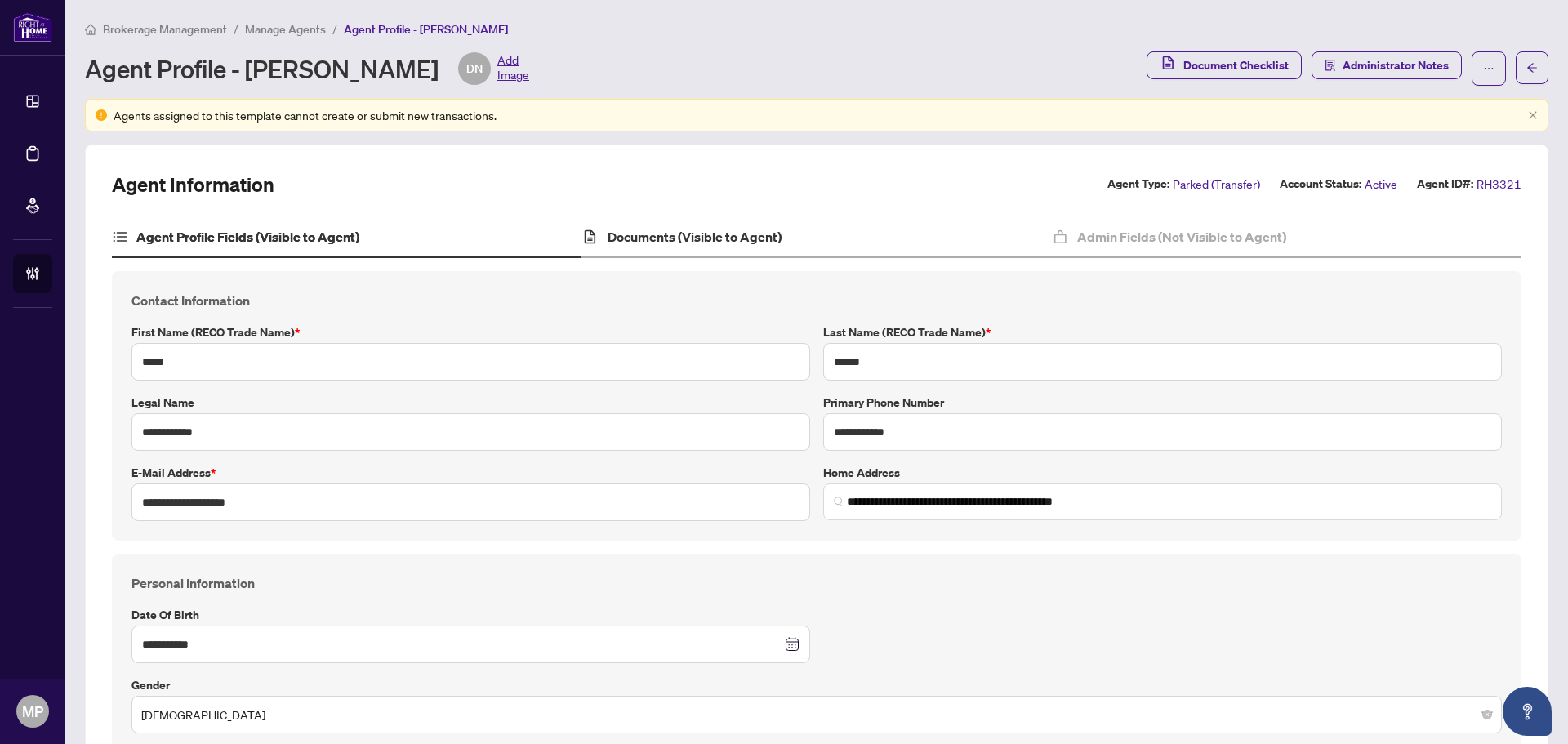
click at [723, 223] on div "Documents (Visible to Agent)" at bounding box center [816, 237] width 469 height 40
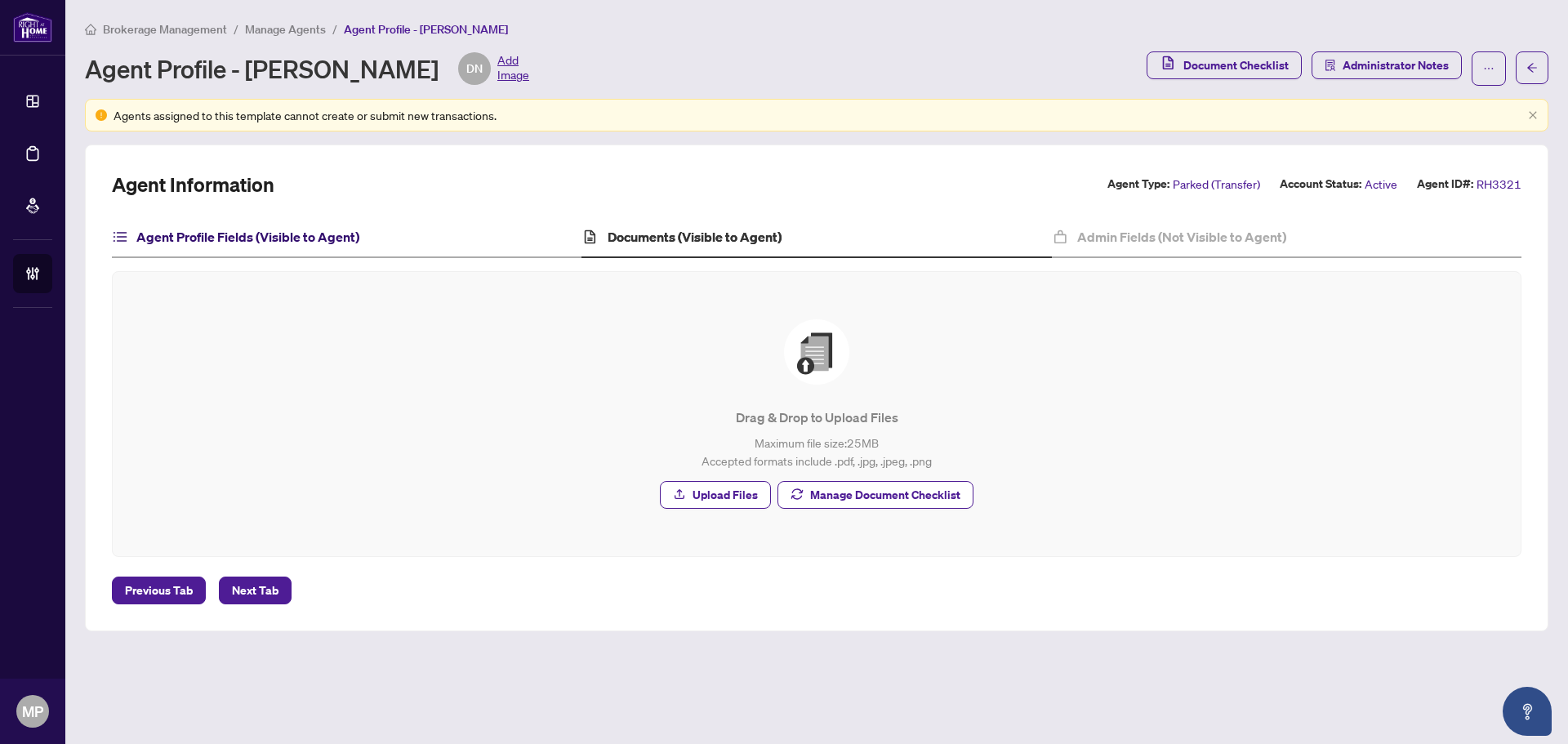
click at [264, 229] on h4 "Agent Profile Fields (Visible to Agent)" at bounding box center [248, 236] width 223 height 19
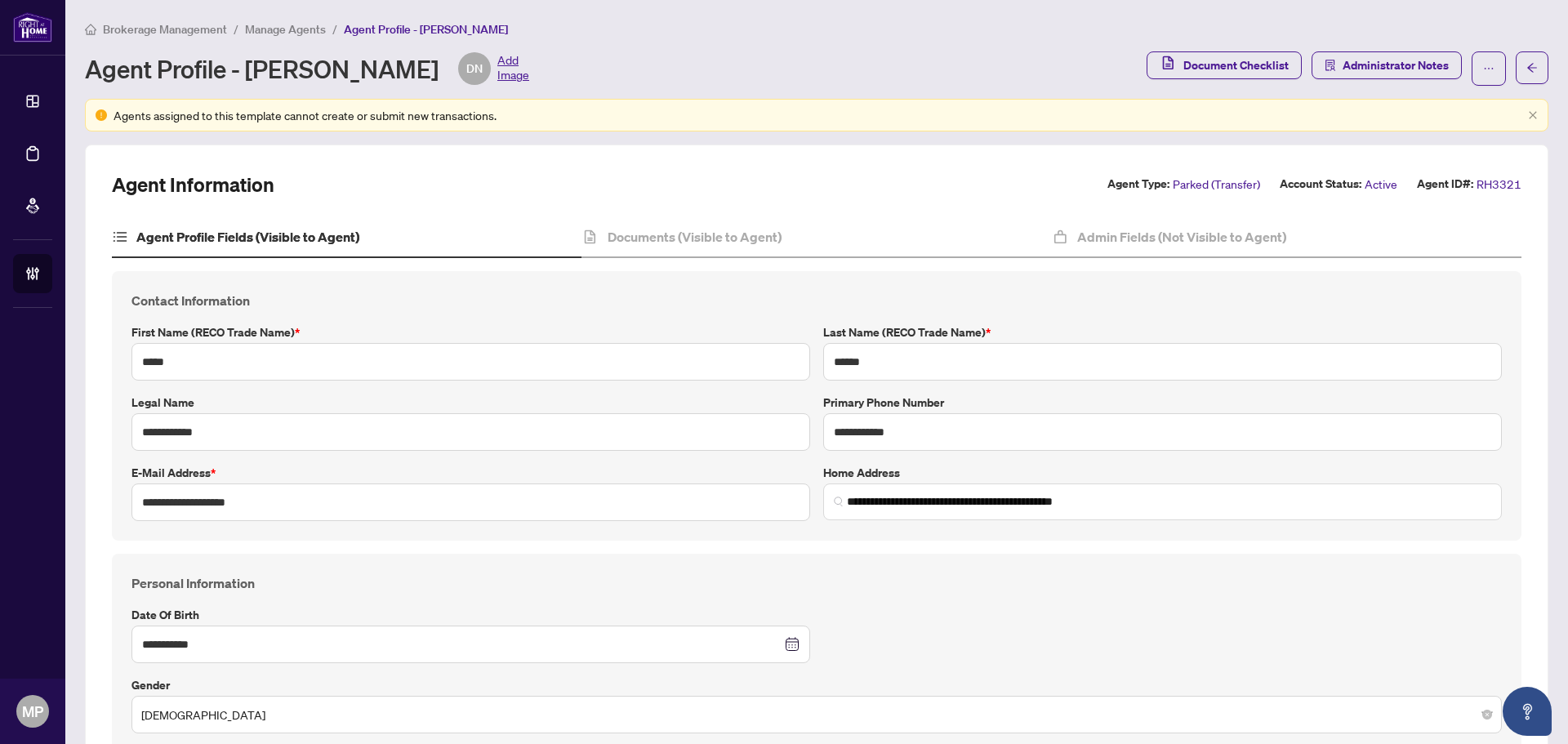
click at [676, 231] on h4 "Documents (Visible to Agent)" at bounding box center [695, 236] width 174 height 19
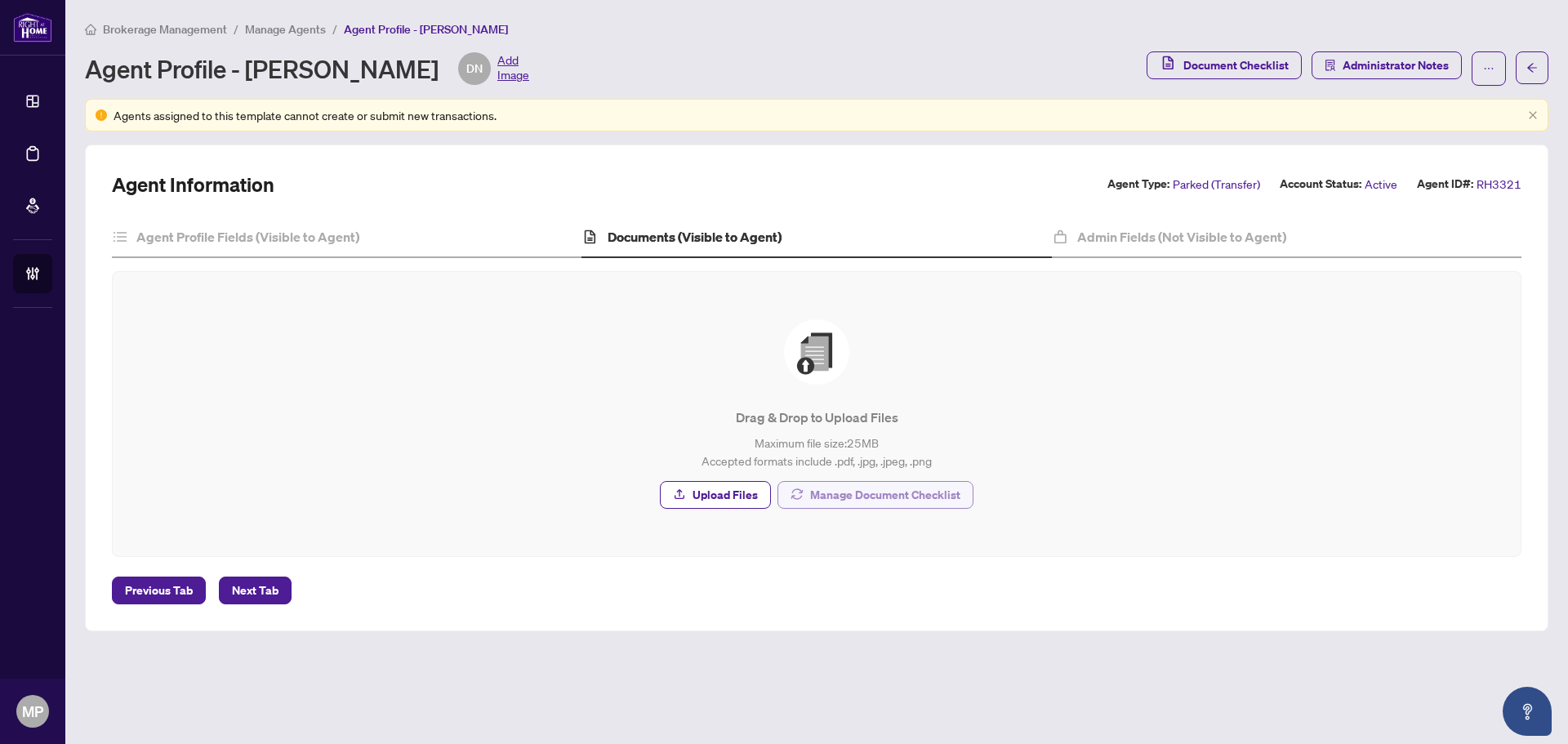
click at [899, 488] on span "Manage Document Checklist" at bounding box center [885, 495] width 150 height 26
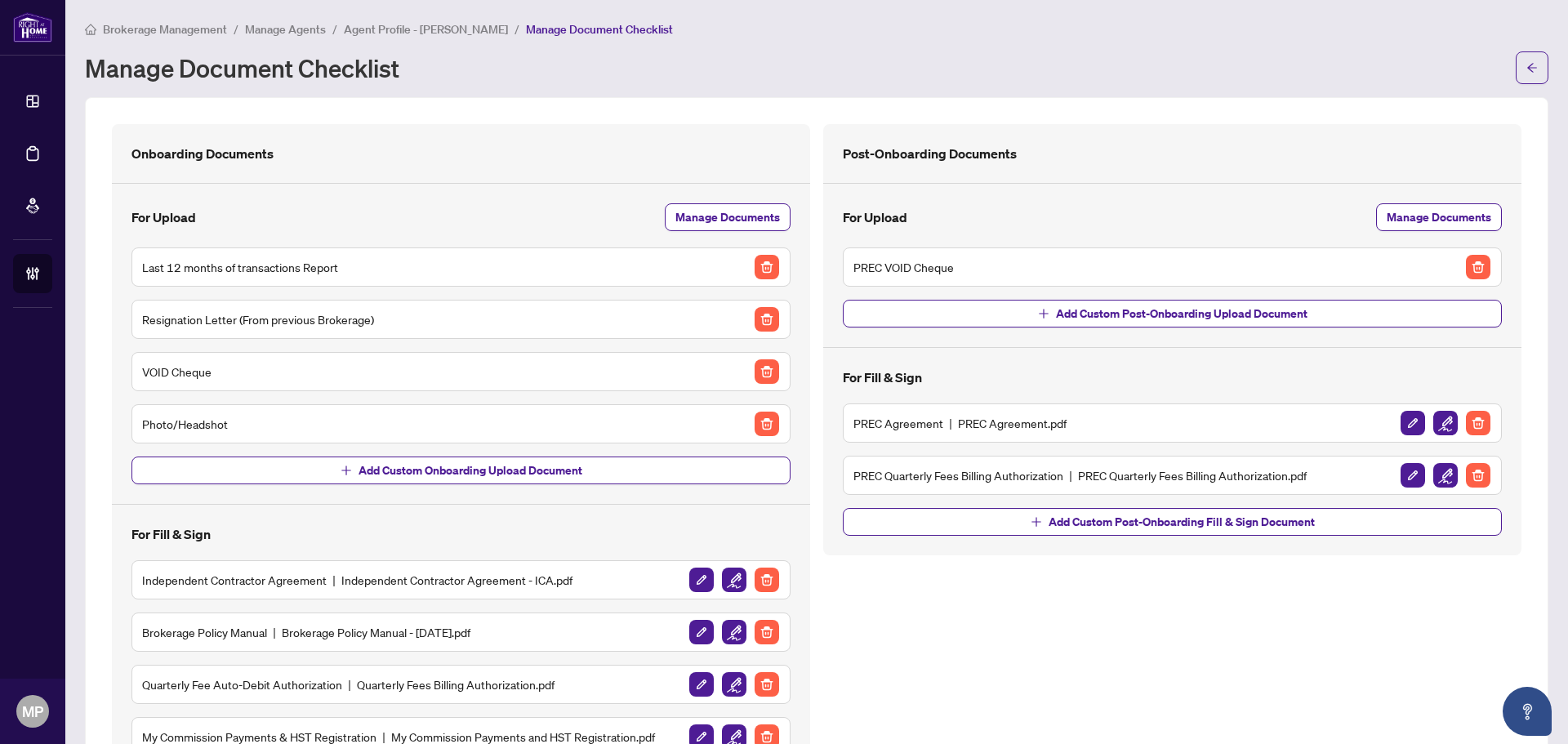
click at [405, 31] on span "Agent Profile - Danny Nguyen" at bounding box center [425, 29] width 164 height 15
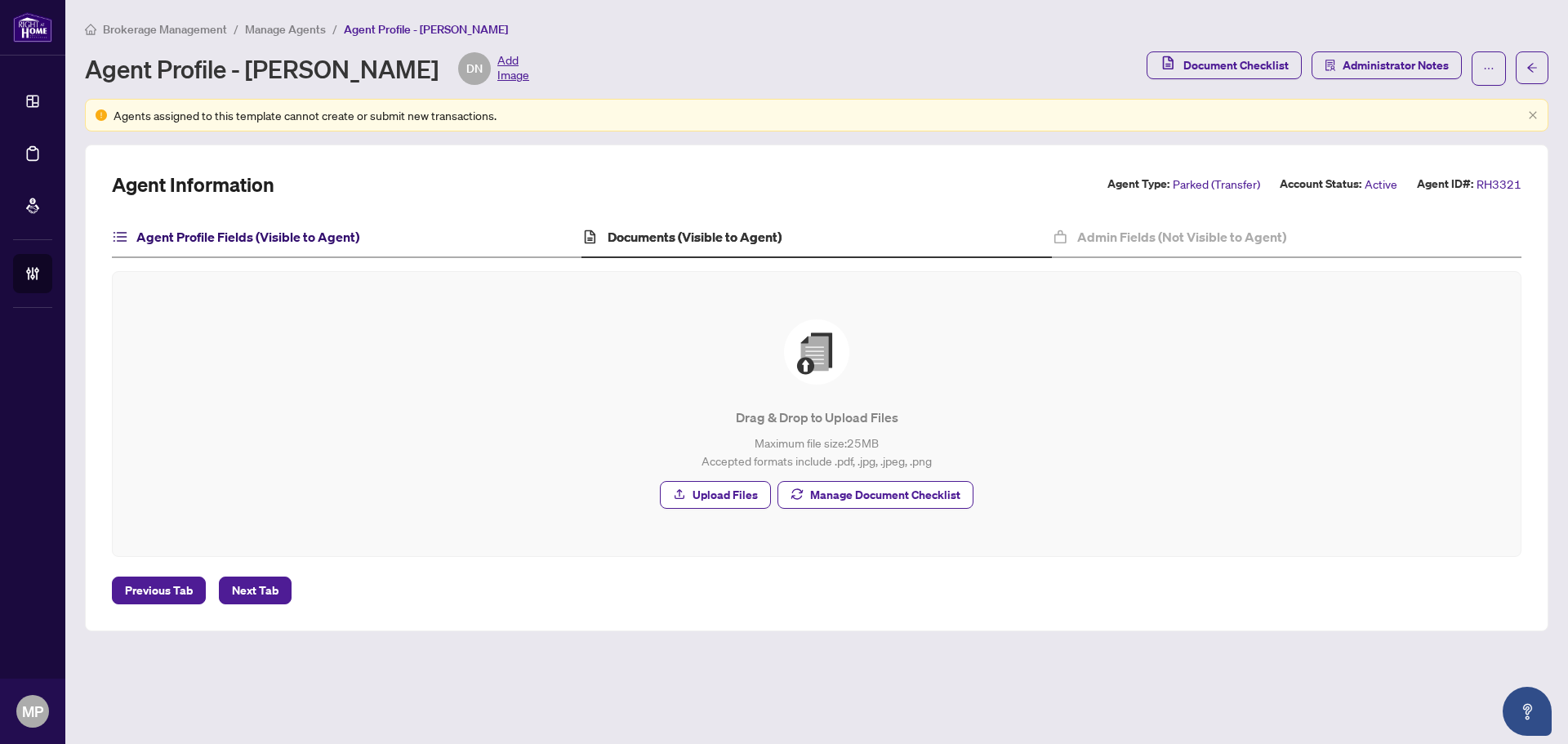
click at [278, 241] on h4 "Agent Profile Fields (Visible to Agent)" at bounding box center [248, 236] width 223 height 19
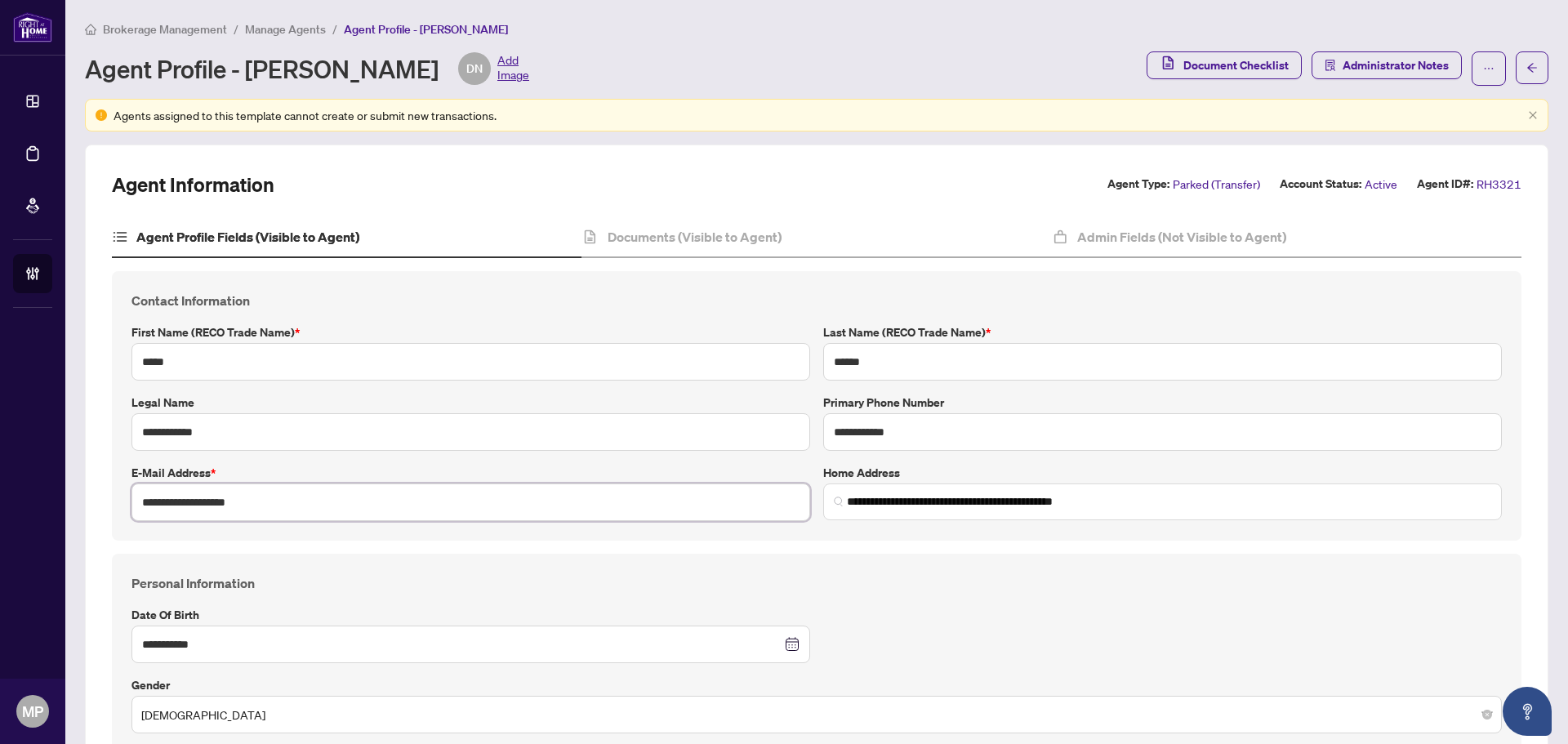
click at [195, 505] on input "**********" at bounding box center [471, 502] width 678 height 38
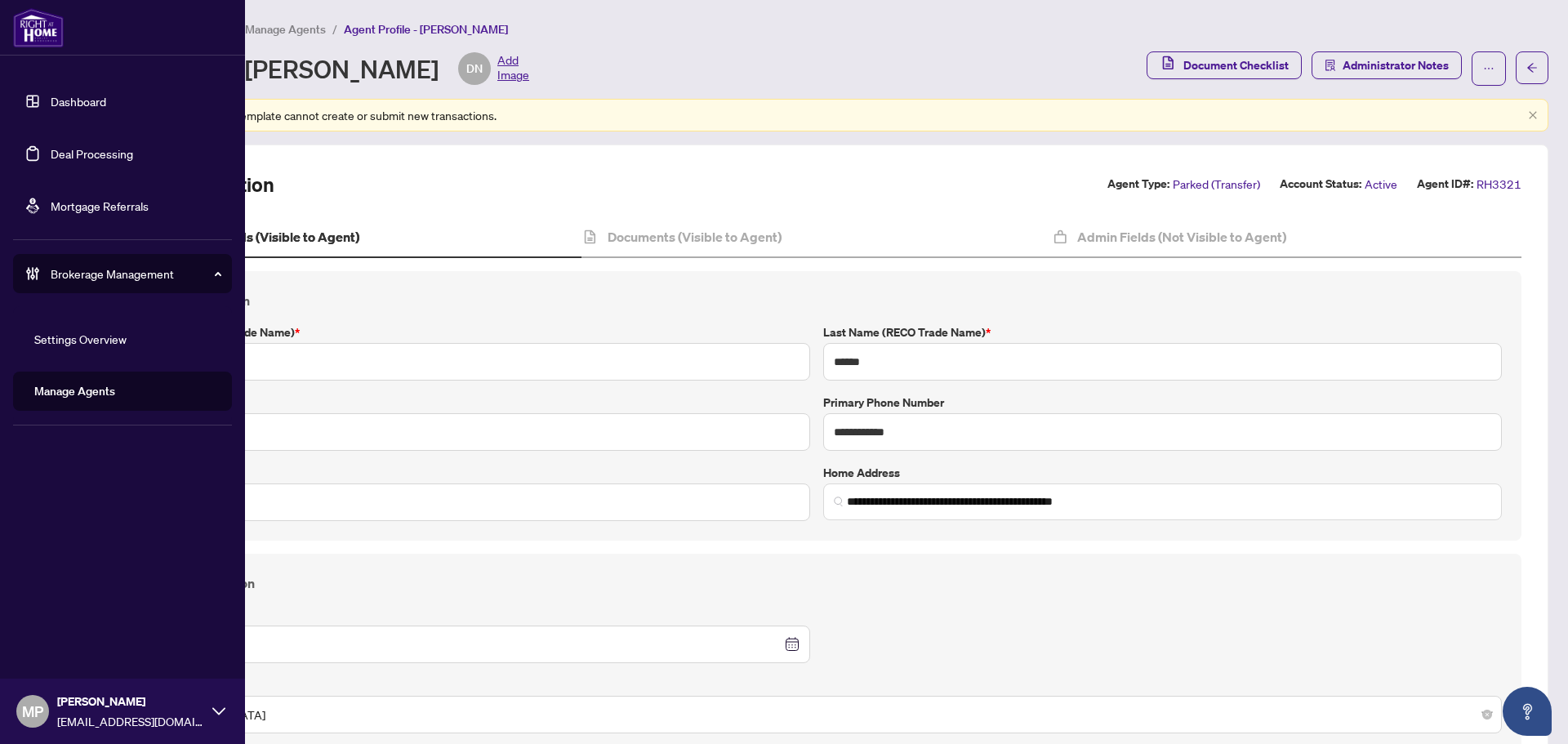
click at [90, 394] on link "Manage Agents" at bounding box center [75, 391] width 81 height 15
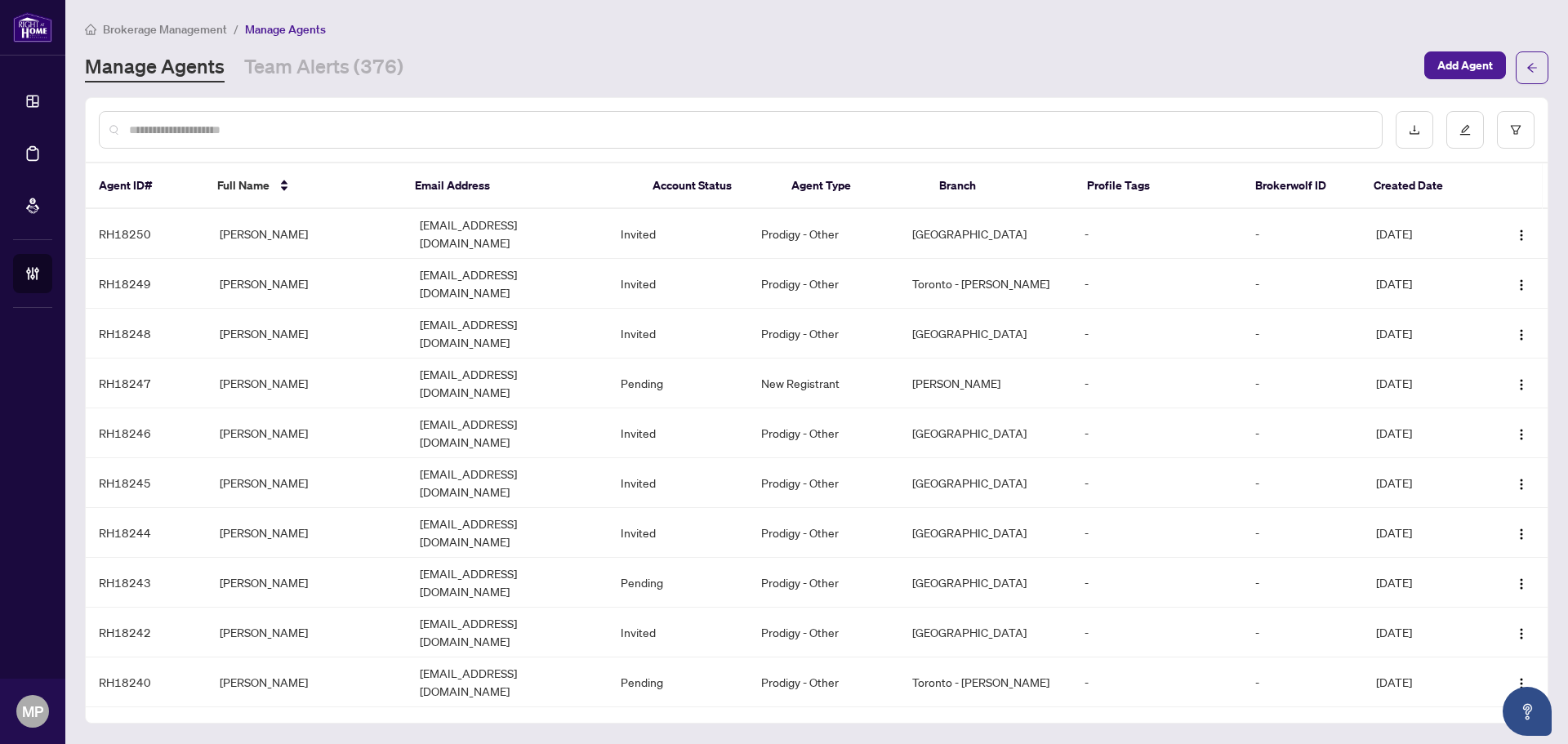
click at [646, 124] on input "text" at bounding box center [748, 130] width 1239 height 18
type input "********"
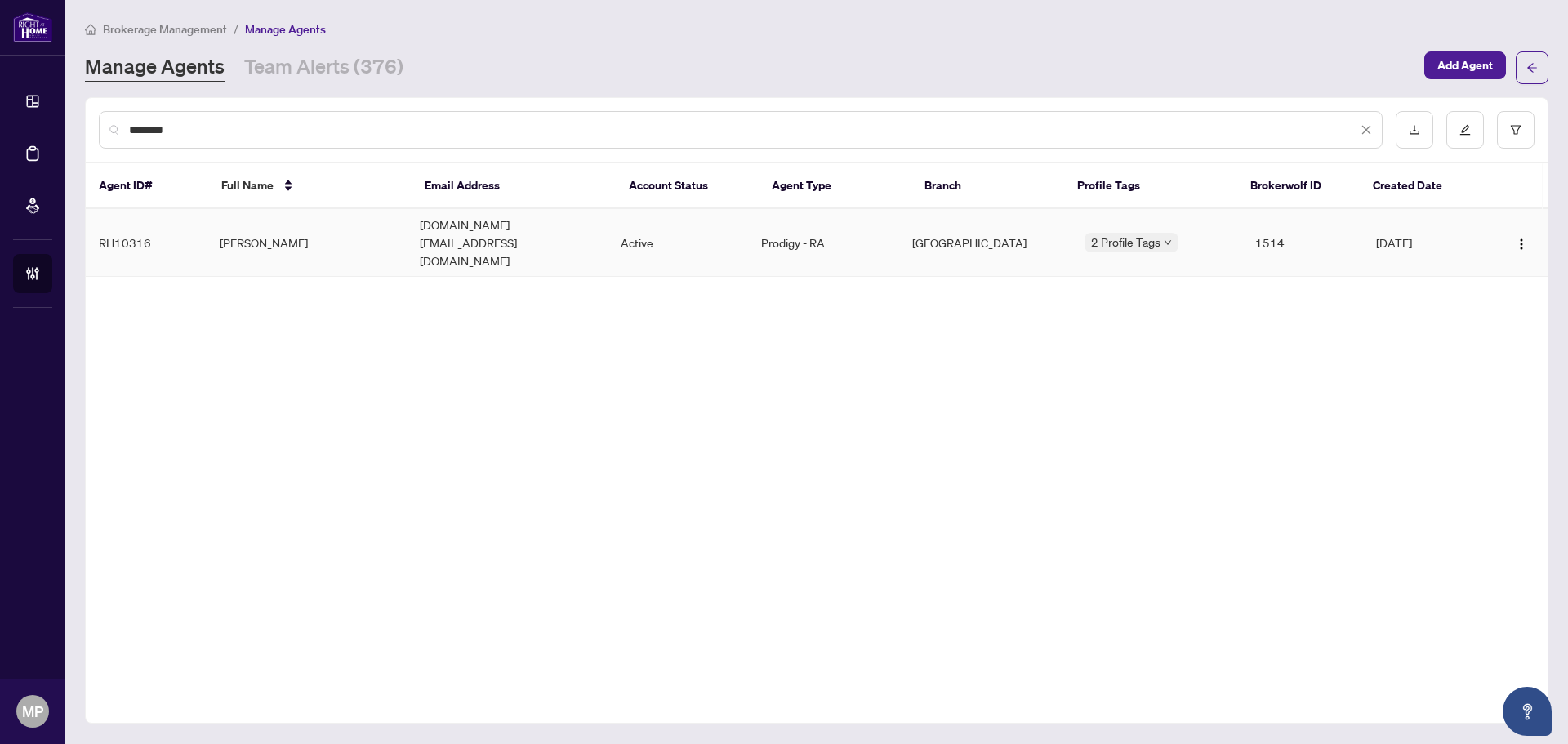
click at [312, 222] on td "Masi Husseini" at bounding box center [307, 242] width 201 height 68
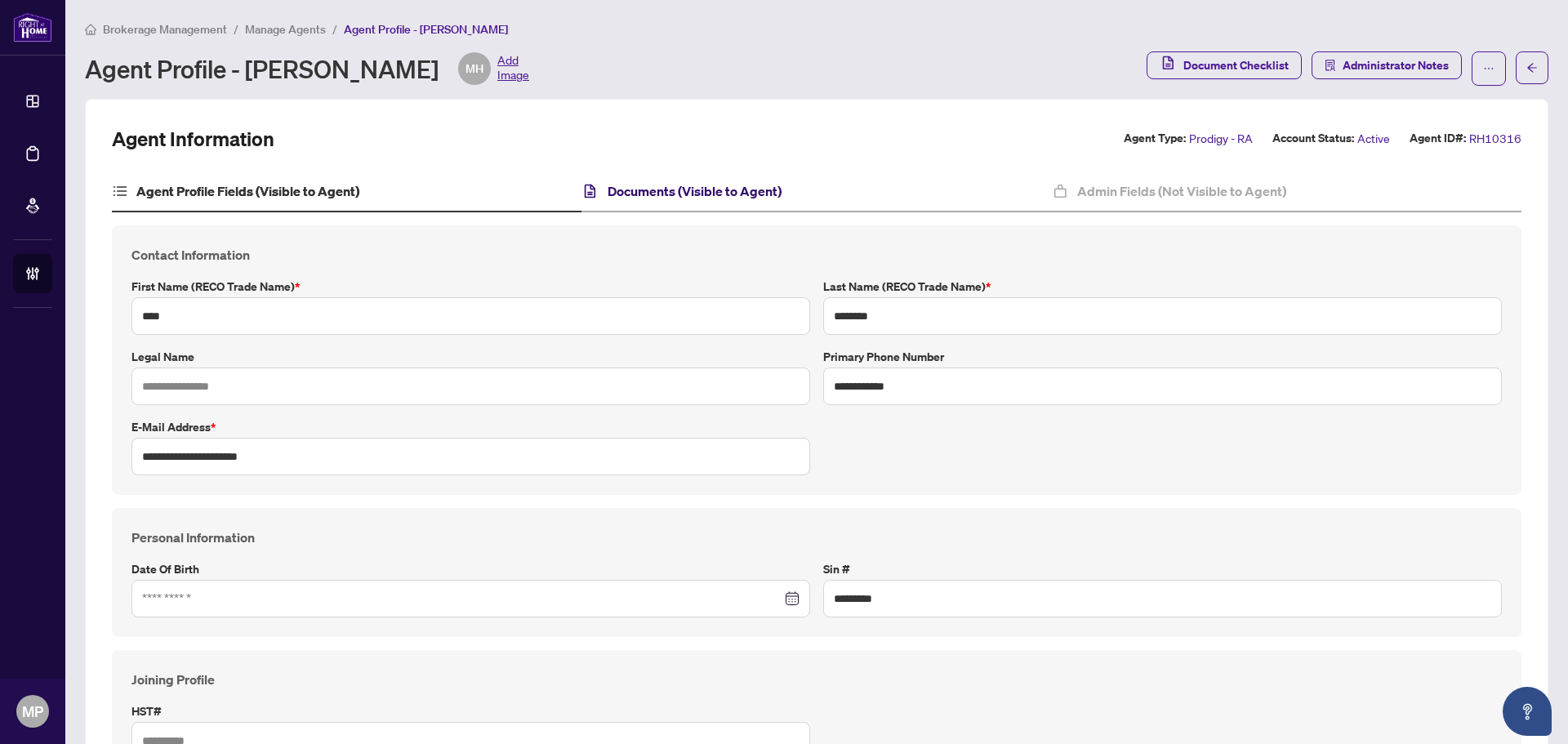
click at [663, 185] on h4 "Documents (Visible to Agent)" at bounding box center [695, 191] width 174 height 19
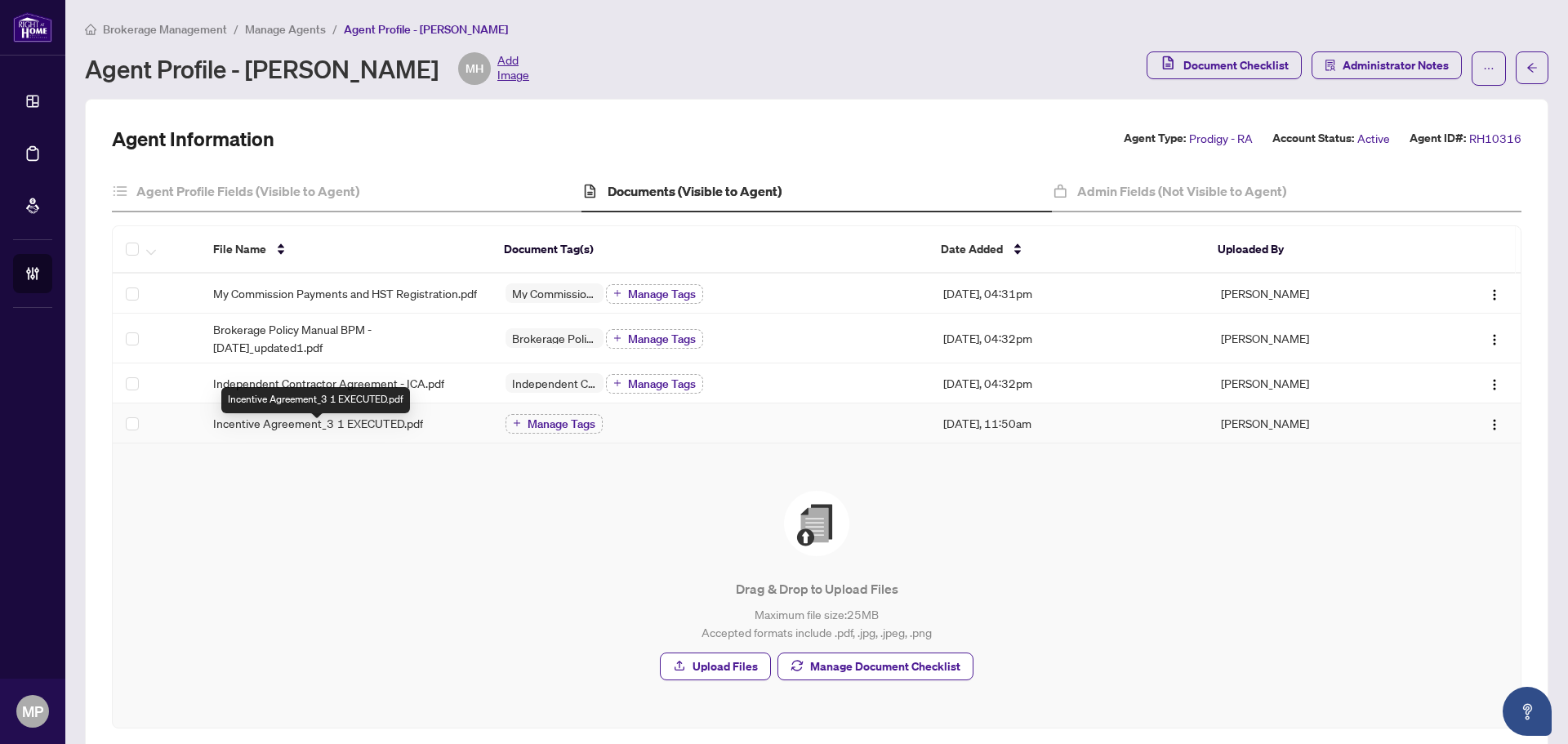
click at [391, 432] on span "Incentive Agreement_3 1 EXECUTED.pdf" at bounding box center [318, 423] width 210 height 18
click at [915, 675] on span "Manage Document Checklist" at bounding box center [885, 667] width 150 height 26
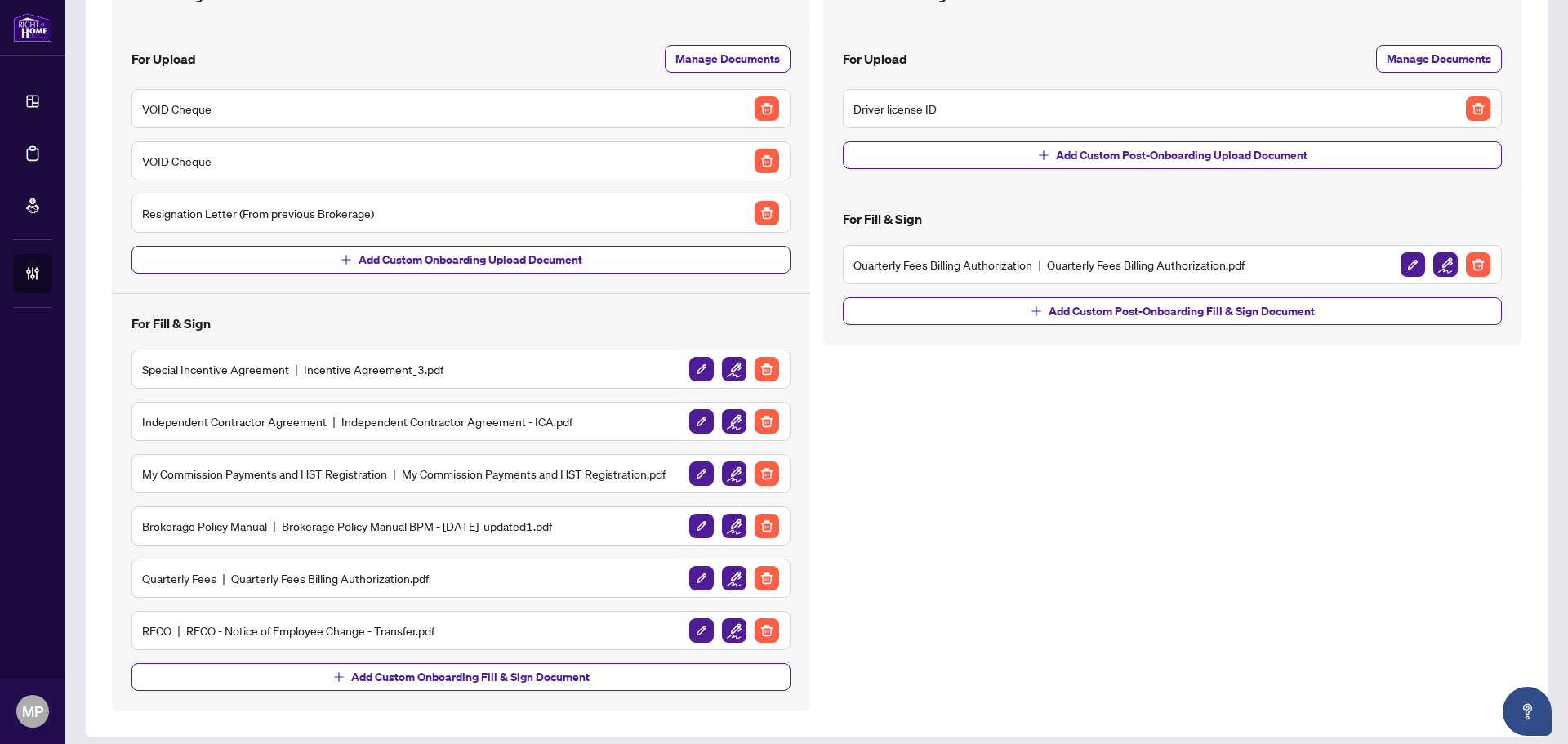
scroll to position [163, 0]
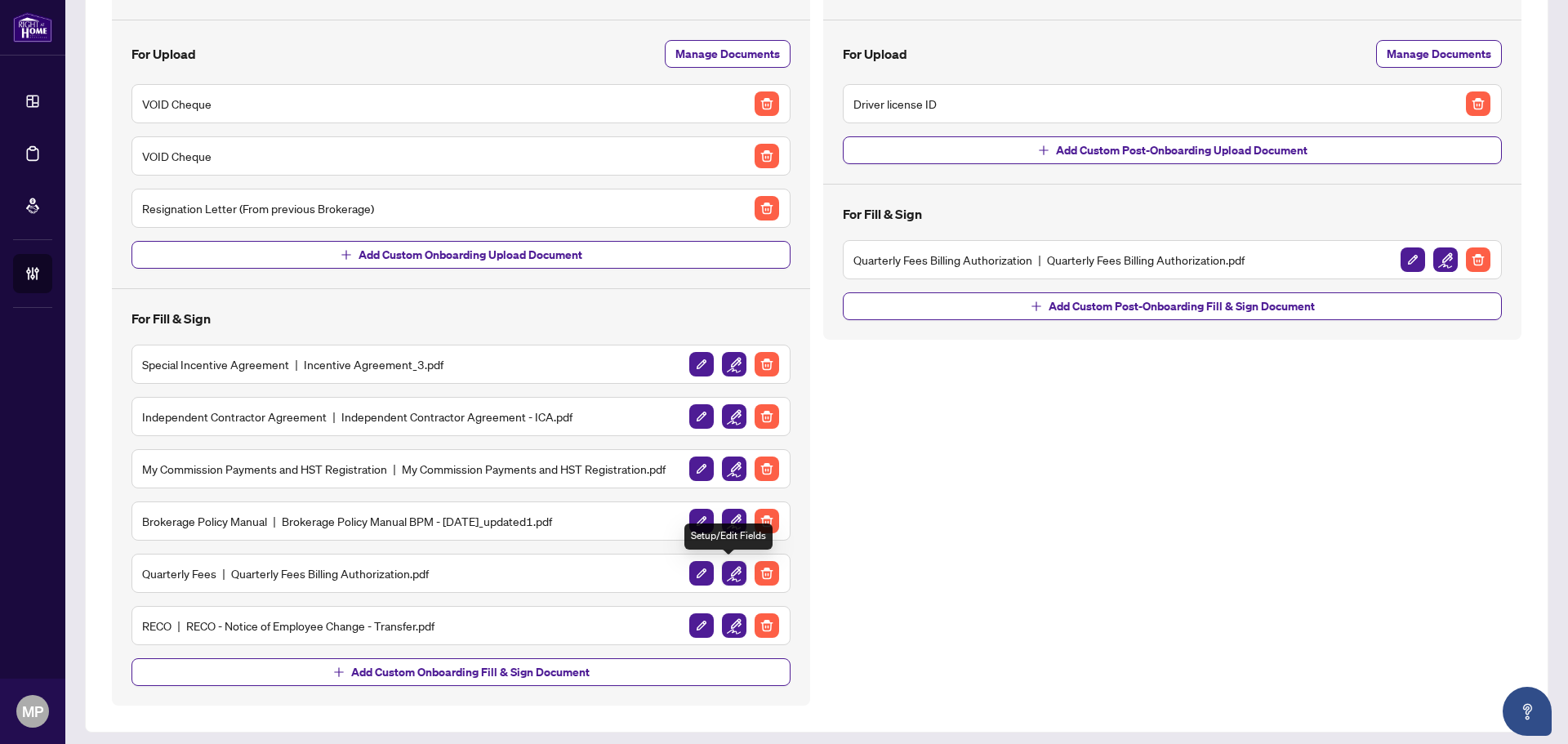
click at [725, 573] on img "button" at bounding box center [734, 574] width 25 height 25
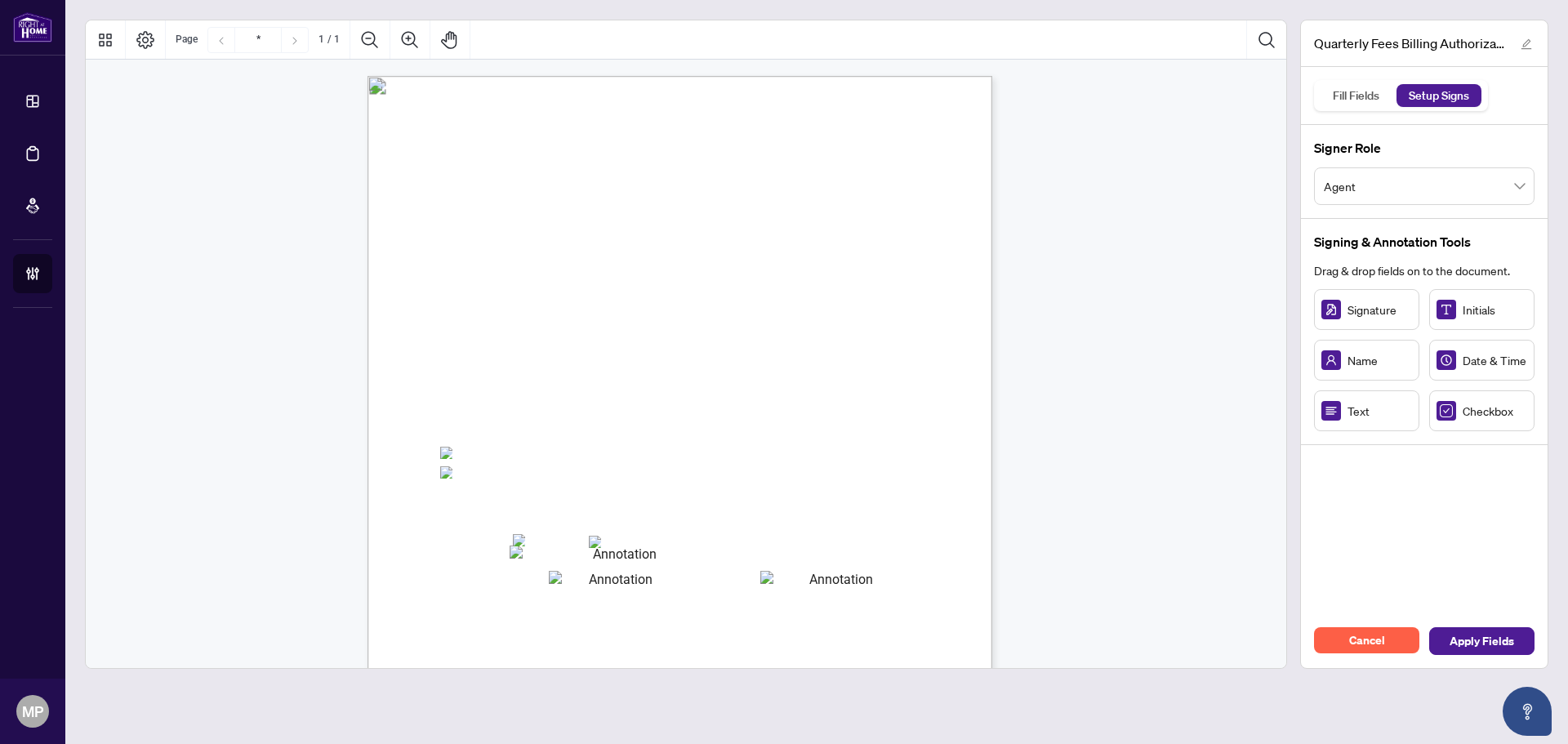
scroll to position [233, 0]
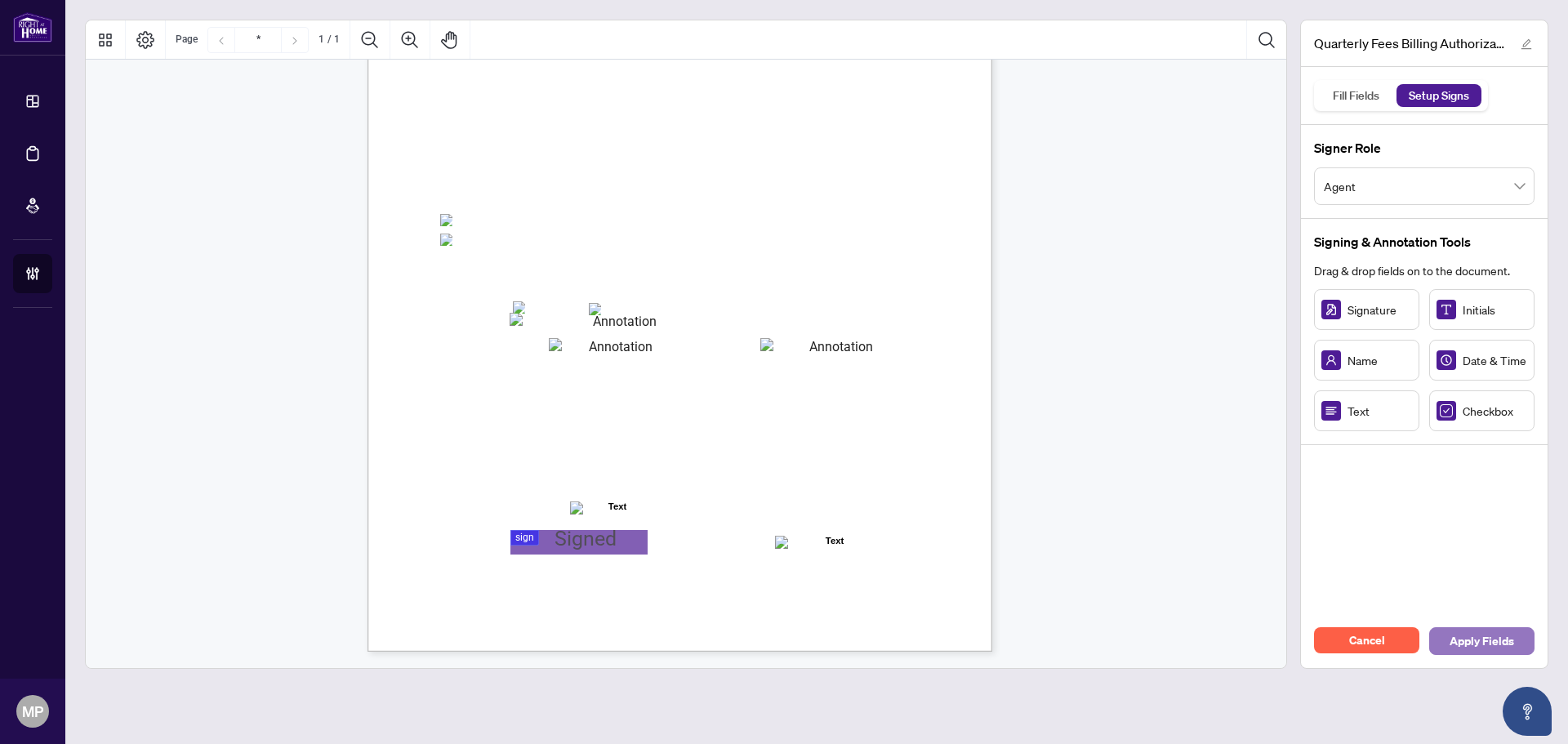
click at [1488, 634] on span "Apply Fields" at bounding box center [1481, 641] width 64 height 26
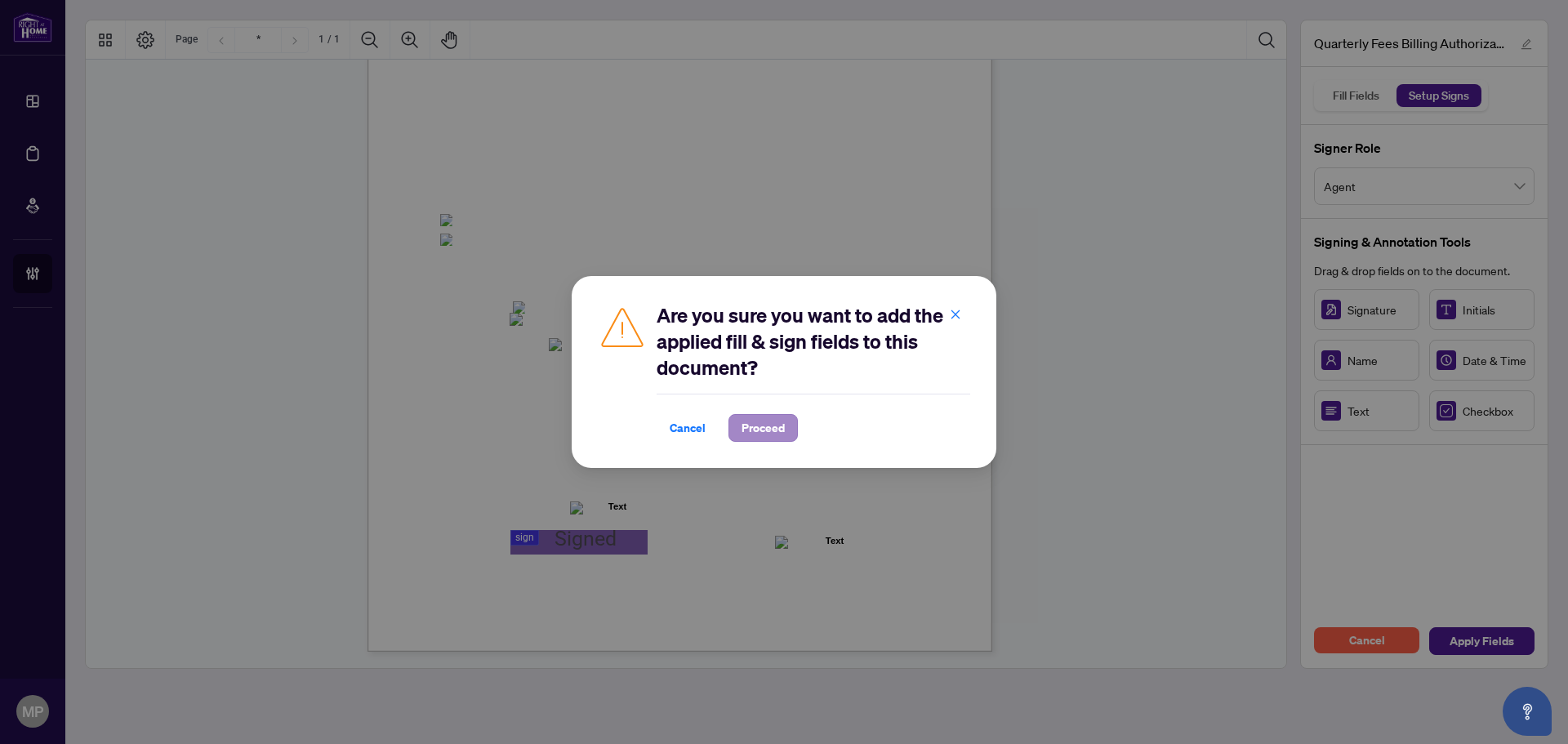
drag, startPoint x: 759, startPoint y: 409, endPoint x: 760, endPoint y: 420, distance: 11.0
click at [759, 410] on div "Cancel Proceed" at bounding box center [813, 417] width 314 height 48
click at [762, 423] on span "Proceed" at bounding box center [762, 428] width 43 height 26
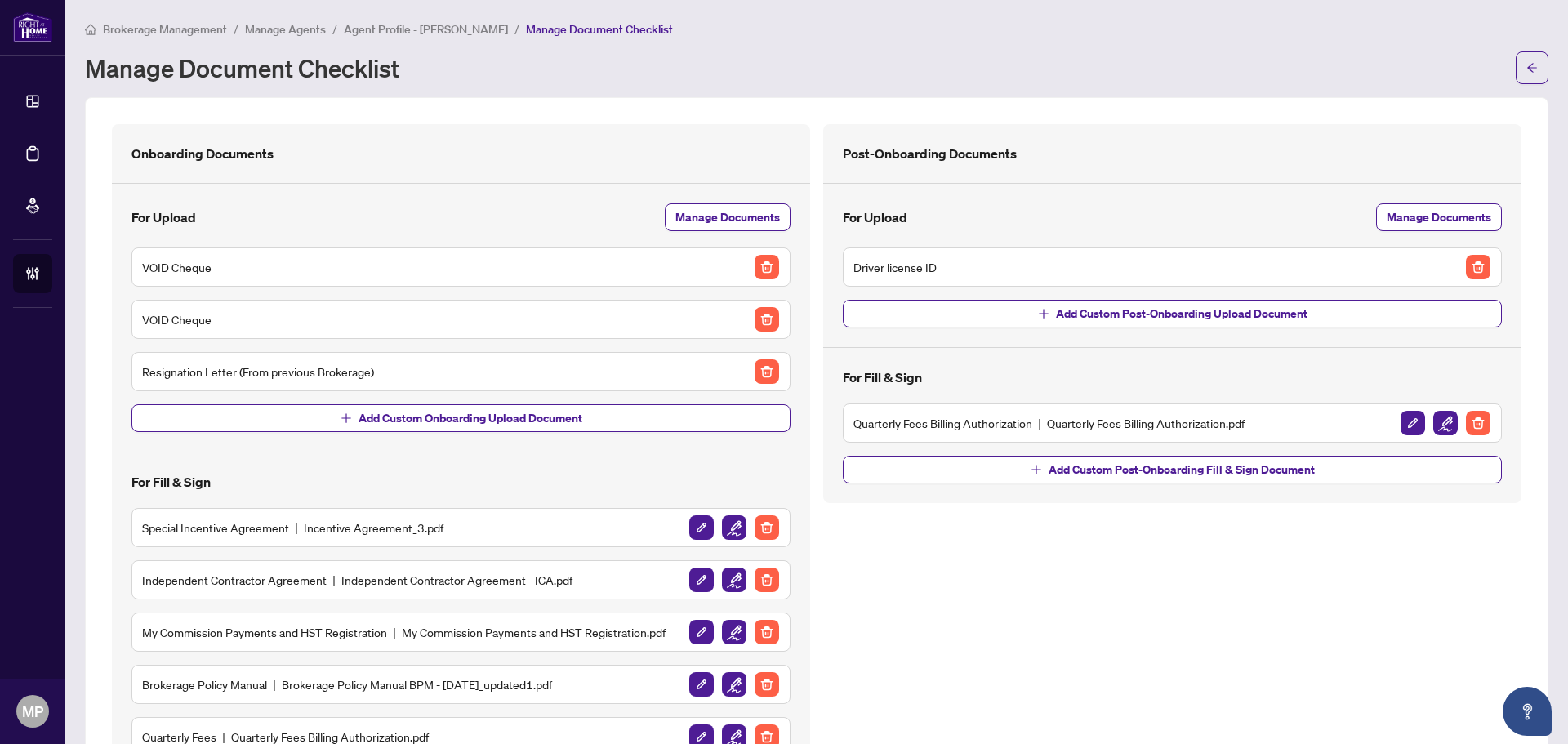
click at [197, 27] on span "Brokerage Management" at bounding box center [164, 29] width 124 height 15
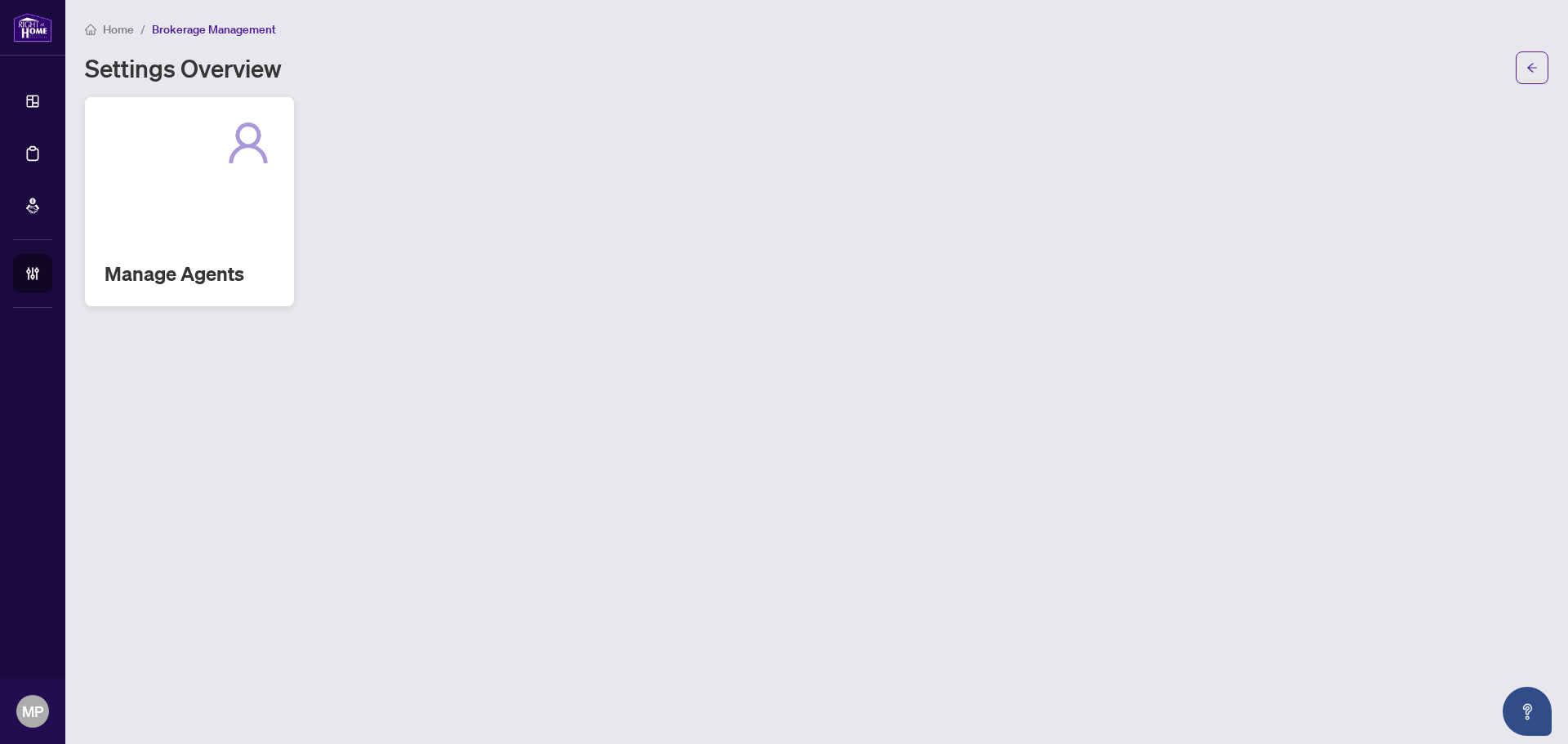
click at [177, 268] on h2 "Manage Agents" at bounding box center [189, 273] width 170 height 26
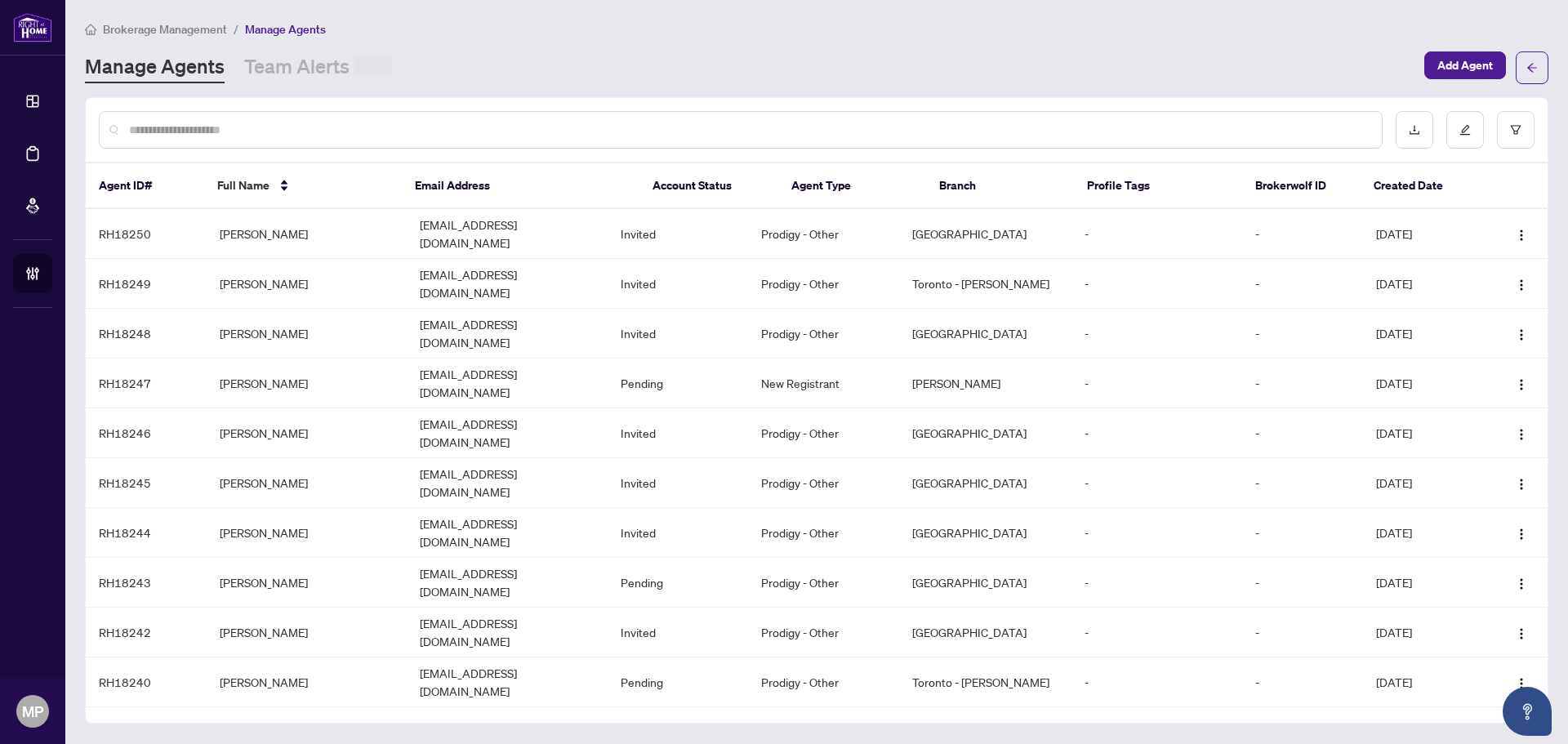
click at [342, 134] on input "text" at bounding box center [748, 130] width 1239 height 18
type input "********"
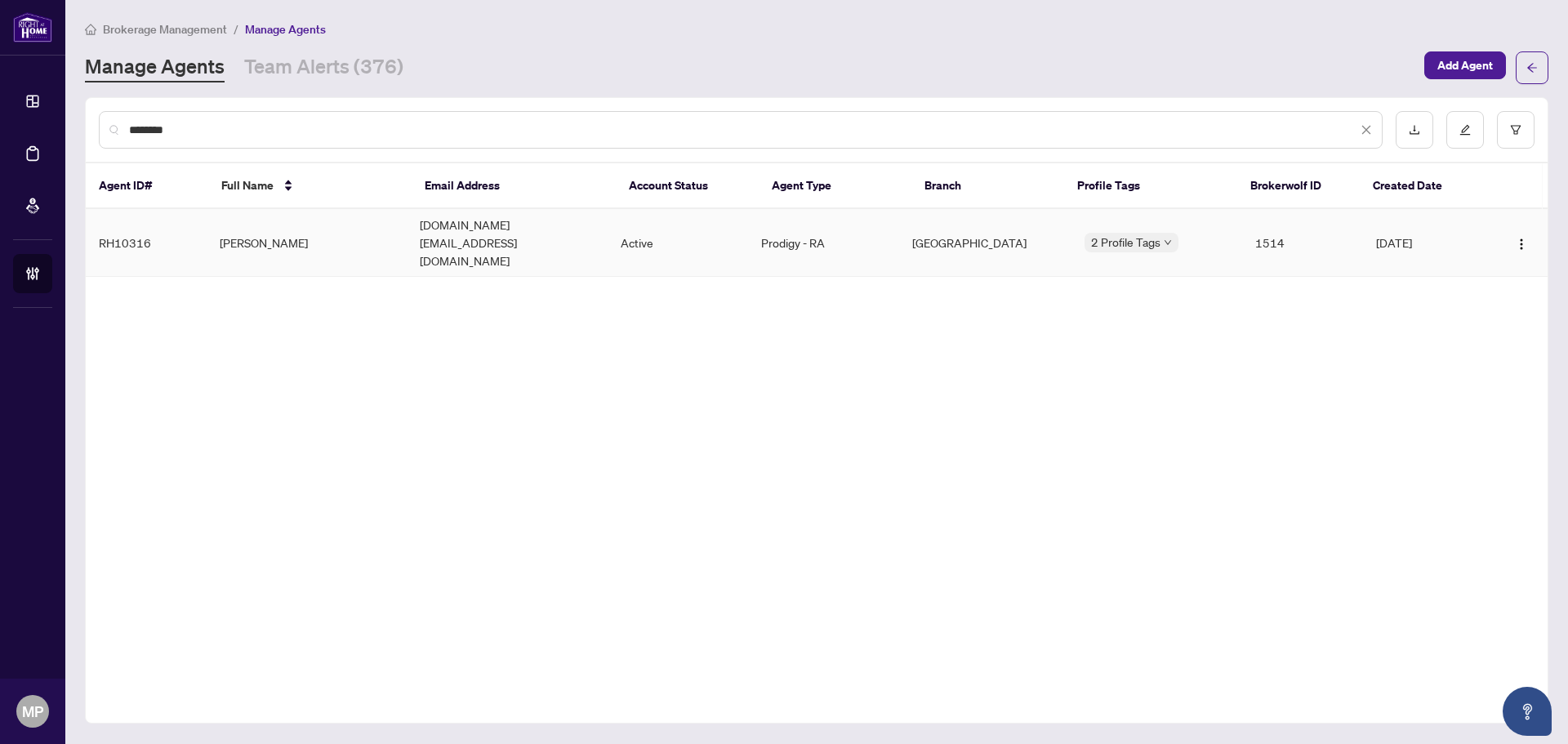
click at [307, 224] on td "Masi Husseini" at bounding box center [307, 242] width 201 height 68
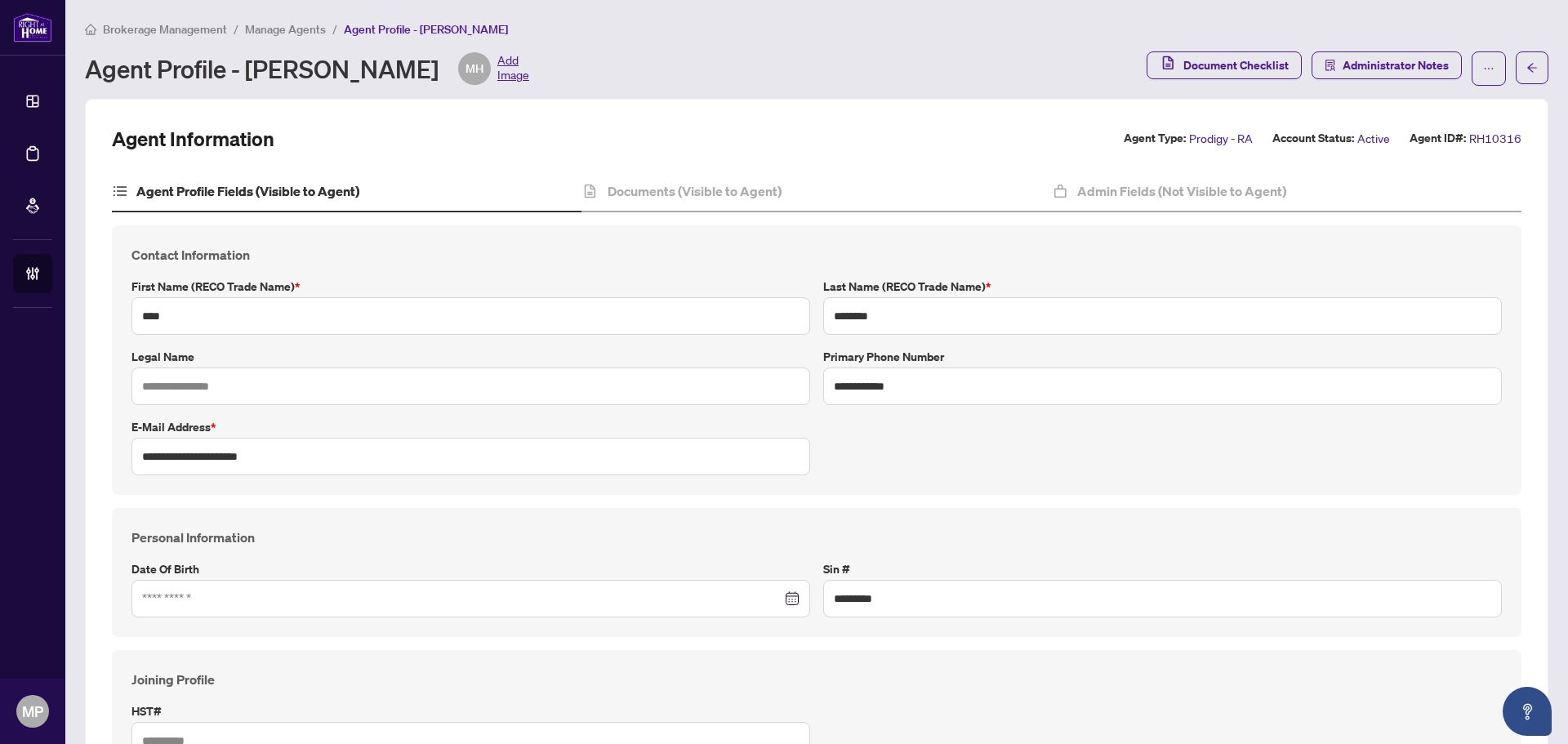
type input "****"
type input "**********"
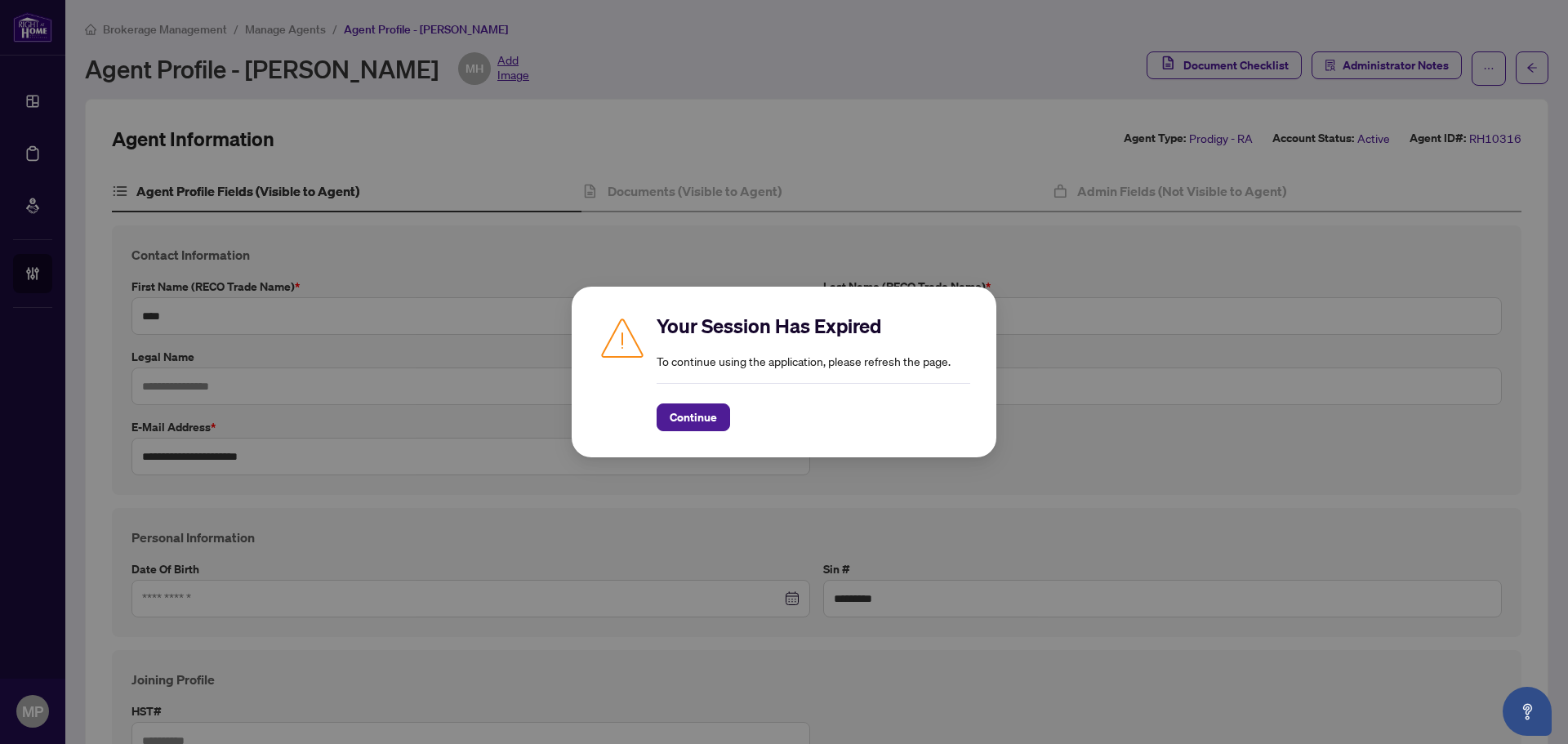
drag, startPoint x: 689, startPoint y: 420, endPoint x: 1264, endPoint y: 451, distance: 575.8
click at [689, 420] on span "Continue" at bounding box center [693, 417] width 47 height 26
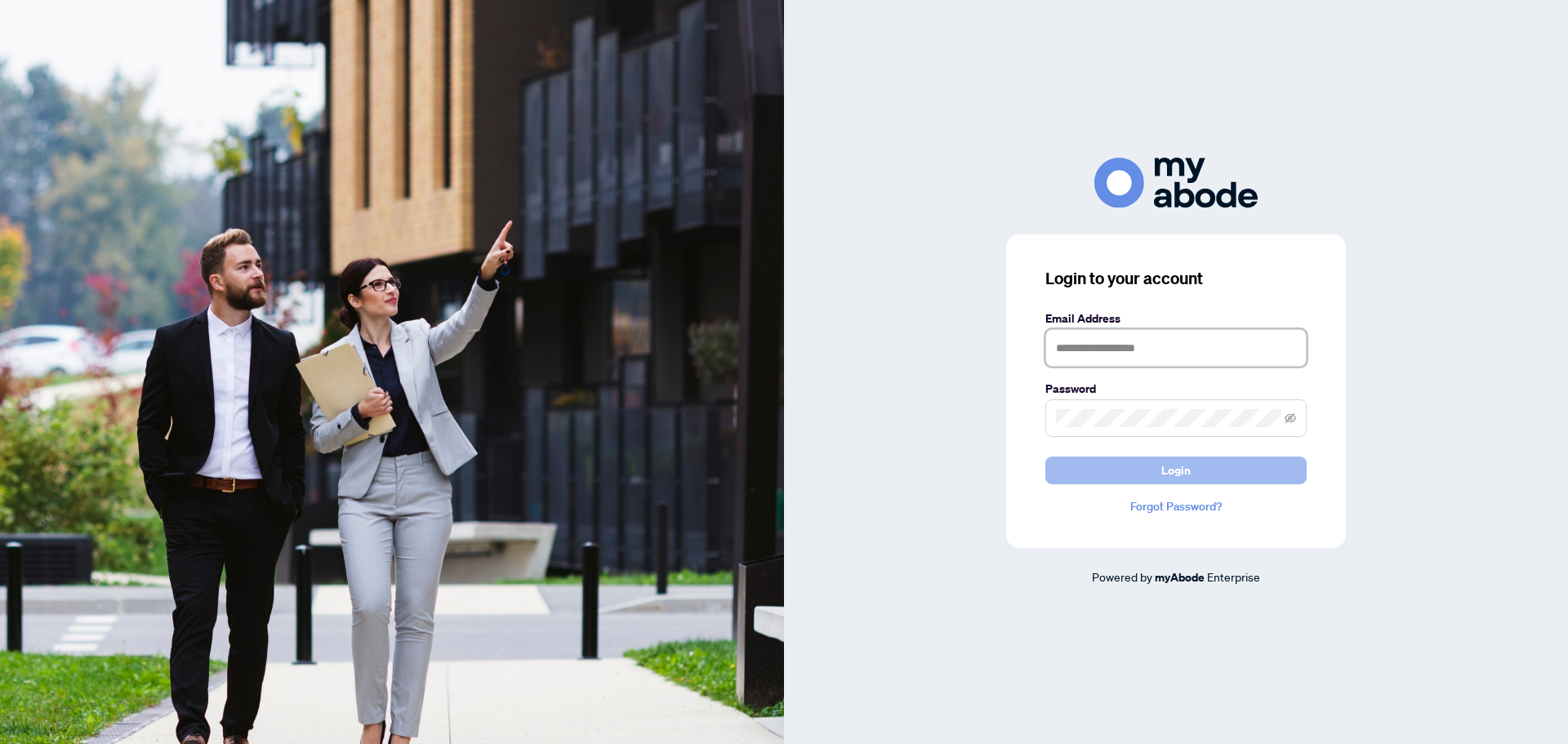
type input "**********"
click at [1116, 460] on button "Login" at bounding box center [1175, 471] width 261 height 28
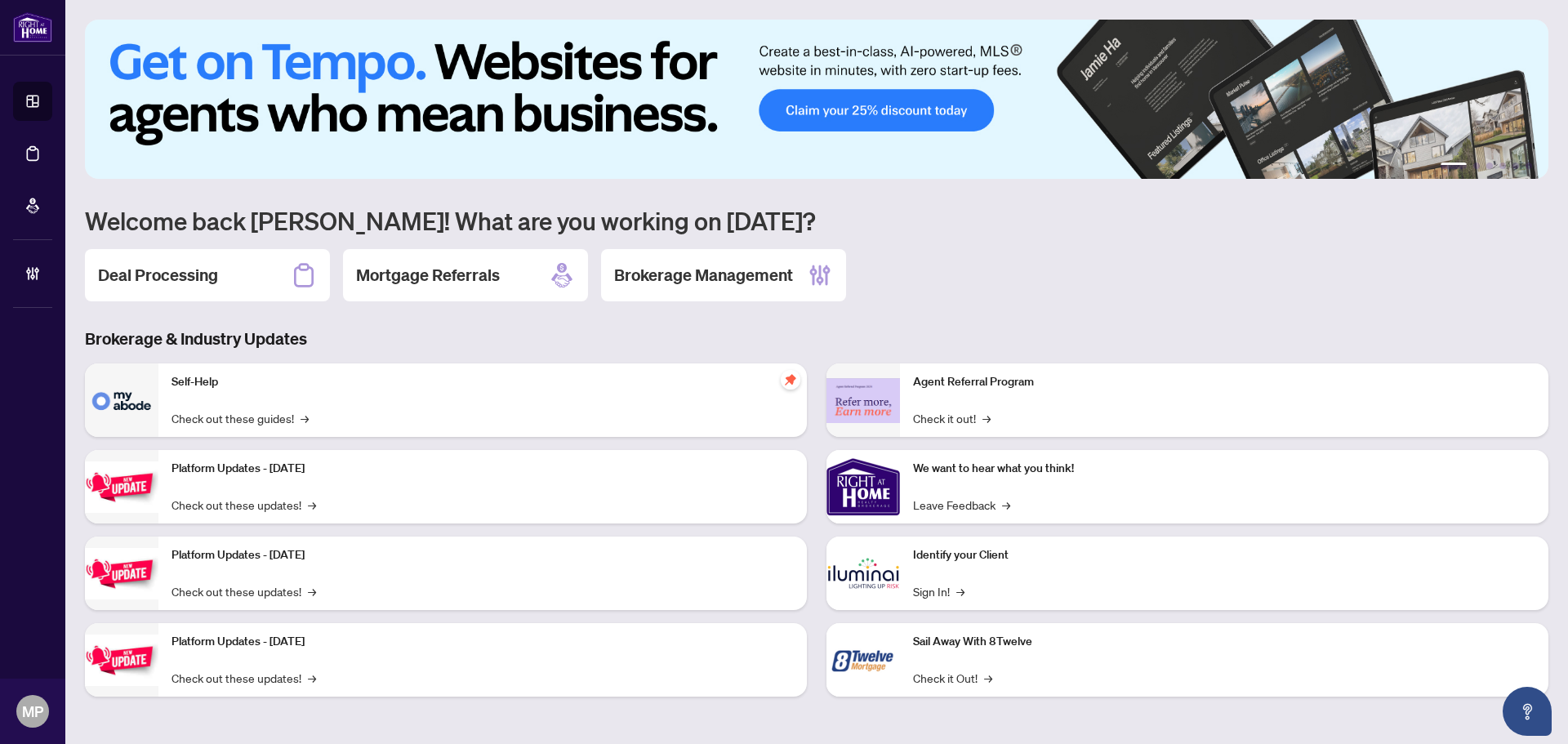
click at [246, 290] on div "Deal Processing" at bounding box center [207, 274] width 245 height 52
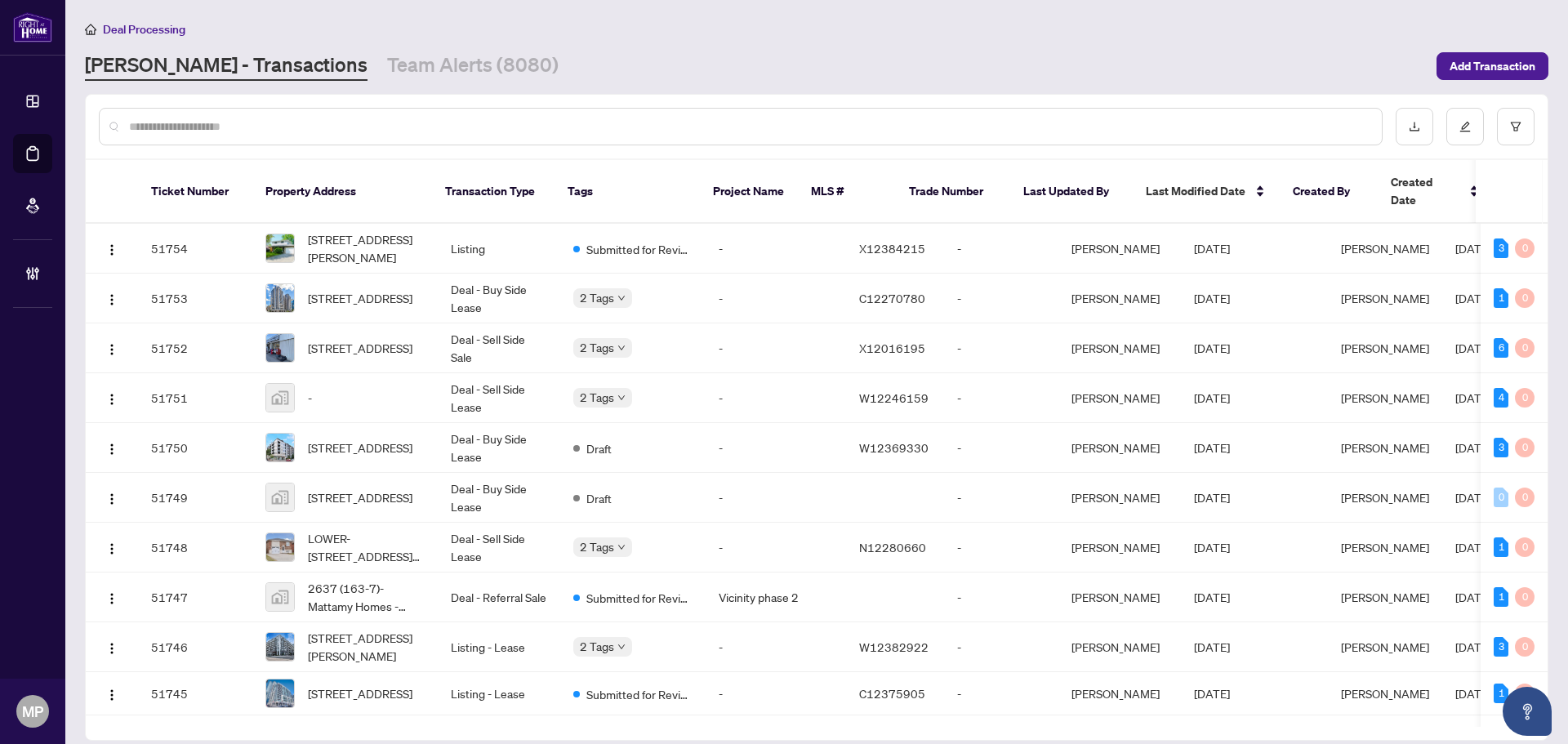
click at [256, 142] on div at bounding box center [740, 126] width 1283 height 38
drag, startPoint x: 280, startPoint y: 139, endPoint x: 314, endPoint y: 116, distance: 41.0
click at [287, 133] on div at bounding box center [740, 126] width 1283 height 38
click at [314, 116] on div at bounding box center [740, 126] width 1283 height 38
click at [315, 121] on input "text" at bounding box center [748, 126] width 1239 height 18
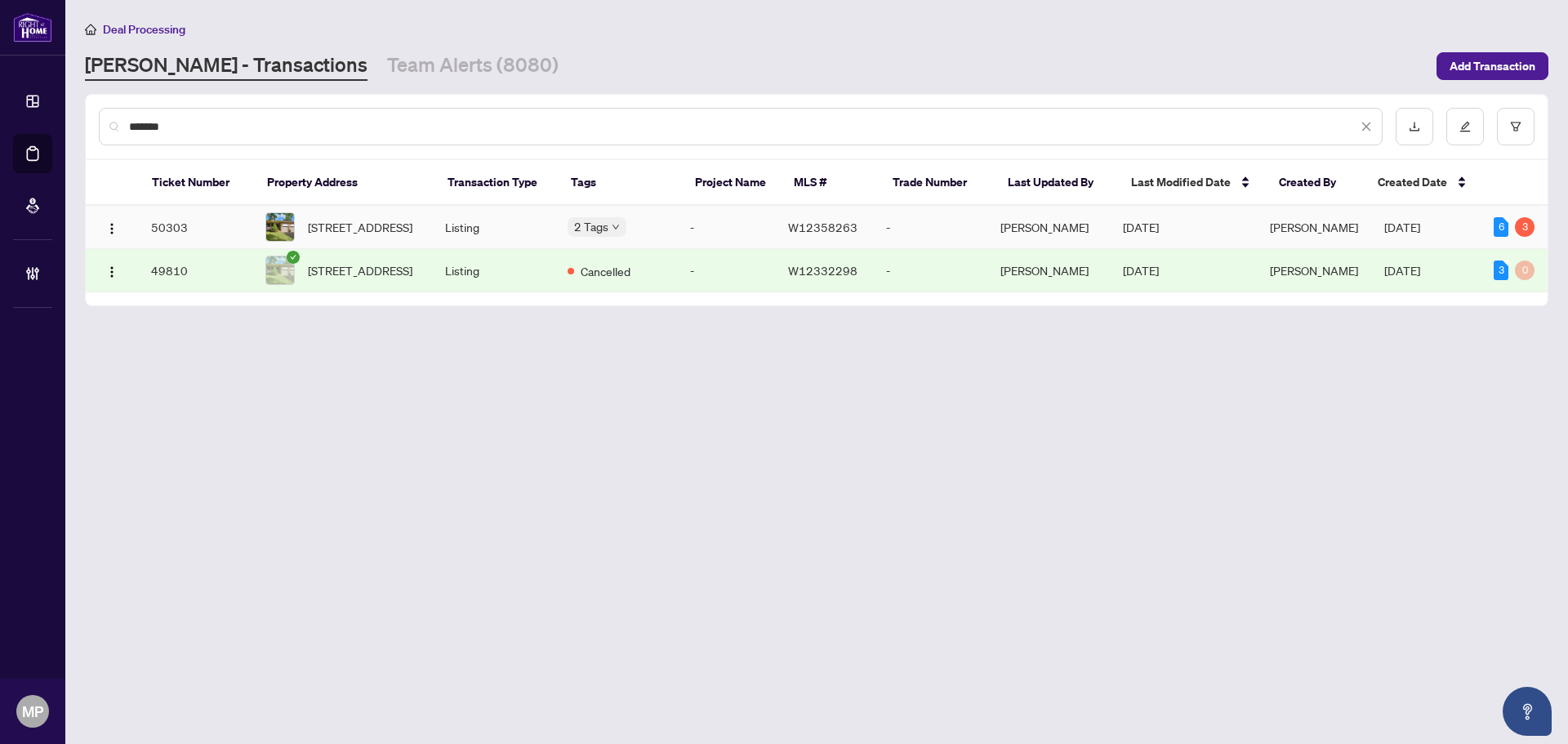
type input "*******"
click at [251, 233] on td "50303" at bounding box center [195, 227] width 114 height 43
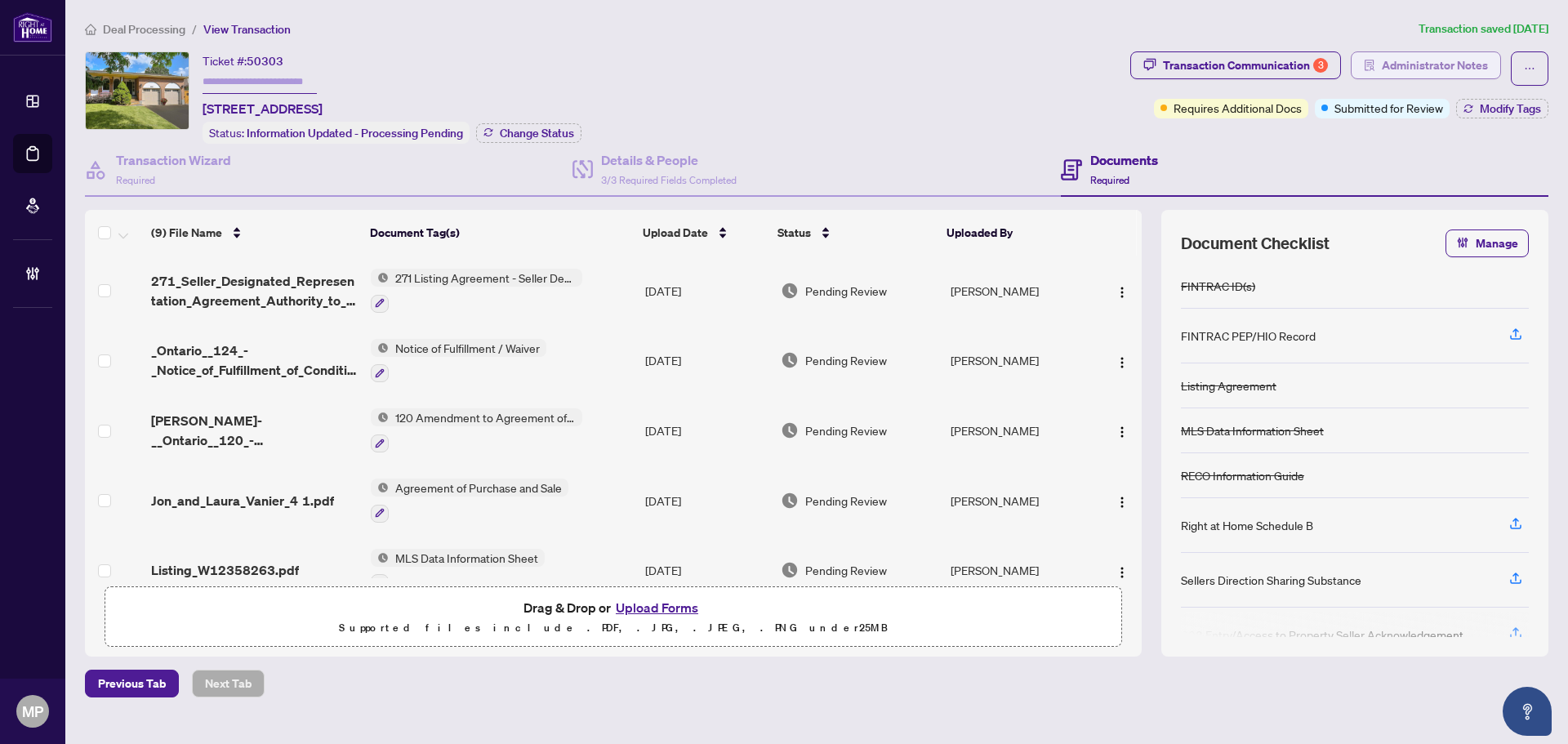
click at [1477, 68] on span "Administrator Notes" at bounding box center [1434, 65] width 106 height 26
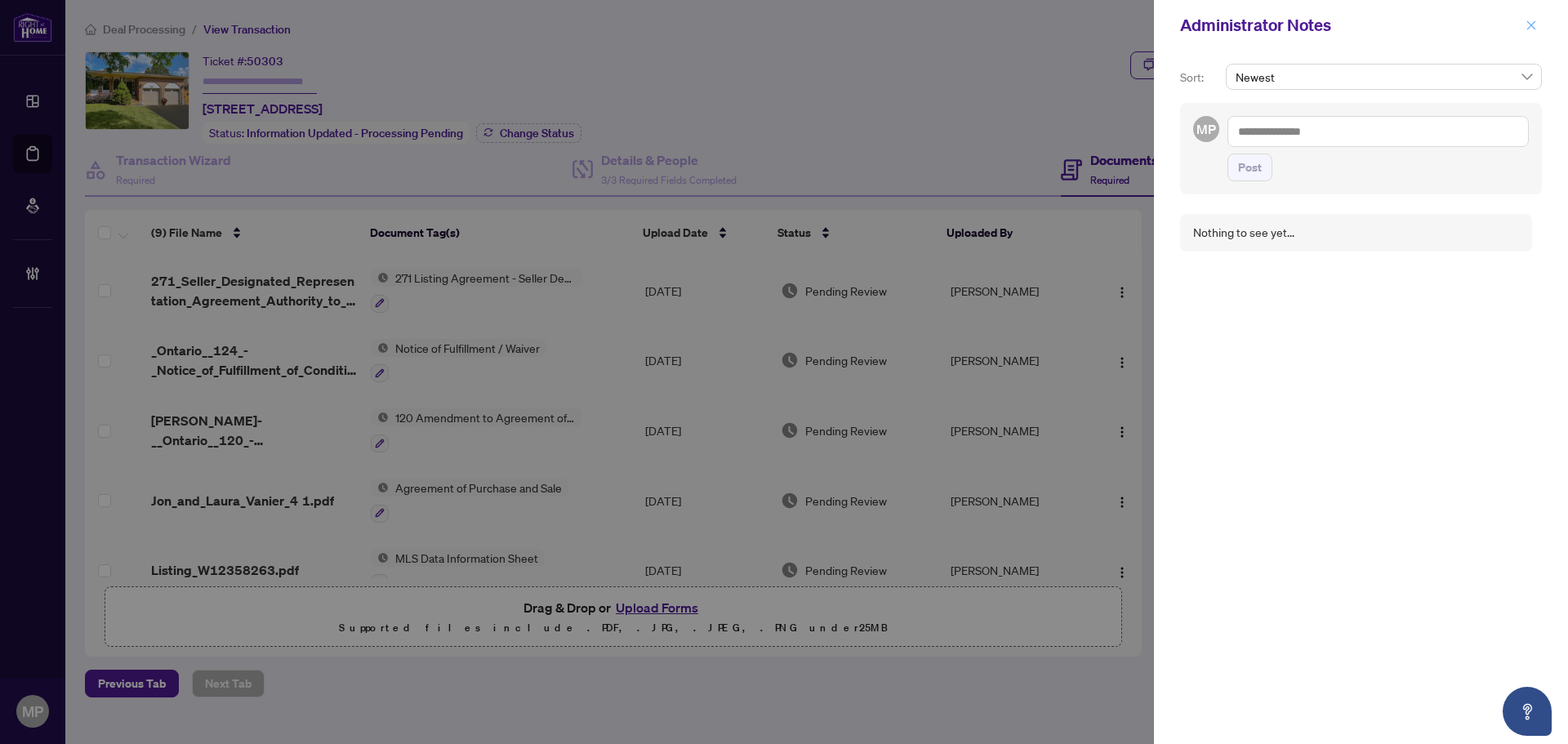
click at [1528, 29] on icon "close" at bounding box center [1530, 25] width 11 height 11
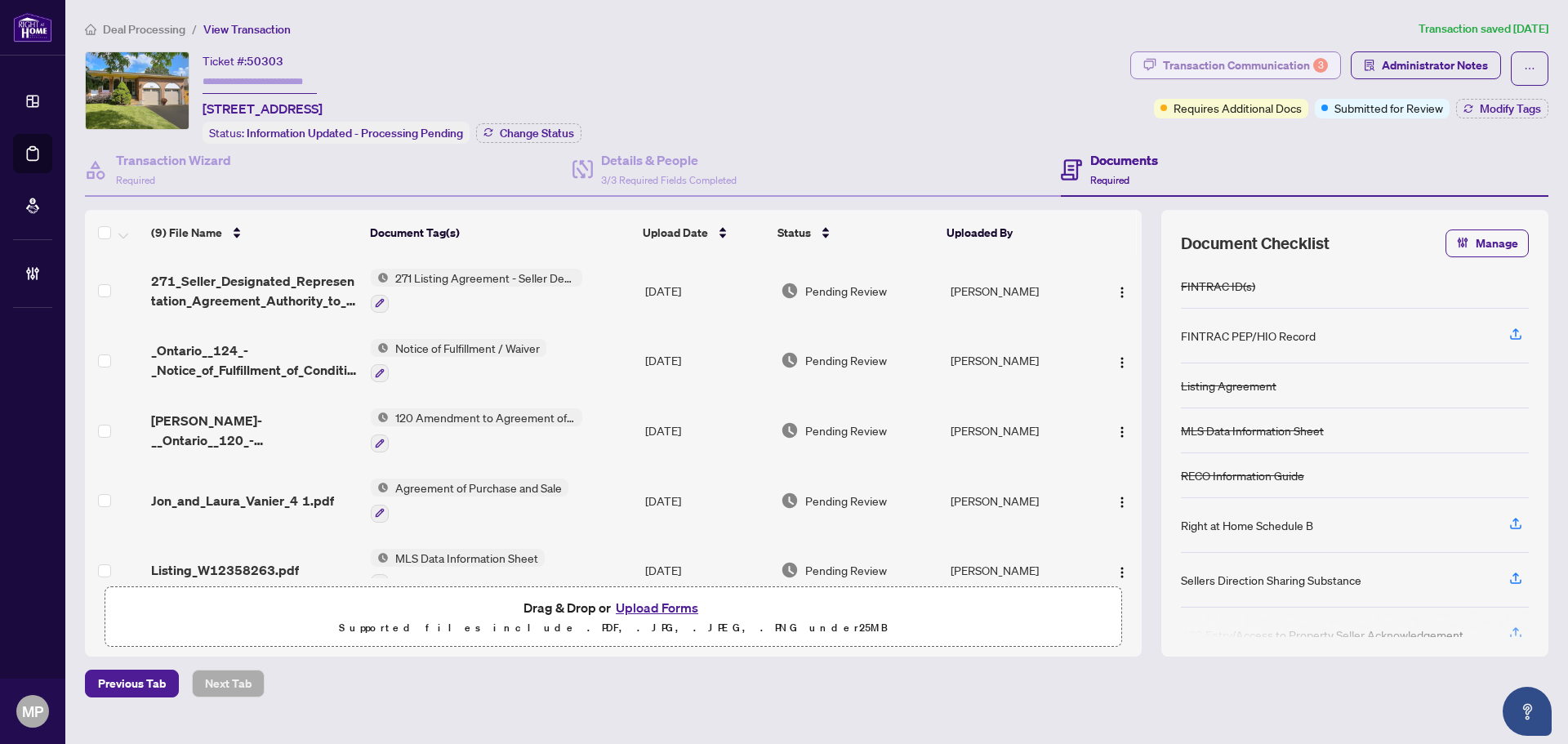
click at [1279, 57] on div "Transaction Communication 3" at bounding box center [1246, 65] width 165 height 26
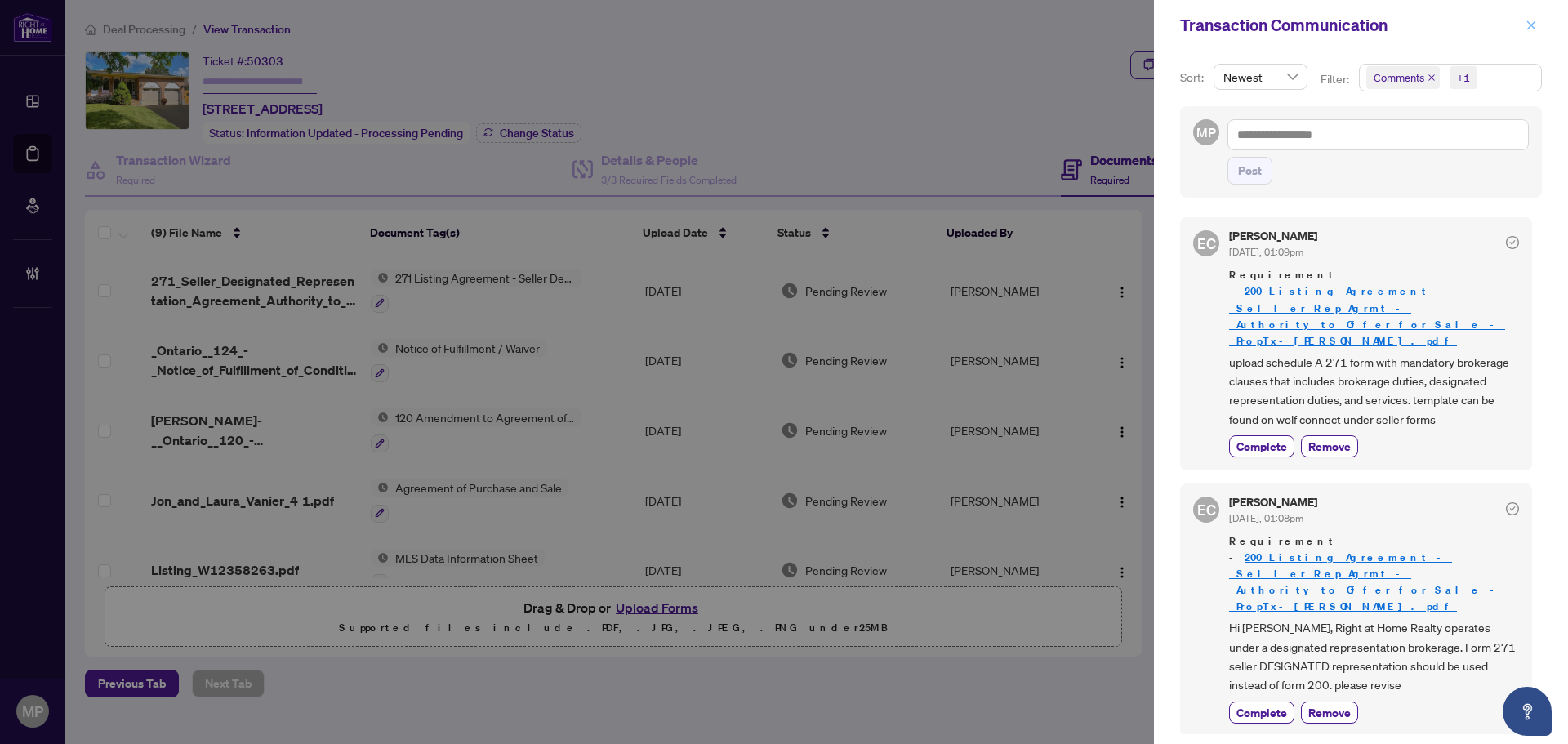
click at [1532, 23] on icon "close" at bounding box center [1530, 25] width 11 height 11
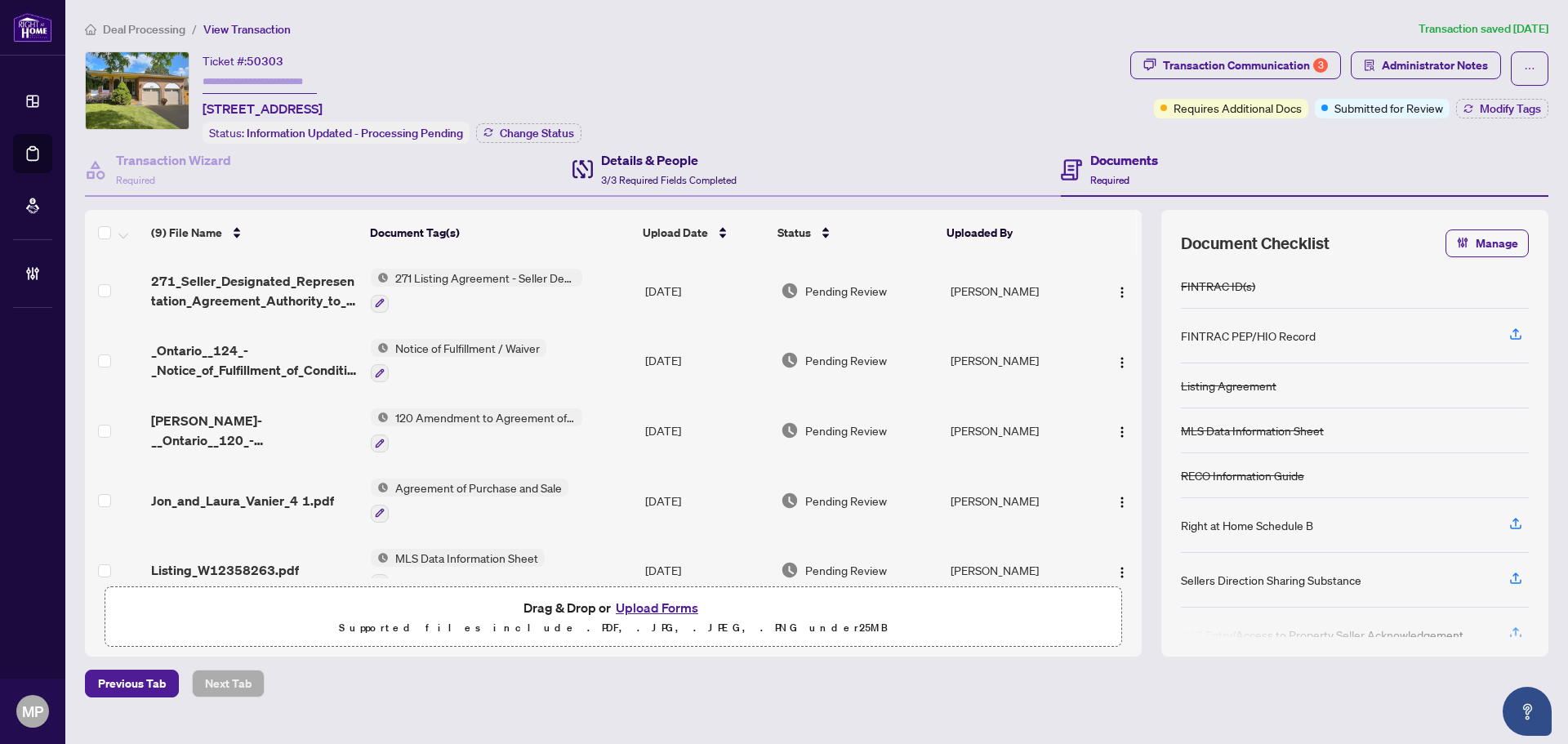
drag, startPoint x: 662, startPoint y: 156, endPoint x: 697, endPoint y: 156, distance: 35.0
click at [661, 156] on h4 "Details & People" at bounding box center [668, 160] width 135 height 19
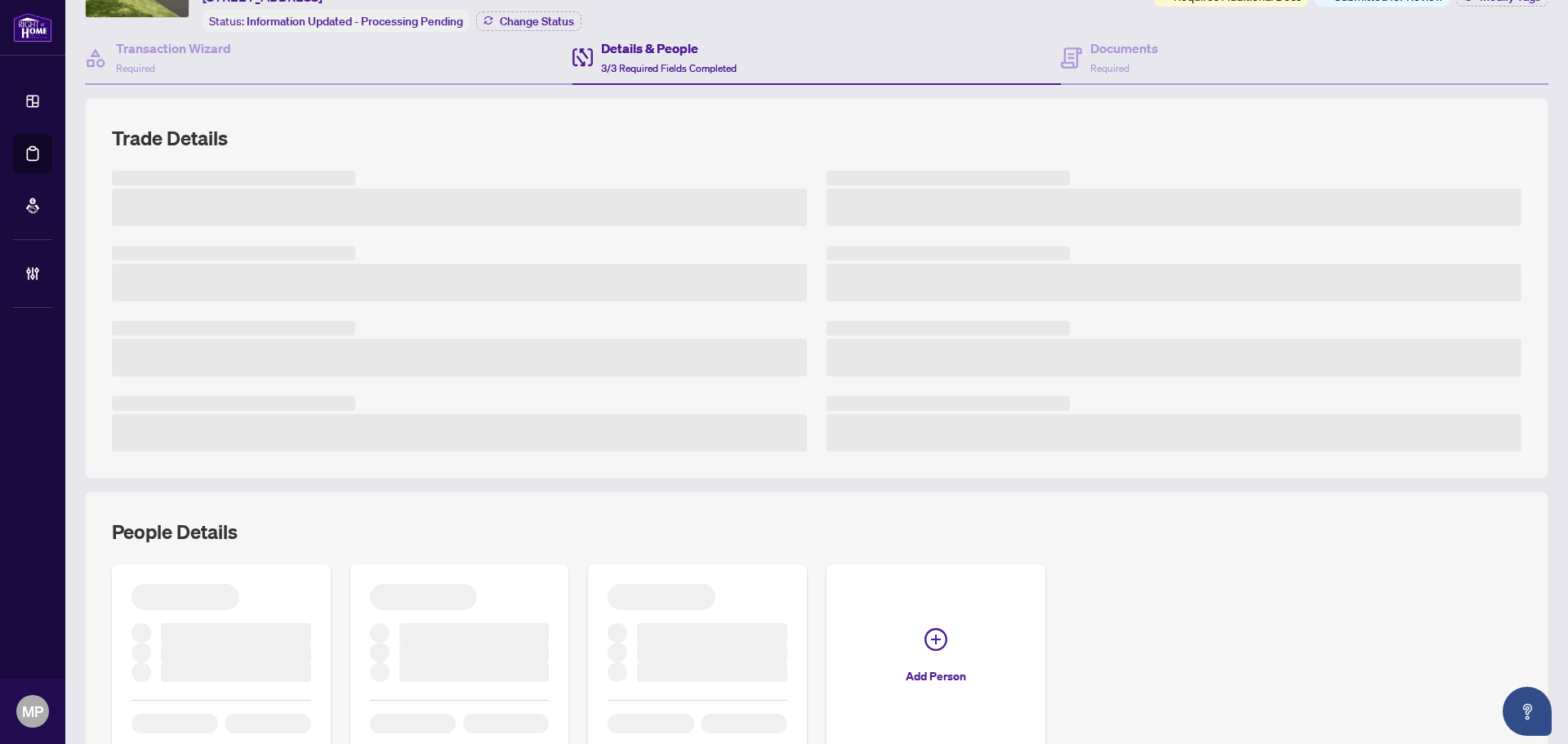
scroll to position [206, 0]
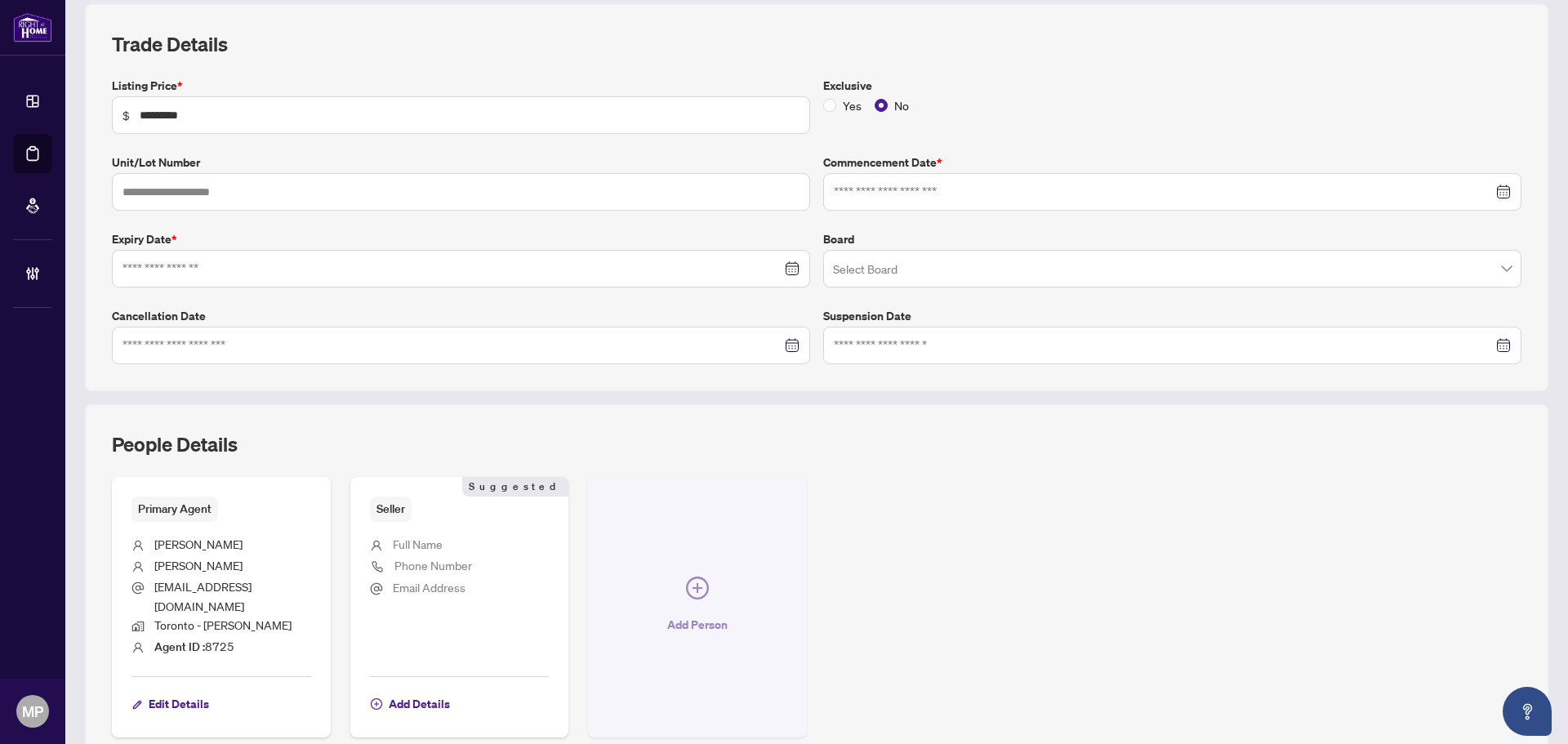
type input "**********"
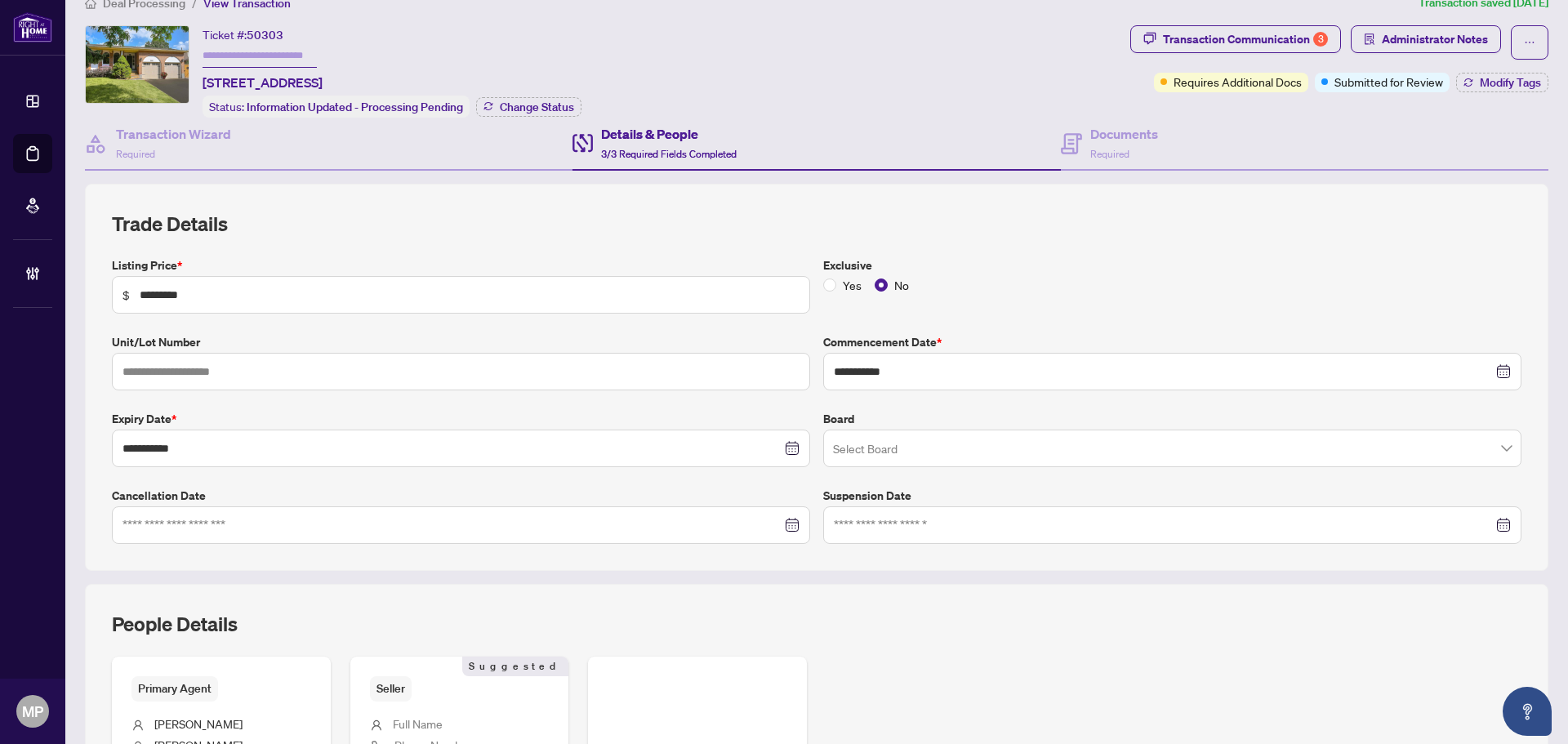
scroll to position [0, 0]
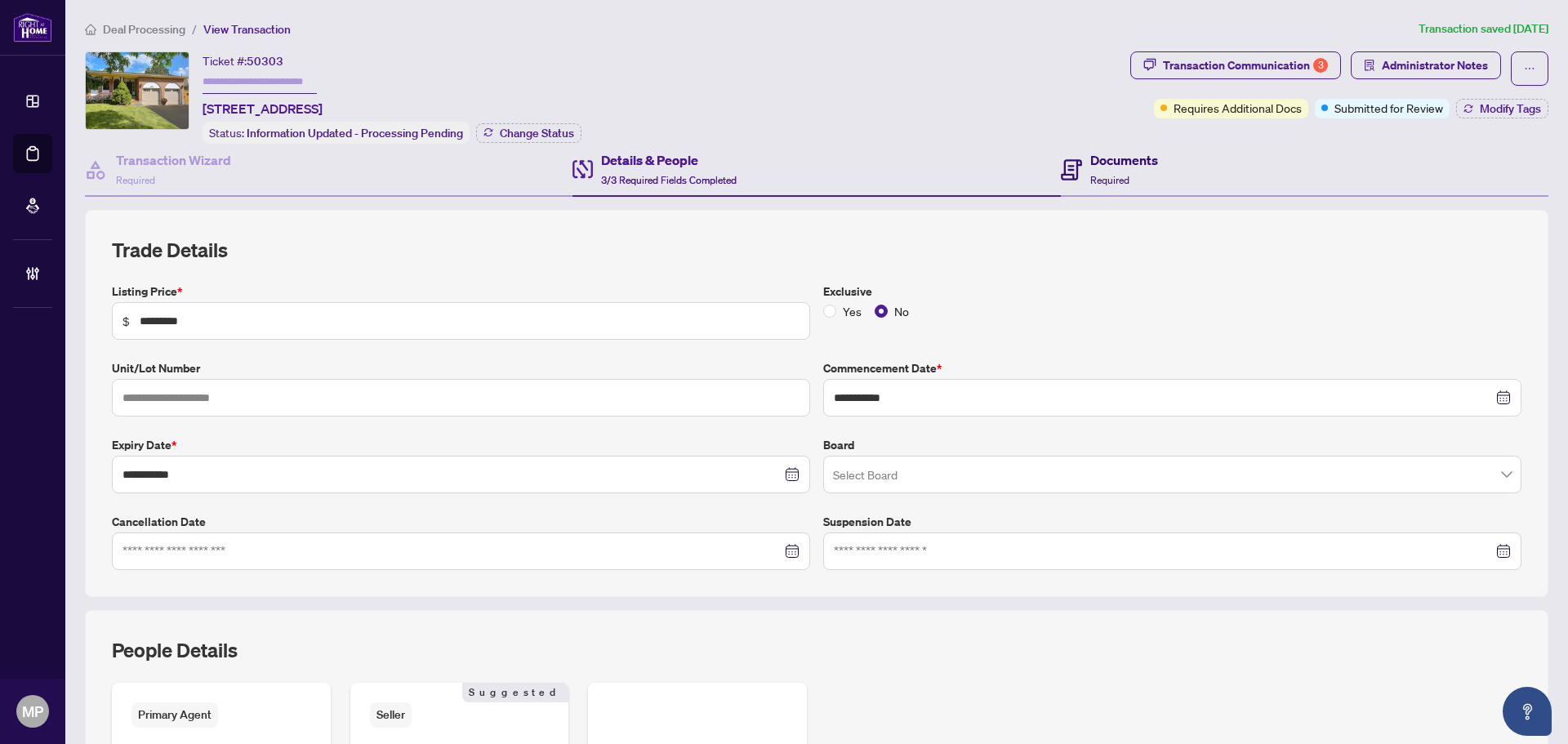
click at [1113, 174] on span "Required" at bounding box center [1109, 180] width 40 height 12
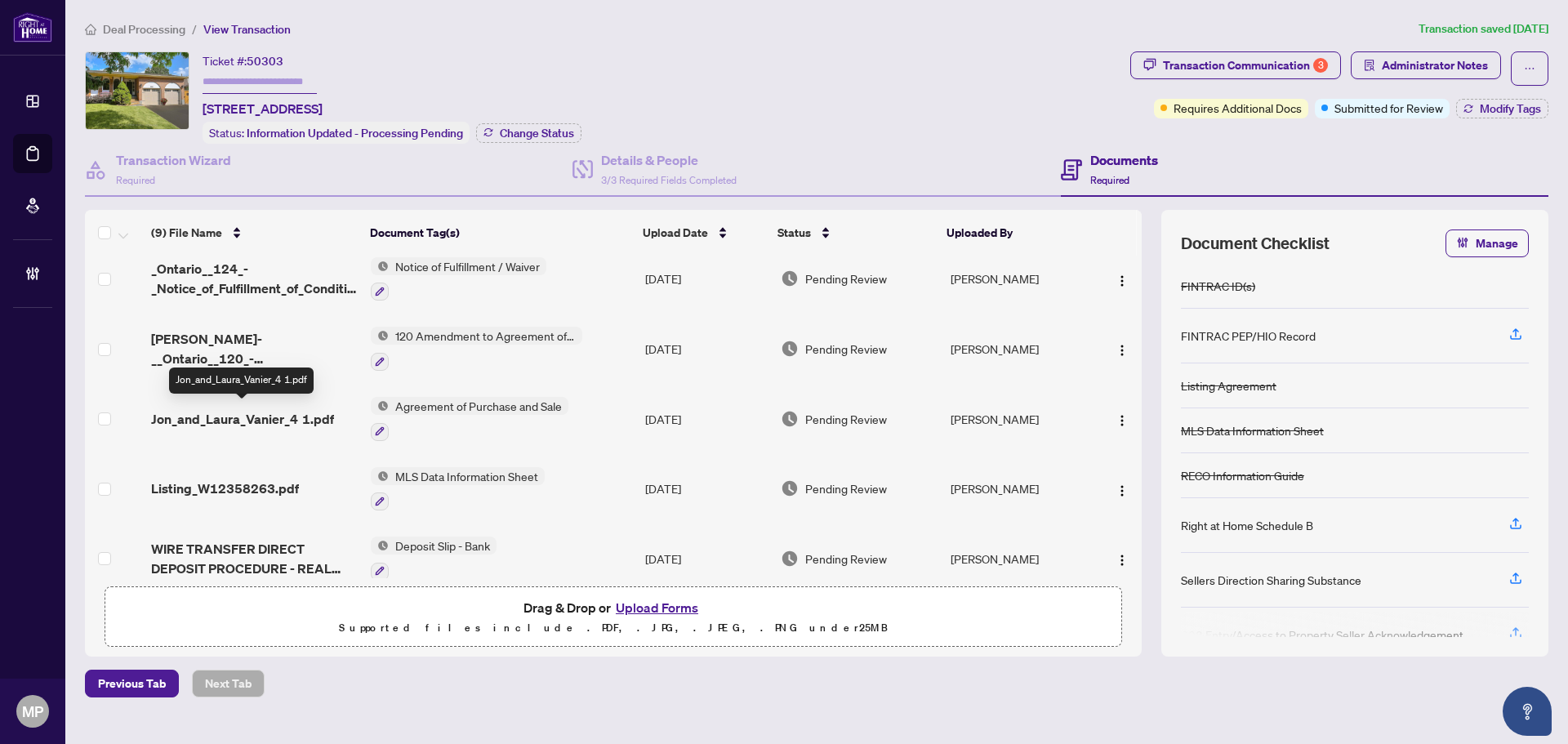
scroll to position [163, 0]
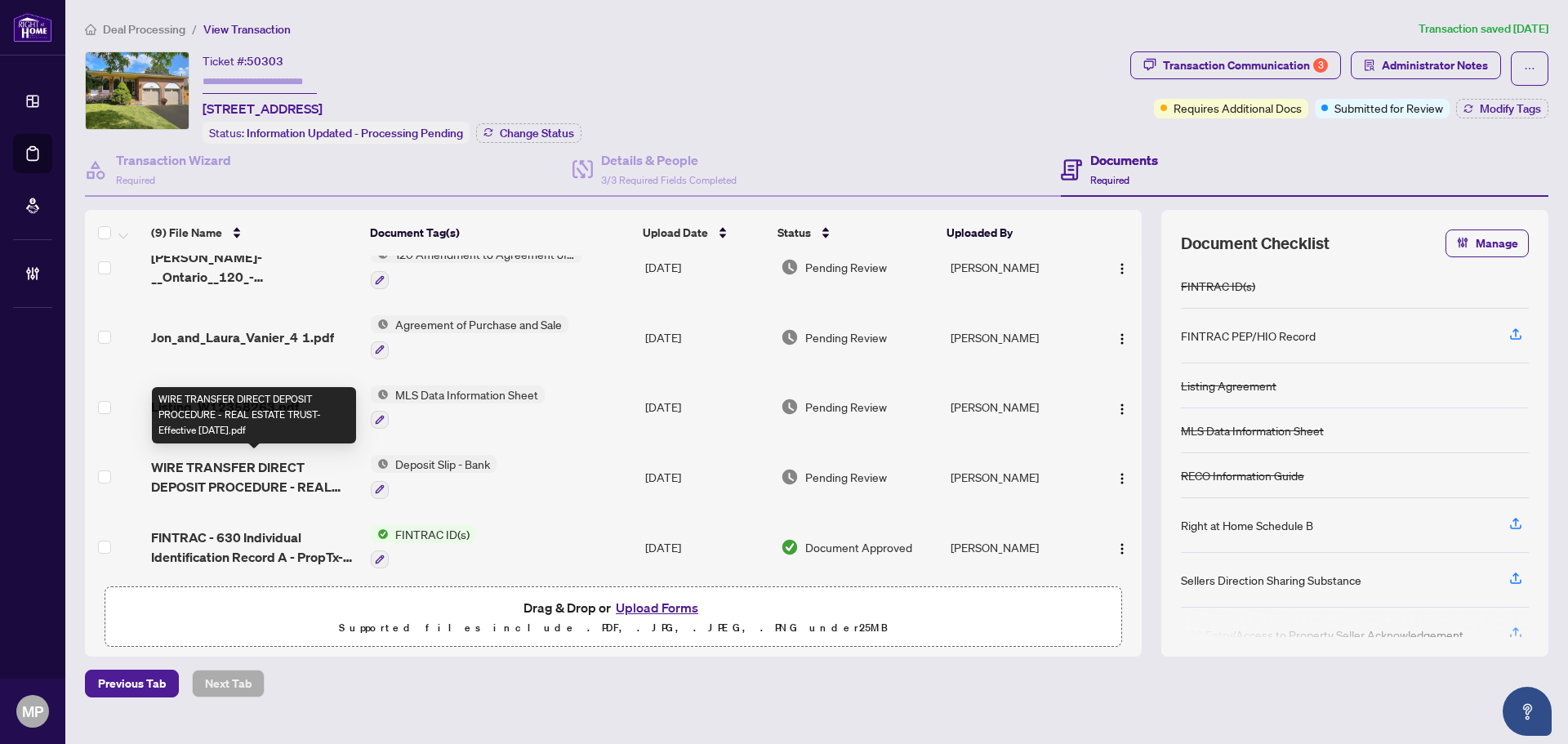
click at [329, 466] on span "WIRE TRANSFER DIRECT DEPOSIT PROCEDURE - REAL ESTATE TRUST-Effective May 01 202…" at bounding box center [254, 476] width 206 height 40
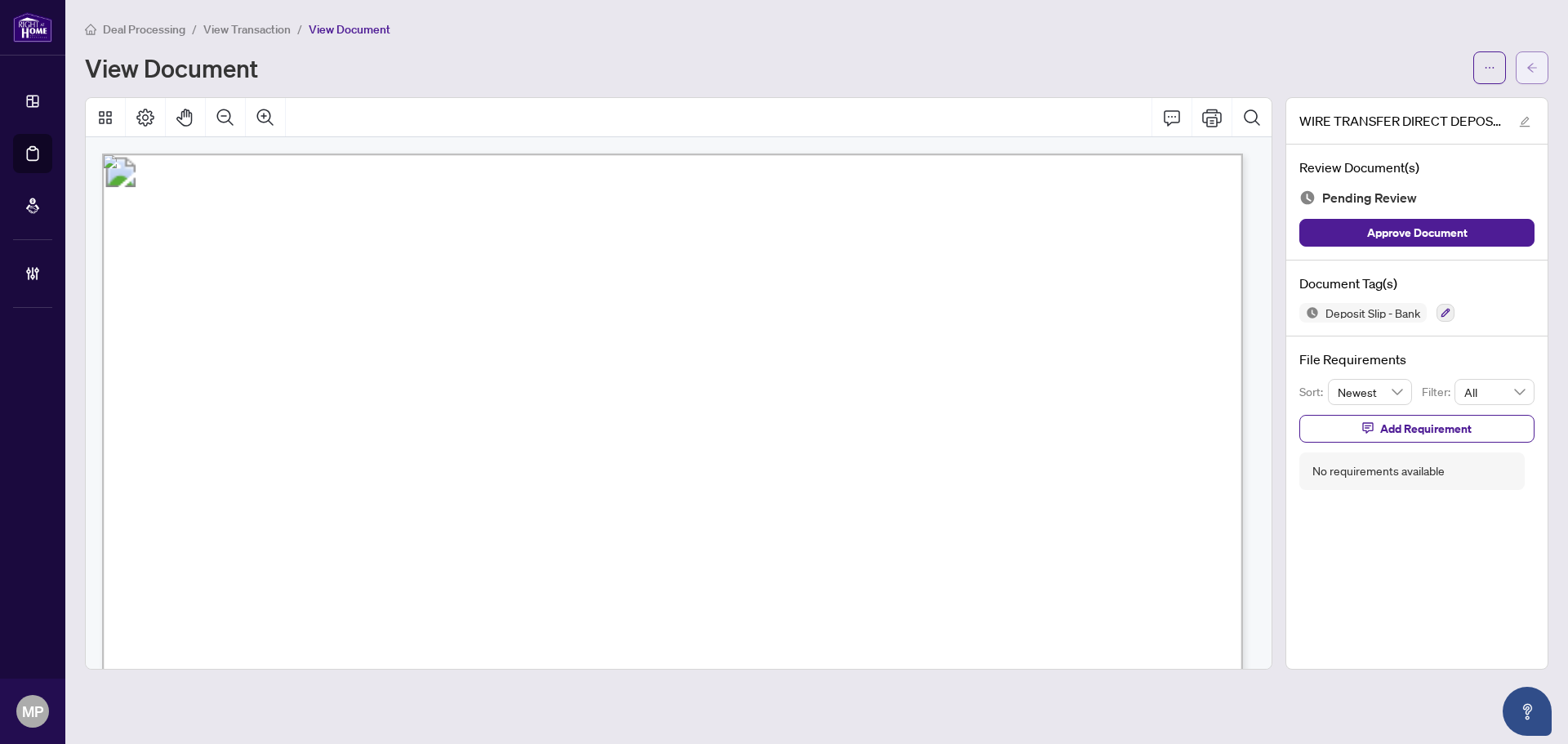
click at [1525, 65] on button "button" at bounding box center [1531, 68] width 33 height 33
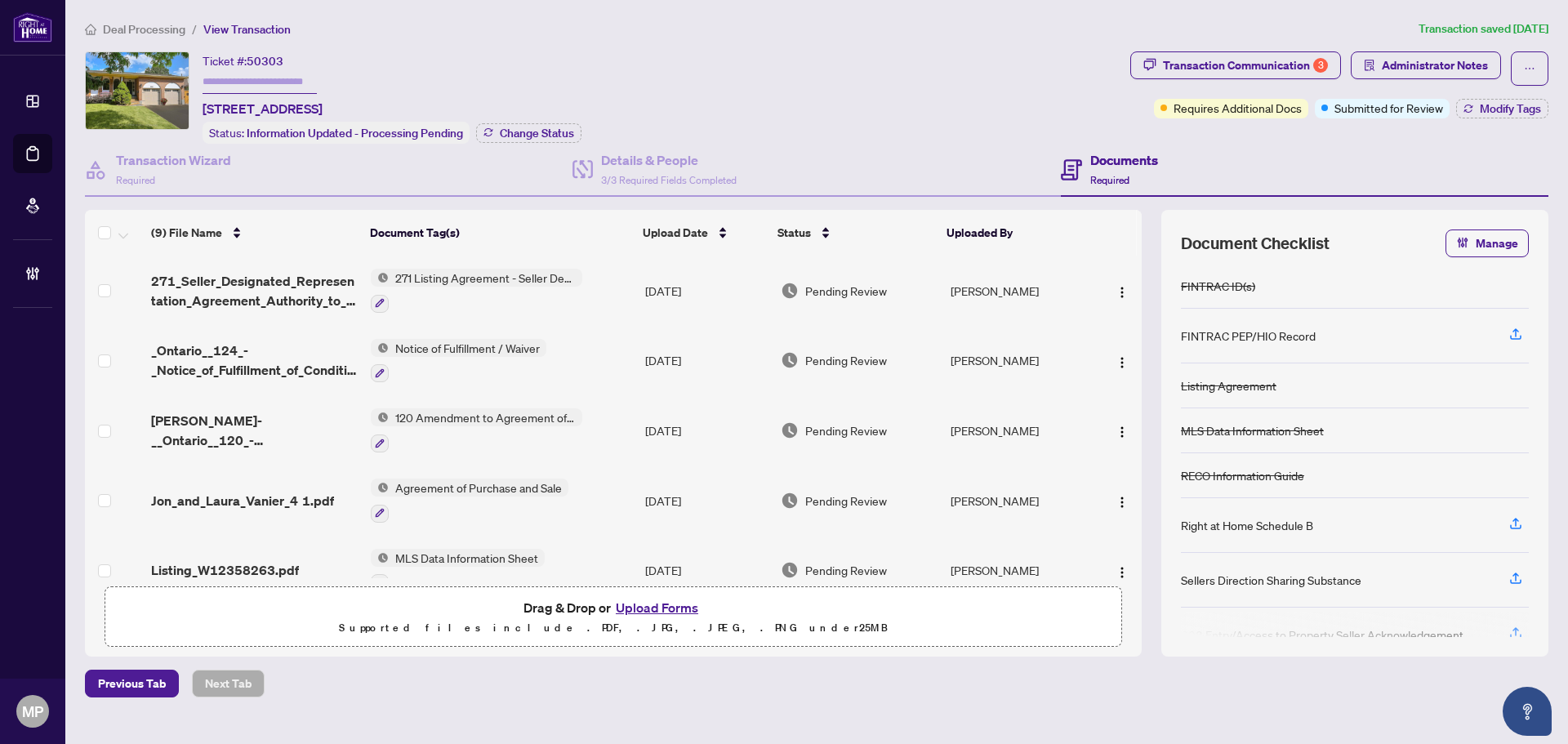
scroll to position [245, 0]
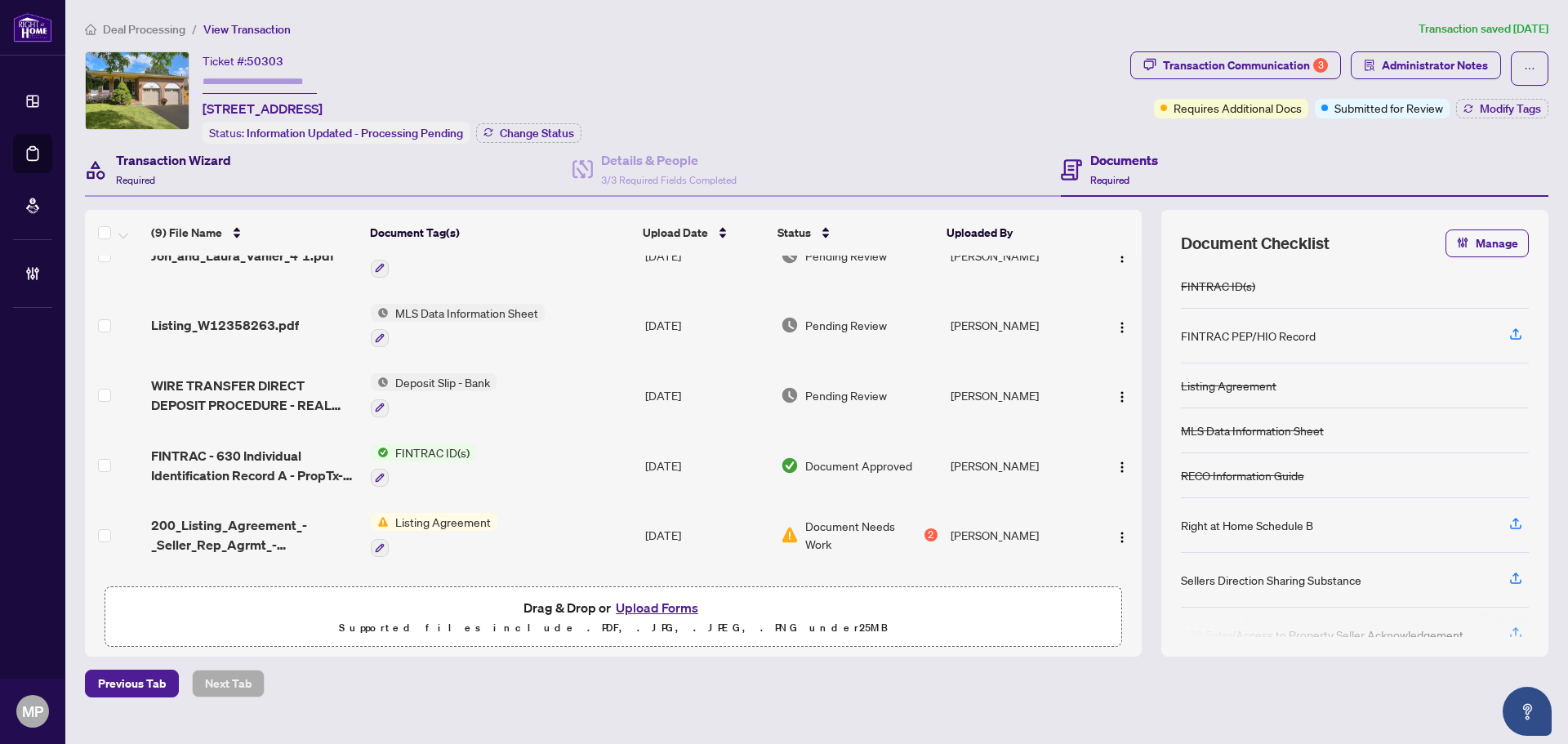
click at [220, 178] on div "Transaction Wizard Required" at bounding box center [173, 170] width 115 height 39
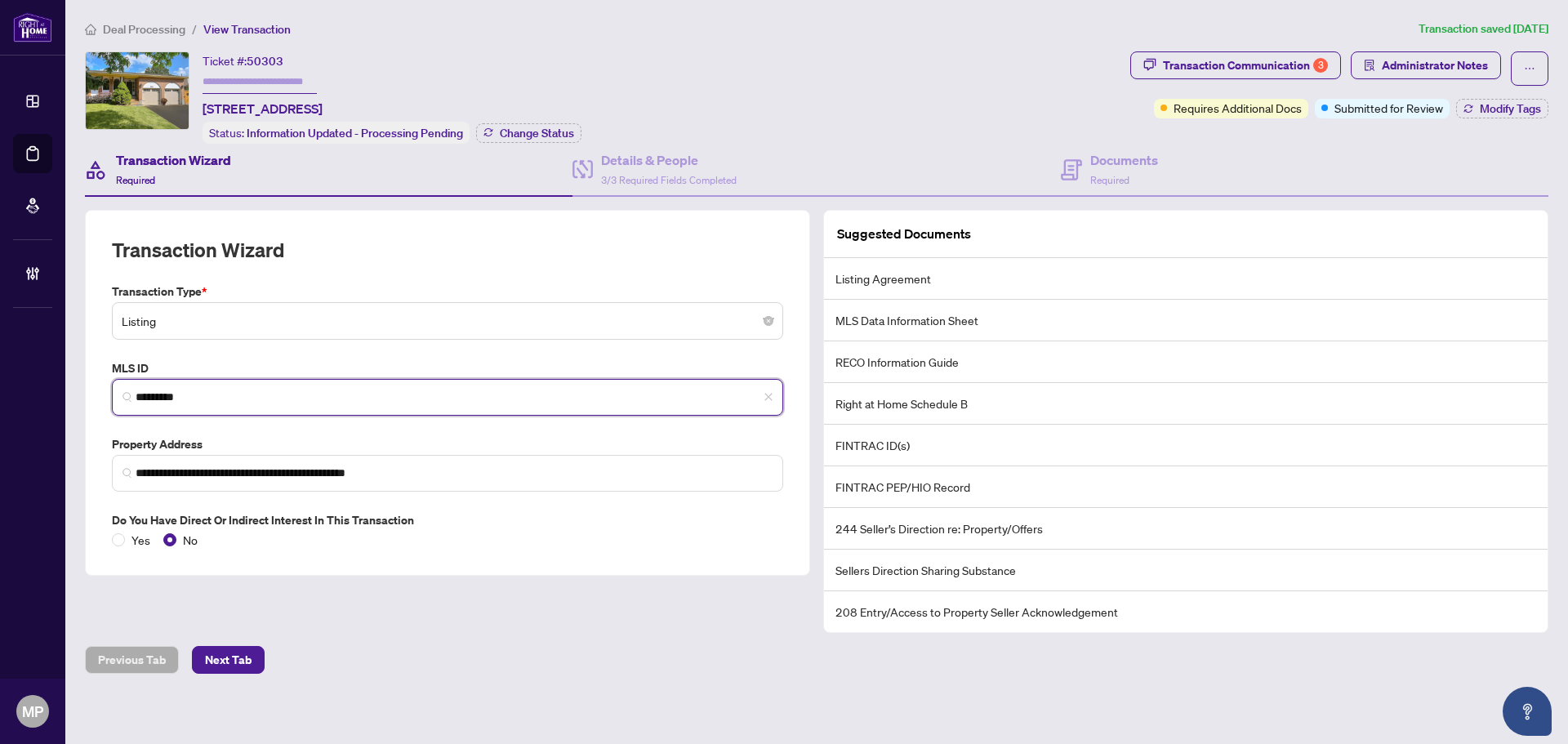
click at [177, 395] on input "*********" at bounding box center [453, 397] width 637 height 18
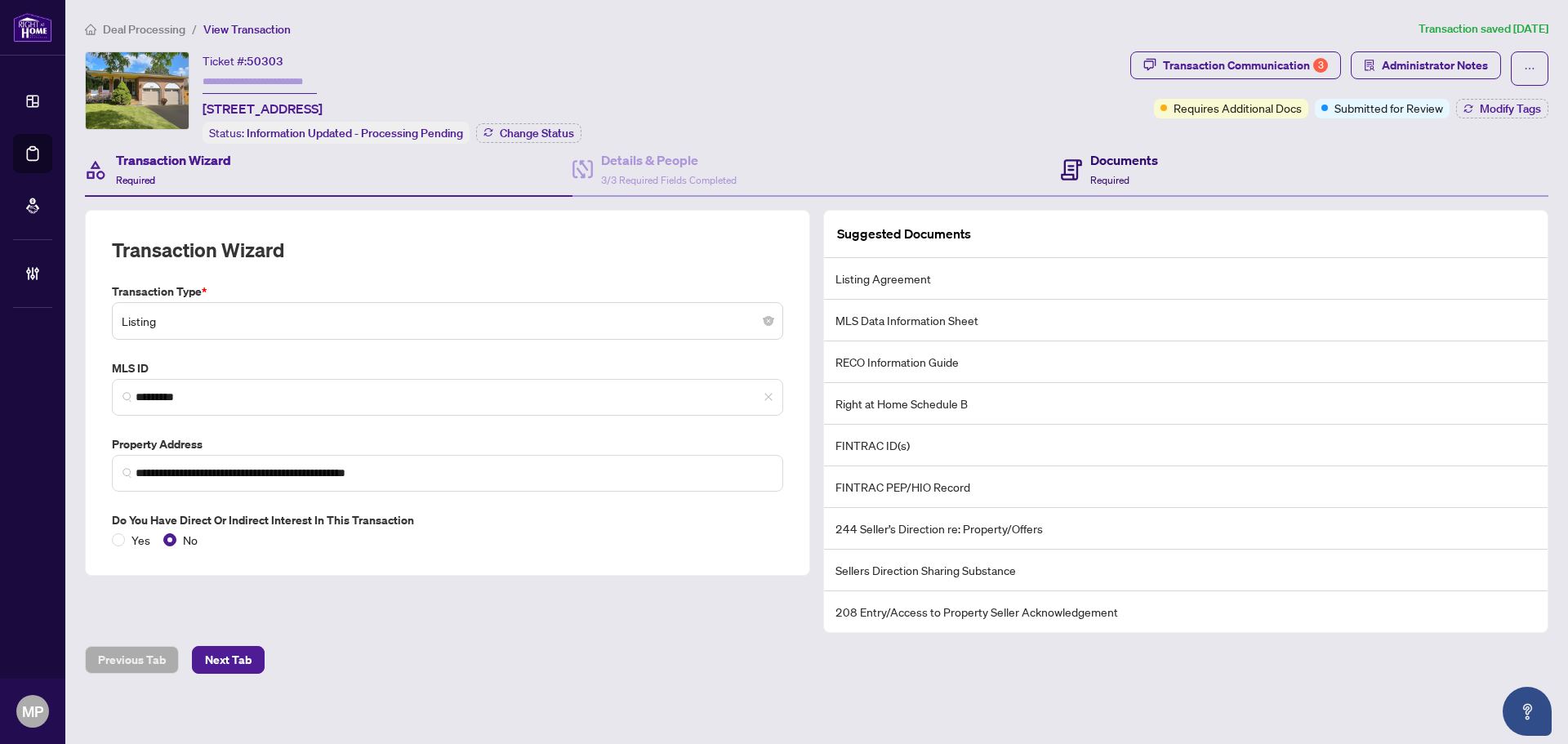
click at [1142, 176] on div "Documents Required" at bounding box center [1124, 170] width 68 height 39
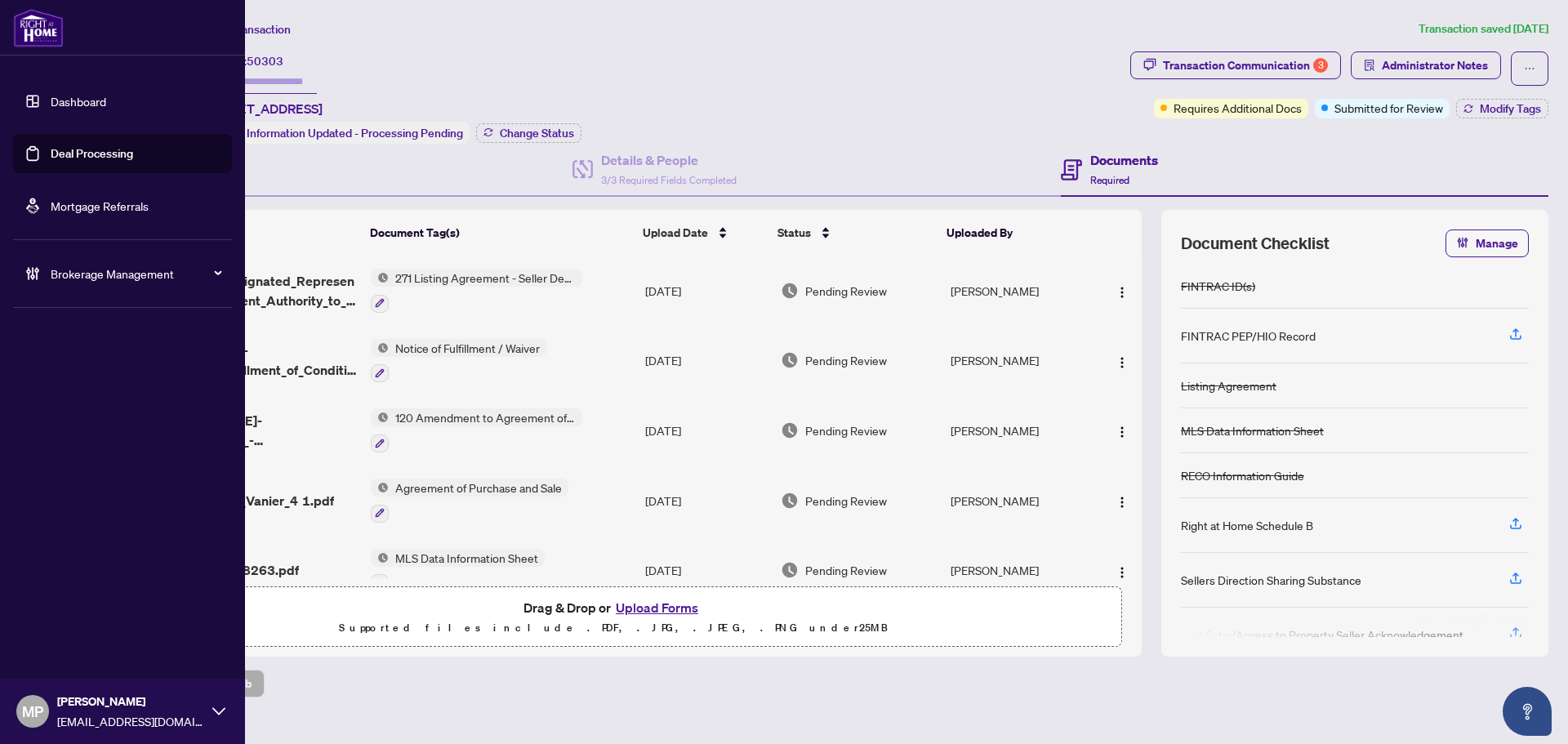
click at [121, 157] on link "Deal Processing" at bounding box center [92, 153] width 83 height 15
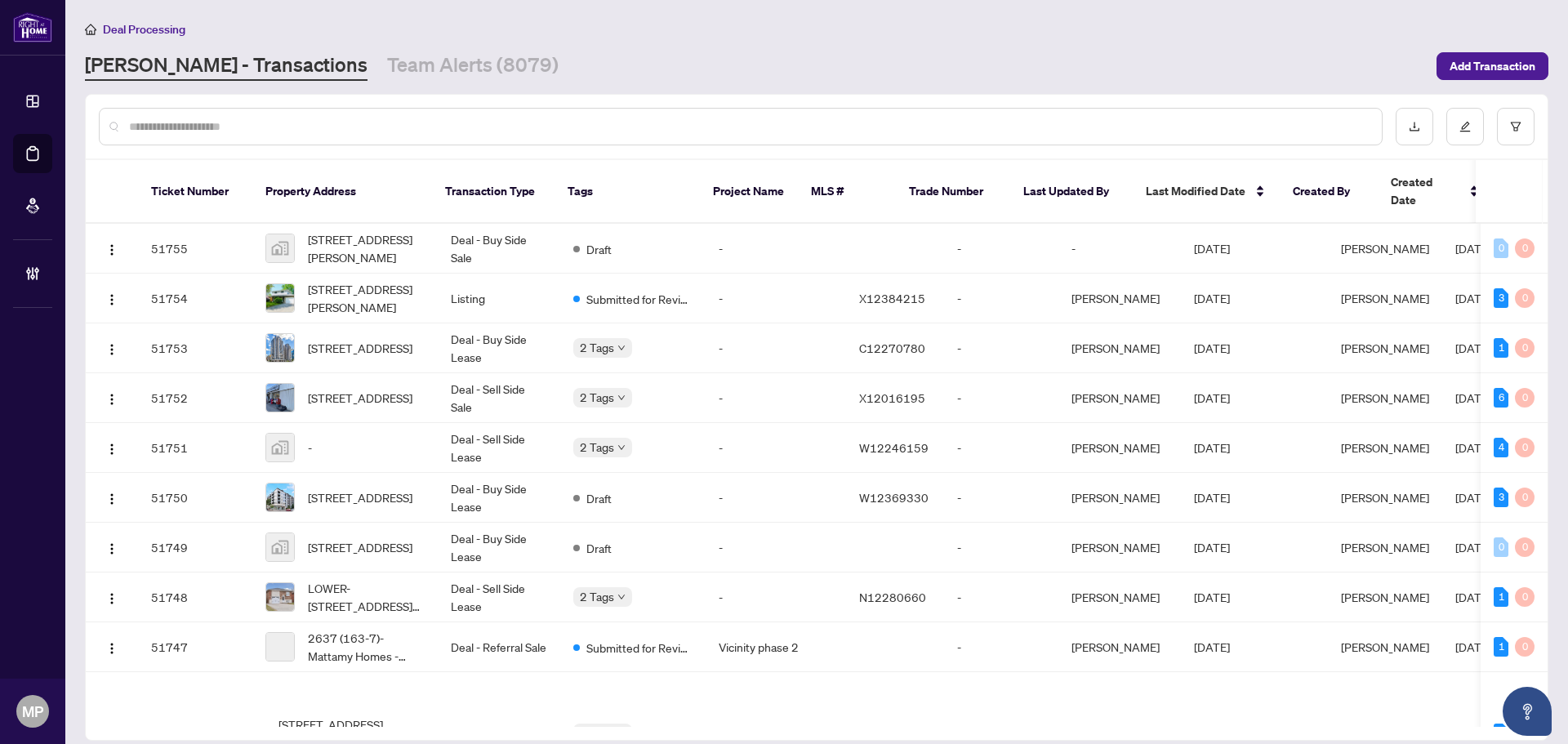
click at [356, 118] on input "text" at bounding box center [748, 126] width 1239 height 18
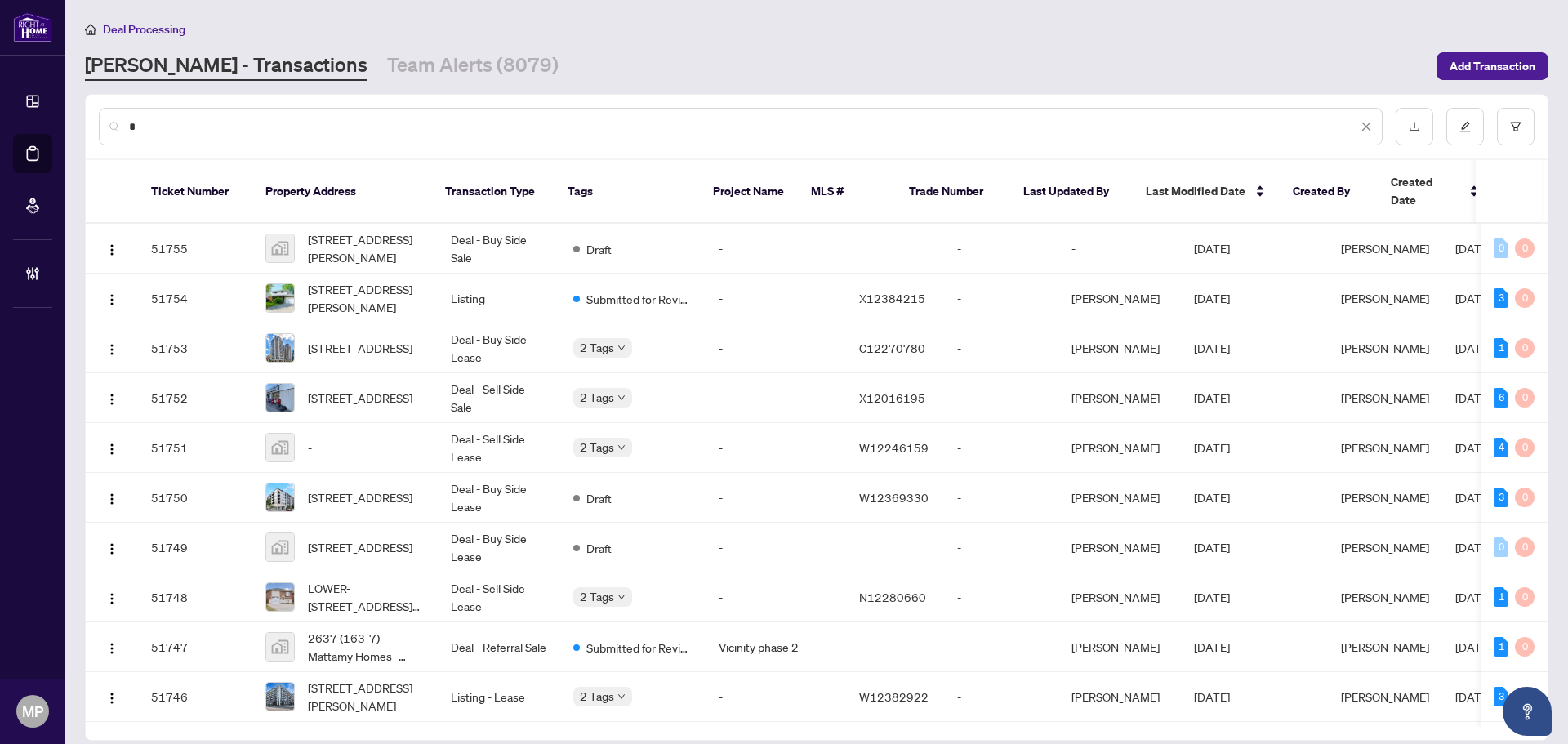
type input "*"
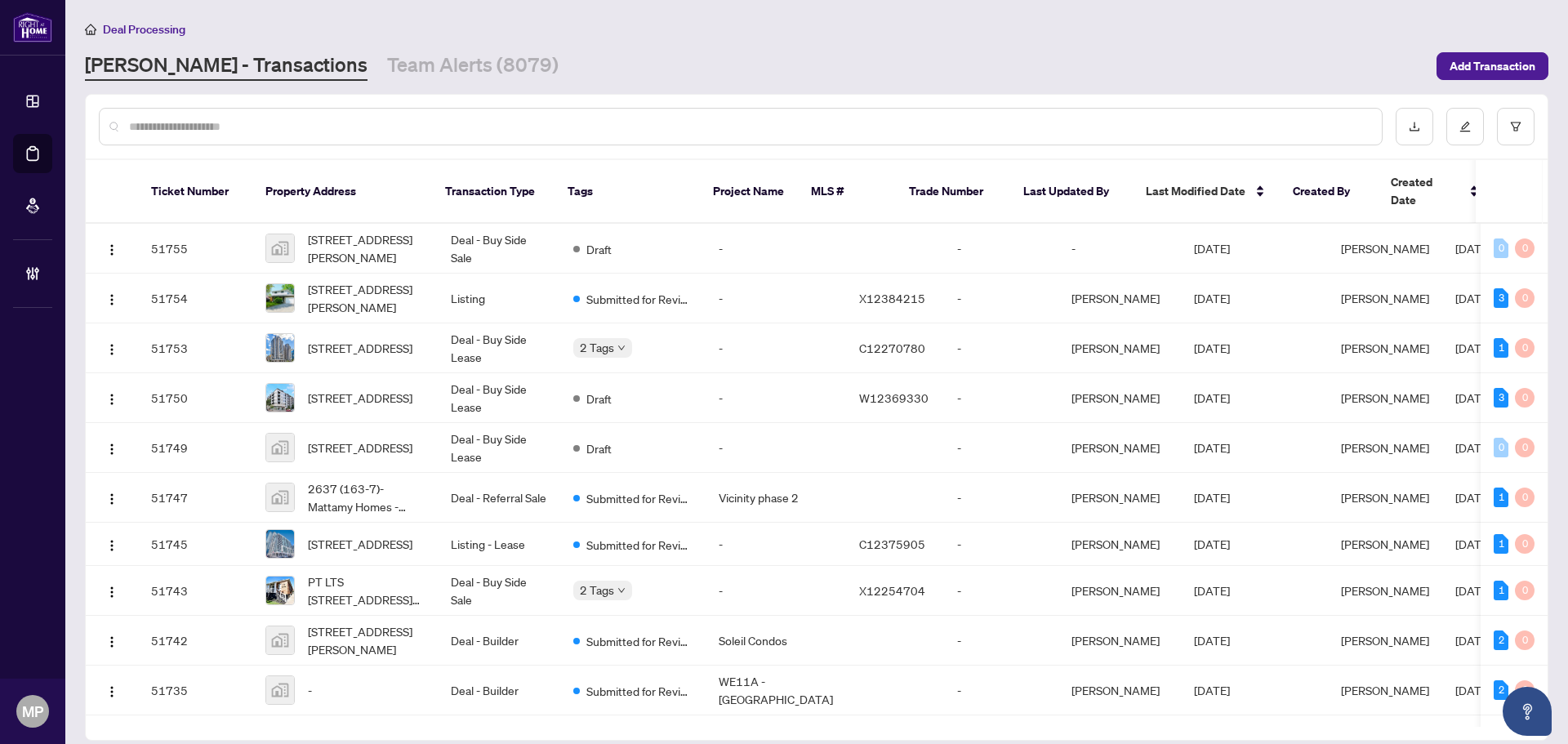
paste input "*********"
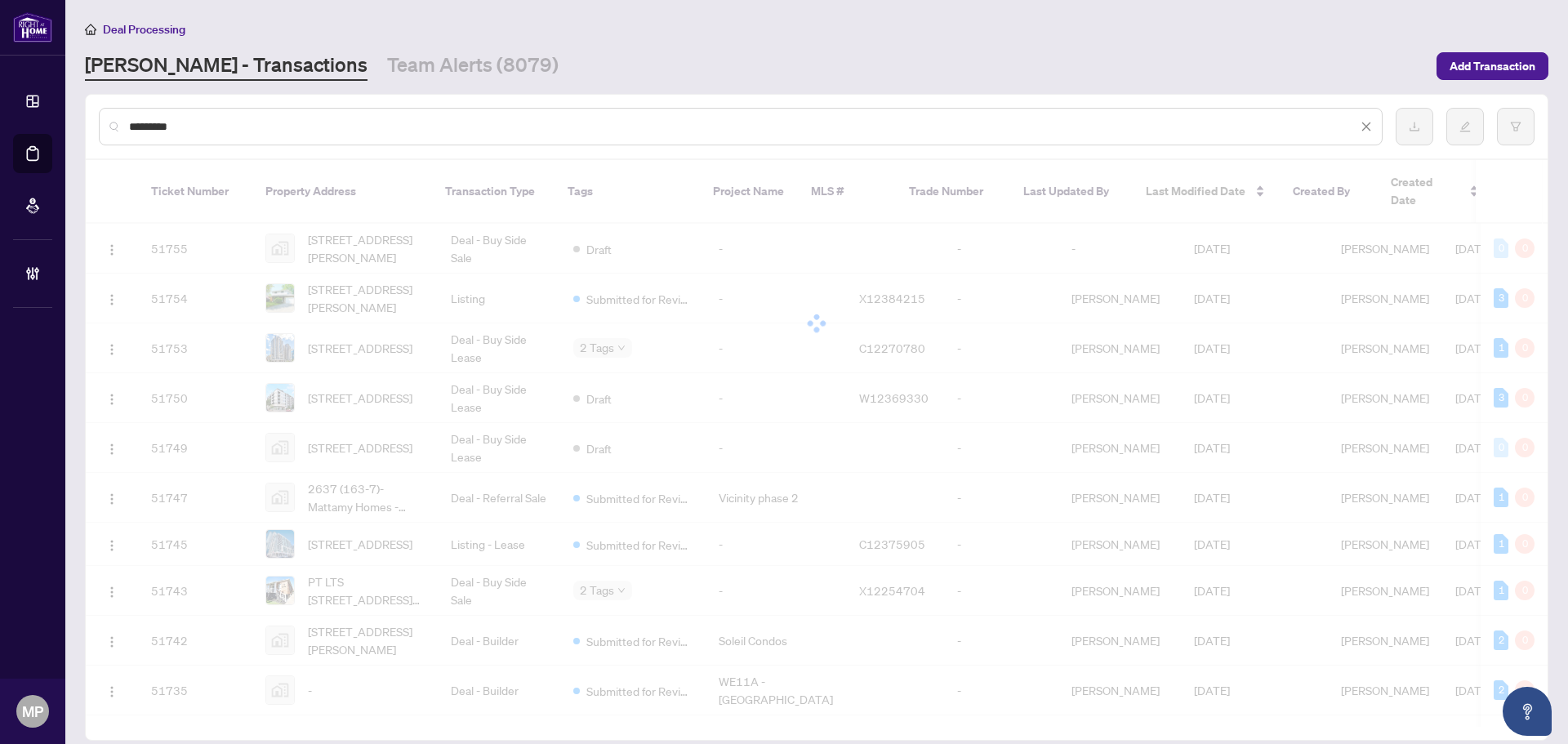
type input "*********"
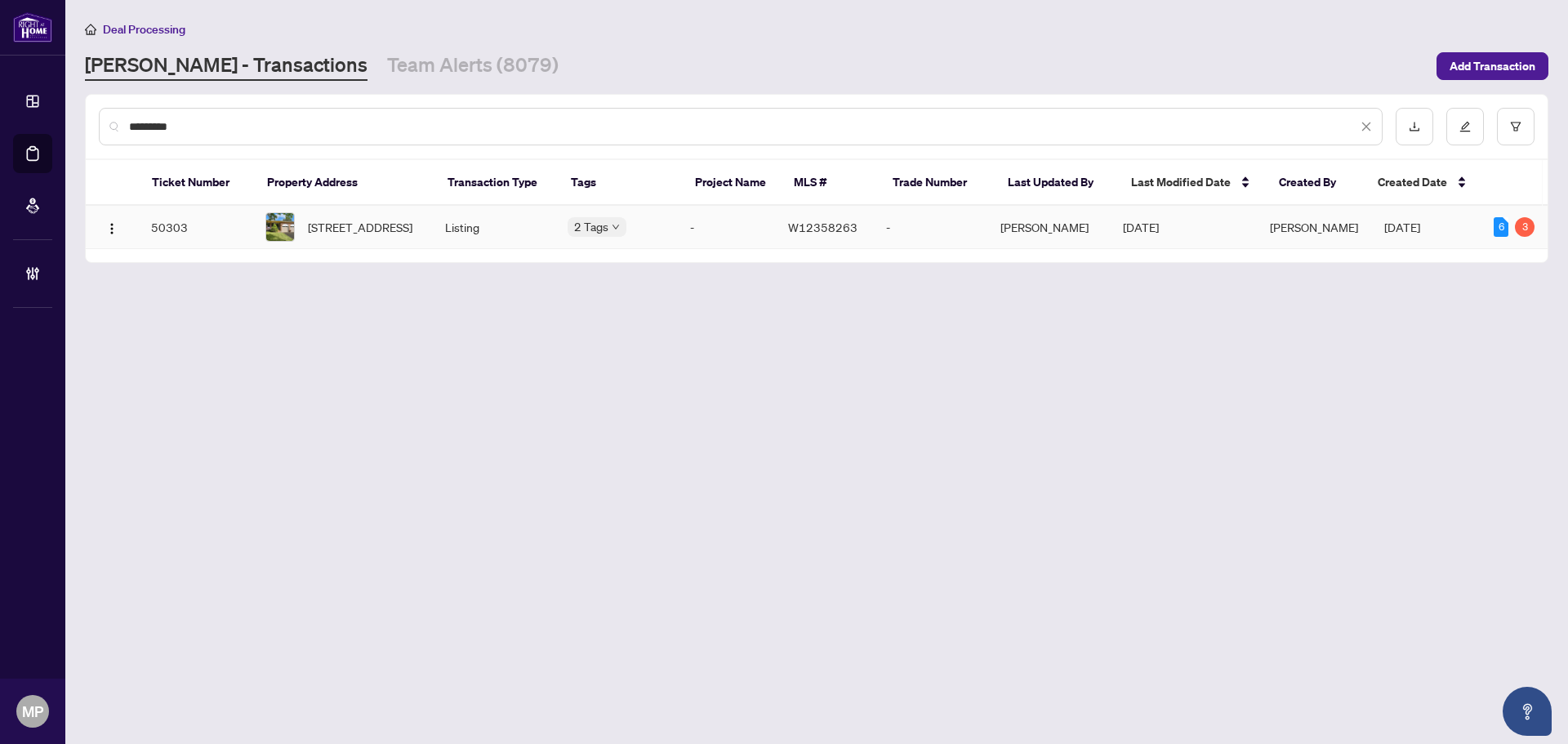
click at [538, 227] on td "Listing" at bounding box center [493, 227] width 122 height 43
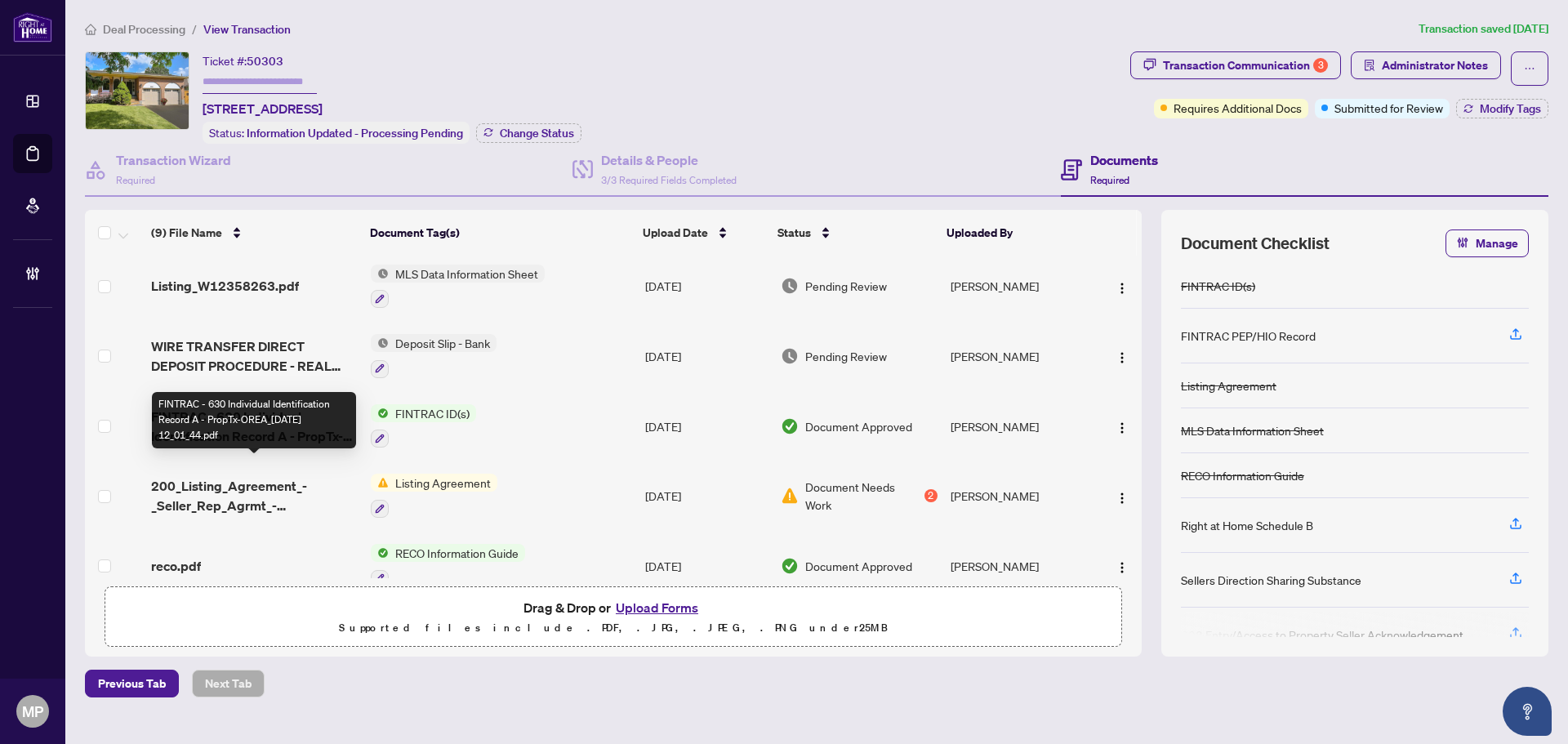
scroll to position [309, 0]
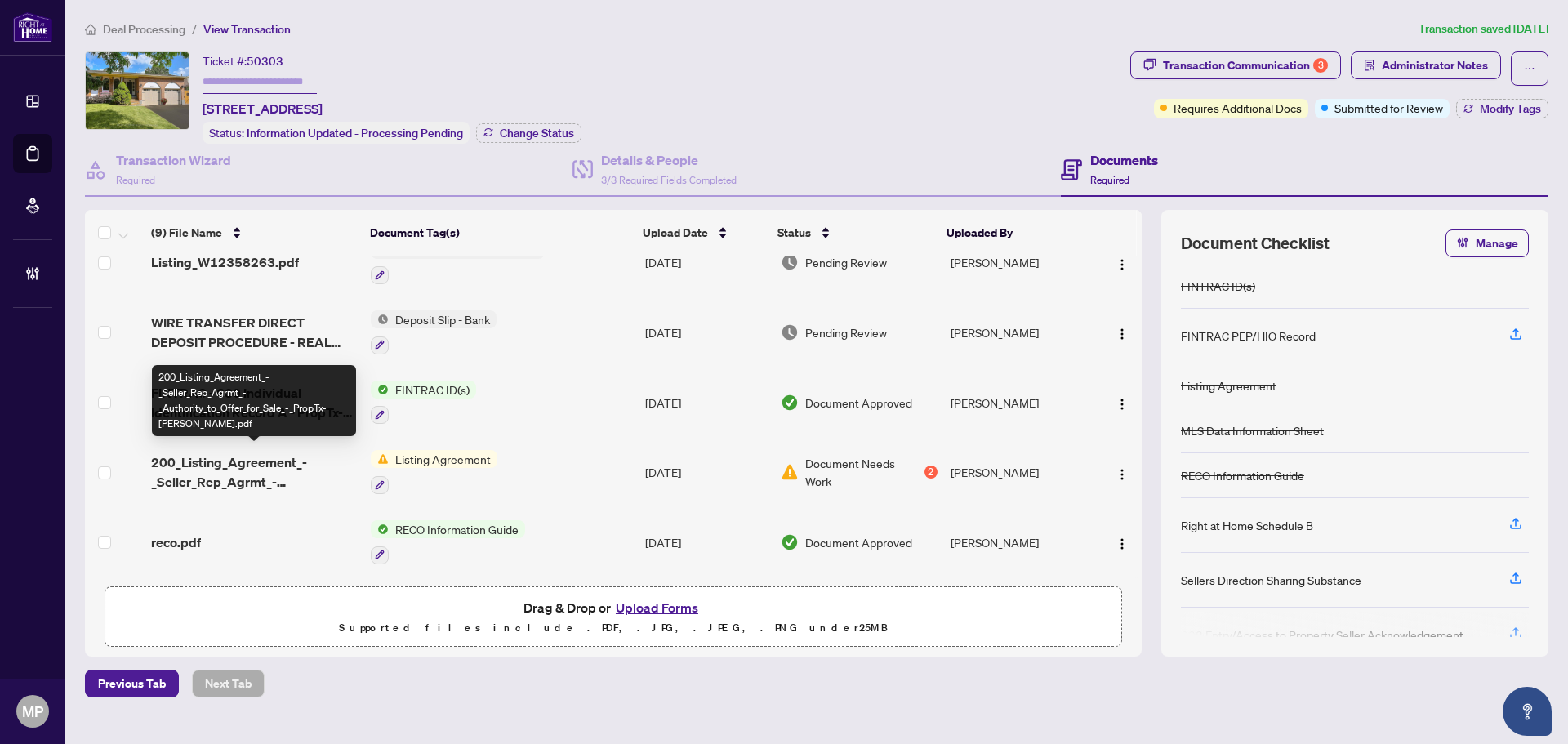
click at [329, 468] on span "200_Listing_Agreement_-_Seller_Rep_Agrmt_-_Authority_to_Offer_for_Sale_-_PropTx…" at bounding box center [254, 472] width 206 height 40
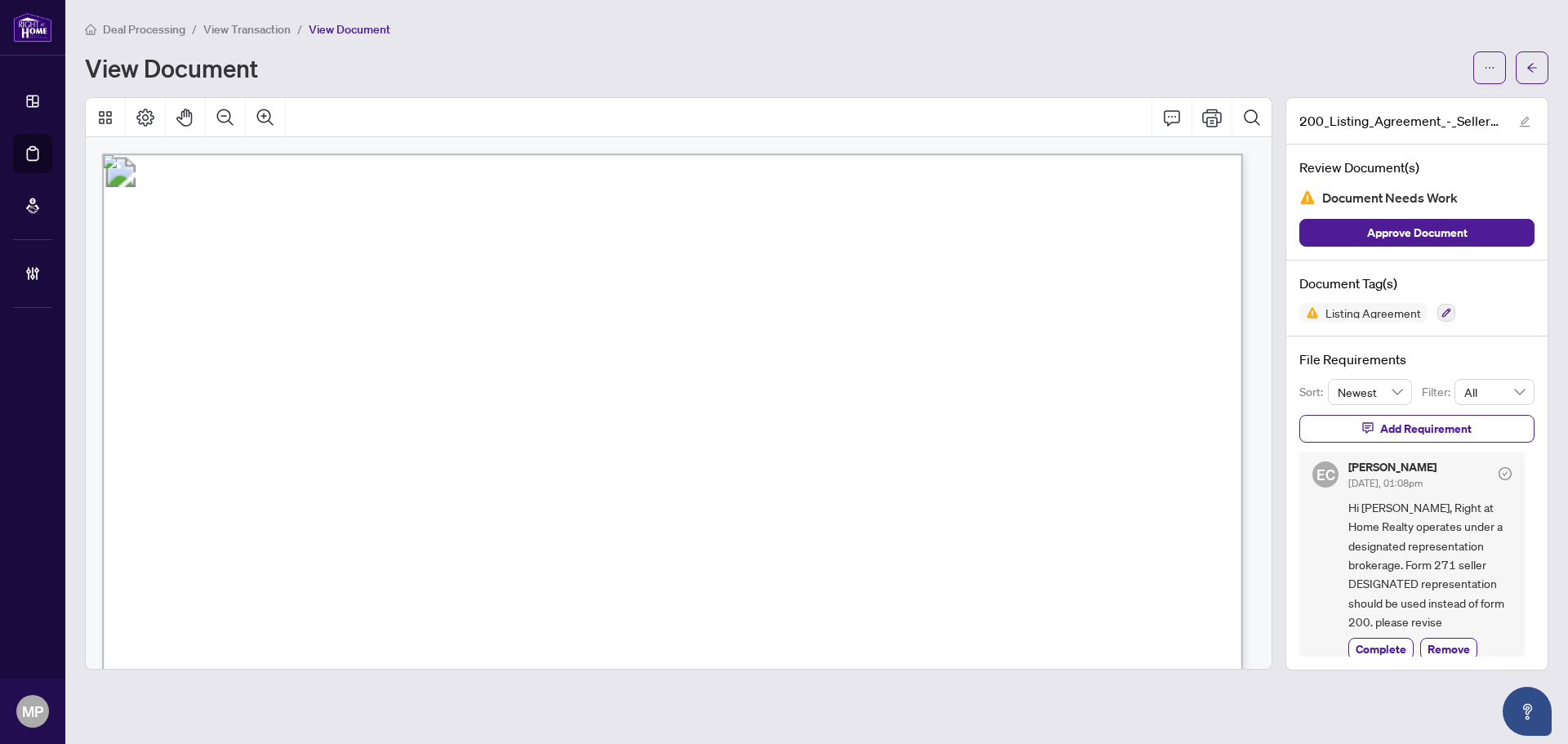
scroll to position [274, 0]
click at [1528, 69] on icon "arrow-left" at bounding box center [1531, 68] width 11 height 11
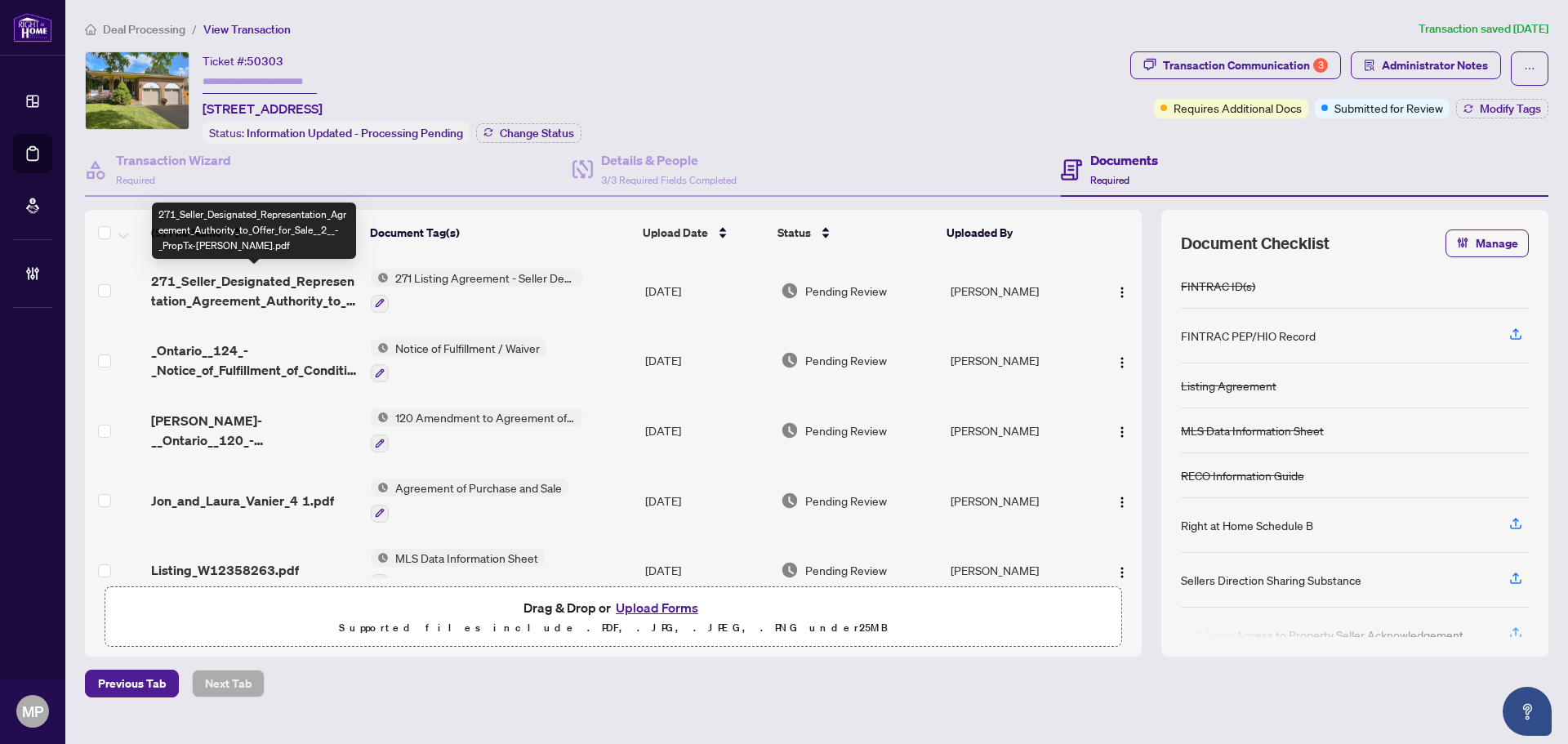
click at [336, 290] on span "271_Seller_Designated_Representation_Agreement_Authority_to_Offer_for_Sale__2__…" at bounding box center [254, 291] width 206 height 40
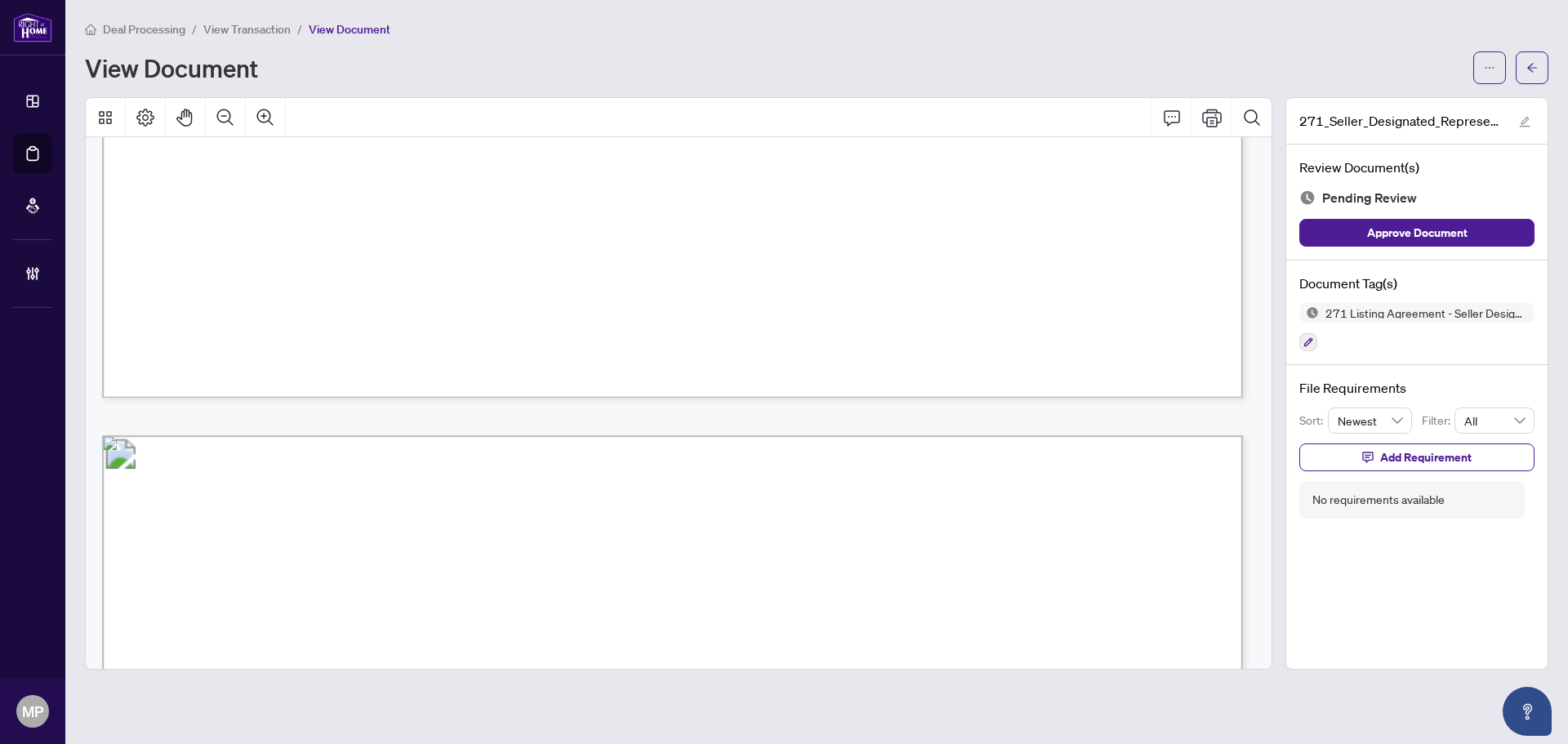
scroll to position [2496, 0]
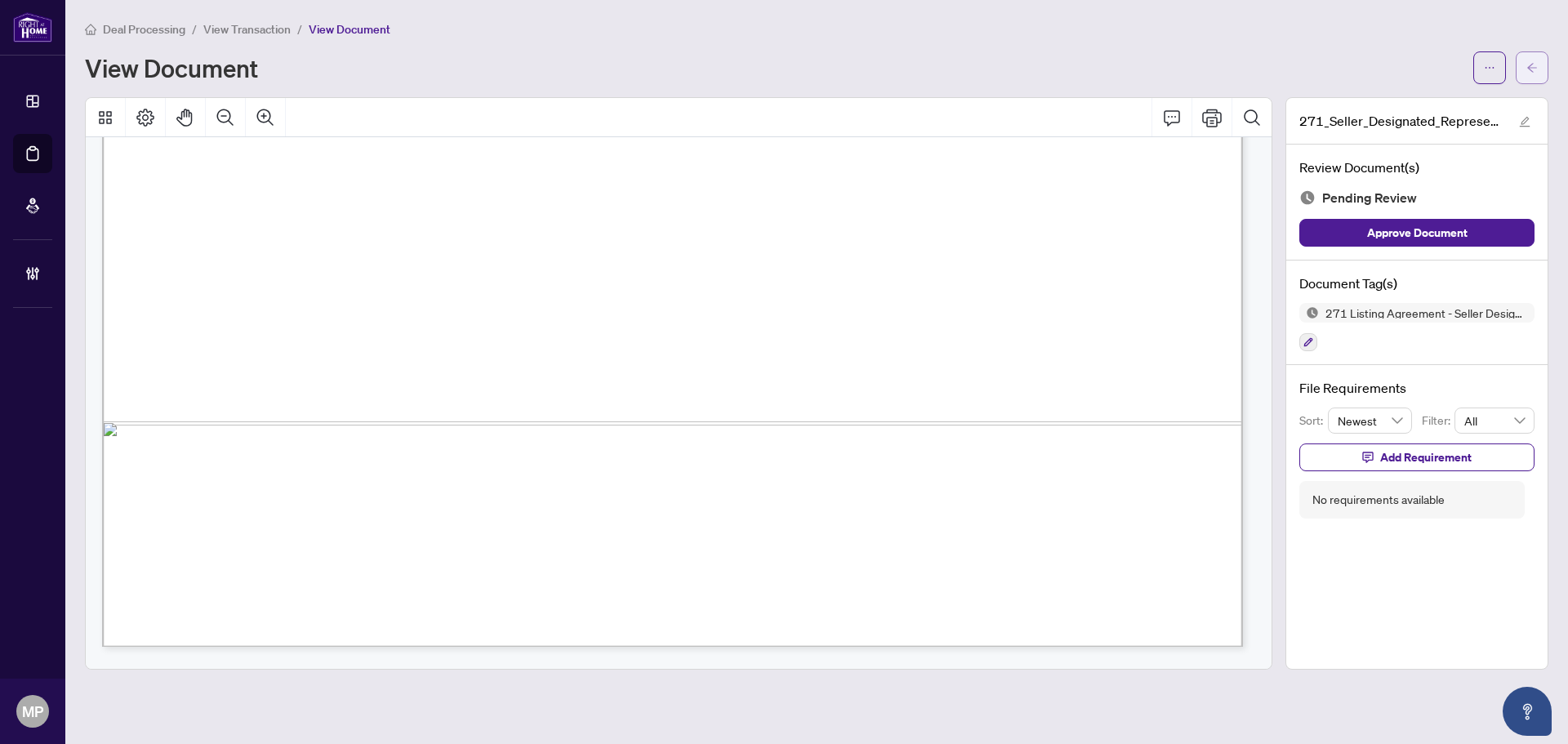
click at [1540, 59] on button "button" at bounding box center [1531, 68] width 33 height 33
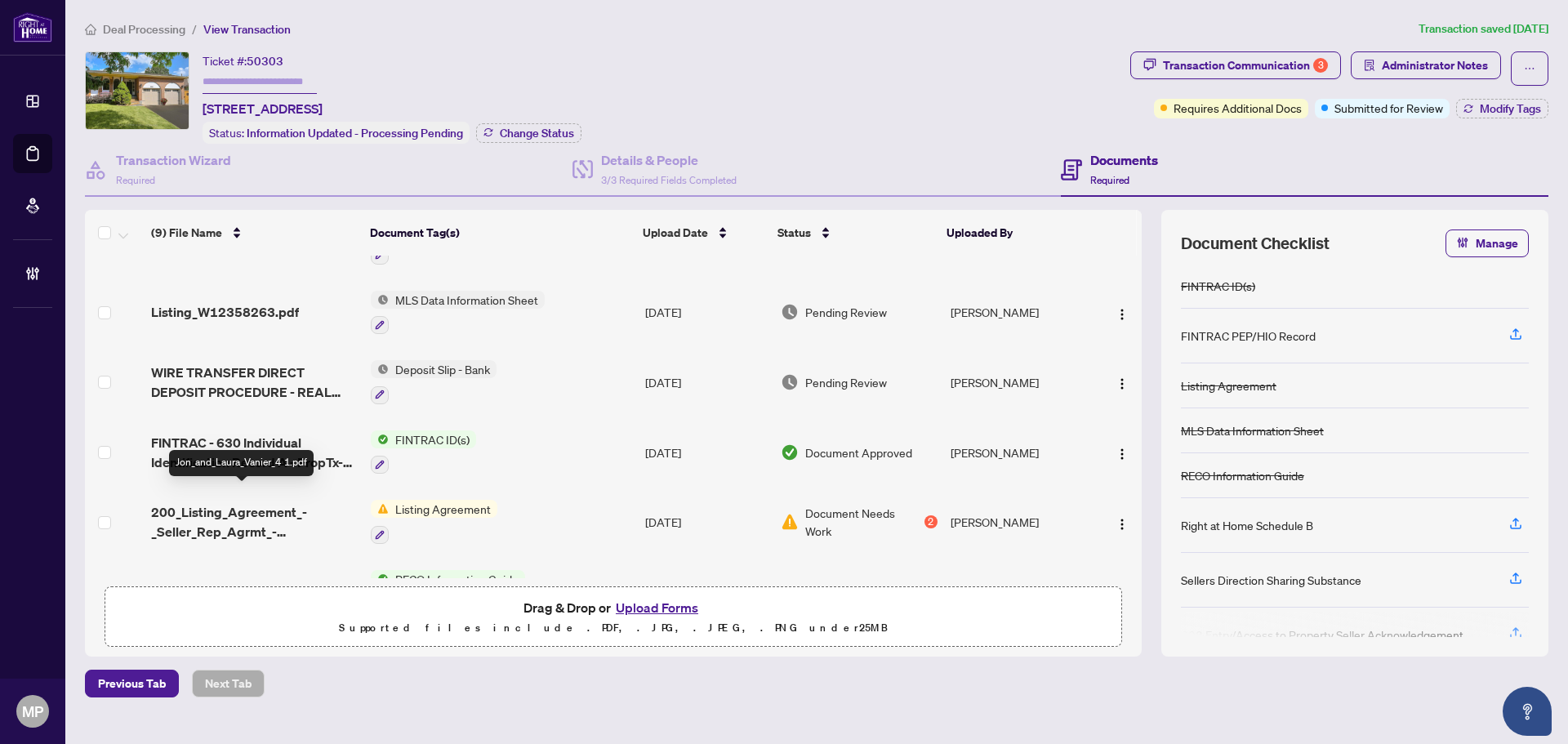
scroll to position [309, 0]
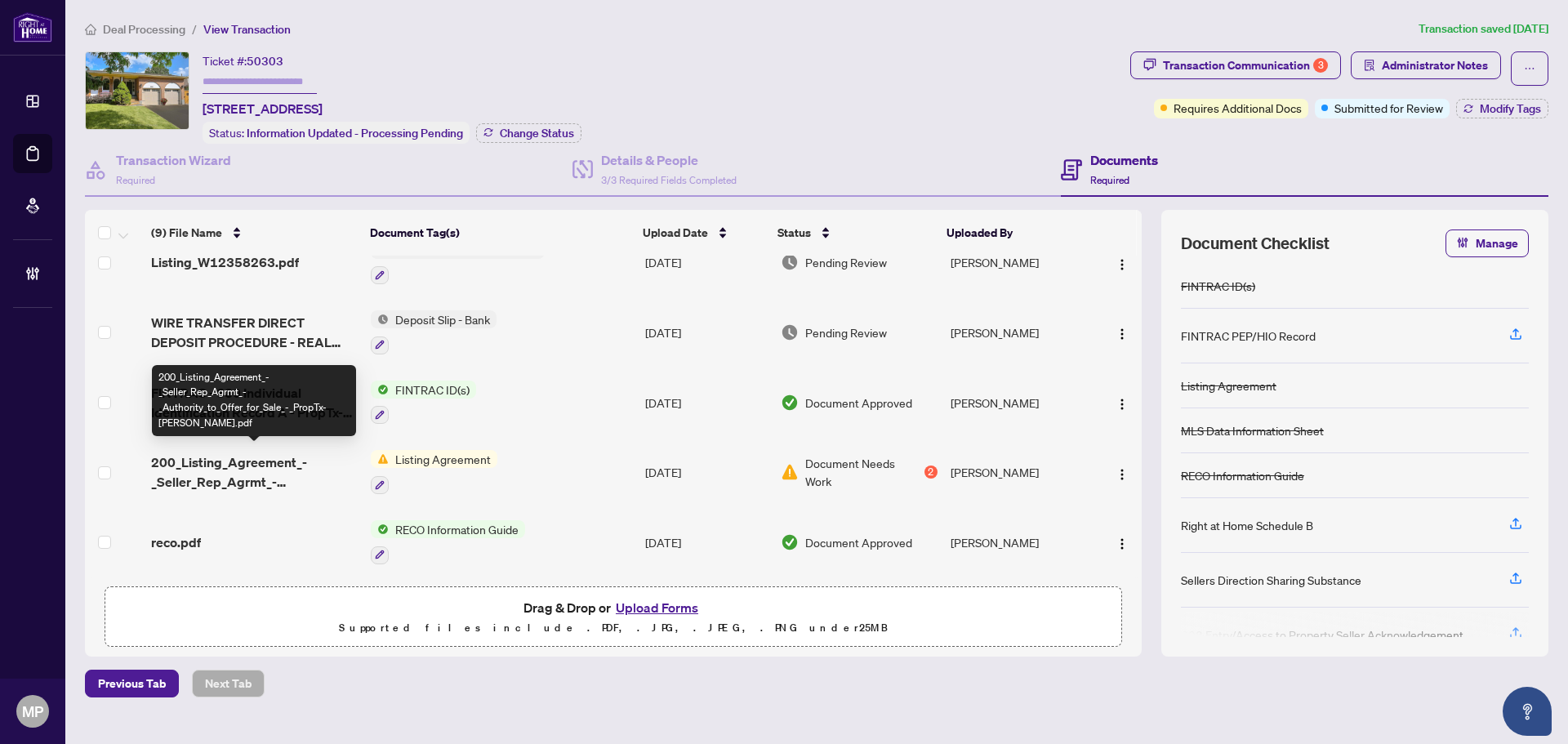
click at [261, 479] on span "200_Listing_Agreement_-_Seller_Rep_Agrmt_-_Authority_to_Offer_for_Sale_-_PropTx…" at bounding box center [254, 472] width 206 height 40
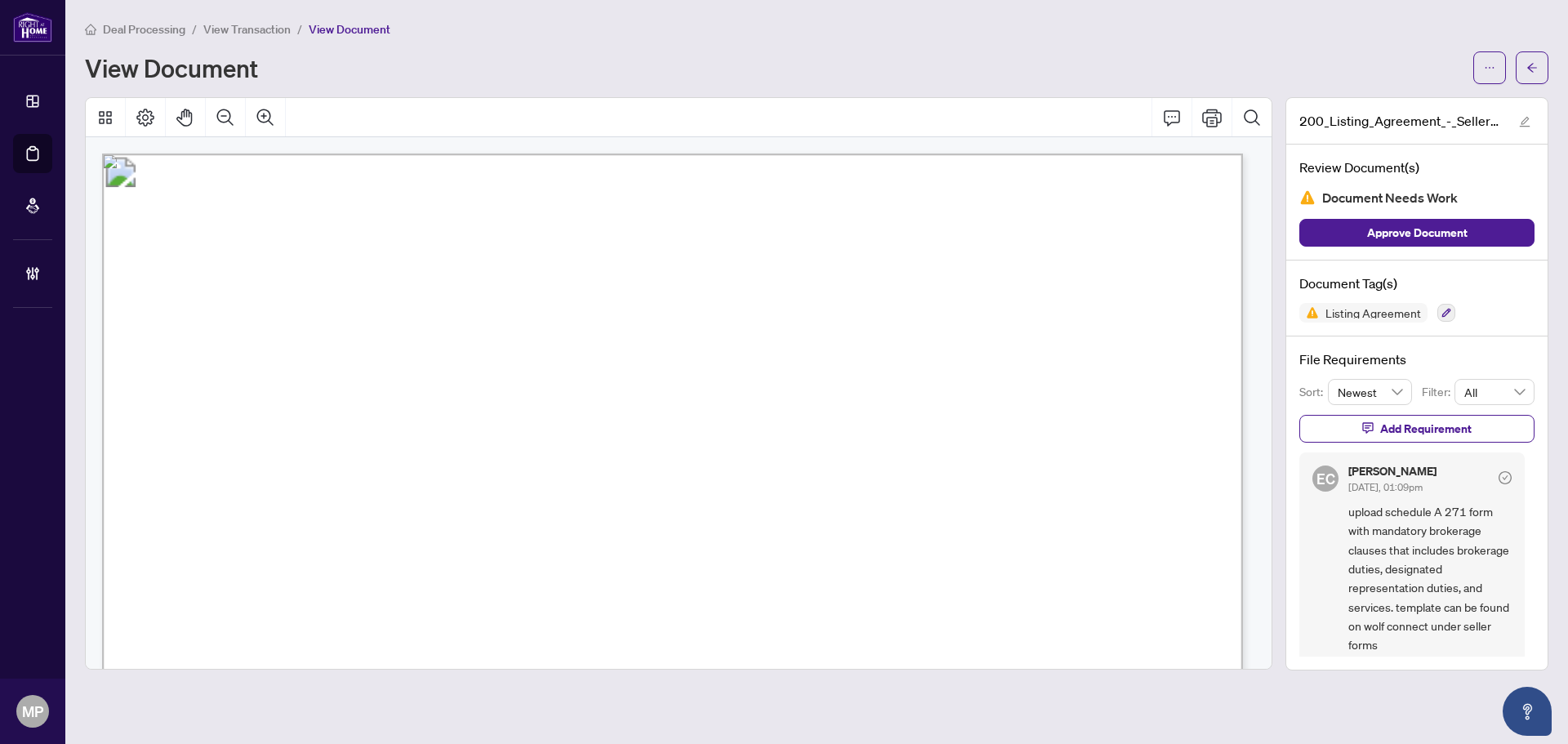
drag, startPoint x: 1276, startPoint y: 169, endPoint x: 1256, endPoint y: 173, distance: 20.4
click at [1272, 169] on div at bounding box center [678, 384] width 1200 height 573
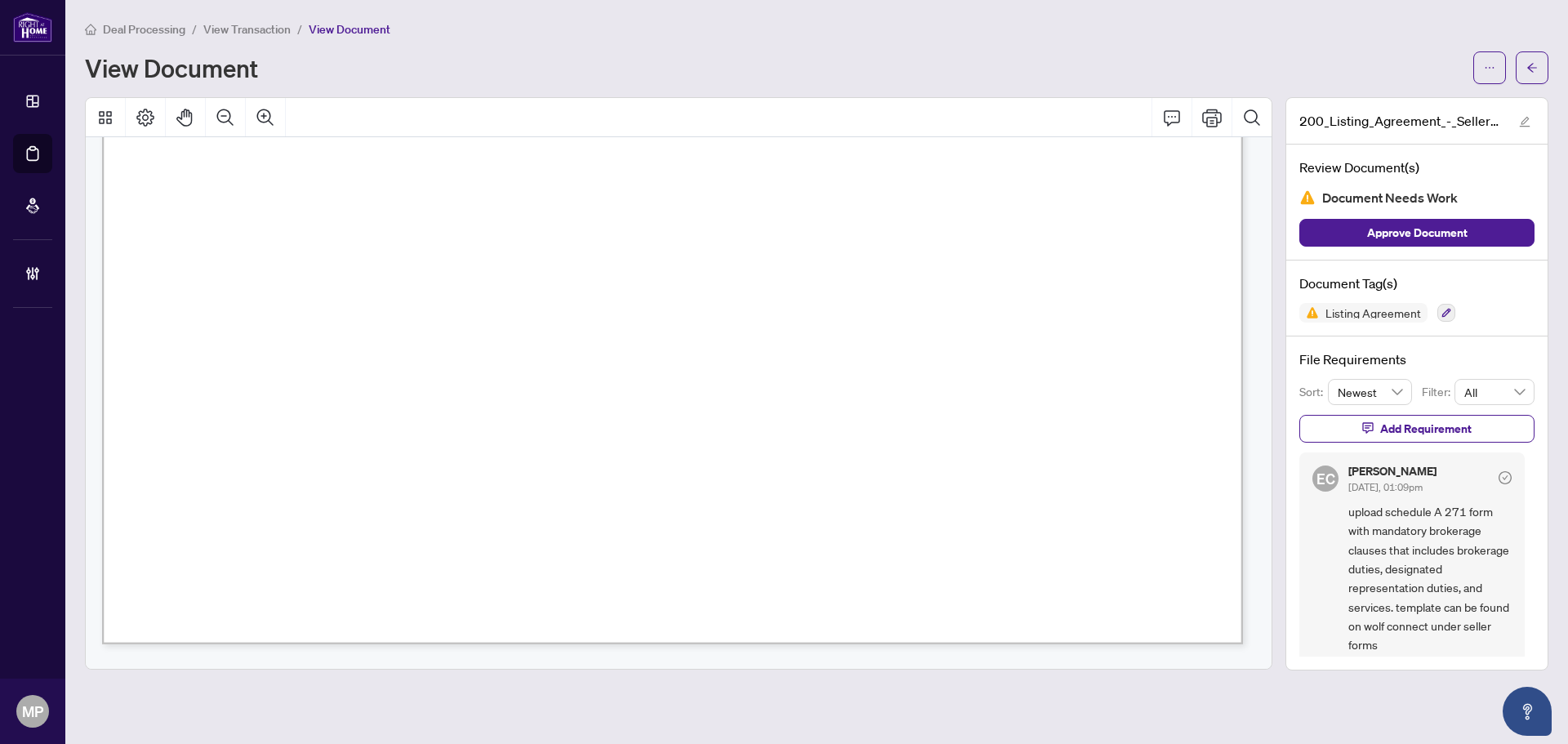
scroll to position [3452, 0]
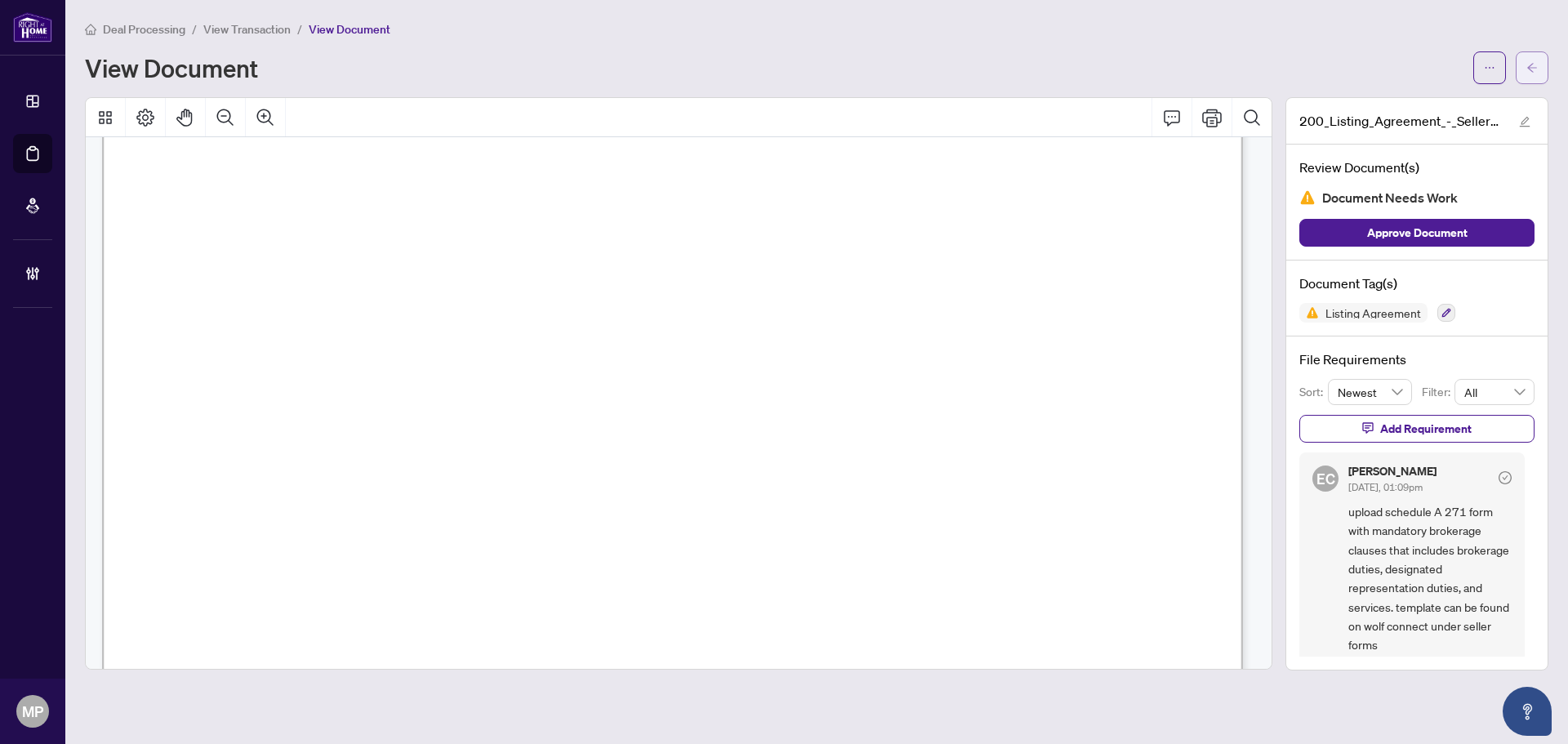
click at [1528, 74] on span "button" at bounding box center [1531, 68] width 11 height 26
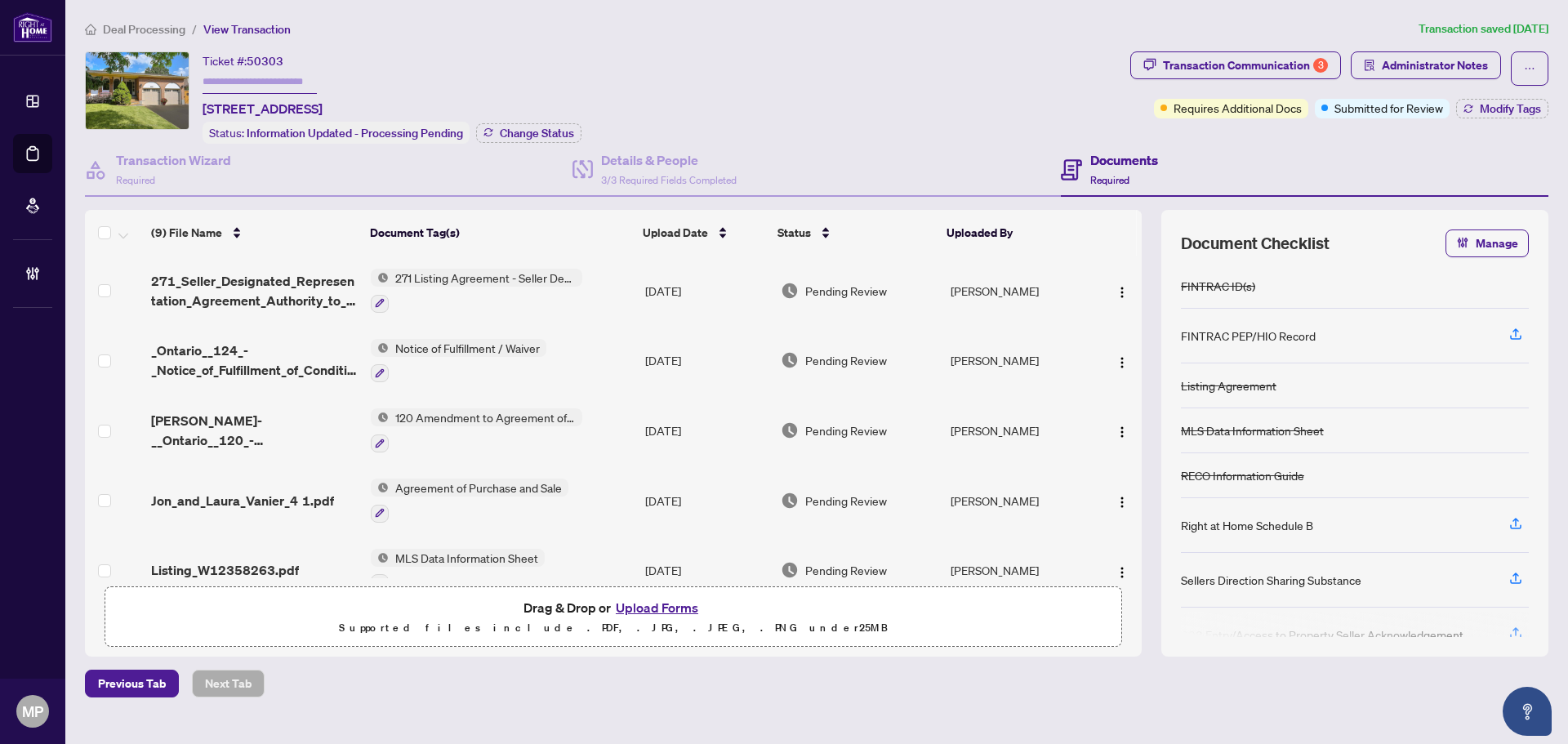
scroll to position [309, 0]
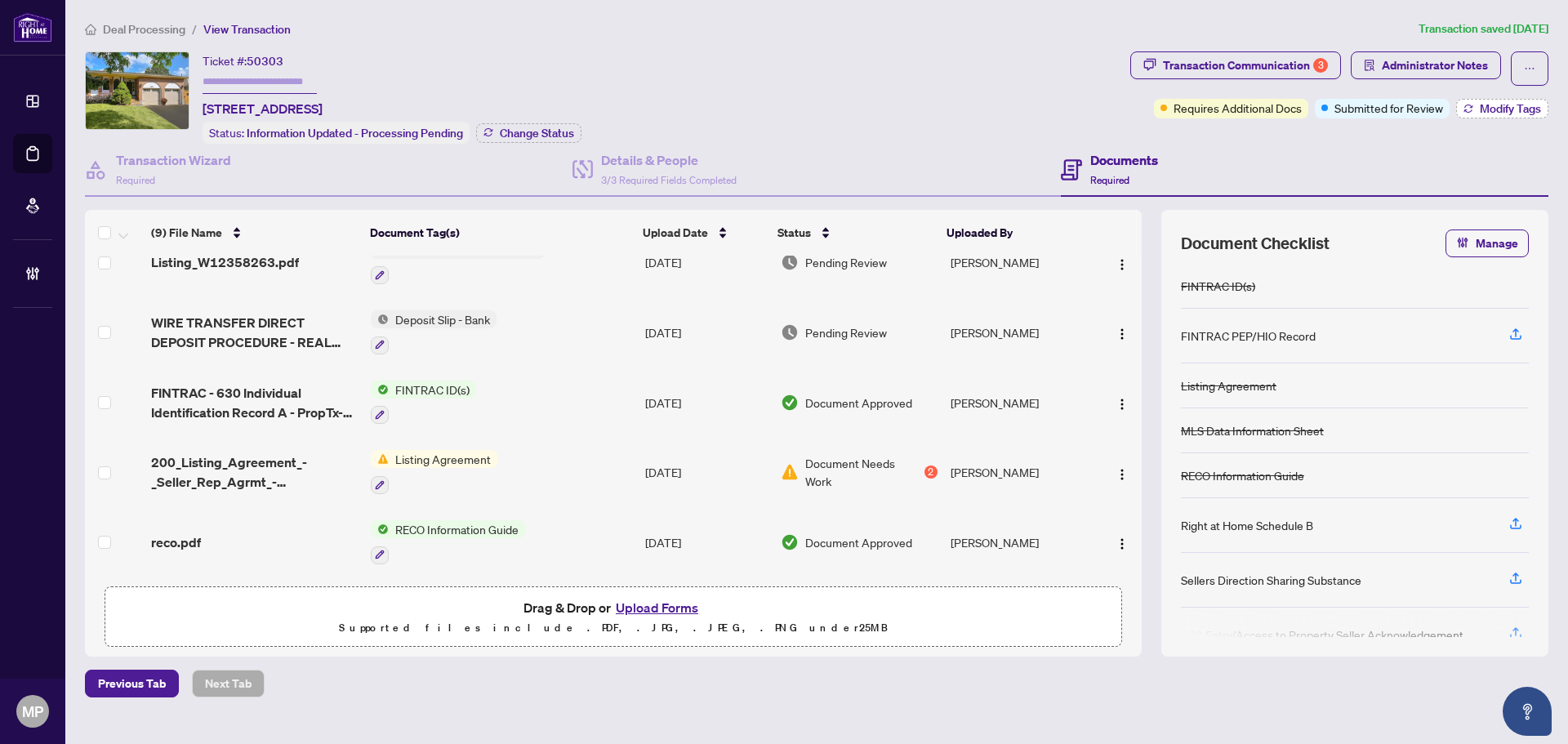
click at [1516, 110] on span "Modify Tags" at bounding box center [1510, 108] width 61 height 11
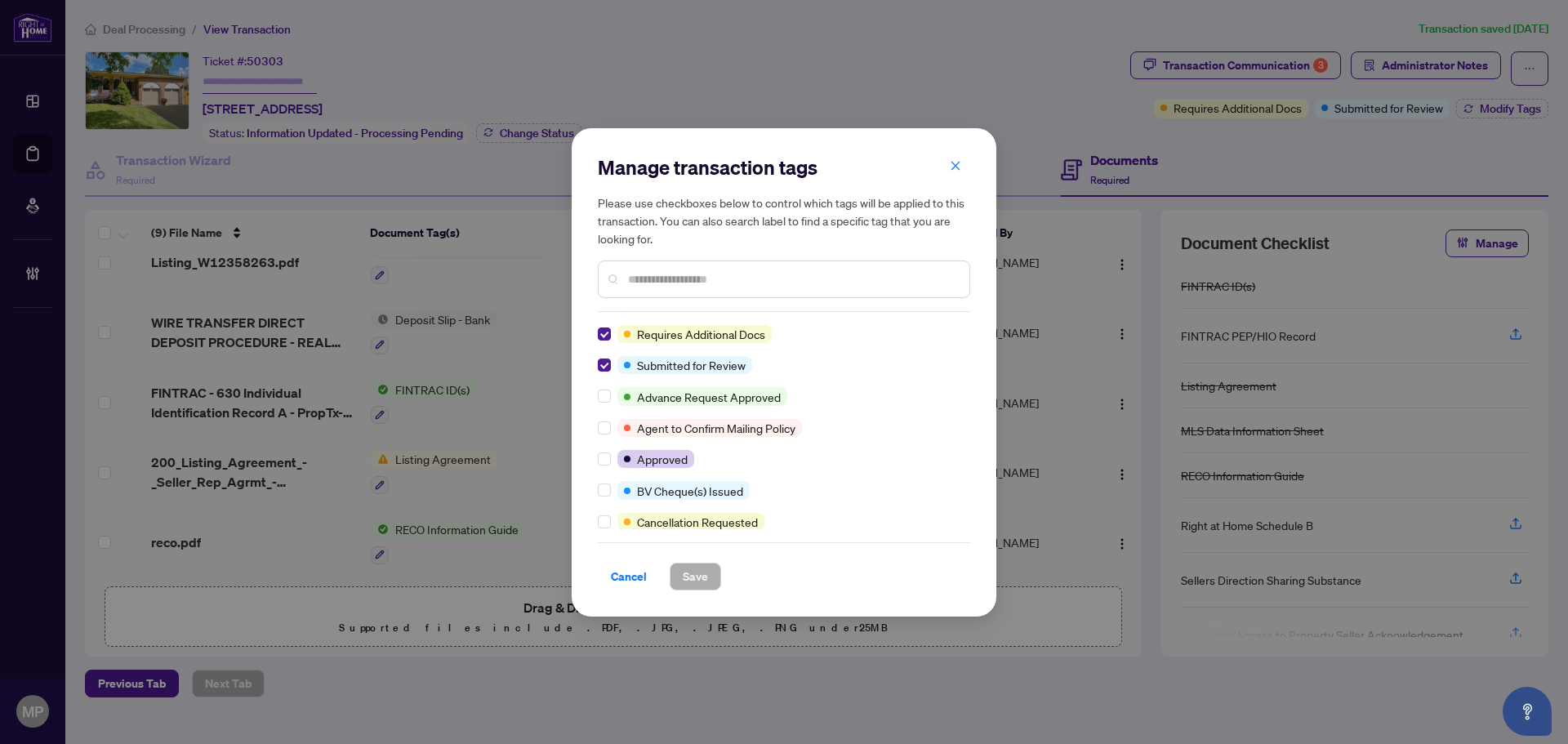
scroll to position [0, 0]
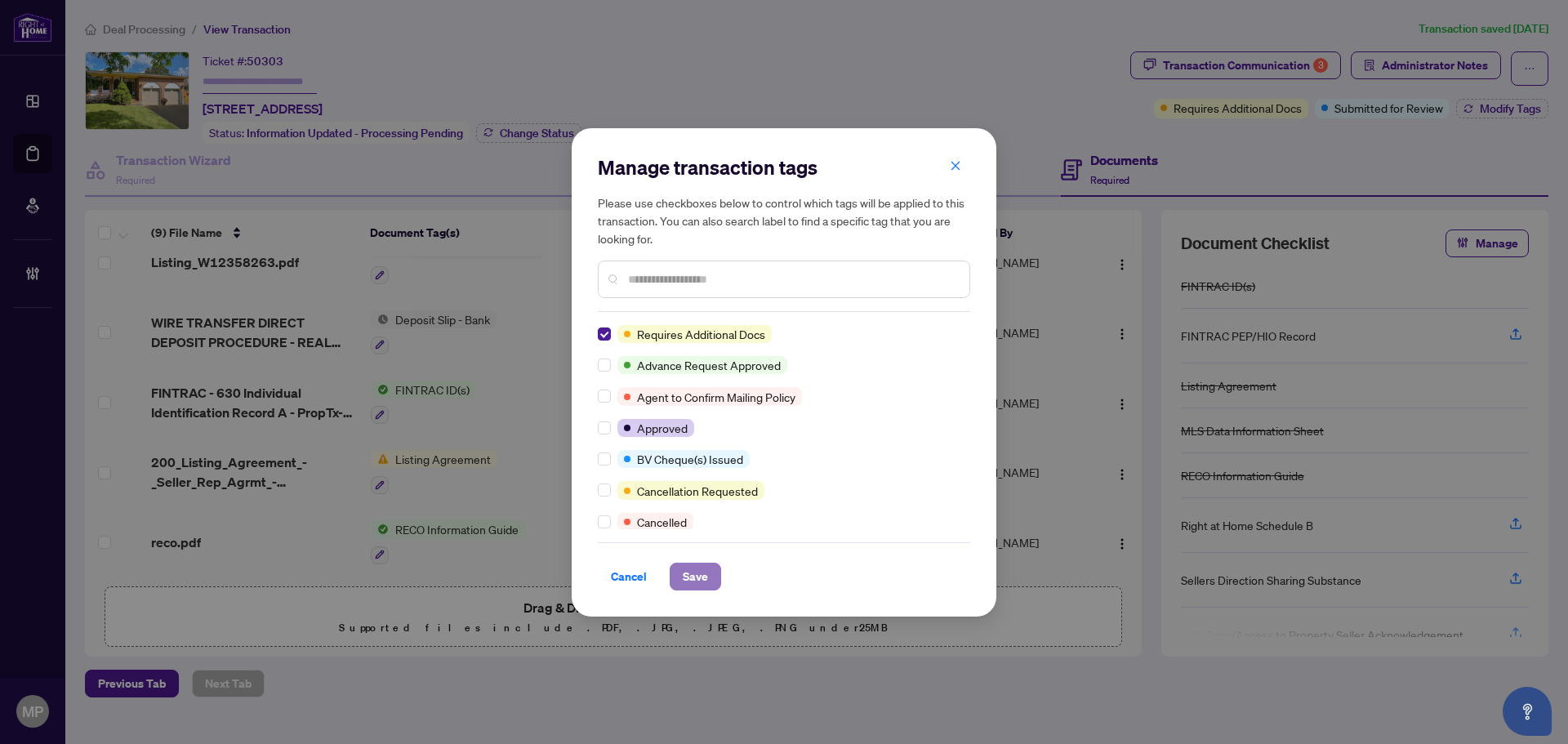
click at [699, 578] on span "Save" at bounding box center [695, 576] width 25 height 26
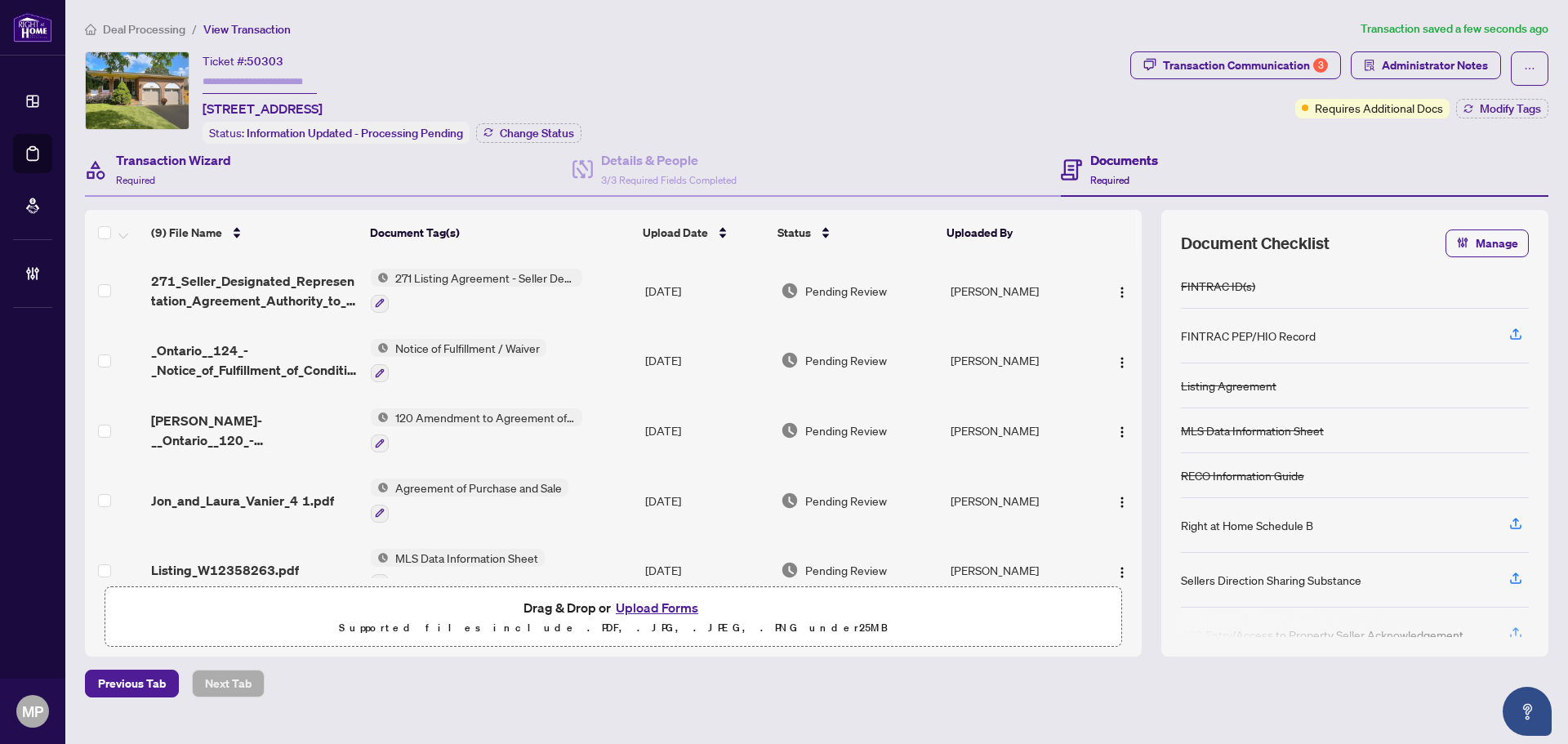
click at [232, 170] on div "Transaction Wizard Required" at bounding box center [329, 170] width 488 height 53
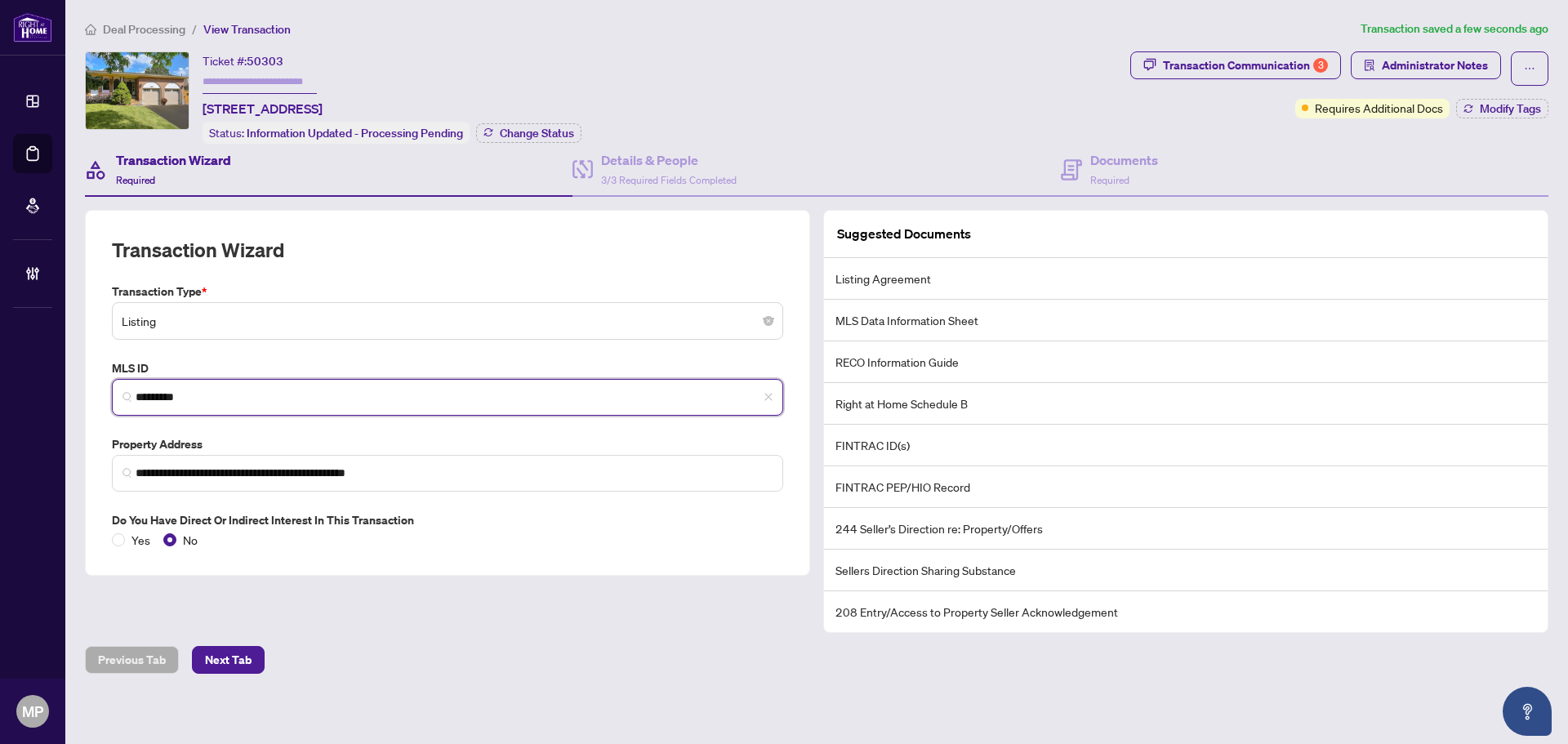
click at [167, 391] on input "*********" at bounding box center [453, 397] width 637 height 18
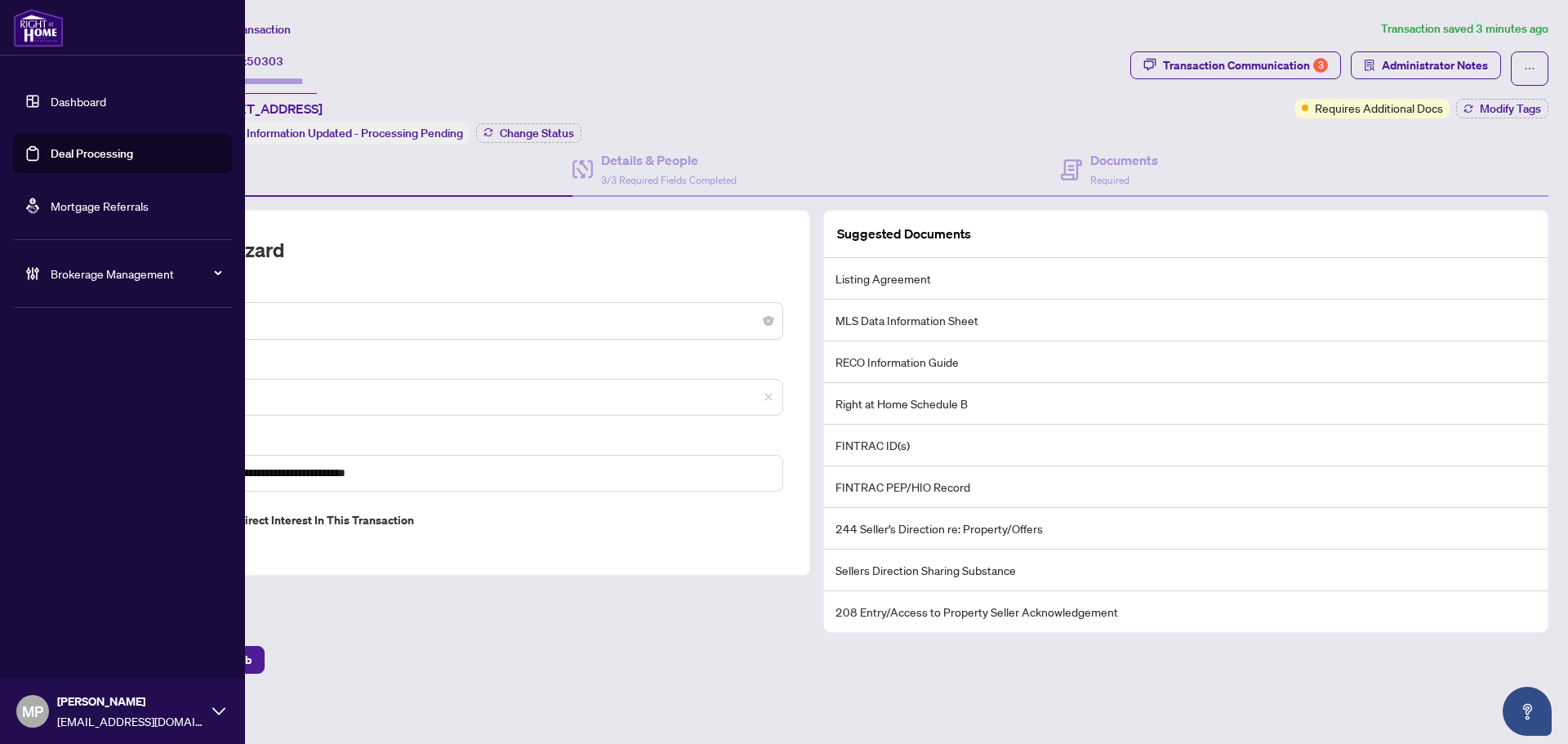
click at [109, 159] on link "Deal Processing" at bounding box center [92, 153] width 83 height 15
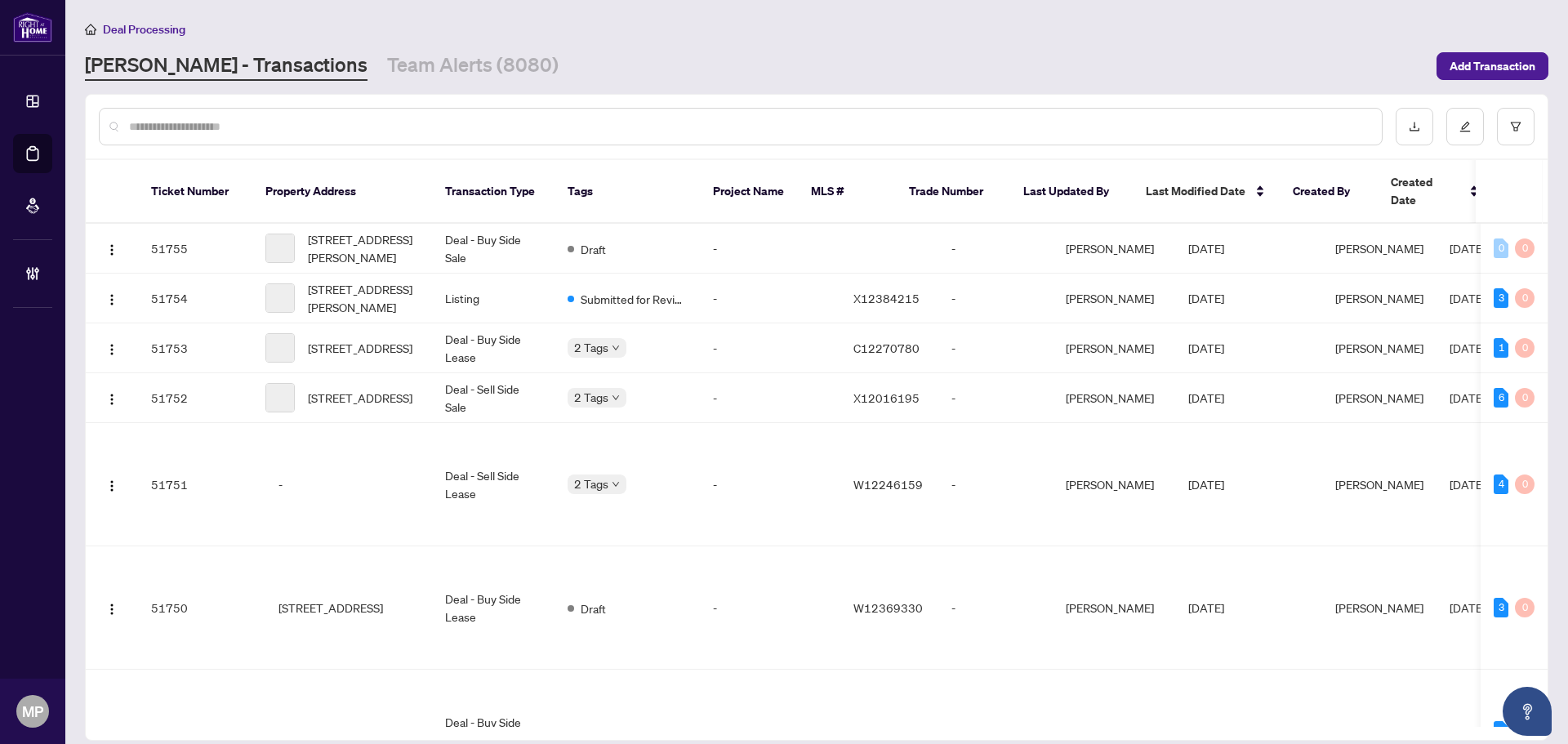
click at [435, 128] on input "text" at bounding box center [748, 126] width 1239 height 18
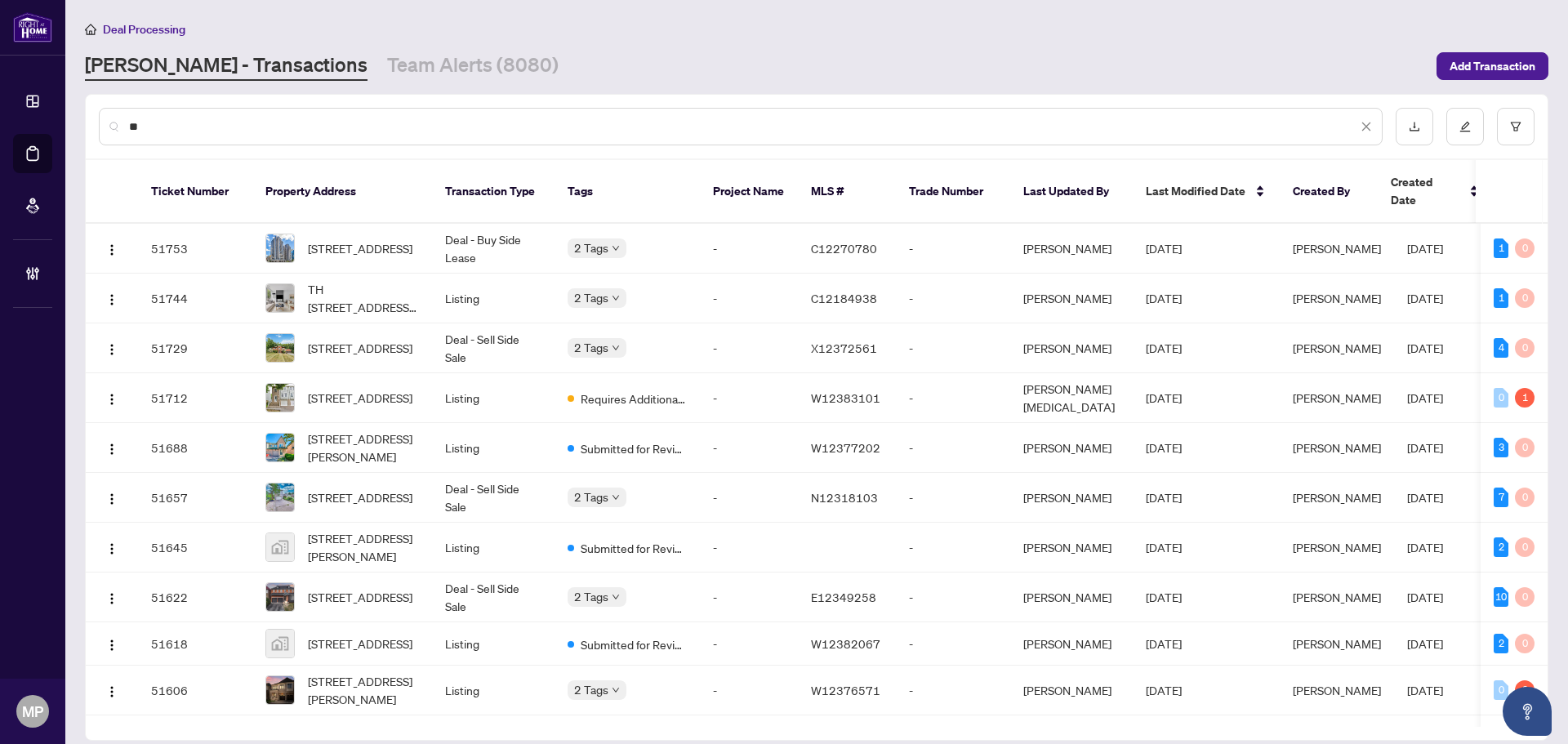
type input "*"
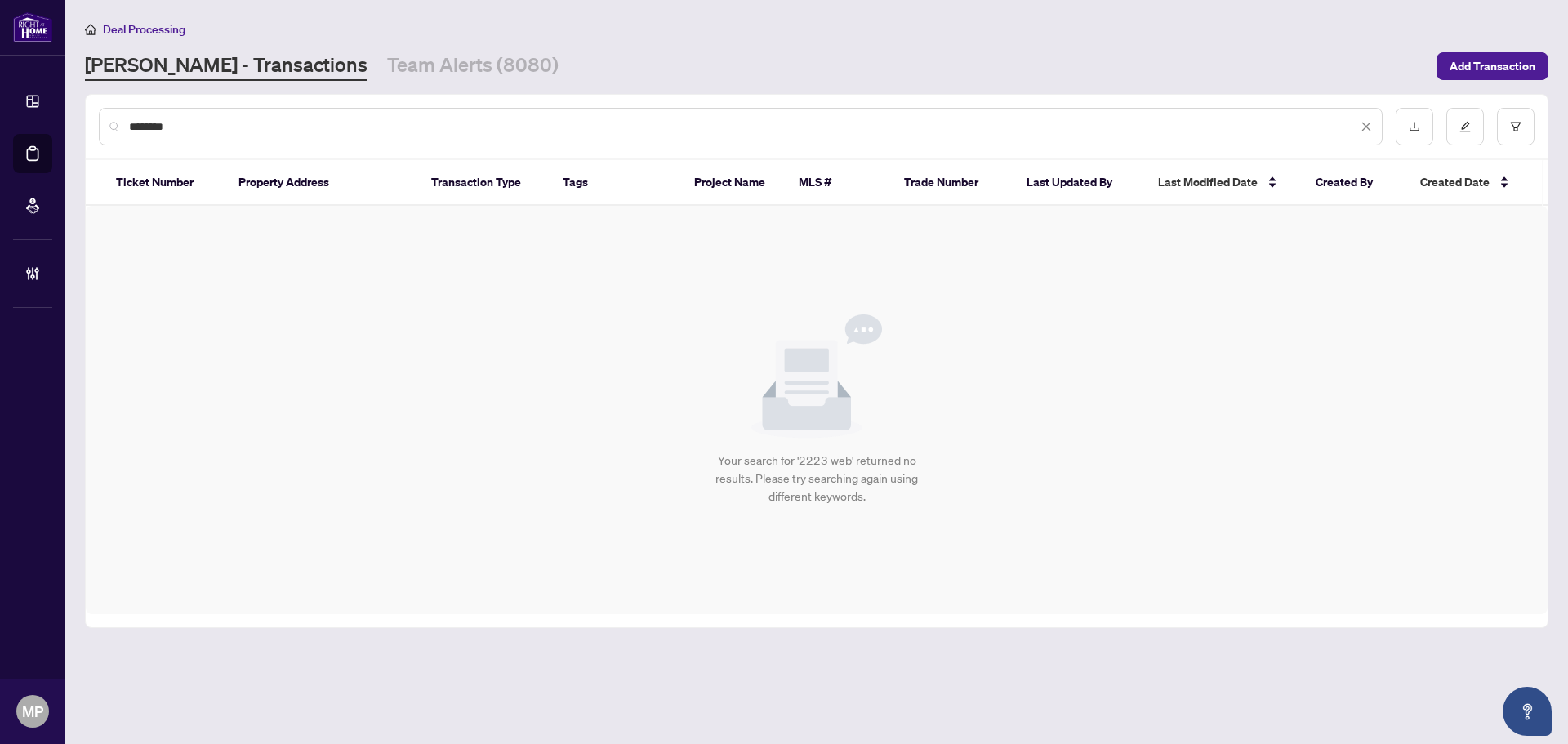
click at [145, 131] on input "********" at bounding box center [743, 126] width 1228 height 18
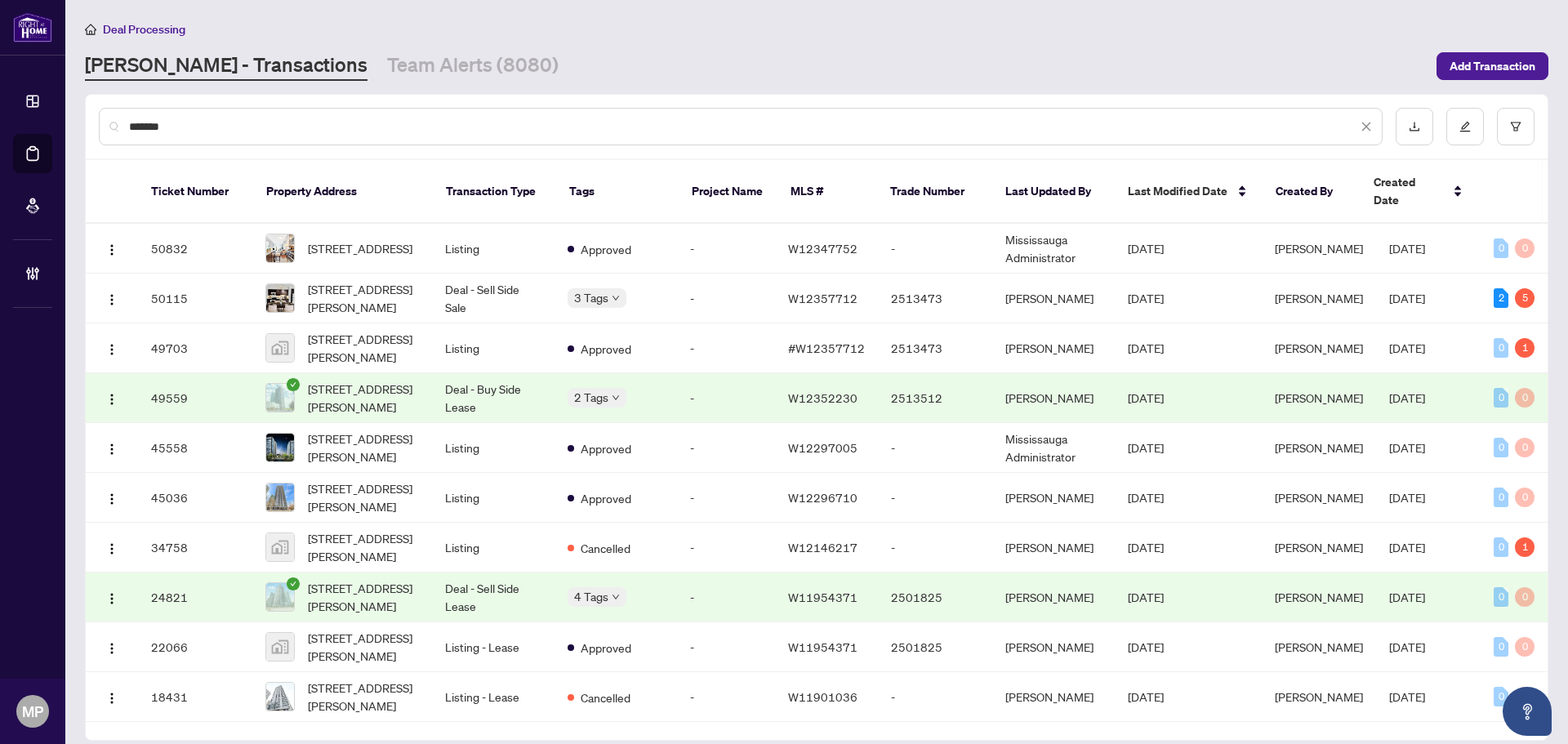
click at [198, 125] on input "*******" at bounding box center [743, 126] width 1228 height 18
type input "*******"
click at [253, 373] on td "2201-223 Webb Dr, Mississauga, Ontario L5B 0E8, Canada" at bounding box center [342, 398] width 179 height 50
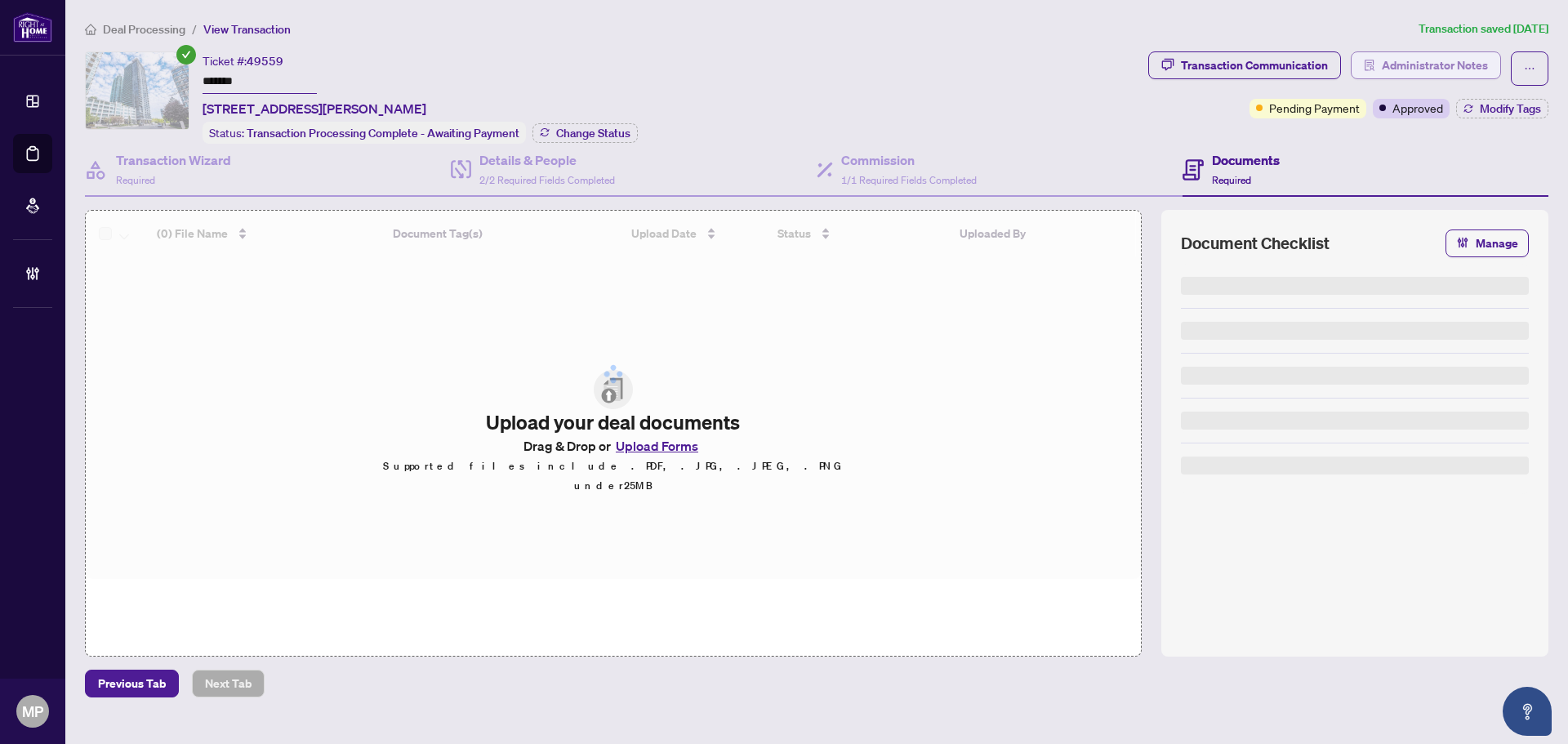
click at [1410, 68] on span "Administrator Notes" at bounding box center [1434, 65] width 106 height 26
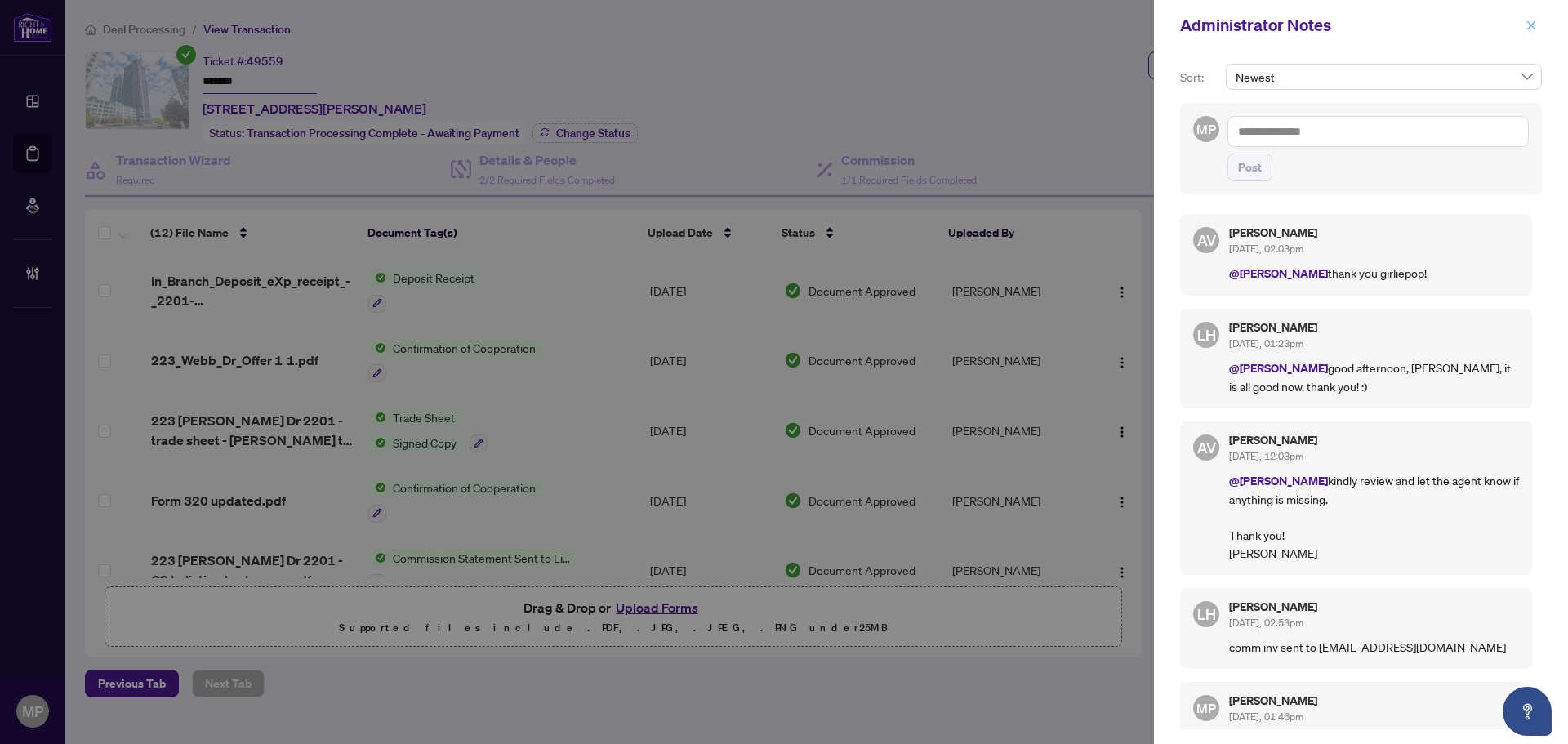
click at [1529, 32] on span "button" at bounding box center [1530, 25] width 11 height 26
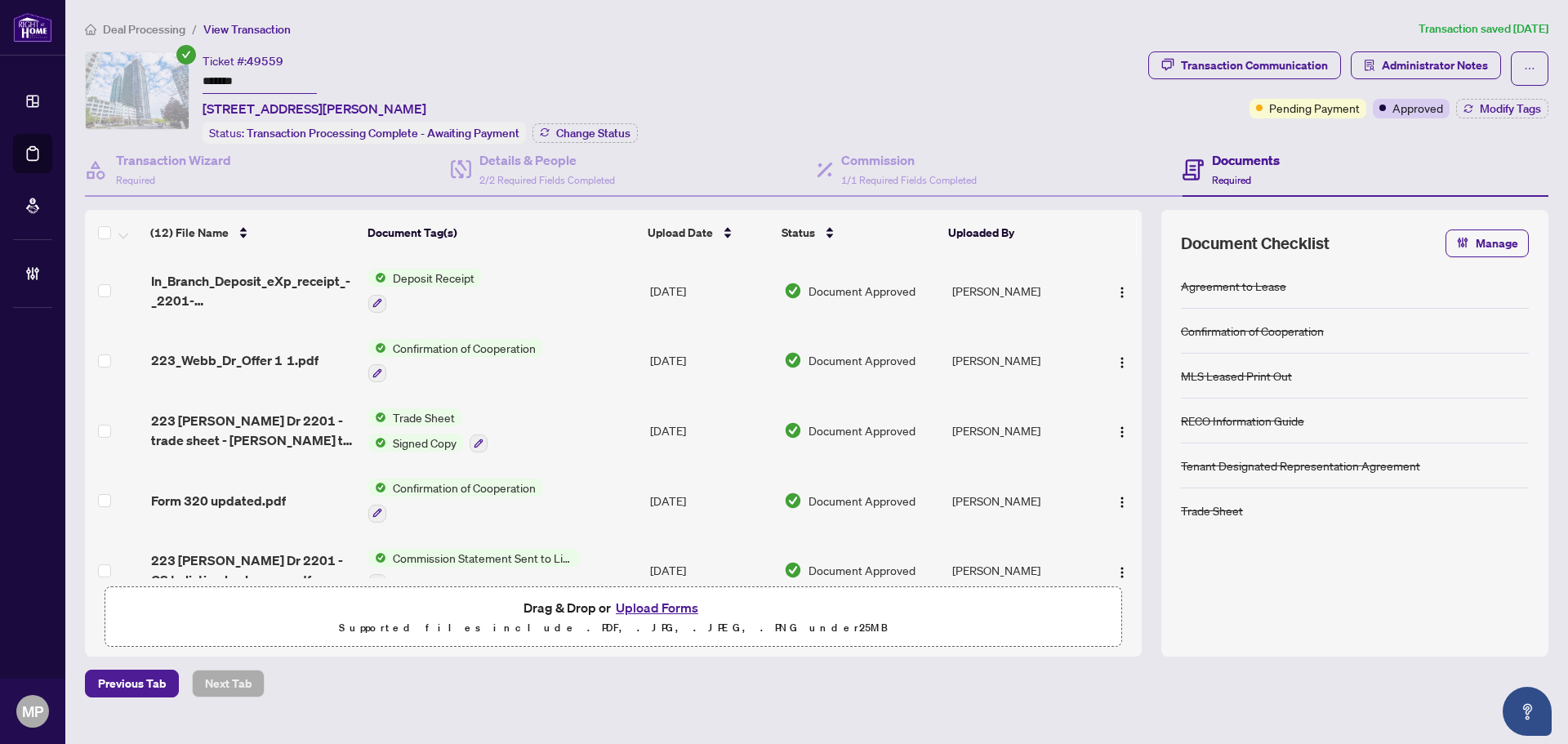
drag, startPoint x: 1477, startPoint y: 40, endPoint x: 1468, endPoint y: 52, distance: 15.0
click at [1474, 44] on div "Deal Processing / View Transaction Transaction saved 3 days ago Ticket #: 49559…" at bounding box center [816, 358] width 1476 height 677
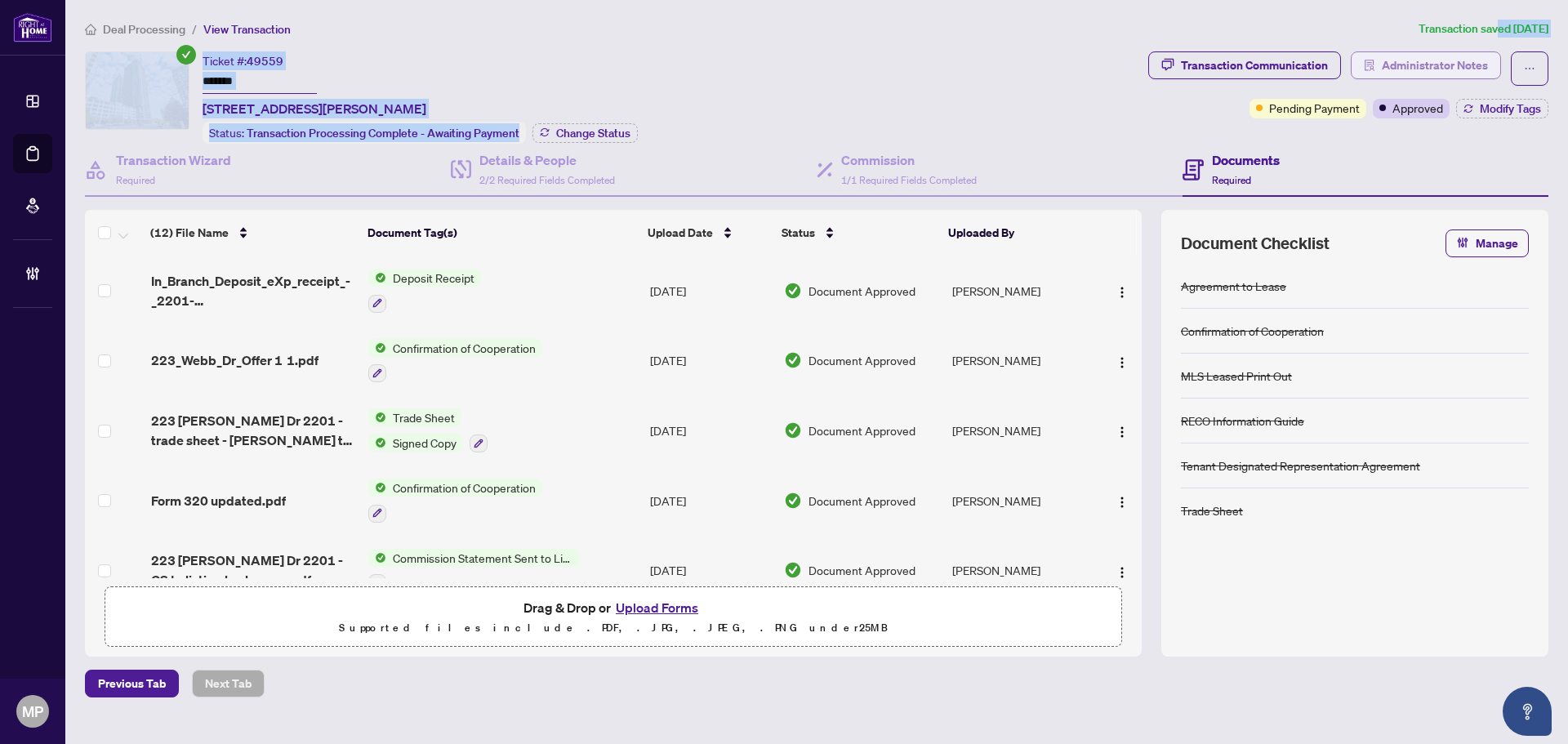
click at [1458, 63] on span "Administrator Notes" at bounding box center [1434, 65] width 106 height 26
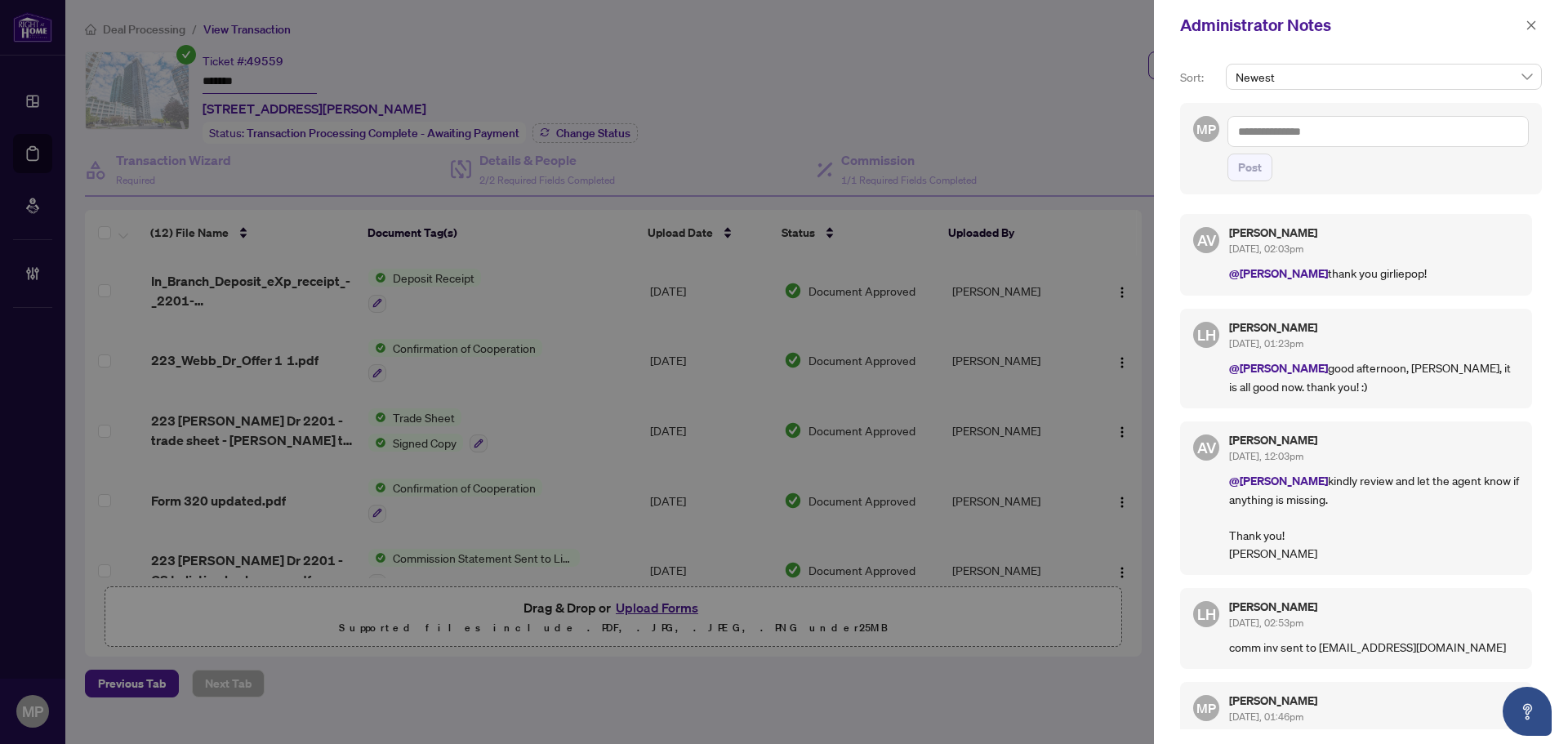
click at [797, 86] on div at bounding box center [784, 372] width 1568 height 744
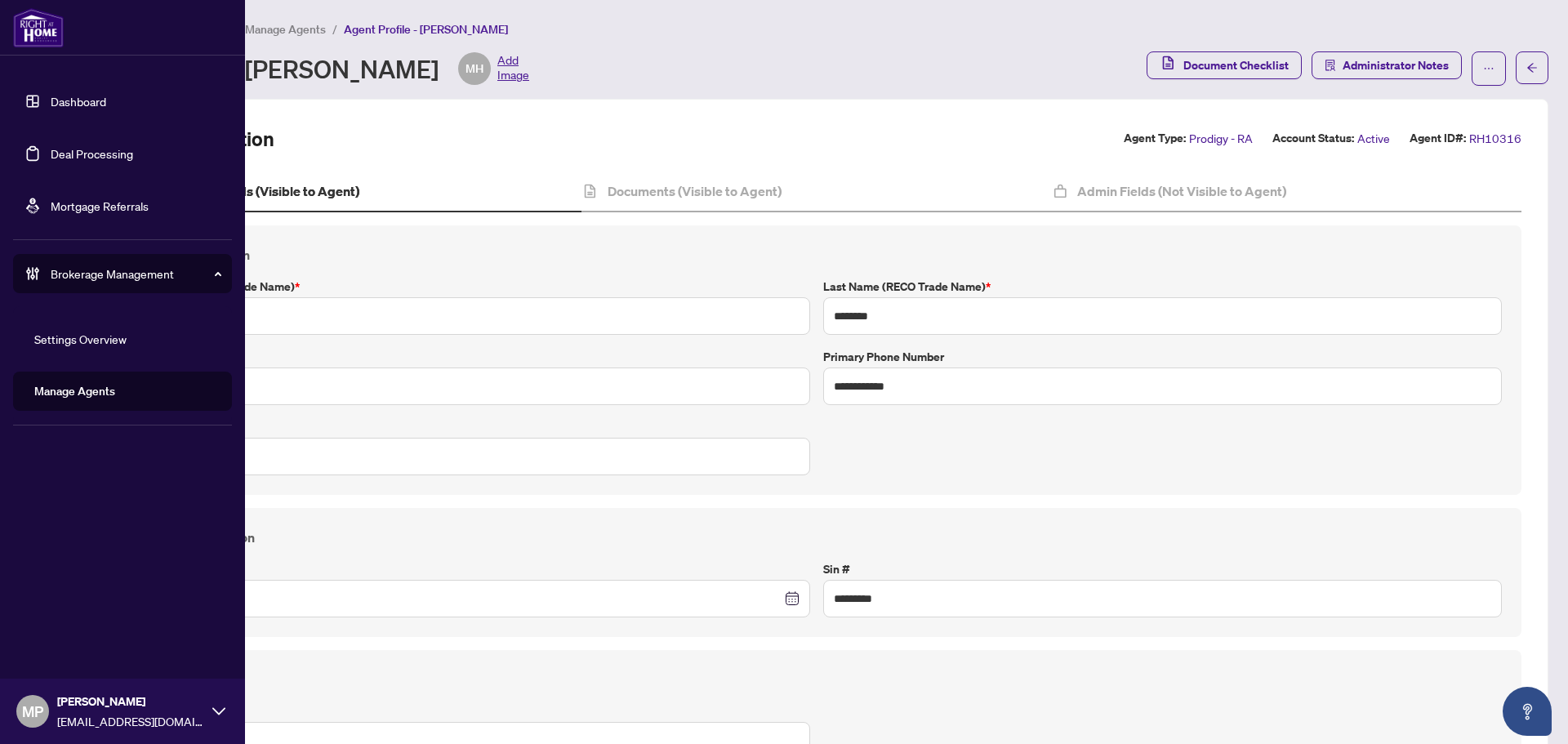
click at [95, 398] on link "Manage Agents" at bounding box center [75, 391] width 81 height 15
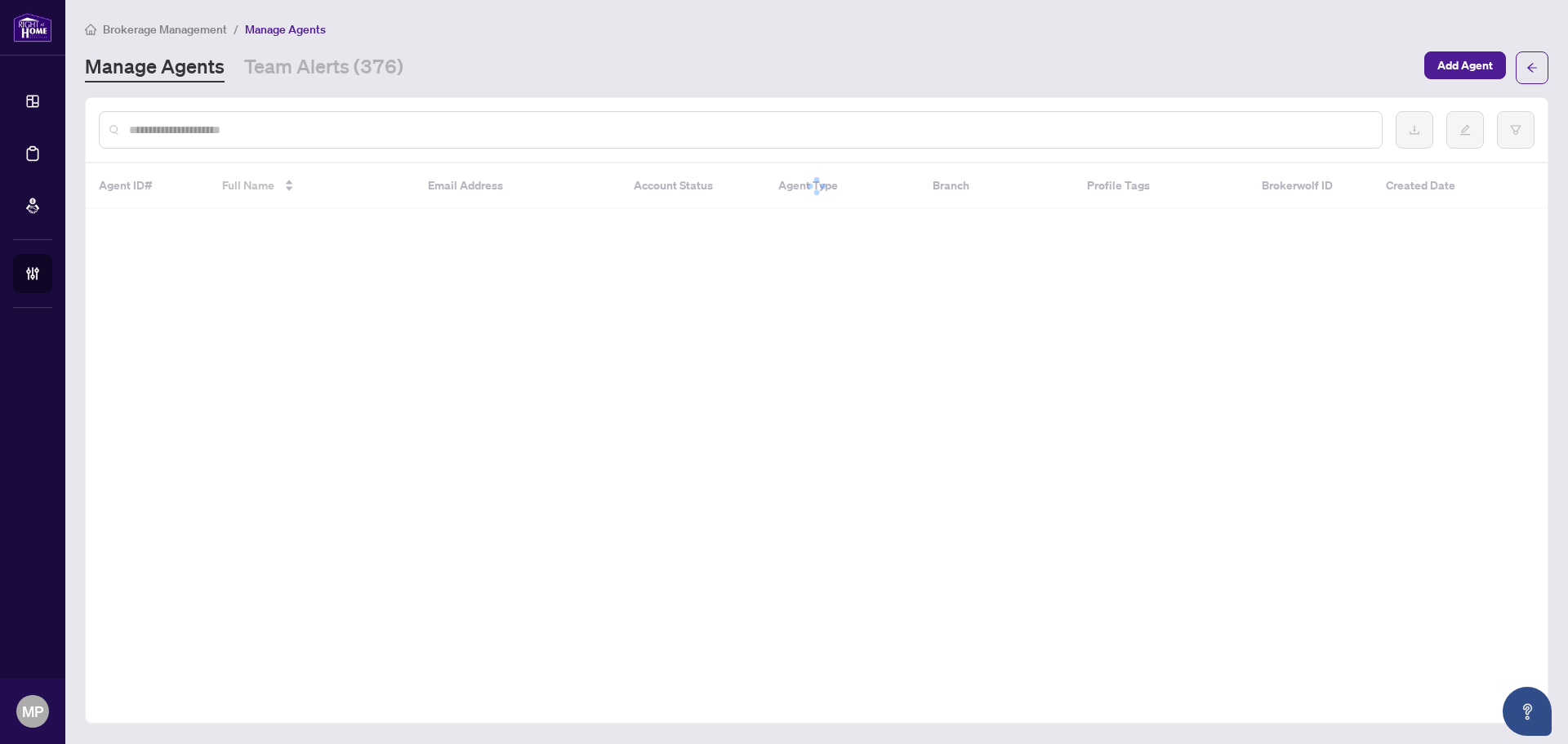
drag, startPoint x: 558, startPoint y: 100, endPoint x: 531, endPoint y: 125, distance: 36.8
click at [548, 110] on div at bounding box center [817, 130] width 1462 height 63
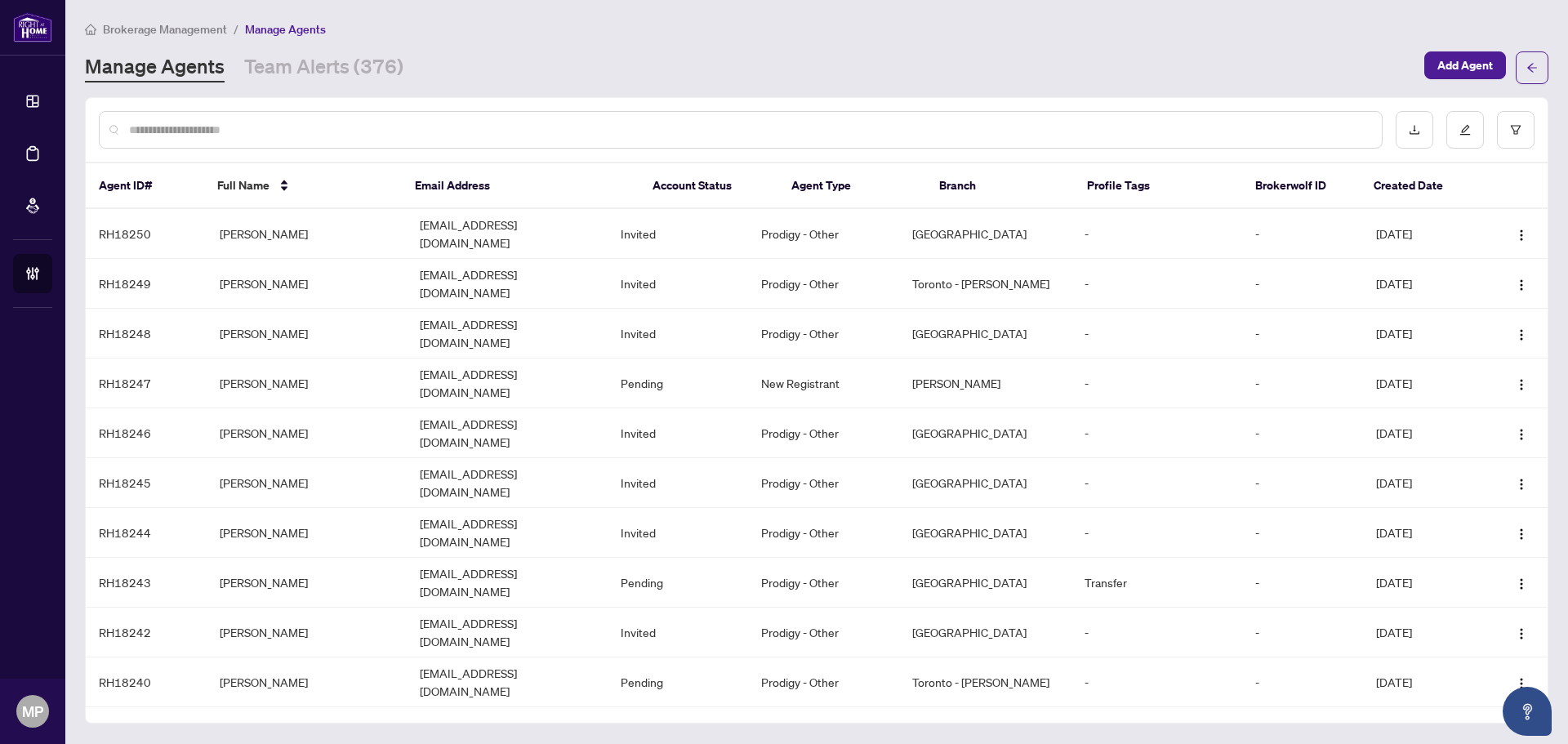
click at [528, 126] on input "text" at bounding box center [748, 130] width 1239 height 18
type input "******"
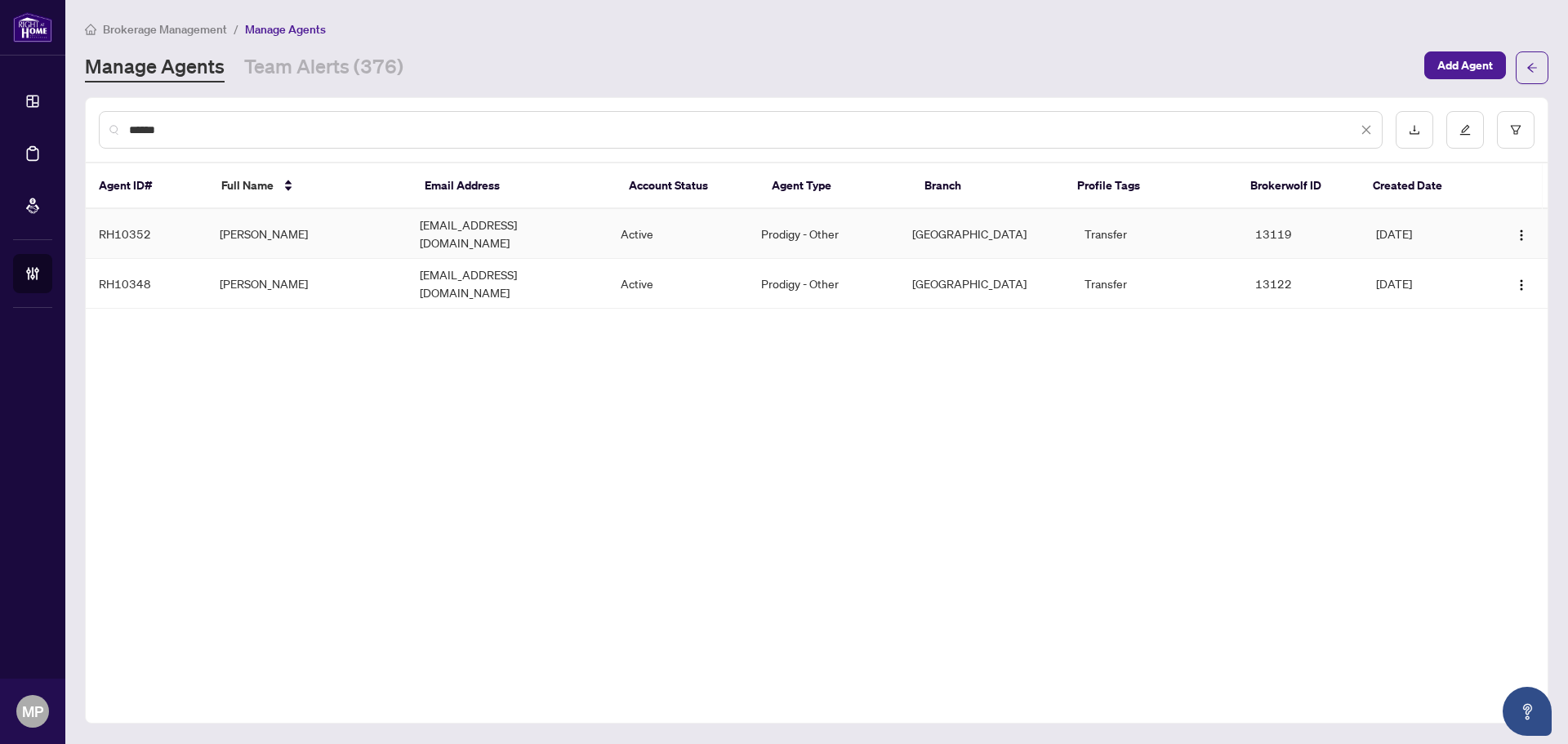
click at [305, 231] on td "[PERSON_NAME]" at bounding box center [307, 234] width 201 height 50
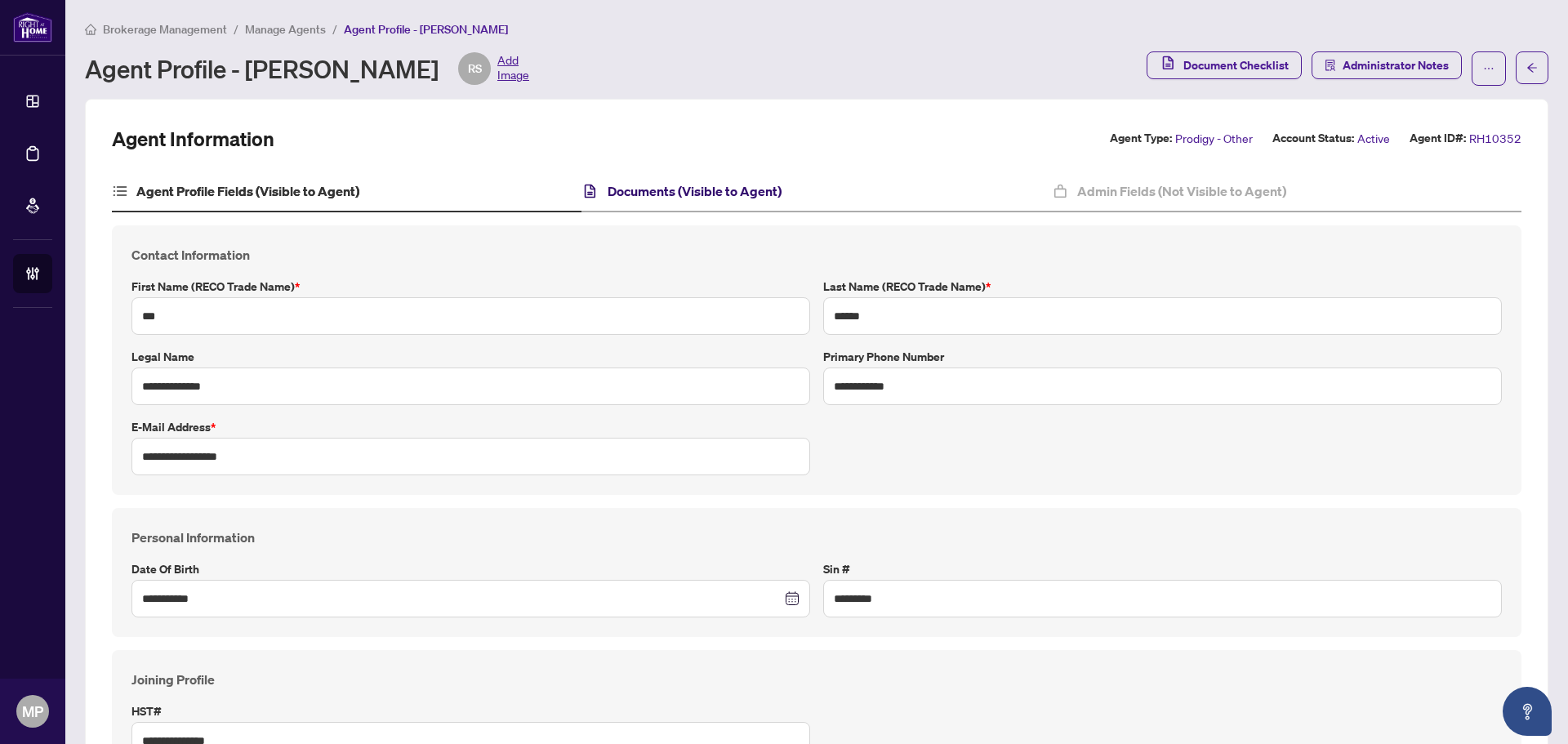
click at [692, 198] on h4 "Documents (Visible to Agent)" at bounding box center [695, 191] width 174 height 19
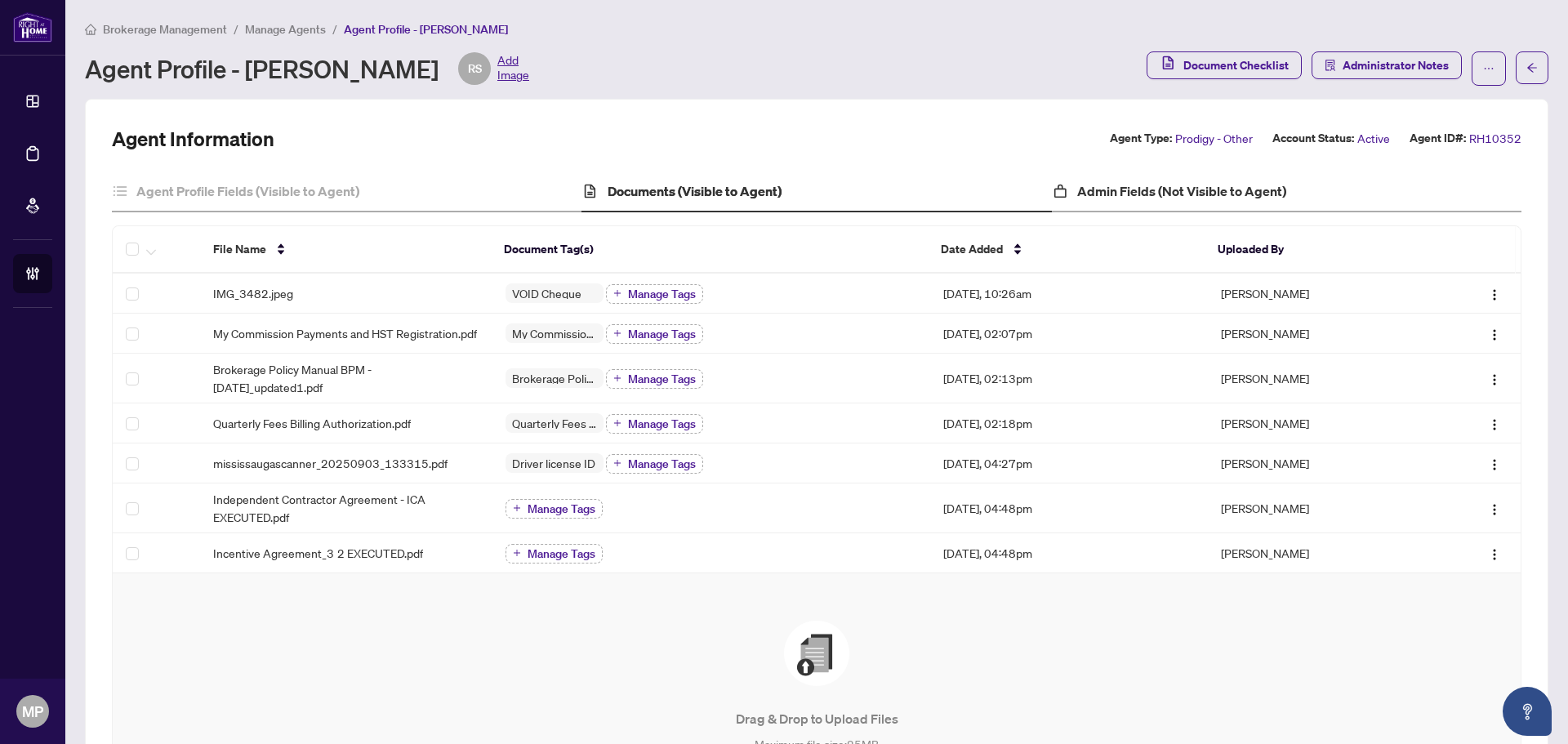
click at [1195, 202] on div "Admin Fields (Not Visible to Agent)" at bounding box center [1286, 191] width 469 height 40
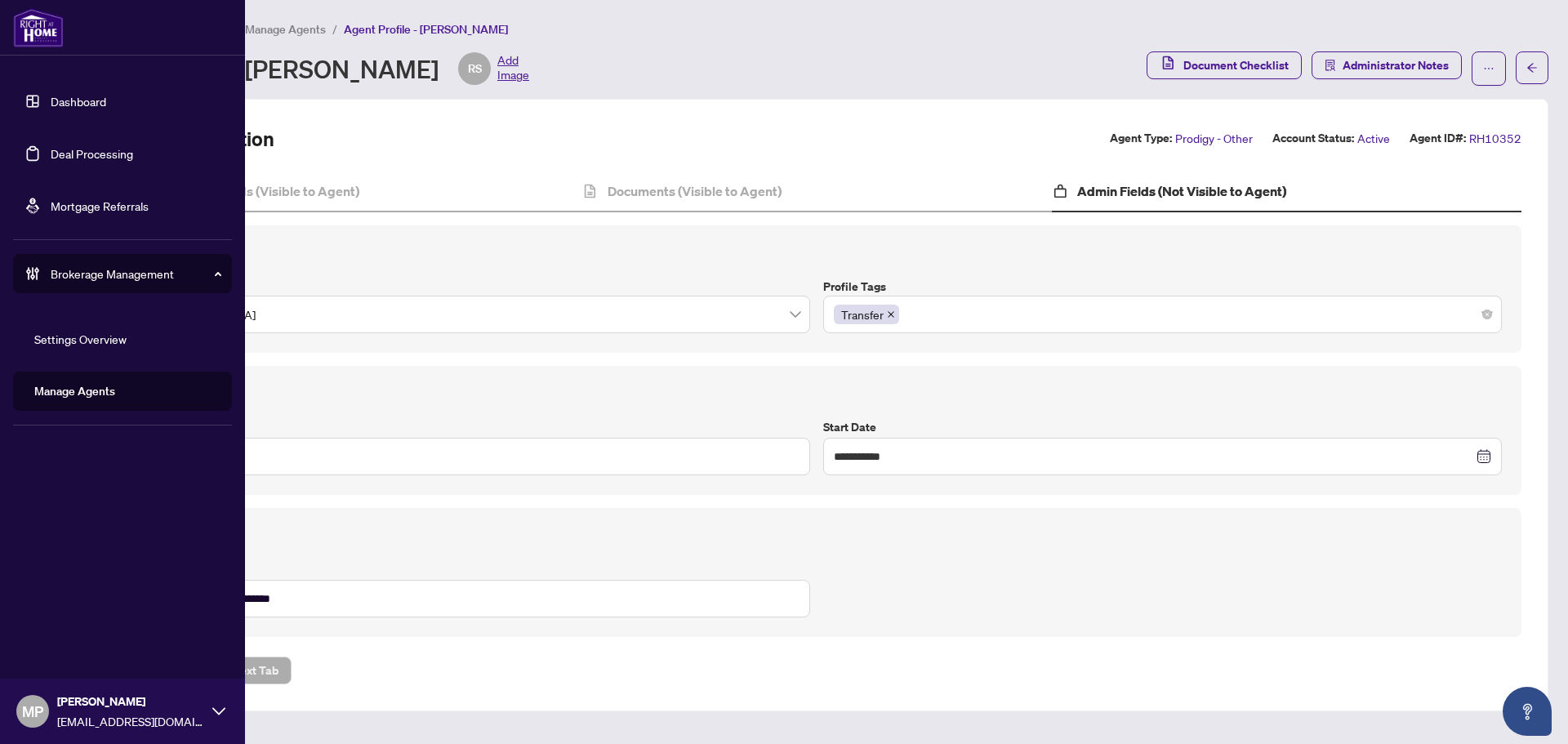
click at [104, 387] on link "Manage Agents" at bounding box center [75, 391] width 81 height 15
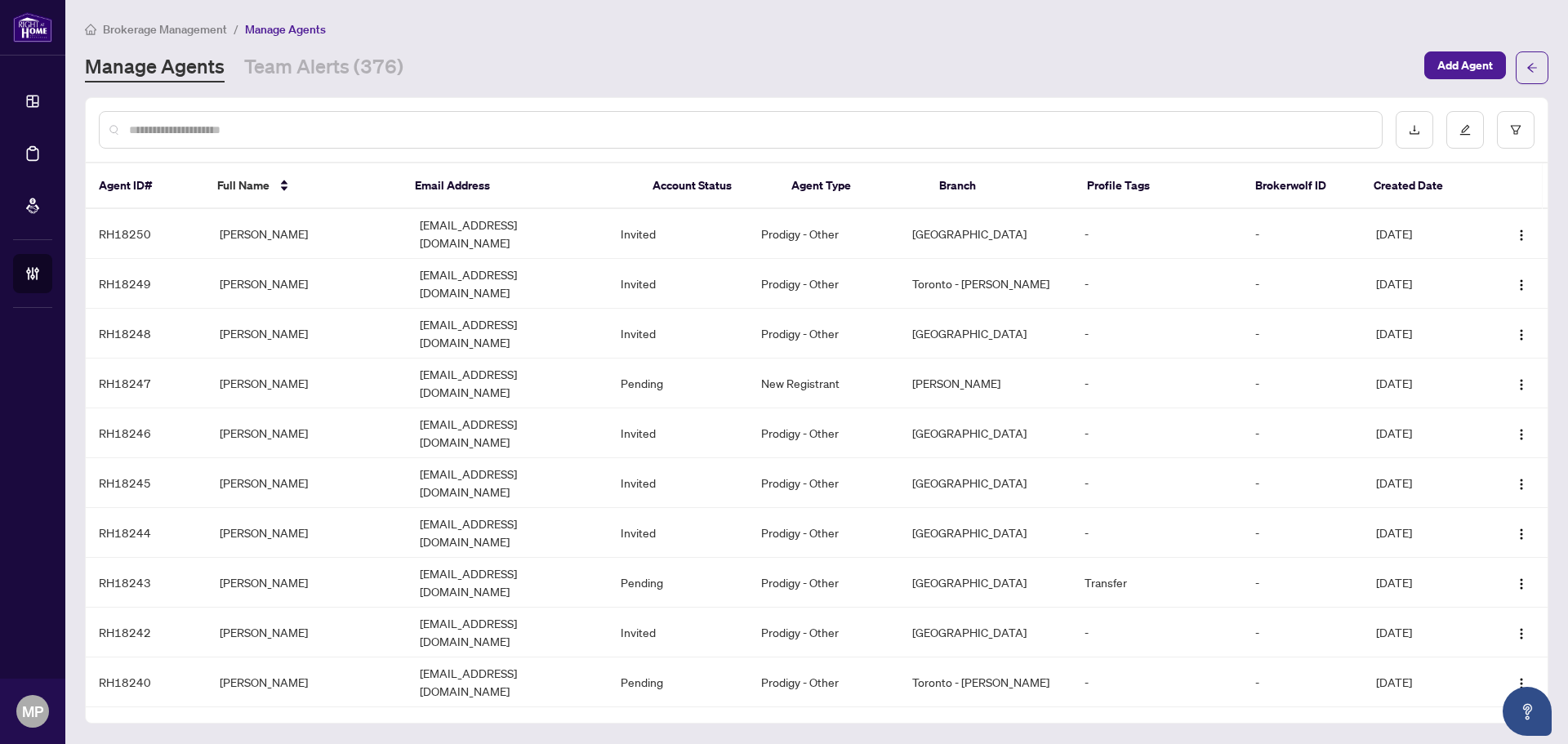
click at [564, 121] on input "text" at bounding box center [748, 130] width 1239 height 18
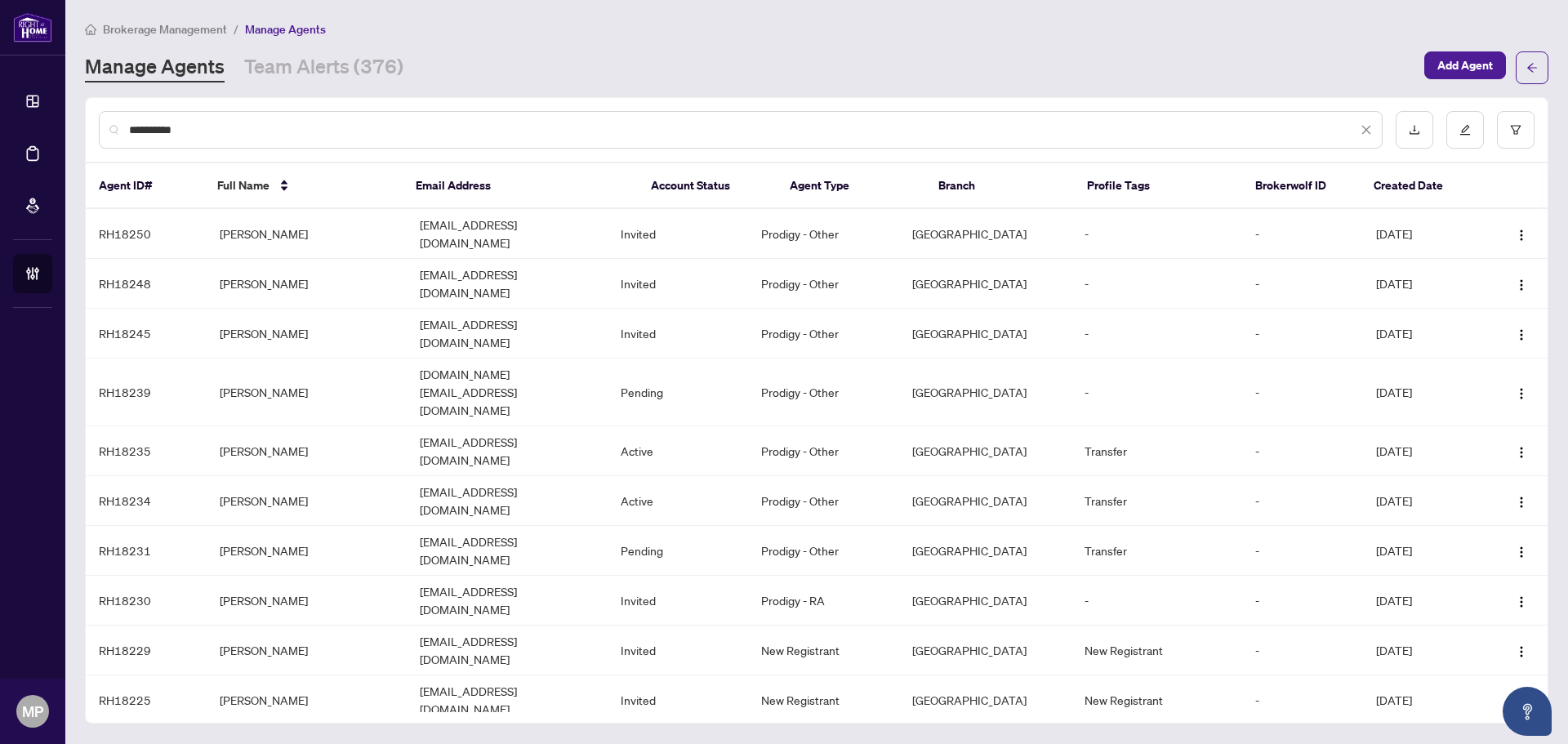
type input "**********"
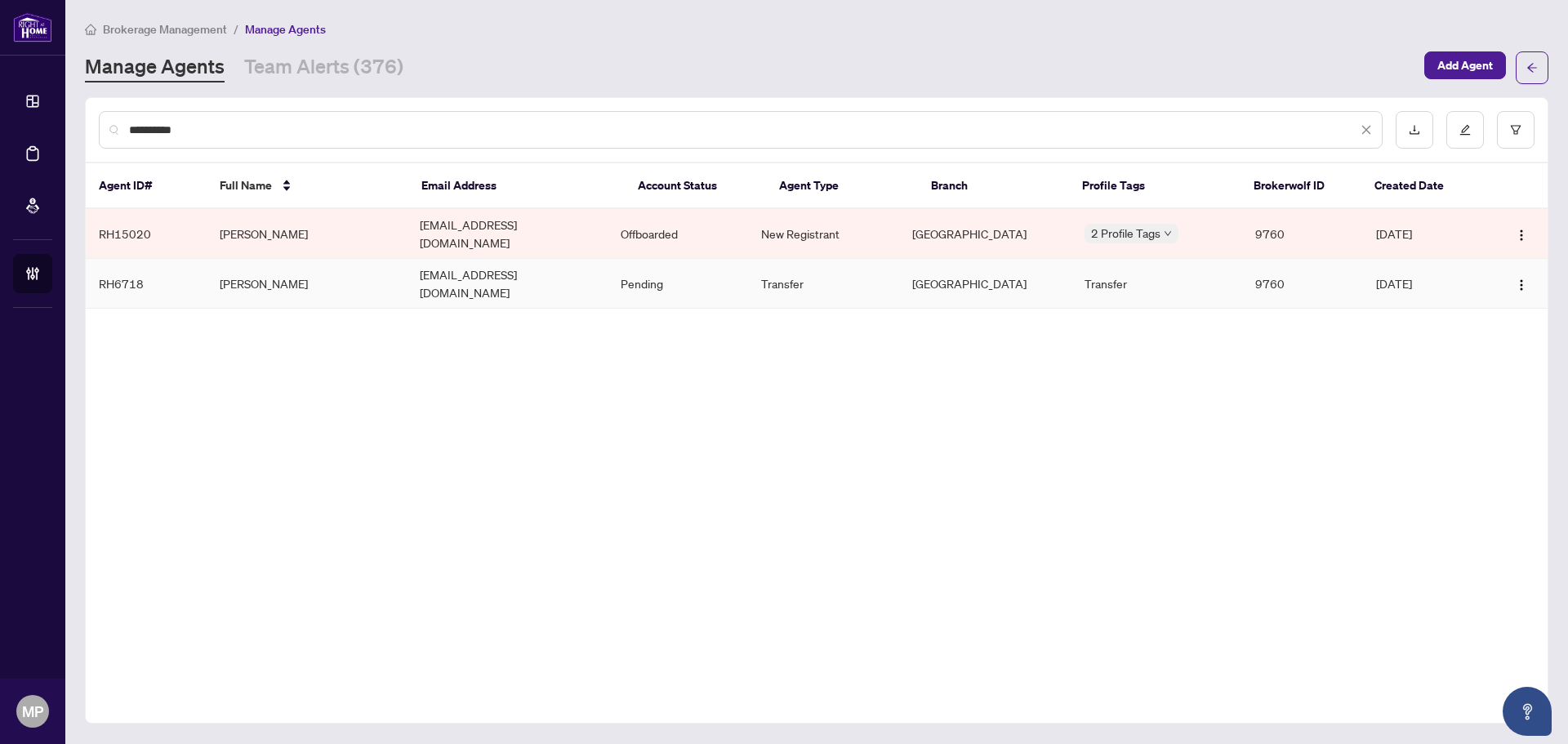
click at [309, 269] on td "[PERSON_NAME]" at bounding box center [307, 284] width 201 height 50
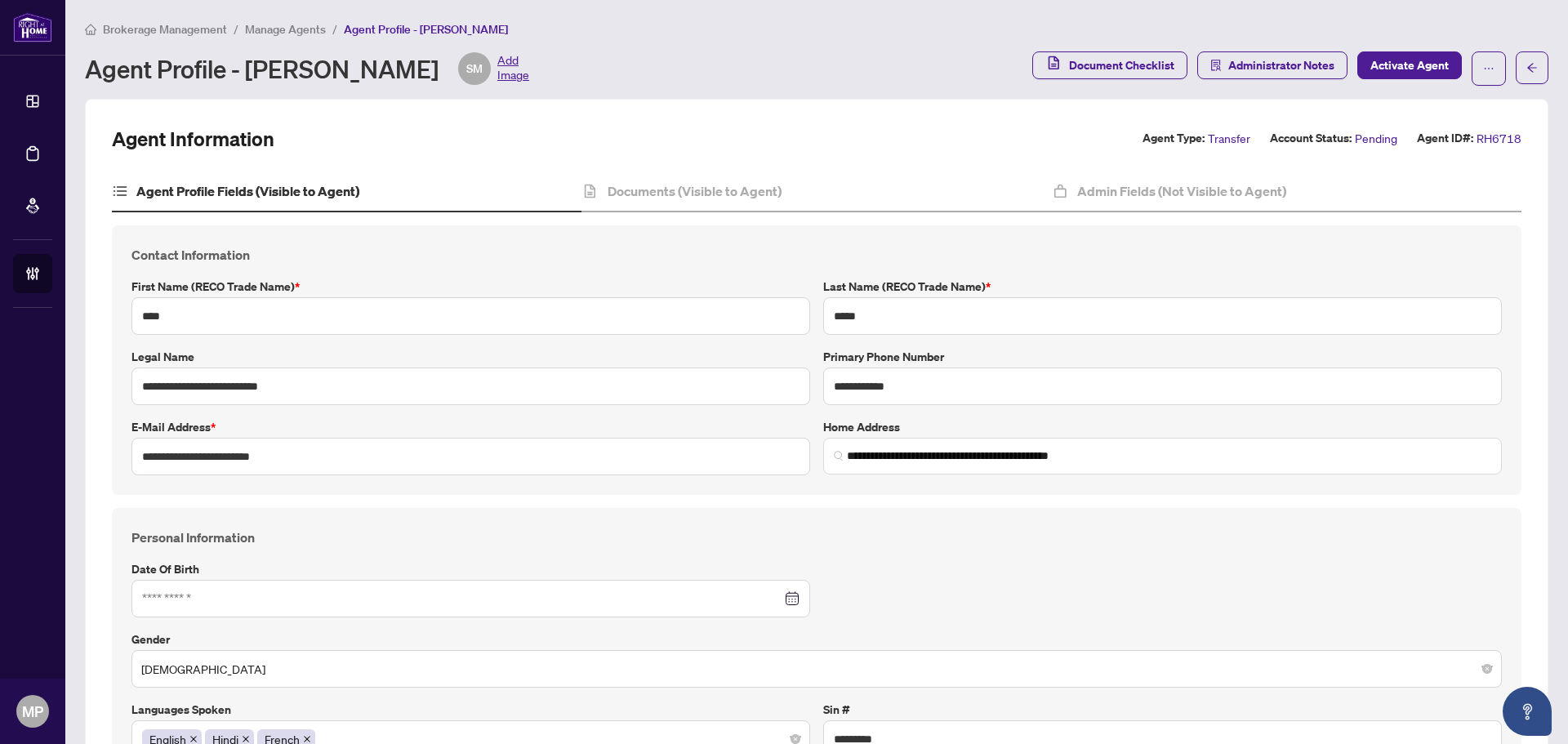
type input "**********"
type input "****"
type input "**********"
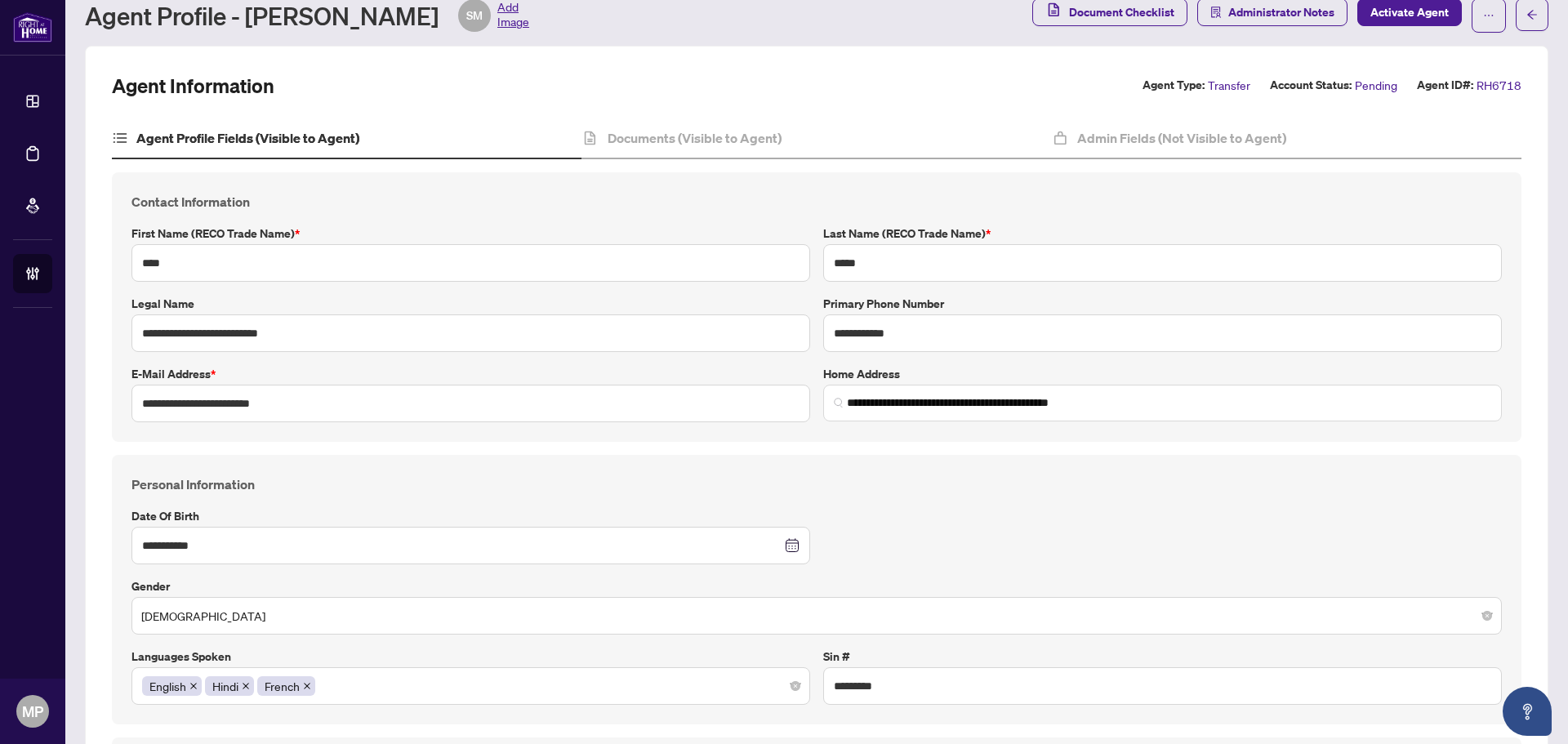
scroll to position [82, 0]
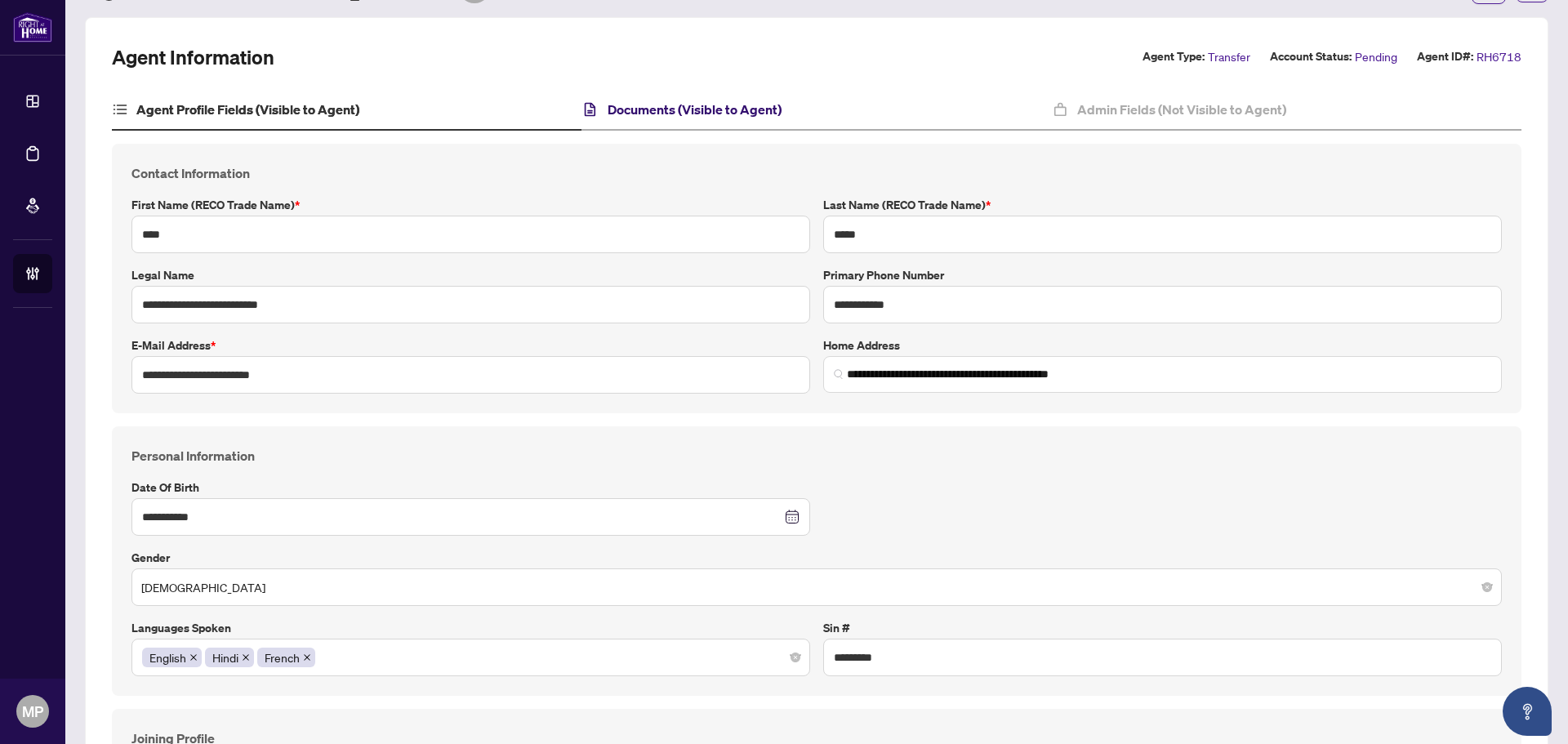
click at [700, 103] on h4 "Documents (Visible to Agent)" at bounding box center [695, 109] width 174 height 19
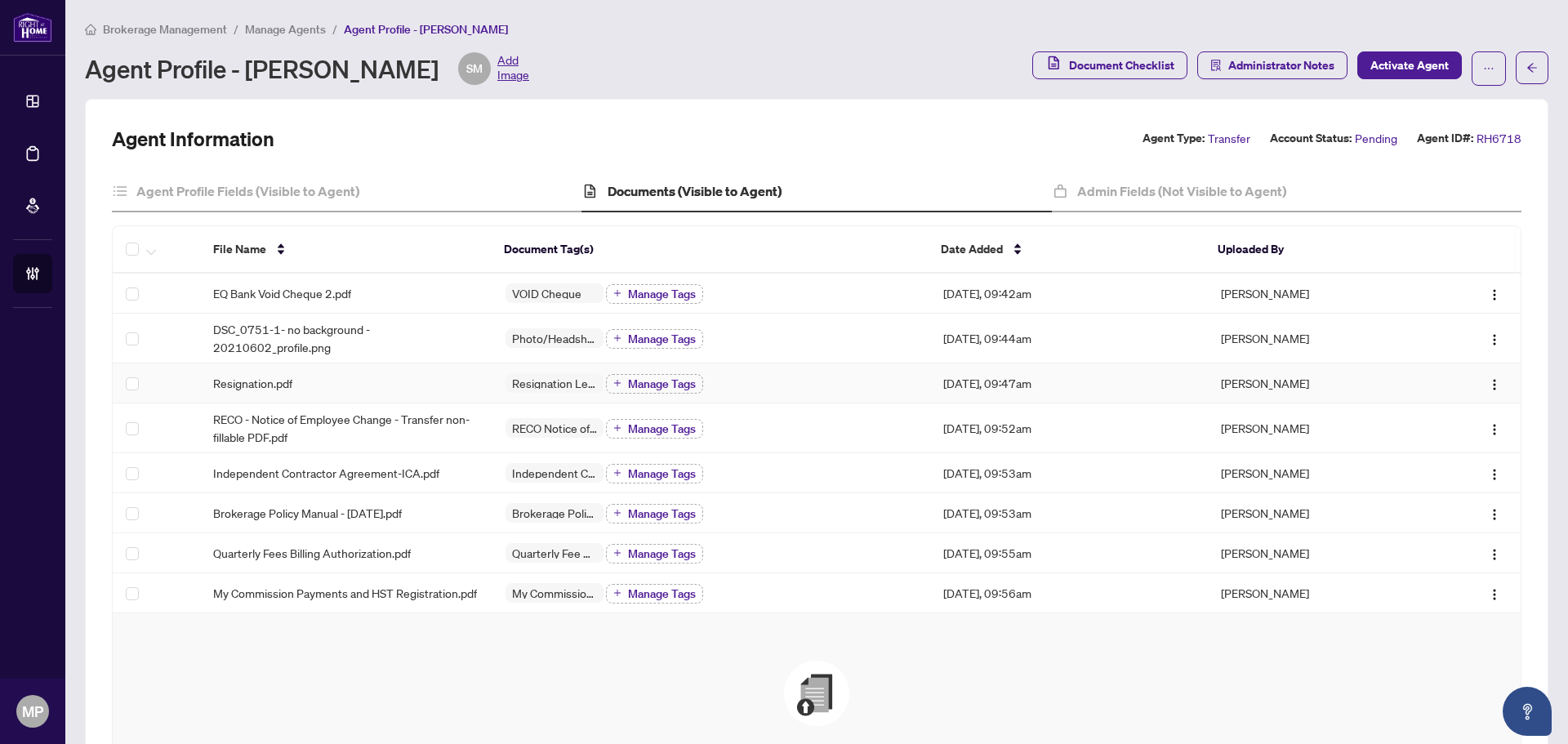
click at [383, 392] on td "Resignation.pdf" at bounding box center [346, 384] width 293 height 40
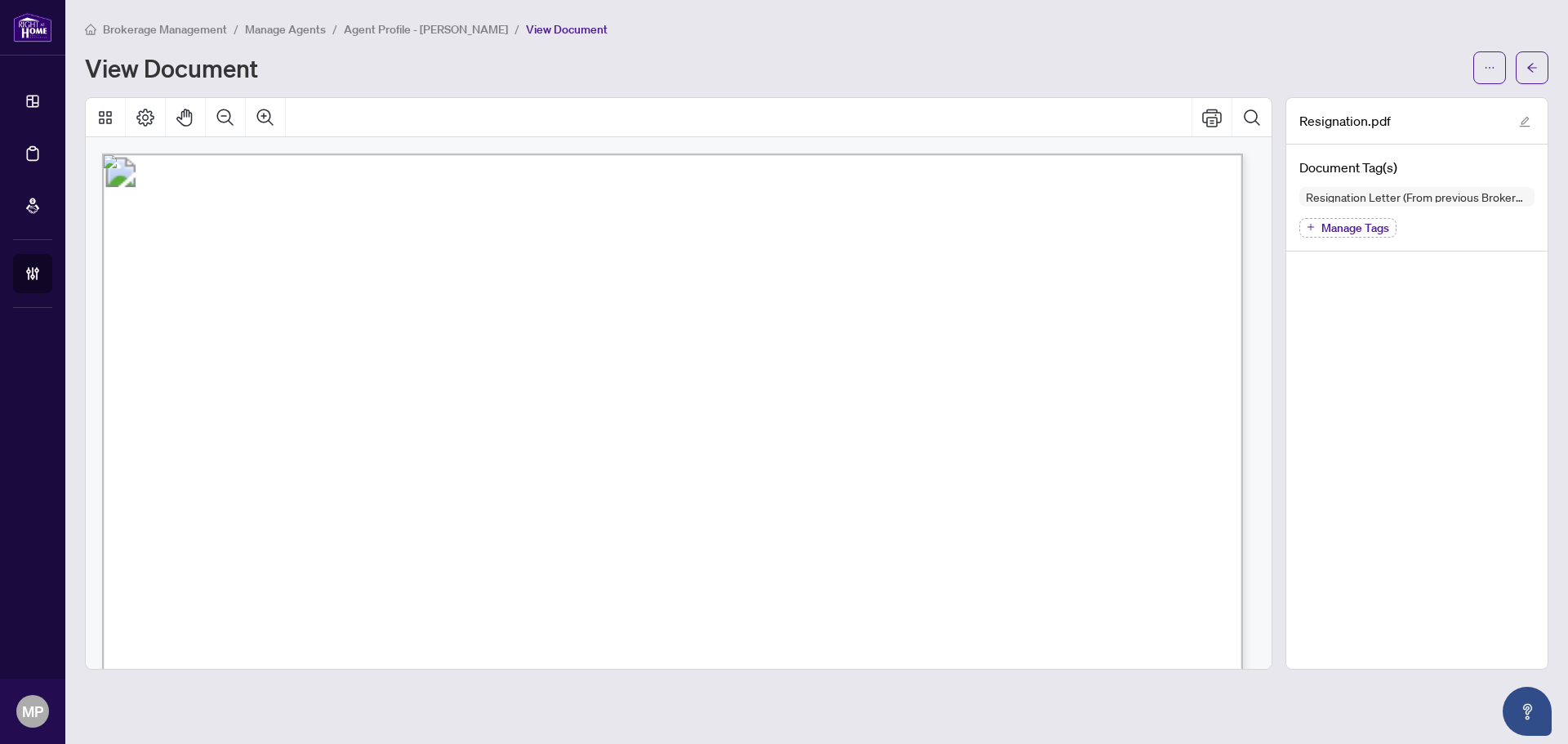
scroll to position [82, 0]
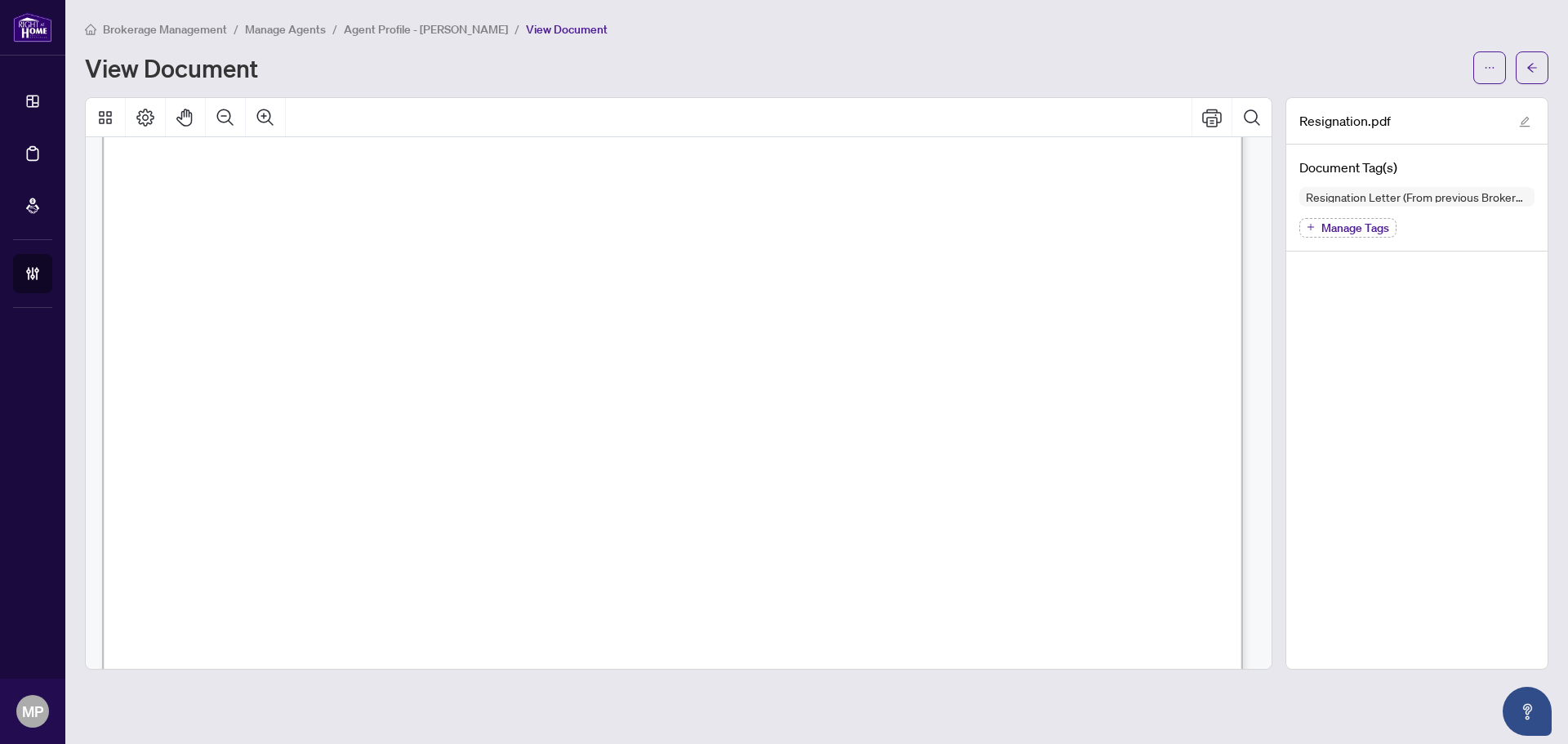
drag, startPoint x: 206, startPoint y: 411, endPoint x: 633, endPoint y: 469, distance: 430.9
click at [644, 79] on div "[PERSON_NAME] REALTOR® EXPERIENCE THE GOLD STANDARD Your trusted Tri-City Realt…" at bounding box center [1404, 76] width 2604 height 7
click at [271, 437] on span "Brokerage." at bounding box center [228, 431] width 86 height 20
drag, startPoint x: 417, startPoint y: 403, endPoint x: 843, endPoint y: 447, distance: 428.3
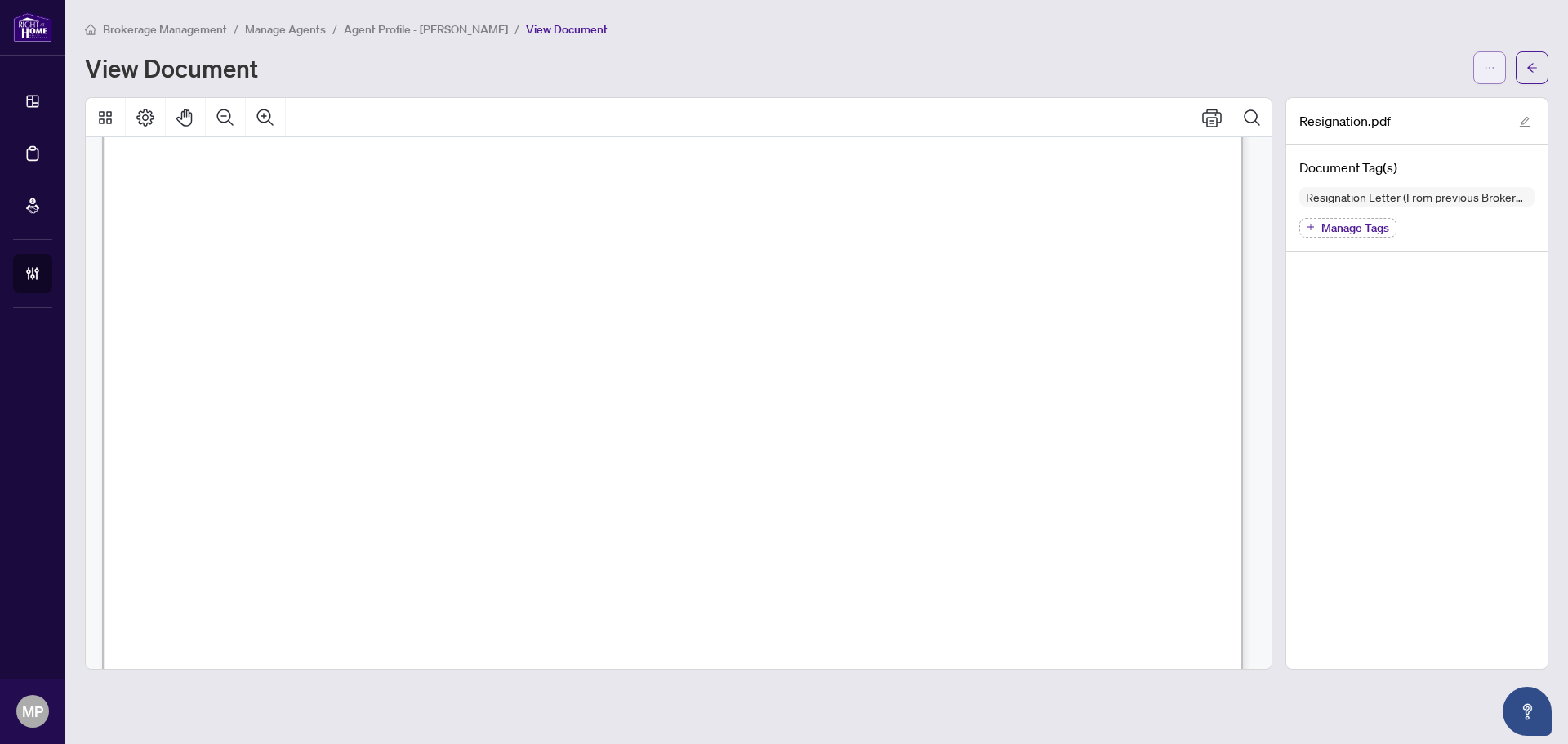
click at [1498, 64] on button "button" at bounding box center [1489, 68] width 33 height 33
click at [1206, 119] on icon "Print" at bounding box center [1211, 118] width 19 height 19
click at [1537, 69] on button "button" at bounding box center [1531, 68] width 33 height 33
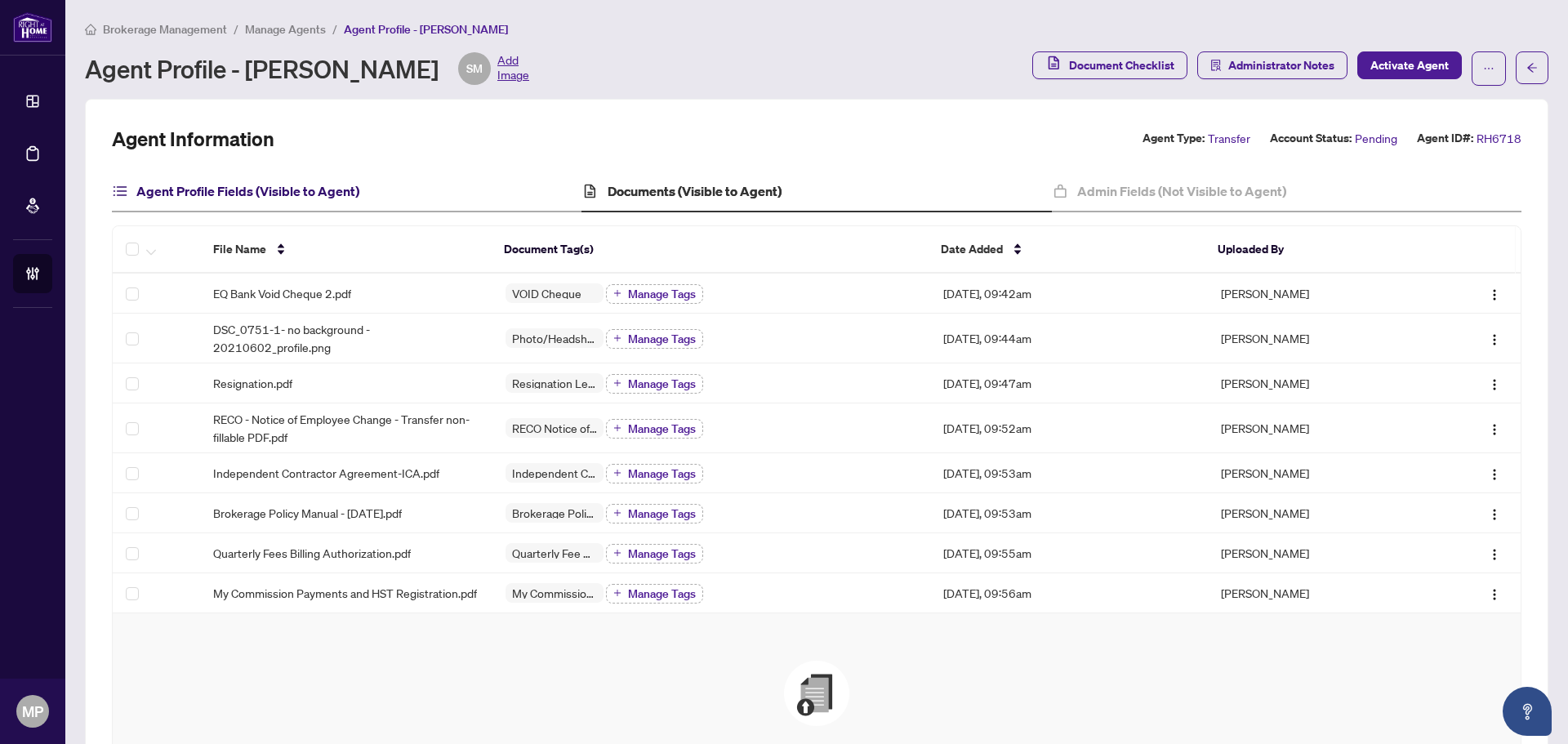
click at [312, 187] on h4 "Agent Profile Fields (Visible to Agent)" at bounding box center [248, 191] width 223 height 19
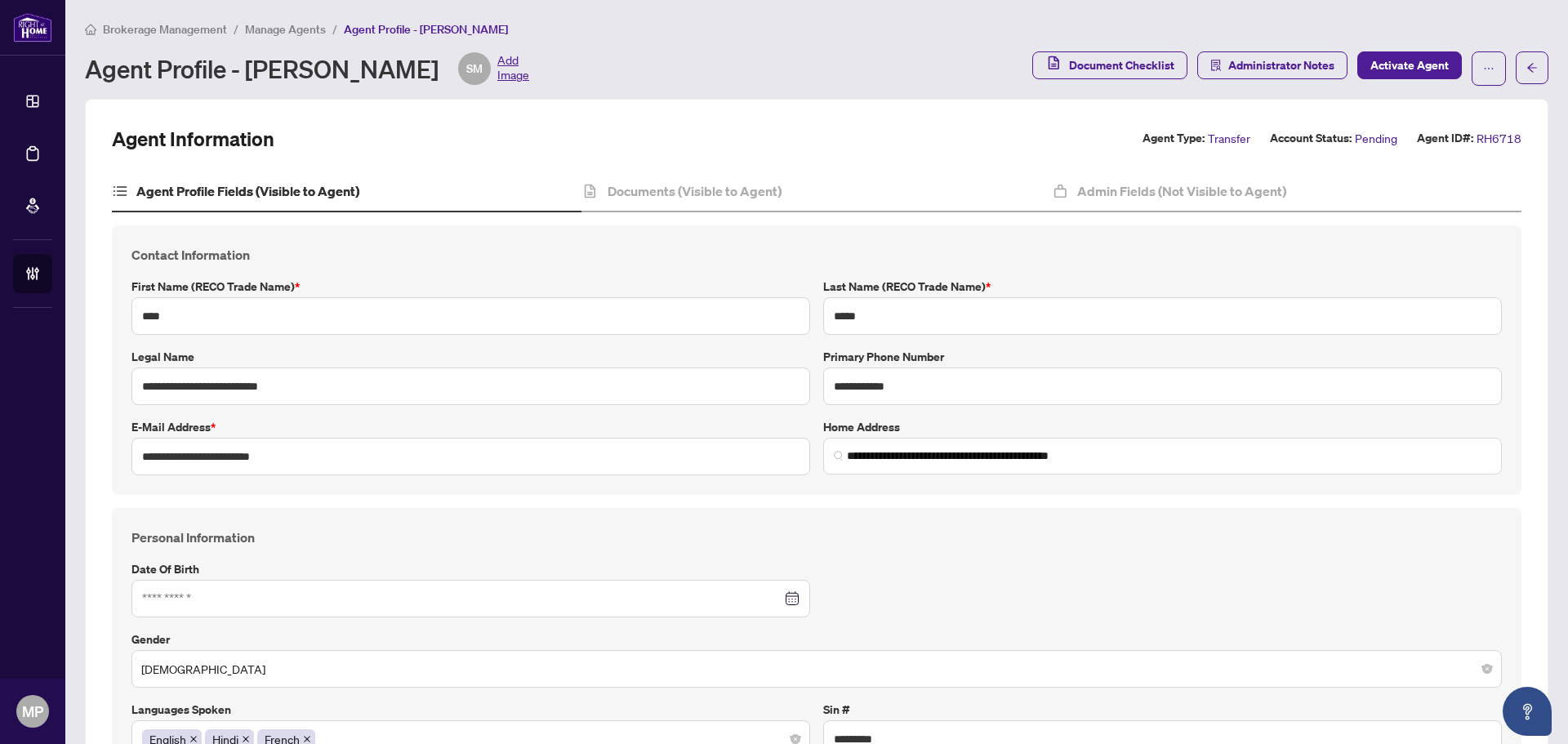
type input "**********"
type input "****"
type input "**********"
click at [705, 200] on div "Documents (Visible to Agent)" at bounding box center [816, 191] width 469 height 40
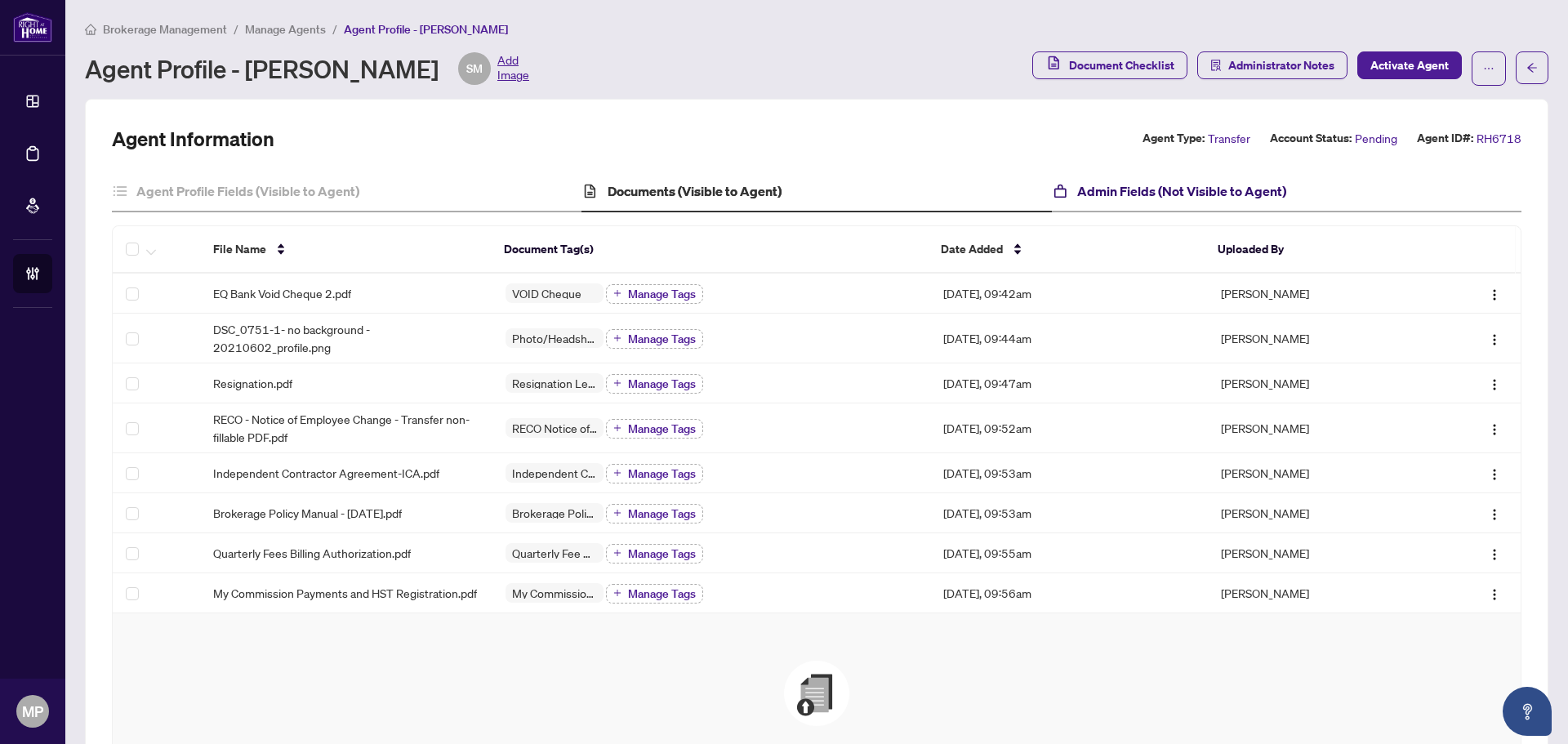
click at [1127, 199] on h4 "Admin Fields (Not Visible to Agent)" at bounding box center [1181, 191] width 209 height 19
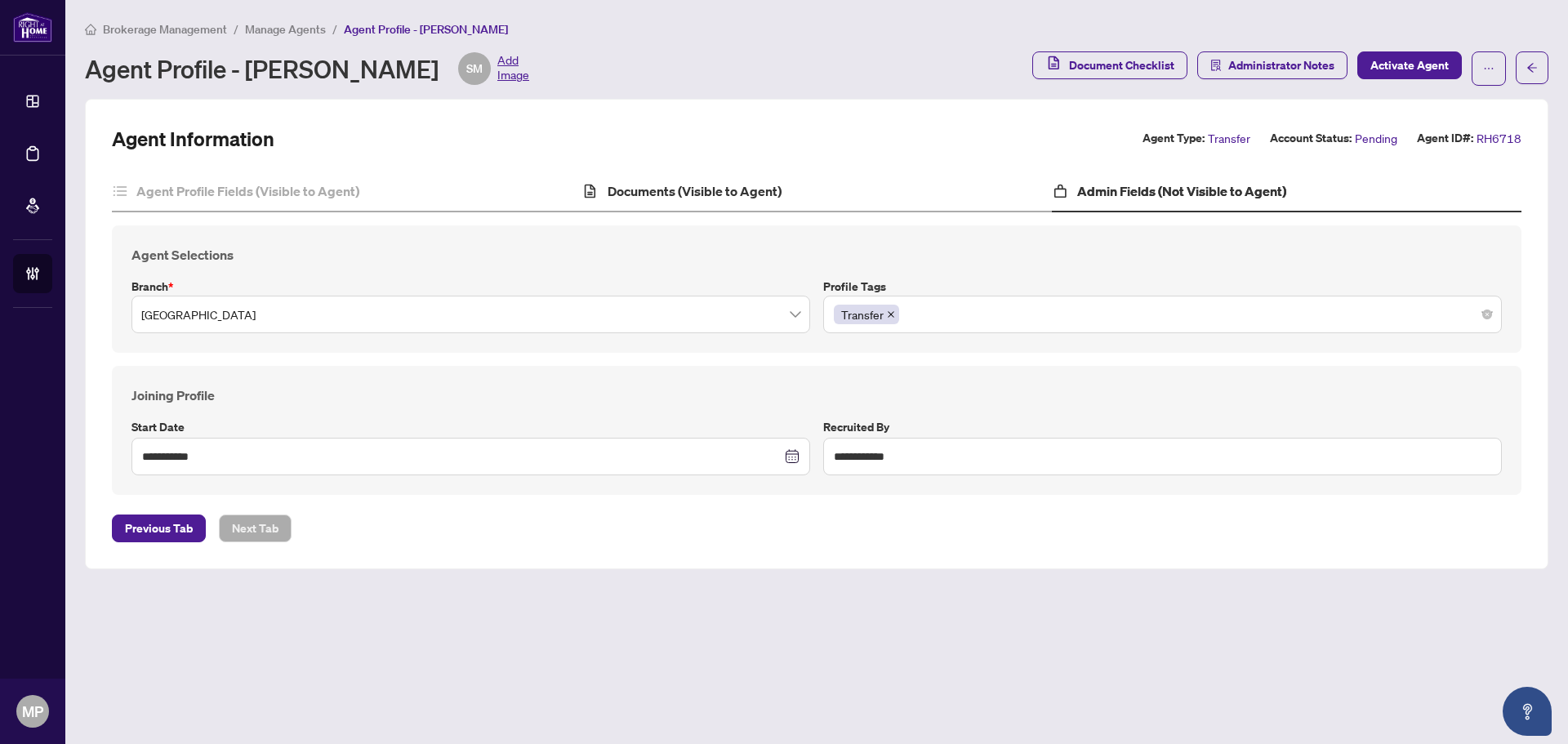
click at [787, 199] on div "Documents (Visible to Agent)" at bounding box center [816, 191] width 469 height 40
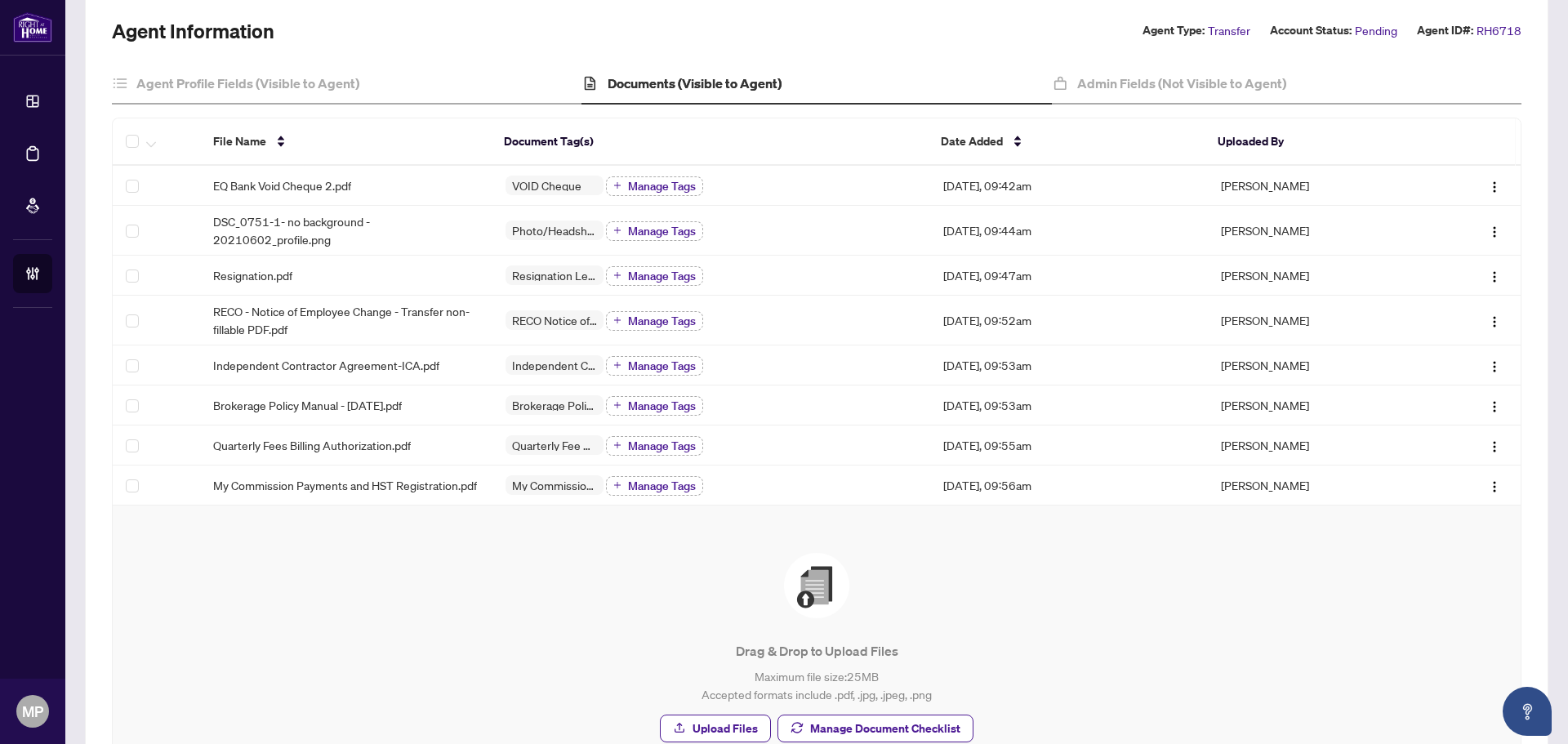
scroll to position [257, 0]
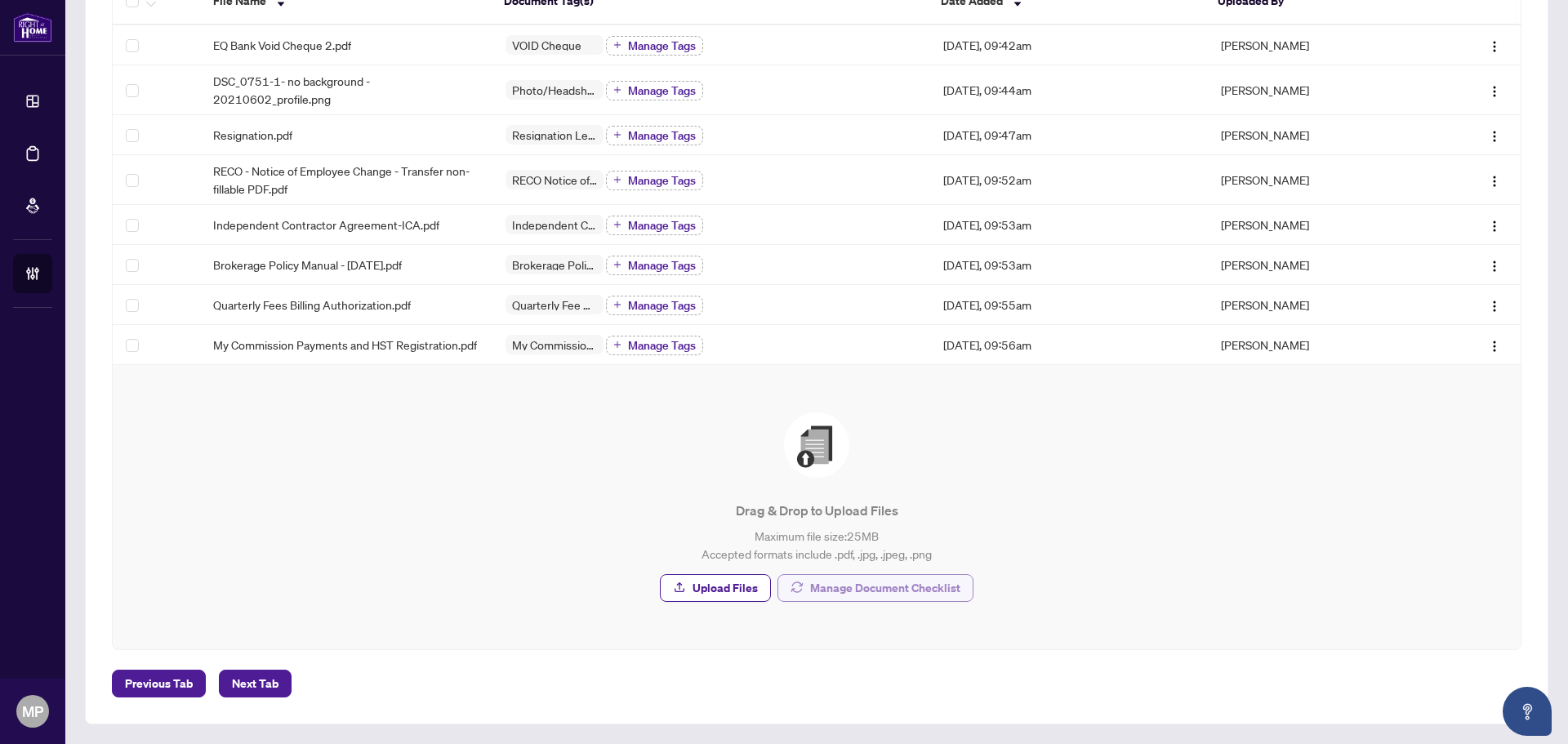
click at [830, 584] on span "Manage Document Checklist" at bounding box center [885, 588] width 150 height 26
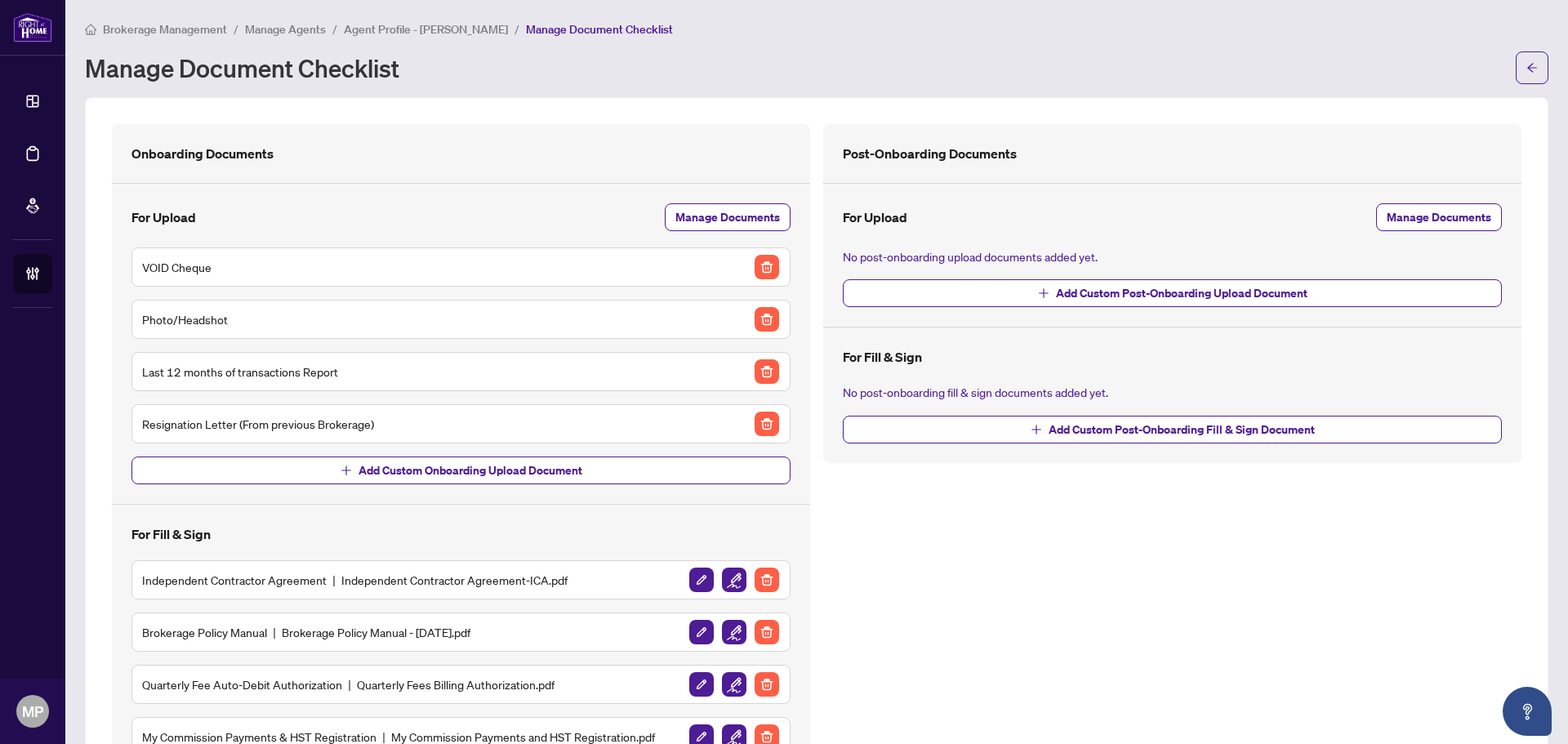
click at [406, 29] on span "Agent Profile - Shad Mulla" at bounding box center [425, 29] width 164 height 15
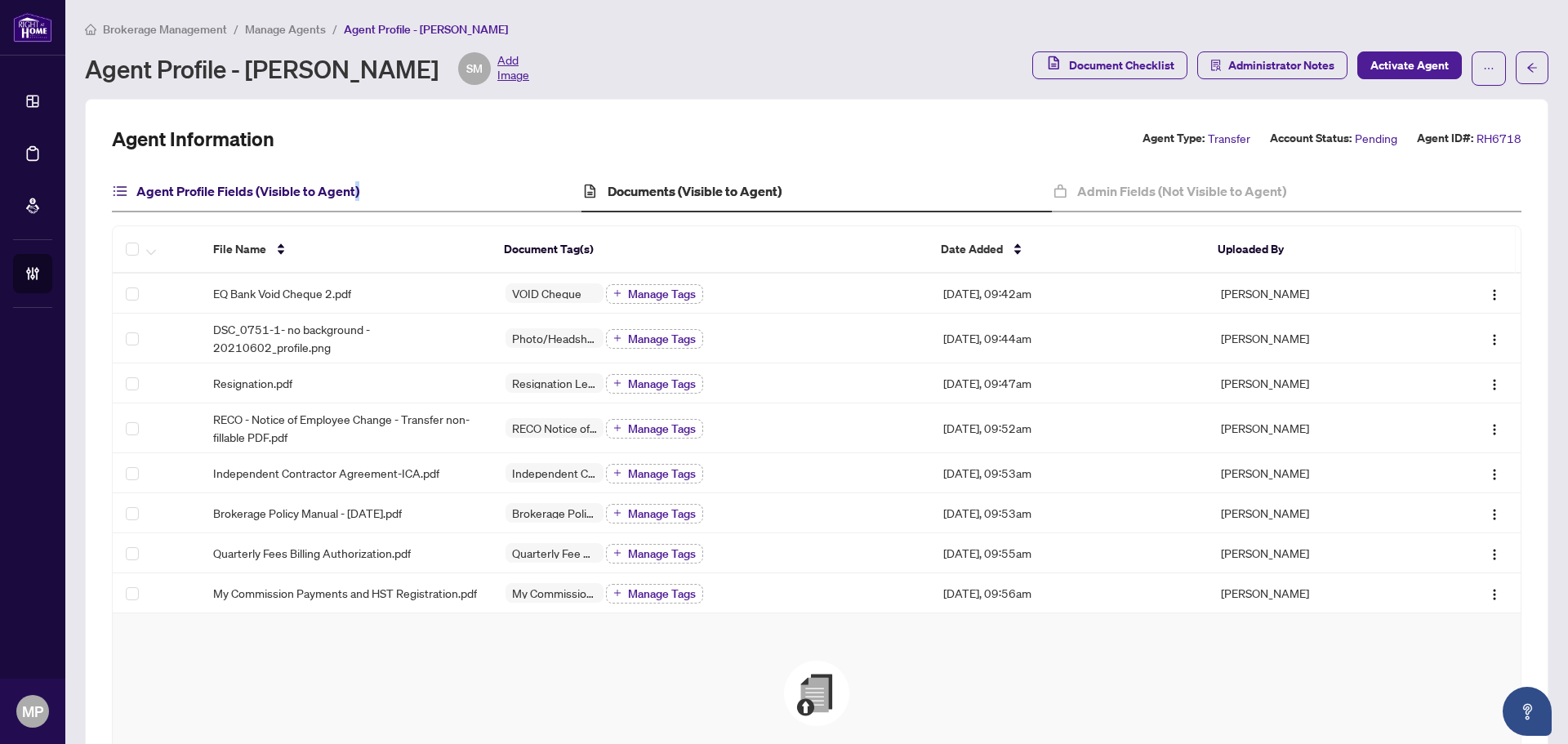
click at [355, 192] on h4 "Agent Profile Fields (Visible to Agent)" at bounding box center [248, 191] width 223 height 19
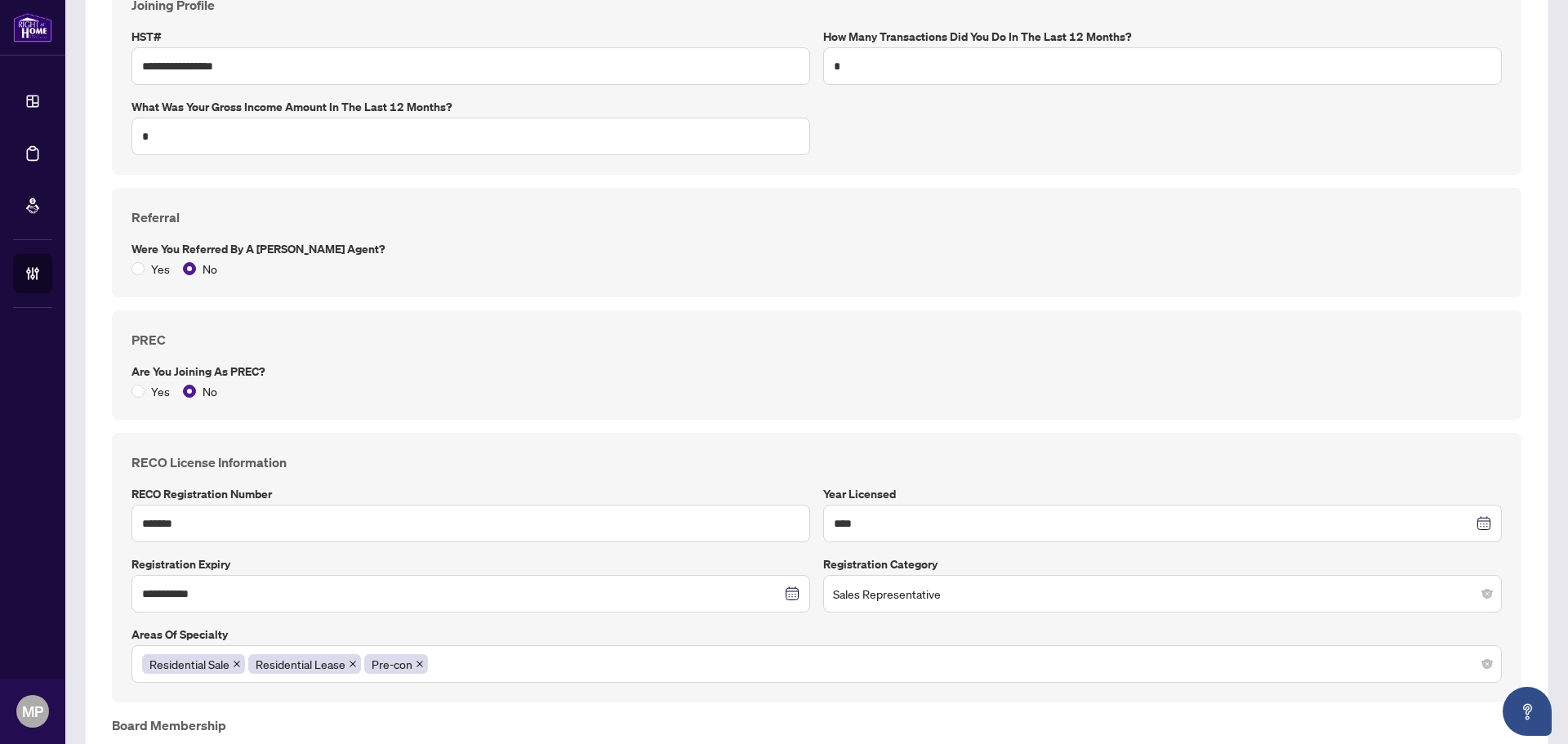
scroll to position [816, 0]
click at [169, 515] on input "*******" at bounding box center [471, 522] width 678 height 38
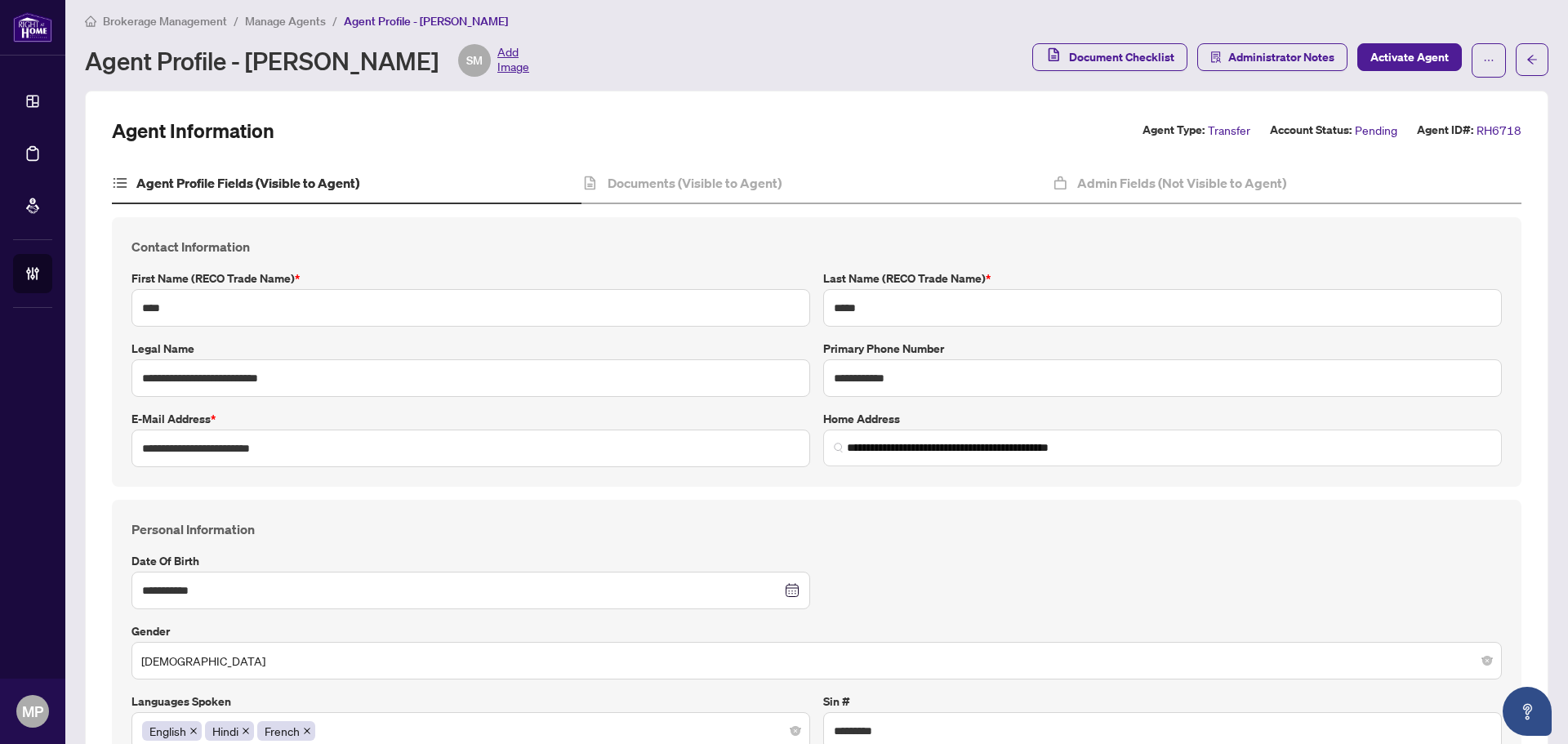
scroll to position [0, 0]
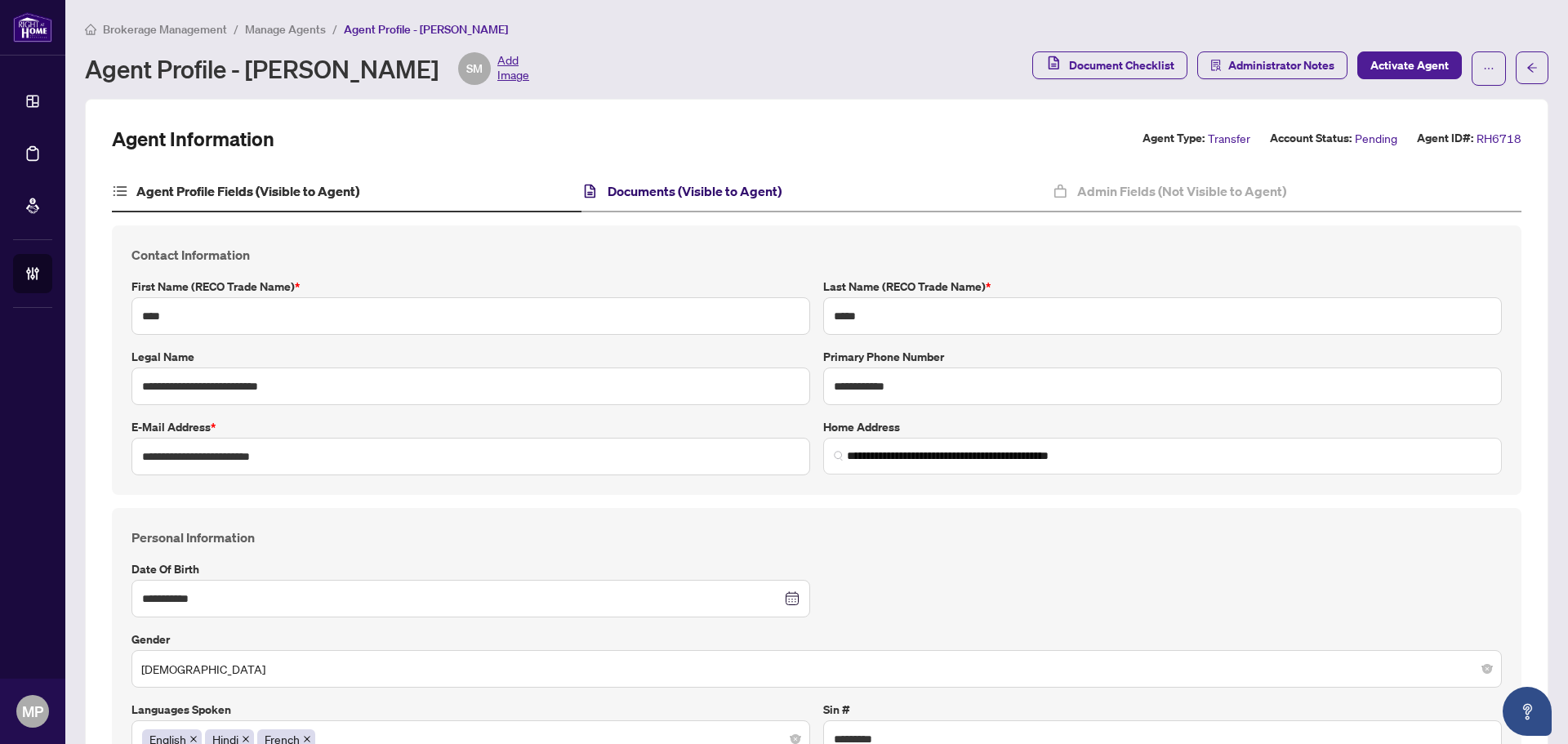
click at [684, 185] on h4 "Documents (Visible to Agent)" at bounding box center [695, 191] width 174 height 19
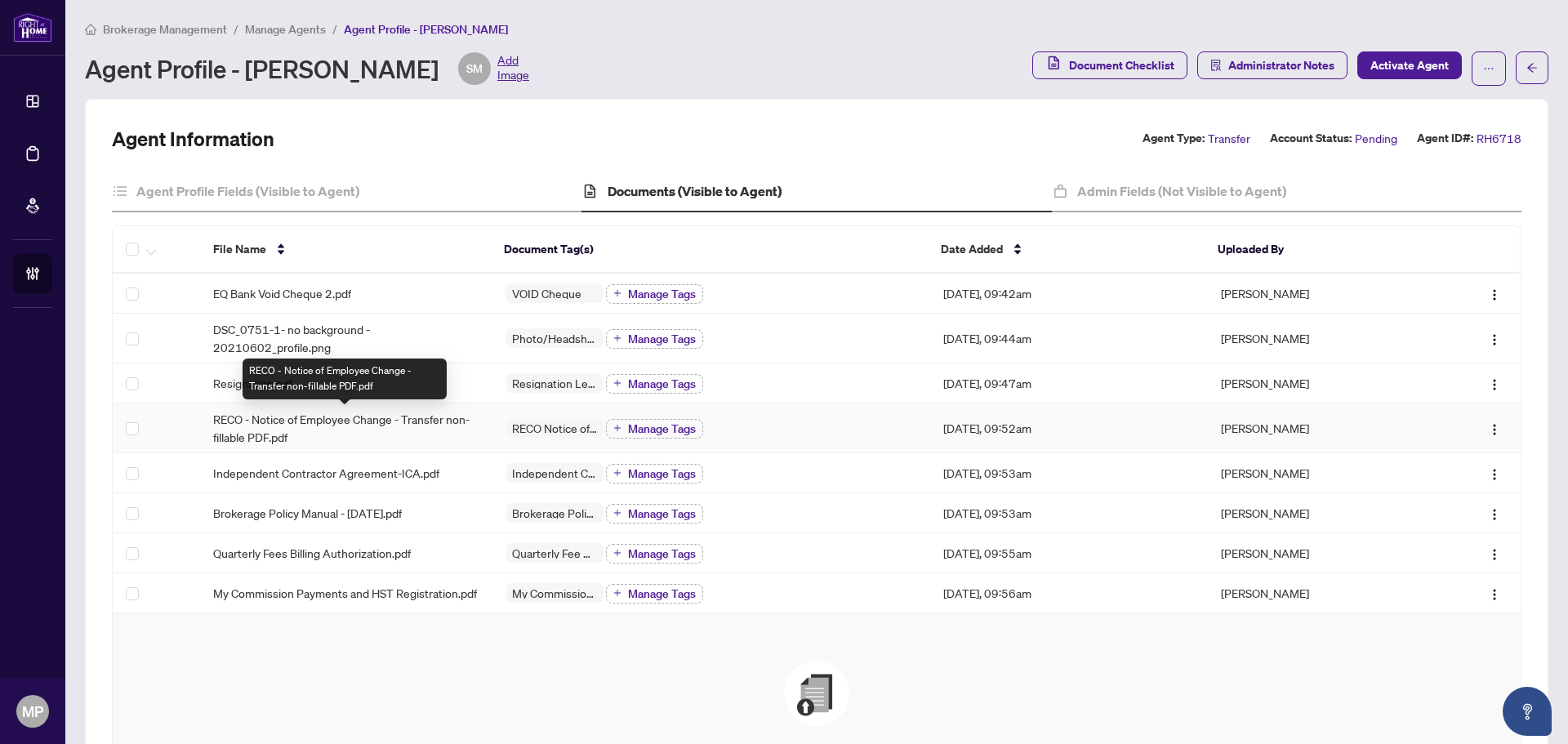
click at [254, 434] on span "RECO - Notice of Employee Change - Transfer non-fillable PDF.pdf" at bounding box center [346, 428] width 266 height 36
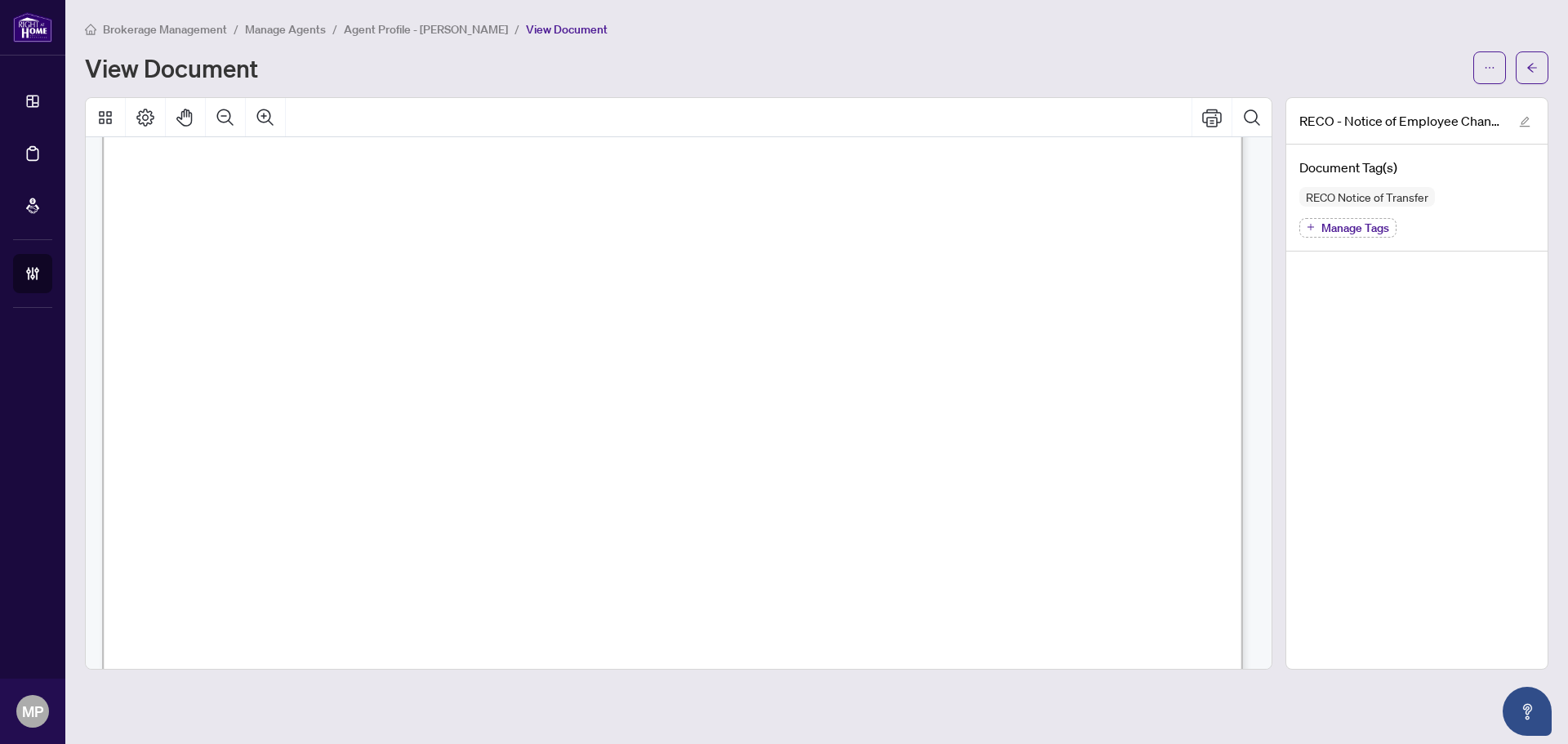
scroll to position [1878, 0]
click at [404, 27] on span "Agent Profile - Shad Mulla" at bounding box center [425, 29] width 164 height 15
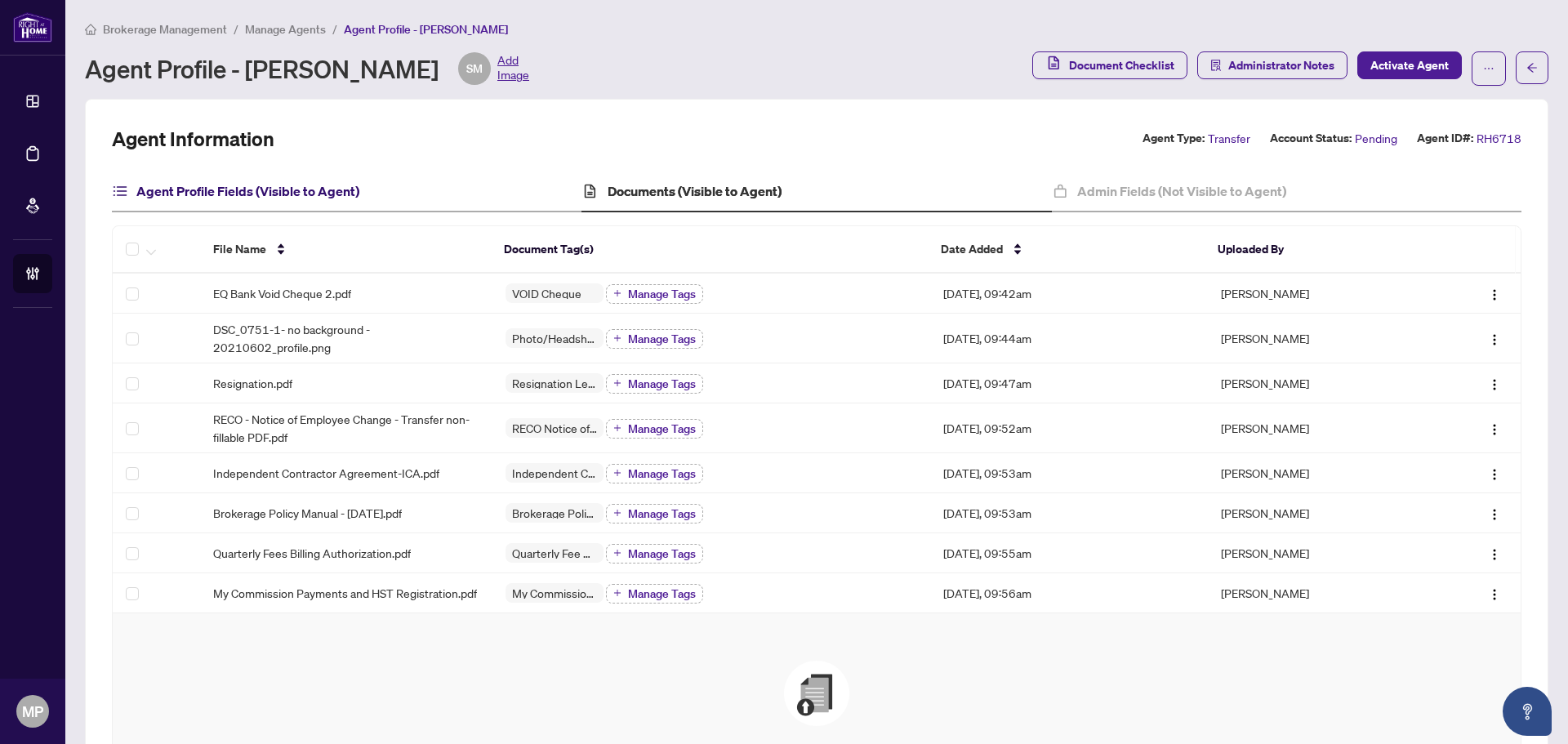
click at [257, 191] on h4 "Agent Profile Fields (Visible to Agent)" at bounding box center [248, 191] width 223 height 19
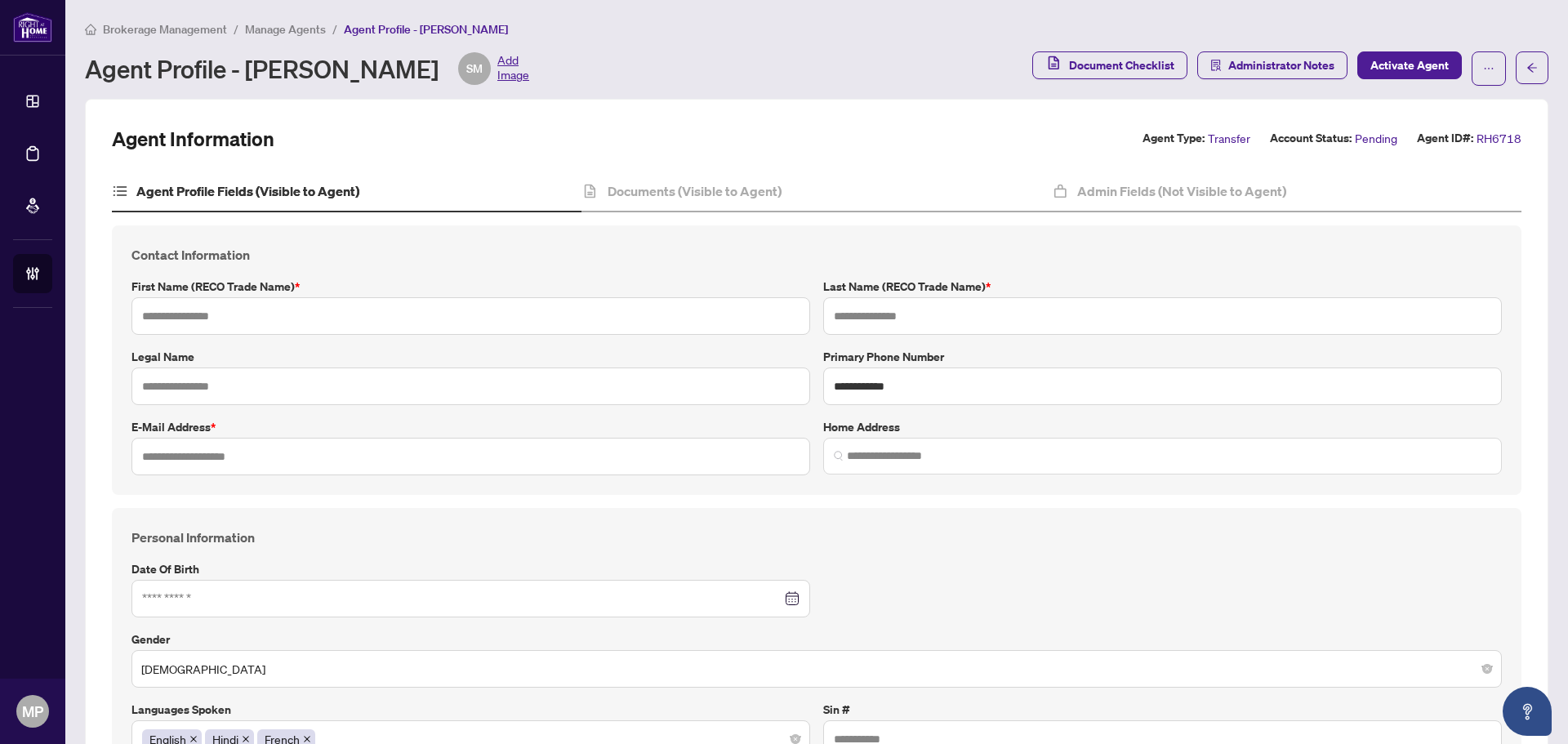
type input "****"
type input "*****"
type input "**********"
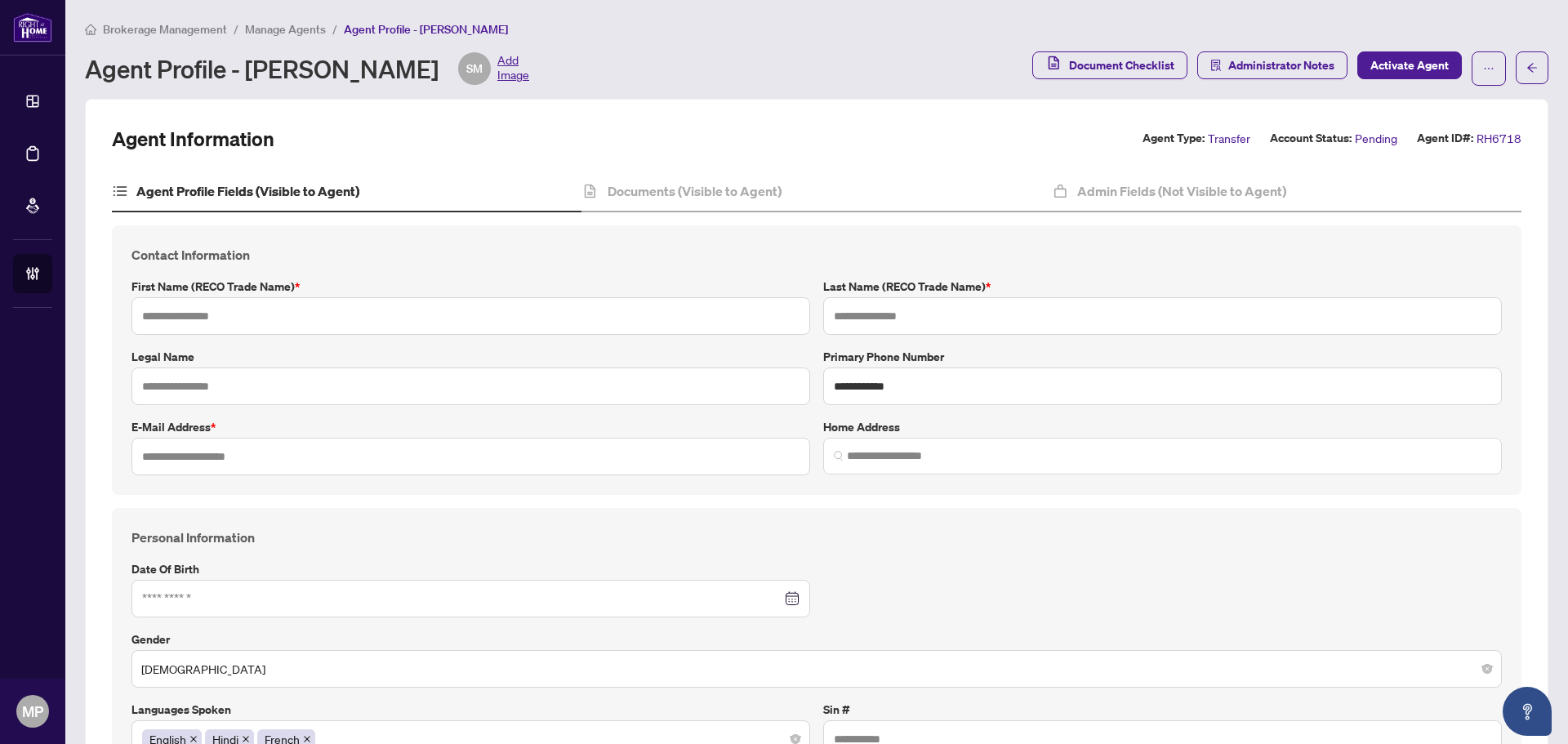
type input "*********"
type input "**********"
type input "*"
type input "*******"
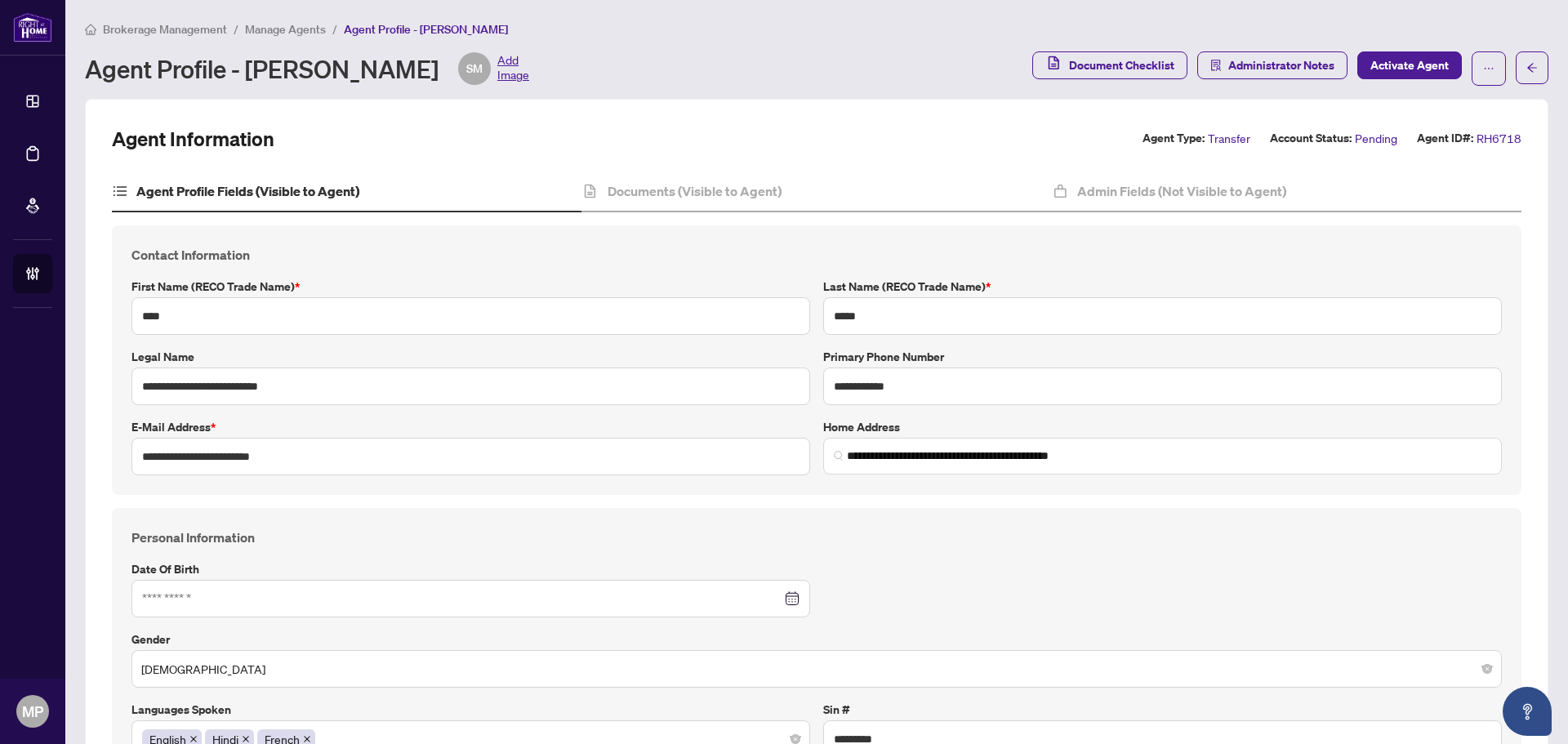
type input "**********"
type input "****"
type input "**********"
click at [760, 191] on h4 "Documents (Visible to Agent)" at bounding box center [695, 191] width 174 height 19
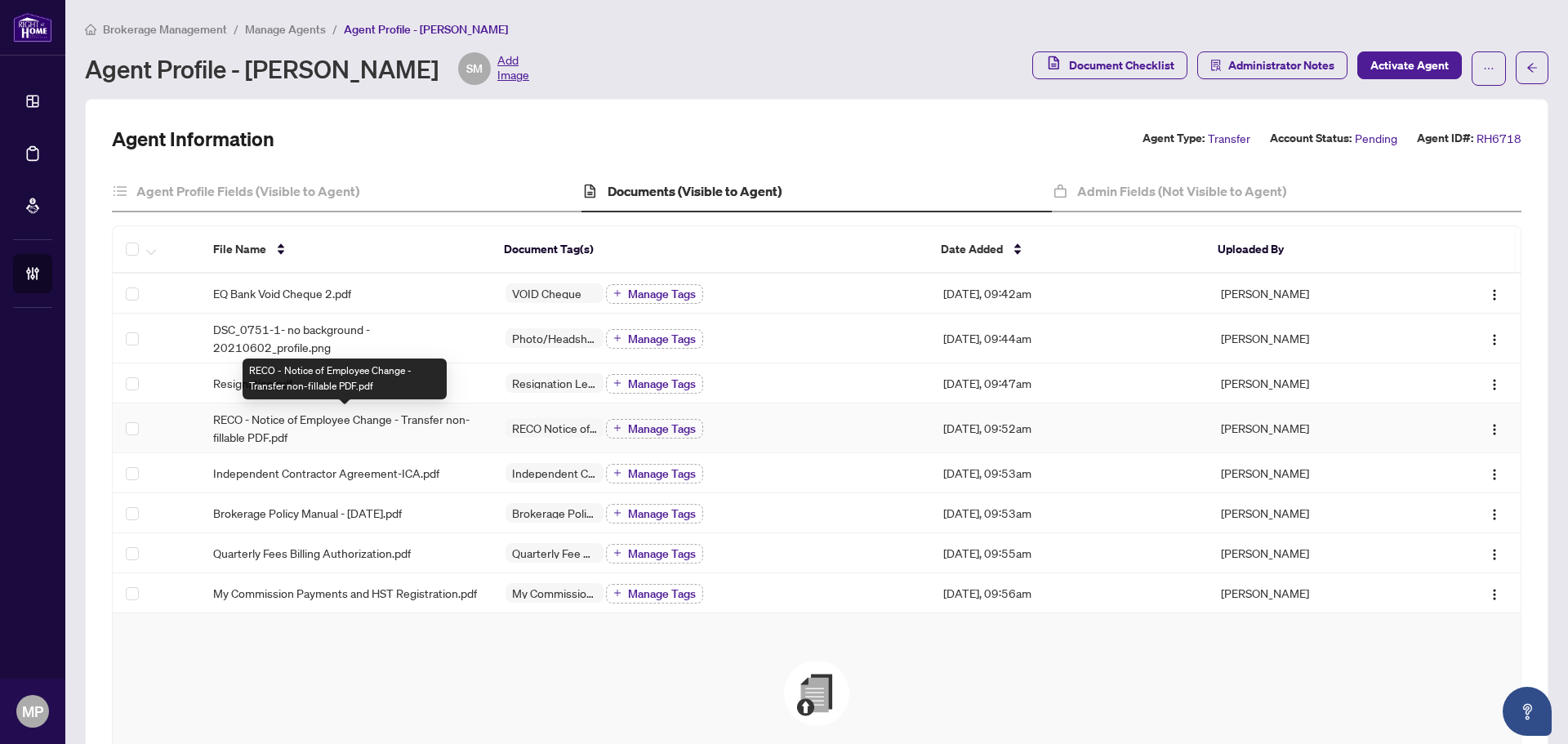
click at [401, 423] on span "RECO - Notice of Employee Change - Transfer non-fillable PDF.pdf" at bounding box center [346, 428] width 266 height 36
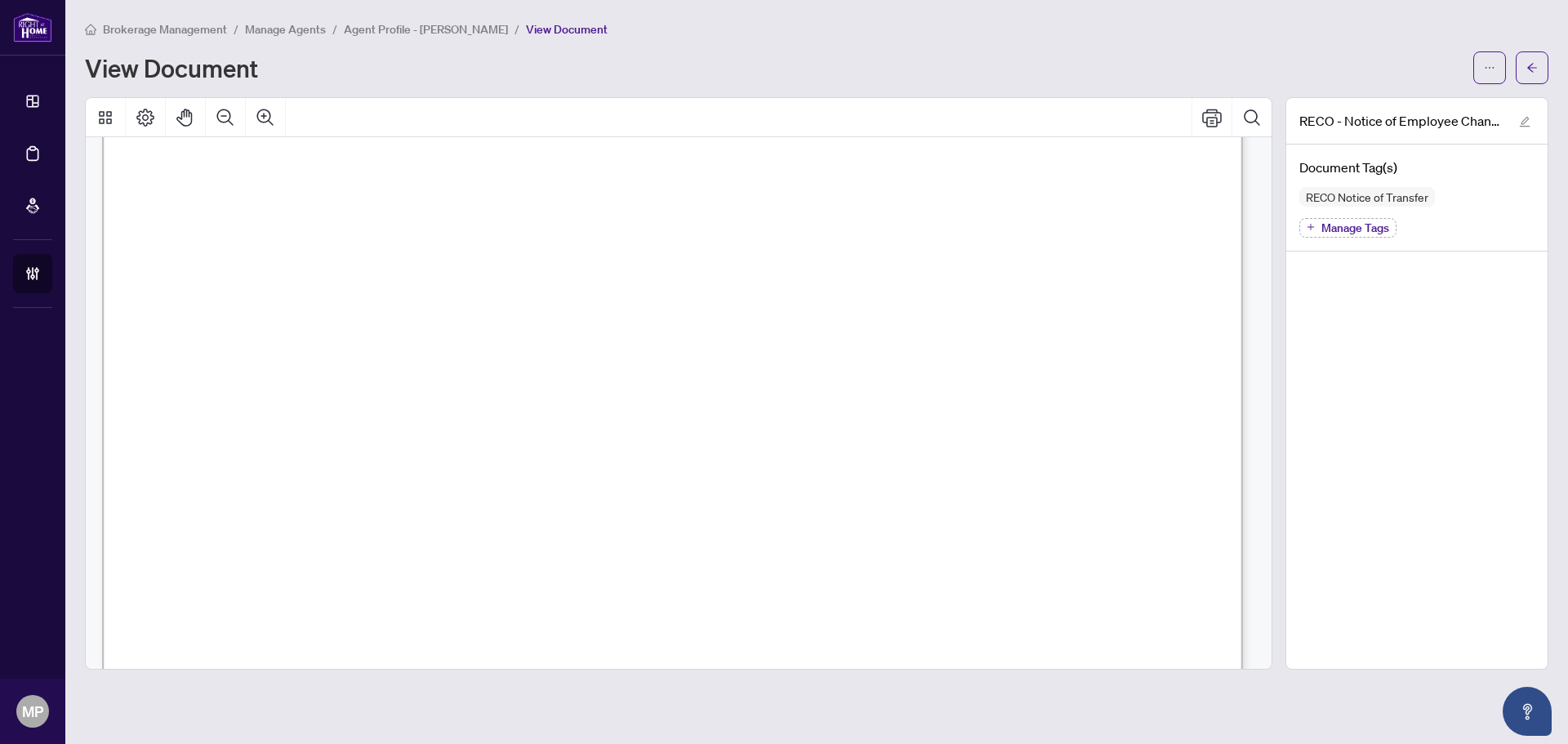
scroll to position [2123, 0]
drag, startPoint x: 1526, startPoint y: 70, endPoint x: 1560, endPoint y: 87, distance: 38.0
click at [1526, 70] on icon "arrow-left" at bounding box center [1531, 68] width 11 height 11
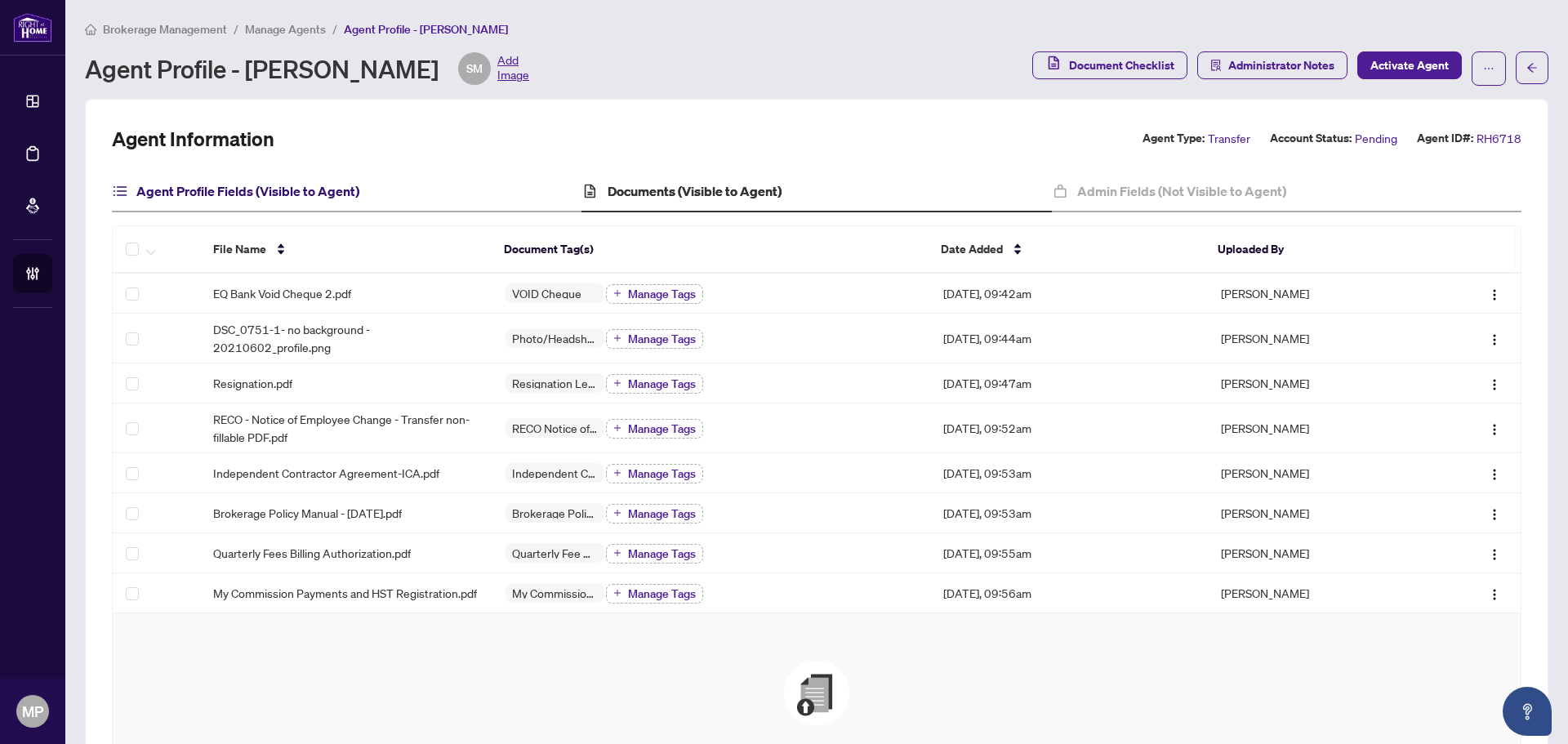
click at [347, 191] on h4 "Agent Profile Fields (Visible to Agent)" at bounding box center [248, 191] width 223 height 19
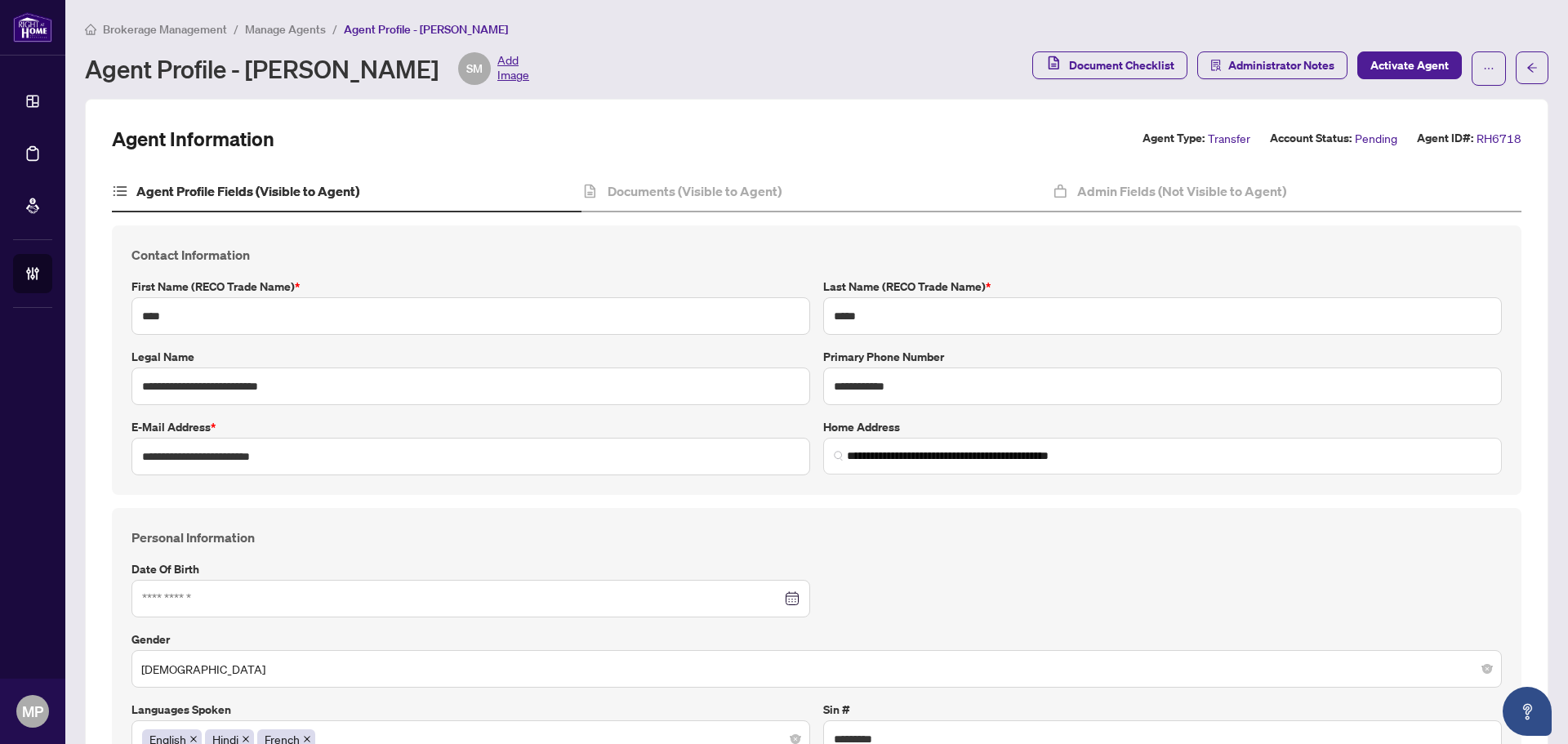
type input "**********"
type input "****"
type input "**********"
click at [257, 454] on input "**********" at bounding box center [471, 456] width 678 height 38
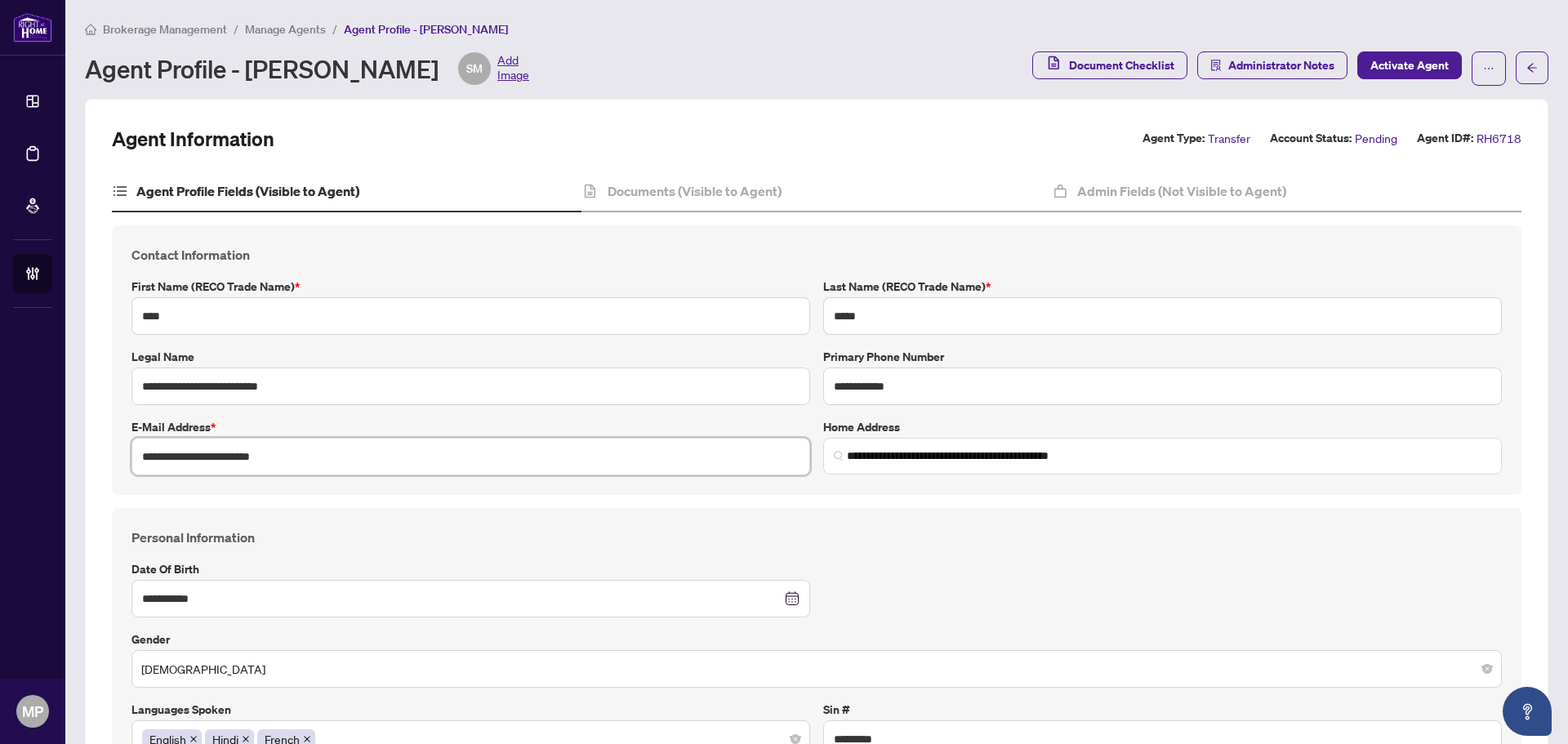
click at [257, 454] on input "**********" at bounding box center [471, 456] width 678 height 38
drag, startPoint x: 907, startPoint y: 451, endPoint x: 833, endPoint y: 455, distance: 74.1
click at [833, 455] on span "**********" at bounding box center [1162, 456] width 678 height 37
click at [716, 185] on h4 "Documents (Visible to Agent)" at bounding box center [695, 191] width 174 height 19
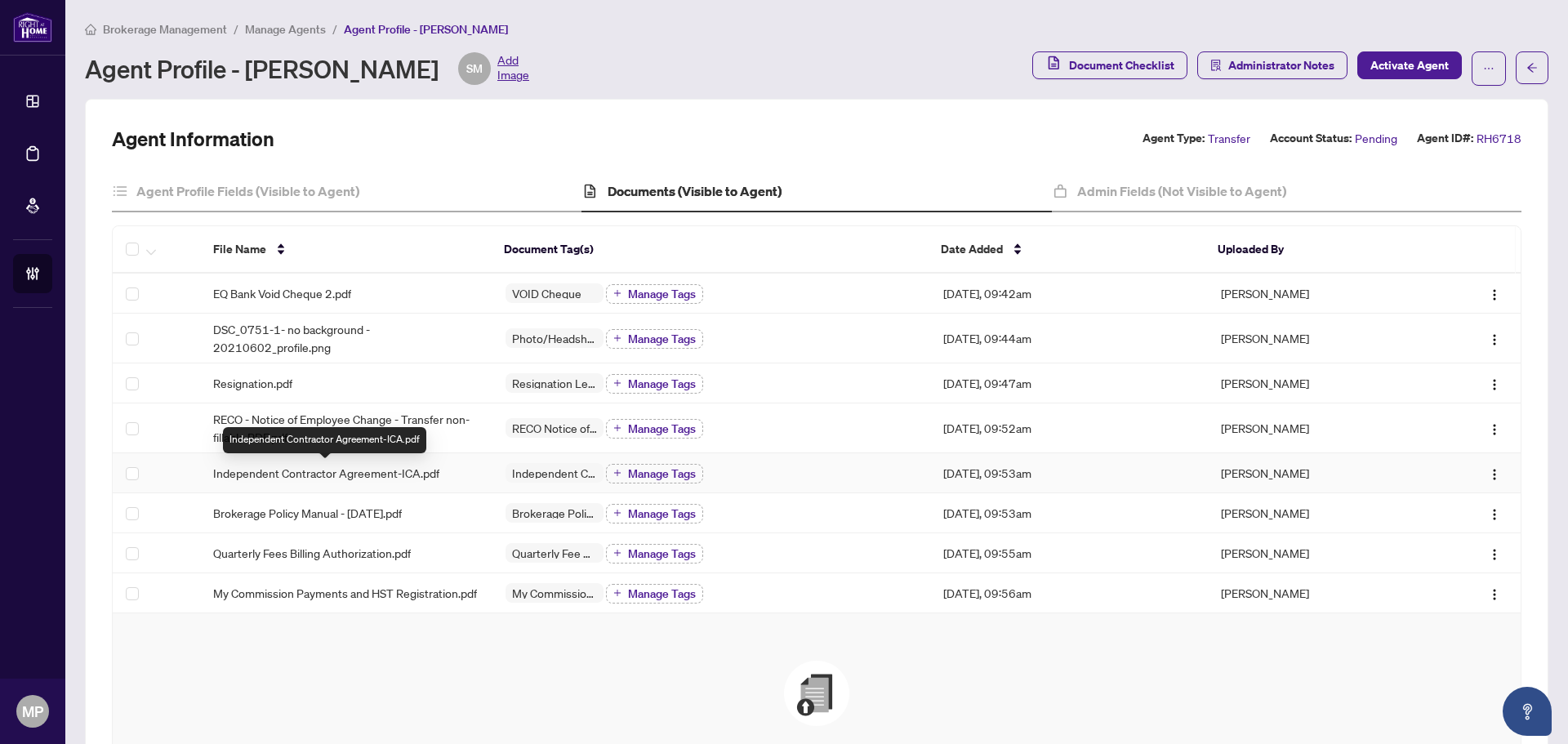
click at [418, 466] on span "Independent Contractor Agreement-ICA.pdf" at bounding box center [326, 473] width 226 height 18
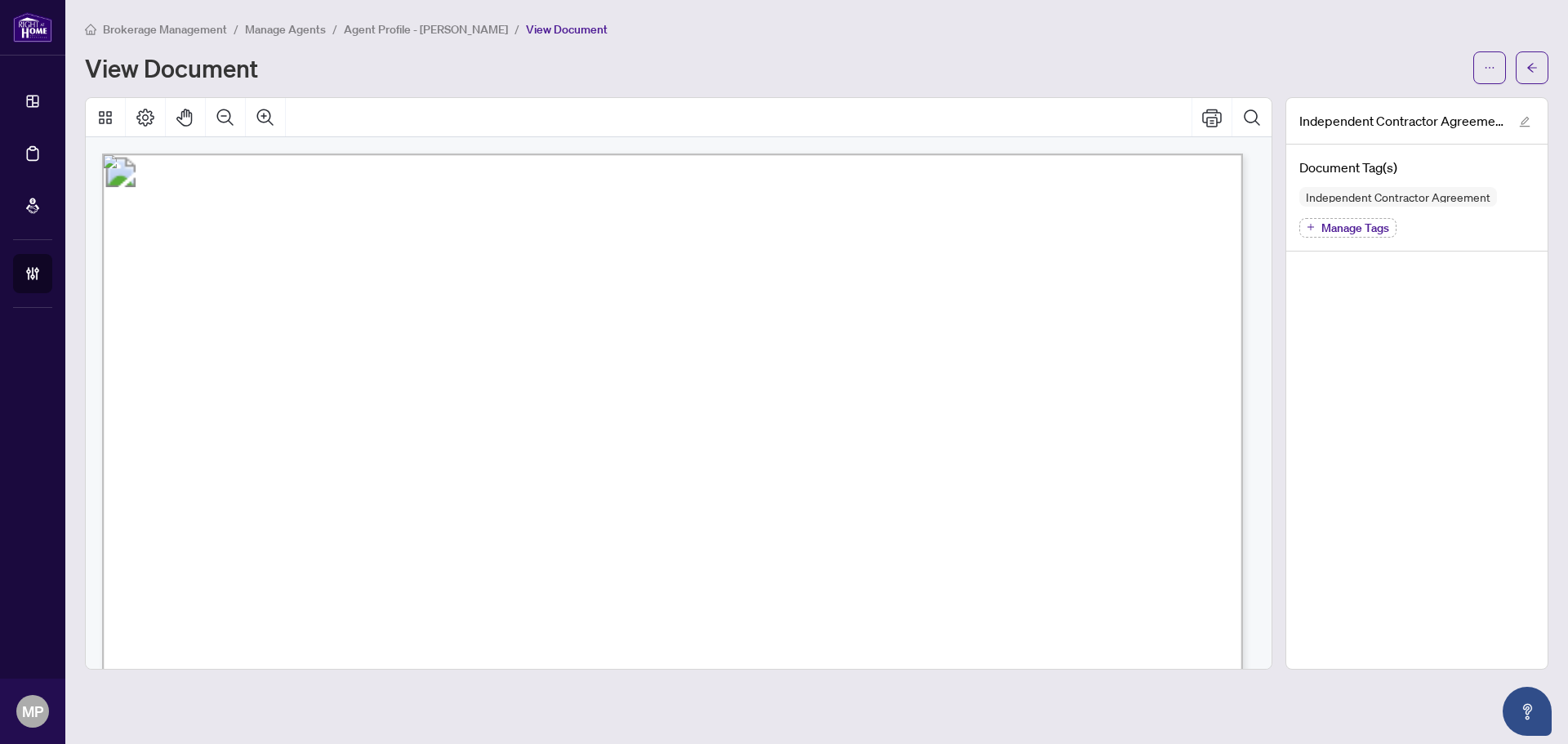
scroll to position [327, 0]
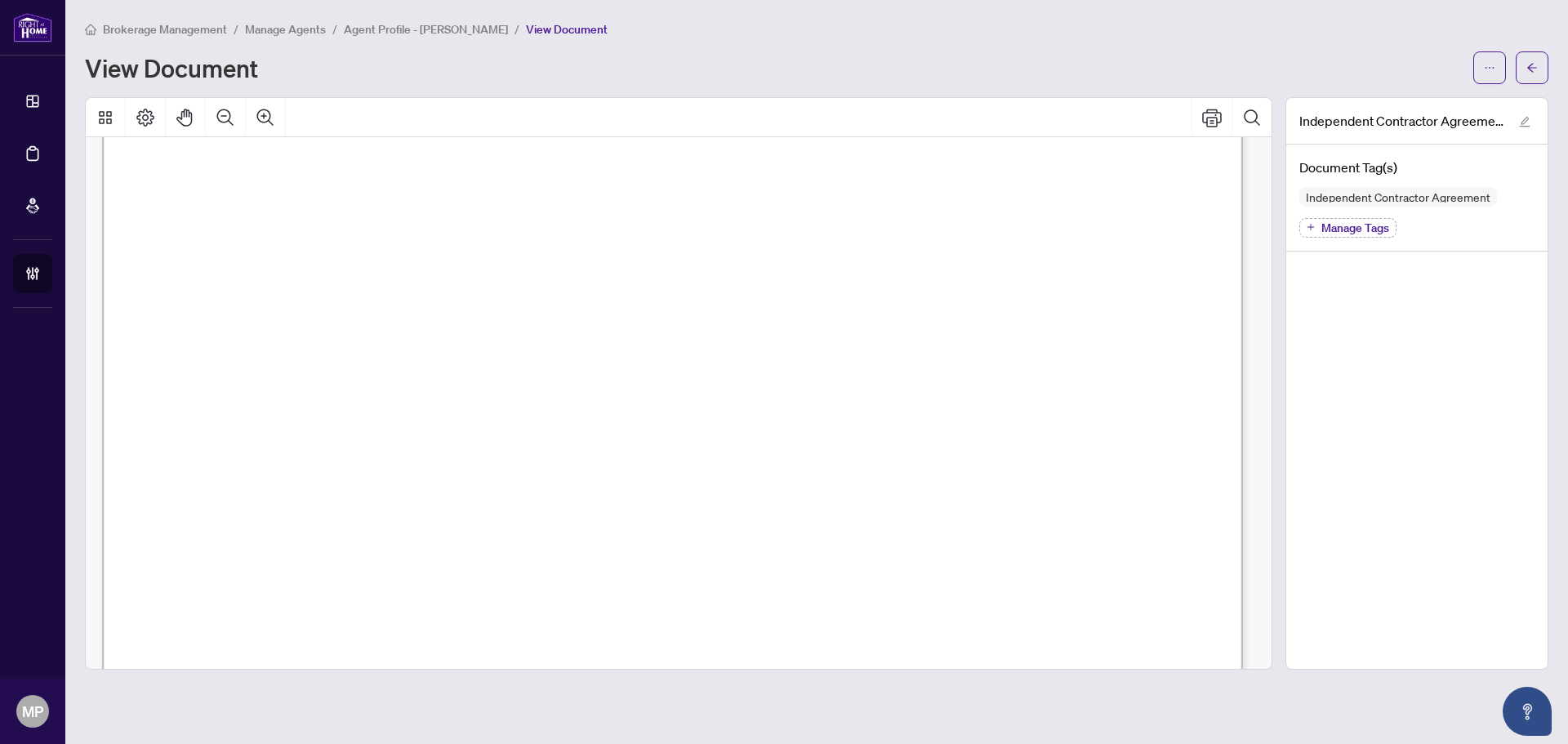
drag, startPoint x: 718, startPoint y: 207, endPoint x: 551, endPoint y: 191, distance: 167.8
drag, startPoint x: 632, startPoint y: 191, endPoint x: 668, endPoint y: 193, distance: 36.1
click at [633, 191] on span "Aug/19/2025, 09:53am" at bounding box center [619, 199] width 101 height 19
click at [670, 200] on span "Aug/19/2025, 09:53am" at bounding box center [619, 199] width 101 height 19
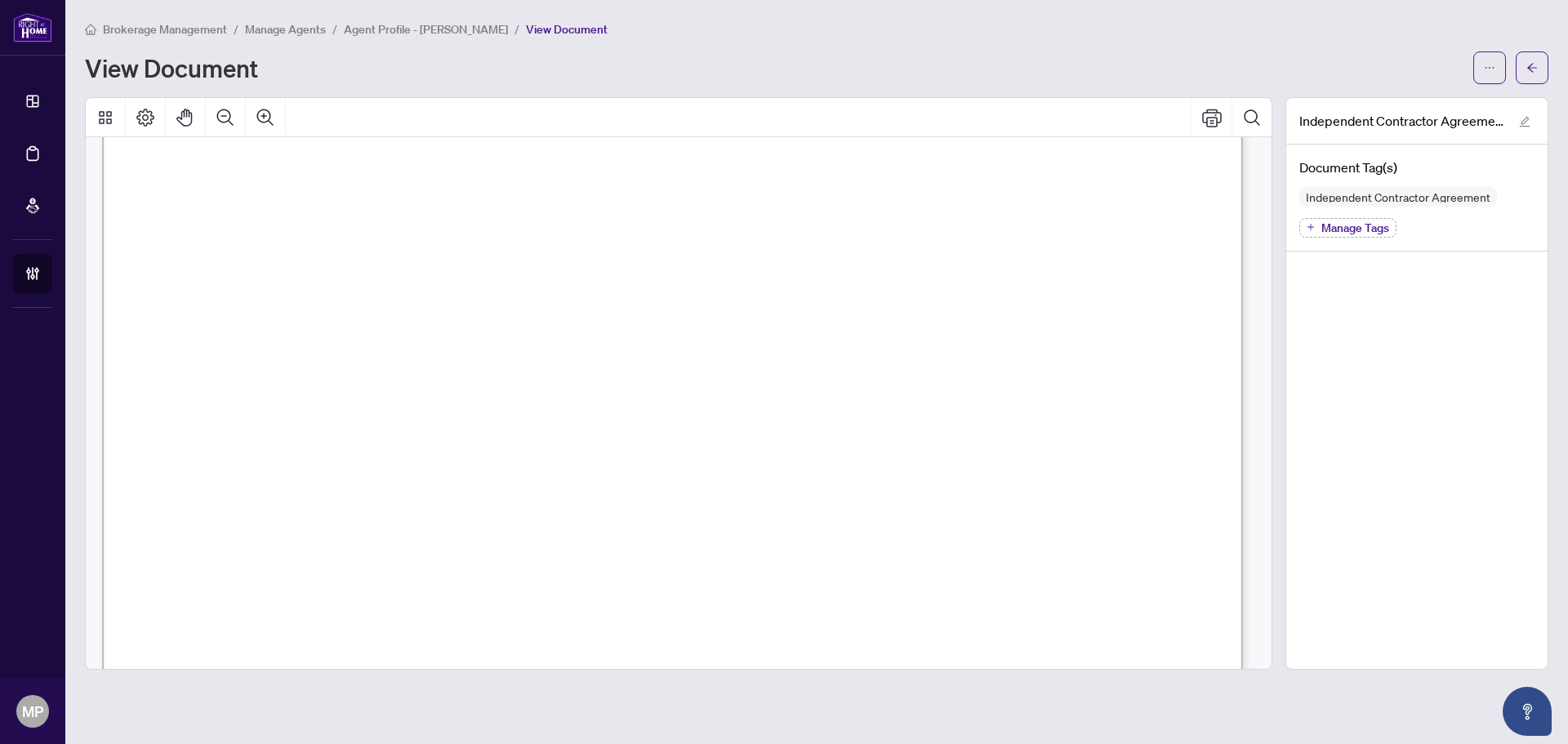
drag, startPoint x: 760, startPoint y: 199, endPoint x: 572, endPoint y: 194, distance: 188.1
click at [572, 194] on span "Aug/19/2025, 09:53am" at bounding box center [619, 199] width 101 height 19
click at [1535, 66] on icon "arrow-left" at bounding box center [1531, 68] width 11 height 11
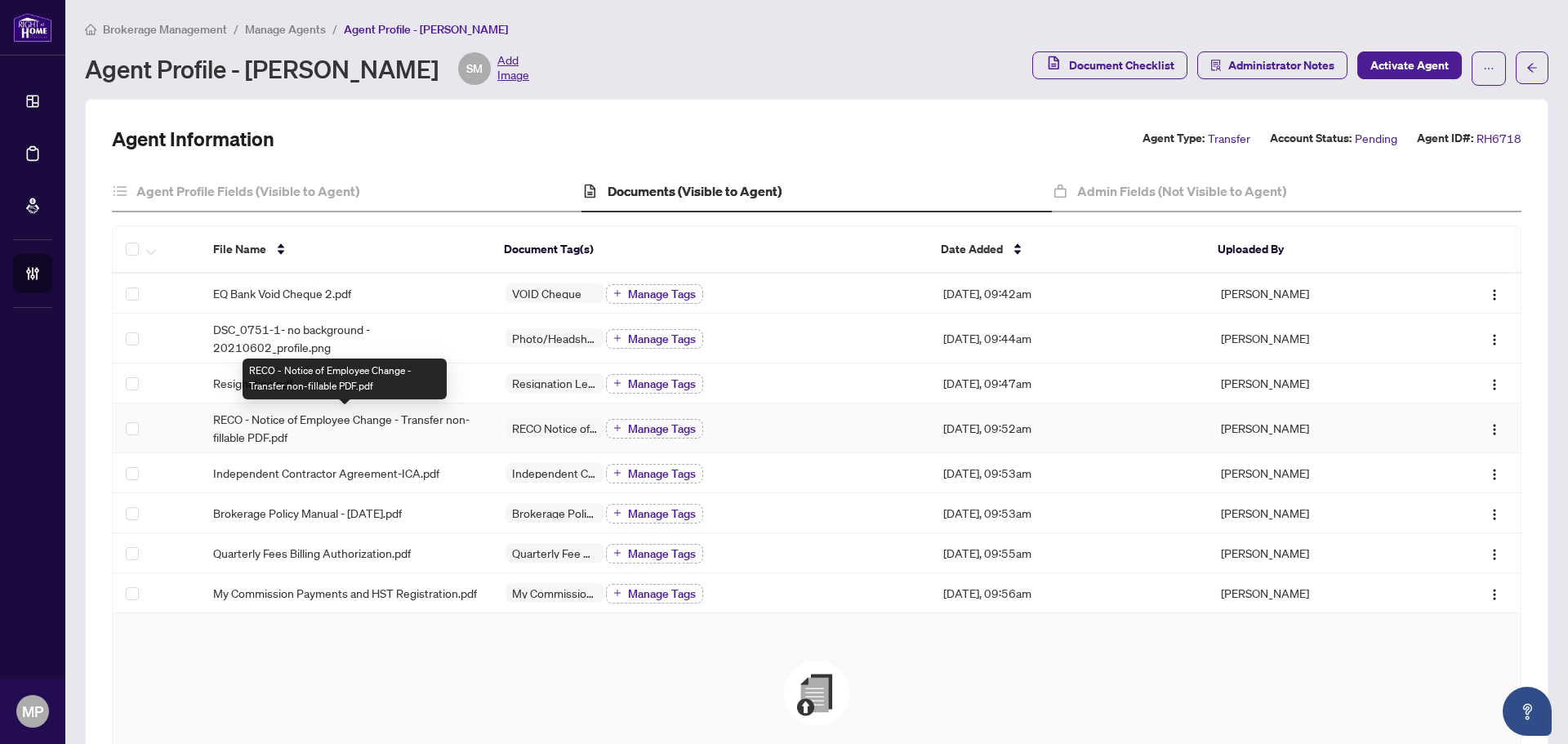
click at [288, 432] on span "RECO - Notice of Employee Change - Transfer non-fillable PDF.pdf" at bounding box center [346, 428] width 266 height 36
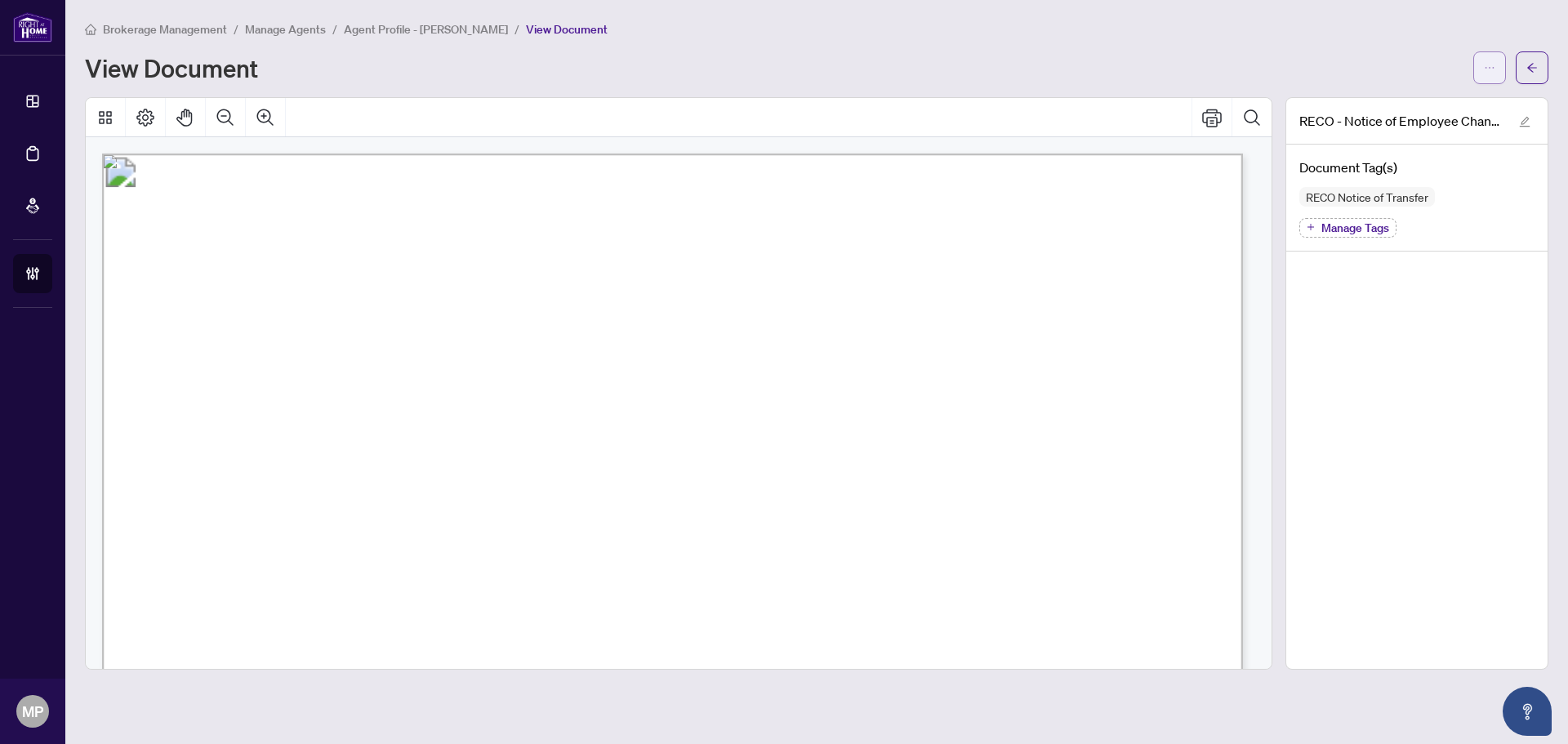
click at [1483, 77] on button "button" at bounding box center [1489, 68] width 33 height 33
click at [1441, 105] on span "Download" at bounding box center [1430, 103] width 124 height 18
click at [1534, 69] on icon "arrow-left" at bounding box center [1531, 68] width 11 height 11
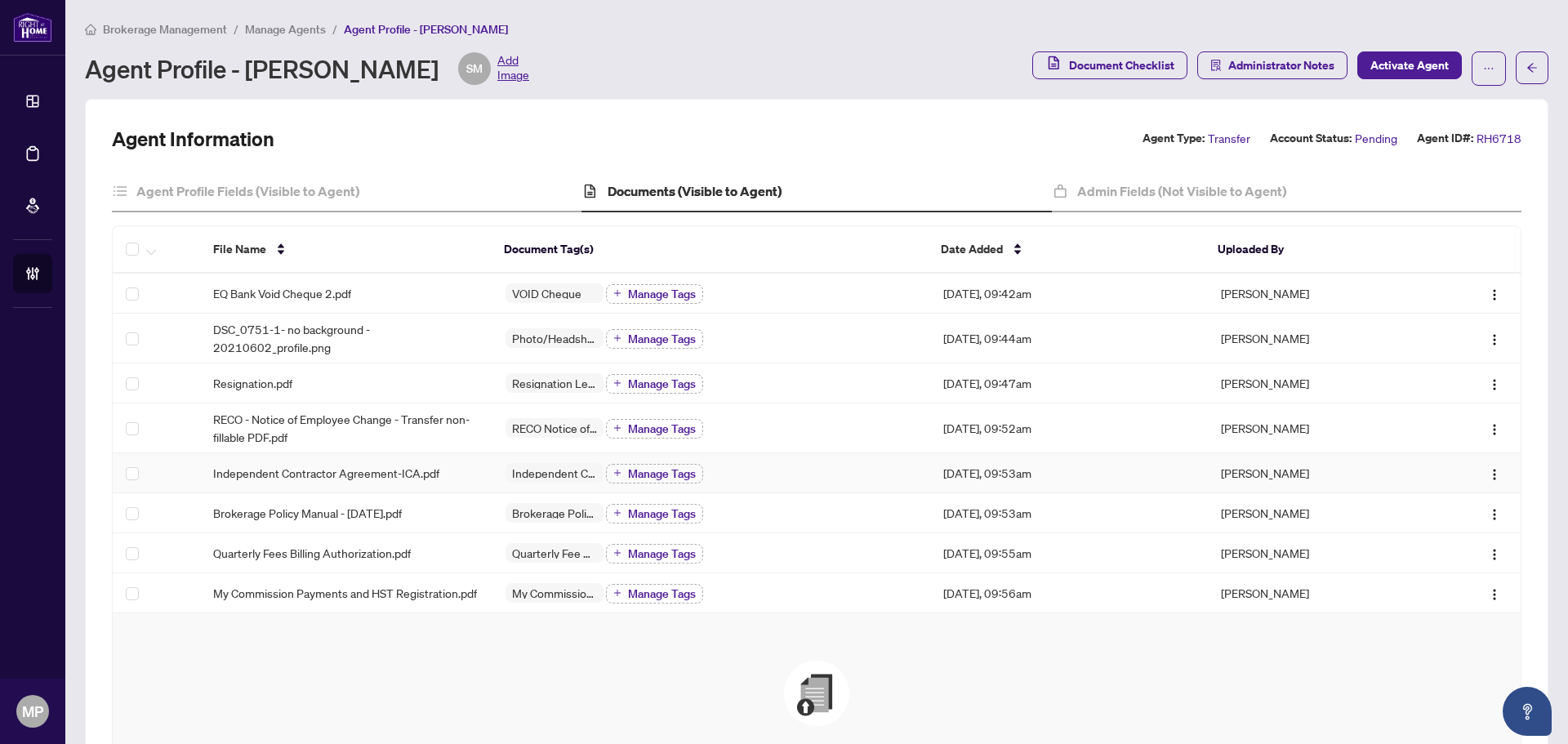
click at [434, 481] on td "Independent Contractor Agreement-ICA.pdf" at bounding box center [346, 473] width 293 height 40
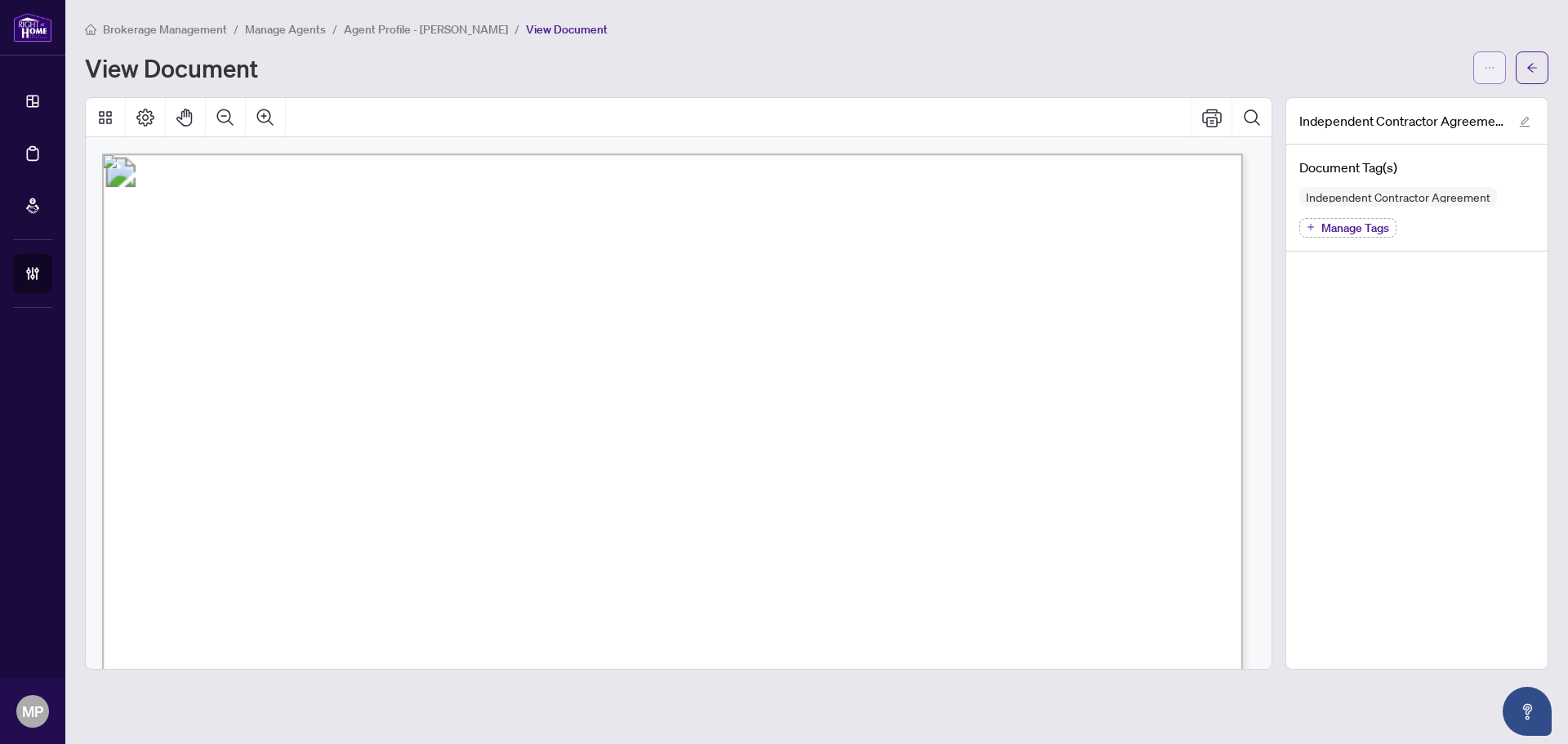
click at [1490, 74] on span "button" at bounding box center [1489, 68] width 11 height 26
click at [1420, 110] on span "Download" at bounding box center [1430, 103] width 124 height 18
drag, startPoint x: 354, startPoint y: 31, endPoint x: 458, endPoint y: 16, distance: 105.1
click at [354, 31] on span "Agent Profile - Shad Mulla" at bounding box center [425, 29] width 164 height 15
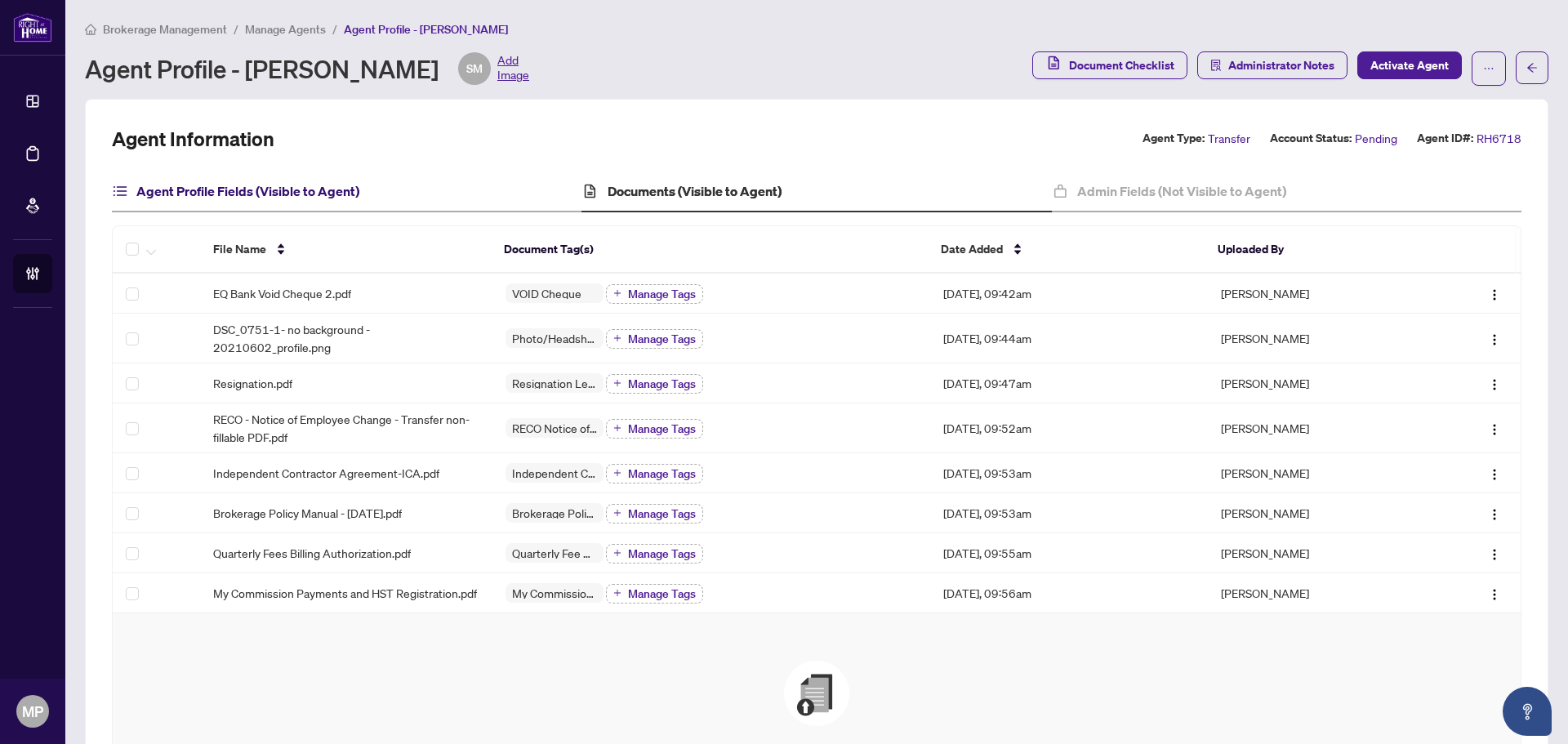
click at [256, 196] on h4 "Agent Profile Fields (Visible to Agent)" at bounding box center [248, 191] width 223 height 19
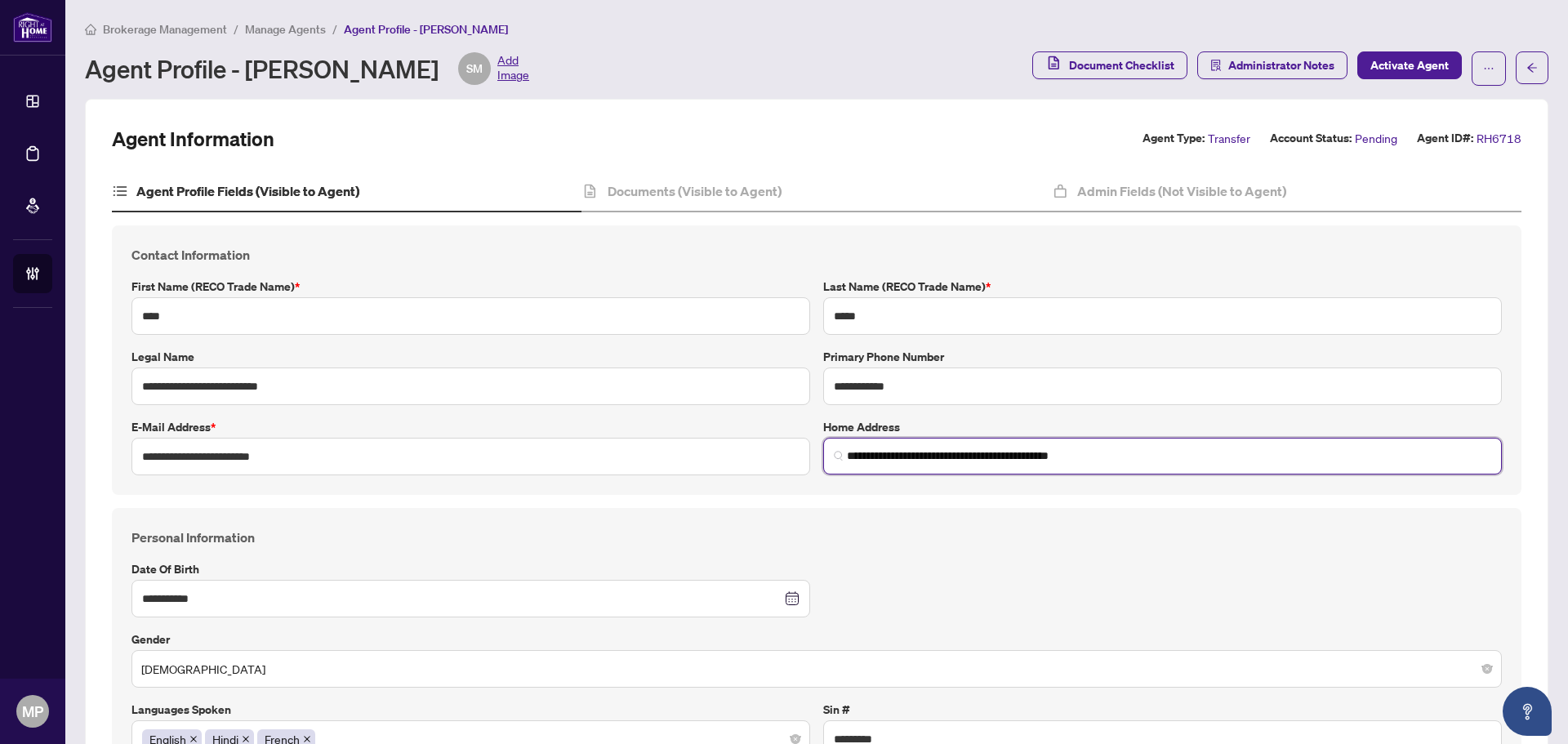
click at [964, 457] on input "**********" at bounding box center [1168, 456] width 644 height 18
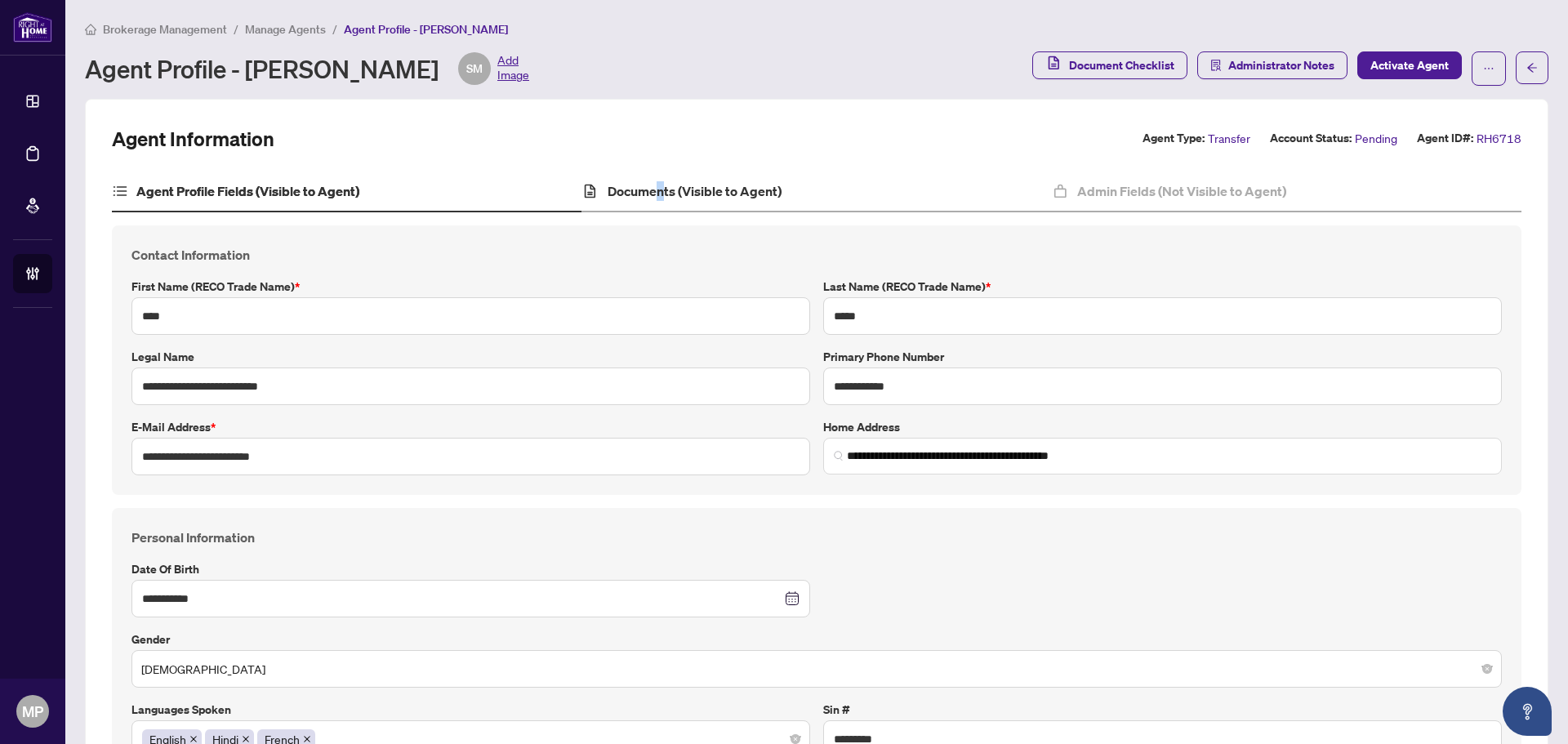
click at [657, 174] on div "Documents (Visible to Agent)" at bounding box center [816, 191] width 469 height 40
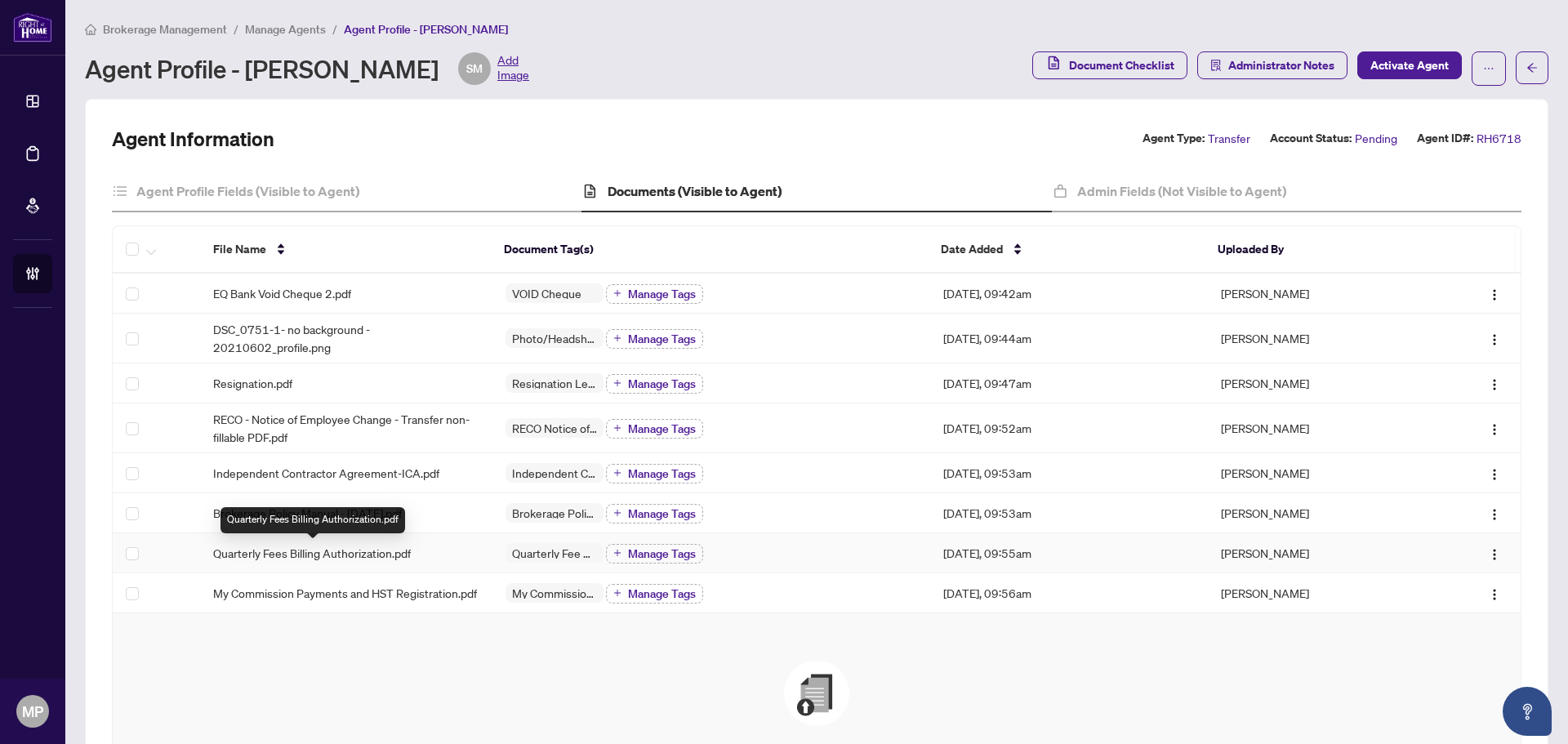
click at [413, 558] on div "Quarterly Fees Billing Authorization.pdf" at bounding box center [346, 553] width 266 height 18
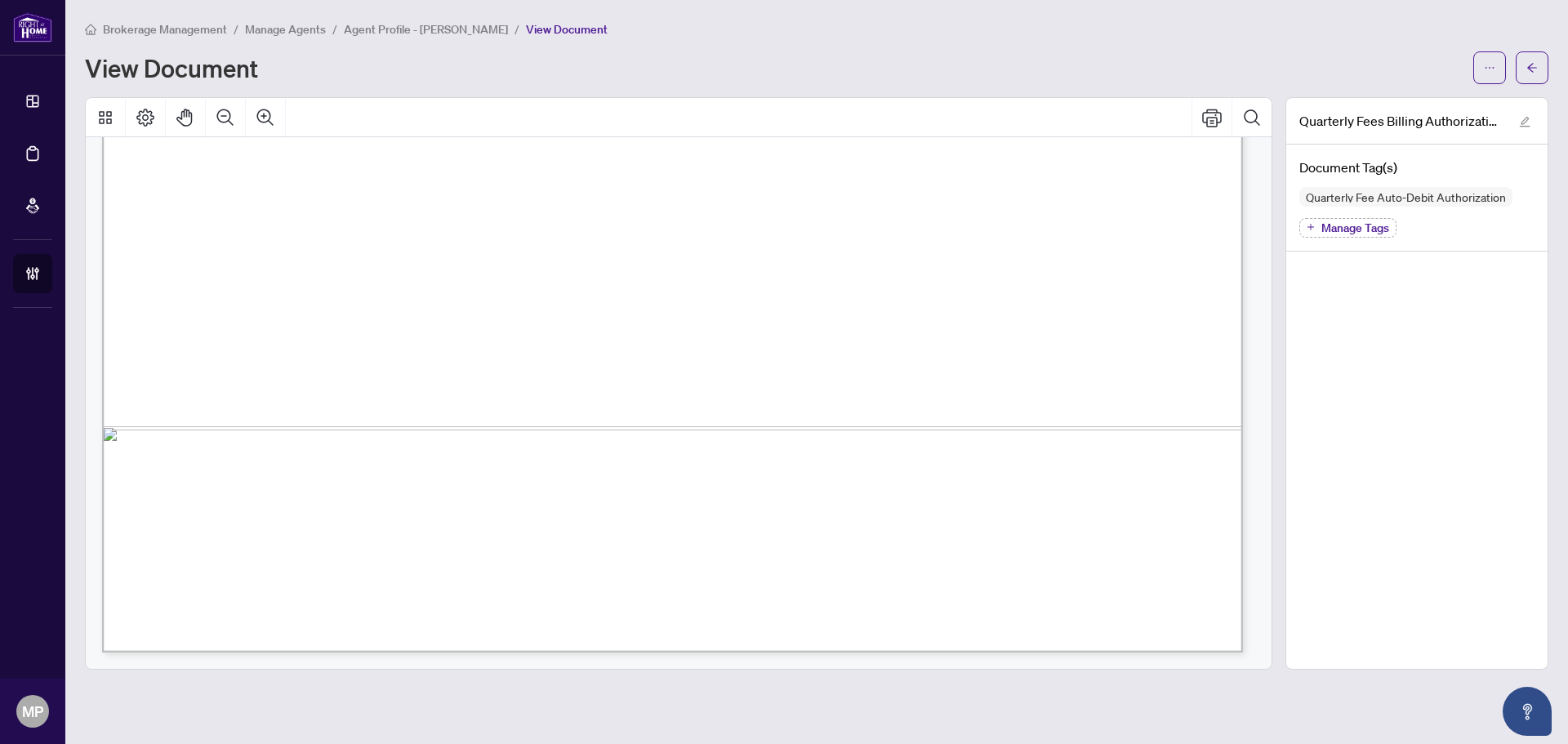
scroll to position [569, 0]
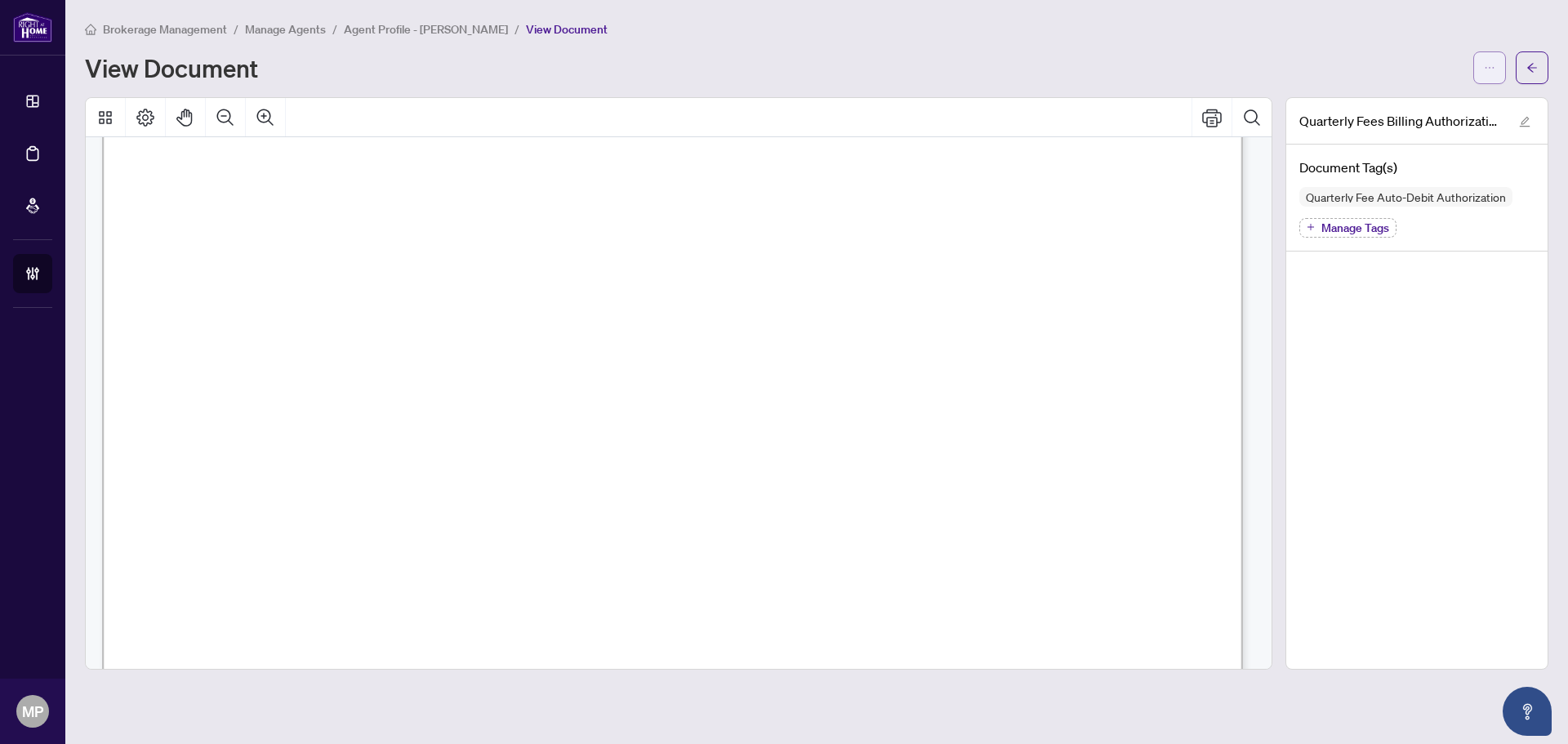
click at [1485, 79] on span "button" at bounding box center [1489, 68] width 11 height 26
click at [1448, 105] on span "Download" at bounding box center [1430, 103] width 124 height 18
click at [1499, 69] on button "button" at bounding box center [1489, 68] width 33 height 33
click at [1441, 183] on span "Archive" at bounding box center [1430, 181] width 124 height 18
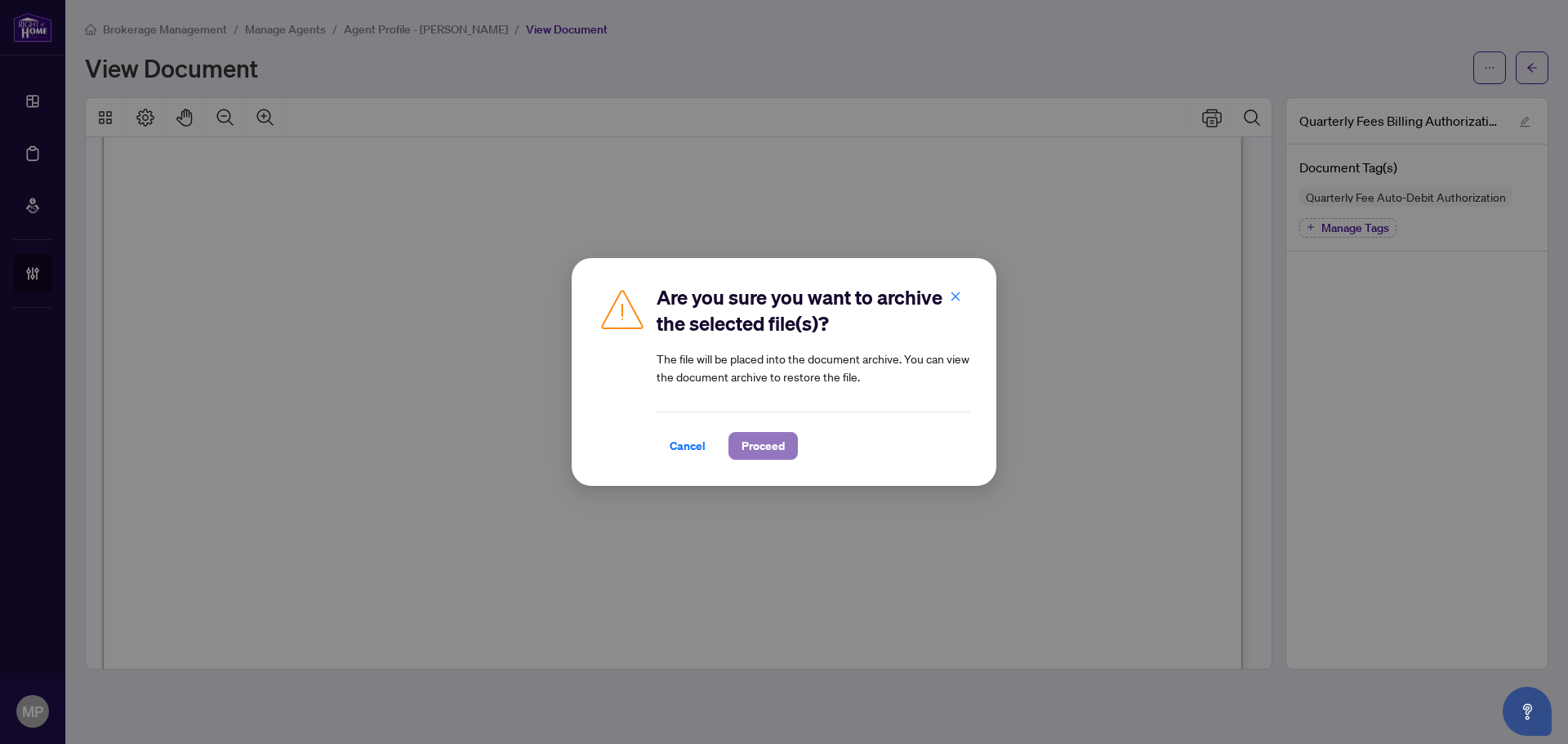
click at [773, 450] on span "Proceed" at bounding box center [762, 446] width 43 height 26
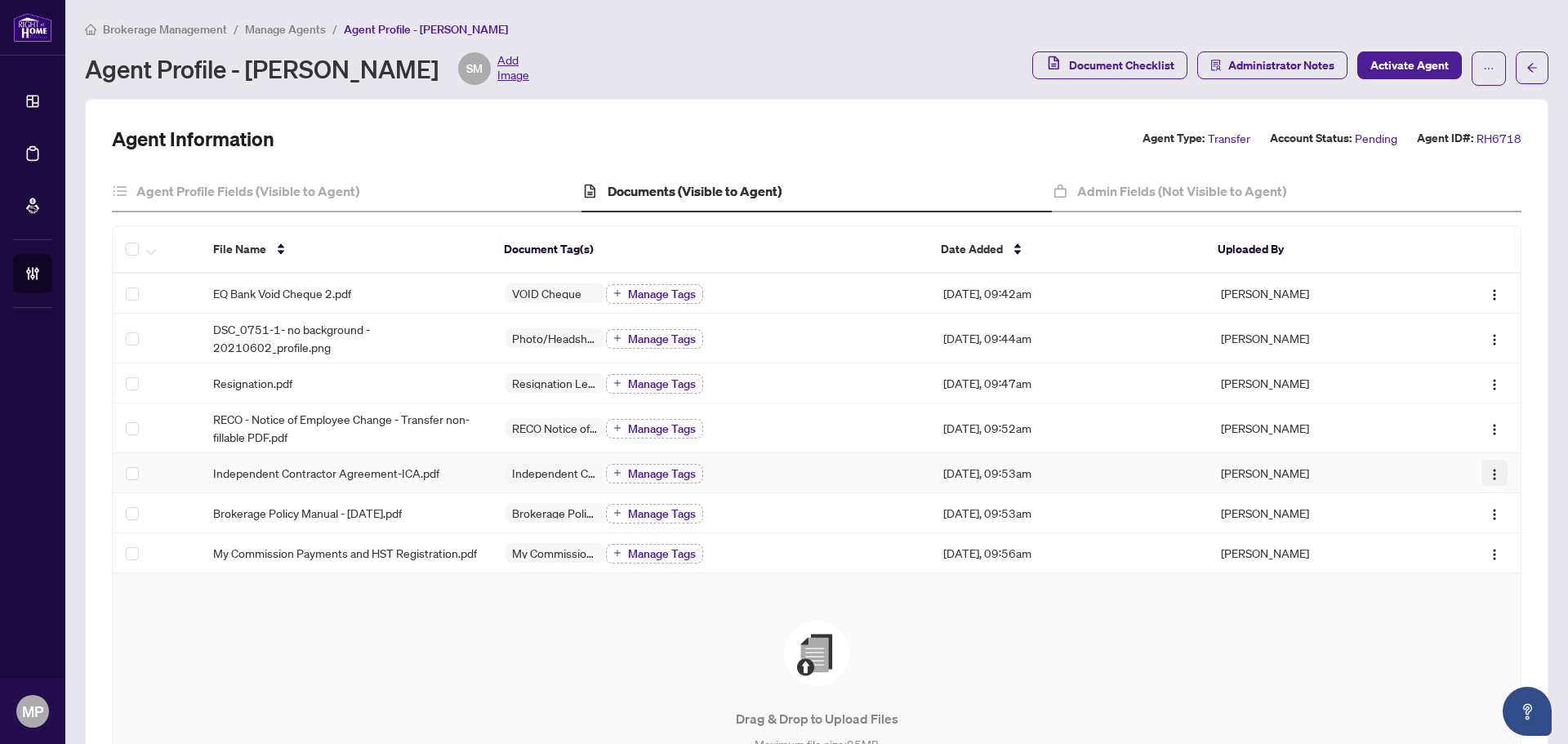
click at [1481, 466] on button "button" at bounding box center [1494, 473] width 26 height 26
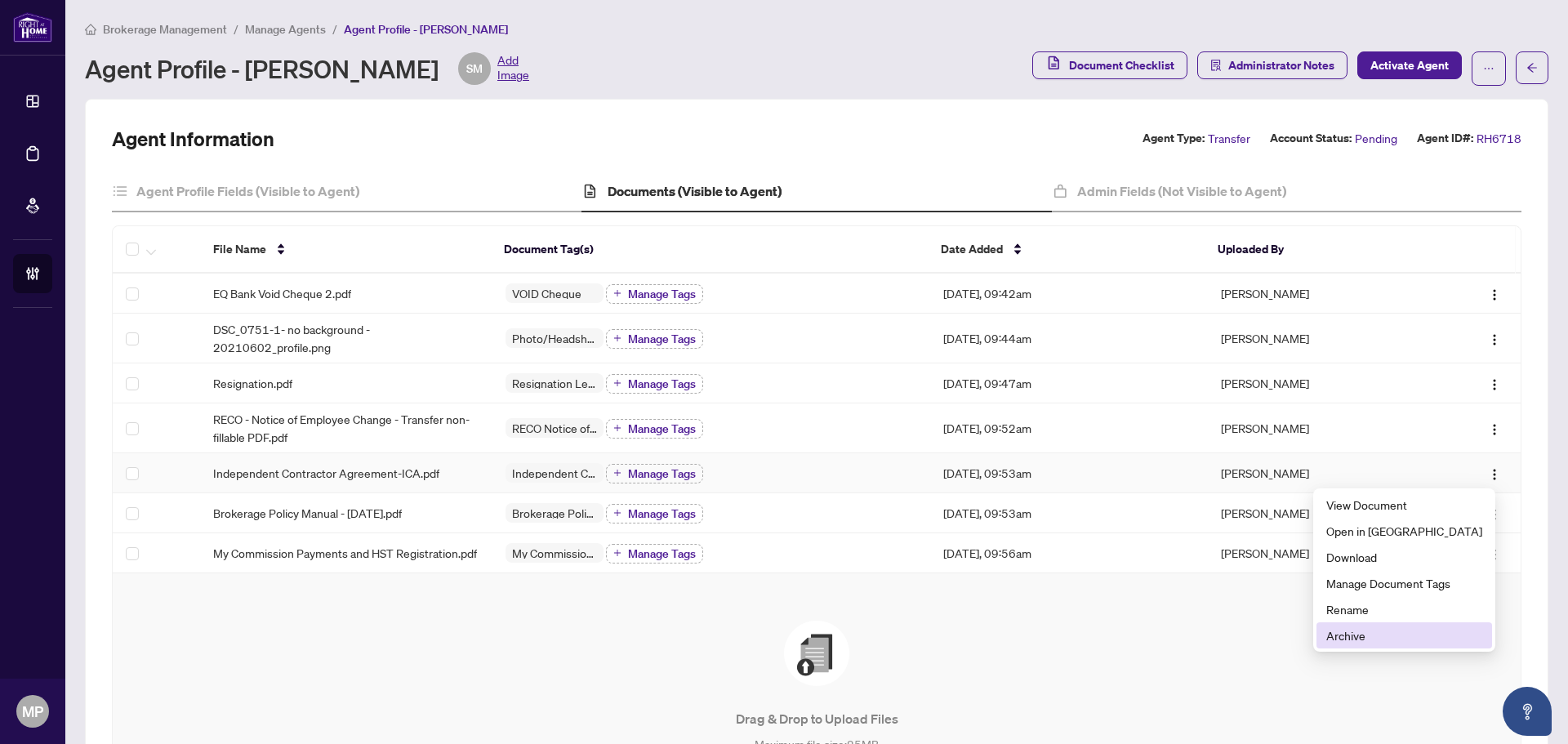
click at [1404, 638] on span "Archive" at bounding box center [1404, 635] width 156 height 18
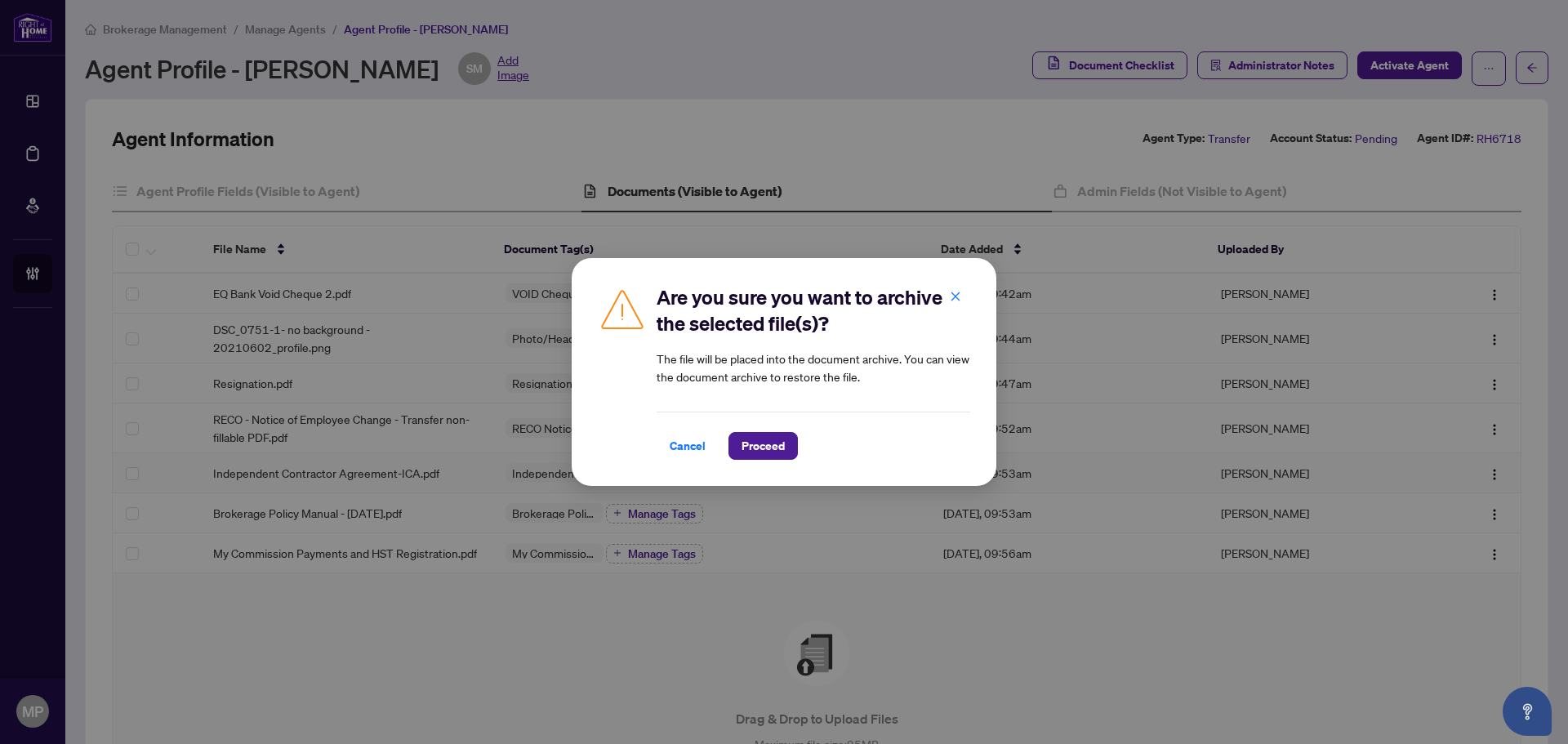
click at [784, 459] on div "Are you sure you want to archive the selected file(s)? The file will be placed …" at bounding box center [784, 372] width 424 height 228
click at [771, 447] on span "Proceed" at bounding box center [762, 446] width 43 height 26
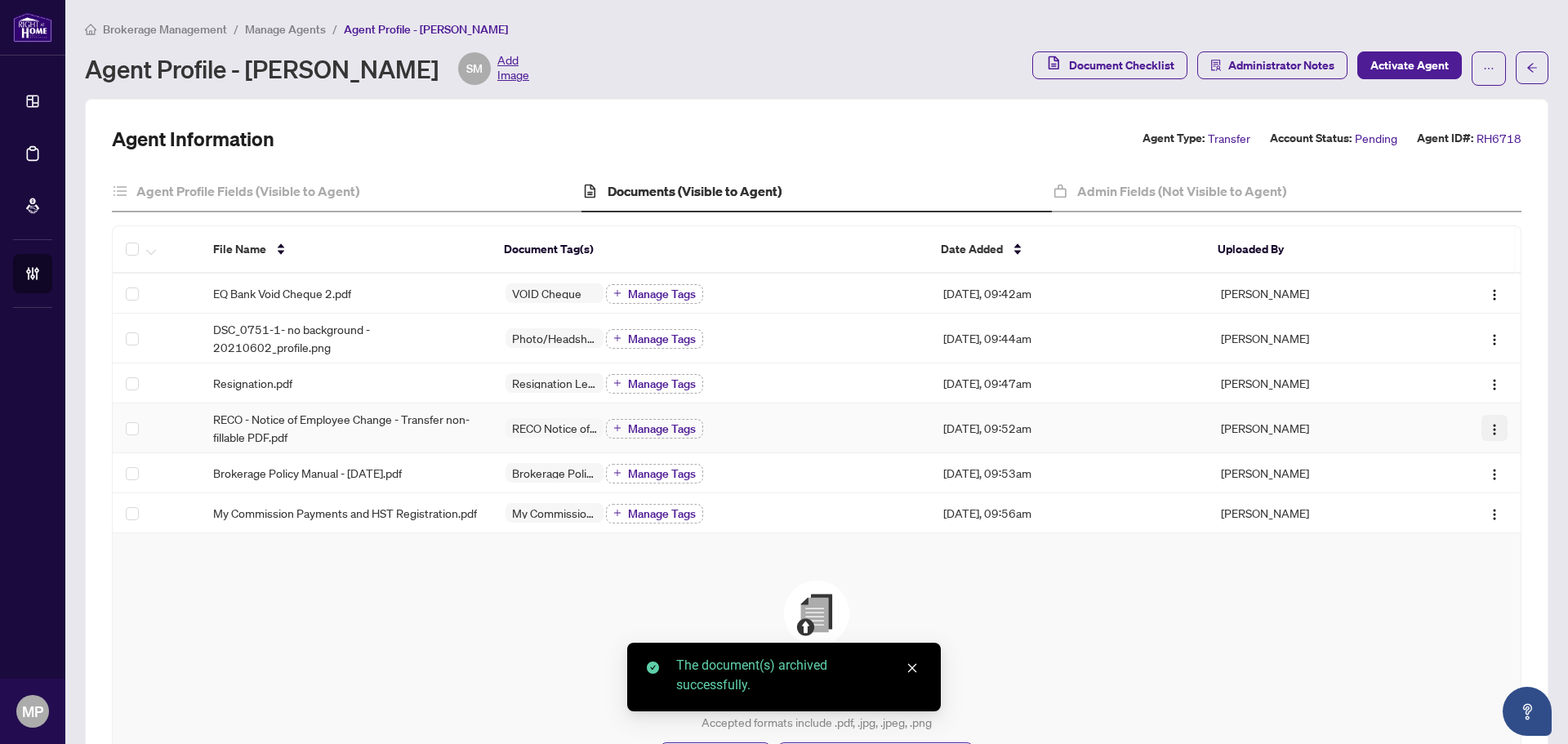
click at [1487, 429] on img "button" at bounding box center [1493, 429] width 13 height 13
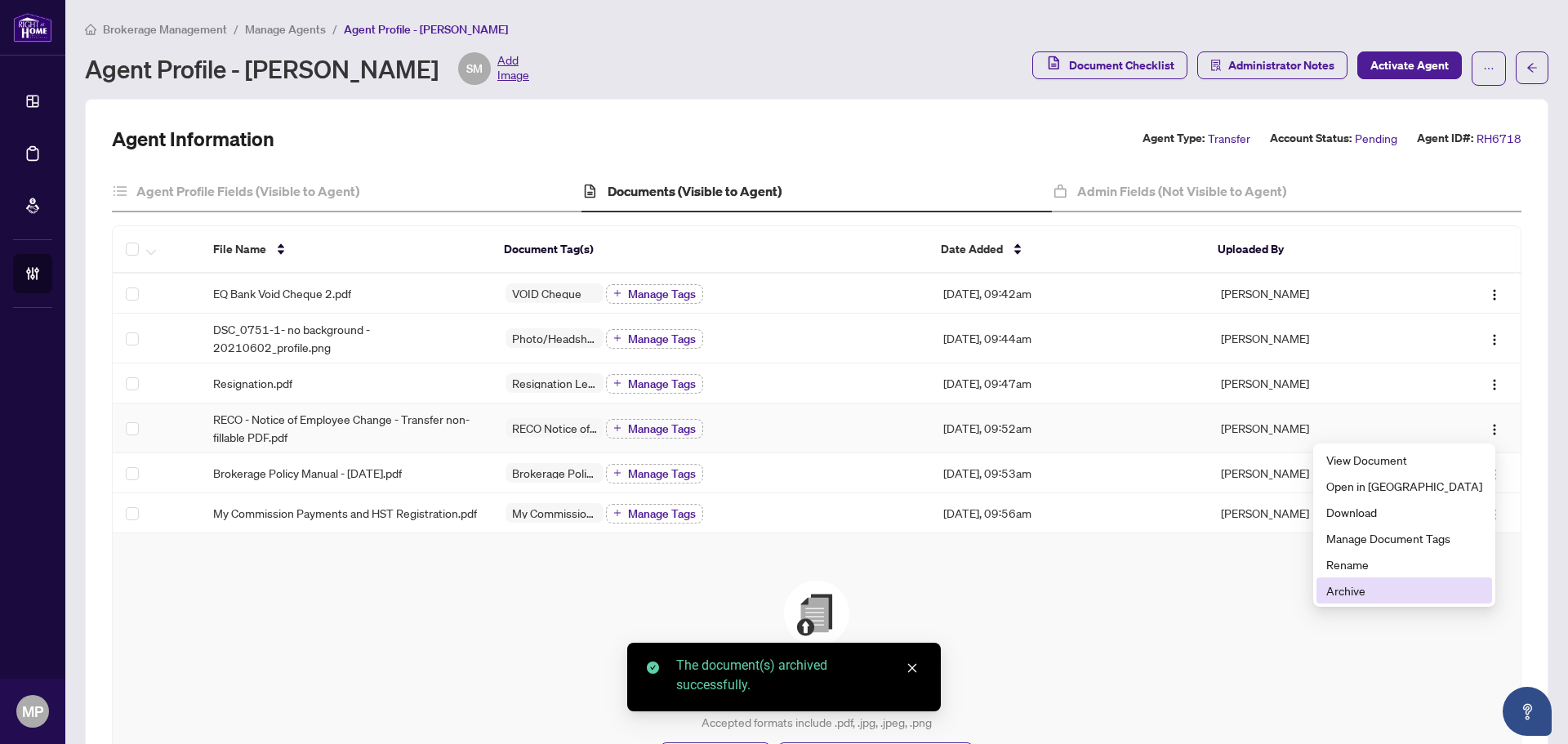
click at [1417, 585] on span "Archive" at bounding box center [1404, 590] width 156 height 18
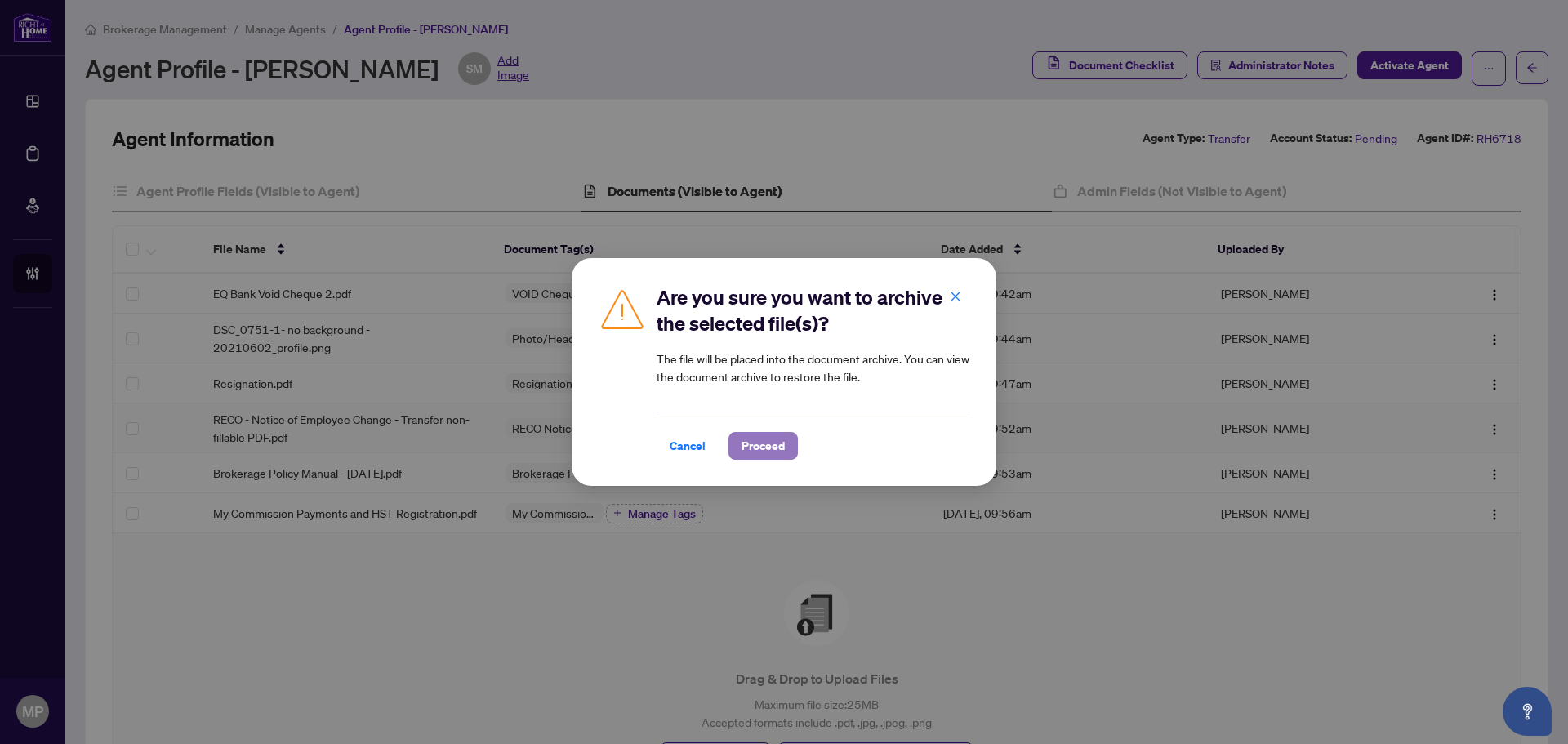
click at [776, 457] on span "Proceed" at bounding box center [762, 446] width 43 height 26
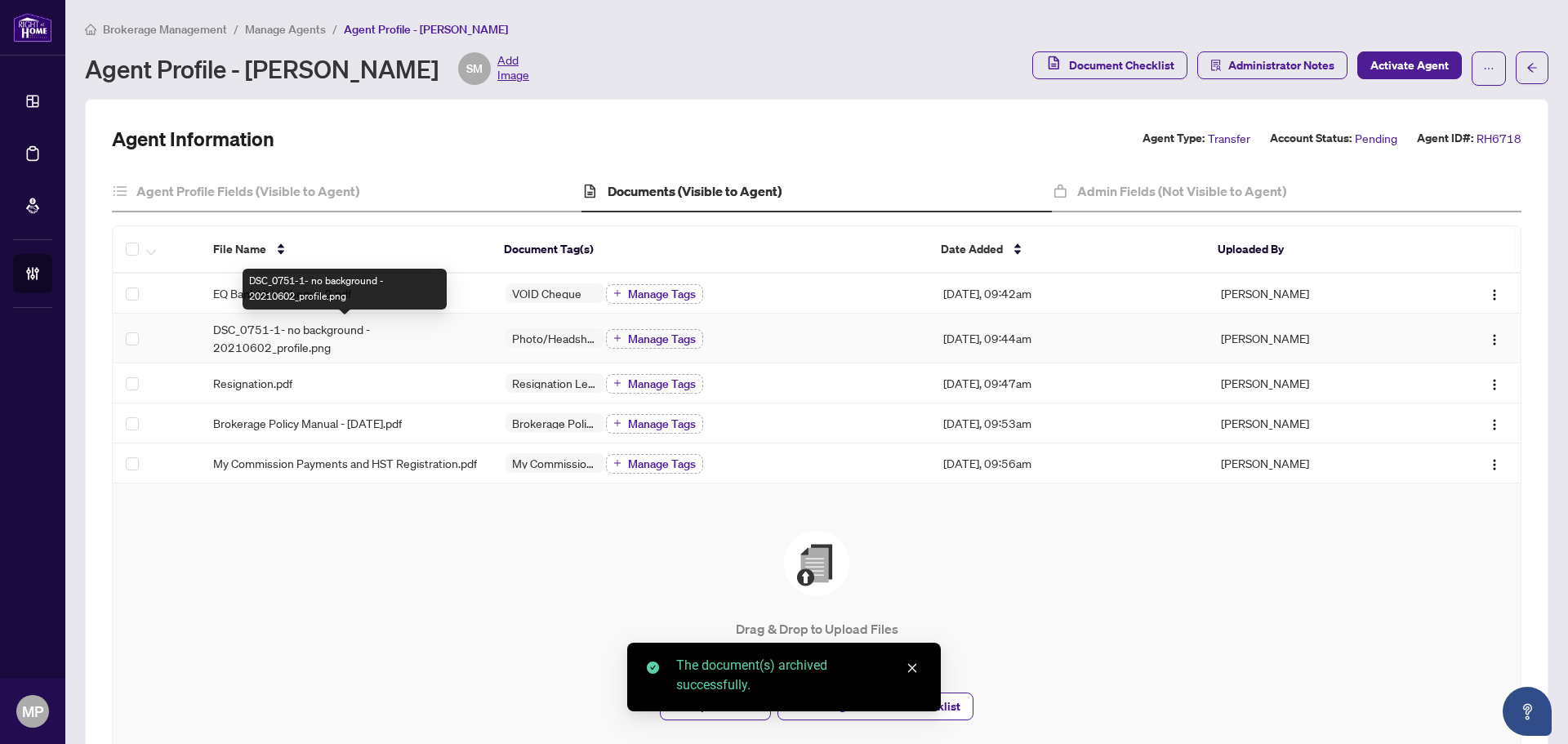
click at [351, 337] on span "DSC_0751-1- no background - 20210602_profile.png" at bounding box center [346, 337] width 266 height 36
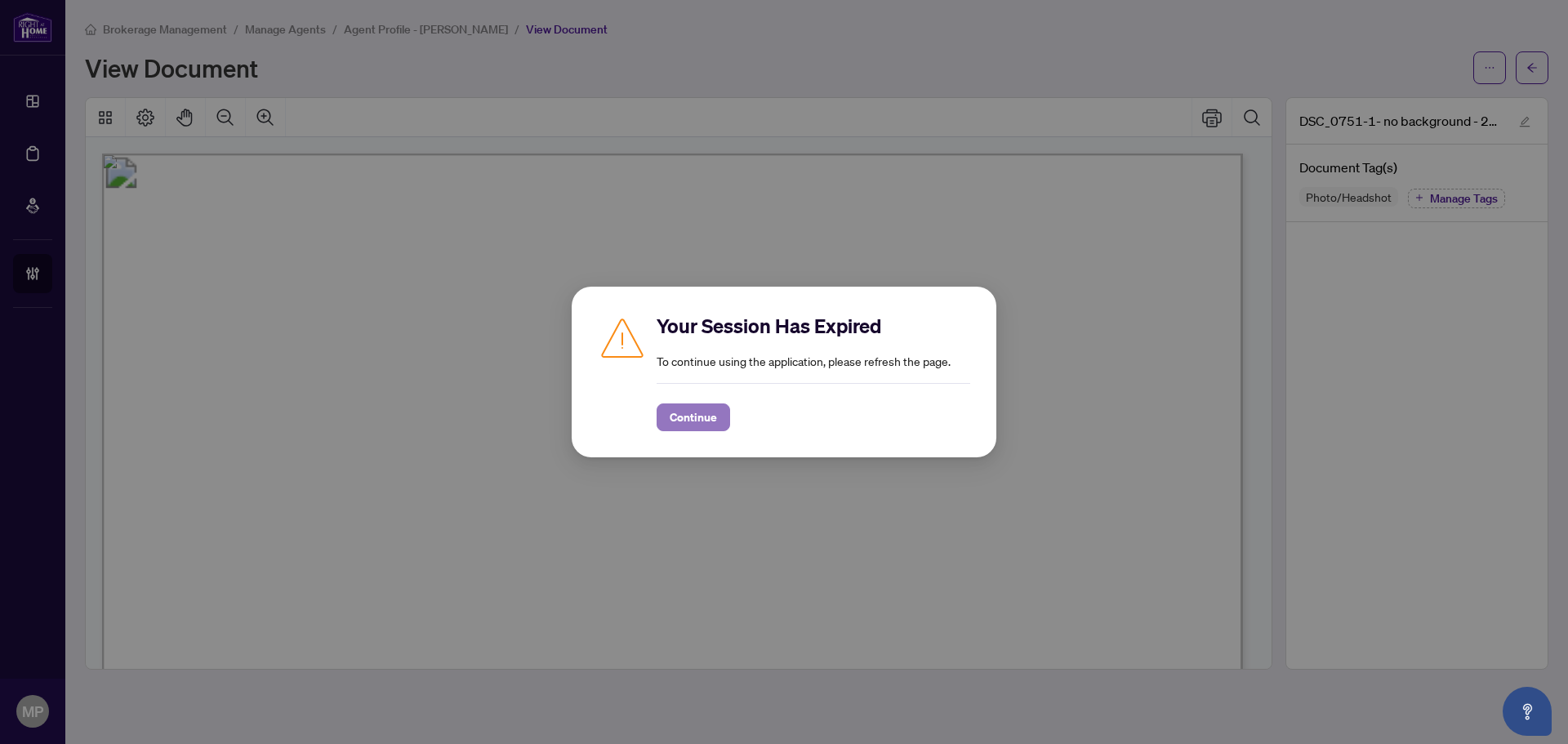
click at [712, 415] on span "Continue" at bounding box center [693, 417] width 47 height 26
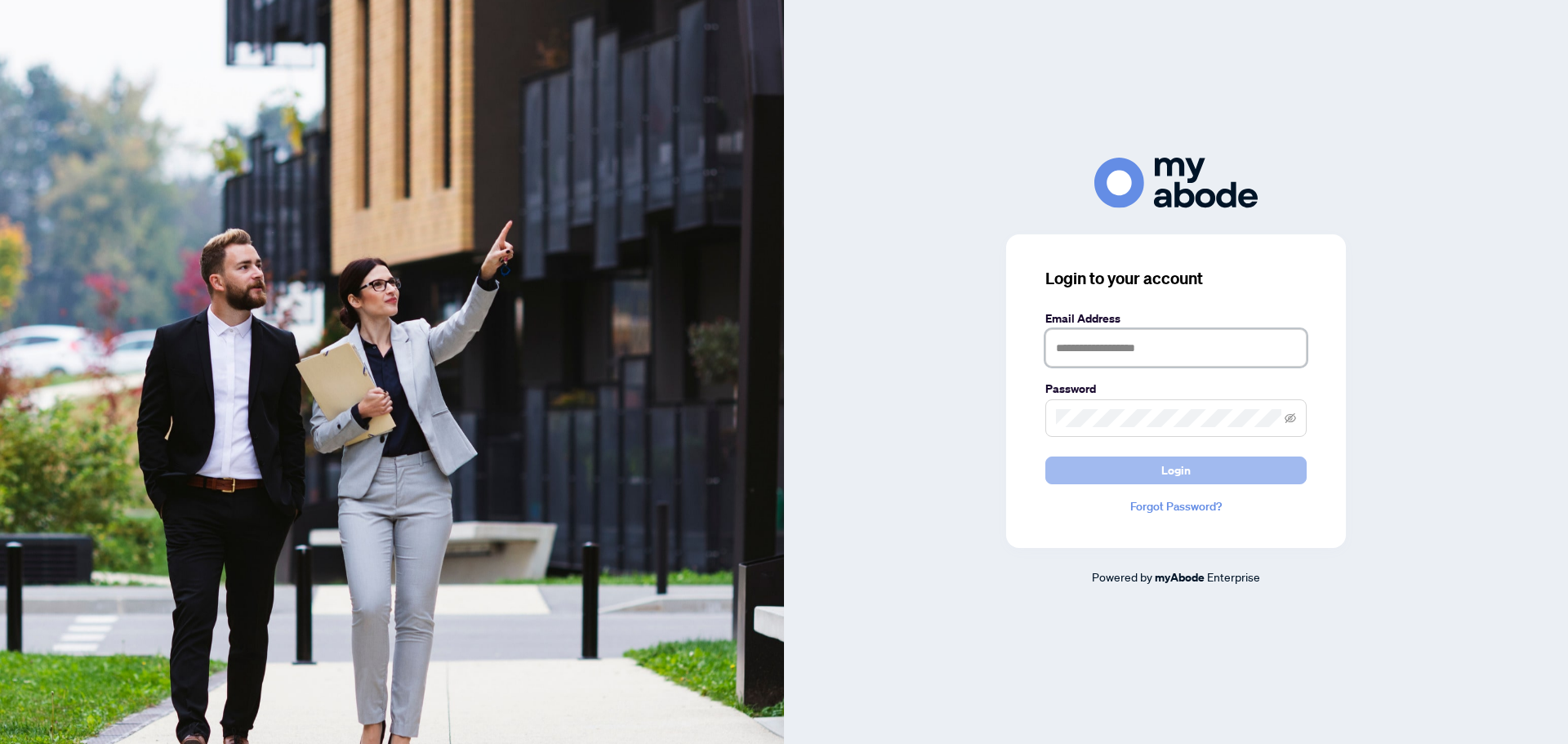
type input "**********"
click at [1187, 481] on span "Login" at bounding box center [1175, 470] width 29 height 26
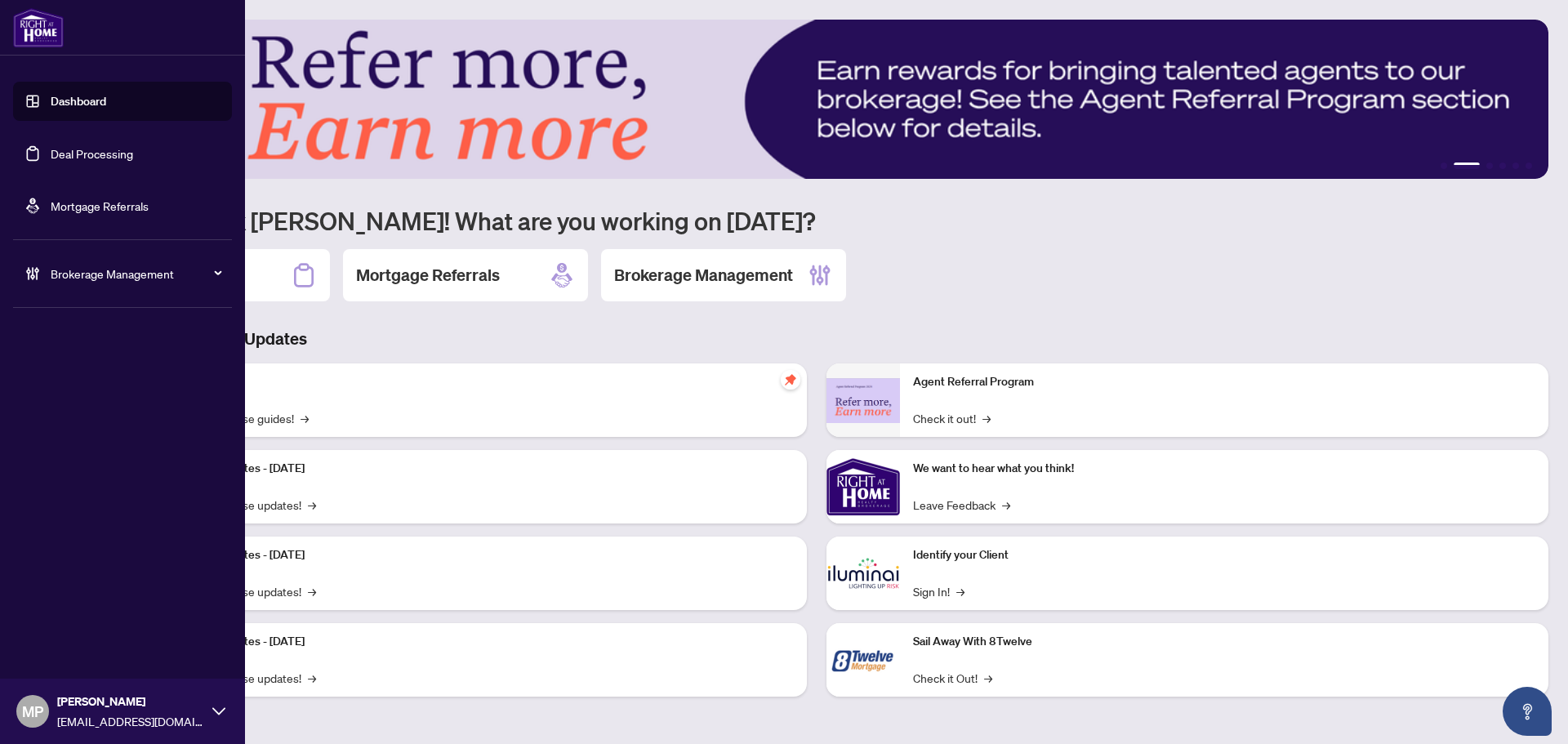
click at [69, 146] on link "Deal Processing" at bounding box center [92, 153] width 83 height 15
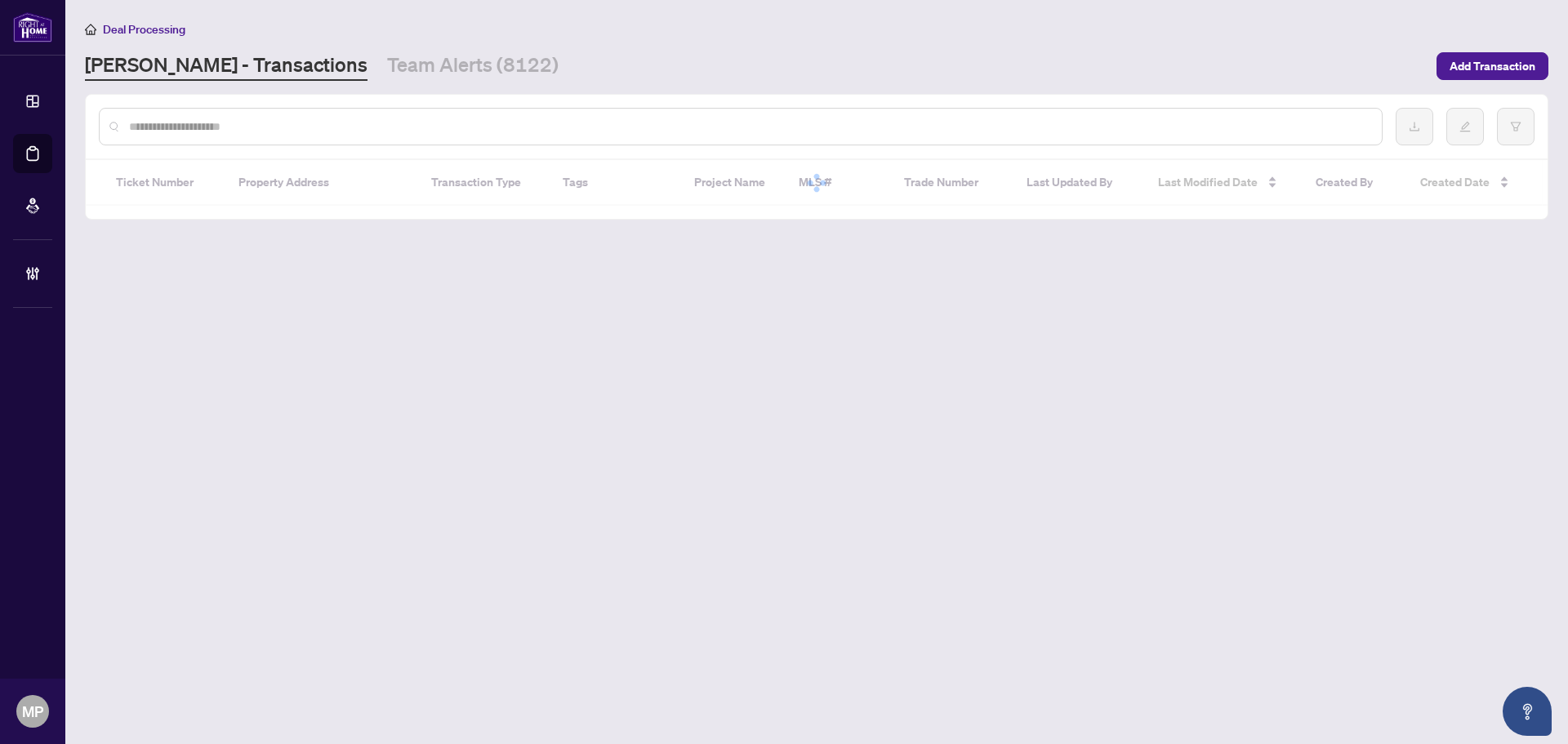
drag, startPoint x: 616, startPoint y: 116, endPoint x: 630, endPoint y: 127, distance: 17.8
click at [616, 116] on div at bounding box center [740, 126] width 1283 height 38
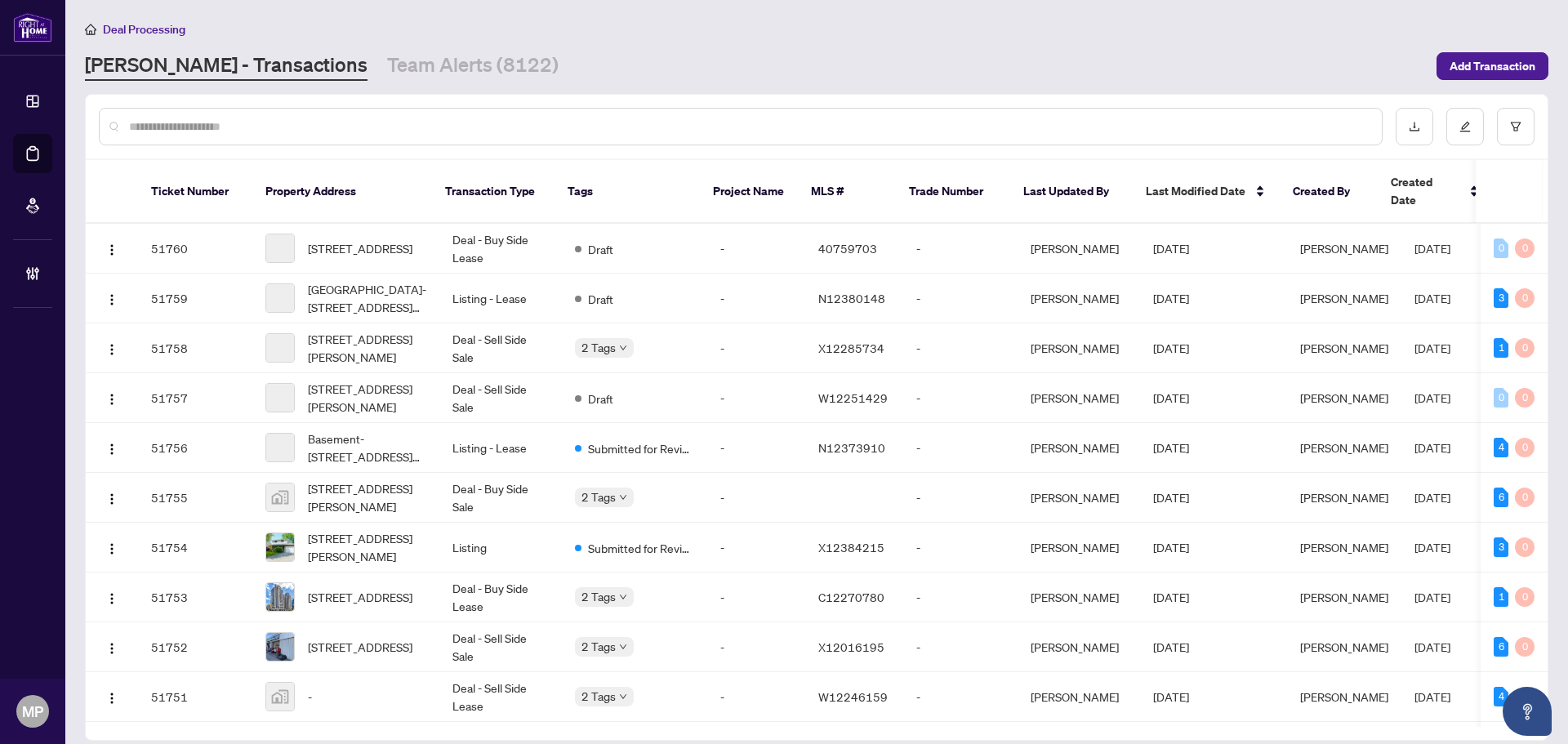
click at [636, 134] on input "text" at bounding box center [748, 126] width 1239 height 18
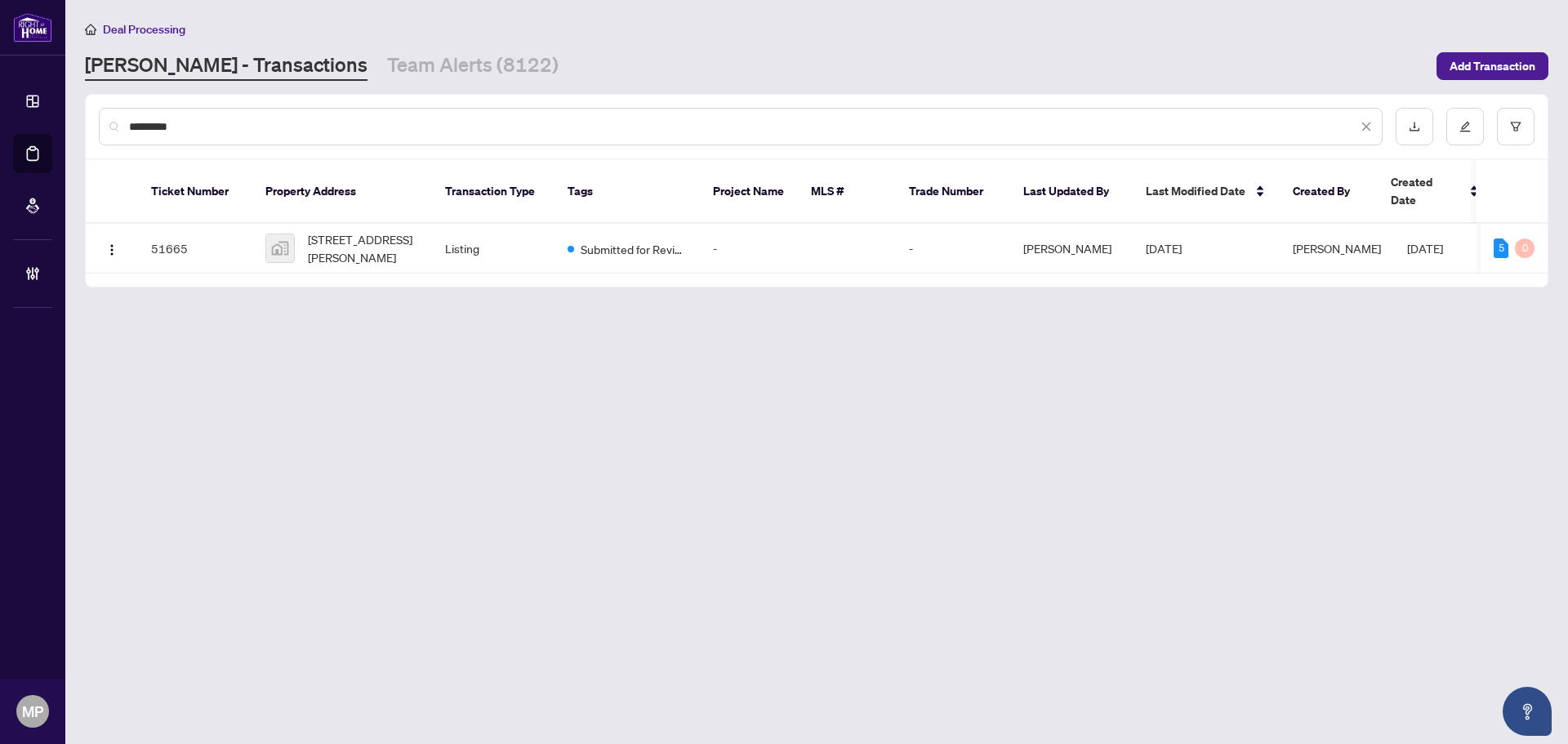
type input "*********"
click at [221, 224] on td "51665" at bounding box center [195, 249] width 114 height 50
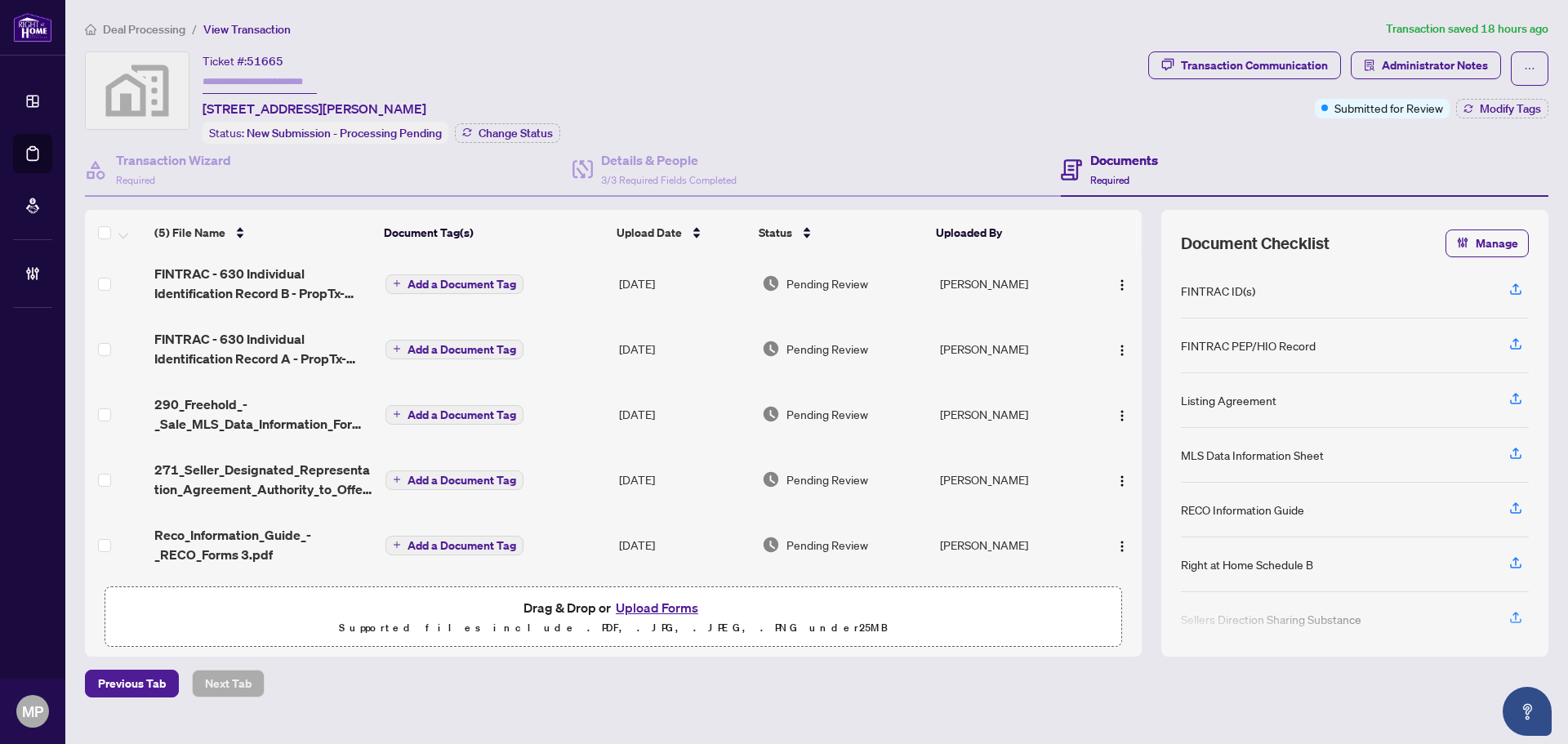
scroll to position [10, 0]
click at [253, 545] on span "Reco_Information_Guide_-_RECO_Forms 3.pdf" at bounding box center [264, 545] width 218 height 40
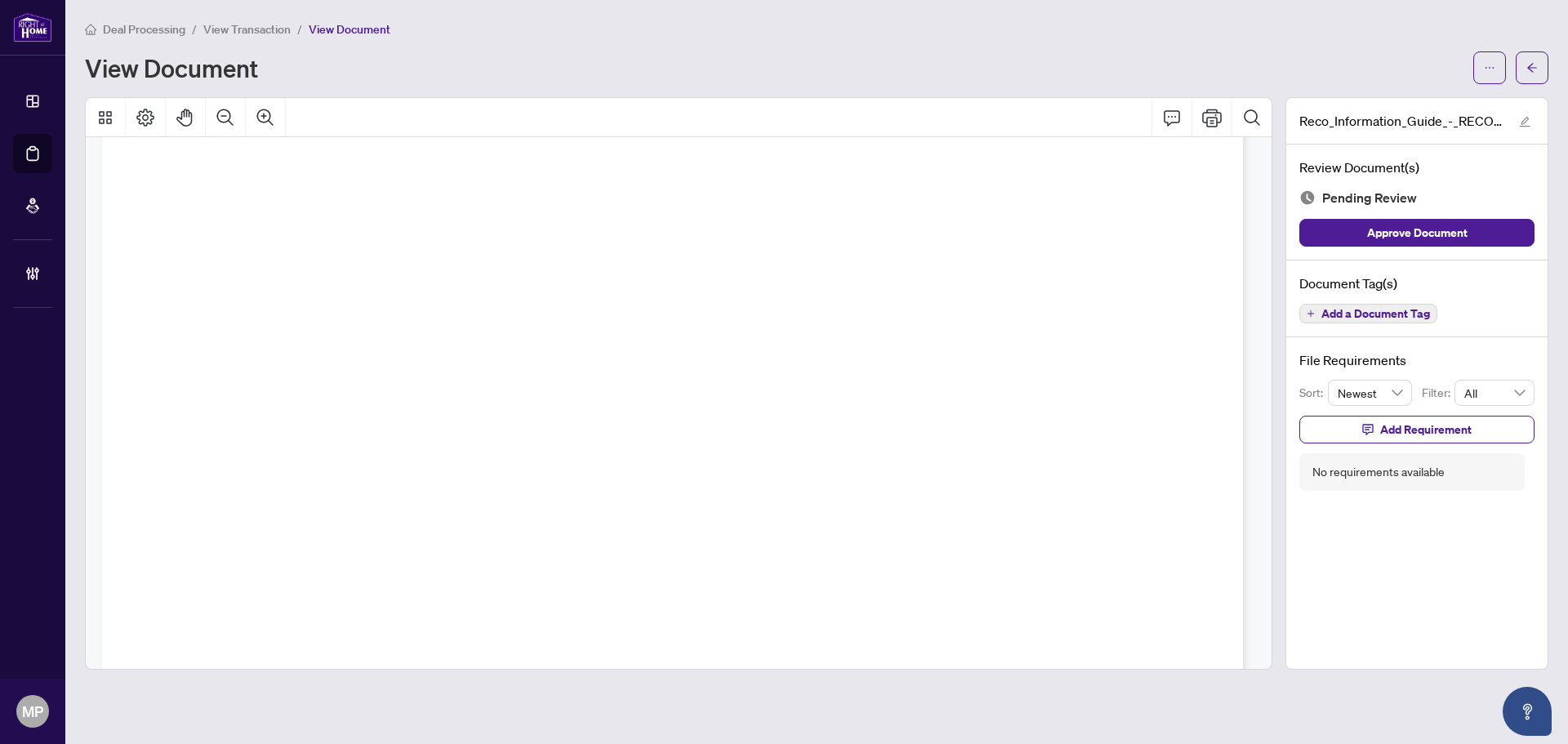
scroll to position [461, 0]
drag, startPoint x: 1549, startPoint y: 71, endPoint x: 1540, endPoint y: 71, distance: 9.0
click at [1545, 71] on main "Deal Processing / View Transaction / View Document View Document Reco_Informati…" at bounding box center [816, 372] width 1502 height 744
click at [1534, 70] on icon "arrow-left" at bounding box center [1531, 68] width 11 height 11
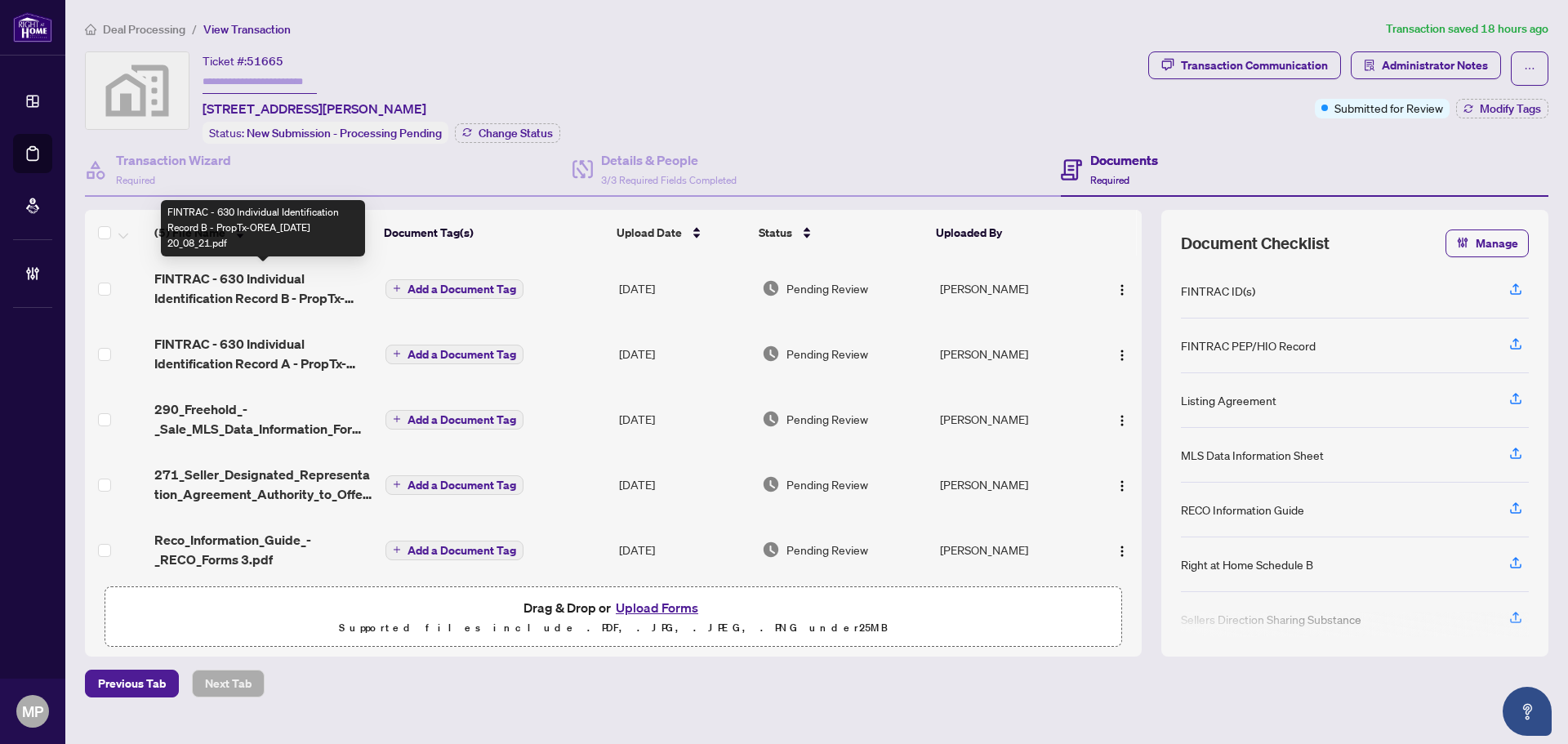
click at [264, 296] on span "FINTRAC - 630 Individual Identification Record B - PropTx-OREA_[DATE] 20_08_21.…" at bounding box center [264, 288] width 218 height 40
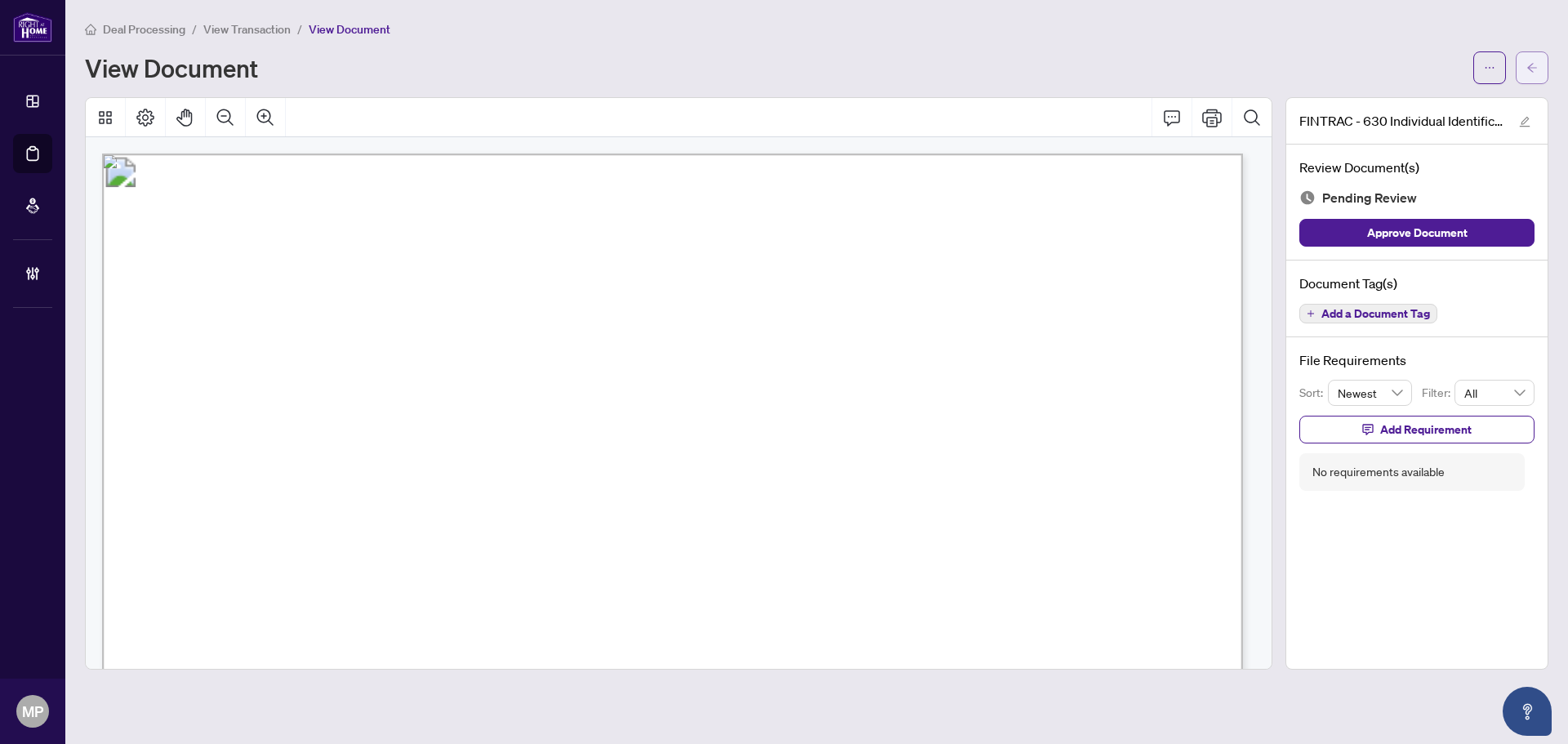
click at [1539, 59] on button "button" at bounding box center [1531, 68] width 33 height 33
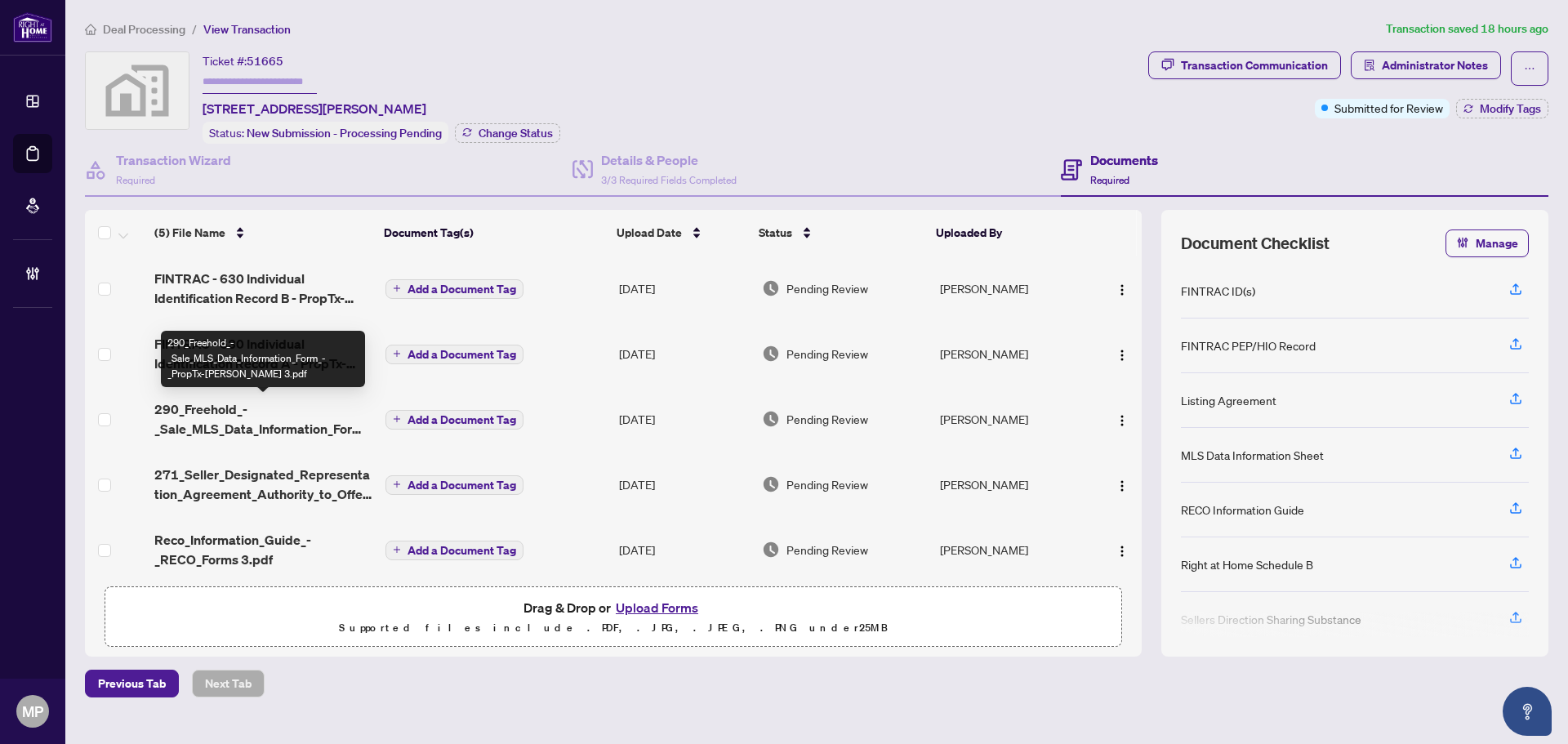
click at [241, 396] on td "290_Freehold_-_Sale_MLS_Data_Information_Form_-_PropTx-[PERSON_NAME] 3.pdf" at bounding box center [263, 419] width 231 height 65
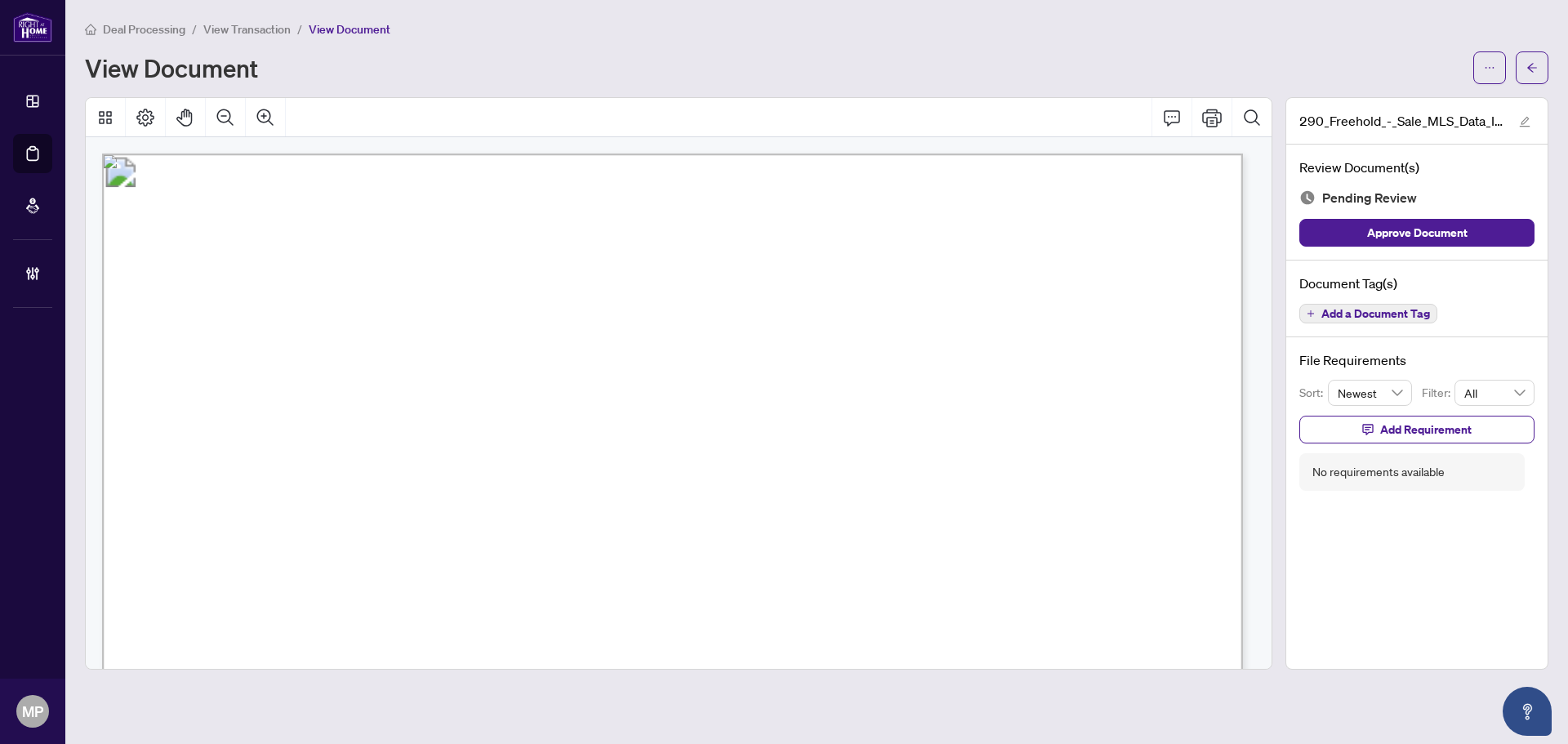
click at [1525, 69] on button "button" at bounding box center [1531, 68] width 33 height 33
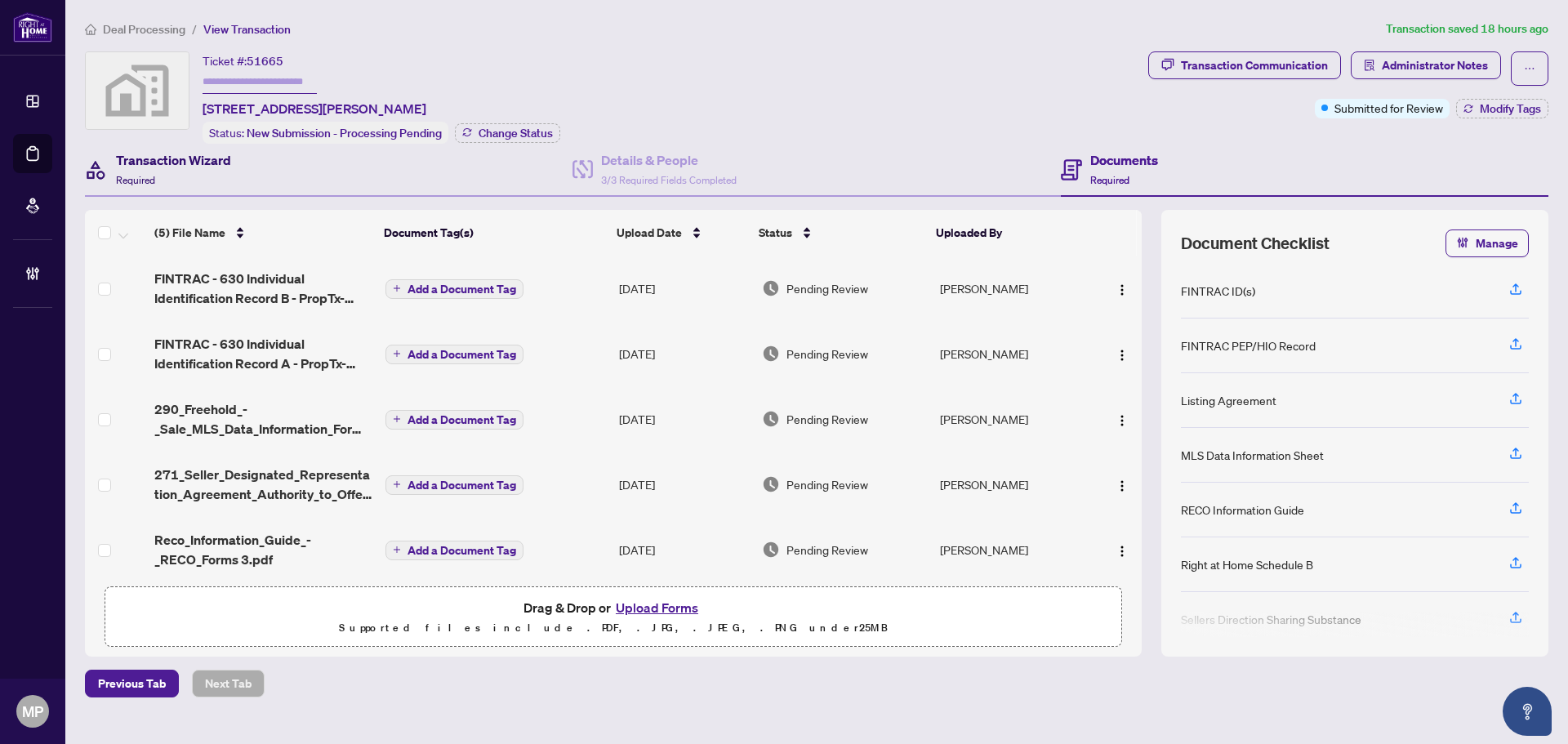
click at [182, 170] on div "Transaction Wizard Required" at bounding box center [173, 170] width 115 height 39
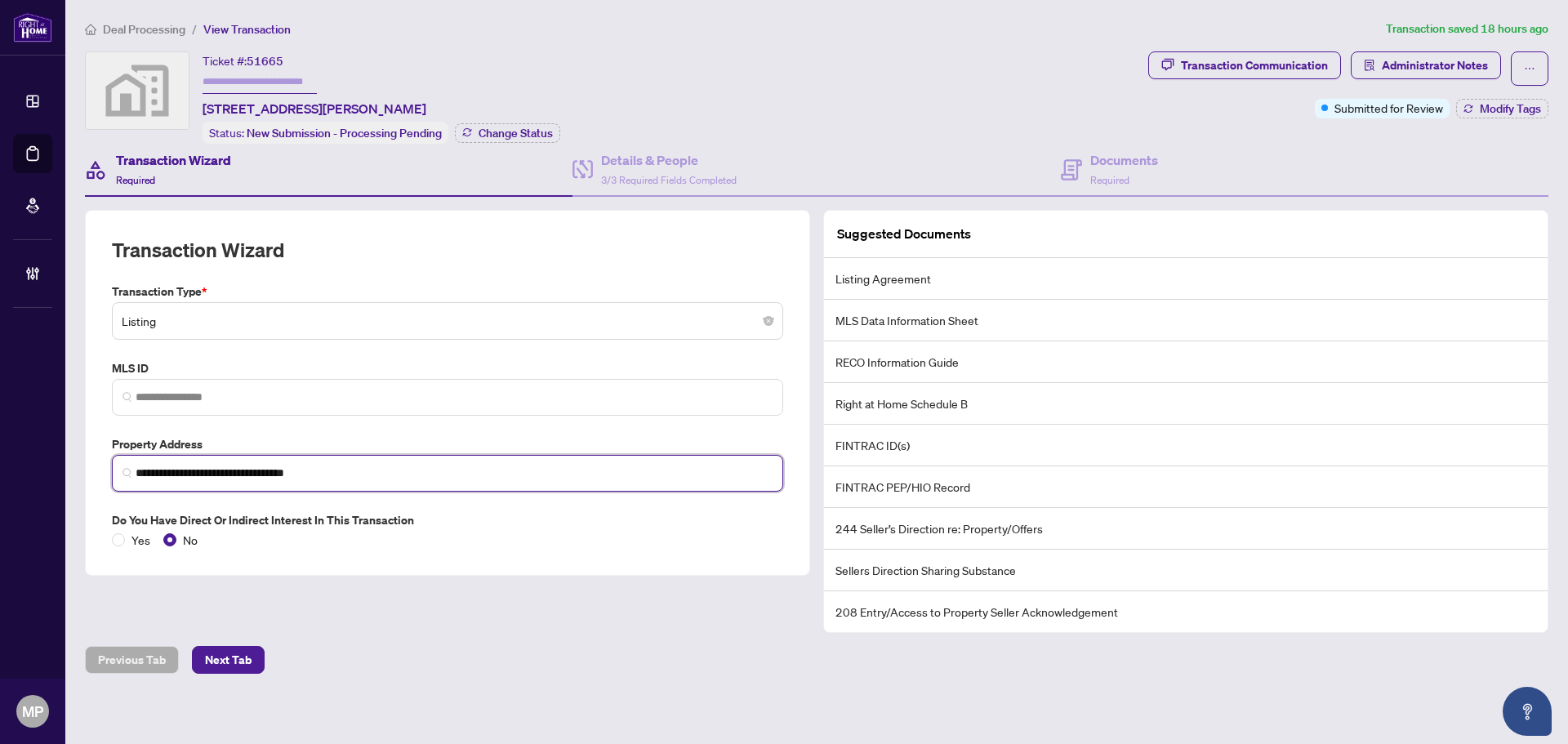
drag, startPoint x: 222, startPoint y: 472, endPoint x: 104, endPoint y: 473, distance: 118.0
click at [105, 473] on div "**********" at bounding box center [447, 463] width 684 height 56
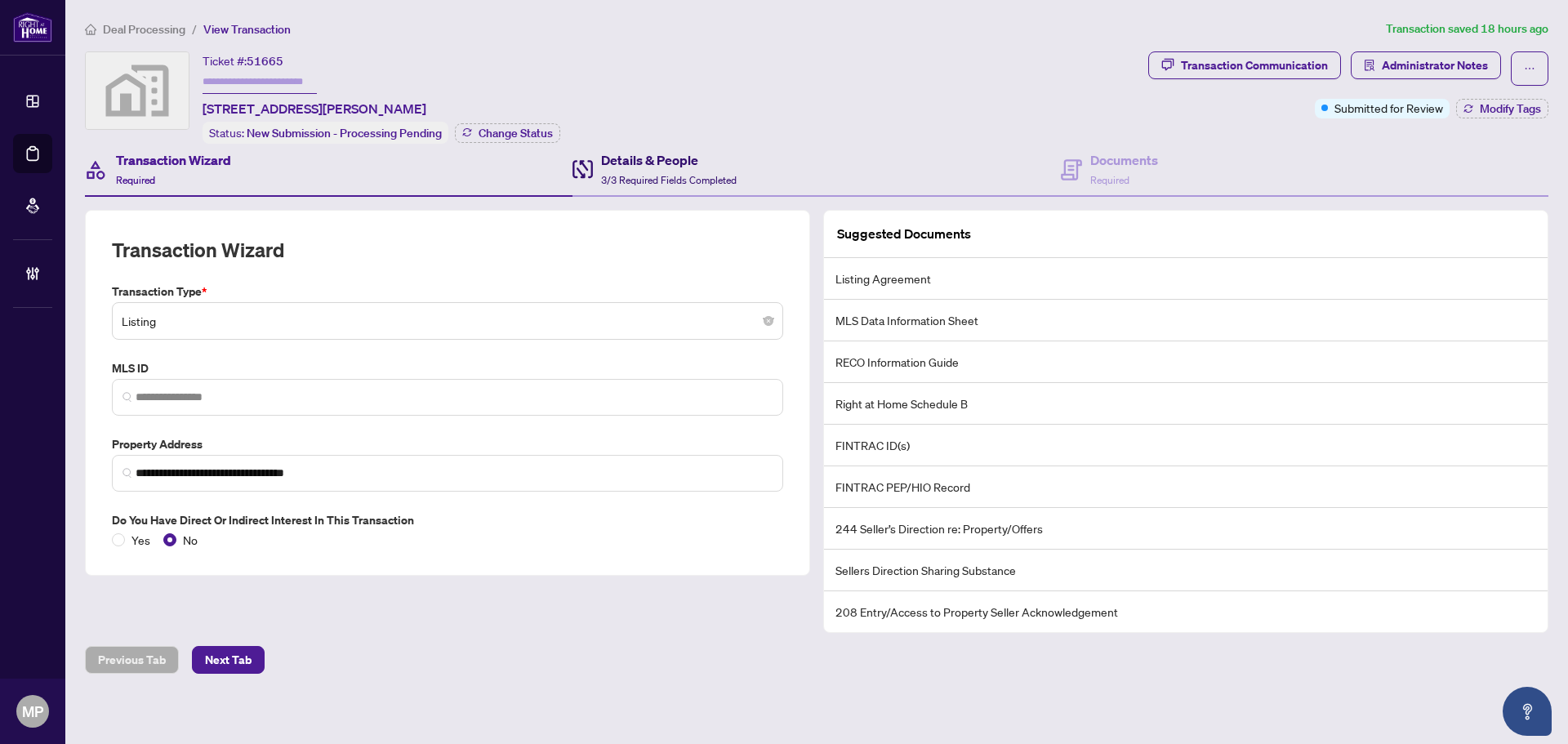
click at [616, 178] on span "3/3 Required Fields Completed" at bounding box center [668, 180] width 135 height 12
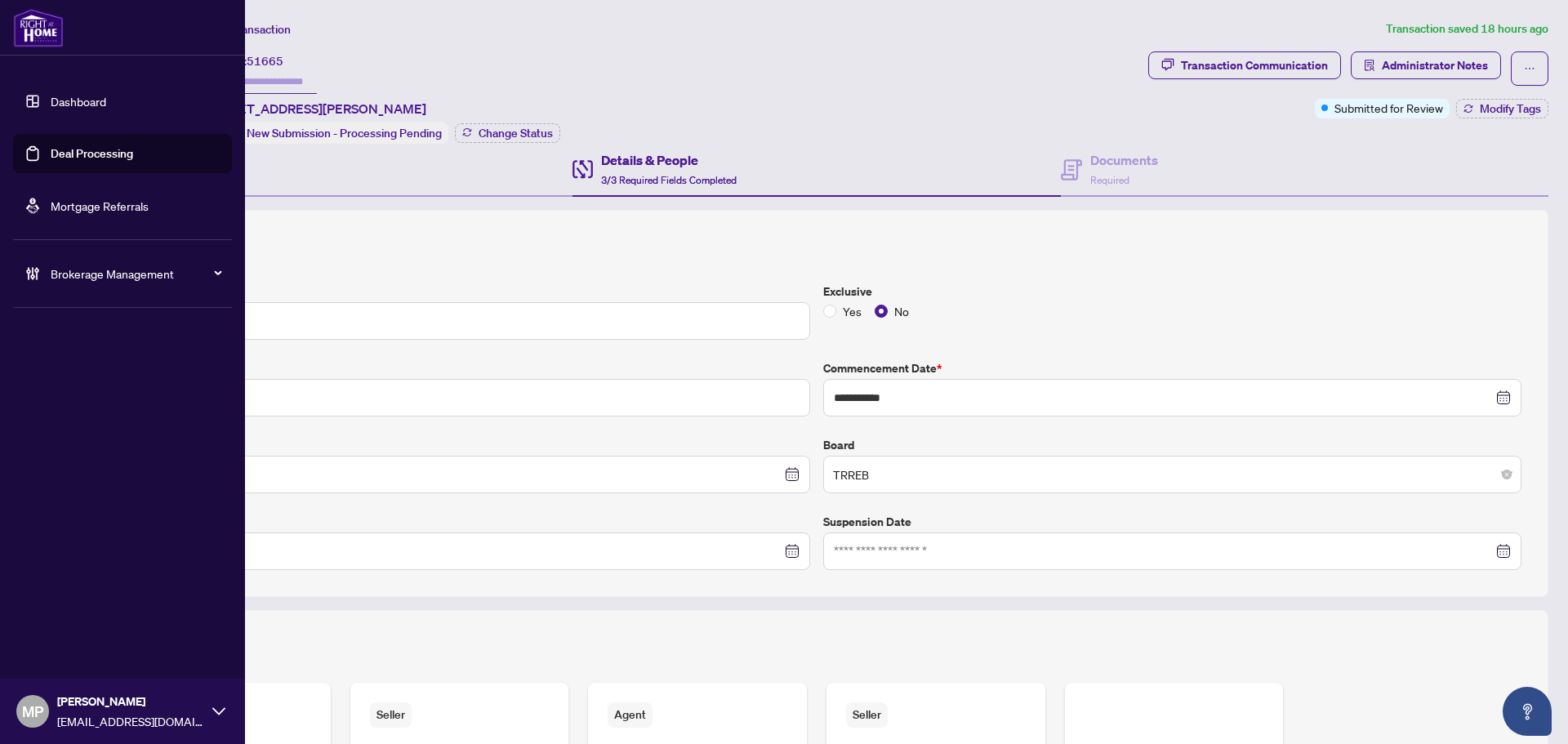
drag, startPoint x: 112, startPoint y: 153, endPoint x: 145, endPoint y: 149, distance: 33.2
click at [112, 153] on link "Deal Processing" at bounding box center [92, 153] width 83 height 15
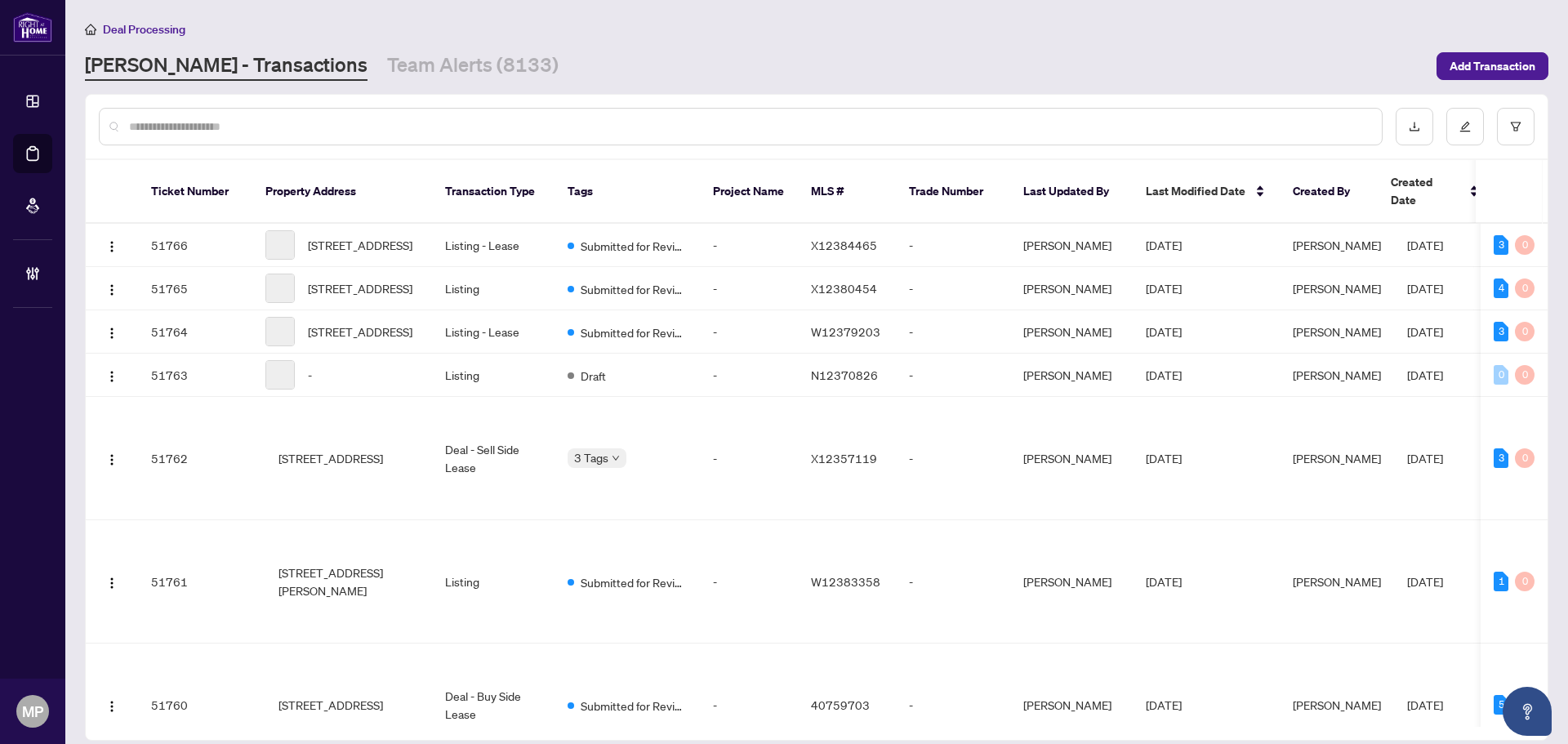
click at [336, 119] on input "text" at bounding box center [748, 126] width 1239 height 18
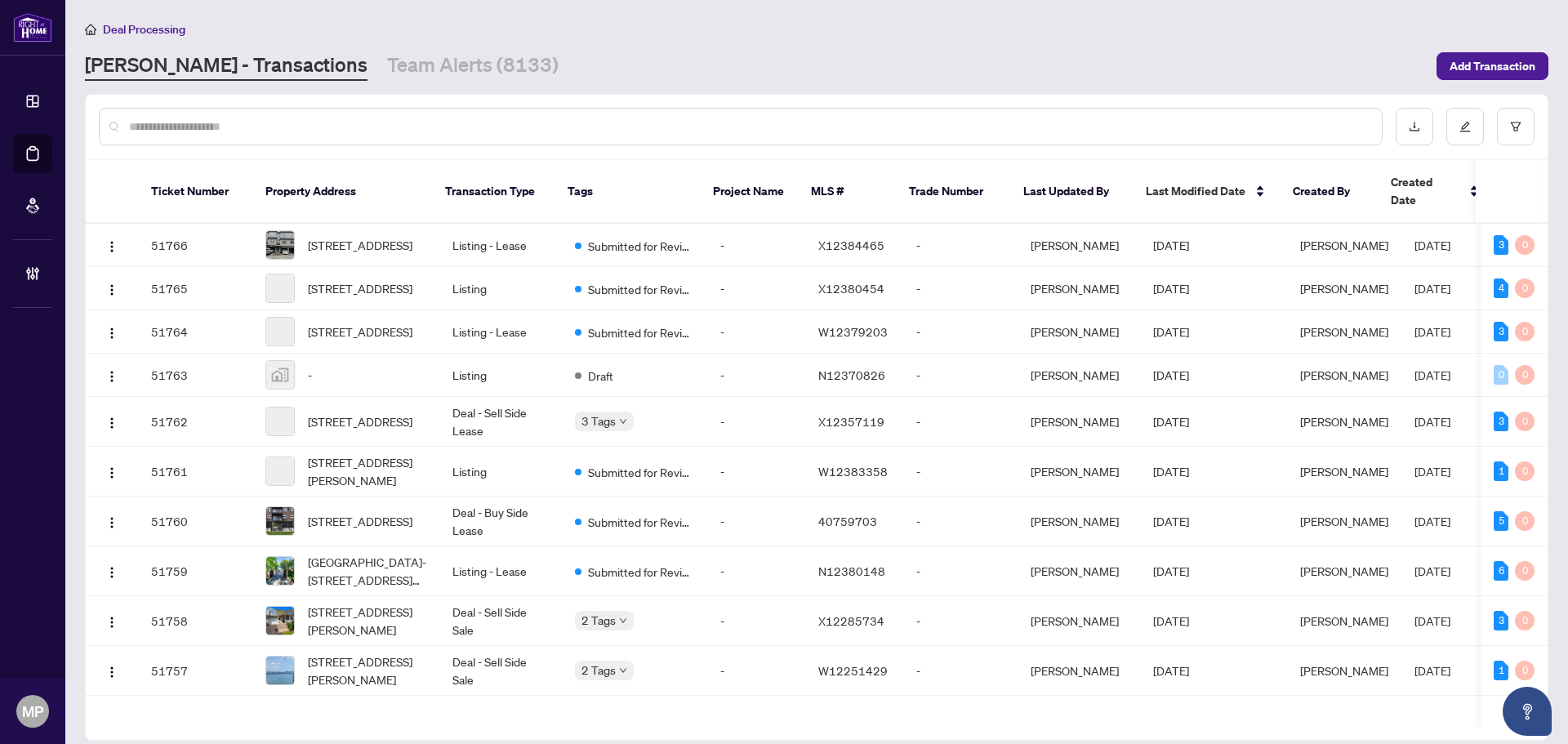
paste input "**********"
type input "**********"
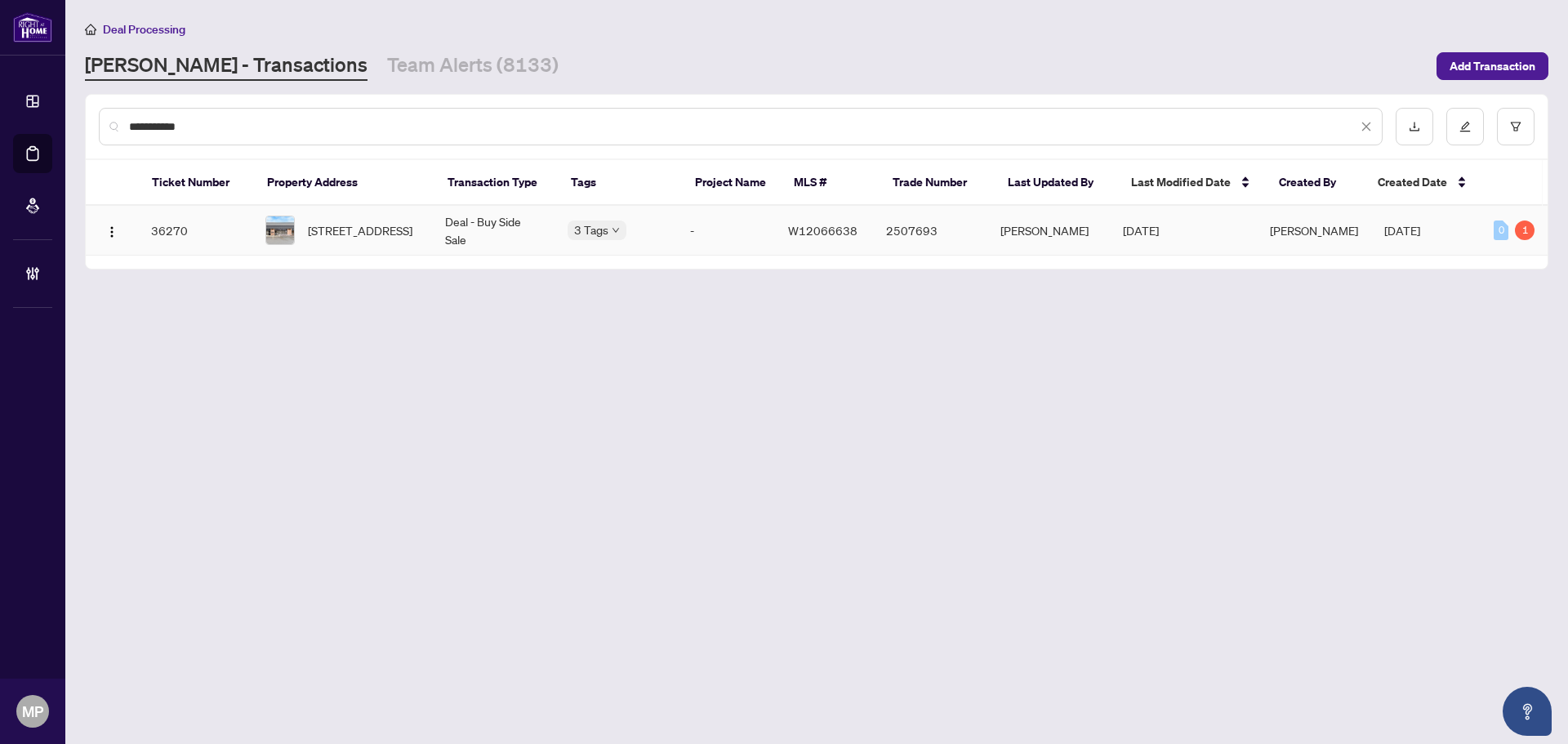
click at [266, 227] on div at bounding box center [279, 229] width 29 height 29
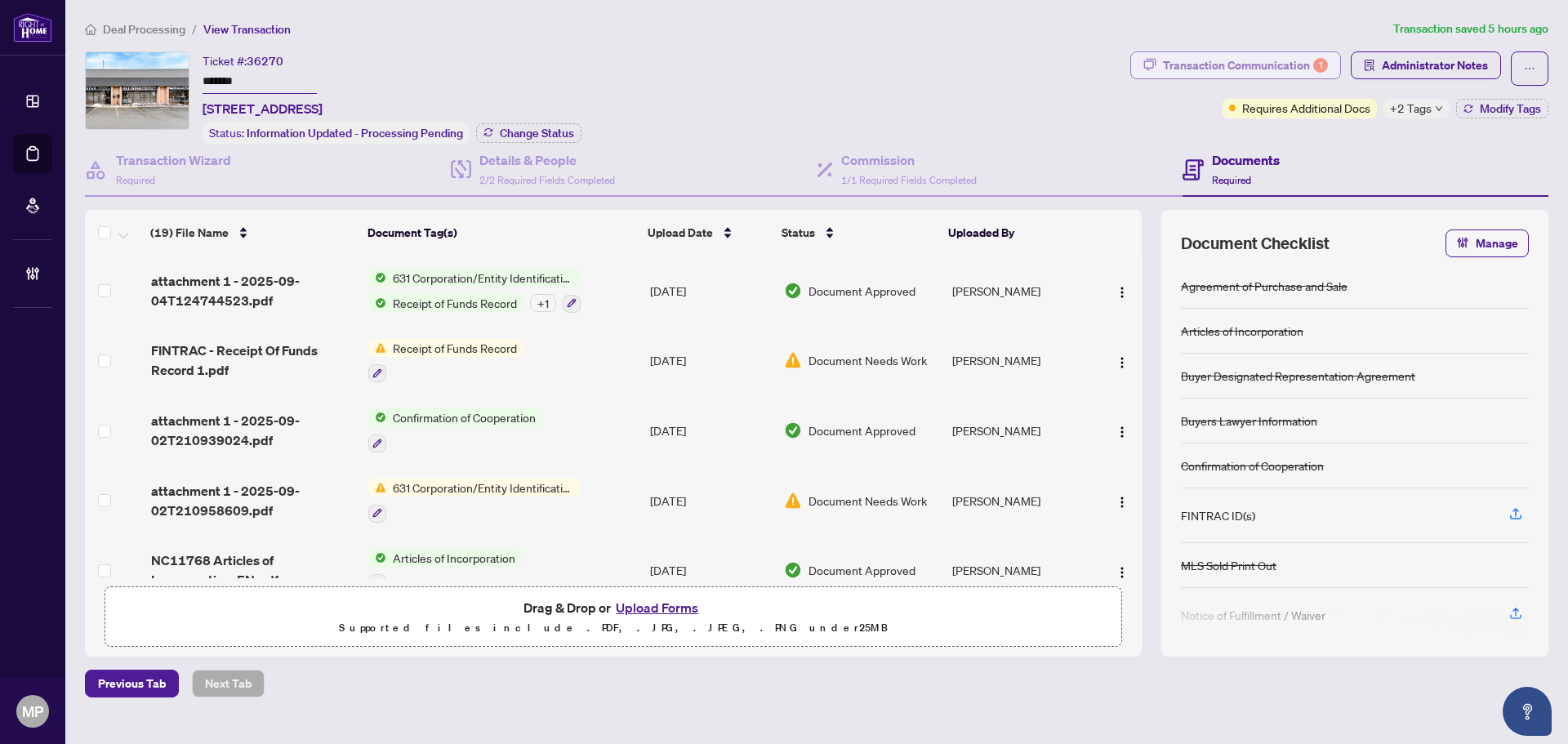
click at [1266, 64] on div "Transaction Communication 1" at bounding box center [1246, 65] width 165 height 26
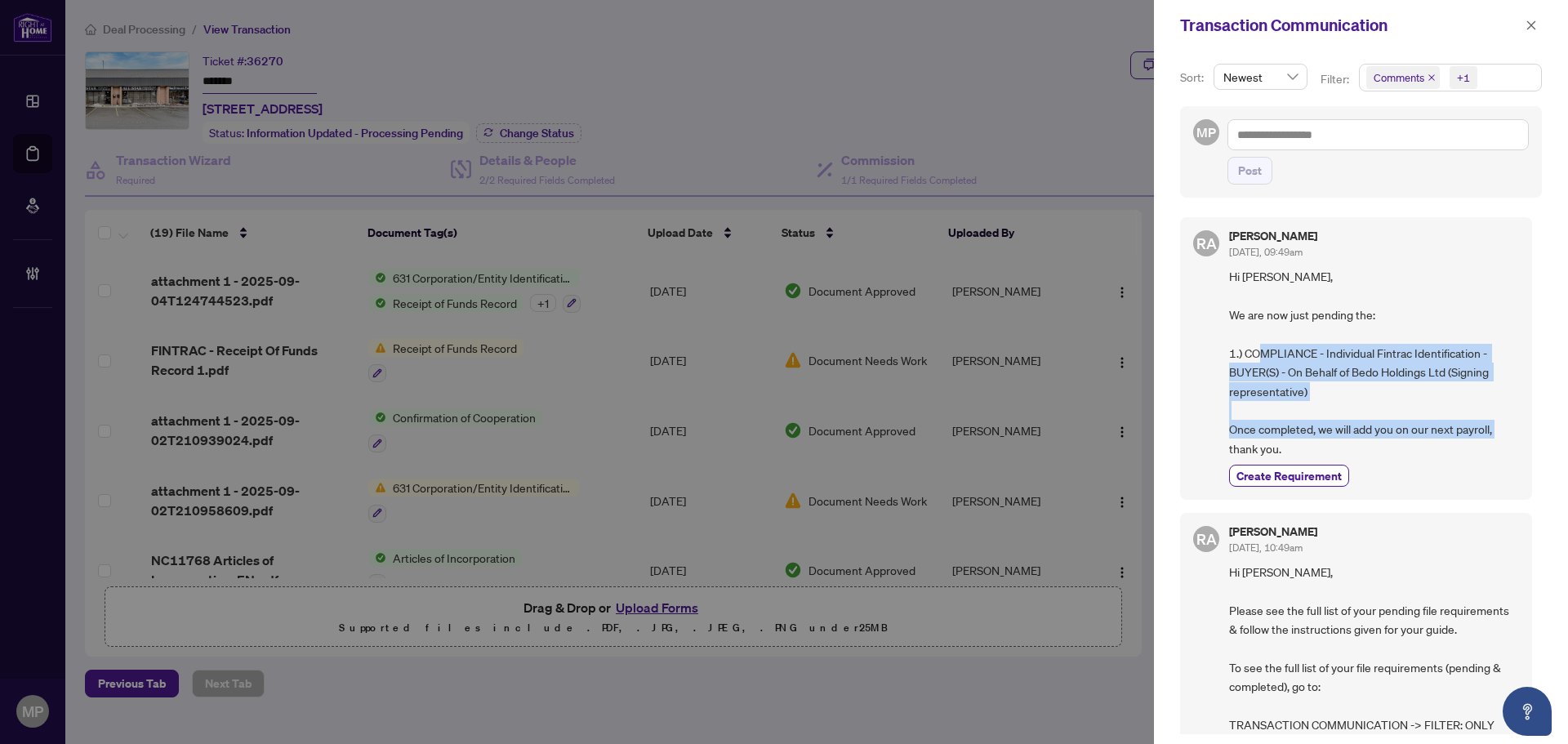
drag, startPoint x: 1324, startPoint y: 350, endPoint x: 1398, endPoint y: 446, distance: 121.2
click at [1398, 446] on span "Hi [PERSON_NAME], We are now just pending the: 1.) COMPLIANCE - Individual Fint…" at bounding box center [1374, 362] width 290 height 191
click at [1449, 393] on span "Hi [PERSON_NAME], We are now just pending the: 1.) COMPLIANCE - Individual Fint…" at bounding box center [1374, 362] width 290 height 191
drag, startPoint x: 1328, startPoint y: 386, endPoint x: 1218, endPoint y: 350, distance: 115.7
click at [1218, 350] on div "[PERSON_NAME] [DATE], 09:49am Hi [PERSON_NAME], We are now just pending the: 1.…" at bounding box center [1355, 358] width 352 height 283
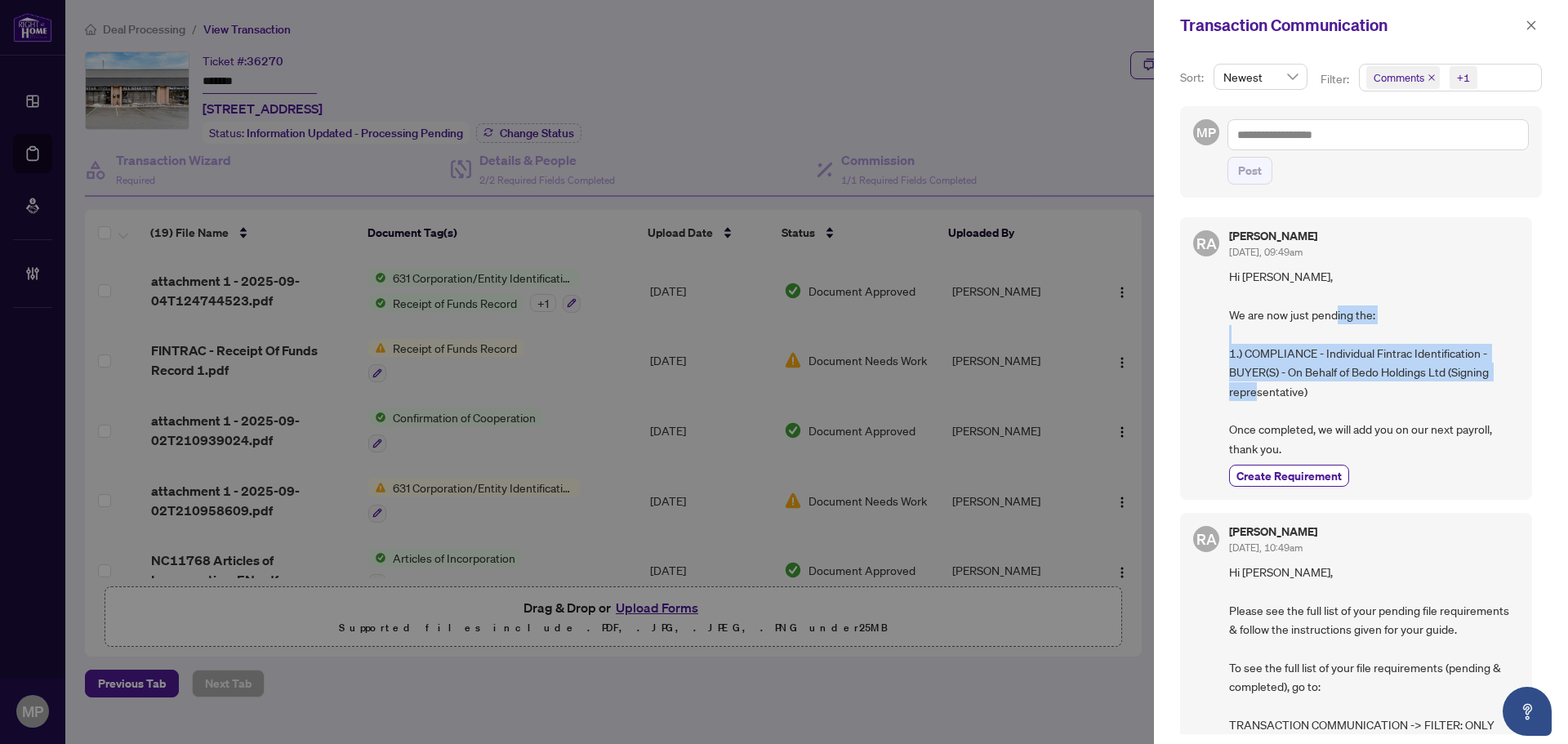
click at [1395, 391] on span "Hi [PERSON_NAME], We are now just pending the: 1.) COMPLIANCE - Individual Fint…" at bounding box center [1374, 362] width 290 height 191
drag, startPoint x: 1357, startPoint y: 393, endPoint x: 1234, endPoint y: 357, distance: 128.2
click at [1234, 357] on span "Hi [PERSON_NAME], We are now just pending the: 1.) COMPLIANCE - Individual Fint…" at bounding box center [1374, 362] width 290 height 191
copy span ".) COMPLIANCE - Individual Fintrac Identification - BUYER(S) - On Behalf of Bed…"
drag, startPoint x: 1531, startPoint y: 30, endPoint x: 1501, endPoint y: 33, distance: 30.1
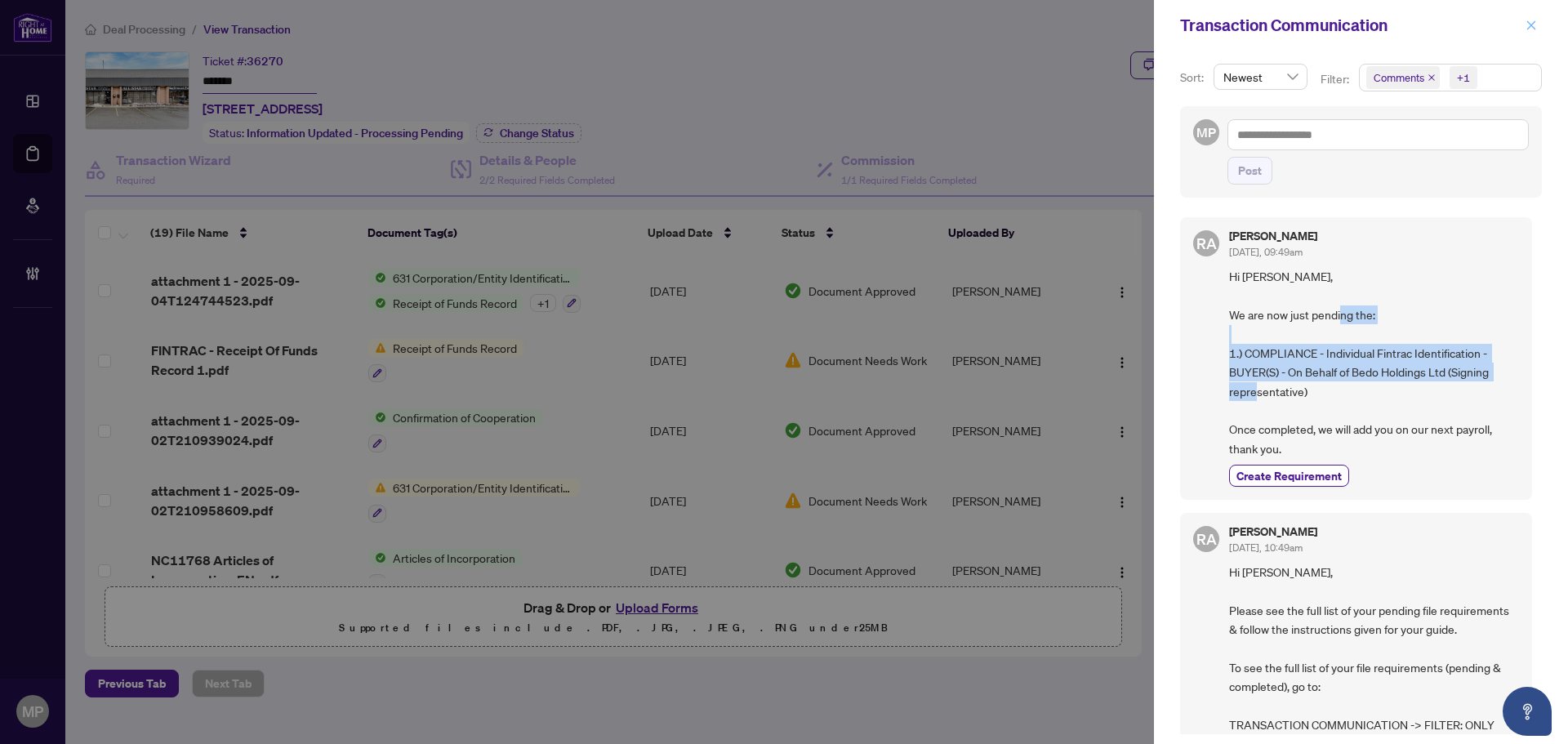
click at [1529, 30] on icon "close" at bounding box center [1530, 25] width 11 height 11
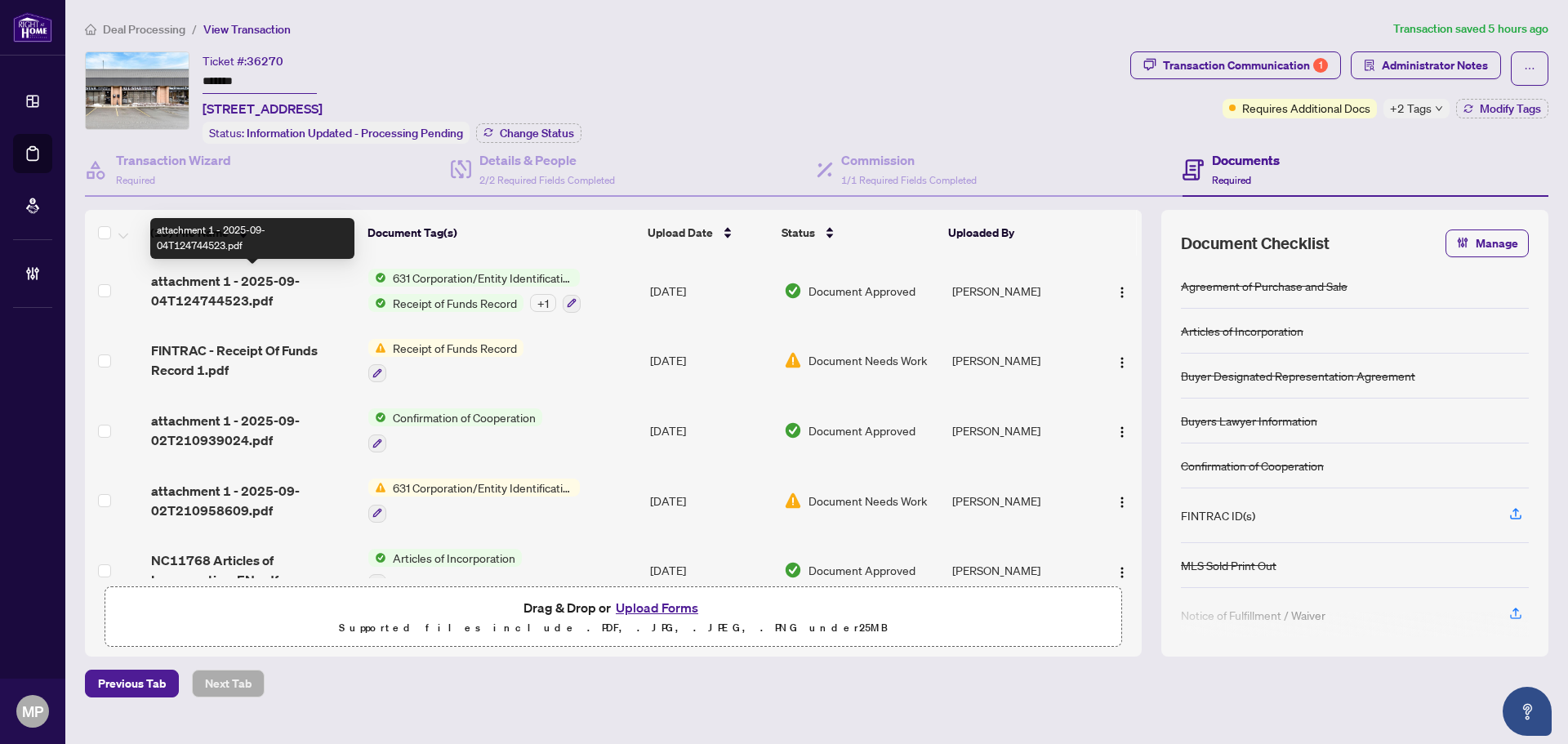
click at [290, 291] on span "attachment 1 - 2025-09-04T124744523.pdf" at bounding box center [253, 291] width 204 height 40
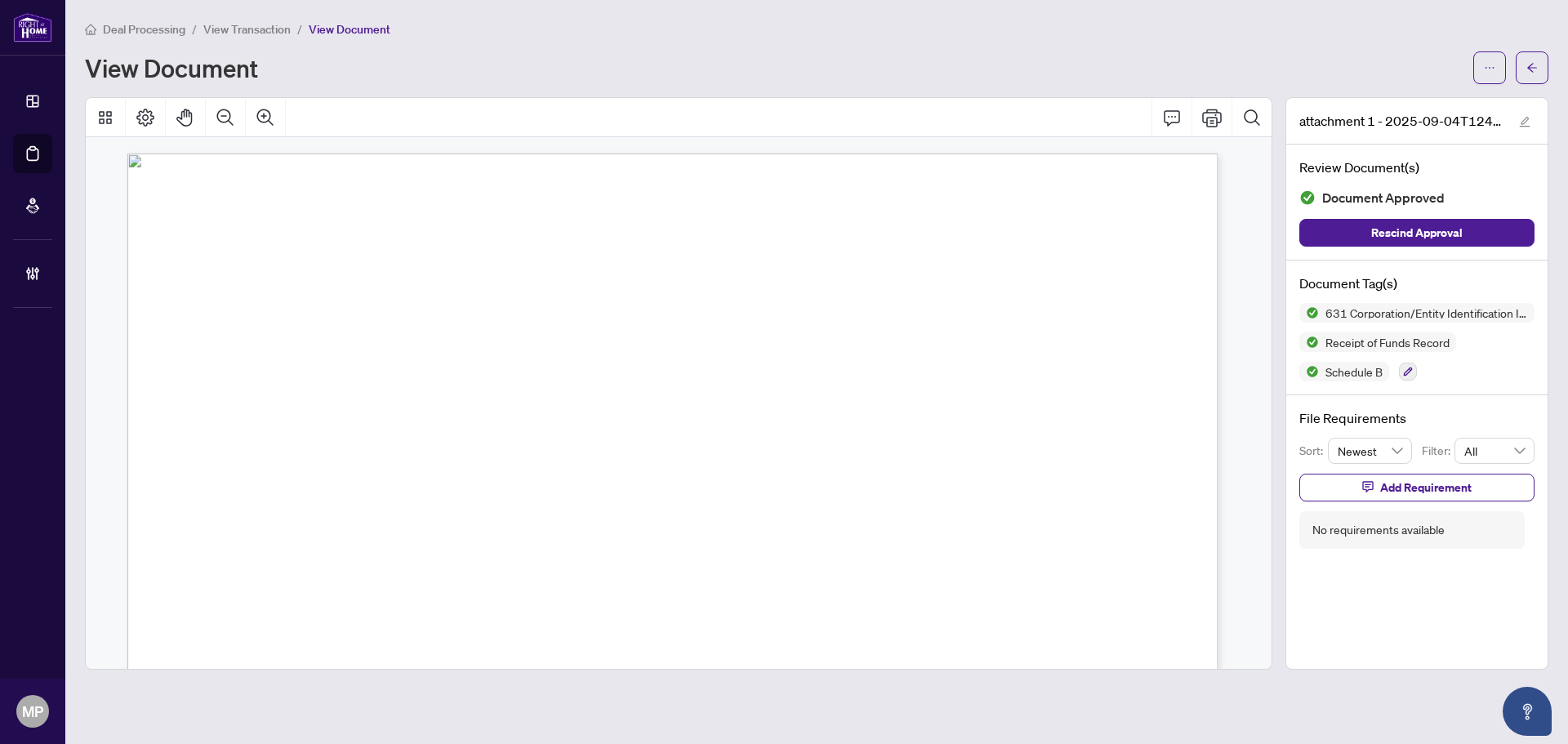
drag, startPoint x: 882, startPoint y: 251, endPoint x: 905, endPoint y: 251, distance: 23.0
click at [905, 251] on div "Page 1" at bounding box center [588, 755] width 921 height 1203
click at [1521, 69] on button "button" at bounding box center [1531, 68] width 33 height 33
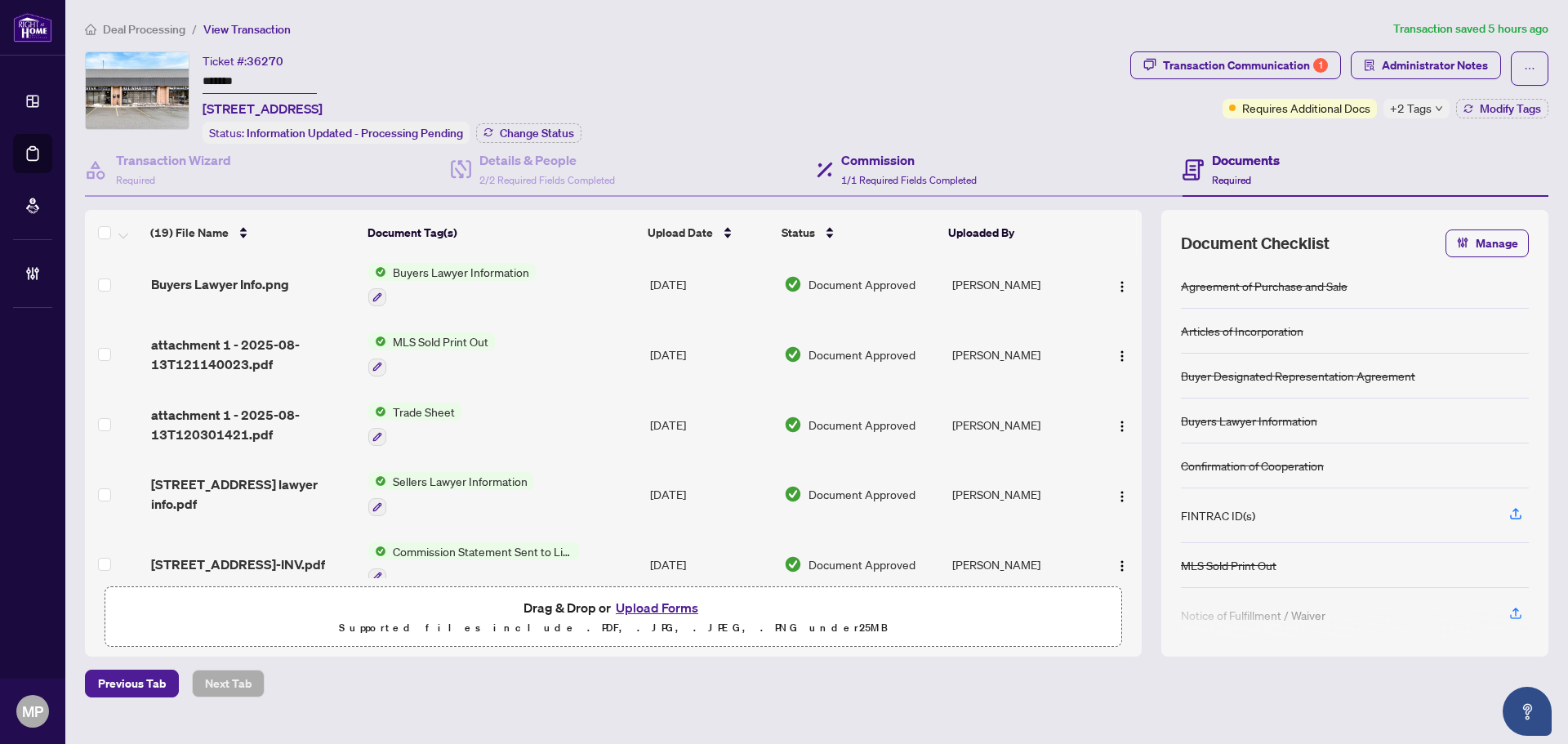
scroll to position [679, 0]
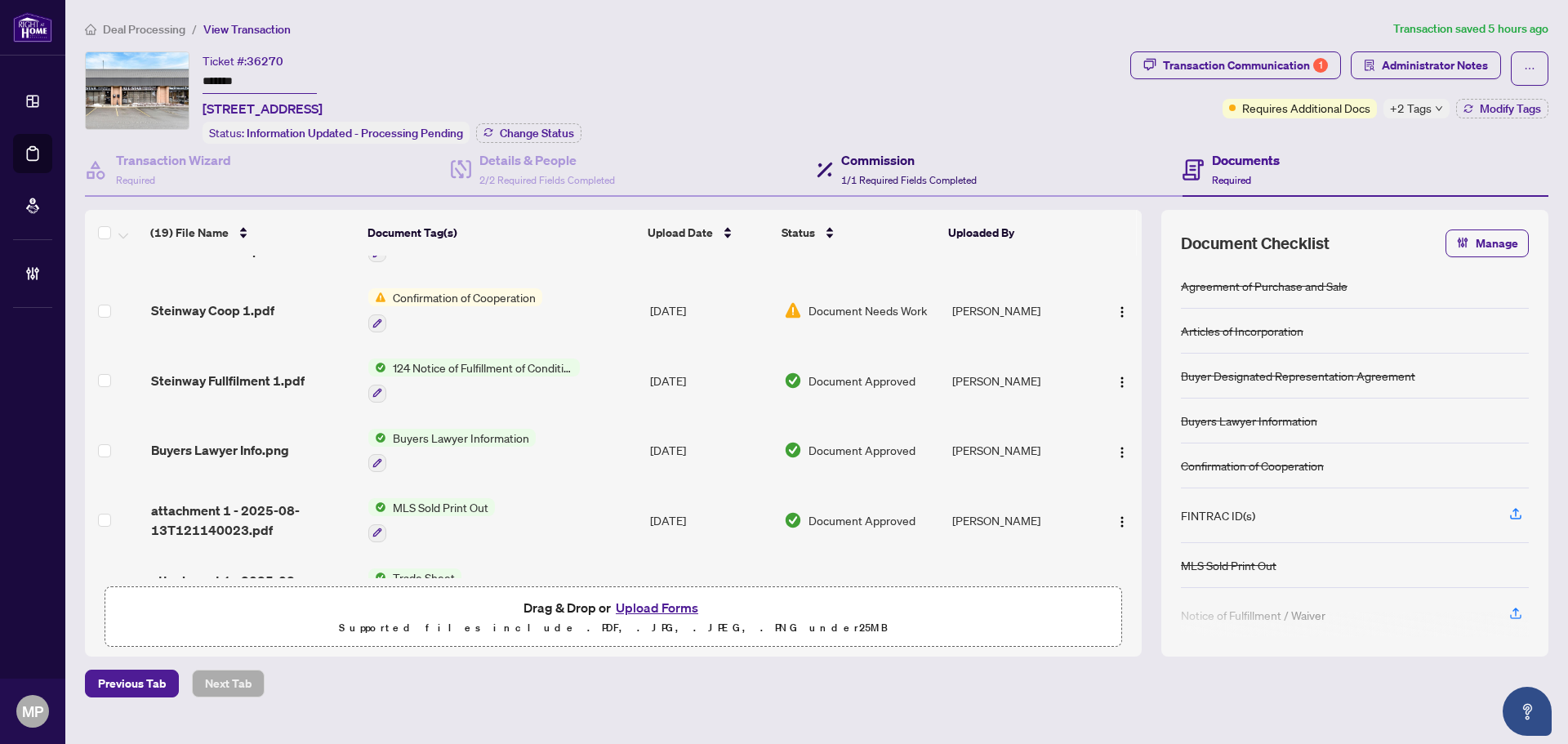
click at [959, 174] on span "1/1 Required Fields Completed" at bounding box center [908, 180] width 135 height 12
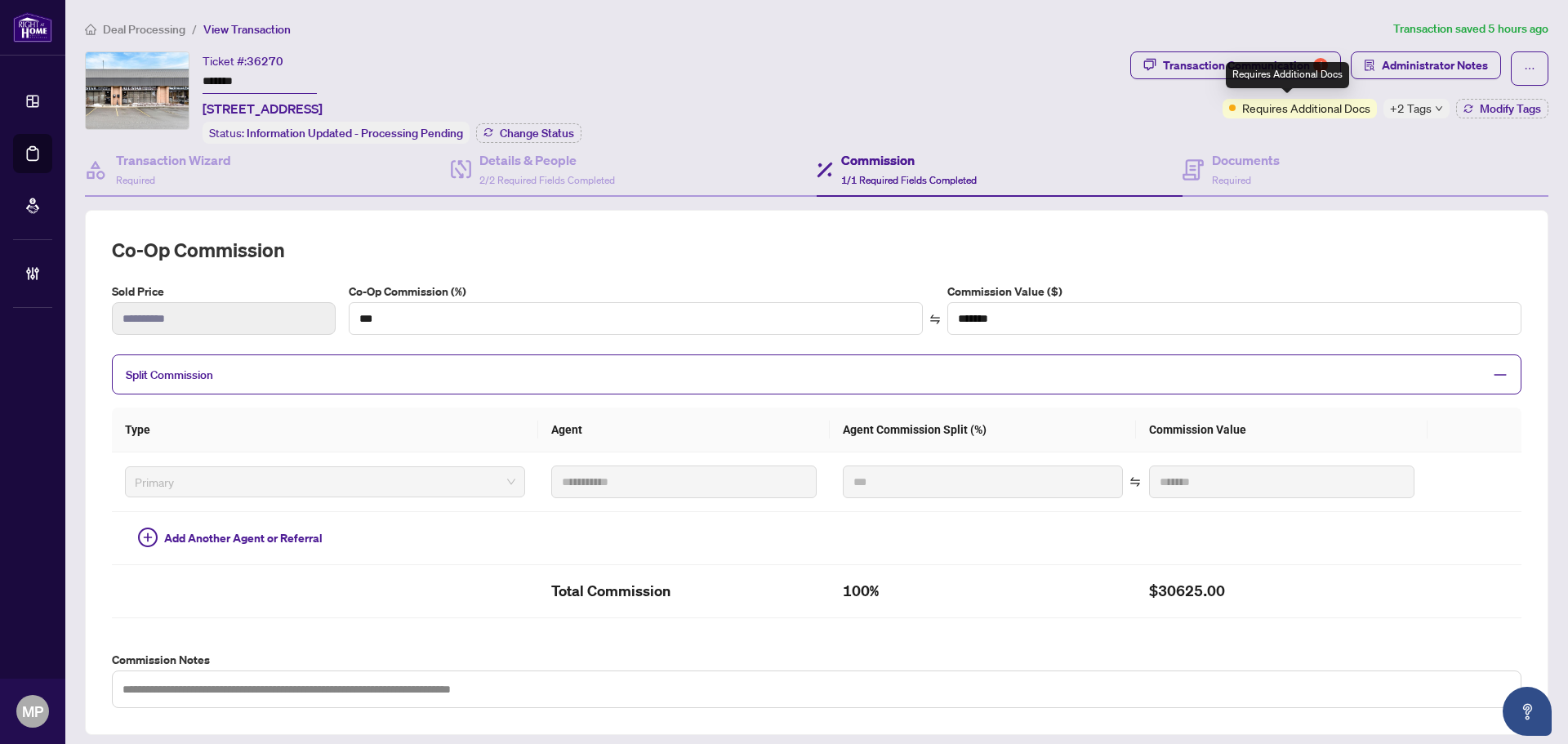
click at [1295, 63] on div "Requires Additional Docs" at bounding box center [1287, 76] width 123 height 26
click at [1382, 74] on span "Administrator Notes" at bounding box center [1434, 65] width 106 height 26
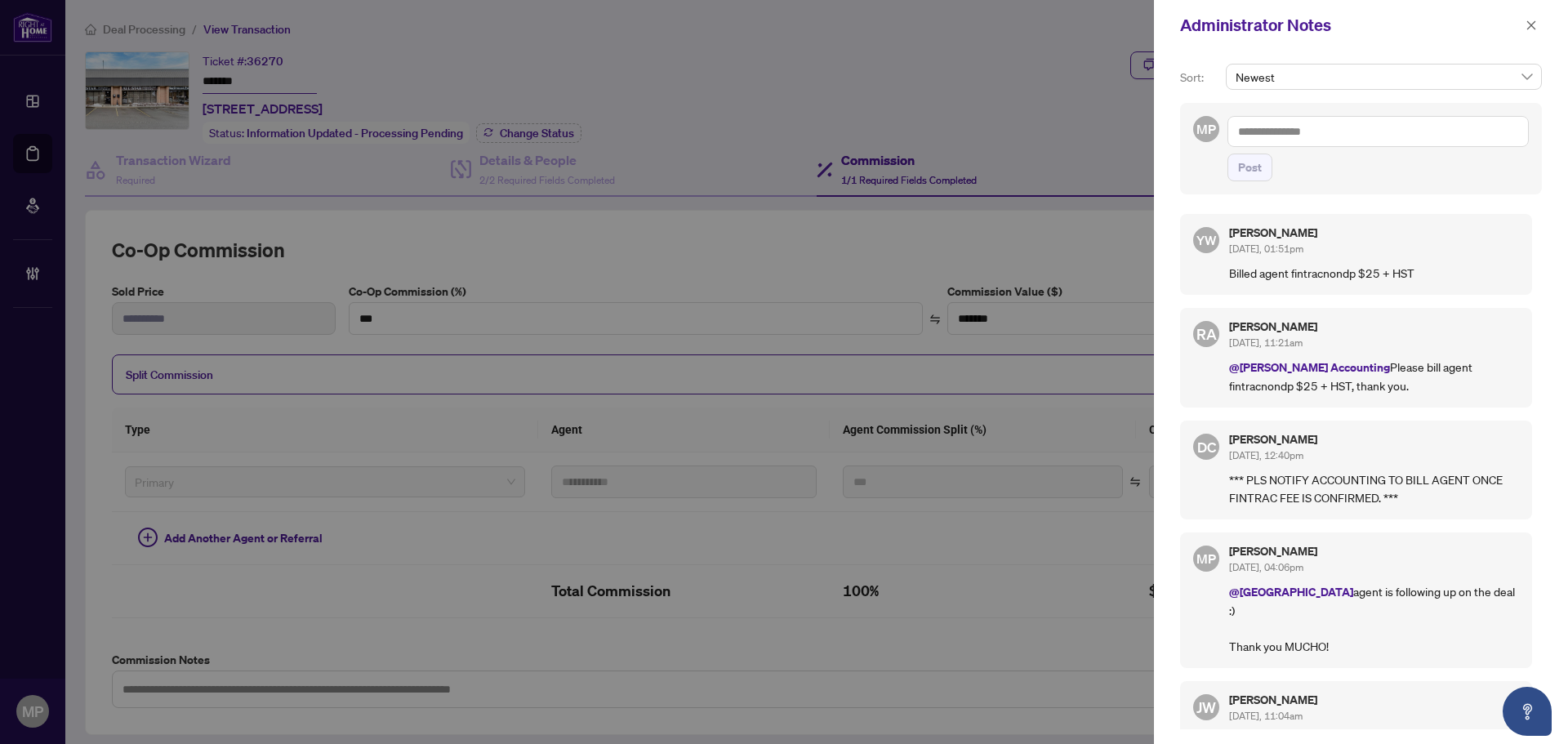
click at [1544, 23] on div "Administrator Notes" at bounding box center [1360, 25] width 414 height 51
click at [1530, 25] on icon "close" at bounding box center [1531, 25] width 9 height 9
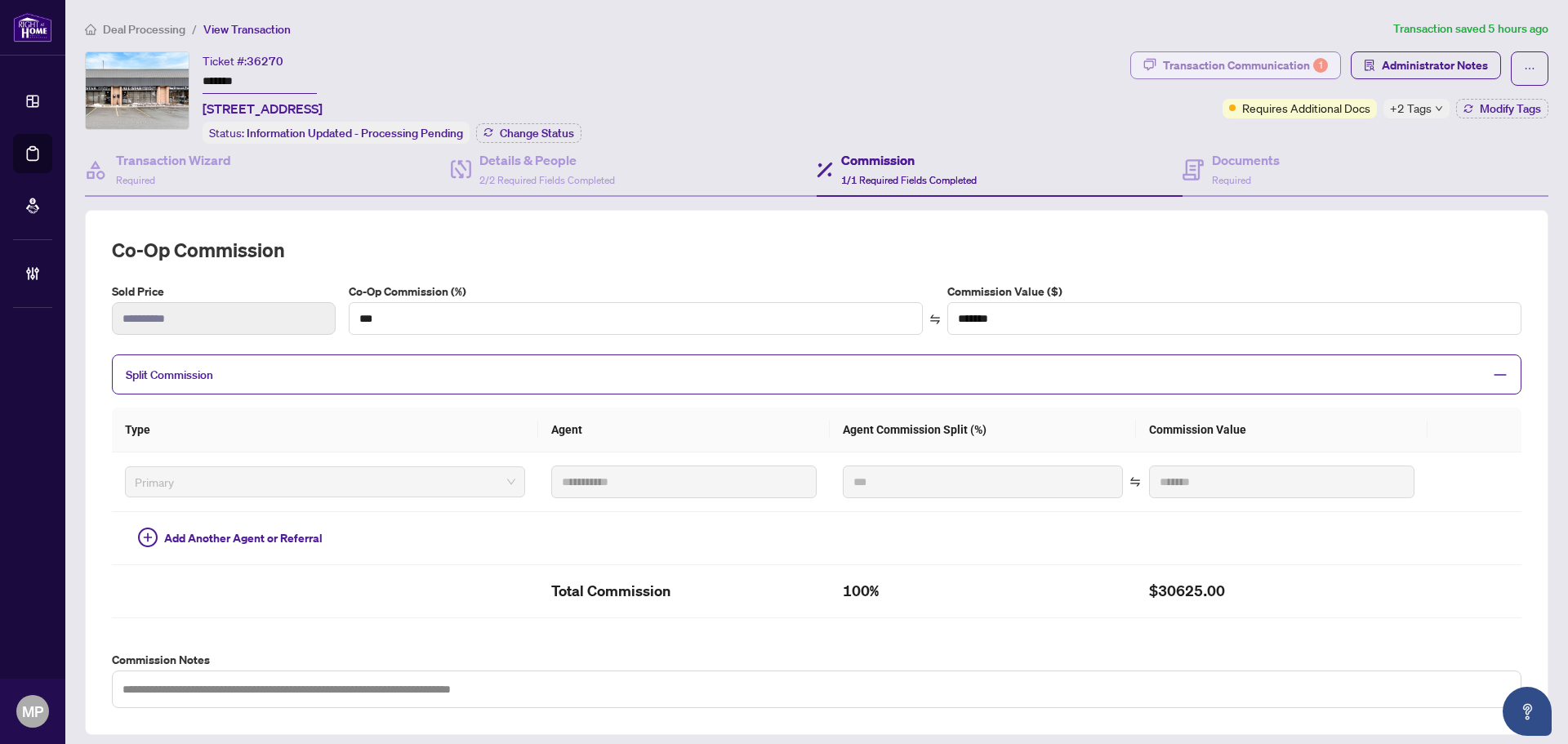
click at [1219, 65] on div "Transaction Communication 1" at bounding box center [1246, 65] width 165 height 26
type textarea "**********"
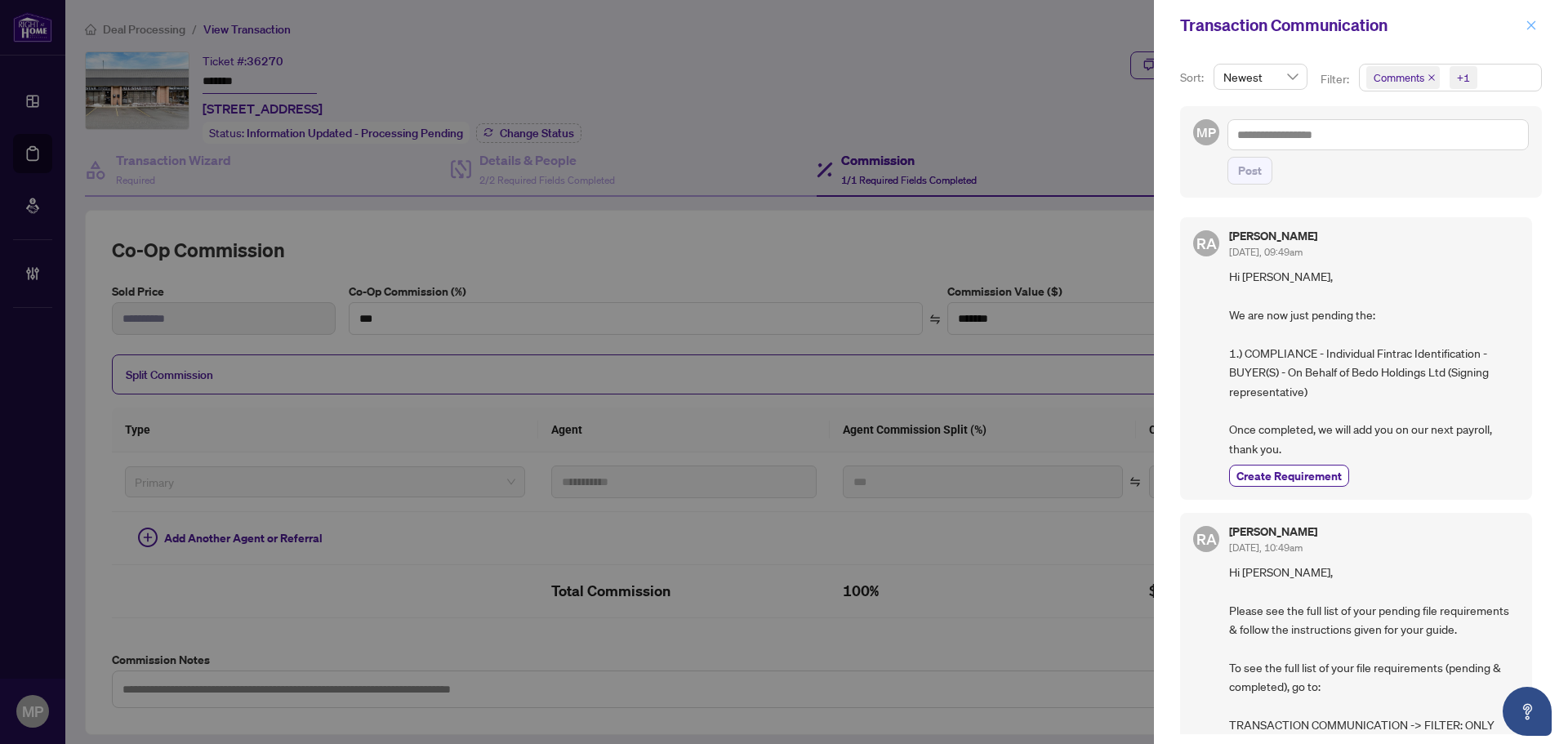
click at [1535, 21] on icon "close" at bounding box center [1530, 25] width 11 height 11
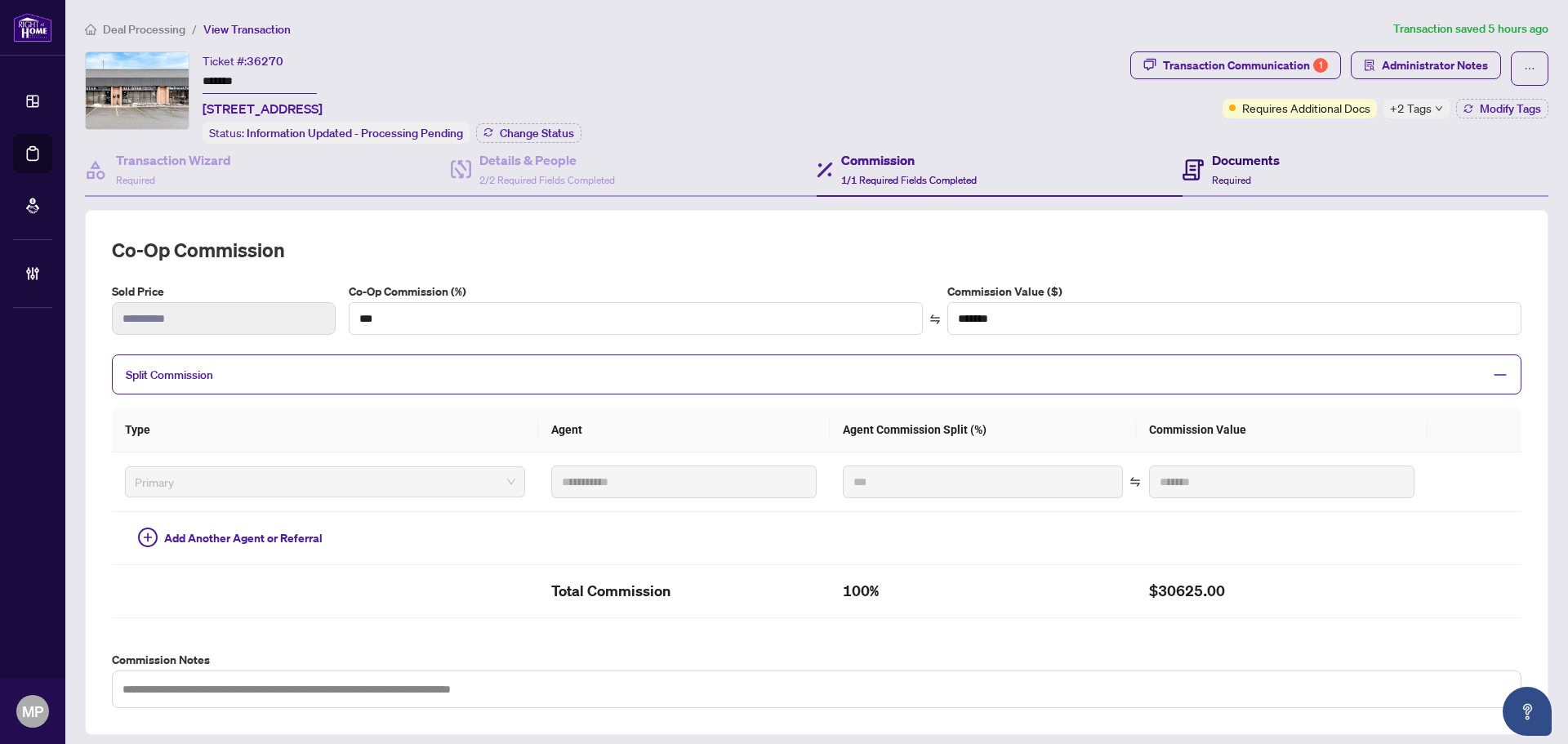
click at [1256, 155] on h4 "Documents" at bounding box center [1245, 160] width 68 height 19
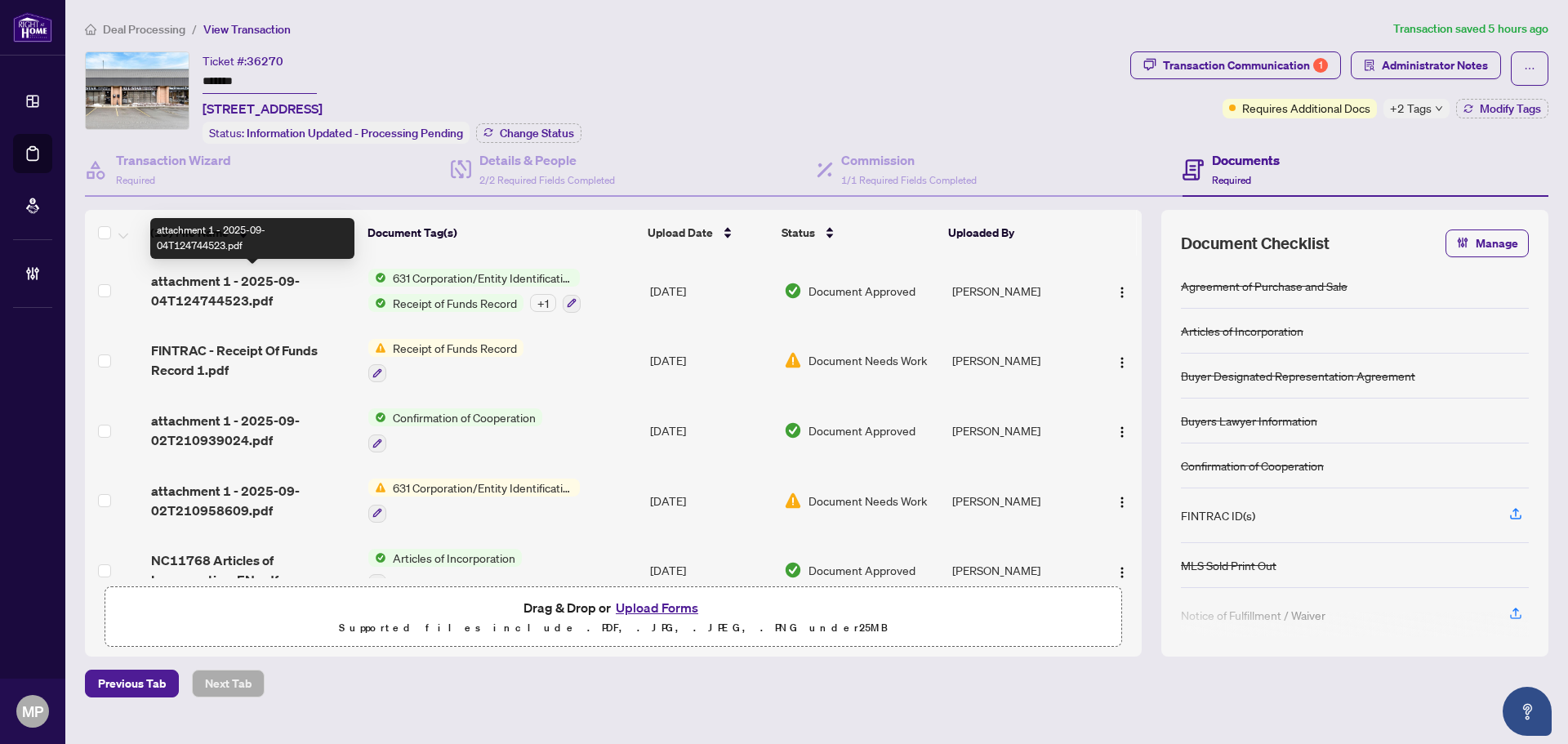
click at [262, 299] on span "attachment 1 - 2025-09-04T124744523.pdf" at bounding box center [253, 291] width 204 height 40
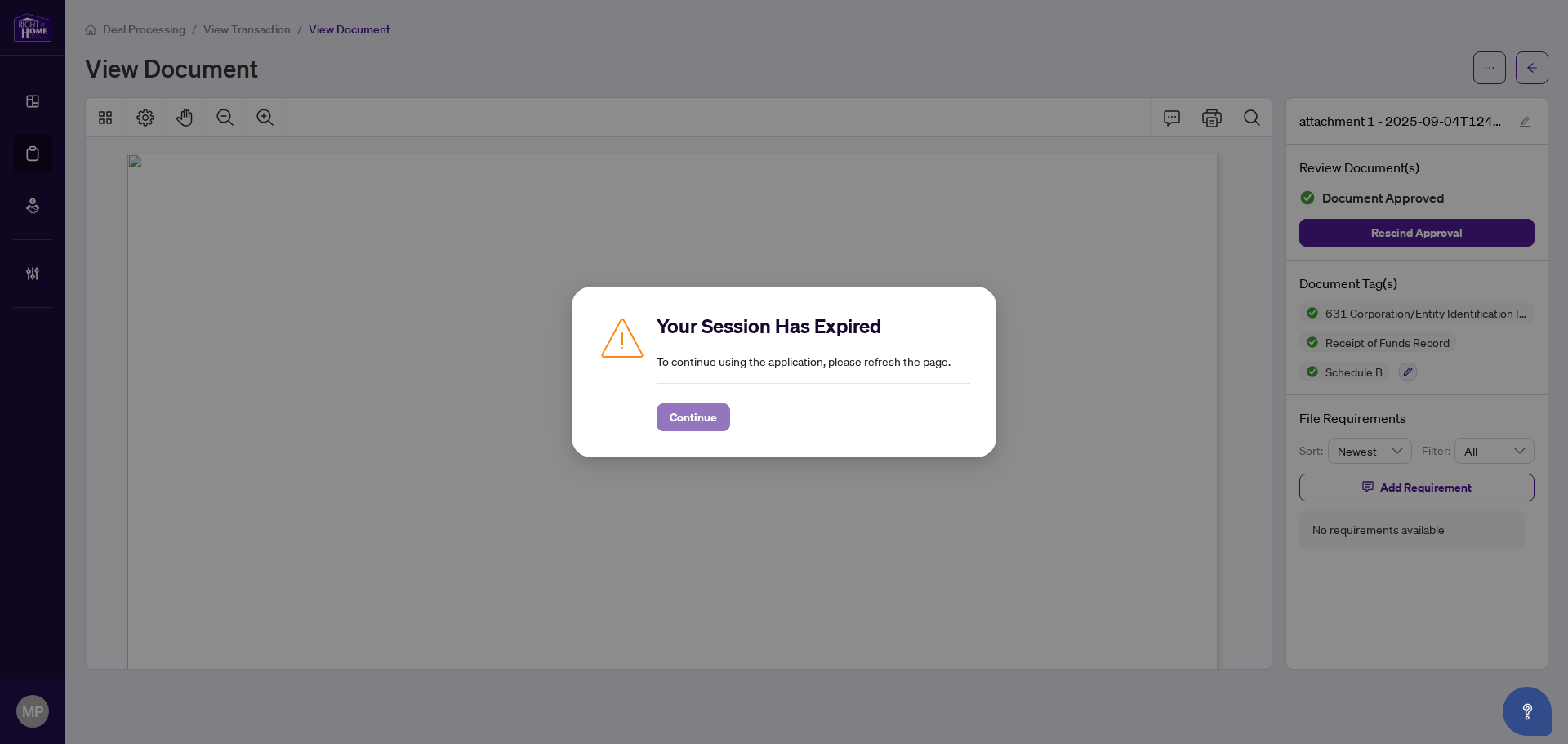
click at [709, 417] on span "Continue" at bounding box center [693, 417] width 47 height 26
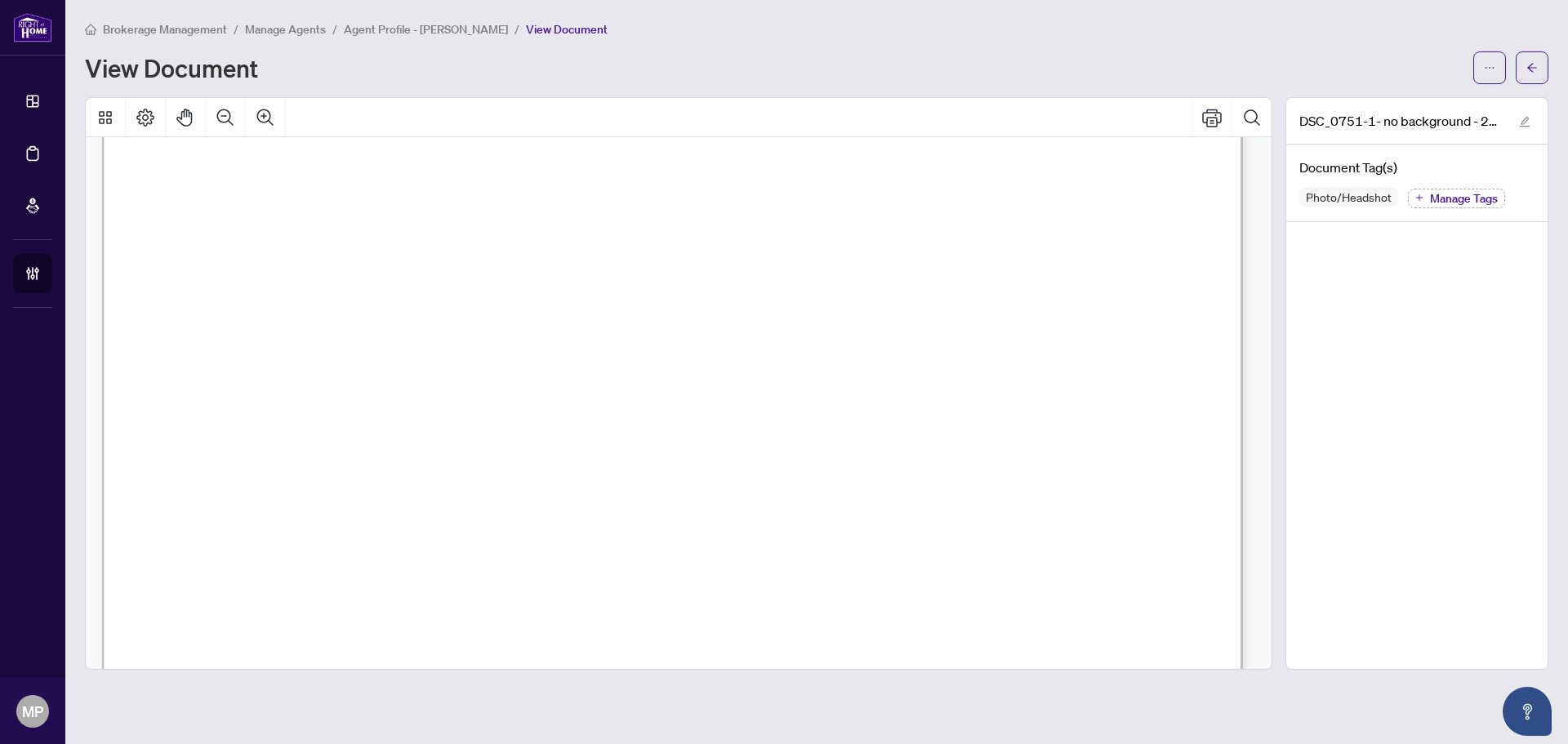
scroll to position [327, 0]
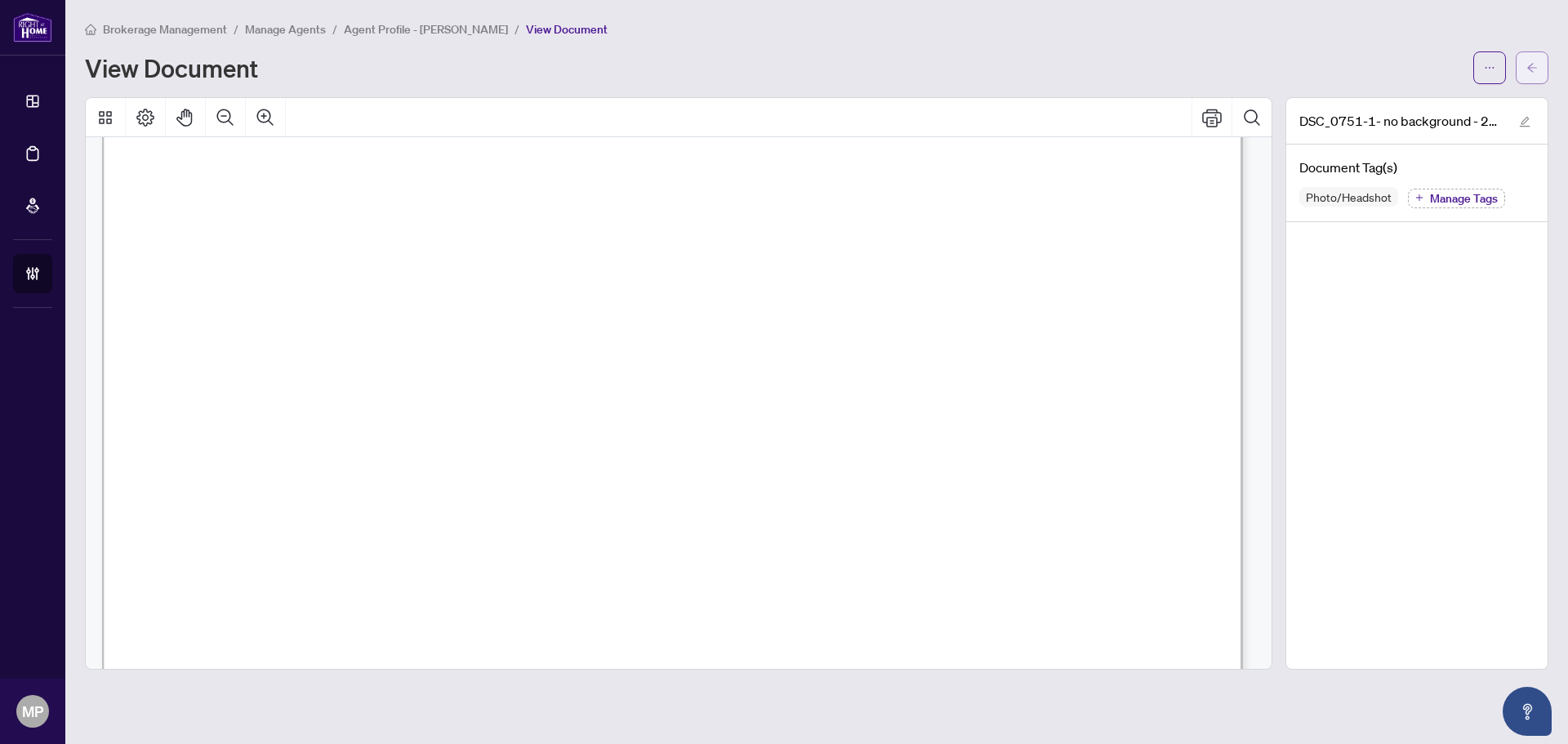
click at [1534, 69] on icon "arrow-left" at bounding box center [1531, 68] width 11 height 11
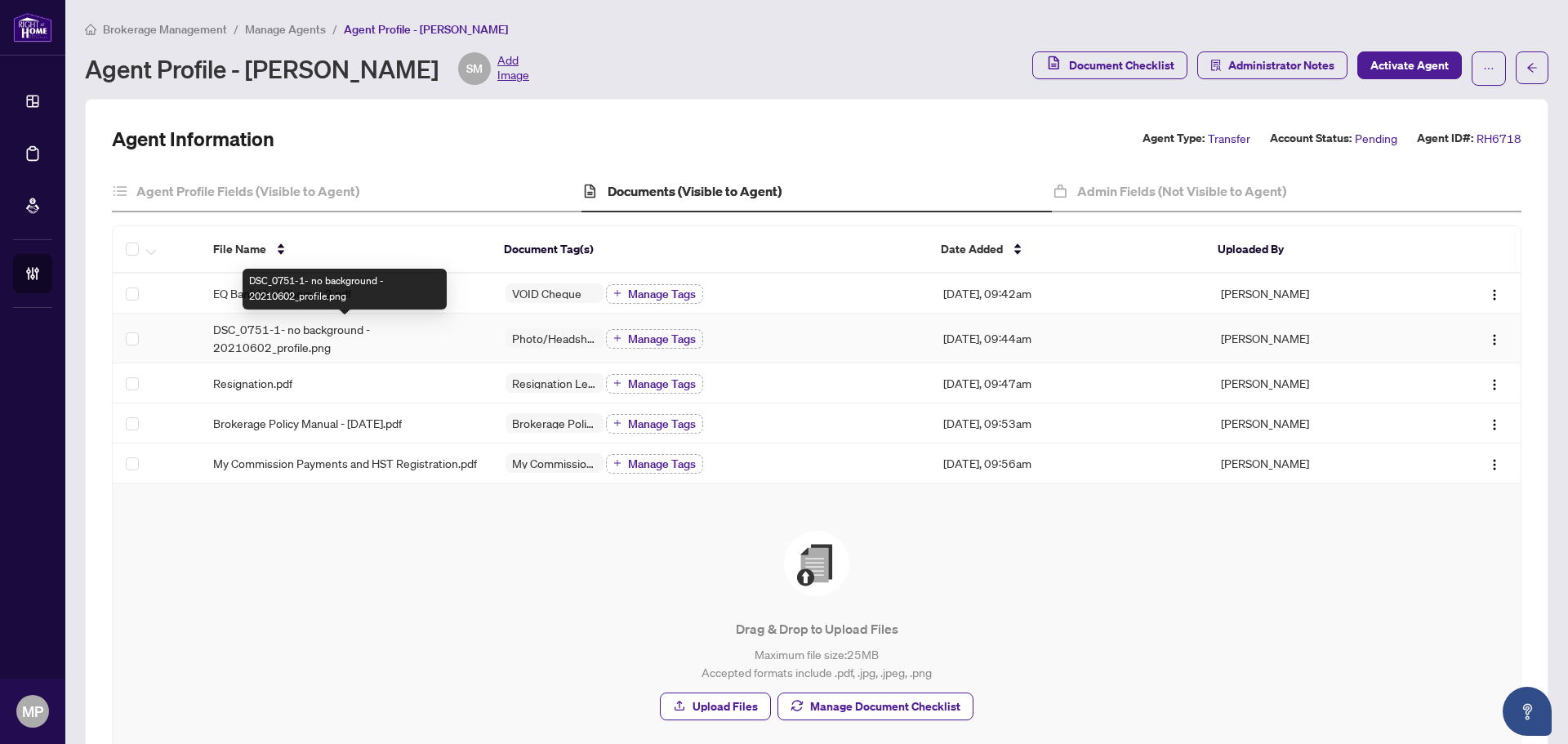
click at [370, 336] on span "DSC_0751-1- no background - 20210602_profile.png" at bounding box center [346, 337] width 266 height 36
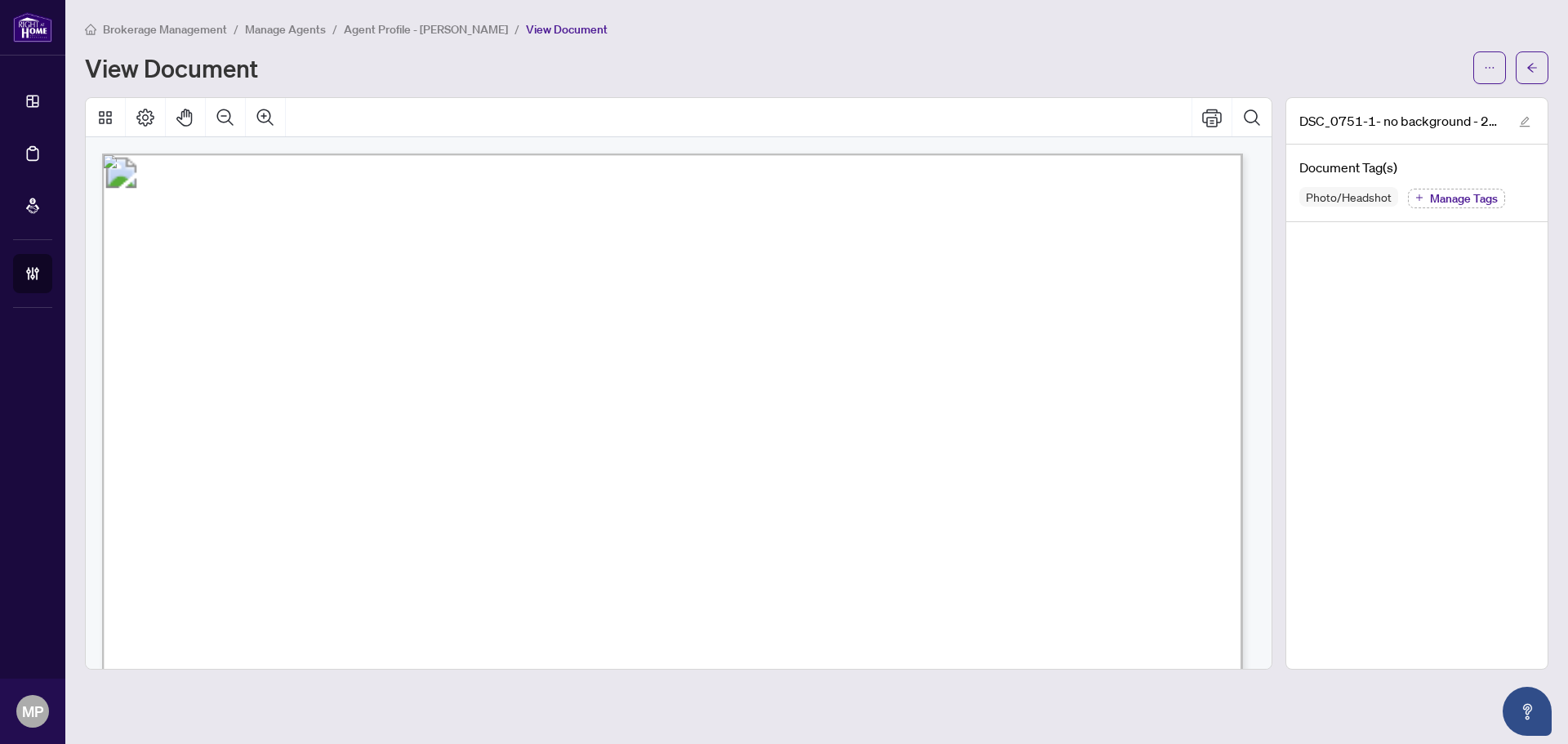
drag, startPoint x: 698, startPoint y: 347, endPoint x: 617, endPoint y: 497, distance: 170.5
drag, startPoint x: 617, startPoint y: 497, endPoint x: 1485, endPoint y: 83, distance: 961.7
click at [1484, 84] on div "Brokerage Management / Manage Agents / Agent Profile - [PERSON_NAME] / View Doc…" at bounding box center [817, 344] width 1463 height 650
click at [1487, 70] on icon "ellipsis" at bounding box center [1489, 68] width 11 height 11
click at [1403, 98] on span "Download" at bounding box center [1430, 103] width 124 height 18
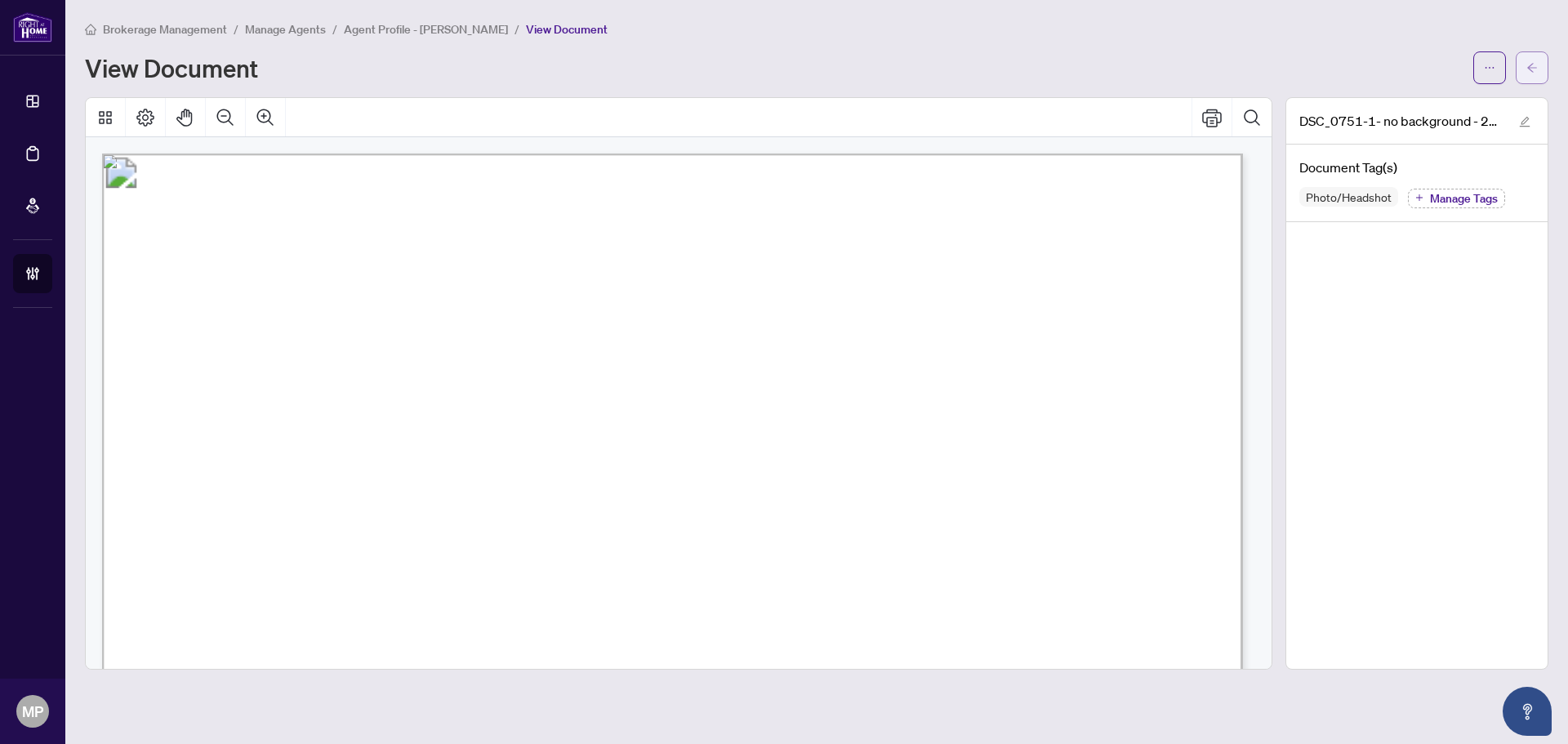
click at [1534, 63] on icon "arrow-left" at bounding box center [1531, 68] width 11 height 11
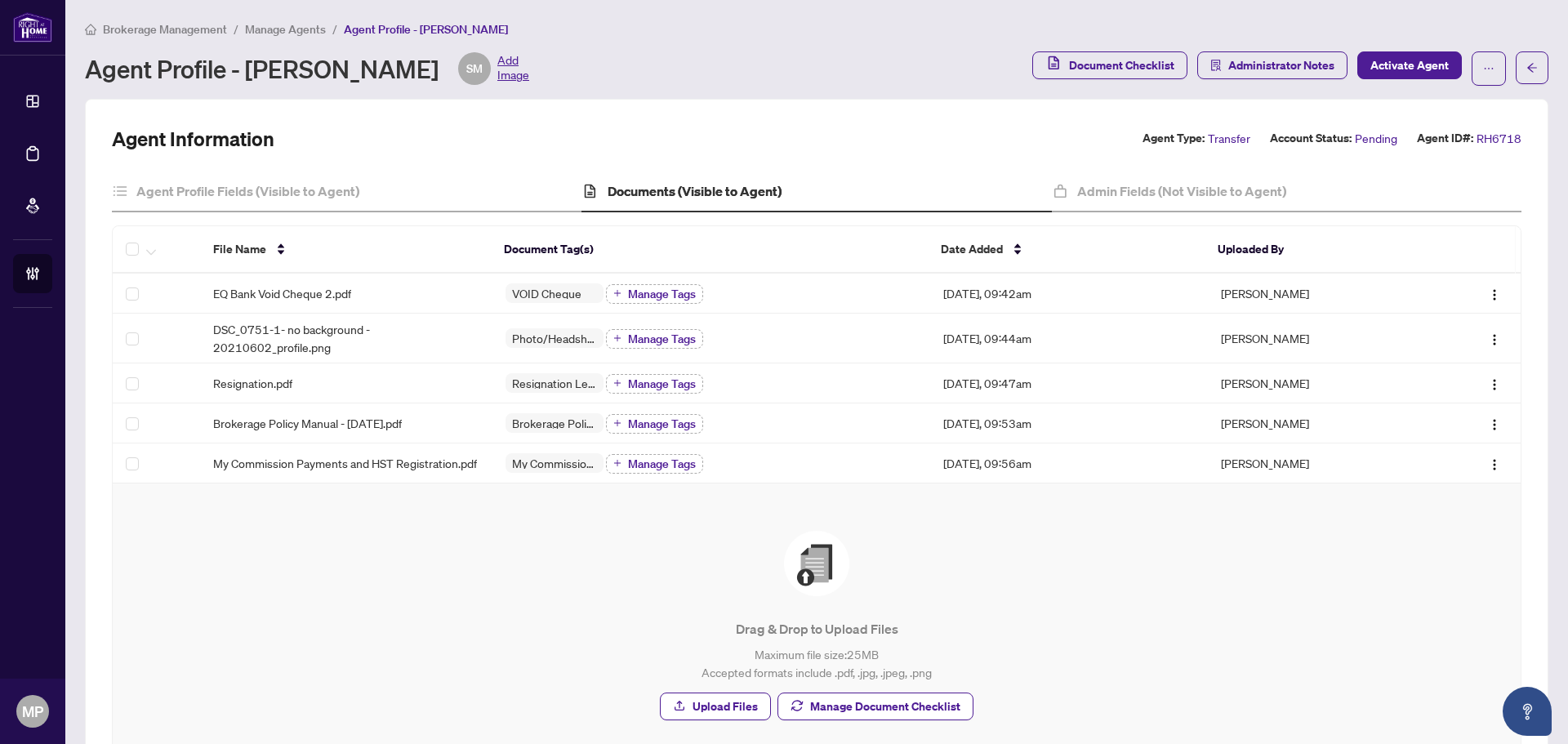
click at [440, 89] on div "Brokerage Management / Manage Agents / Agent Profile - [PERSON_NAME] Agent Prof…" at bounding box center [817, 59] width 1463 height 79
click at [497, 58] on span "Add Image" at bounding box center [513, 68] width 32 height 33
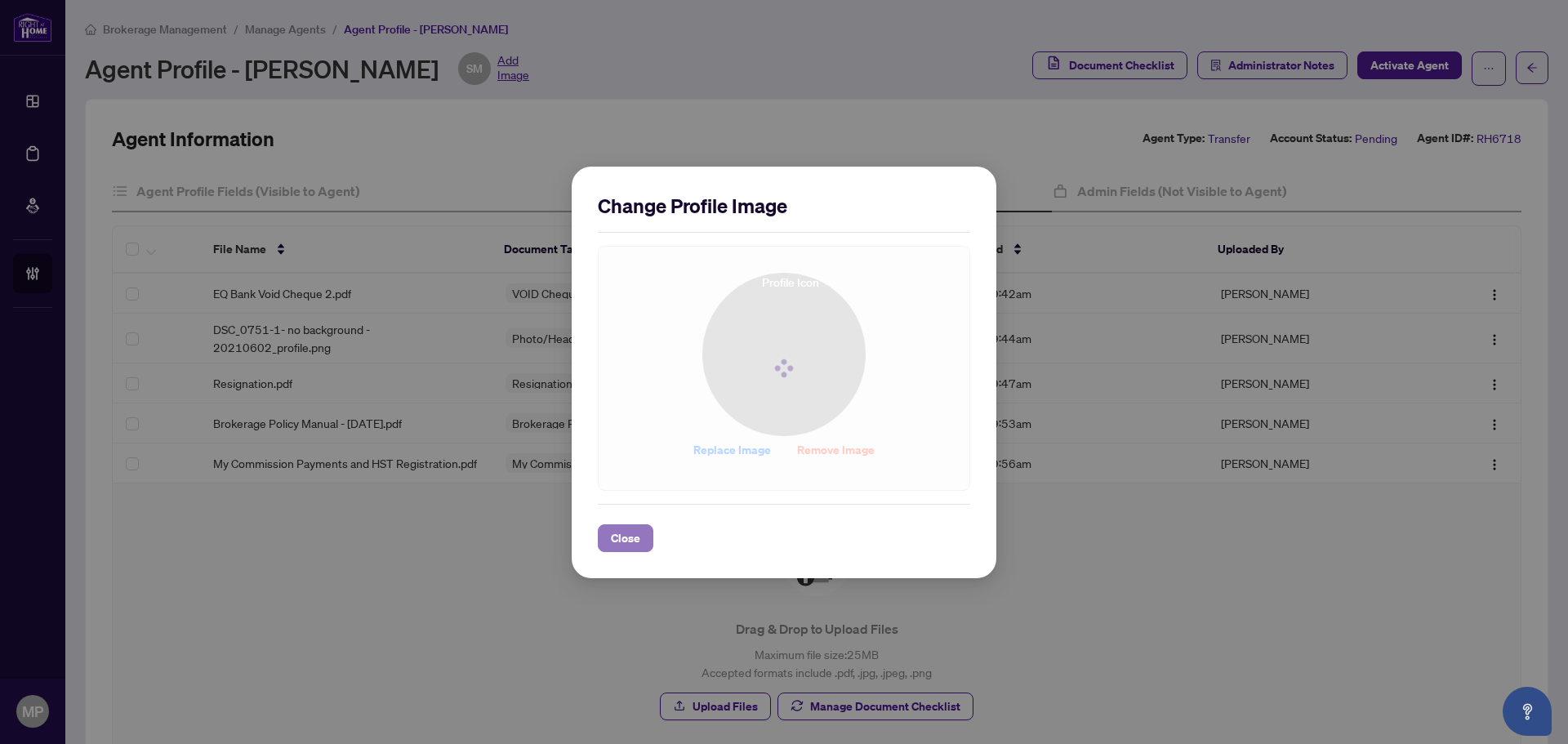
click at [637, 536] on span "Close" at bounding box center [625, 538] width 29 height 26
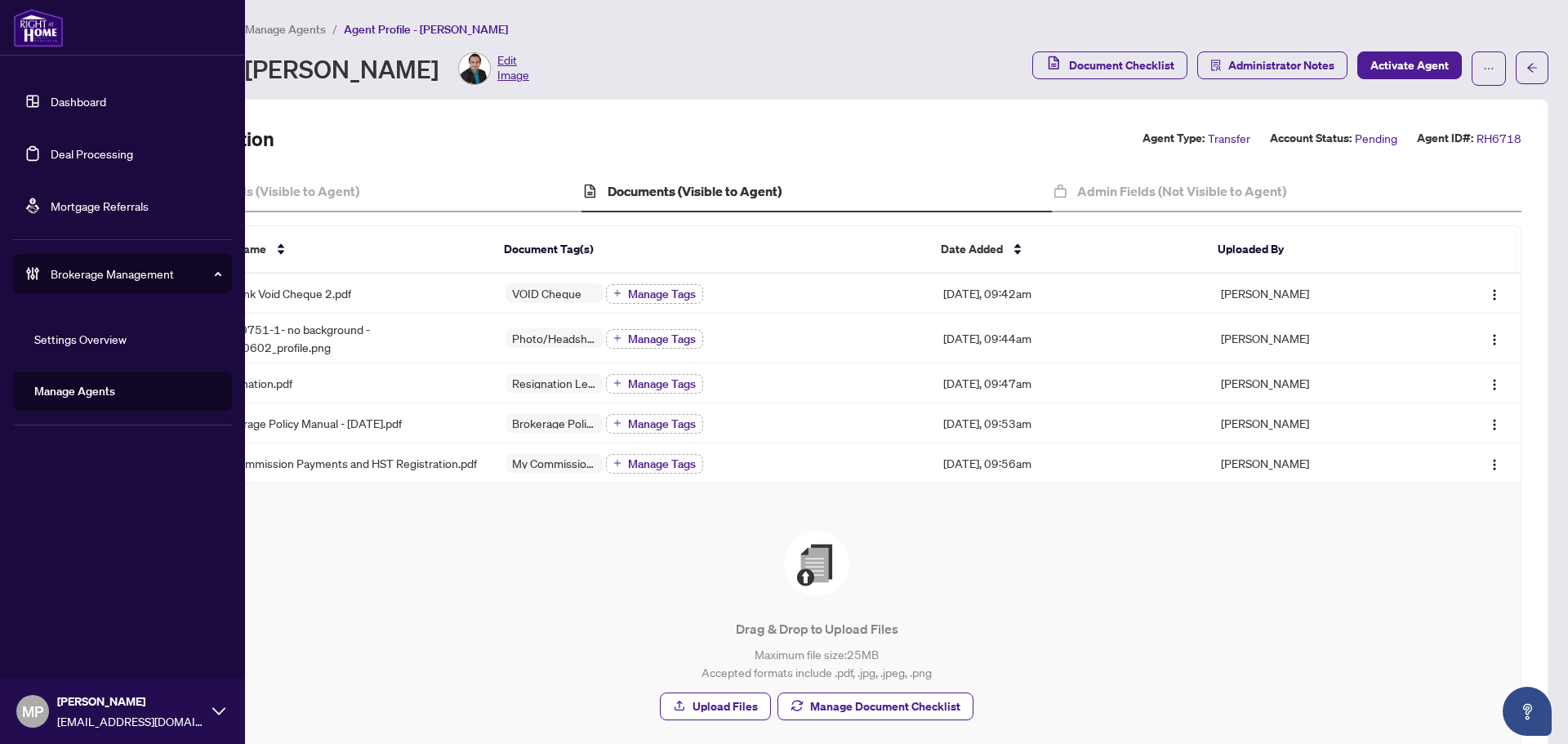
click at [98, 392] on link "Manage Agents" at bounding box center [75, 391] width 81 height 15
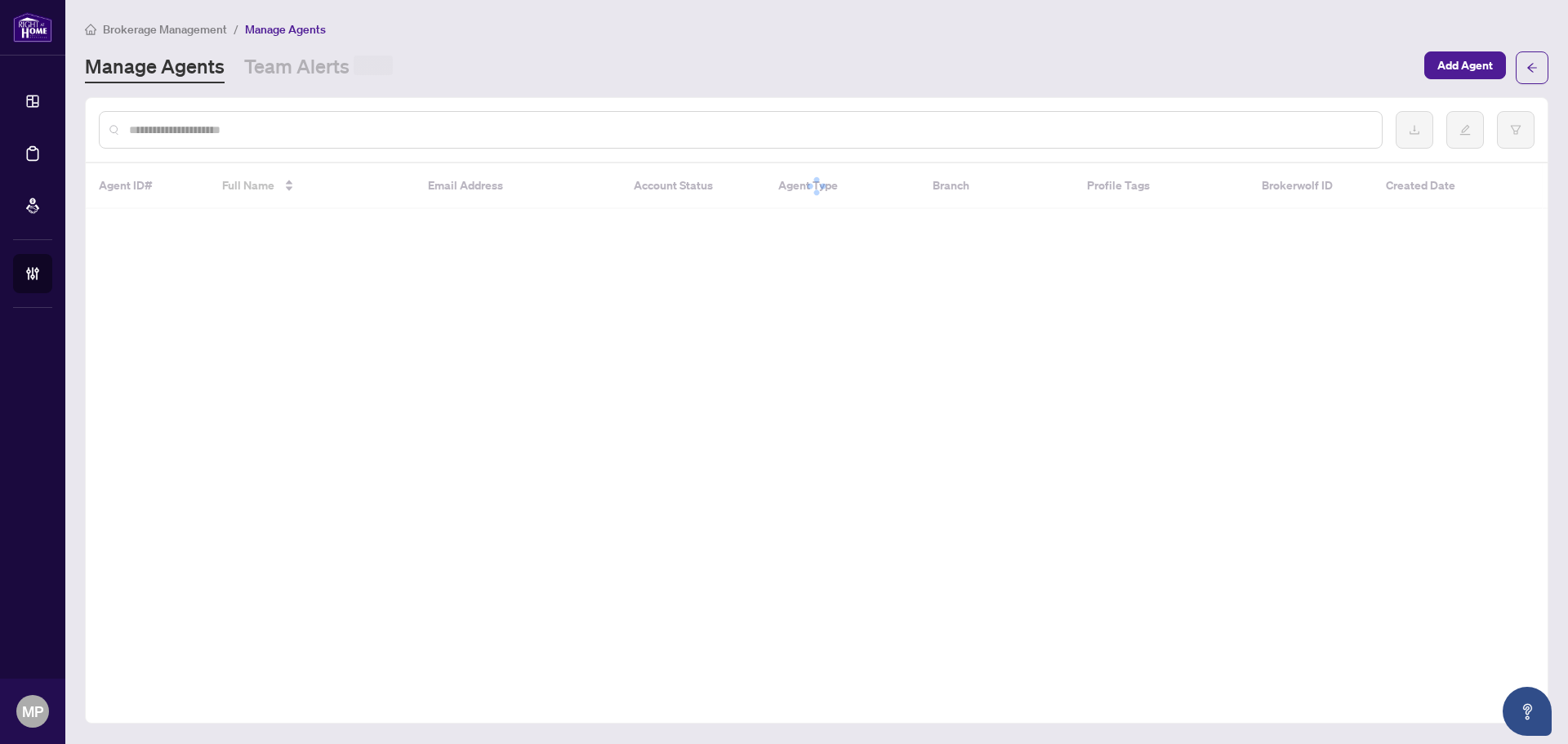
click at [602, 129] on input "text" at bounding box center [748, 130] width 1239 height 18
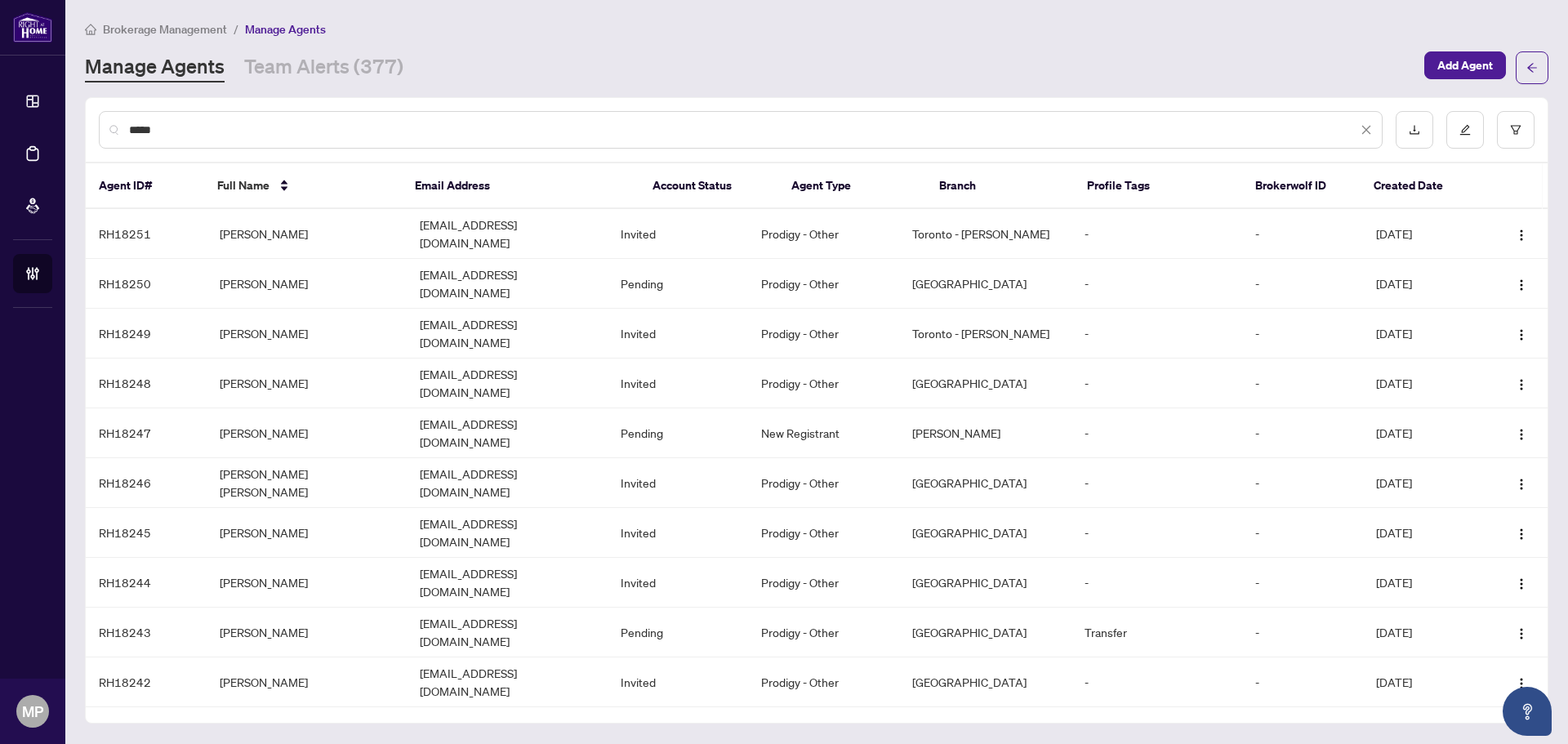
type input "*****"
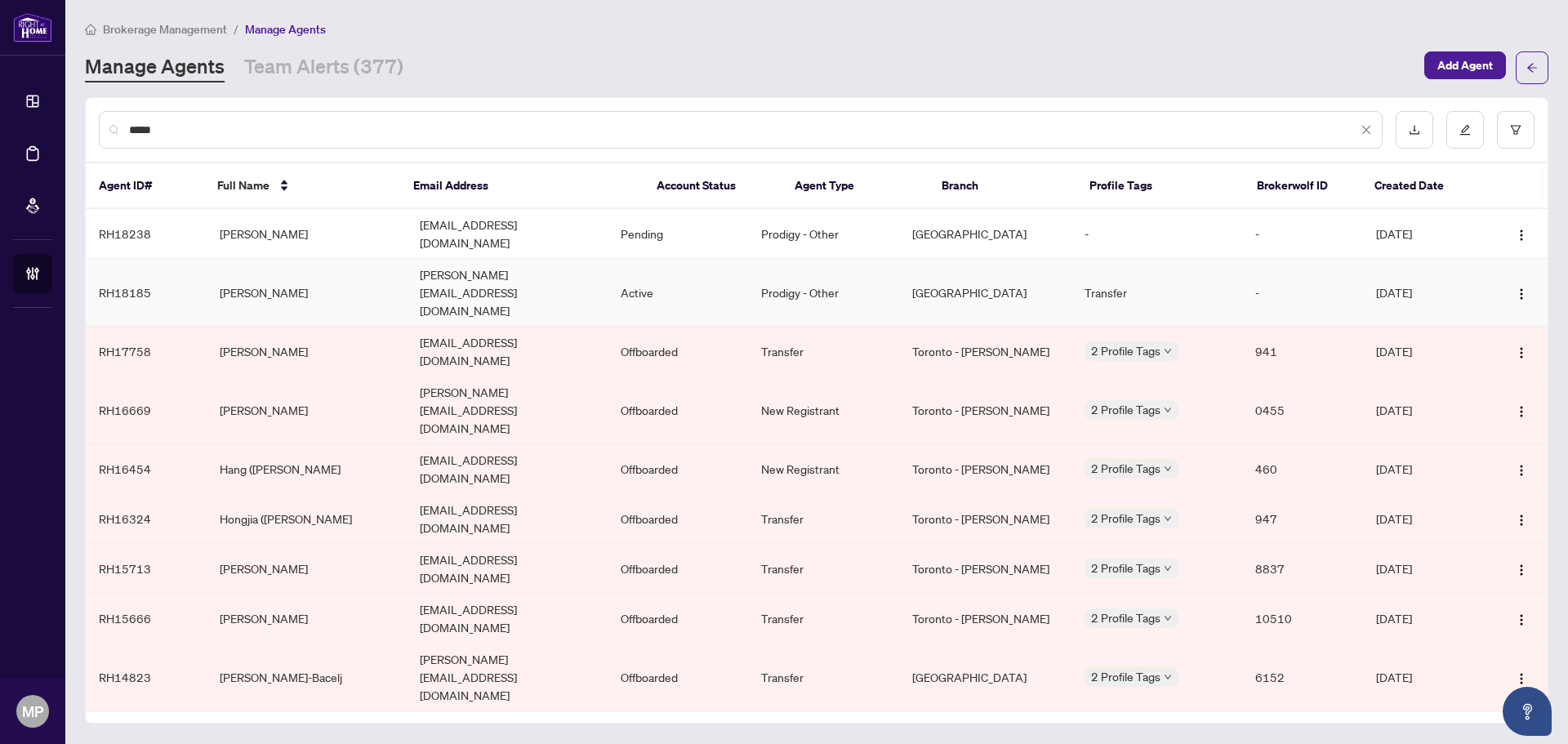
click at [305, 271] on td "[PERSON_NAME]" at bounding box center [307, 293] width 201 height 68
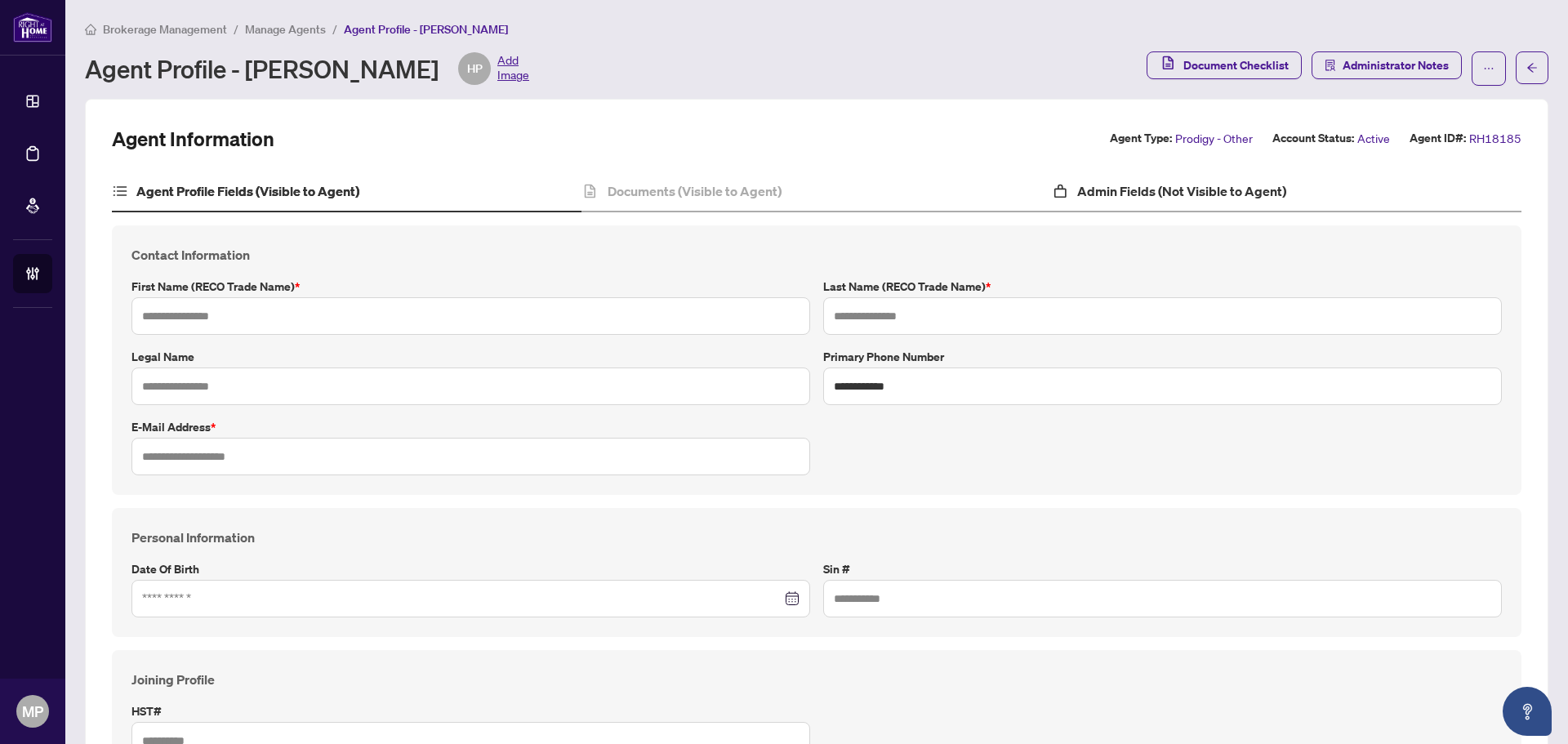
type input "*****"
type input "**********"
type input "*********"
type input "**********"
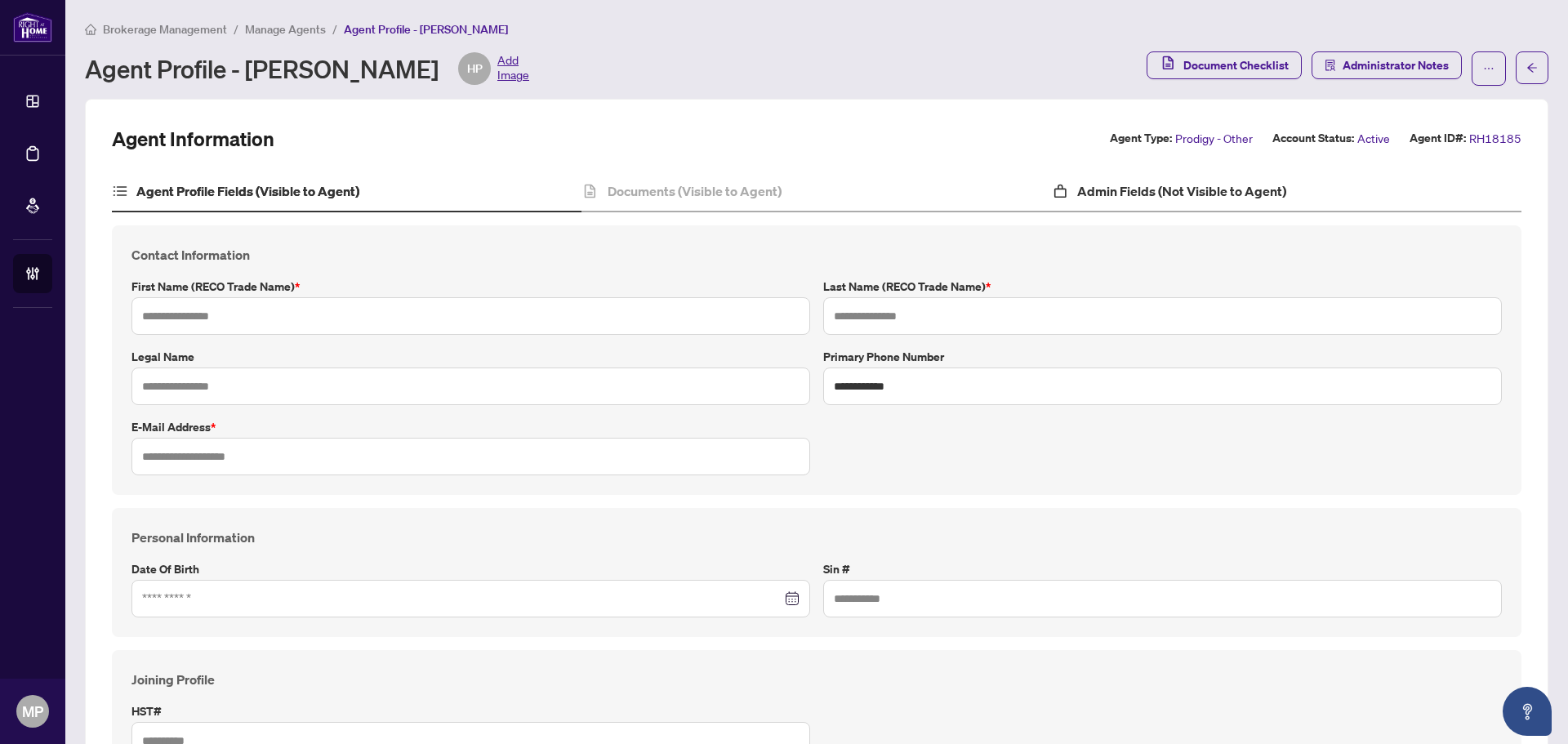
type input "**********"
type input "*******"
type input "******"
type input "*******"
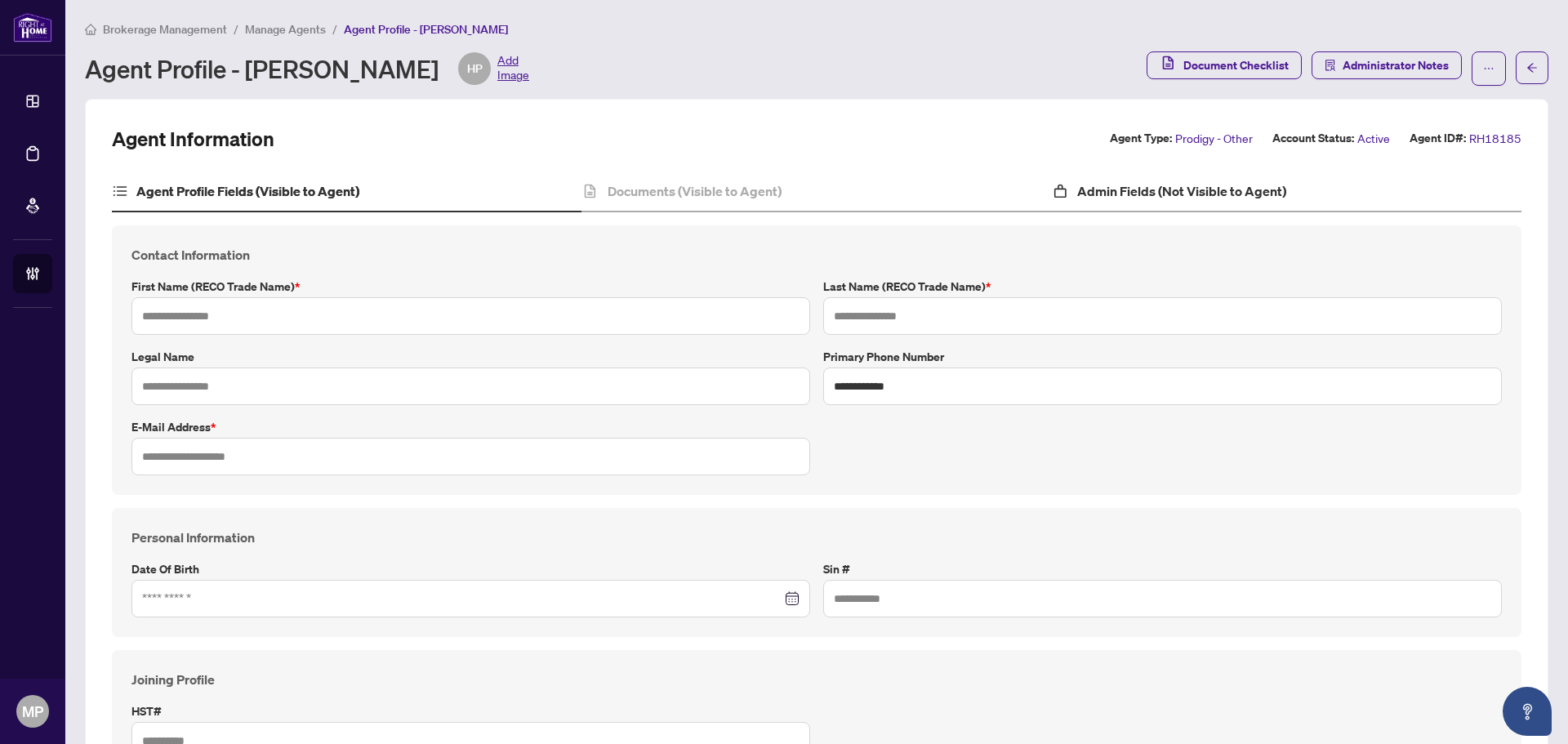
type input "**********"
type input "****"
type input "**********"
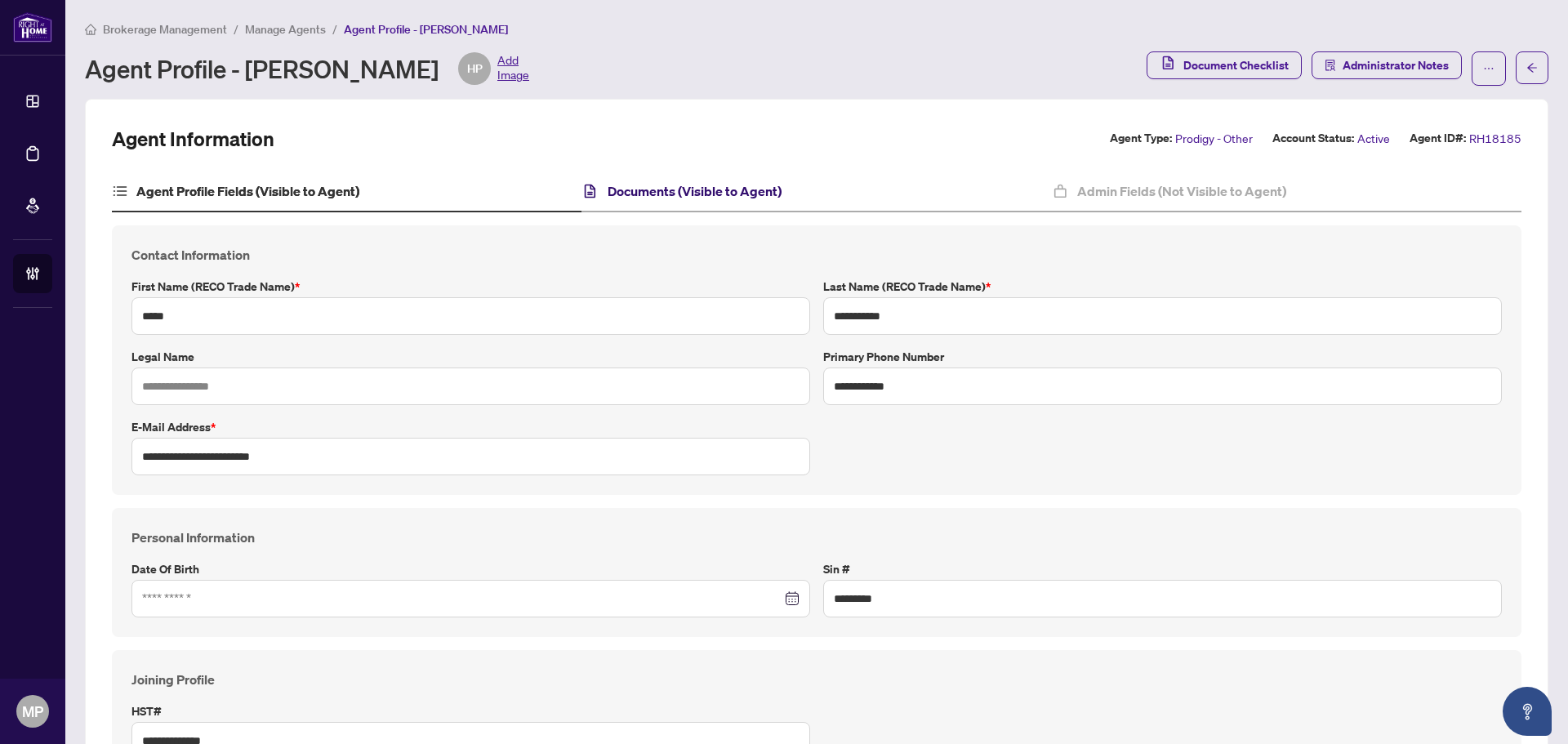
click at [666, 199] on h4 "Documents (Visible to Agent)" at bounding box center [695, 191] width 174 height 19
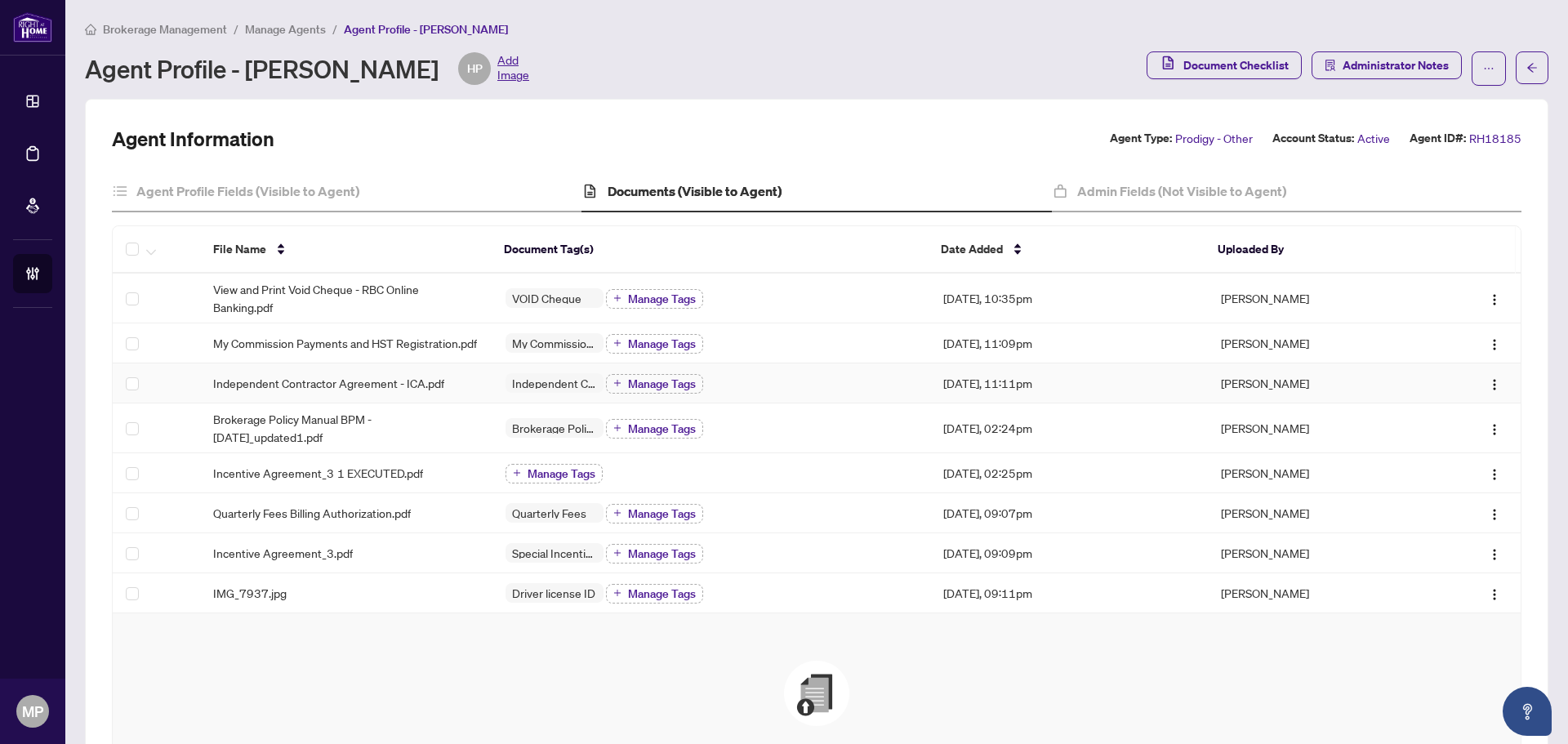
click at [444, 392] on div "Independent Contractor Agreement - ICA.pdf" at bounding box center [346, 383] width 266 height 18
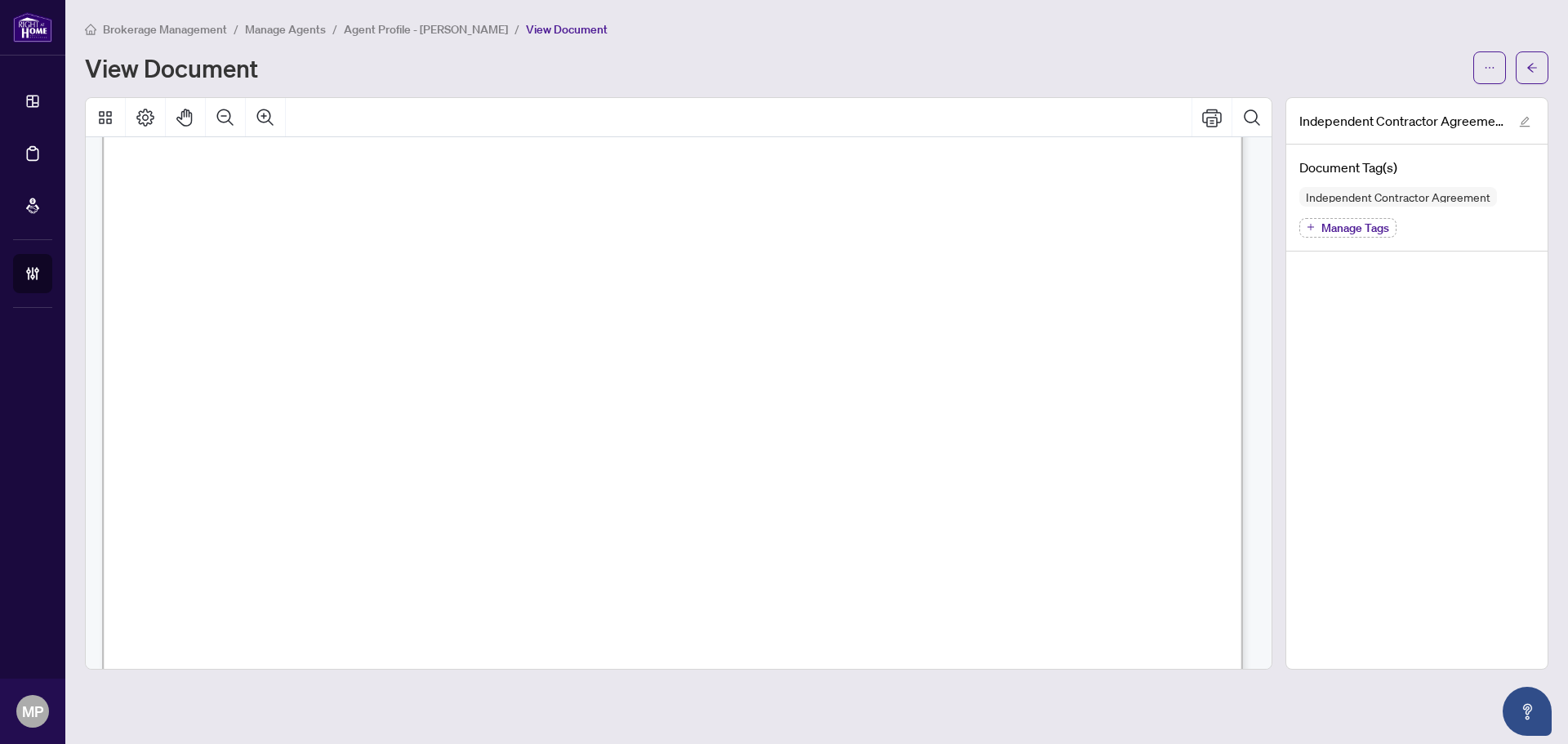
scroll to position [23043, 0]
click at [1487, 63] on icon "ellipsis" at bounding box center [1489, 68] width 11 height 11
click at [1403, 96] on span "Download" at bounding box center [1430, 103] width 124 height 18
click at [1535, 72] on icon "arrow-left" at bounding box center [1531, 68] width 11 height 11
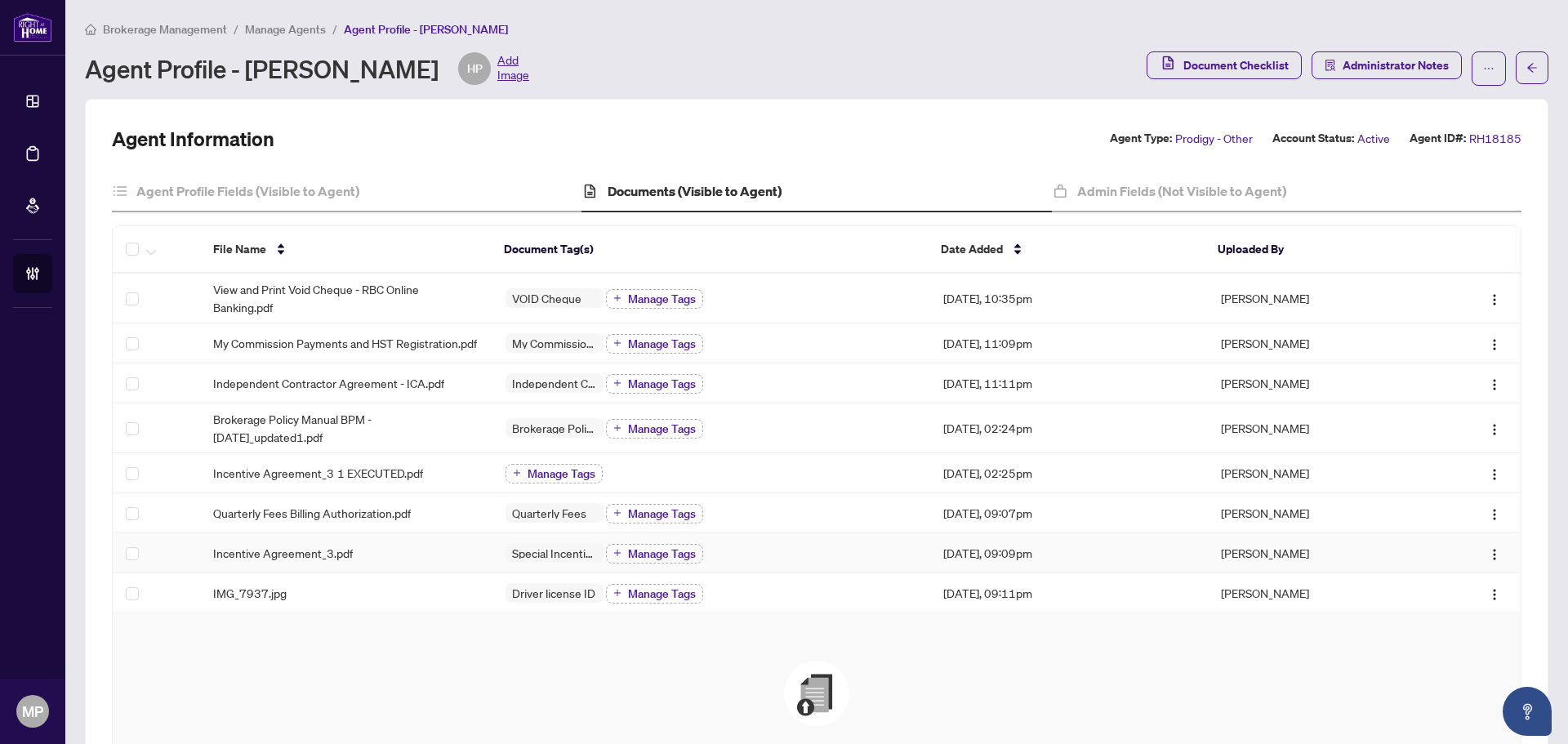
click at [384, 561] on div "Incentive Agreement_3.pdf" at bounding box center [346, 553] width 266 height 18
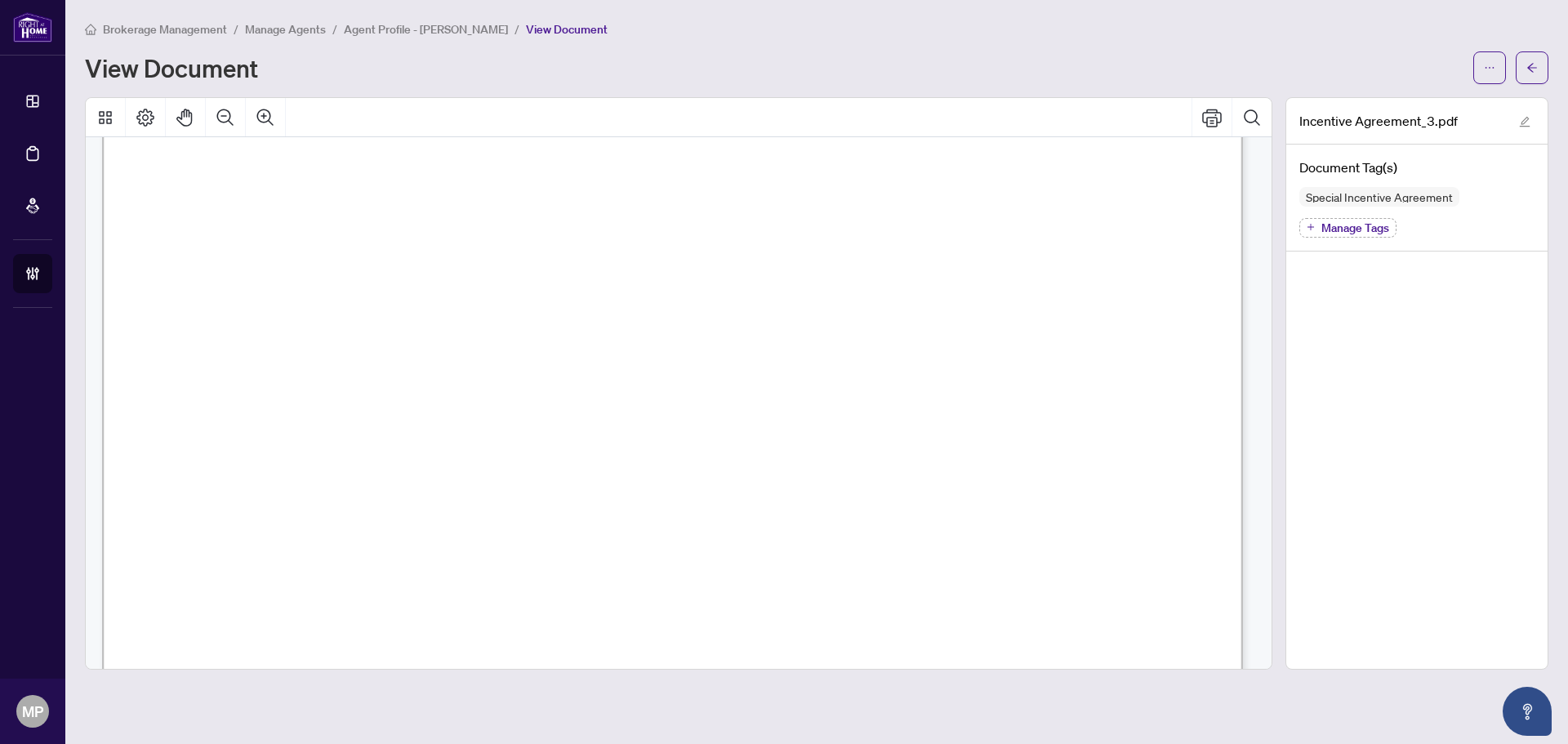
scroll to position [3532, 0]
click at [1477, 71] on button "button" at bounding box center [1489, 68] width 33 height 33
click at [1446, 173] on span "Archive" at bounding box center [1430, 181] width 124 height 18
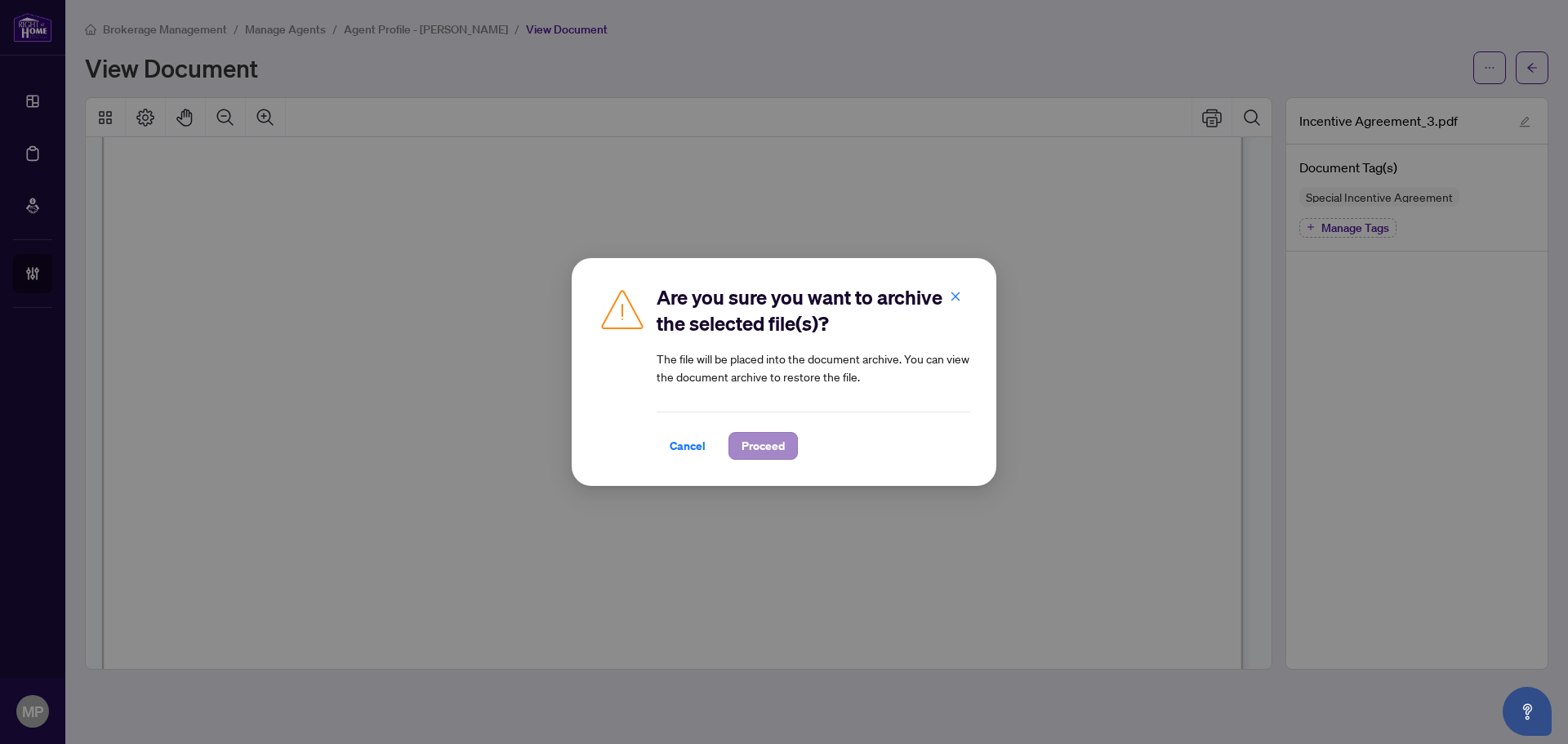
drag, startPoint x: 803, startPoint y: 436, endPoint x: 781, endPoint y: 436, distance: 22.0
click at [797, 436] on div "Cancel Proceed" at bounding box center [813, 446] width 314 height 28
click at [778, 436] on span "Proceed" at bounding box center [762, 446] width 43 height 26
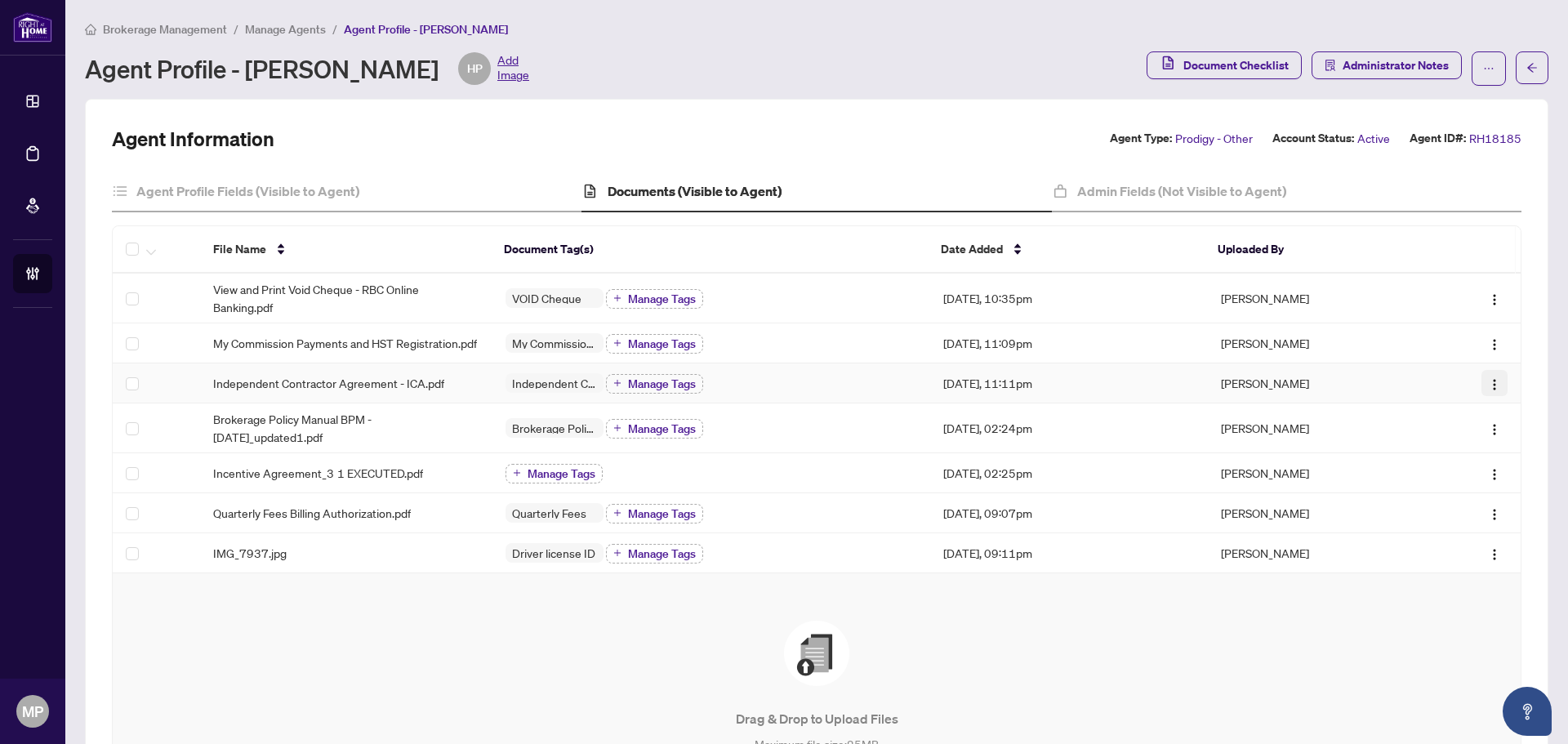
click at [1487, 391] on img "button" at bounding box center [1493, 384] width 13 height 13
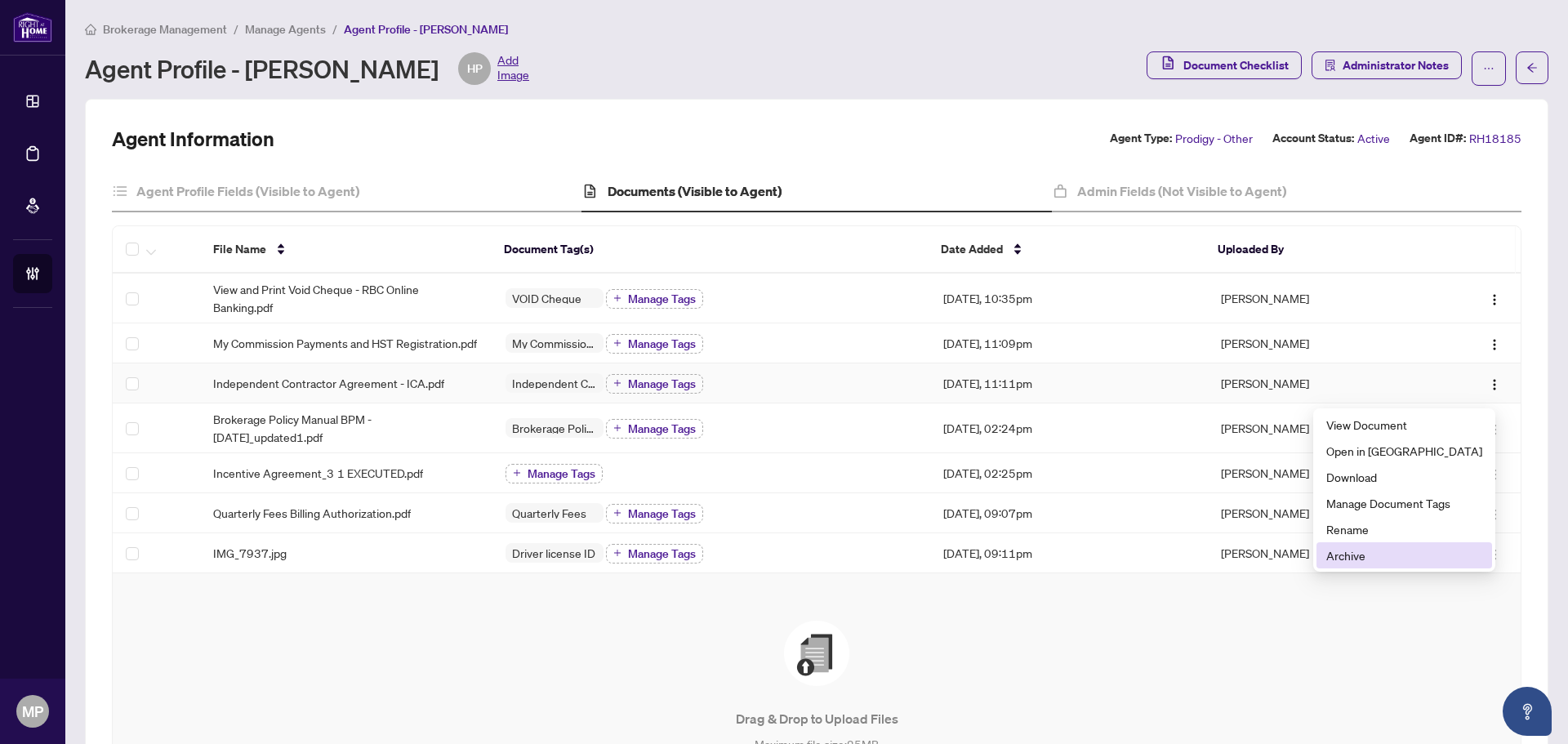
click at [1382, 555] on span "Archive" at bounding box center [1404, 555] width 156 height 18
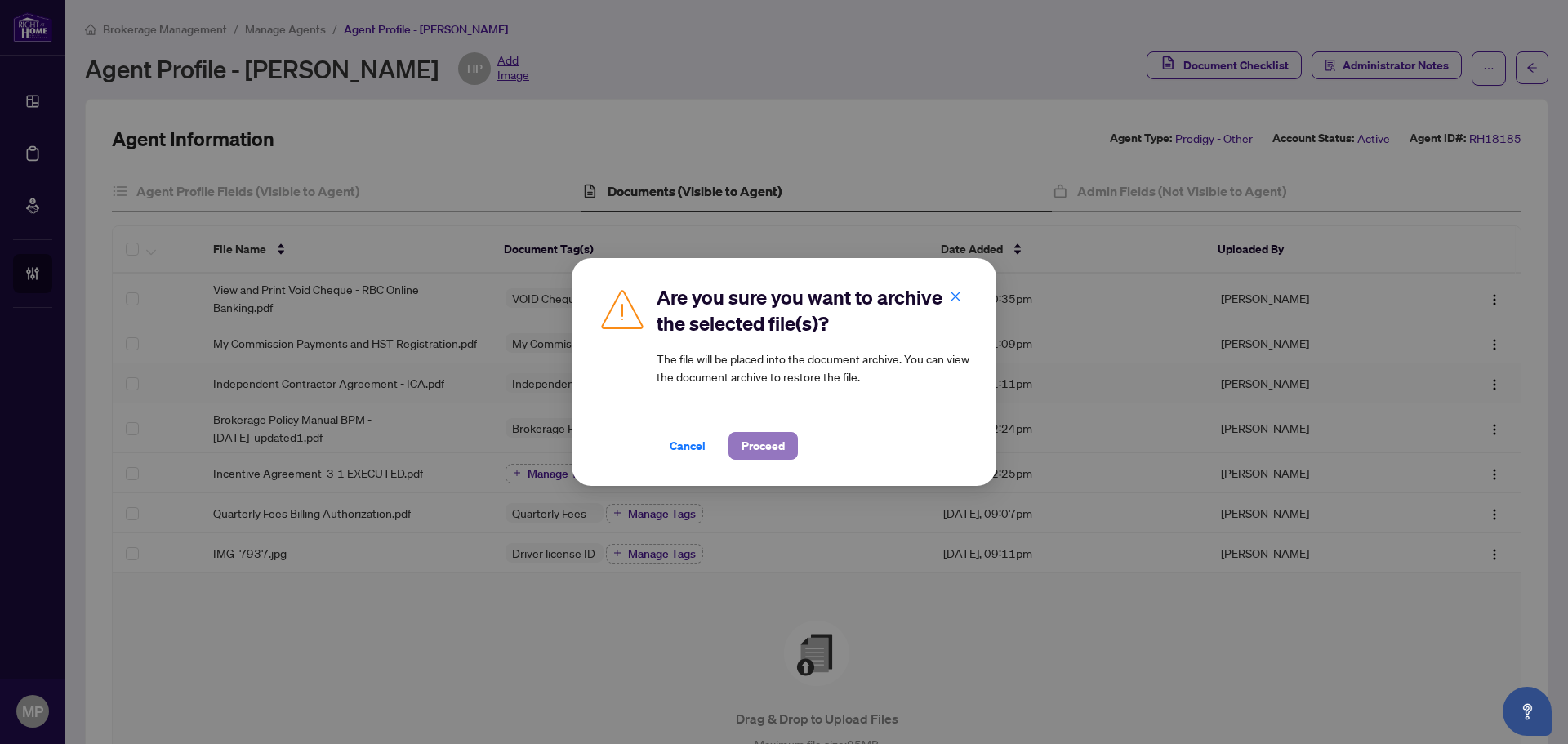
click at [771, 446] on span "Proceed" at bounding box center [762, 446] width 43 height 26
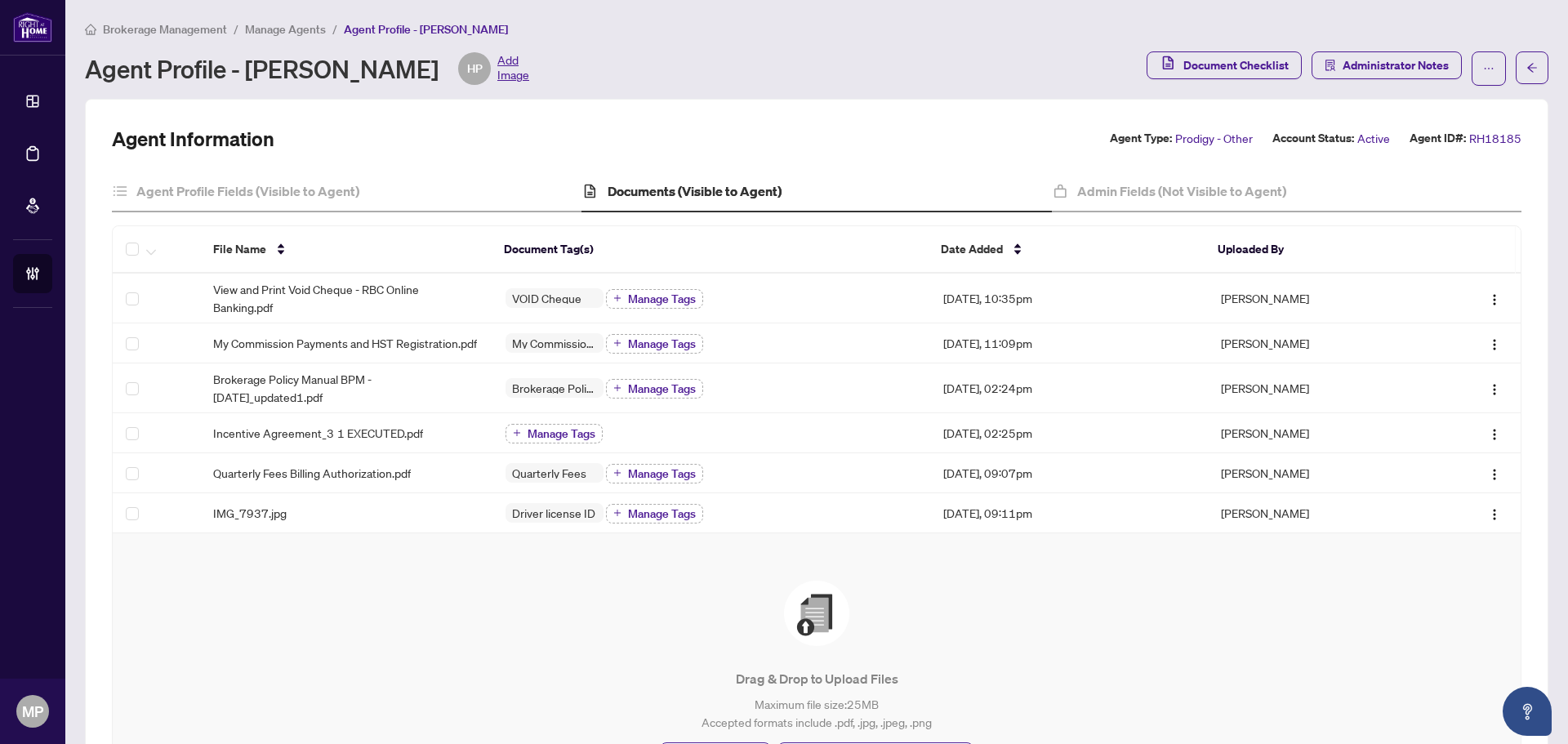
click at [323, 216] on div "Agent Profile Fields (Visible to Agent) Documents (Visible to Agent) Admin Fiel…" at bounding box center [816, 495] width 1409 height 646
click at [342, 201] on div "Agent Profile Fields (Visible to Agent)" at bounding box center [346, 191] width 469 height 40
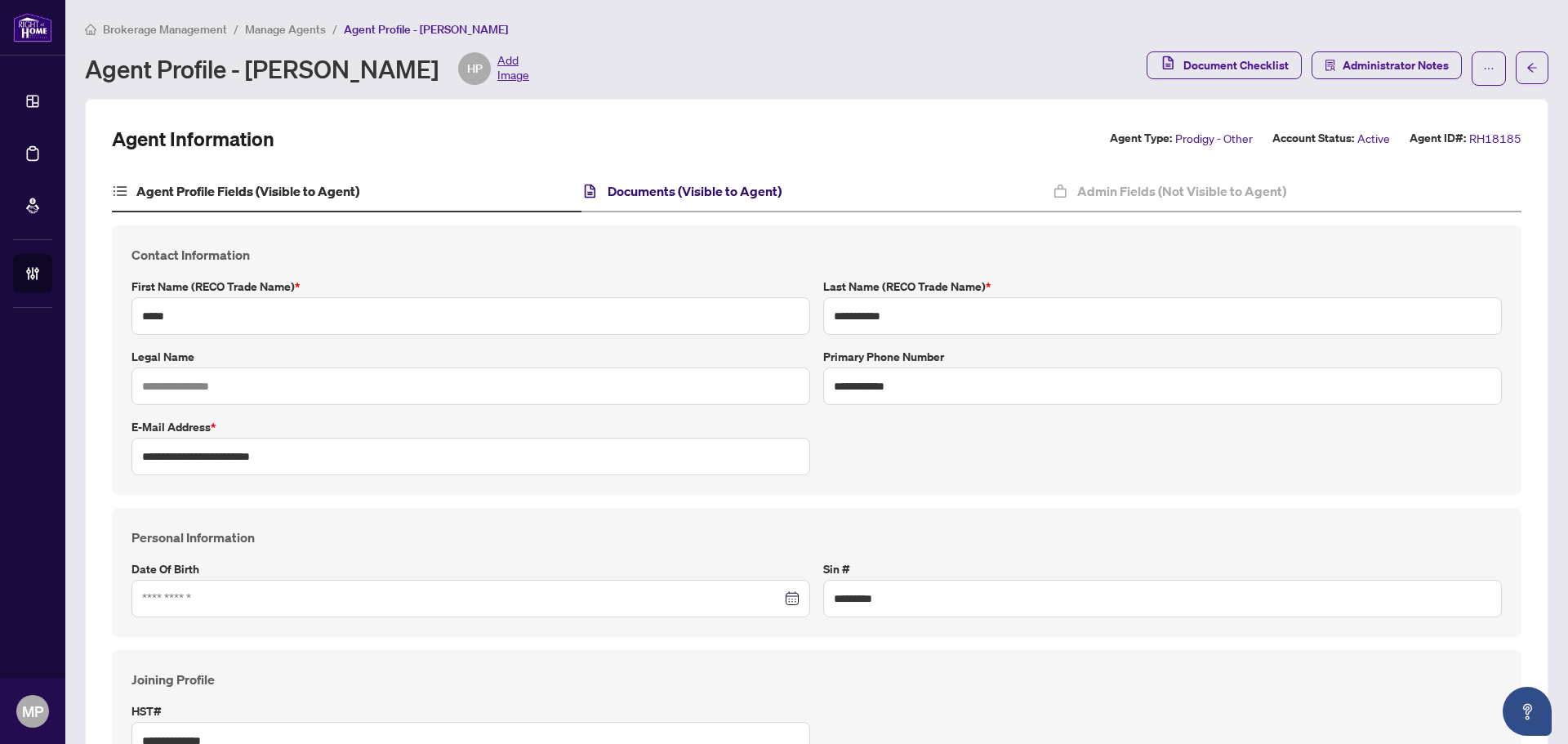
click at [681, 191] on h4 "Documents (Visible to Agent)" at bounding box center [695, 191] width 174 height 19
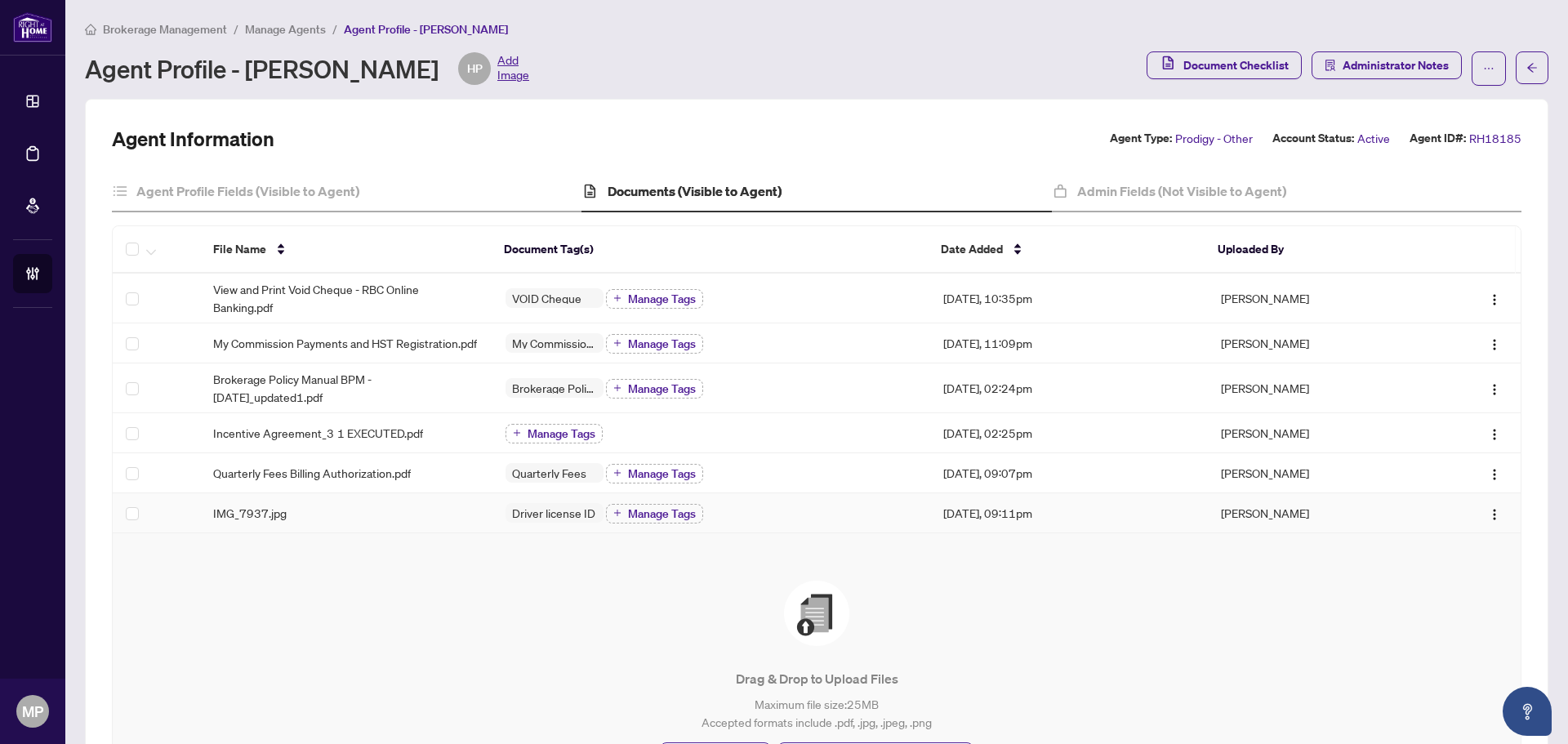
click at [397, 517] on div "IMG_7937.jpg" at bounding box center [346, 512] width 266 height 18
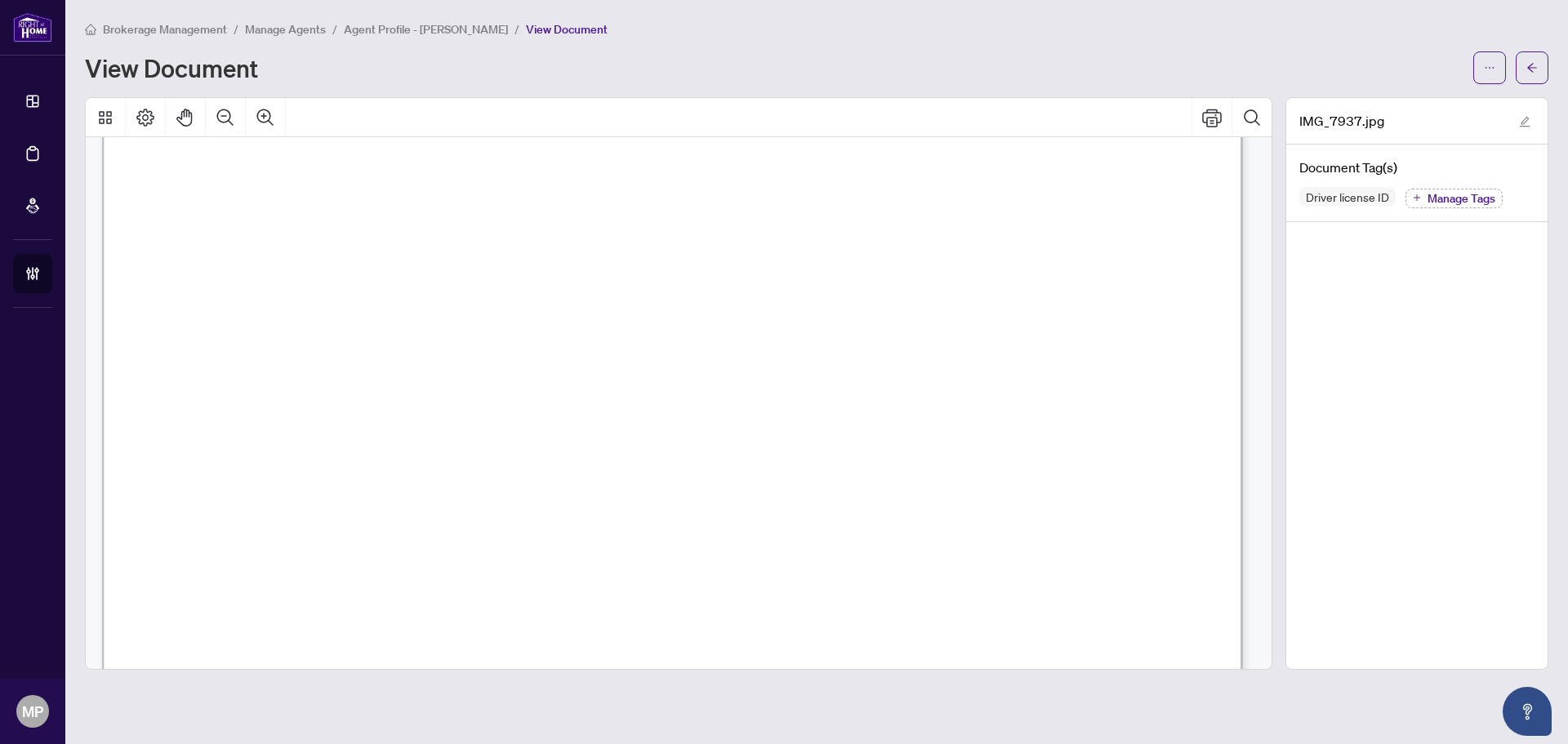
scroll to position [408, 0]
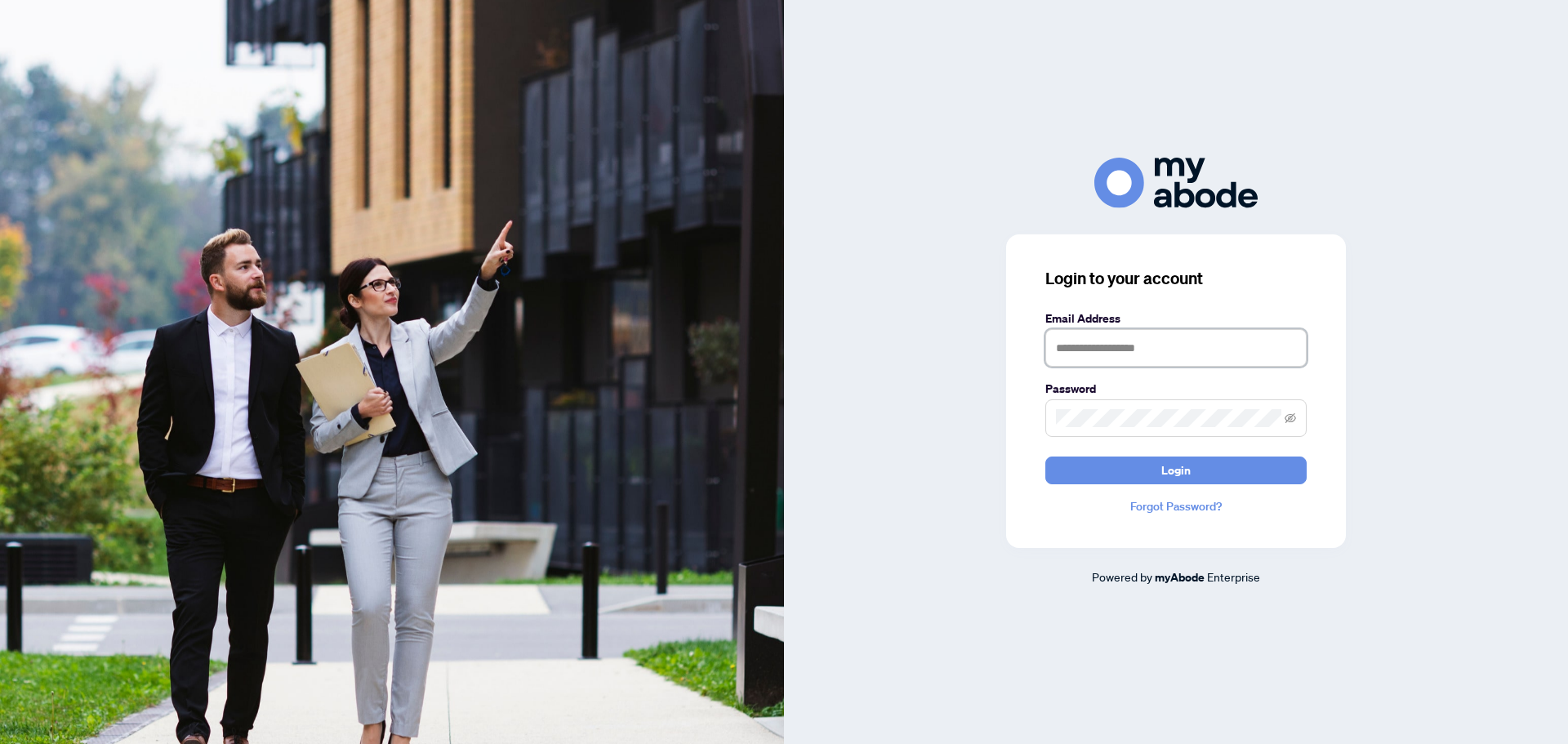
type input "**********"
click at [1212, 459] on button "Login" at bounding box center [1175, 471] width 261 height 28
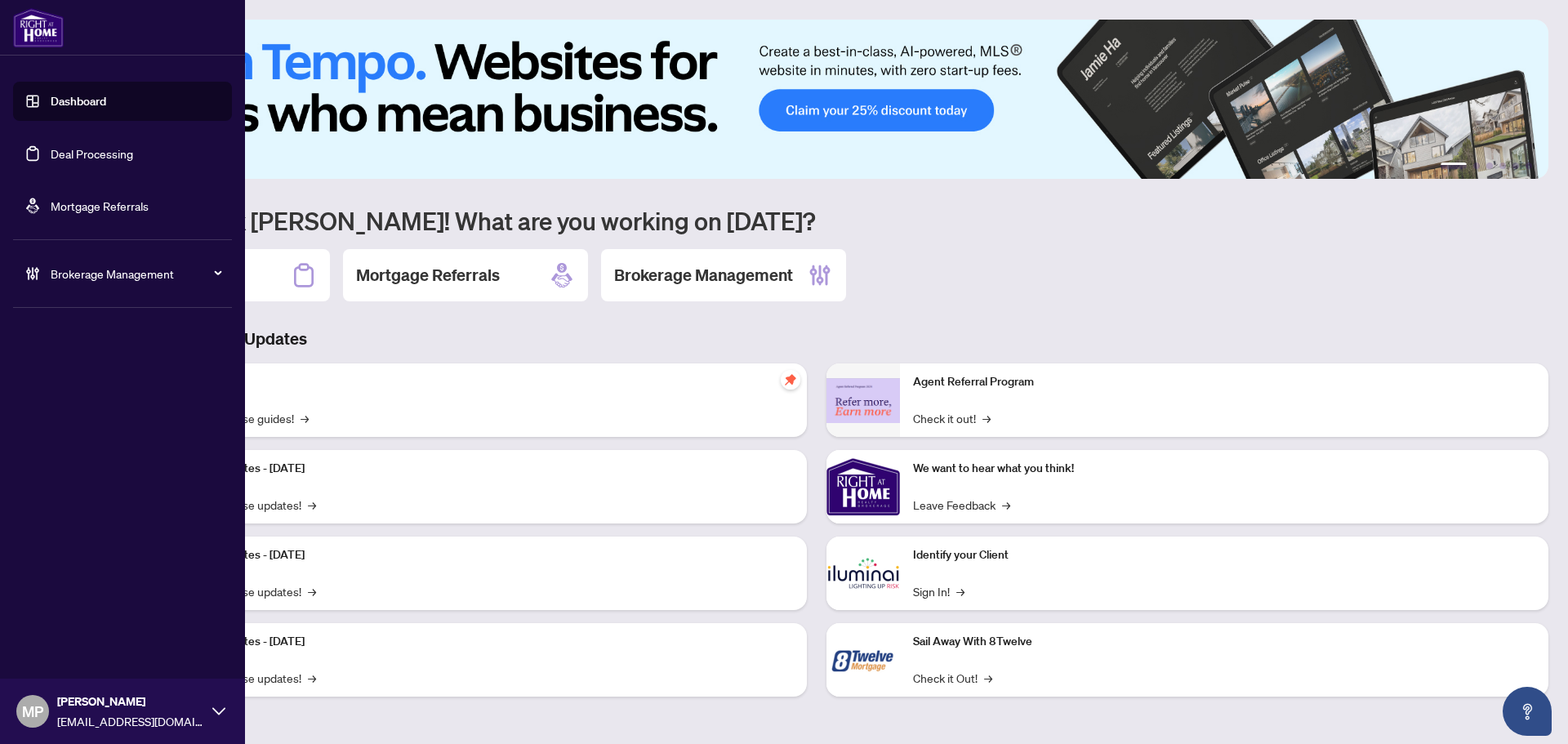
click at [121, 278] on span "Brokerage Management" at bounding box center [135, 273] width 170 height 18
click at [99, 391] on link "Manage Agents" at bounding box center [75, 391] width 81 height 15
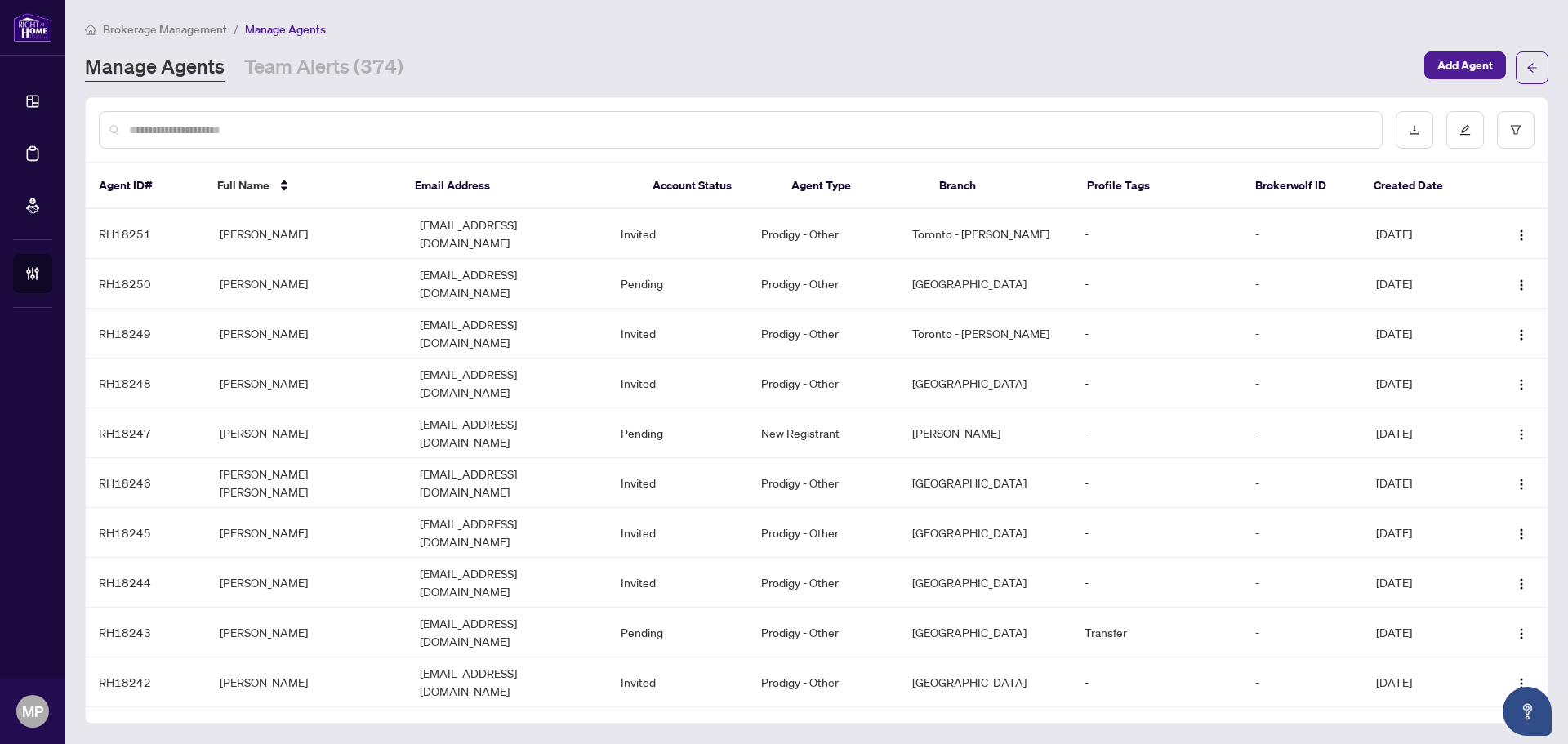
click at [546, 127] on input "text" at bounding box center [748, 130] width 1239 height 18
type input "*****"
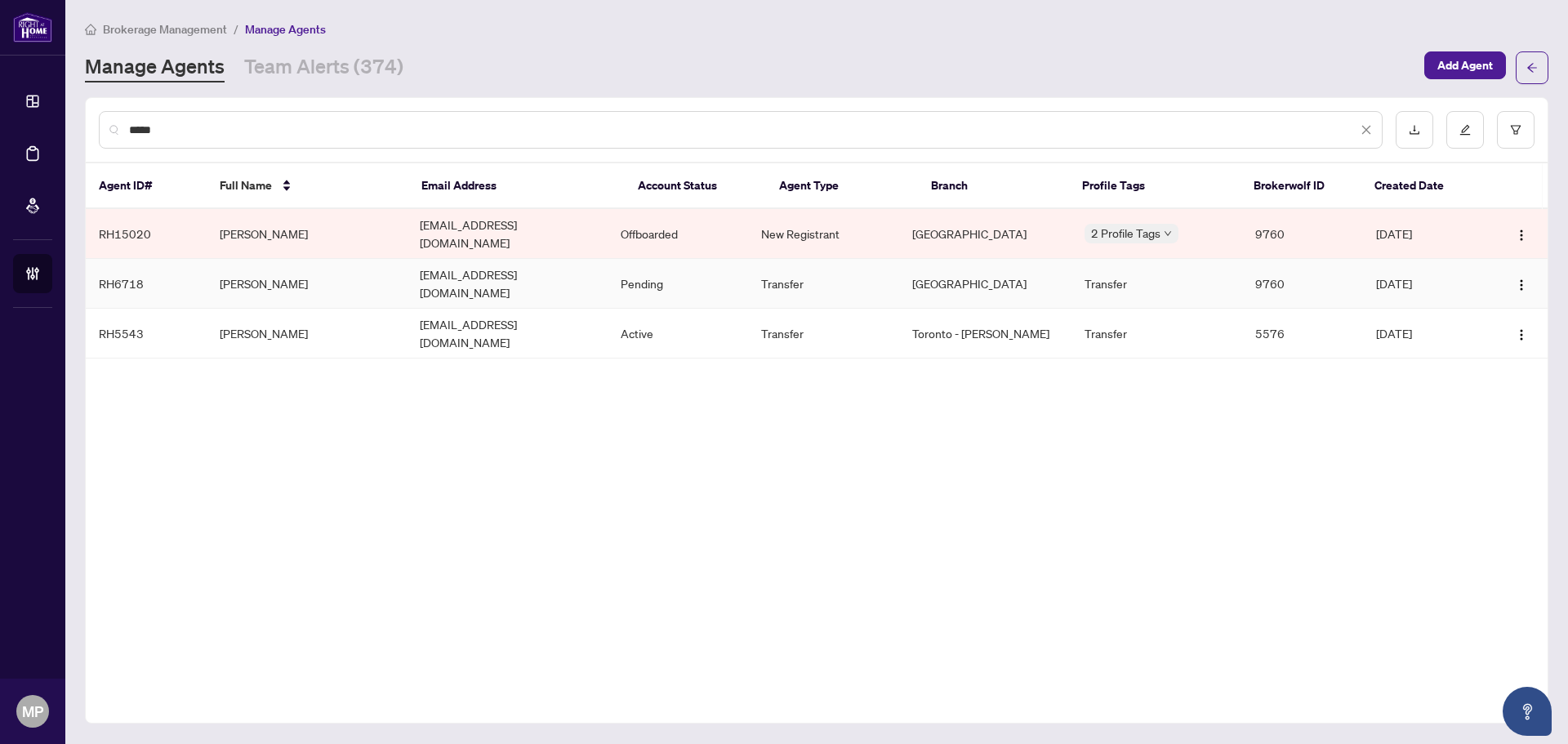
click at [309, 259] on td "[PERSON_NAME]" at bounding box center [307, 284] width 201 height 50
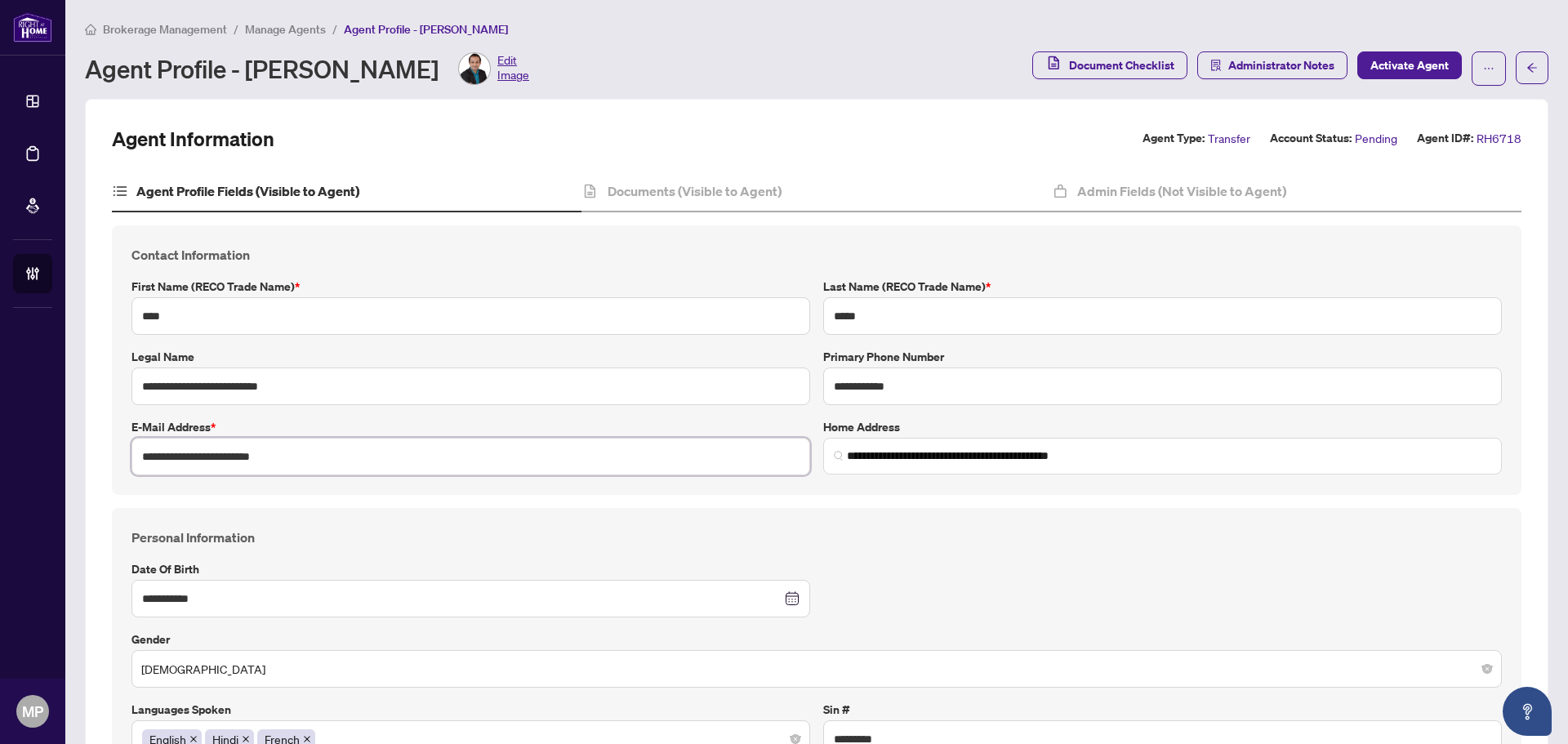
click at [226, 451] on input "**********" at bounding box center [471, 456] width 678 height 38
click at [709, 189] on h4 "Documents (Visible to Agent)" at bounding box center [695, 191] width 174 height 19
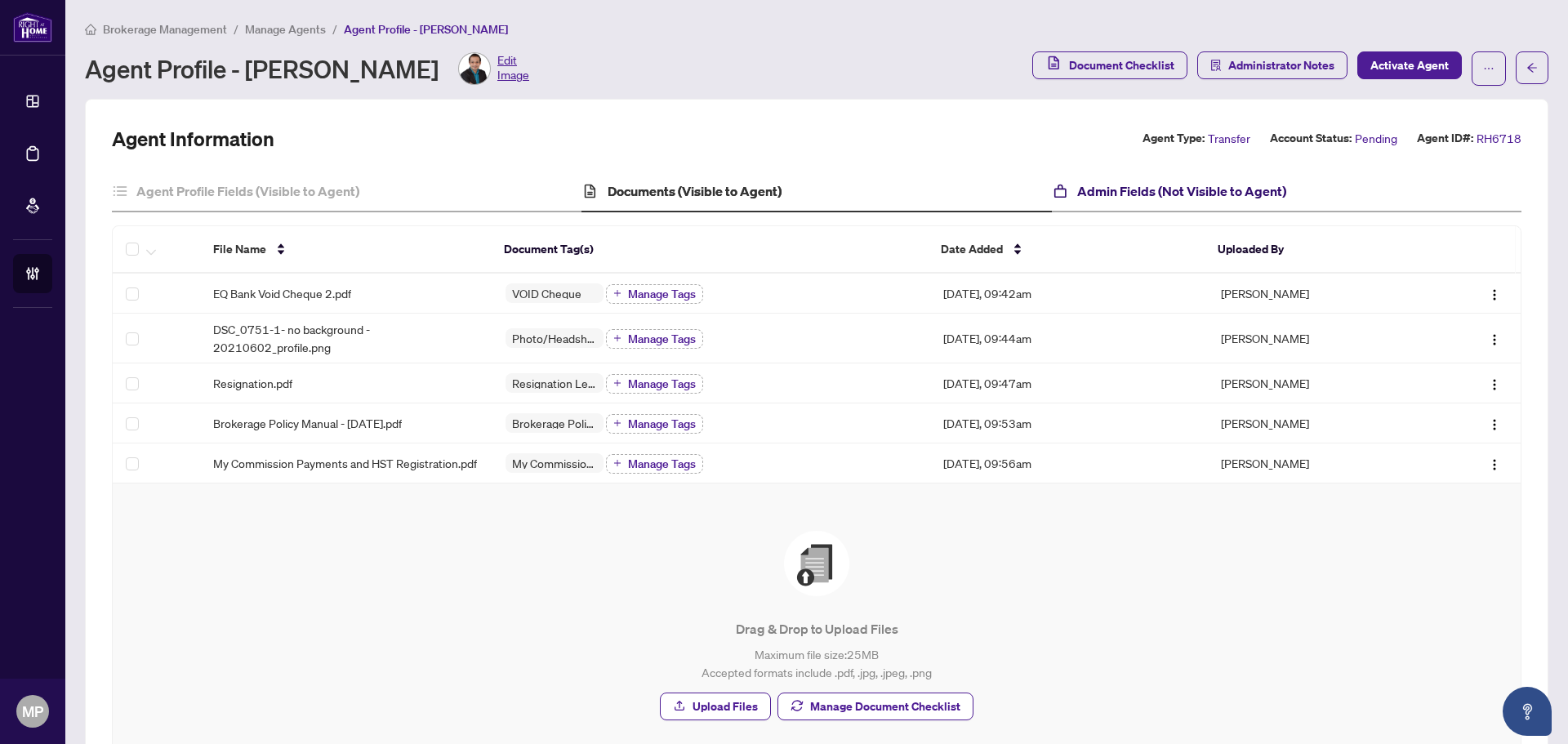
click at [1124, 185] on h4 "Admin Fields (Not Visible to Agent)" at bounding box center [1181, 191] width 209 height 19
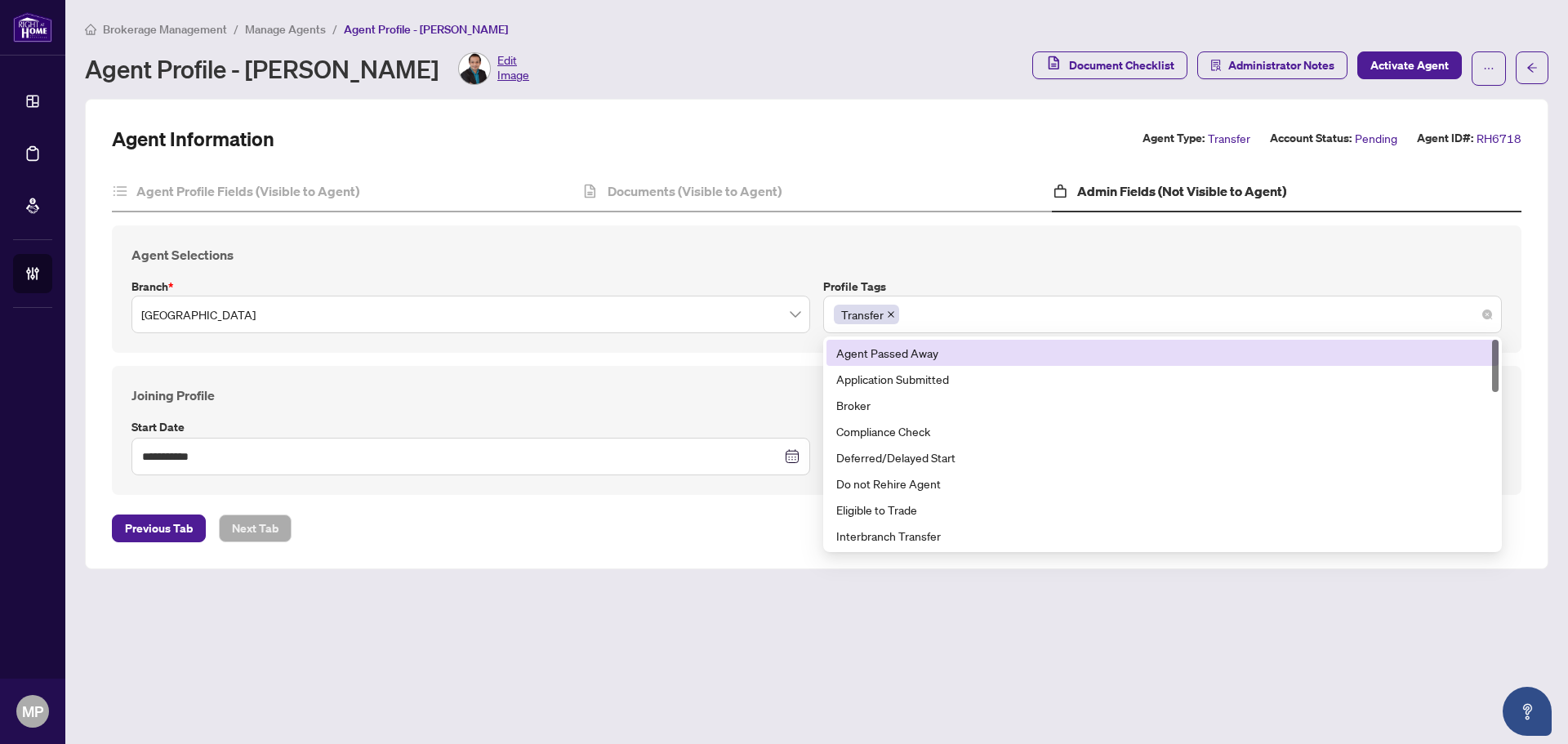
click at [1020, 319] on div "Transfer" at bounding box center [1162, 314] width 657 height 29
type input "**"
click at [952, 312] on div "Transfer re" at bounding box center [1162, 314] width 657 height 29
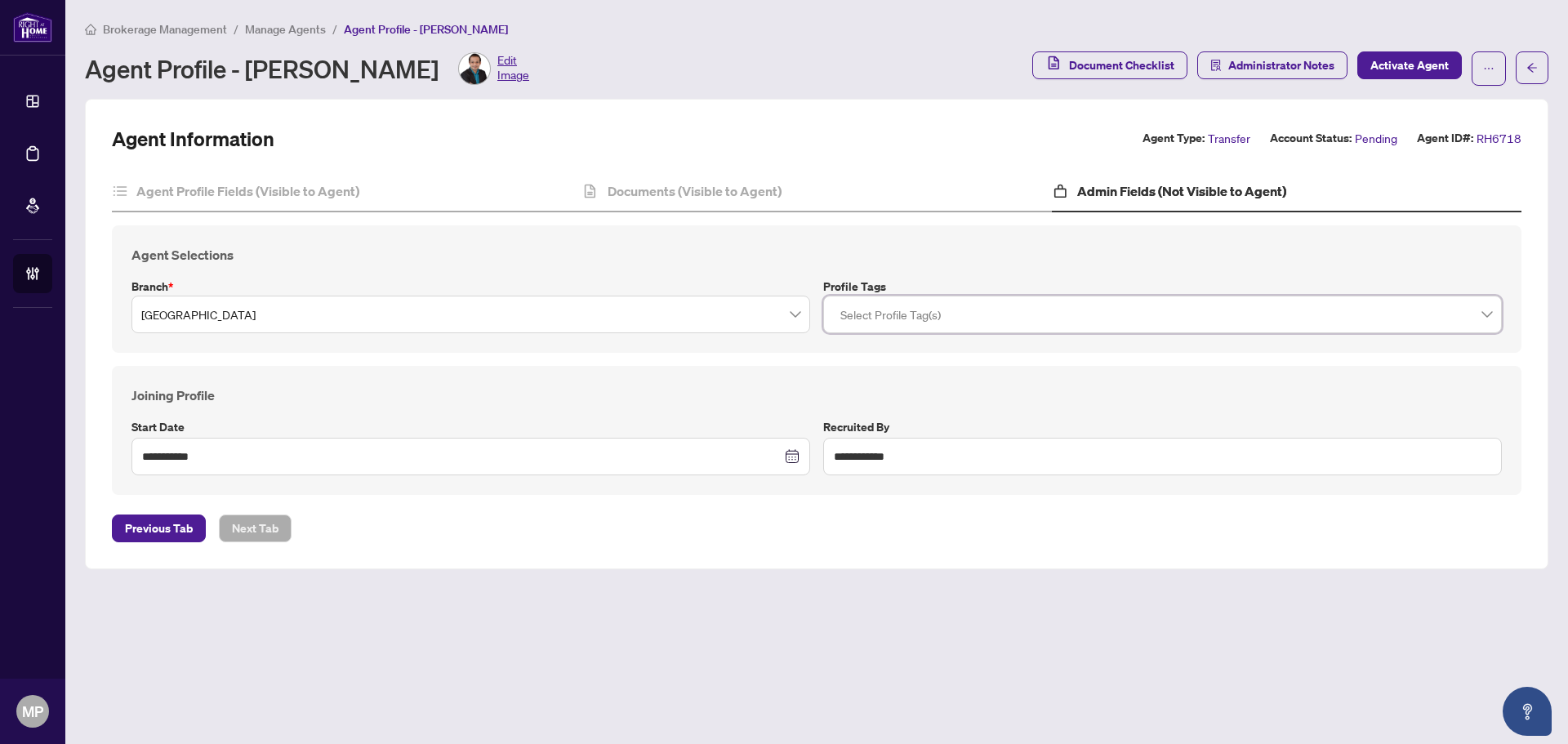
click at [952, 312] on div at bounding box center [1162, 314] width 657 height 29
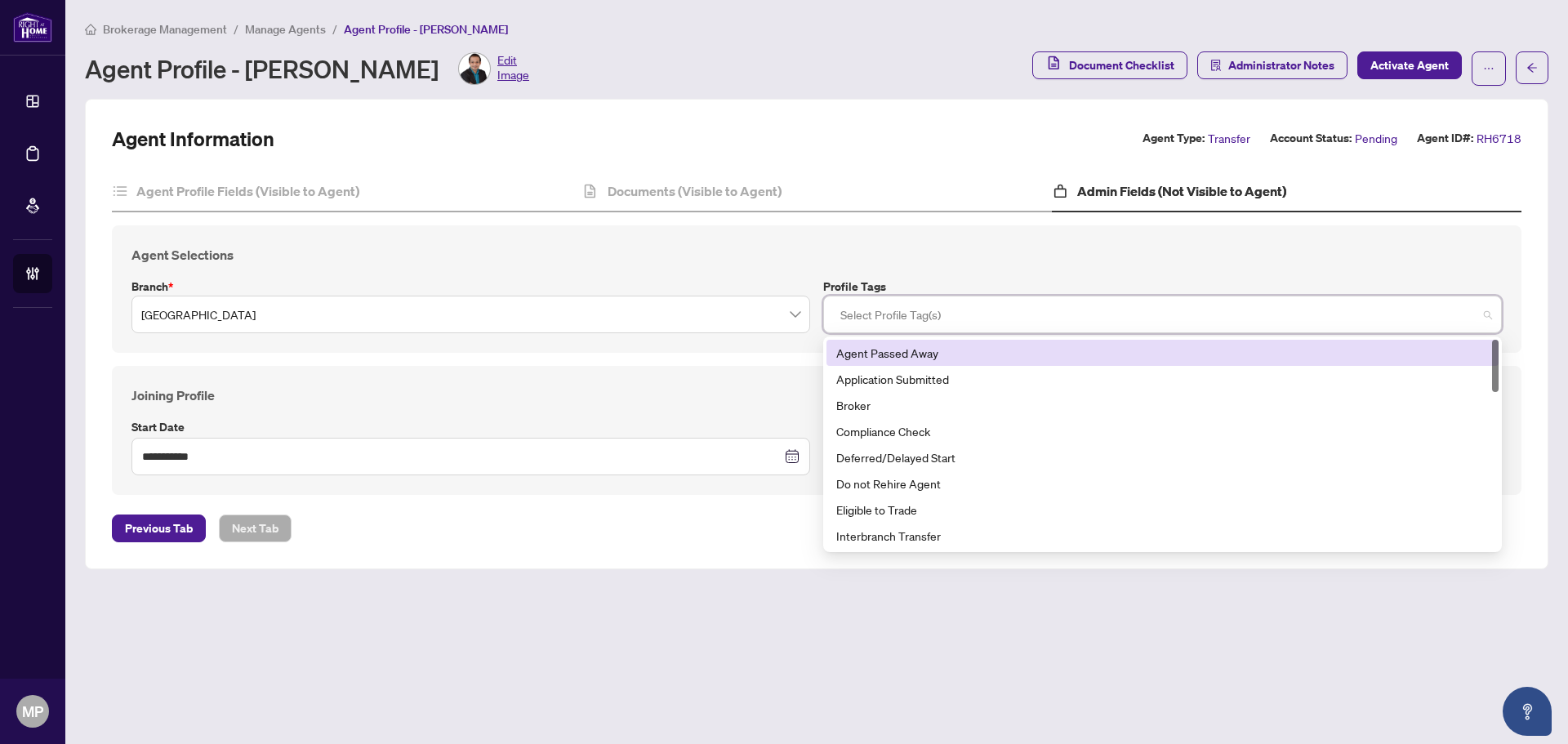
click at [952, 312] on div at bounding box center [1162, 314] width 657 height 29
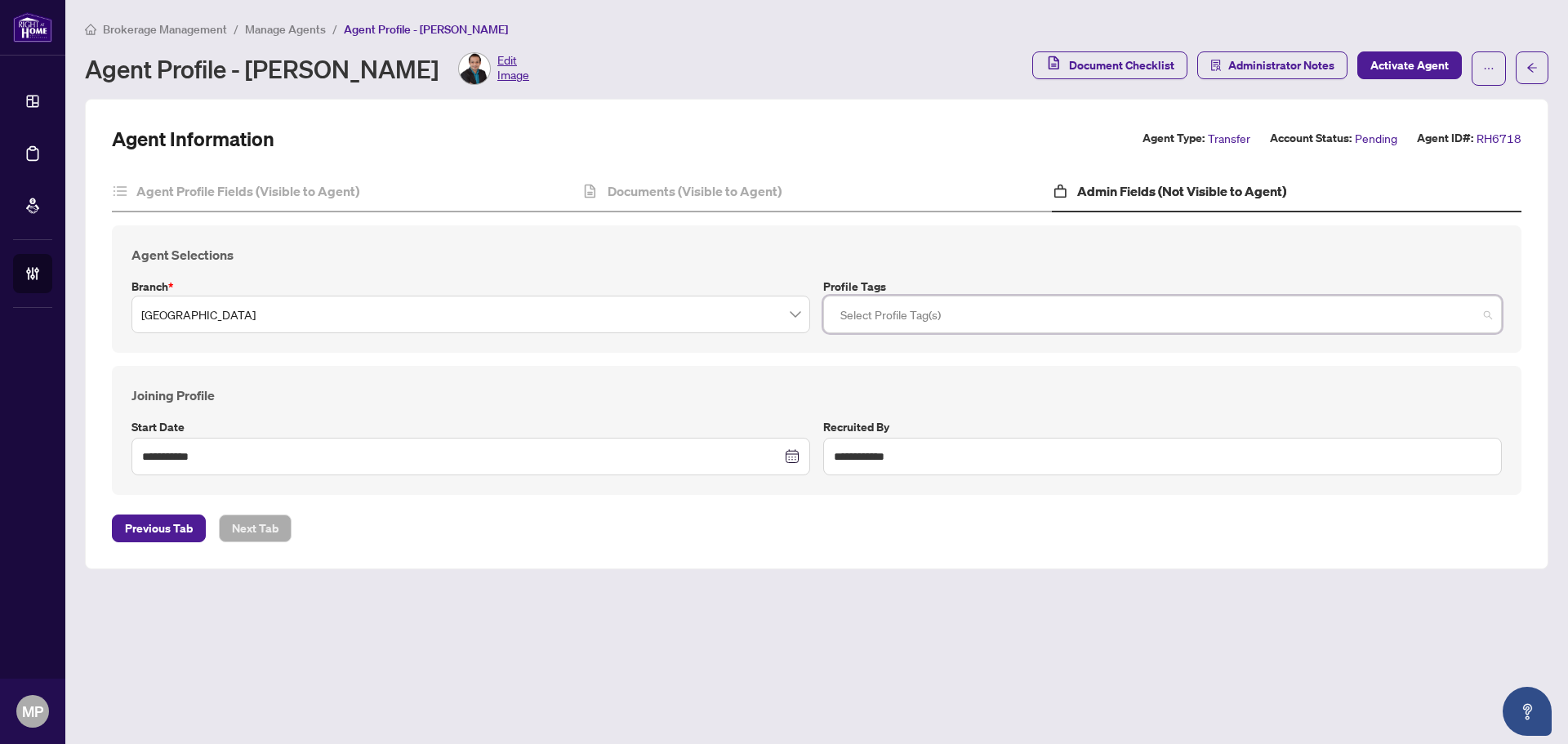
click at [952, 312] on div at bounding box center [1162, 314] width 657 height 29
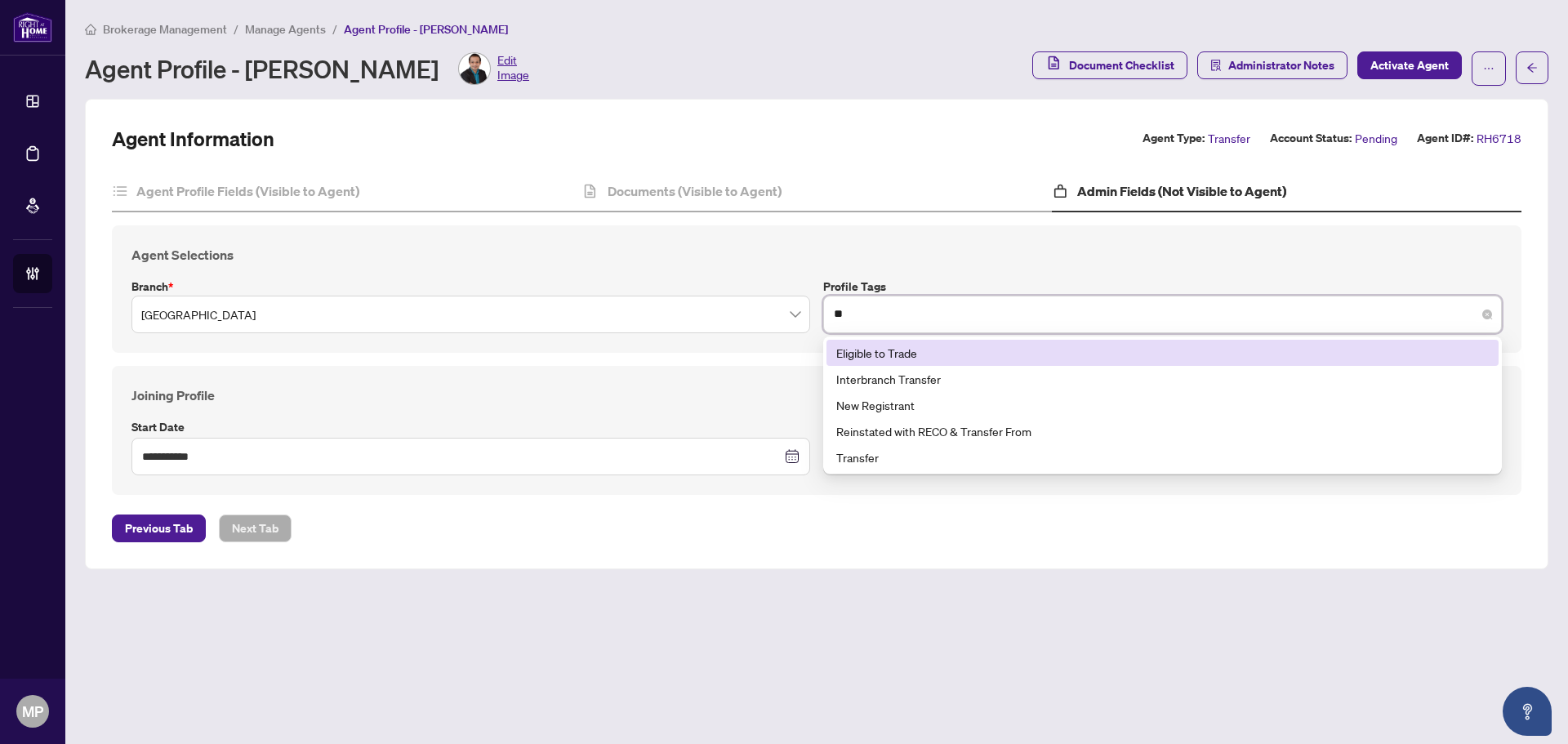
type input "***"
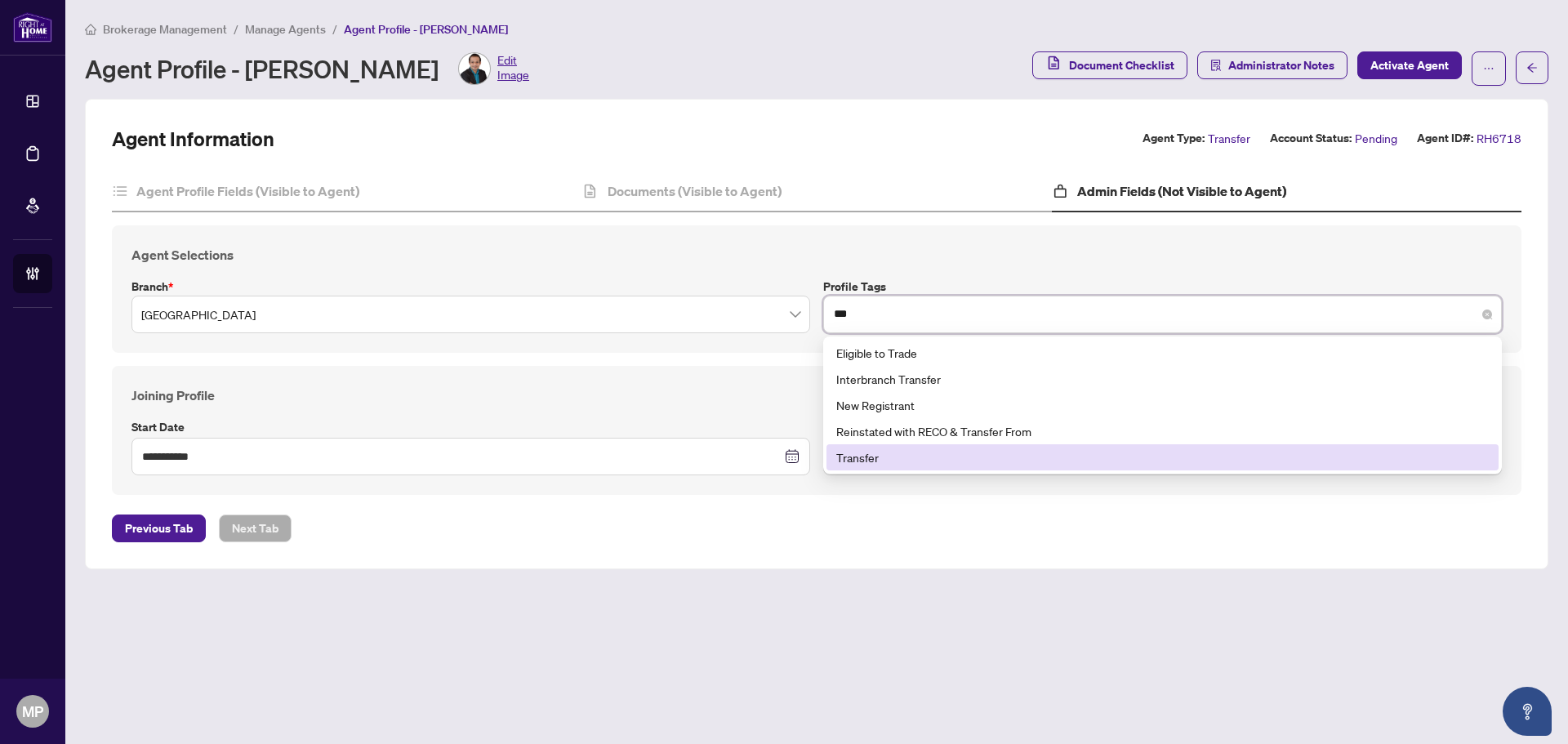
click at [934, 457] on div "Transfer" at bounding box center [1162, 457] width 653 height 18
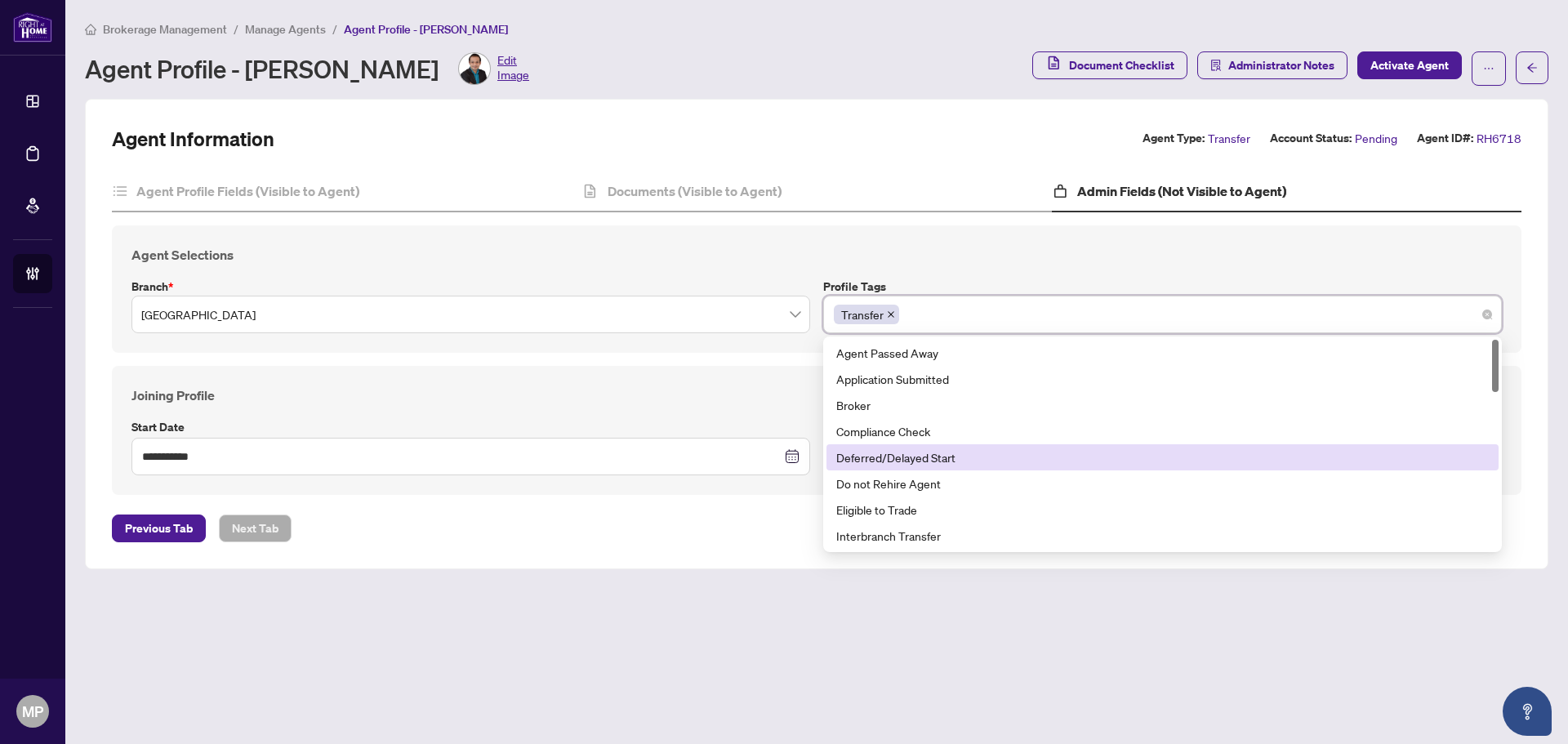
click at [899, 213] on div "**********" at bounding box center [816, 333] width 1409 height 323
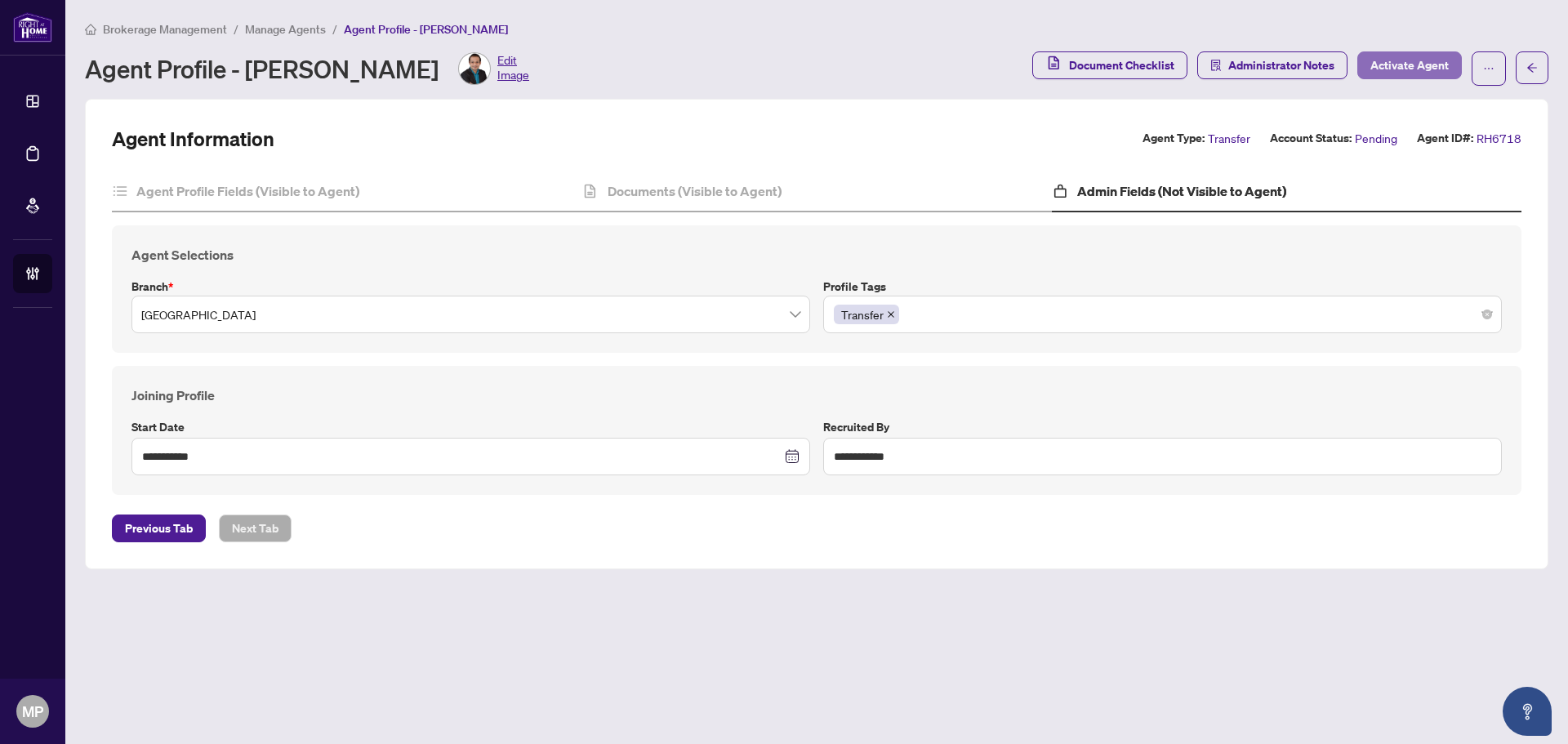
click at [1432, 70] on span "Activate Agent" at bounding box center [1409, 65] width 78 height 26
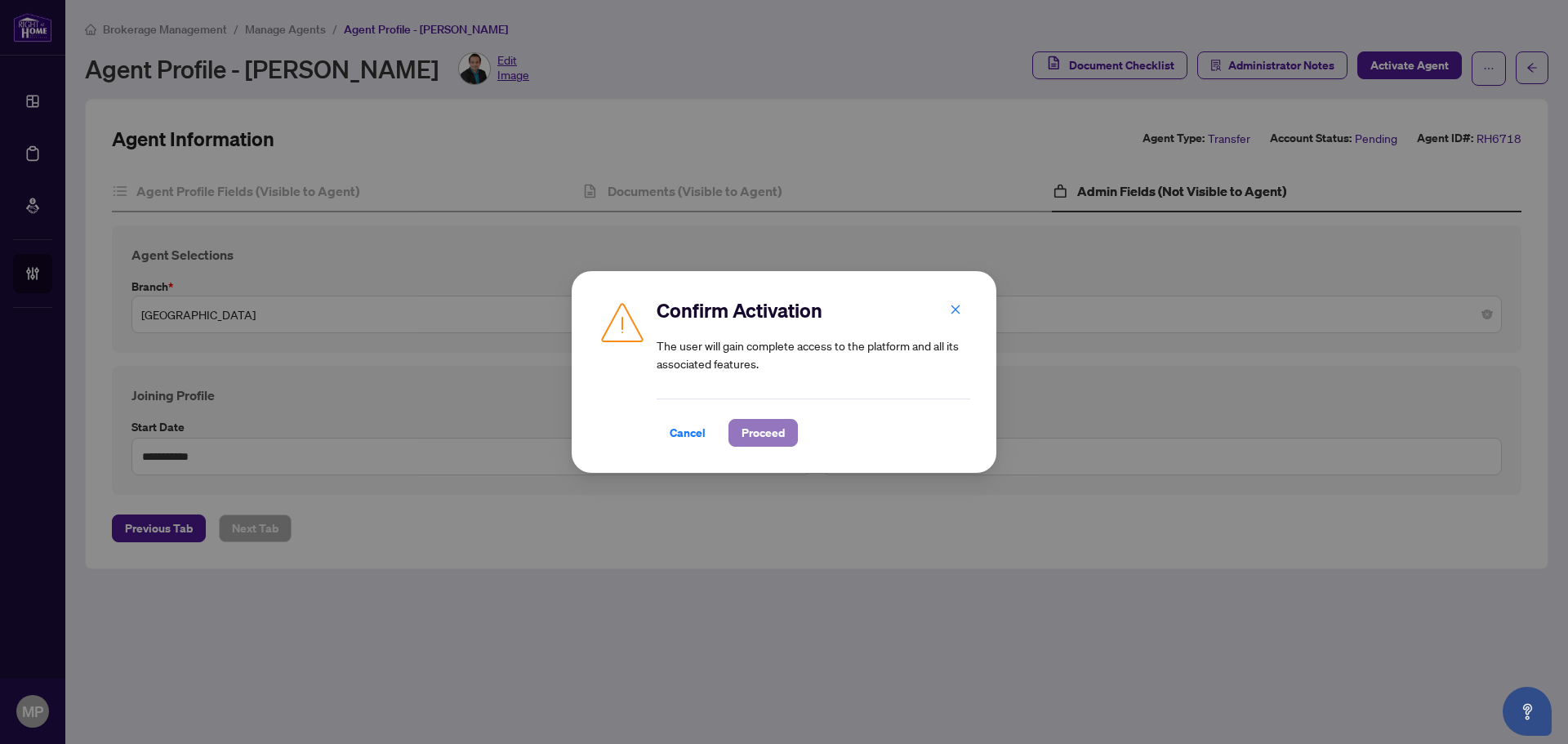
click at [758, 434] on span "Proceed" at bounding box center [762, 433] width 43 height 26
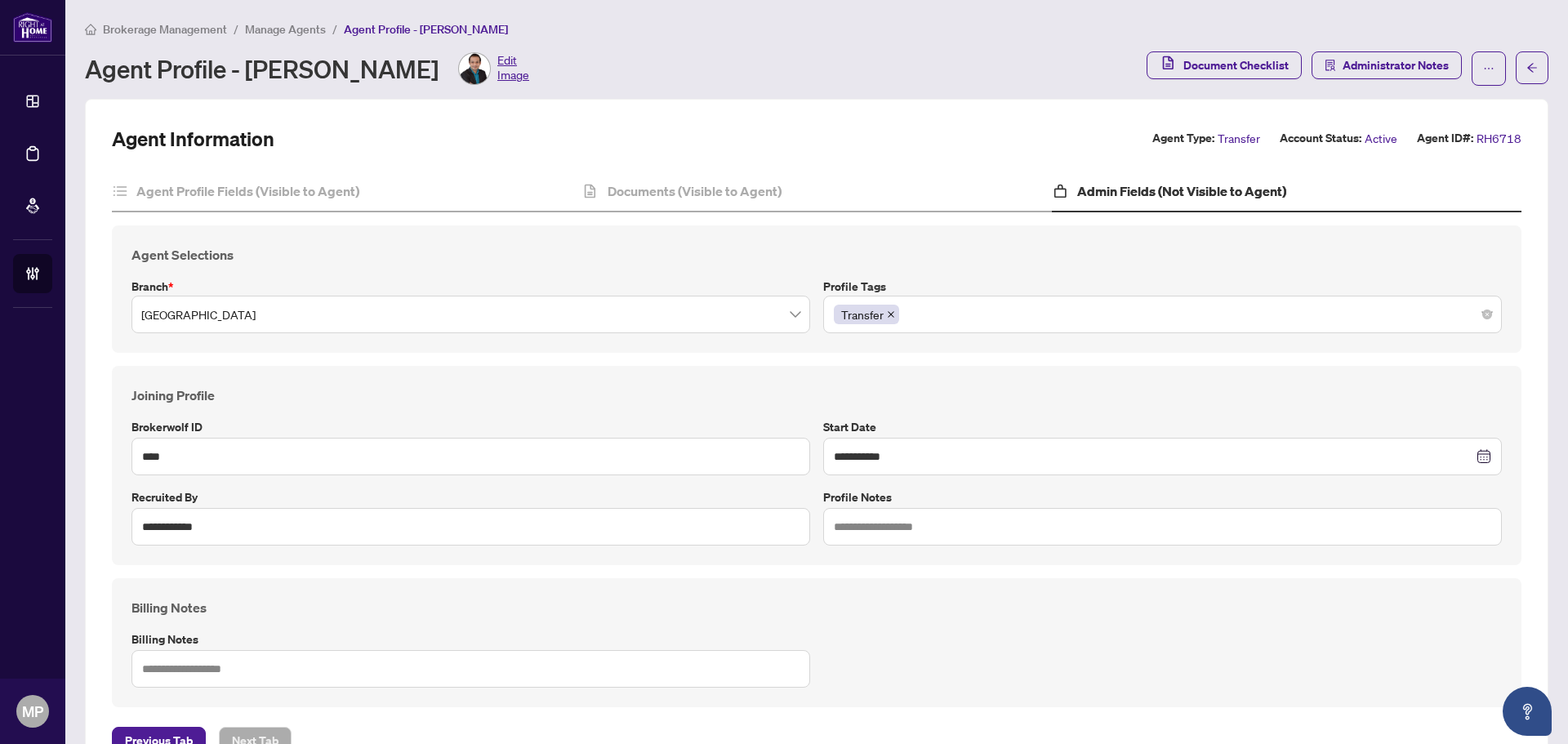
scroll to position [56, 0]
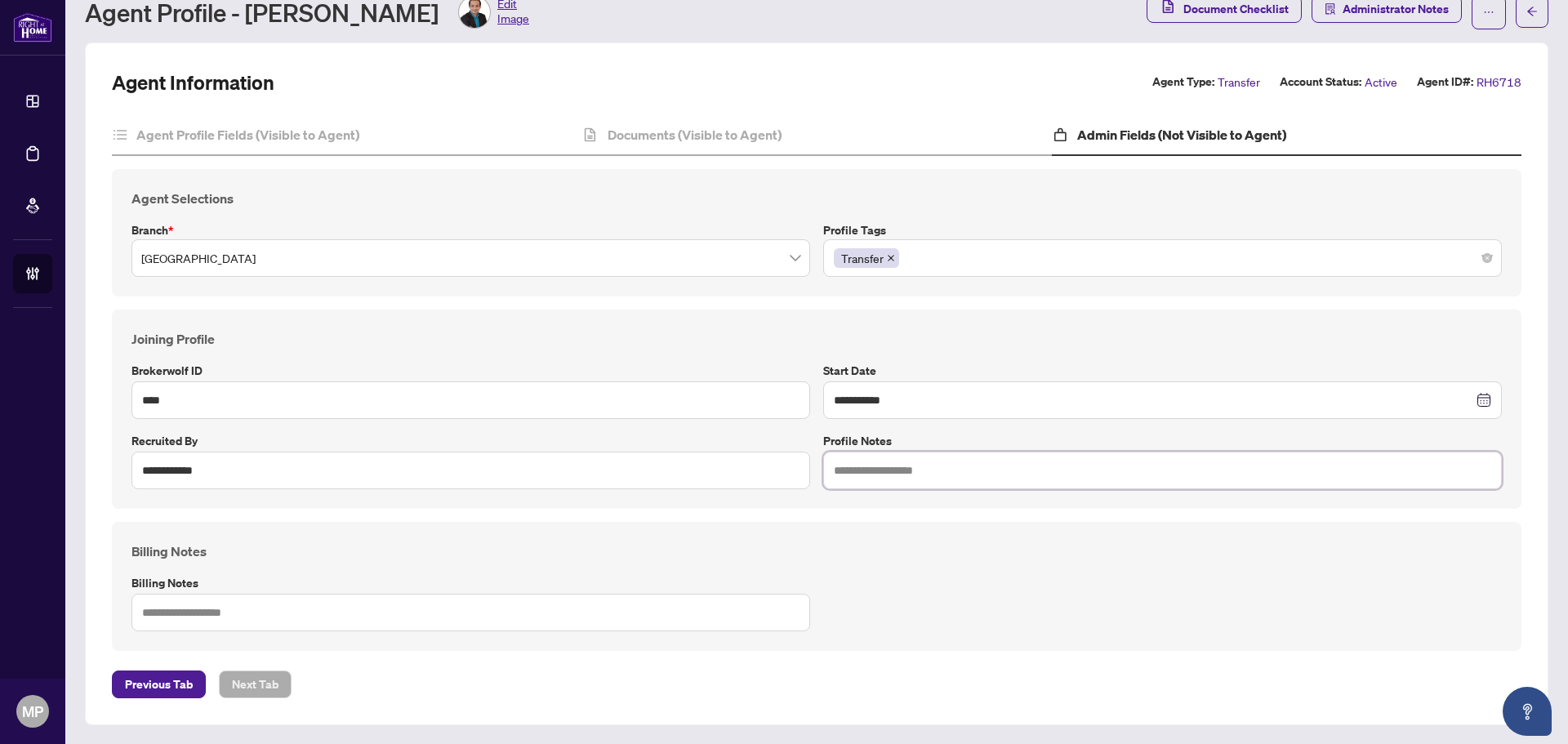
click at [948, 470] on input "text" at bounding box center [1162, 470] width 678 height 38
click at [927, 396] on input "**********" at bounding box center [1153, 400] width 639 height 18
click at [622, 532] on div "Billing Notes Billing Notes" at bounding box center [816, 586] width 1409 height 129
click at [1189, 459] on input "text" at bounding box center [1162, 470] width 678 height 38
type input "**********"
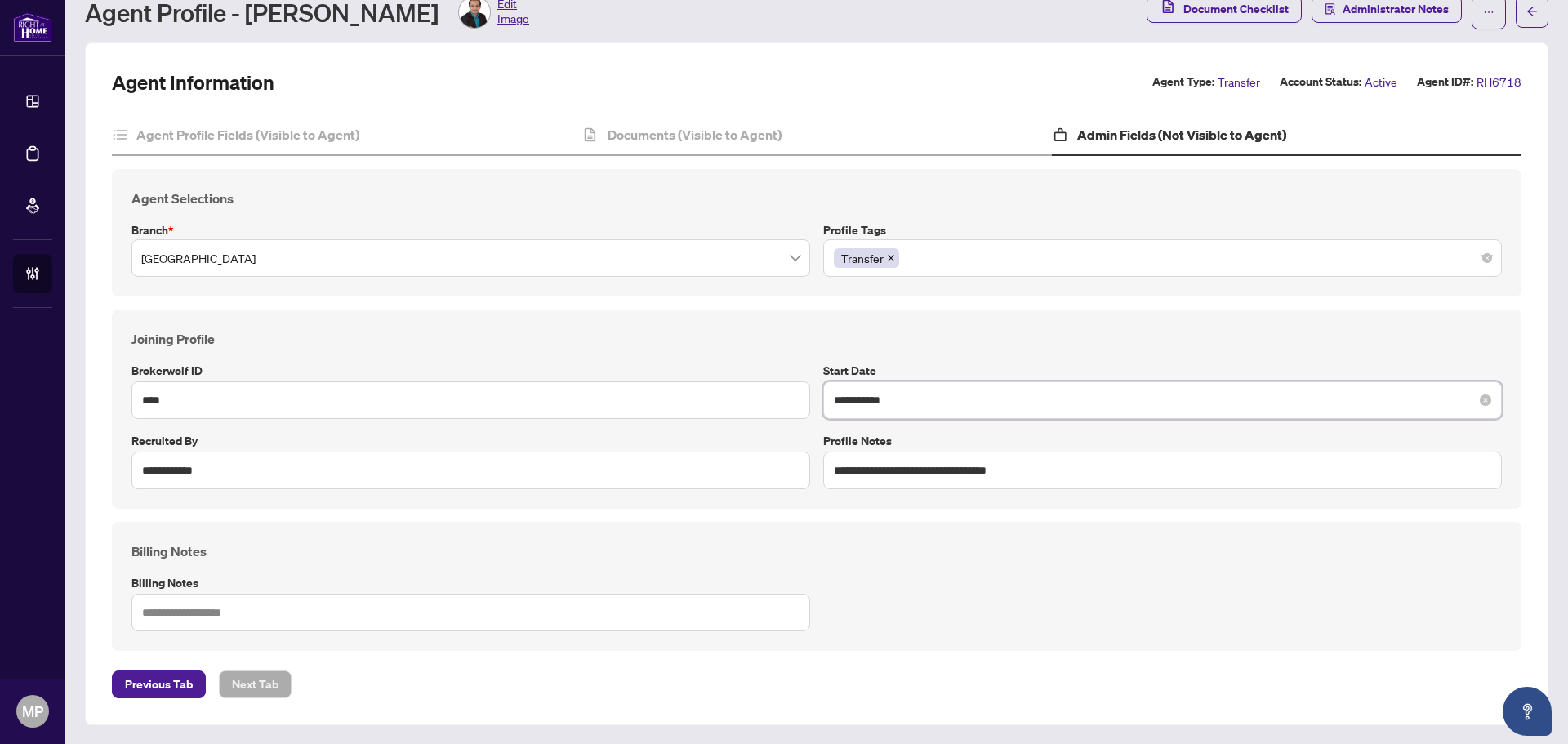
click at [895, 405] on input "**********" at bounding box center [1153, 400] width 639 height 18
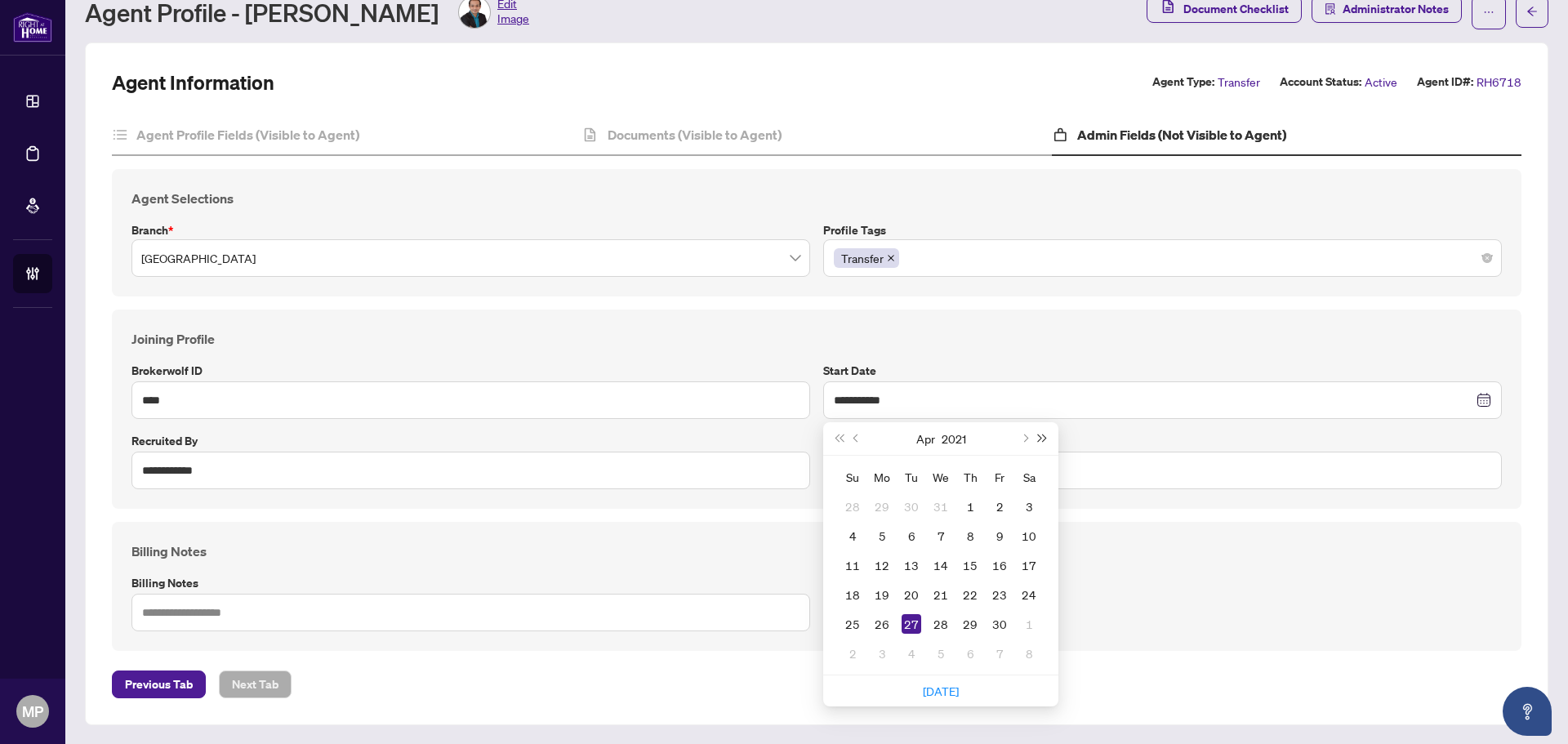
click at [1038, 434] on span "Next year (Control + right)" at bounding box center [1042, 437] width 8 height 8
click at [1015, 434] on button "Next month (PageDown)" at bounding box center [1023, 438] width 18 height 33
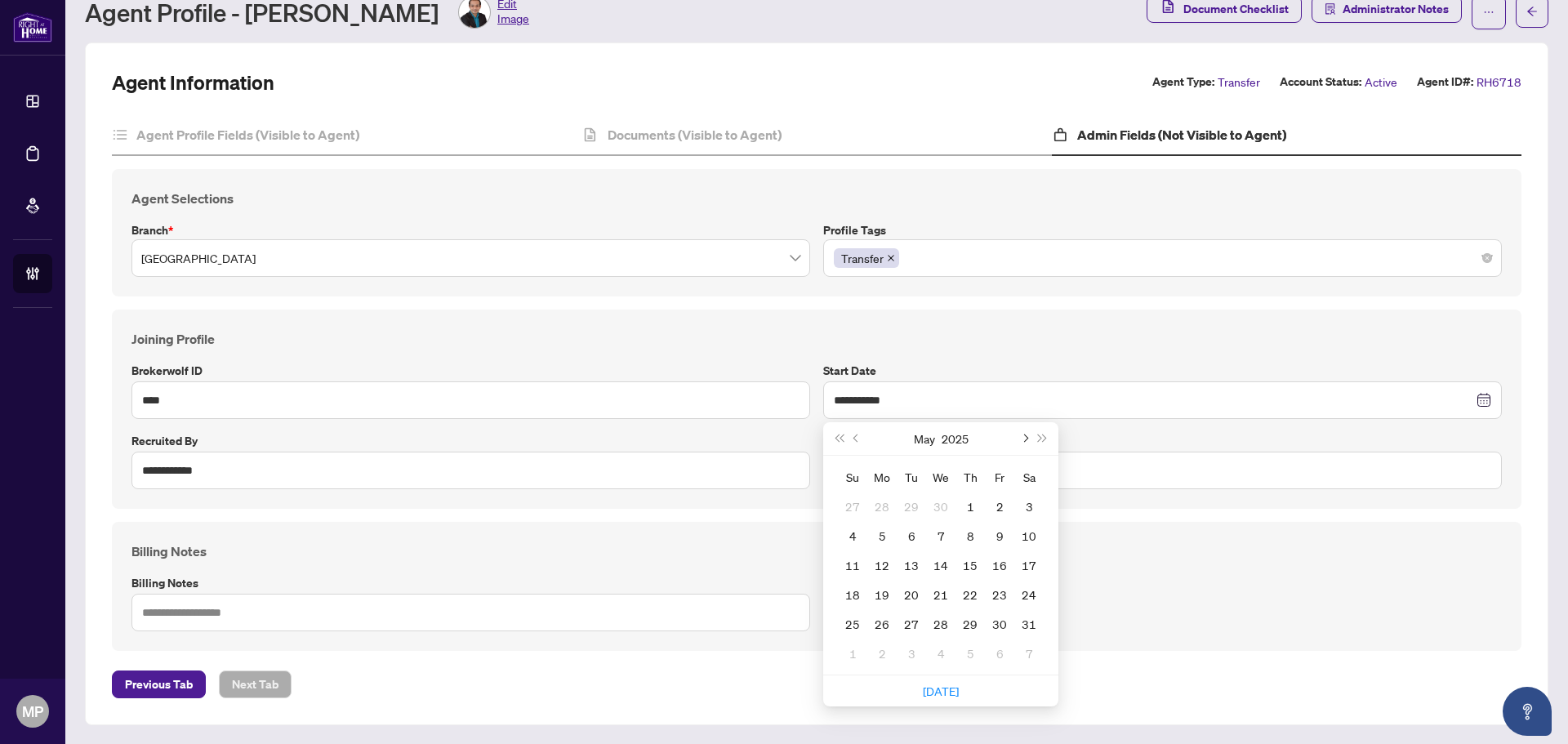
click at [1020, 434] on span "Next month (PageDown)" at bounding box center [1023, 437] width 8 height 8
type input "**********"
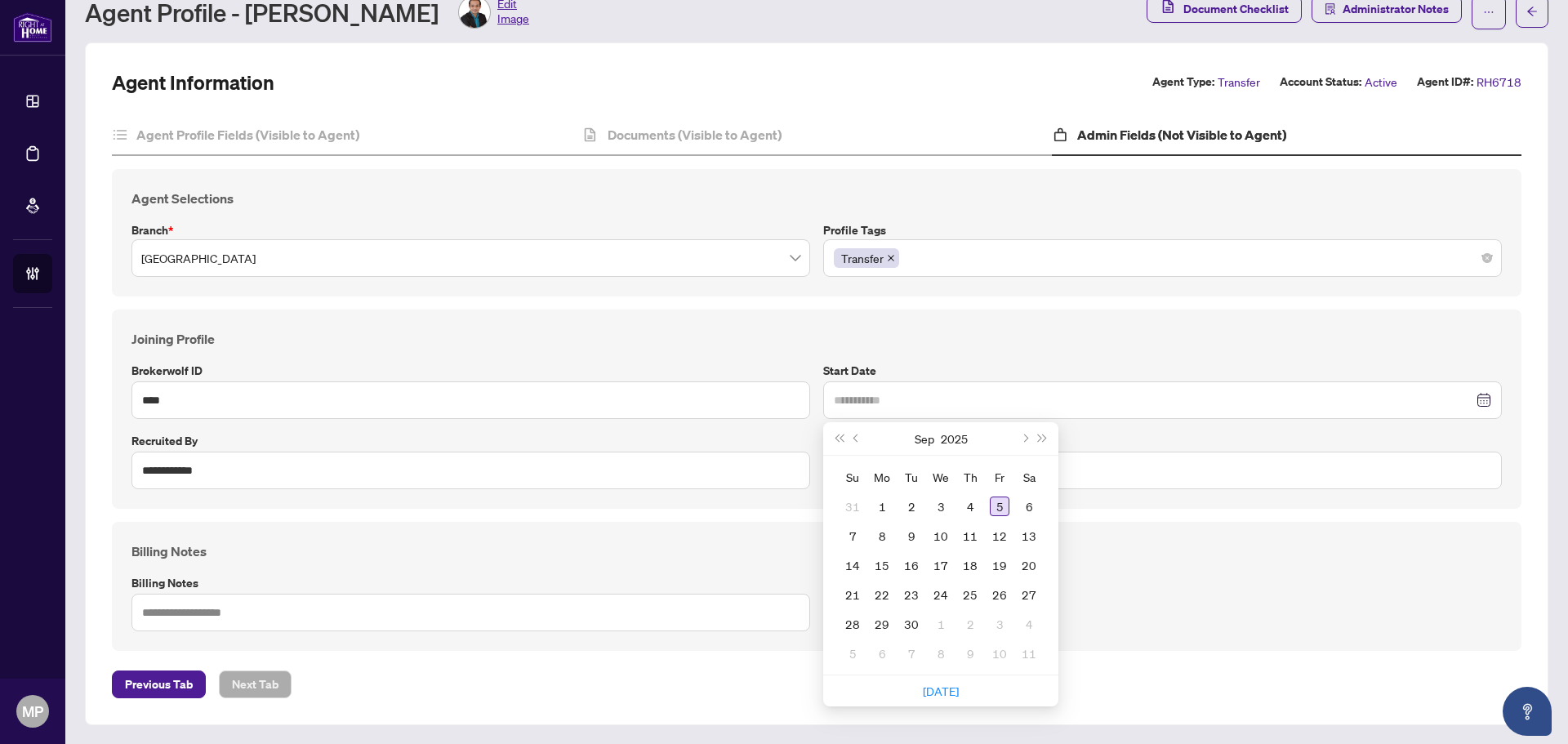
click at [995, 506] on div "5" at bounding box center [1000, 506] width 19 height 19
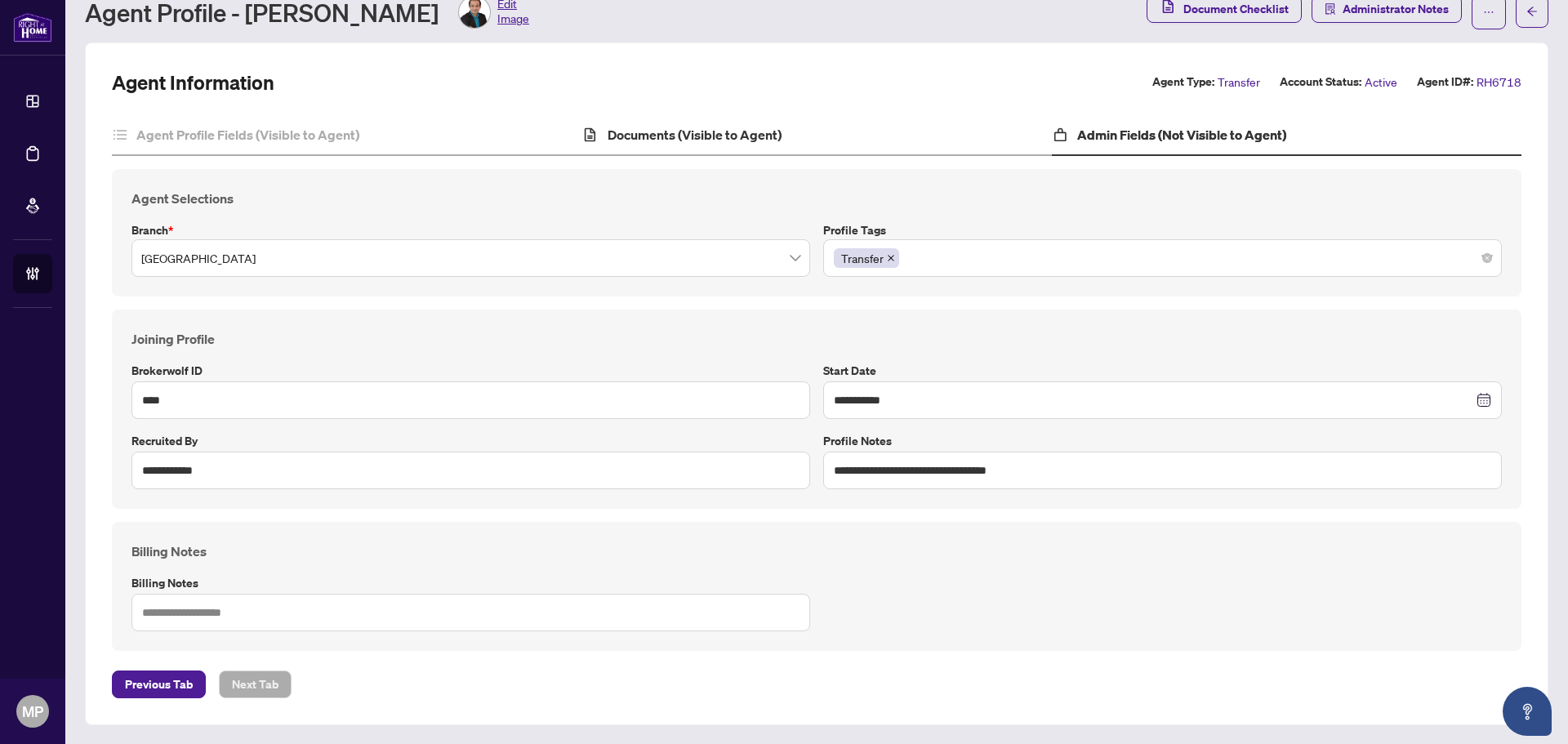
click at [830, 138] on div "Documents (Visible to Agent)" at bounding box center [816, 135] width 469 height 40
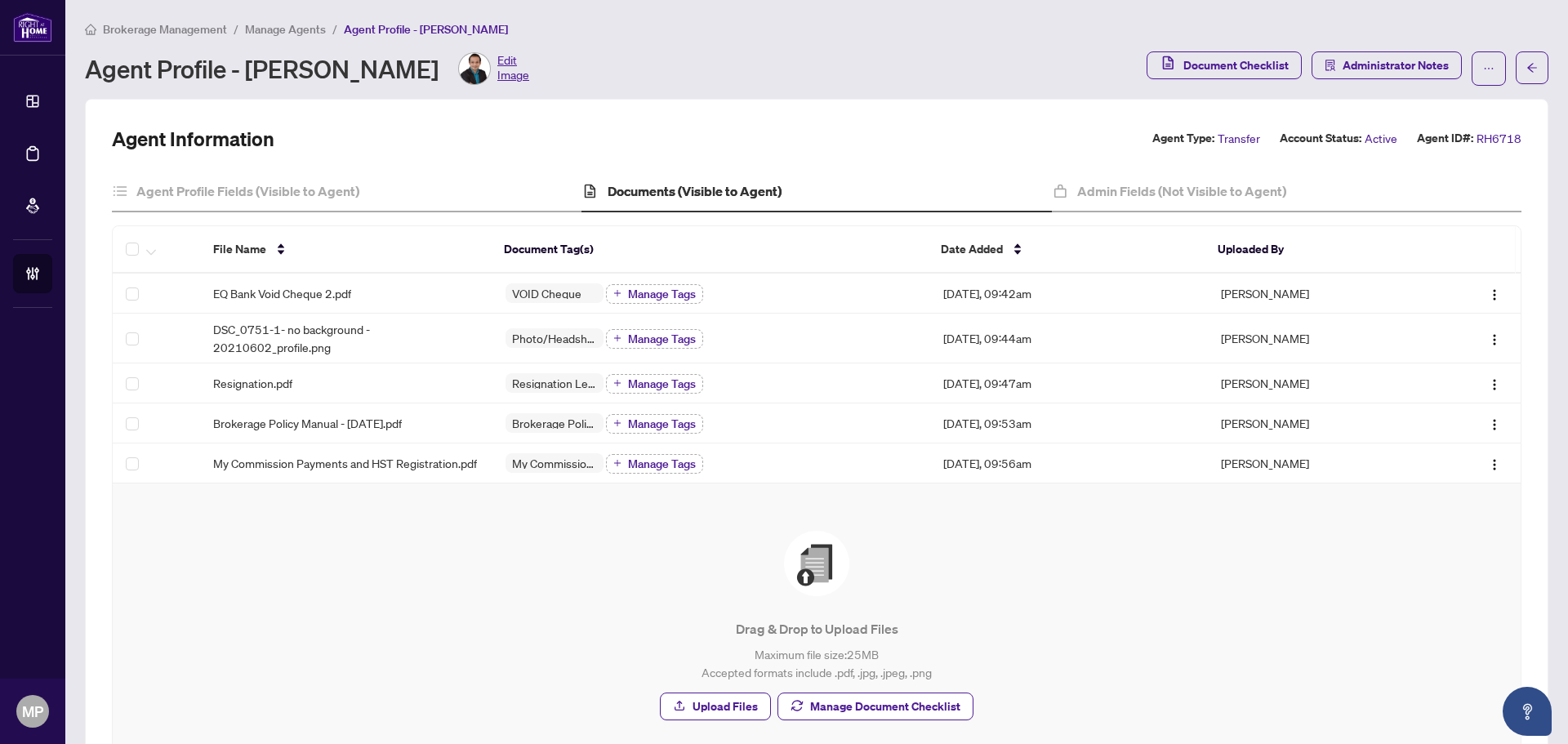
scroll to position [82, 0]
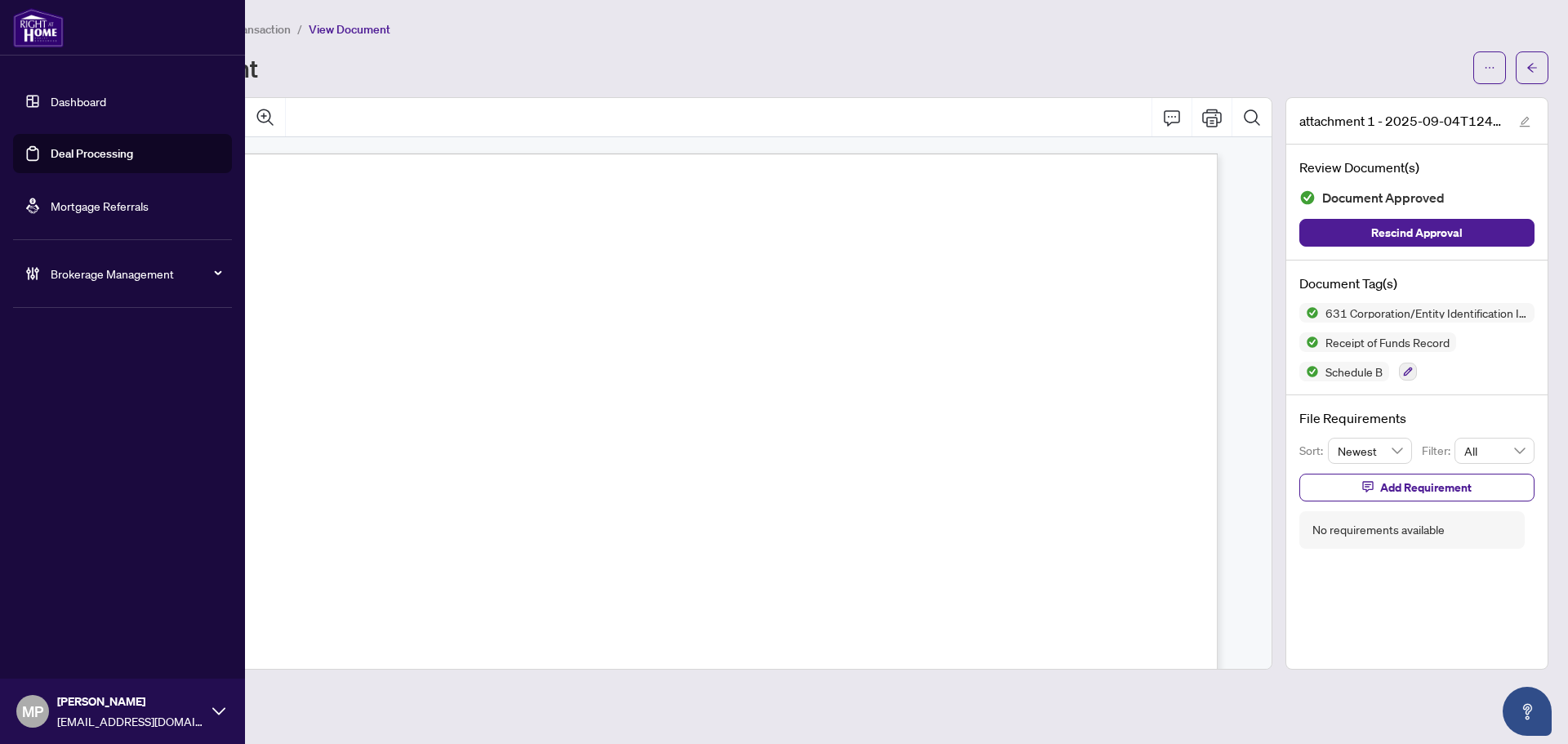
click at [64, 272] on span "Brokerage Management" at bounding box center [135, 273] width 170 height 18
click at [107, 387] on link "Manage Agents" at bounding box center [75, 391] width 81 height 15
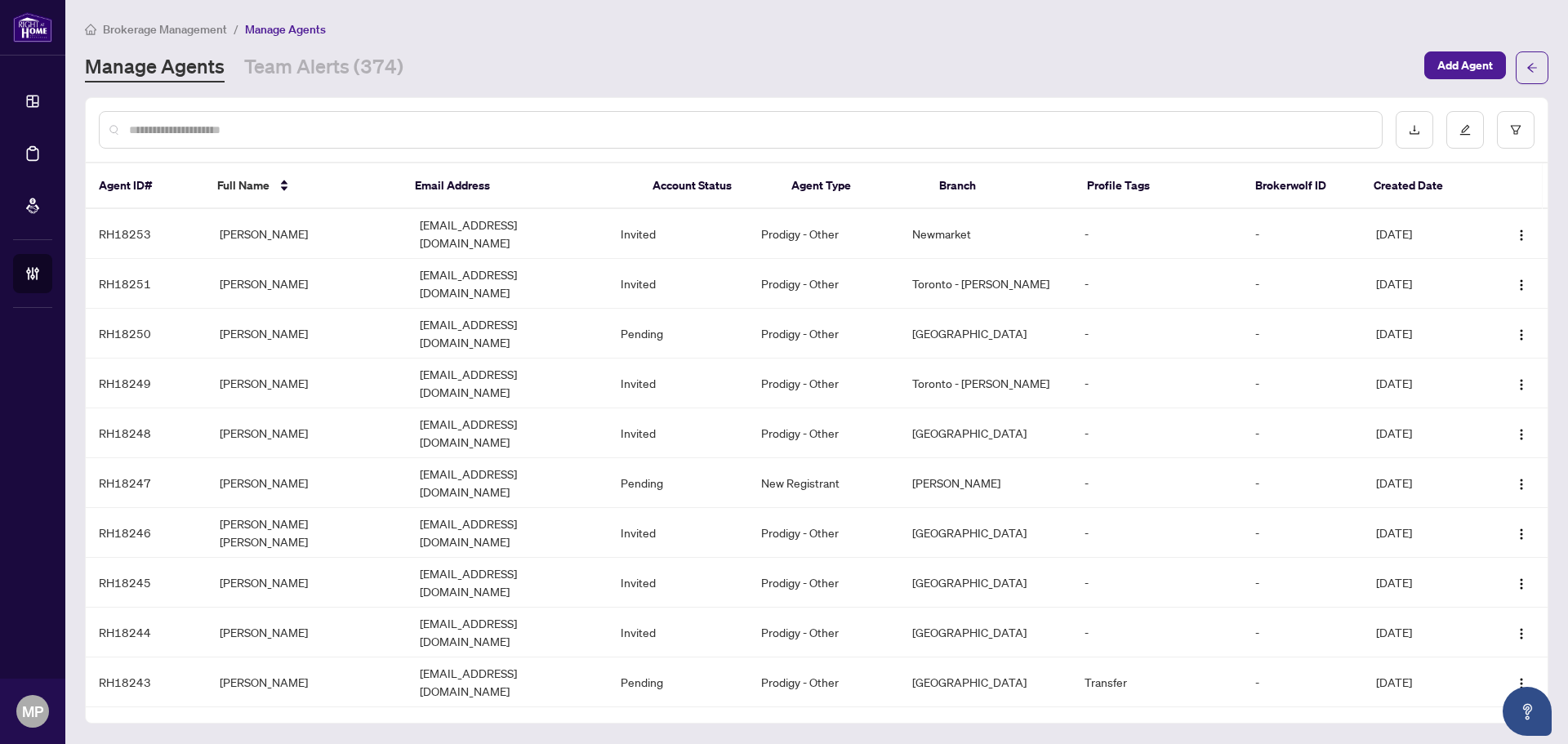
click at [308, 142] on div at bounding box center [740, 129] width 1283 height 38
click at [326, 127] on input "text" at bounding box center [748, 130] width 1239 height 18
type input "*****"
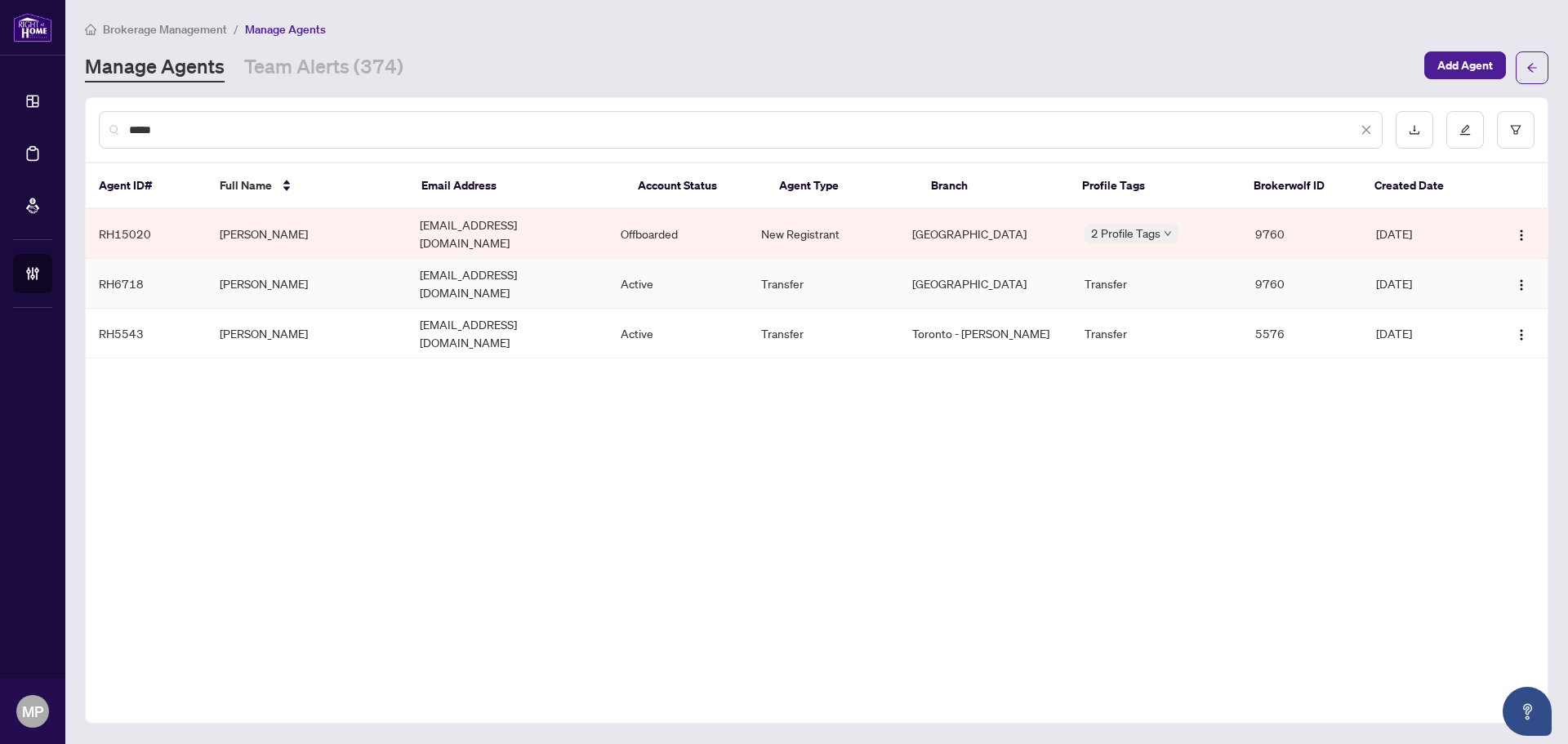
click at [335, 272] on td "Shad Mulla" at bounding box center [307, 284] width 201 height 50
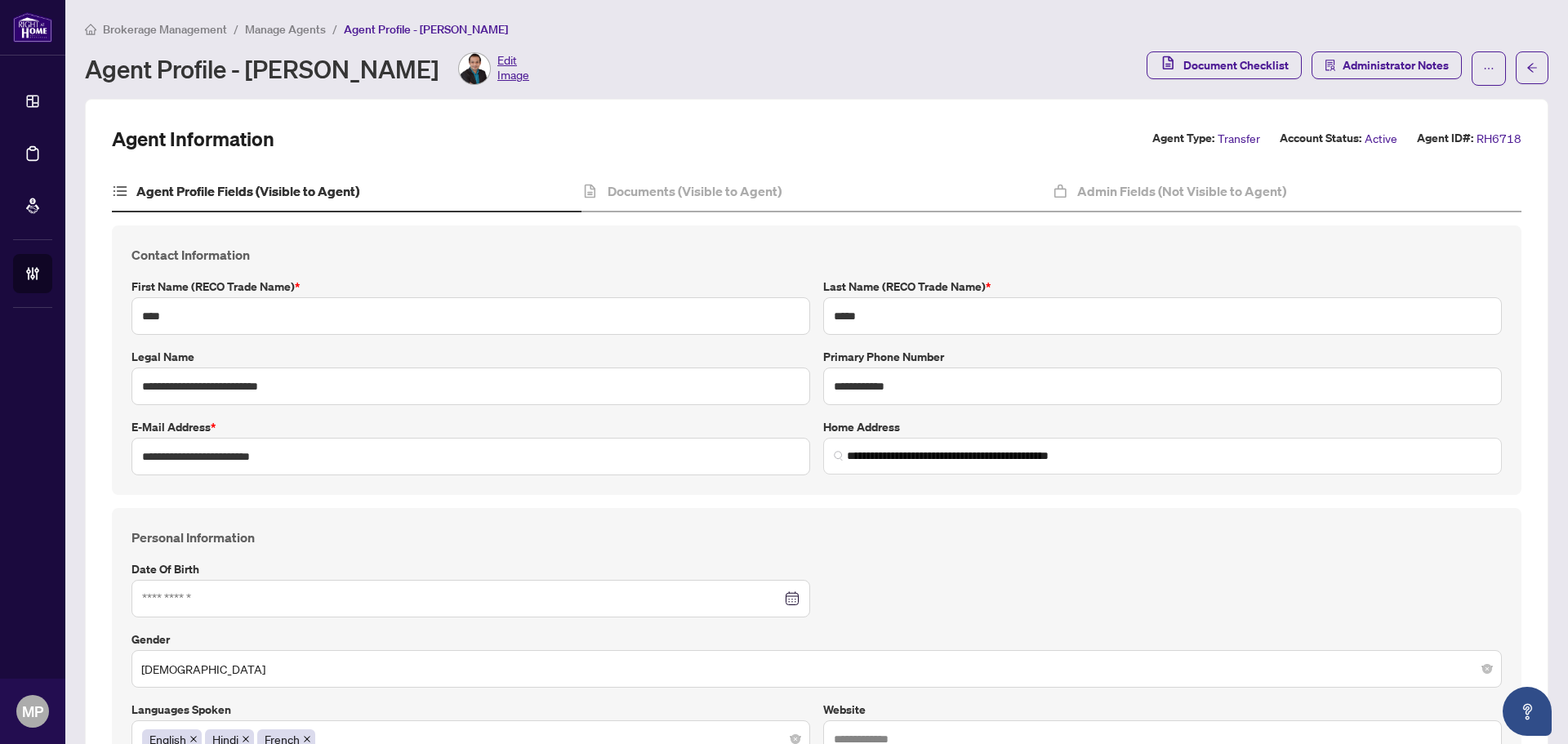
type input "**********"
type input "****"
type input "**********"
click at [839, 190] on div "Documents (Visible to Agent)" at bounding box center [816, 191] width 469 height 40
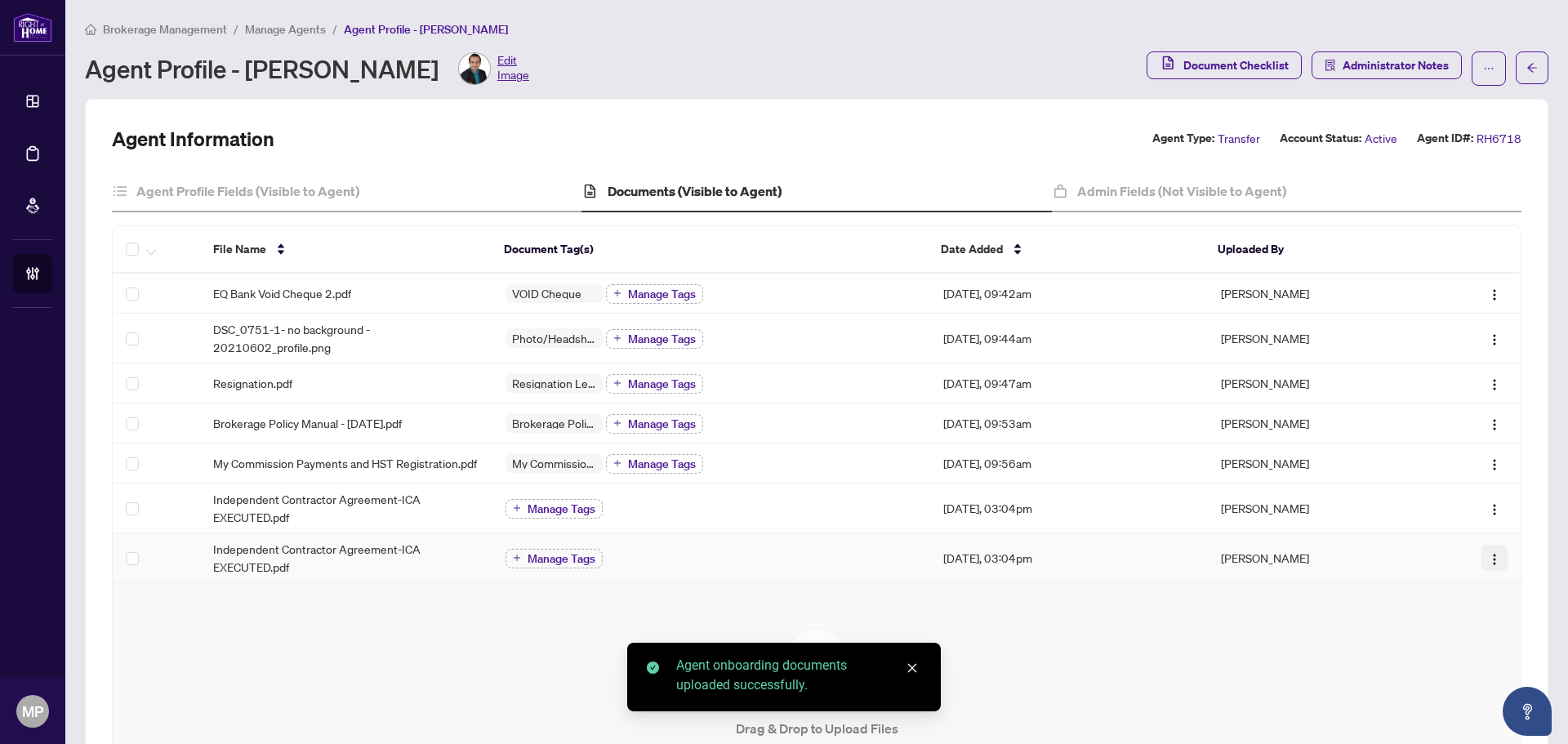
click at [1487, 566] on img "button" at bounding box center [1493, 559] width 13 height 13
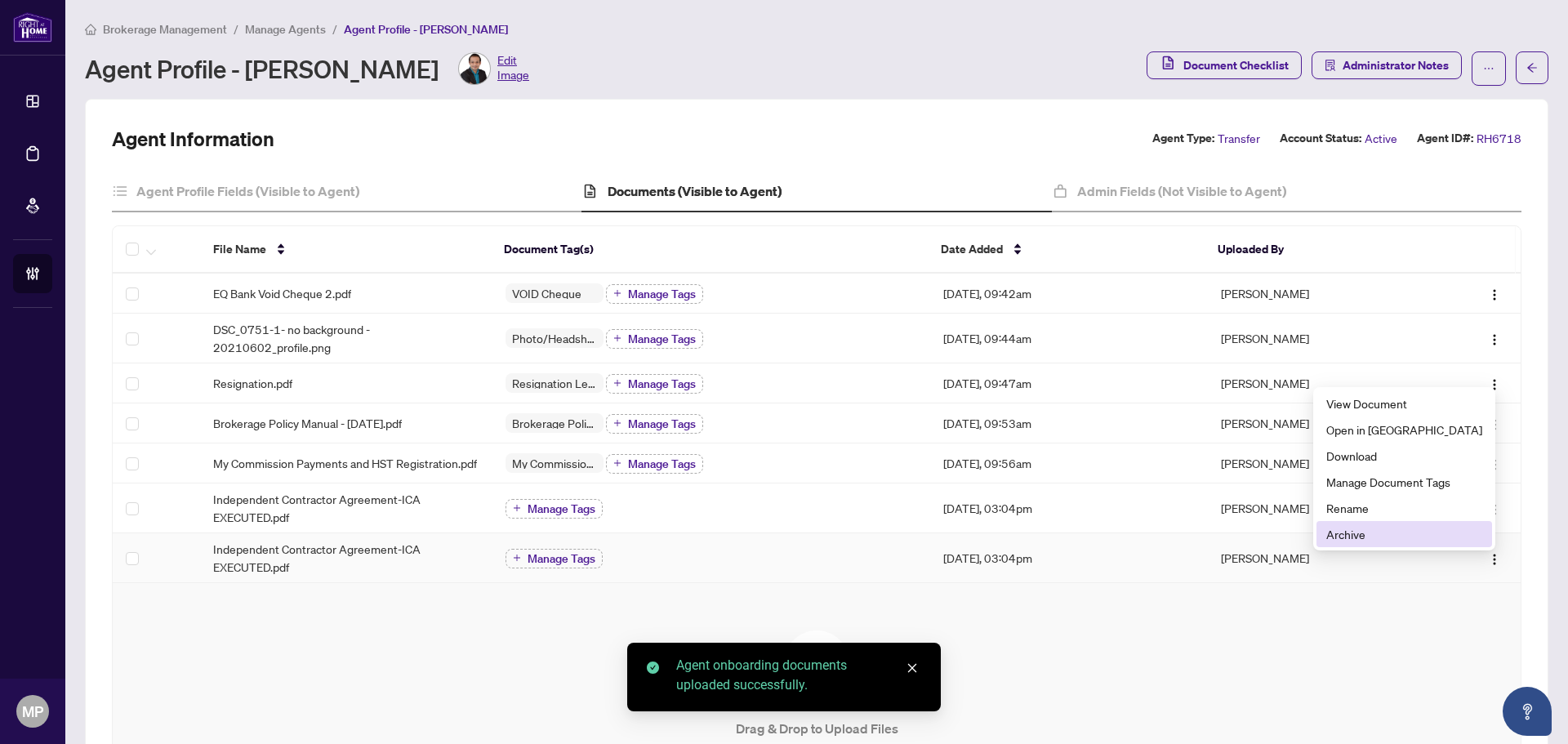
click at [1375, 539] on span "Archive" at bounding box center [1404, 534] width 156 height 18
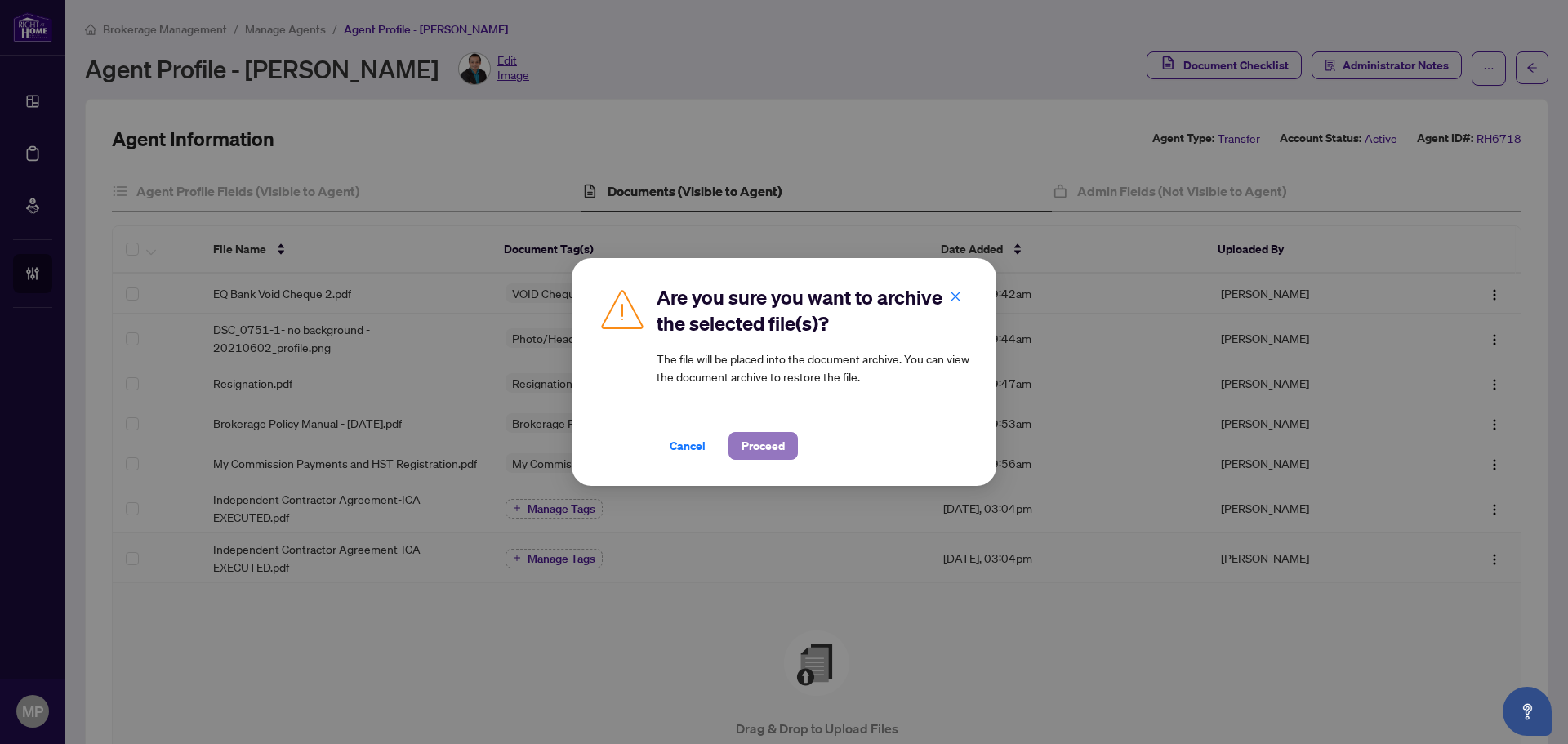
click at [732, 448] on button "Proceed" at bounding box center [762, 446] width 69 height 28
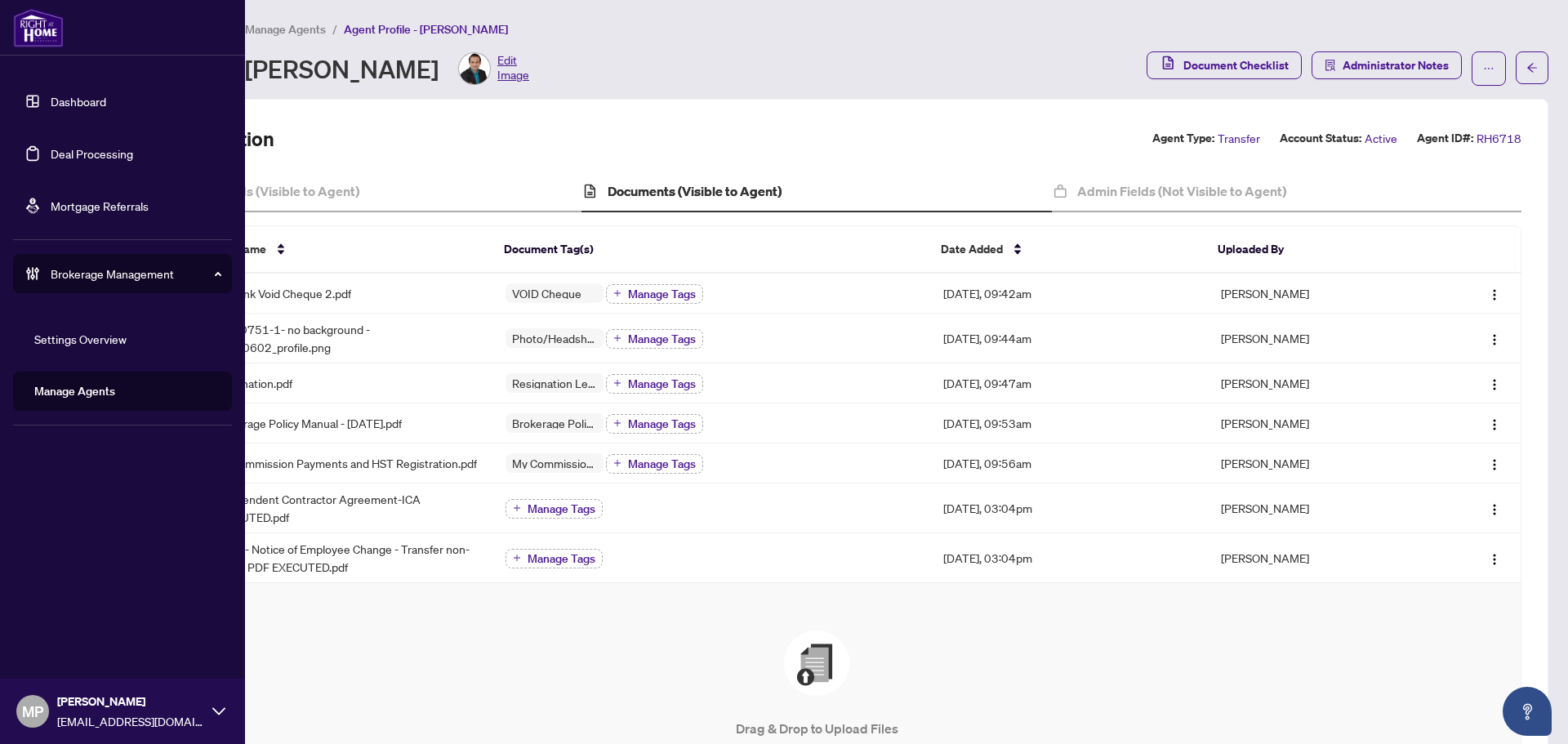
click at [115, 390] on link "Manage Agents" at bounding box center [75, 391] width 81 height 15
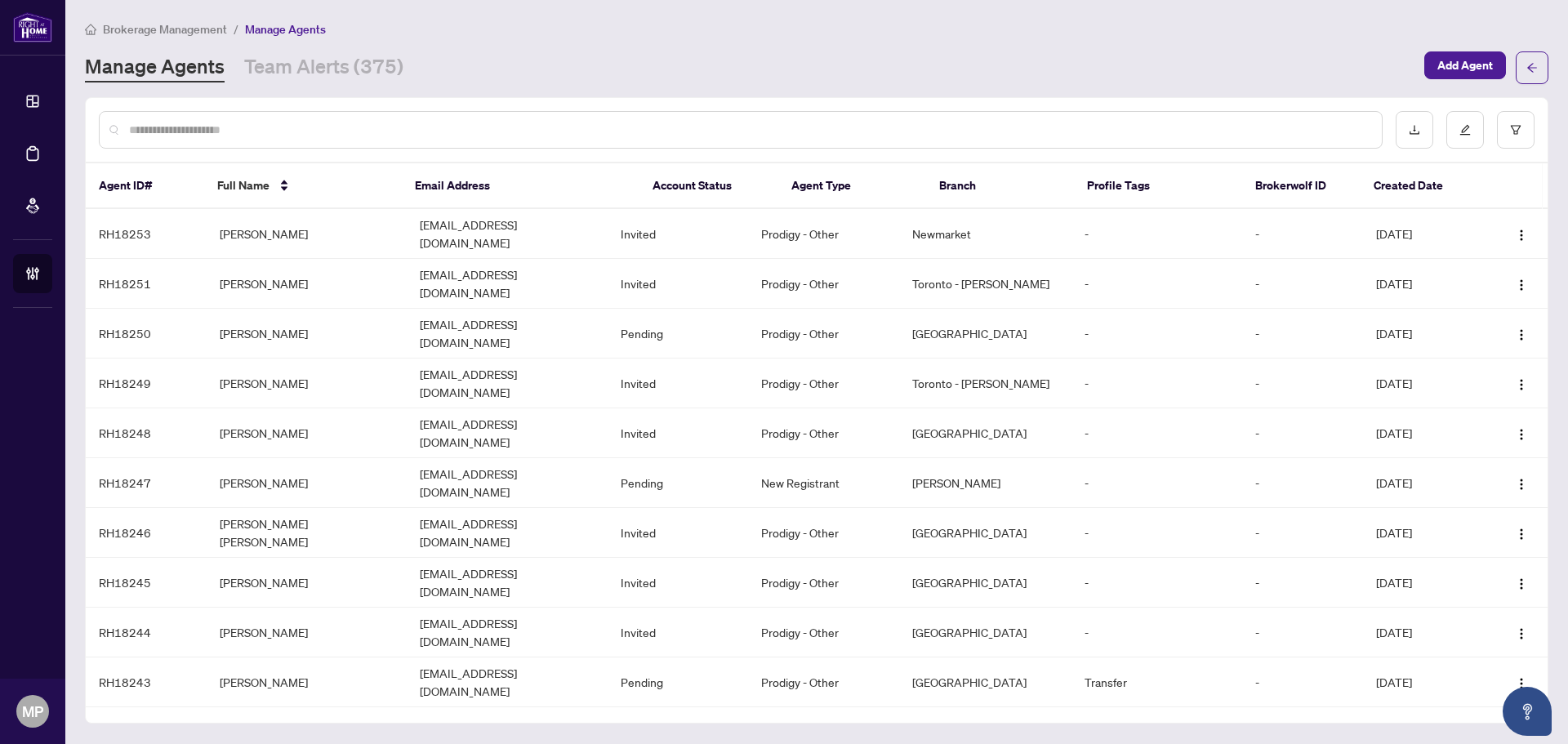
click at [868, 130] on input "text" at bounding box center [748, 130] width 1239 height 18
type input "**********"
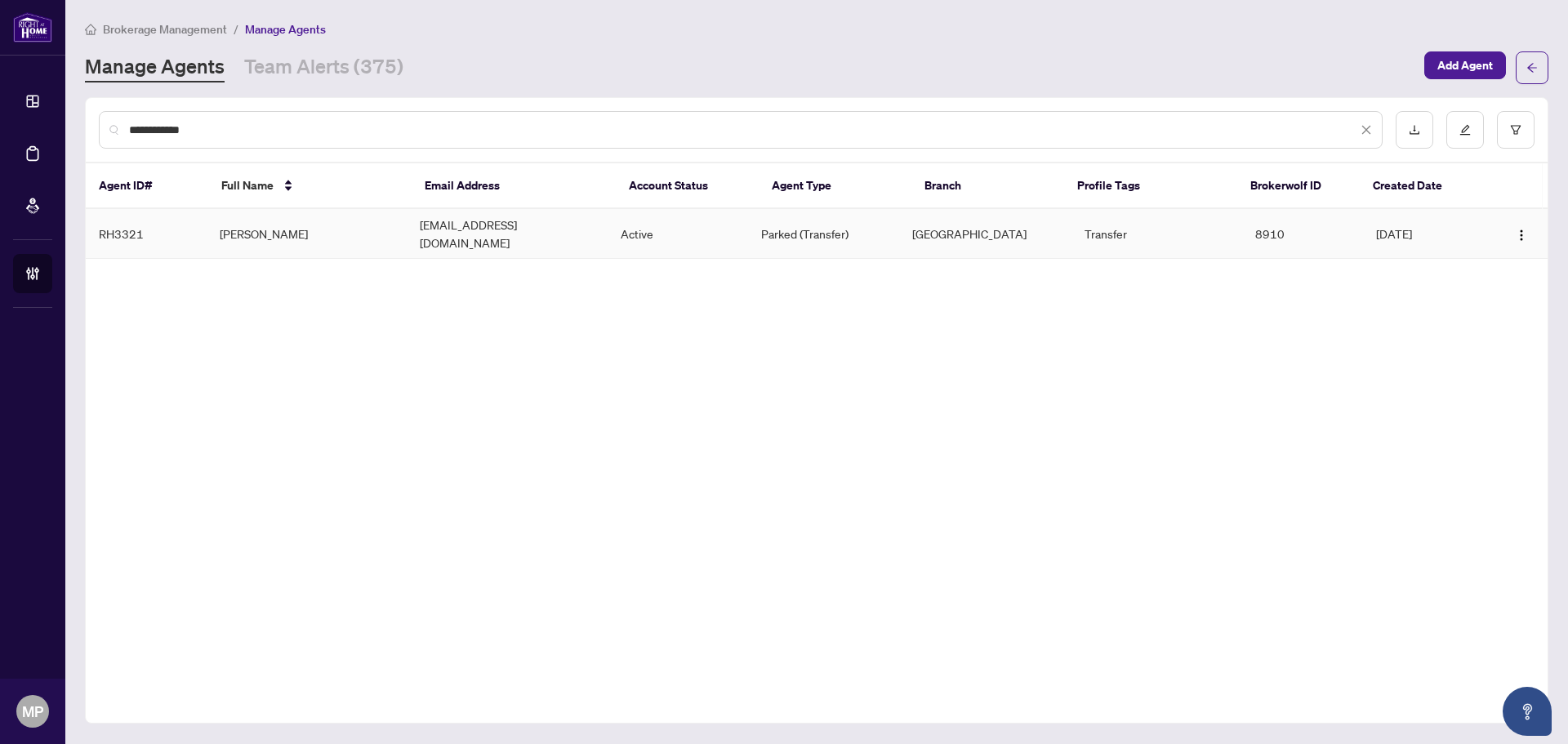
click at [260, 226] on td "Danny Nguyen" at bounding box center [307, 234] width 201 height 50
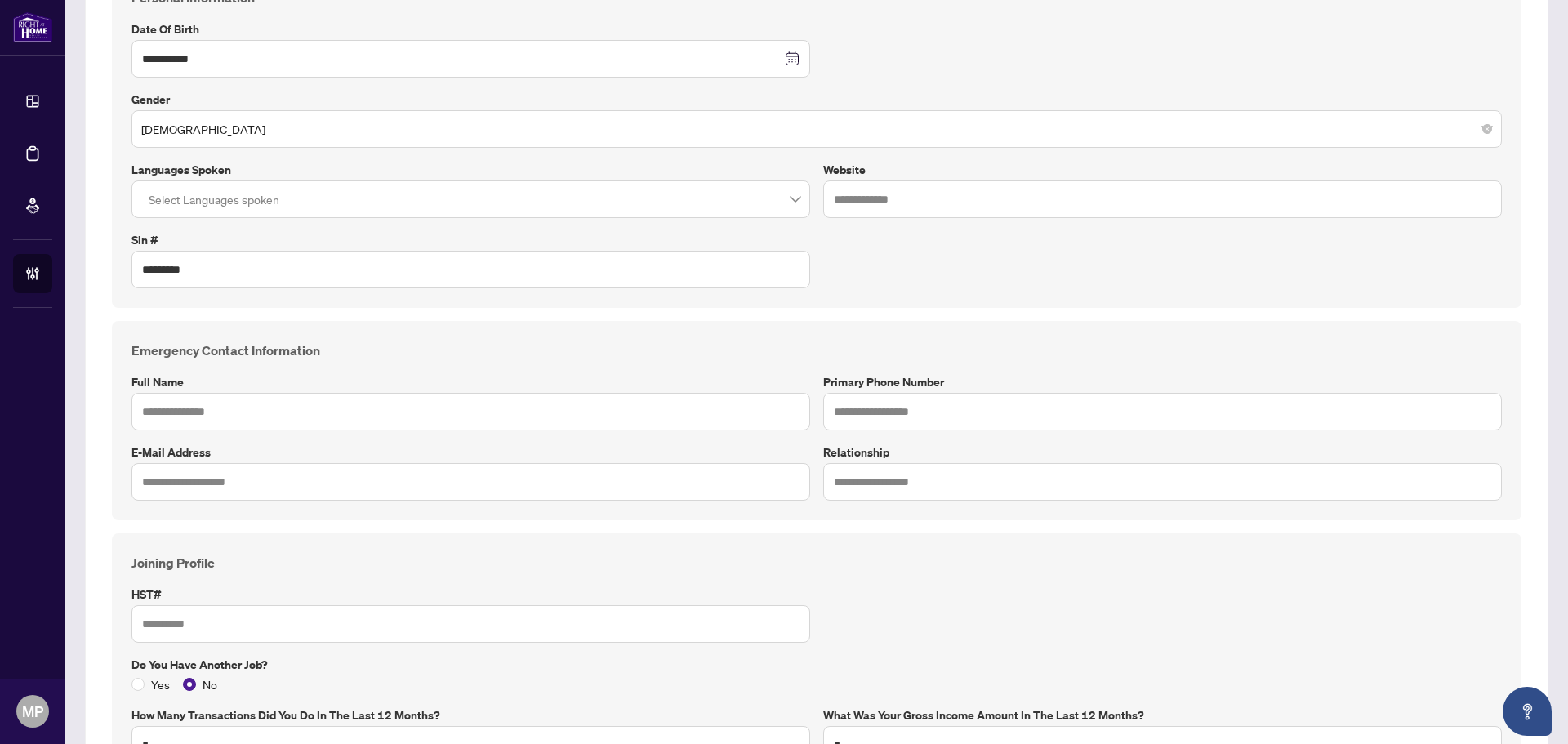
scroll to position [327, 0]
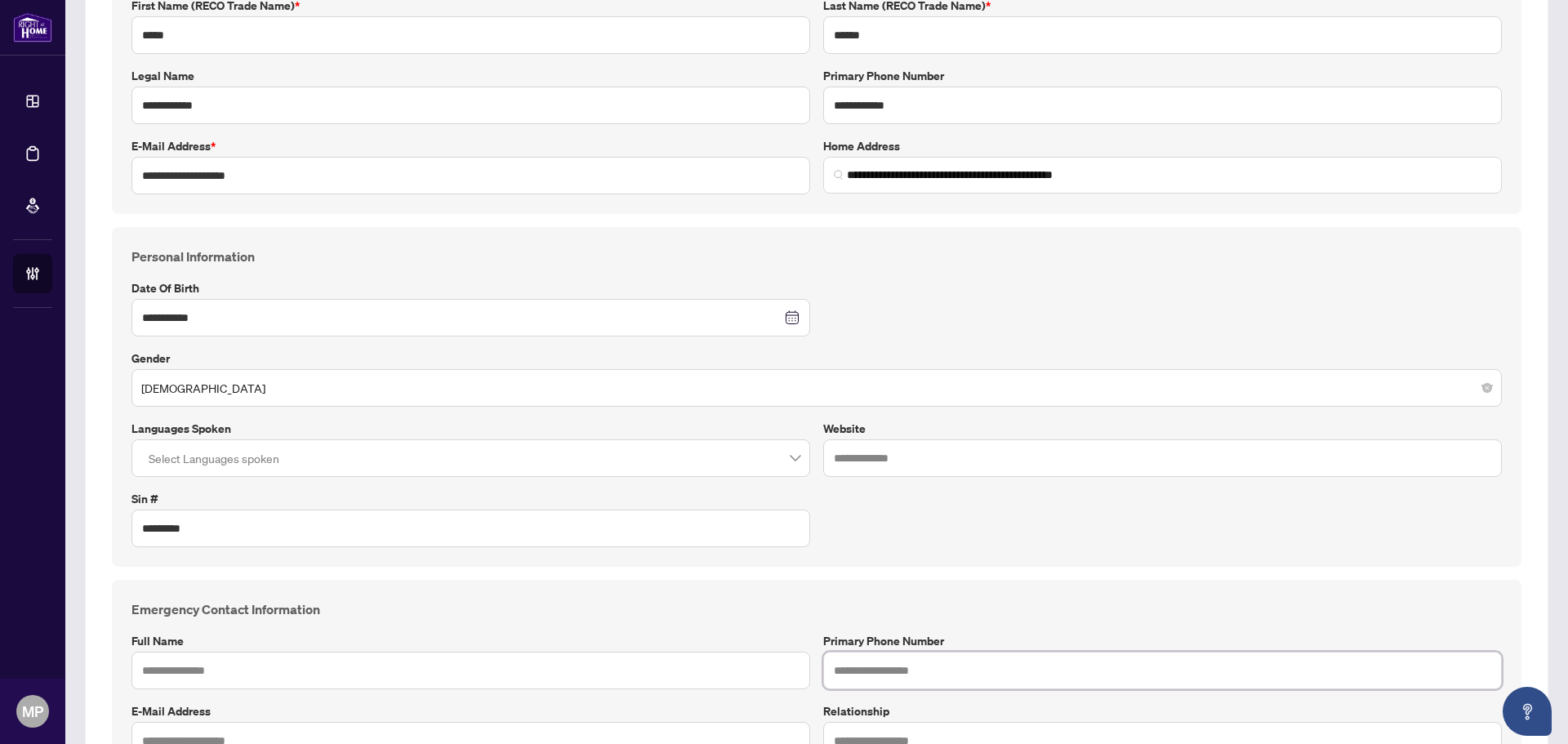
click at [940, 679] on input "text" at bounding box center [1162, 670] width 678 height 38
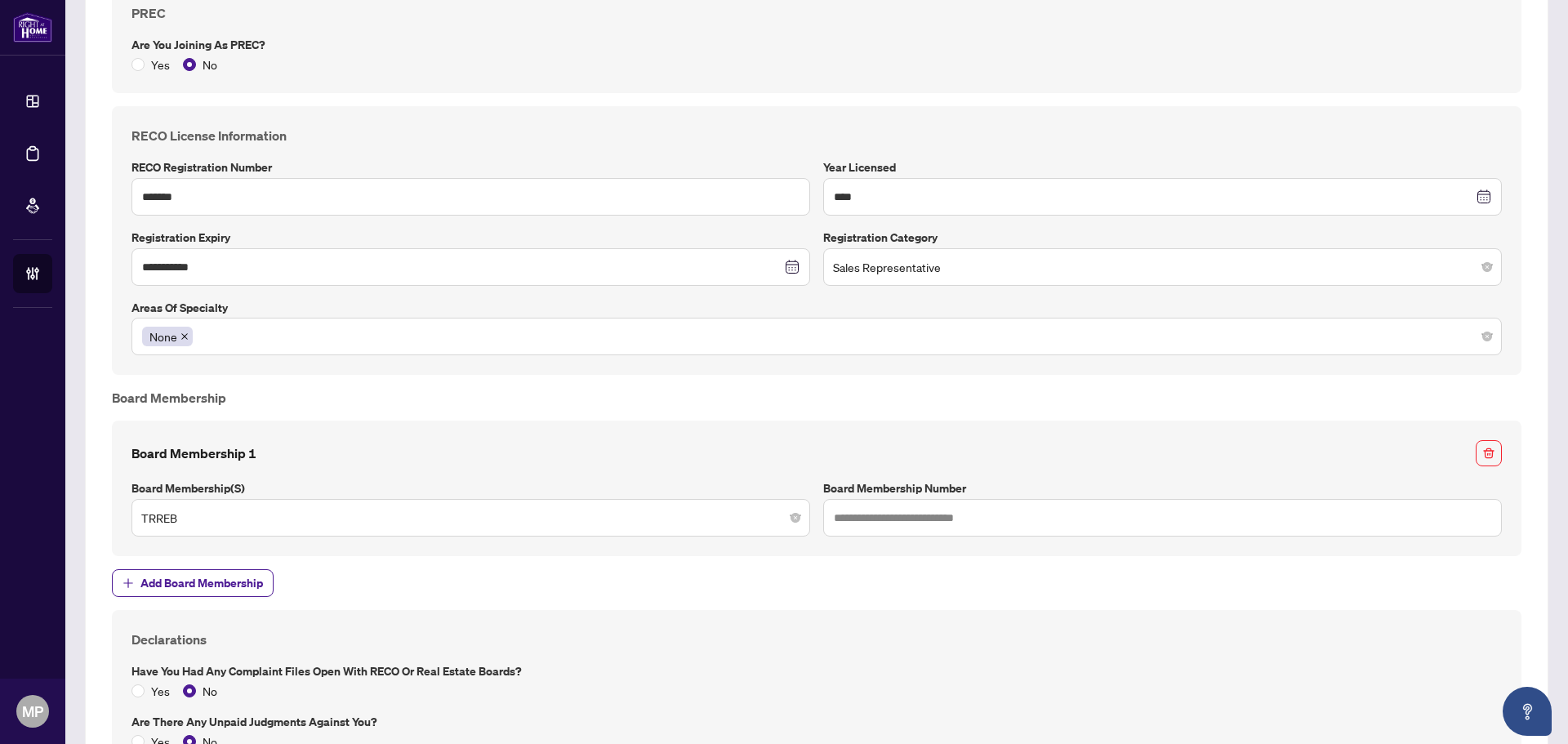
scroll to position [1470, 0]
click at [868, 519] on input "text" at bounding box center [1162, 516] width 678 height 38
paste input "*******"
type input "*******"
click at [719, 419] on div "Board Membership 1 Board Membership(s) TRREB Board Membership Number *******" at bounding box center [816, 487] width 1409 height 135
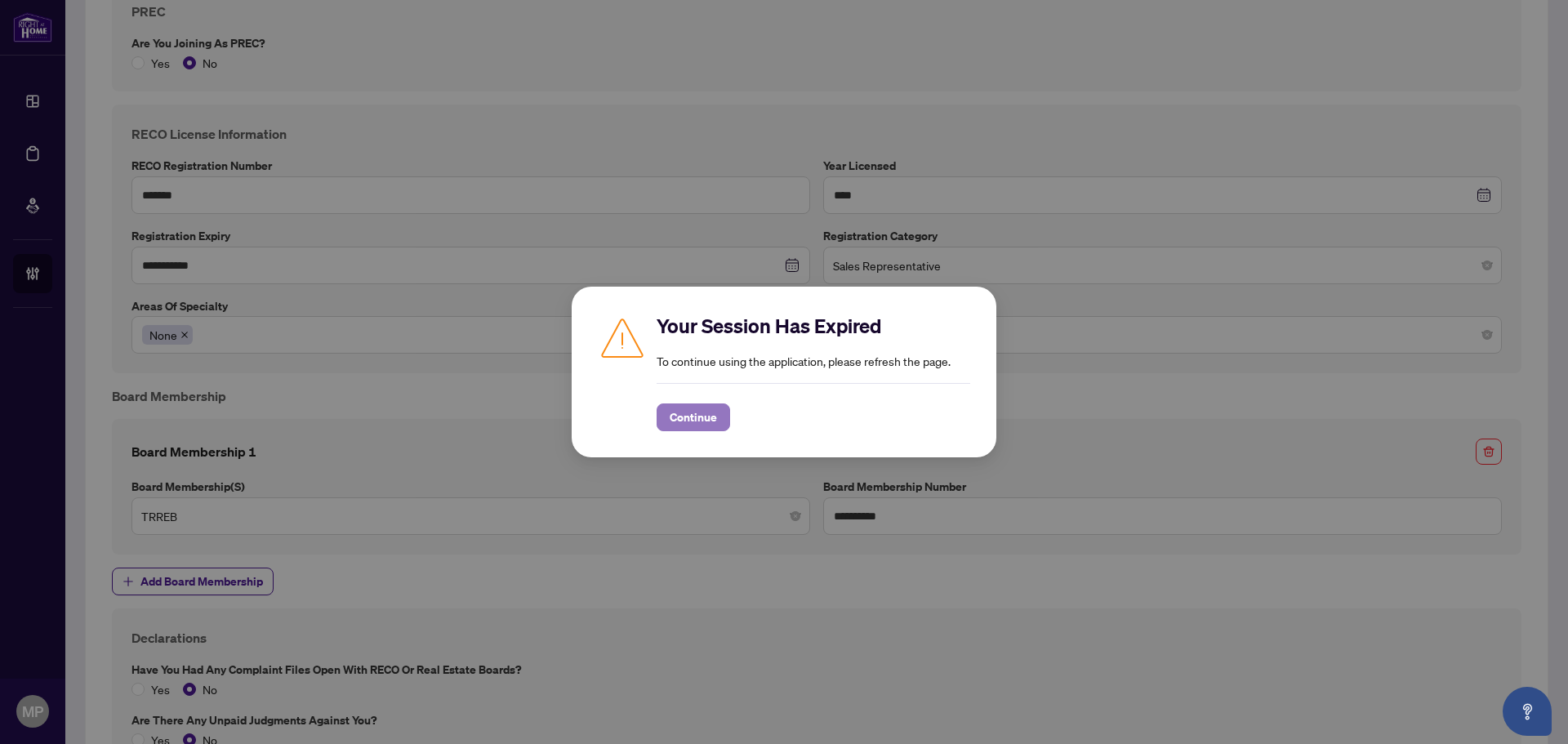
click at [694, 425] on span "Continue" at bounding box center [693, 417] width 47 height 26
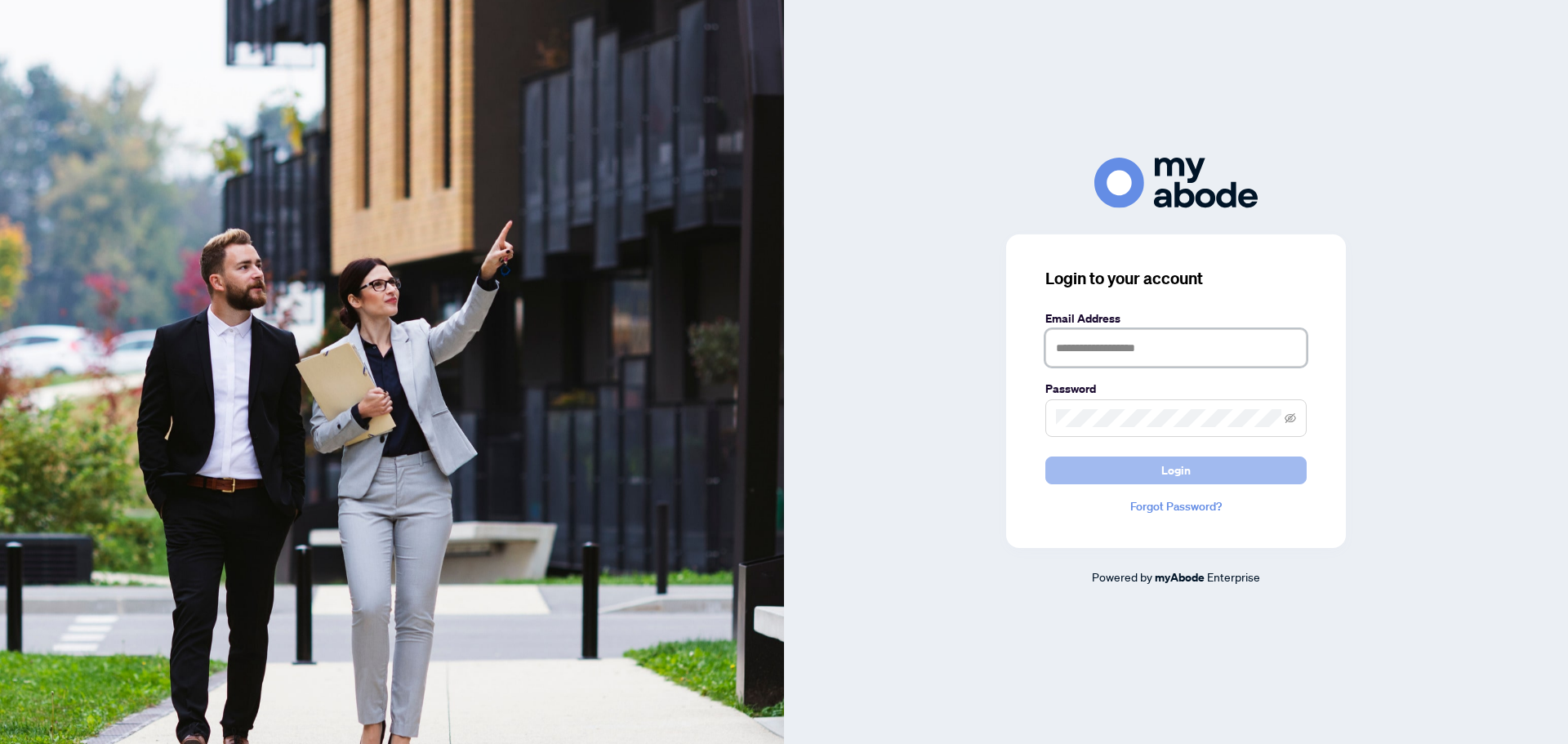
type input "**********"
click at [1161, 469] on span "Login" at bounding box center [1175, 470] width 29 height 26
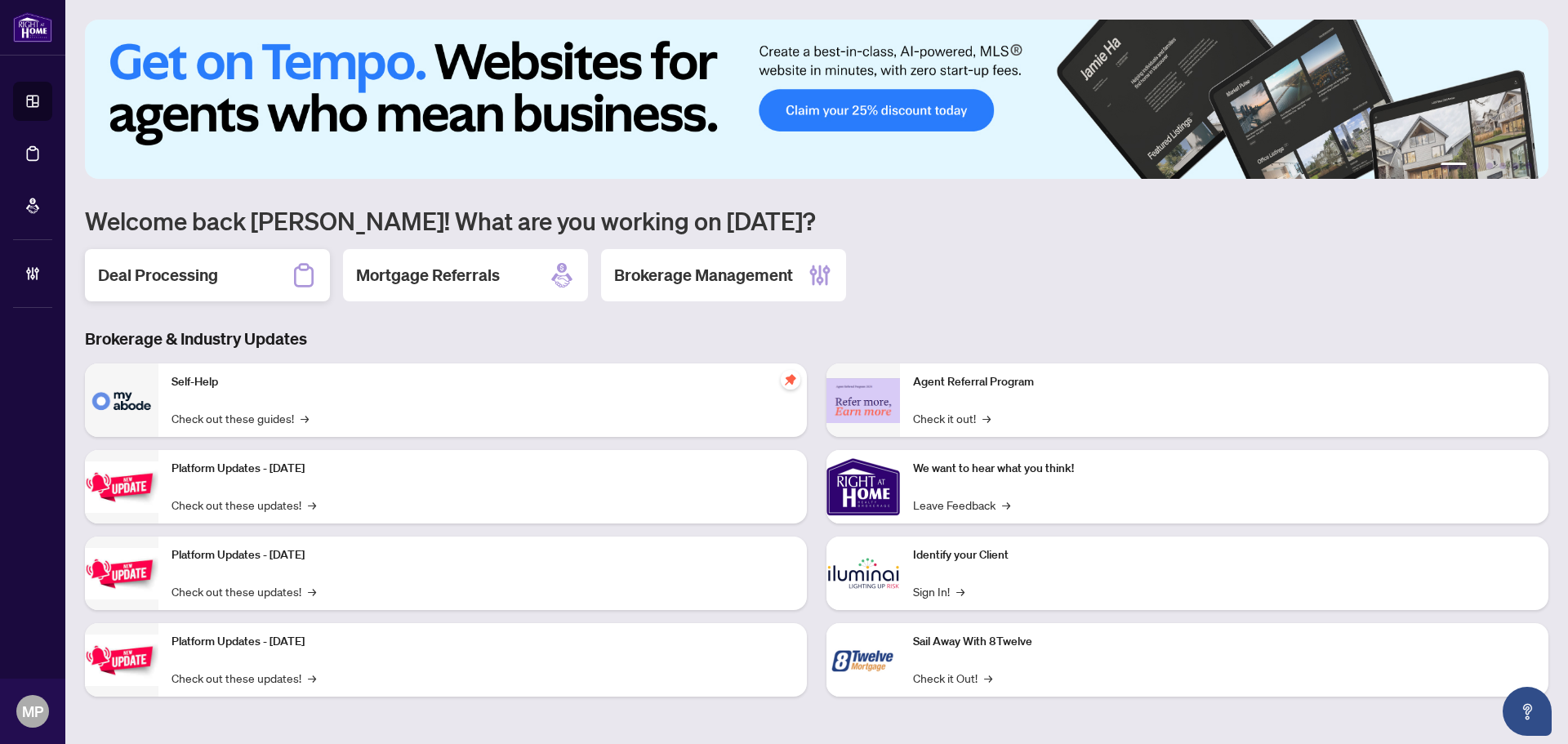
click at [200, 271] on h2 "Deal Processing" at bounding box center [158, 275] width 120 height 23
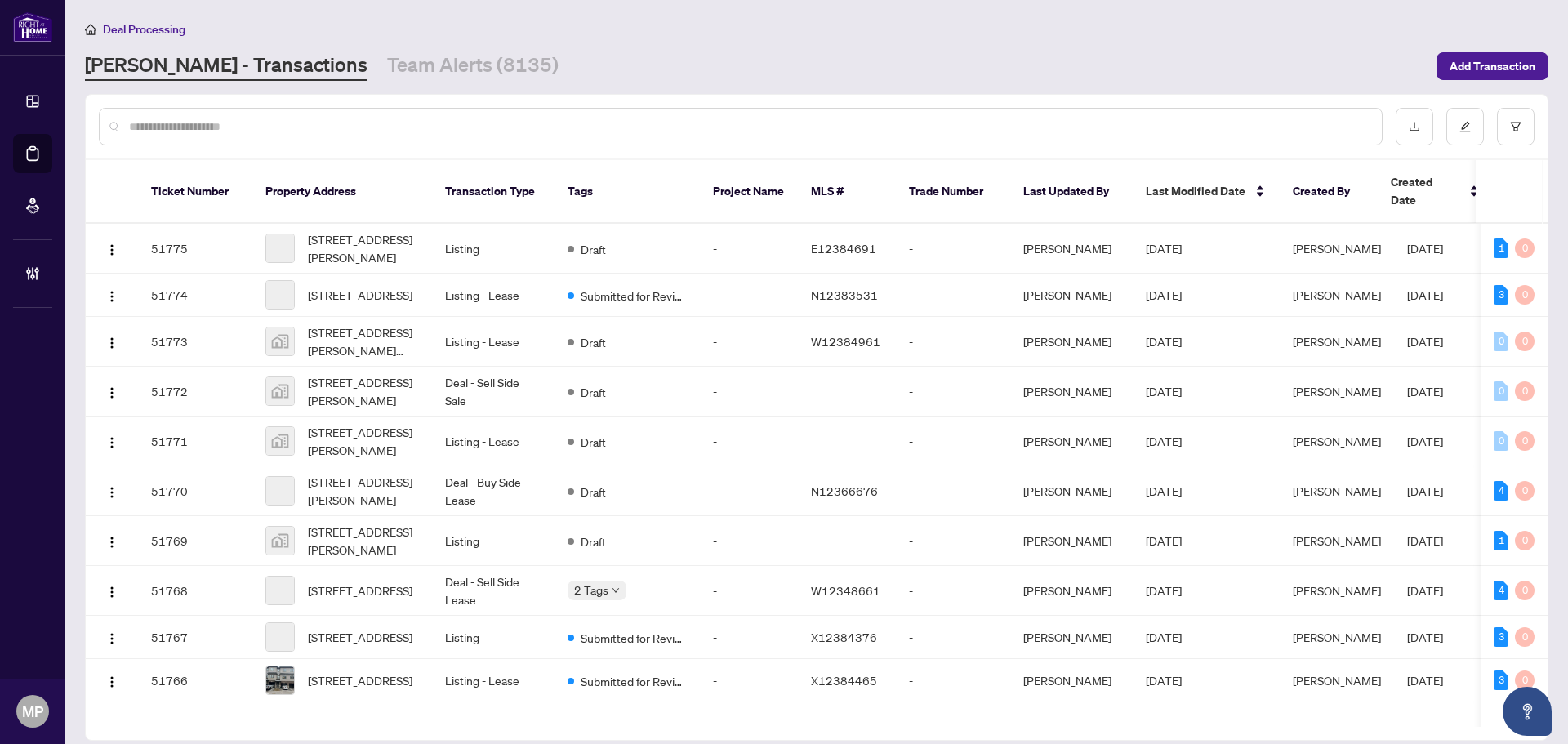
click at [455, 121] on input "text" at bounding box center [748, 126] width 1239 height 18
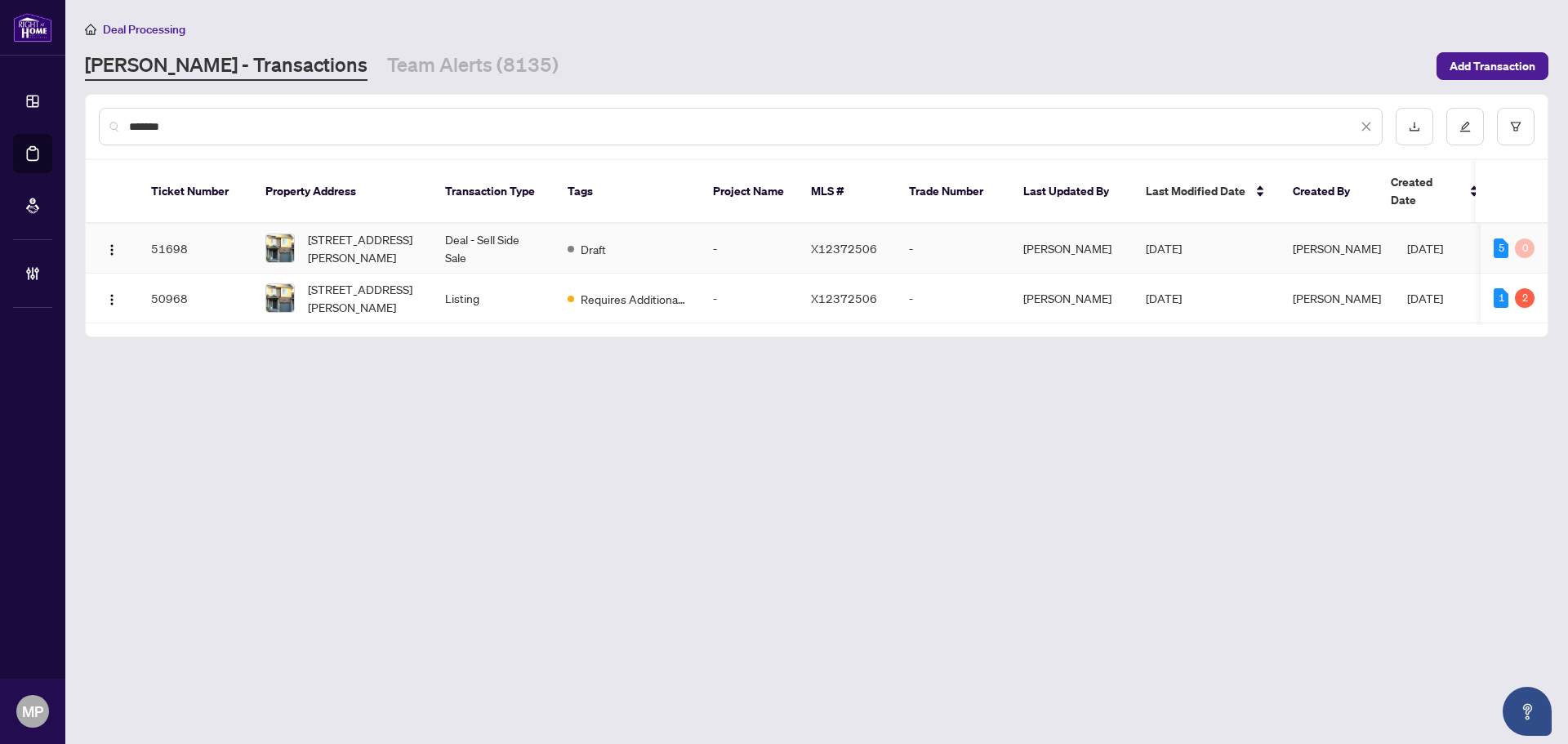
type input "*******"
click at [233, 234] on td "51698" at bounding box center [195, 249] width 114 height 50
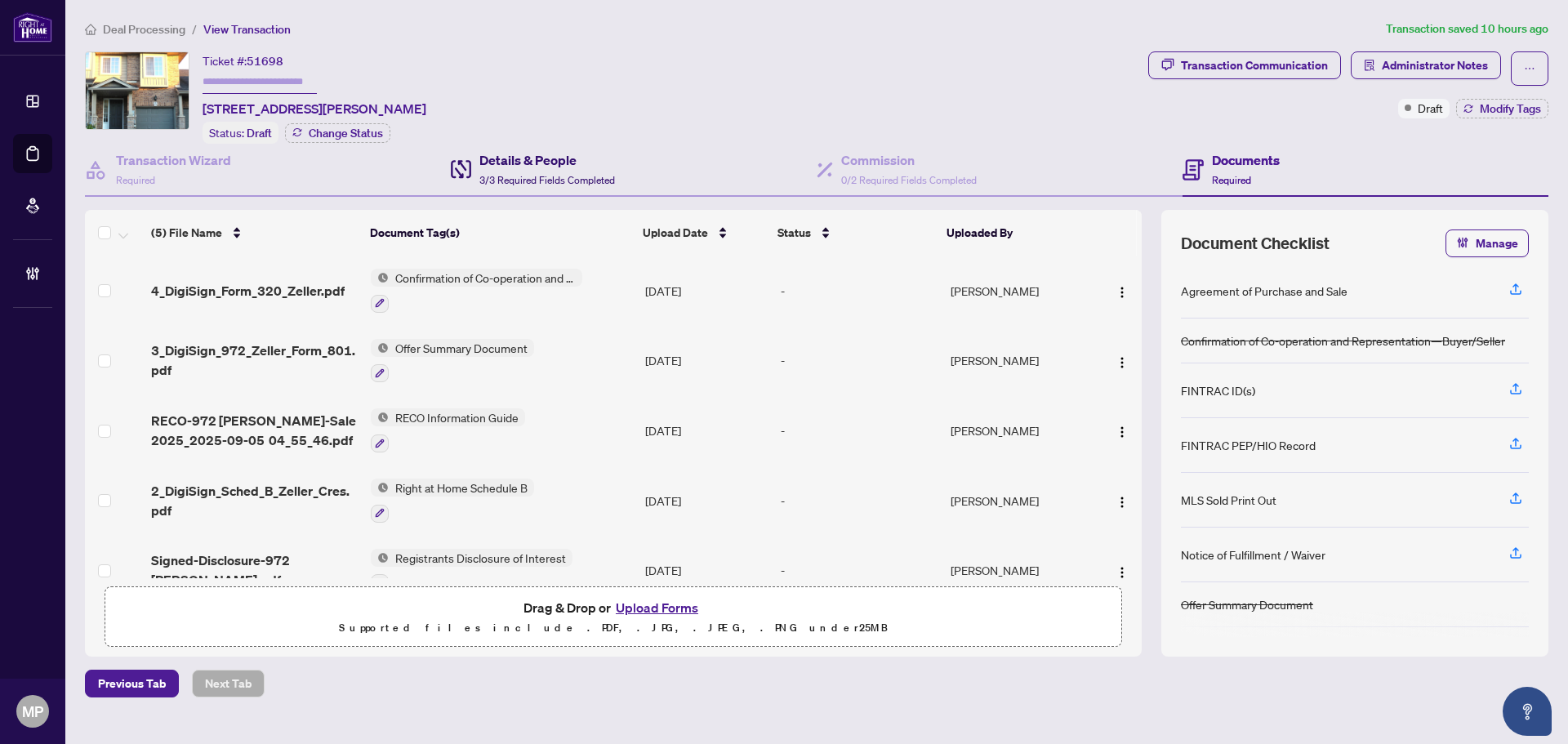
click at [503, 177] on span "3/3 Required Fields Completed" at bounding box center [547, 180] width 135 height 12
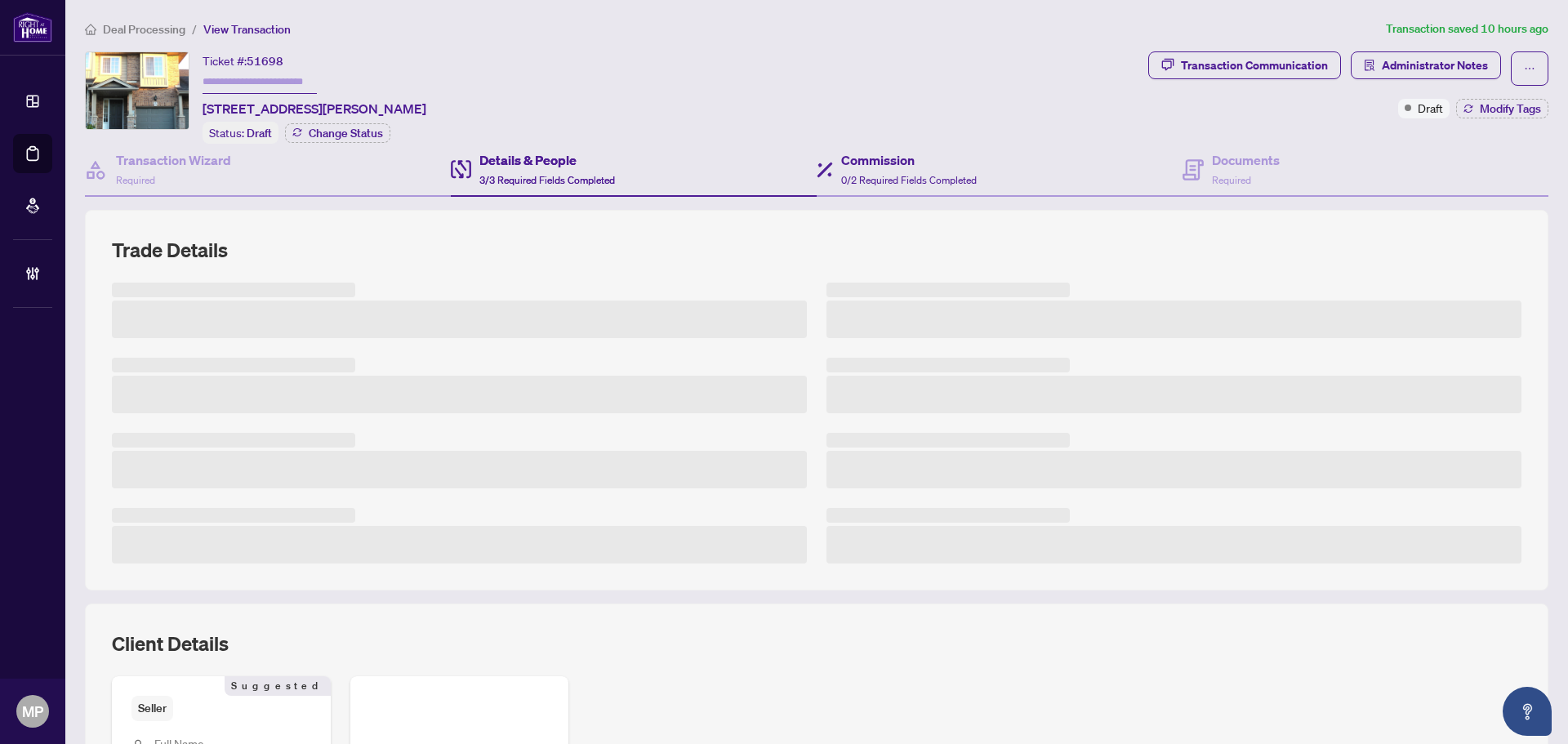
click at [972, 159] on div "Commission 0/2 Required Fields Completed" at bounding box center [999, 170] width 365 height 53
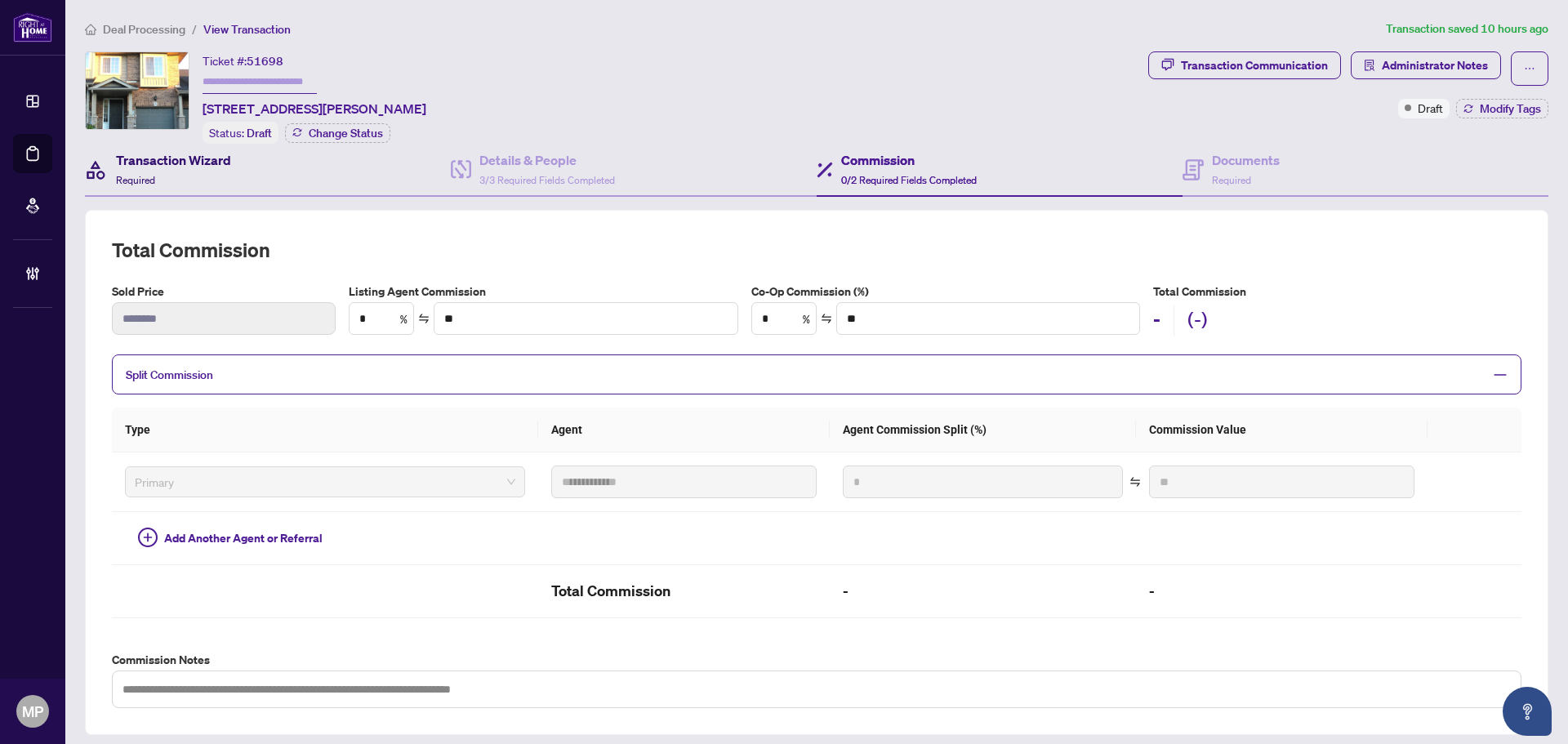
click at [138, 175] on span "Required" at bounding box center [135, 180] width 40 height 12
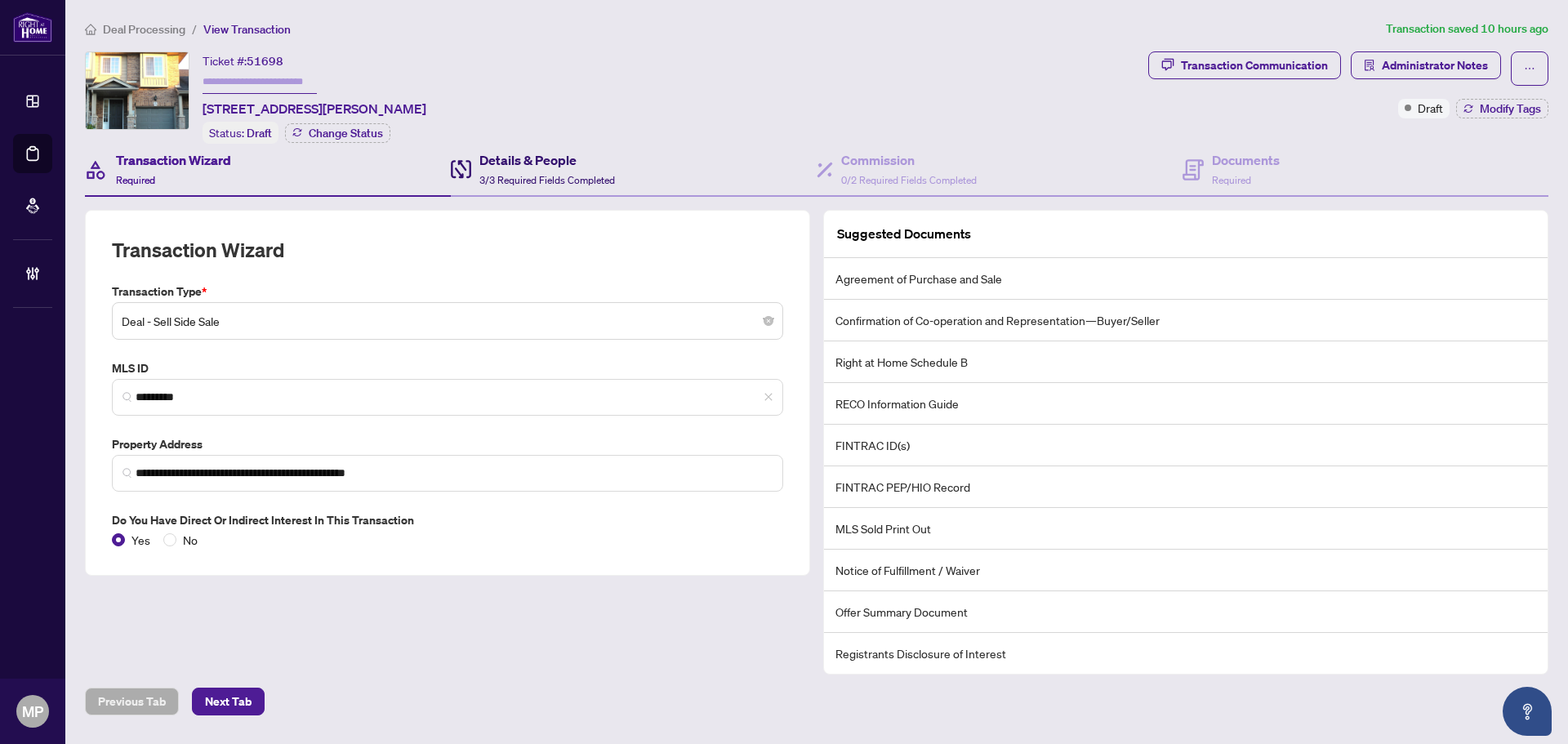
click at [547, 168] on div "Details & People 3/3 Required Fields Completed" at bounding box center [547, 170] width 135 height 39
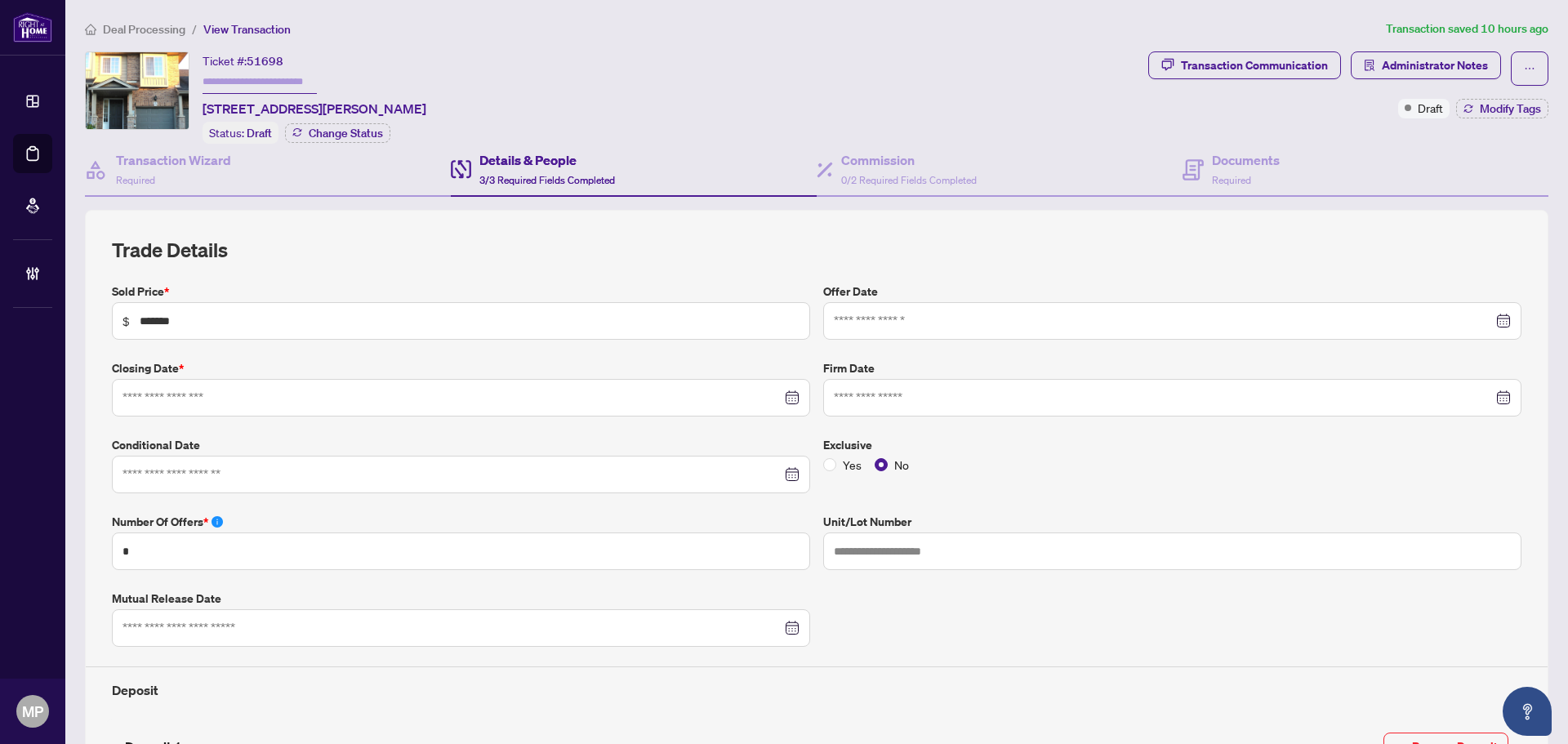
type input "**********"
click at [893, 174] on span "0/2 Required Fields Completed" at bounding box center [908, 180] width 135 height 12
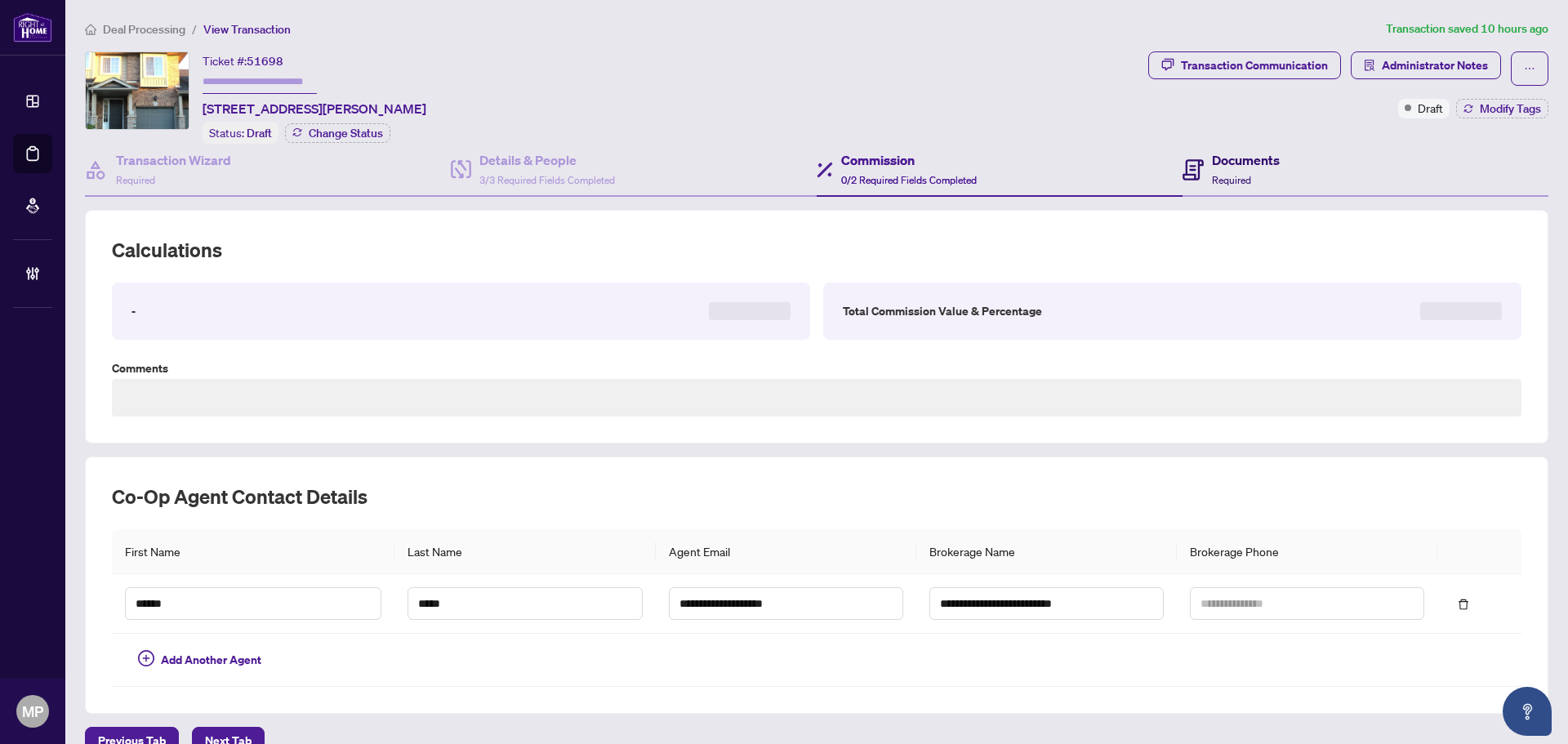
click at [1246, 167] on h4 "Documents" at bounding box center [1245, 160] width 68 height 19
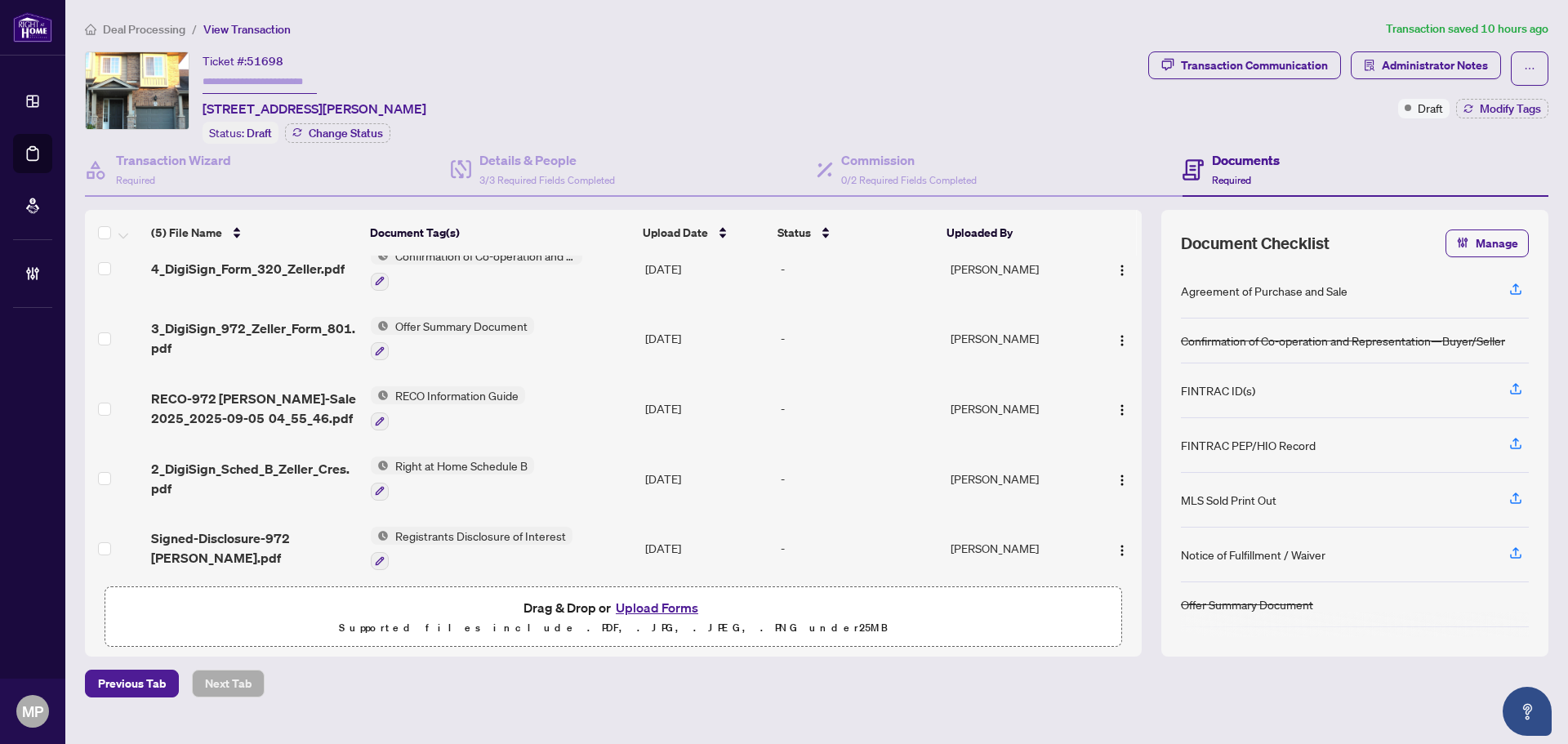
scroll to position [31, 0]
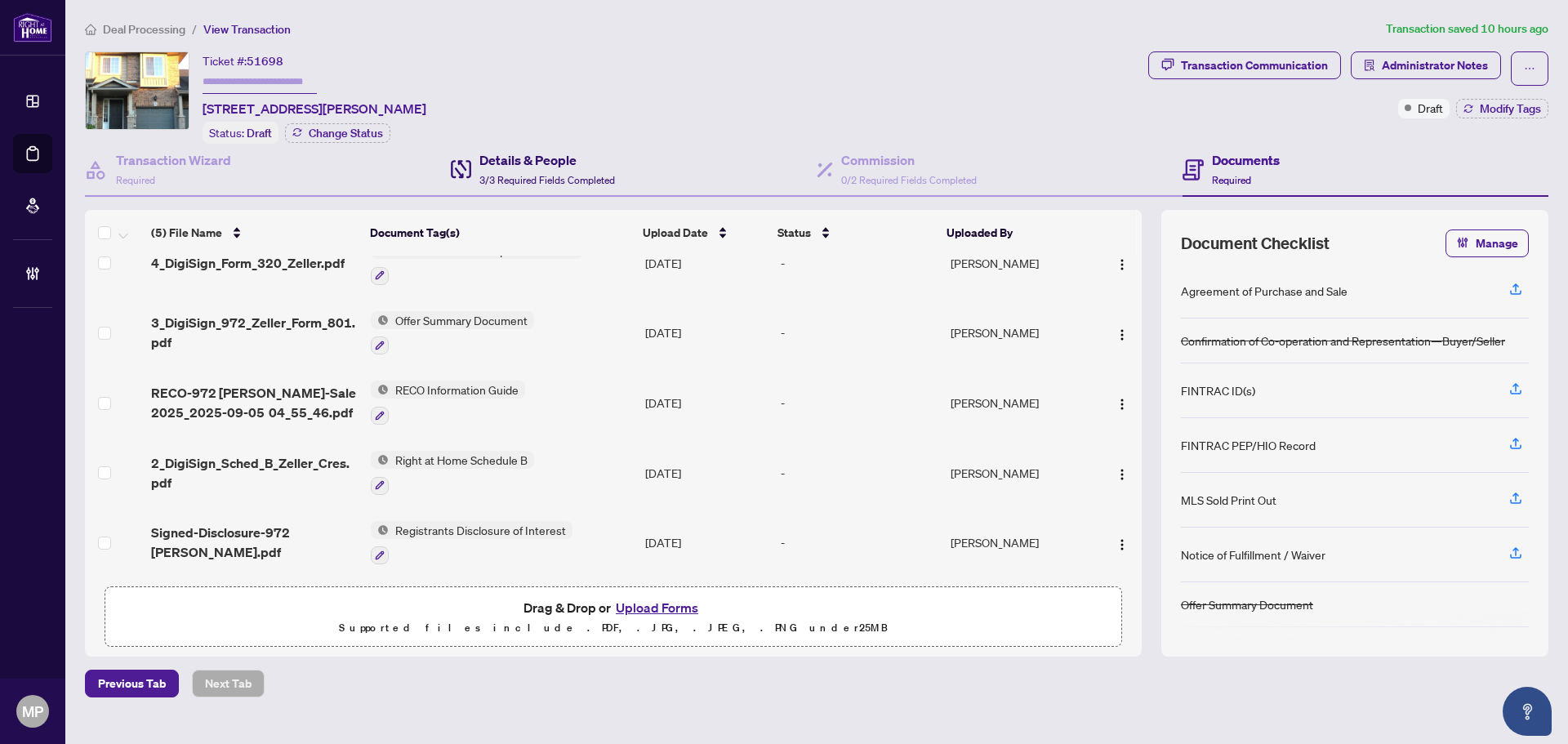
click at [573, 169] on div "Details & People 3/3 Required Fields Completed" at bounding box center [547, 170] width 135 height 39
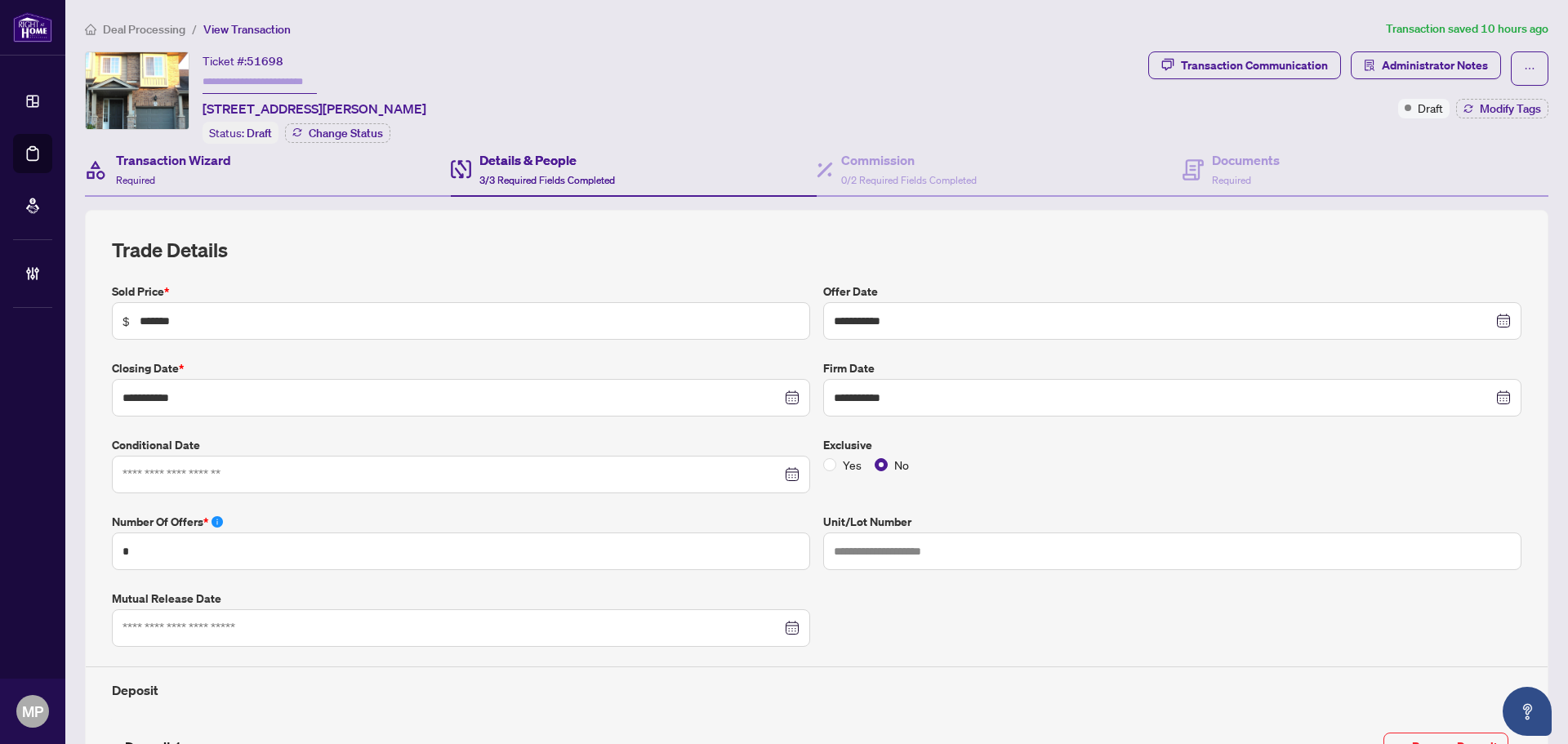
click at [237, 167] on div "Transaction Wizard Required" at bounding box center [268, 170] width 365 height 53
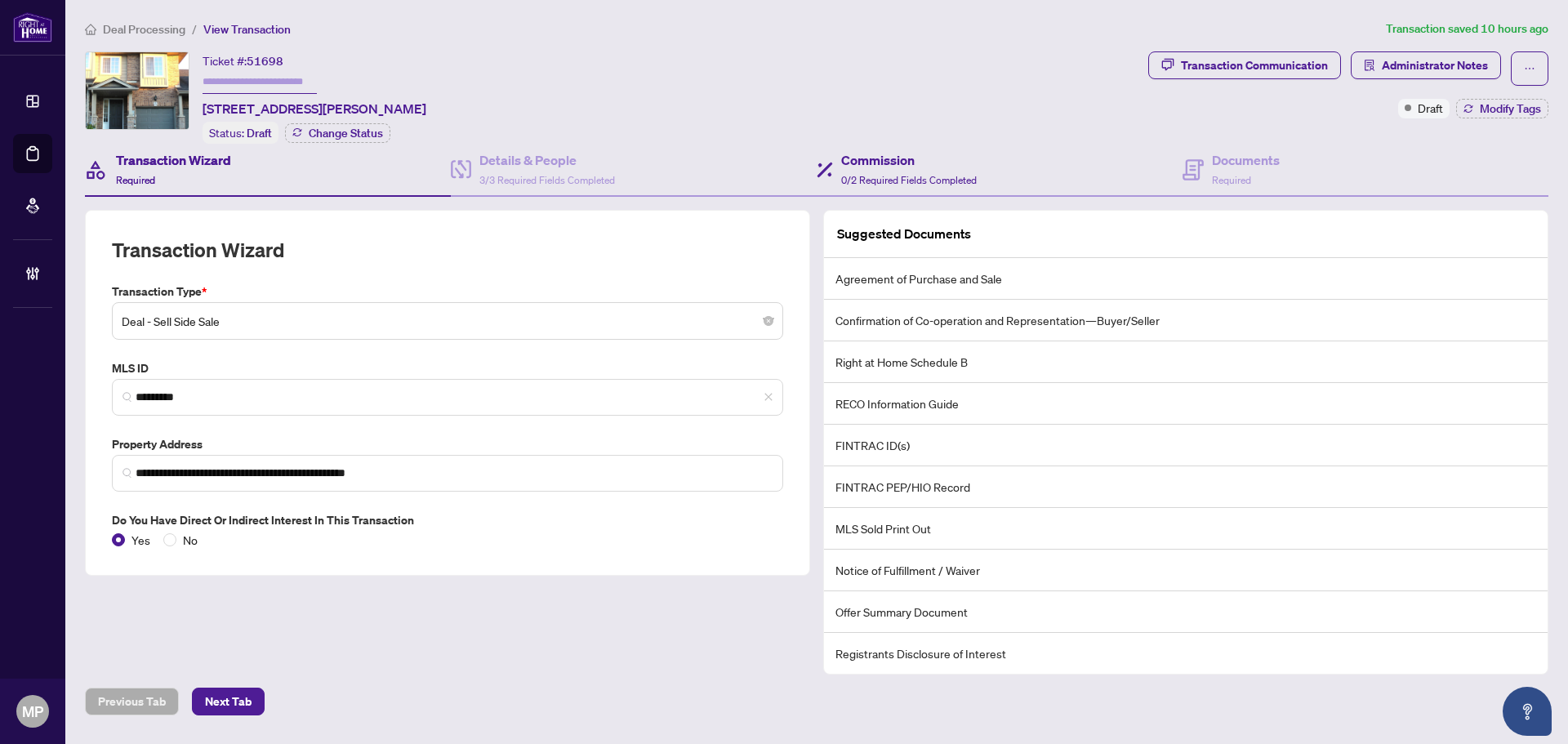
drag, startPoint x: 1001, startPoint y: 157, endPoint x: 1174, endPoint y: 149, distance: 173.2
click at [1001, 157] on div "Commission 0/2 Required Fields Completed" at bounding box center [999, 170] width 365 height 53
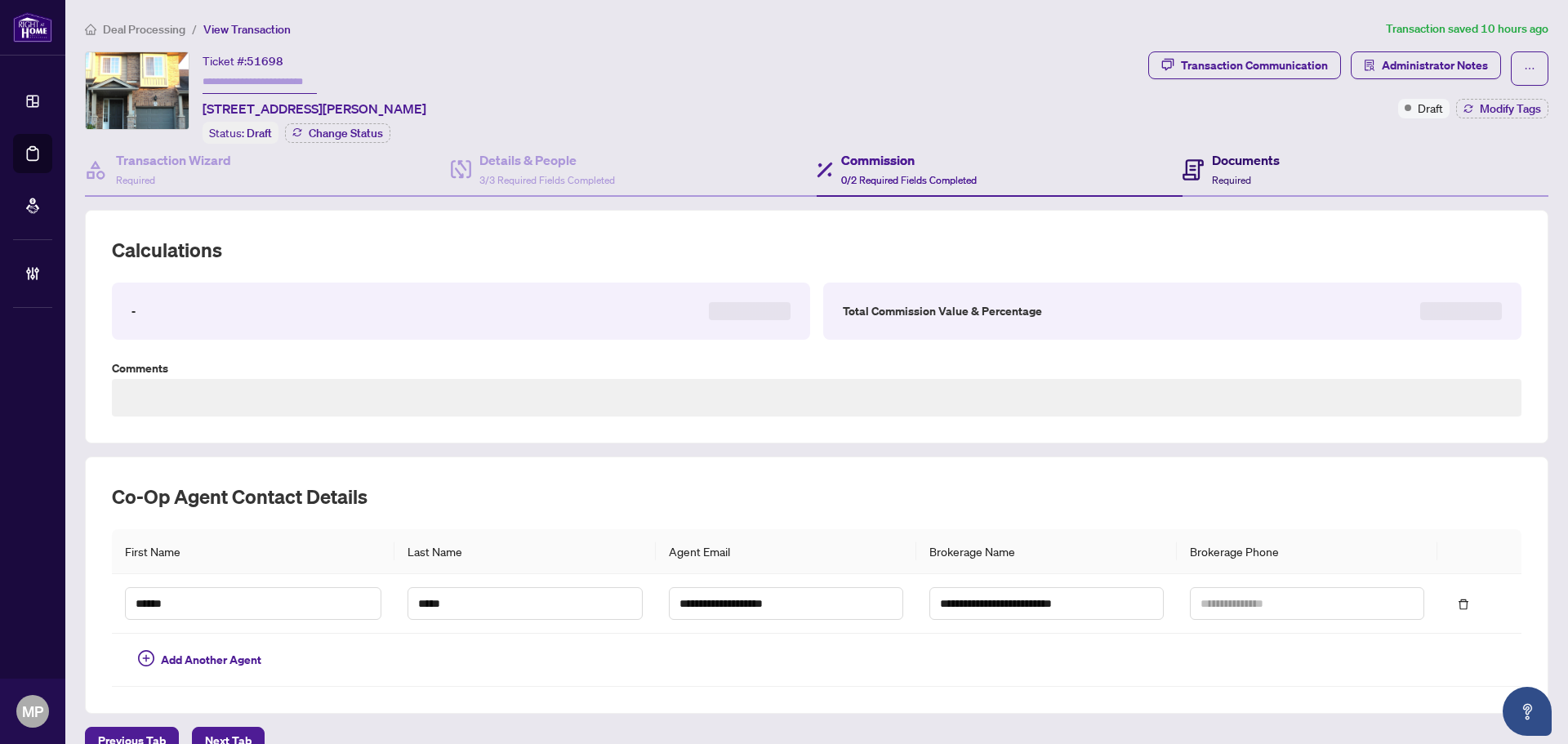
click at [1211, 152] on h4 "Documents" at bounding box center [1245, 160] width 68 height 19
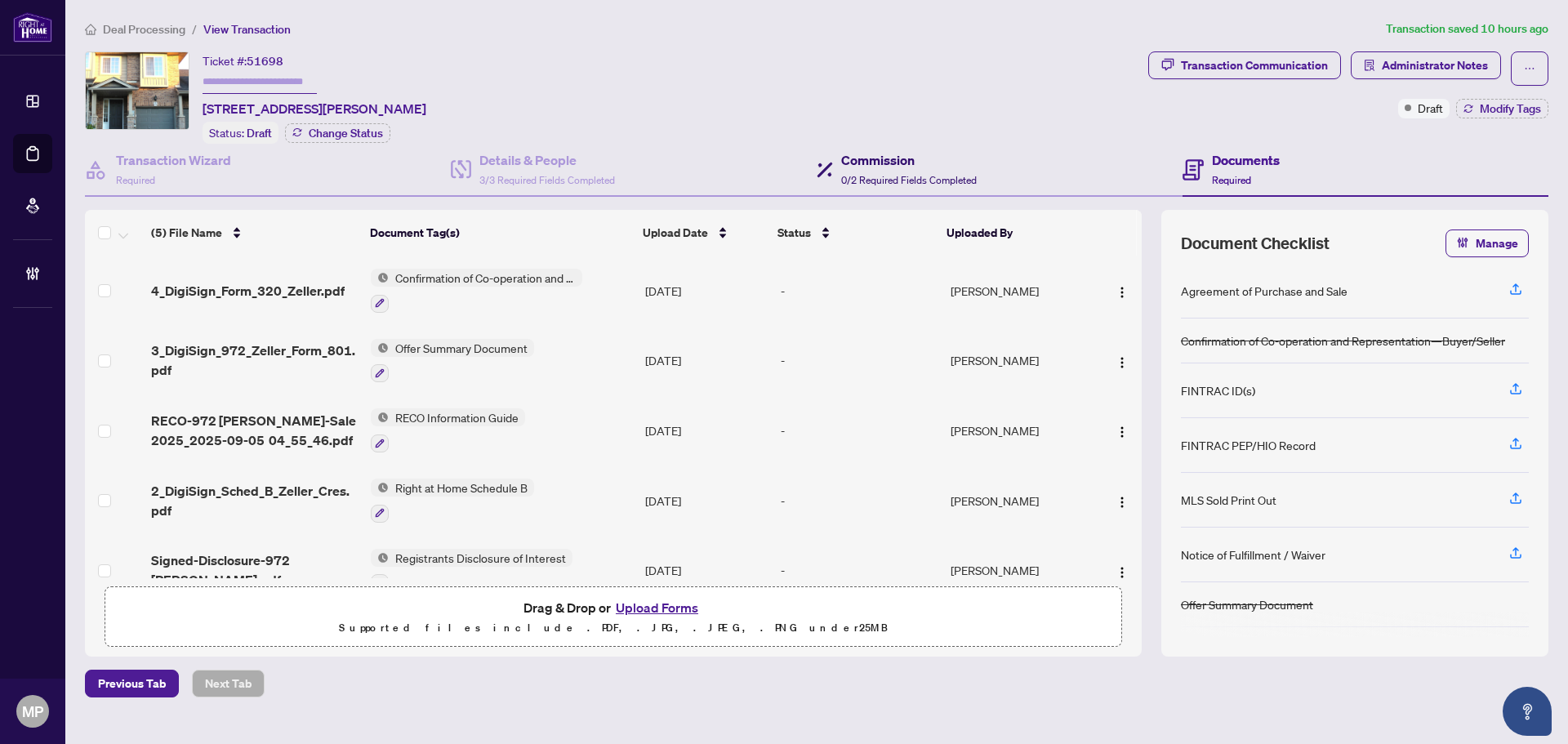
click at [915, 153] on h4 "Commission" at bounding box center [908, 160] width 135 height 19
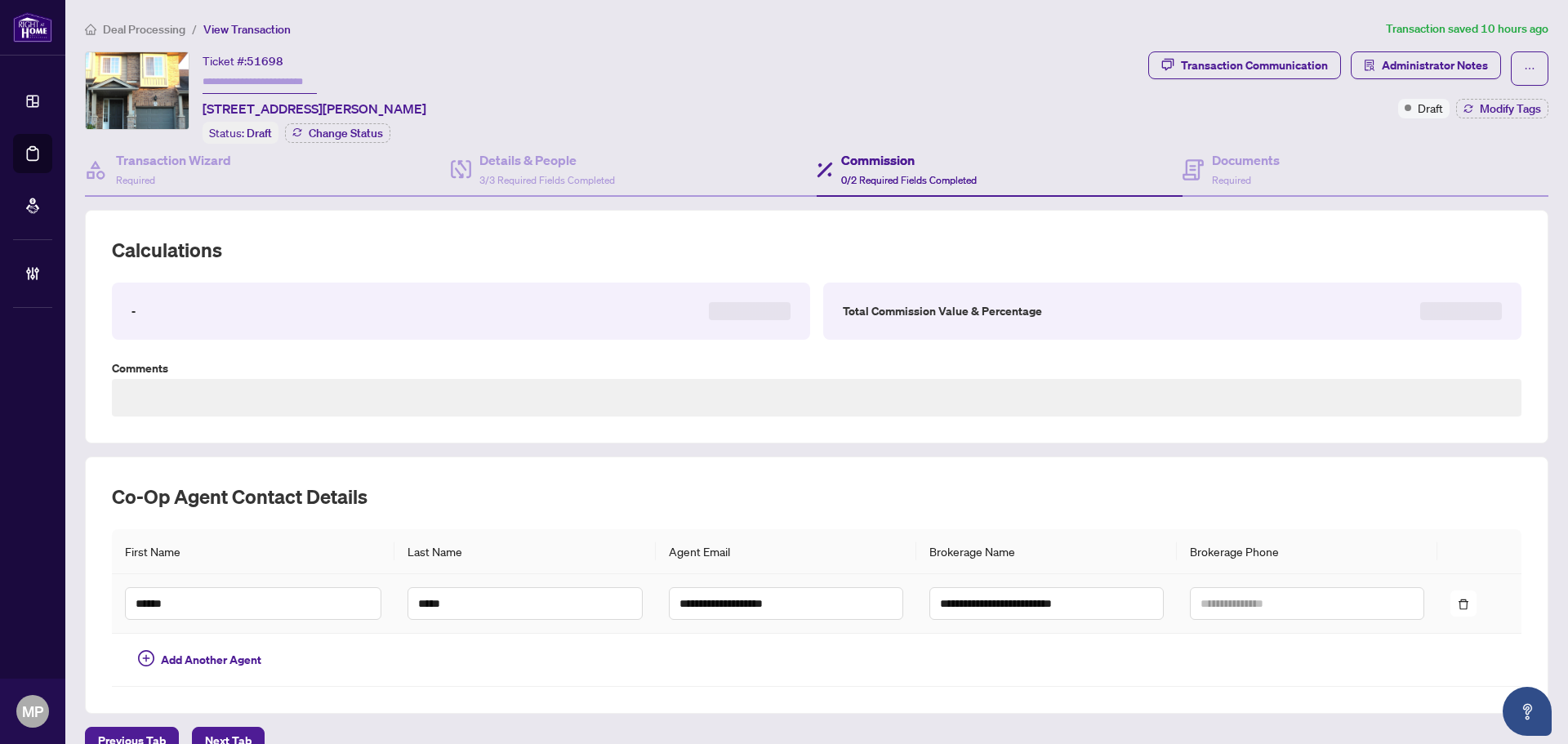
scroll to position [28, 0]
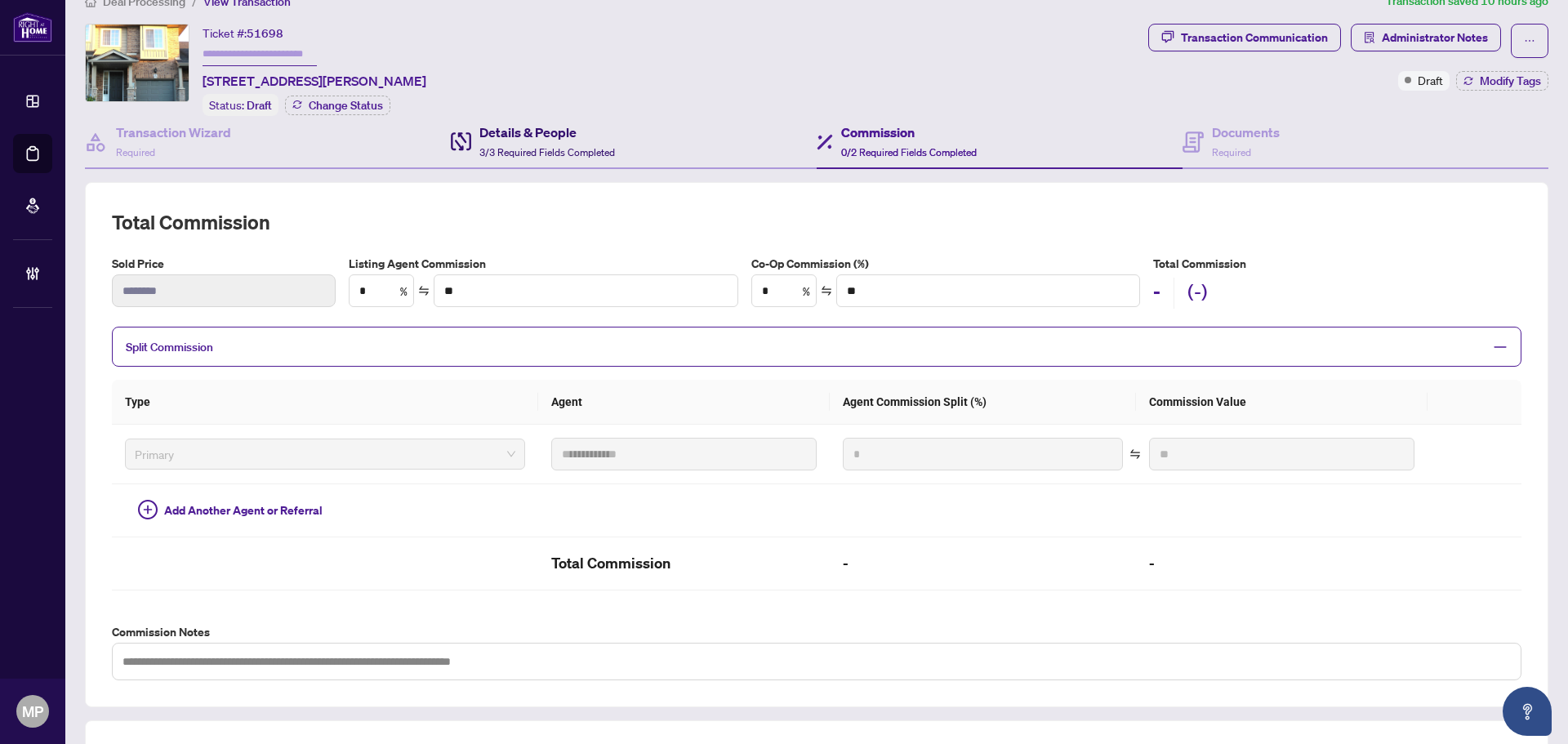
click at [604, 146] on span "3/3 Required Fields Completed" at bounding box center [547, 152] width 135 height 12
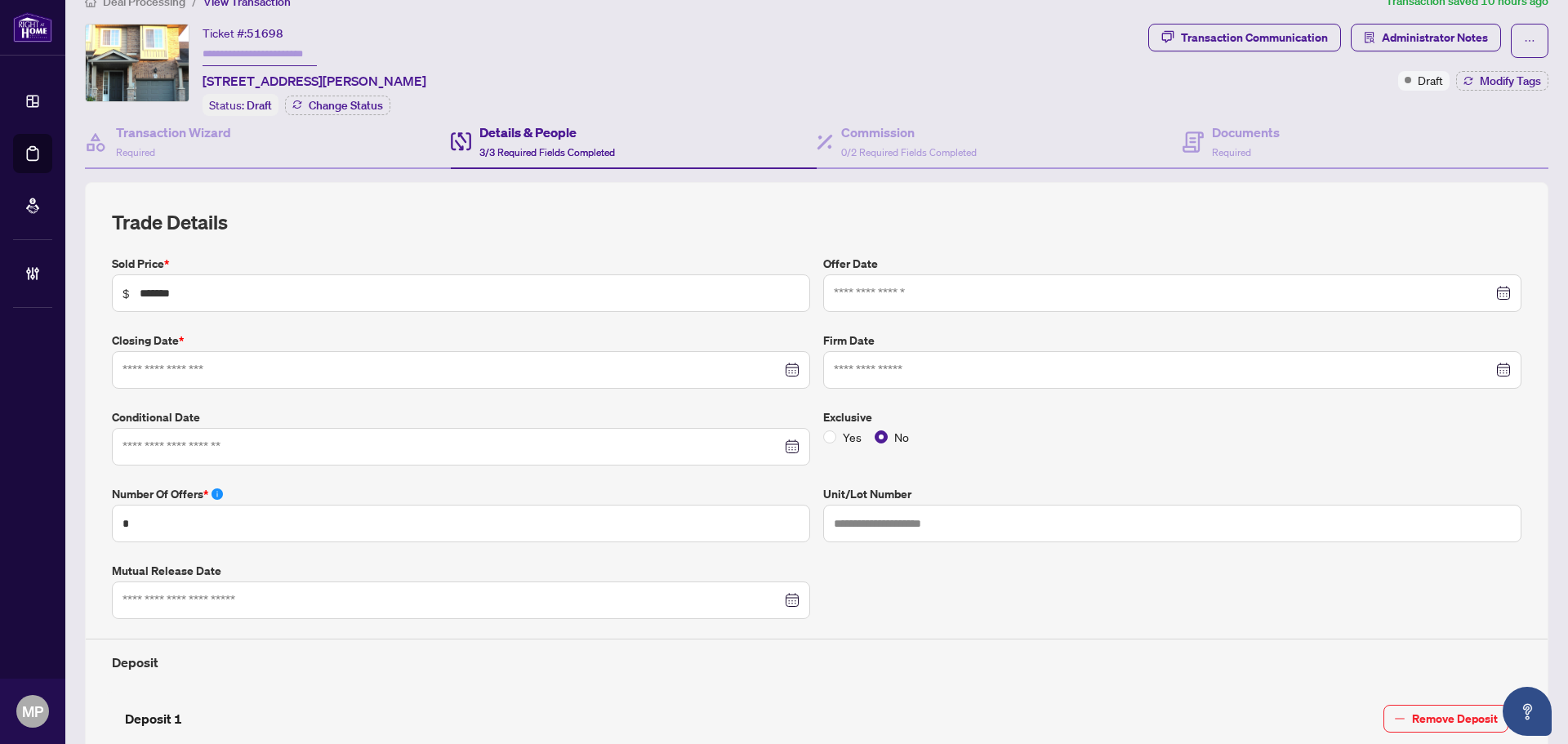
type input "**********"
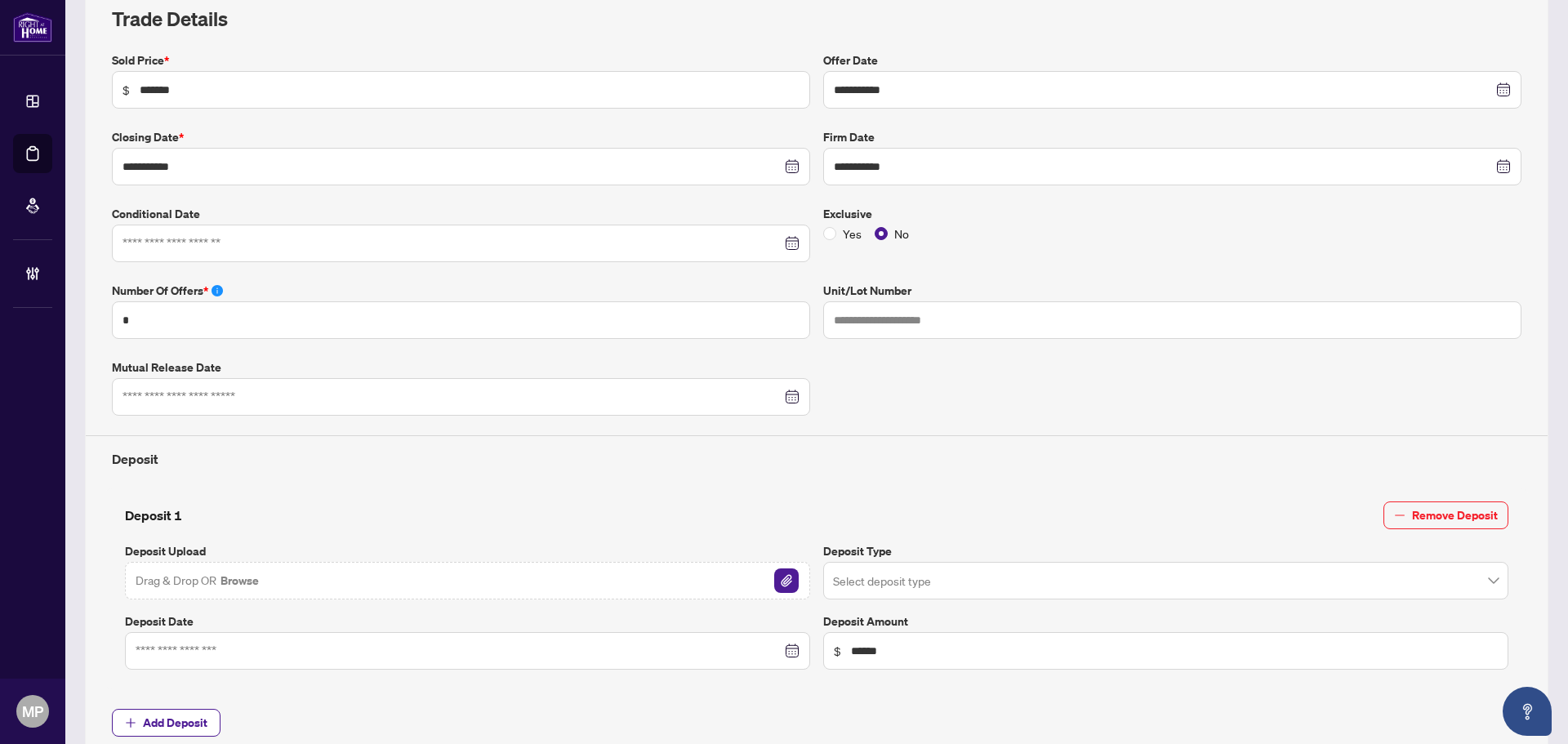
scroll to position [517, 0]
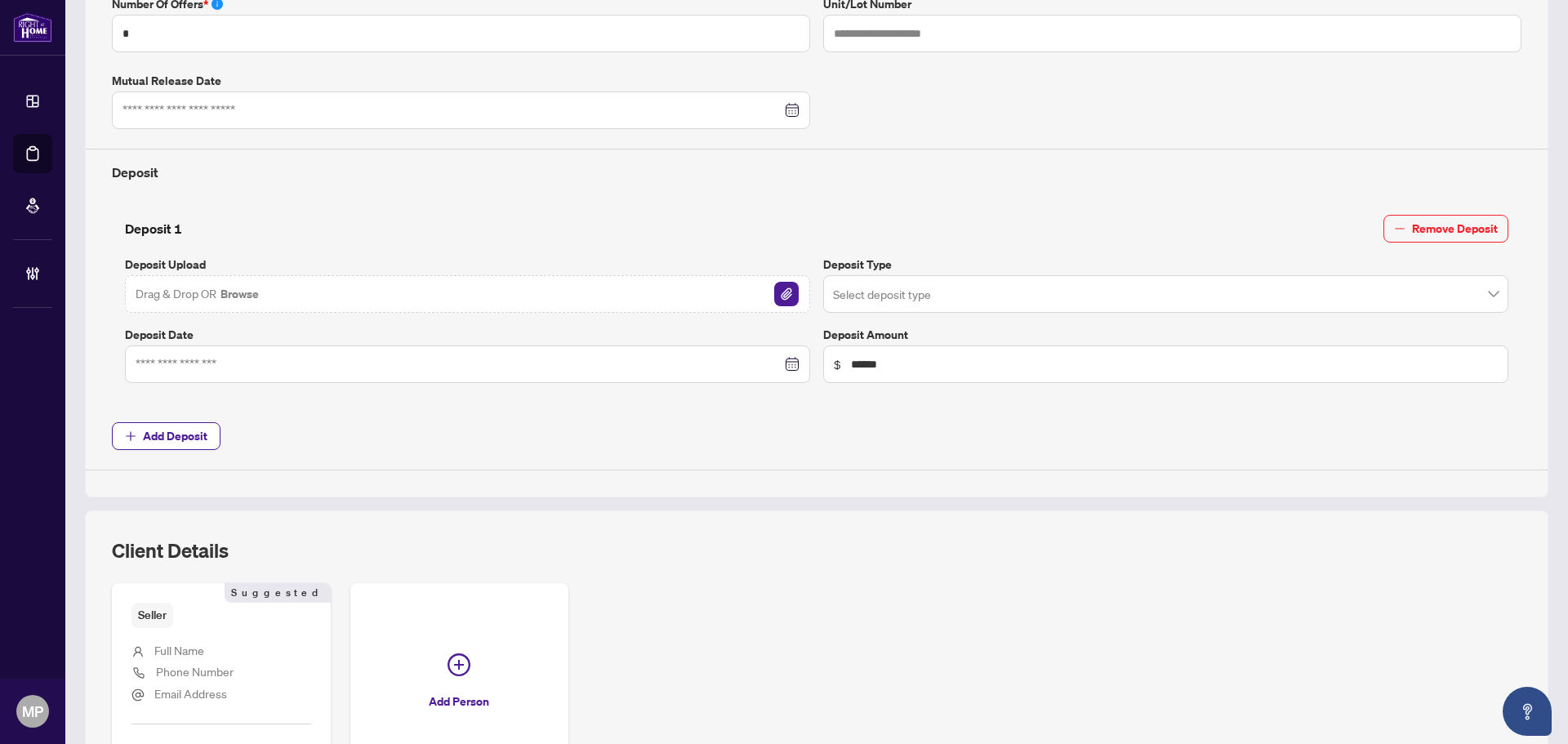
click at [667, 290] on div "Drag & Drop OR Browse" at bounding box center [467, 293] width 685 height 38
click at [929, 297] on input "search" at bounding box center [1158, 296] width 651 height 36
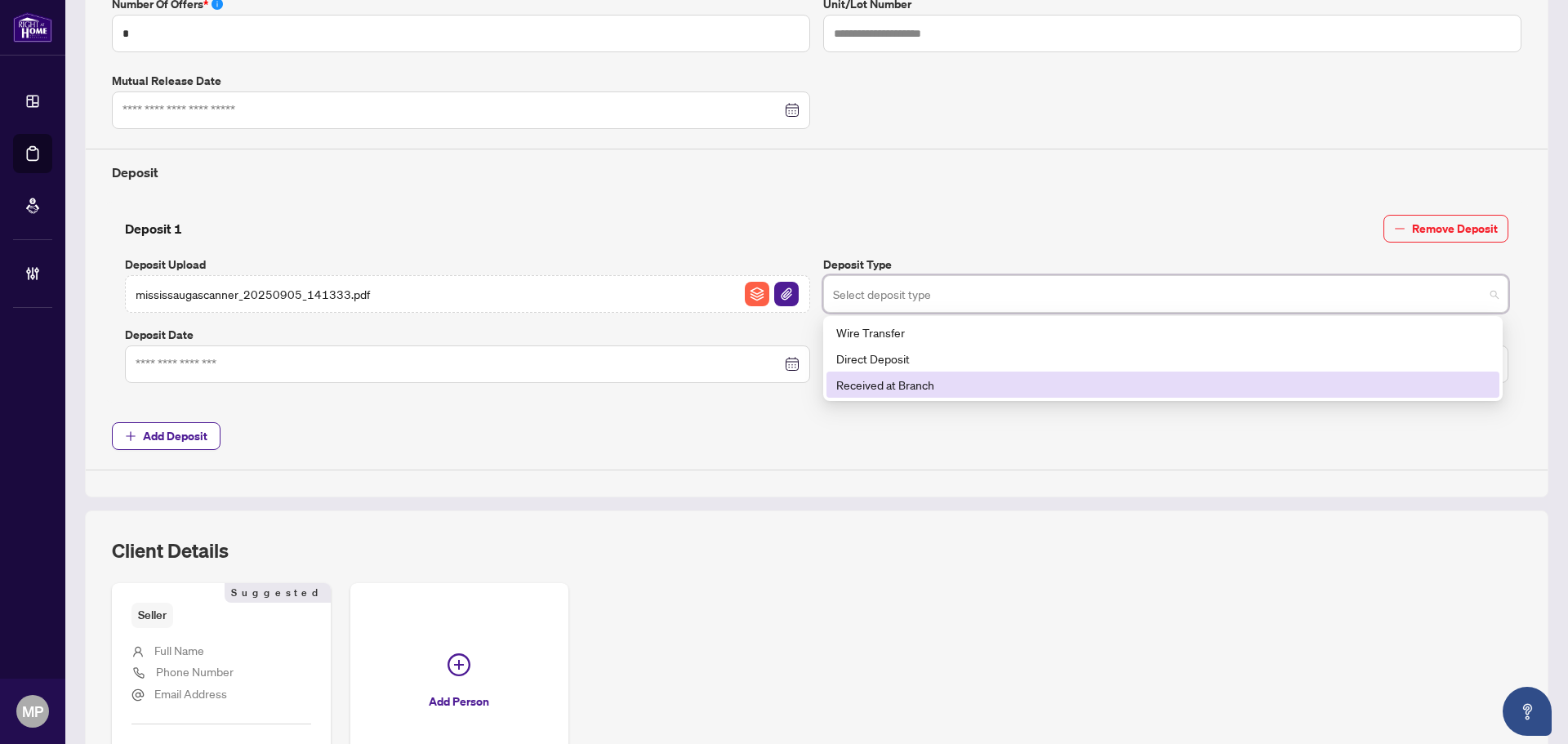
click at [885, 388] on div "Received at Branch" at bounding box center [1163, 385] width 654 height 18
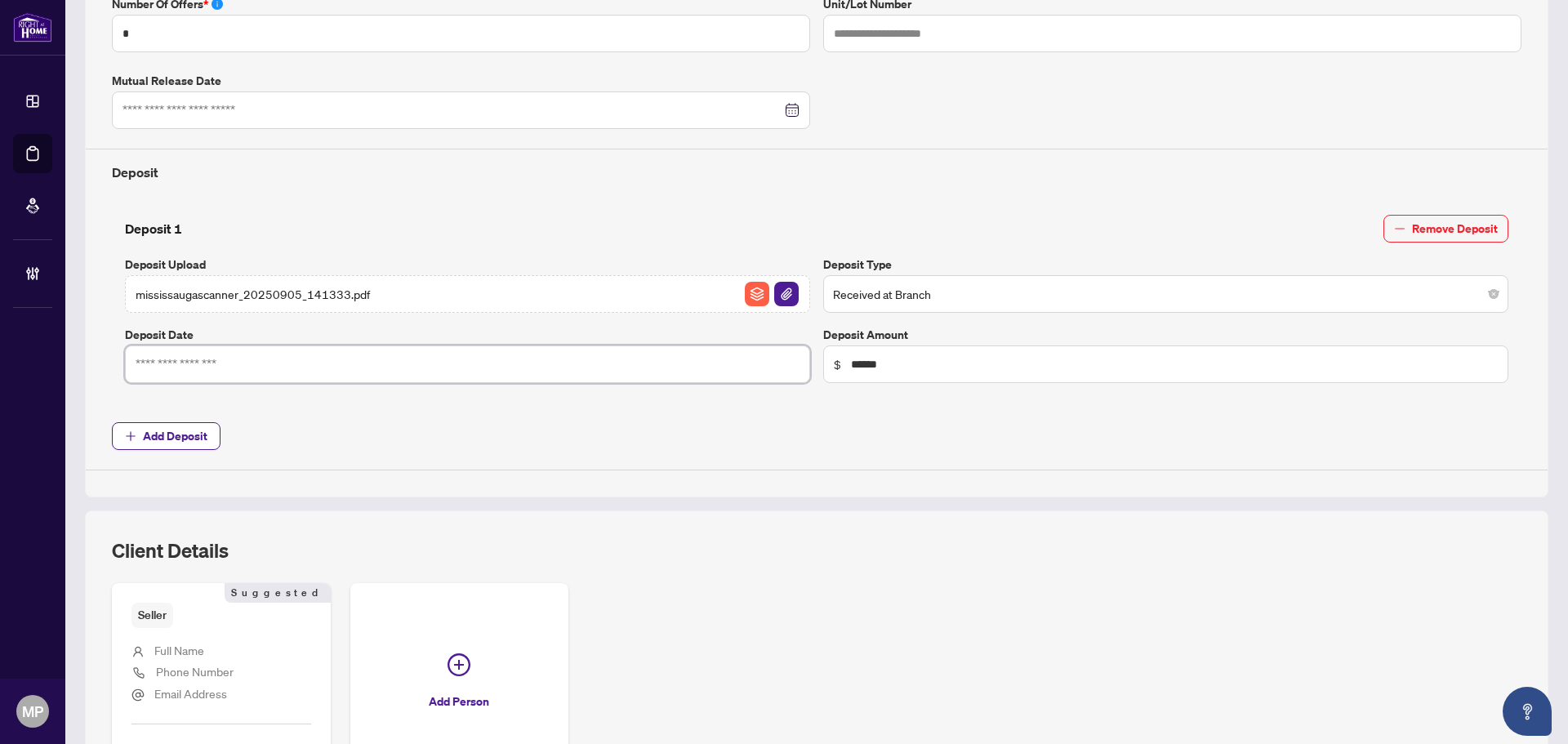
click at [642, 365] on input at bounding box center [458, 364] width 646 height 18
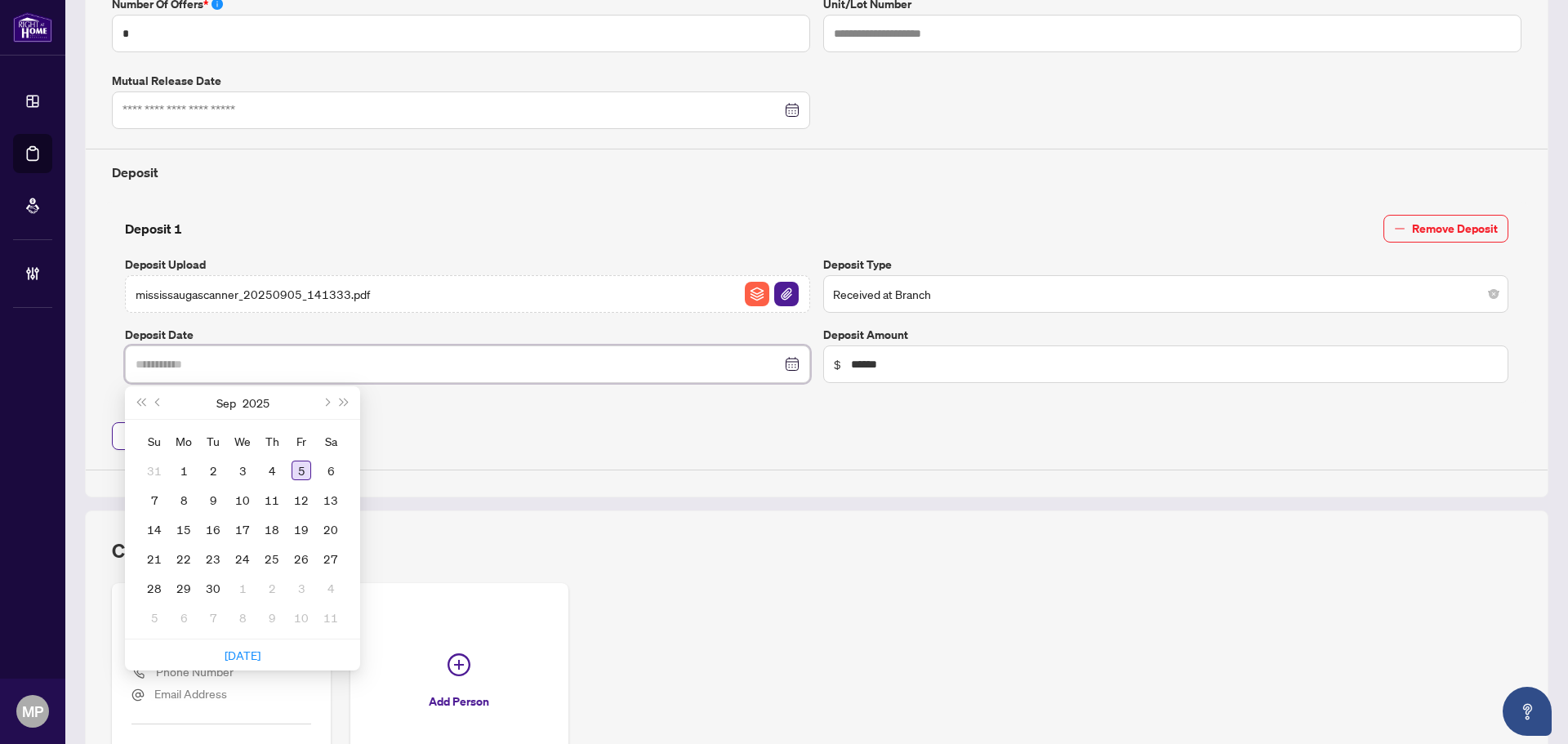
type input "**********"
click at [300, 472] on div "5" at bounding box center [301, 470] width 19 height 19
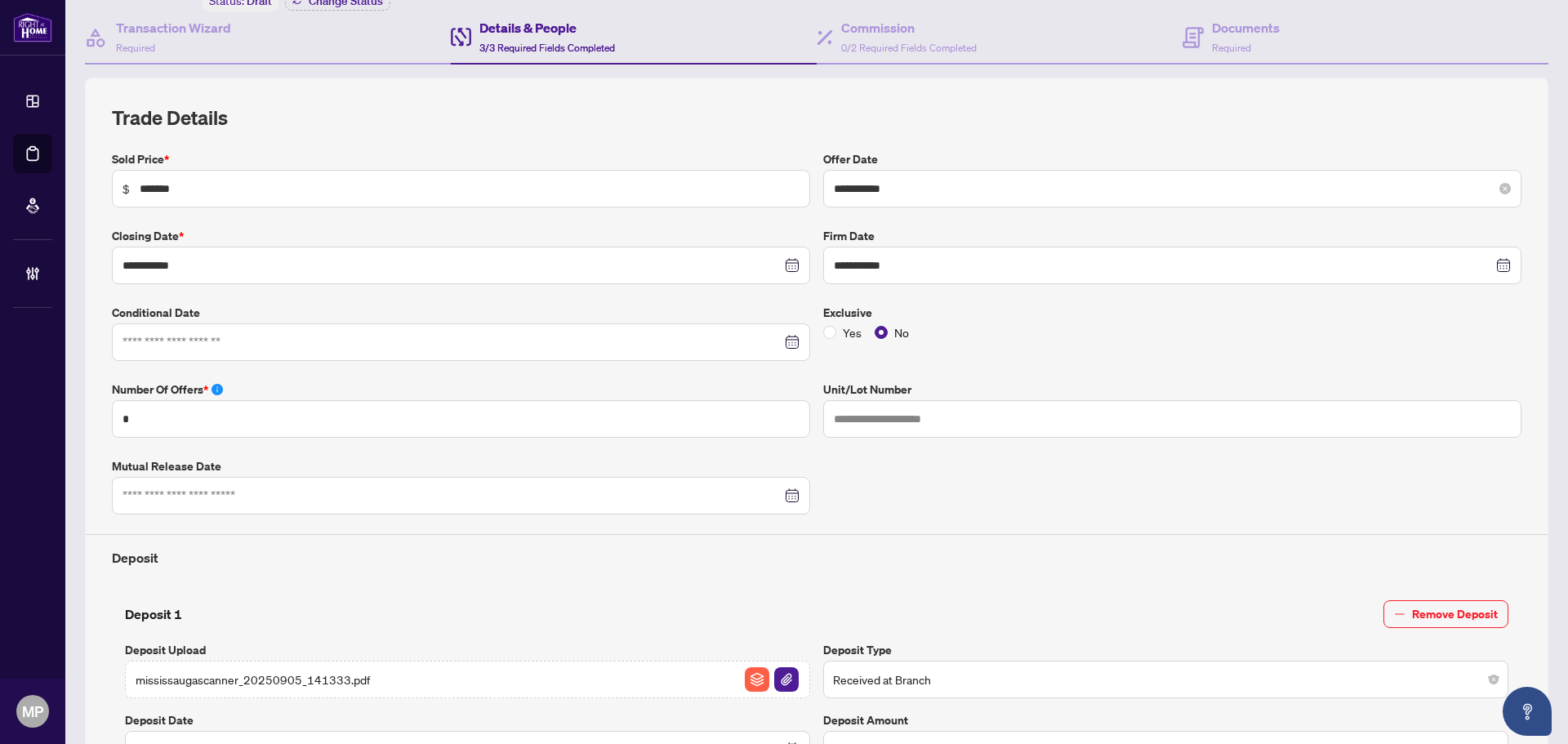
scroll to position [0, 0]
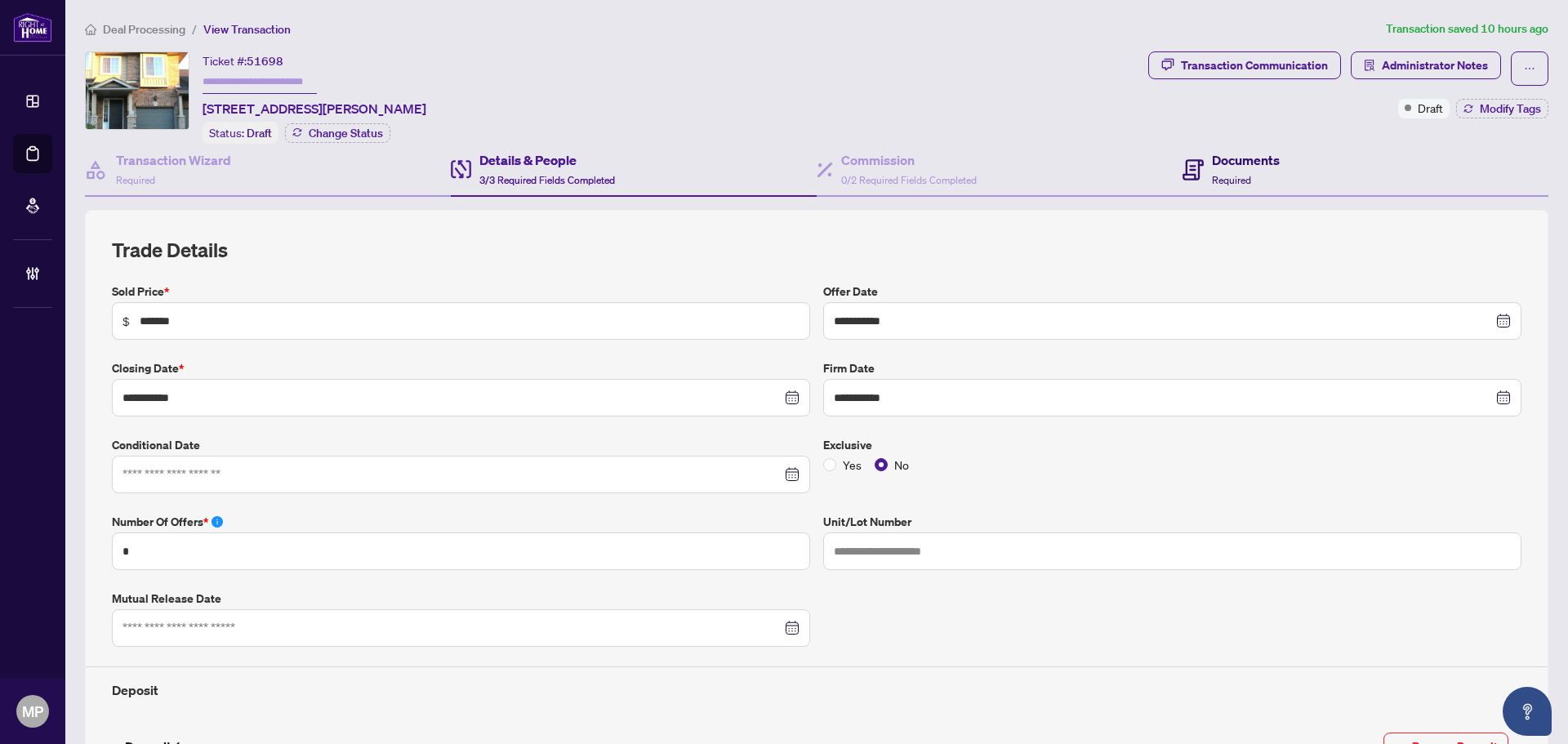
click at [1248, 166] on h4 "Documents" at bounding box center [1245, 160] width 68 height 19
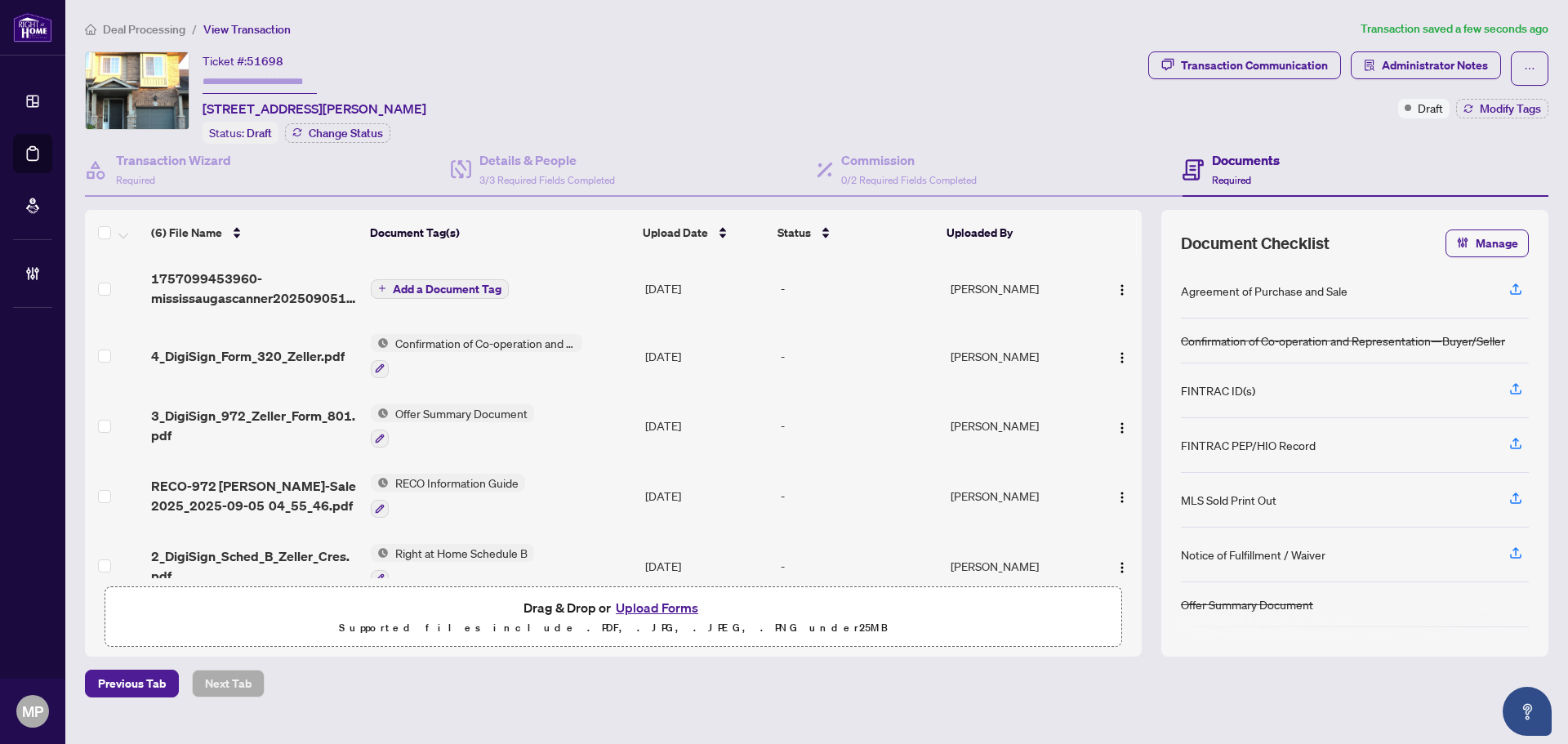
click at [457, 287] on span "Add a Document Tag" at bounding box center [447, 289] width 109 height 11
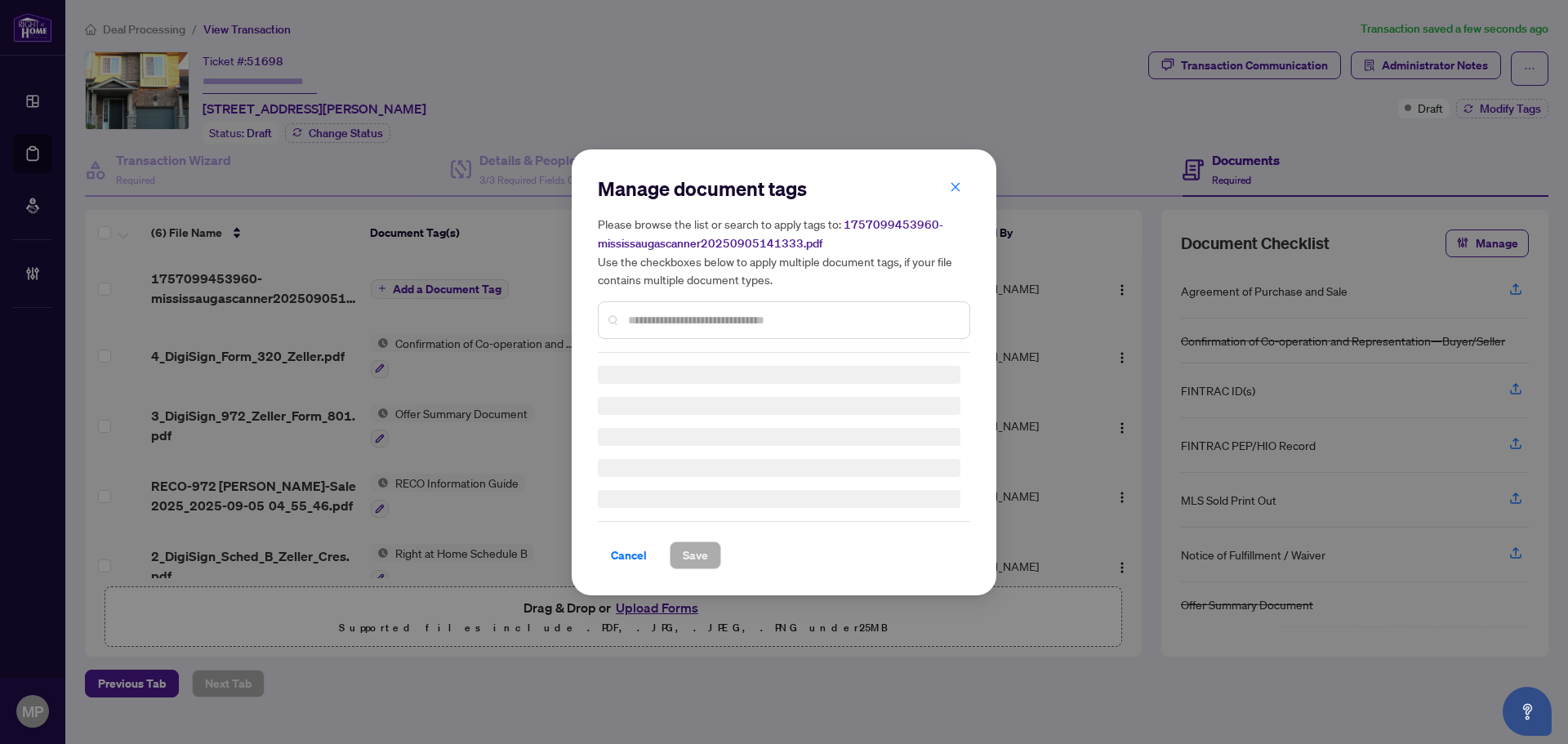
click at [748, 322] on div "Manage document tags Please browse the list or search to apply tags to: 1757099…" at bounding box center [784, 372] width 372 height 394
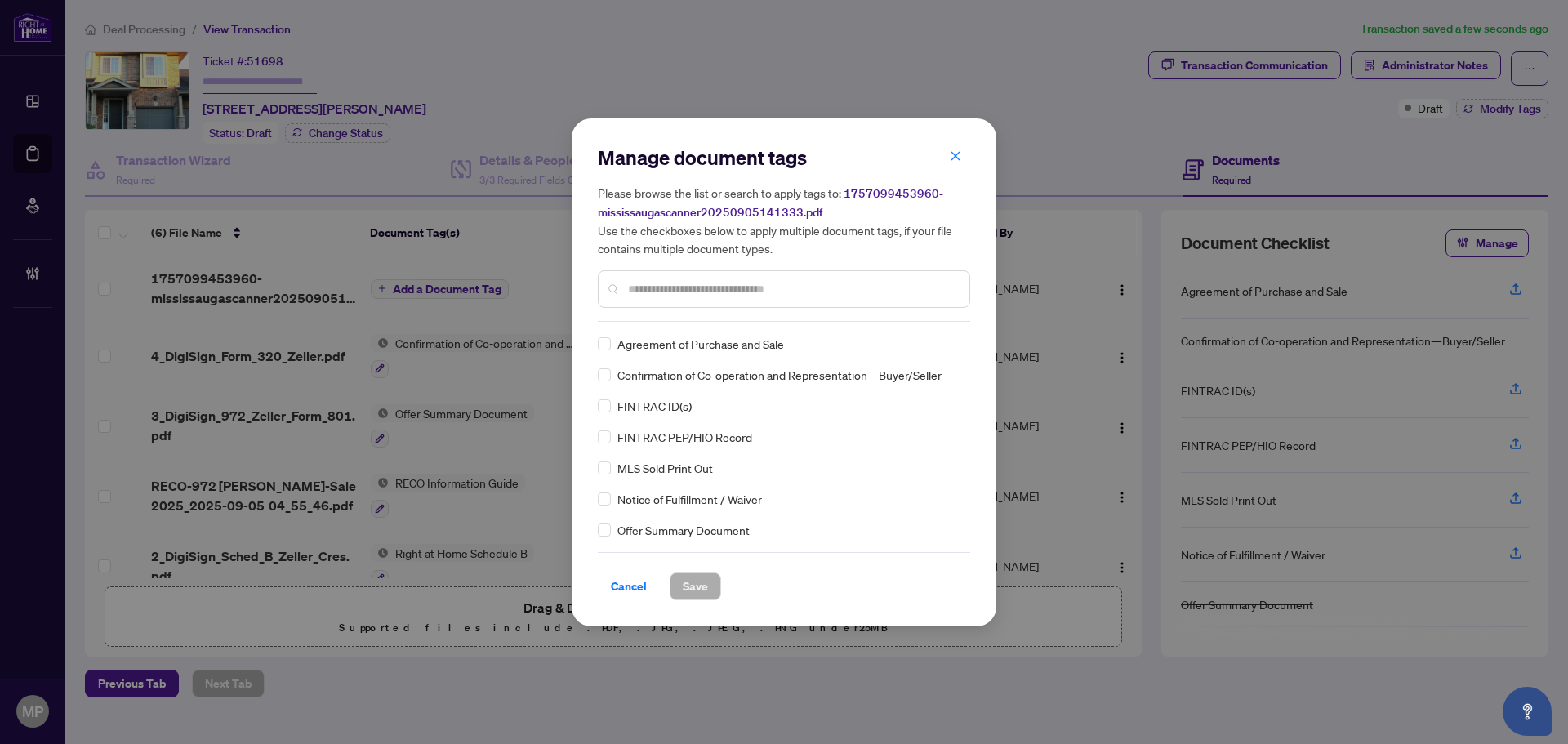
click at [777, 280] on input "text" at bounding box center [792, 289] width 329 height 18
type input "*****"
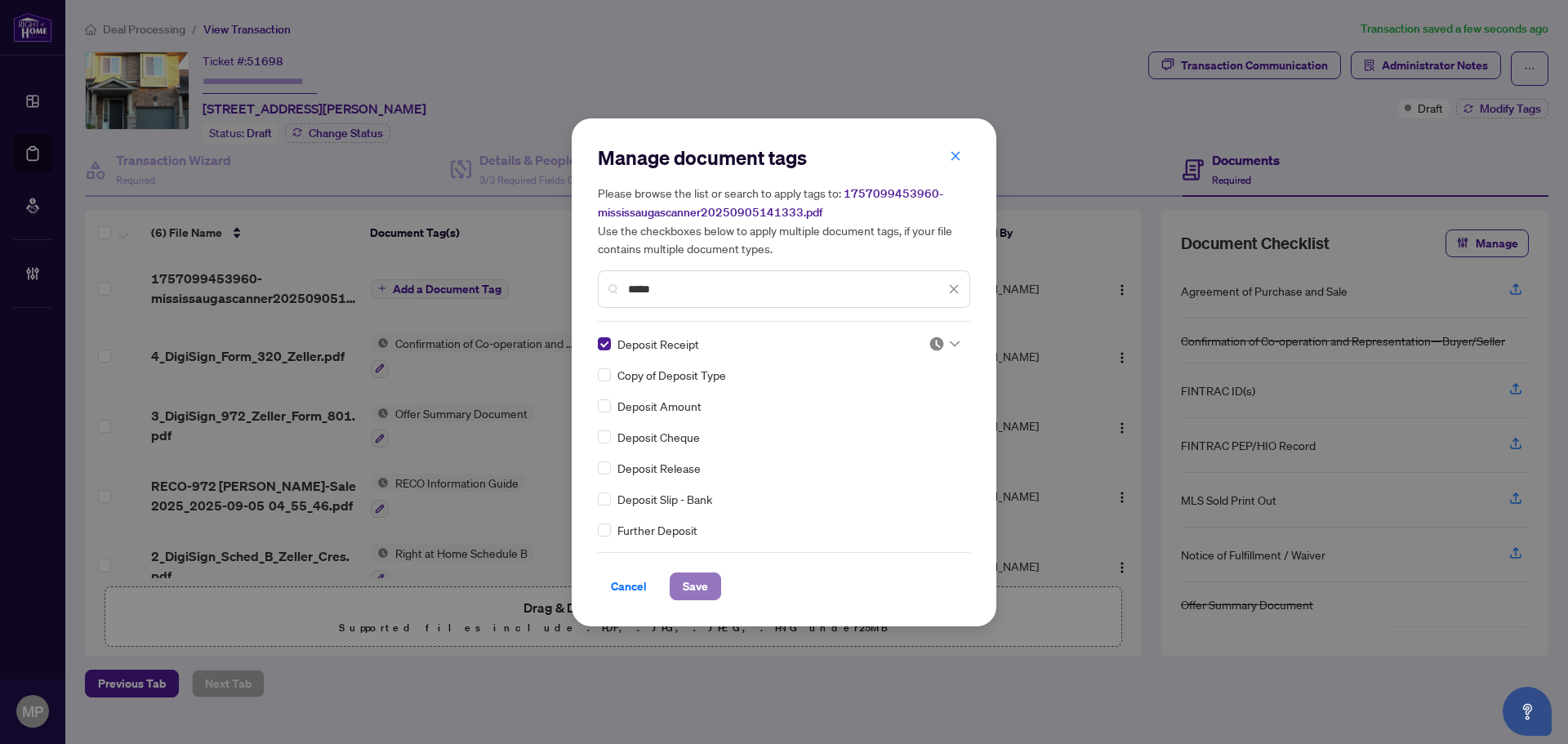
click at [698, 584] on span "Save" at bounding box center [695, 586] width 25 height 26
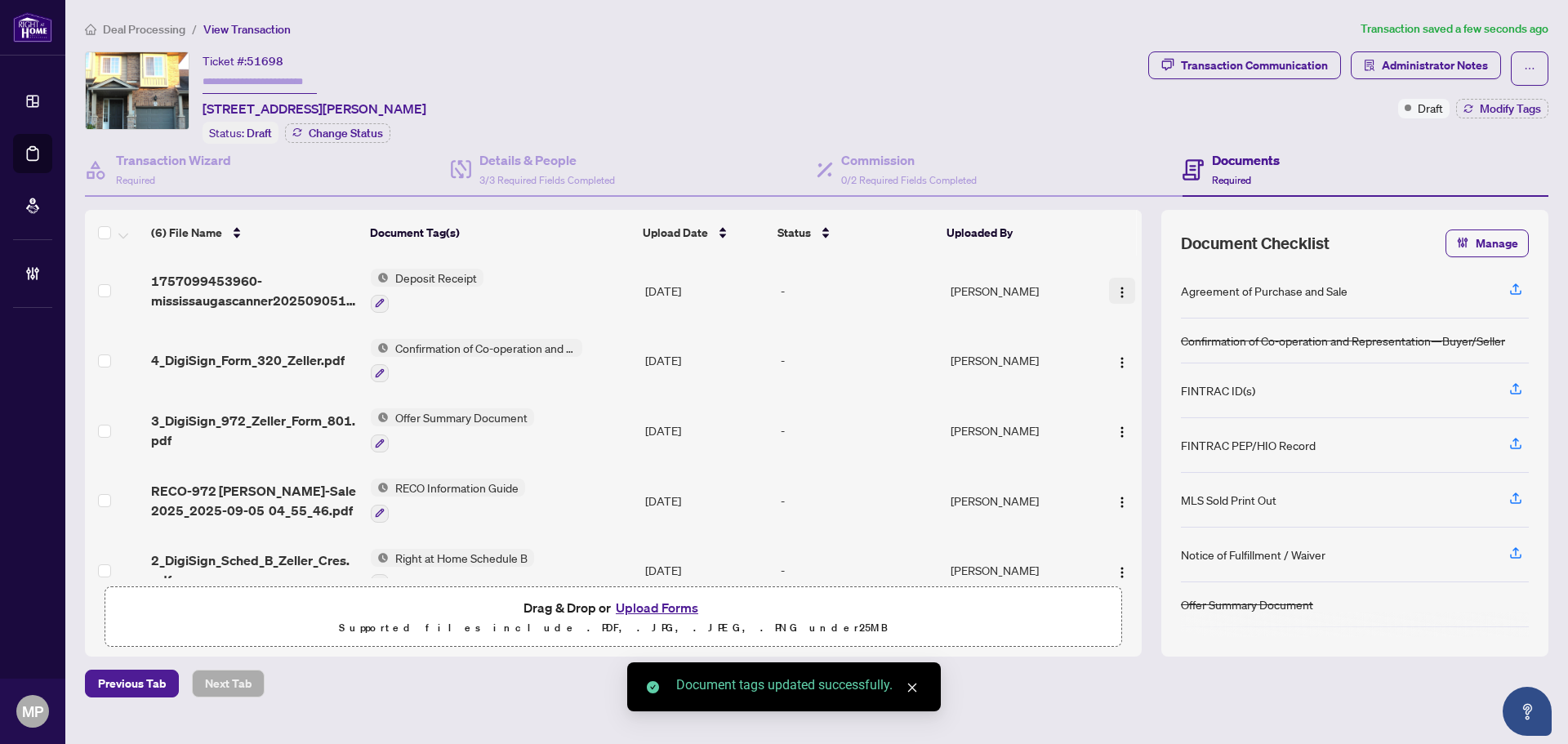
click at [1116, 287] on img "button" at bounding box center [1122, 292] width 13 height 13
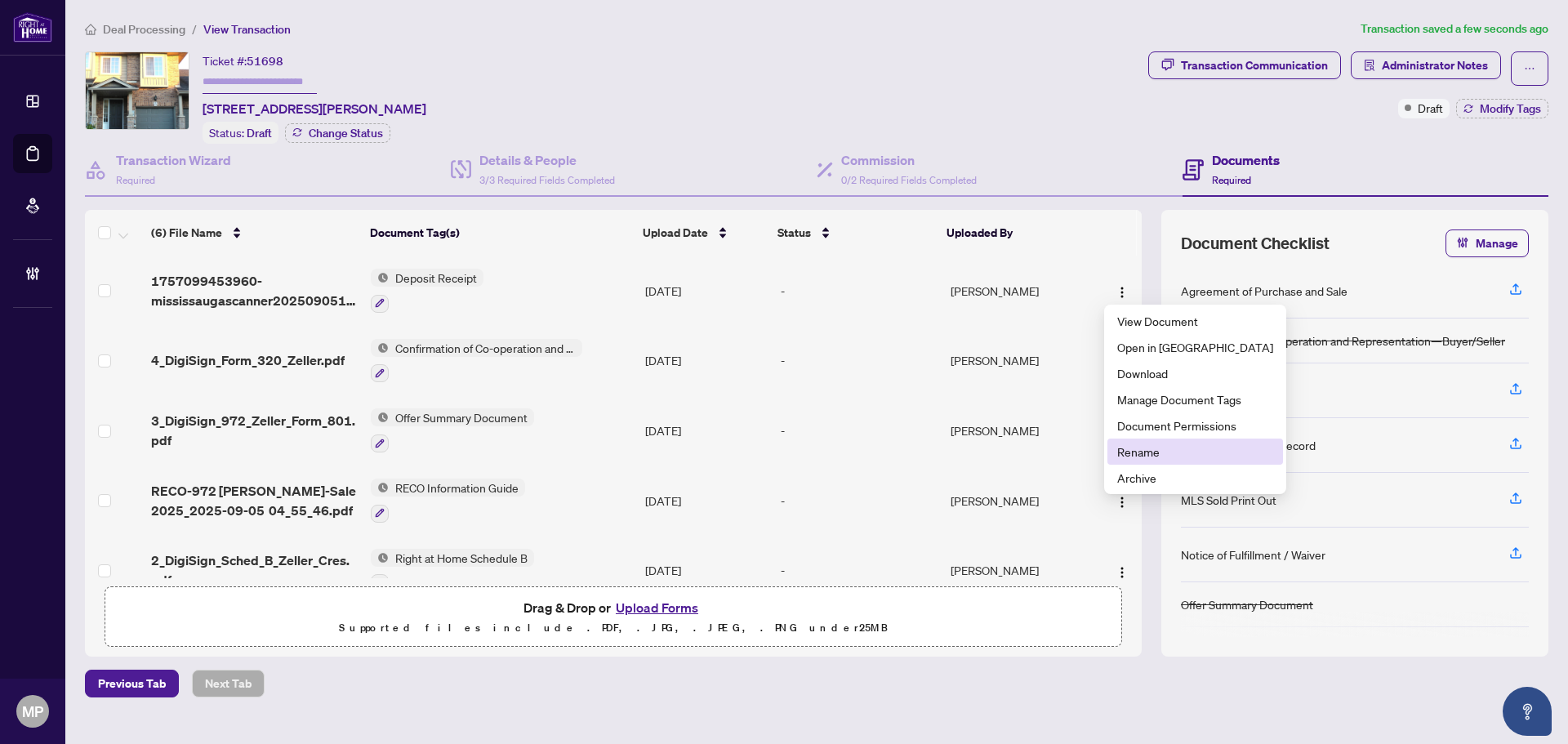
click at [1151, 459] on span "Rename" at bounding box center [1195, 451] width 156 height 18
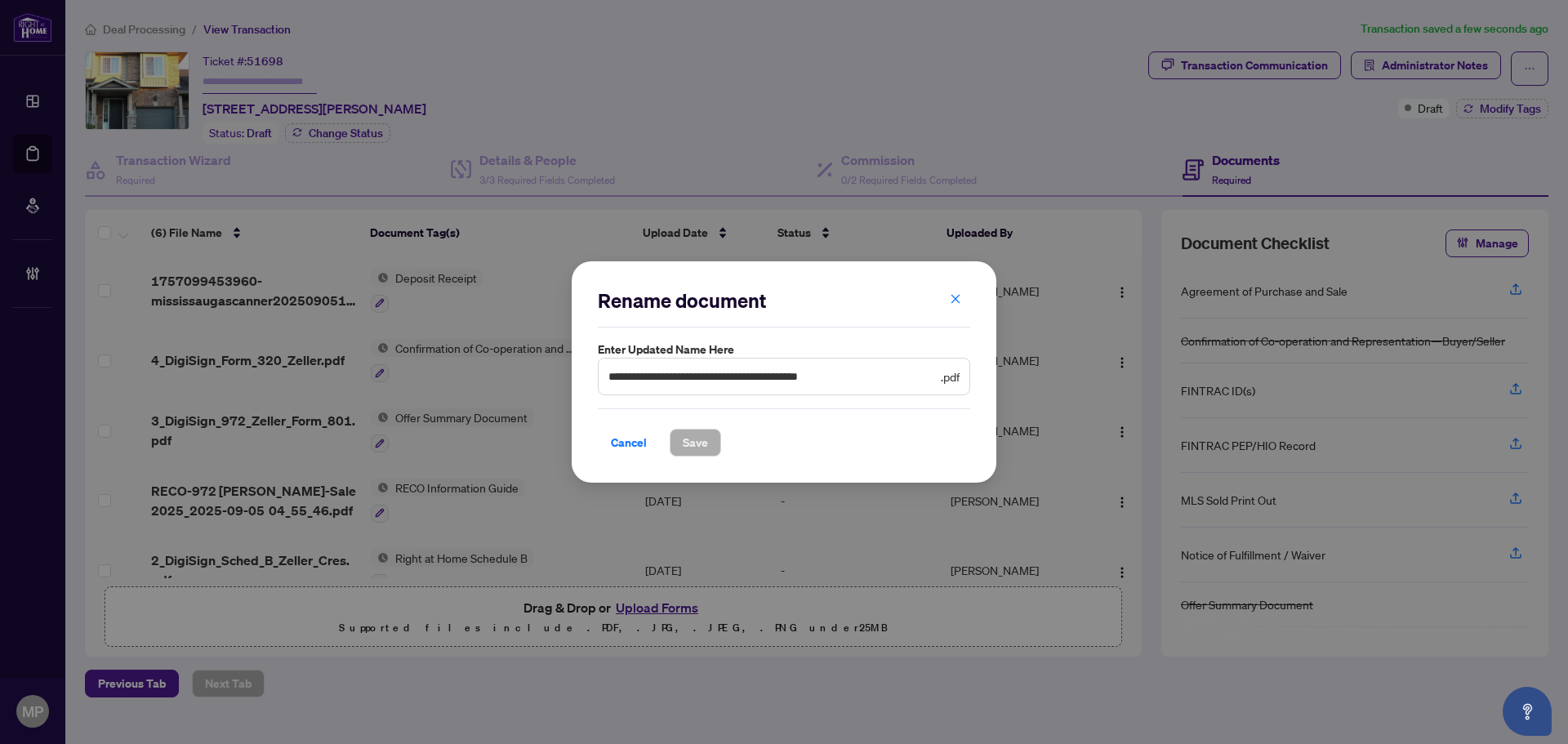
click at [683, 365] on span "**********" at bounding box center [784, 376] width 372 height 38
drag, startPoint x: 683, startPoint y: 365, endPoint x: 684, endPoint y: 376, distance: 11.0
click at [683, 375] on span "**********" at bounding box center [784, 376] width 372 height 38
click at [684, 376] on input "**********" at bounding box center [772, 376] width 329 height 18
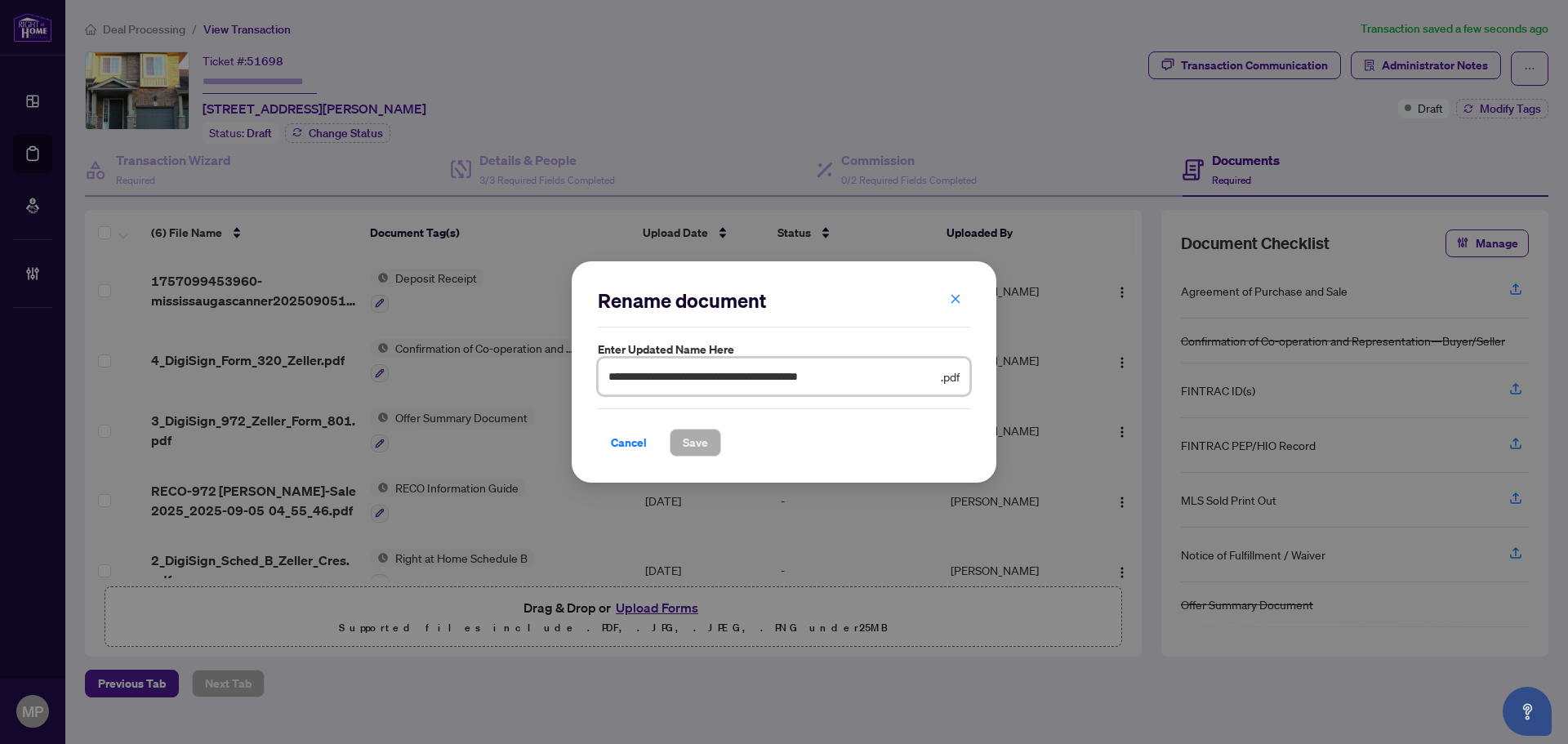
click at [684, 376] on input "**********" at bounding box center [772, 376] width 329 height 18
type input "**********"
click at [703, 449] on span "Save" at bounding box center [695, 443] width 25 height 26
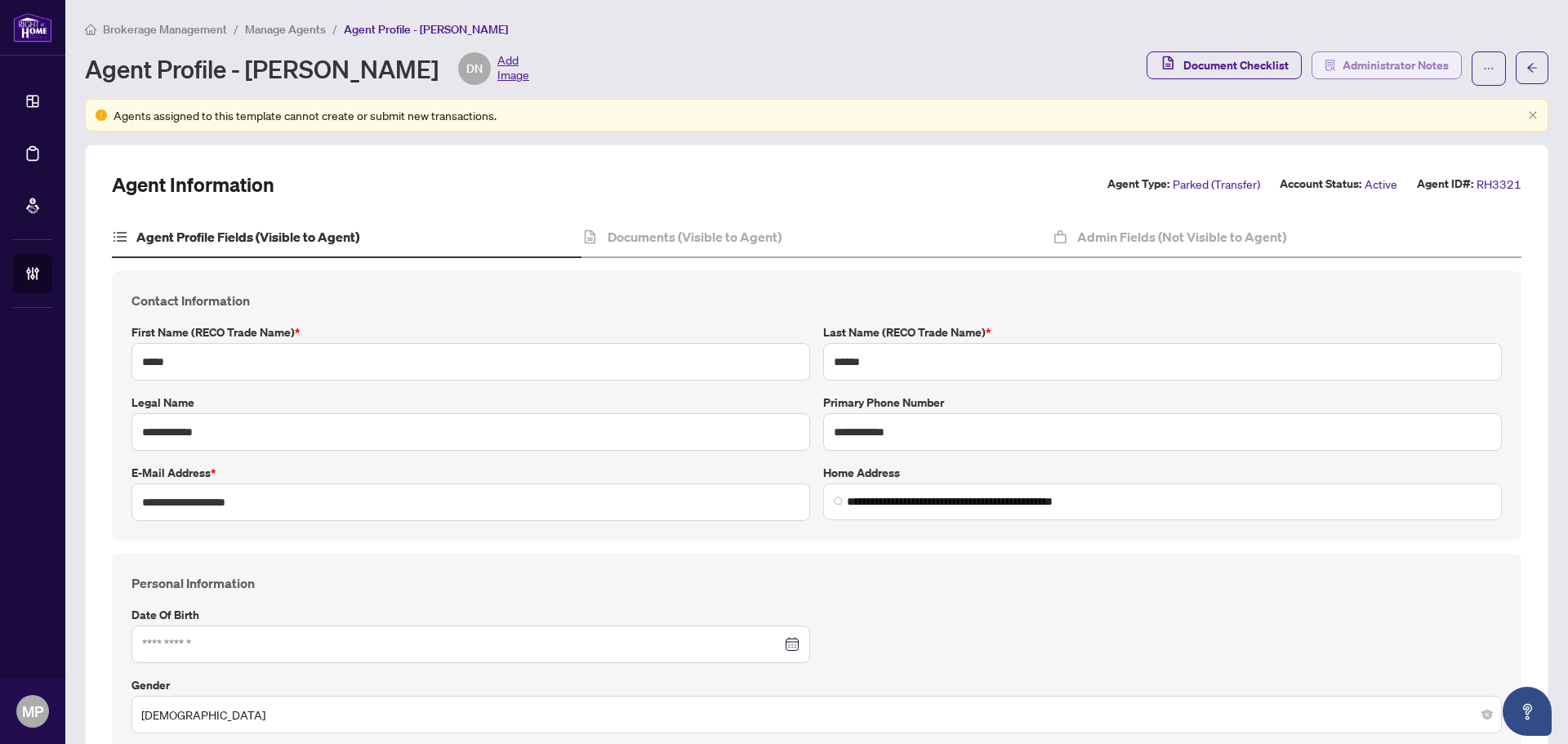
type input "**********"
type input "****"
type input "**********"
click at [1376, 182] on span "Active" at bounding box center [1380, 184] width 33 height 18
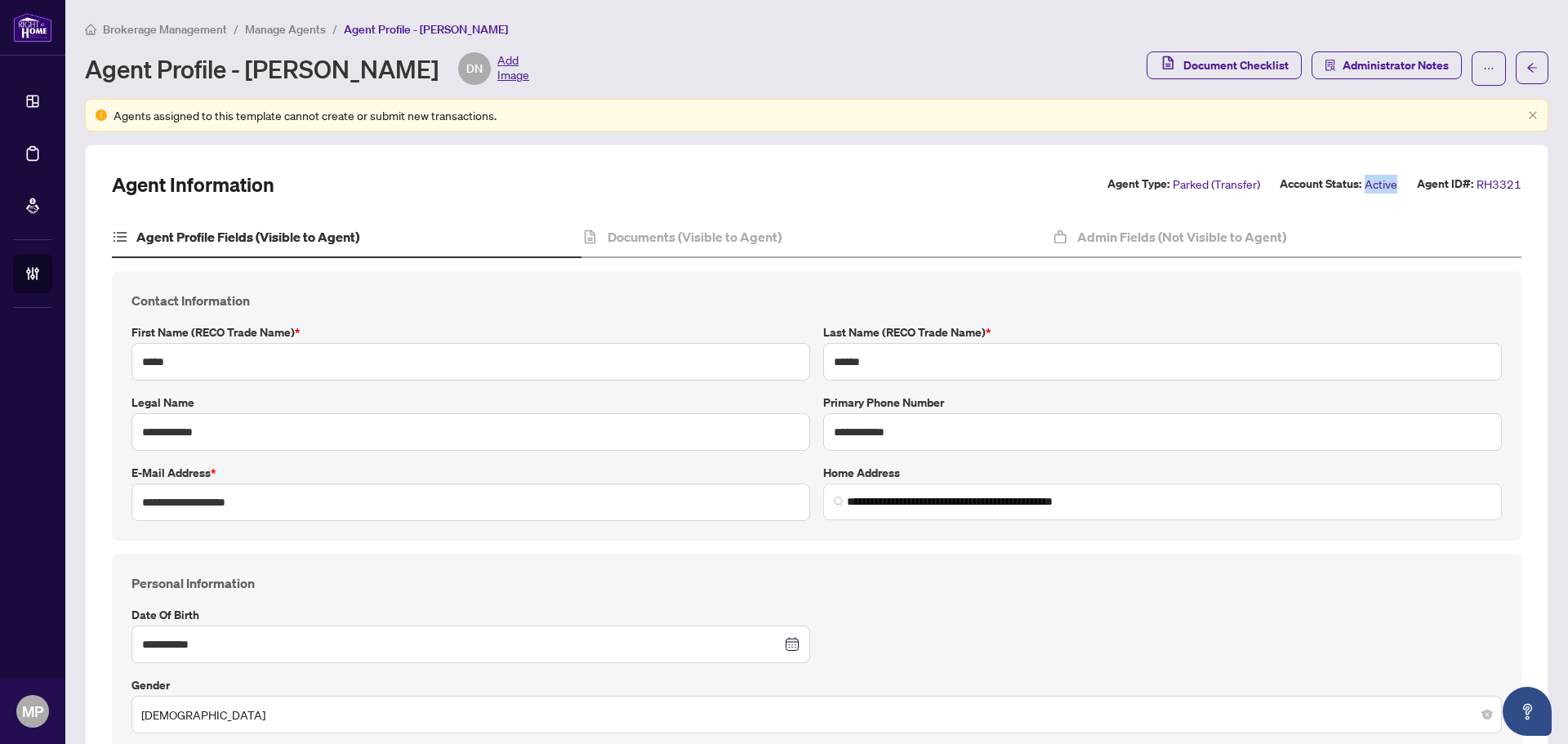
click at [1373, 182] on span "Active" at bounding box center [1380, 184] width 33 height 18
click at [1212, 184] on span "Parked (Transfer)" at bounding box center [1216, 184] width 87 height 18
click at [1366, 175] on div "Agent Information Agent Type: Parked (Transfer) Account Status: Active Agent ID…" at bounding box center [816, 184] width 1409 height 26
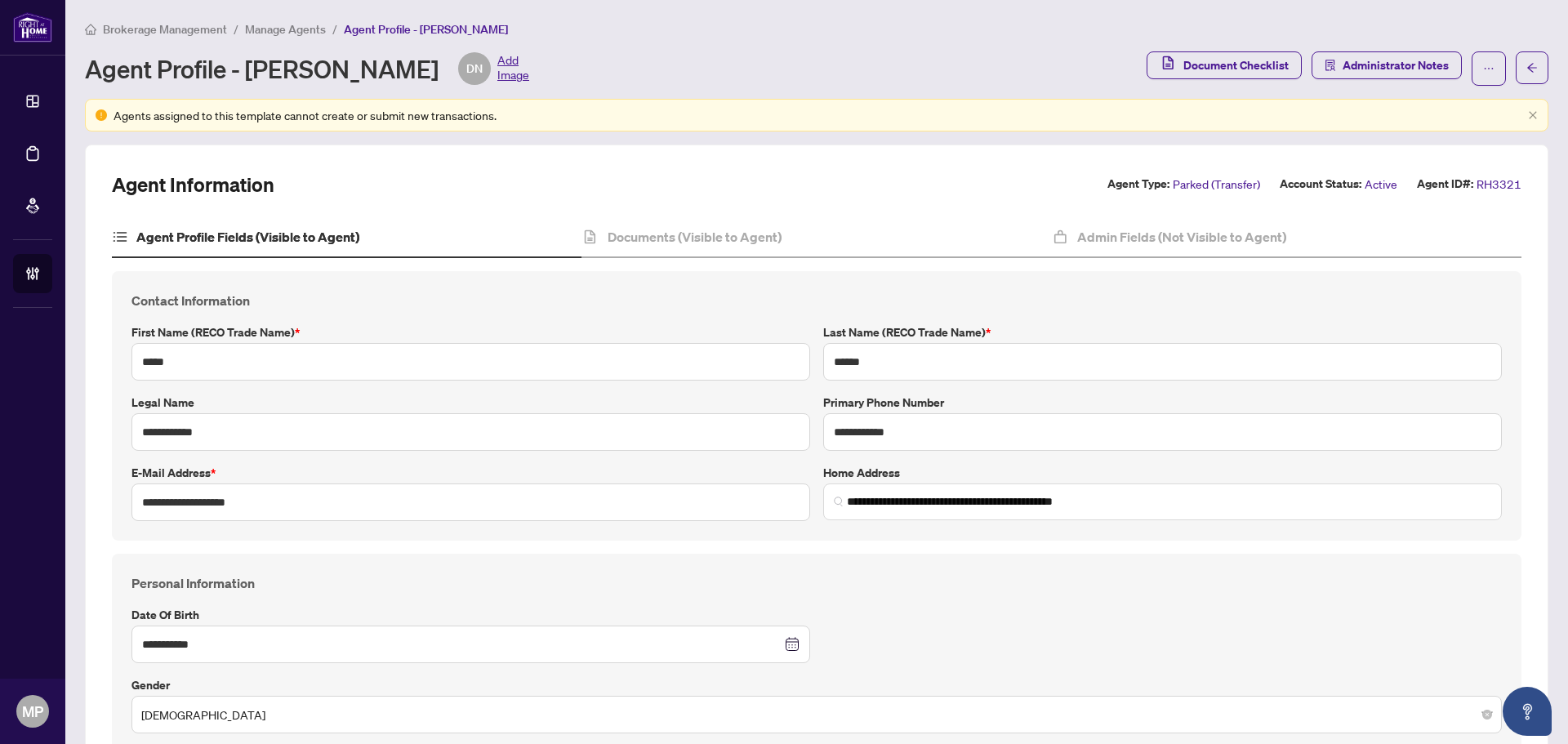
click at [1371, 187] on span "Active" at bounding box center [1380, 184] width 33 height 18
click at [649, 219] on div "Documents (Visible to Agent)" at bounding box center [816, 237] width 469 height 40
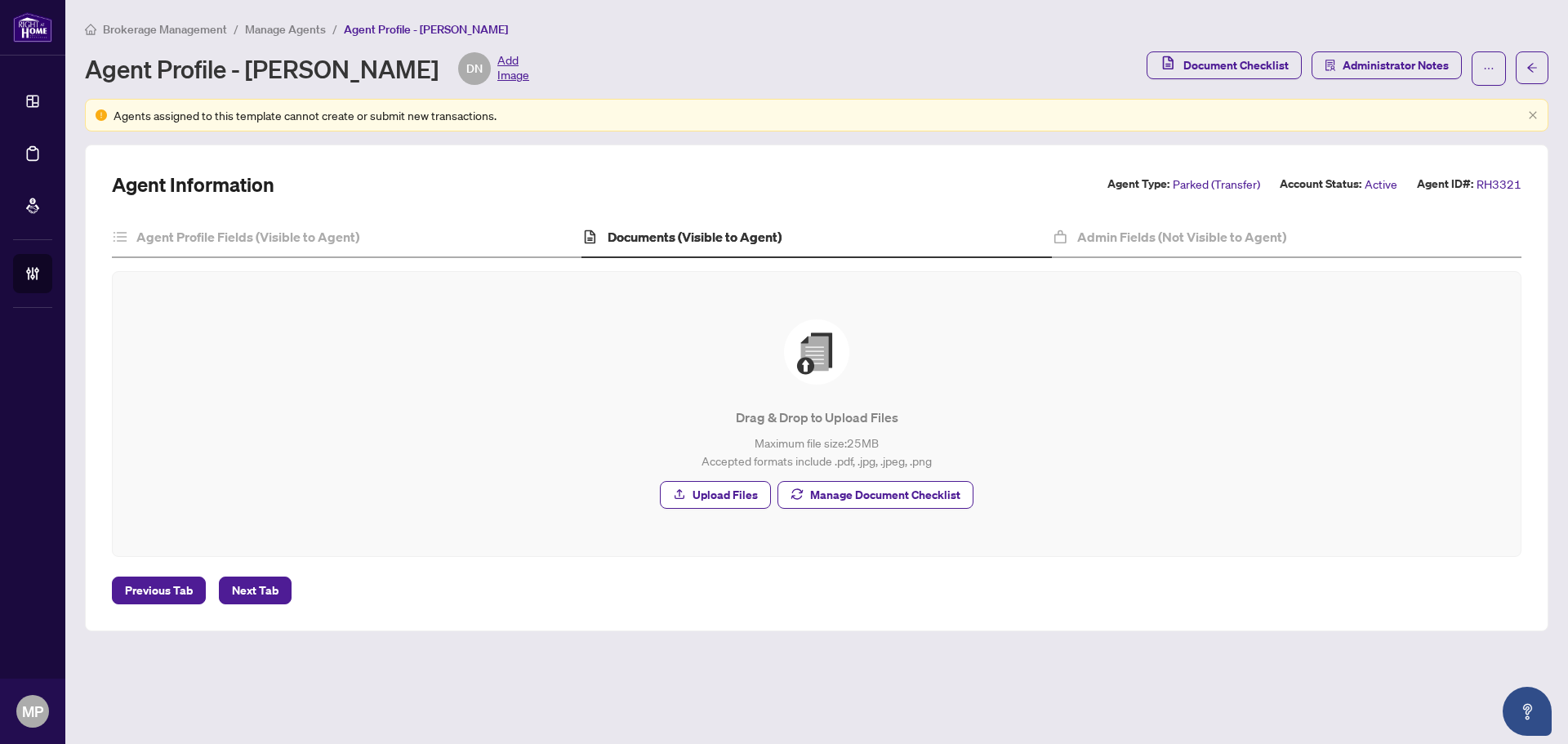
drag, startPoint x: 749, startPoint y: 213, endPoint x: 726, endPoint y: 226, distance: 26.4
click at [747, 214] on div "Agent Information Agent Type: Parked (Transfer) Account Status: Active Agent ID…" at bounding box center [816, 387] width 1409 height 433
click at [706, 247] on div "Documents (Visible to Agent)" at bounding box center [816, 237] width 469 height 40
click at [1210, 223] on div "Admin Fields (Not Visible to Agent)" at bounding box center [1286, 237] width 469 height 40
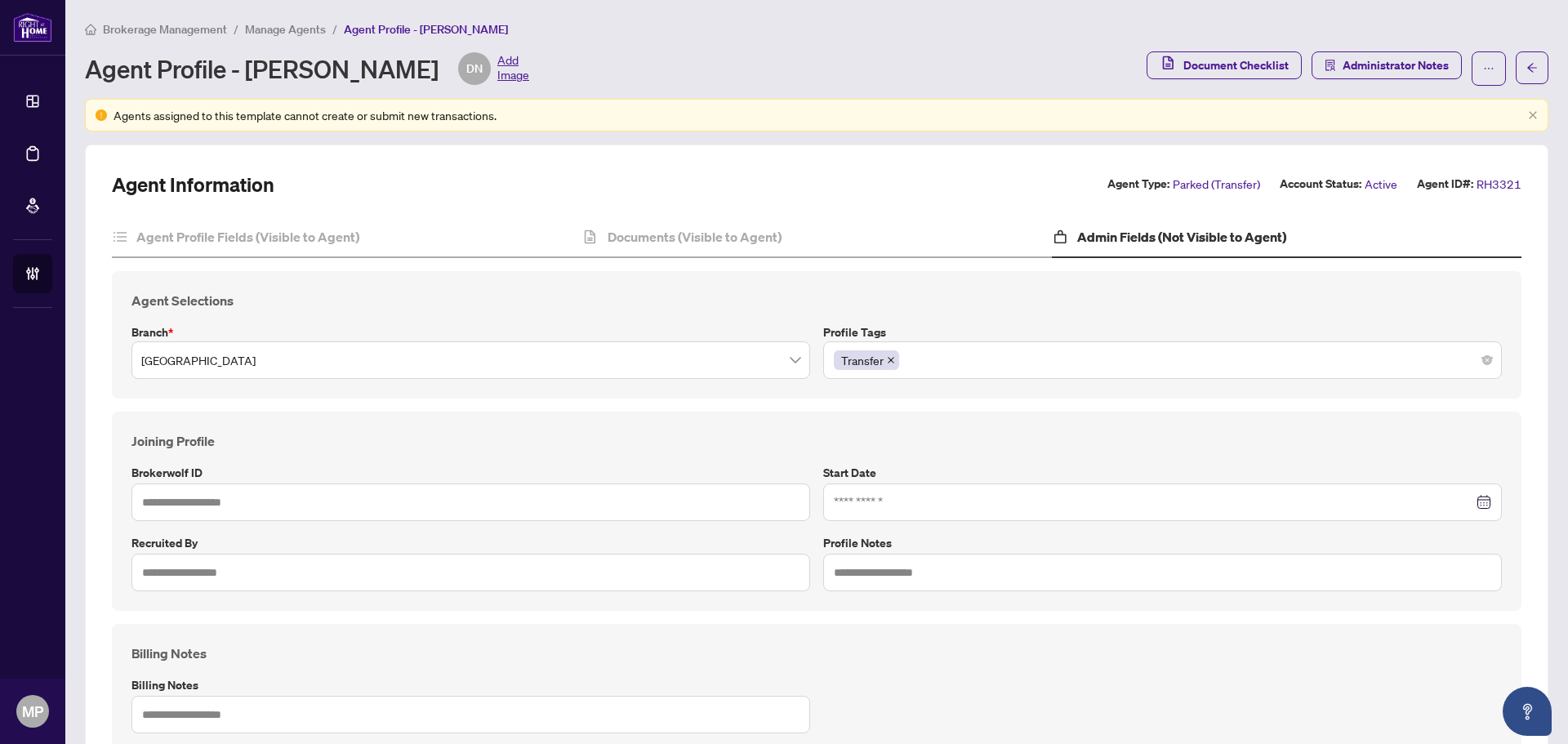
type input "****"
type input "**********"
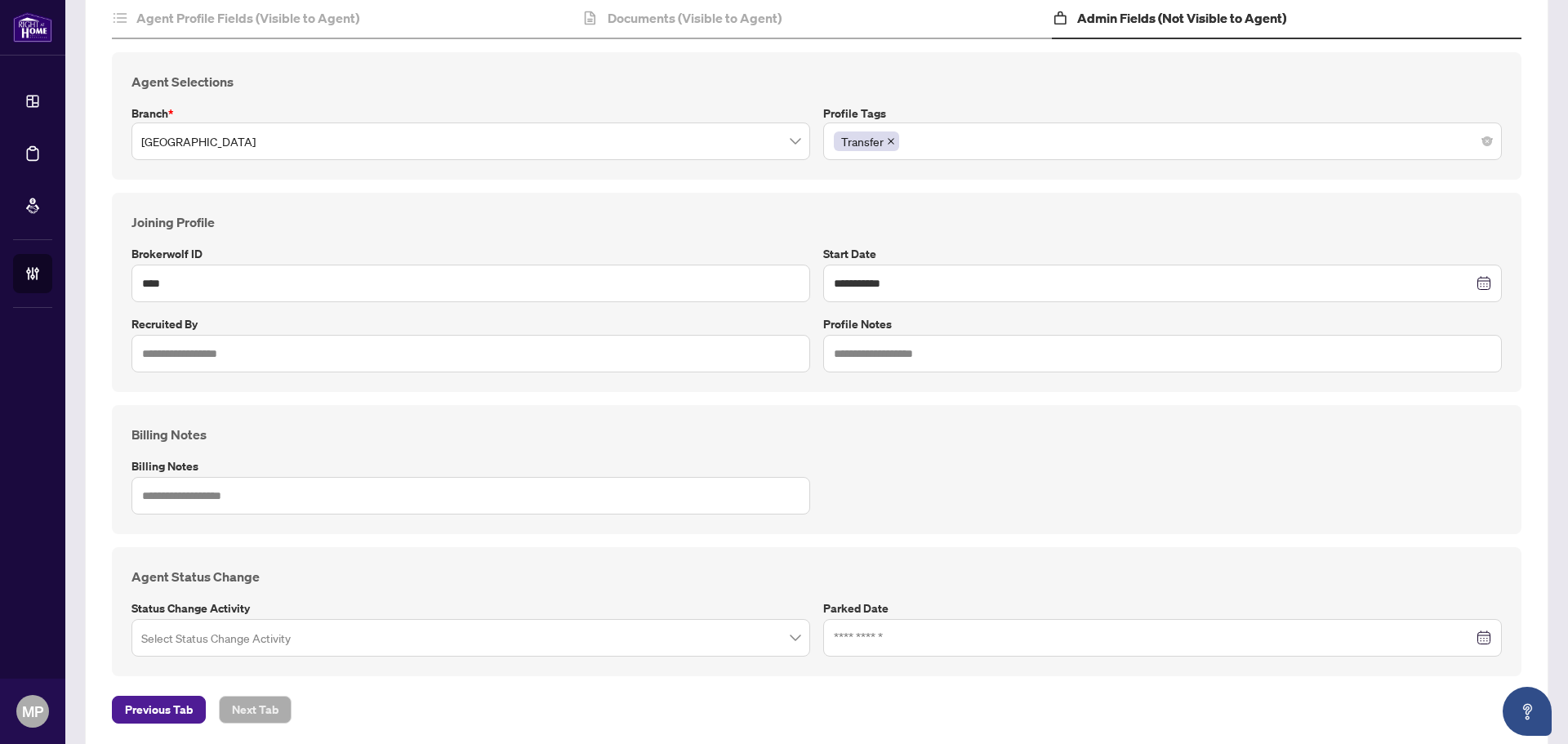
scroll to position [244, 0]
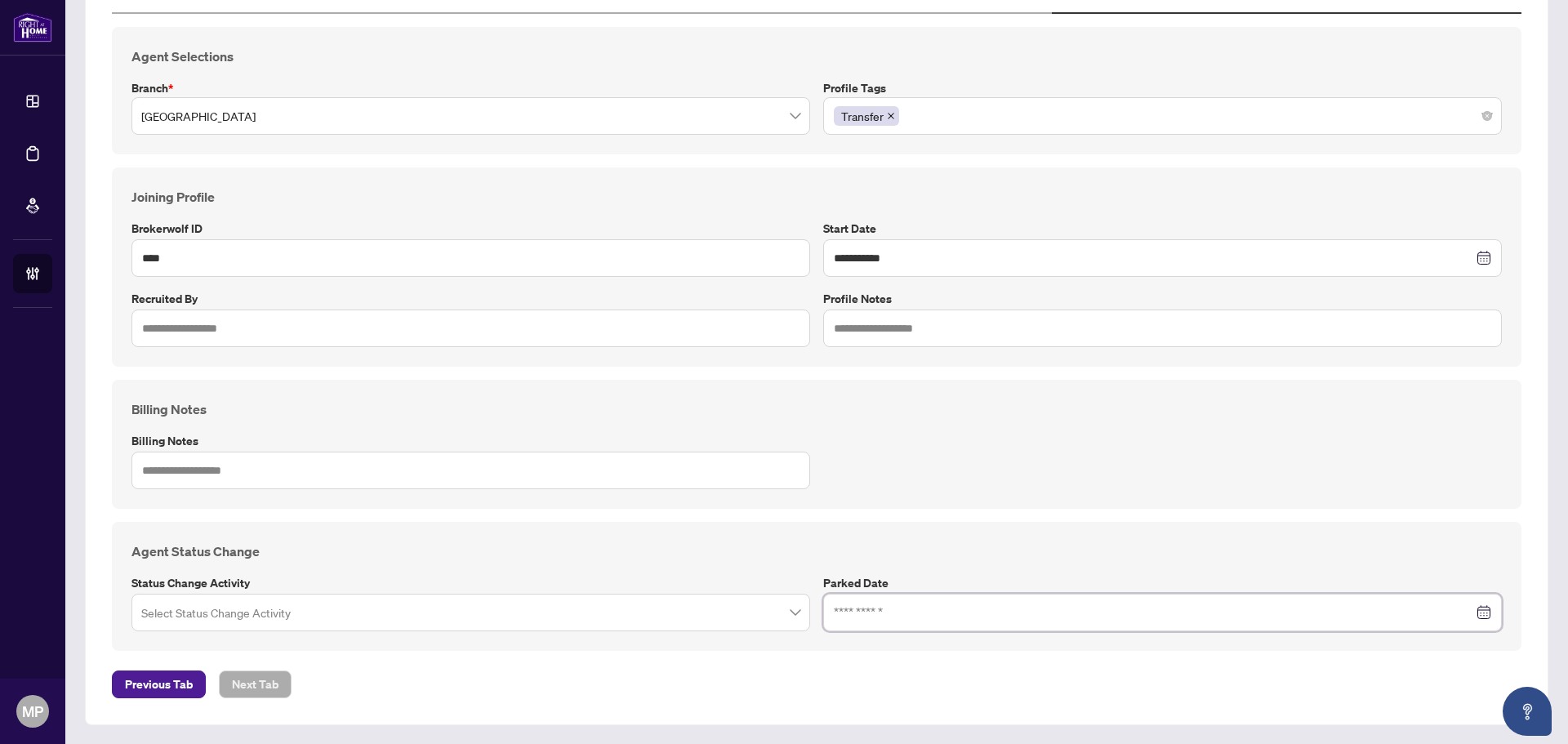
click at [896, 606] on input at bounding box center [1153, 612] width 639 height 18
type input "**********"
click at [1002, 394] on div "5" at bounding box center [1000, 390] width 19 height 19
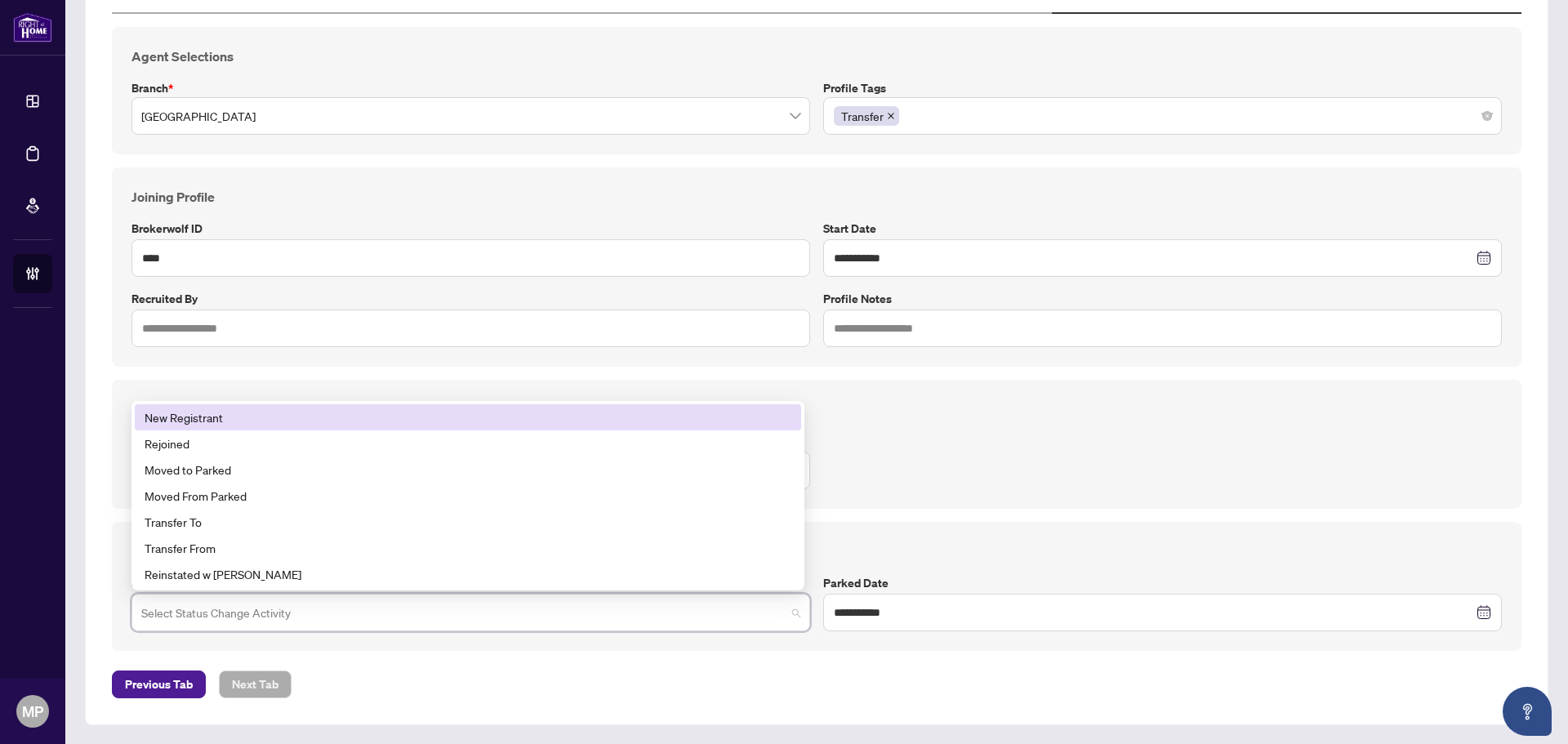
click at [330, 608] on input "search" at bounding box center [463, 614] width 644 height 36
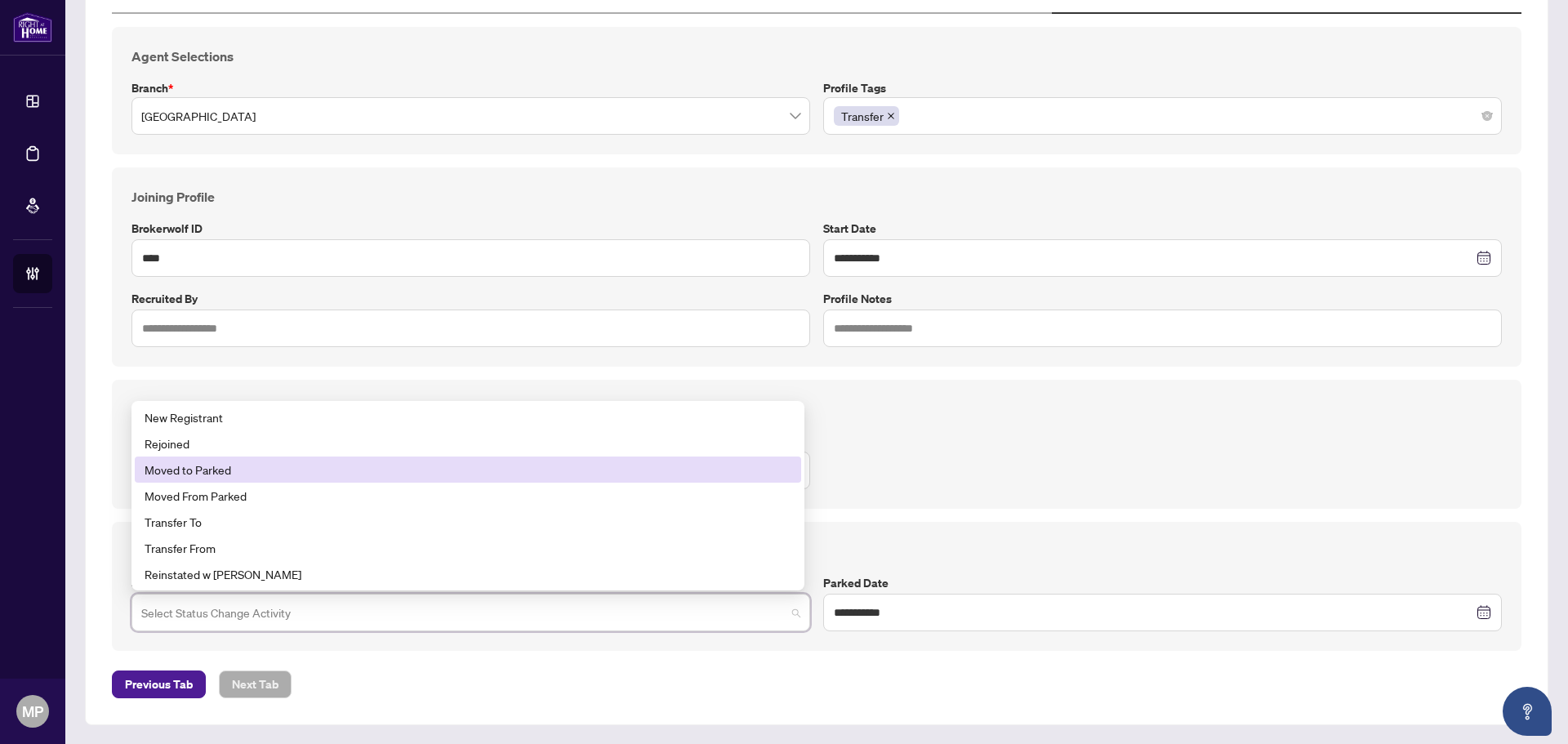
click at [279, 479] on div "Moved to Parked" at bounding box center [467, 470] width 666 height 26
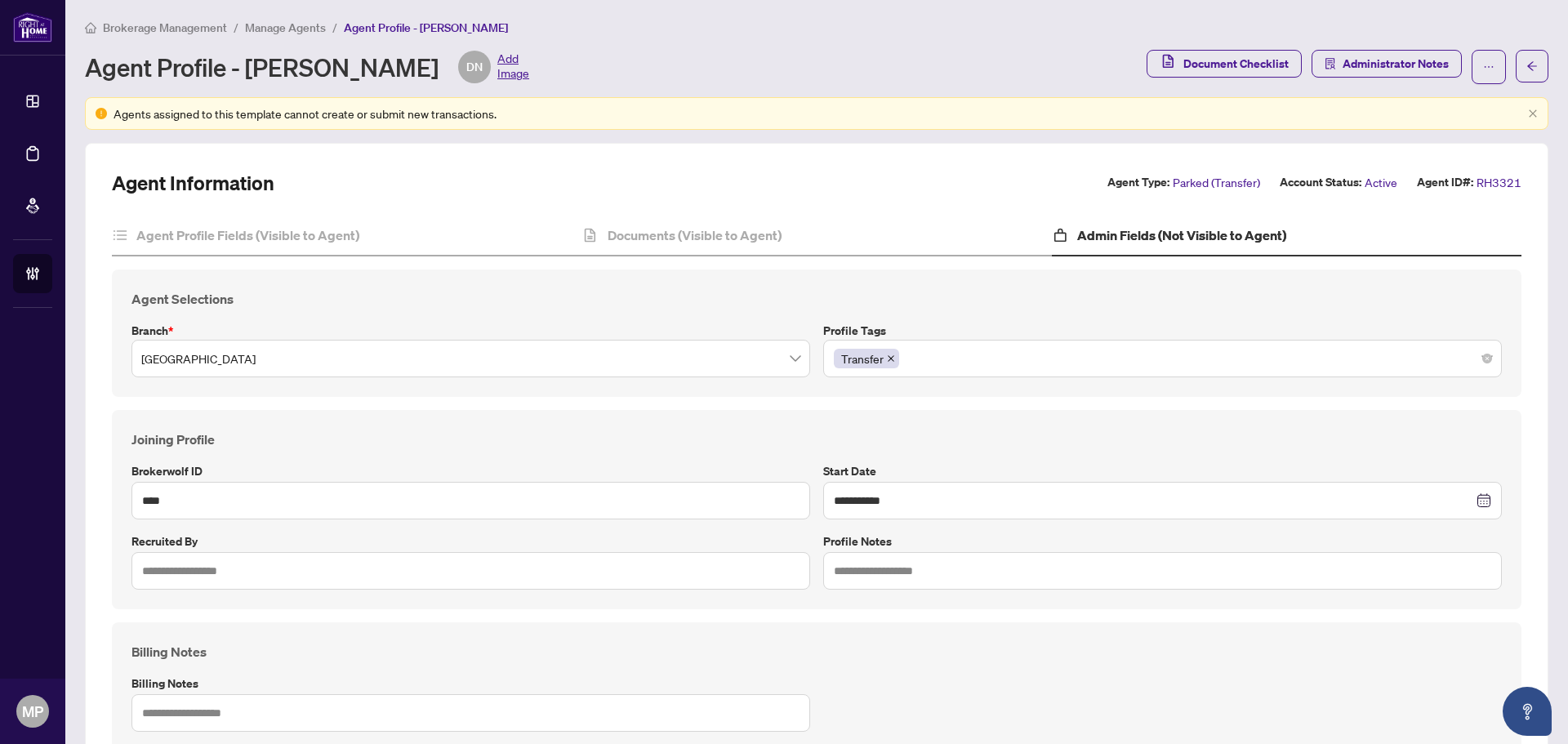
scroll to position [0, 0]
click at [690, 240] on h4 "Documents (Visible to Agent)" at bounding box center [695, 236] width 174 height 19
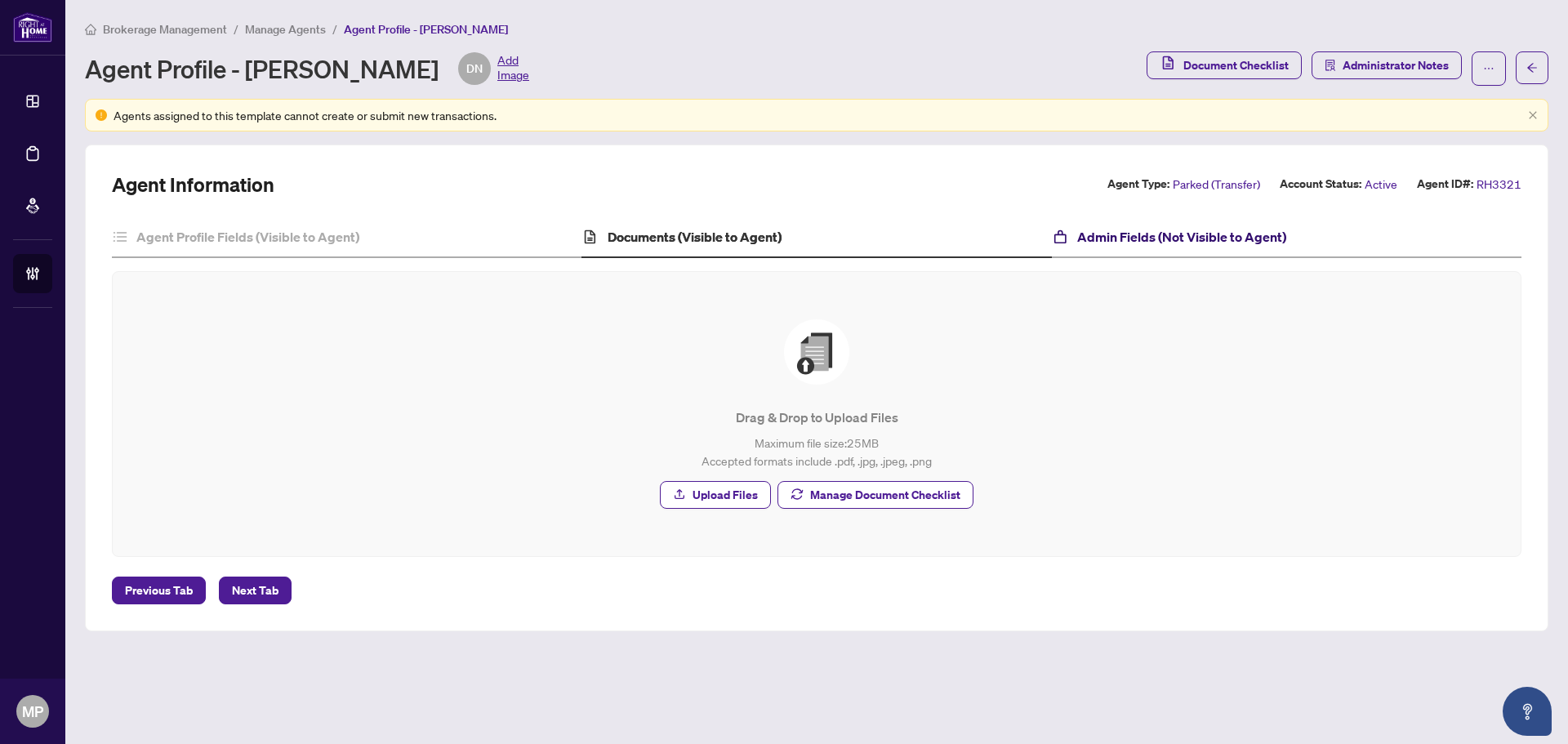
click at [1228, 244] on h4 "Admin Fields (Not Visible to Agent)" at bounding box center [1181, 236] width 209 height 19
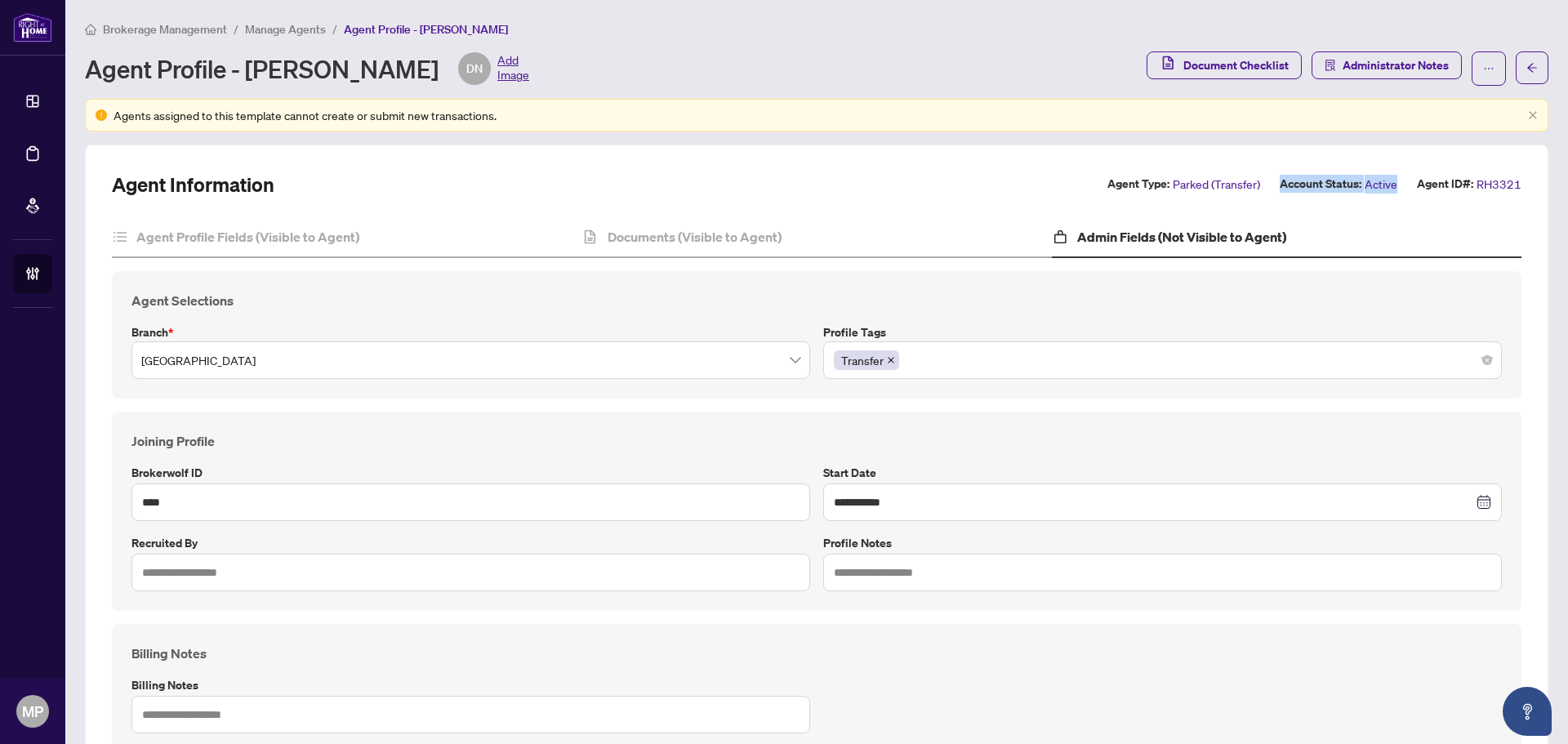
drag, startPoint x: 1393, startPoint y: 182, endPoint x: 1267, endPoint y: 180, distance: 126.0
click at [1267, 180] on div "Agent Type: Parked (Transfer) Account Status: Active Agent ID#: RH3321" at bounding box center [1313, 184] width 414 height 18
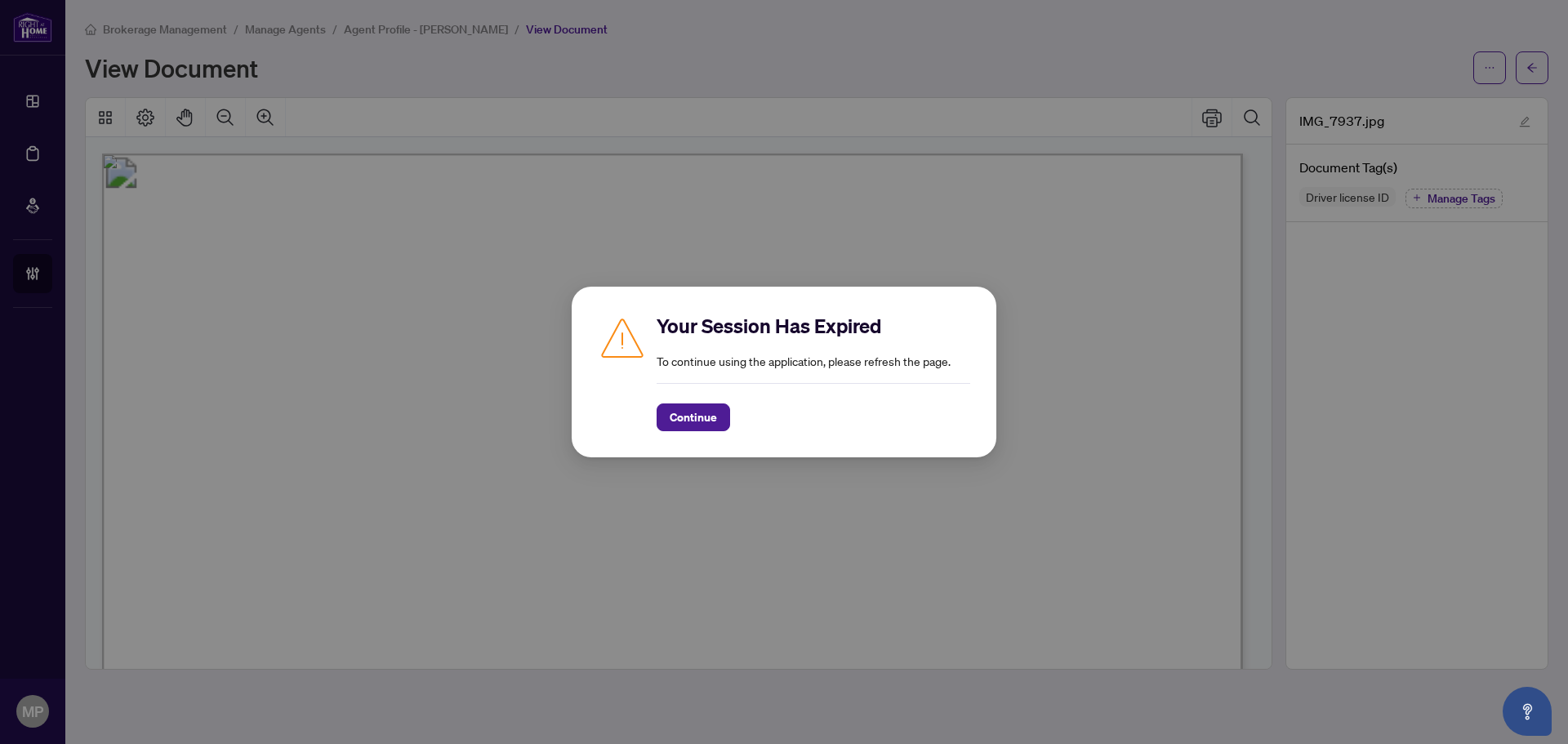
scroll to position [408, 0]
click at [708, 413] on span "Continue" at bounding box center [693, 417] width 47 height 26
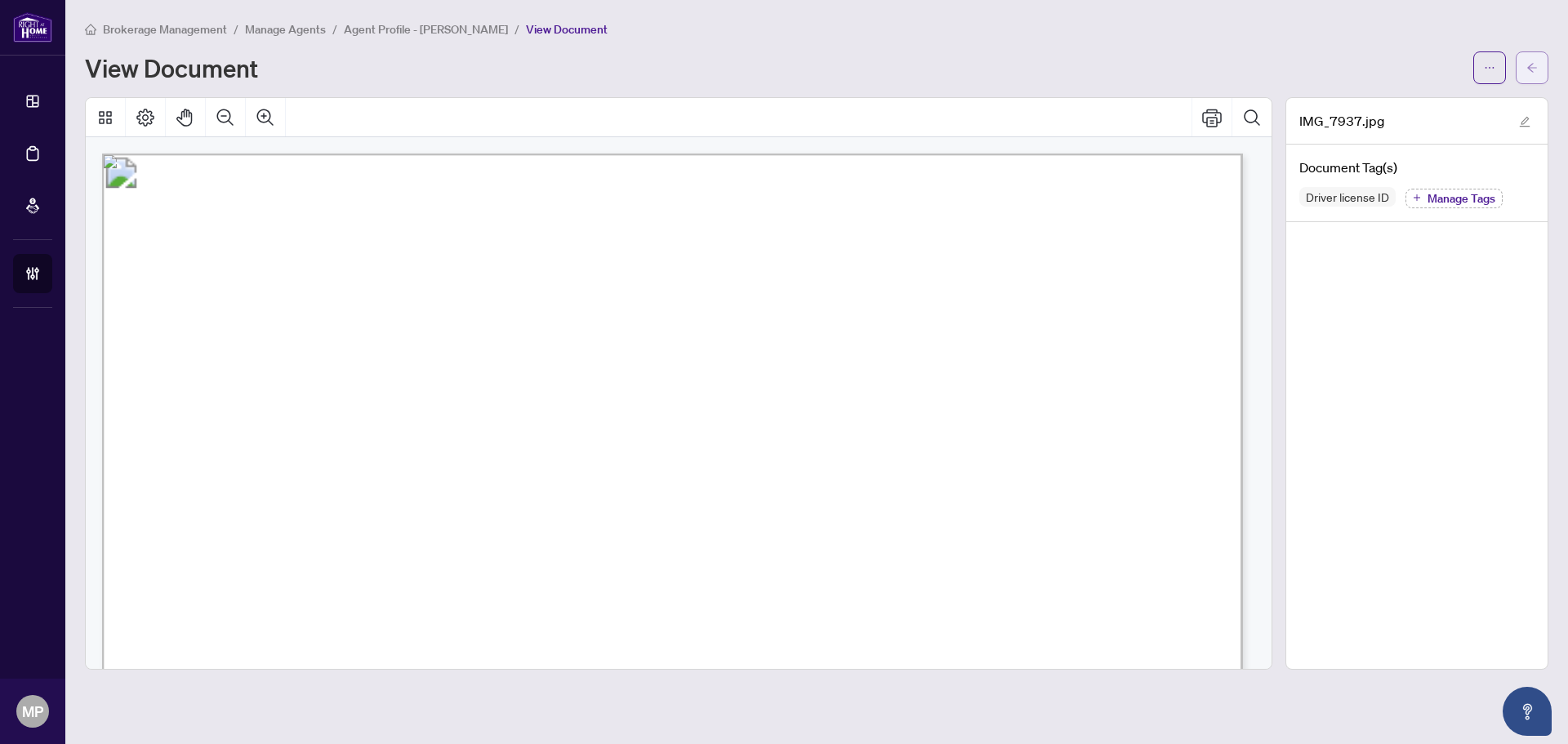
click at [1543, 61] on button "button" at bounding box center [1531, 68] width 33 height 33
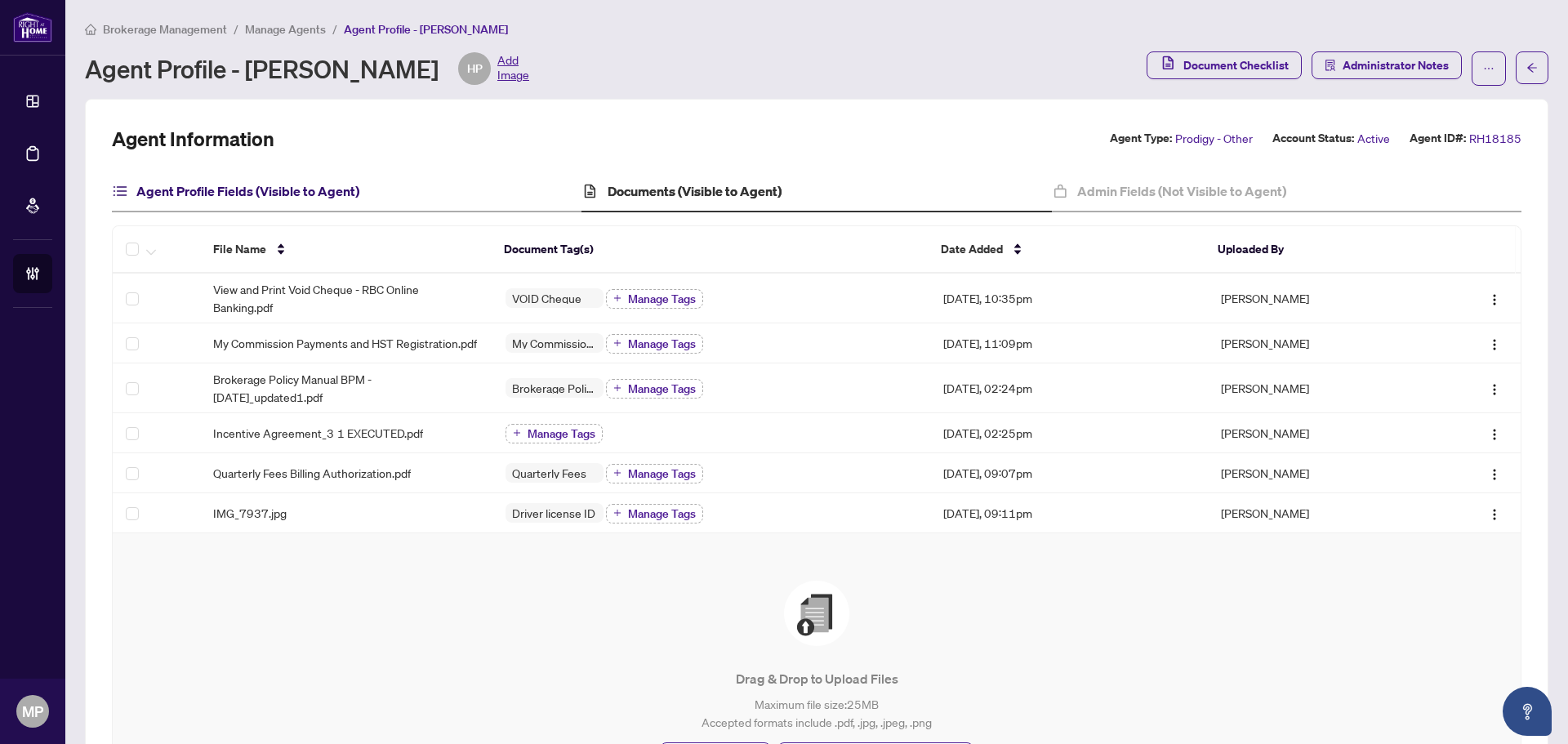
click at [327, 191] on h4 "Agent Profile Fields (Visible to Agent)" at bounding box center [248, 191] width 223 height 19
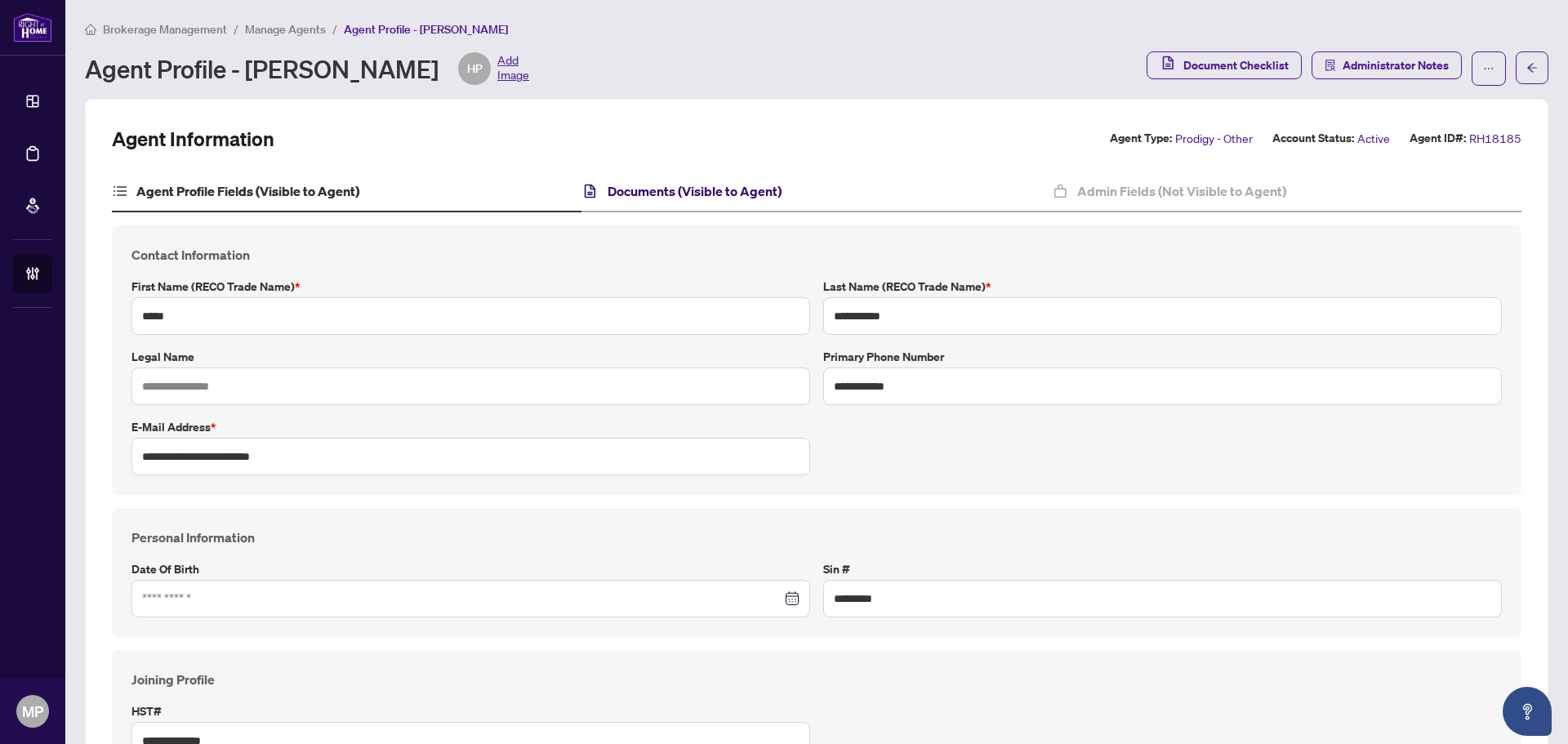
drag, startPoint x: 692, startPoint y: 198, endPoint x: 751, endPoint y: 191, distance: 59.4
click at [692, 198] on h4 "Documents (Visible to Agent)" at bounding box center [695, 191] width 174 height 19
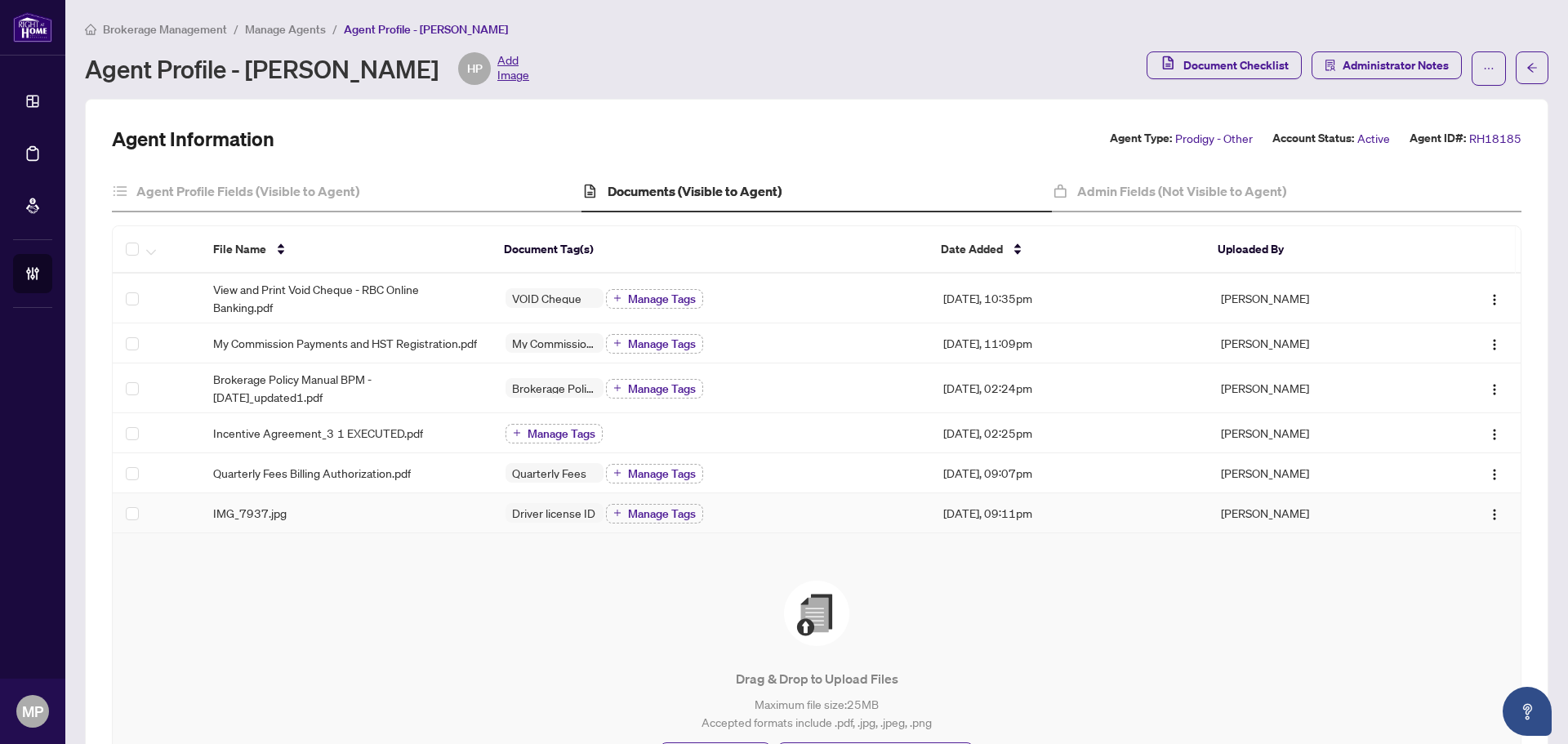
click at [370, 514] on div "IMG_7937.jpg" at bounding box center [346, 512] width 266 height 18
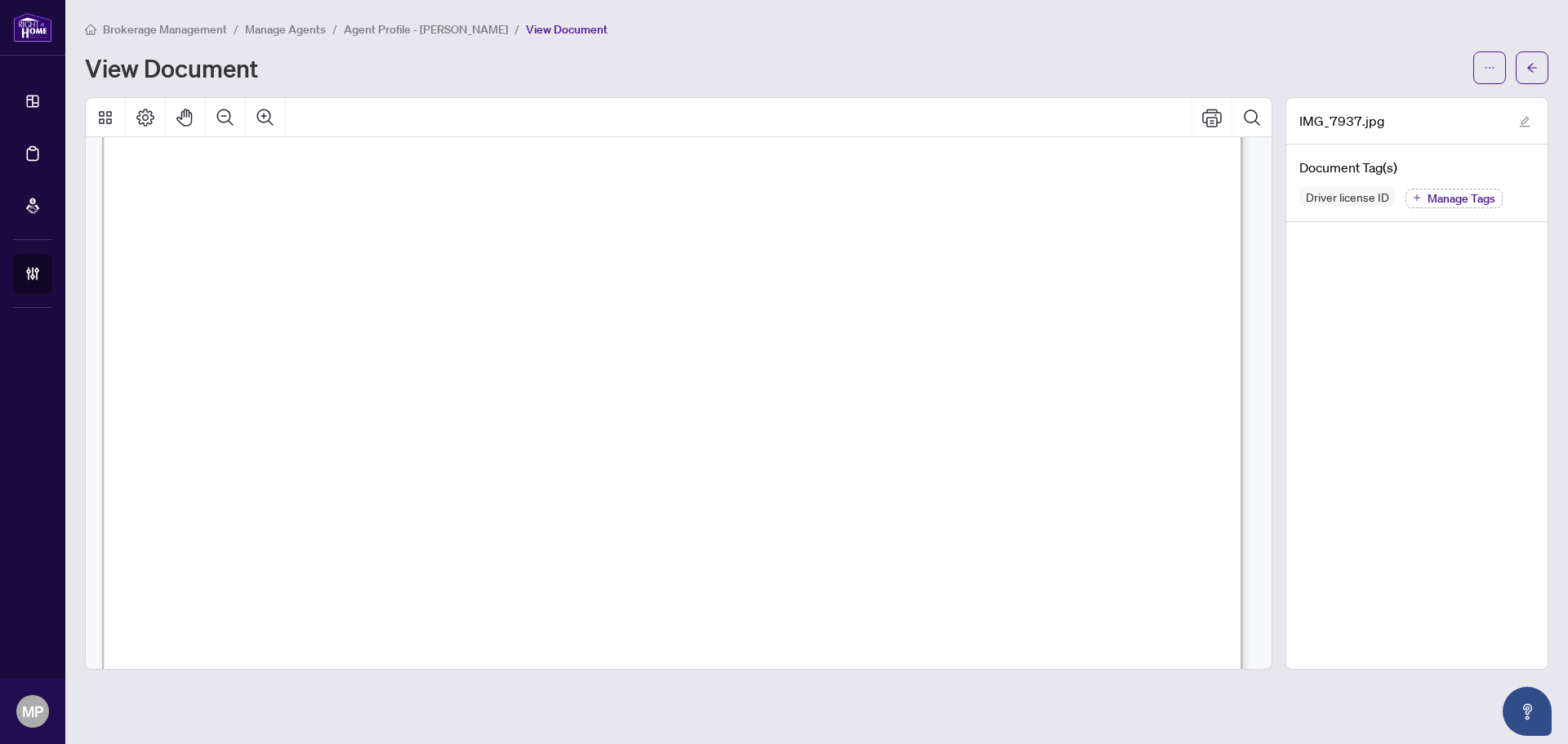
scroll to position [245, 0]
click at [1530, 69] on icon "arrow-left" at bounding box center [1531, 68] width 11 height 11
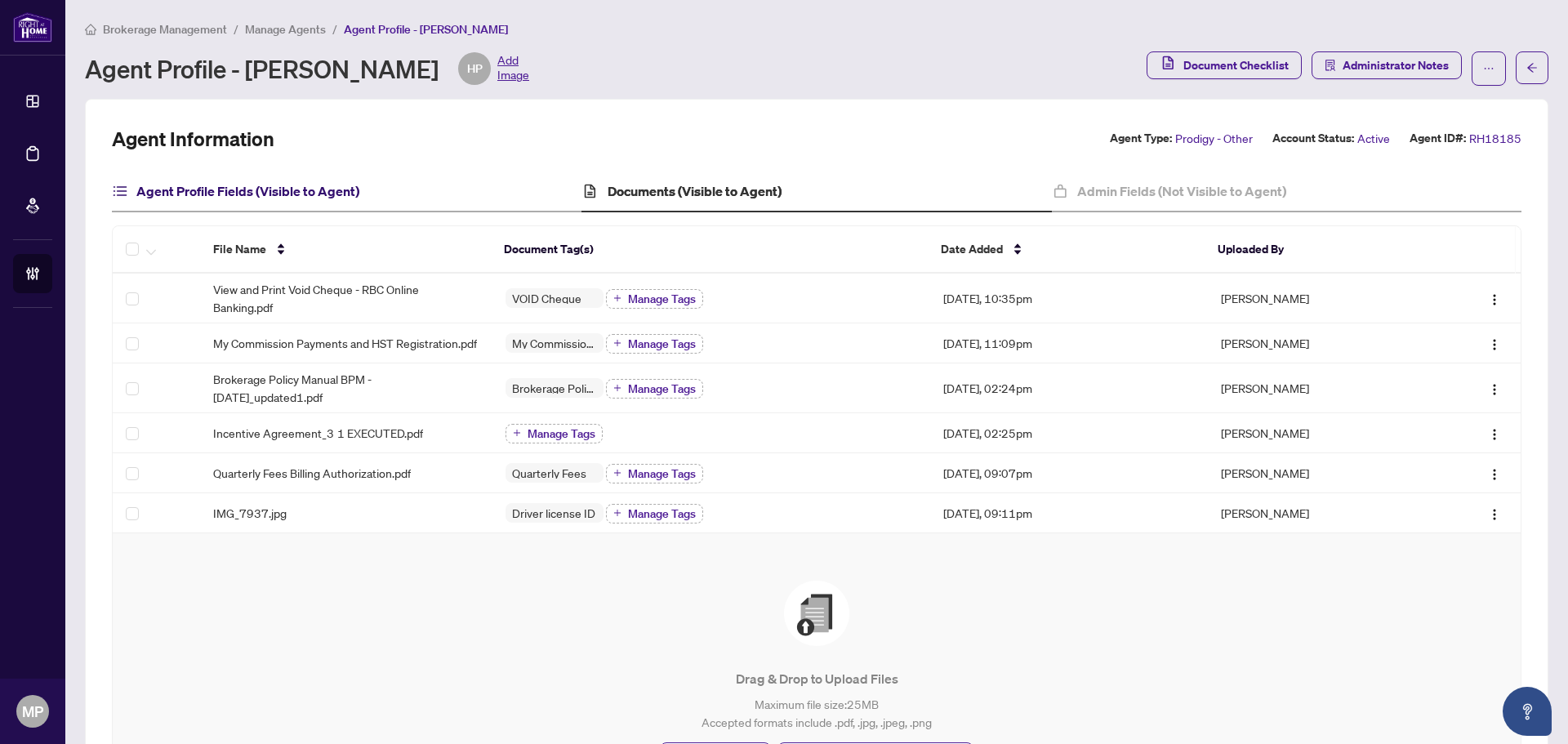
click at [268, 198] on h4 "Agent Profile Fields (Visible to Agent)" at bounding box center [248, 191] width 223 height 19
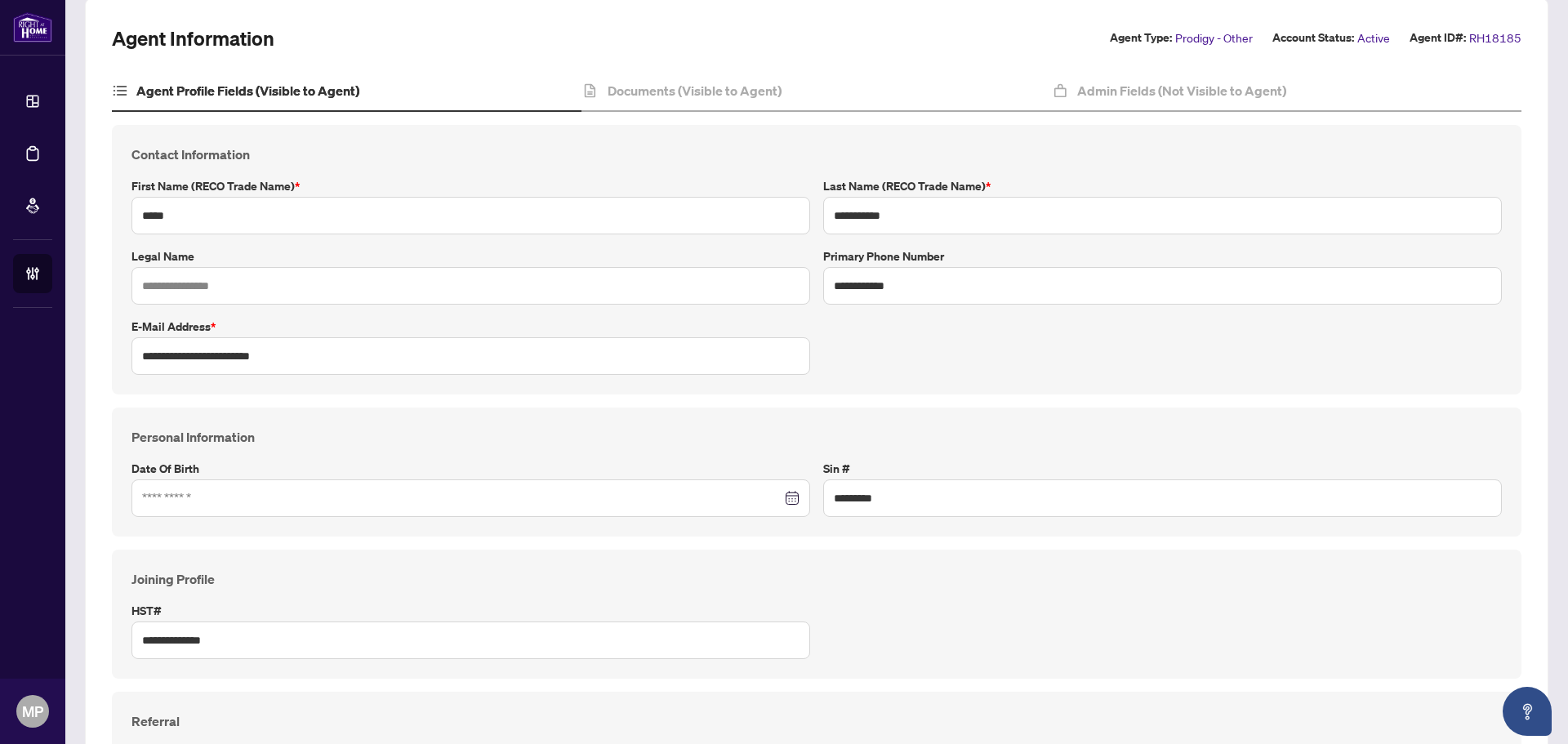
scroll to position [163, 0]
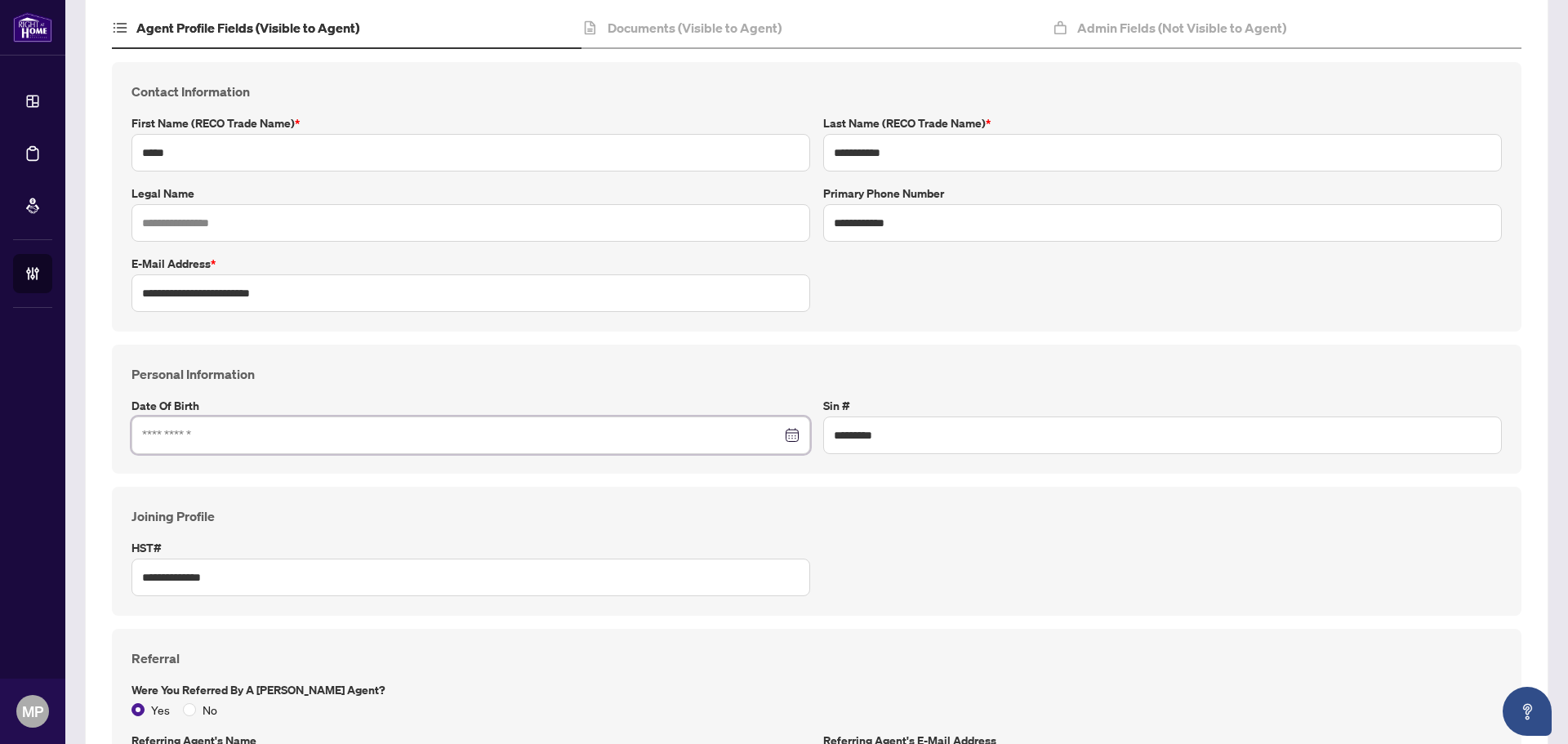
click at [661, 443] on input at bounding box center [462, 435] width 639 height 18
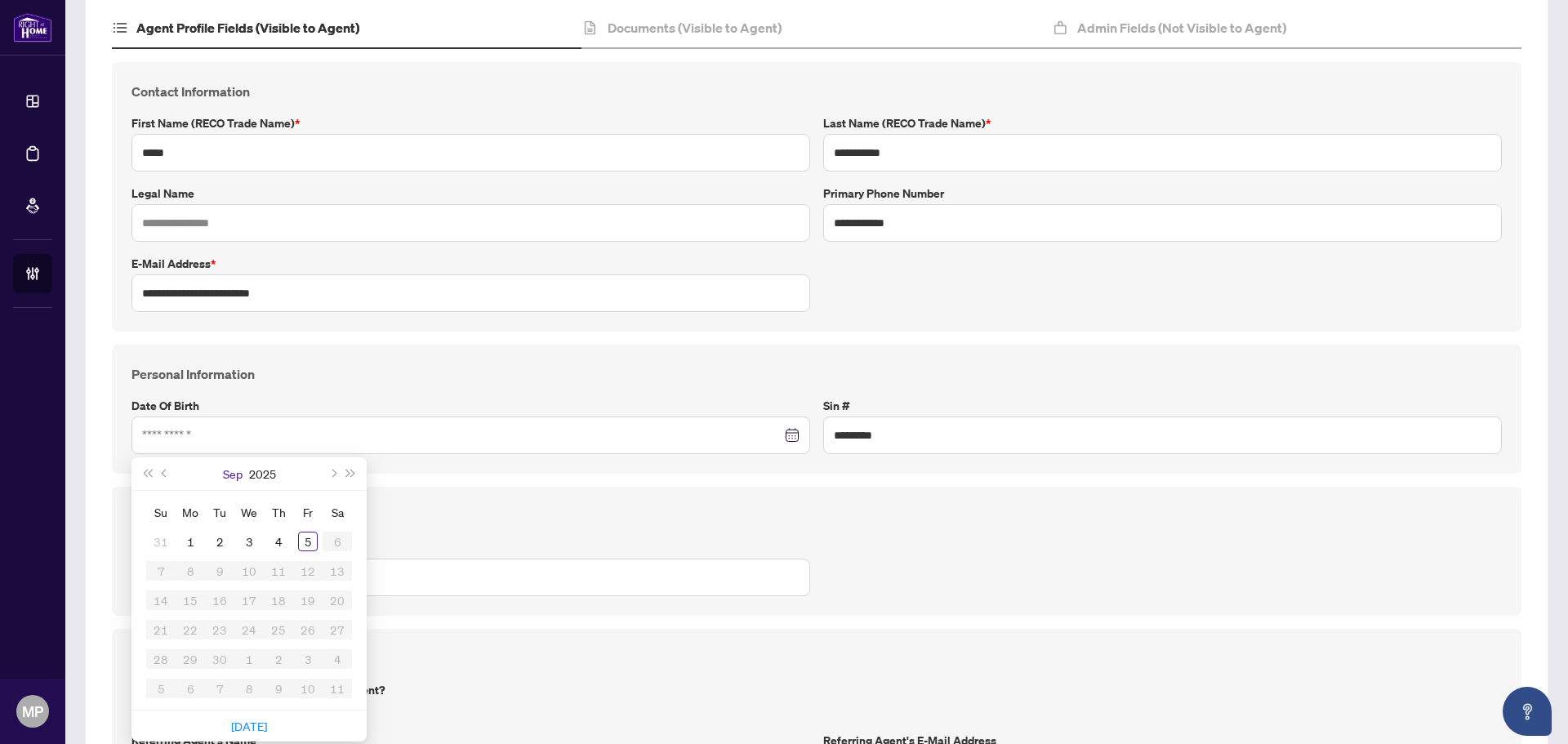
click at [235, 474] on button "Sep" at bounding box center [233, 473] width 19 height 33
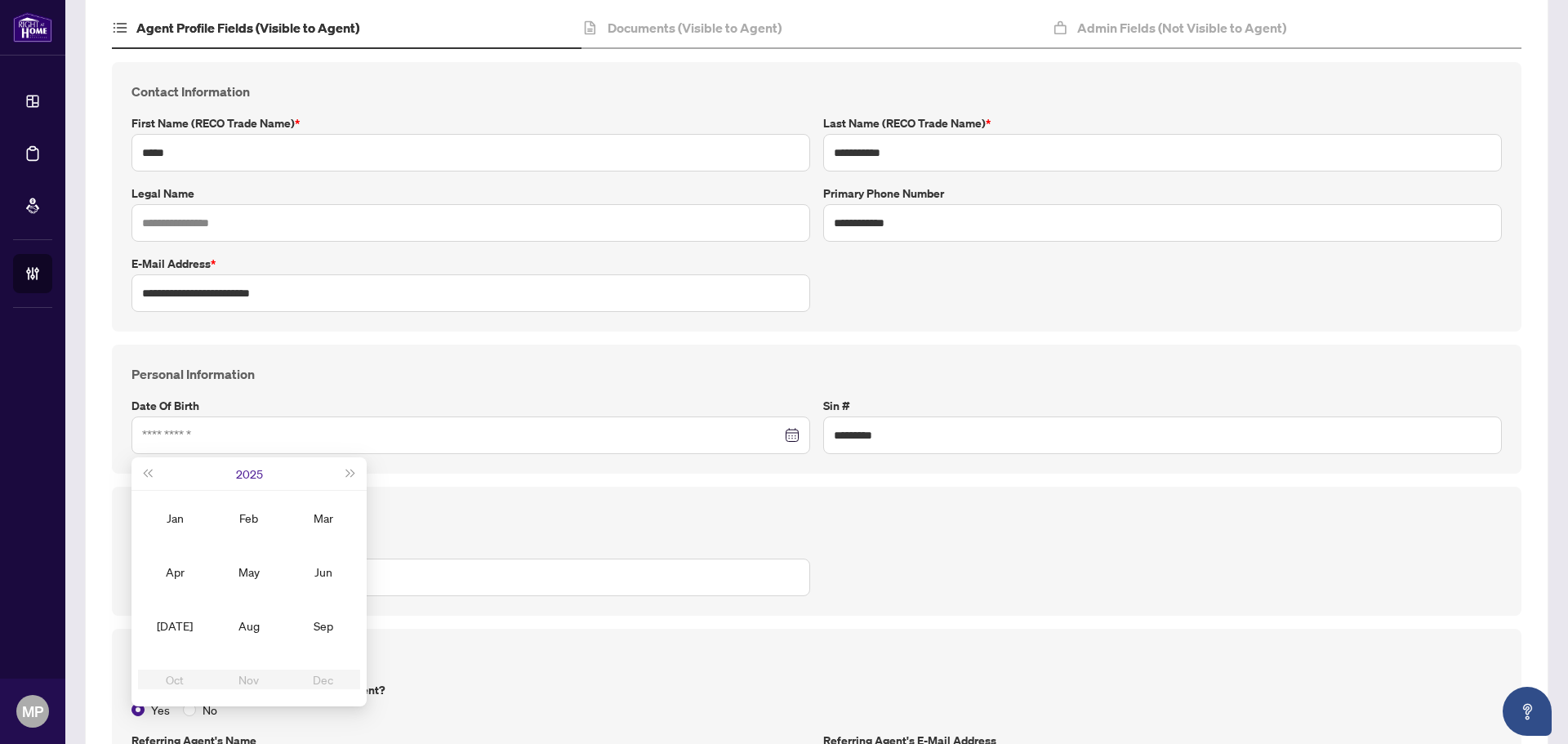
click at [247, 466] on button "2025" at bounding box center [249, 473] width 27 height 33
type input "**********"
click at [145, 474] on span "Last year (Control + left)" at bounding box center [147, 473] width 8 height 8
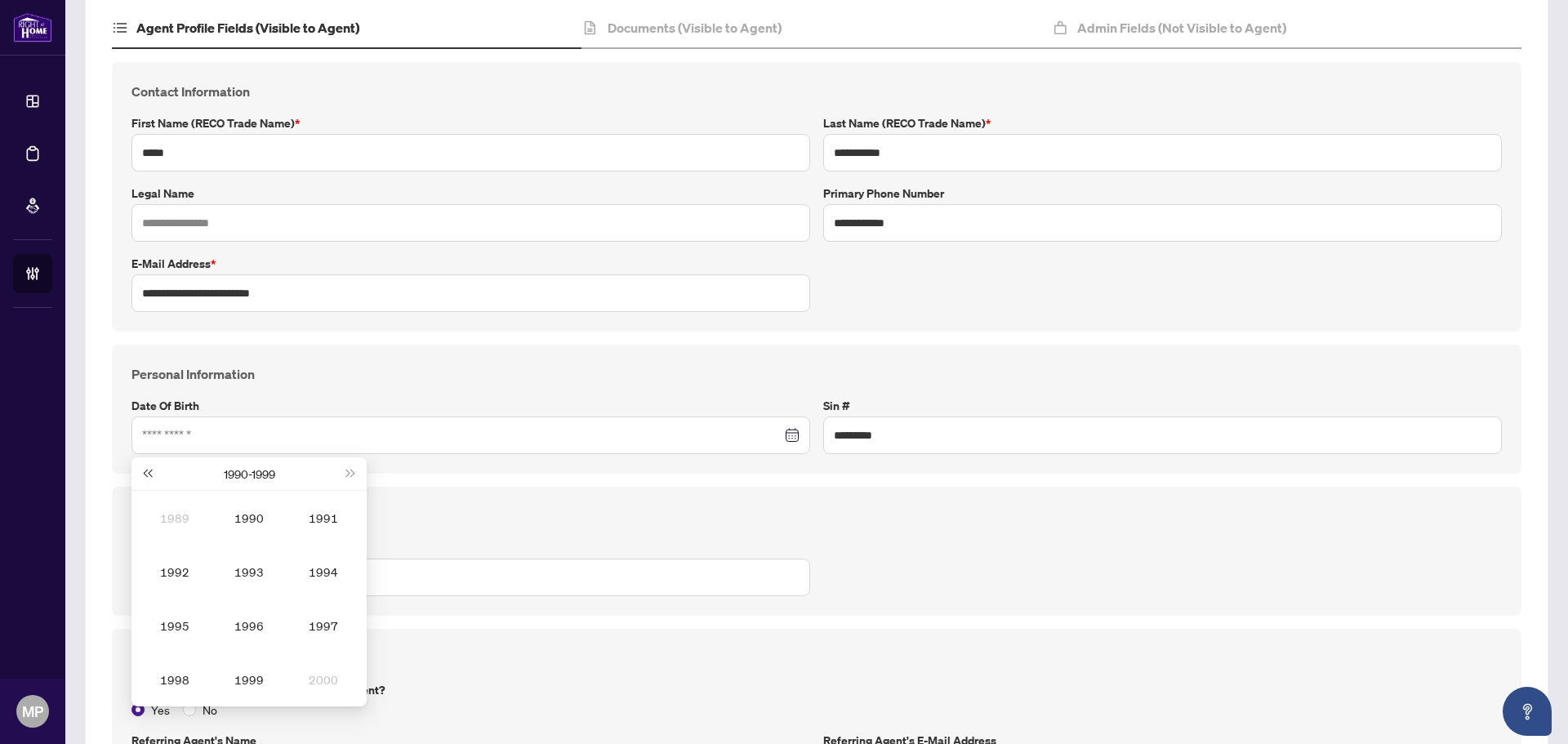
click at [145, 474] on span "Last year (Control + left)" at bounding box center [147, 473] width 8 height 8
type input "**********"
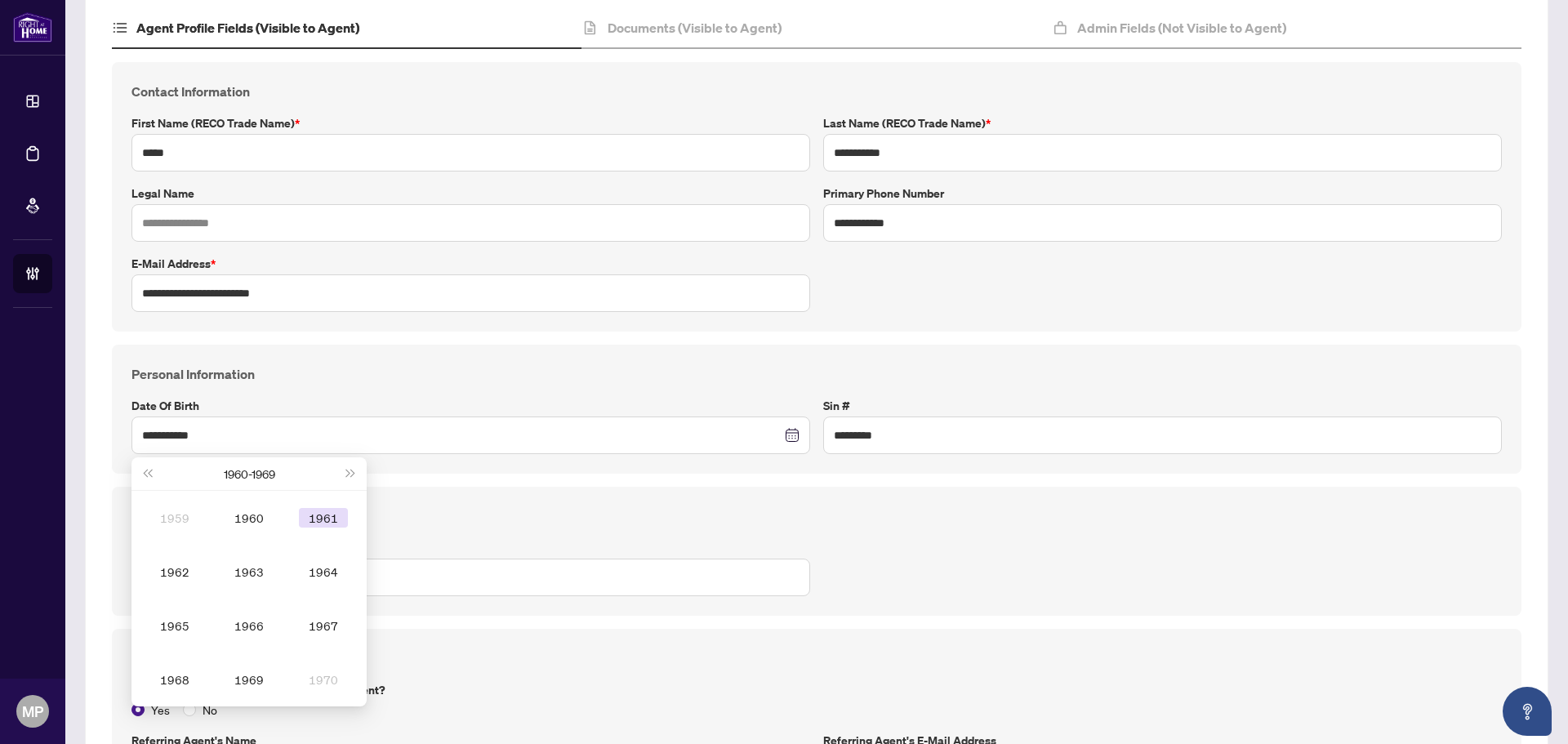
type input "**********"
click at [239, 680] on div "1969" at bounding box center [249, 679] width 49 height 19
click at [322, 619] on div "Sep" at bounding box center [323, 625] width 49 height 19
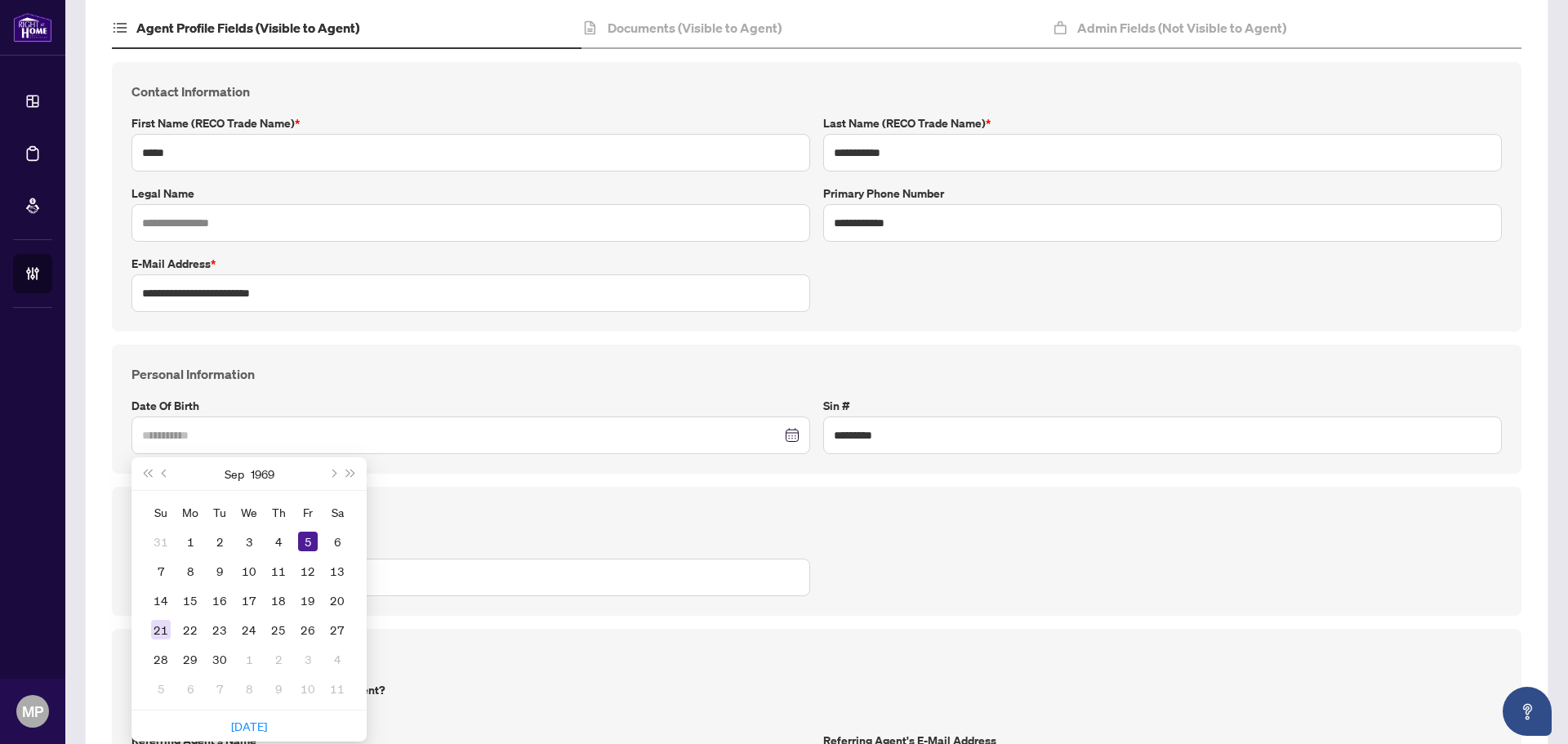
type input "**********"
click at [160, 635] on div "21" at bounding box center [161, 629] width 19 height 19
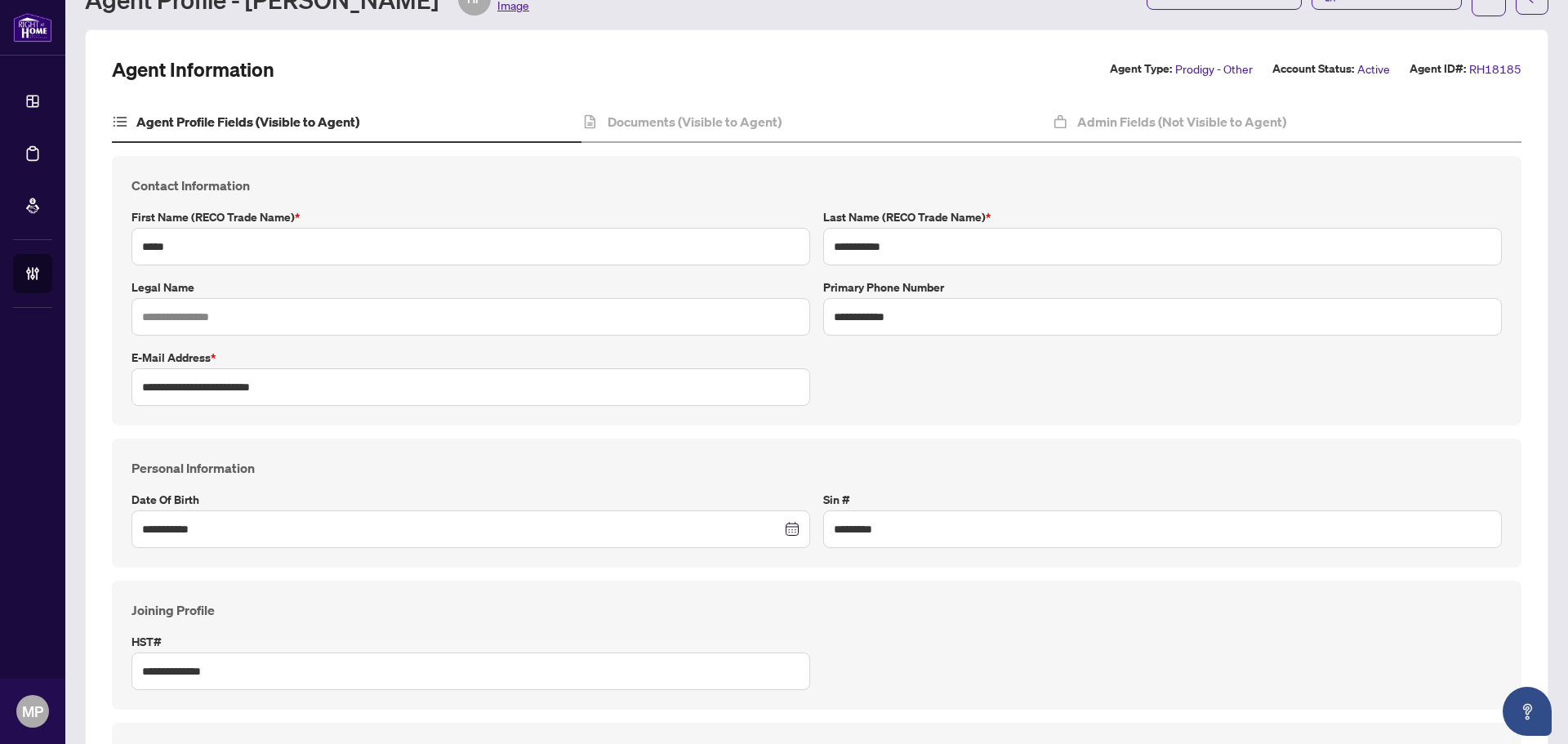
scroll to position [0, 0]
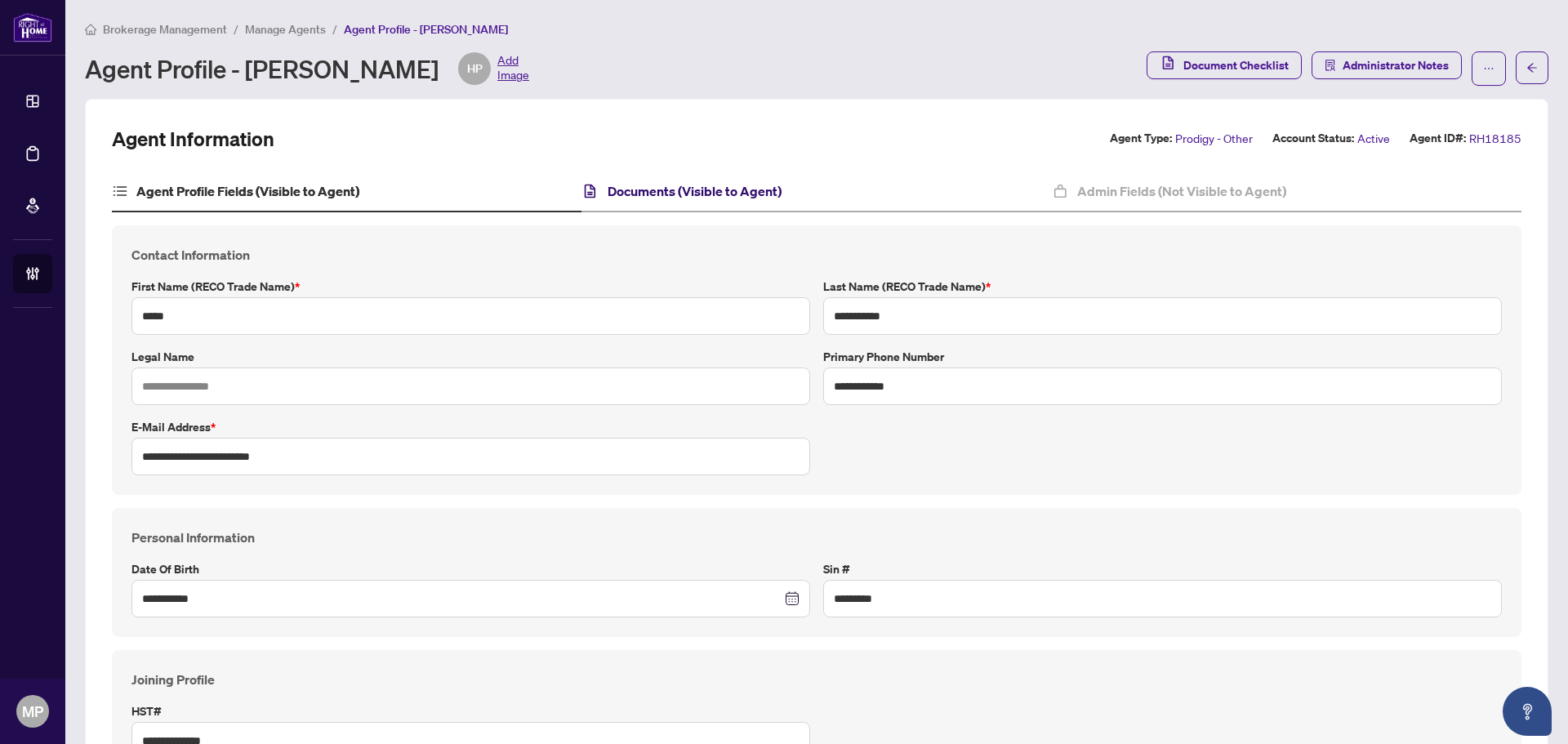
click at [683, 191] on h4 "Documents (Visible to Agent)" at bounding box center [695, 191] width 174 height 19
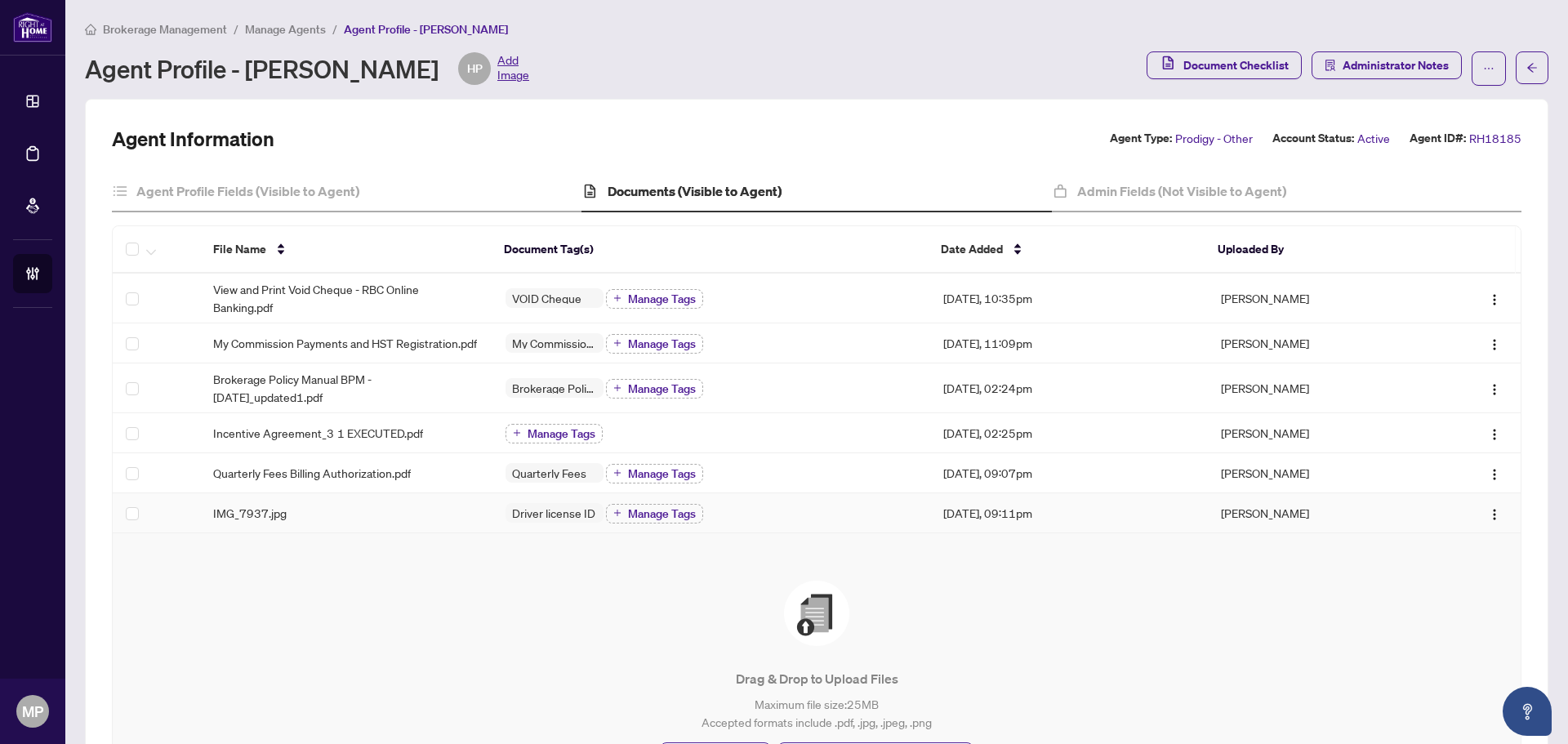
click div "IMG_7937.jpg"
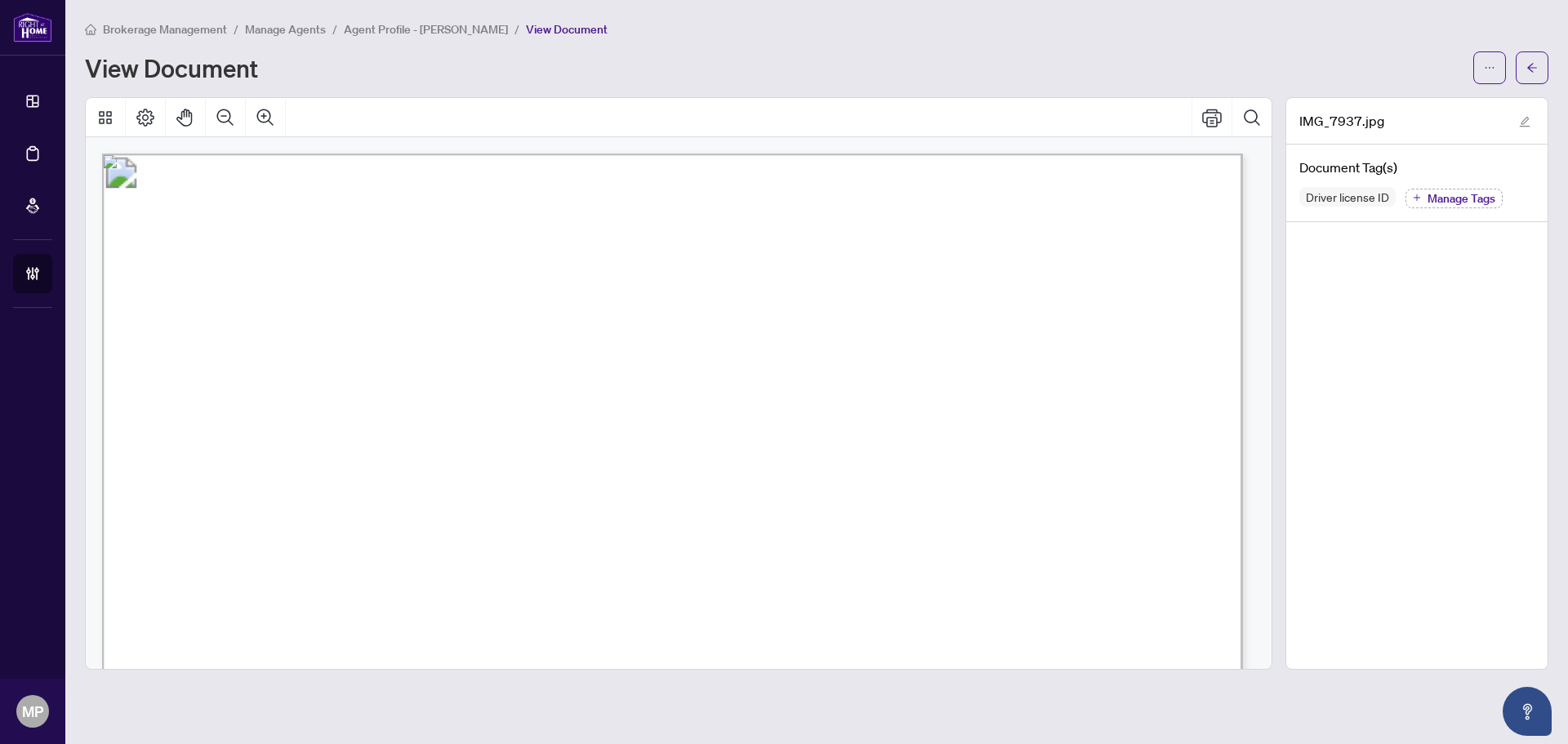
scroll to position [408, 0]
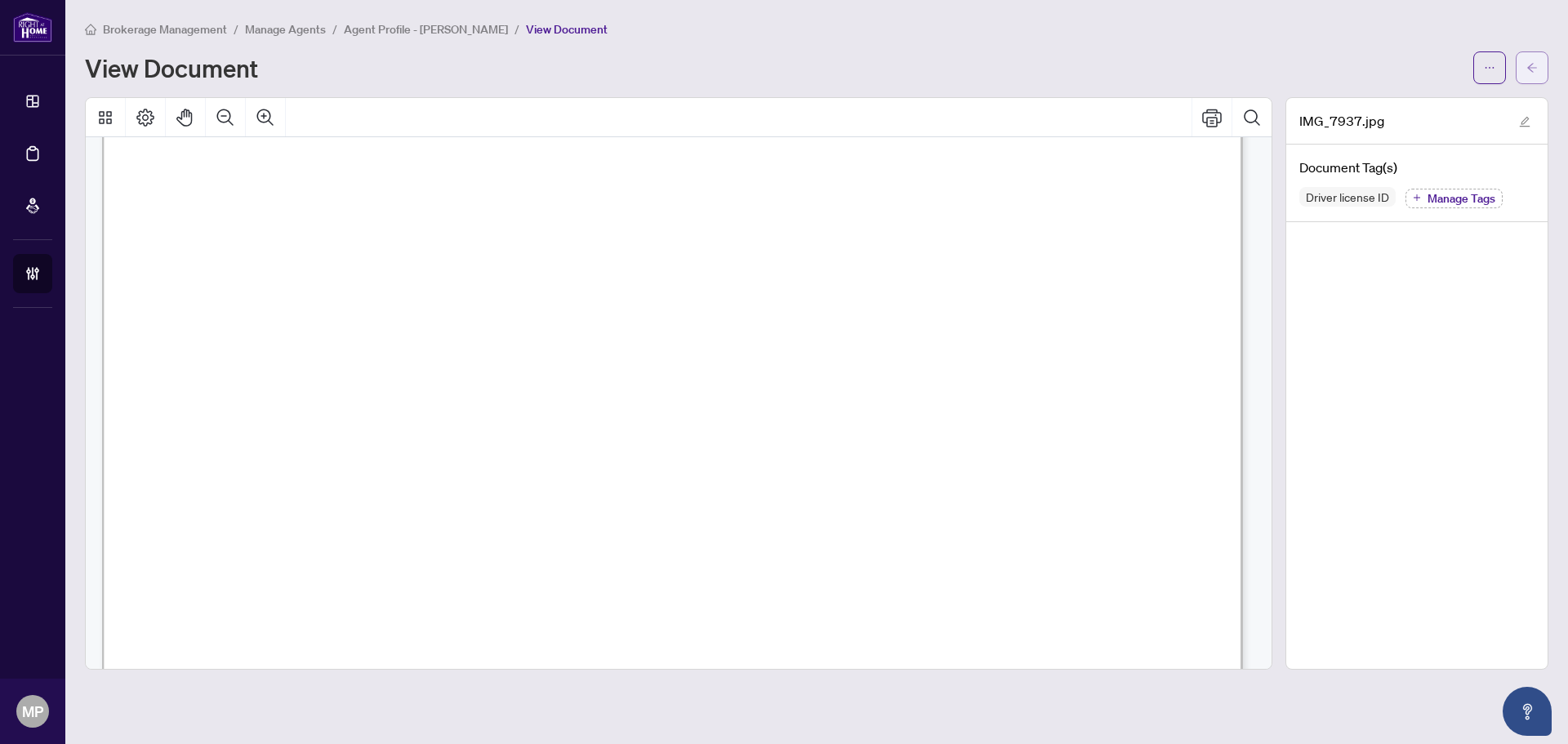
click icon "arrow-left"
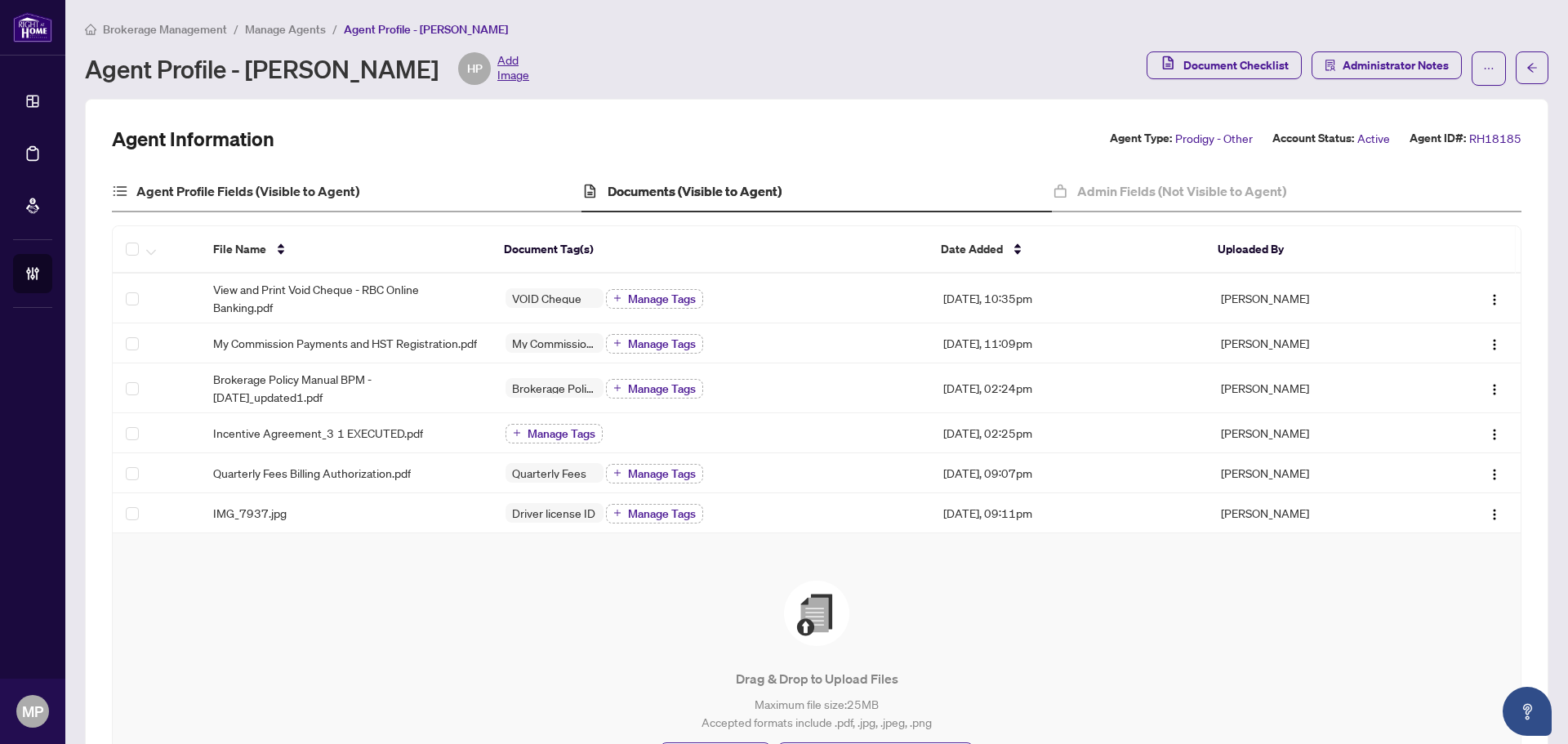
click div "Agent Profile Fields (Visible to Agent)"
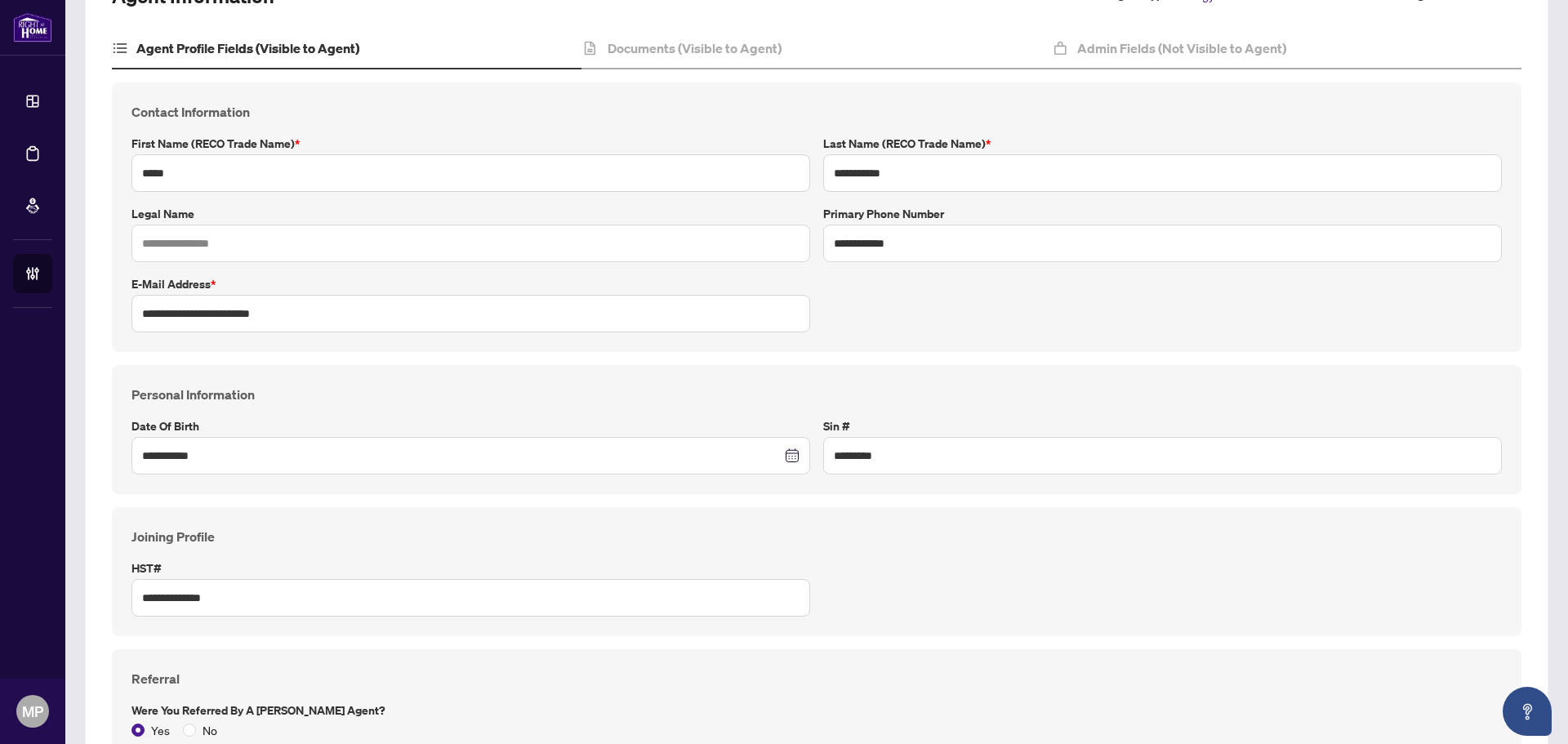
scroll to position [163, 0]
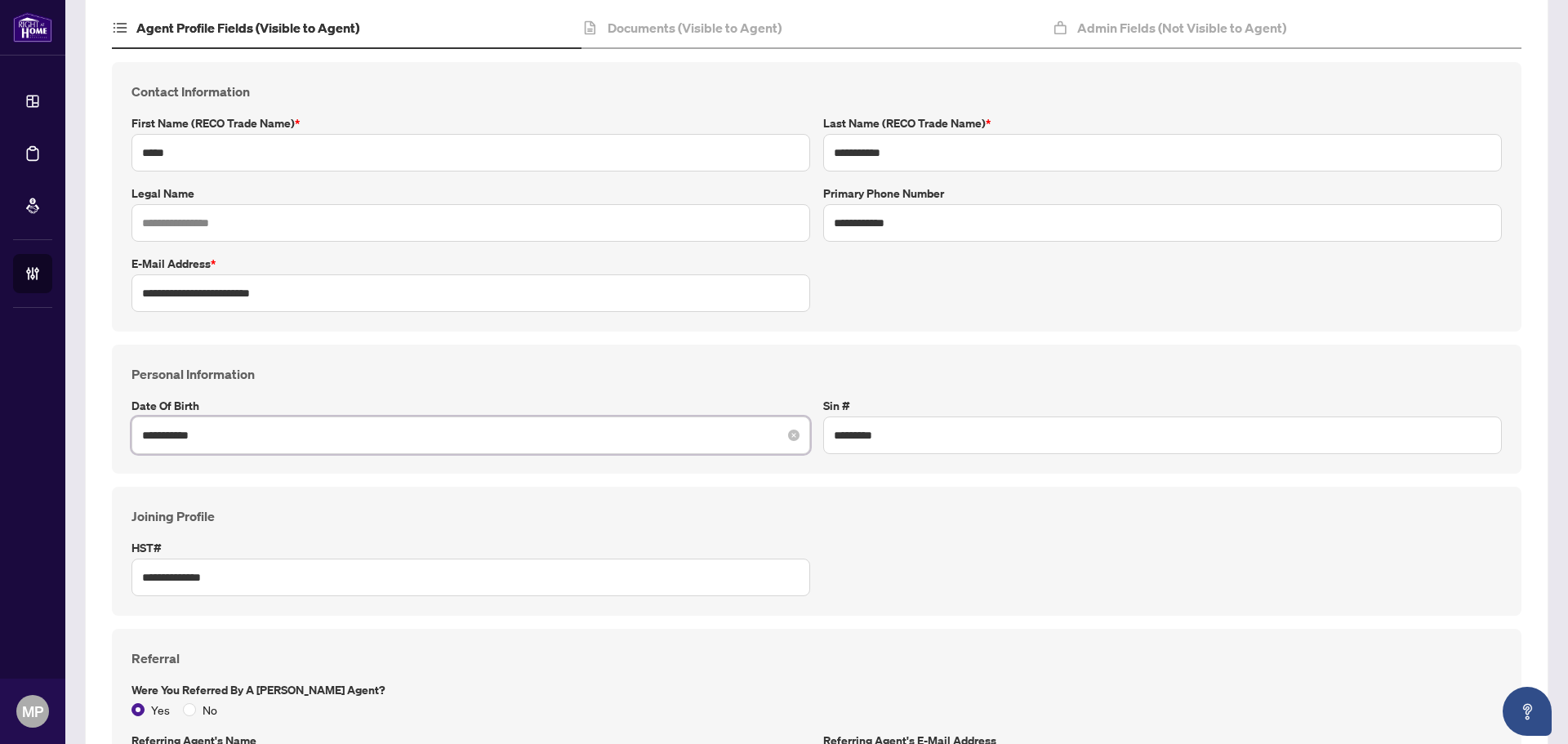
click input "**********"
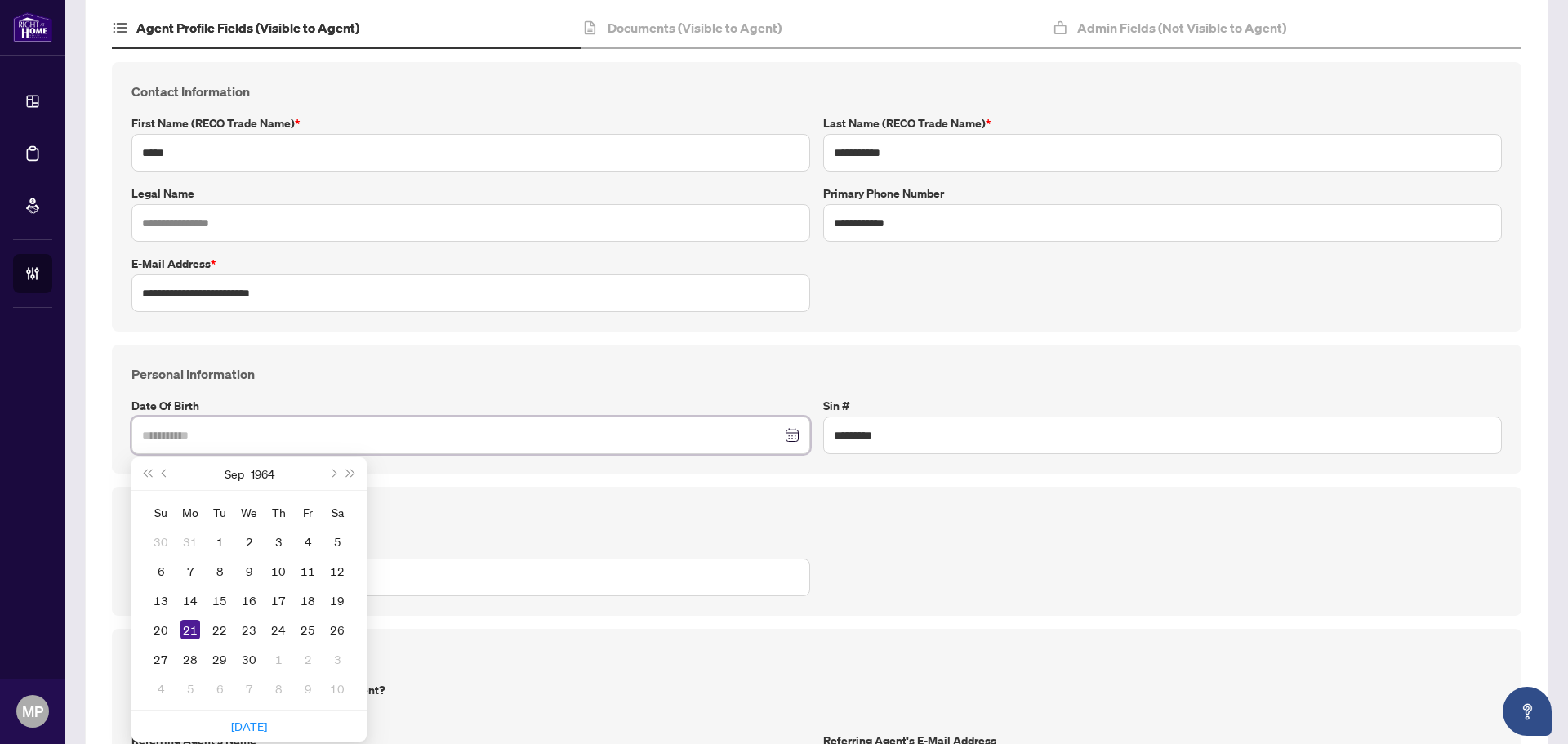
type input "**********"
click div "21"
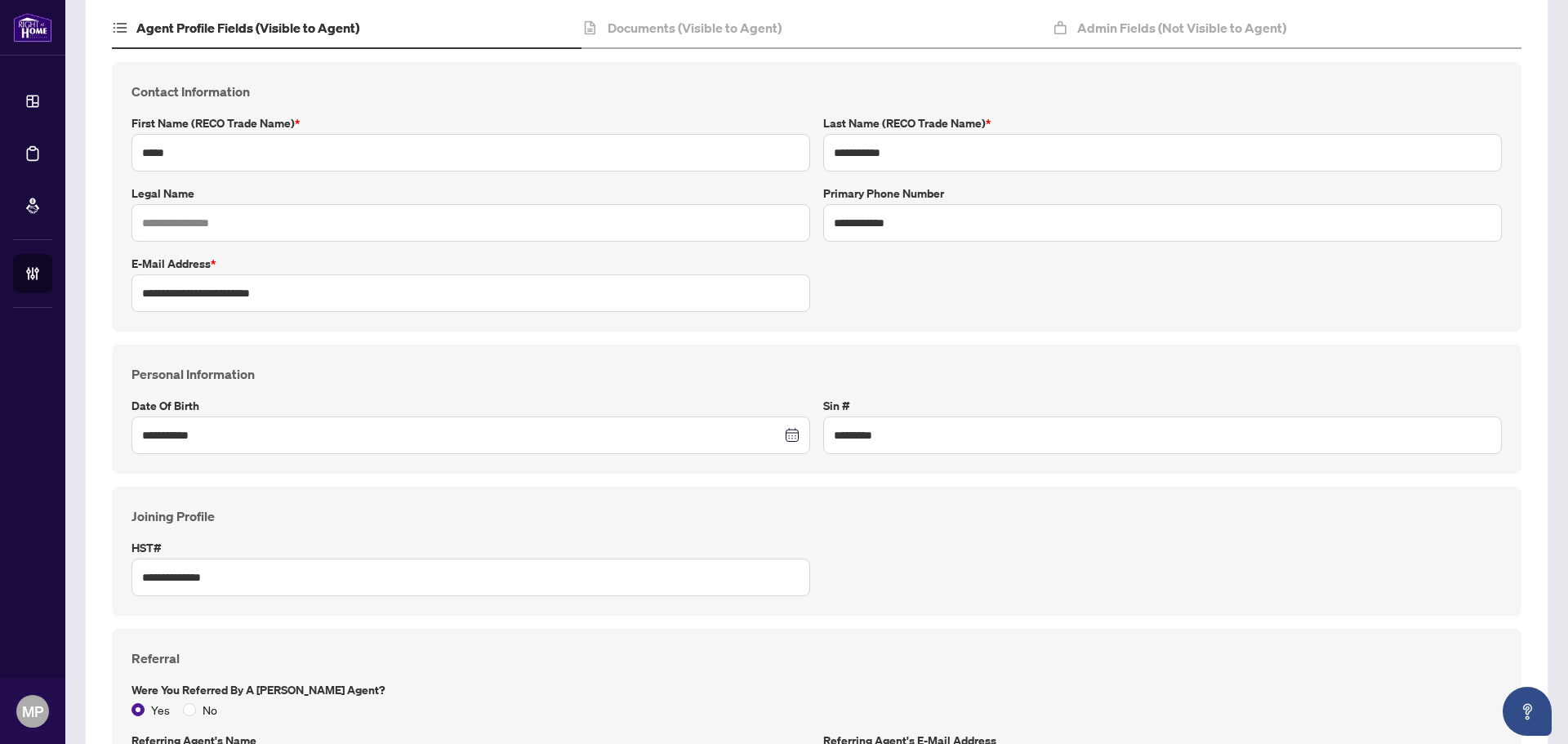
click div "**********"
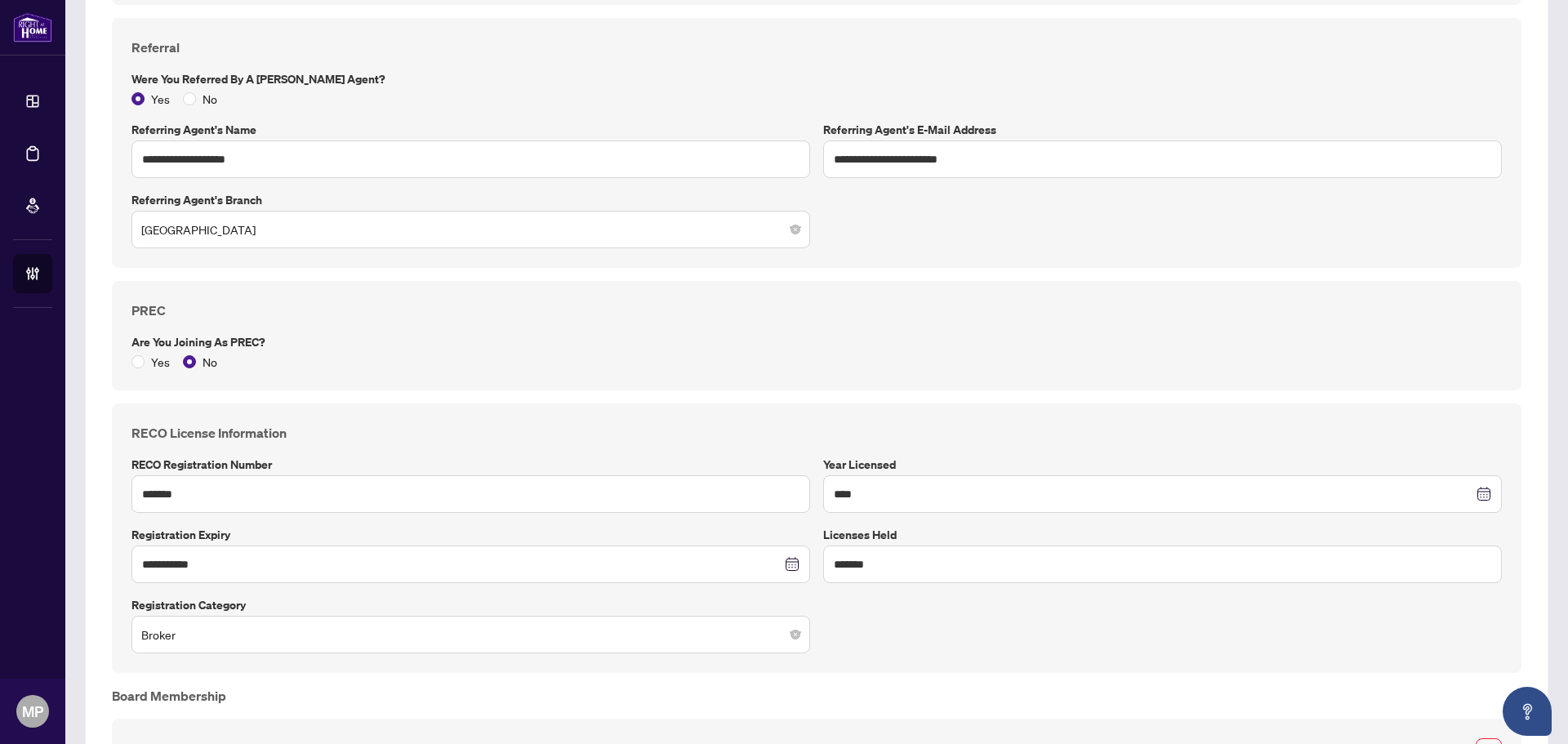
scroll to position [816, 0]
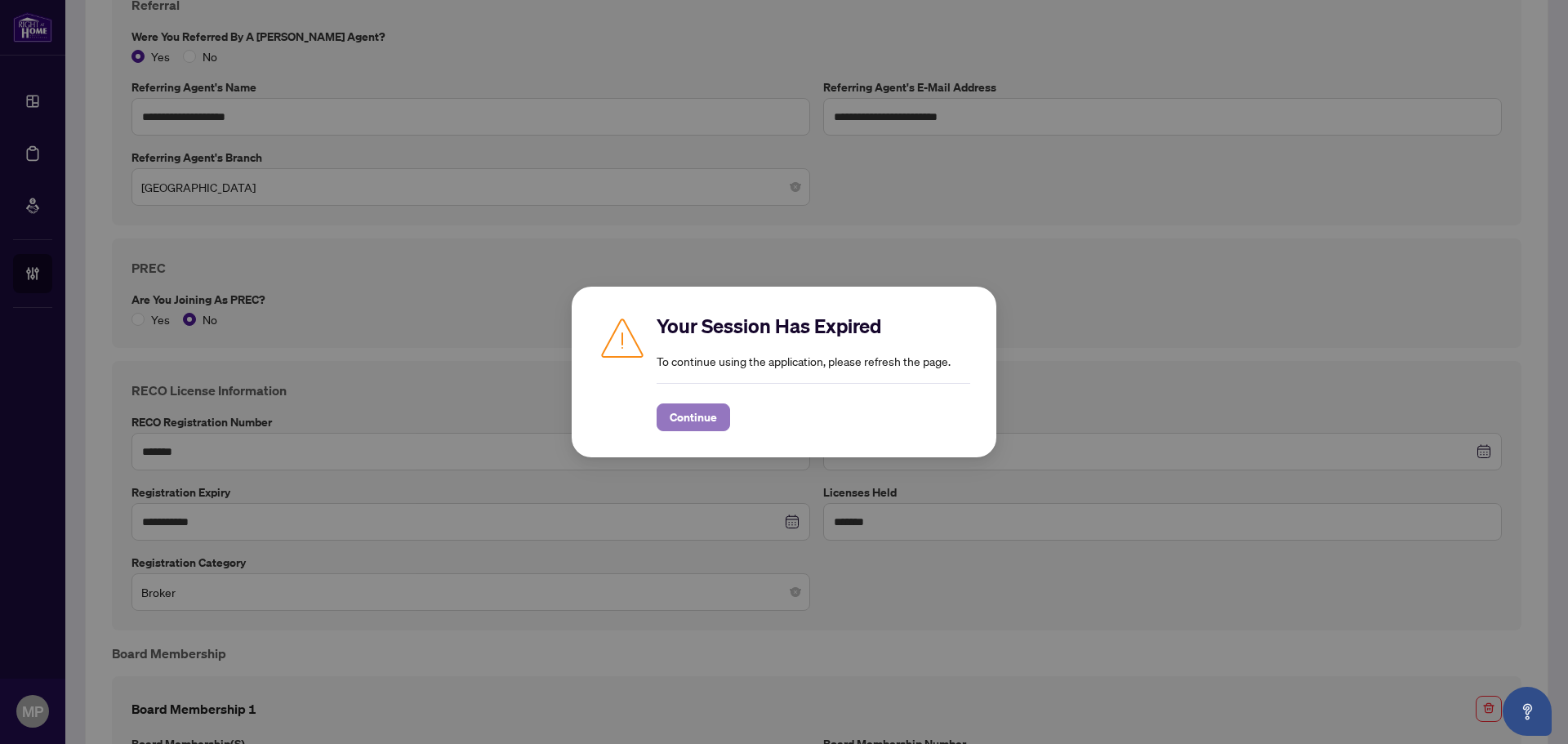
click span "Continue"
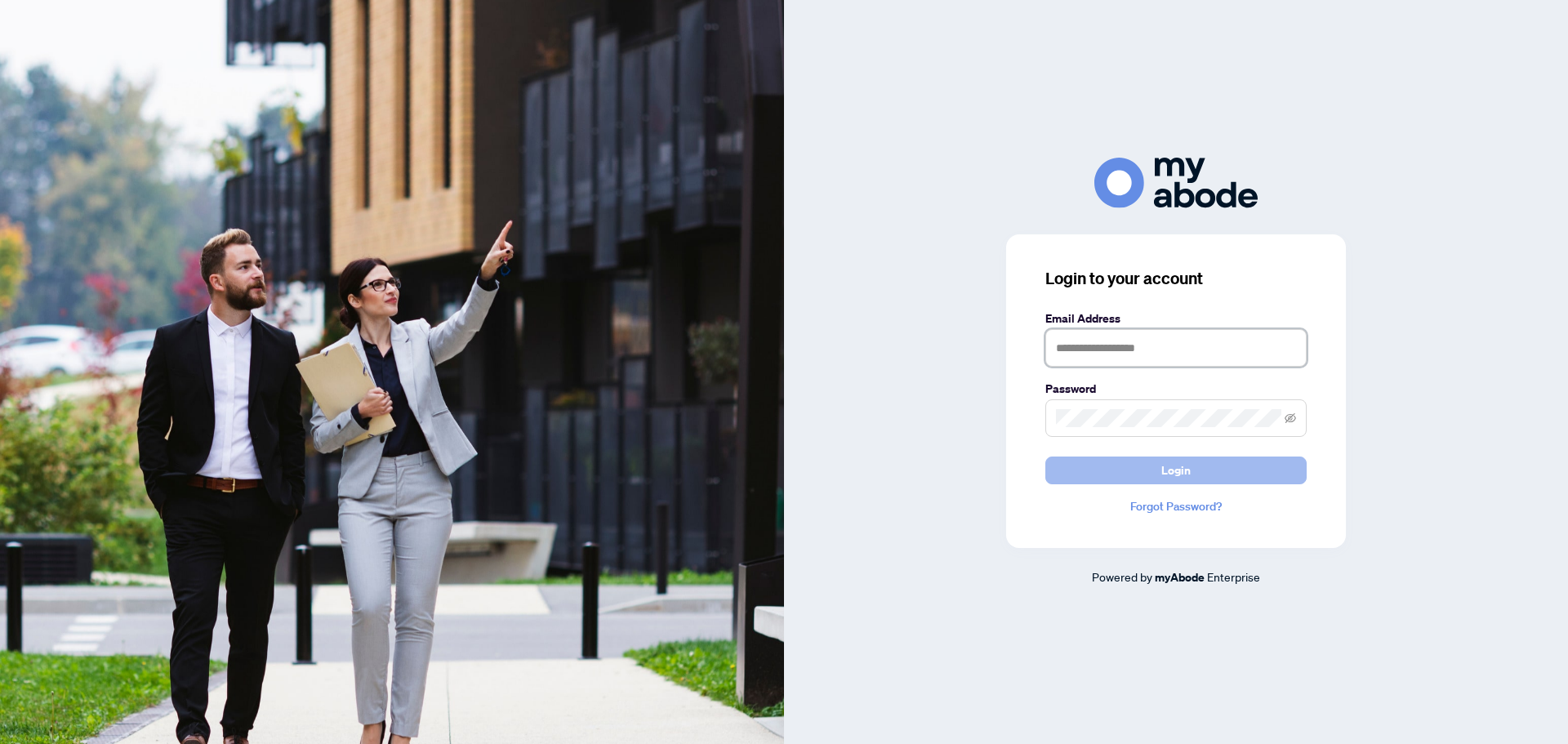
type input "**********"
click at [1145, 459] on button "Login" at bounding box center [1175, 471] width 261 height 28
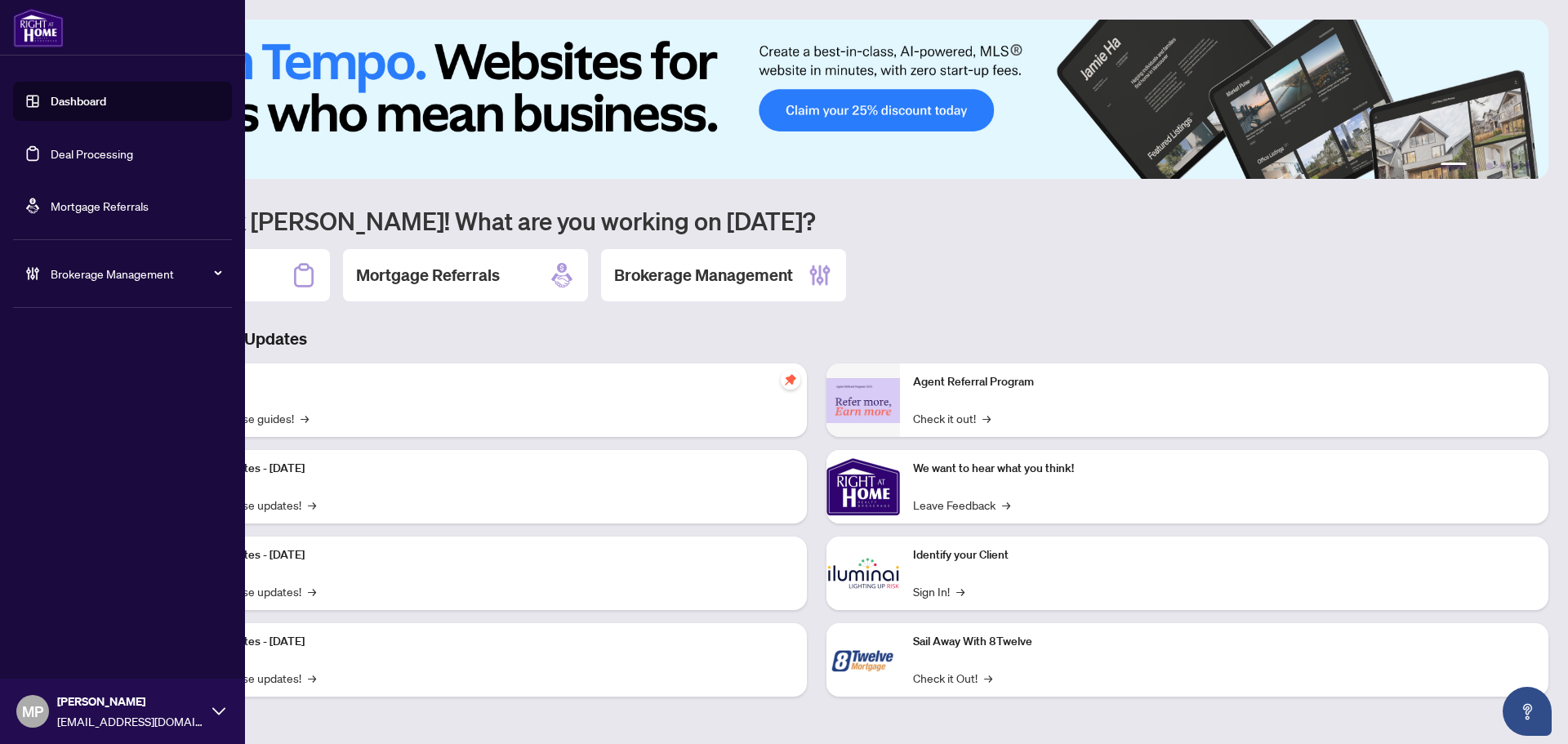
click at [57, 261] on div "Brokerage Management" at bounding box center [122, 273] width 219 height 40
click at [93, 384] on link "Manage Agents" at bounding box center [75, 391] width 81 height 15
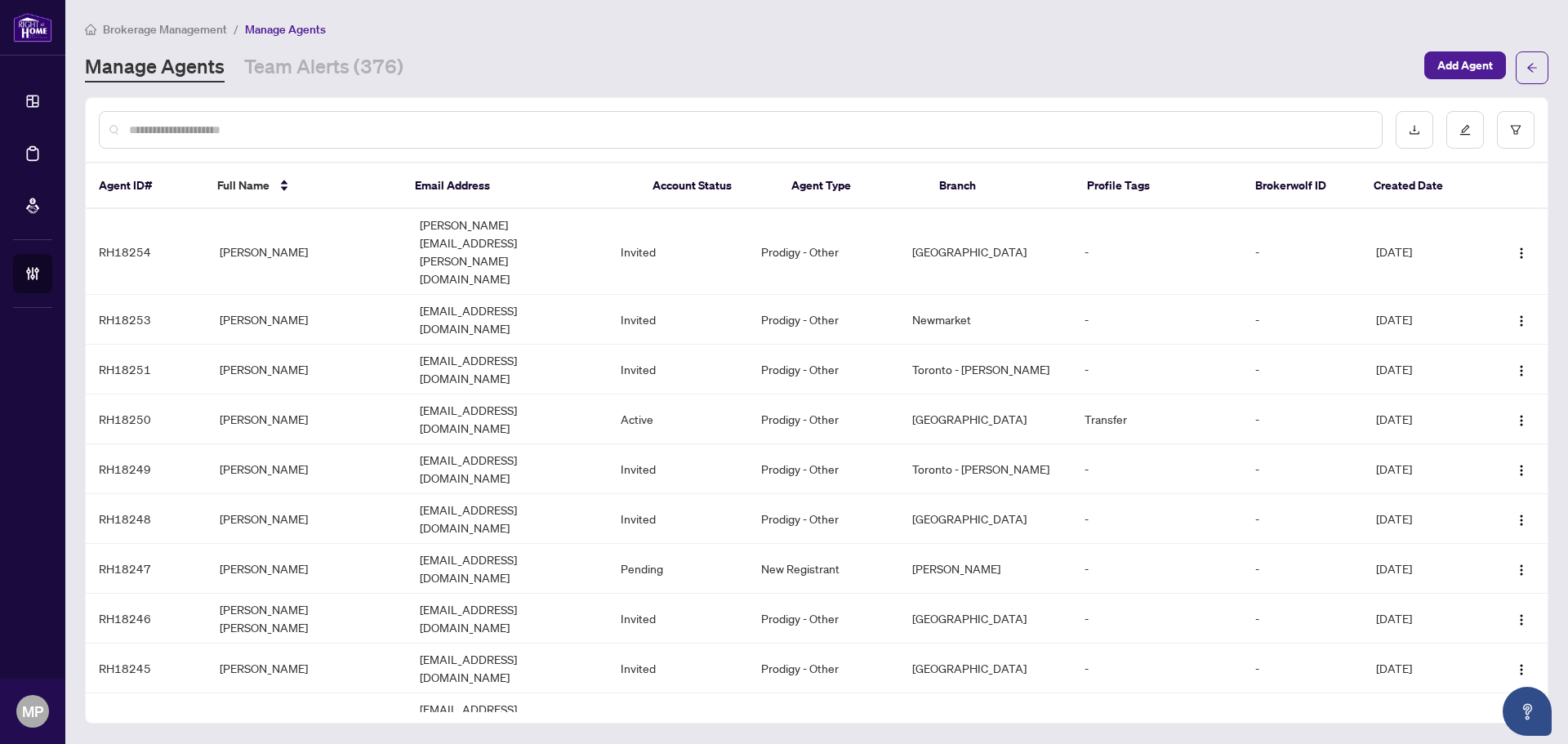
click at [1194, 127] on input "text" at bounding box center [748, 130] width 1239 height 18
type input "******"
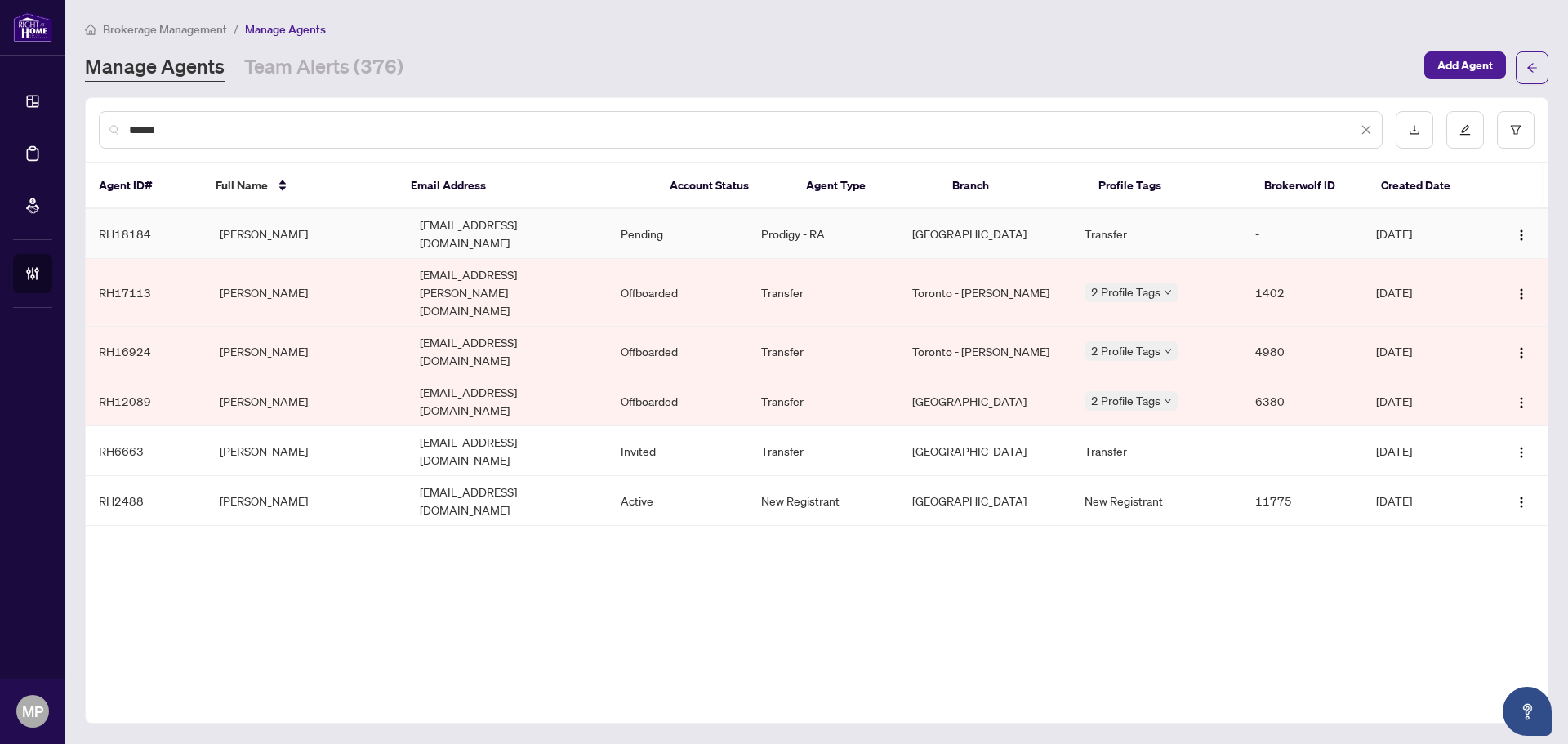
click at [284, 230] on td "[PERSON_NAME]" at bounding box center [307, 234] width 201 height 50
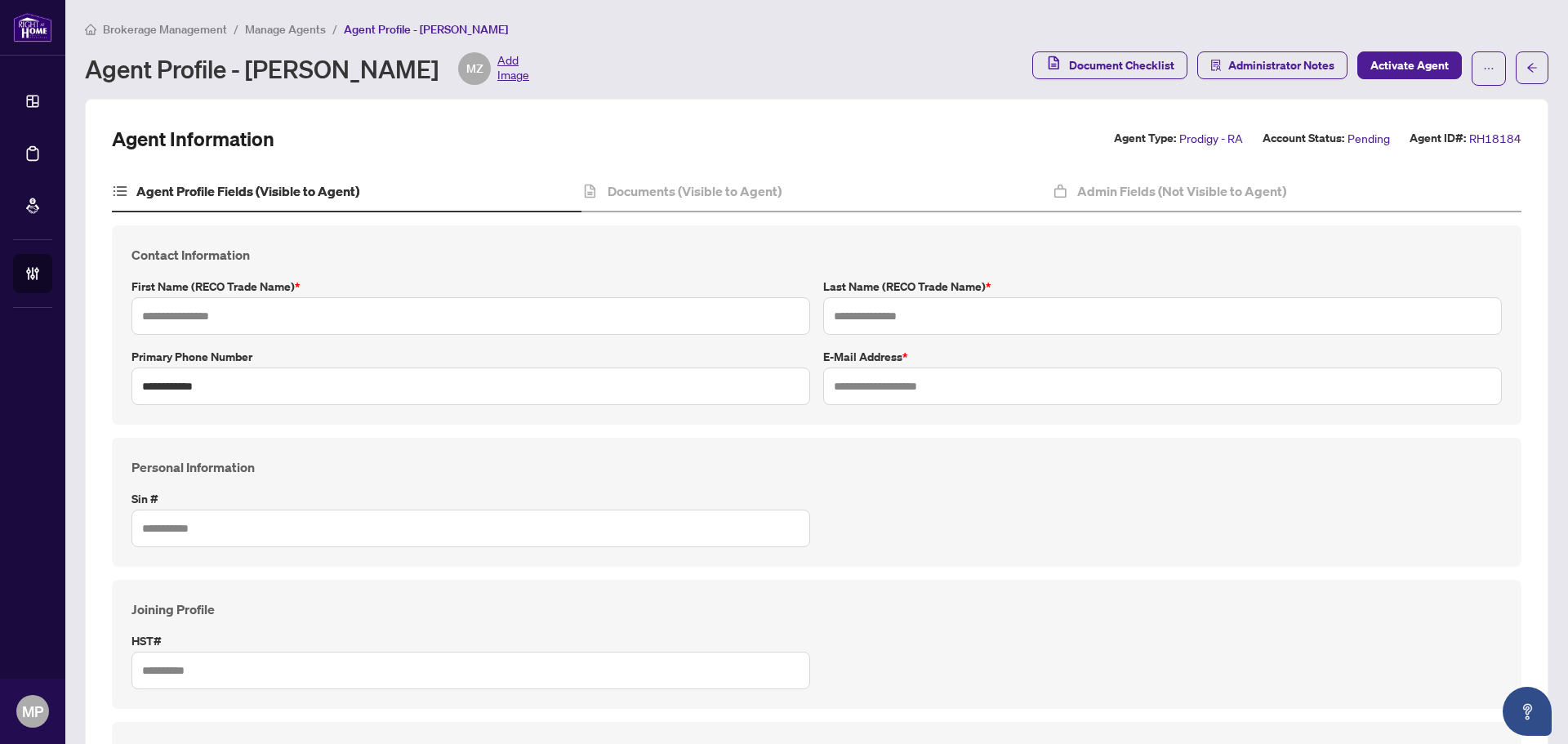
type input "******"
type input "**********"
type input "*********"
type input "**********"
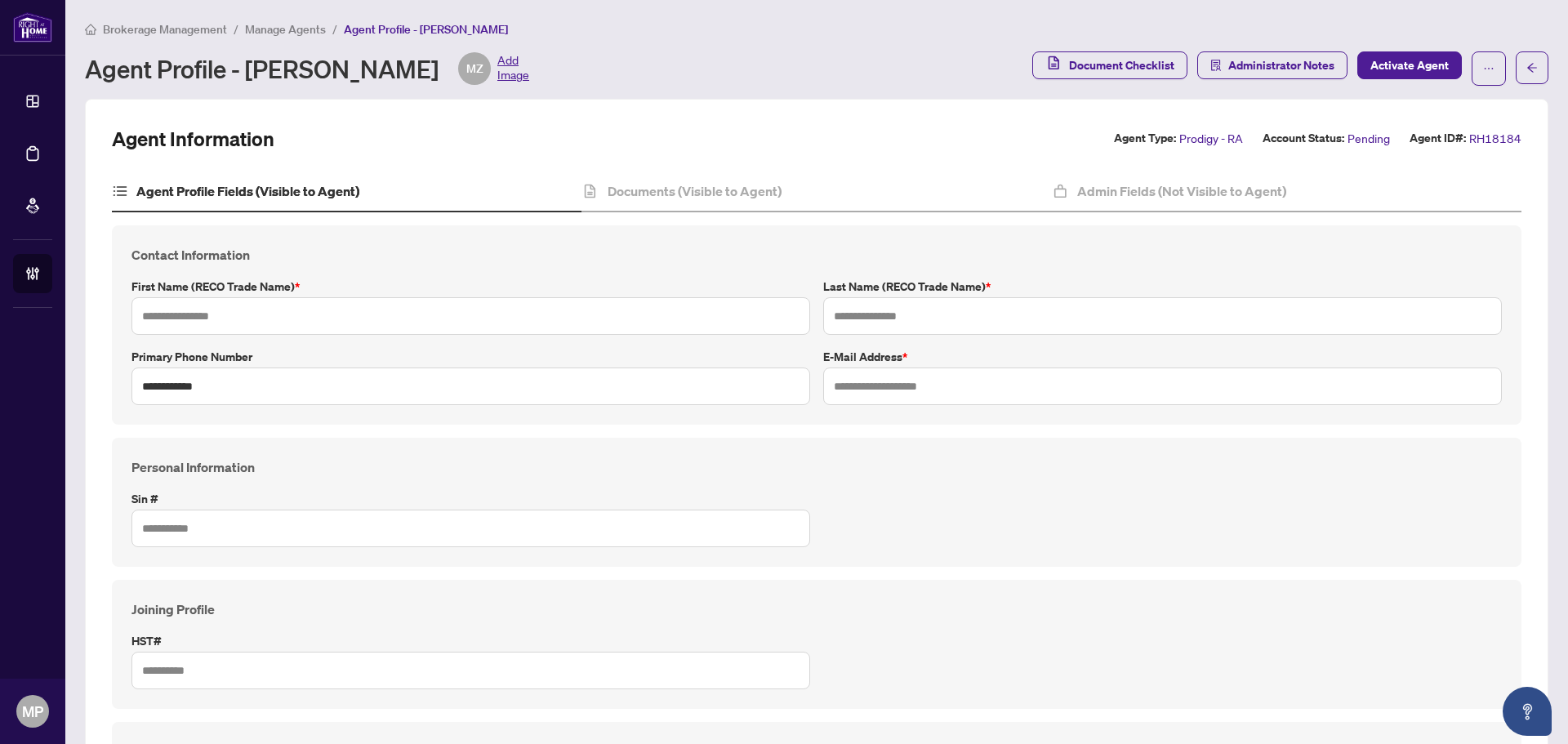
type input "**********"
type input "*******"
type input "****"
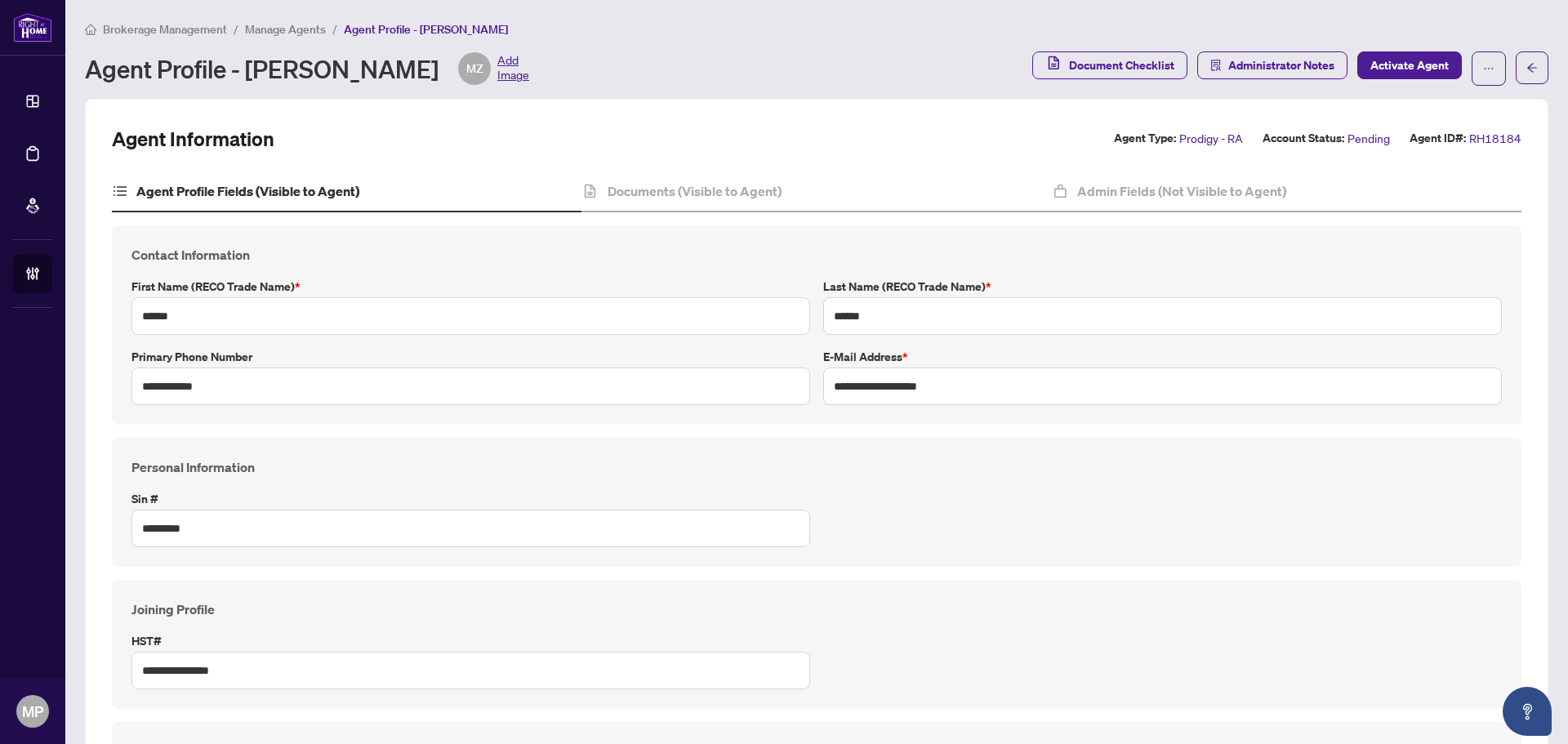
type input "**********"
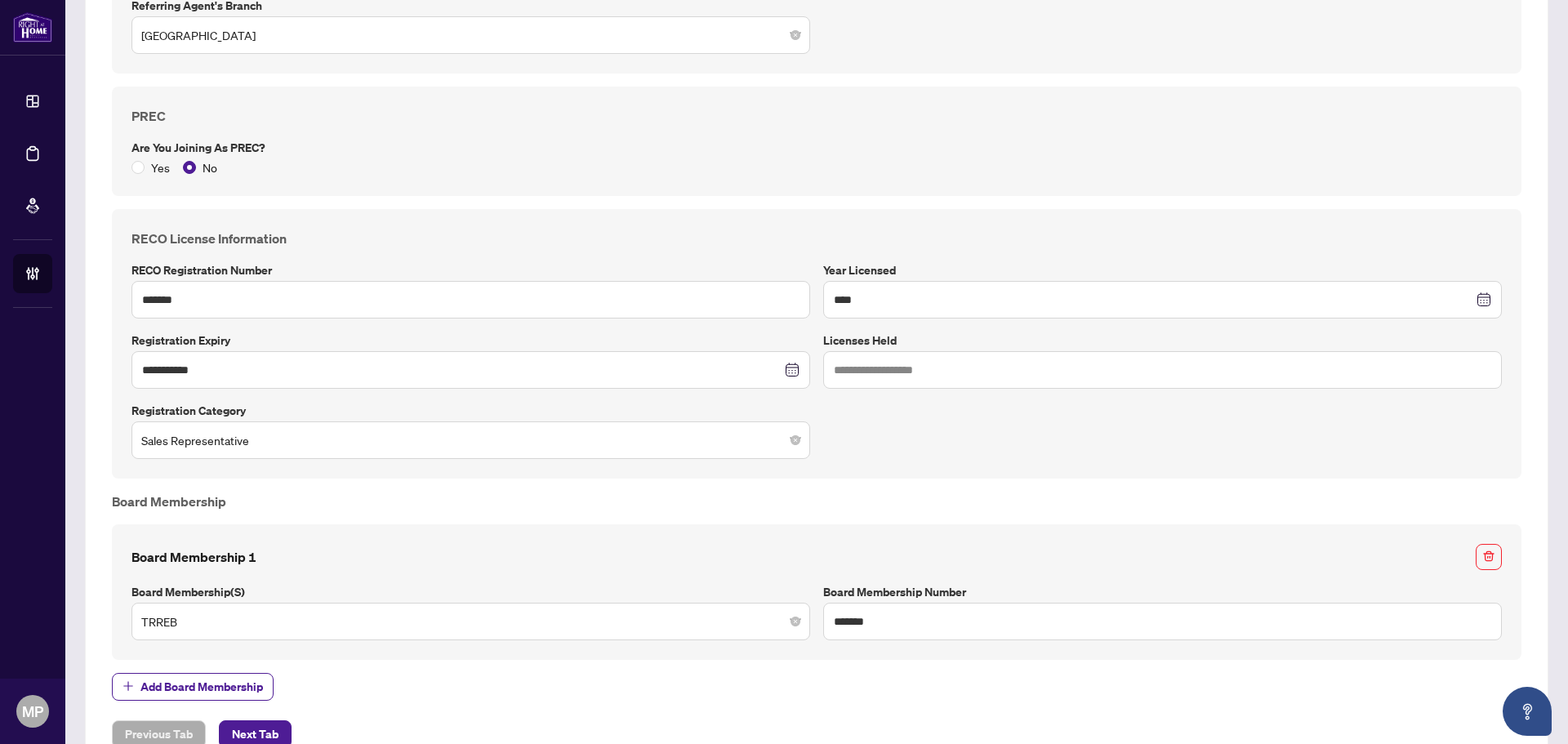
scroll to position [948, 0]
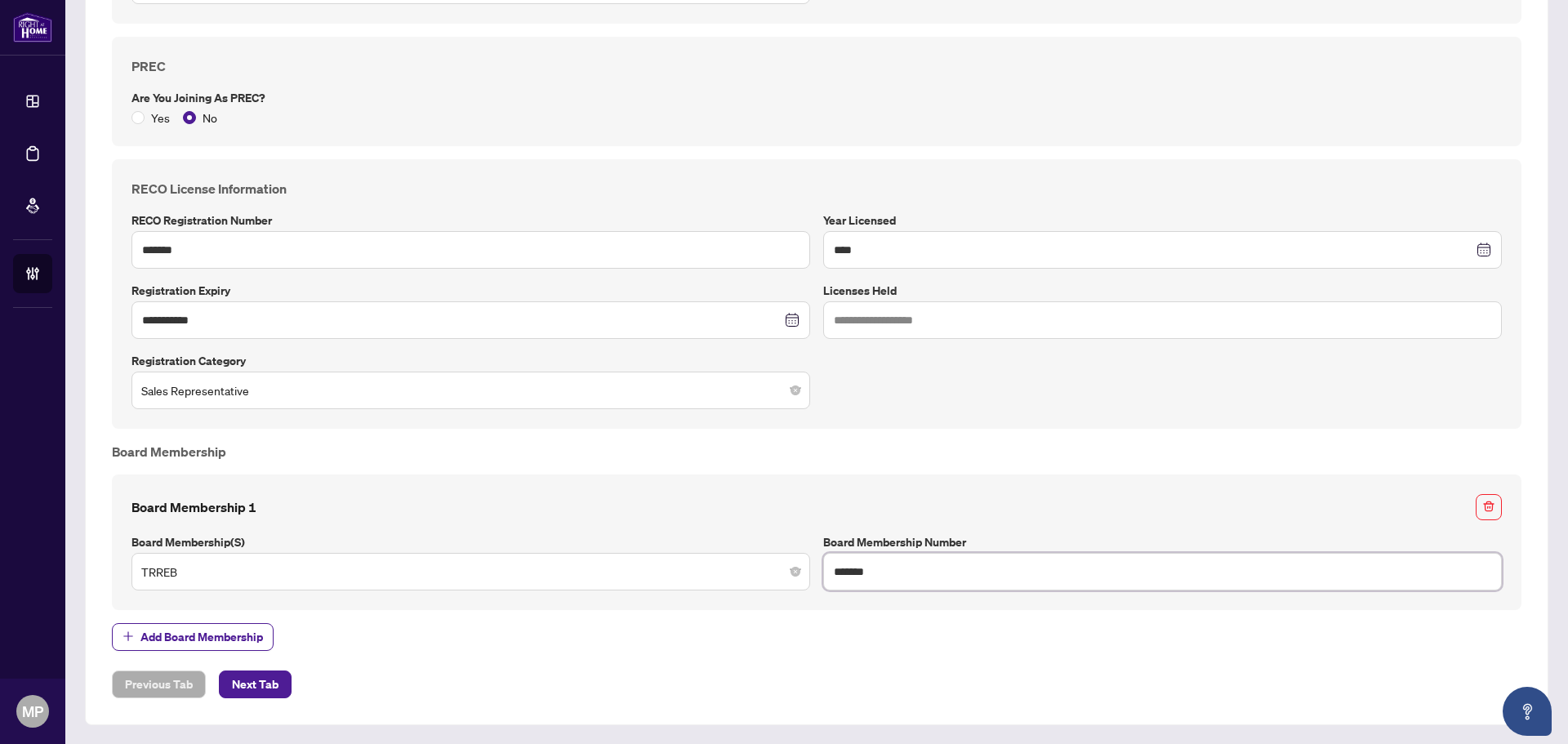
drag, startPoint x: 869, startPoint y: 566, endPoint x: 765, endPoint y: 563, distance: 104.0
click at [765, 563] on div "Board Membership 1 Board Membership(s) TRREB Board Membership Number *******" at bounding box center [816, 542] width 1384 height 97
click at [1412, 451] on h4 "Board Membership" at bounding box center [816, 451] width 1409 height 19
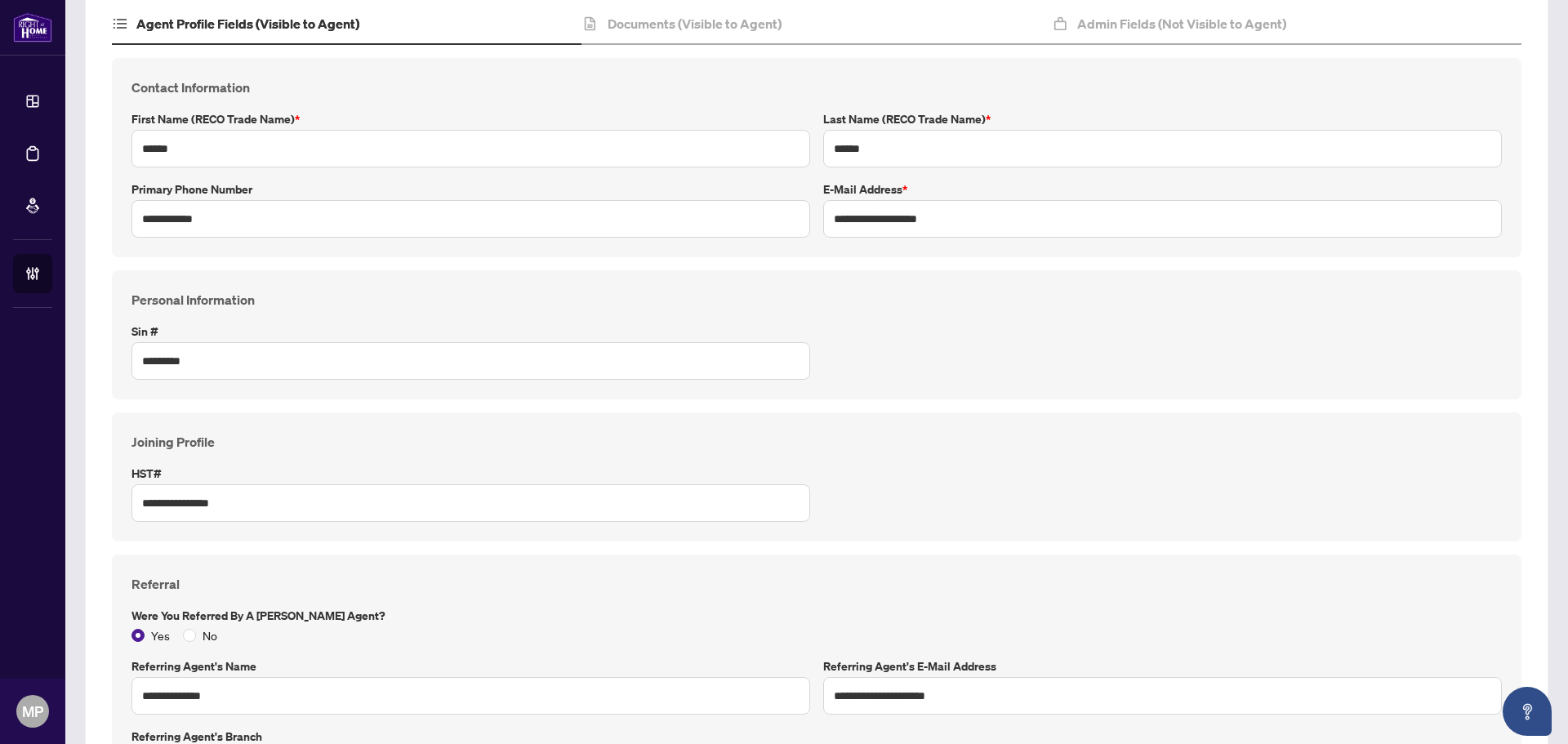
scroll to position [0, 0]
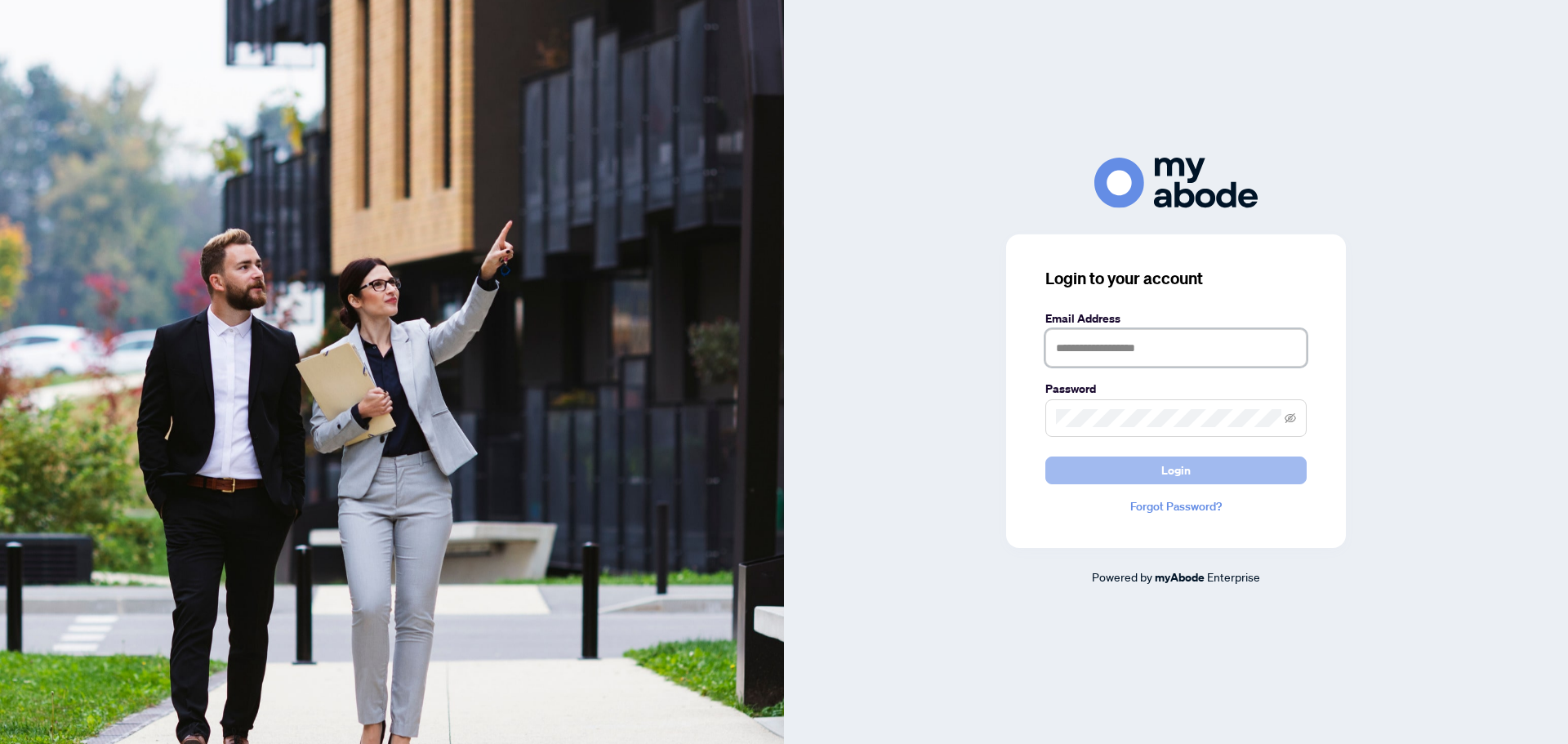
type input "**********"
click at [1160, 470] on button "Login" at bounding box center [1175, 471] width 261 height 28
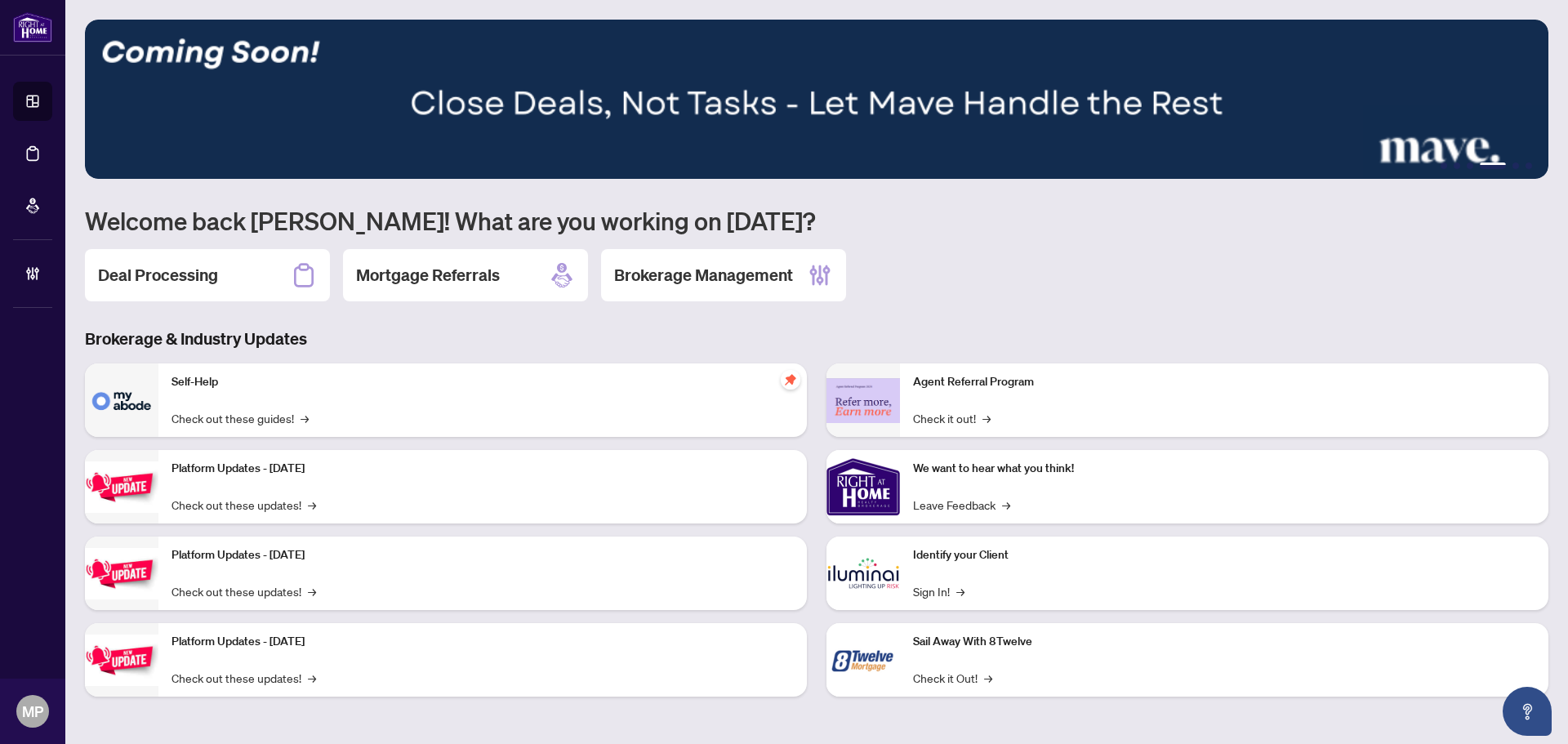
click at [1485, 311] on div "1 2 3 4 5 6 Welcome back [PERSON_NAME]! What are you working on [DATE]? Deal Pr…" at bounding box center [817, 370] width 1463 height 701
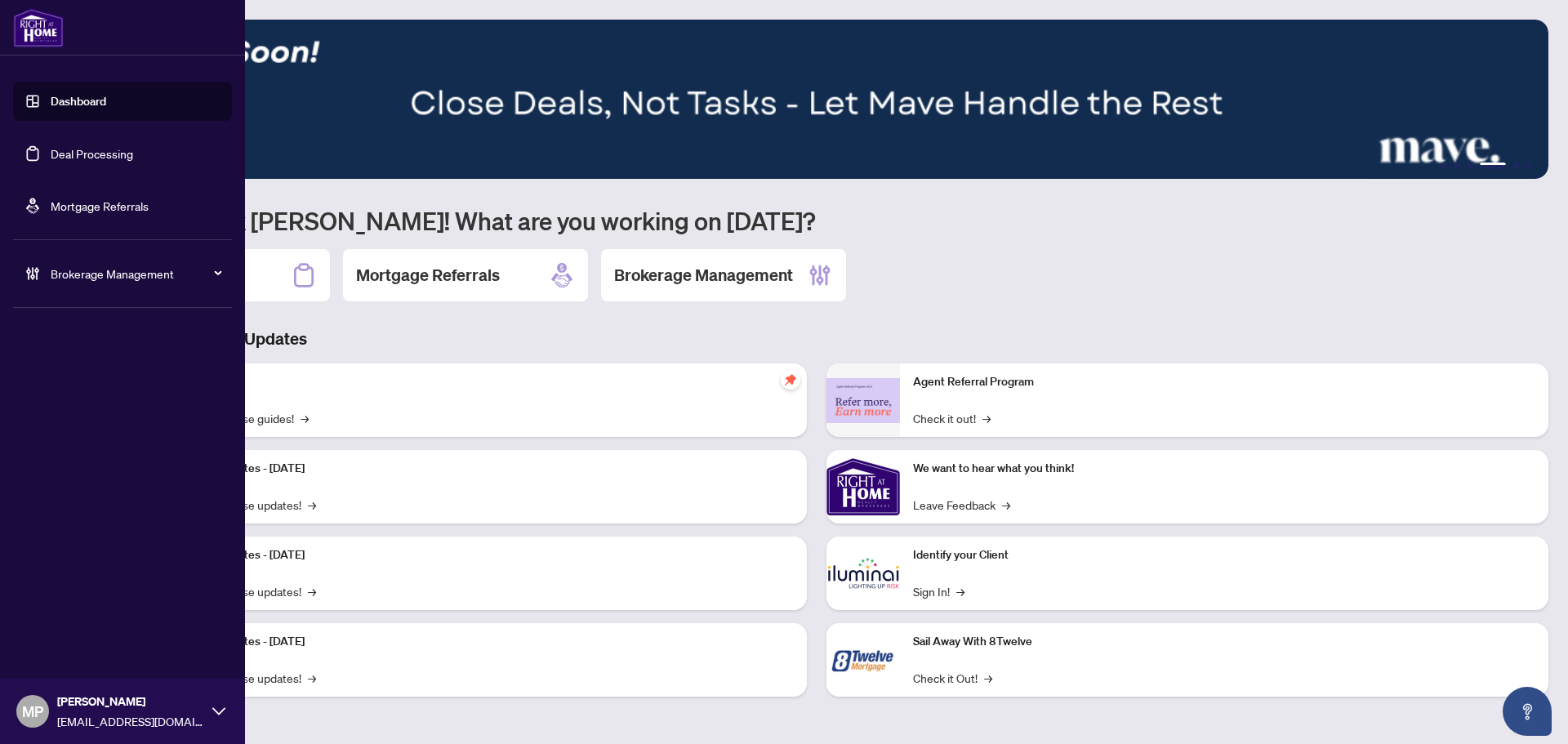
click at [165, 275] on span "Brokerage Management" at bounding box center [135, 273] width 170 height 18
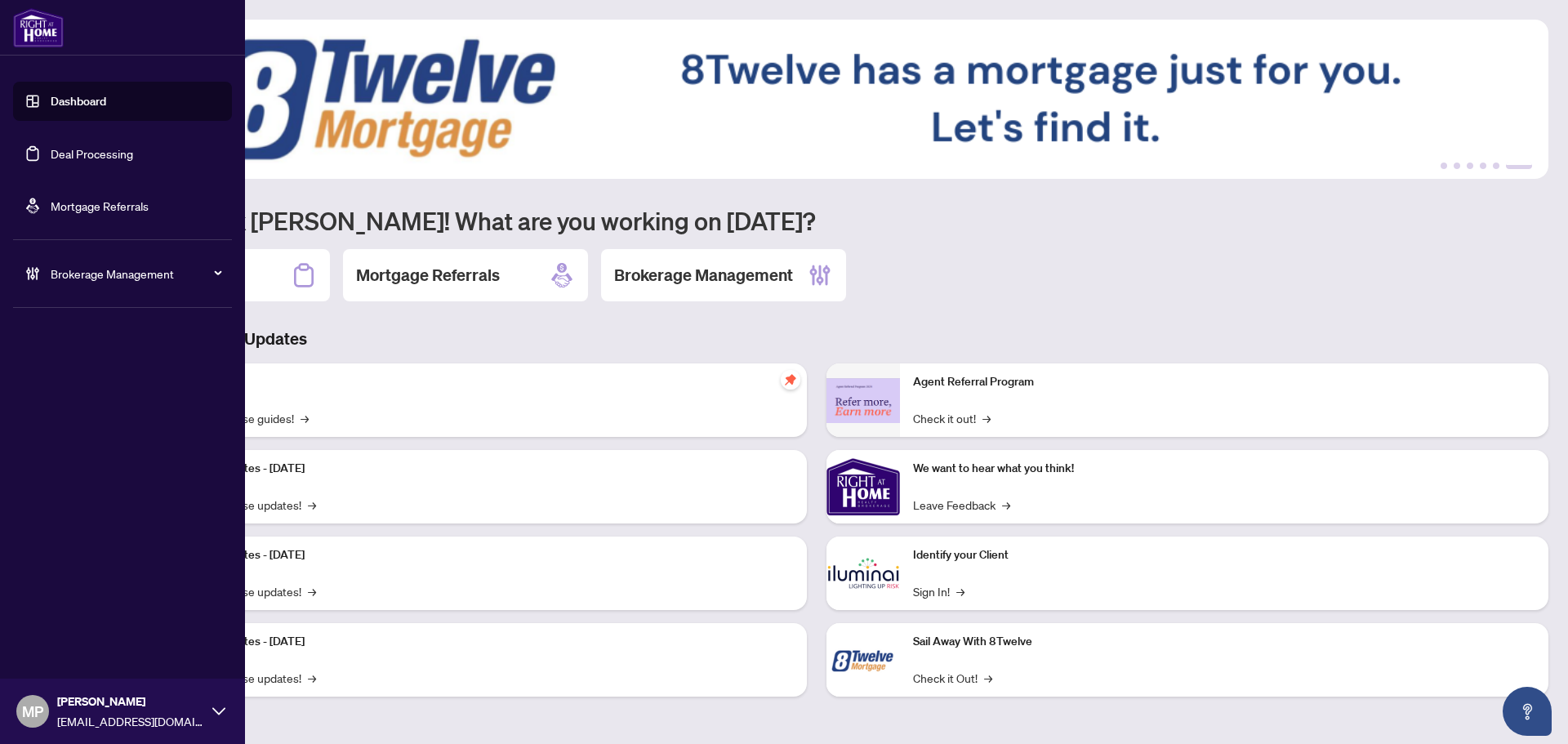
click at [118, 158] on link "Deal Processing" at bounding box center [92, 153] width 83 height 15
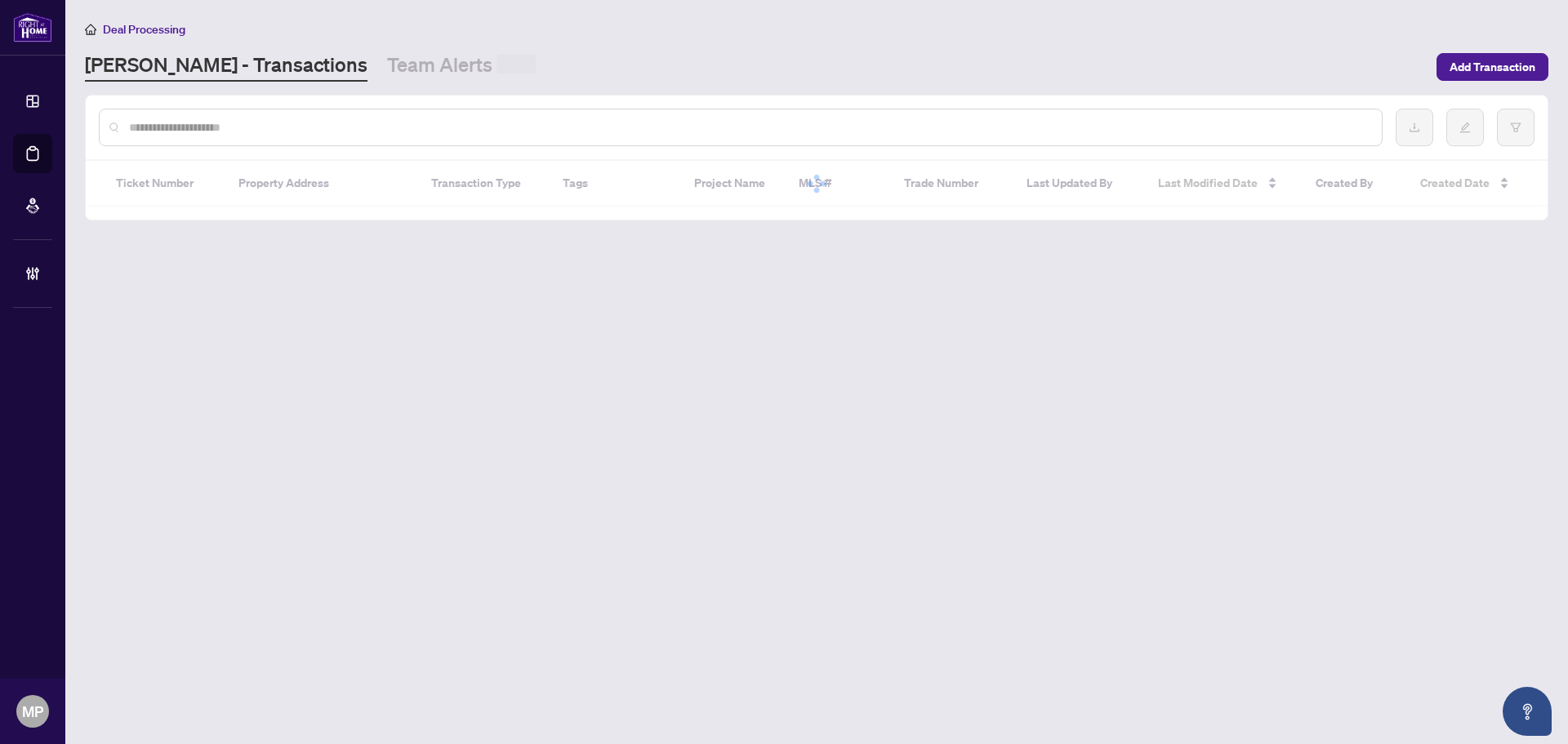
click at [559, 140] on div at bounding box center [740, 127] width 1283 height 38
paste input "**********"
click at [570, 126] on input "text" at bounding box center [748, 126] width 1239 height 18
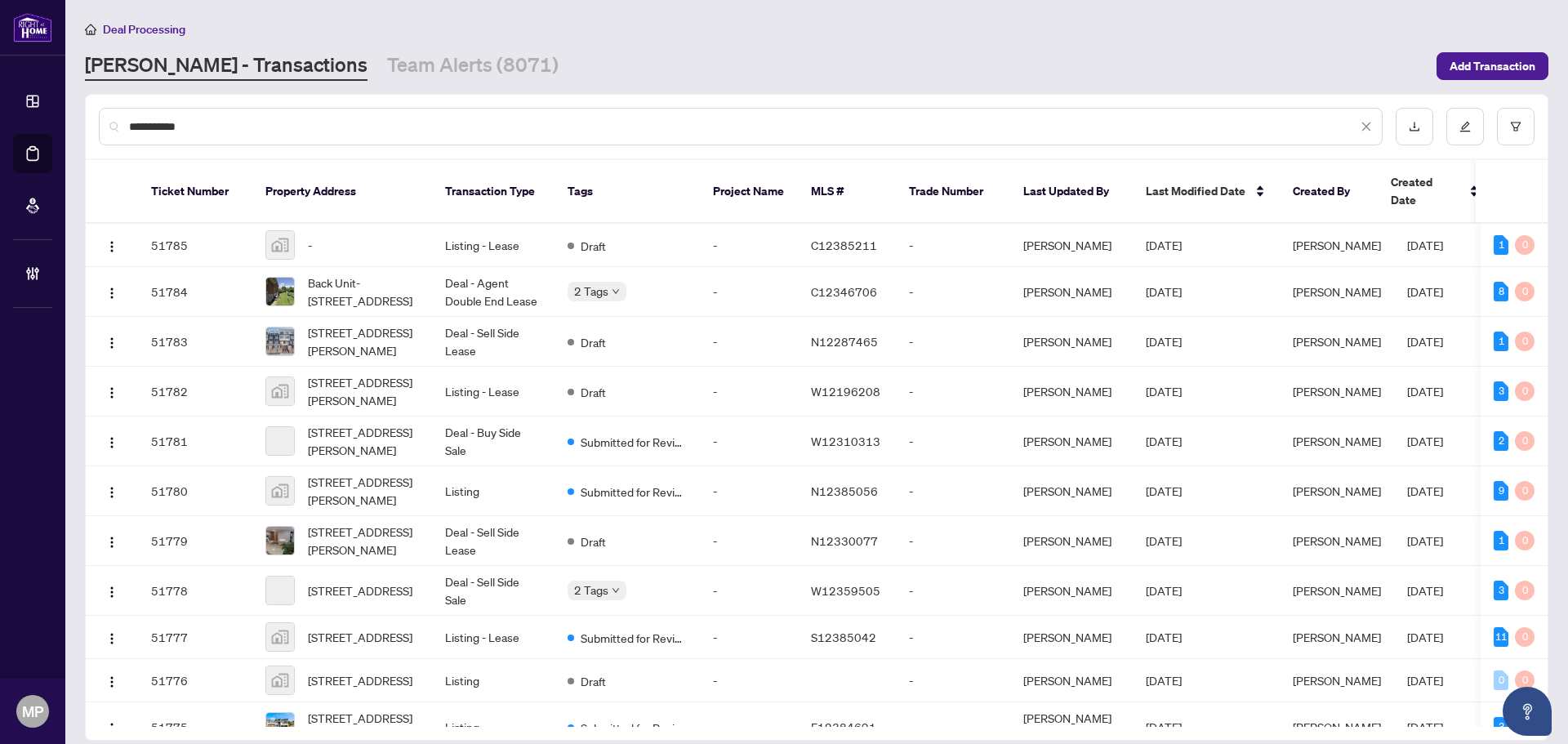
type input "**********"
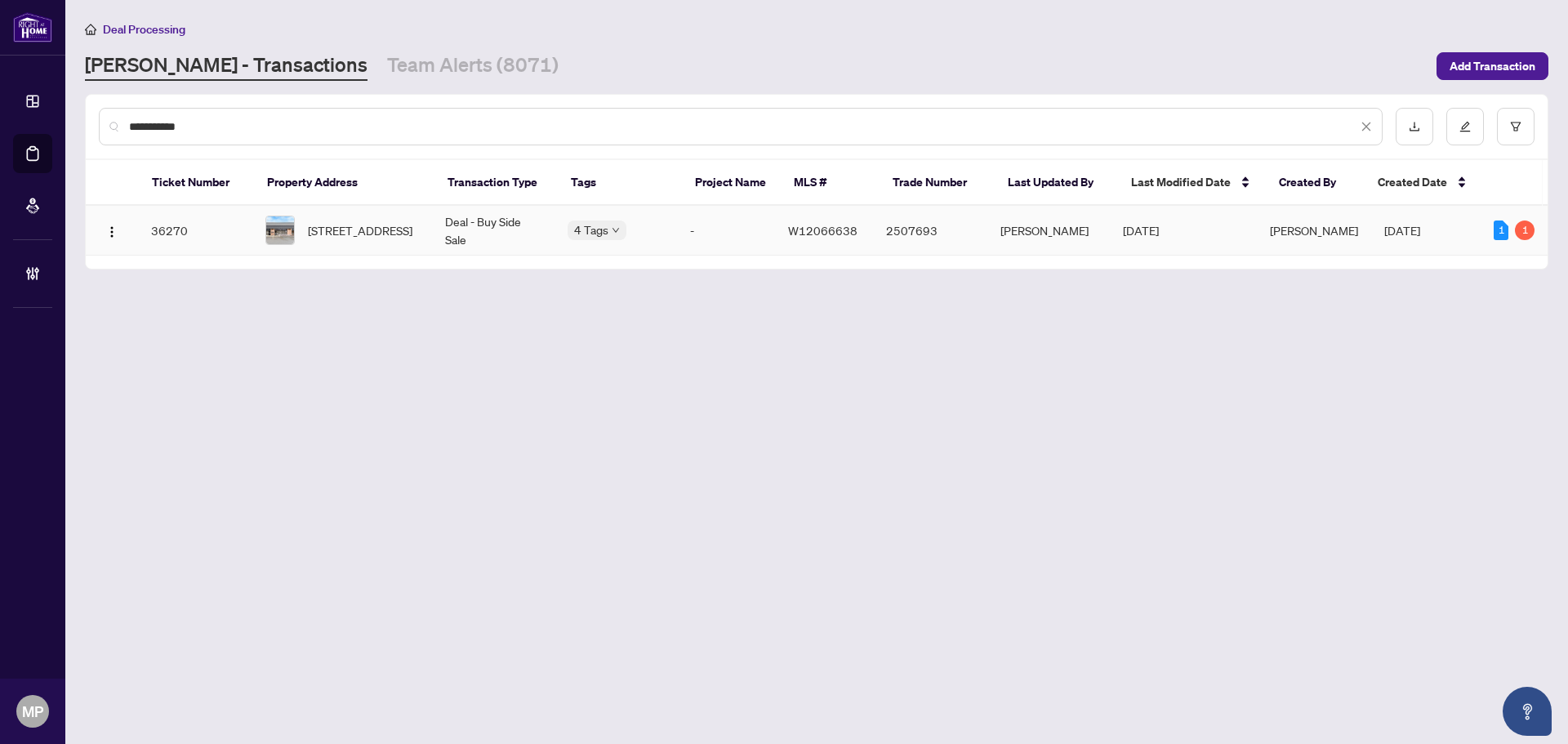
click at [231, 236] on td "36270" at bounding box center [195, 230] width 114 height 50
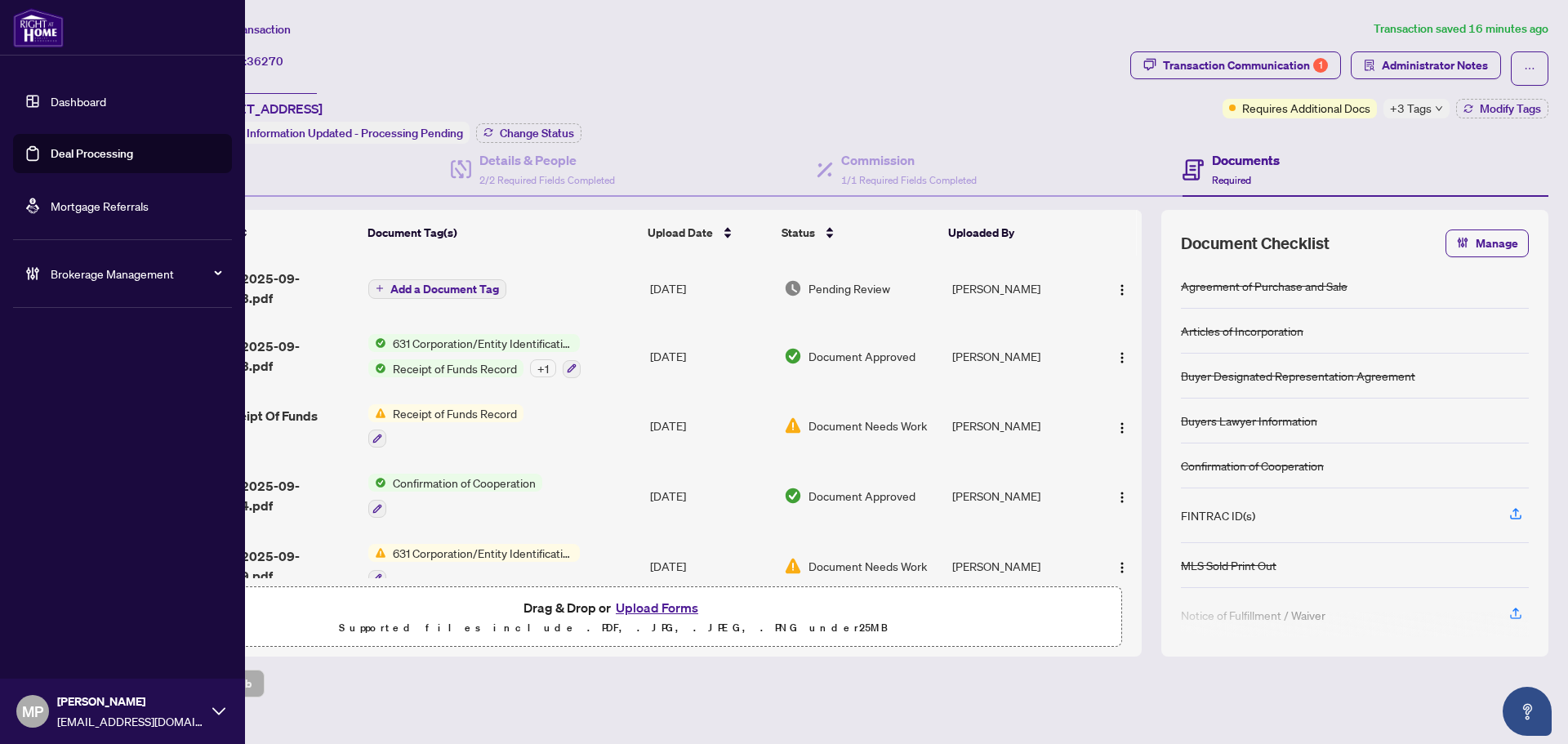
click at [113, 146] on link "Deal Processing" at bounding box center [92, 153] width 83 height 15
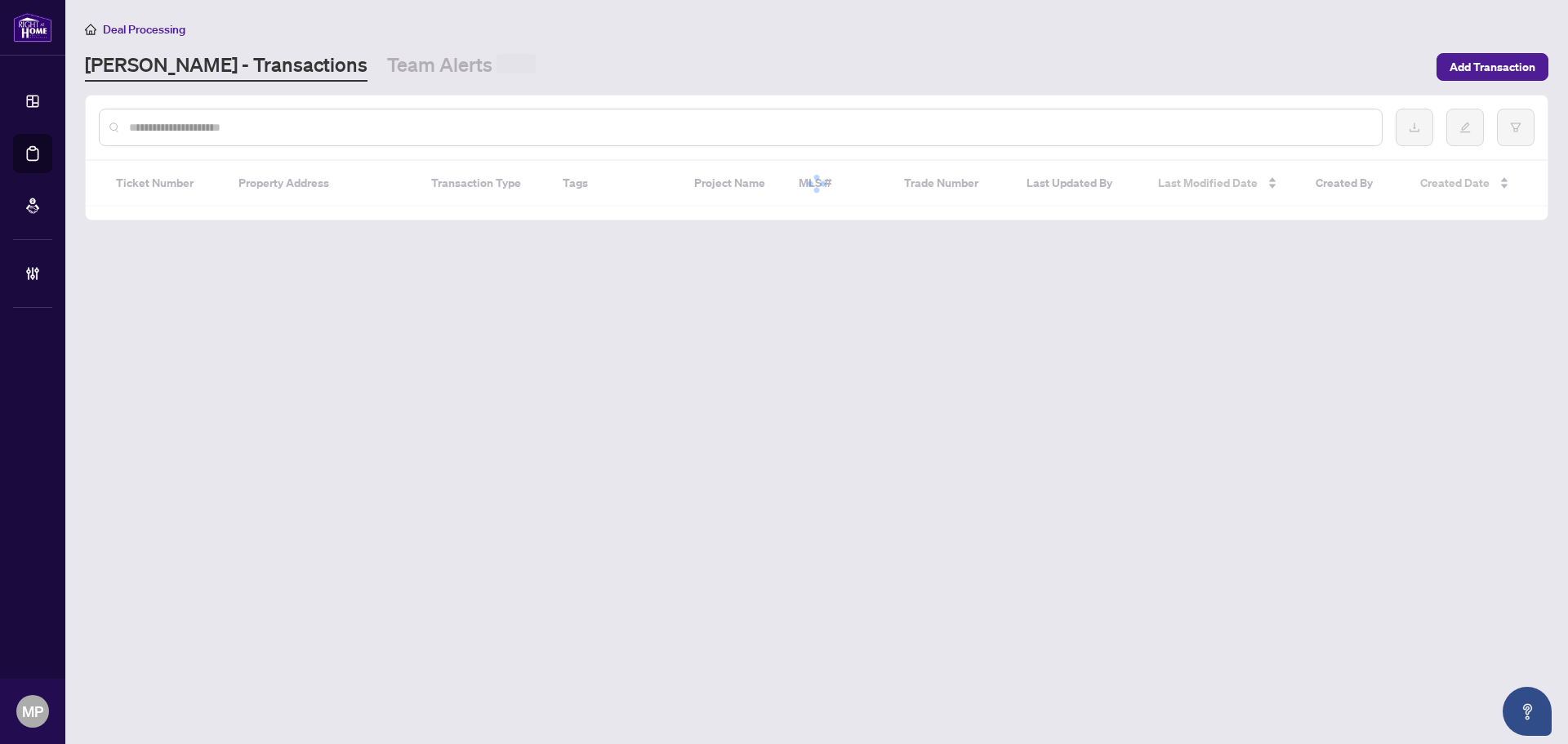
click at [396, 126] on input "text" at bounding box center [748, 127] width 1239 height 18
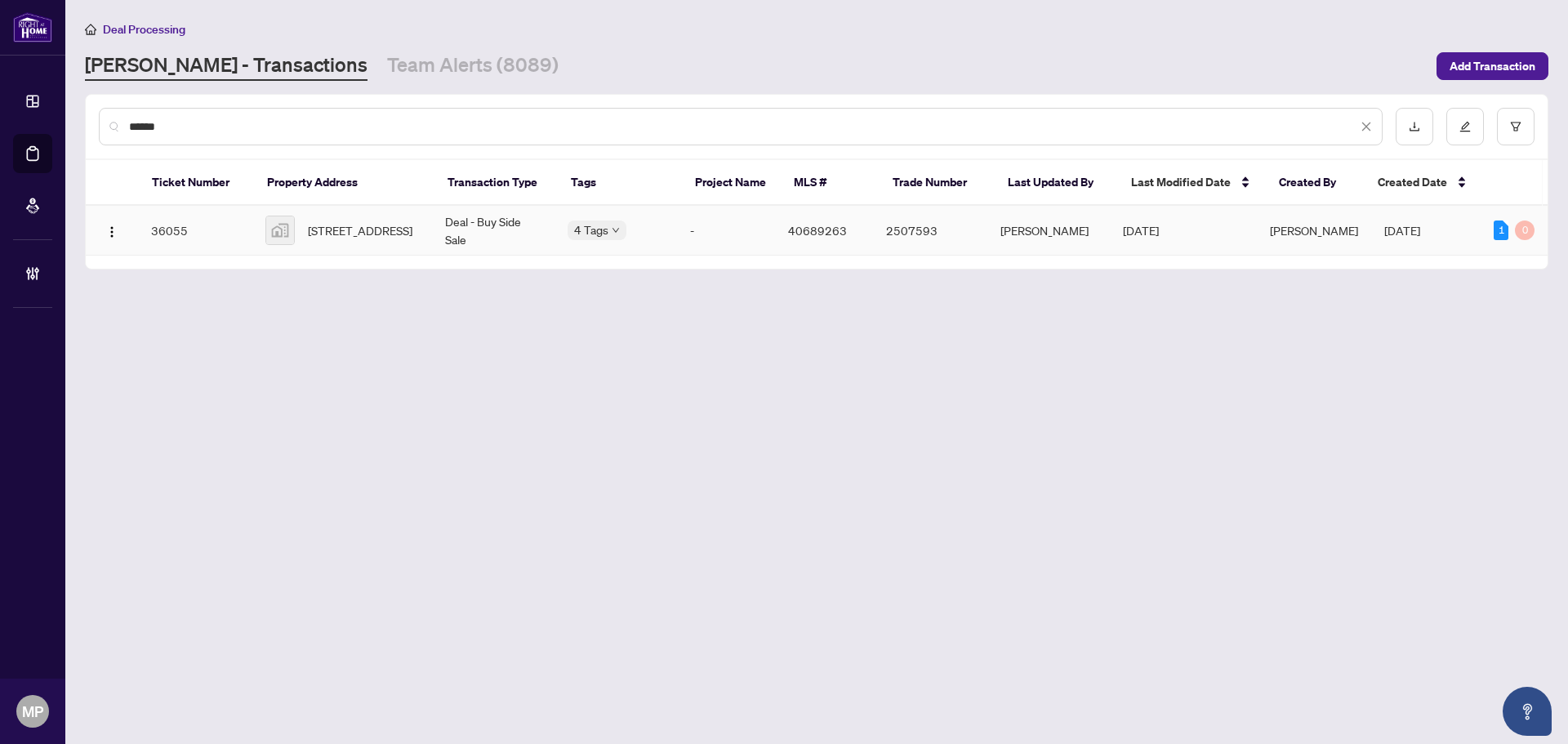
type input "*****"
click at [416, 248] on td "[STREET_ADDRESS]" at bounding box center [342, 230] width 179 height 50
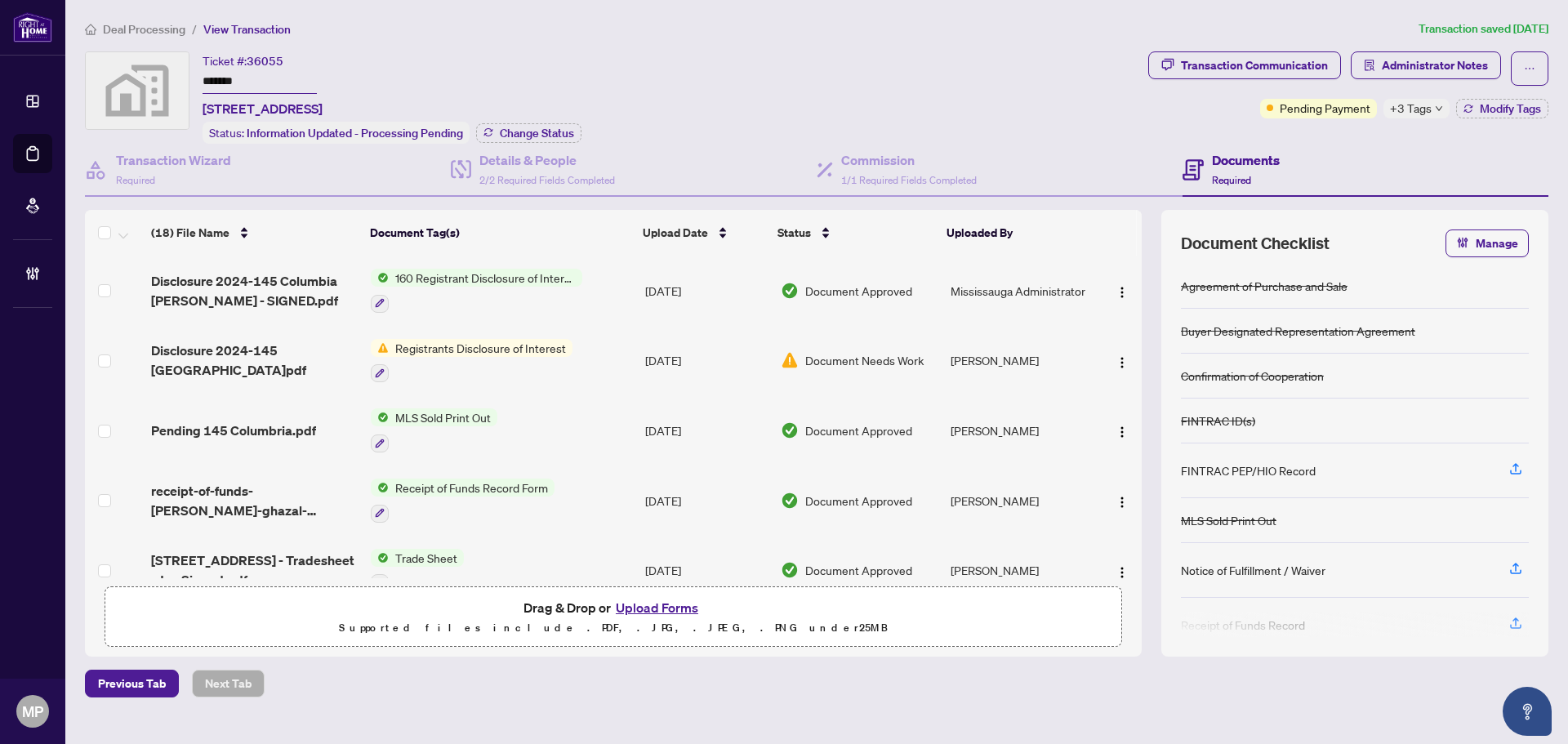
click at [1410, 110] on span "+3 Tags" at bounding box center [1410, 107] width 41 height 18
click at [1455, 54] on span "Administrator Notes" at bounding box center [1434, 65] width 106 height 26
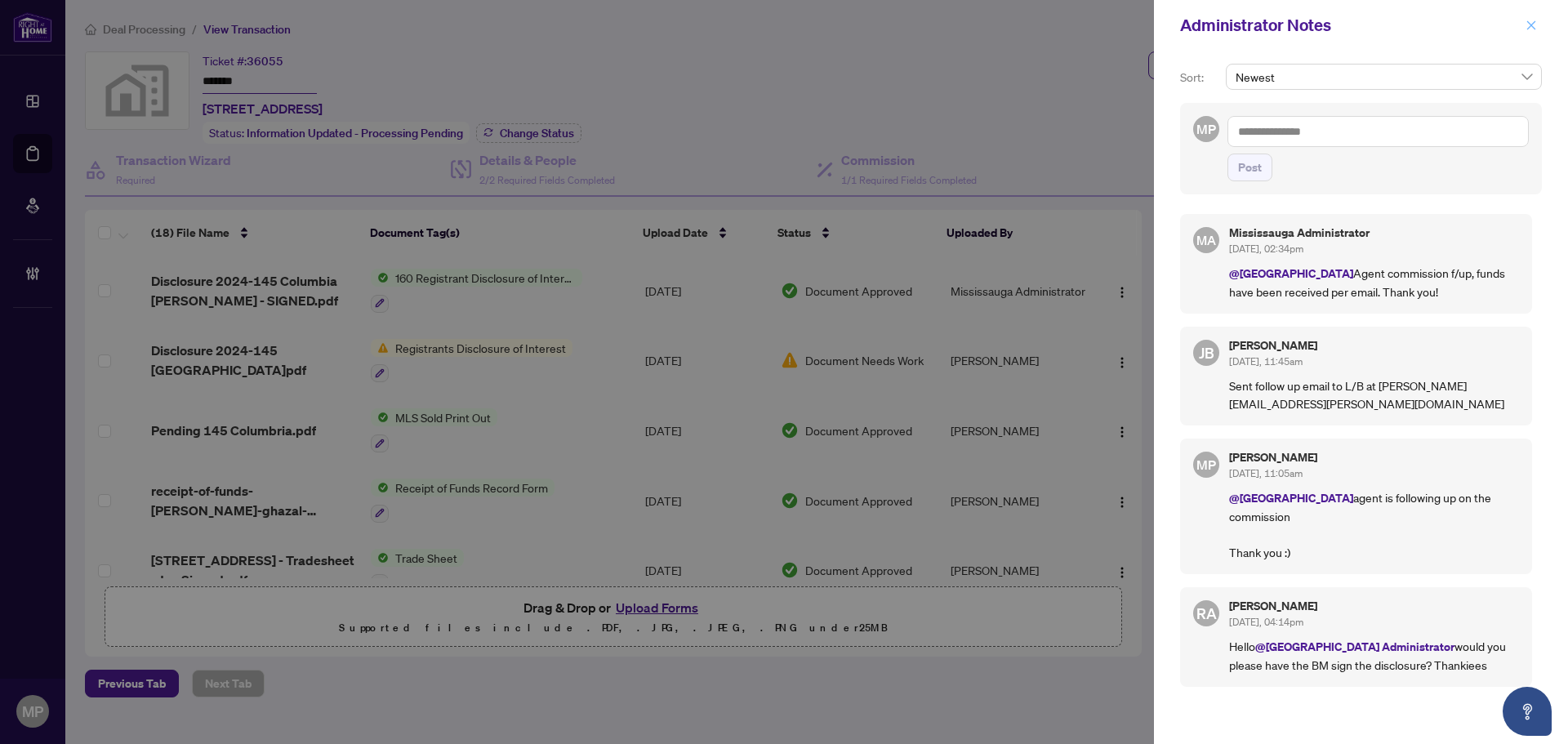
click at [1533, 36] on span "button" at bounding box center [1530, 25] width 11 height 26
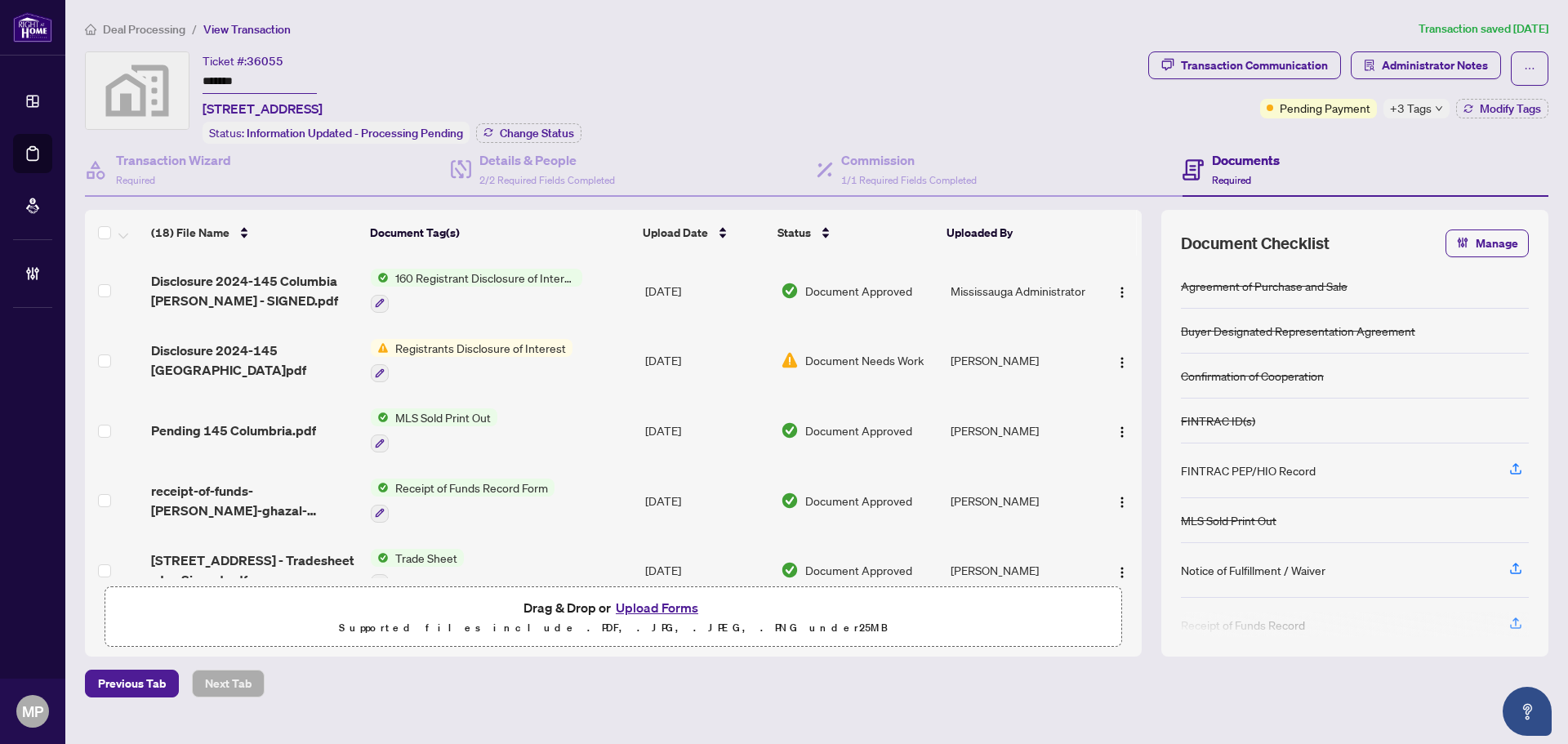
click at [1262, 82] on span "Transaction Communication" at bounding box center [1244, 69] width 192 height 34
click at [1267, 67] on div "Transaction Communication" at bounding box center [1254, 65] width 147 height 26
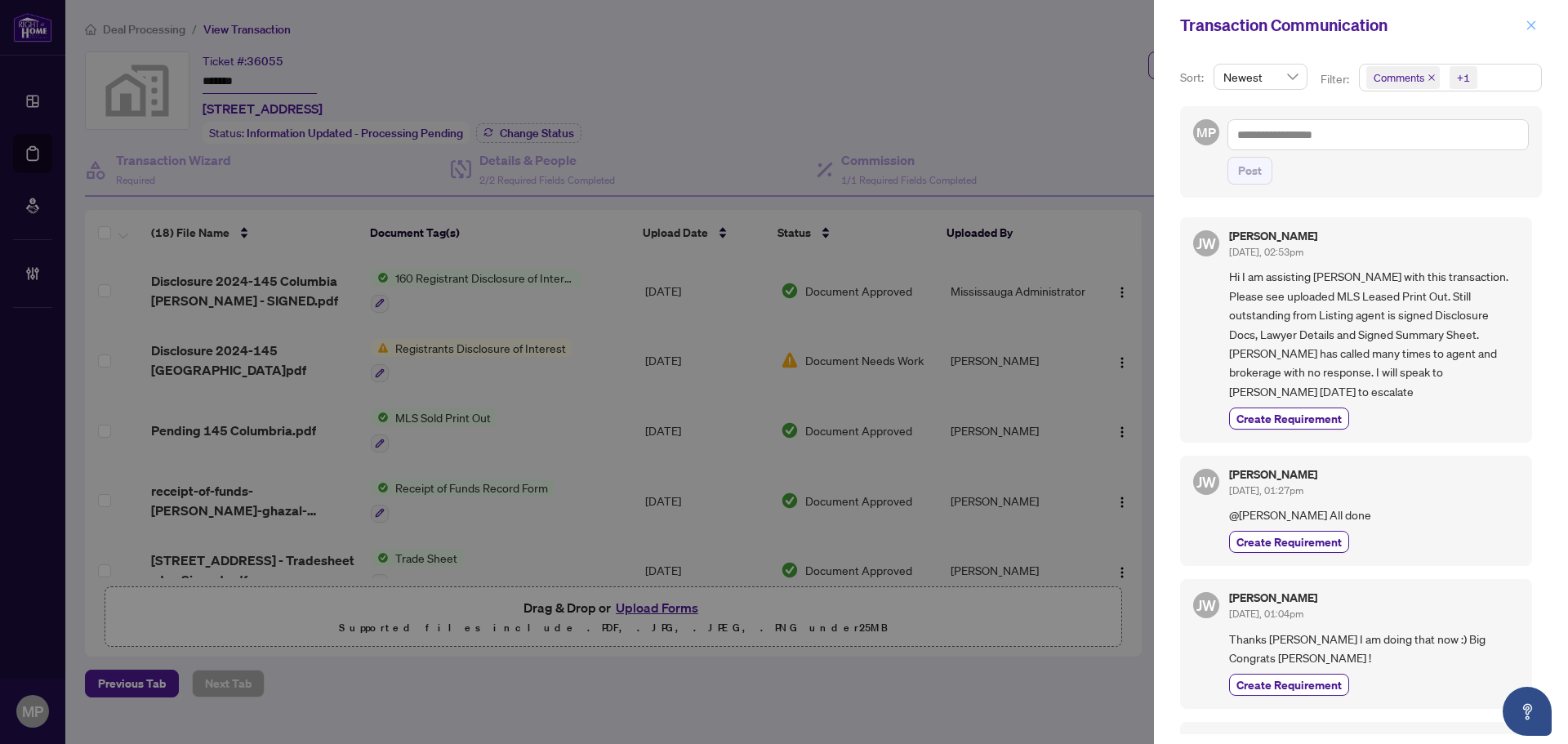
click at [1531, 28] on icon "close" at bounding box center [1530, 25] width 11 height 11
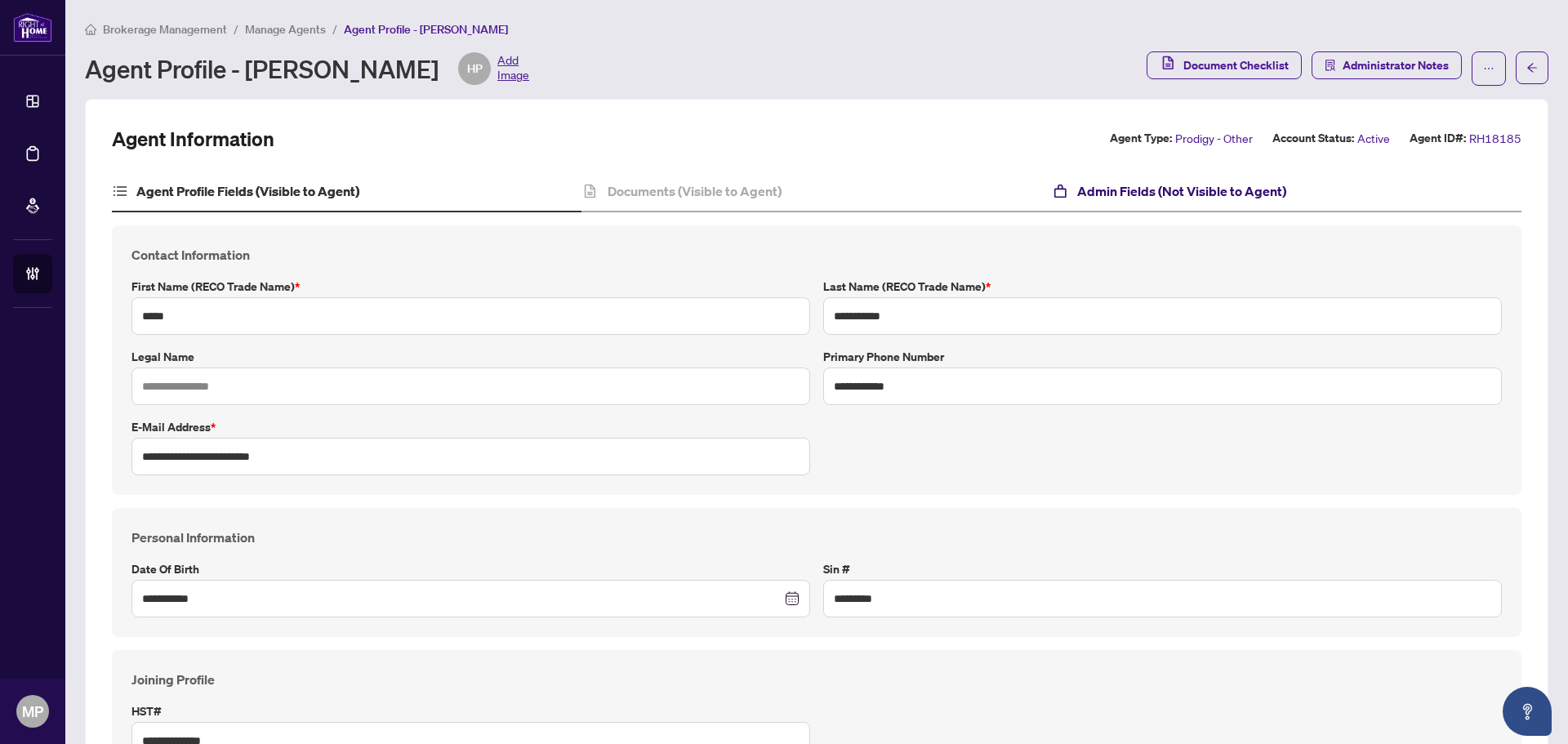
click at [1119, 199] on h4 "Admin Fields (Not Visible to Agent)" at bounding box center [1181, 191] width 209 height 19
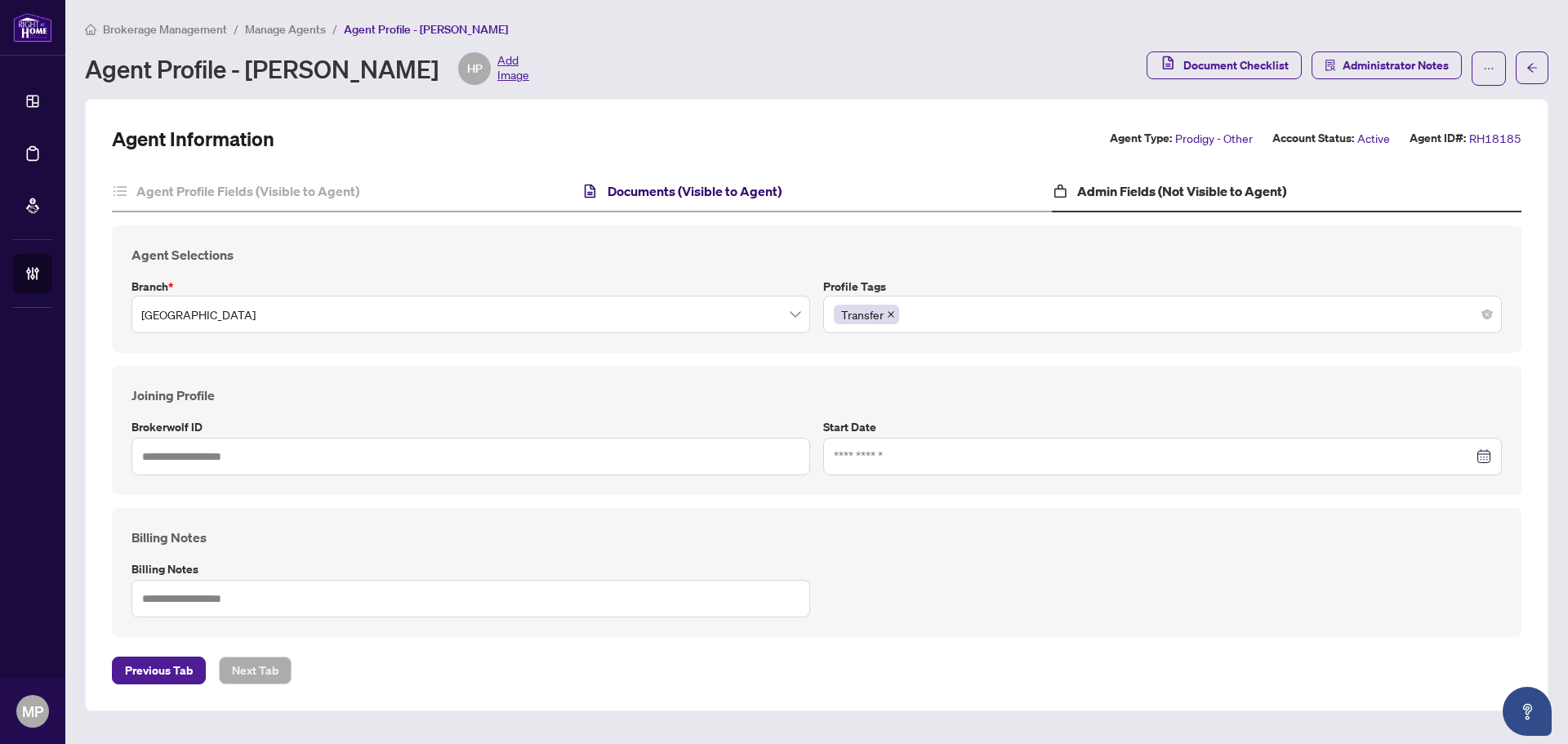
click at [661, 194] on h4 "Documents (Visible to Agent)" at bounding box center [695, 191] width 174 height 19
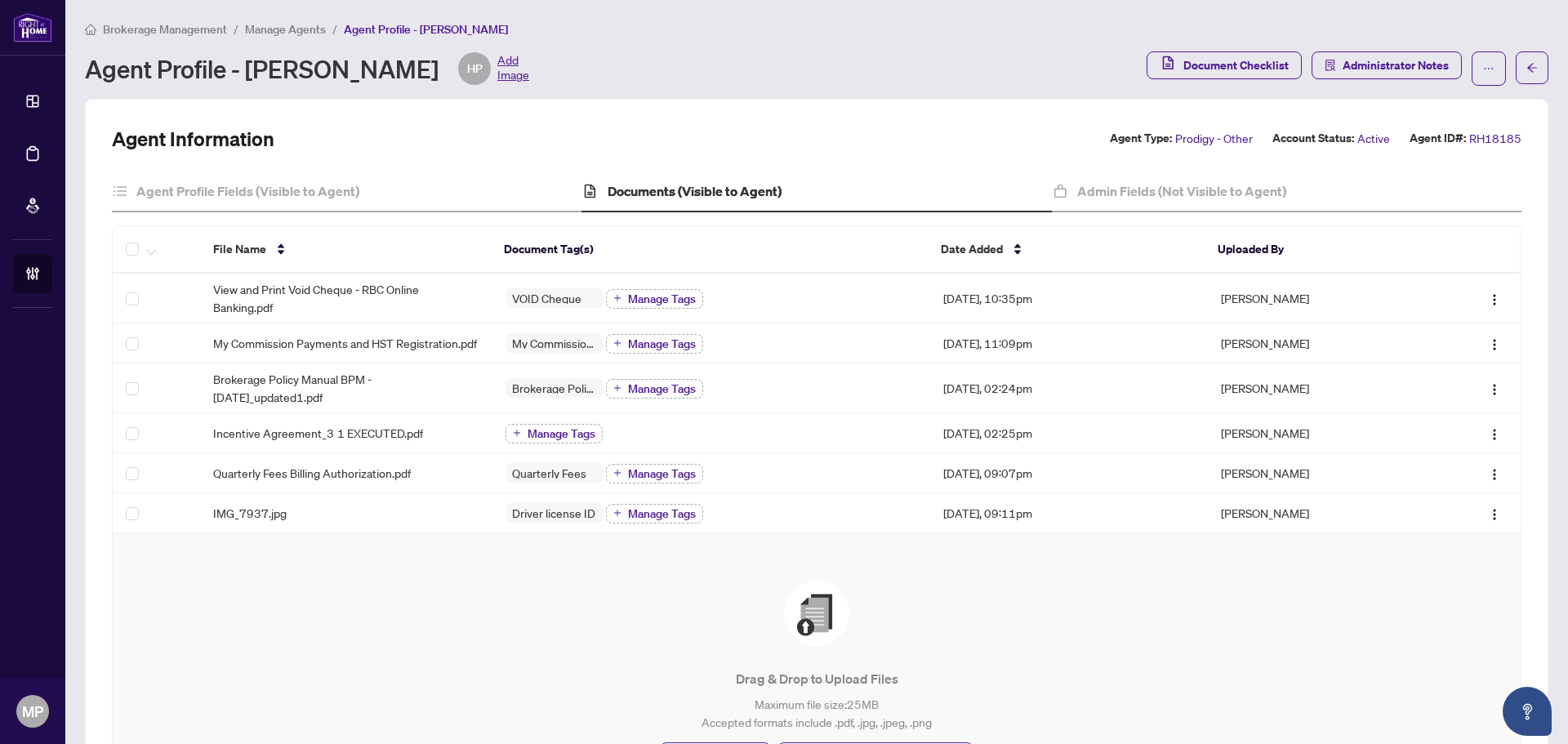
click at [525, 65] on span "Add Image" at bounding box center [513, 68] width 32 height 33
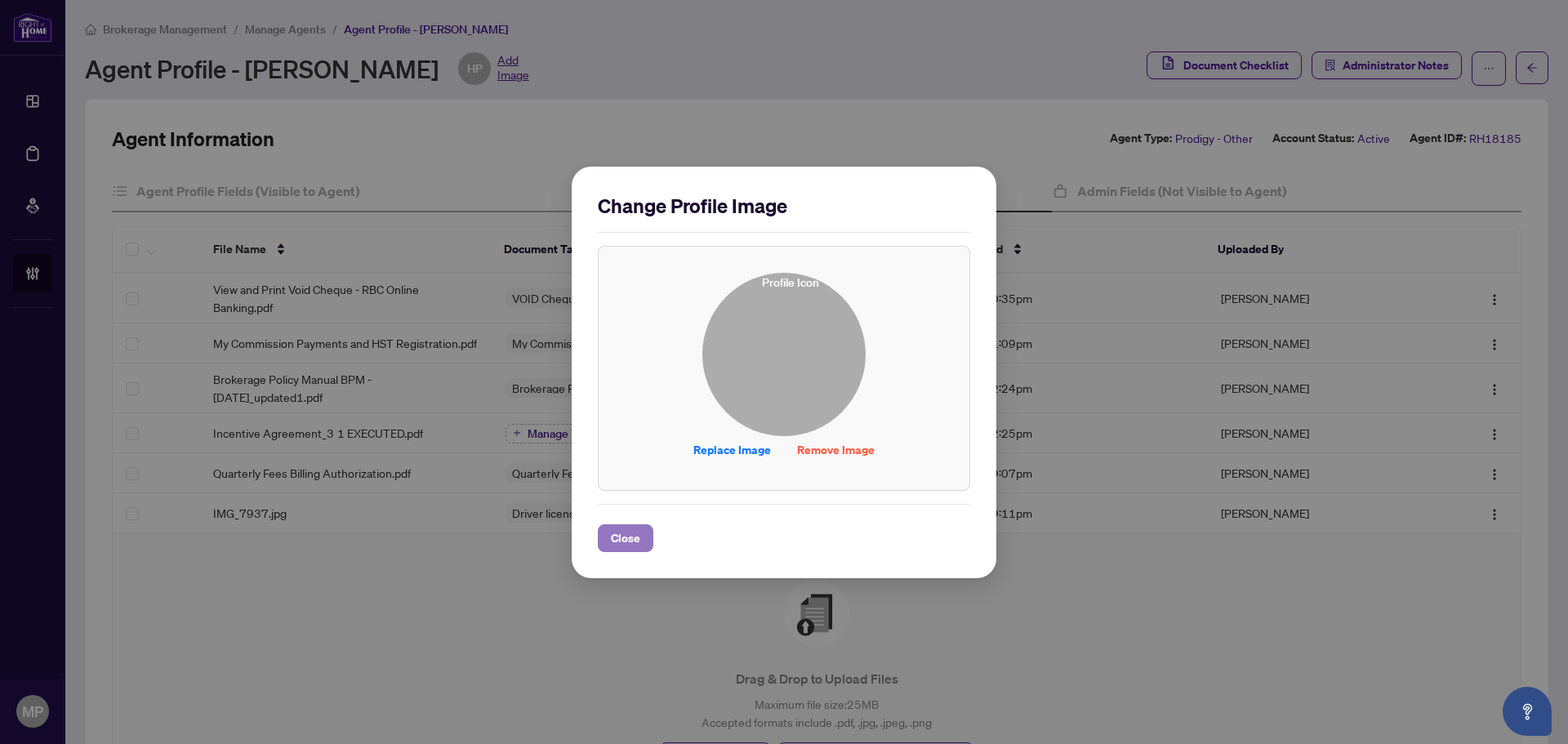
click at [625, 540] on span "Close" at bounding box center [625, 538] width 29 height 26
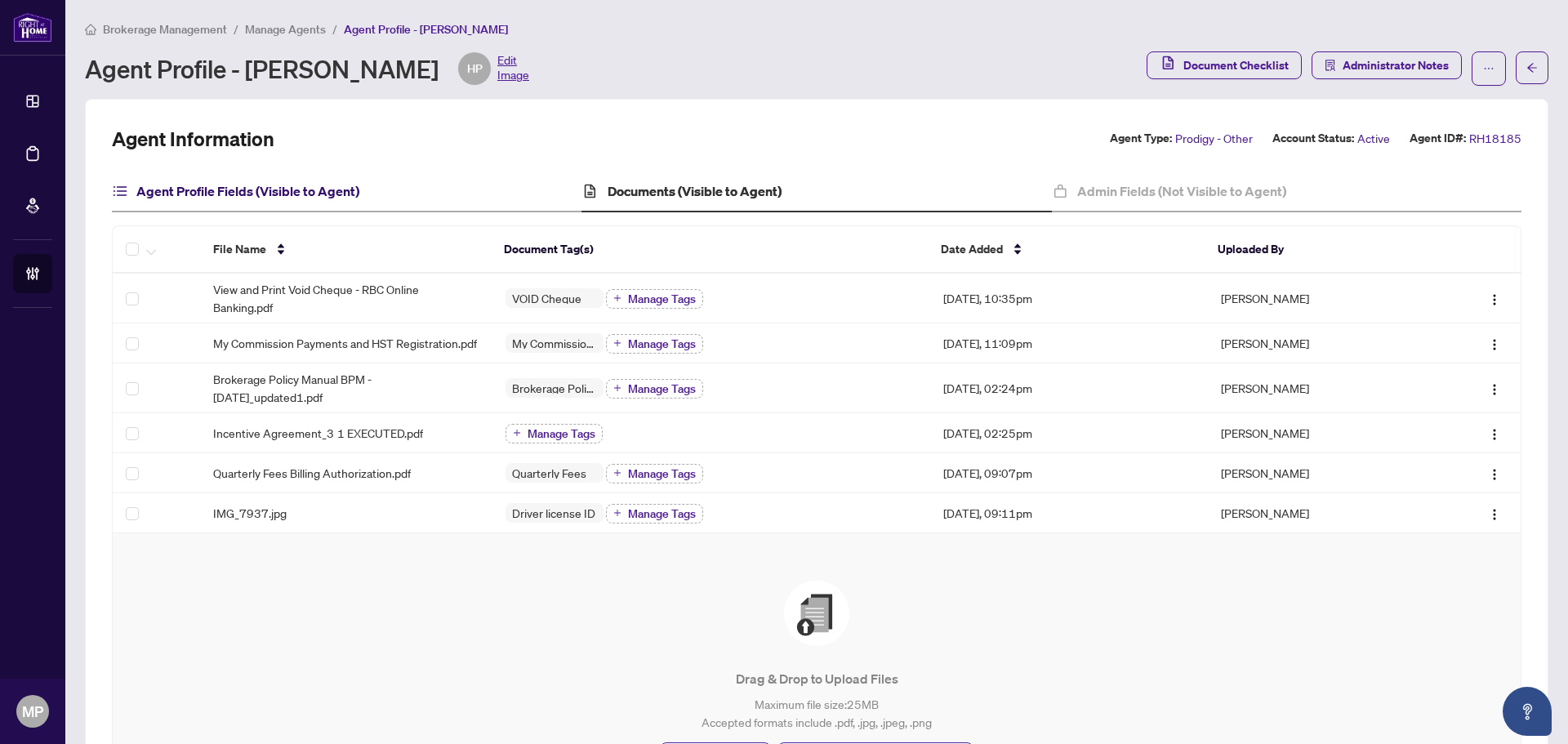
click at [320, 188] on h4 "Agent Profile Fields (Visible to Agent)" at bounding box center [248, 191] width 223 height 19
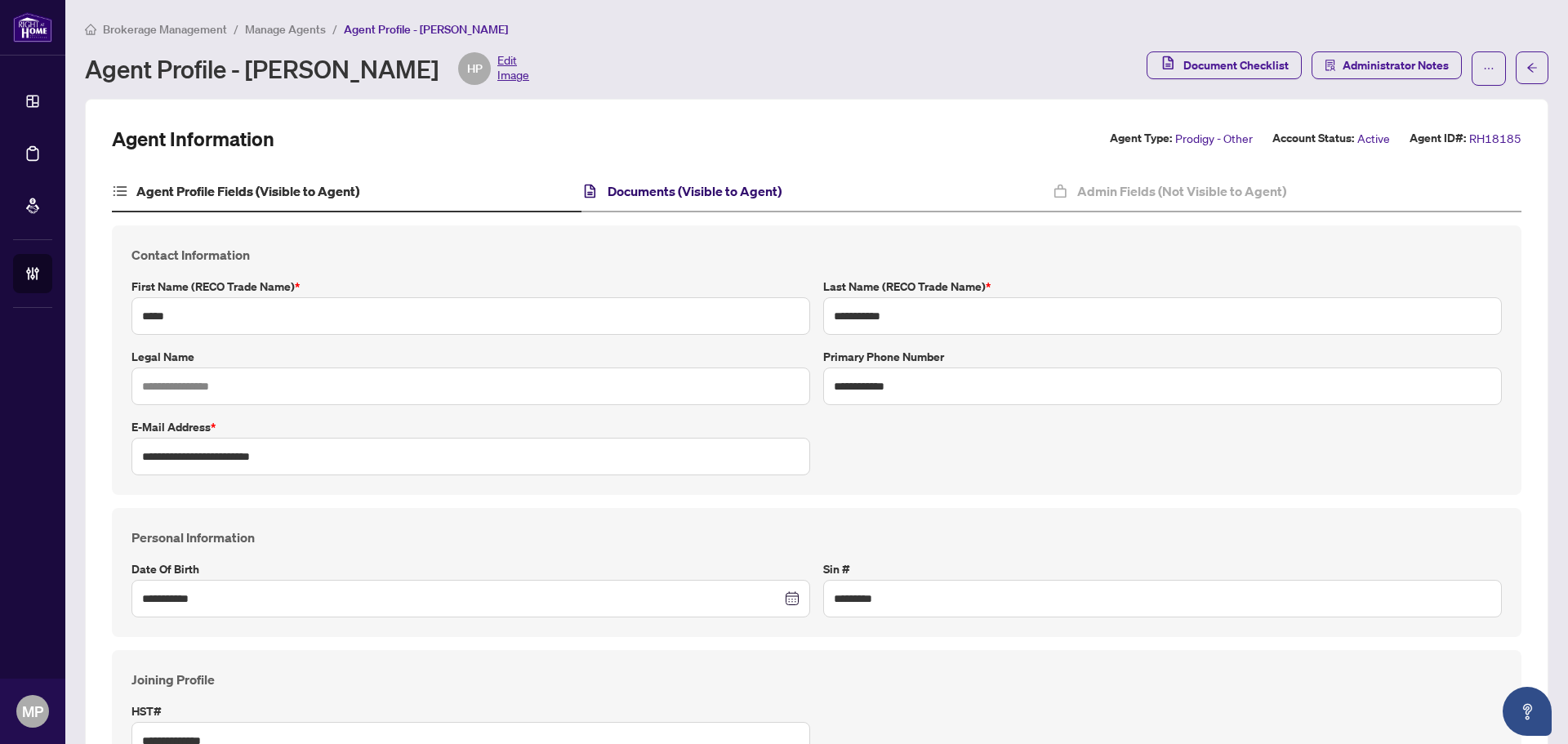
click at [717, 191] on h4 "Documents (Visible to Agent)" at bounding box center [695, 191] width 174 height 19
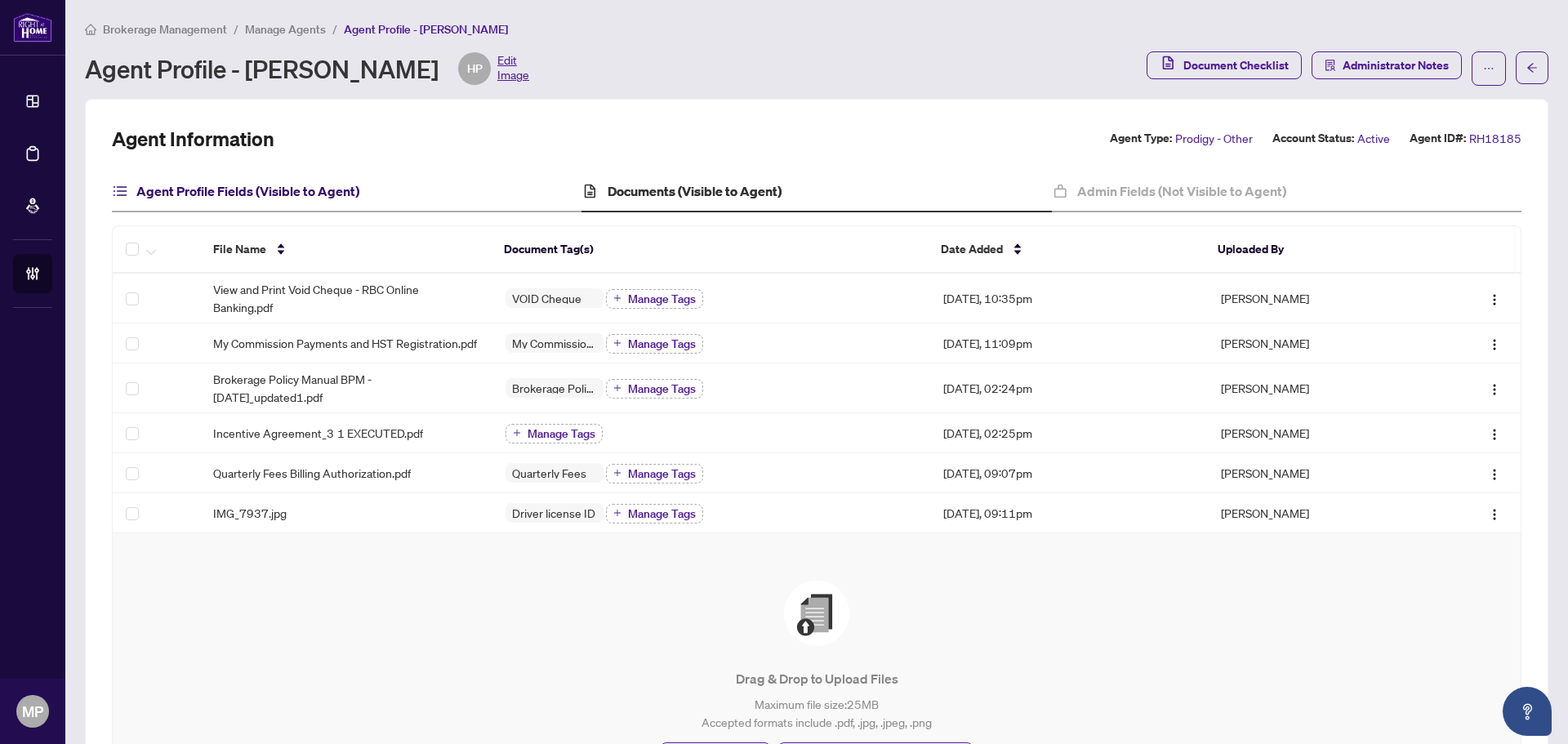
click at [336, 193] on h4 "Agent Profile Fields (Visible to Agent)" at bounding box center [248, 191] width 223 height 19
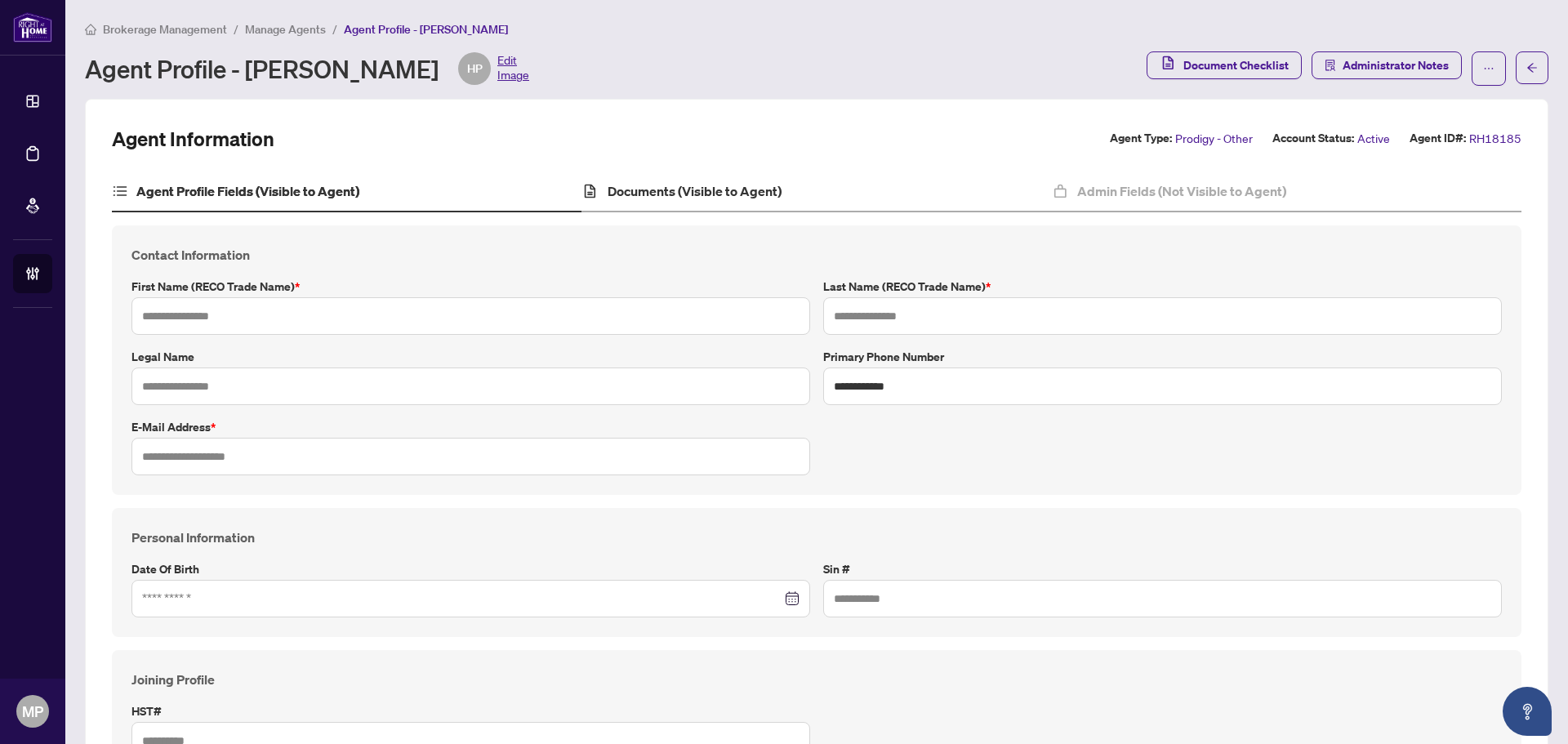
type input "*****"
type input "**********"
type input "*********"
type input "**********"
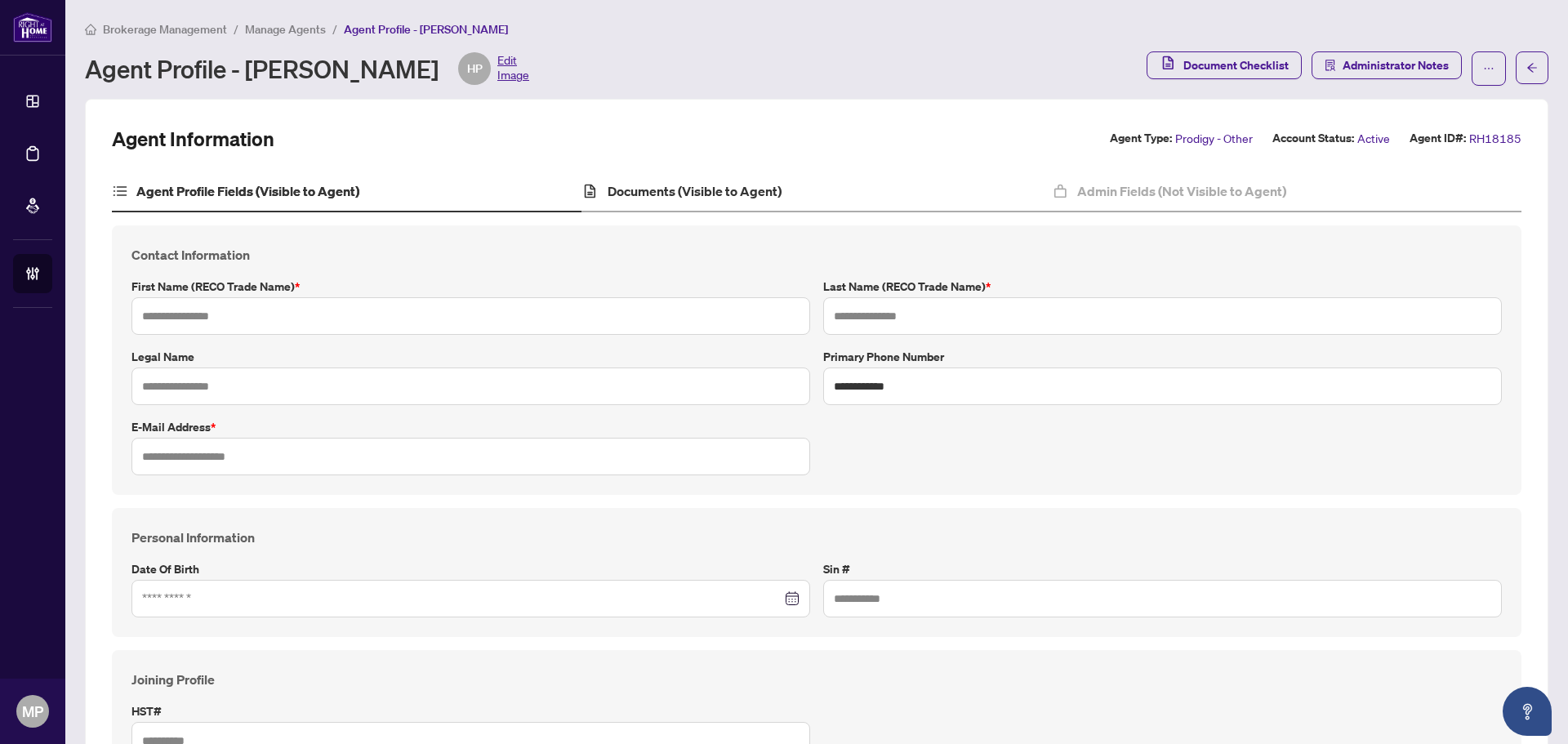
type input "**********"
type input "*******"
type input "******"
type input "*******"
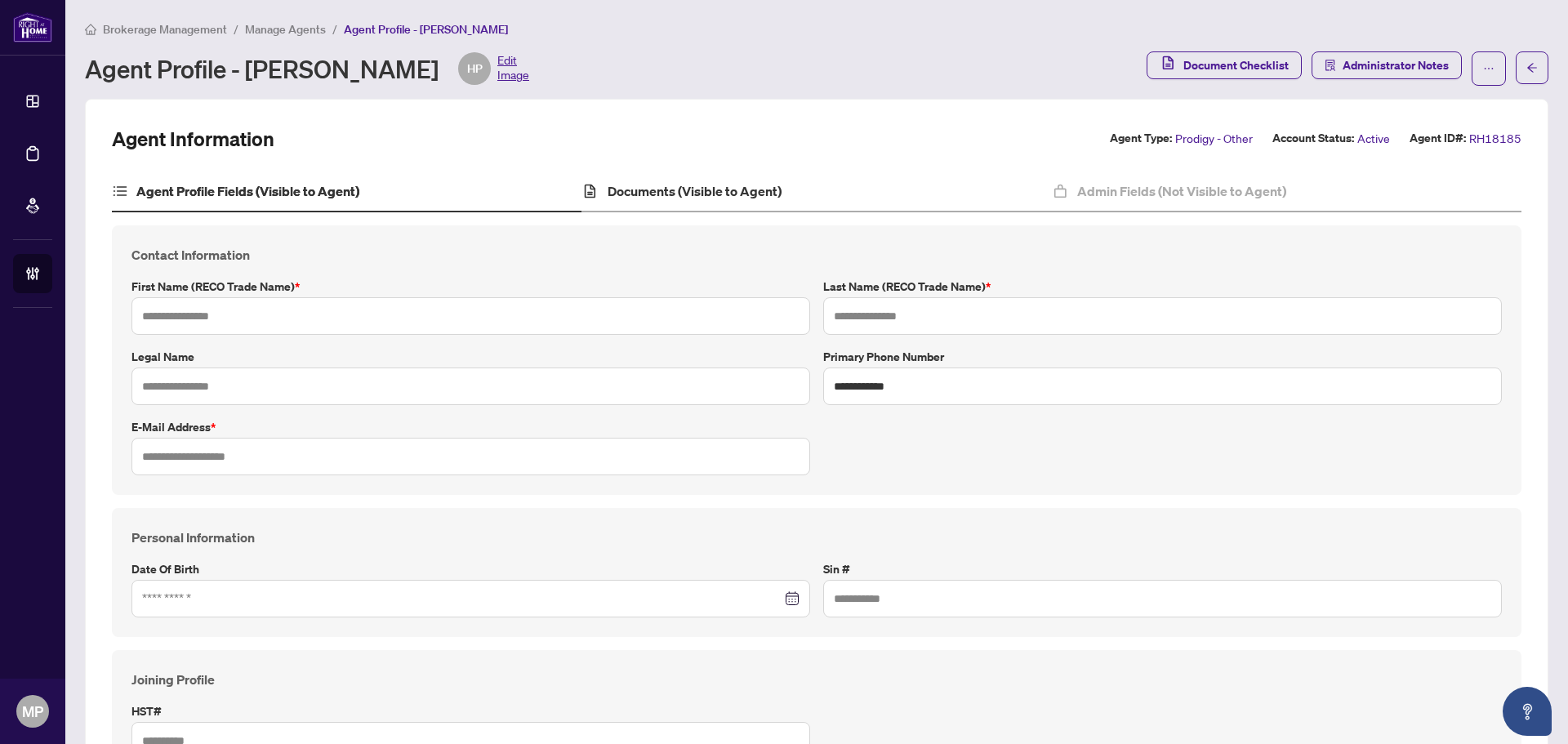
type input "**********"
type input "****"
type input "**********"
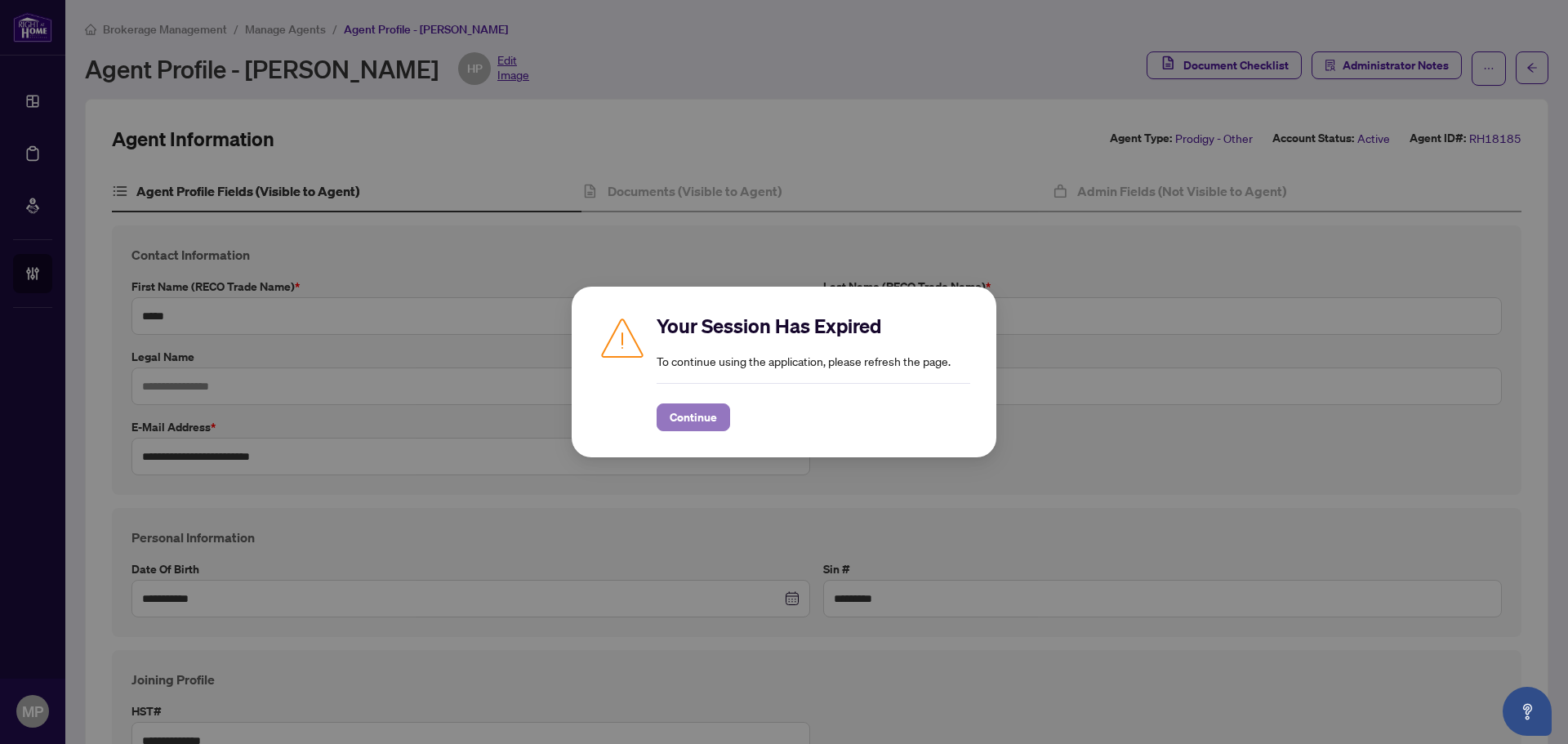
click at [693, 423] on span "Continue" at bounding box center [693, 417] width 47 height 26
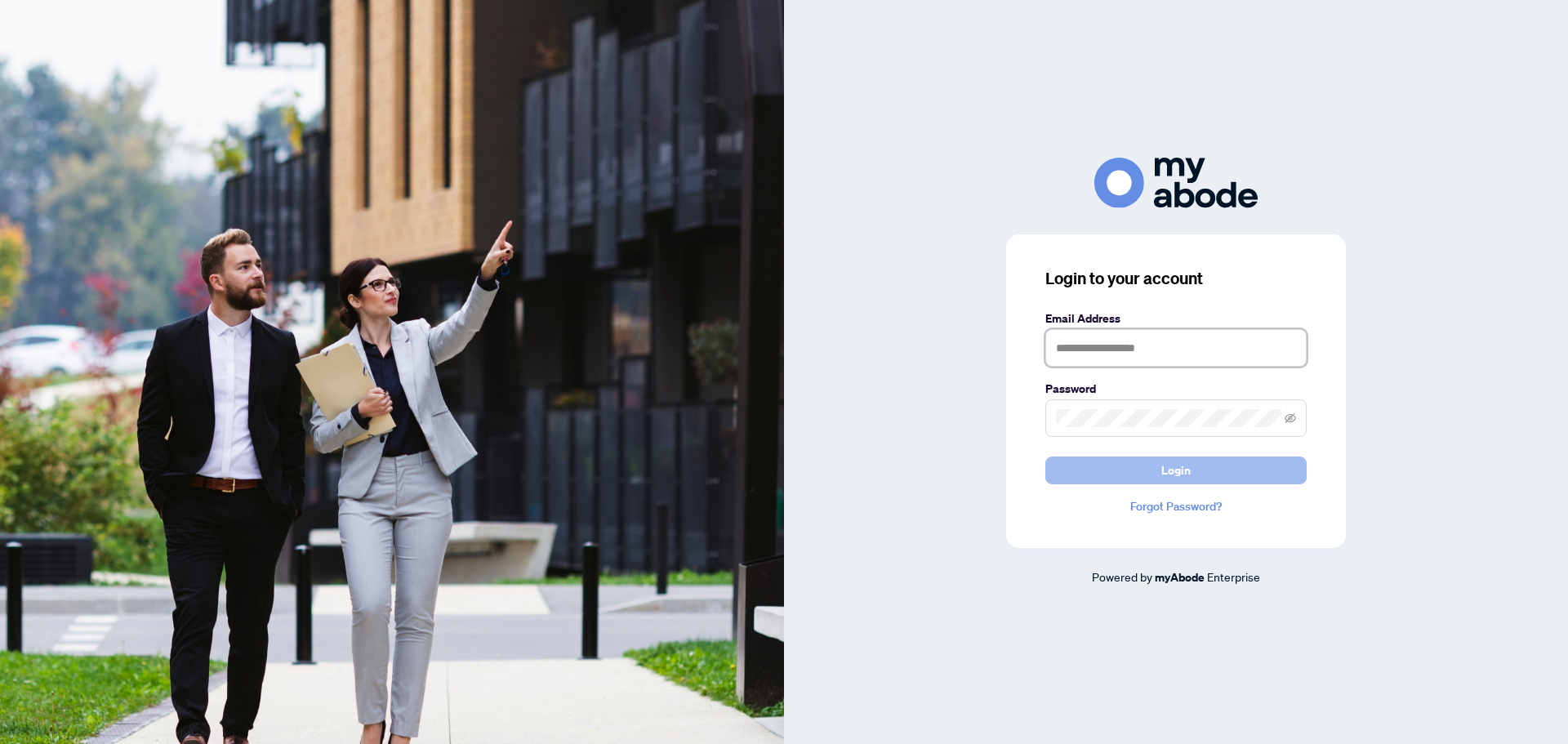
type input "**********"
click at [1124, 463] on button "Login" at bounding box center [1175, 471] width 261 height 28
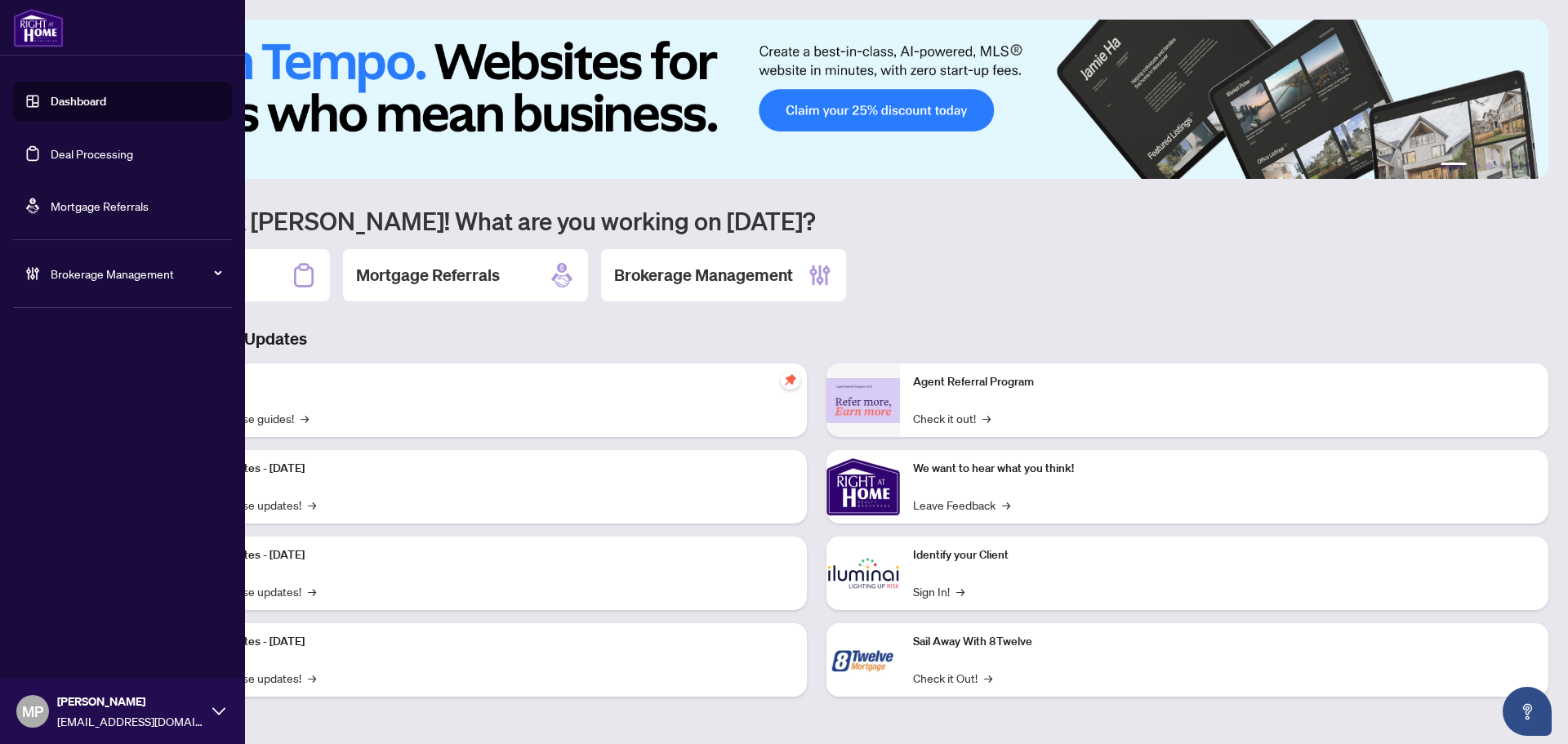
click at [76, 271] on span "Brokerage Management" at bounding box center [135, 273] width 170 height 18
click at [69, 277] on span "Brokerage Management" at bounding box center [135, 273] width 170 height 18
click at [67, 388] on link "Manage Agents" at bounding box center [75, 391] width 81 height 15
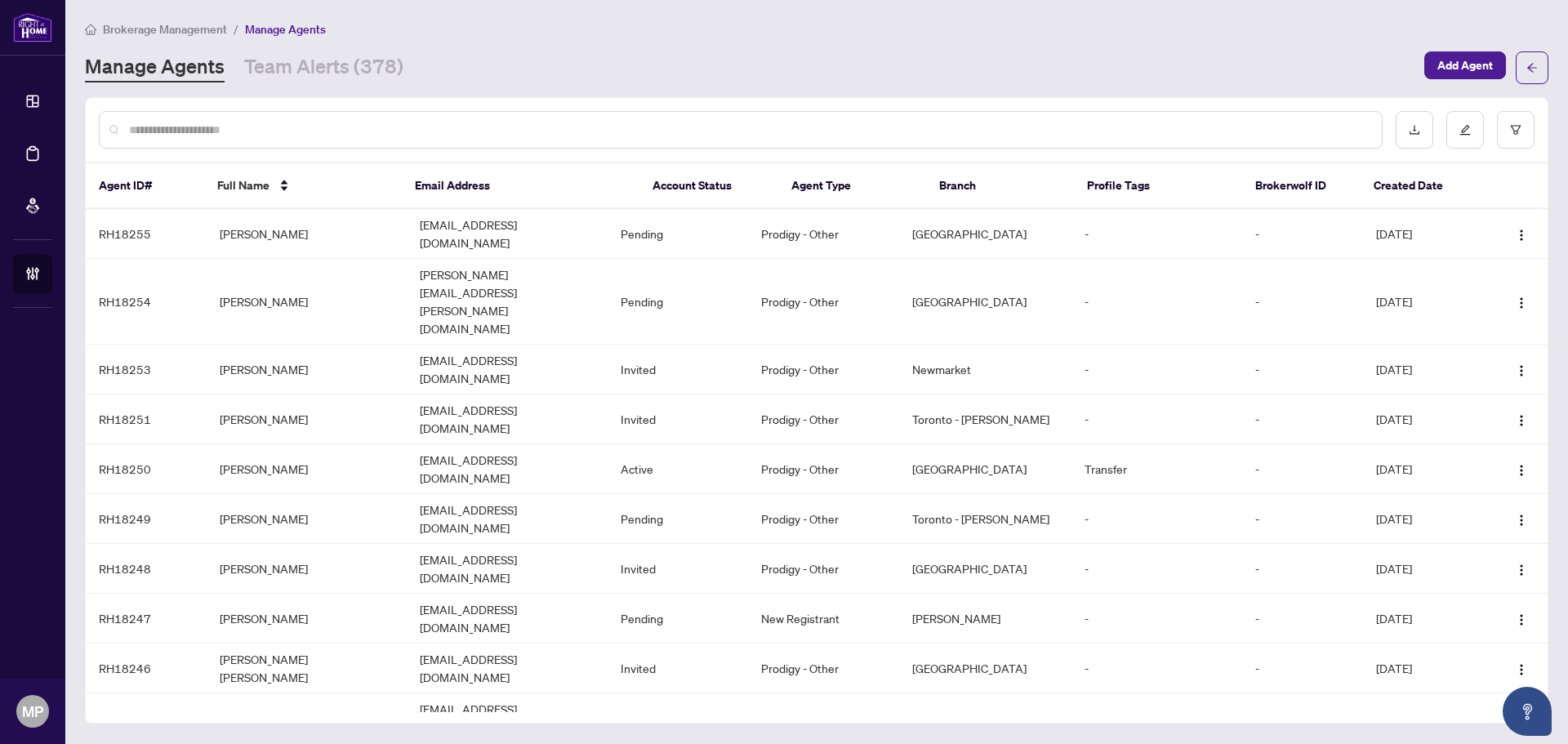
click at [264, 133] on input "text" at bounding box center [748, 130] width 1239 height 18
type input "*****"
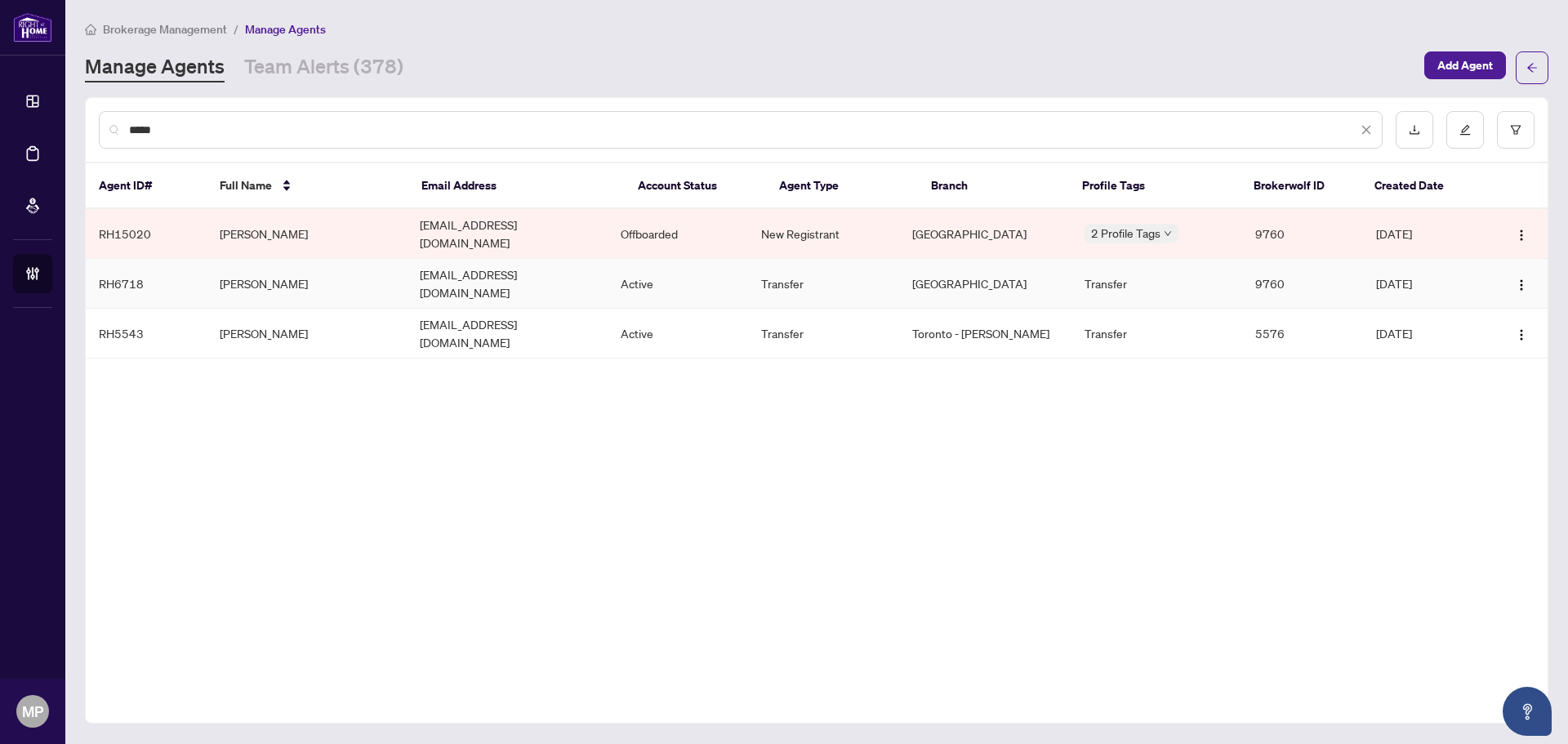
click at [271, 266] on td "[PERSON_NAME]" at bounding box center [307, 284] width 201 height 50
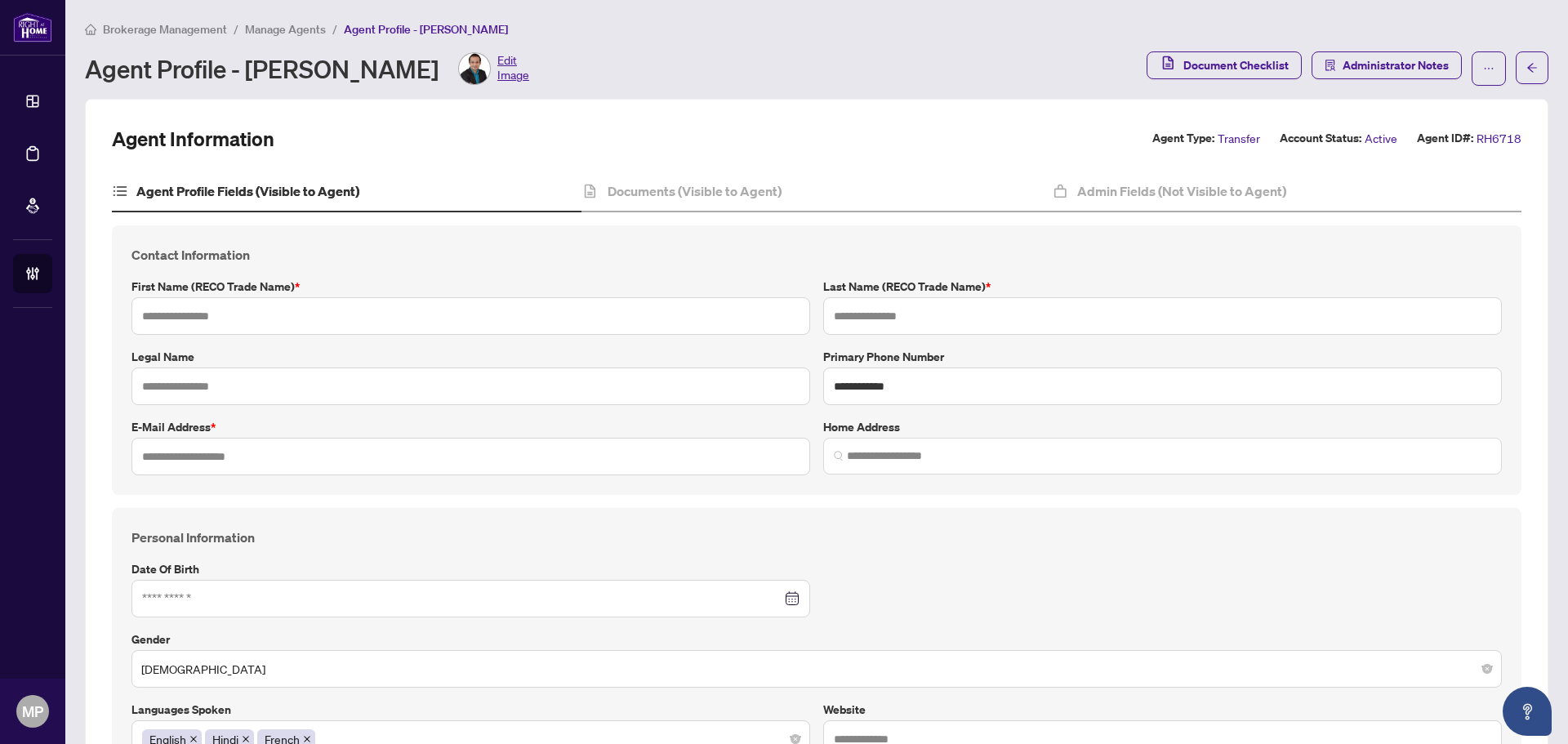
type input "****"
type input "*****"
type input "**********"
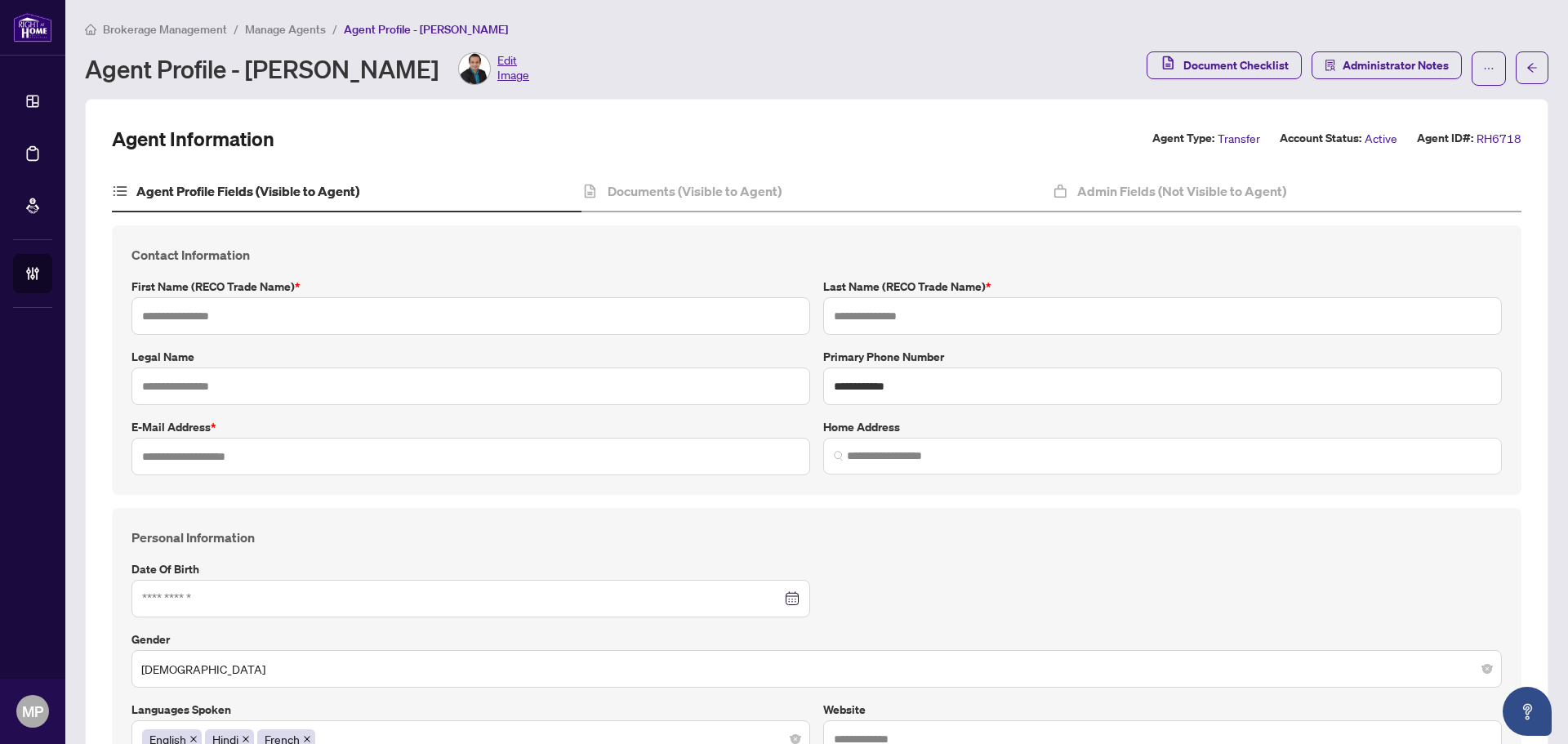
type input "*********"
type input "**********"
type input "*"
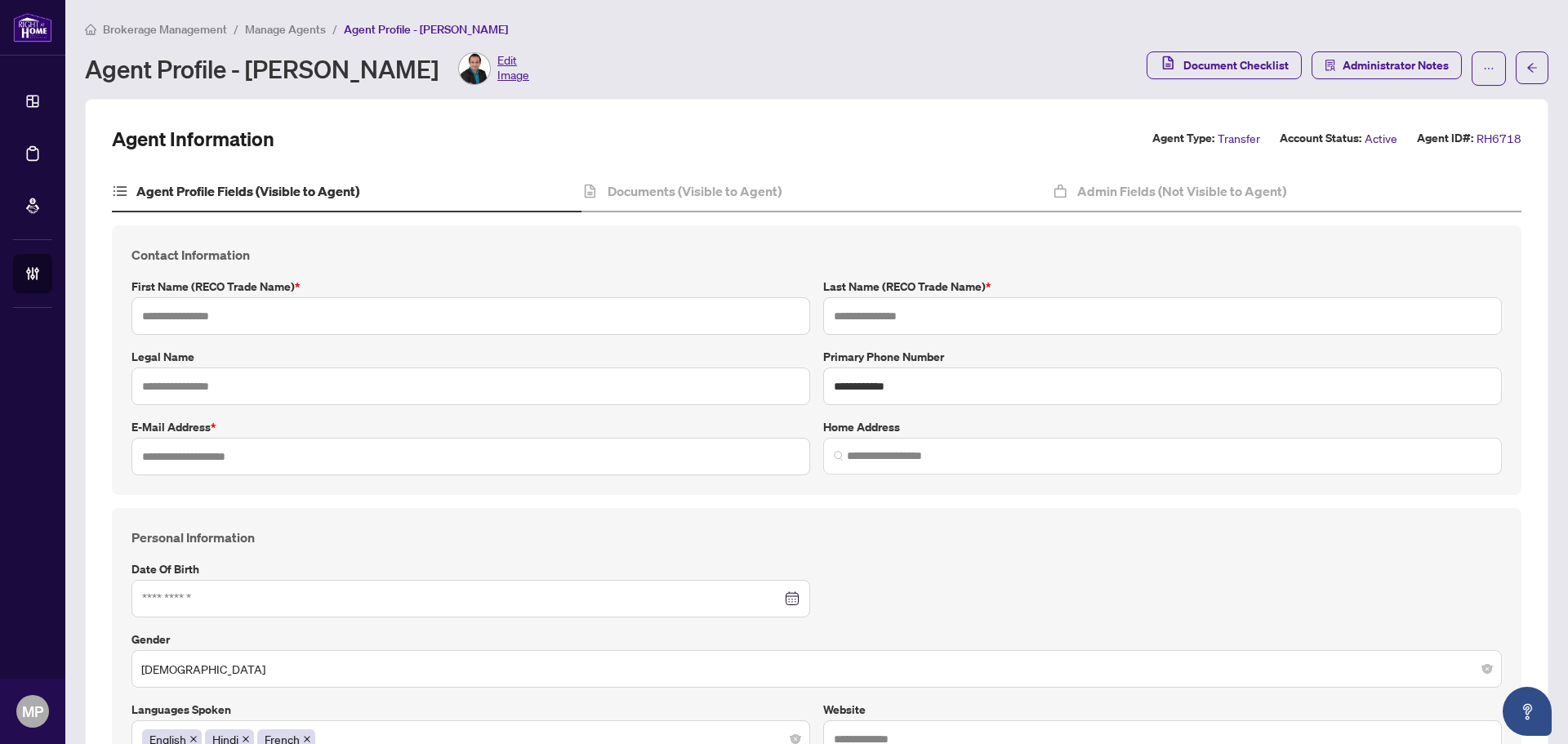
type input "*******"
type input "**********"
type input "****"
type input "**********"
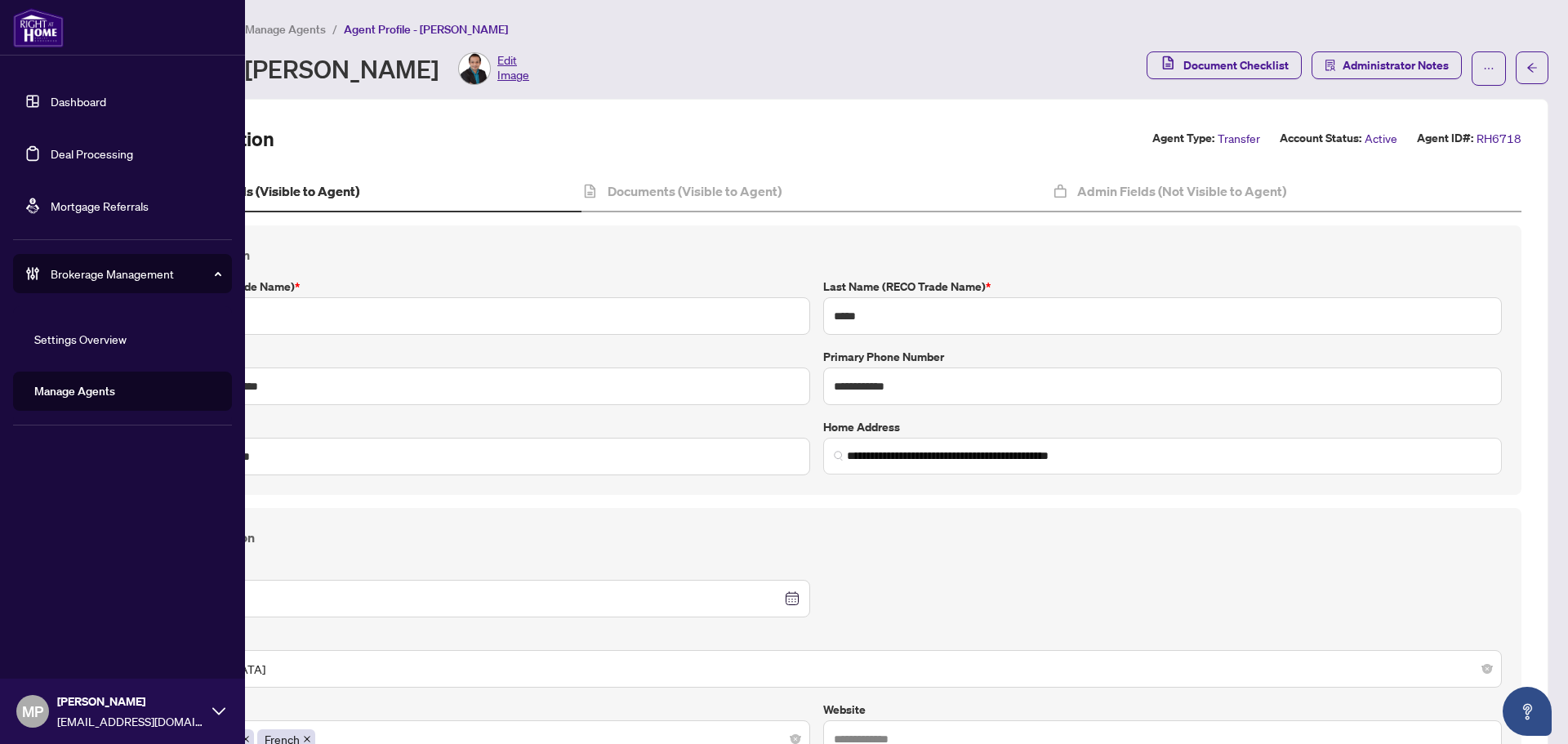
click at [80, 150] on link "Deal Processing" at bounding box center [92, 153] width 83 height 15
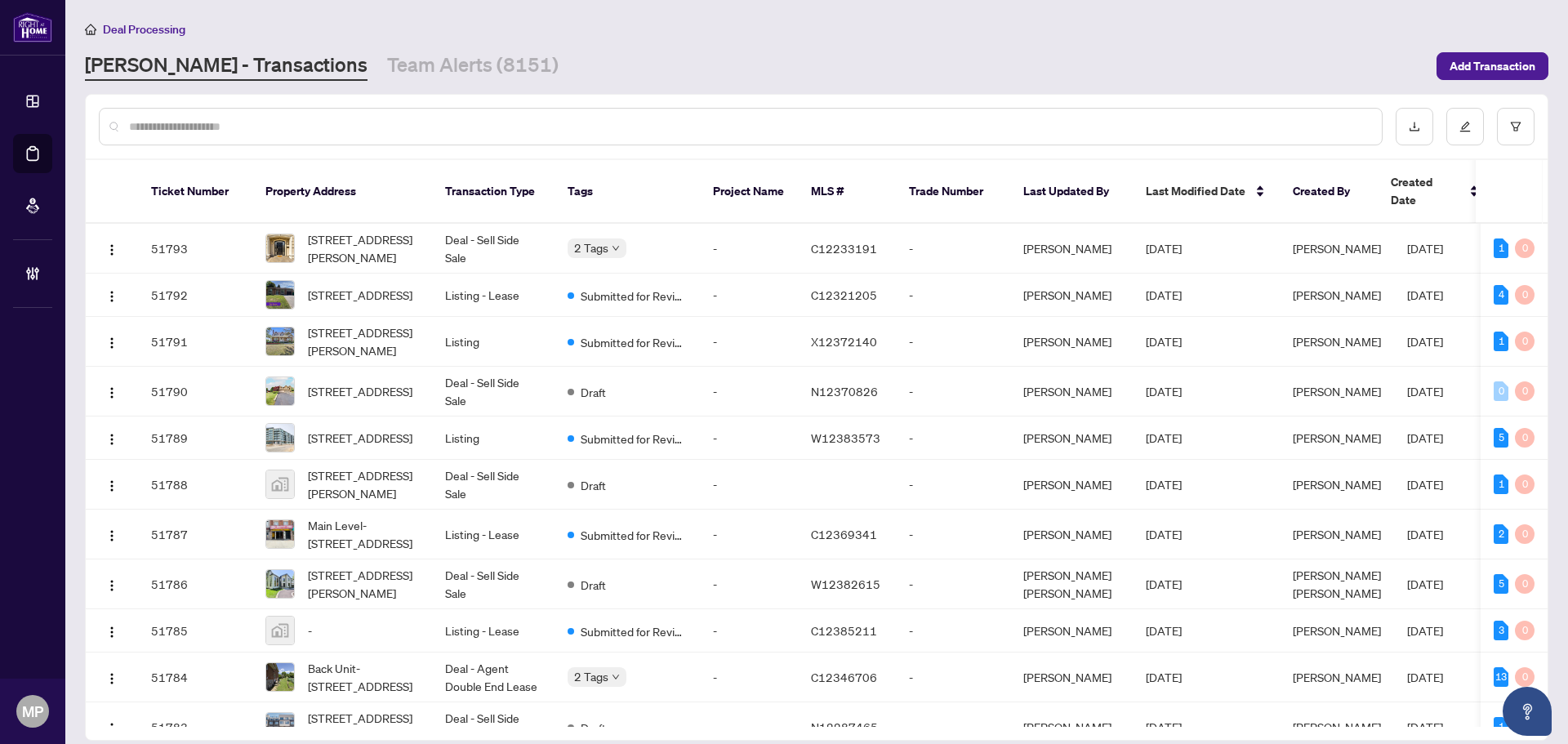
click at [642, 133] on input "text" at bounding box center [748, 126] width 1239 height 18
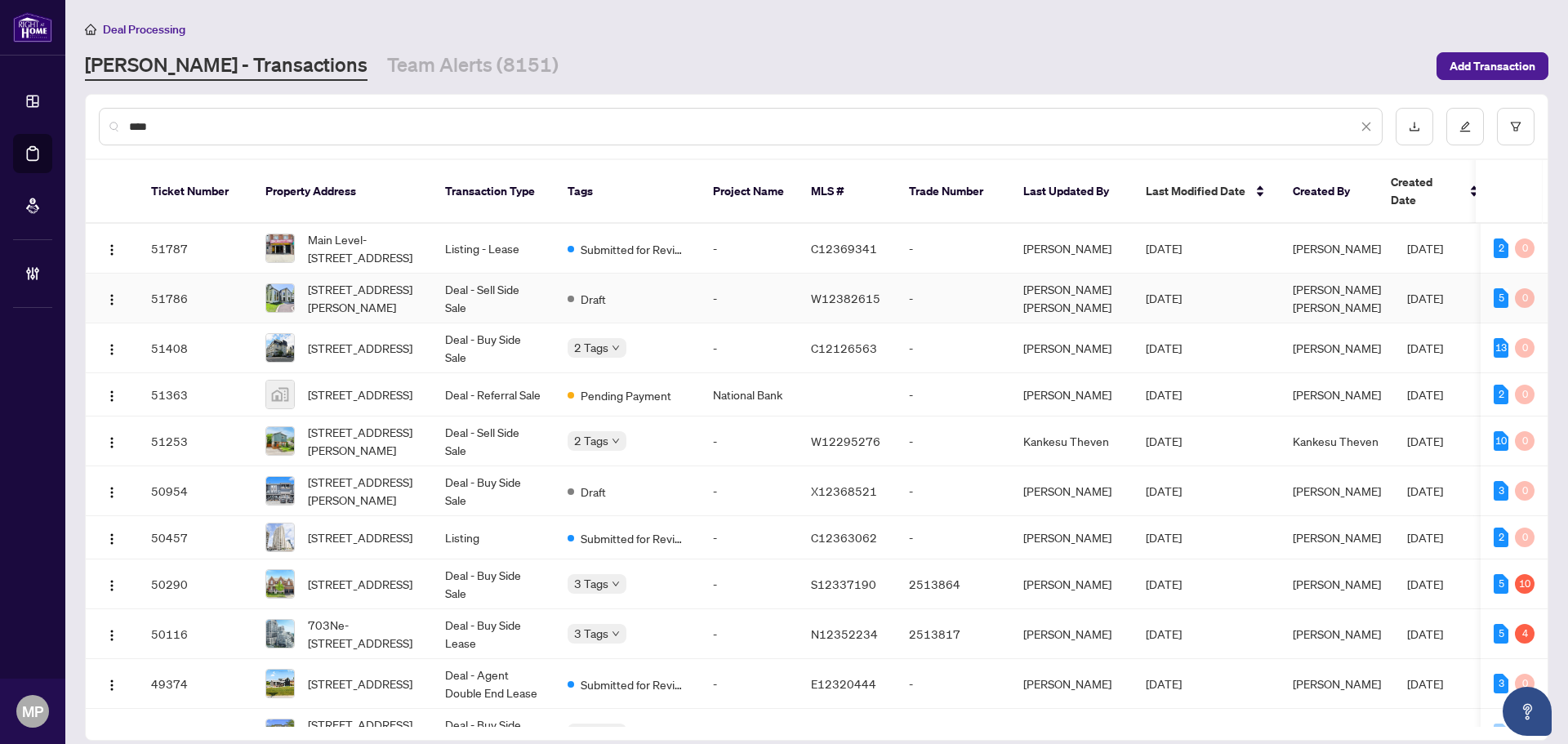
type input "***"
click at [242, 289] on td "51786" at bounding box center [195, 298] width 114 height 50
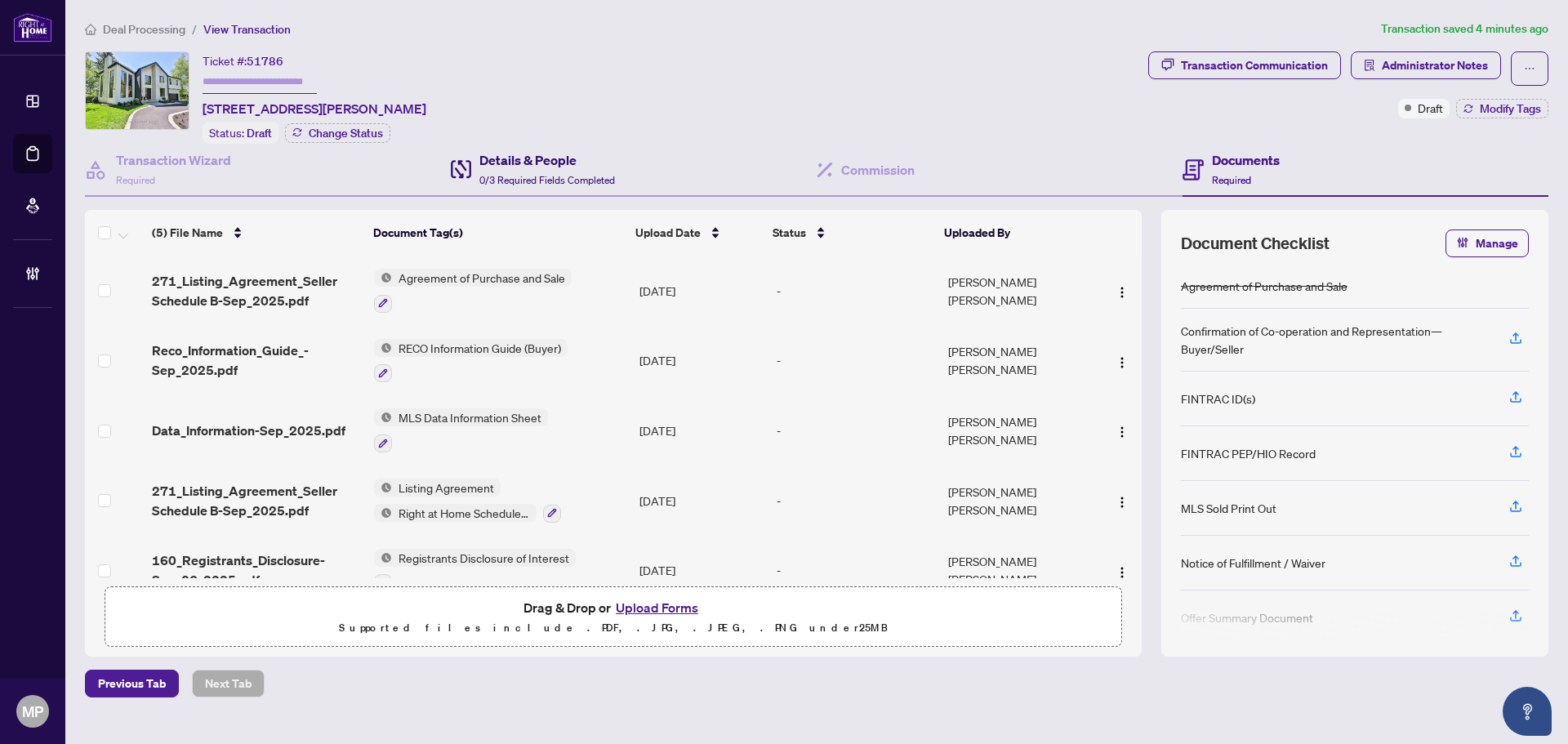
click at [518, 163] on h4 "Details & People" at bounding box center [547, 160] width 135 height 19
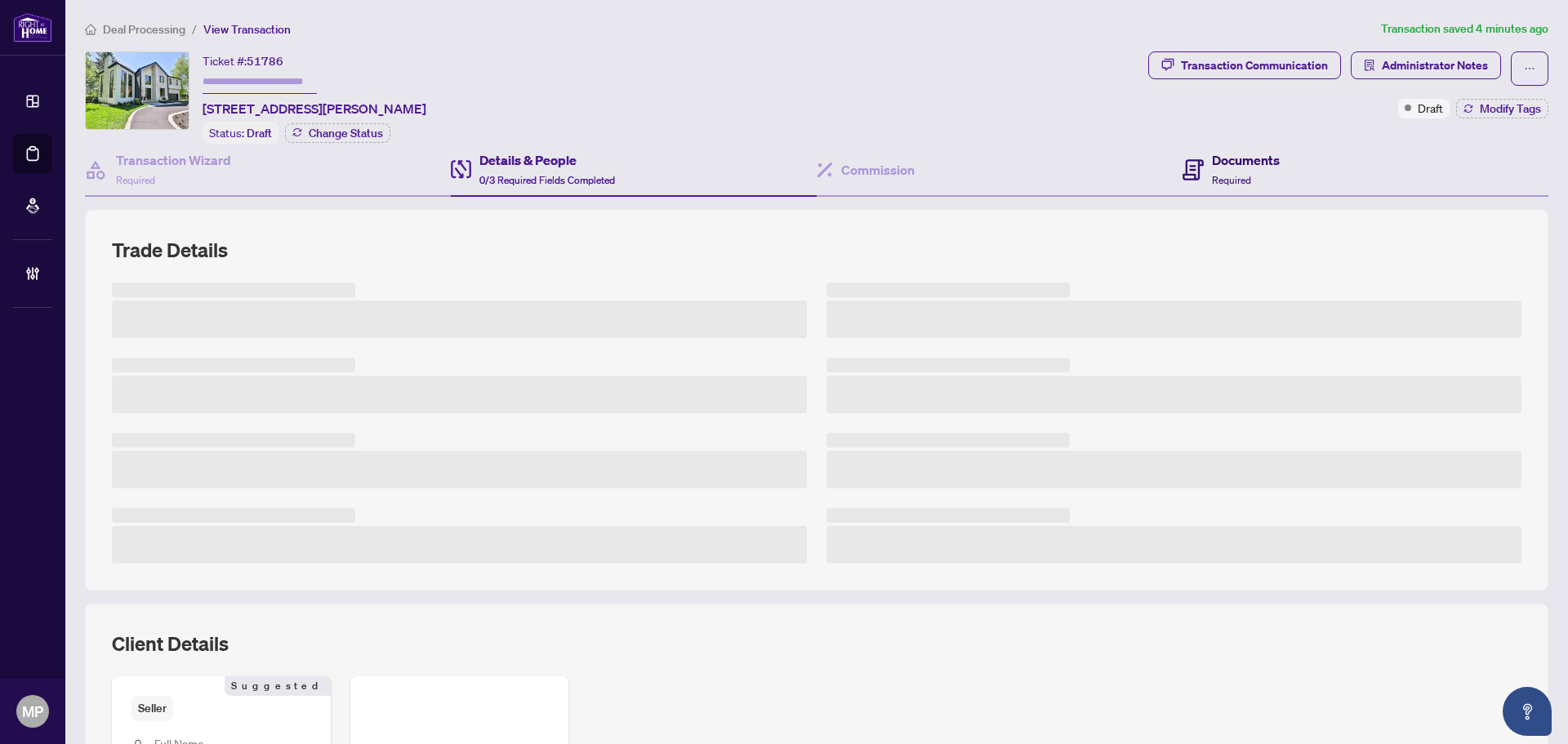
click at [1186, 152] on span at bounding box center [1193, 170] width 21 height 39
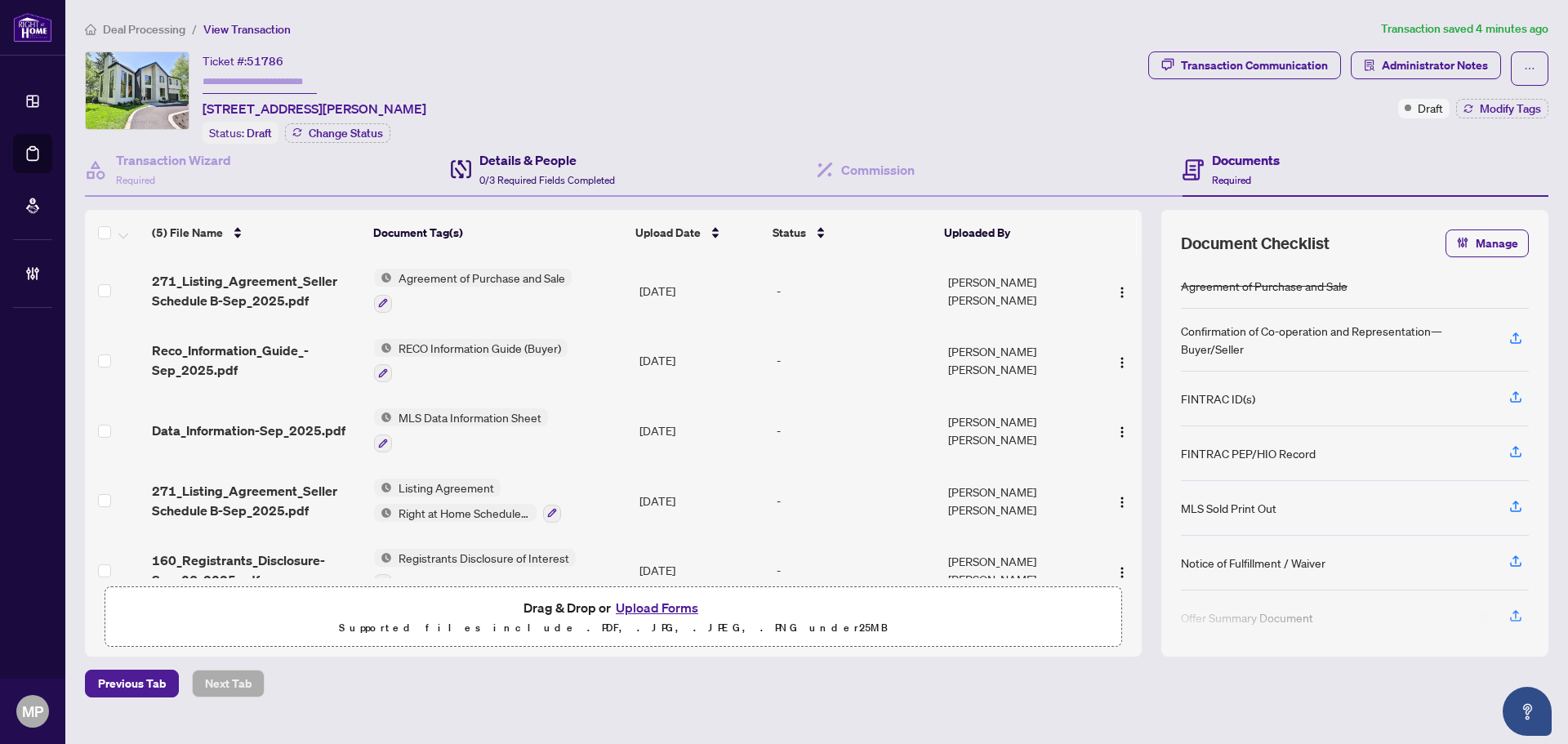
click at [492, 164] on h4 "Details & People" at bounding box center [547, 160] width 135 height 19
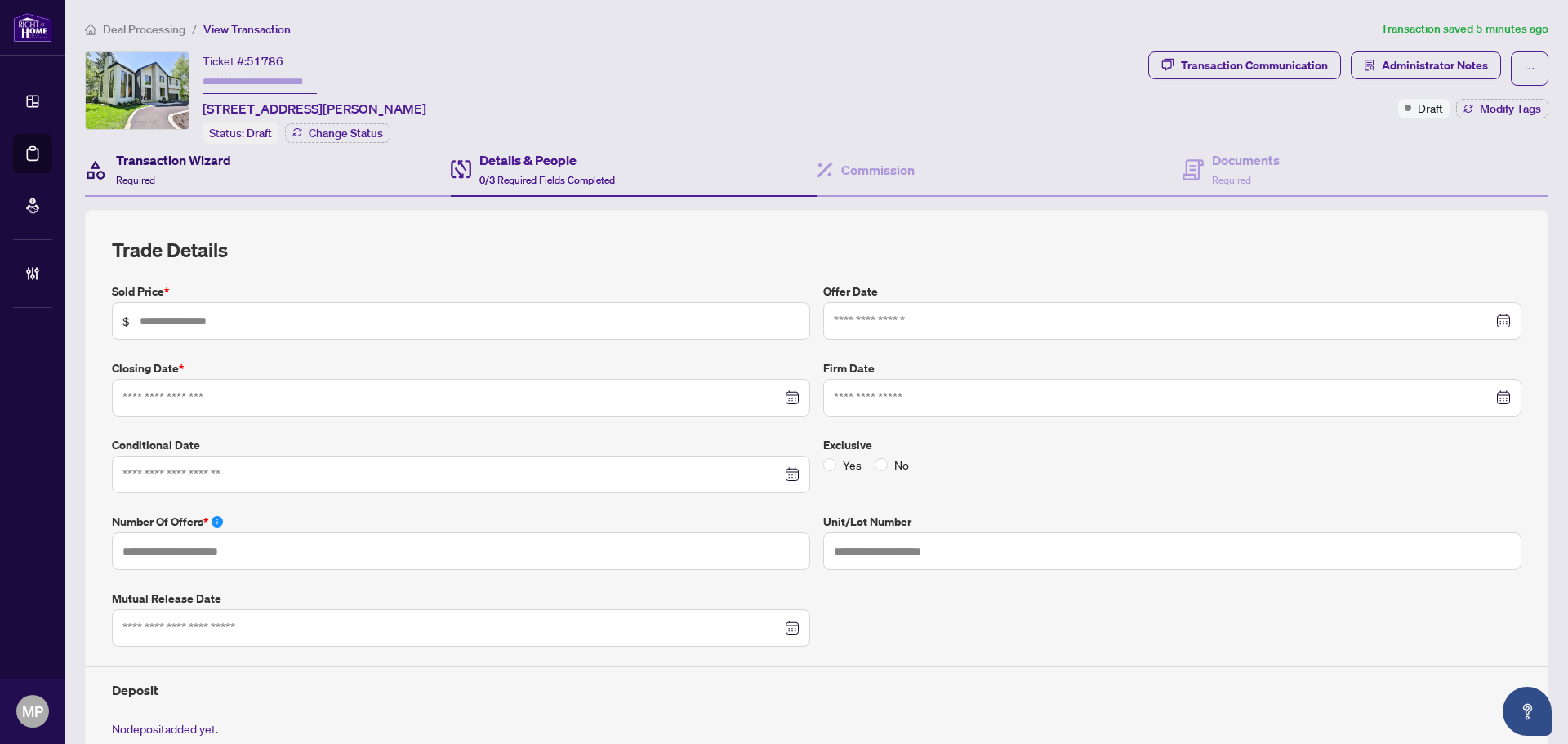
click at [191, 155] on h4 "Transaction Wizard" at bounding box center [173, 160] width 115 height 19
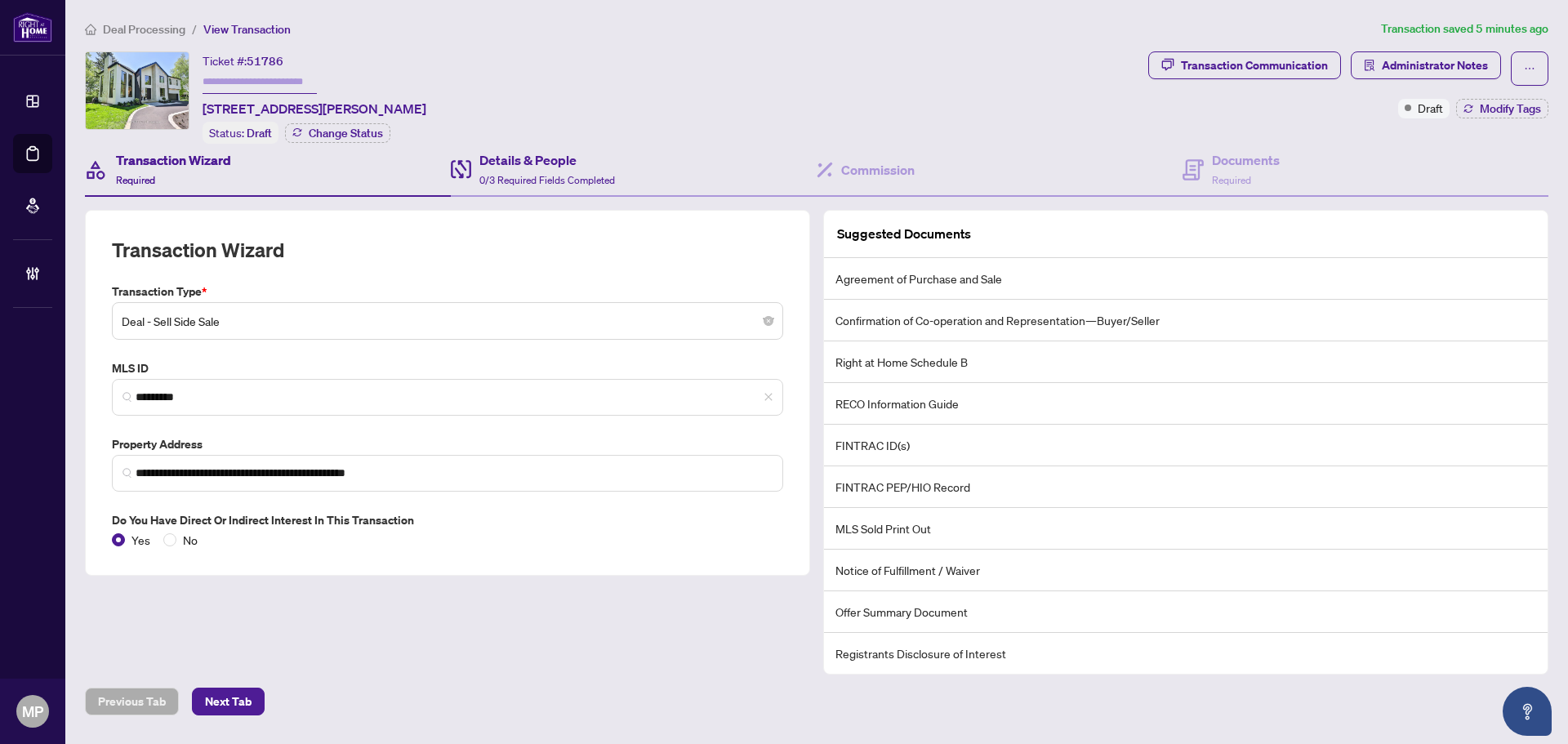
click at [618, 177] on div "Details & People 0/3 Required Fields Completed" at bounding box center [633, 170] width 365 height 53
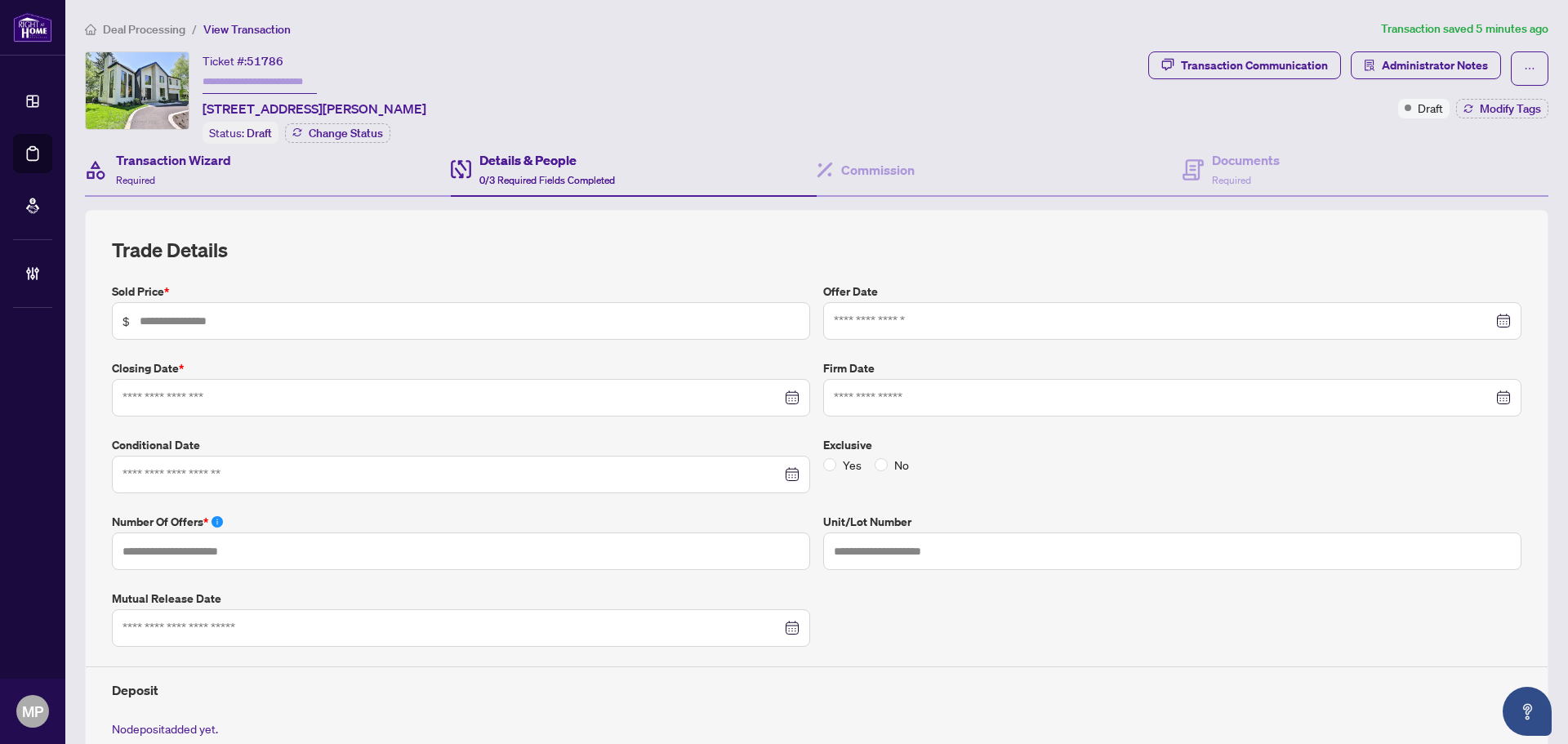
click at [272, 177] on div "Transaction Wizard Required" at bounding box center [268, 170] width 365 height 53
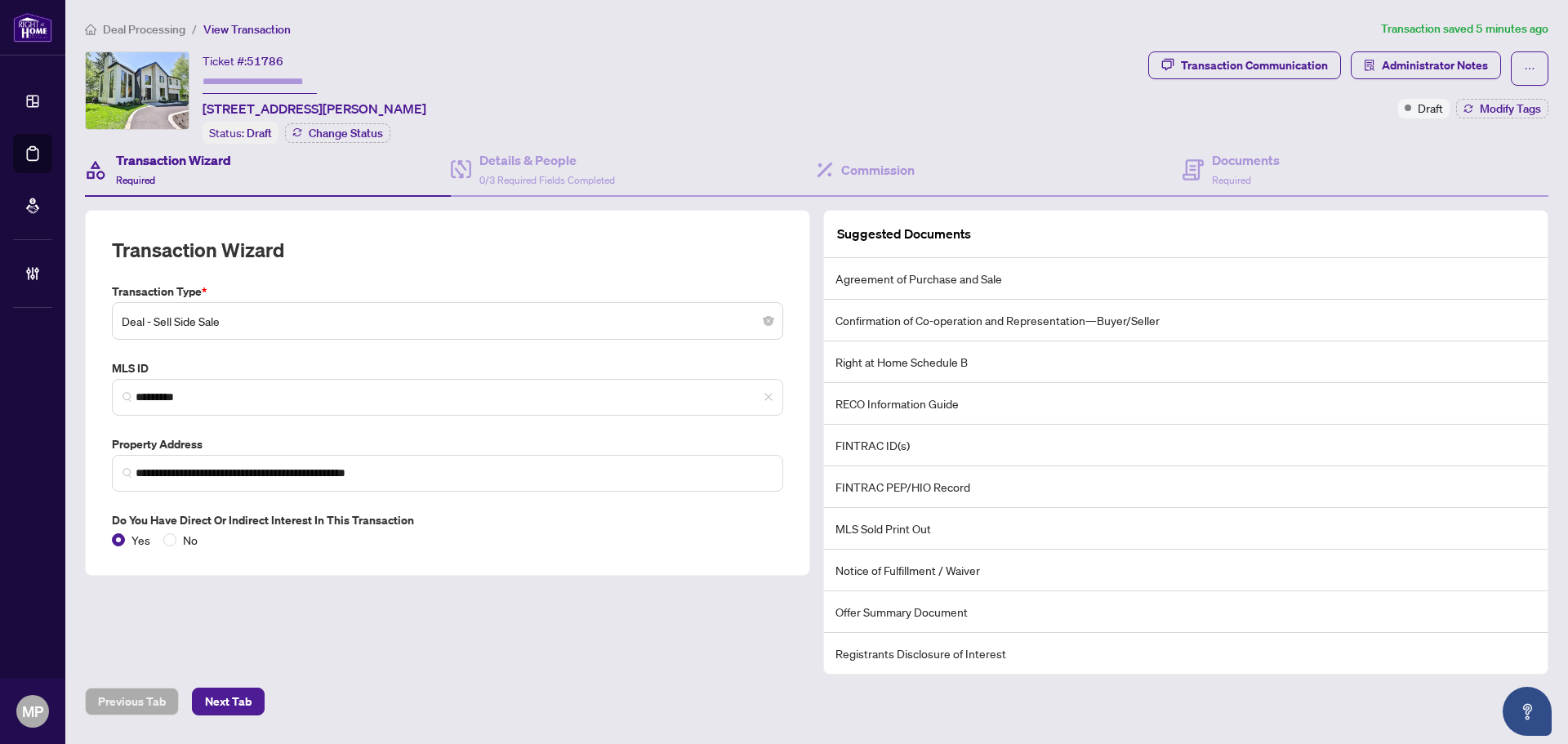
click at [285, 326] on span "Deal - Sell Side Sale" at bounding box center [447, 321] width 652 height 31
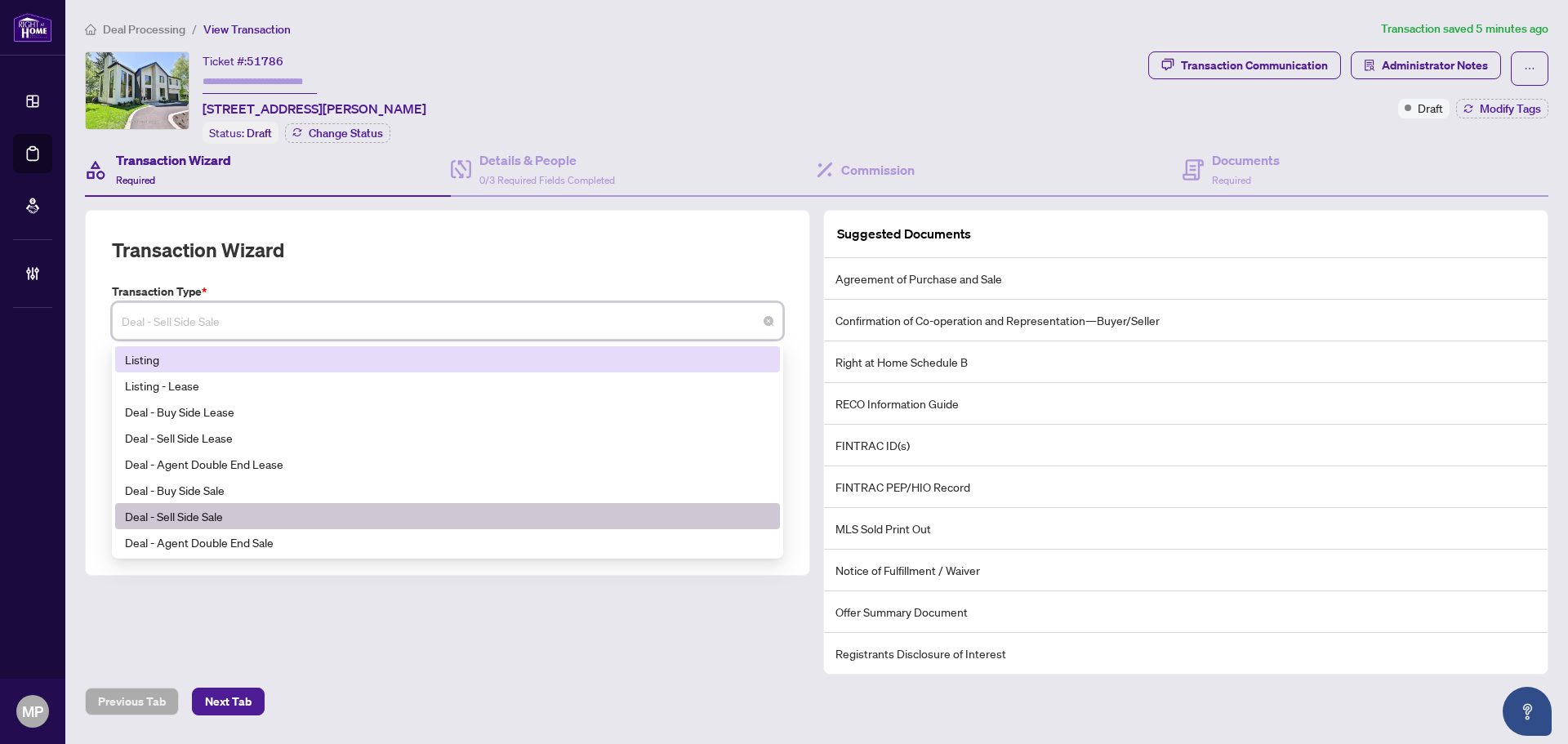
click at [199, 361] on div "Listing" at bounding box center [447, 359] width 645 height 18
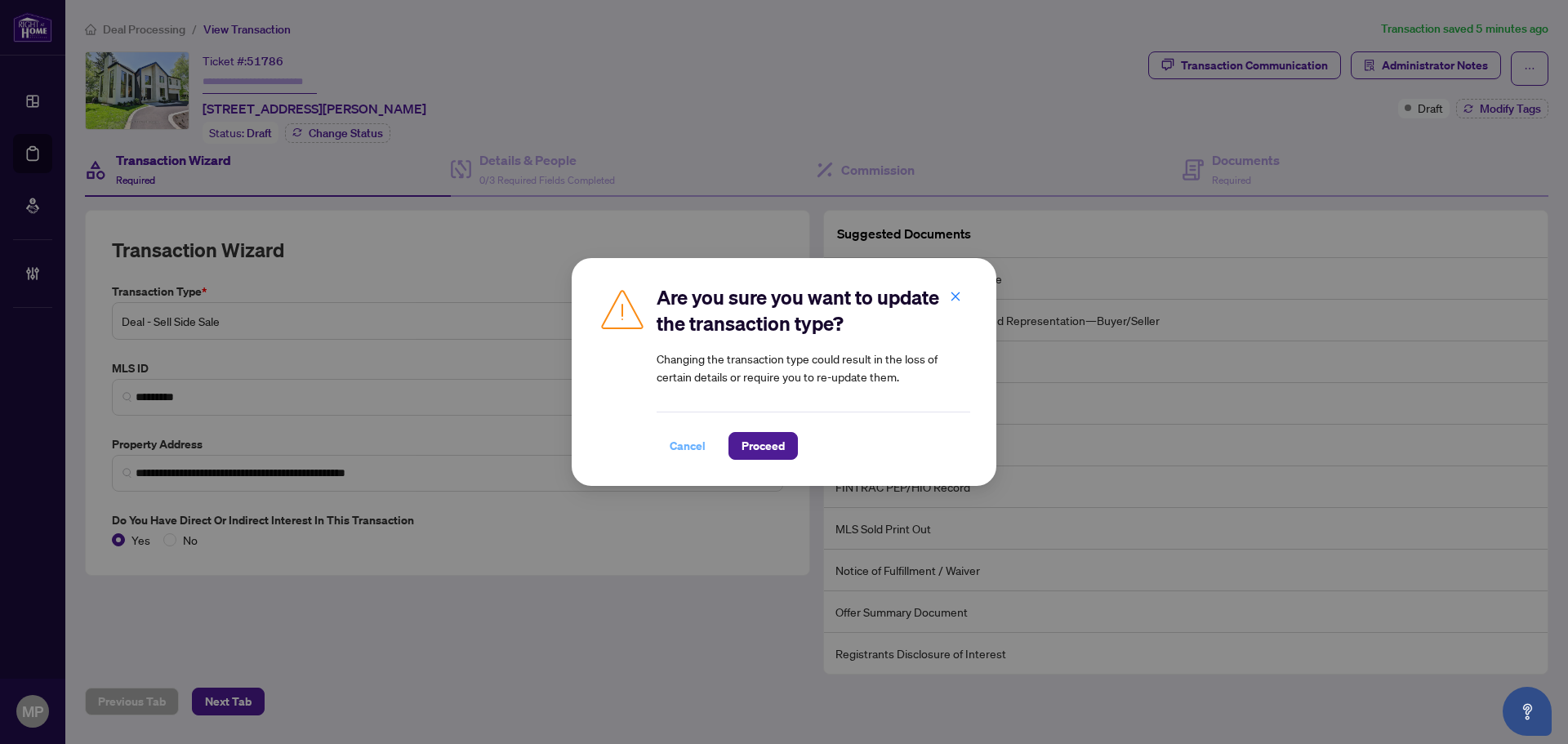
click at [688, 451] on span "Cancel" at bounding box center [687, 446] width 36 height 26
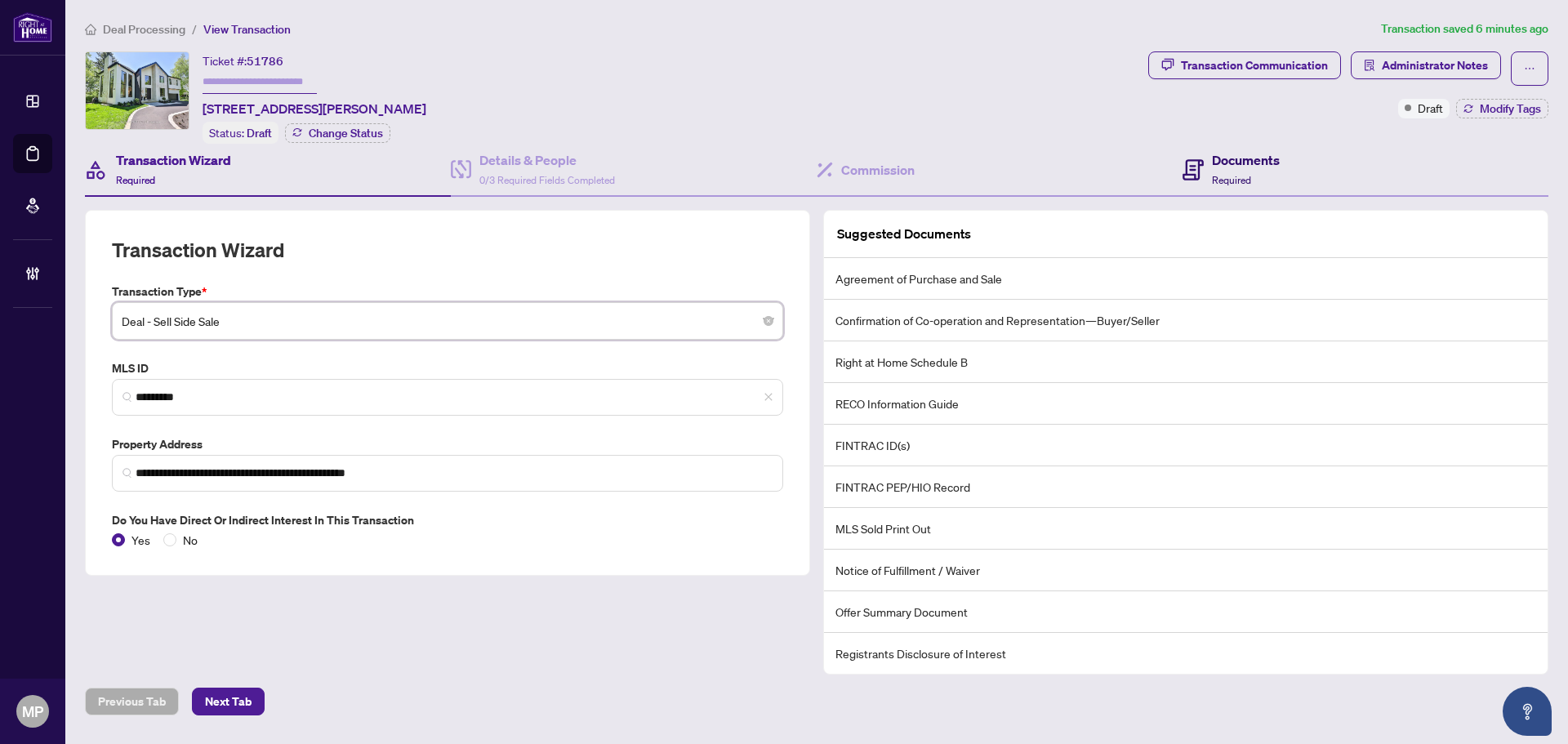
click at [1275, 158] on h4 "Documents" at bounding box center [1245, 160] width 68 height 19
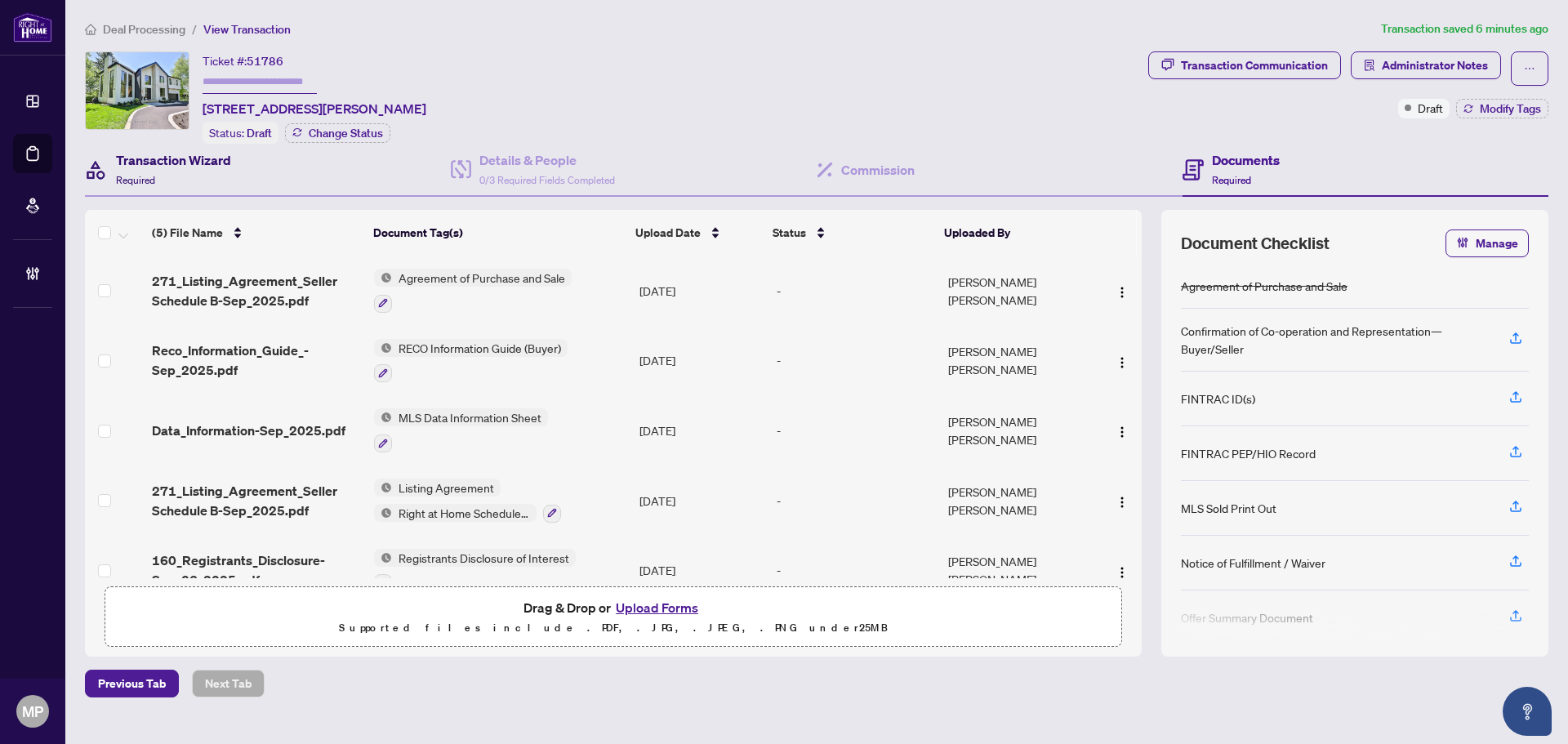
click at [185, 163] on h4 "Transaction Wizard" at bounding box center [173, 160] width 115 height 19
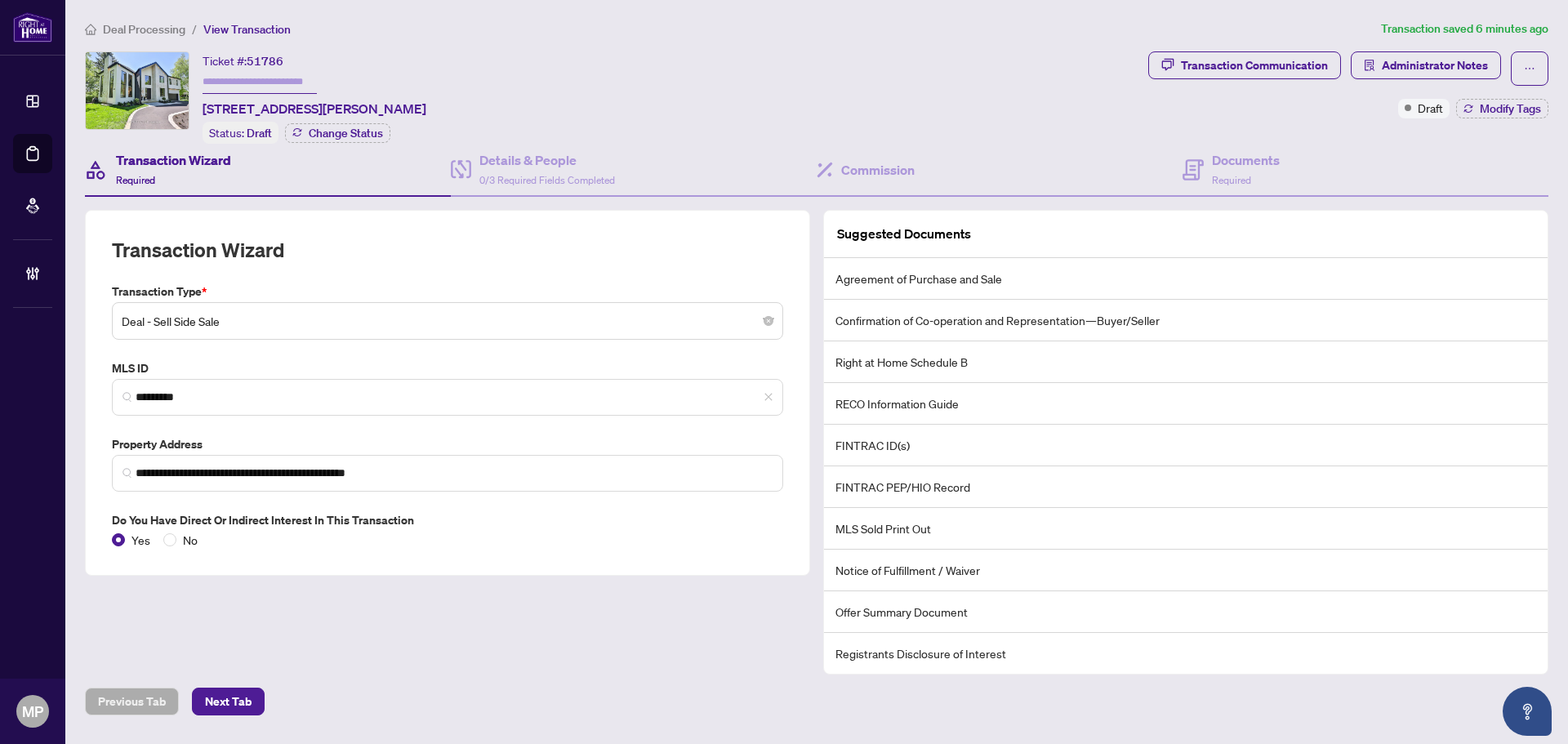
click at [286, 306] on span "Deal - Sell Side Sale" at bounding box center [447, 321] width 652 height 31
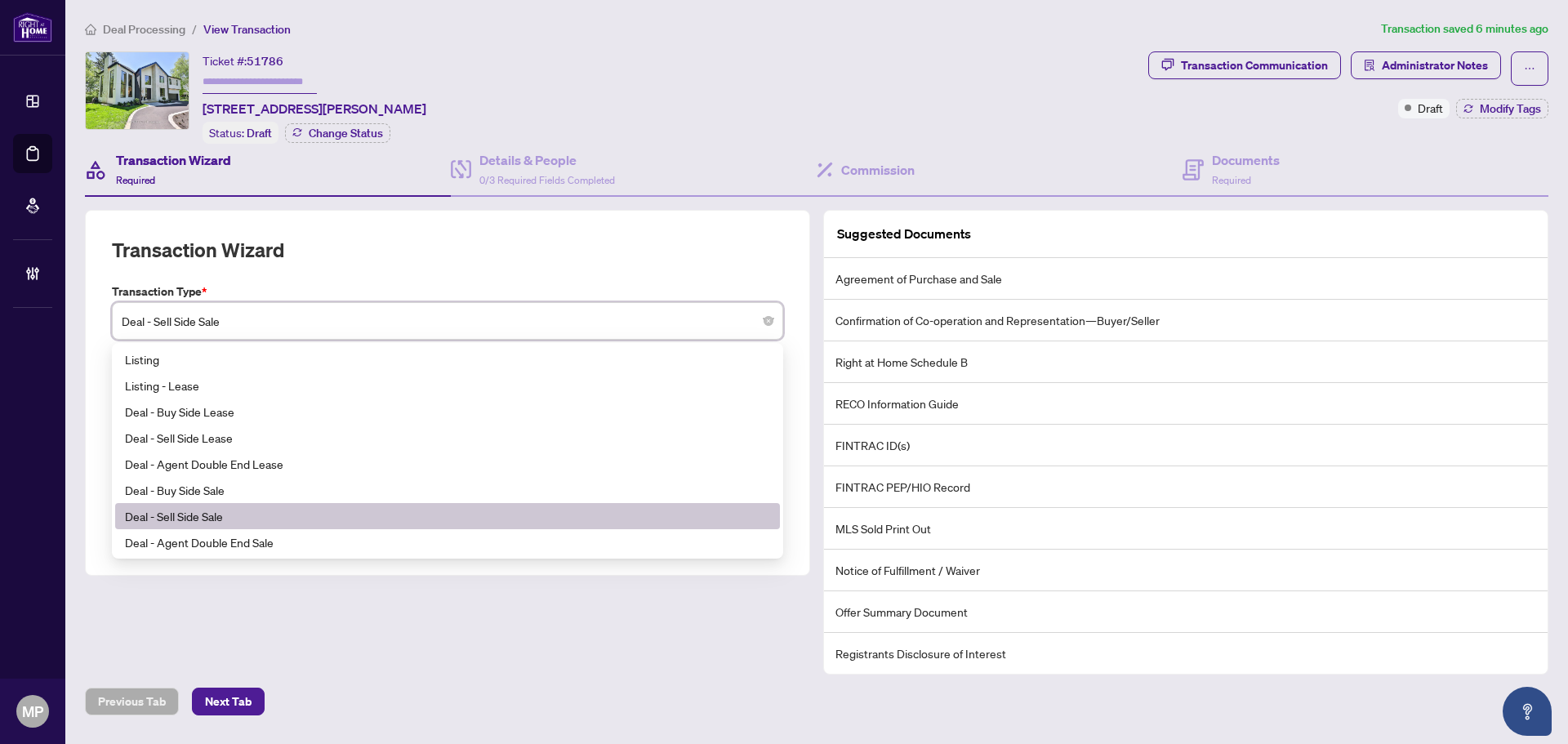
click at [455, 214] on div "**********" at bounding box center [447, 393] width 725 height 365
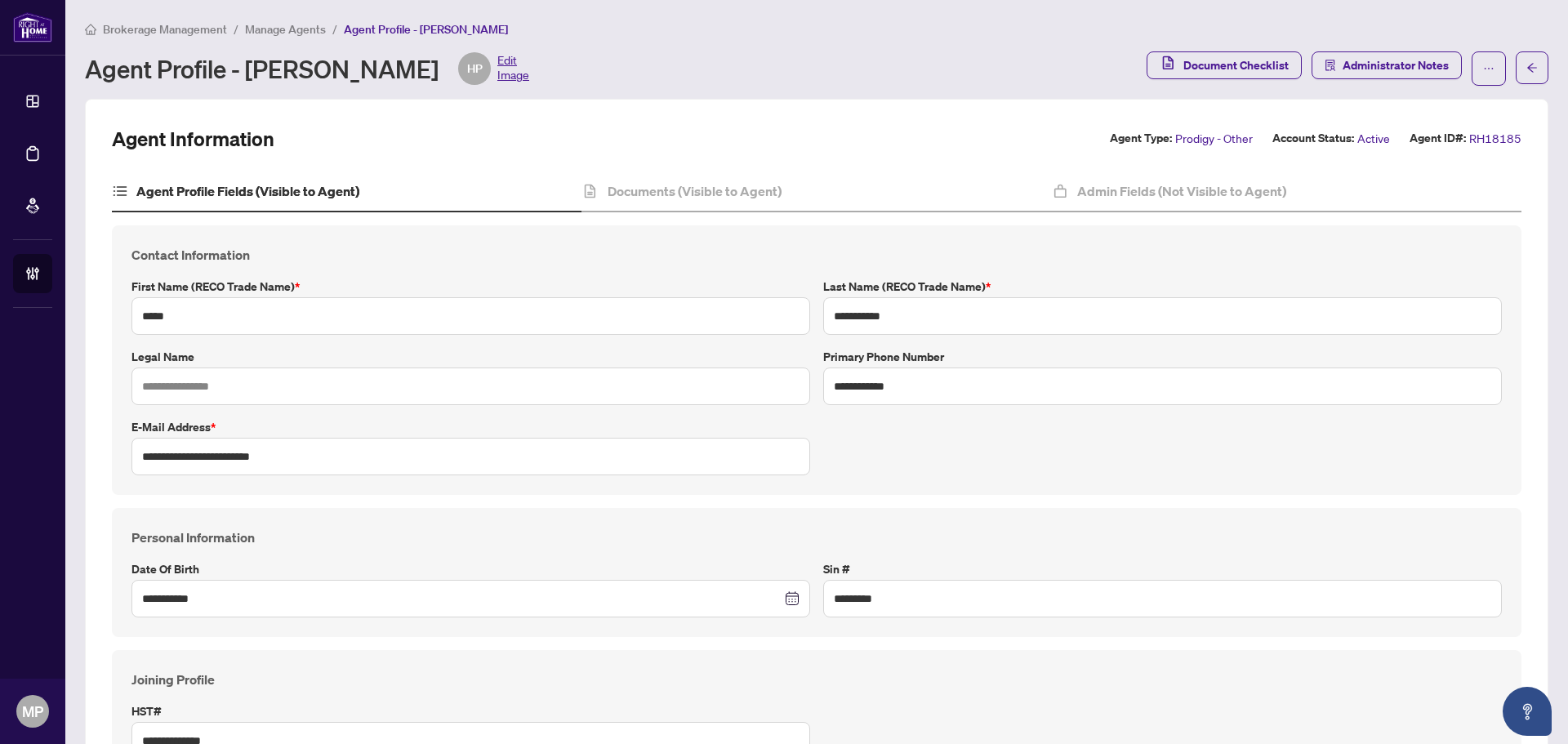
click at [515, 71] on span "Edit Image" at bounding box center [513, 68] width 32 height 33
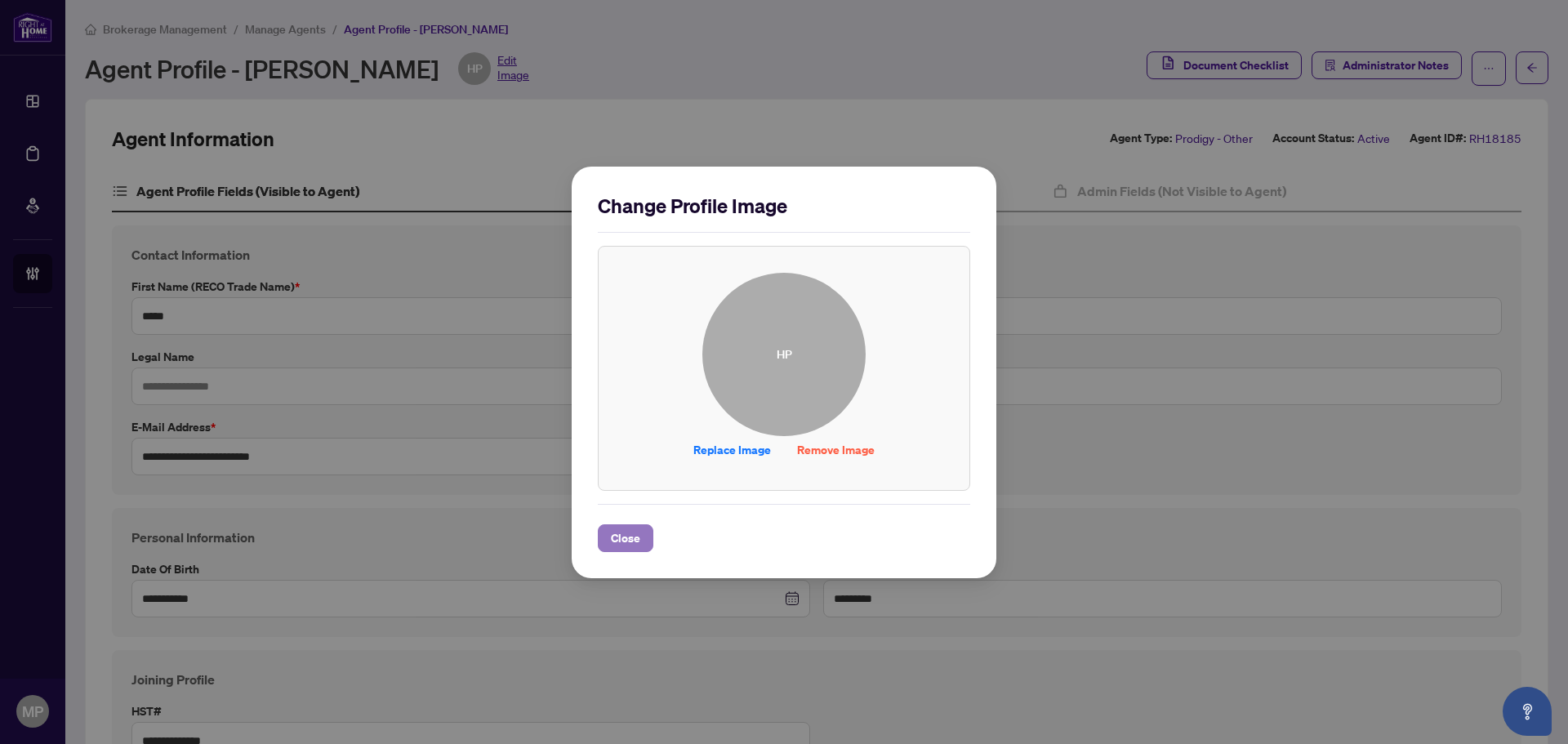
click at [631, 531] on span "Close" at bounding box center [625, 538] width 29 height 26
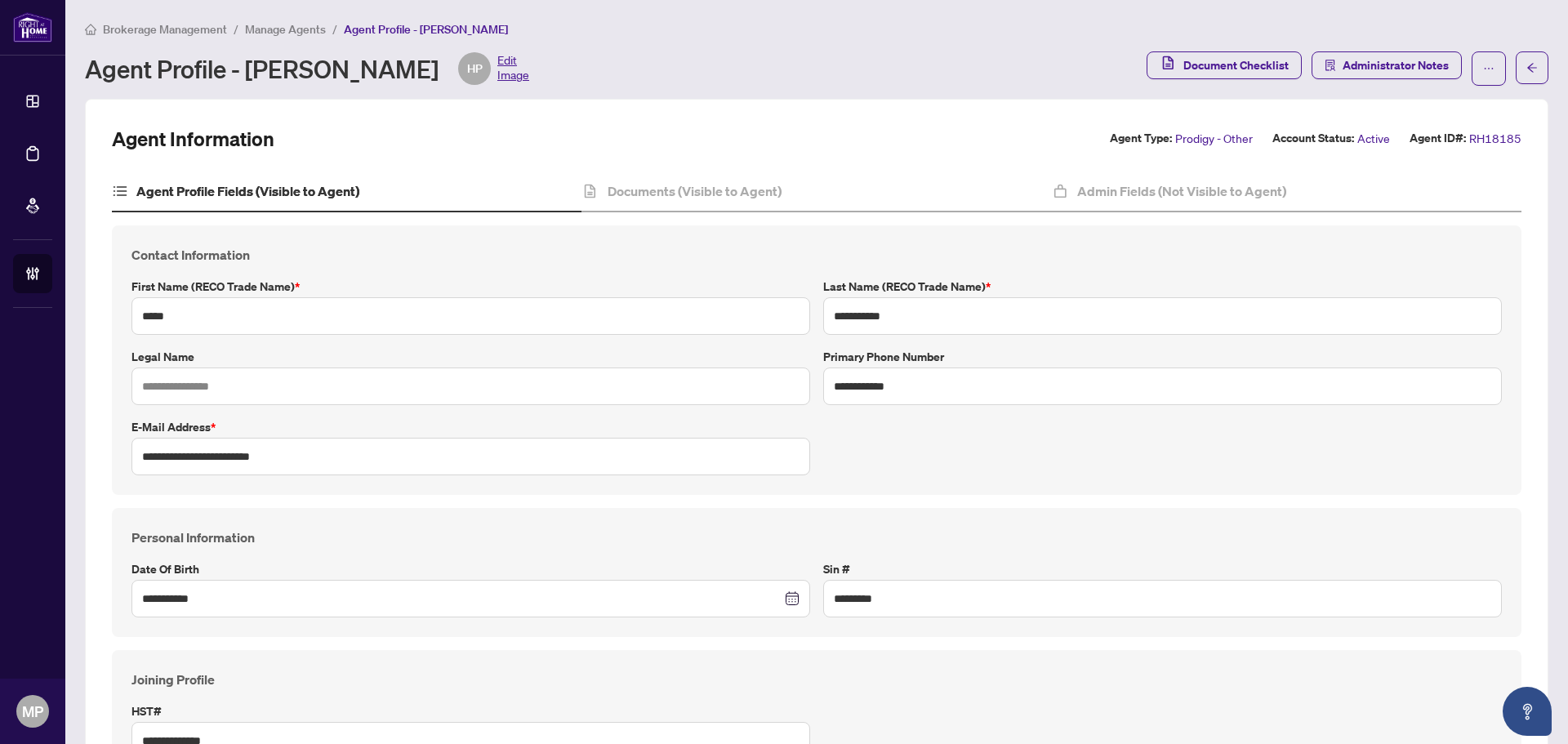
click at [524, 63] on span "Edit Image" at bounding box center [513, 68] width 32 height 33
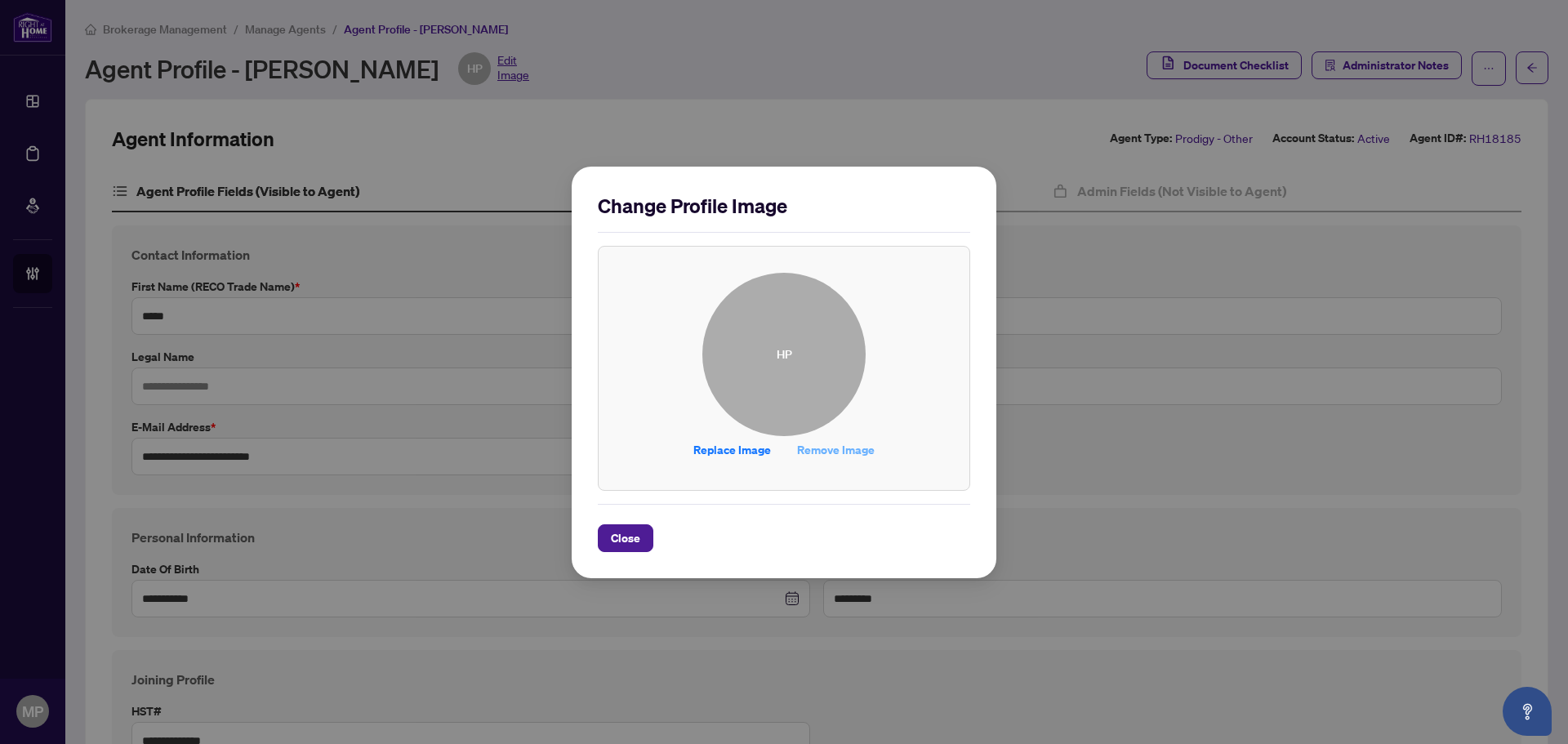
click at [849, 448] on span "Remove Image" at bounding box center [835, 450] width 77 height 26
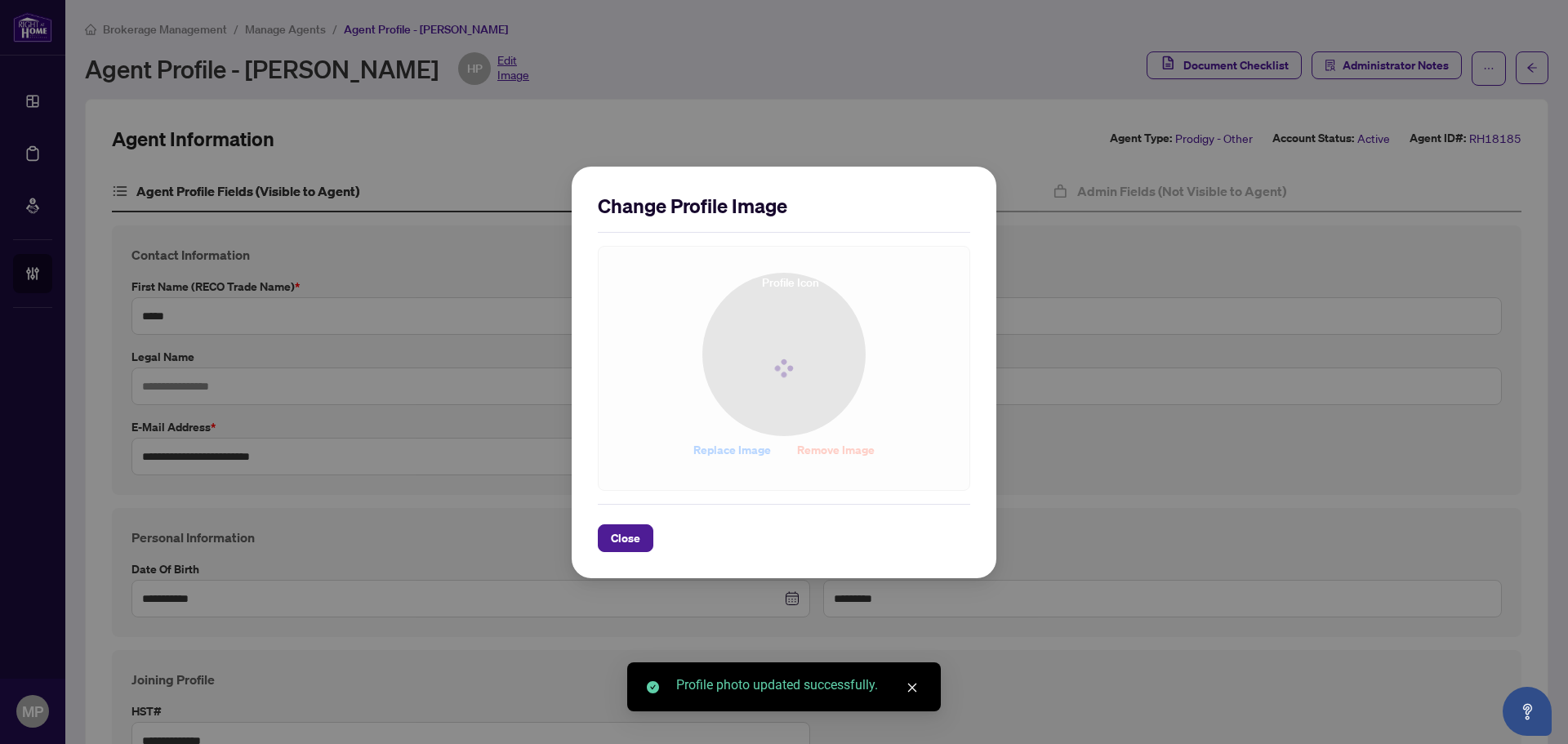
click at [847, 527] on div "Close" at bounding box center [784, 538] width 372 height 28
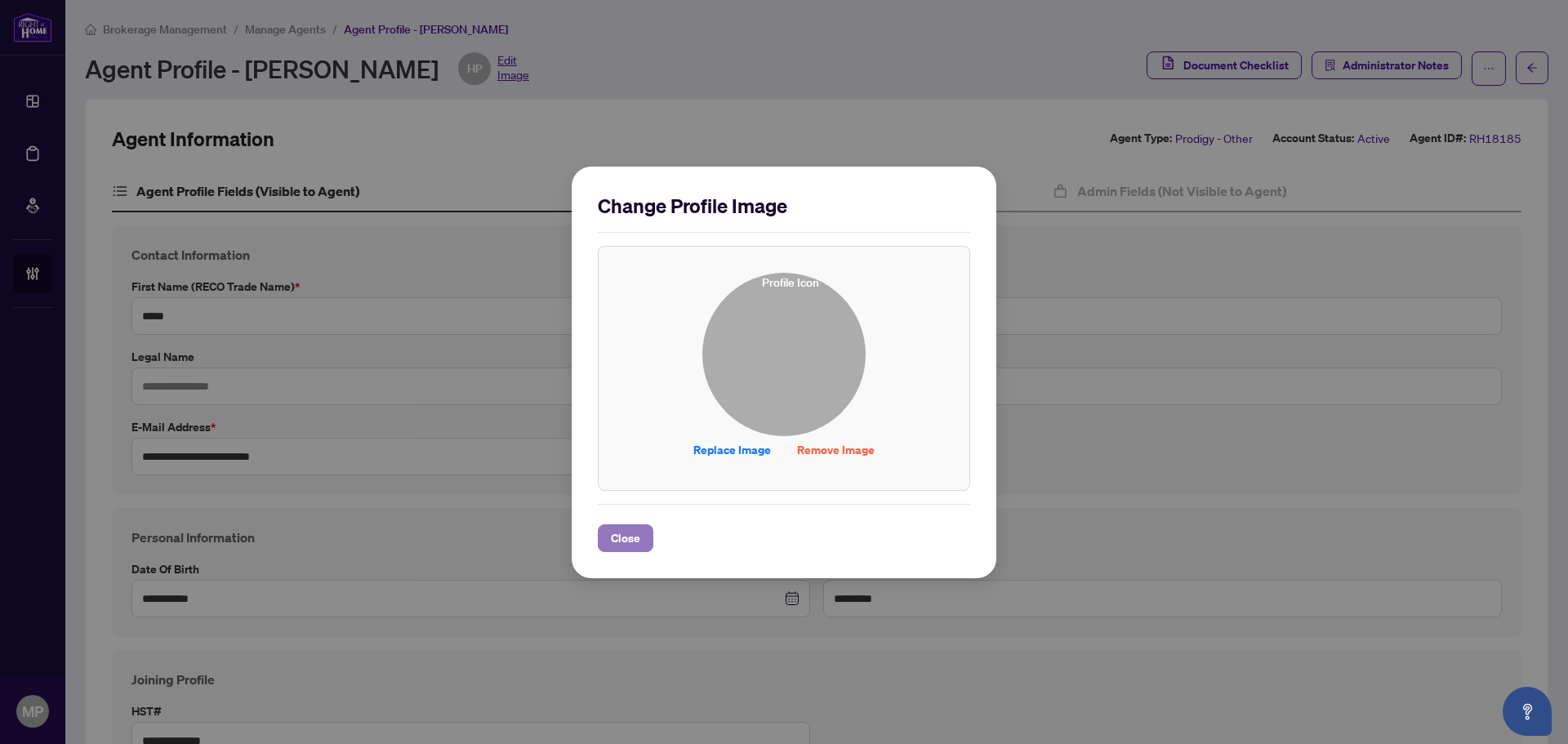
click at [631, 536] on span "Close" at bounding box center [625, 538] width 29 height 26
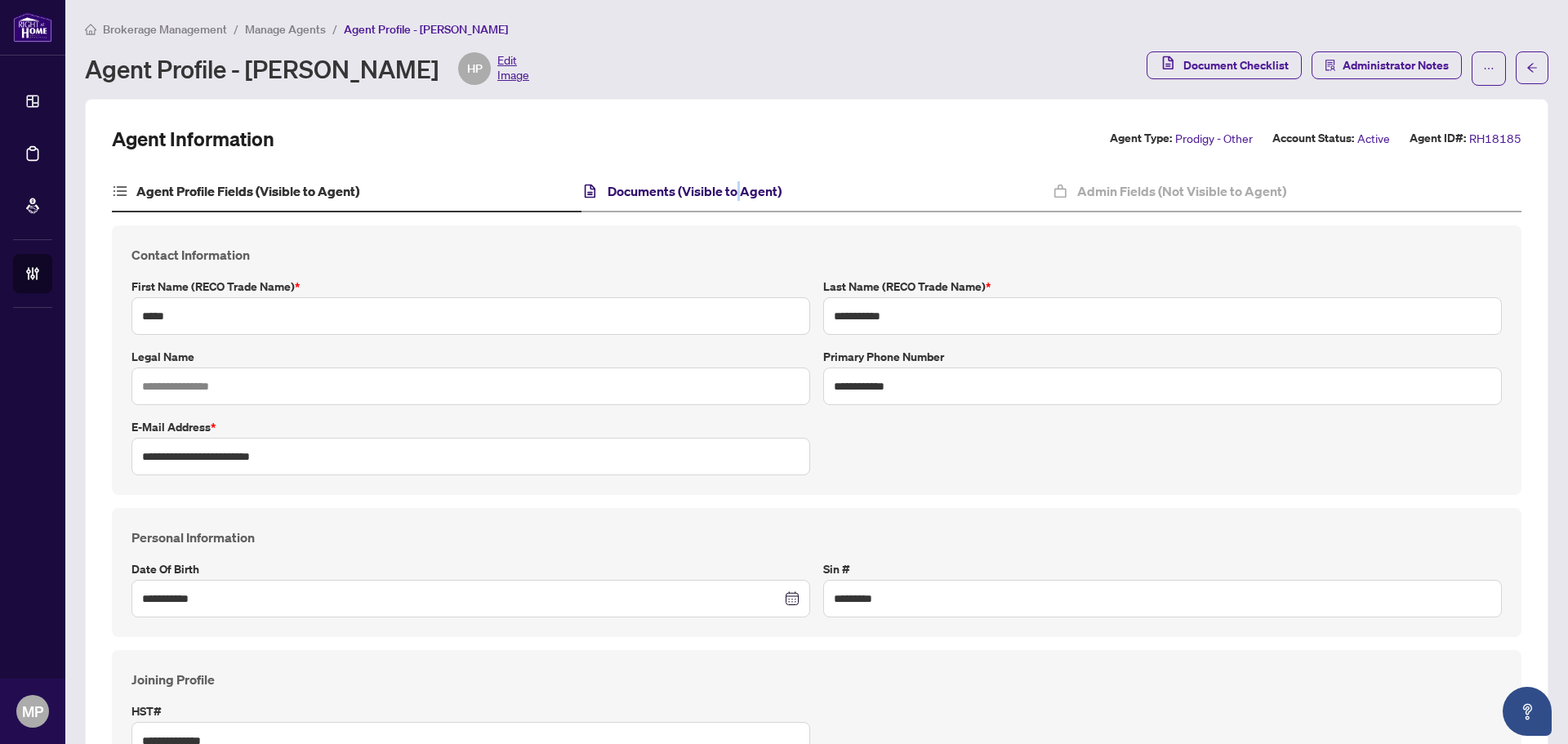
click at [734, 191] on h4 "Documents (Visible to Agent)" at bounding box center [695, 191] width 174 height 19
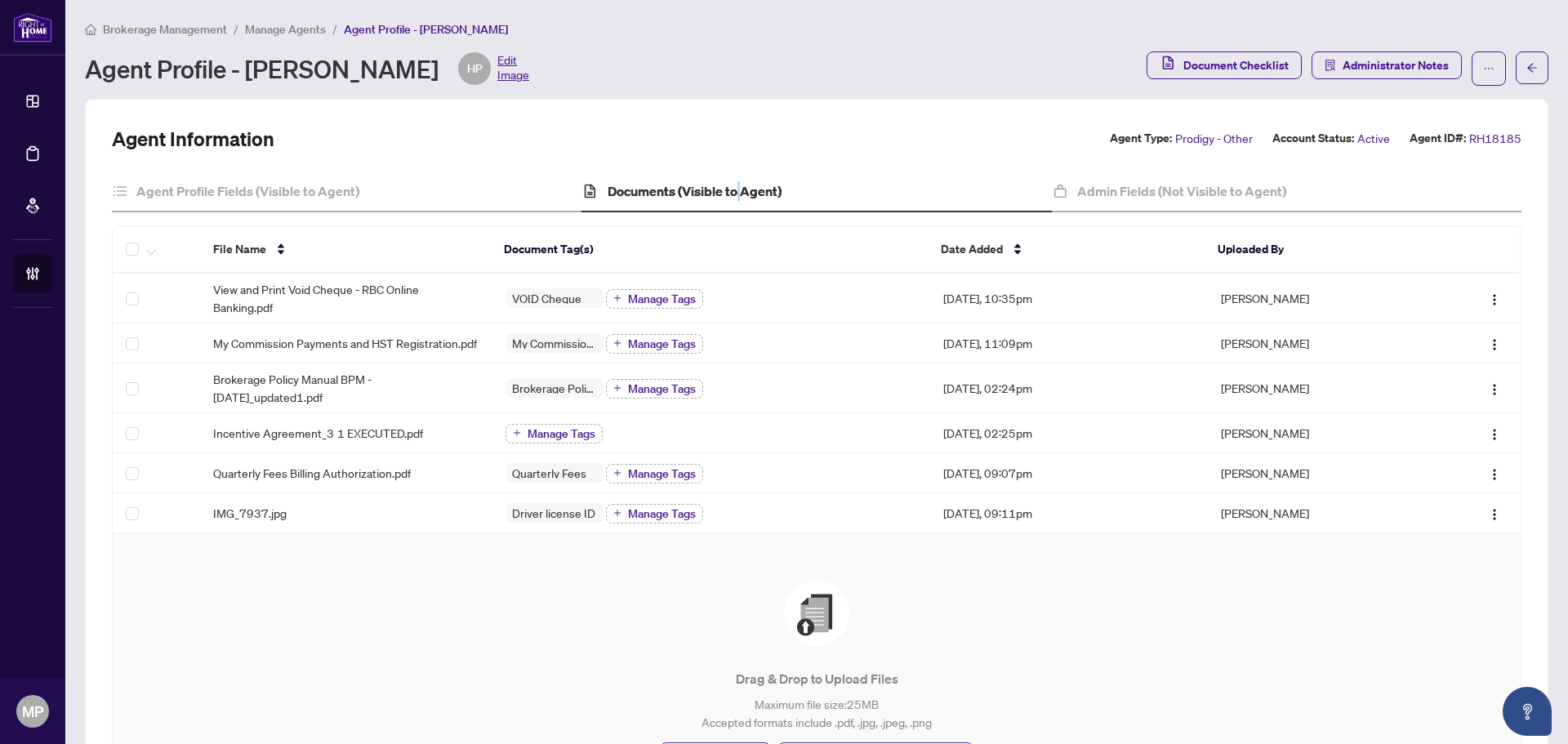
drag, startPoint x: 450, startPoint y: 73, endPoint x: 245, endPoint y: 79, distance: 205.1
click at [245, 79] on div "Agent Profile - Helen Pavlopoulos HP Edit Image" at bounding box center [307, 68] width 444 height 33
copy div "Helen Pavlopoulos"
click at [309, 442] on span "Incentive Agreement_3 1 EXECUTED.pdf" at bounding box center [318, 432] width 210 height 18
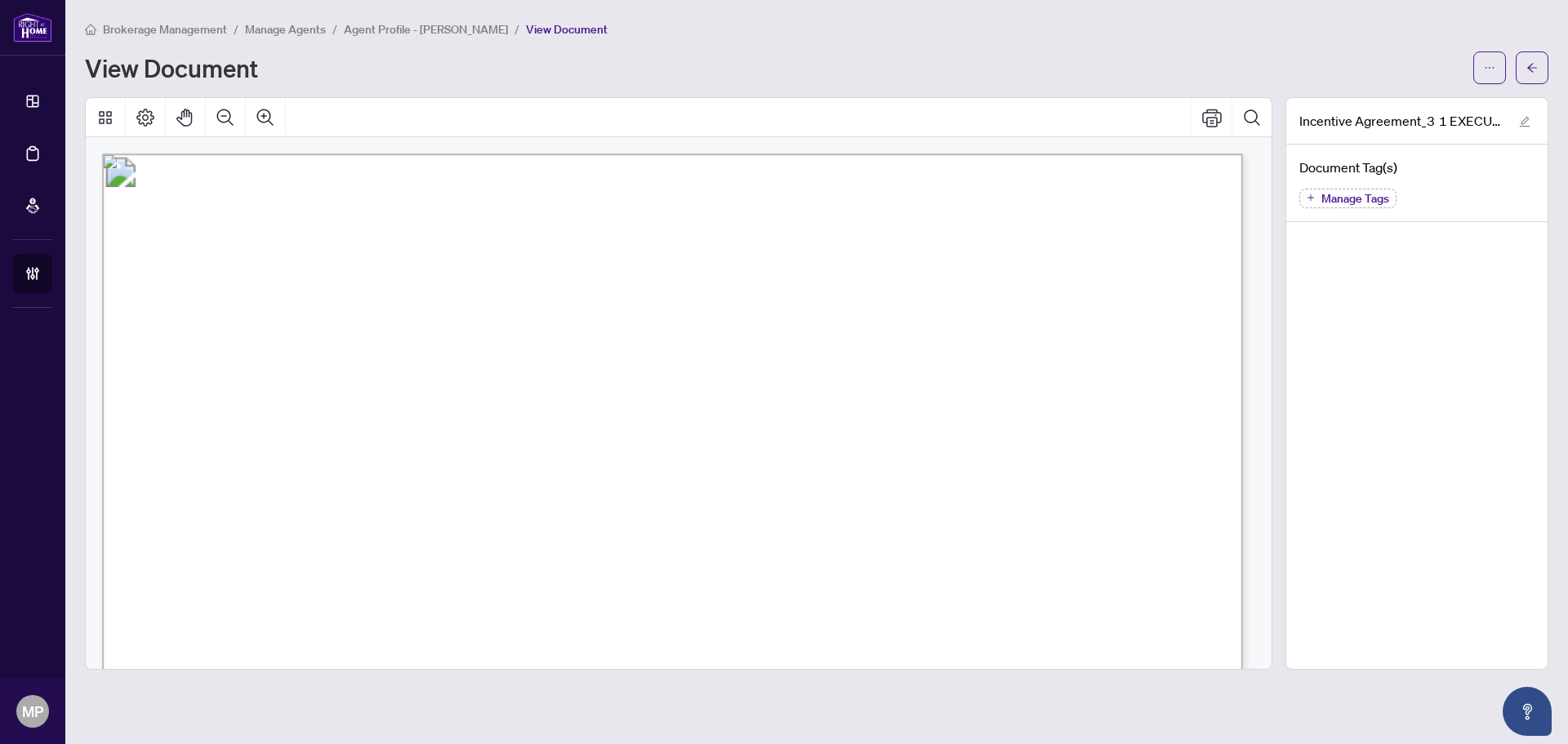
click at [1483, 83] on div "Brokerage Management / Manage Agents / Agent Profile - Helen Pavlopoulos / View…" at bounding box center [817, 344] width 1463 height 650
click at [1492, 76] on span "button" at bounding box center [1489, 68] width 11 height 26
click at [1400, 112] on li "Download" at bounding box center [1431, 103] width 144 height 26
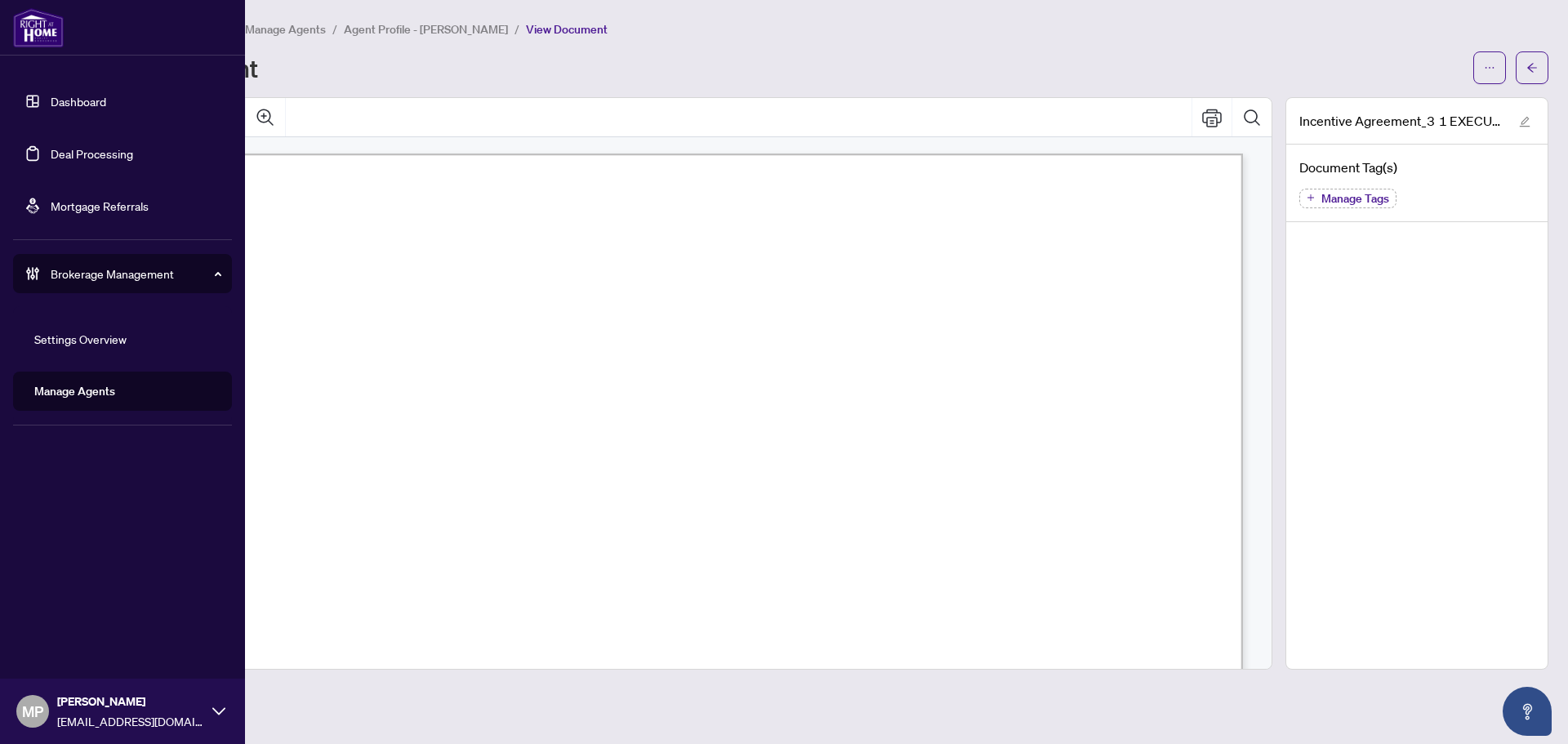
click at [69, 394] on link "Manage Agents" at bounding box center [75, 391] width 81 height 15
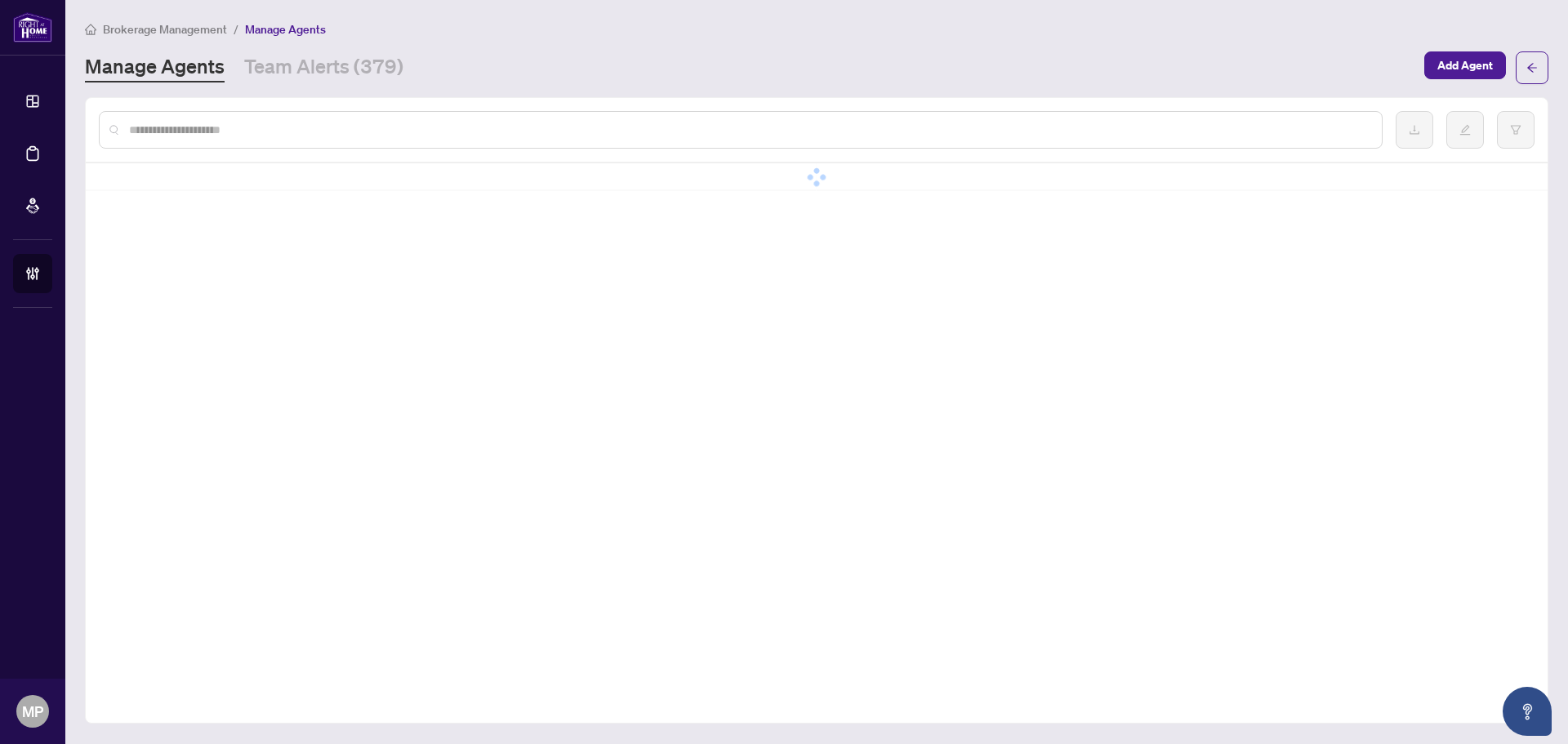
click at [508, 121] on input "text" at bounding box center [748, 130] width 1239 height 18
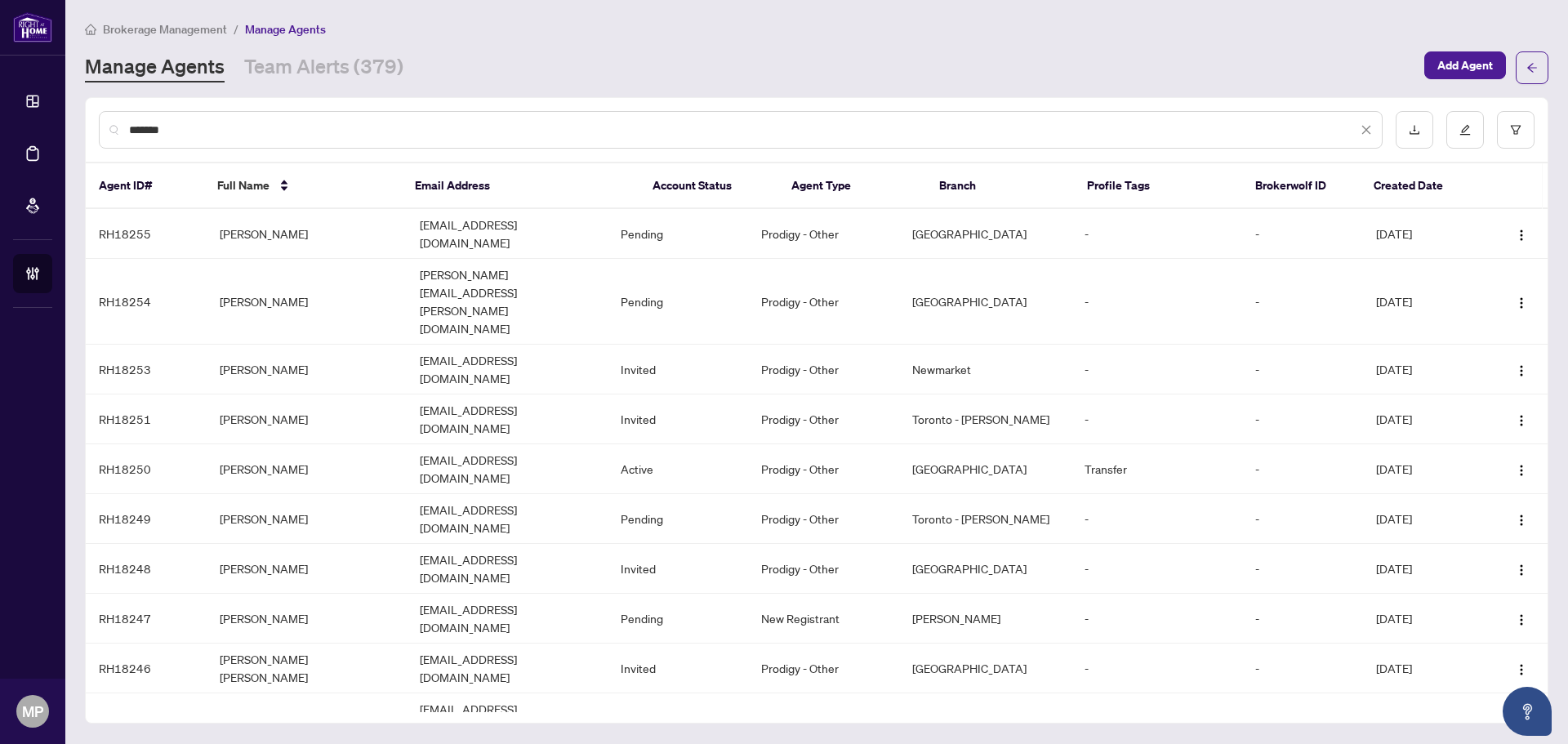
type input "*******"
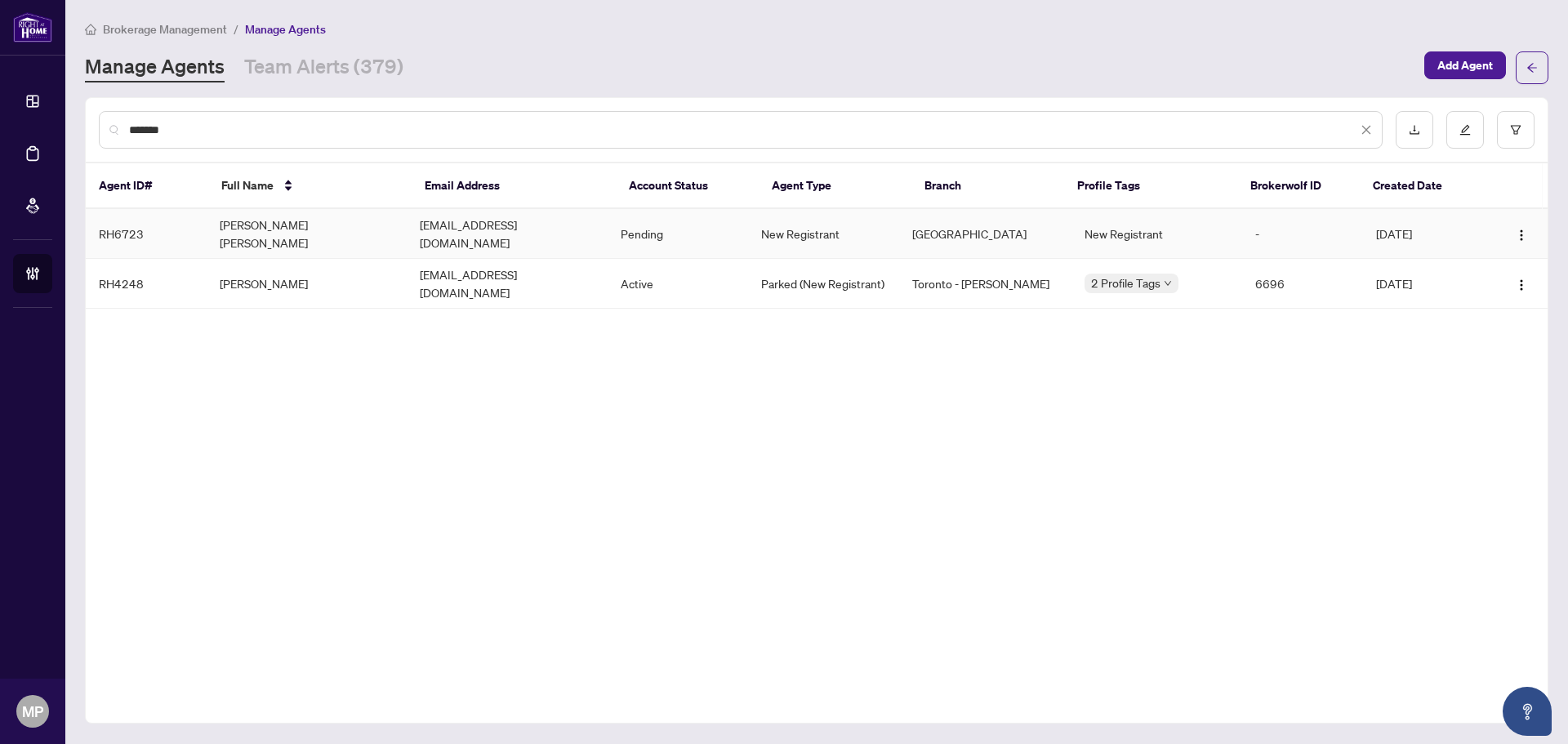
click at [369, 231] on td "Kalsang Dolkar Gyaltsen" at bounding box center [307, 234] width 201 height 50
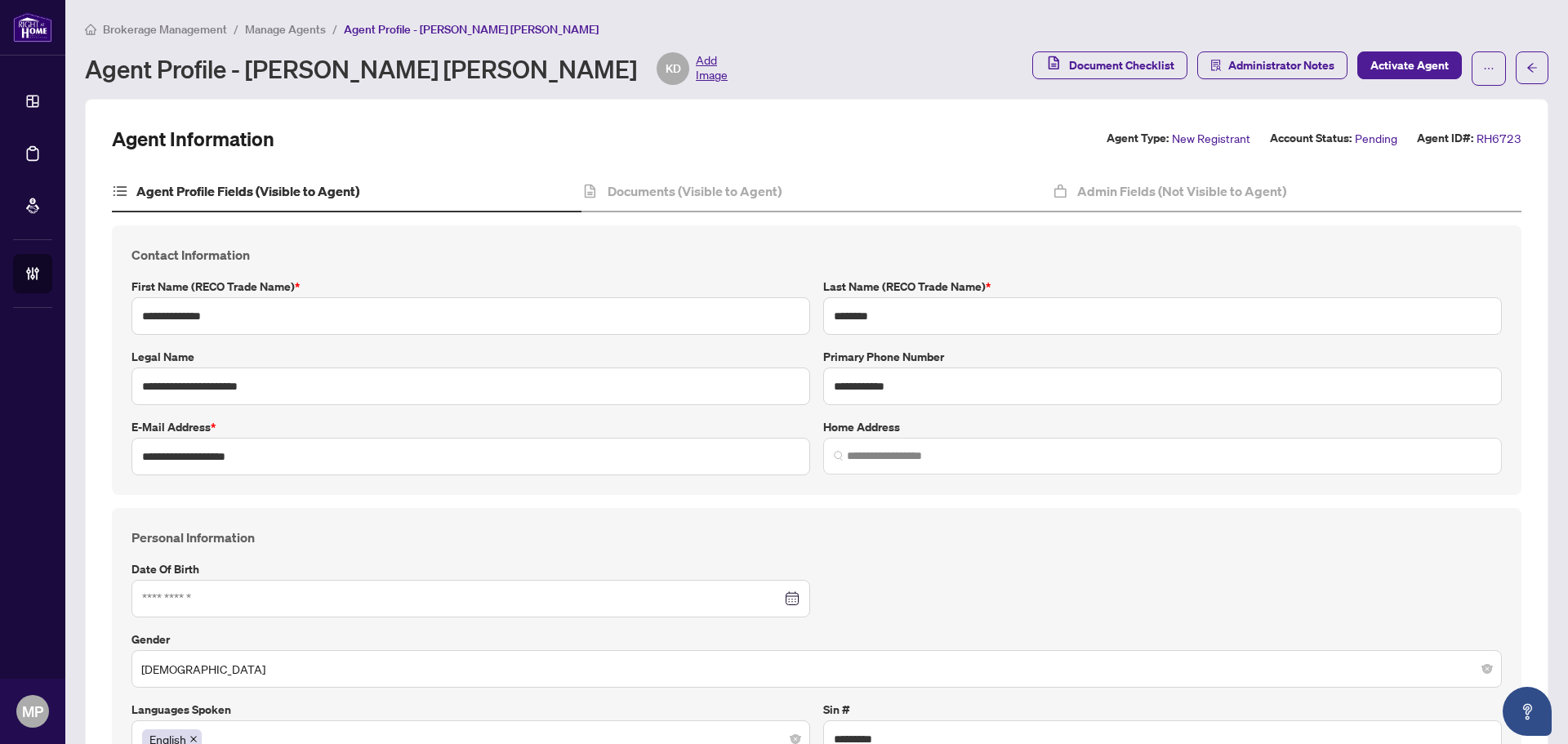
type input "**********"
type input "****"
type input "**********"
click at [273, 83] on div "Agent Profile - Kalsang Dolkar Gyaltsen KD Add Image" at bounding box center [406, 68] width 642 height 33
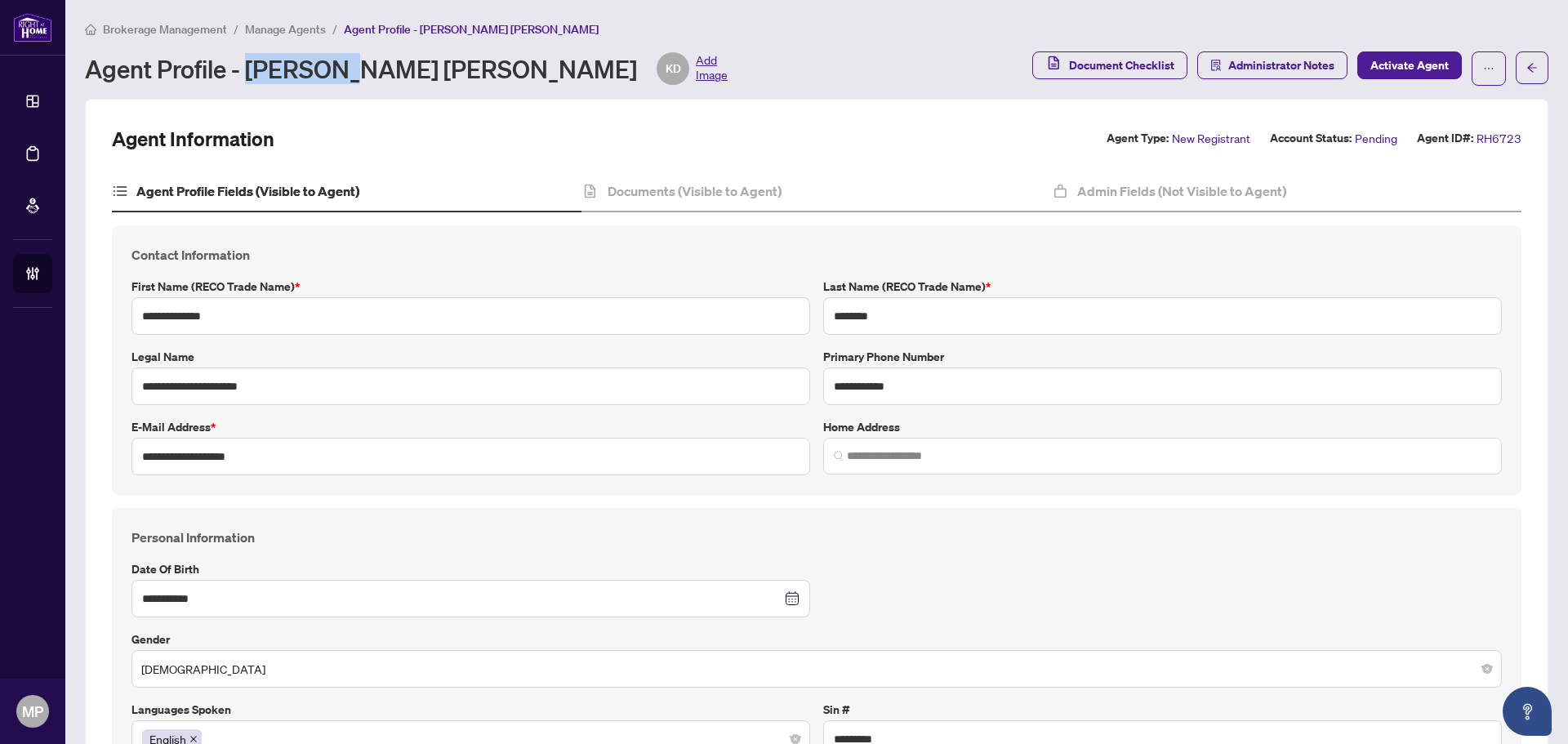
copy div "Kalsang"
click at [377, 66] on div "Agent Profile - Kalsang Dolkar Gyaltsen KD Add Image" at bounding box center [406, 68] width 642 height 33
copy div "Dolkar"
click at [462, 75] on div "Agent Profile - Kalsang Dolkar Gyaltsen KD Add Image" at bounding box center [406, 68] width 642 height 33
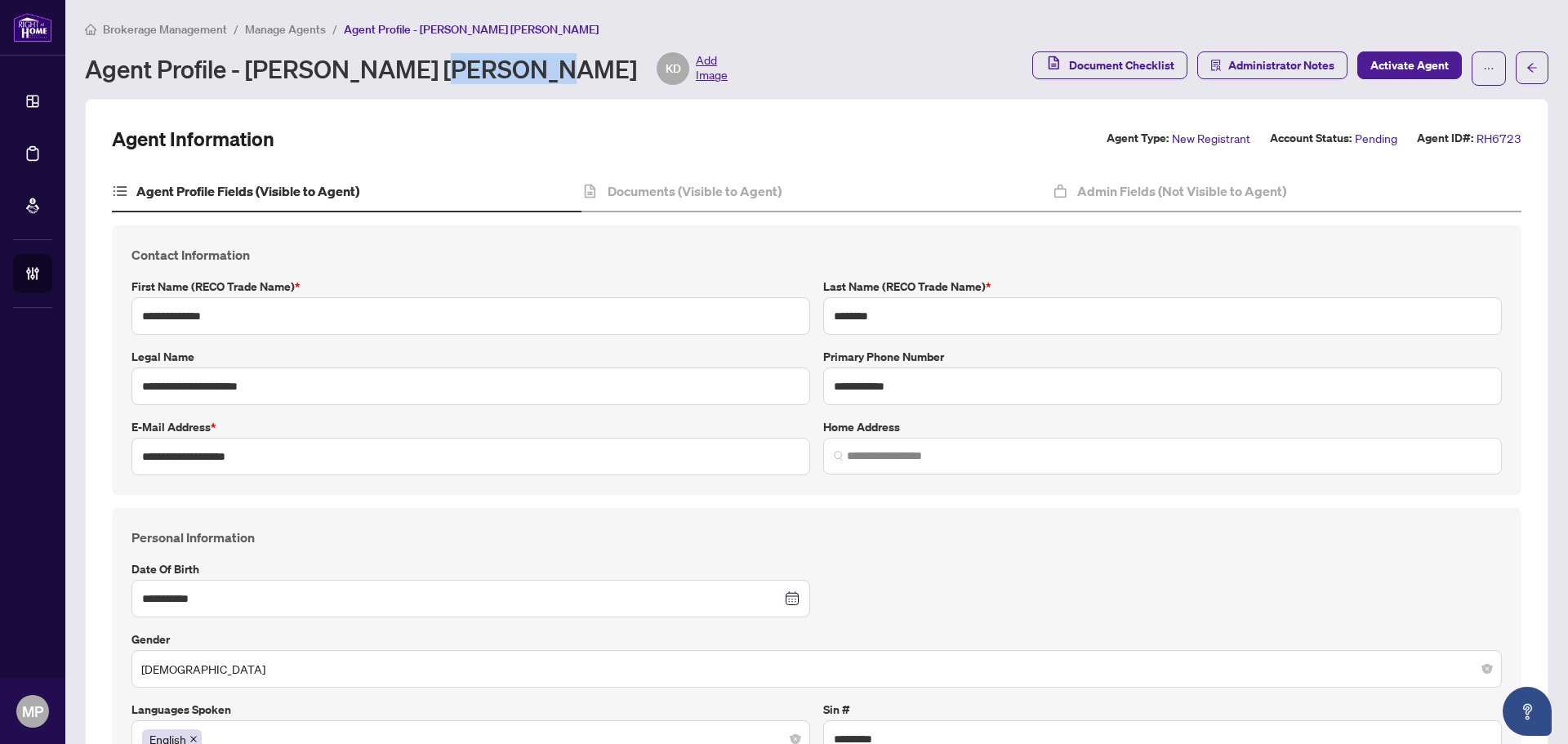
click at [462, 75] on div "Agent Profile - Kalsang Dolkar Gyaltsen KD Add Image" at bounding box center [406, 68] width 642 height 33
copy div "Gyaltsen"
click at [197, 462] on input "**********" at bounding box center [471, 456] width 678 height 38
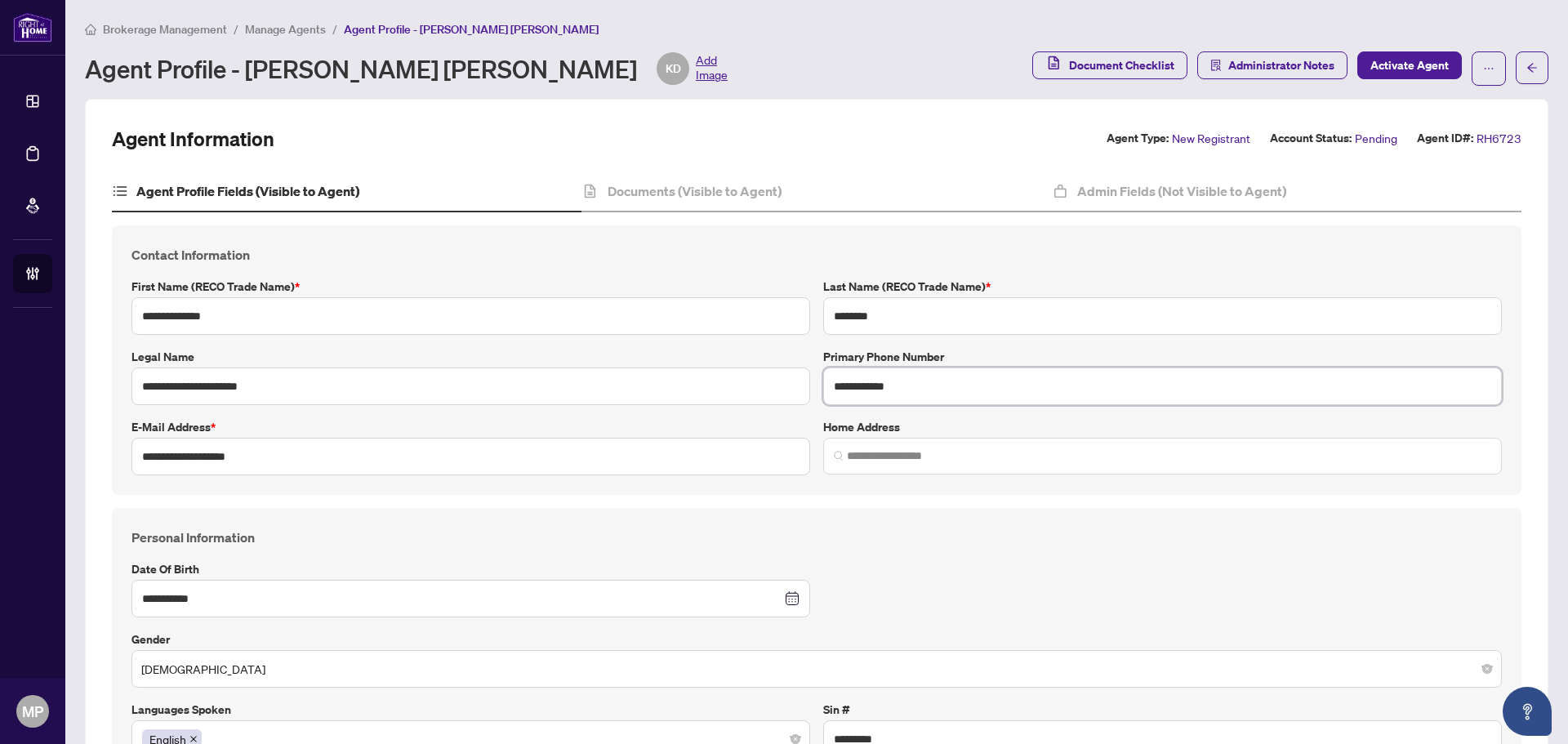
click at [893, 382] on input "**********" at bounding box center [1162, 386] width 678 height 38
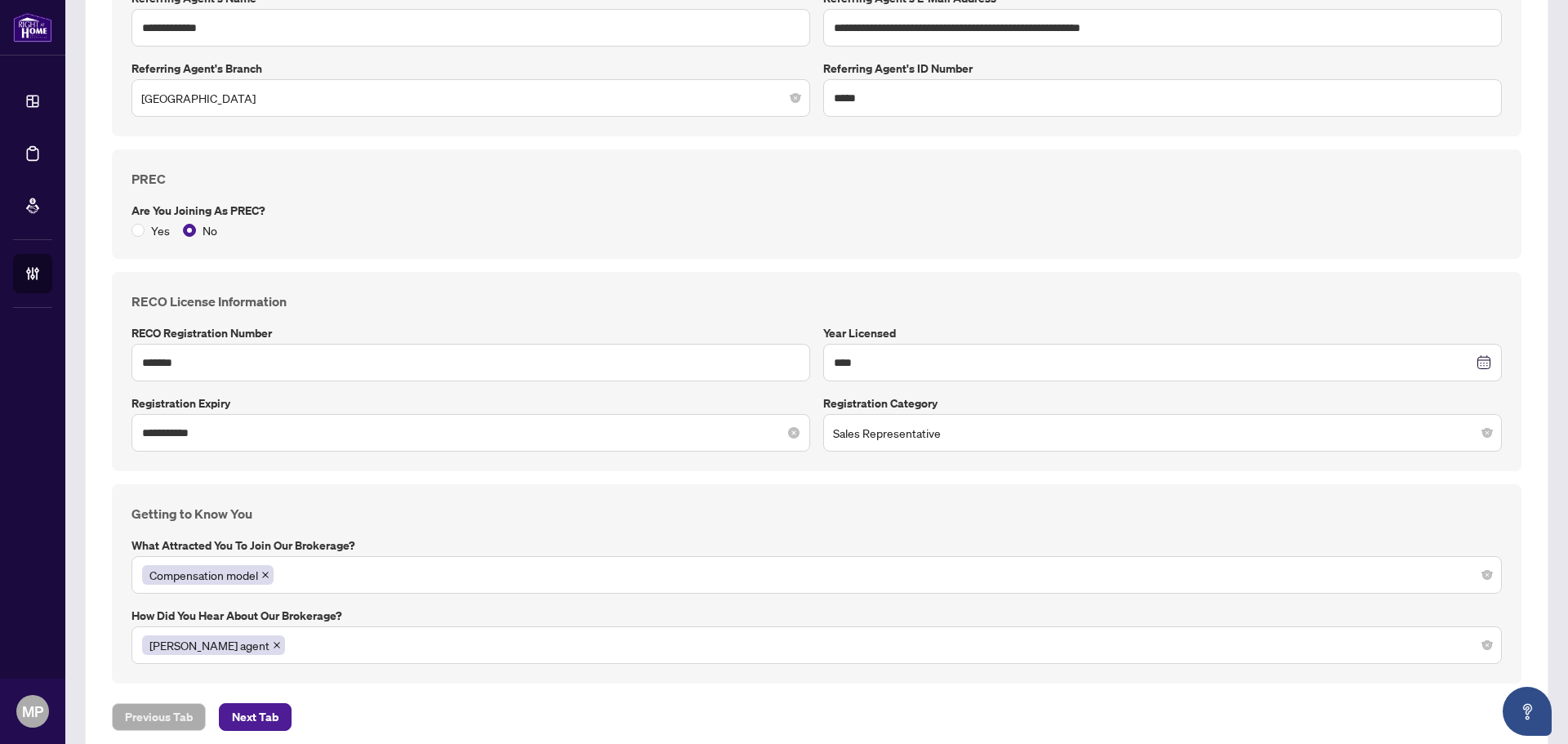
scroll to position [1061, 0]
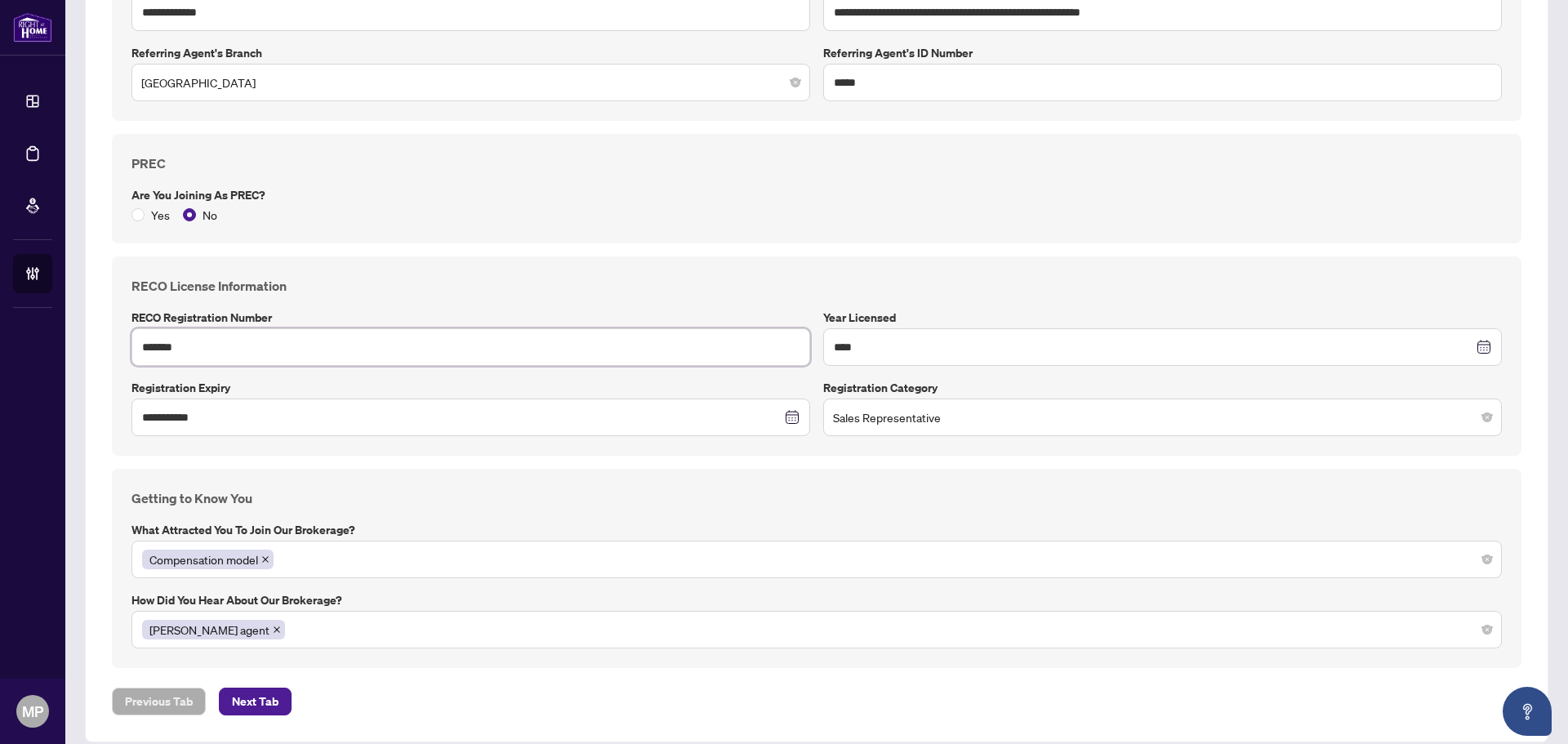
click at [169, 347] on input "*******" at bounding box center [471, 347] width 678 height 38
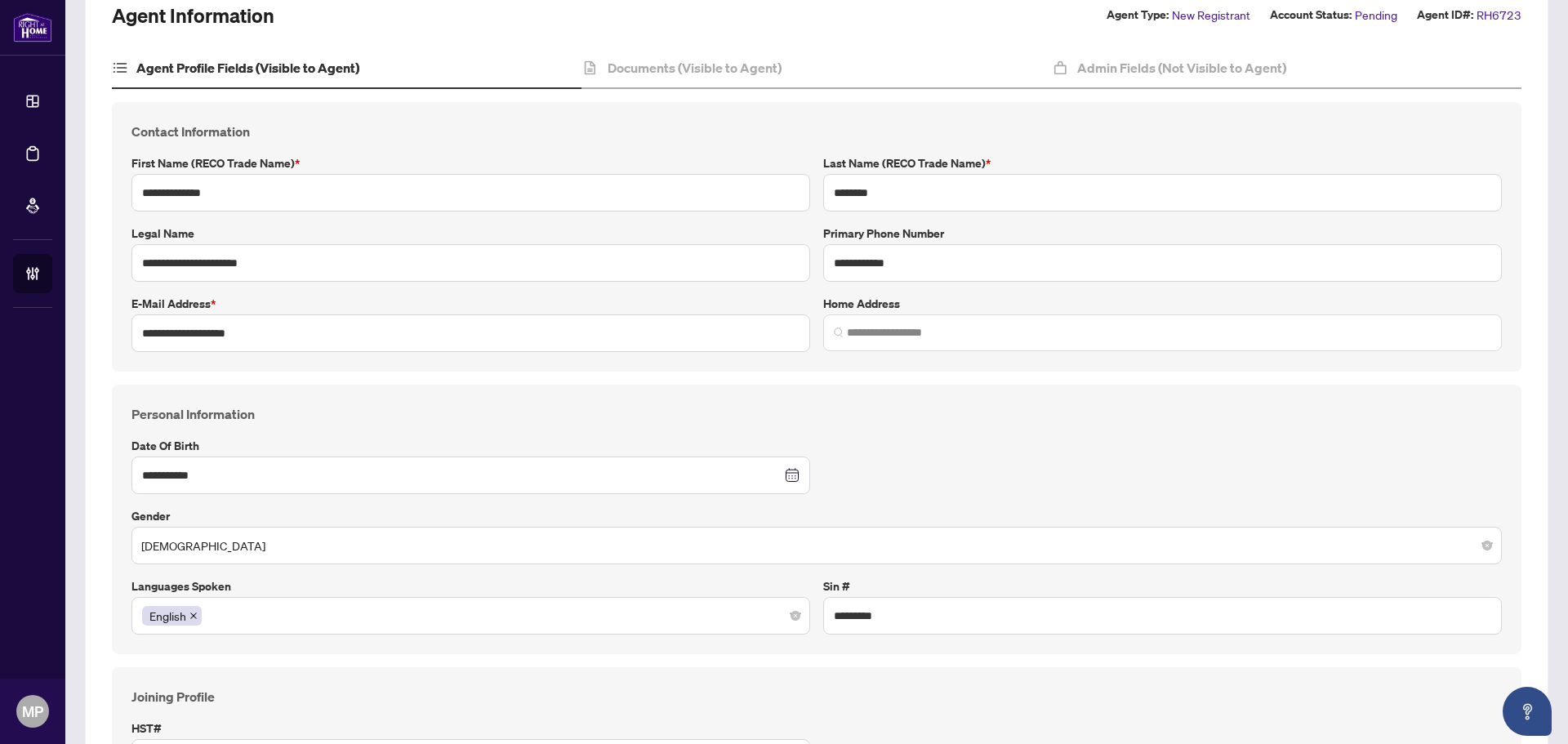
scroll to position [98, 0]
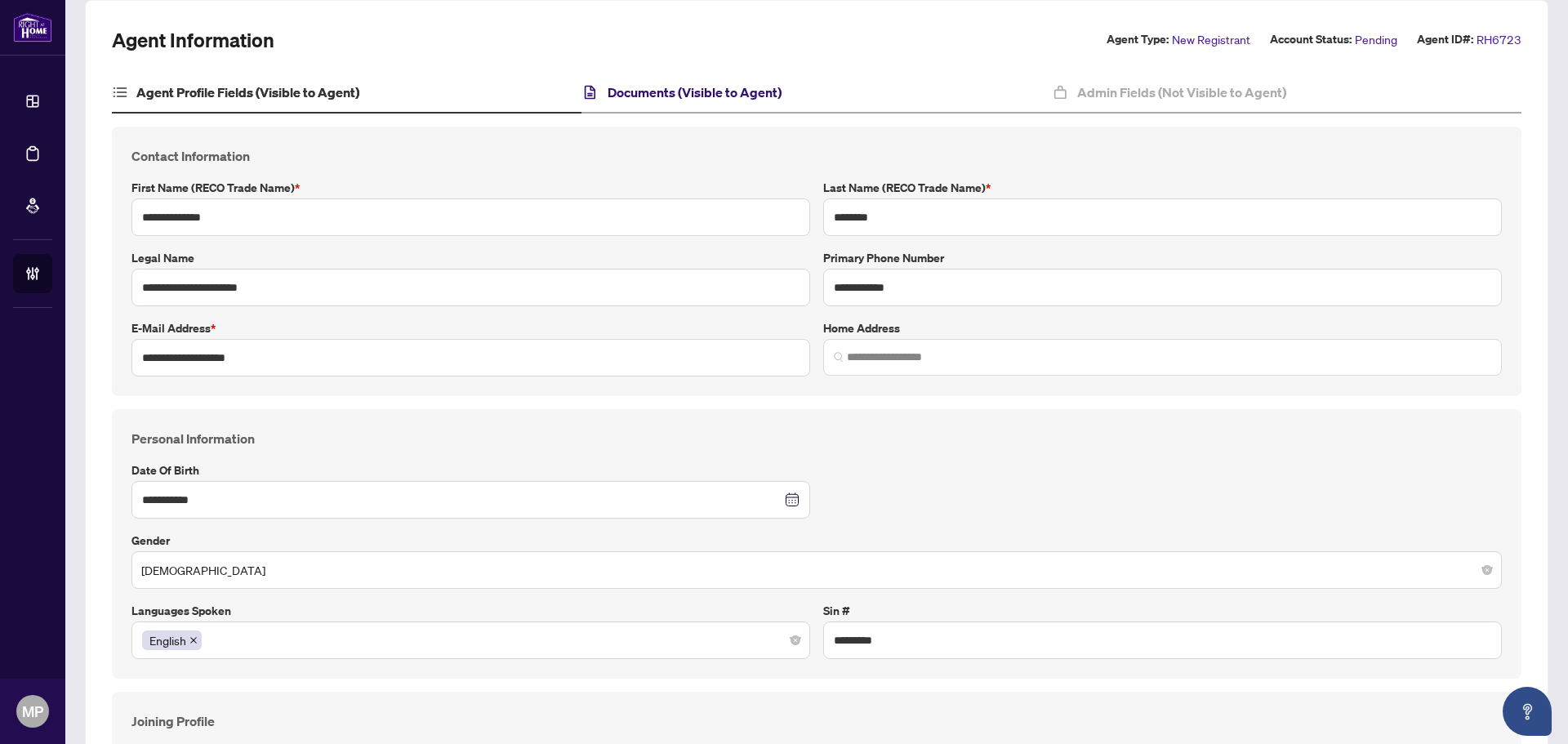
click at [712, 87] on h4 "Documents (Visible to Agent)" at bounding box center [695, 92] width 174 height 19
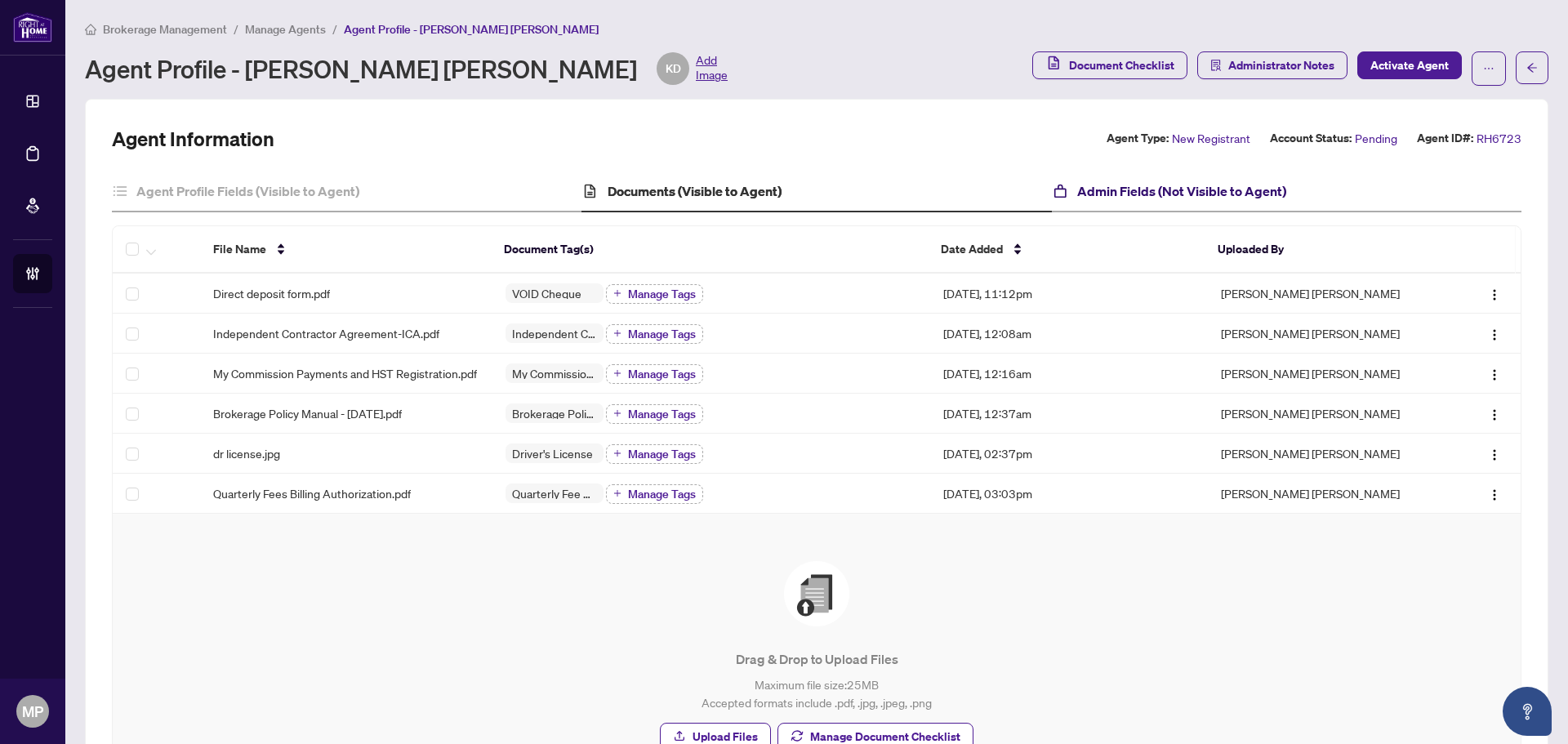
drag, startPoint x: 1149, startPoint y: 191, endPoint x: 1140, endPoint y: 191, distance: 9.0
click at [1151, 191] on h4 "Admin Fields (Not Visible to Agent)" at bounding box center [1181, 191] width 209 height 19
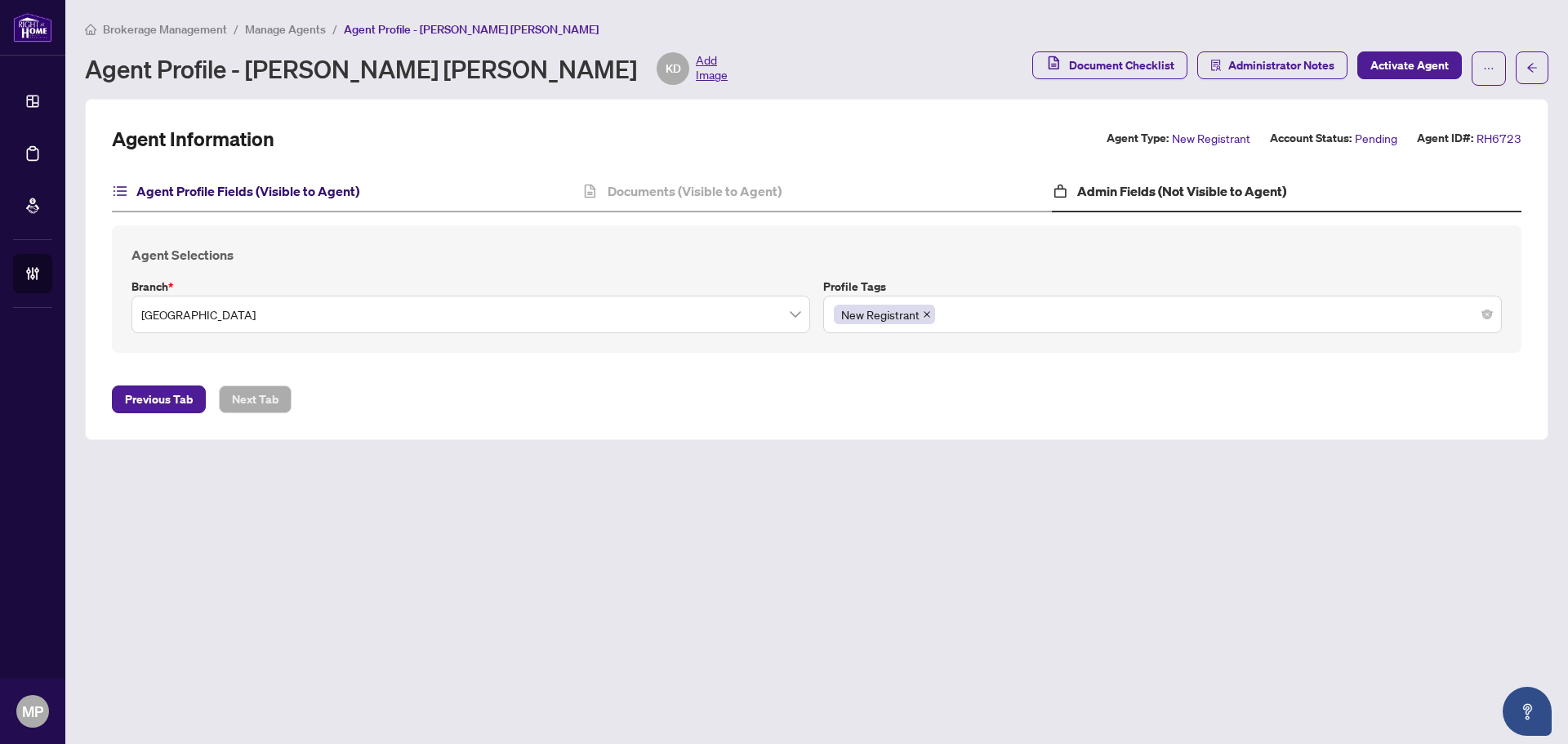
click at [321, 186] on h4 "Agent Profile Fields (Visible to Agent)" at bounding box center [248, 191] width 223 height 19
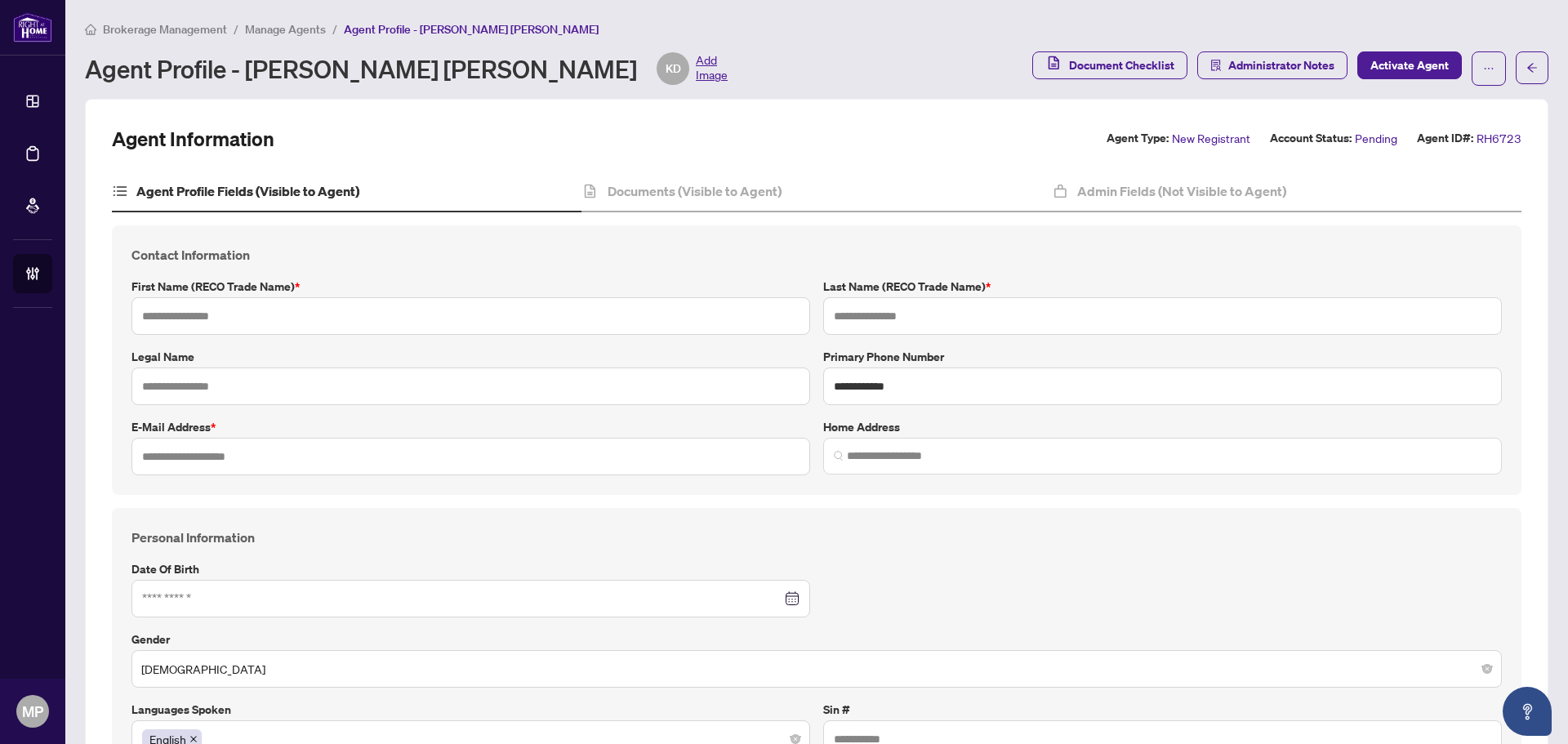
type input "**********"
type input "********"
type input "**********"
type input "*********"
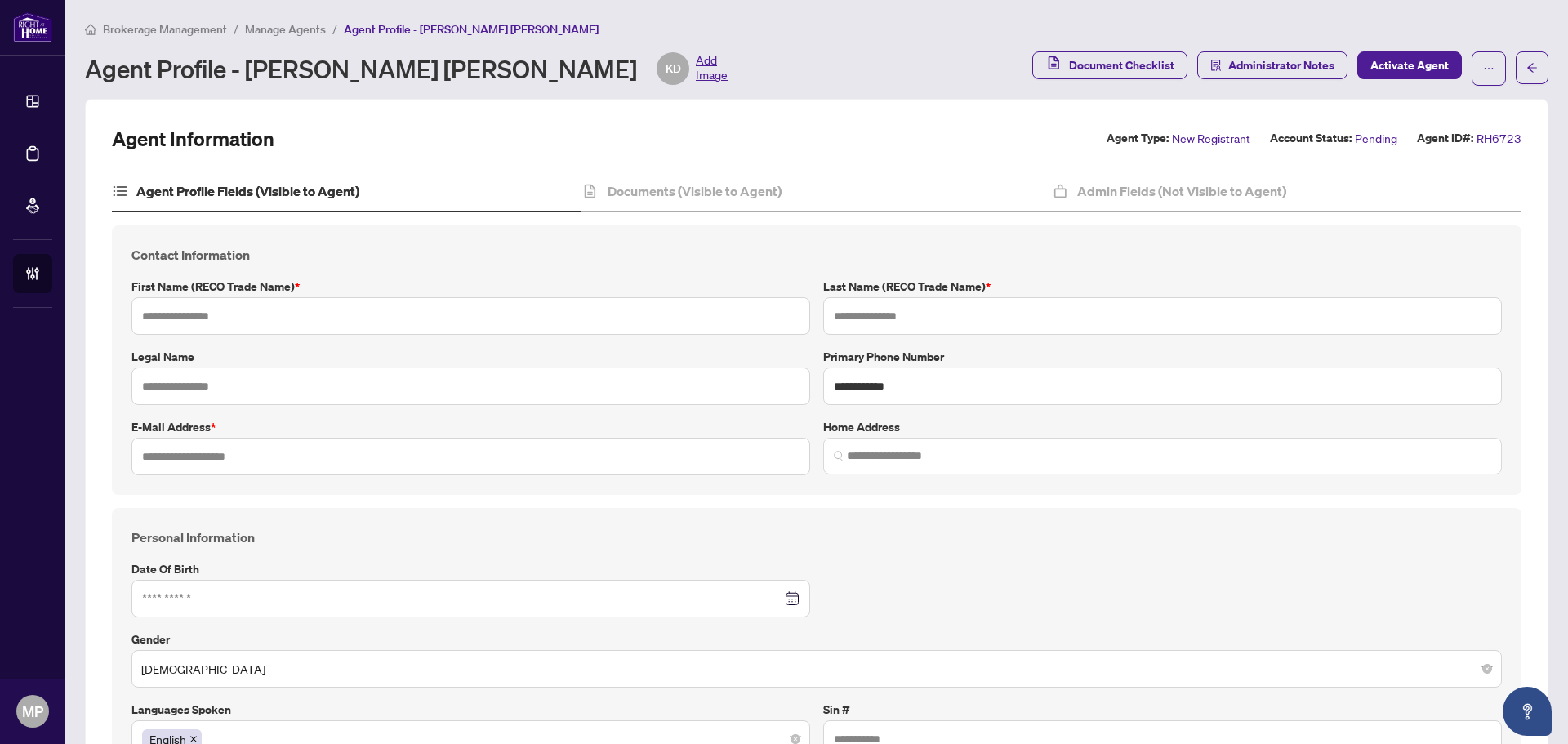
type input "**********"
type input "*****"
type input "*******"
type input "**********"
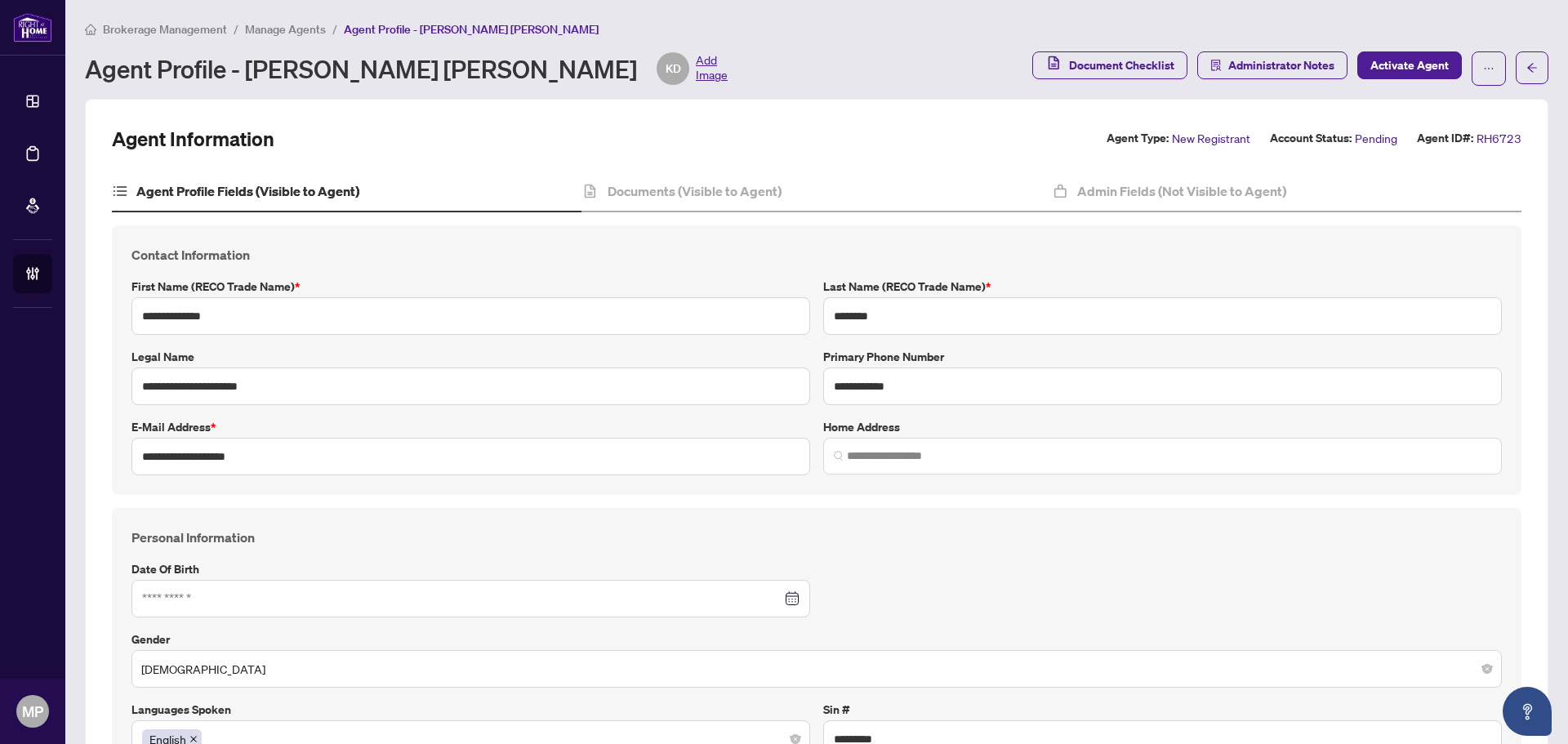
type input "****"
type input "**********"
click at [1405, 56] on span "Activate Agent" at bounding box center [1409, 65] width 78 height 26
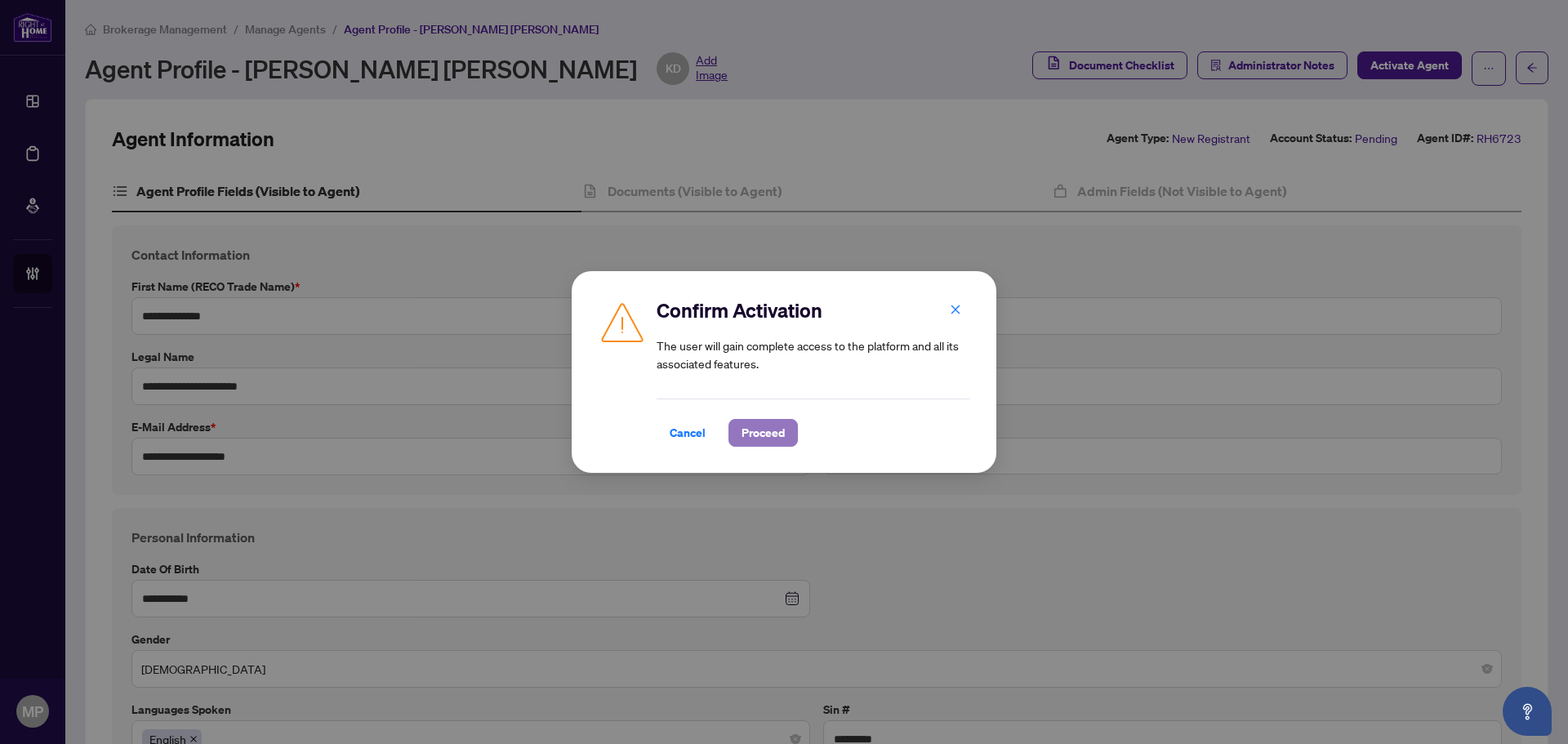
click at [778, 426] on span "Proceed" at bounding box center [762, 433] width 43 height 26
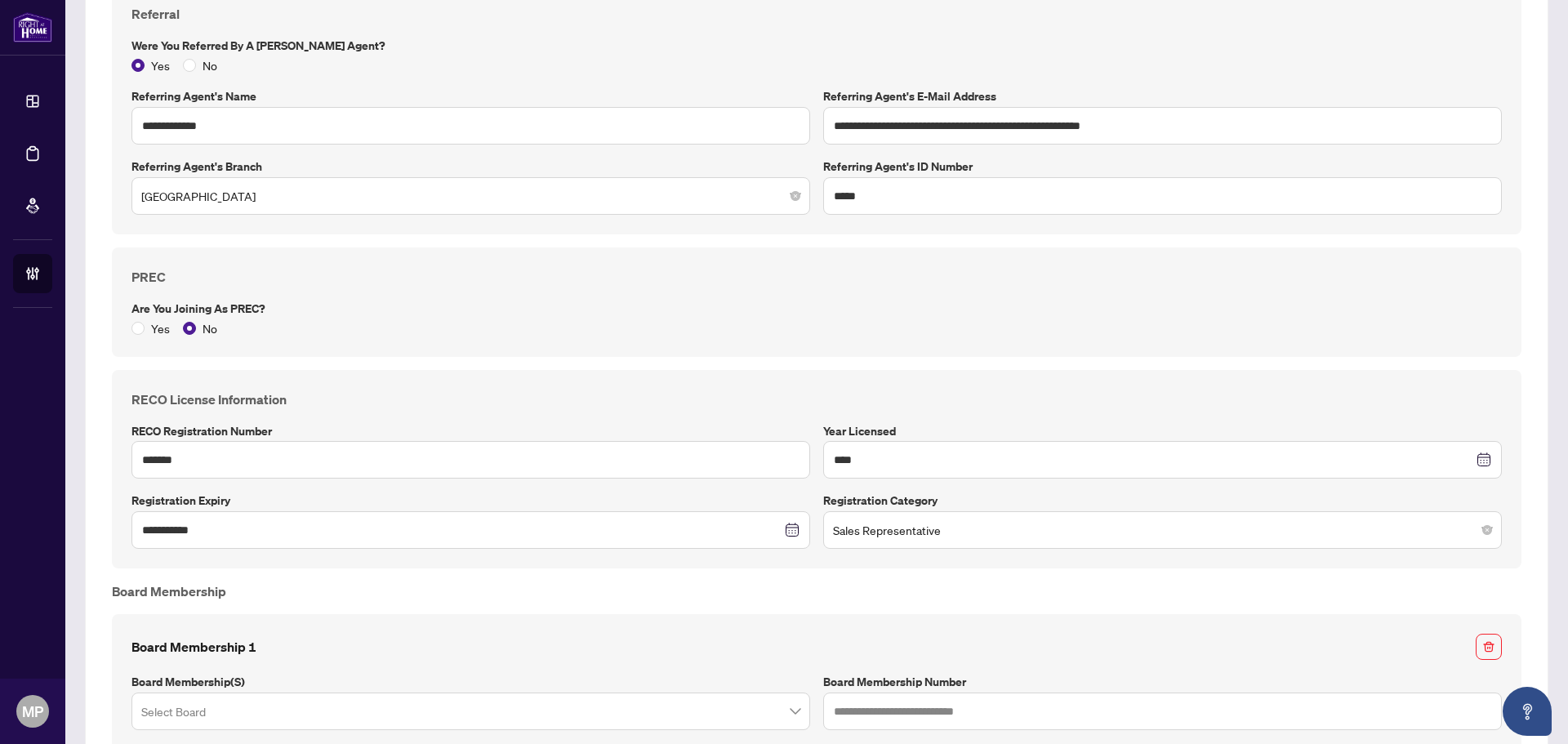
scroll to position [1551, 0]
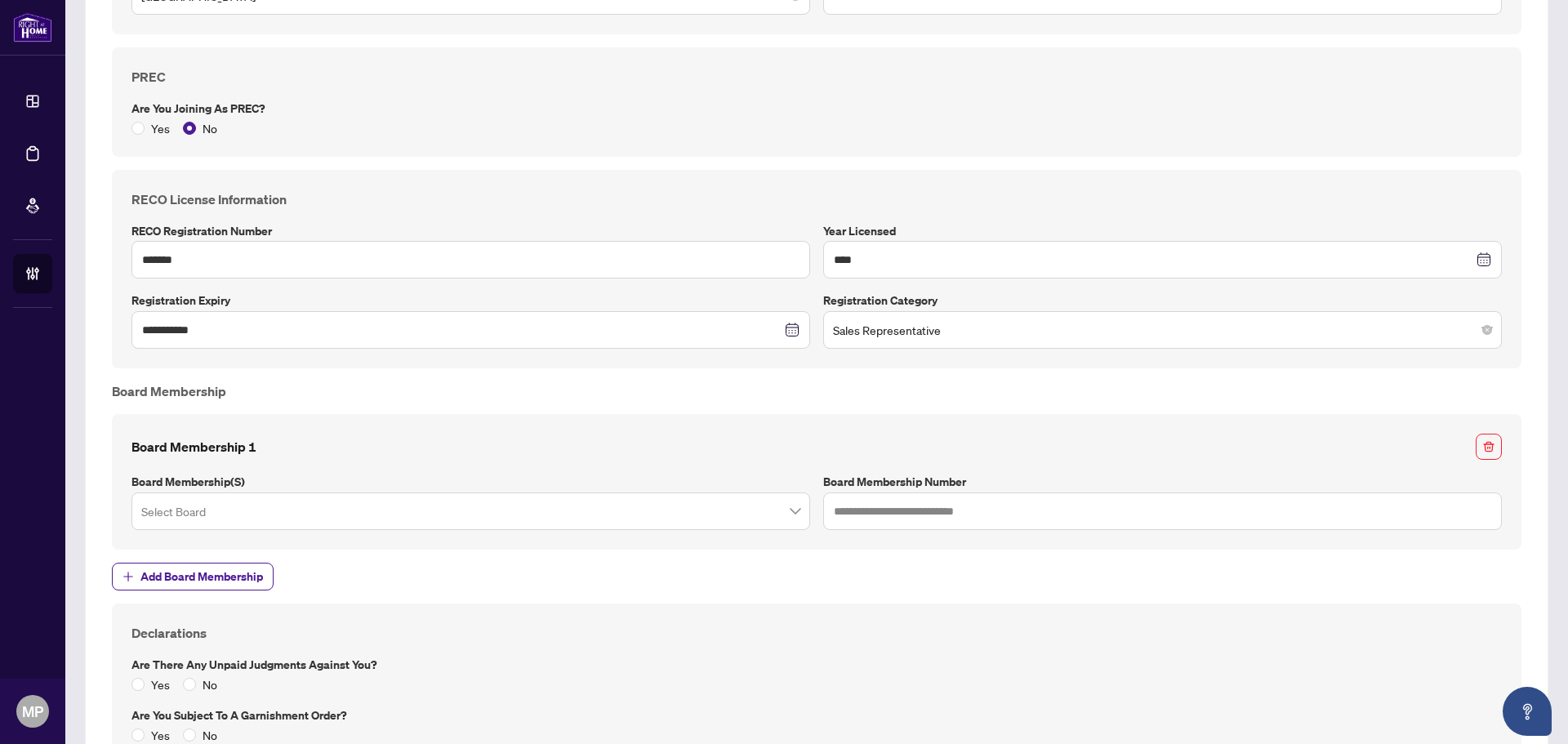
click at [283, 514] on input "search" at bounding box center [463, 513] width 644 height 36
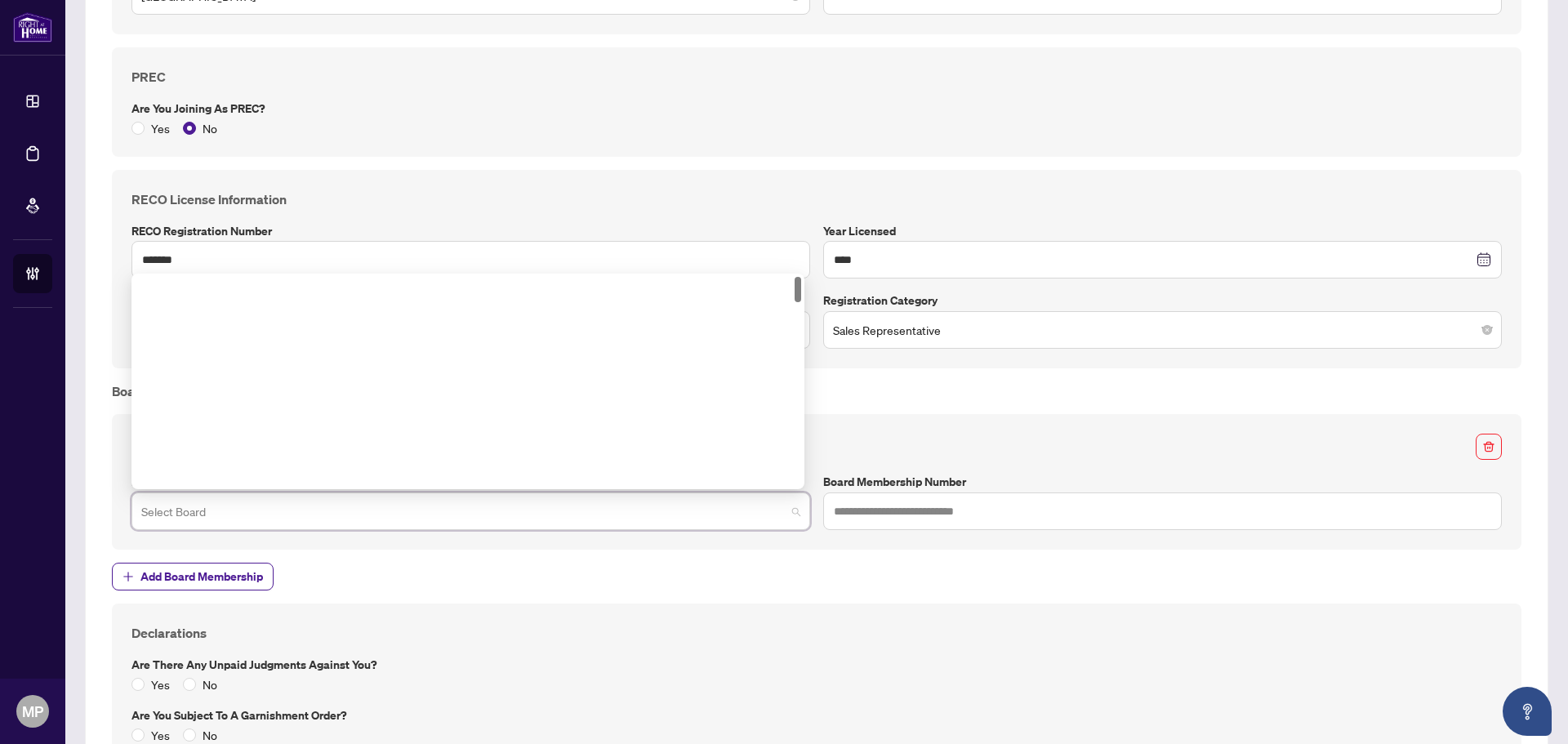
scroll to position [0, 0]
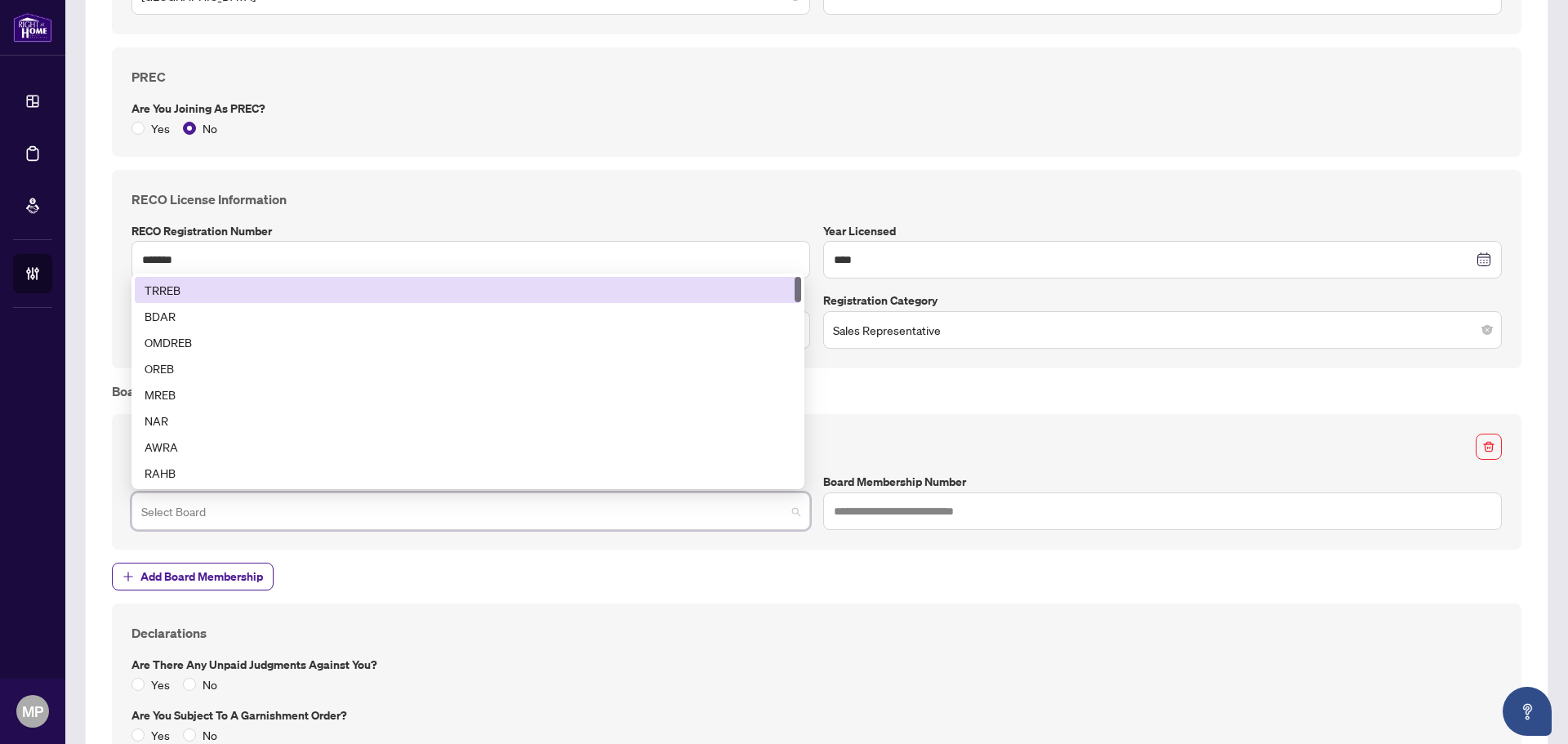
click at [235, 289] on div "TRREB" at bounding box center [468, 290] width 647 height 18
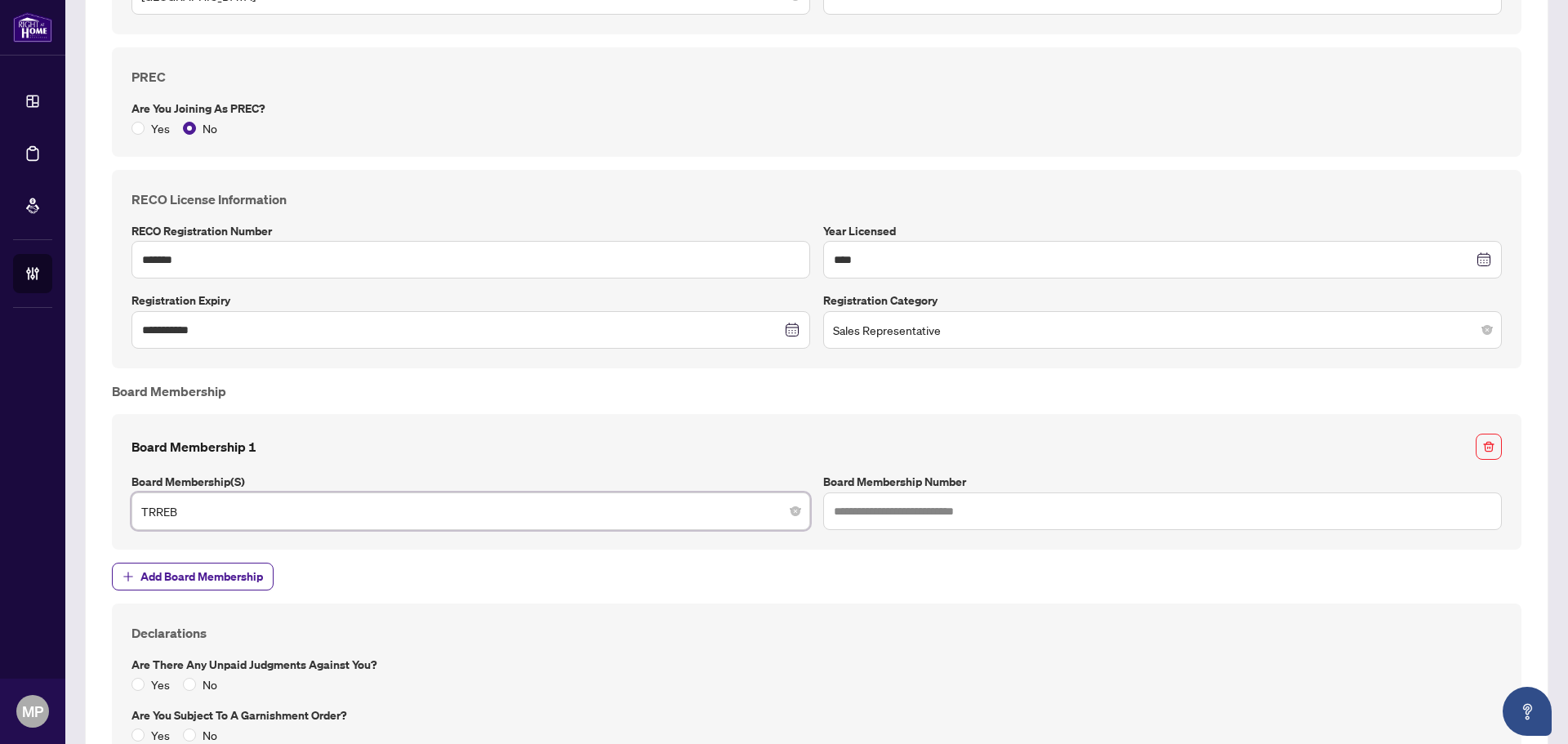
drag, startPoint x: 914, startPoint y: 533, endPoint x: 936, endPoint y: 514, distance: 29.1
click at [935, 516] on div "Board Membership 1 Board Membership(s) TRREB TRREB 1 2 TRREB BDAR OMDREB OREB M…" at bounding box center [816, 481] width 1409 height 135
click at [937, 513] on input "text" at bounding box center [1162, 510] width 678 height 38
paste input "*******"
type input "*******"
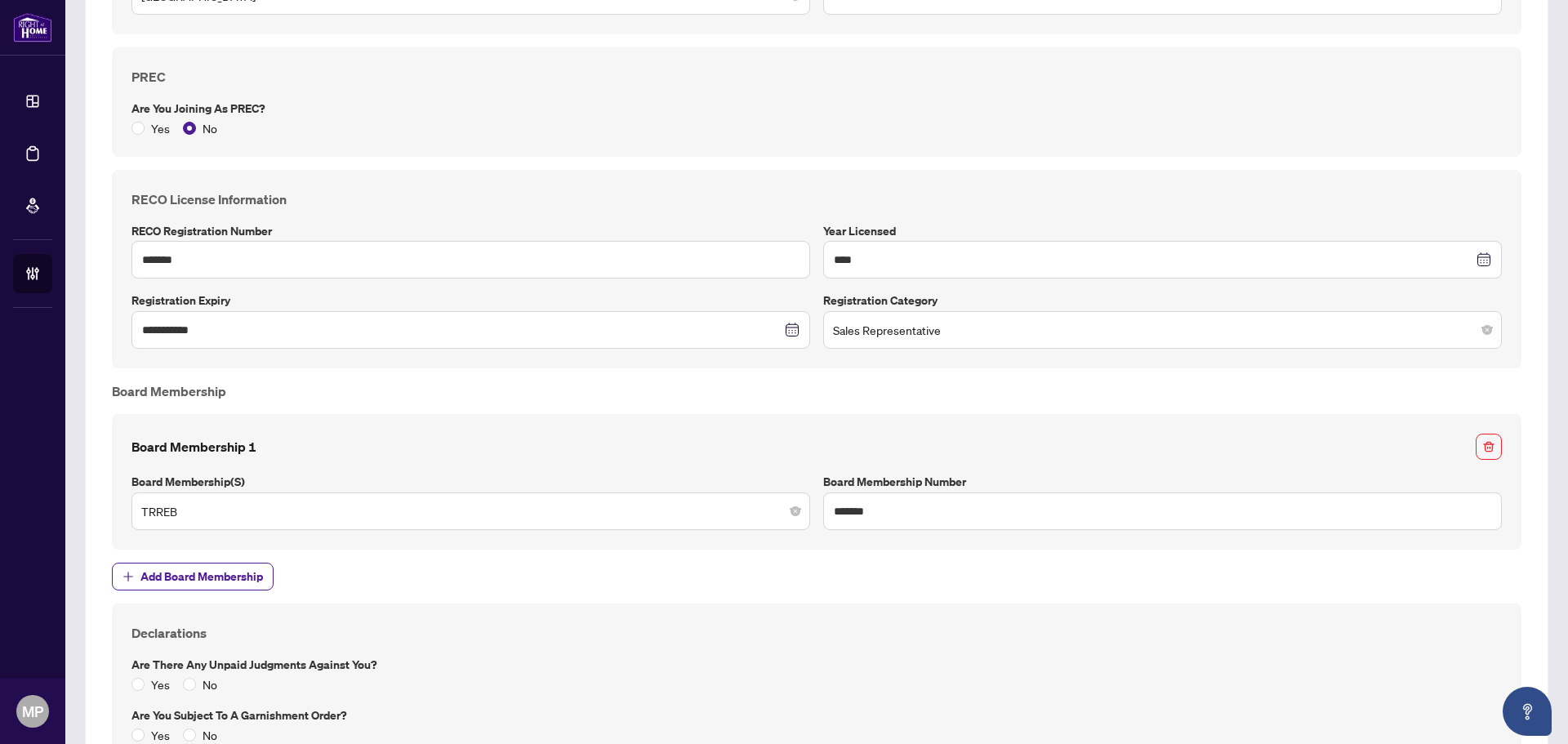
click at [856, 96] on div "PREC Are you joining as PREC? Yes No" at bounding box center [816, 102] width 1384 height 70
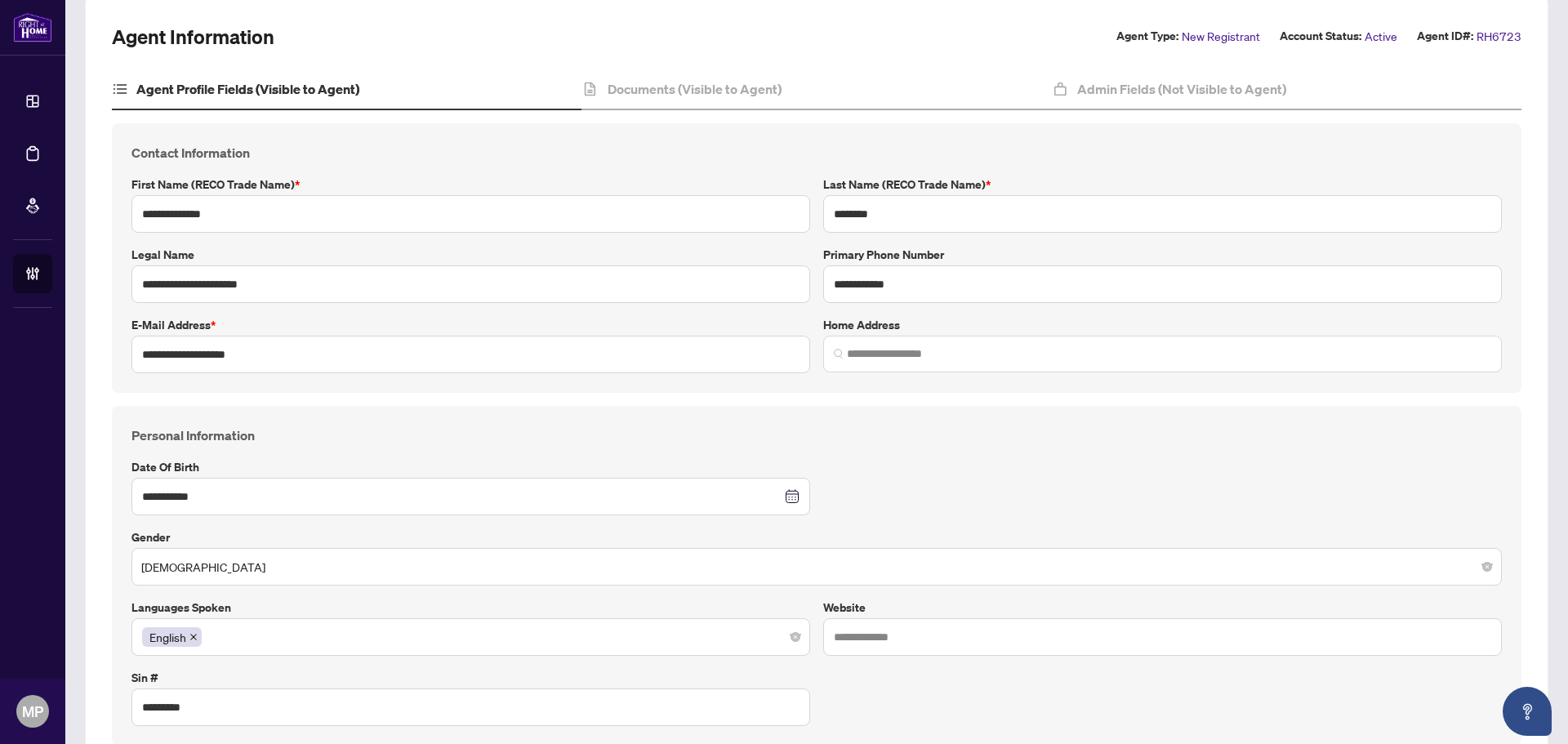
scroll to position [80, 0]
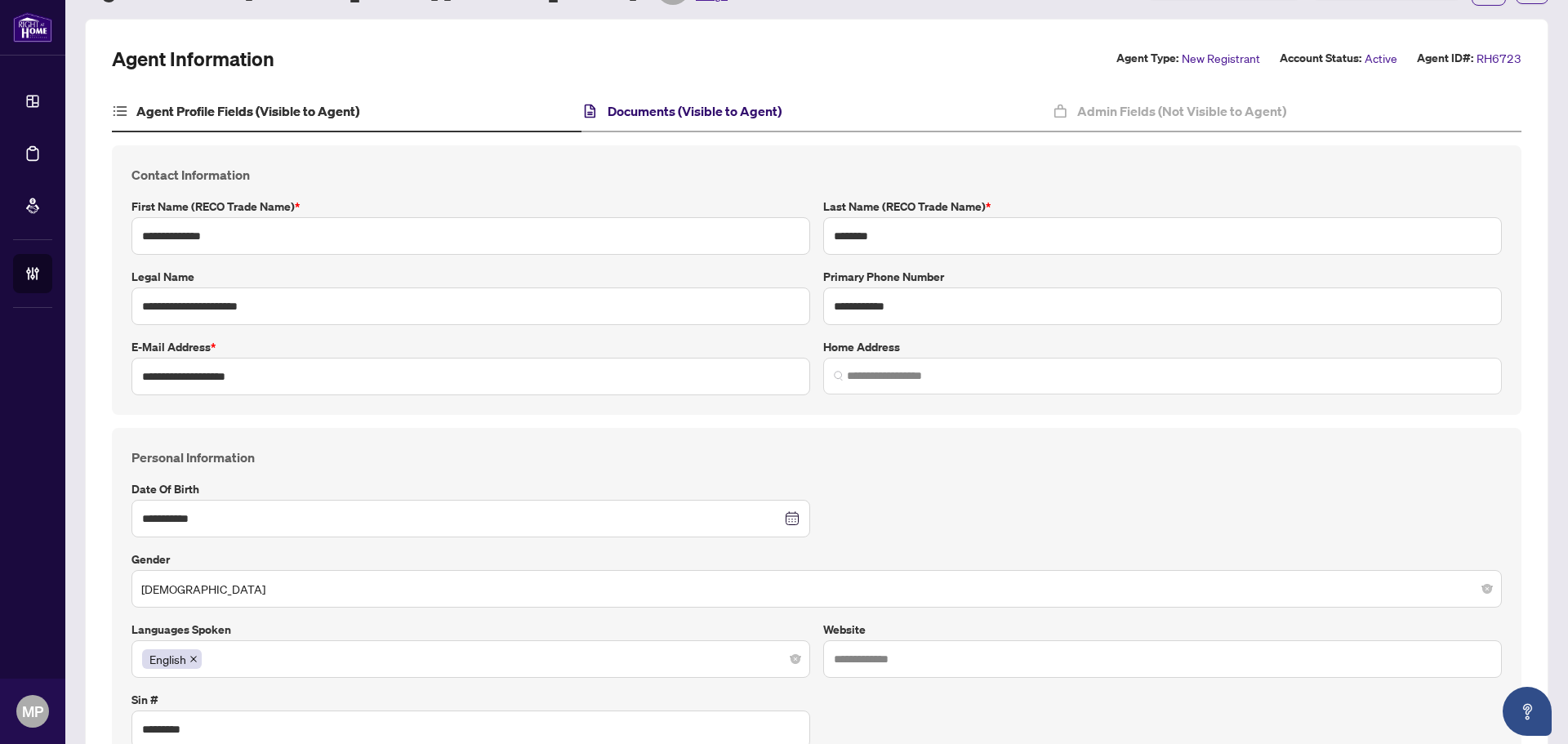
click at [731, 108] on h4 "Documents (Visible to Agent)" at bounding box center [695, 111] width 174 height 19
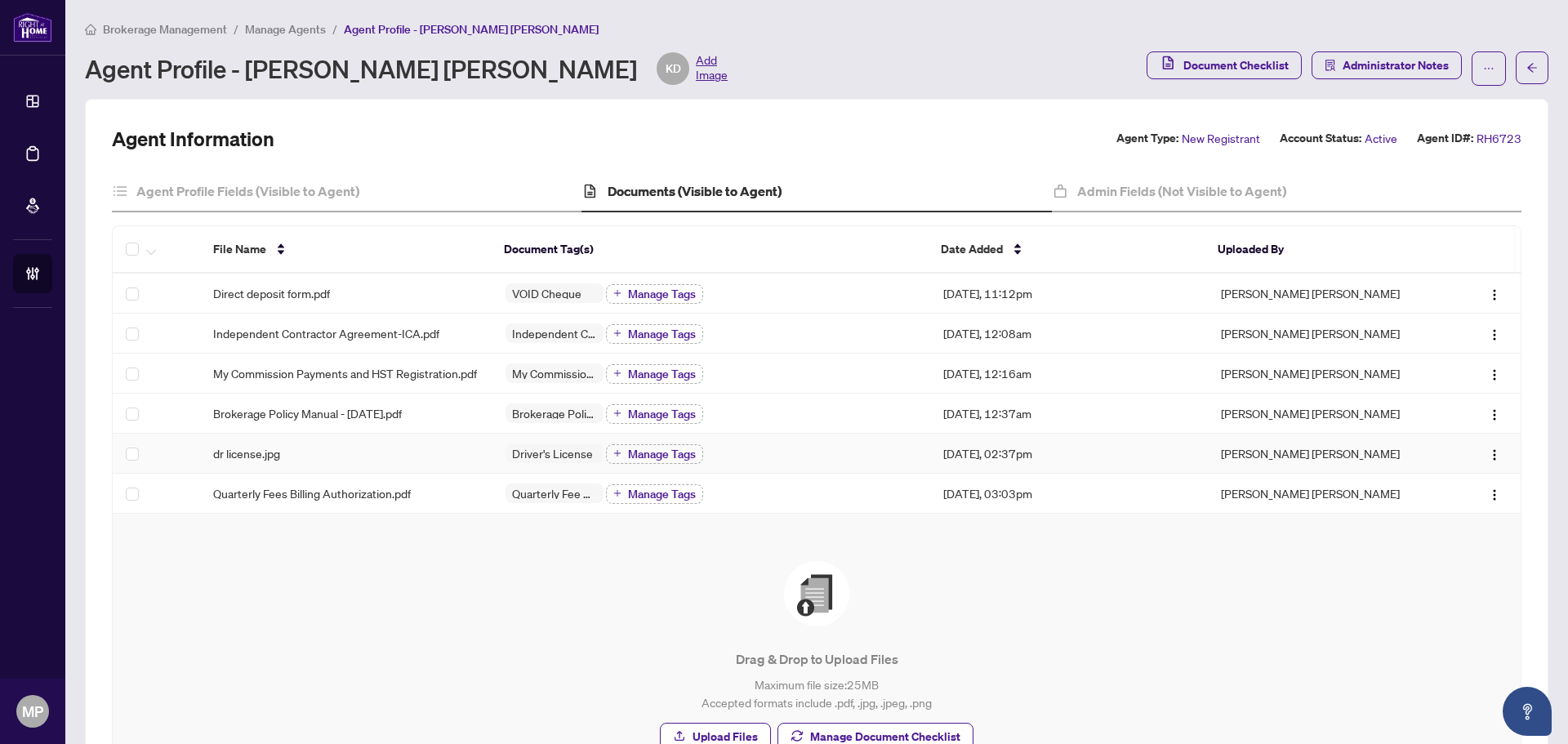
click at [335, 462] on div "dr license.jpg" at bounding box center [346, 453] width 266 height 18
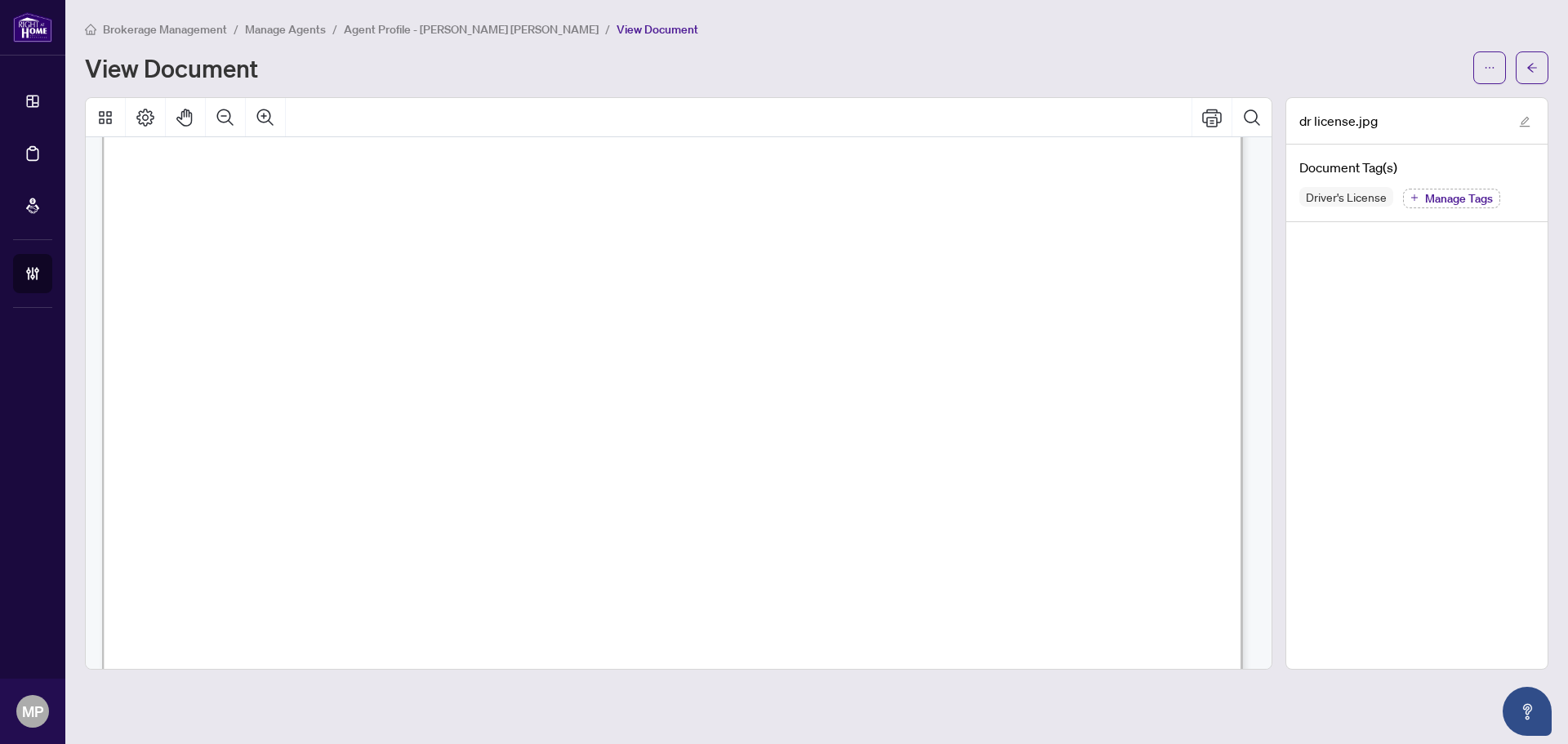
scroll to position [163, 0]
click at [1528, 67] on icon "arrow-left" at bounding box center [1531, 68] width 10 height 9
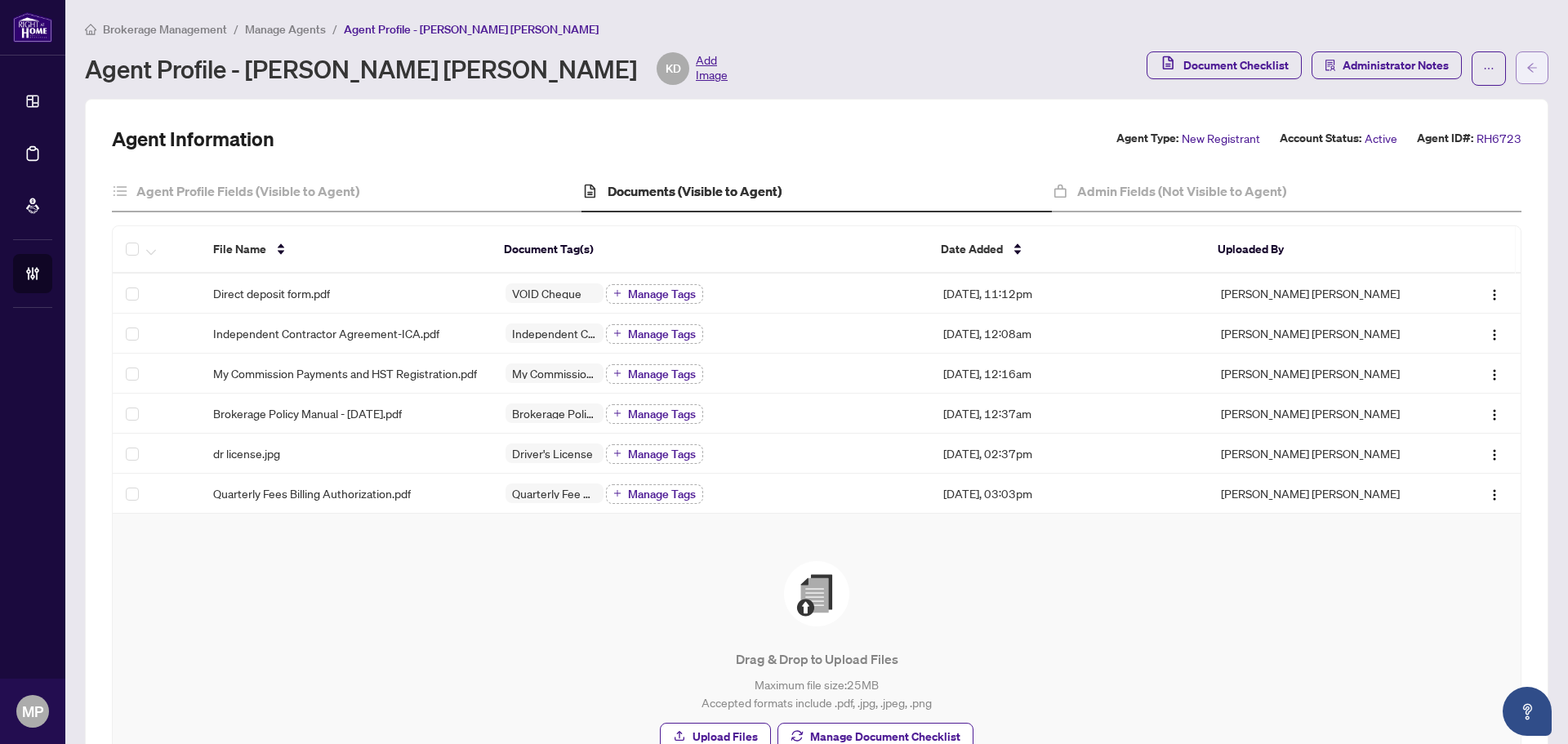
click at [1515, 68] on button "button" at bounding box center [1531, 68] width 33 height 33
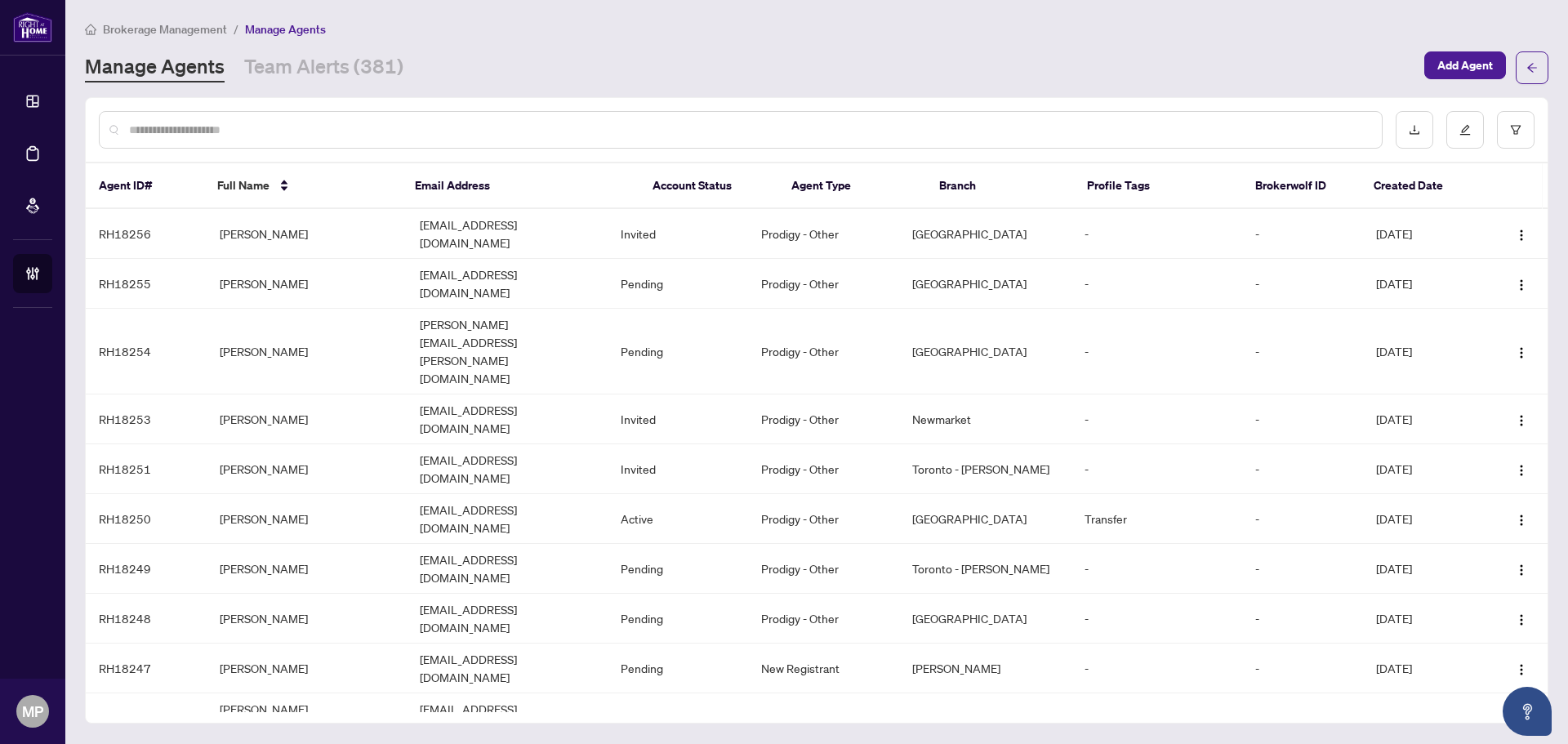
click at [302, 126] on input "text" at bounding box center [748, 130] width 1239 height 18
type input "*******"
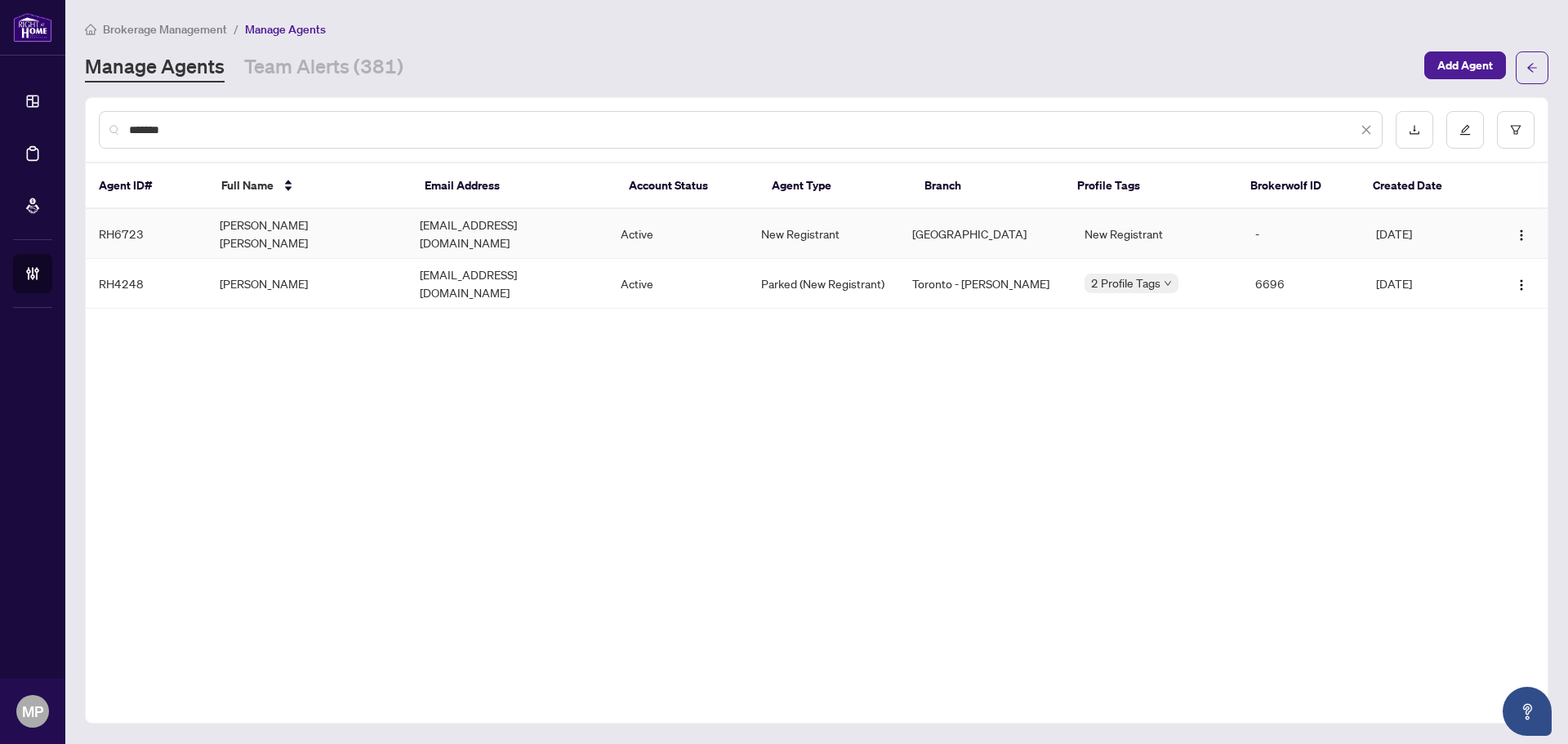
click at [327, 226] on td "Kalsang Dolkar Gyaltsen" at bounding box center [307, 234] width 201 height 50
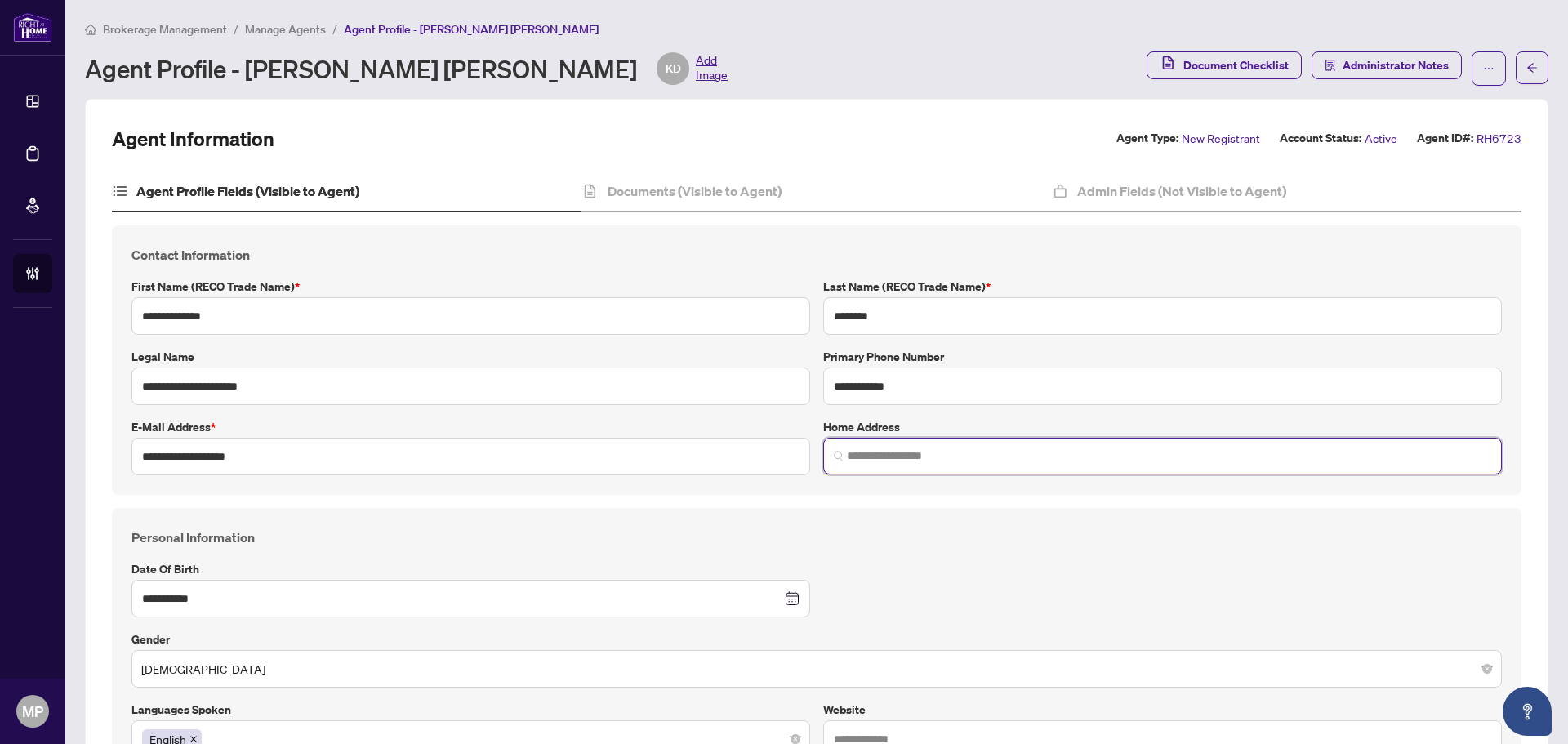
click at [887, 459] on input "search" at bounding box center [1168, 456] width 644 height 18
paste input "**********"
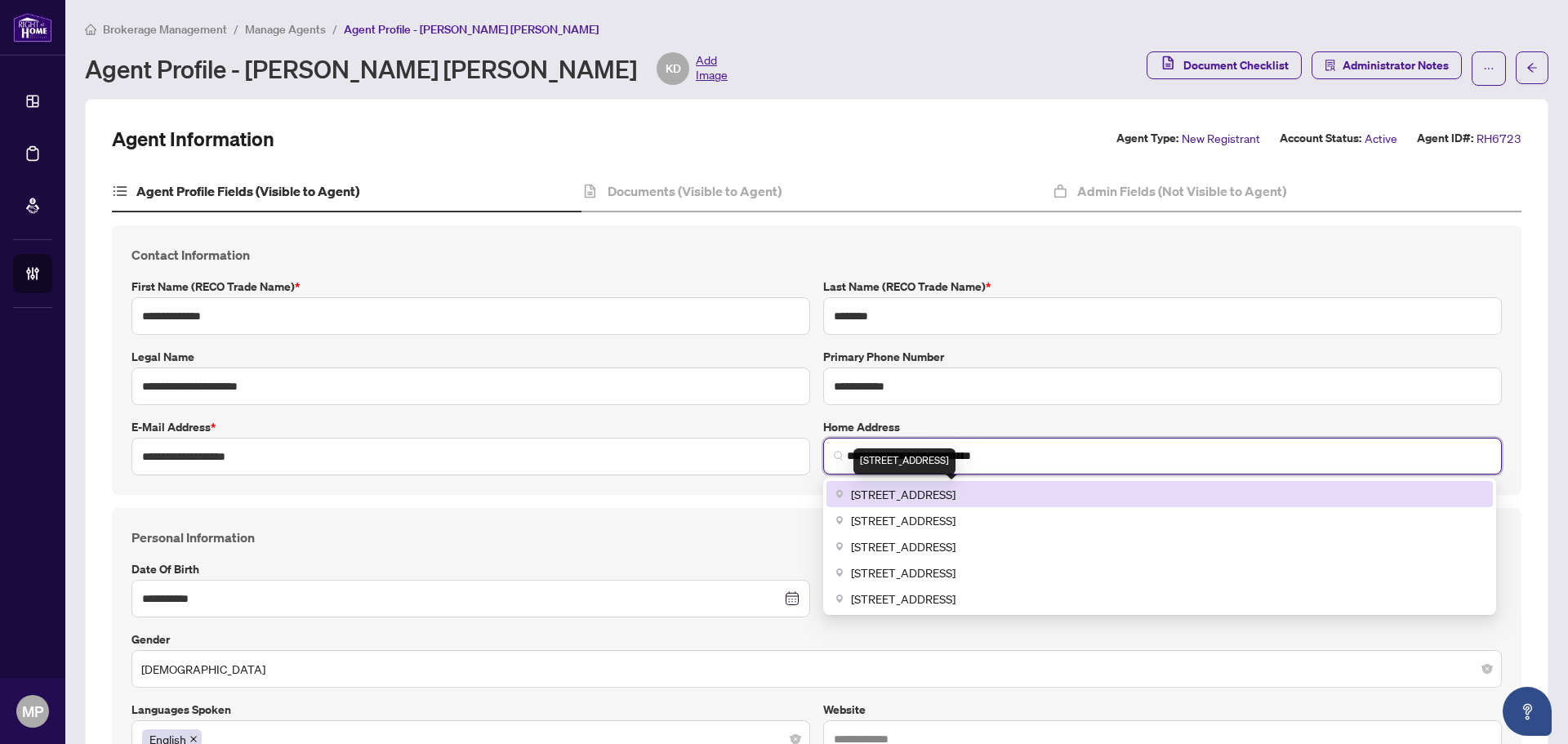
click at [955, 489] on span "560 Royal York Rd, Etobicoke, ON, Canada" at bounding box center [902, 494] width 105 height 18
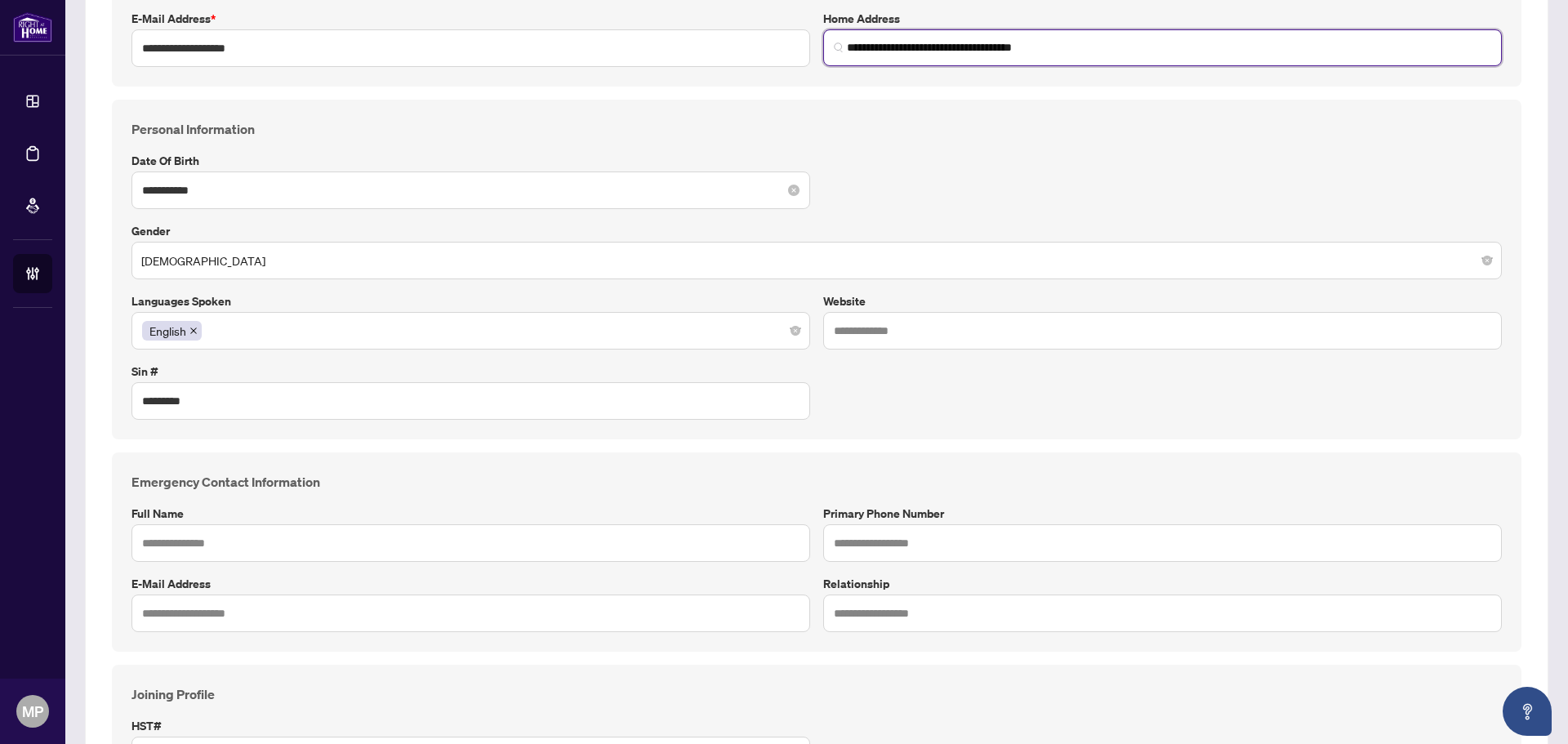
scroll to position [572, 0]
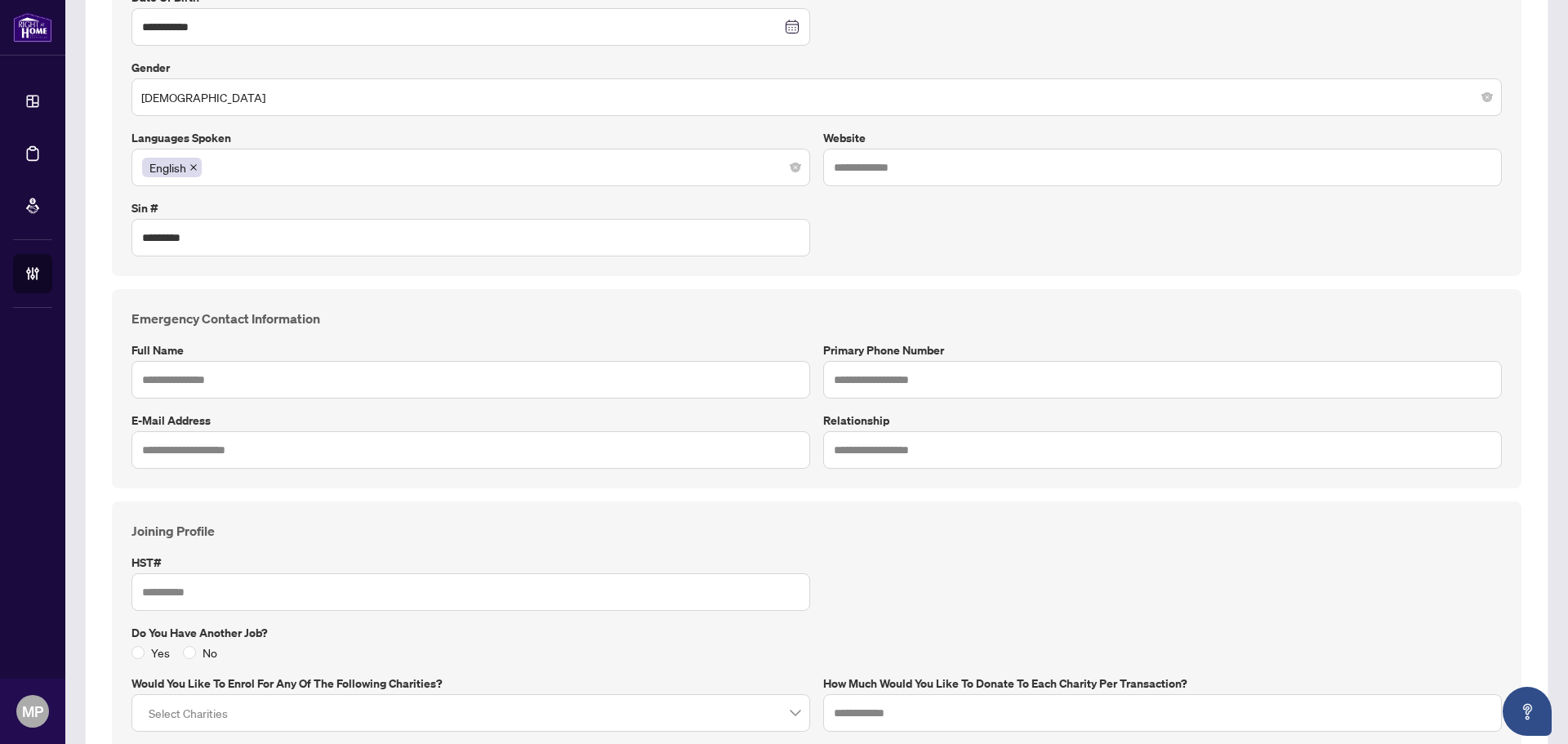
type input "**********"
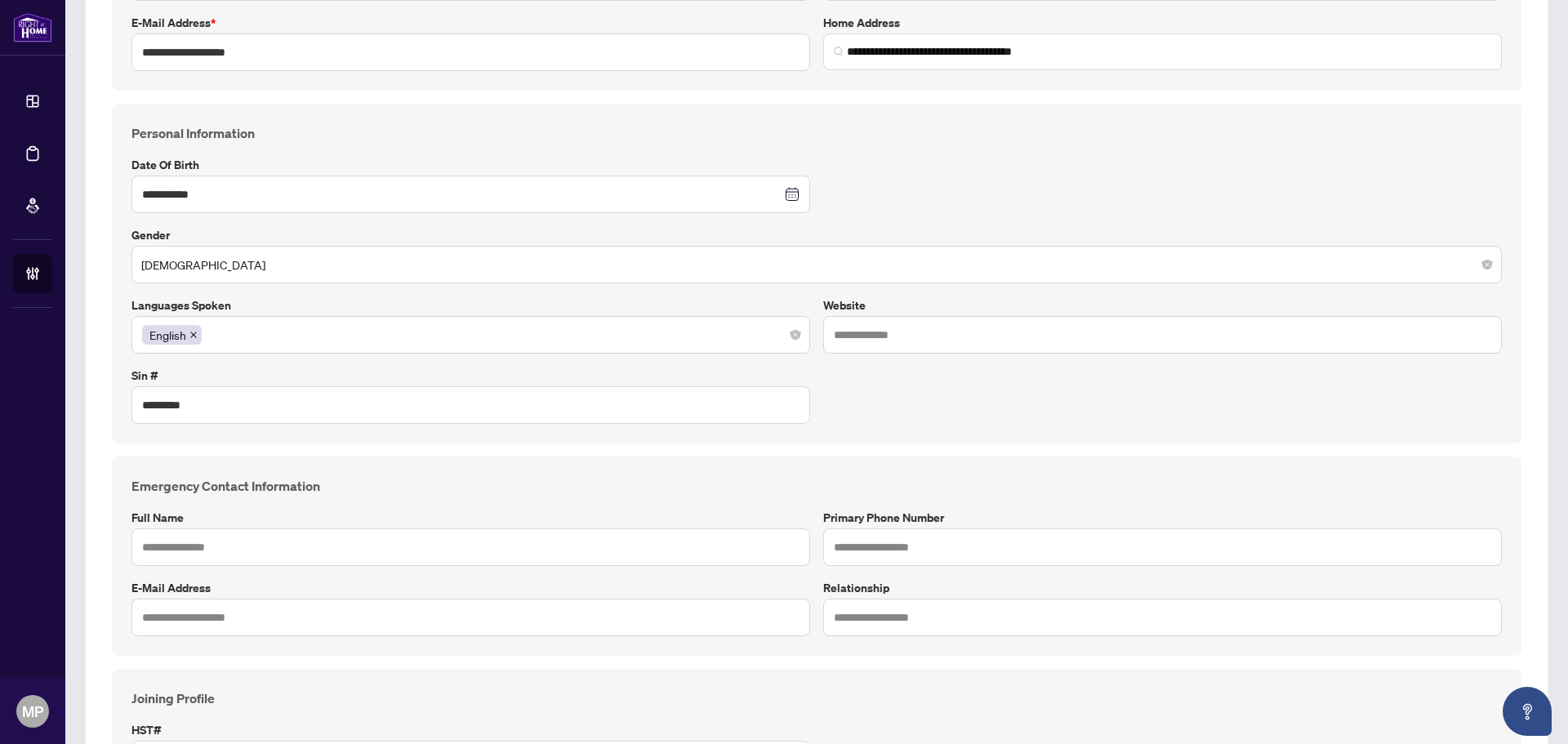
scroll to position [82, 0]
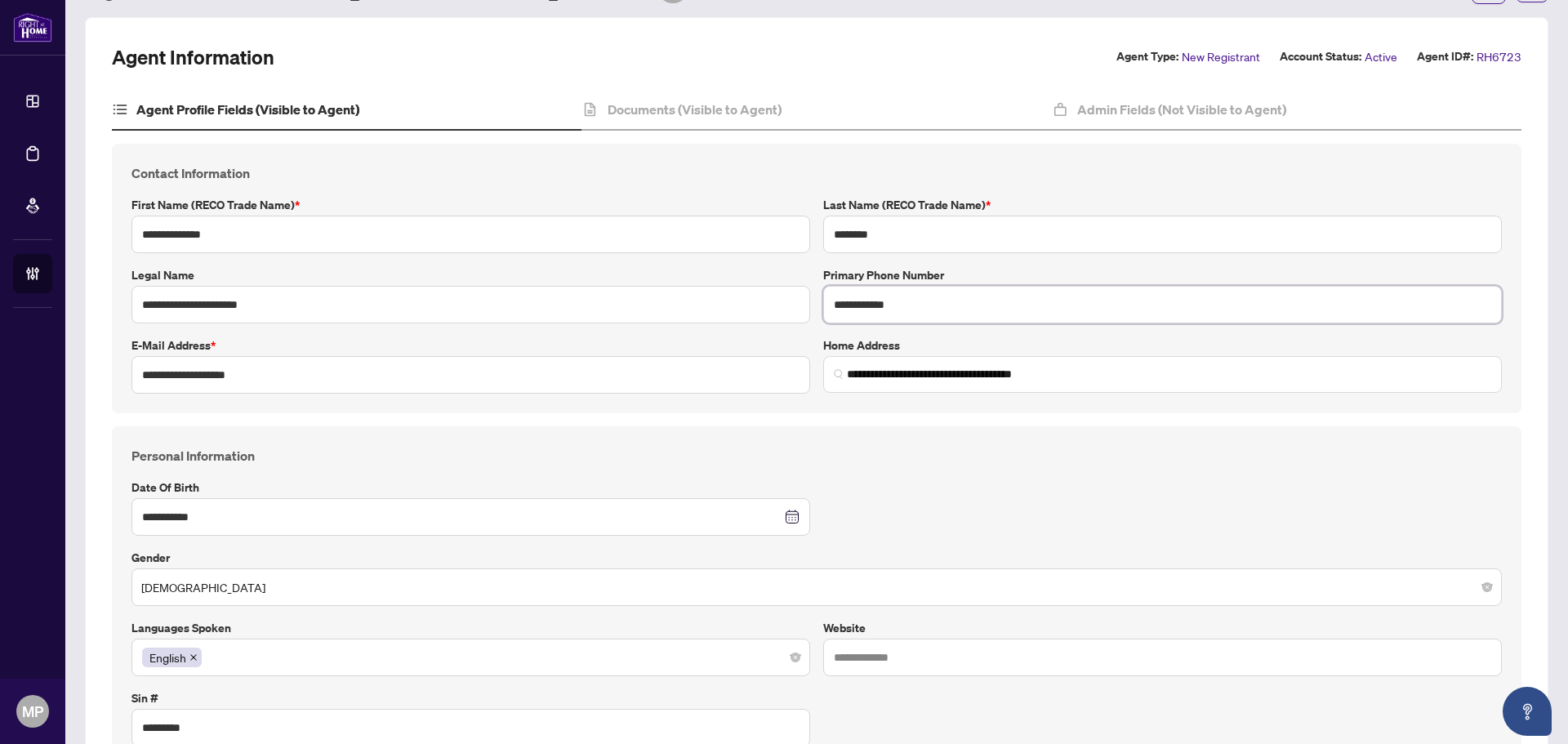
click at [879, 303] on input "**********" at bounding box center [1162, 304] width 678 height 38
click at [295, 356] on input "**********" at bounding box center [471, 374] width 678 height 38
click at [211, 368] on input "**********" at bounding box center [471, 374] width 678 height 38
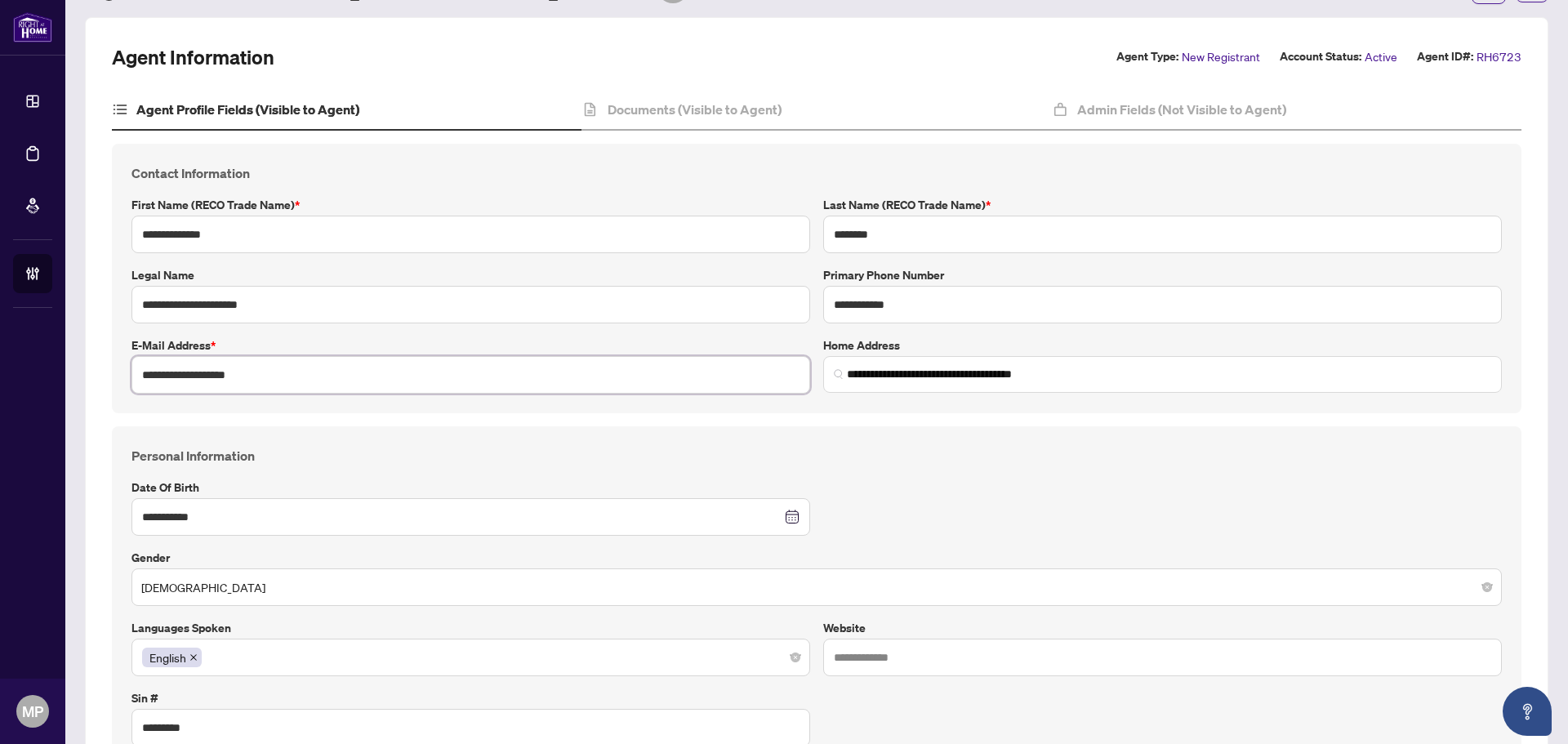
click at [211, 368] on input "**********" at bounding box center [471, 374] width 678 height 38
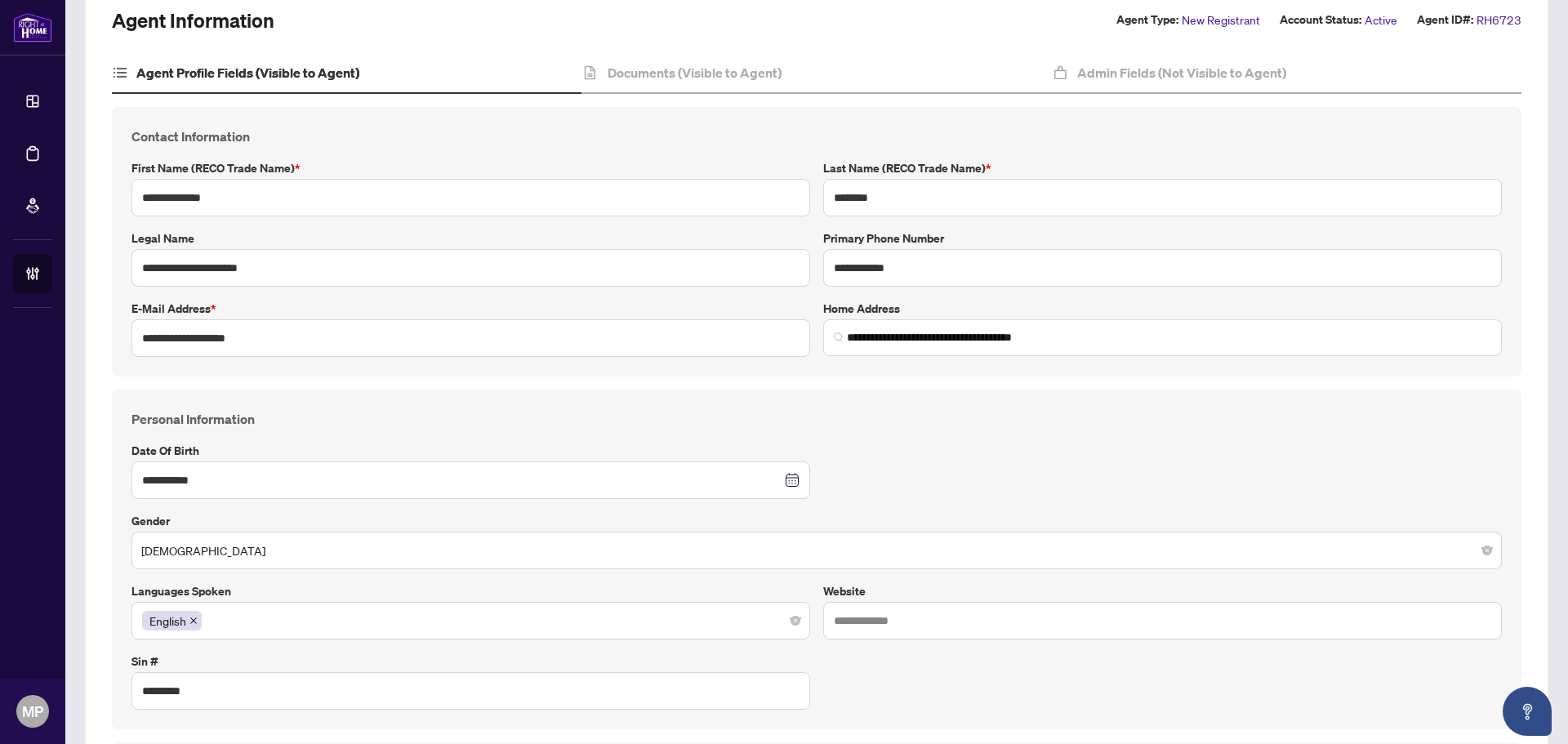
scroll to position [0, 0]
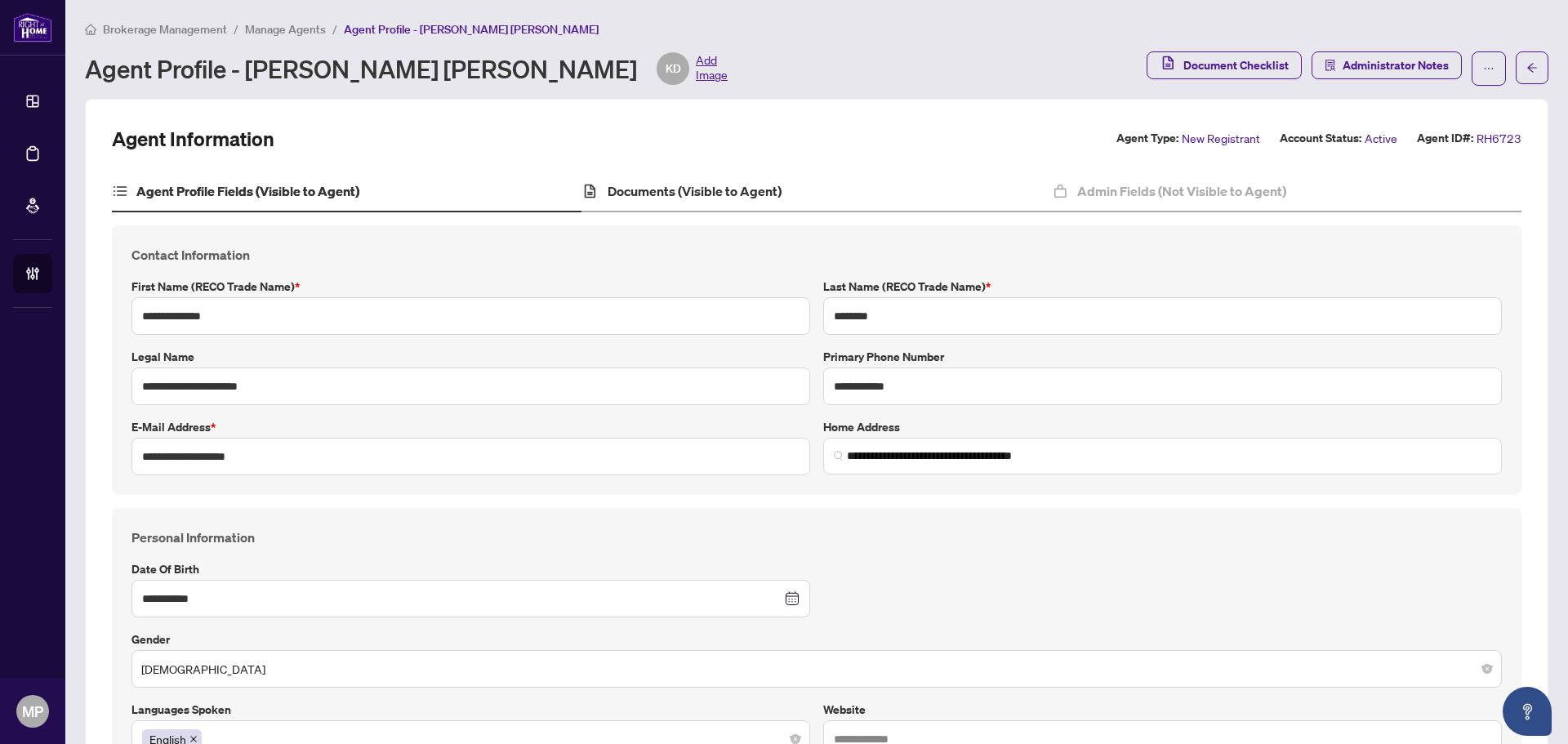
click at [690, 206] on div "Documents (Visible to Agent)" at bounding box center [816, 191] width 469 height 40
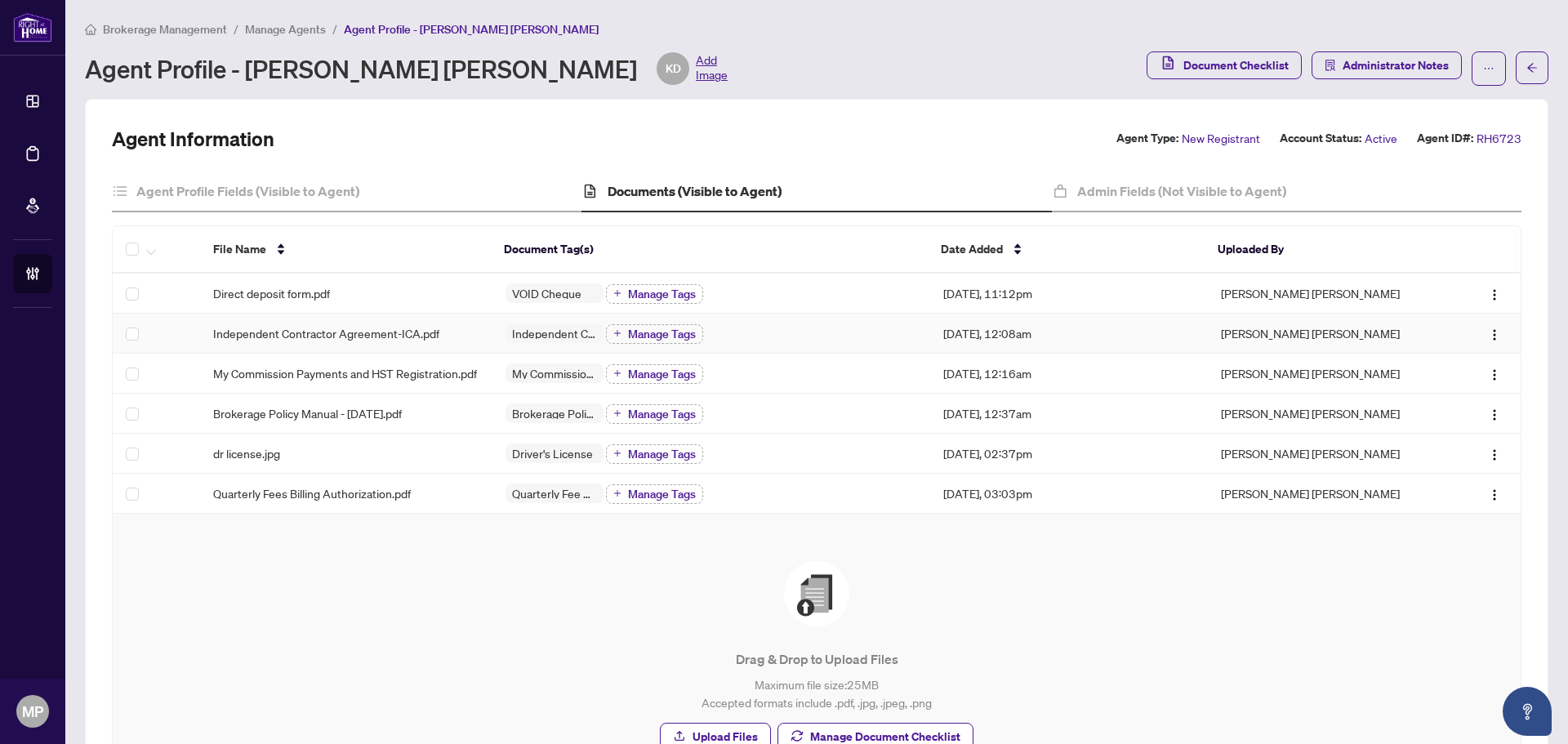
click at [469, 335] on div "Independent Contractor Agreement-ICA.pdf" at bounding box center [346, 333] width 266 height 18
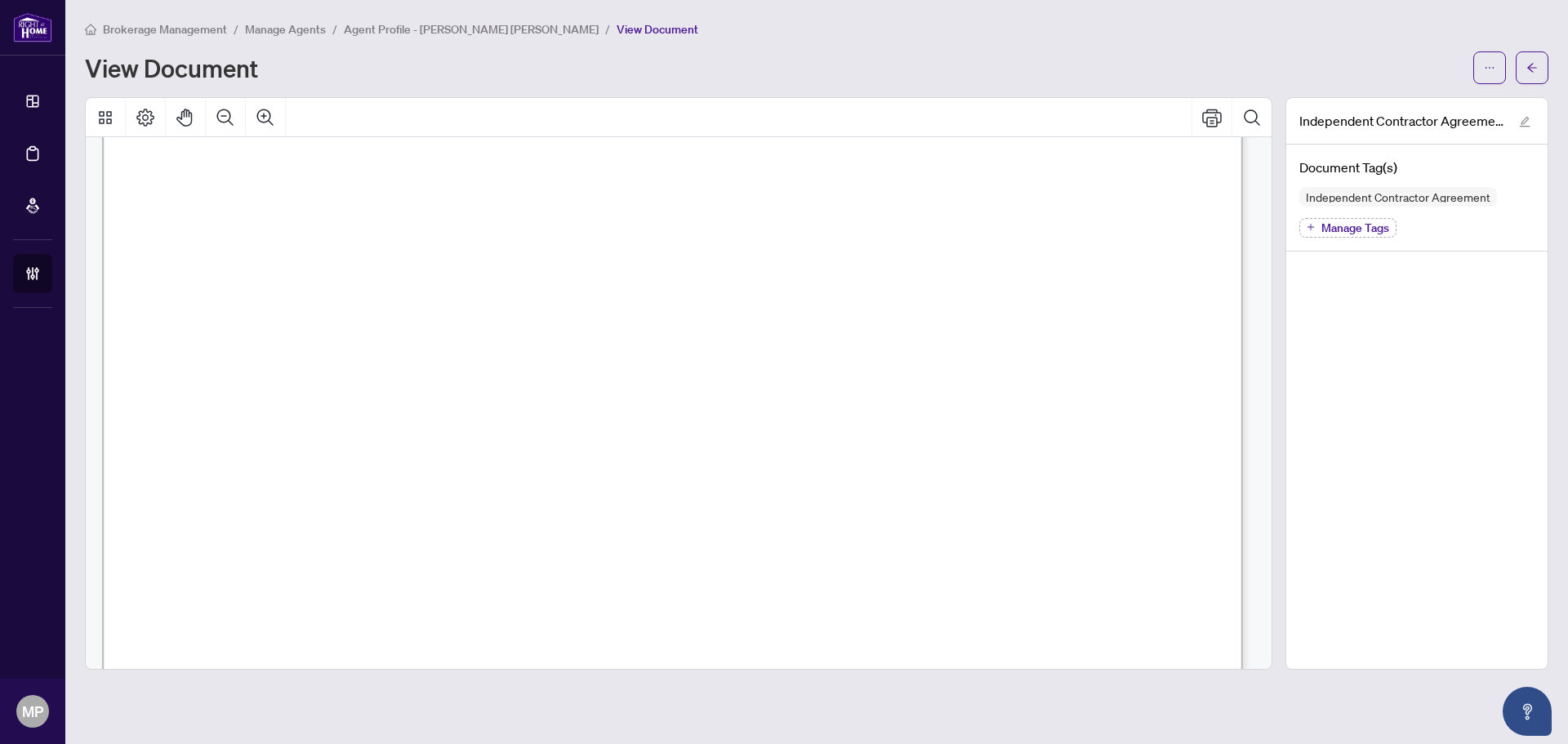
scroll to position [23175, 0]
click at [1499, 63] on button "button" at bounding box center [1489, 68] width 33 height 33
click at [1403, 106] on span "Download" at bounding box center [1430, 103] width 124 height 18
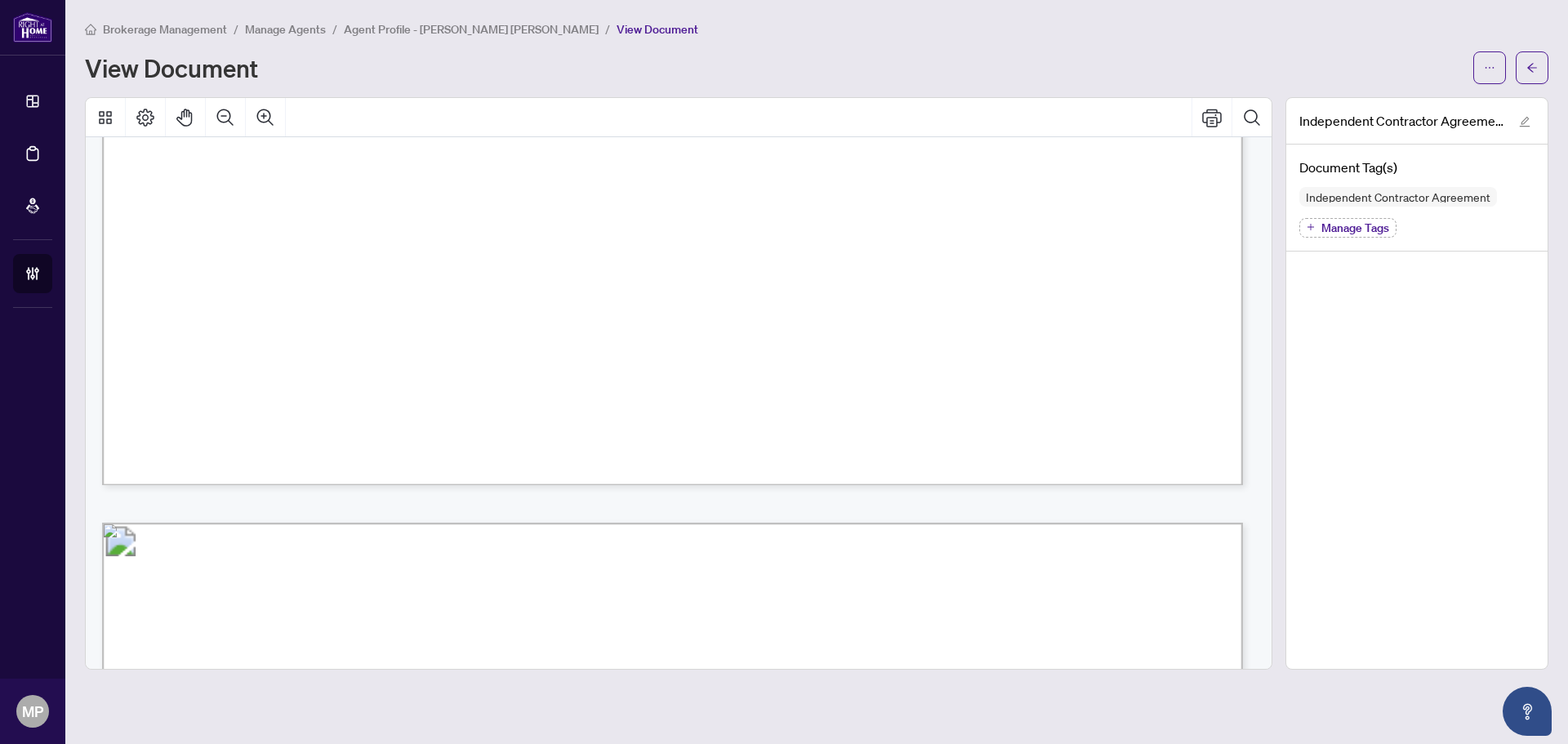
scroll to position [22194, 0]
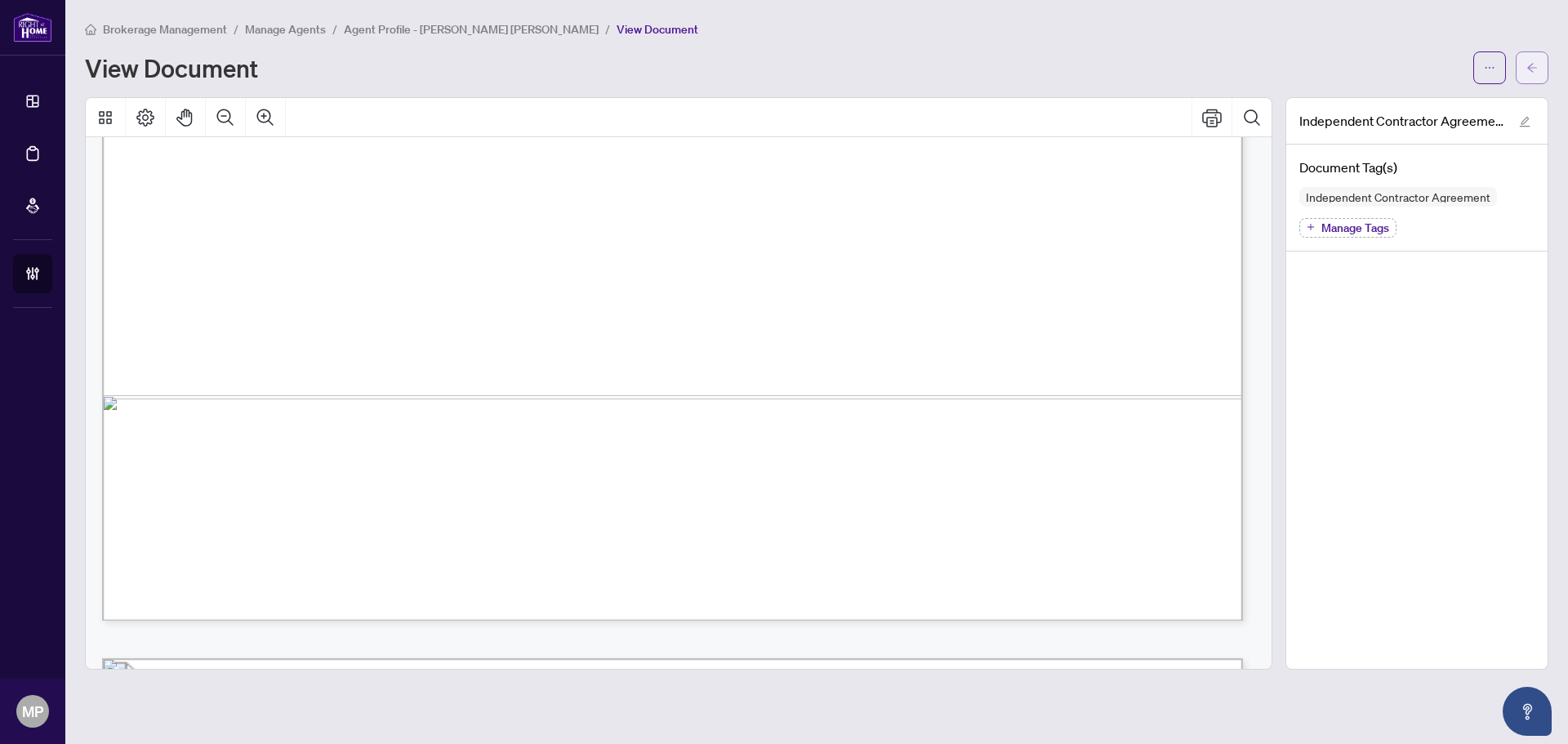
click at [1527, 62] on icon "arrow-left" at bounding box center [1531, 68] width 11 height 11
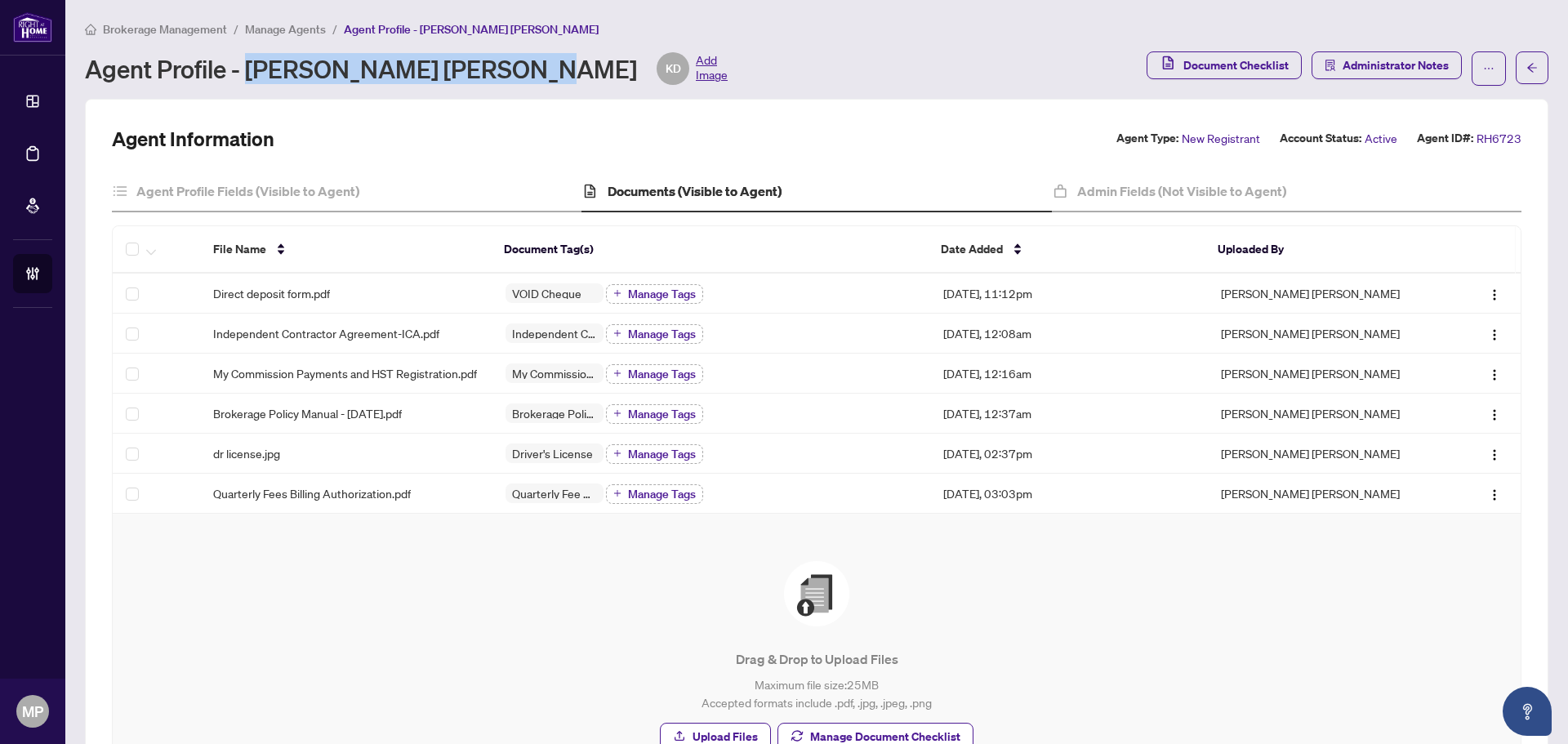
drag, startPoint x: 512, startPoint y: 72, endPoint x: 245, endPoint y: 73, distance: 267.0
click at [245, 73] on div "Agent Profile - Kalsang Dolkar Gyaltsen KD Add Image" at bounding box center [406, 68] width 642 height 33
copy div "Kalsang Dolkar Gyaltsen"
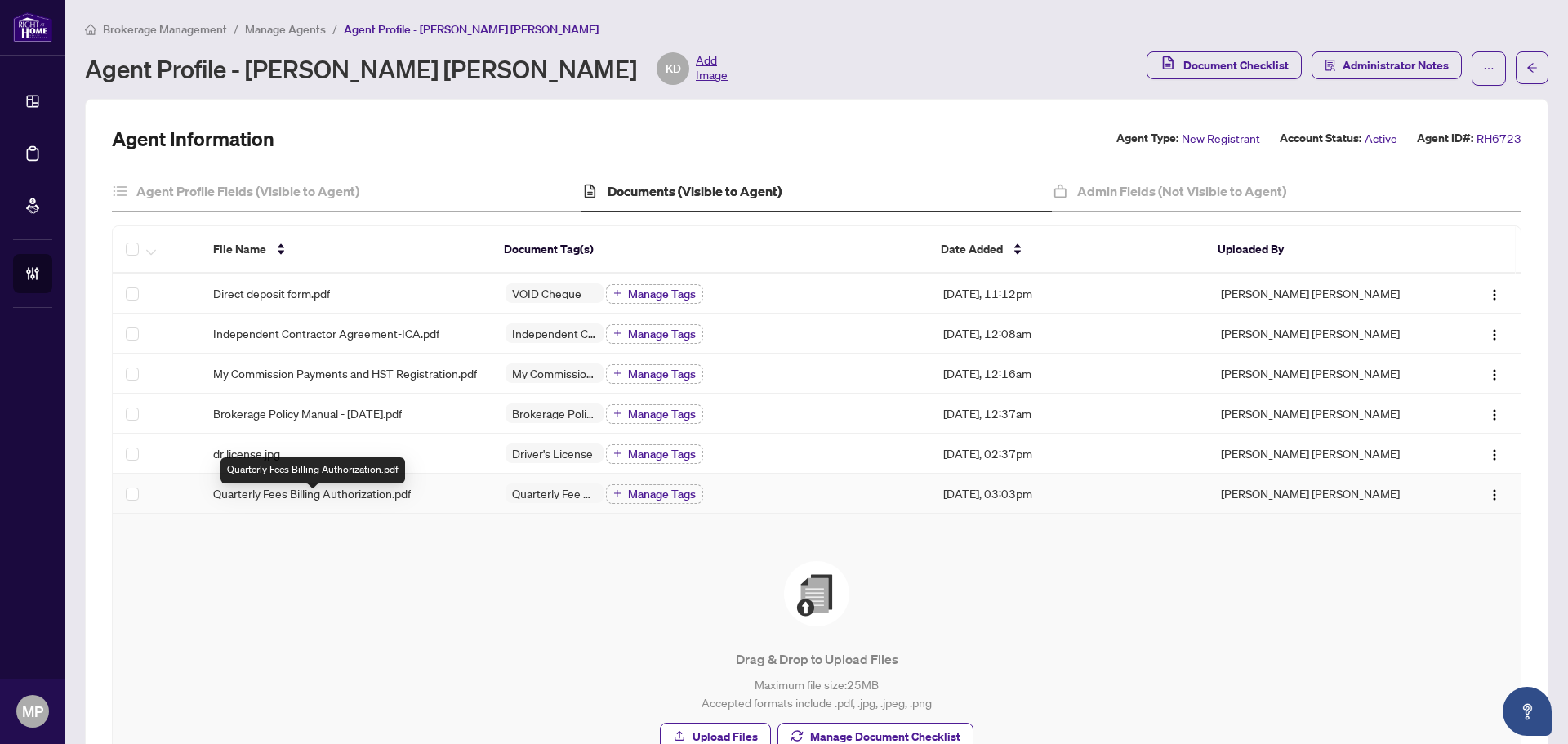
click at [384, 502] on span "Quarterly Fees Billing Authorization.pdf" at bounding box center [312, 493] width 198 height 18
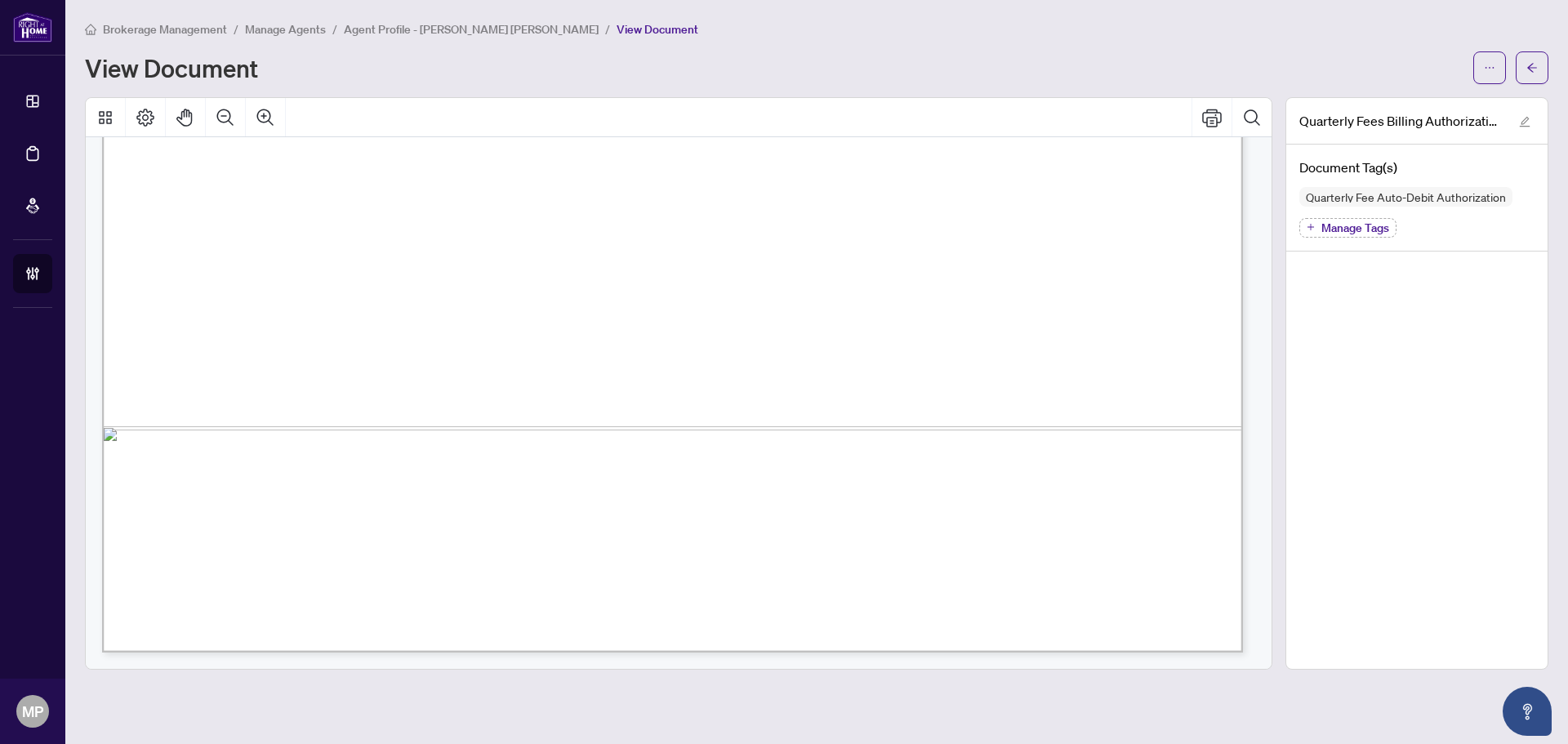
scroll to position [814, 0]
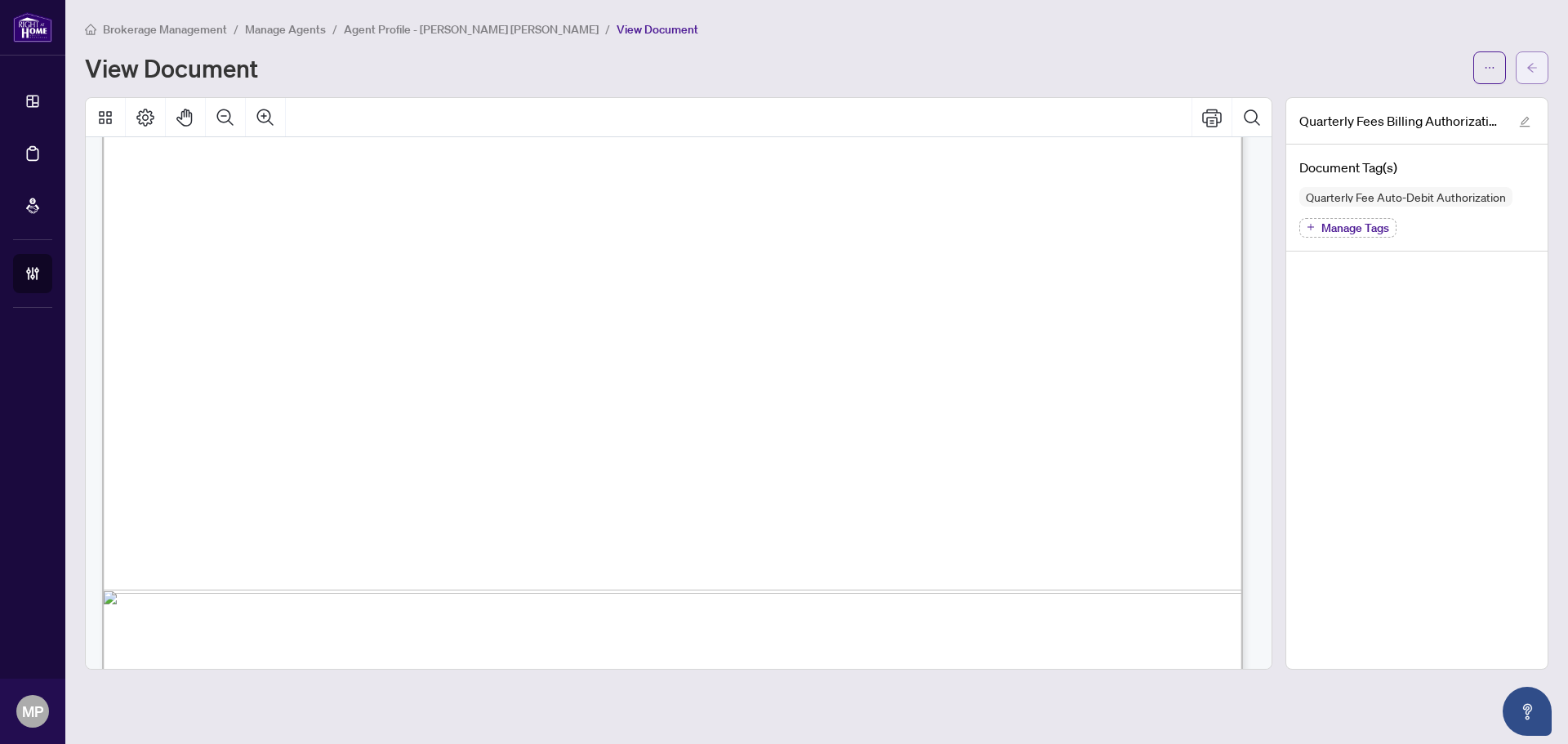
click at [1545, 63] on button "button" at bounding box center [1531, 68] width 33 height 33
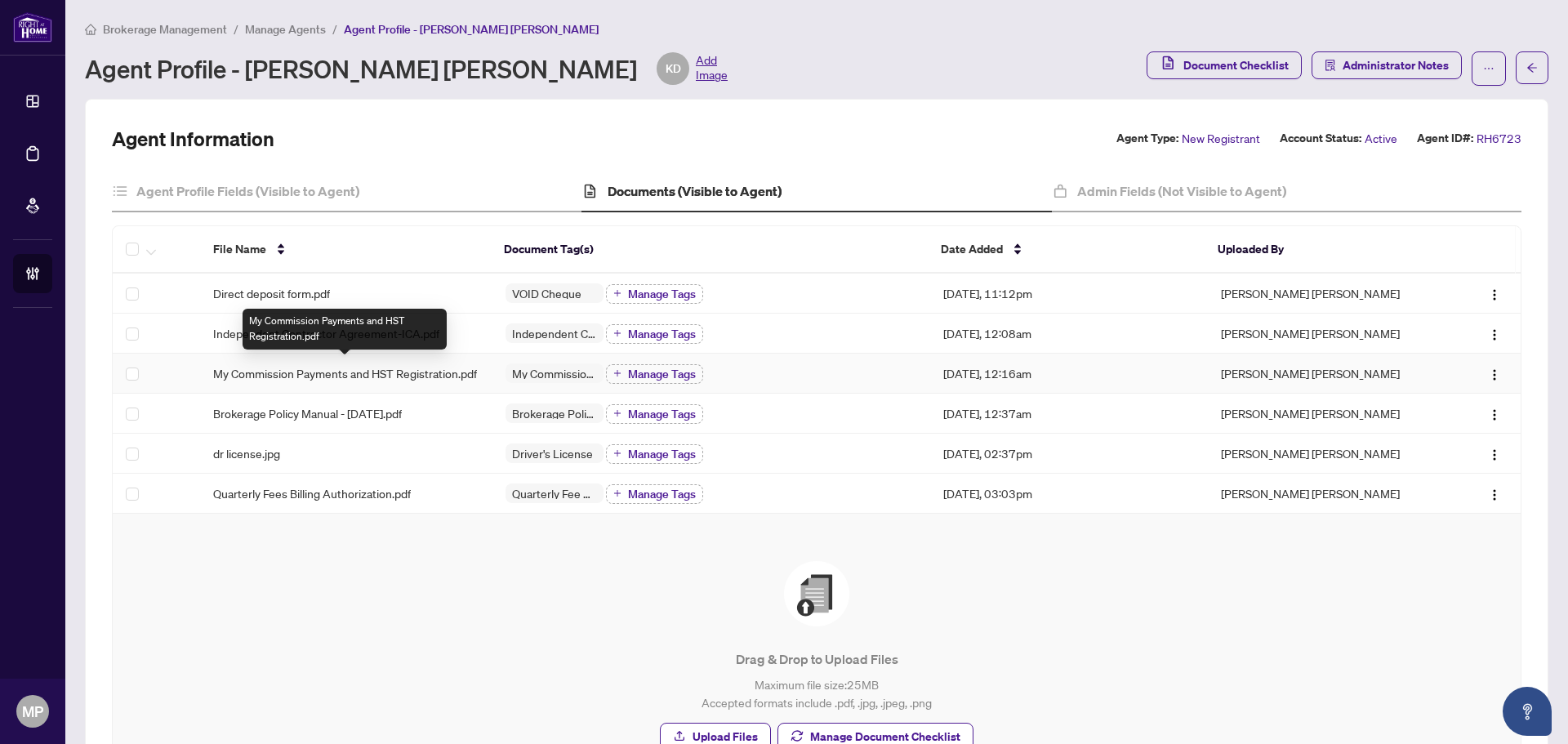
click at [432, 377] on span "My Commission Payments and HST Registration.pdf" at bounding box center [345, 373] width 264 height 18
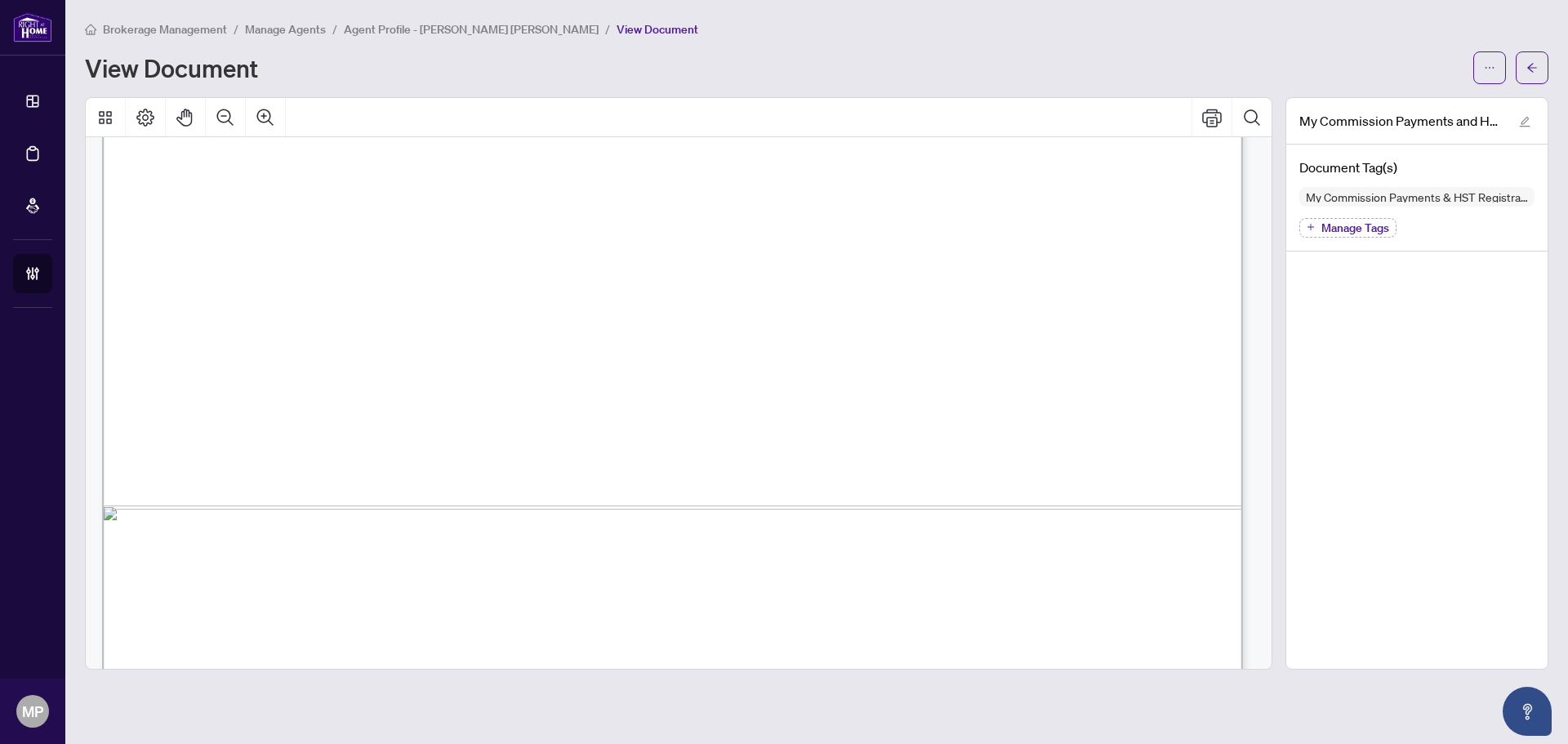
scroll to position [408, 0]
click at [1534, 61] on span "button" at bounding box center [1531, 68] width 11 height 26
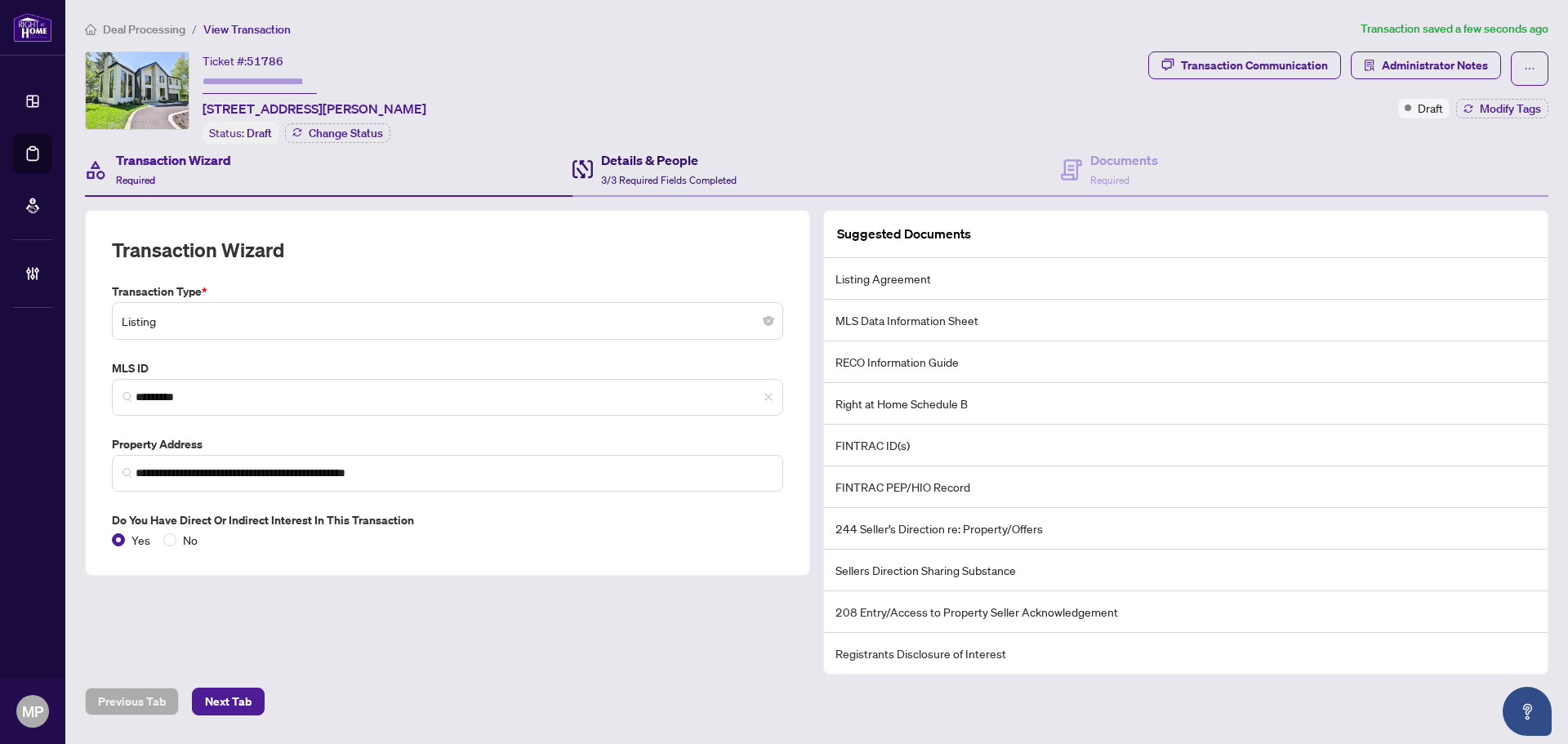
click at [689, 174] on span "3/3 Required Fields Completed" at bounding box center [668, 180] width 135 height 12
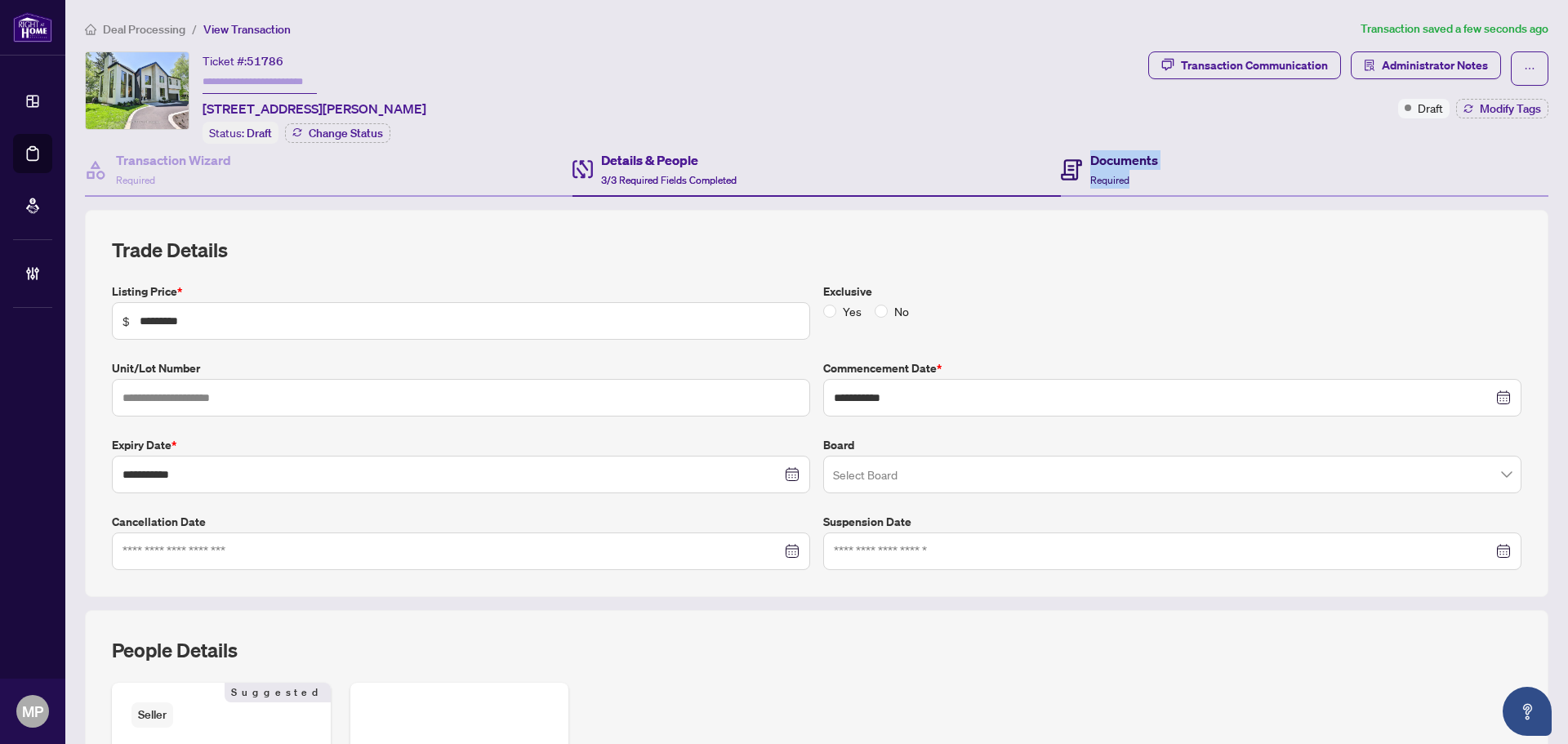
drag, startPoint x: 1131, startPoint y: 174, endPoint x: 729, endPoint y: 317, distance: 426.7
click at [825, 260] on div "**********" at bounding box center [817, 528] width 1463 height 768
click at [1116, 157] on h4 "Documents" at bounding box center [1124, 160] width 68 height 19
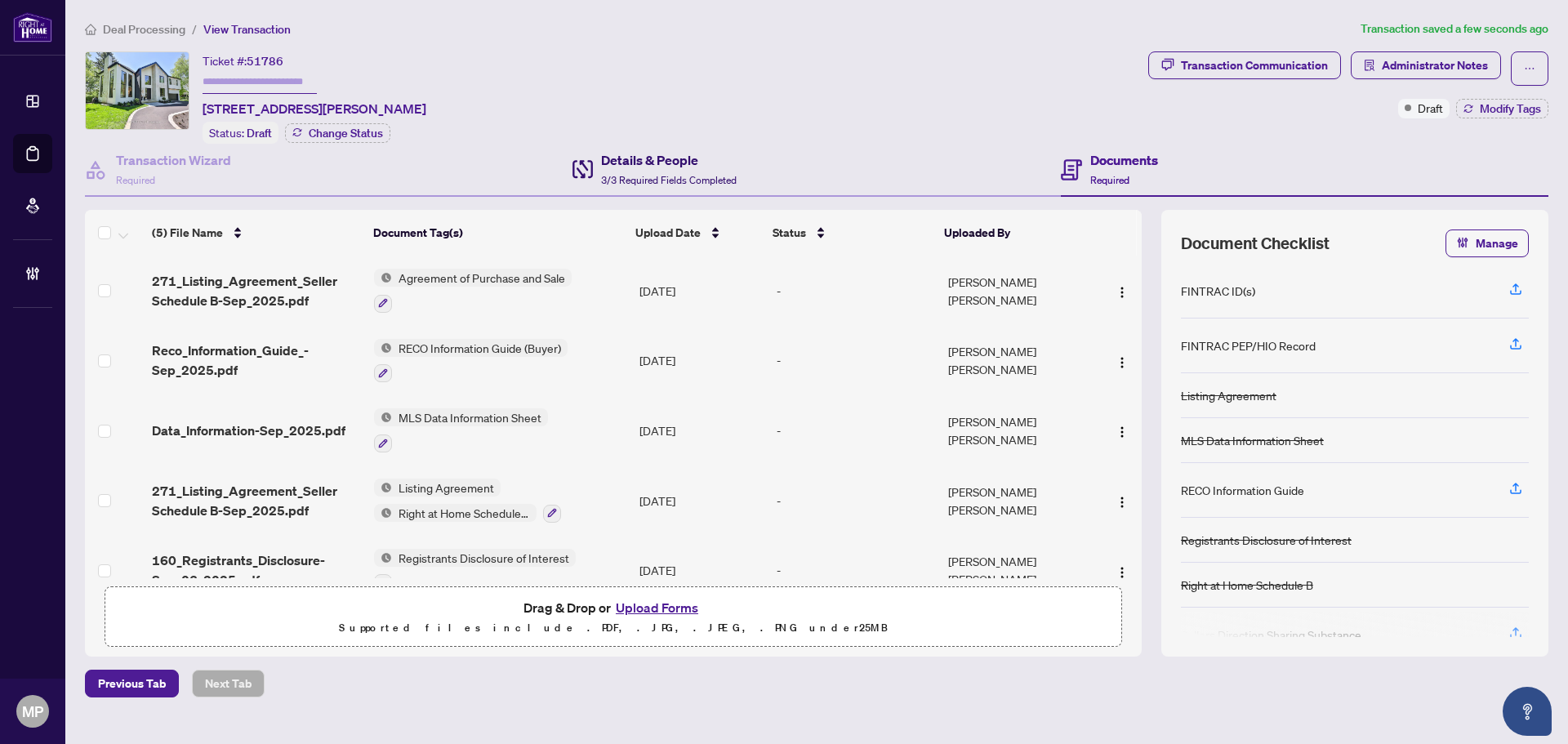
click at [657, 177] on span "3/3 Required Fields Completed" at bounding box center [668, 180] width 135 height 12
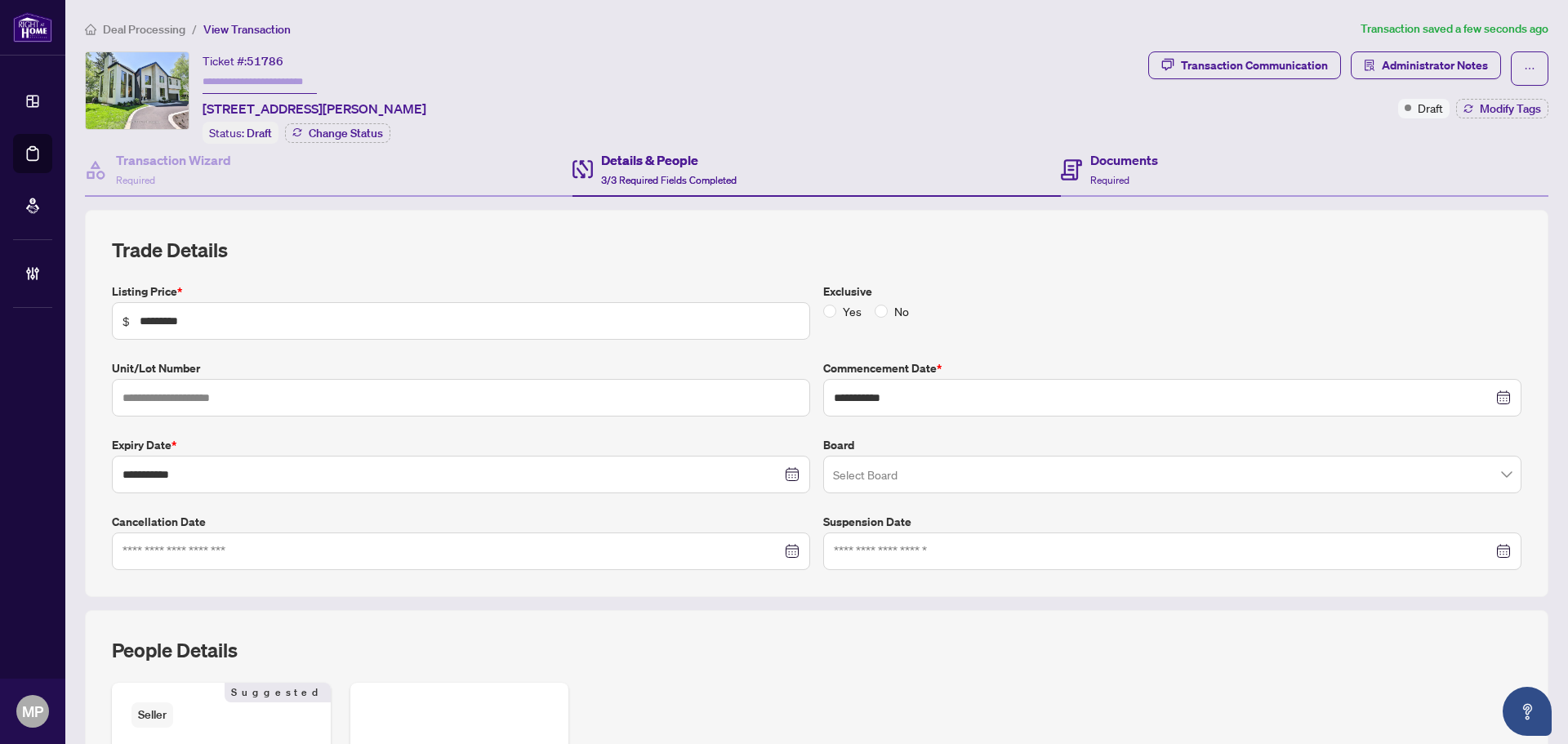
click at [1088, 141] on div "**********" at bounding box center [816, 481] width 1476 height 860
click at [1169, 168] on div "Documents Required" at bounding box center [1304, 170] width 488 height 53
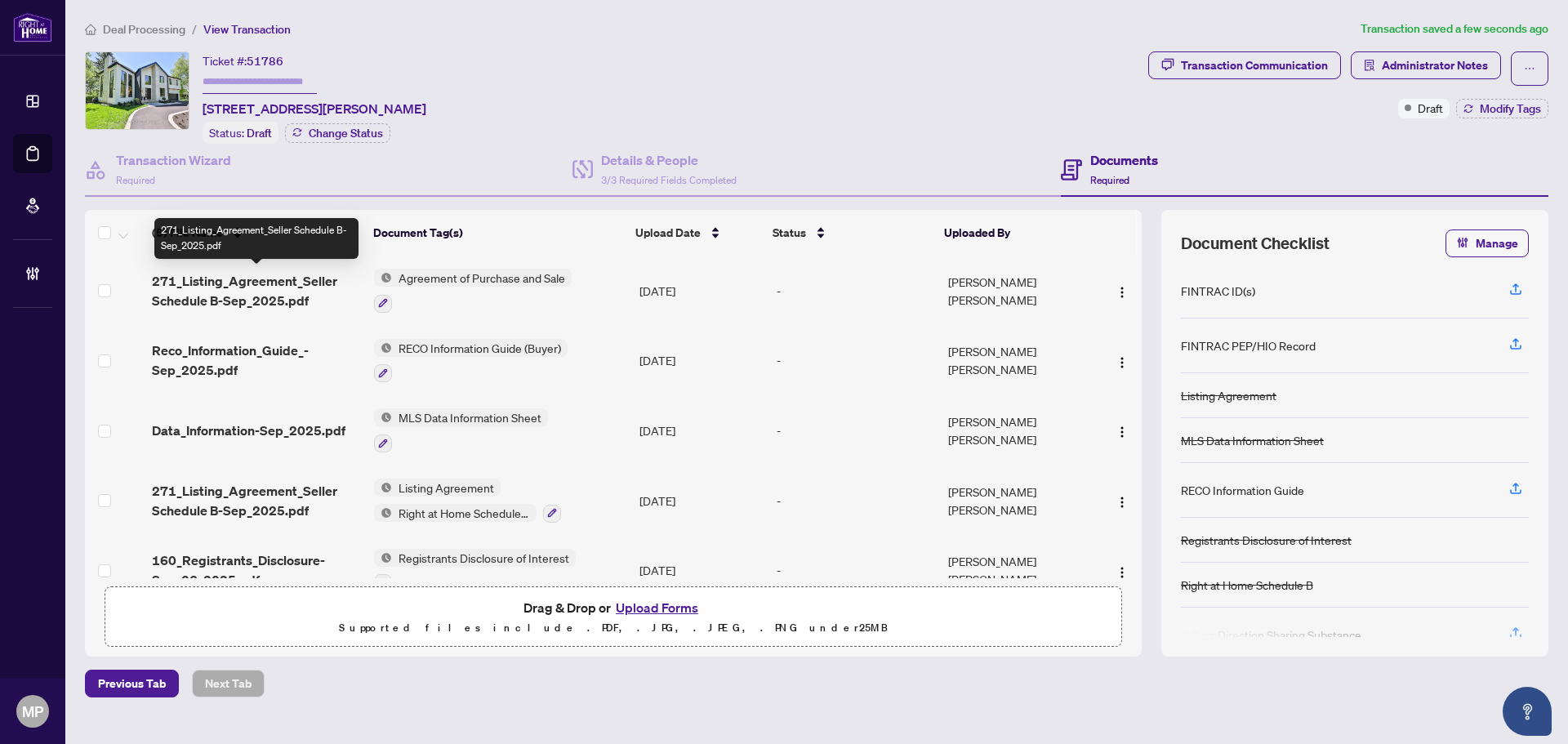
click at [322, 293] on span "271_Listing_Agreement_Seller Schedule B-Sep_2025.pdf" at bounding box center [257, 291] width 209 height 40
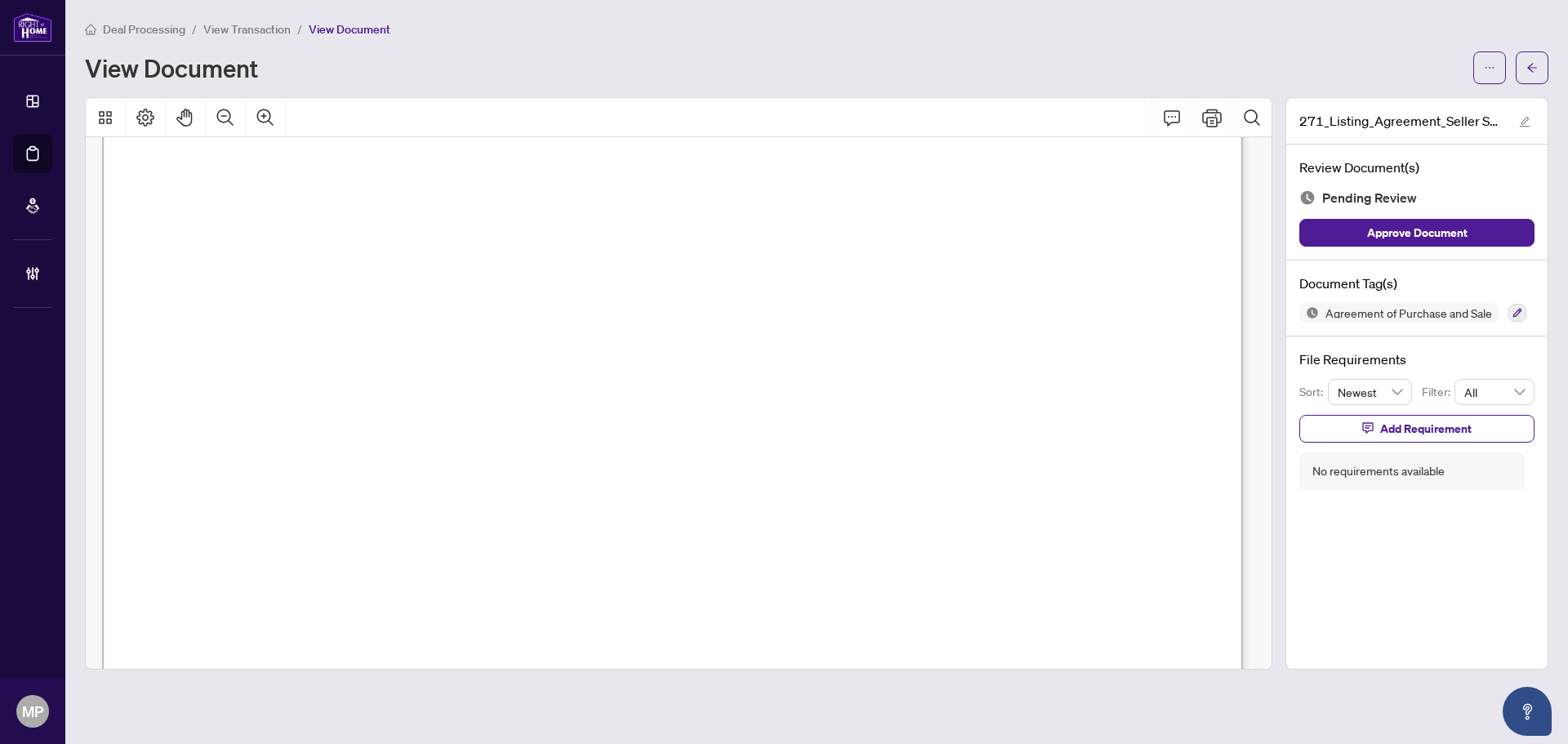
scroll to position [2041, 0]
click at [1525, 63] on button "button" at bounding box center [1531, 68] width 33 height 33
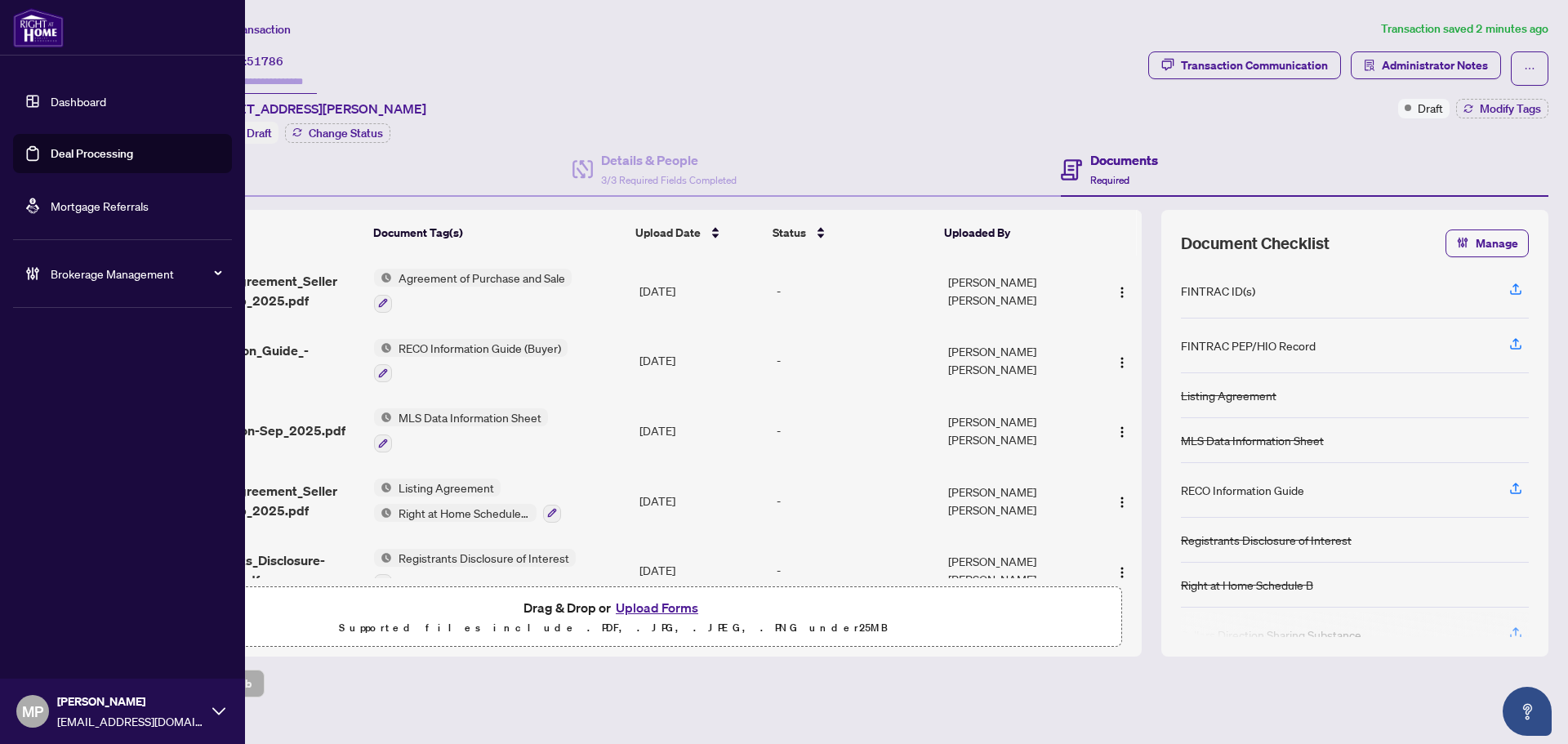
click at [99, 156] on link "Deal Processing" at bounding box center [92, 153] width 83 height 15
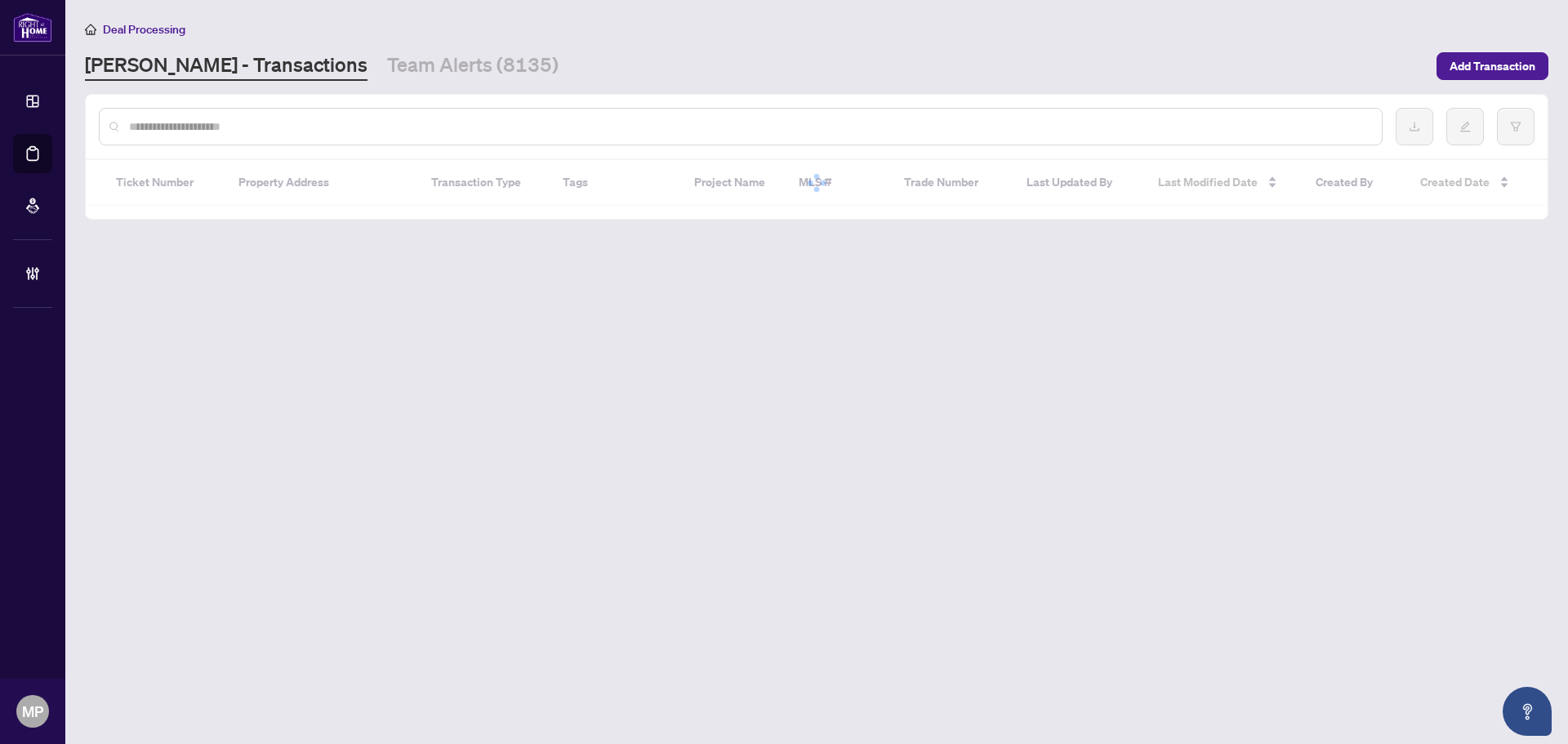
click at [878, 119] on input "text" at bounding box center [748, 126] width 1239 height 18
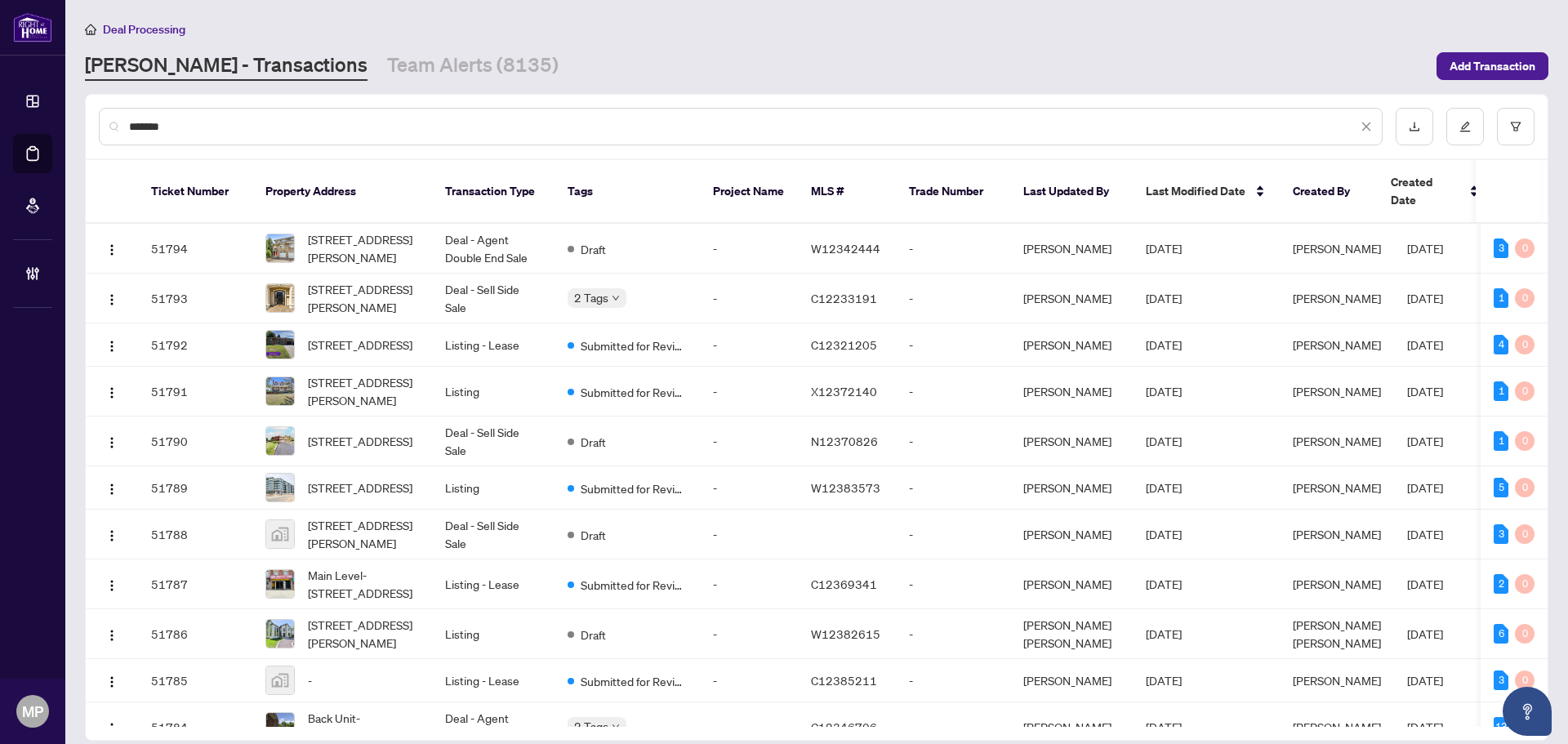
type input "*******"
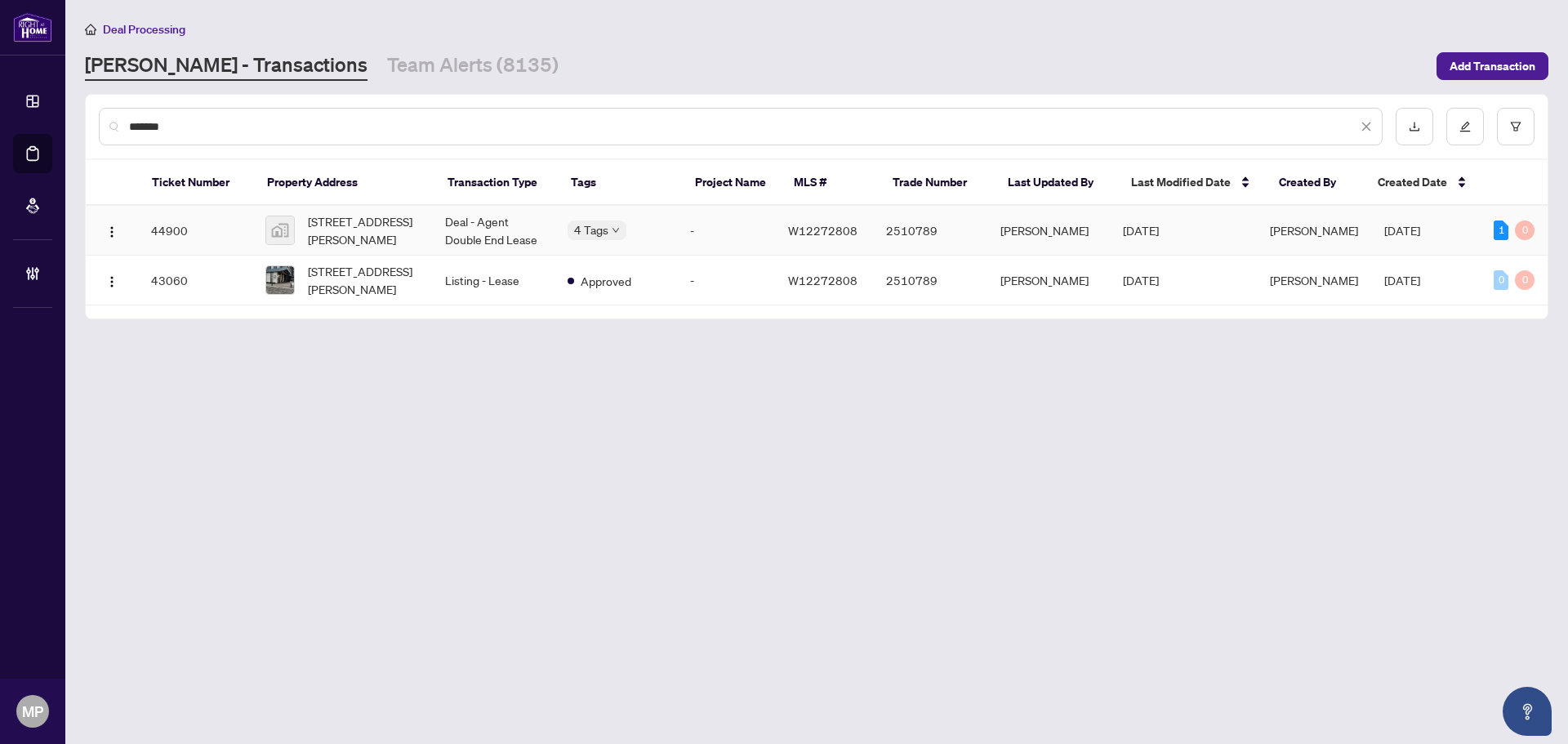
click at [241, 222] on td "44900" at bounding box center [195, 230] width 114 height 50
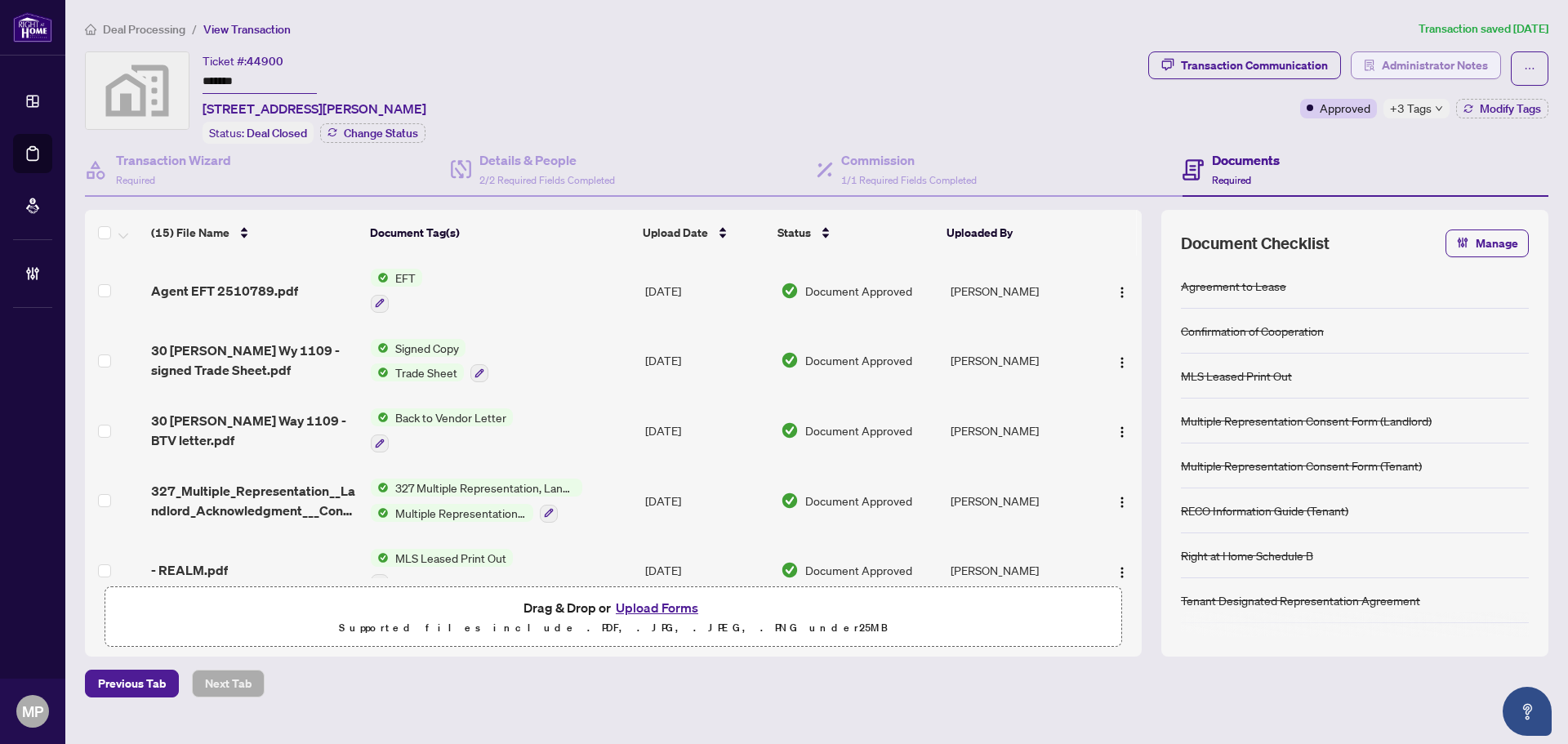
click at [1396, 75] on span "Administrator Notes" at bounding box center [1434, 65] width 106 height 26
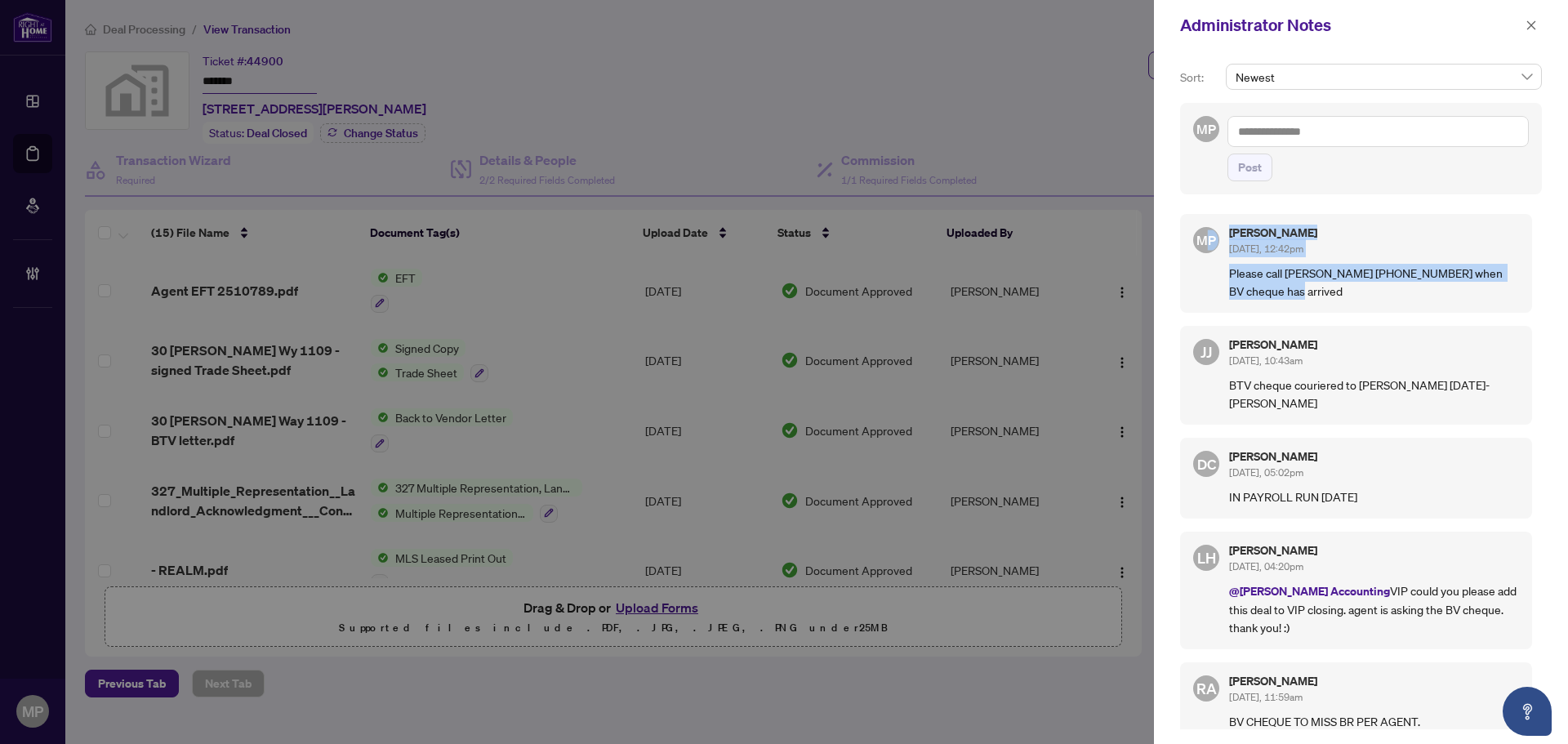
drag, startPoint x: 1302, startPoint y: 295, endPoint x: 1134, endPoint y: 107, distance: 252.1
click at [1201, 192] on div "Sort: Newest MP Post MP [PERSON_NAME] [DATE], 12:42pm Please call [PERSON_NAME]…" at bounding box center [1360, 397] width 414 height 693
click at [1371, 135] on textarea at bounding box center [1377, 131] width 301 height 31
click at [1416, 146] on textarea at bounding box center [1377, 131] width 301 height 31
click at [1528, 26] on icon "close" at bounding box center [1530, 25] width 11 height 11
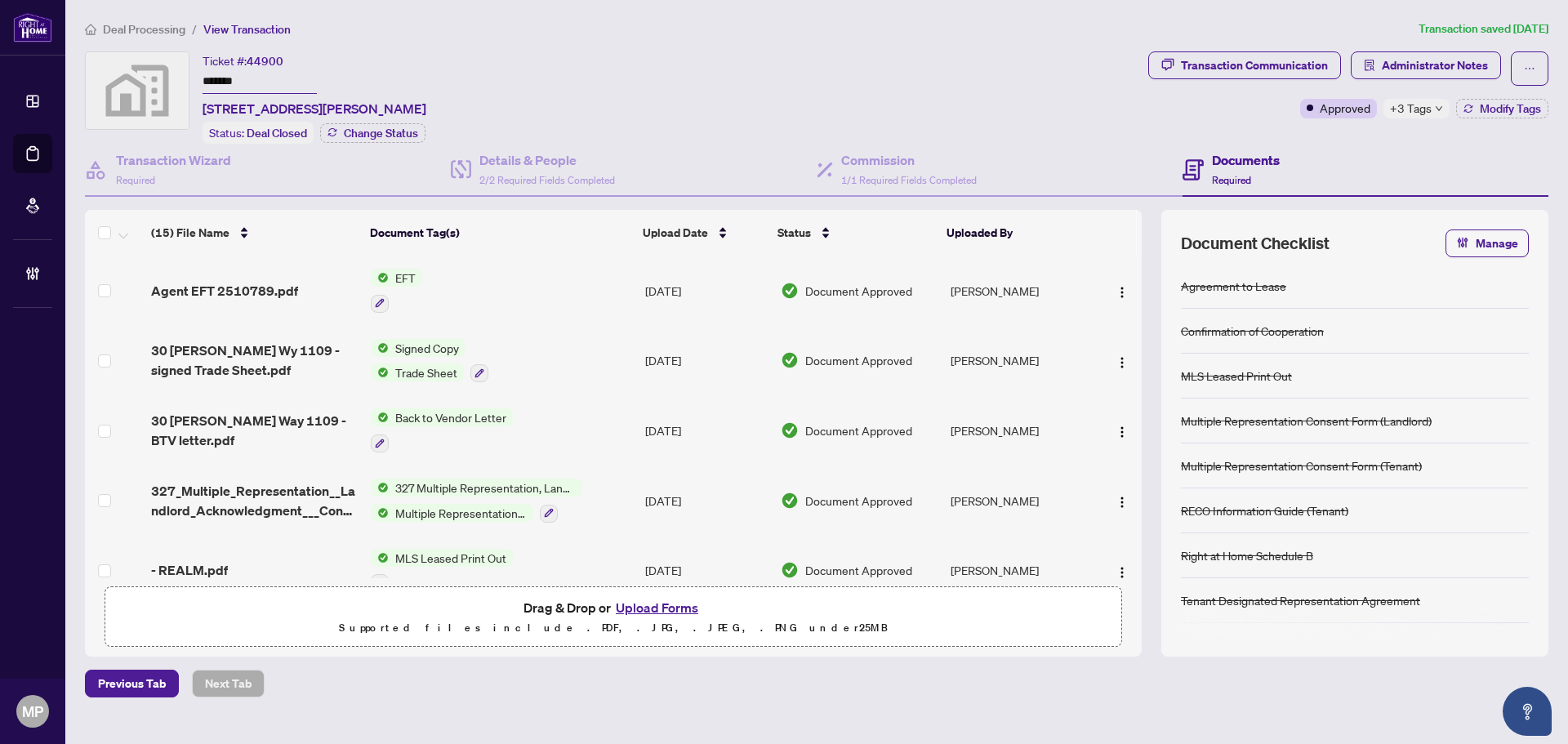
click at [1528, 26] on div "Administrator Notes Sort: Newest MP Post MP [PERSON_NAME] [DATE], 12:42pm Pleas…" at bounding box center [784, 372] width 1568 height 744
click at [1288, 57] on div "Transaction Communication" at bounding box center [1254, 65] width 147 height 26
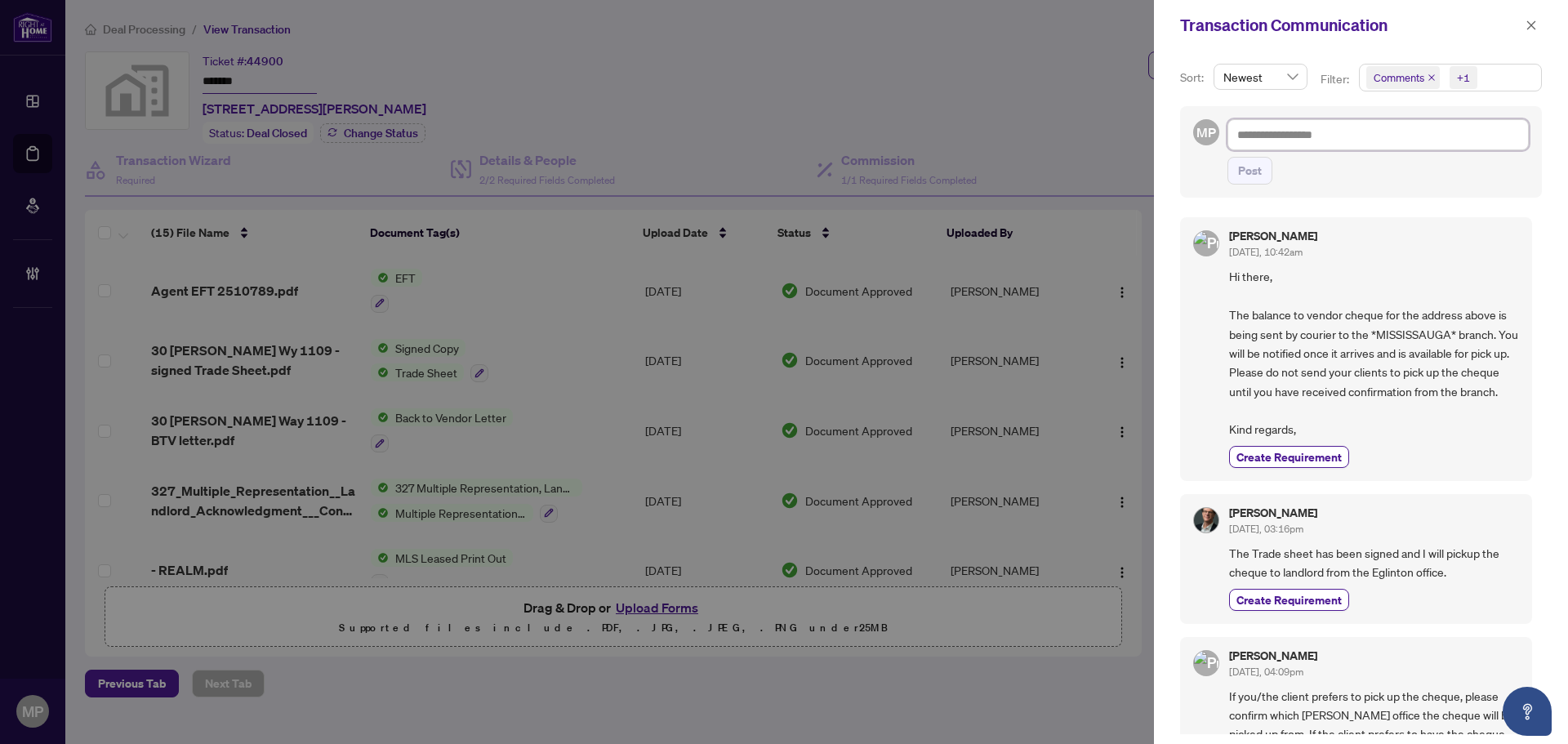
click at [1297, 132] on textarea at bounding box center [1377, 134] width 301 height 31
paste textarea "**********"
type textarea "**********"
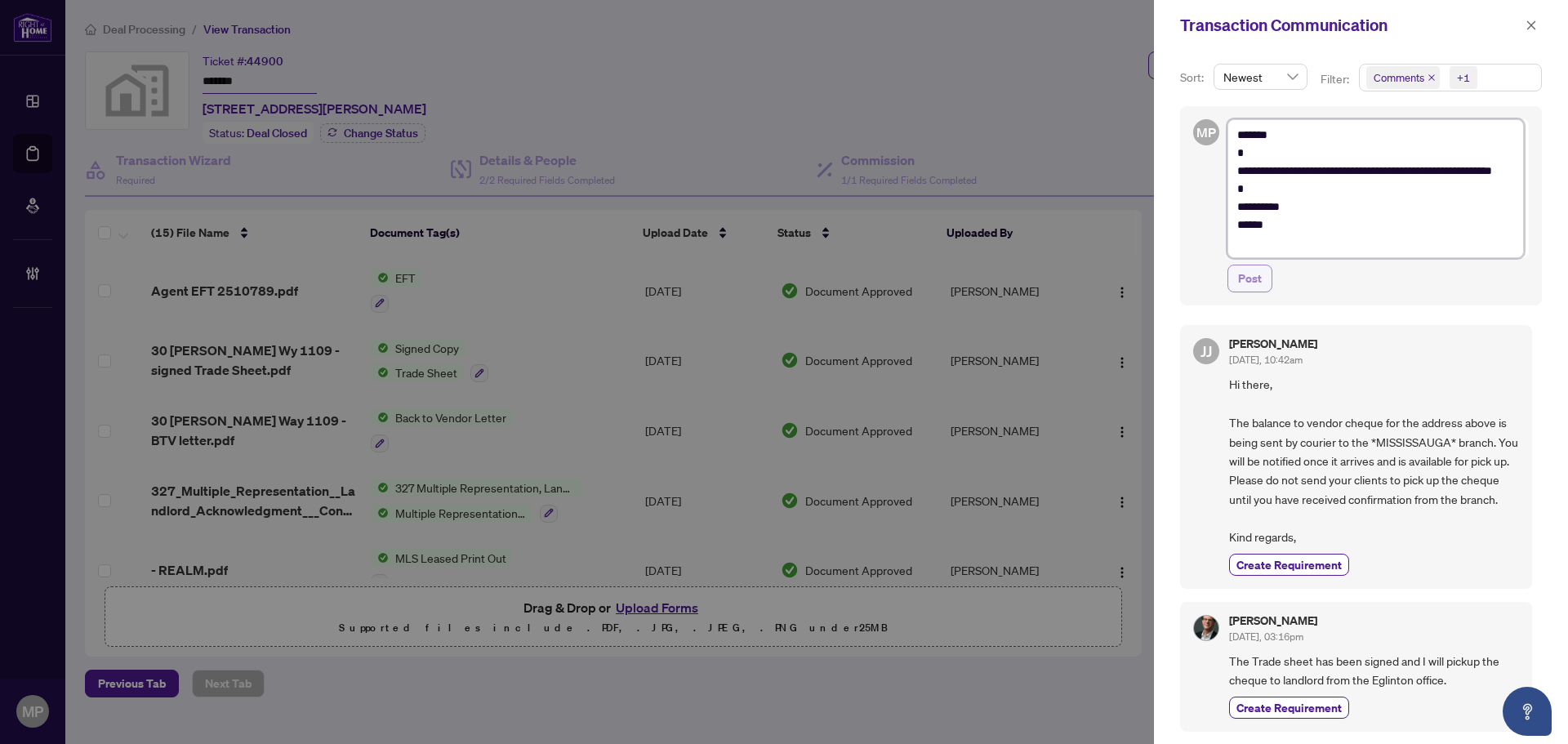
type textarea "**********"
click at [1248, 278] on span "Post" at bounding box center [1249, 278] width 24 height 26
type textarea "**********"
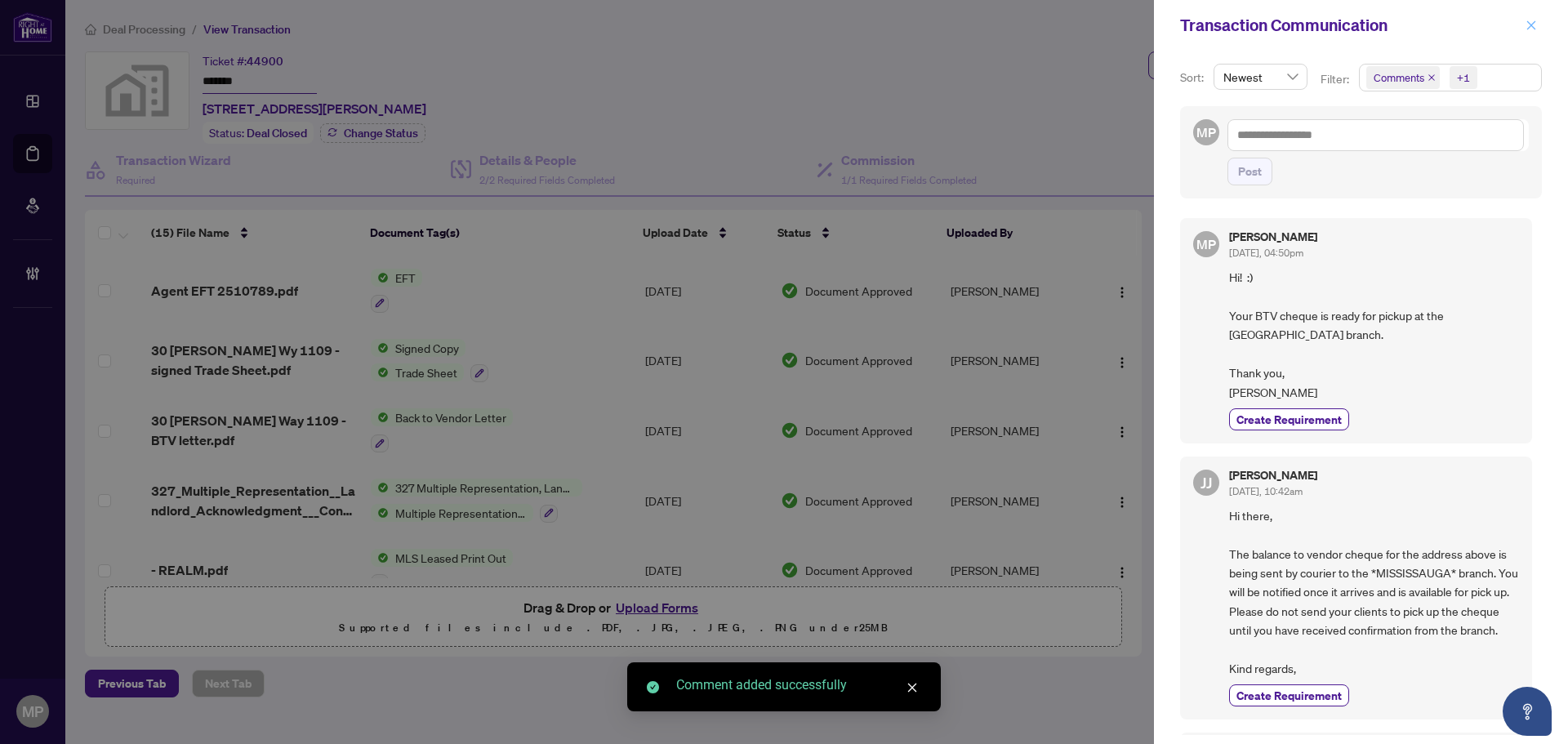
click at [1535, 28] on icon "close" at bounding box center [1530, 25] width 11 height 11
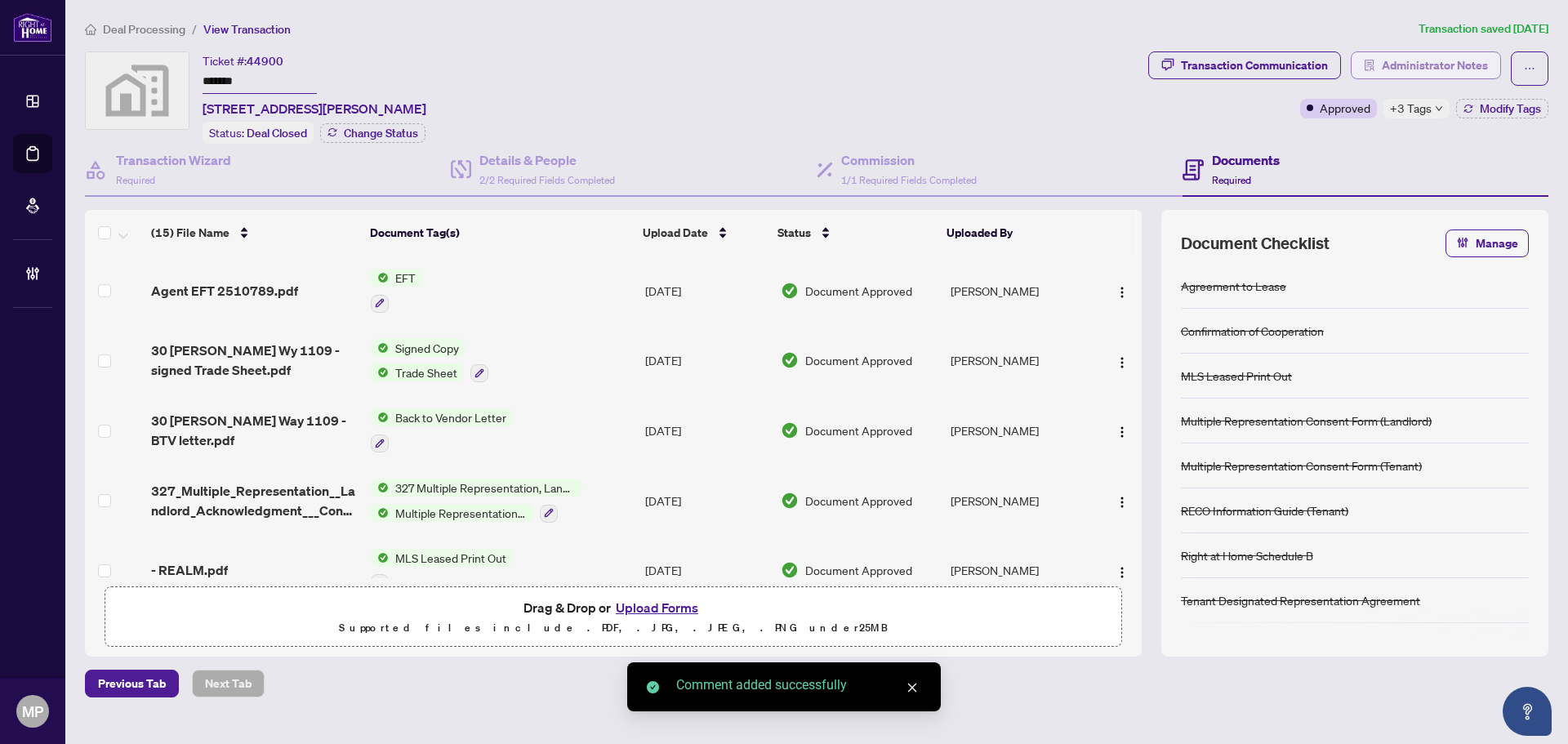
click at [1418, 68] on span "Administrator Notes" at bounding box center [1434, 65] width 106 height 26
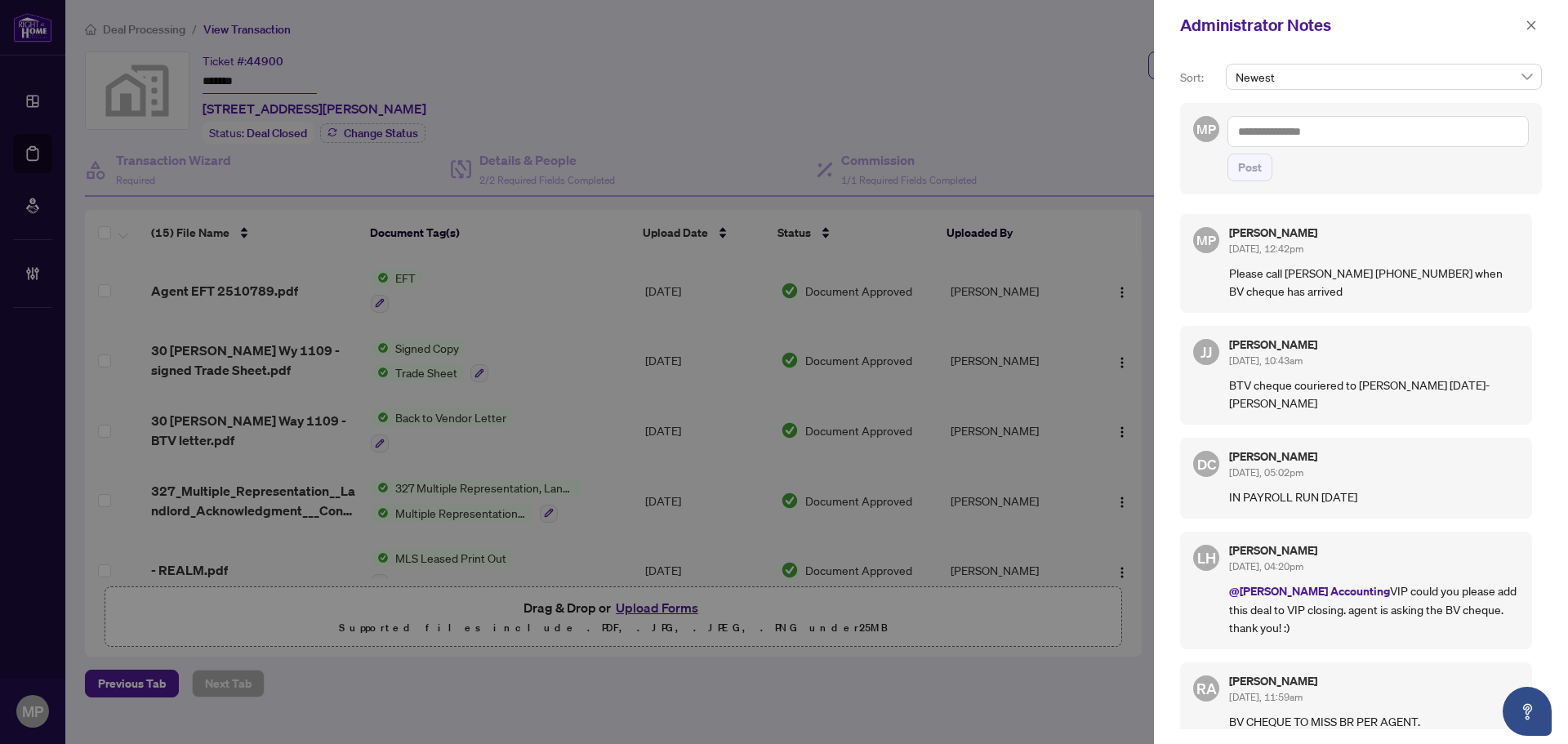
click at [1316, 142] on textarea at bounding box center [1377, 131] width 301 height 31
paste textarea "**********"
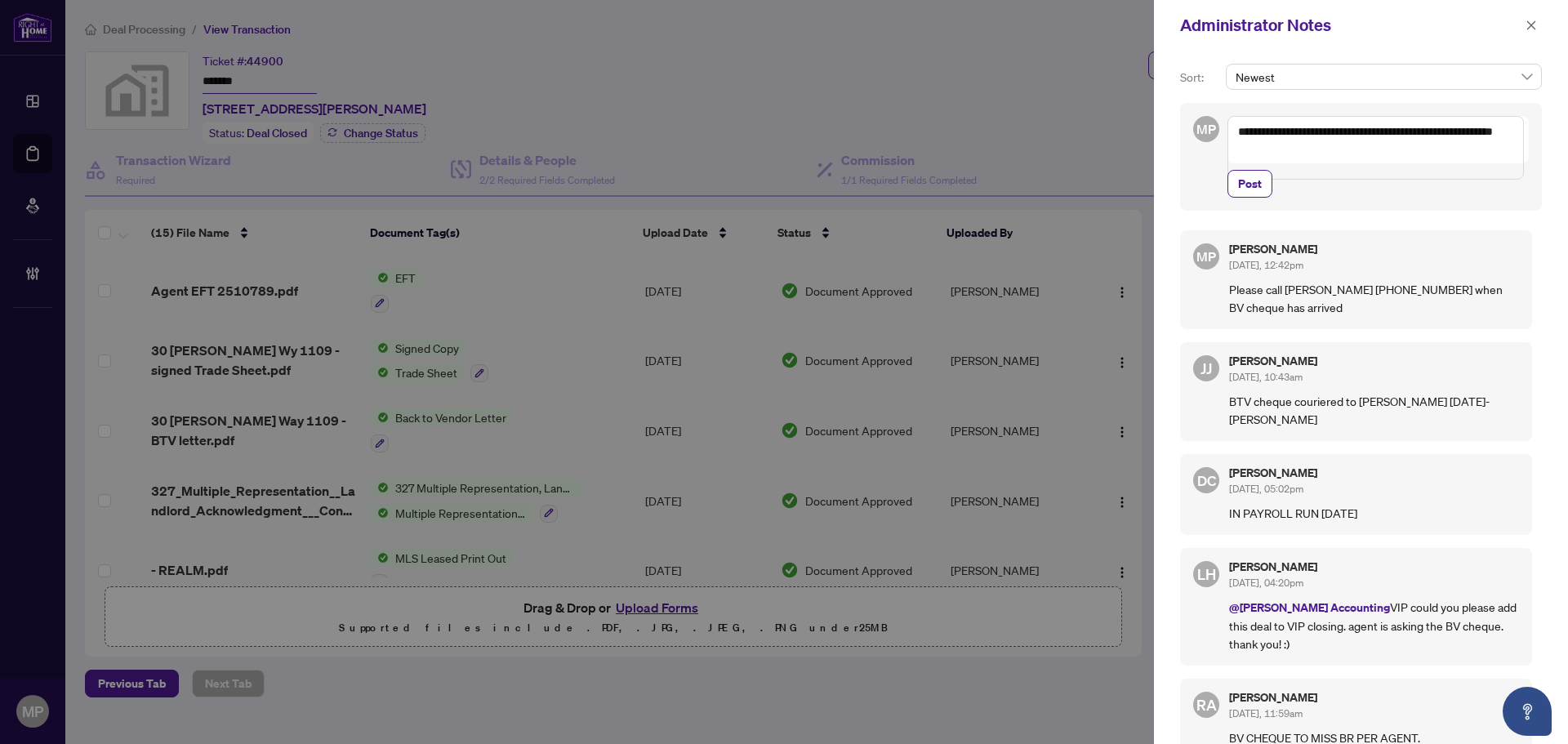
drag, startPoint x: 1316, startPoint y: 148, endPoint x: 1275, endPoint y: 153, distance: 41.3
click at [1275, 153] on textarea "**********" at bounding box center [1375, 148] width 296 height 63
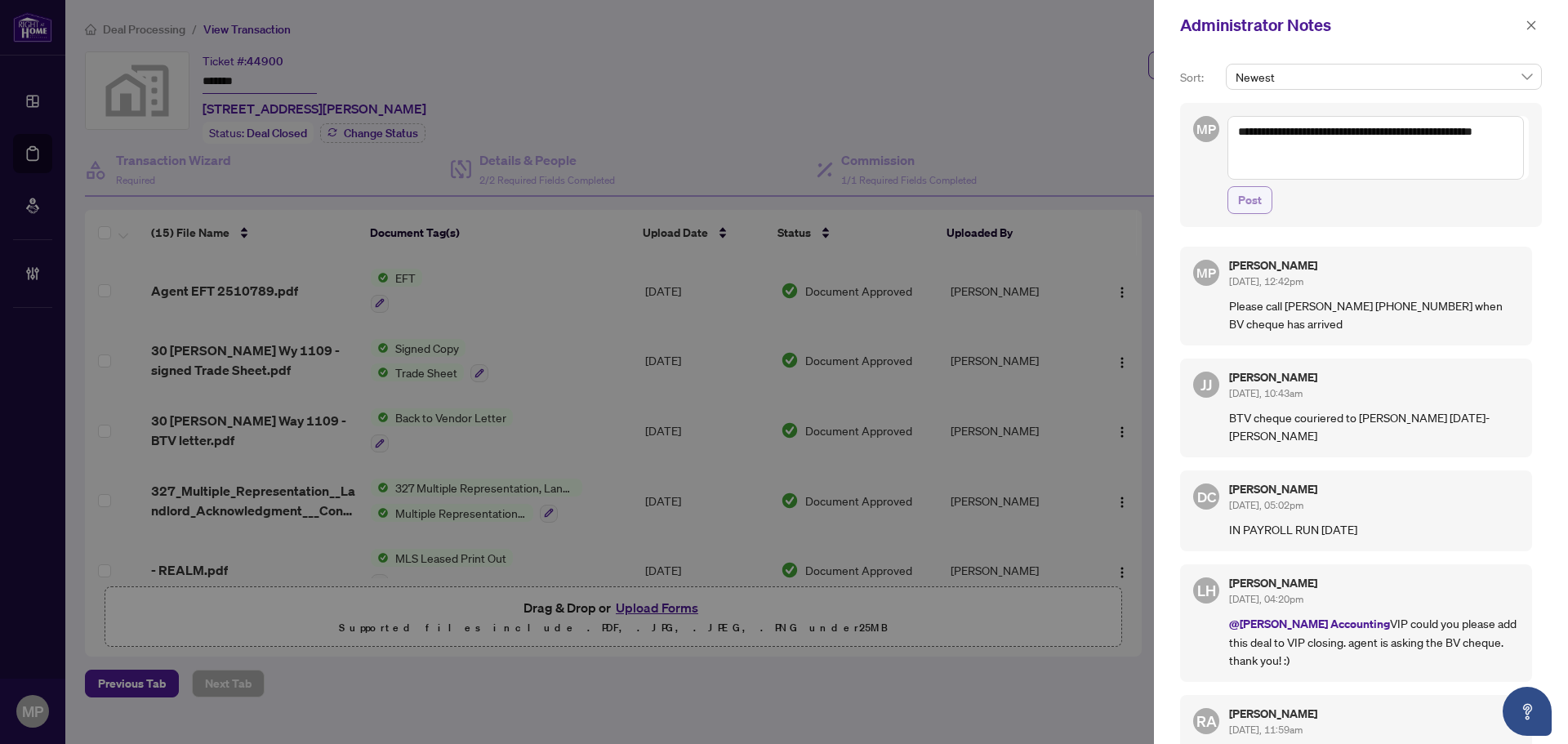
type textarea "**********"
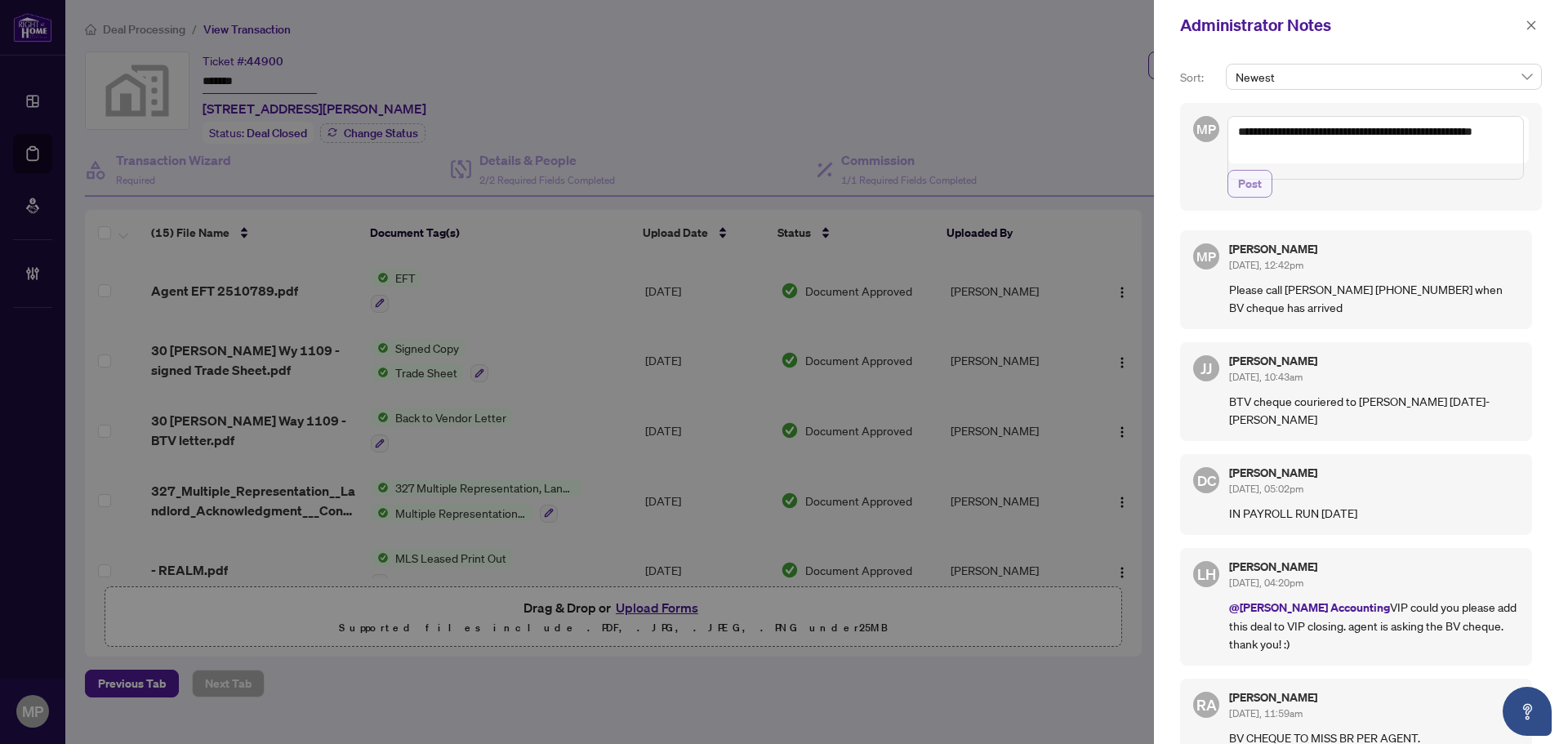
click at [1254, 197] on span "Post" at bounding box center [1249, 184] width 24 height 26
